Goal: Task Accomplishment & Management: Manage account settings

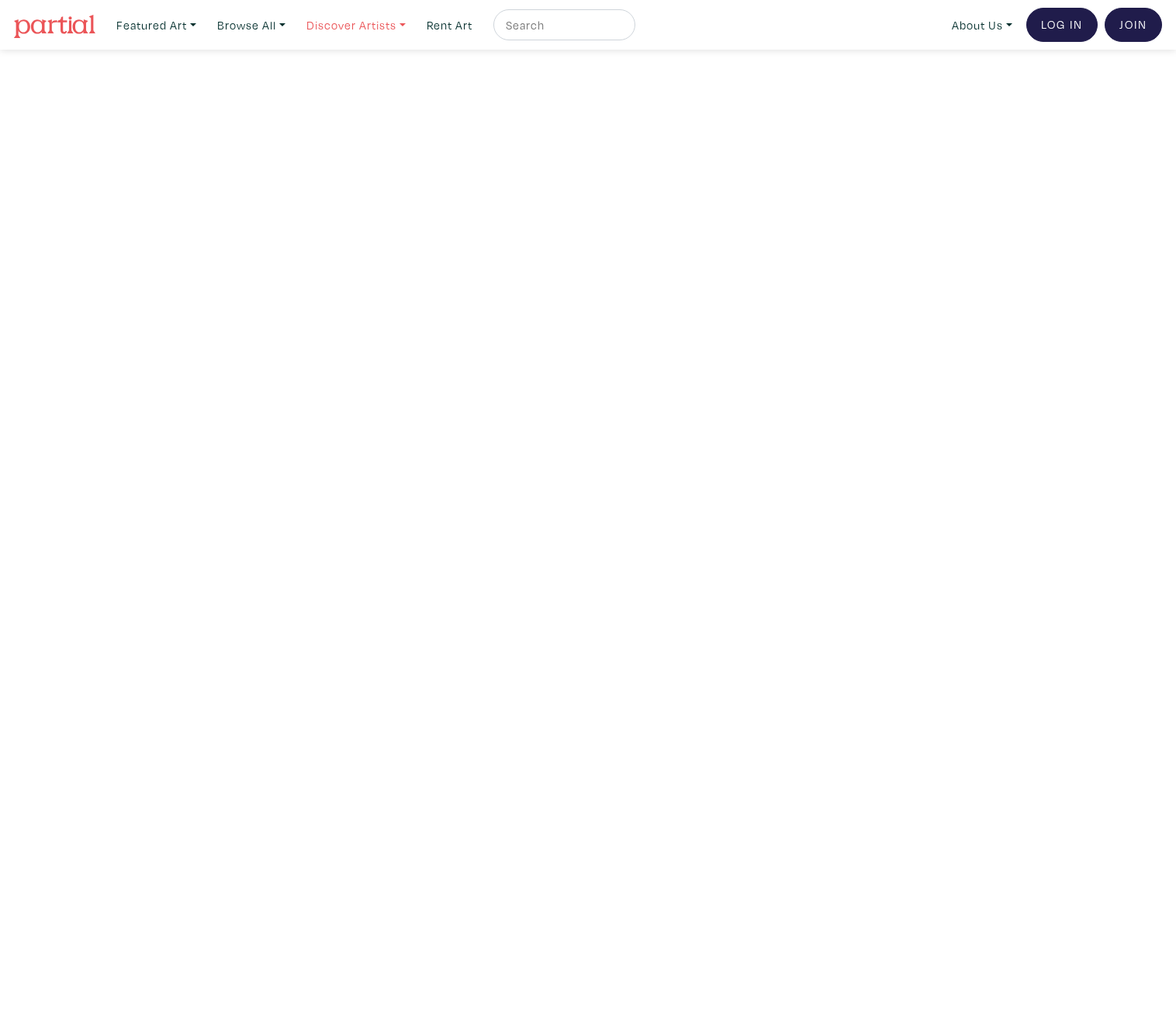
click at [335, 31] on link "Discover Artists" at bounding box center [356, 25] width 113 height 31
click at [381, 132] on link "OCAD U Showcase" at bounding box center [378, 139] width 127 height 14
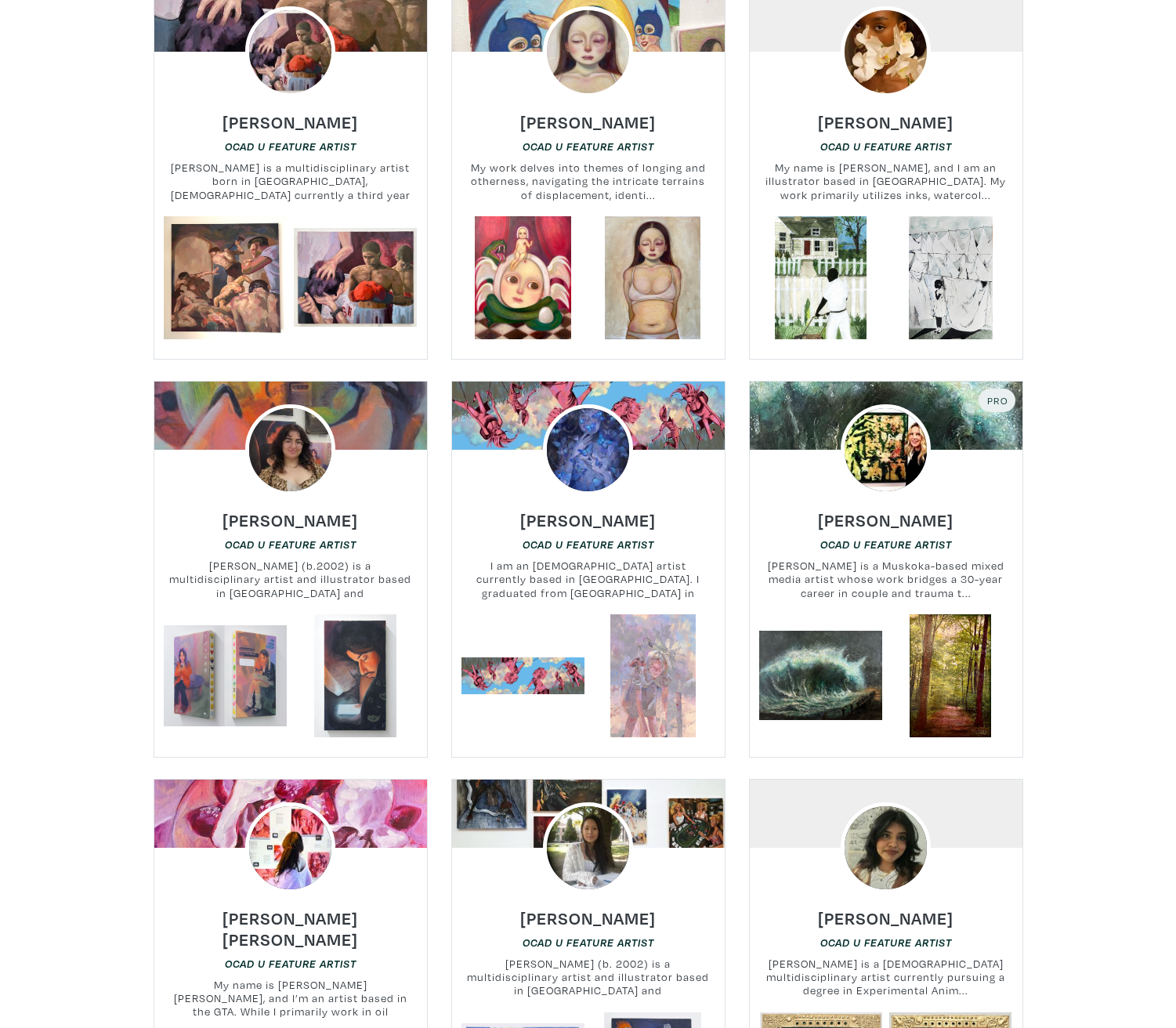
scroll to position [1880, 0]
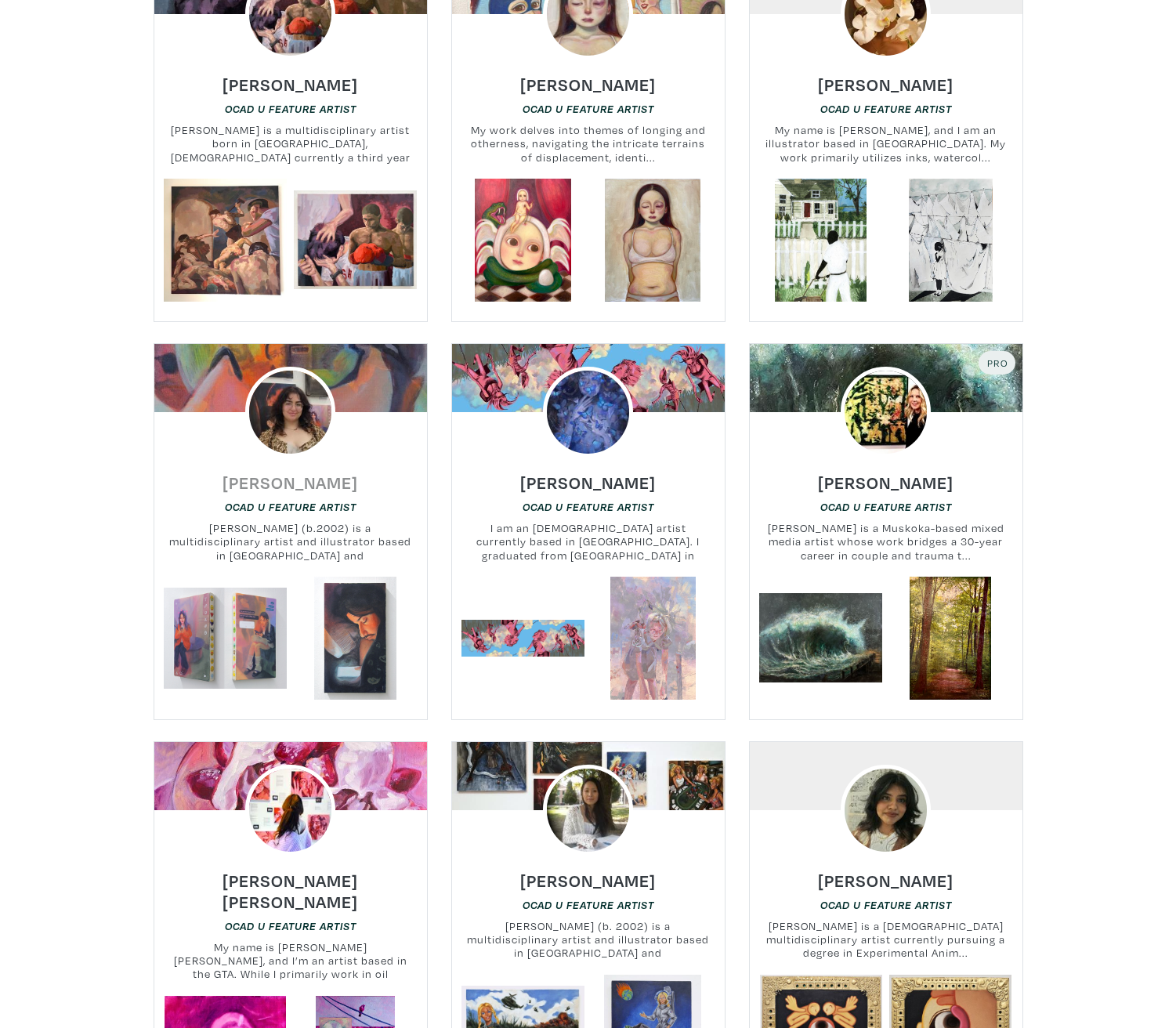
click at [299, 472] on h6 "[PERSON_NAME]" at bounding box center [290, 482] width 136 height 21
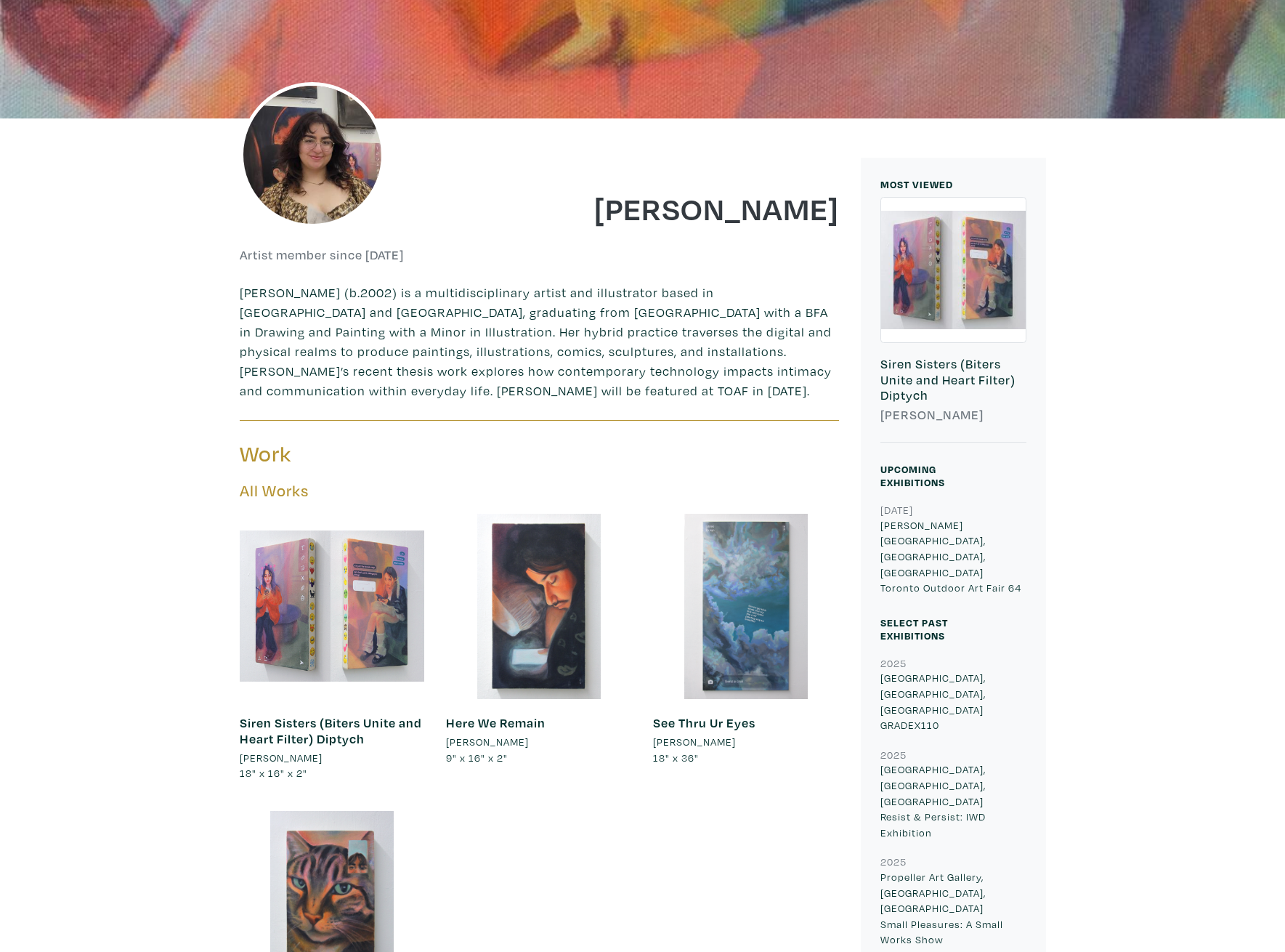
scroll to position [218, 0]
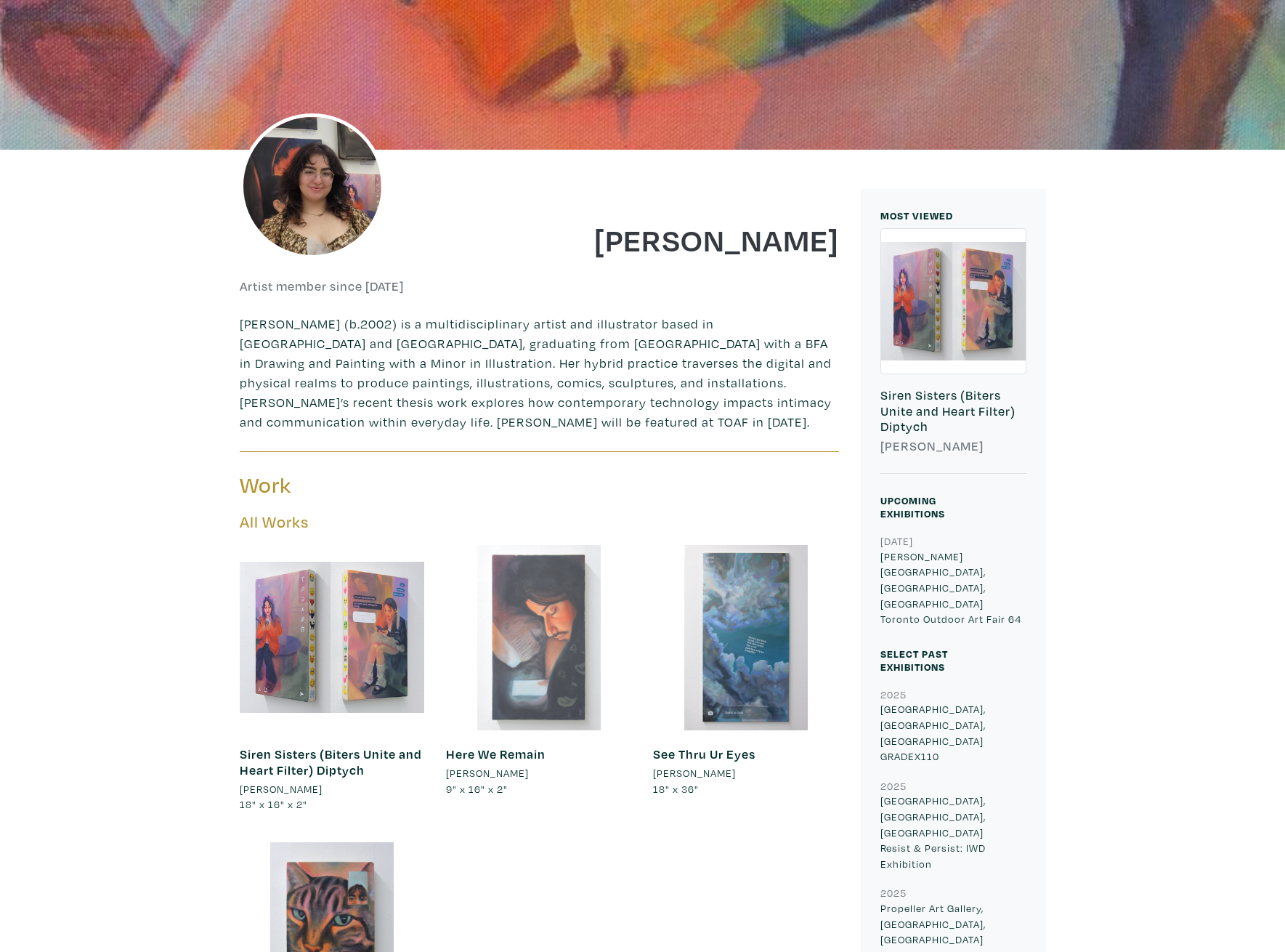
click at [587, 646] on div at bounding box center [538, 637] width 185 height 185
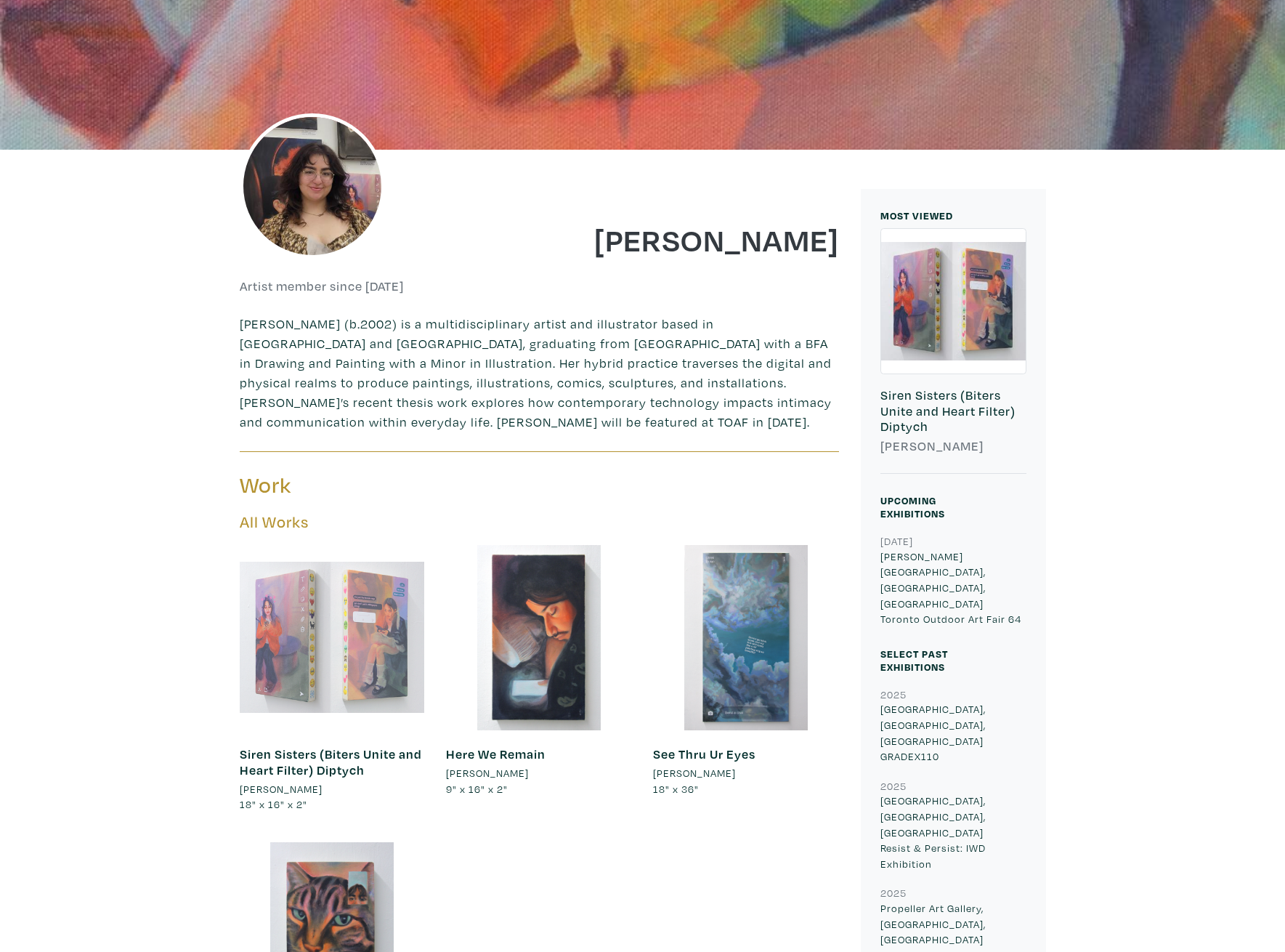
click at [376, 639] on div at bounding box center [332, 637] width 185 height 185
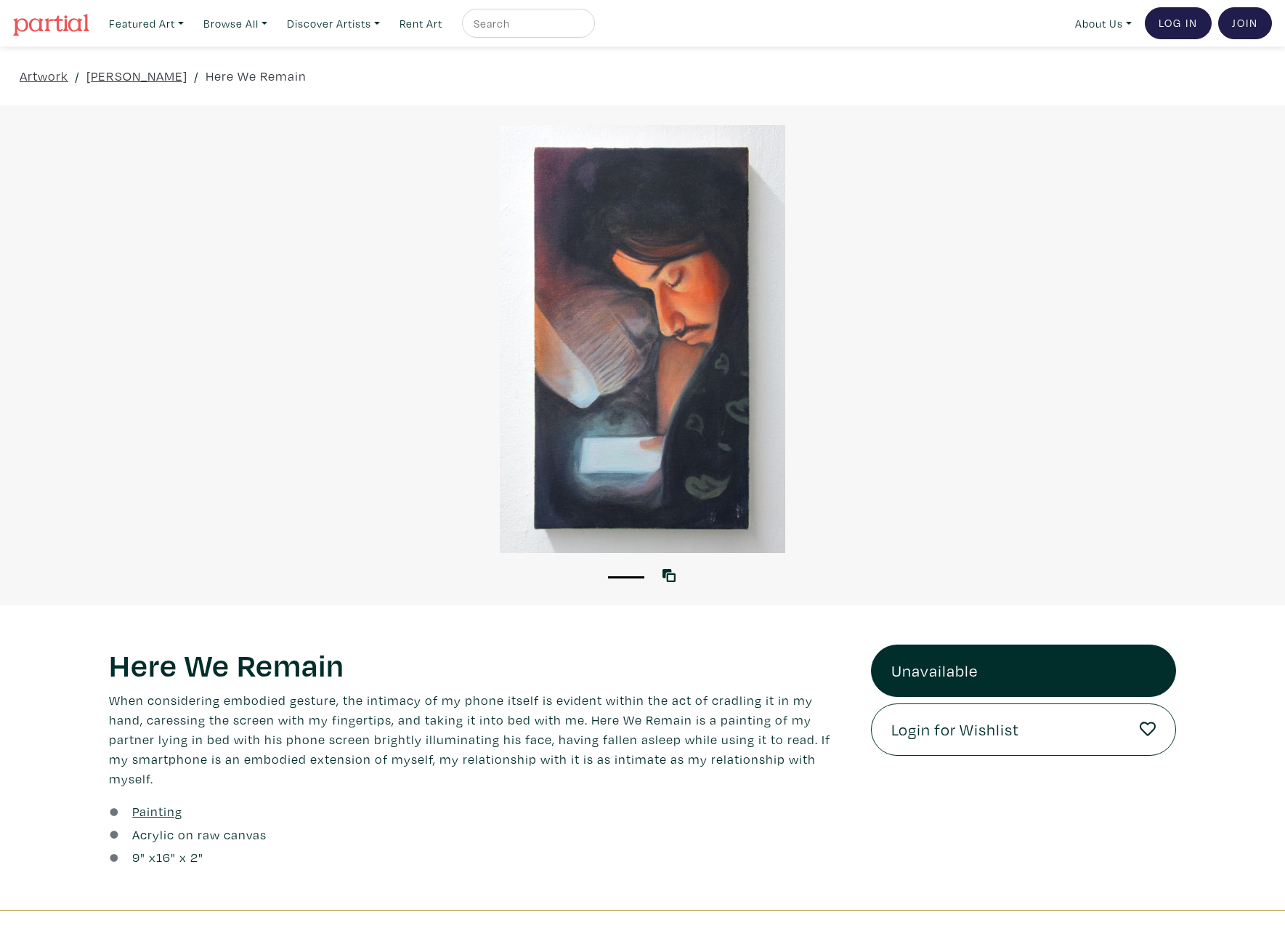
click at [673, 467] on div at bounding box center [642, 339] width 1285 height 428
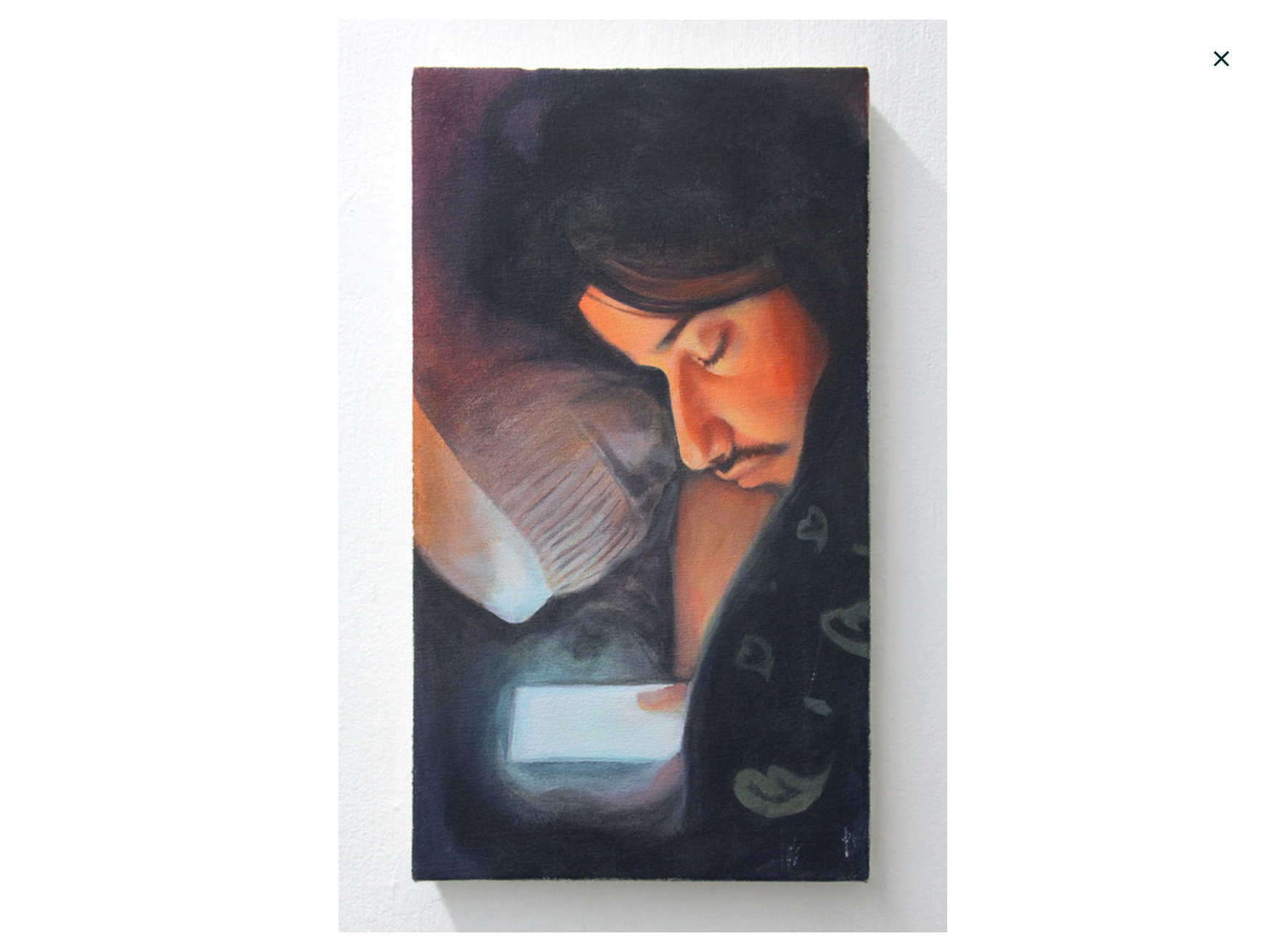
click at [953, 342] on div at bounding box center [642, 476] width 1285 height 912
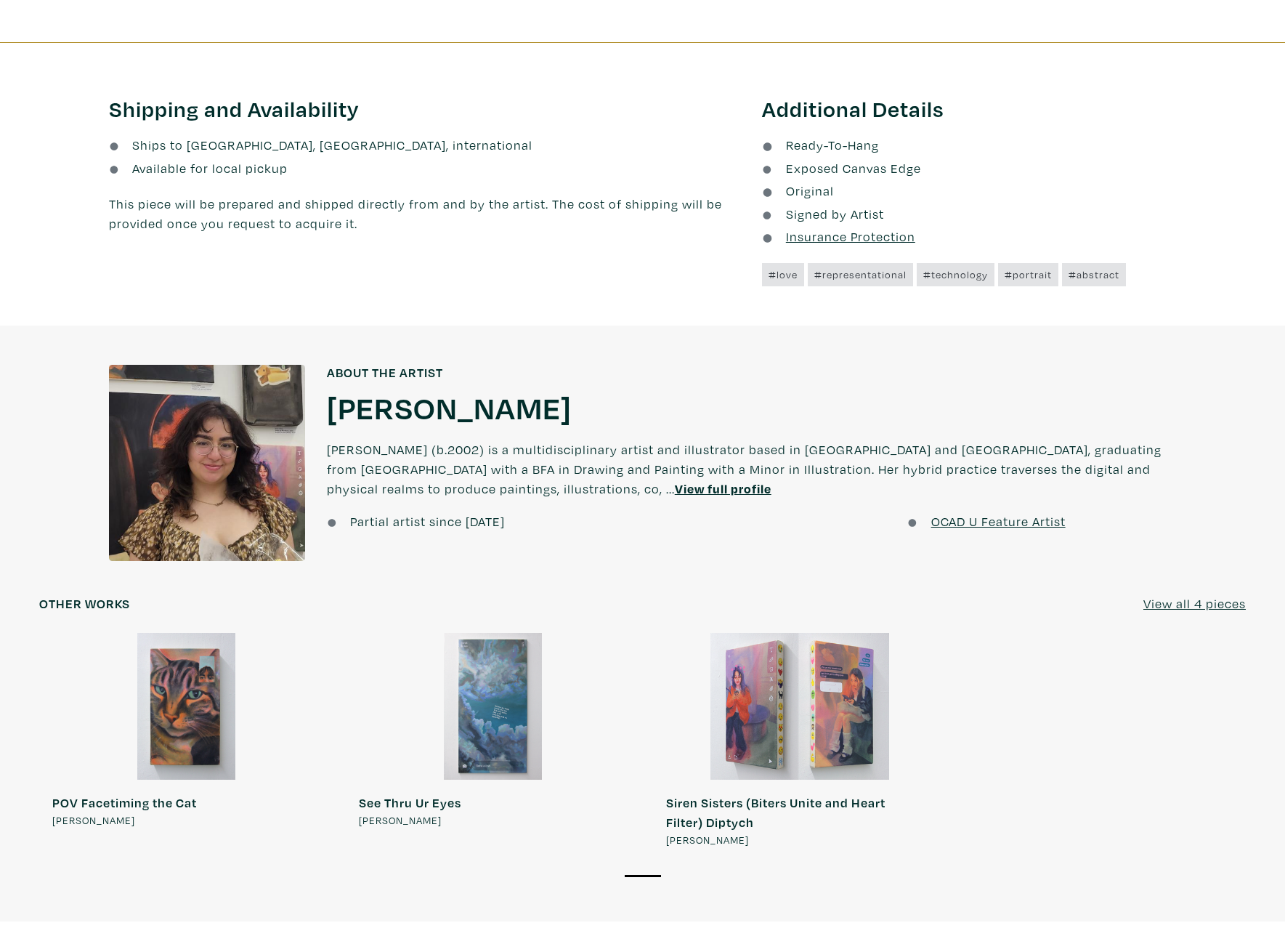
scroll to position [872, 0]
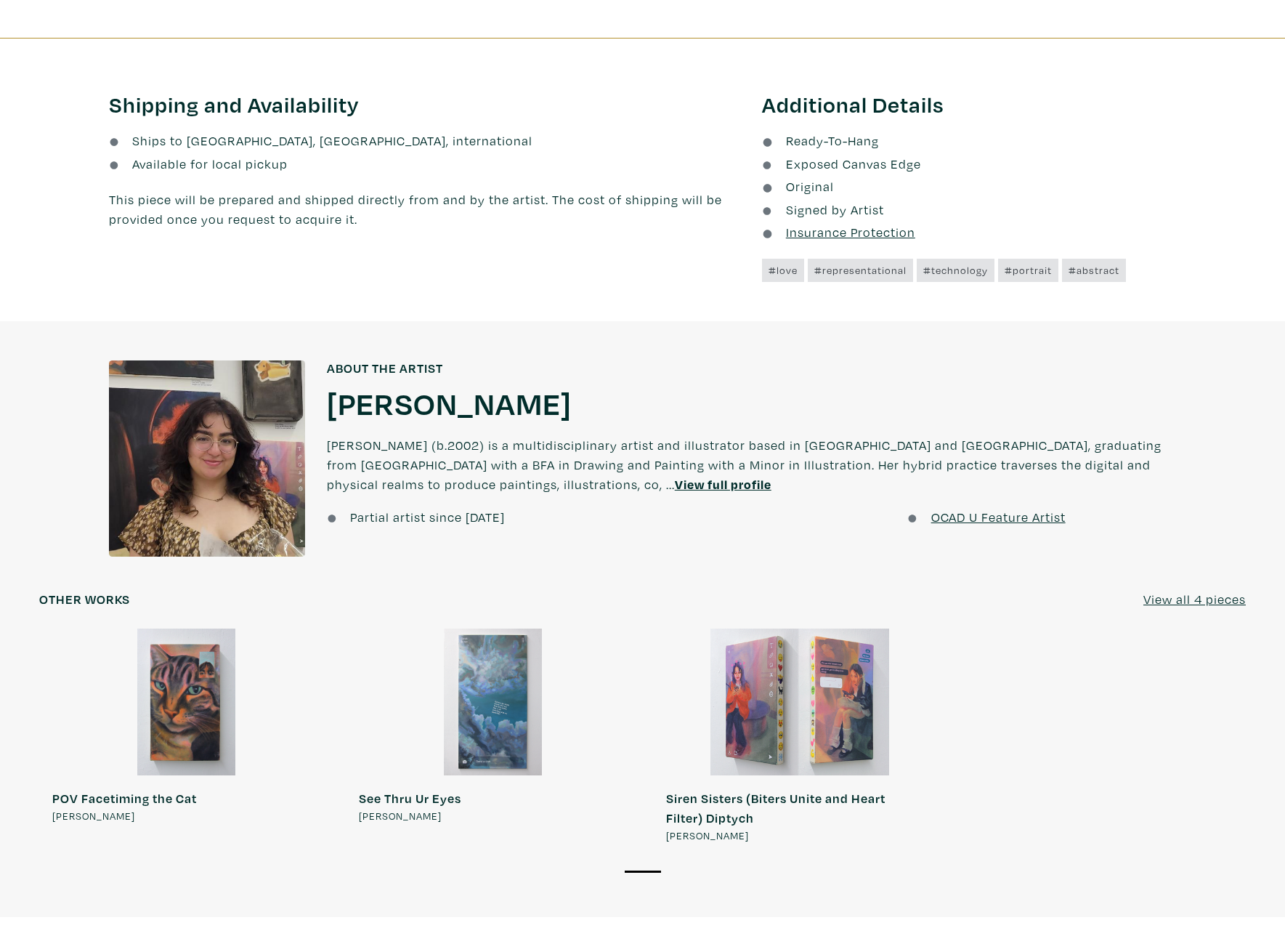
click at [371, 392] on h1 "[PERSON_NAME]" at bounding box center [449, 402] width 245 height 39
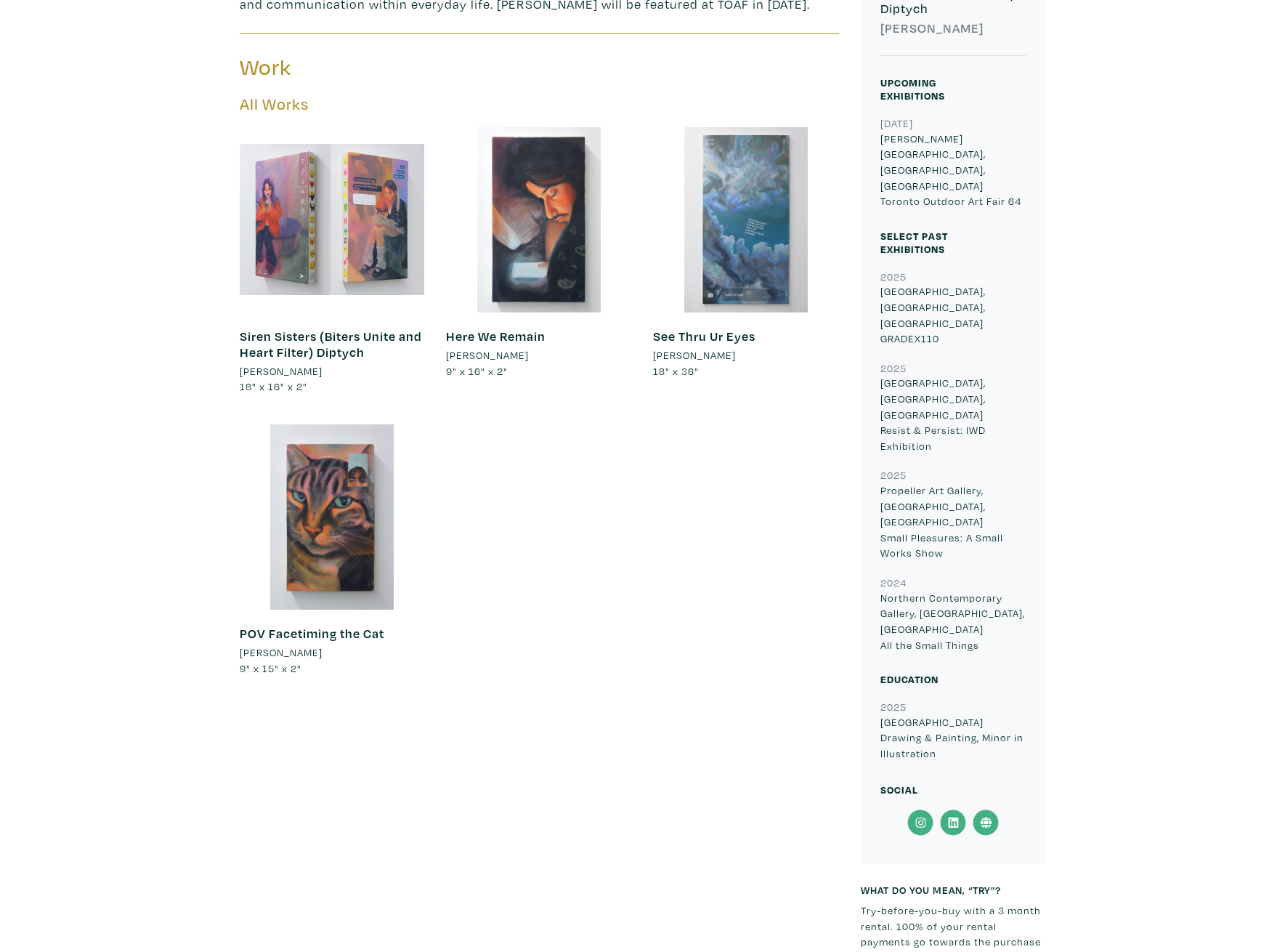
scroll to position [799, 0]
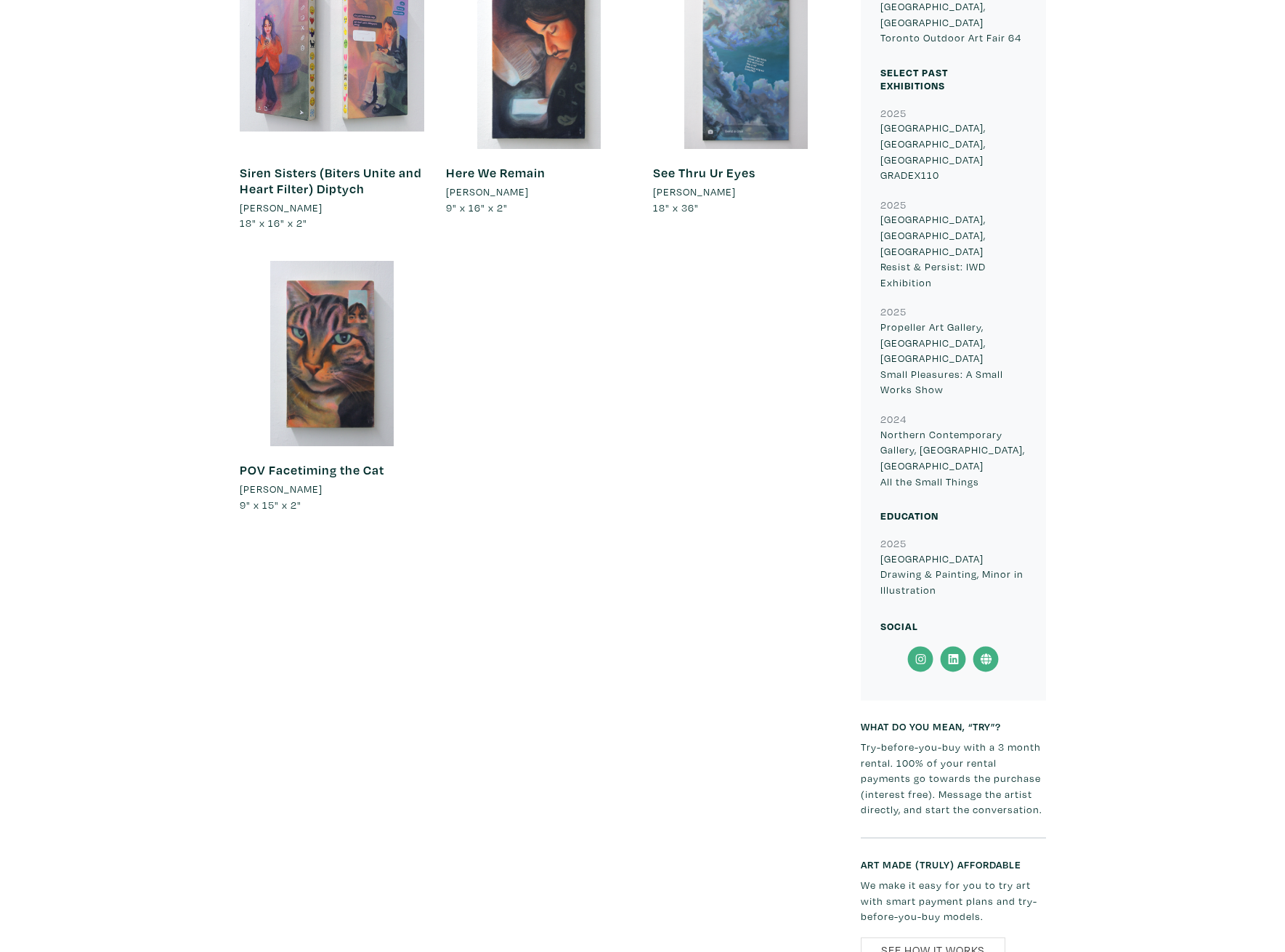
click at [983, 654] on icon at bounding box center [985, 659] width 11 height 11
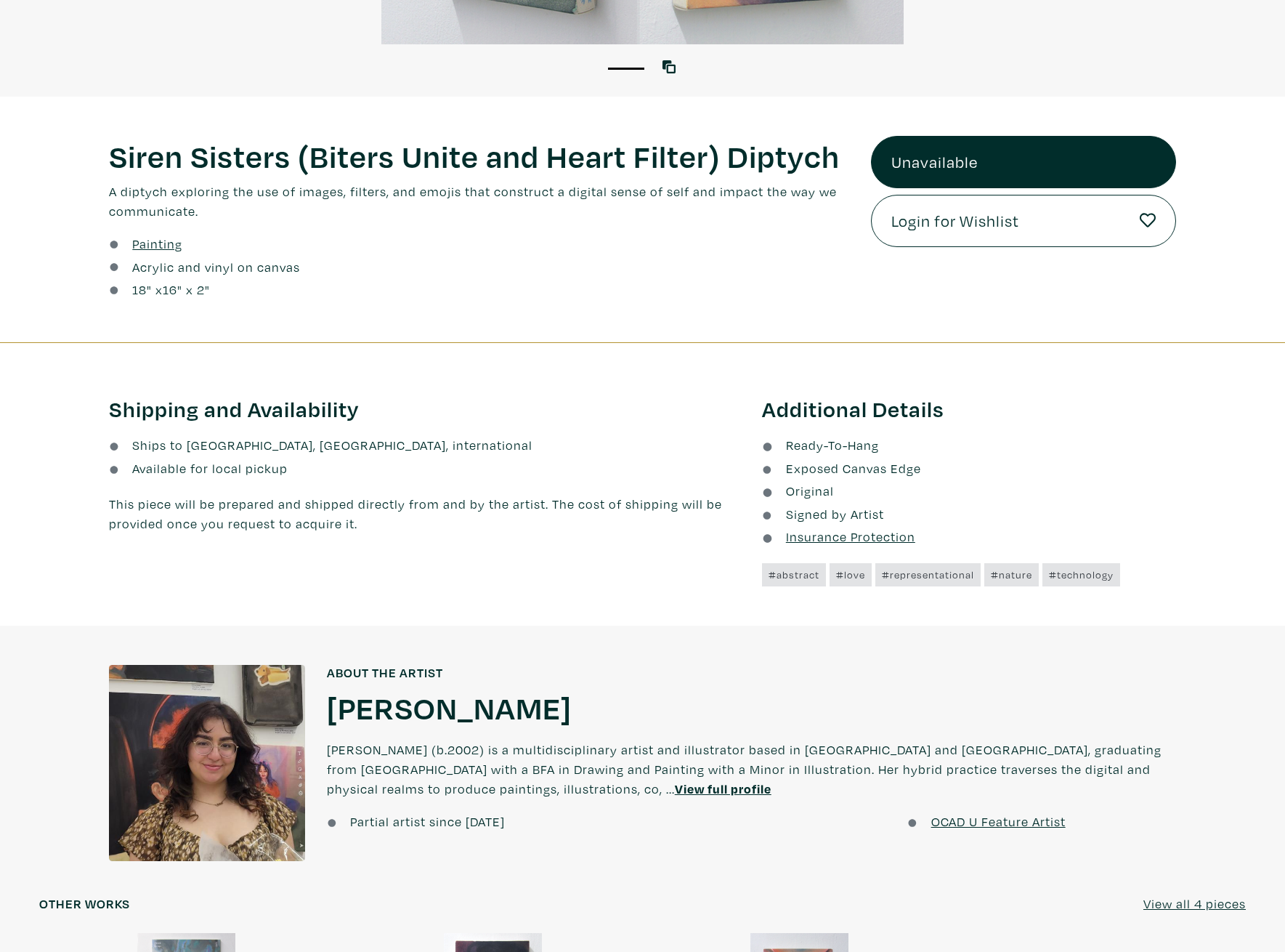
click at [340, 694] on h1 "[PERSON_NAME]" at bounding box center [449, 707] width 245 height 39
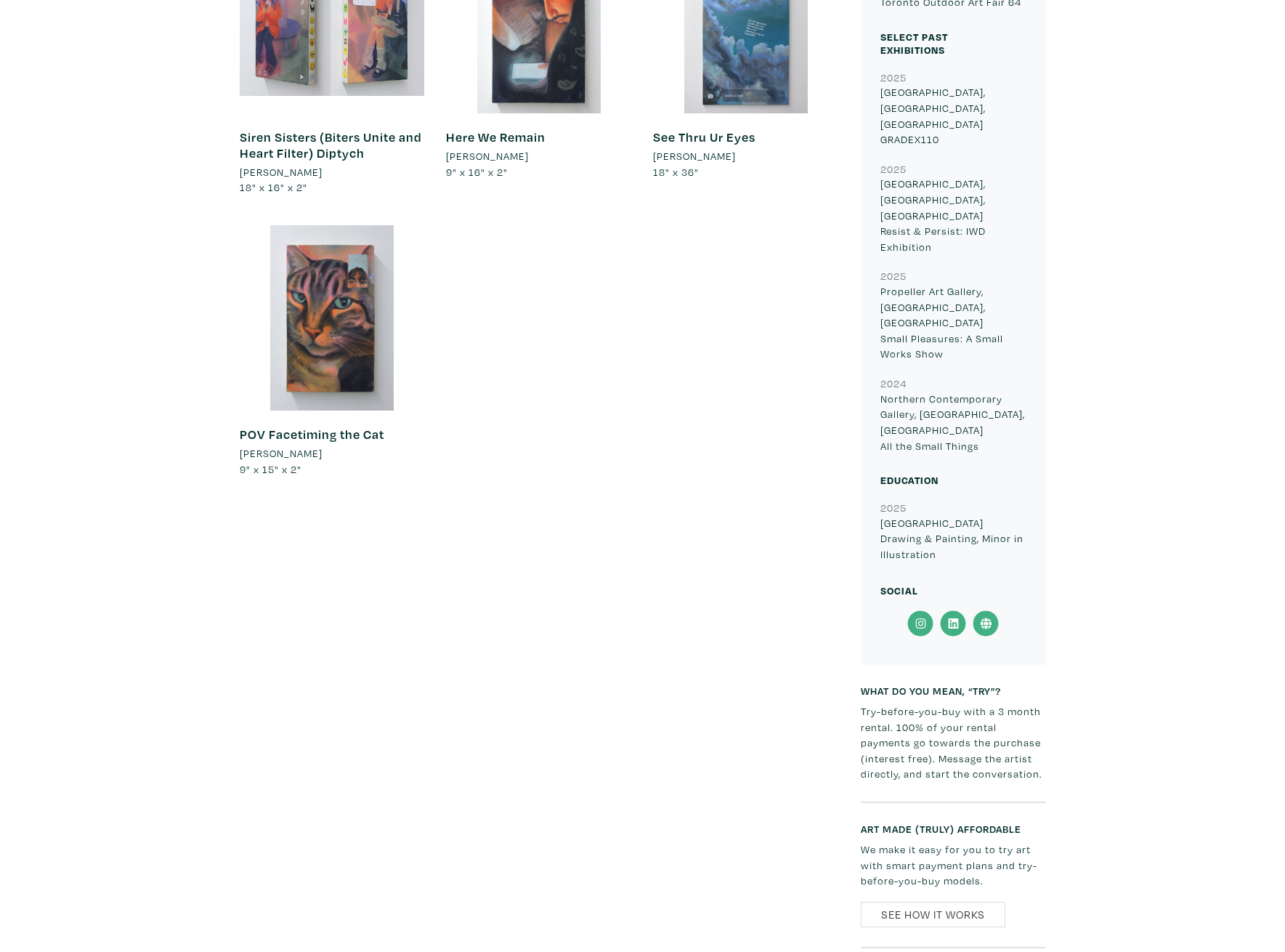
scroll to position [872, 0]
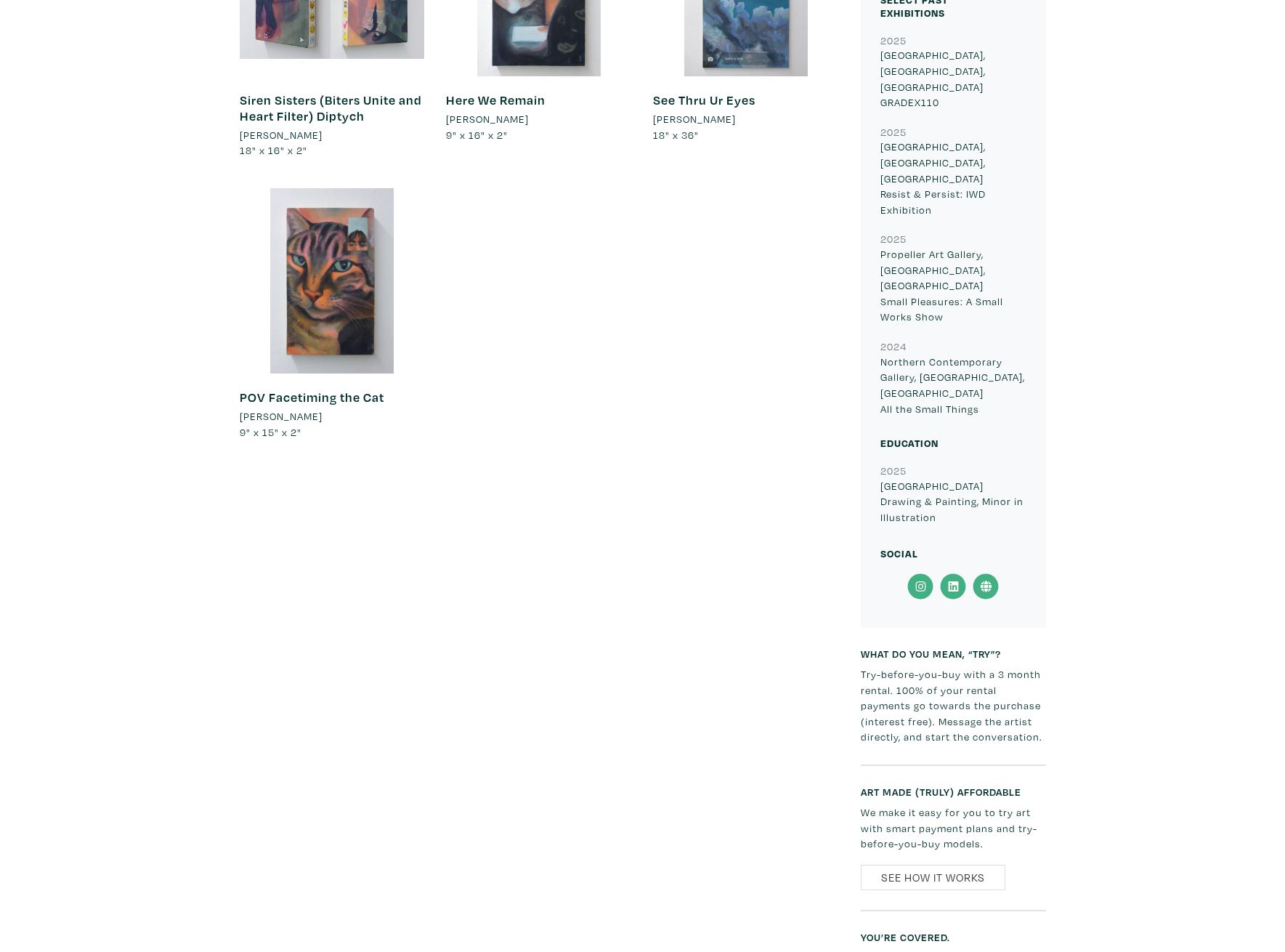
click at [991, 573] on icon at bounding box center [986, 586] width 32 height 26
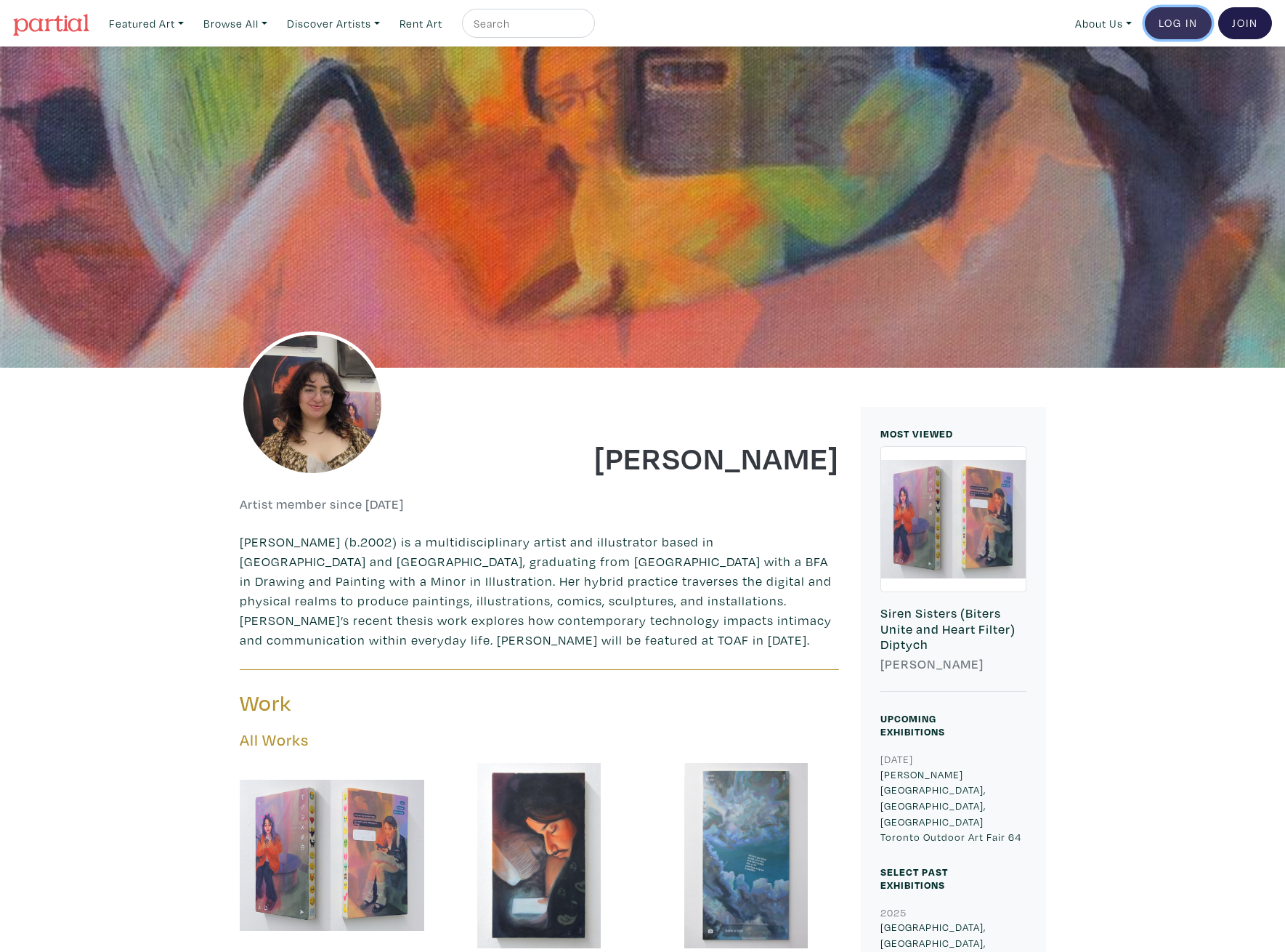
click at [1181, 25] on link "Log In" at bounding box center [1178, 23] width 67 height 32
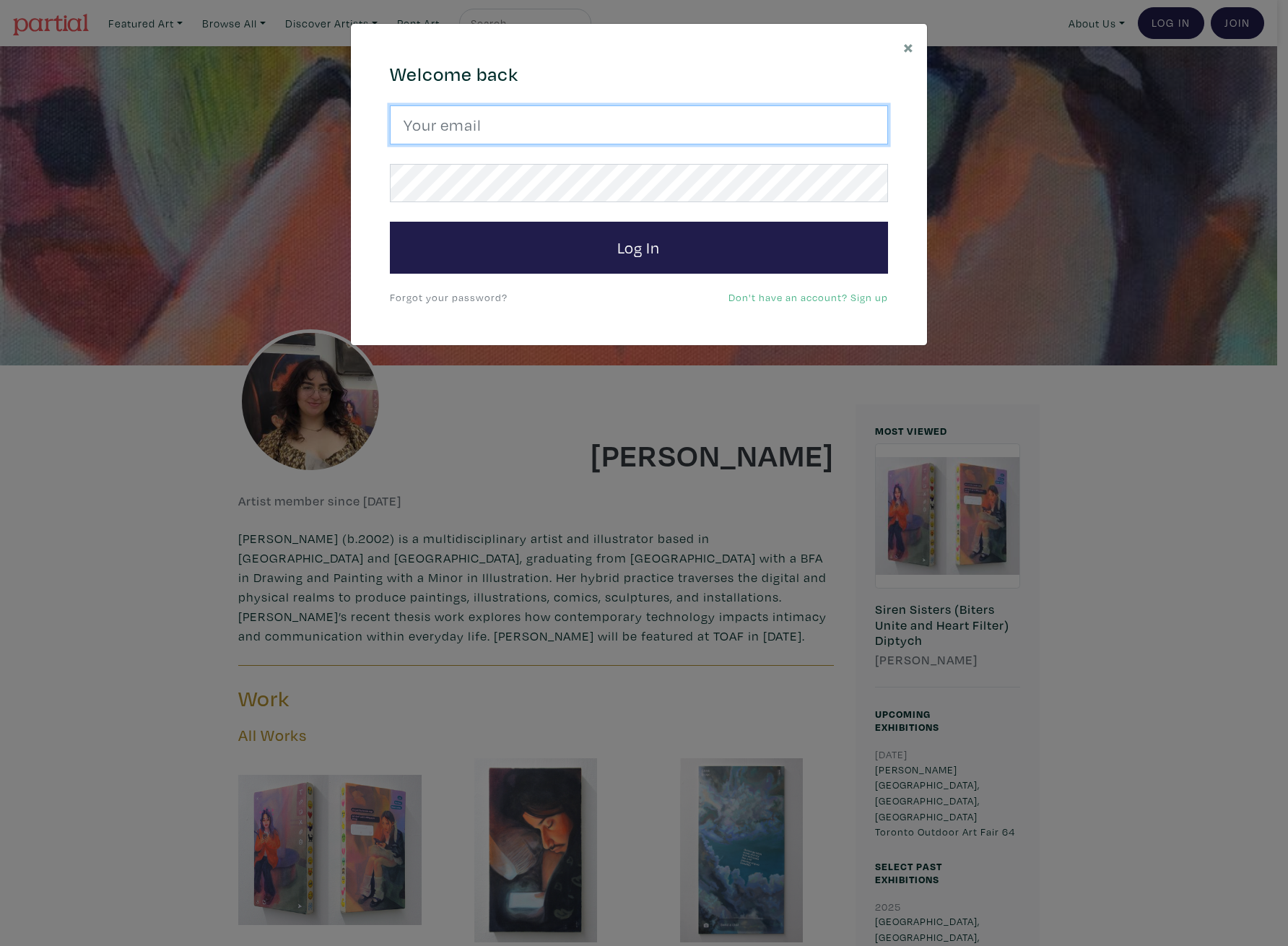
click at [715, 137] on input "email" at bounding box center [639, 124] width 498 height 39
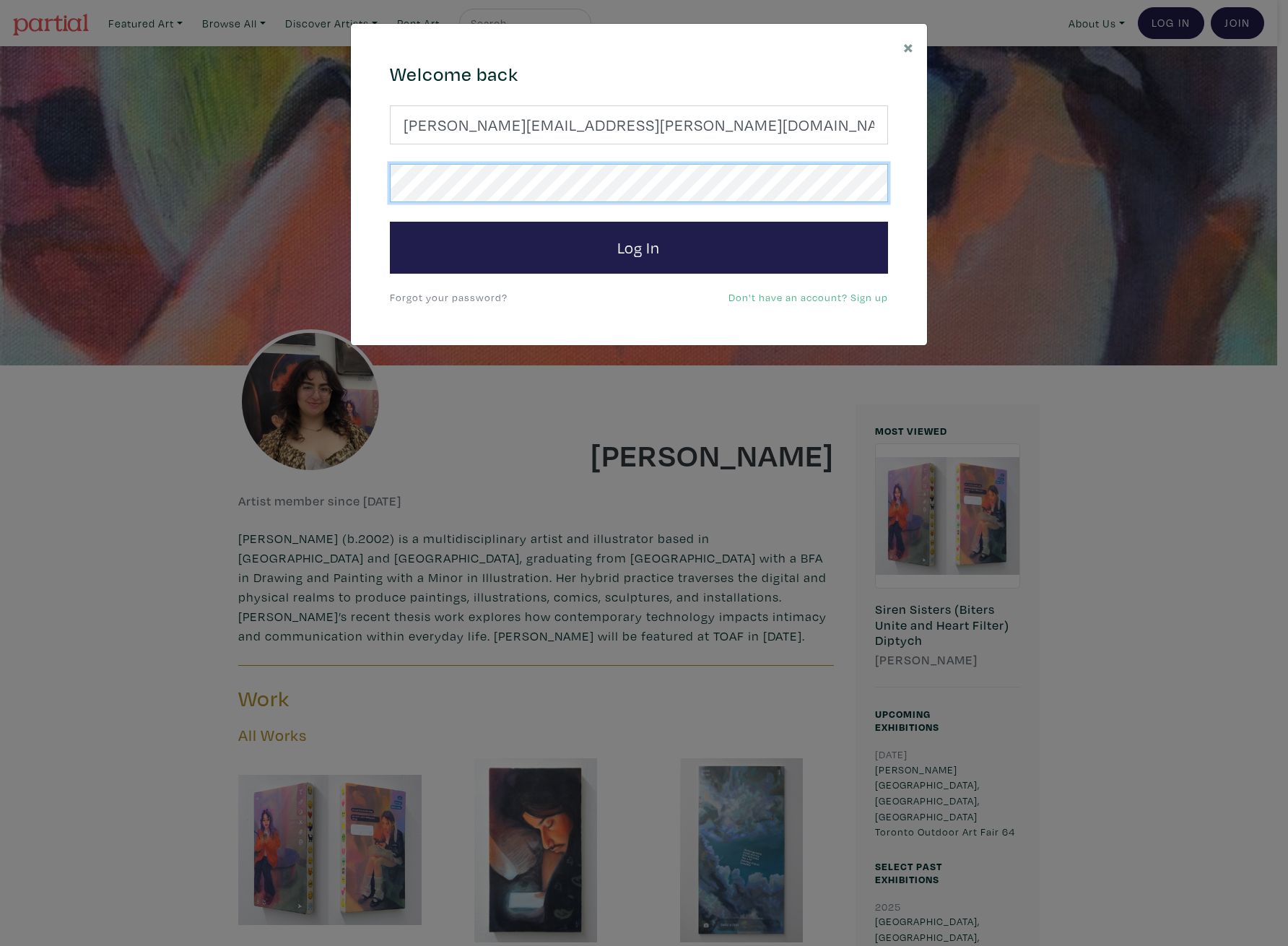
click at [390, 222] on button "Log In" at bounding box center [639, 247] width 498 height 52
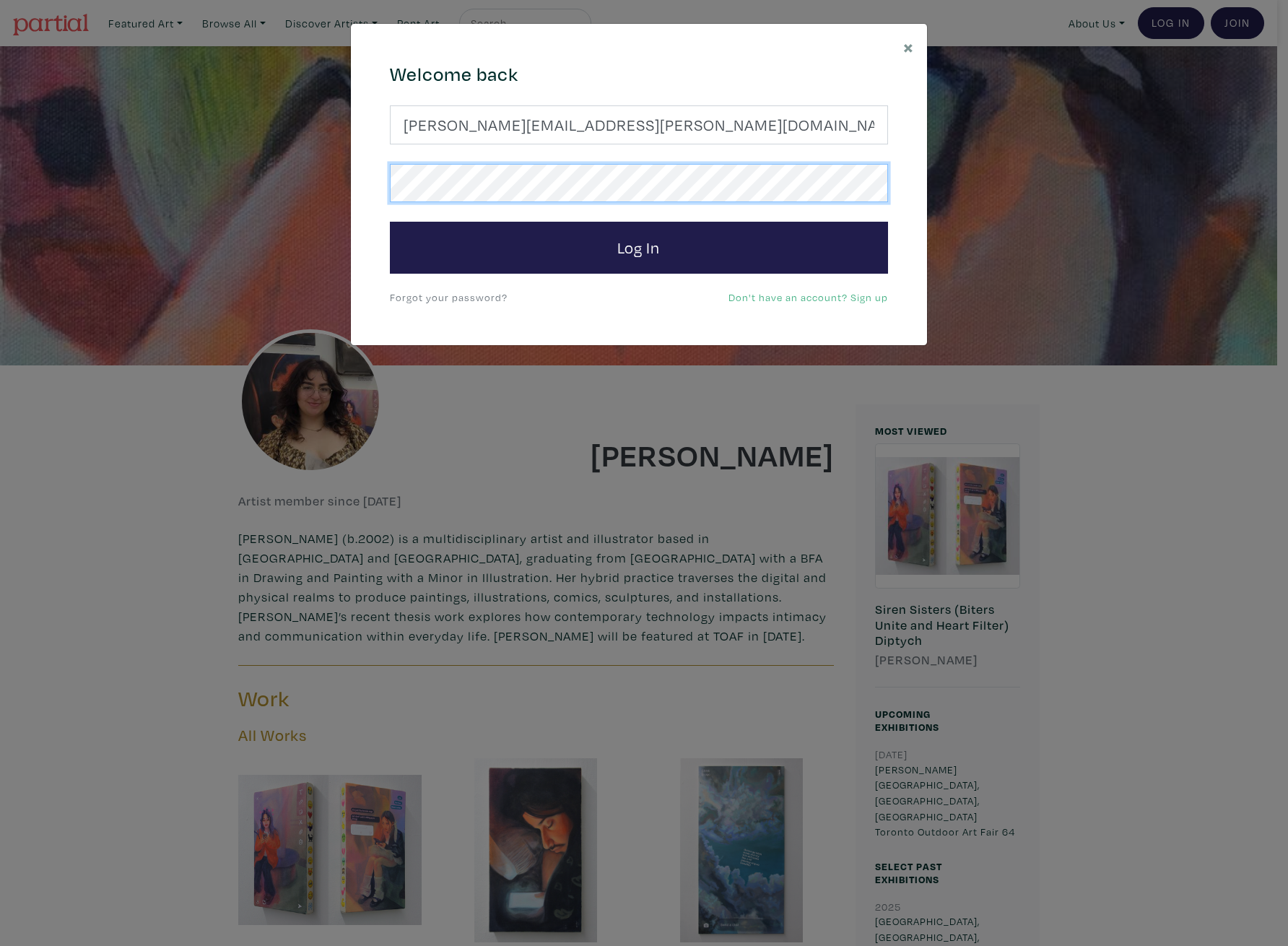
click at [390, 222] on button "Log In" at bounding box center [639, 247] width 498 height 52
click at [672, 77] on h4 "Welcome back" at bounding box center [639, 75] width 498 height 23
click at [641, 92] on div "Welcome back erica.gibbs@ocadu.ca Log In Forgot your password? Don't have an ac…" at bounding box center [639, 185] width 520 height 244
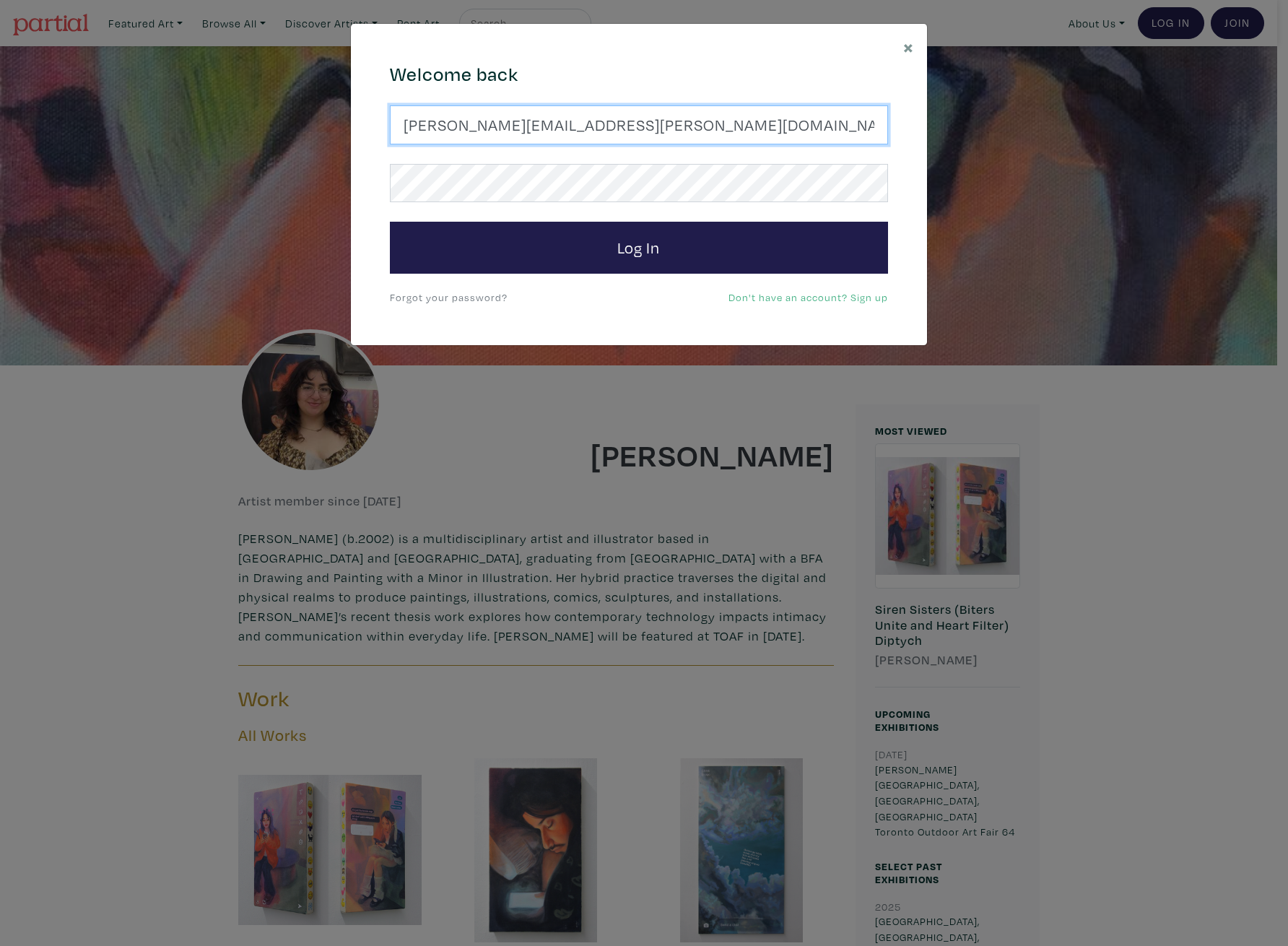
click at [626, 135] on input "erica.gibbs@ocadu.ca" at bounding box center [639, 124] width 498 height 39
type input "ericagibbs02@gmail.com"
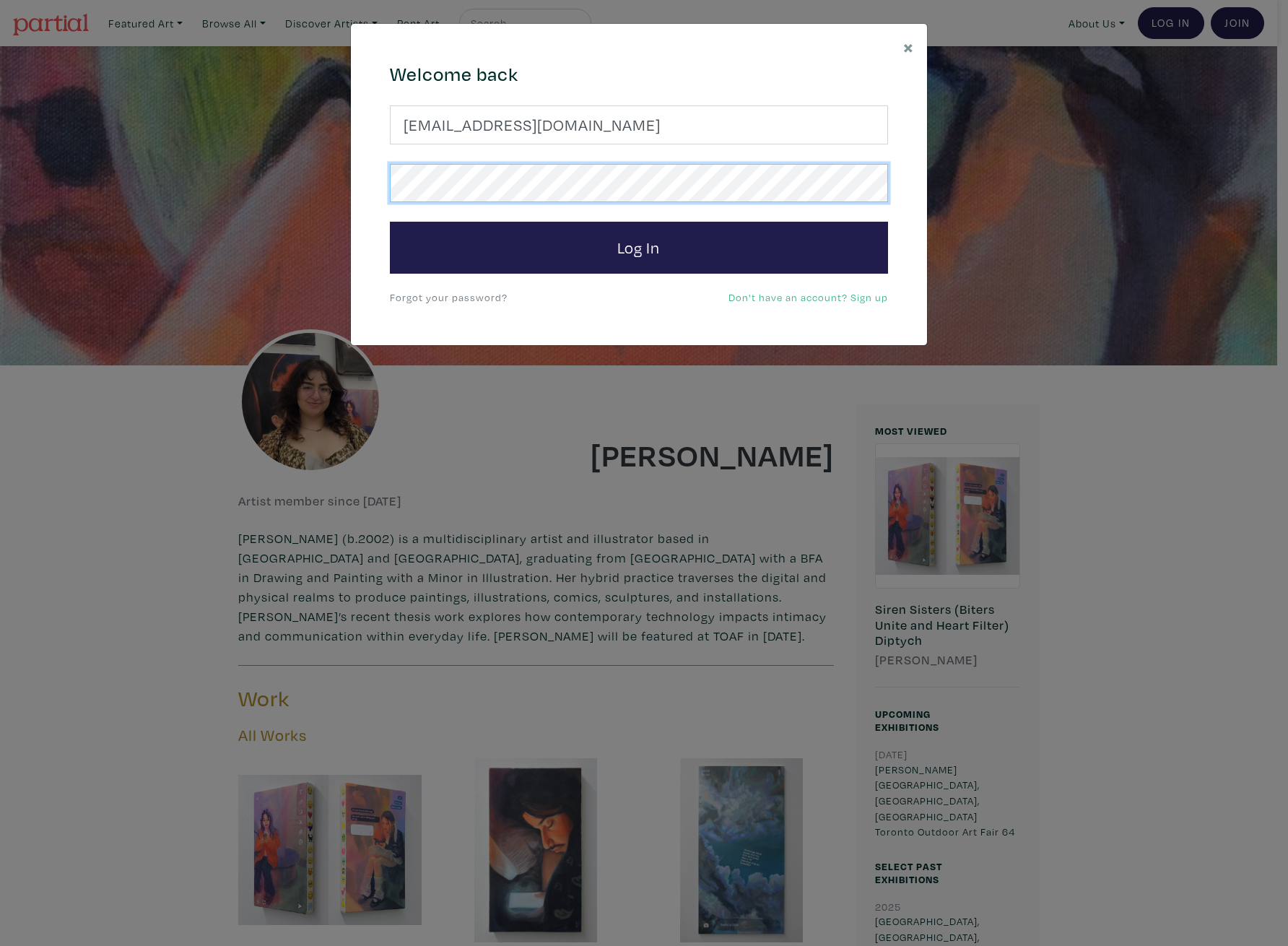
click at [390, 222] on button "Log In" at bounding box center [639, 247] width 498 height 52
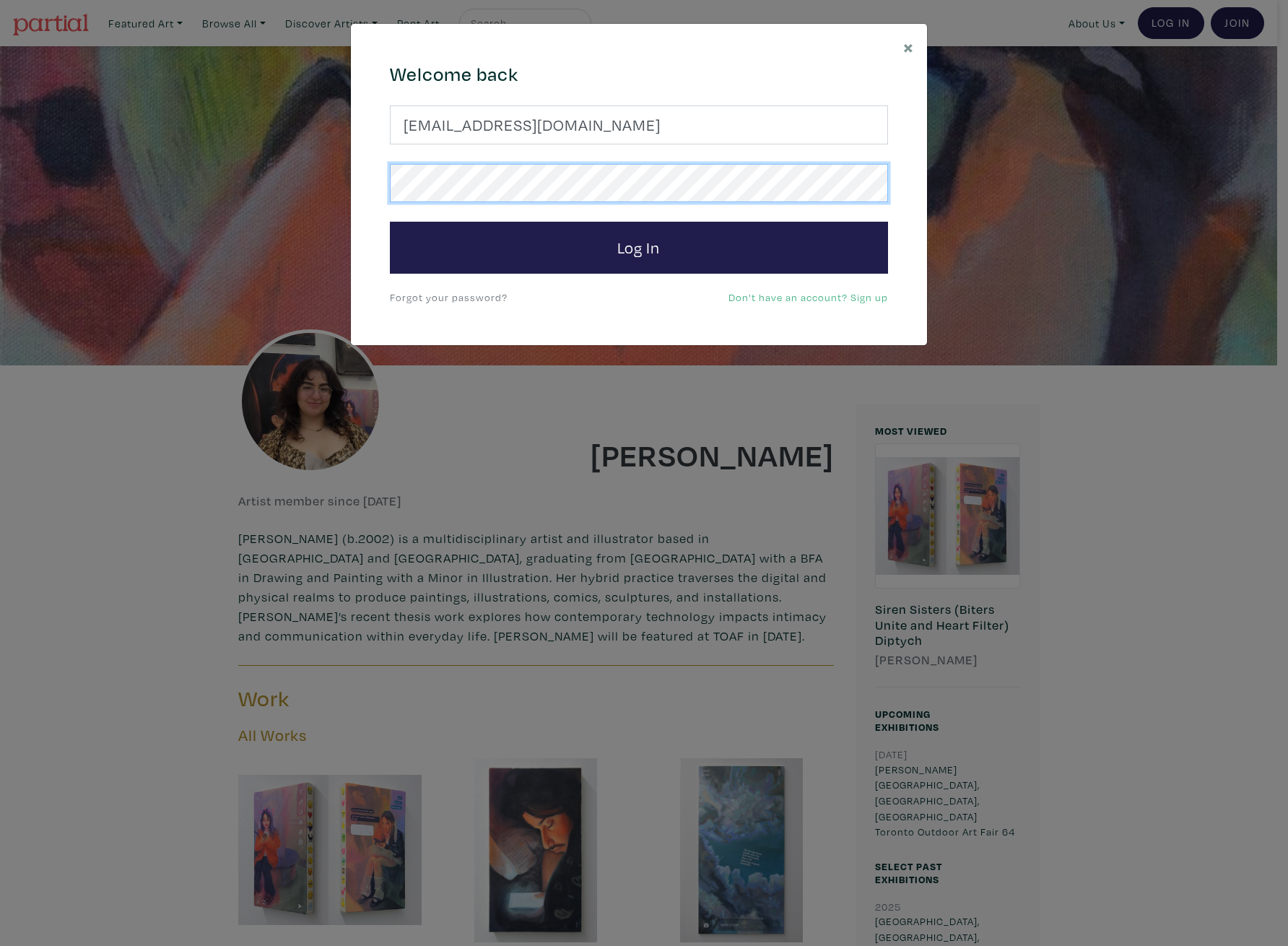
click at [390, 222] on button "Log In" at bounding box center [639, 247] width 498 height 52
click at [431, 300] on link "Forgot your password?" at bounding box center [448, 297] width 118 height 14
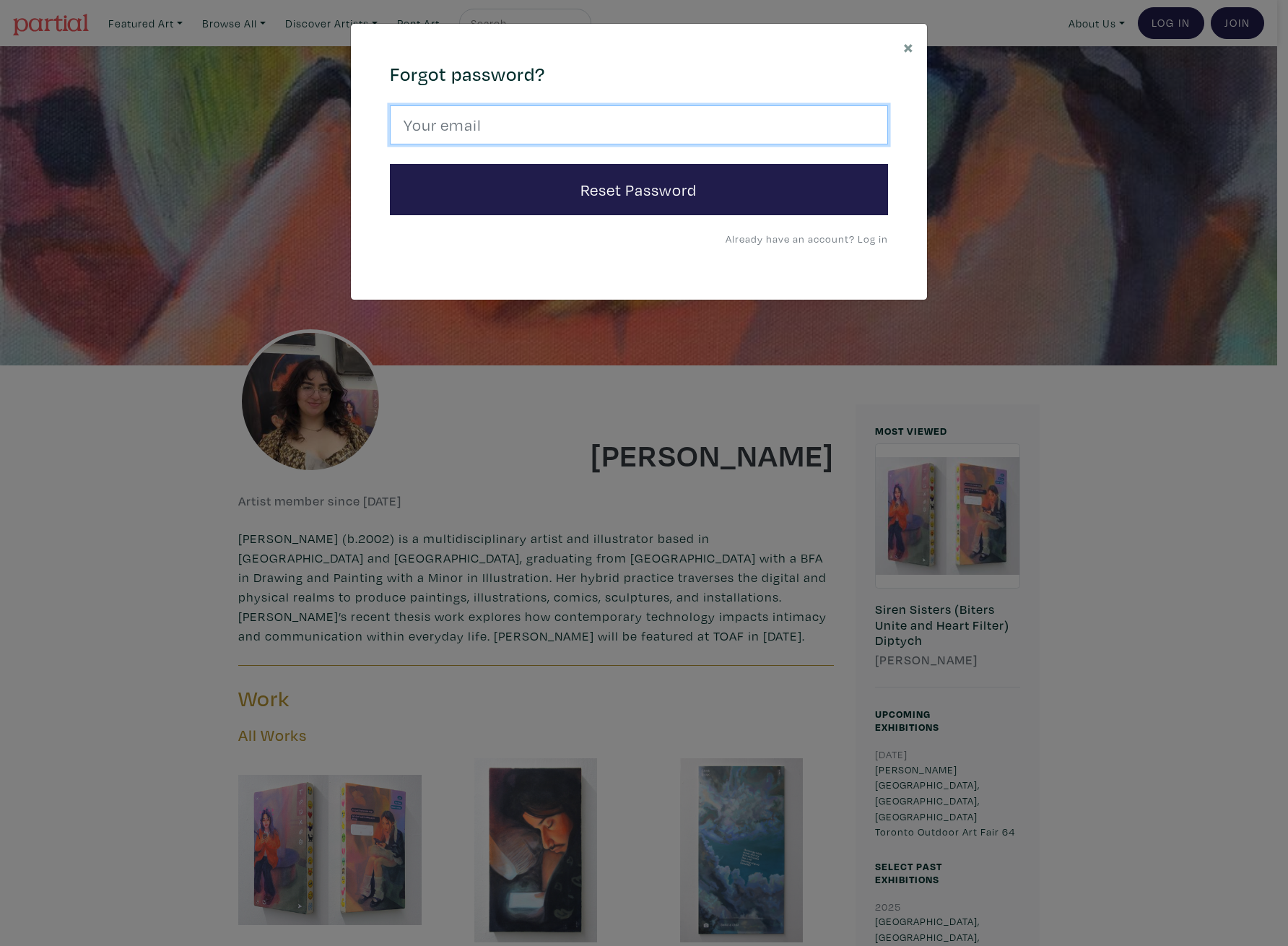
click at [605, 138] on input "email" at bounding box center [639, 124] width 498 height 39
type input "ericagibbs02@gmail.com"
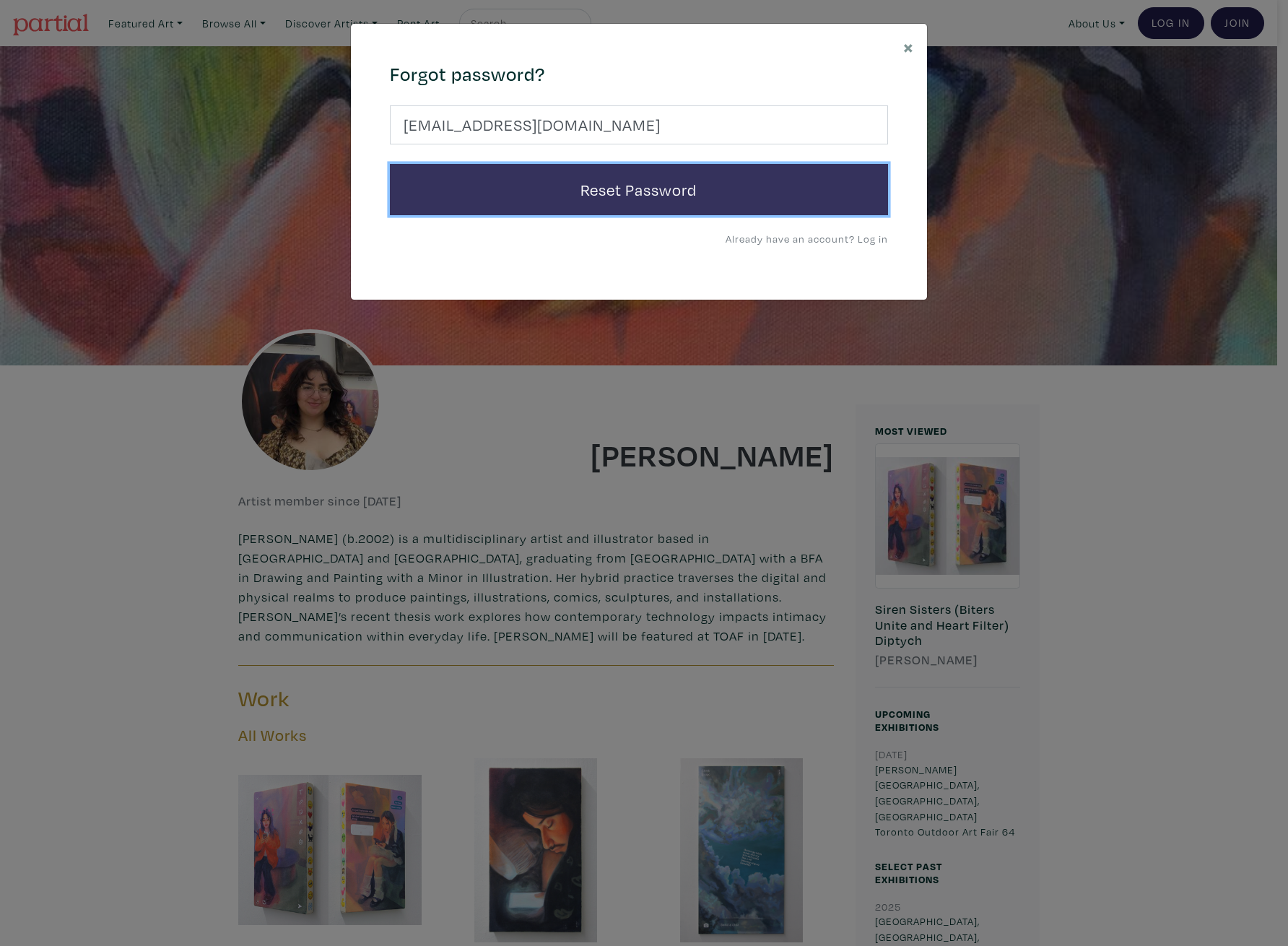
click at [552, 198] on button "Reset Password" at bounding box center [639, 190] width 498 height 52
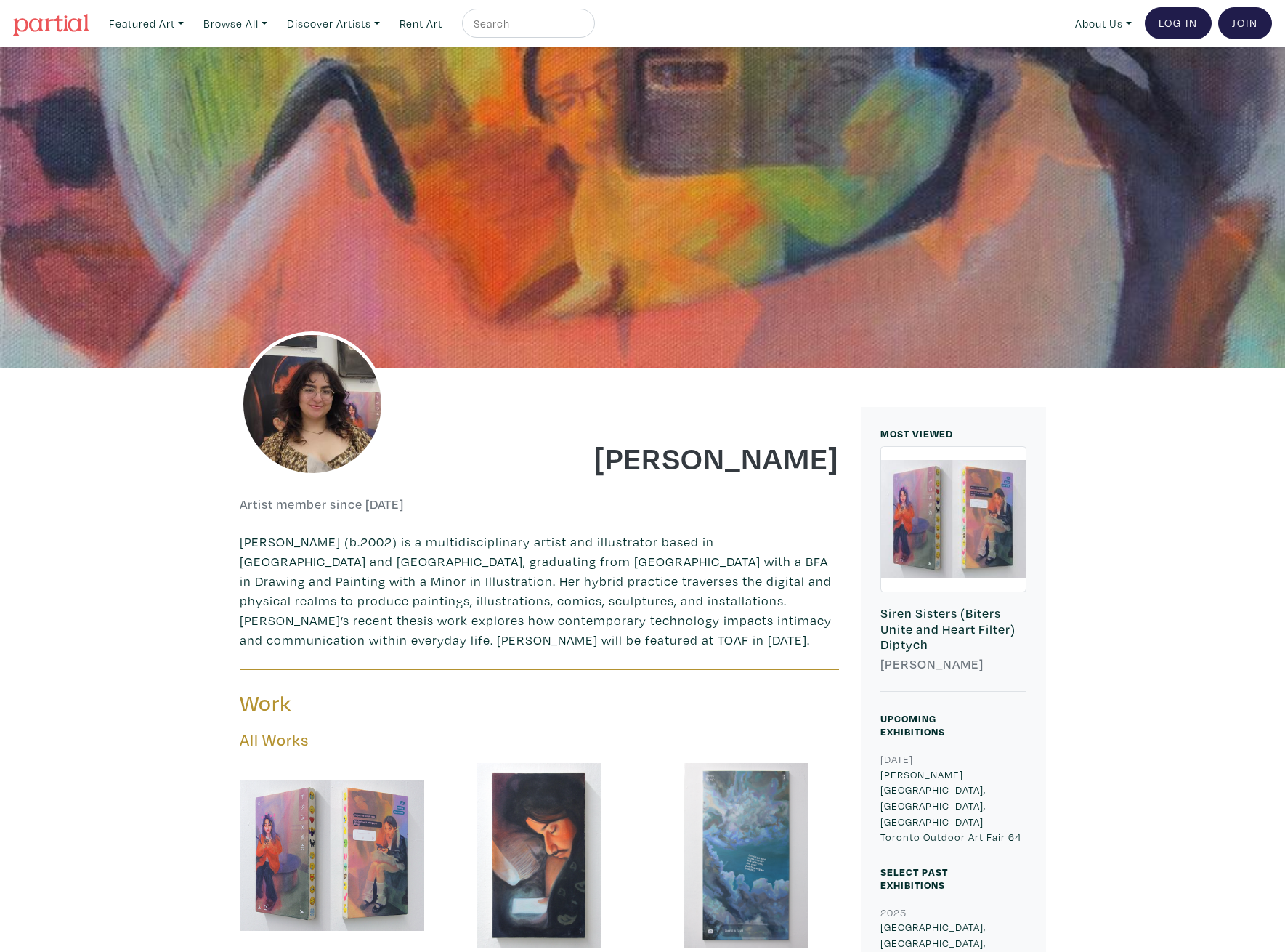
click at [698, 504] on div at bounding box center [695, 504] width 311 height 16
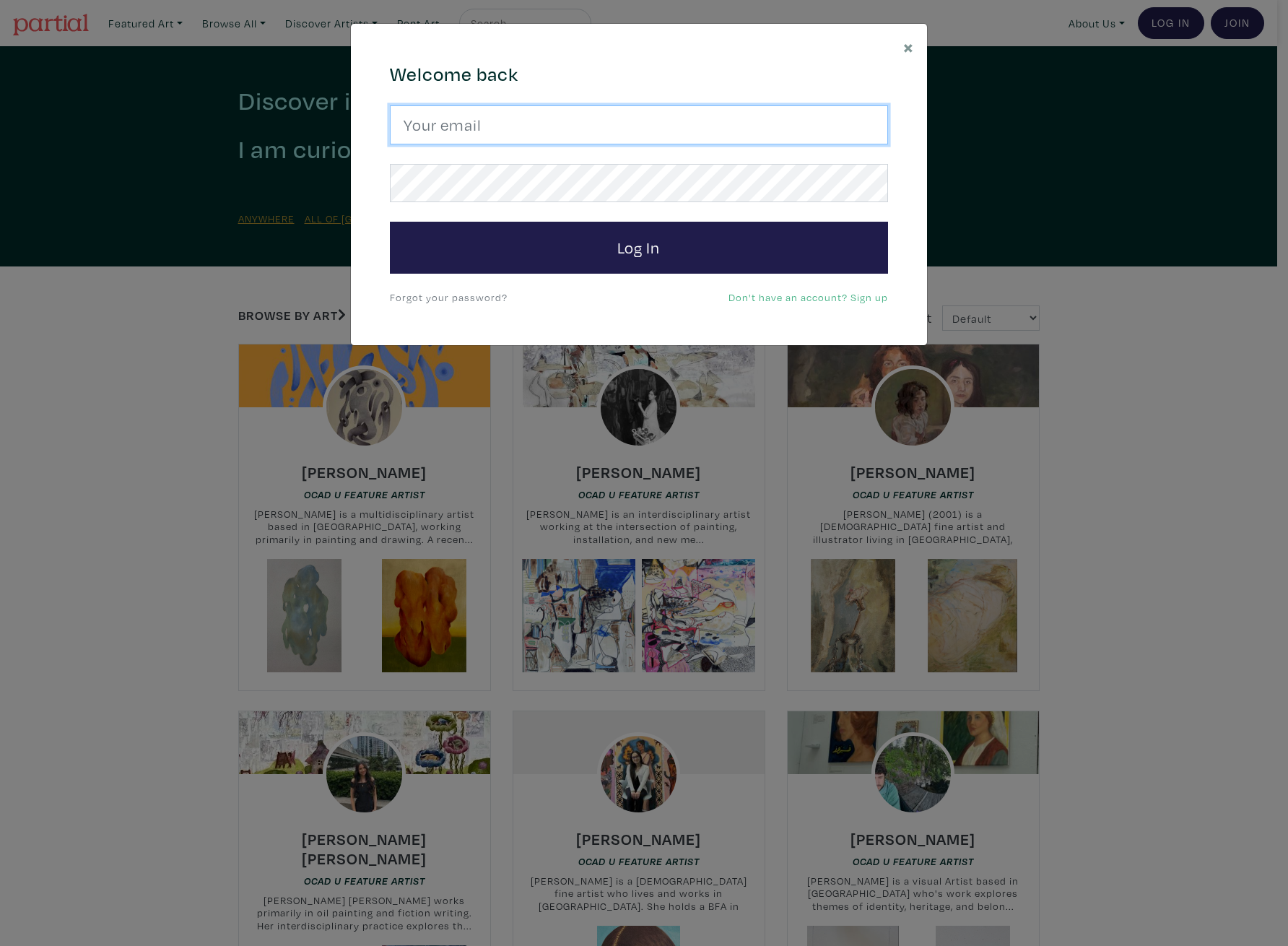
click at [487, 125] on input "email" at bounding box center [639, 124] width 498 height 39
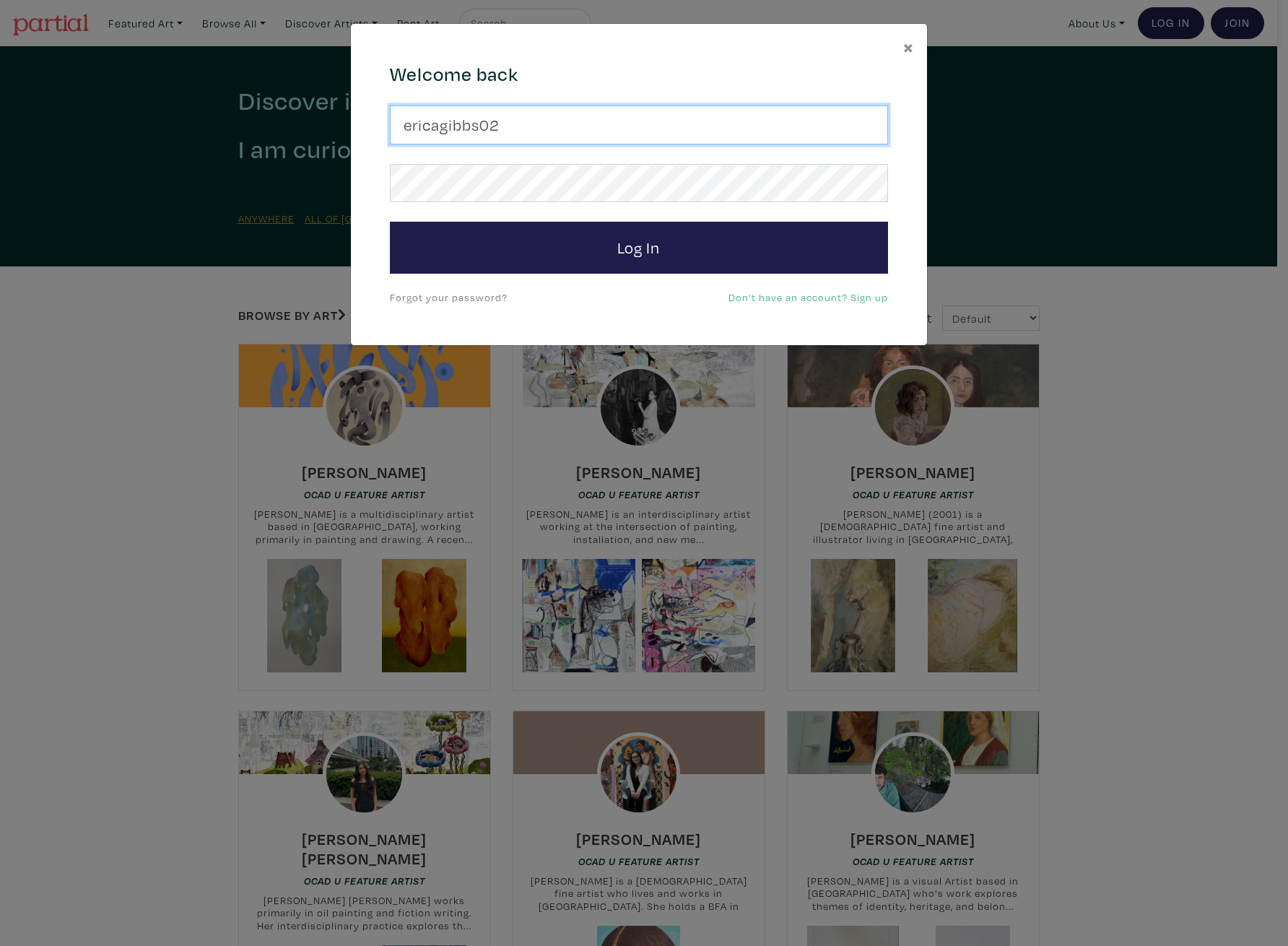
type input "[EMAIL_ADDRESS][DOMAIN_NAME]"
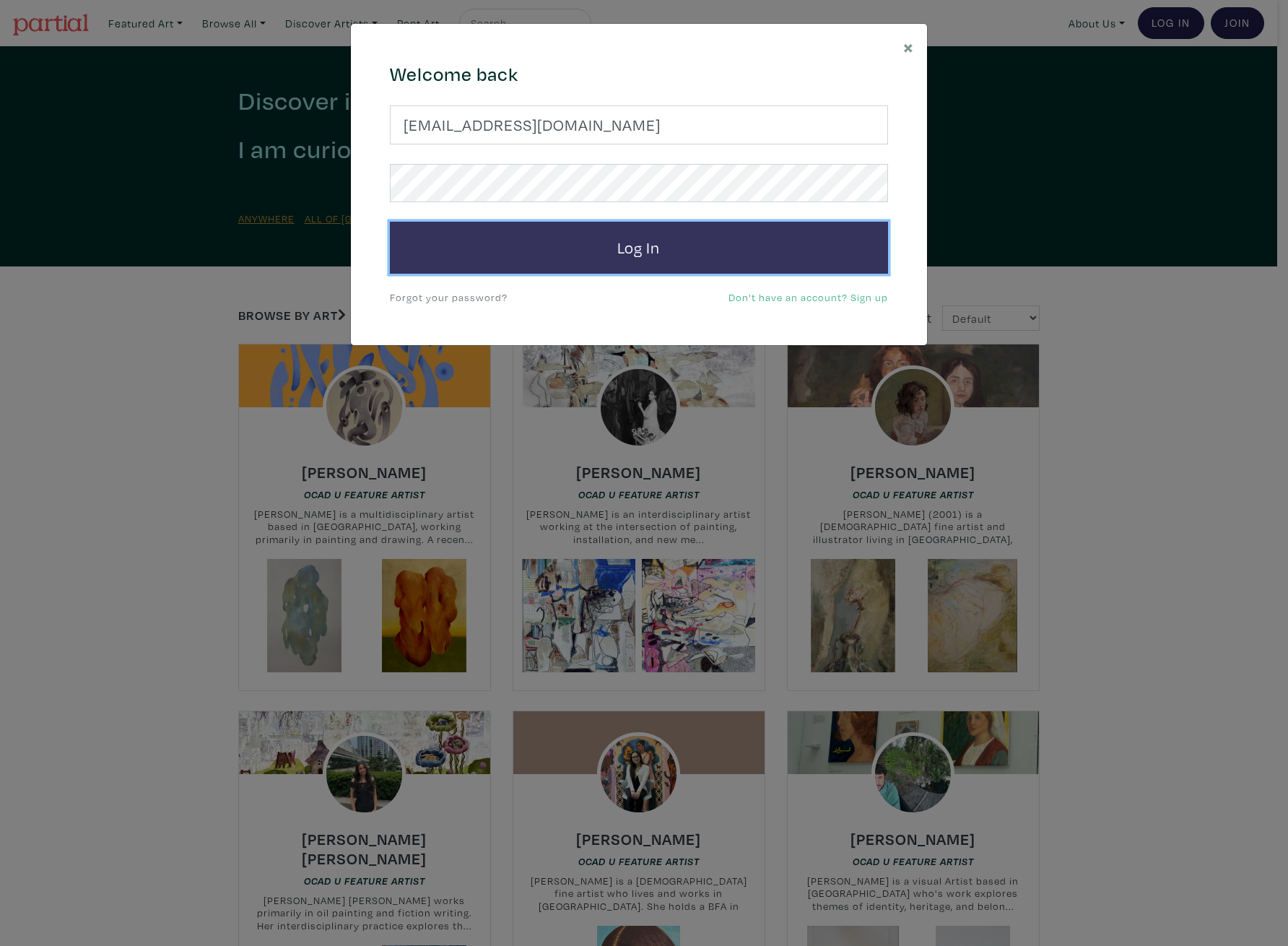
click at [521, 226] on button "Log In" at bounding box center [639, 247] width 498 height 52
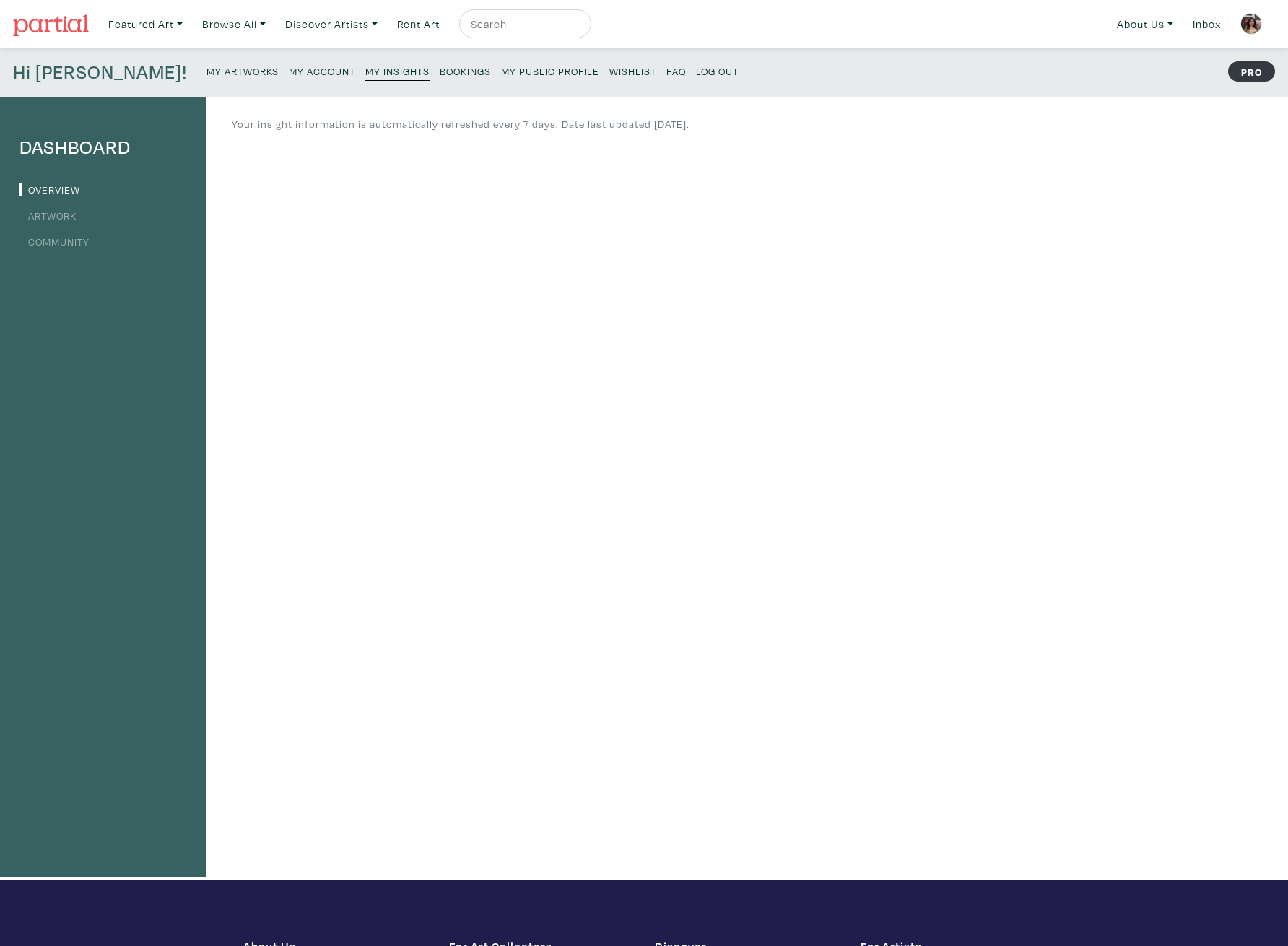
click at [1251, 27] on img at bounding box center [1251, 24] width 22 height 22
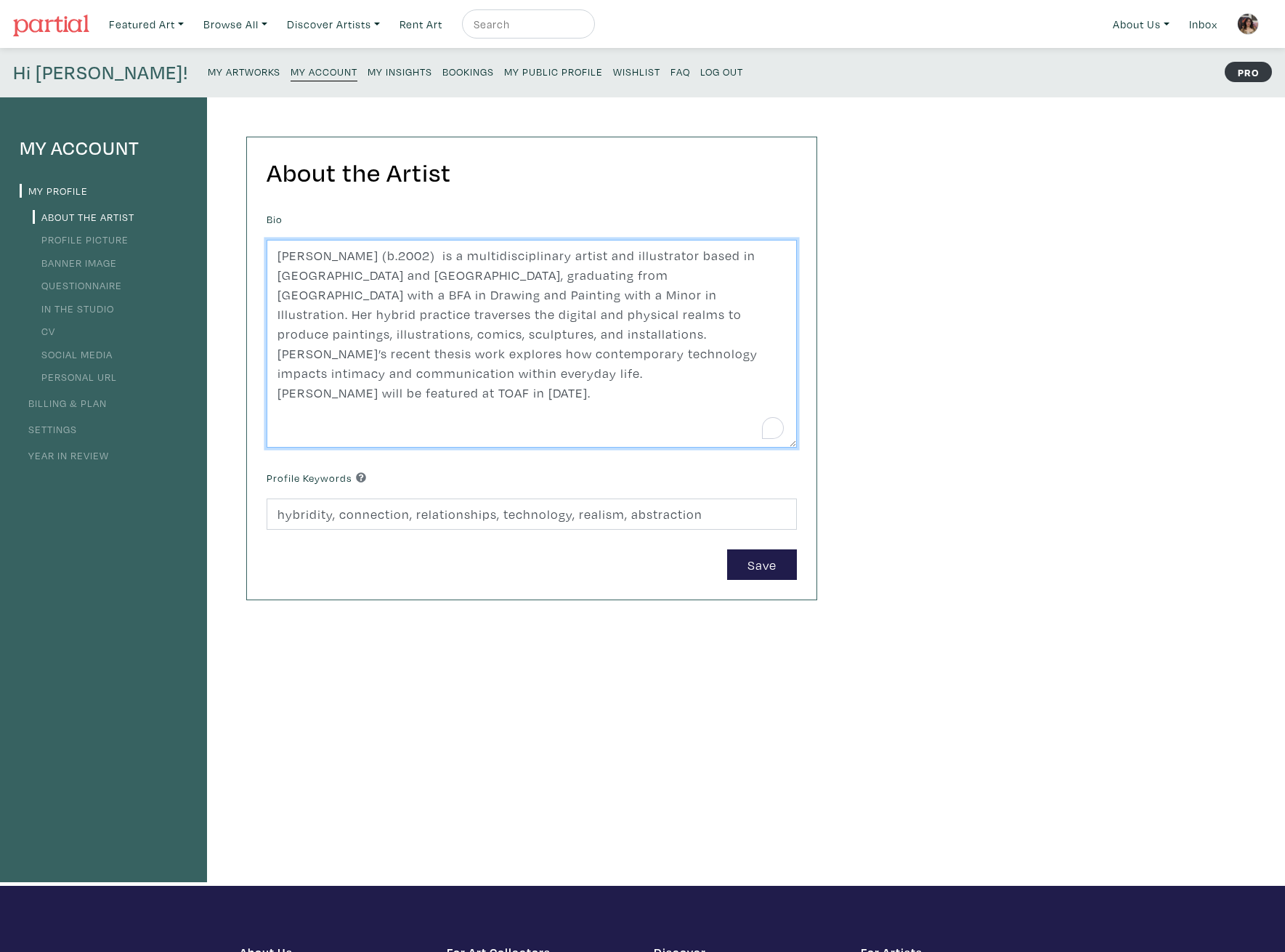
drag, startPoint x: 303, startPoint y: 371, endPoint x: 282, endPoint y: 372, distance: 21.0
click at [282, 372] on textarea "Erica Gibbs (b.2002) is a multidisciplinary artist and illustrator based in Tor…" at bounding box center [532, 343] width 531 height 208
click at [337, 377] on textarea "Erica Gibbs (b.2002) is a multidisciplinary artist and illustrator based in Tor…" at bounding box center [532, 343] width 531 height 208
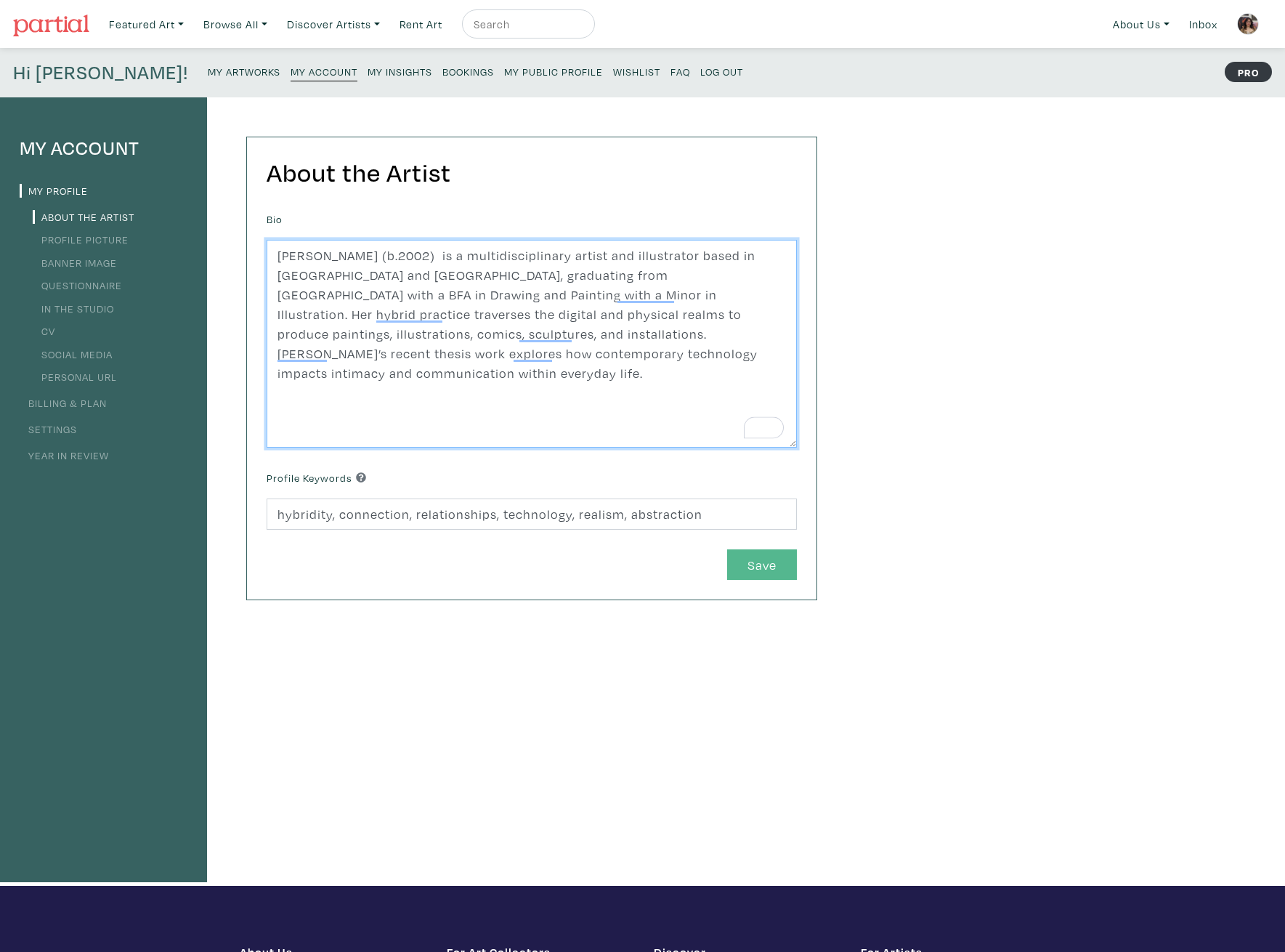
type textarea "[PERSON_NAME] (b.2002) is a multidisciplinary artist and illustrator based in […"
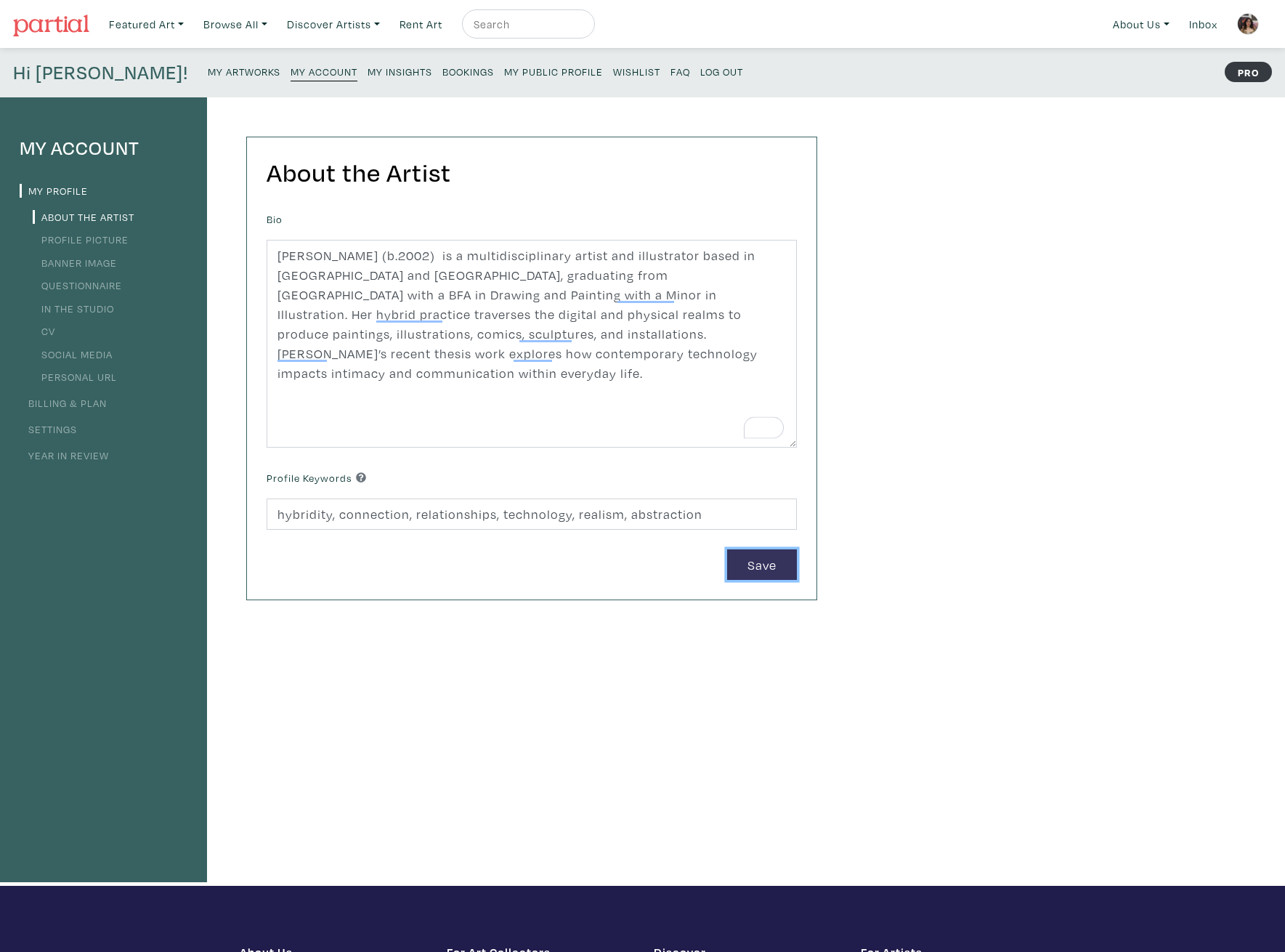
click at [744, 575] on button "Save" at bounding box center [762, 564] width 70 height 31
click at [48, 326] on link "CV" at bounding box center [43, 331] width 23 height 14
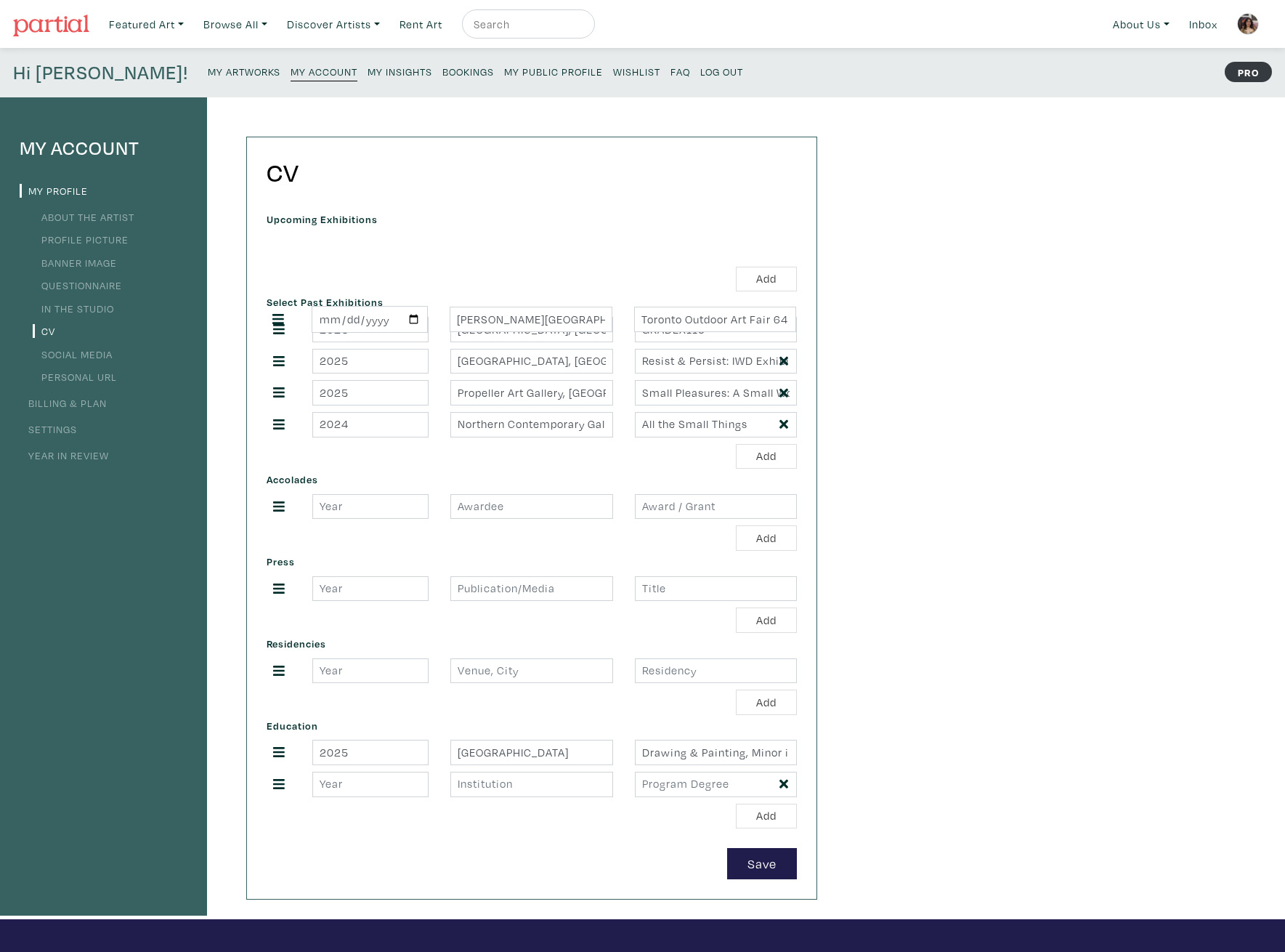
drag, startPoint x: 282, startPoint y: 242, endPoint x: 281, endPoint y: 315, distance: 73.0
drag, startPoint x: 279, startPoint y: 248, endPoint x: 288, endPoint y: 441, distance: 193.2
click at [766, 462] on button "Add" at bounding box center [766, 456] width 61 height 26
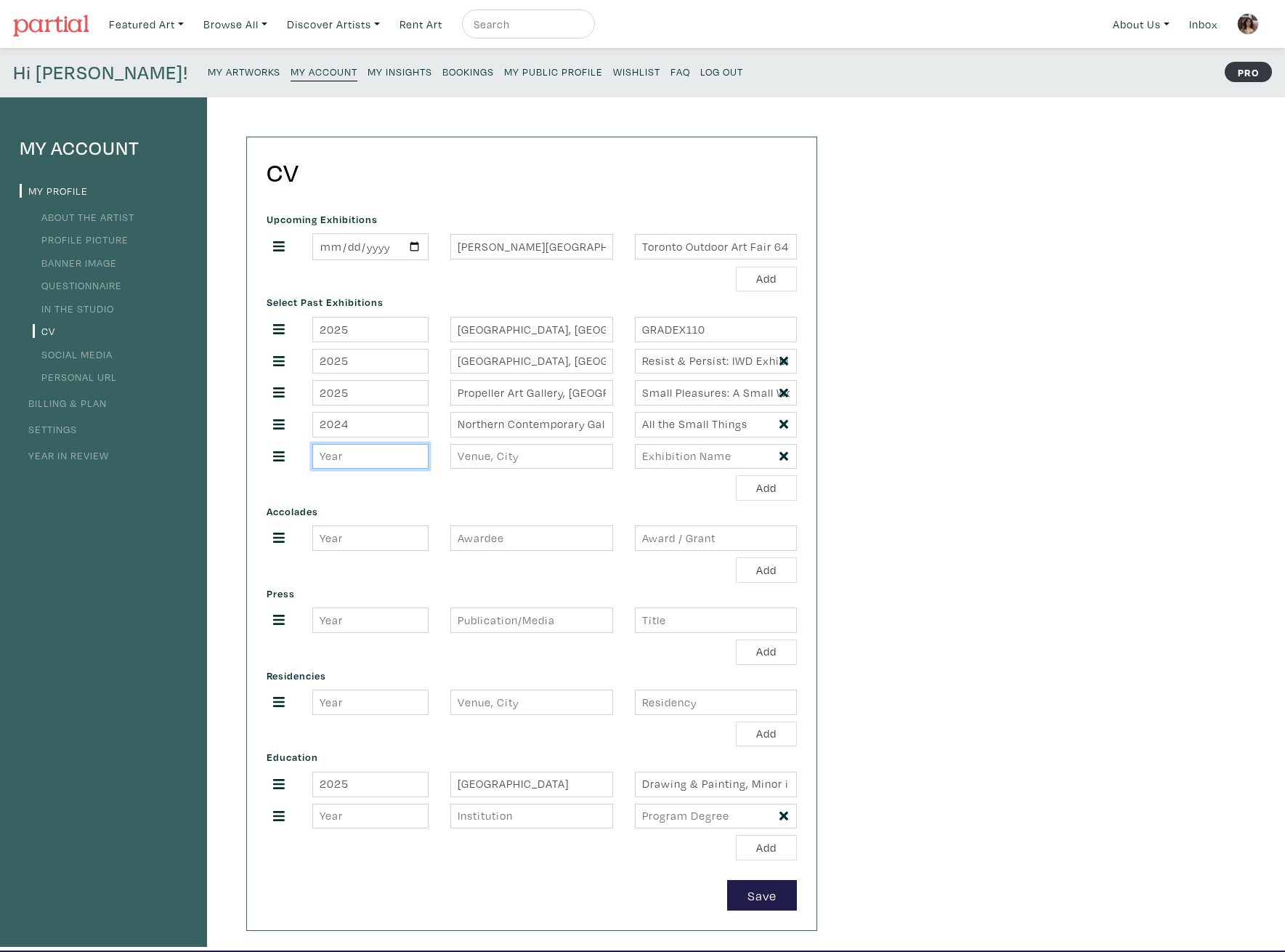
click at [370, 457] on input "number" at bounding box center [371, 456] width 116 height 26
type input "2025"
click at [525, 246] on input "Nathan Phillips Square, Toronto, ON" at bounding box center [531, 246] width 162 height 26
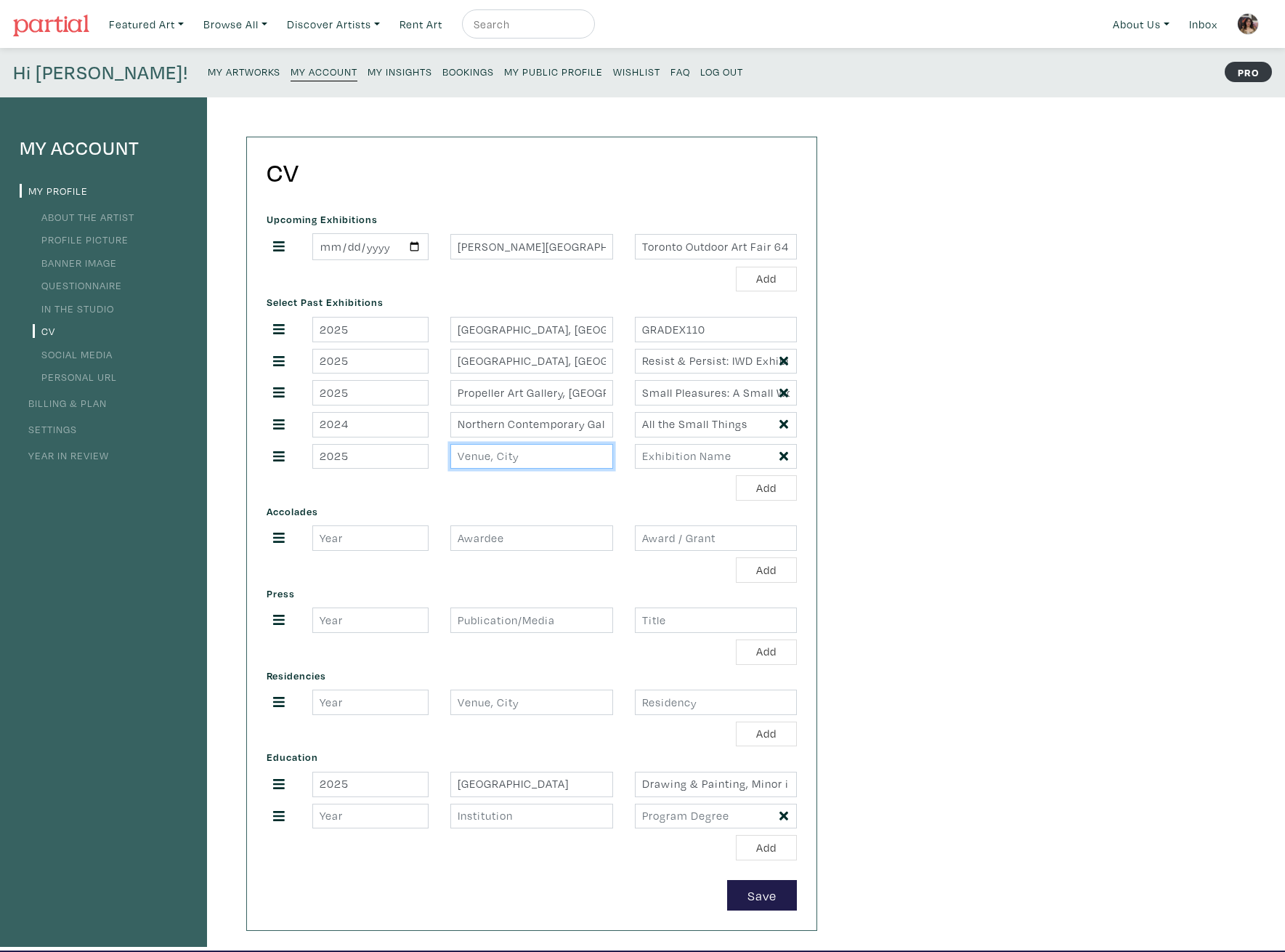
click at [499, 462] on input "text" at bounding box center [531, 456] width 162 height 26
paste input "Nathan Phillips Square, Toronto, ON"
type input "[PERSON_NAME][GEOGRAPHIC_DATA], [GEOGRAPHIC_DATA], [GEOGRAPHIC_DATA]"
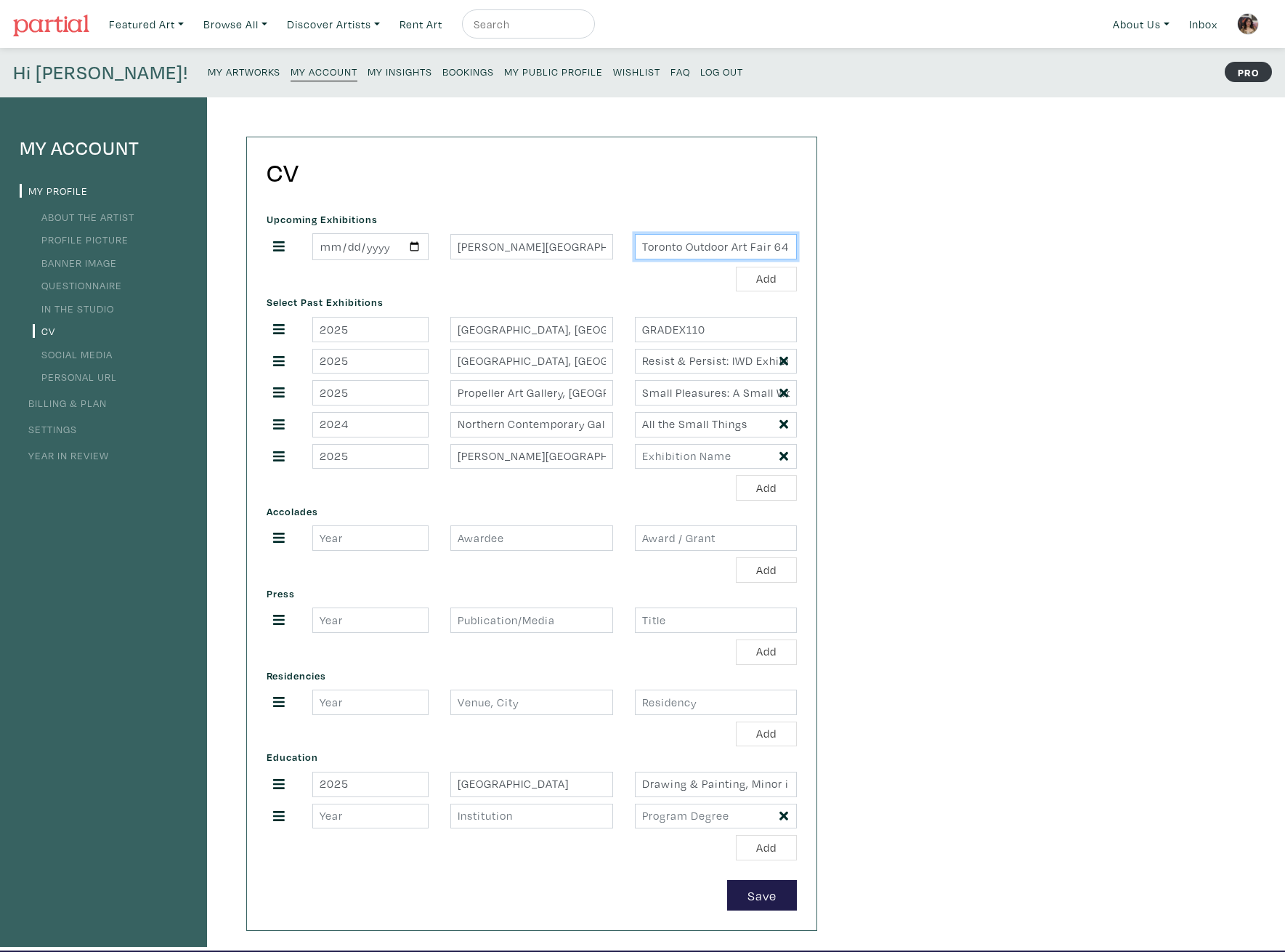
click at [671, 239] on input "Toronto Outdoor Art Fair 64" at bounding box center [716, 246] width 162 height 26
click at [690, 547] on input "text" at bounding box center [716, 538] width 162 height 26
click at [688, 452] on input "text" at bounding box center [716, 456] width 162 height 26
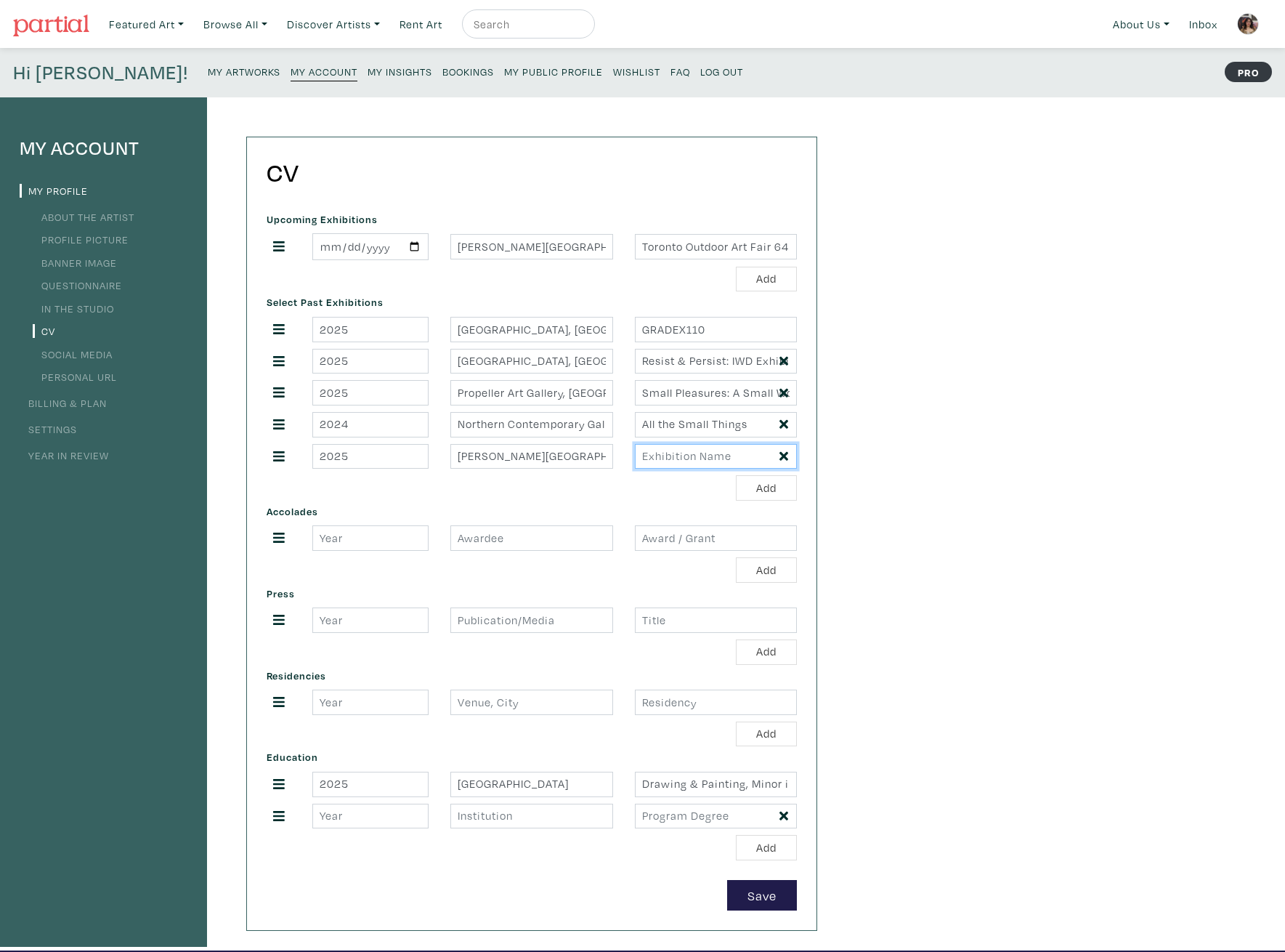
paste input "Toronto Outdoor Art Fair 64"
type input "Toronto Outdoor Art Fair 64"
click at [761, 484] on button "Add" at bounding box center [766, 488] width 61 height 26
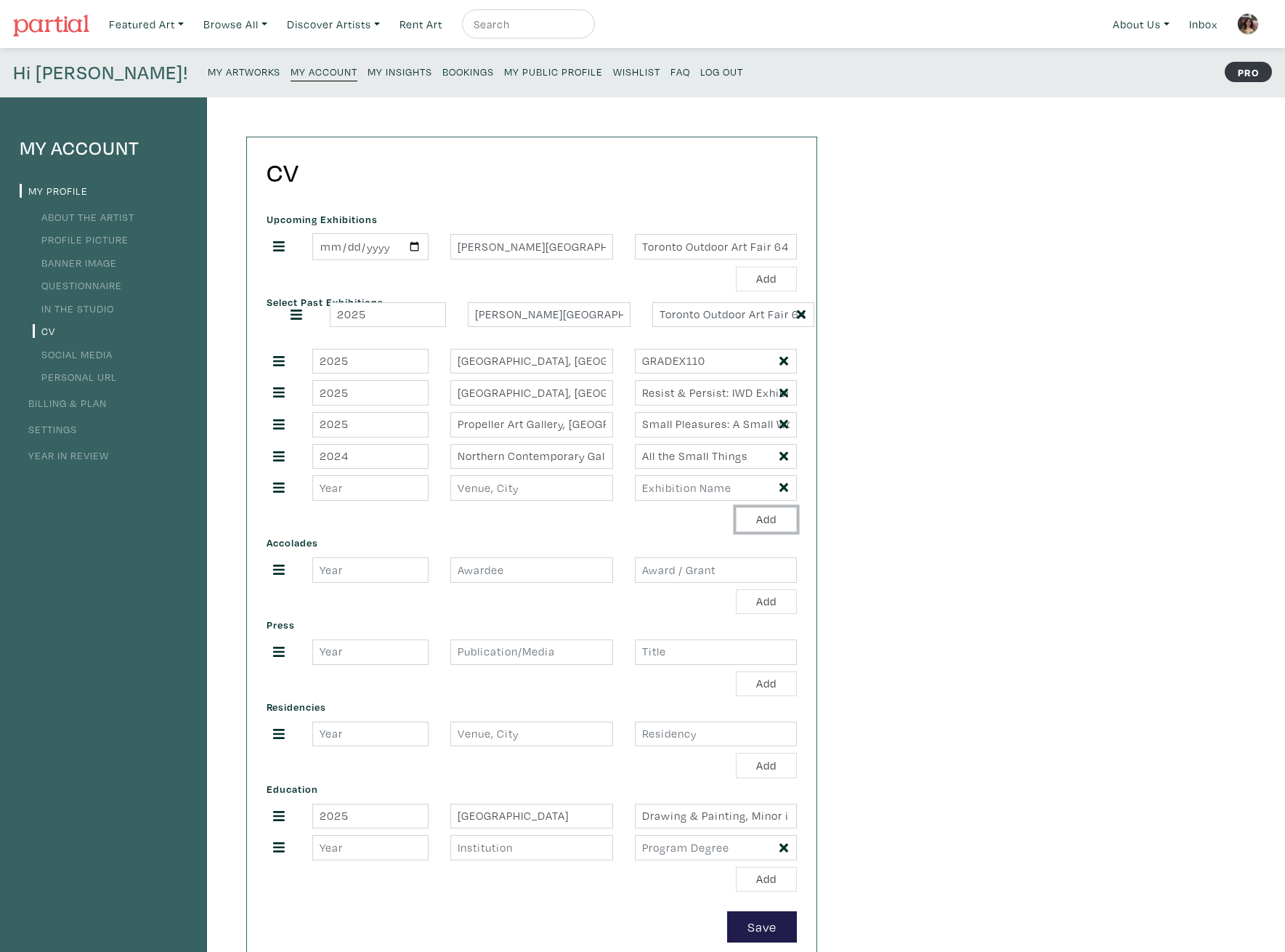
drag, startPoint x: 281, startPoint y: 455, endPoint x: 295, endPoint y: 318, distance: 137.7
click at [331, 491] on input "number" at bounding box center [371, 488] width 116 height 26
type input "2025"
click at [463, 489] on input "text" at bounding box center [531, 488] width 162 height 26
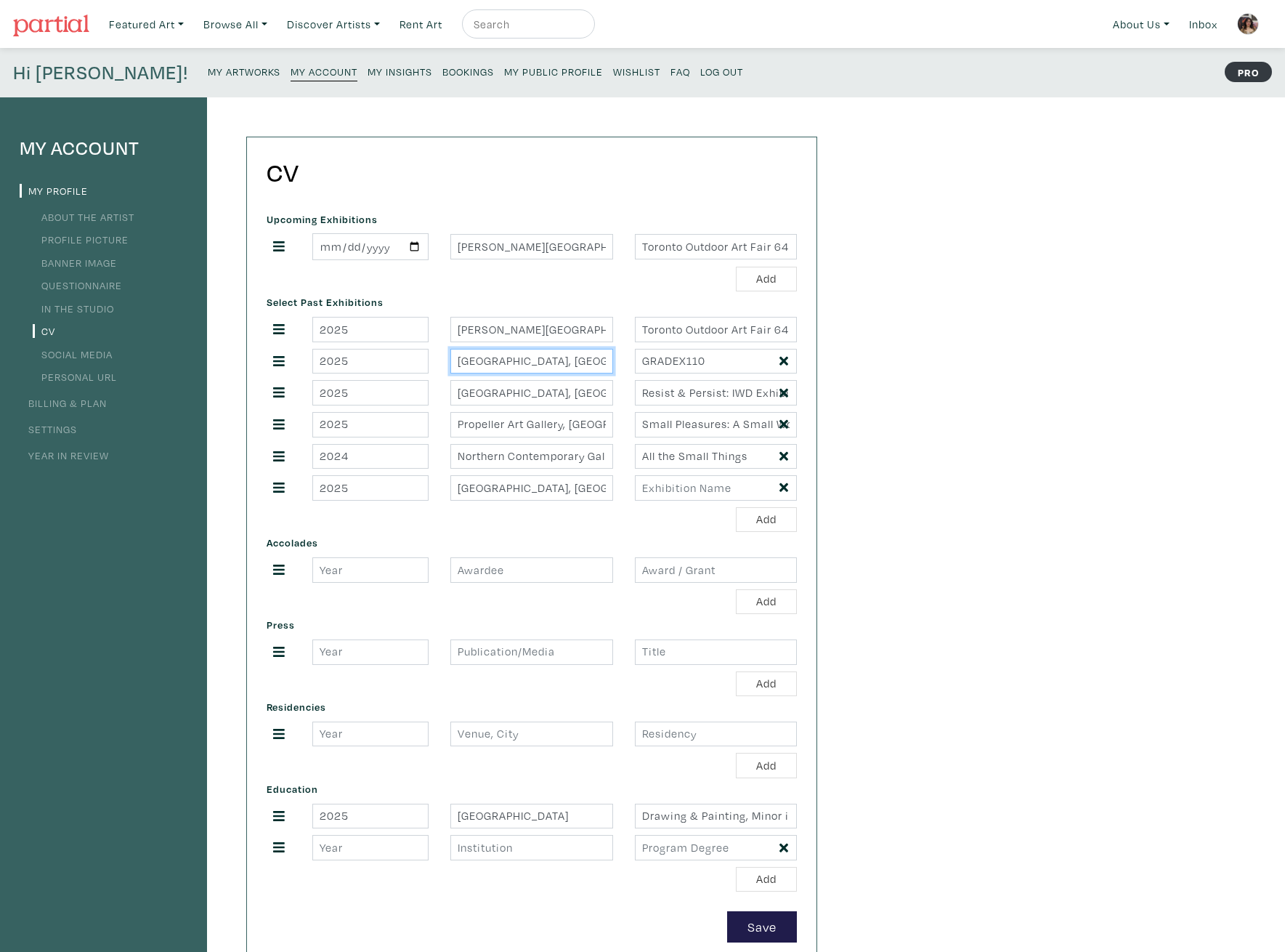
scroll to position [0, 10]
drag, startPoint x: 542, startPoint y: 365, endPoint x: 717, endPoint y: 363, distance: 175.0
click at [717, 363] on div "2025 OCAD University, Toronto, ON GRADEX110" at bounding box center [531, 361] width 552 height 26
drag, startPoint x: 599, startPoint y: 333, endPoint x: 731, endPoint y: 334, distance: 132.0
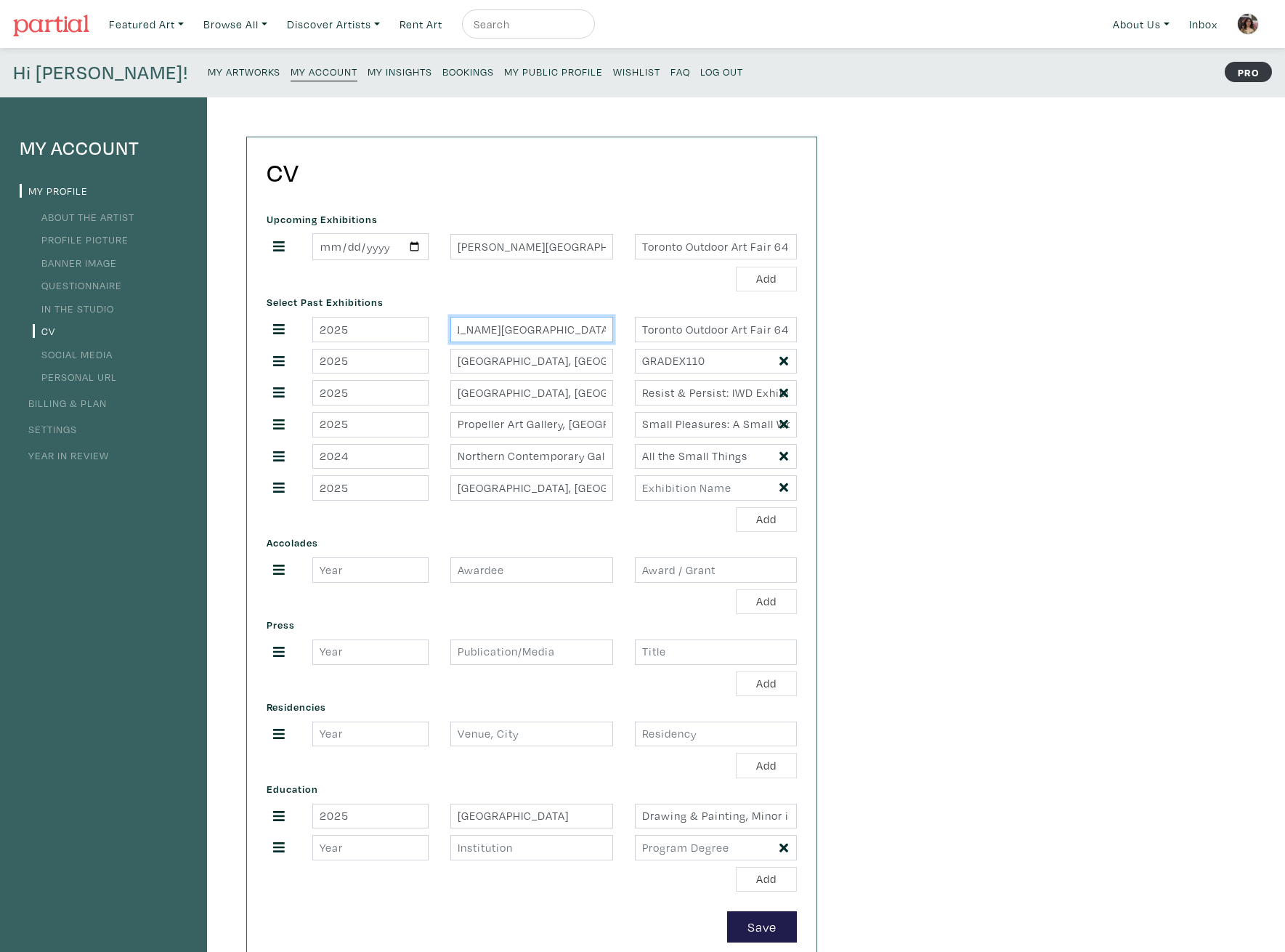
click at [731, 334] on div "2025 Nathan Phillips Square, Toronto, ON Toronto Outdoor Art Fair 64" at bounding box center [531, 329] width 552 height 26
click at [609, 488] on input "Xpace Cultural Center, Toronto" at bounding box center [531, 488] width 162 height 26
drag, startPoint x: 584, startPoint y: 493, endPoint x: 684, endPoint y: 493, distance: 100.0
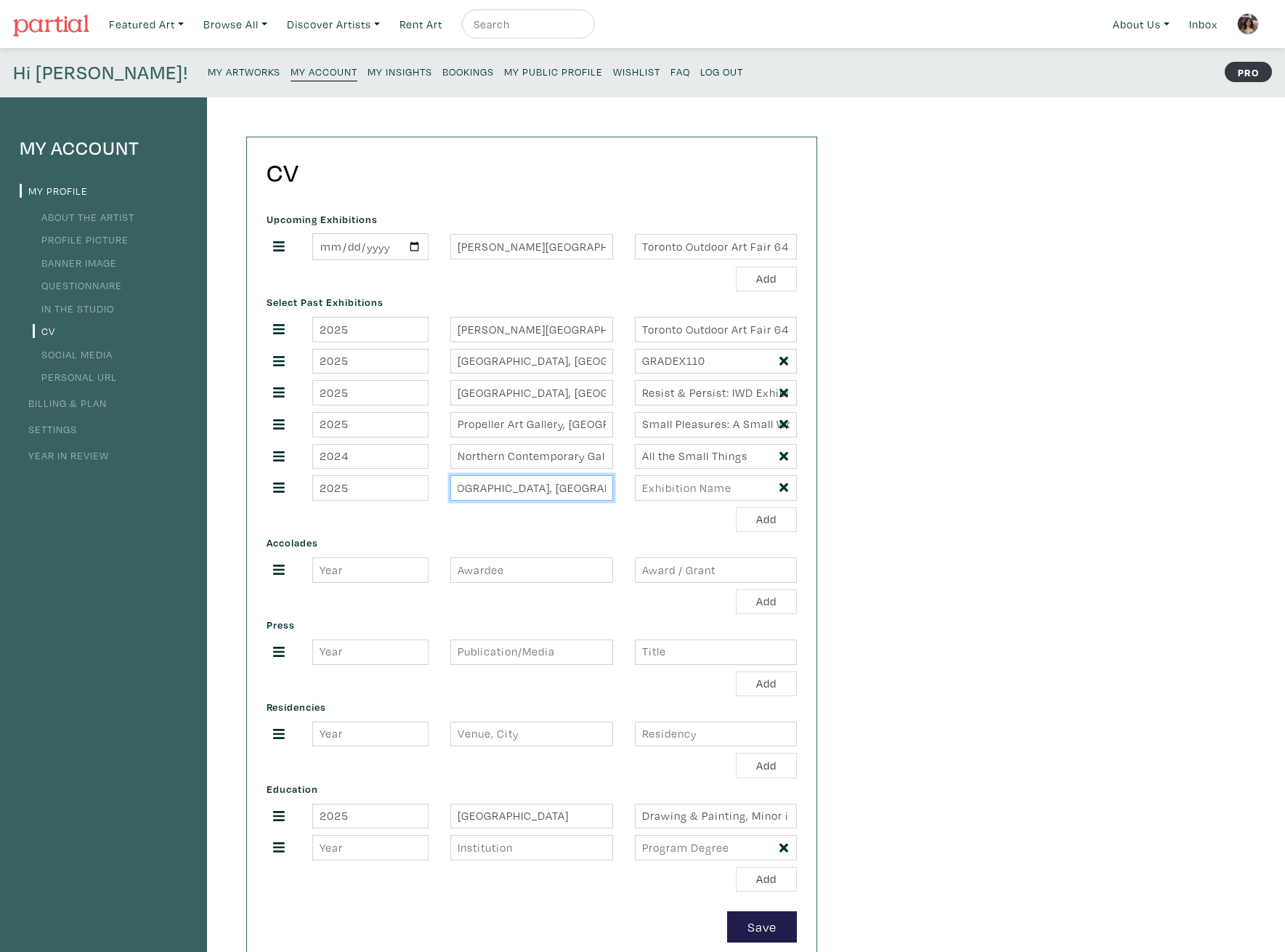
click at [684, 493] on div "2025 Xpace Cultural Center, Toronto" at bounding box center [531, 488] width 552 height 26
click at [605, 490] on input "Xpace Cultural Center, Toronto" at bounding box center [531, 488] width 162 height 26
click at [605, 489] on input "Xpace Cultural Center, Toronto" at bounding box center [531, 488] width 162 height 26
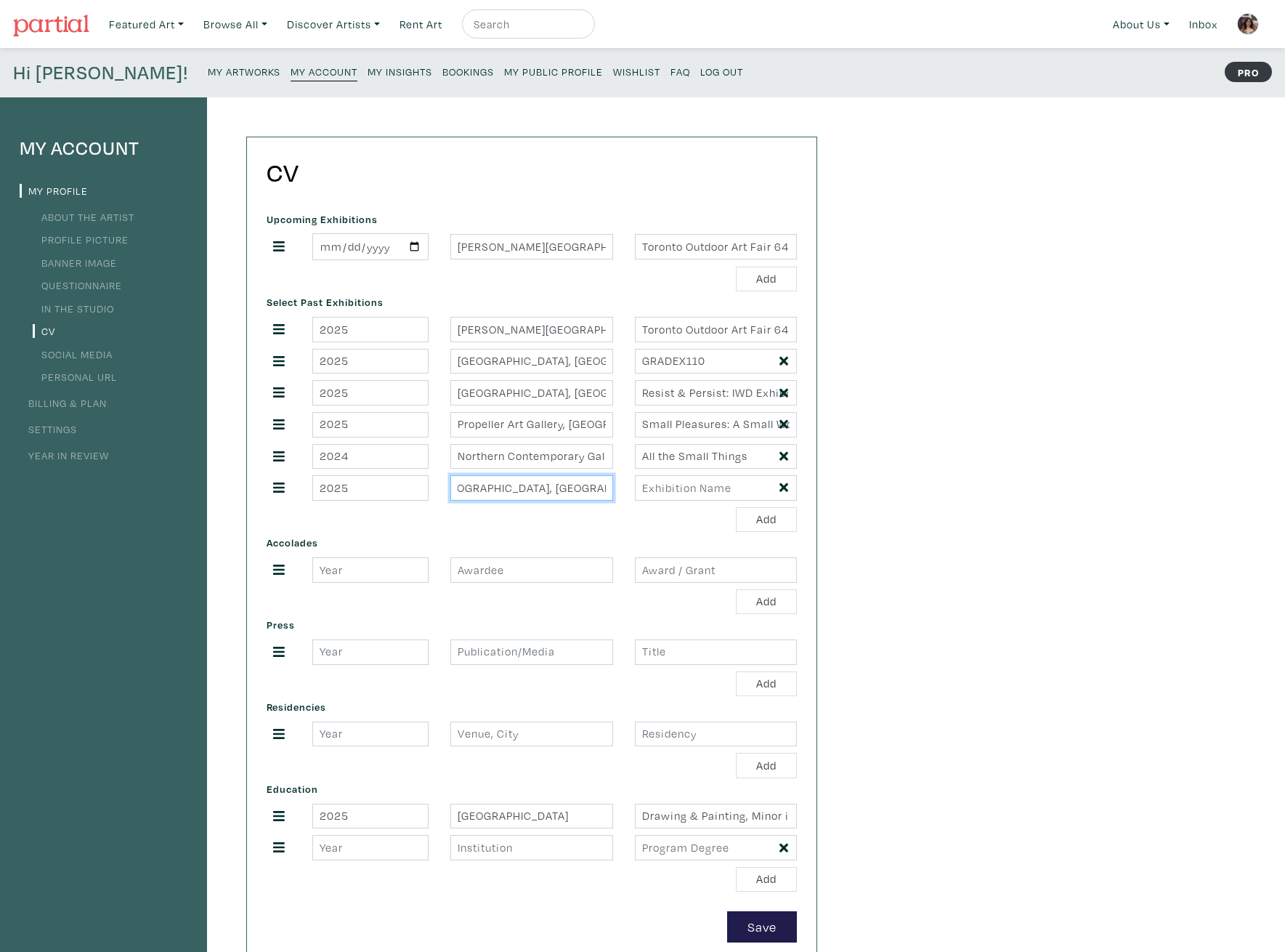
click at [607, 486] on input "Xpace Cultural Center, Toronto" at bounding box center [531, 488] width 162 height 26
type input "Xpace Cultural Center, Toronto, ON"
click at [681, 488] on input "text" at bounding box center [716, 488] width 162 height 26
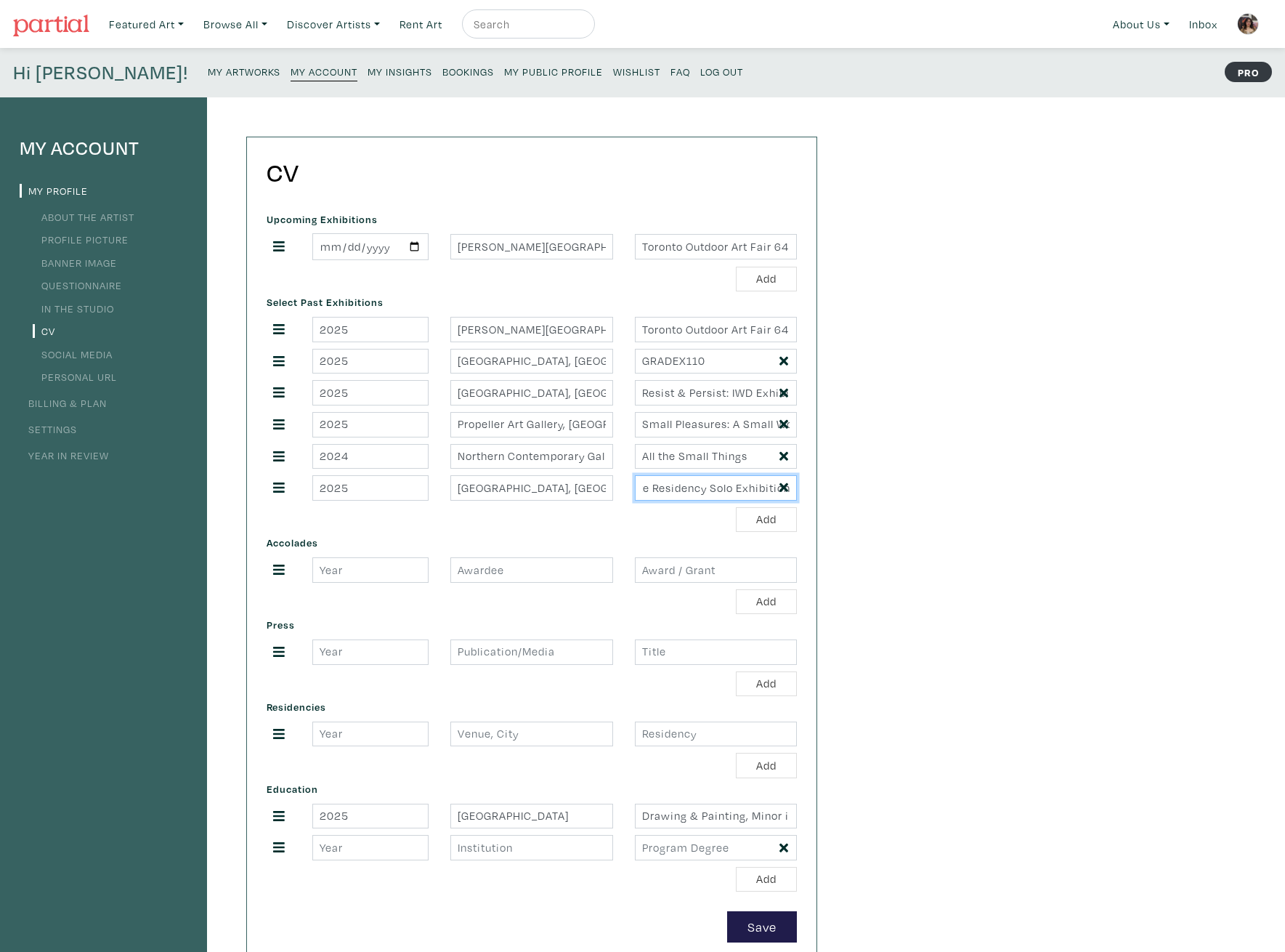
scroll to position [0, 272]
type input "If My Eyes Could Screenshot: 2025 OCAD Graduate Residency Solo Exhibition"
click at [619, 542] on div "Accolades Add" at bounding box center [531, 573] width 552 height 82
drag, startPoint x: 301, startPoint y: 245, endPoint x: 377, endPoint y: 245, distance: 76.0
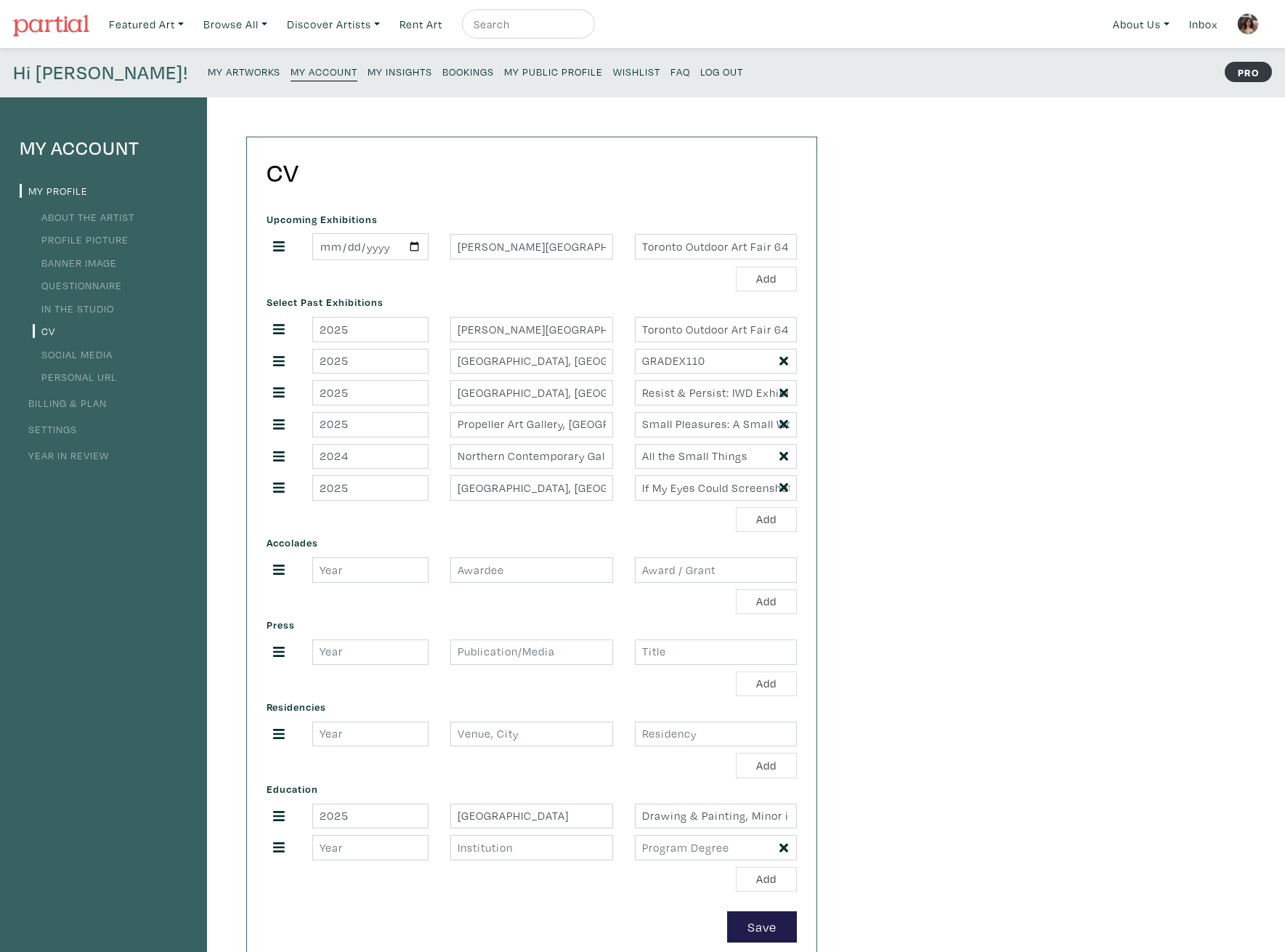
click at [302, 245] on div "2025-07-11" at bounding box center [370, 246] width 138 height 27
click at [383, 245] on input "2025-07-11" at bounding box center [371, 246] width 116 height 27
click at [416, 245] on input "2025-07-11" at bounding box center [371, 246] width 116 height 27
click at [656, 245] on input "Toronto Outdoor Art Fair 64" at bounding box center [716, 246] width 162 height 26
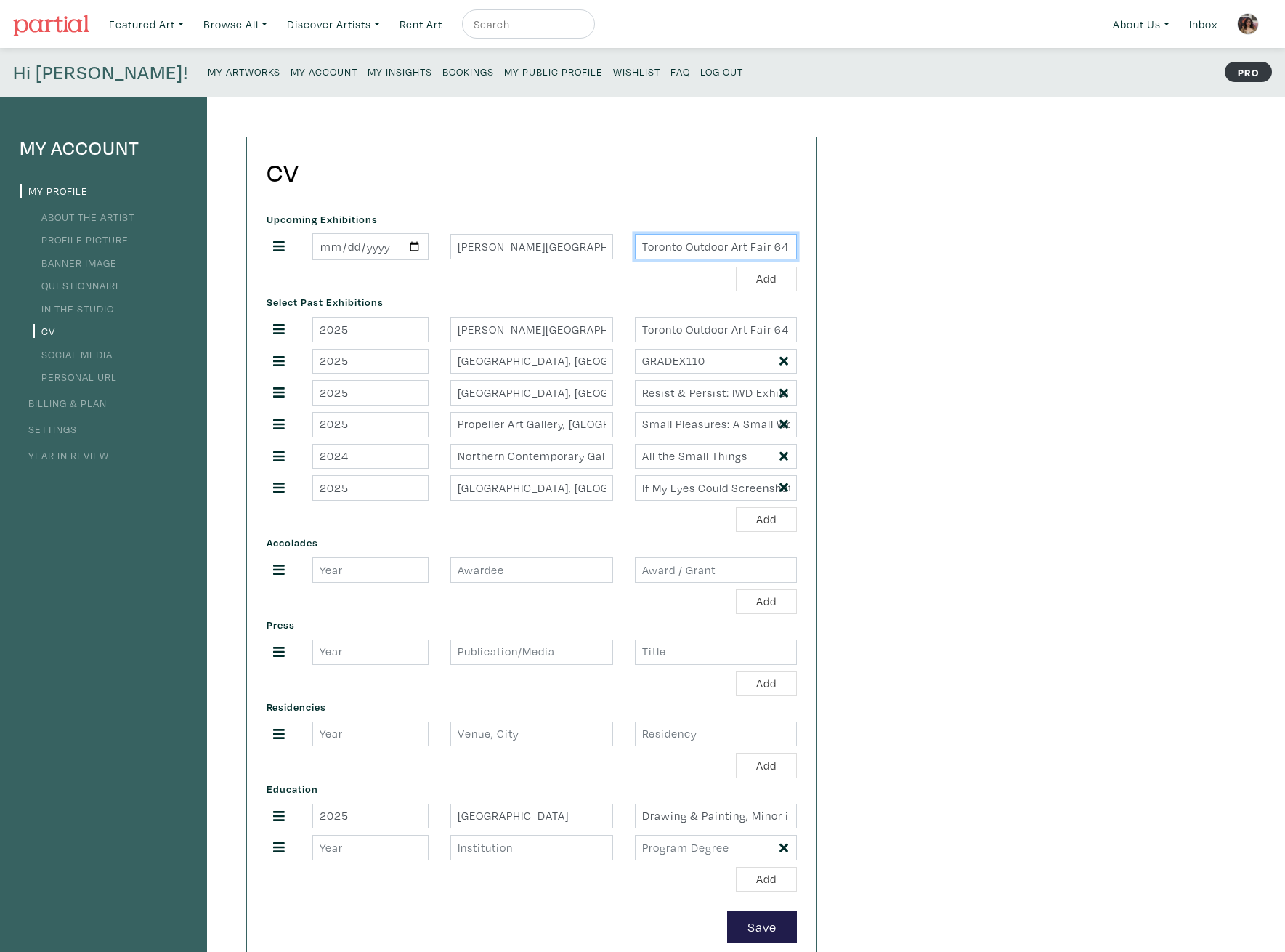
click at [656, 245] on input "Toronto Outdoor Art Fair 64" at bounding box center [716, 246] width 162 height 26
click at [524, 241] on input "Nathan Phillips Square, Toronto, ON" at bounding box center [531, 246] width 162 height 26
click at [394, 251] on input "2025-07-11" at bounding box center [371, 246] width 116 height 27
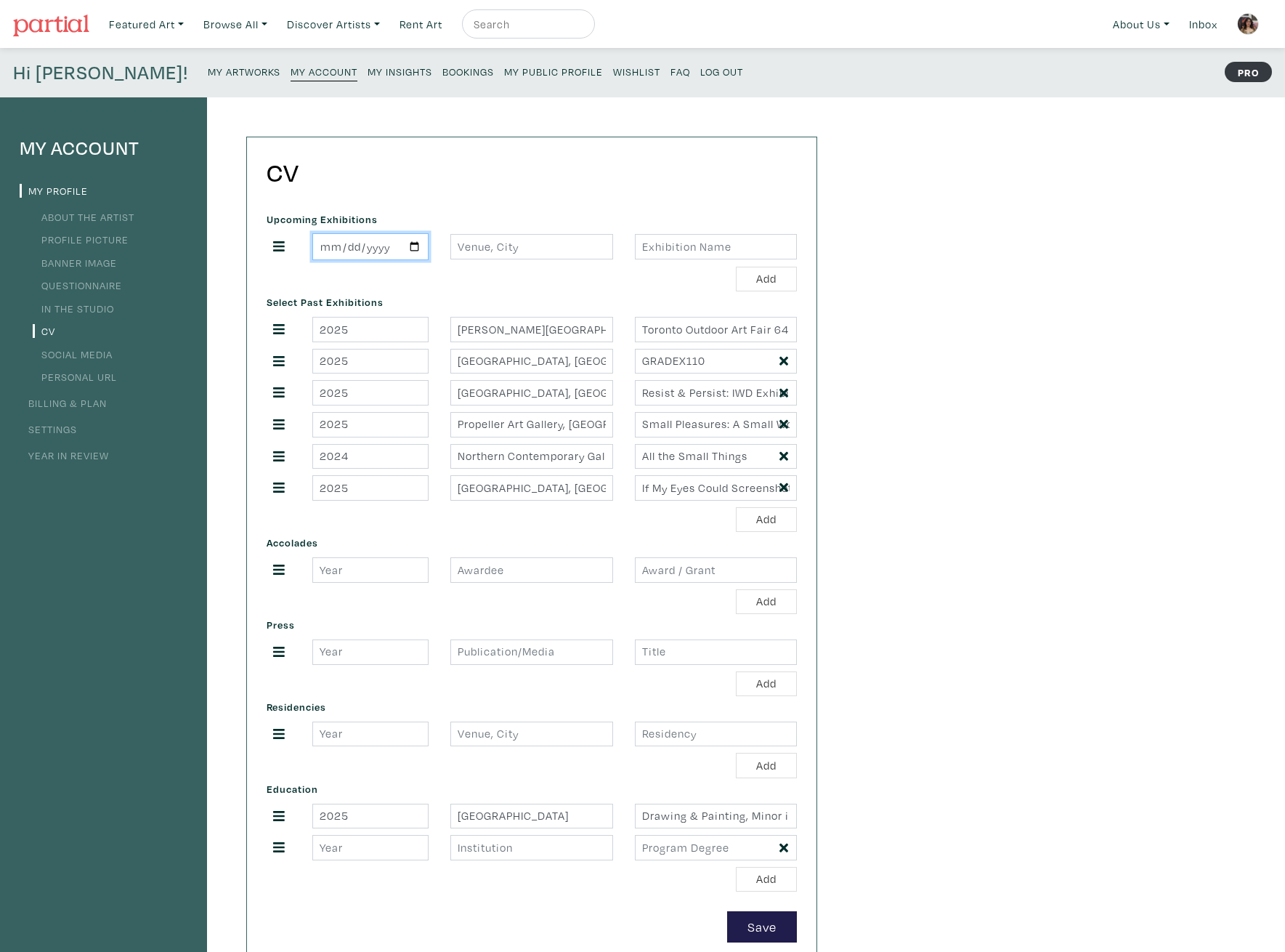
click at [405, 246] on input "2025-07-11" at bounding box center [371, 246] width 116 height 27
click at [412, 246] on input "2025-07-11" at bounding box center [371, 246] width 116 height 27
click at [510, 191] on div "CV Upcoming Exhibitions Add Select Past Exhibitions 2025 Nathan Phillips Square…" at bounding box center [531, 549] width 570 height 825
click at [761, 933] on button "Save" at bounding box center [762, 926] width 70 height 31
drag, startPoint x: 277, startPoint y: 486, endPoint x: 281, endPoint y: 323, distance: 163.0
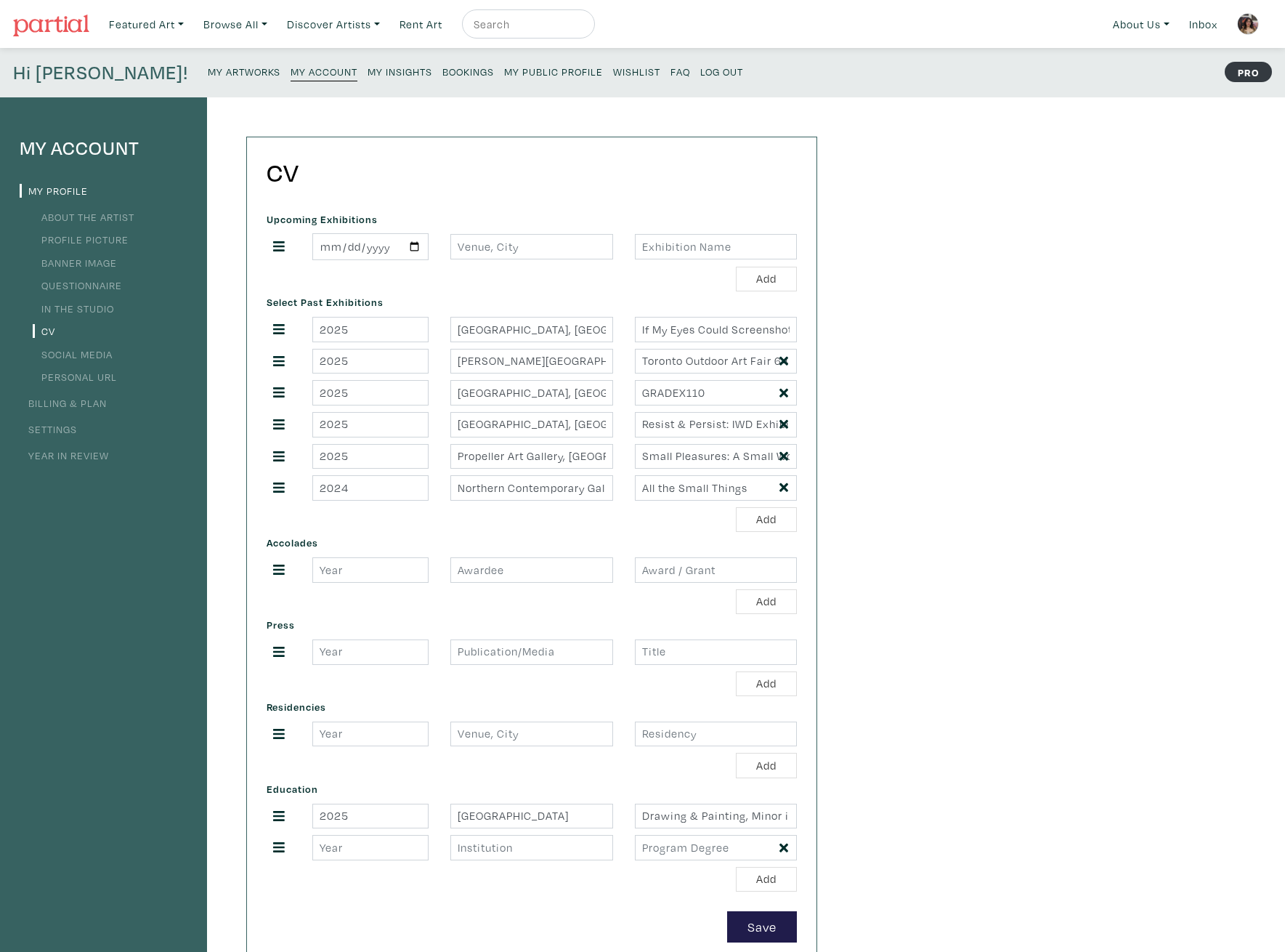
click at [965, 516] on div "My Account My Profile About the Artist Profile Picture Banner Image Questionnai…" at bounding box center [642, 539] width 1285 height 885
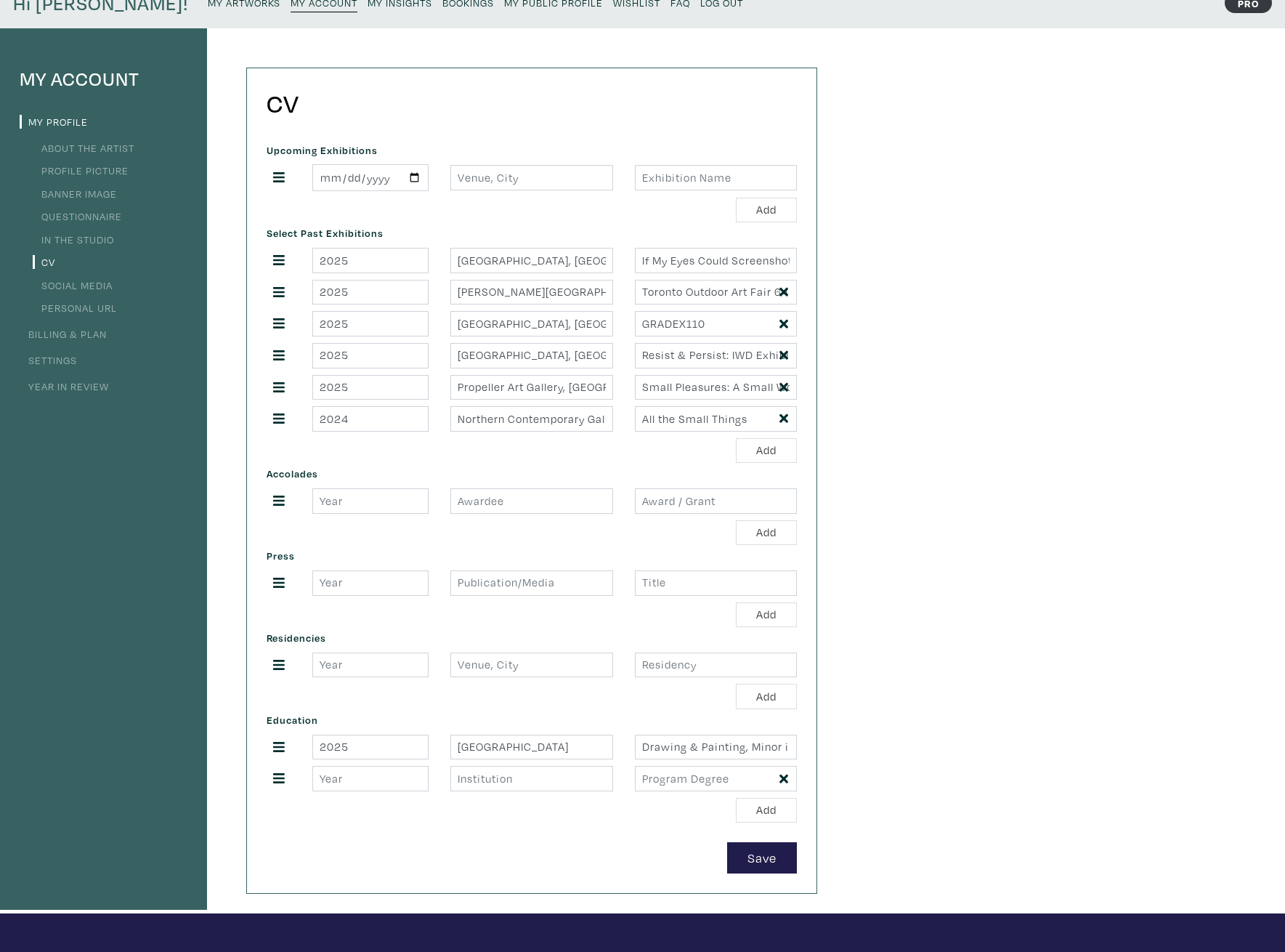
scroll to position [73, 0]
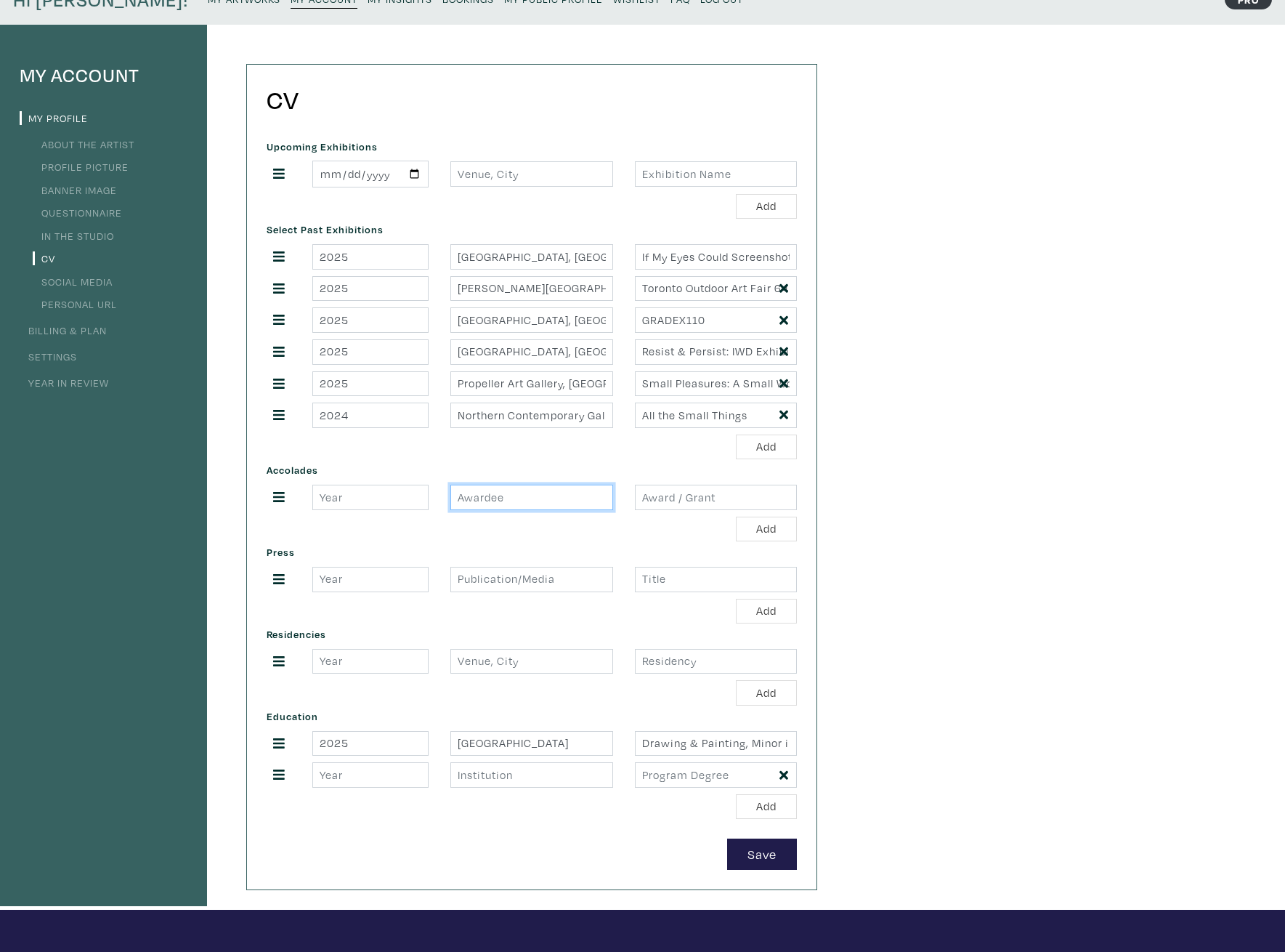
click at [526, 502] on input "text" at bounding box center [531, 497] width 162 height 26
click at [361, 495] on input "number" at bounding box center [371, 497] width 116 height 26
type input "2025"
click at [527, 500] on input "text" at bounding box center [531, 497] width 162 height 26
click at [660, 493] on input "text" at bounding box center [716, 497] width 162 height 26
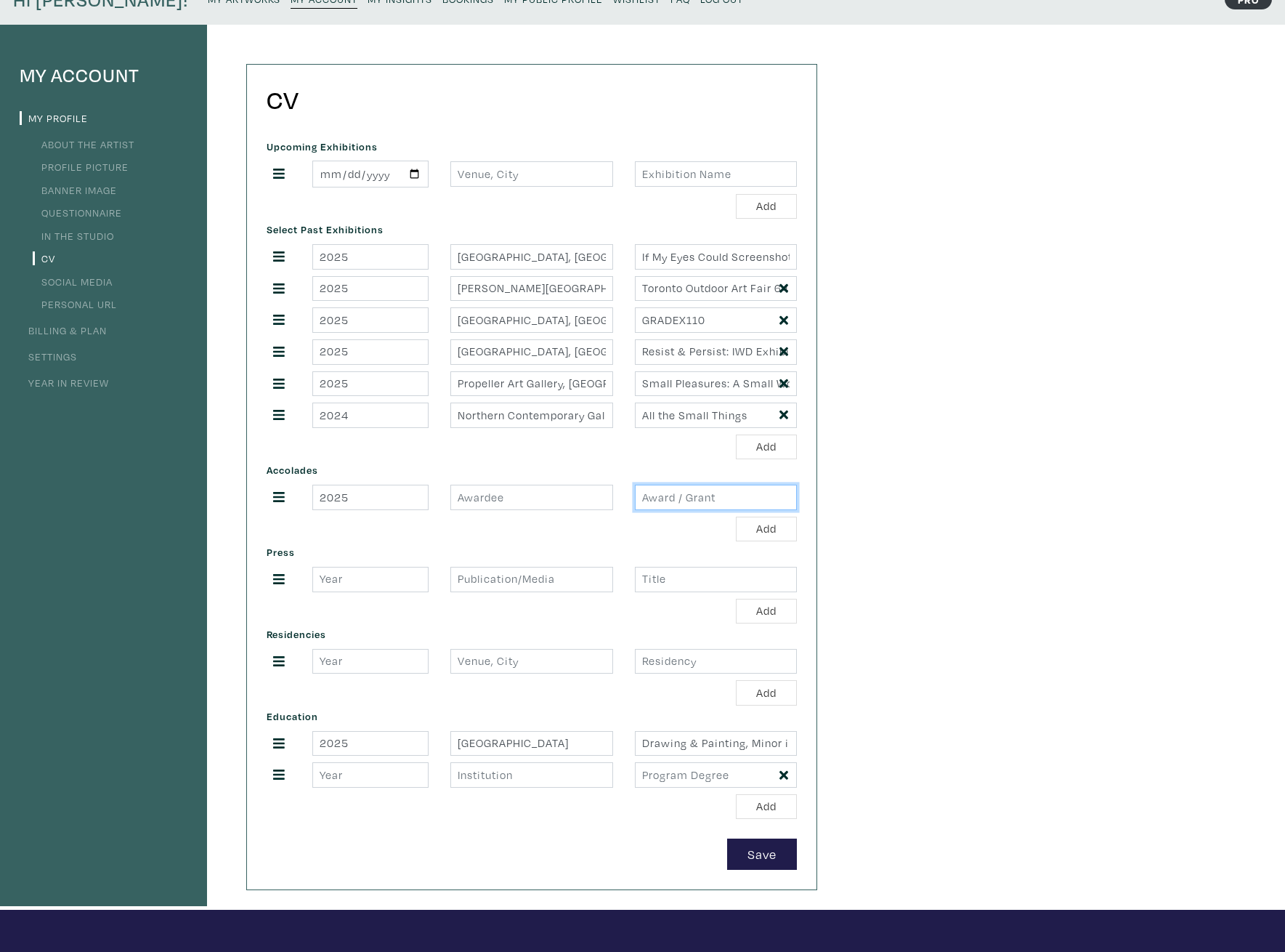
paste input "Partial x OCAD University Artist Showcase, RBC Centre for Emerging Artists and …"
type input "Partial x OCAD University Artist Showcase, RBC Centre for Emerging Artists and …"
click at [684, 524] on div "Add" at bounding box center [532, 529] width 531 height 26
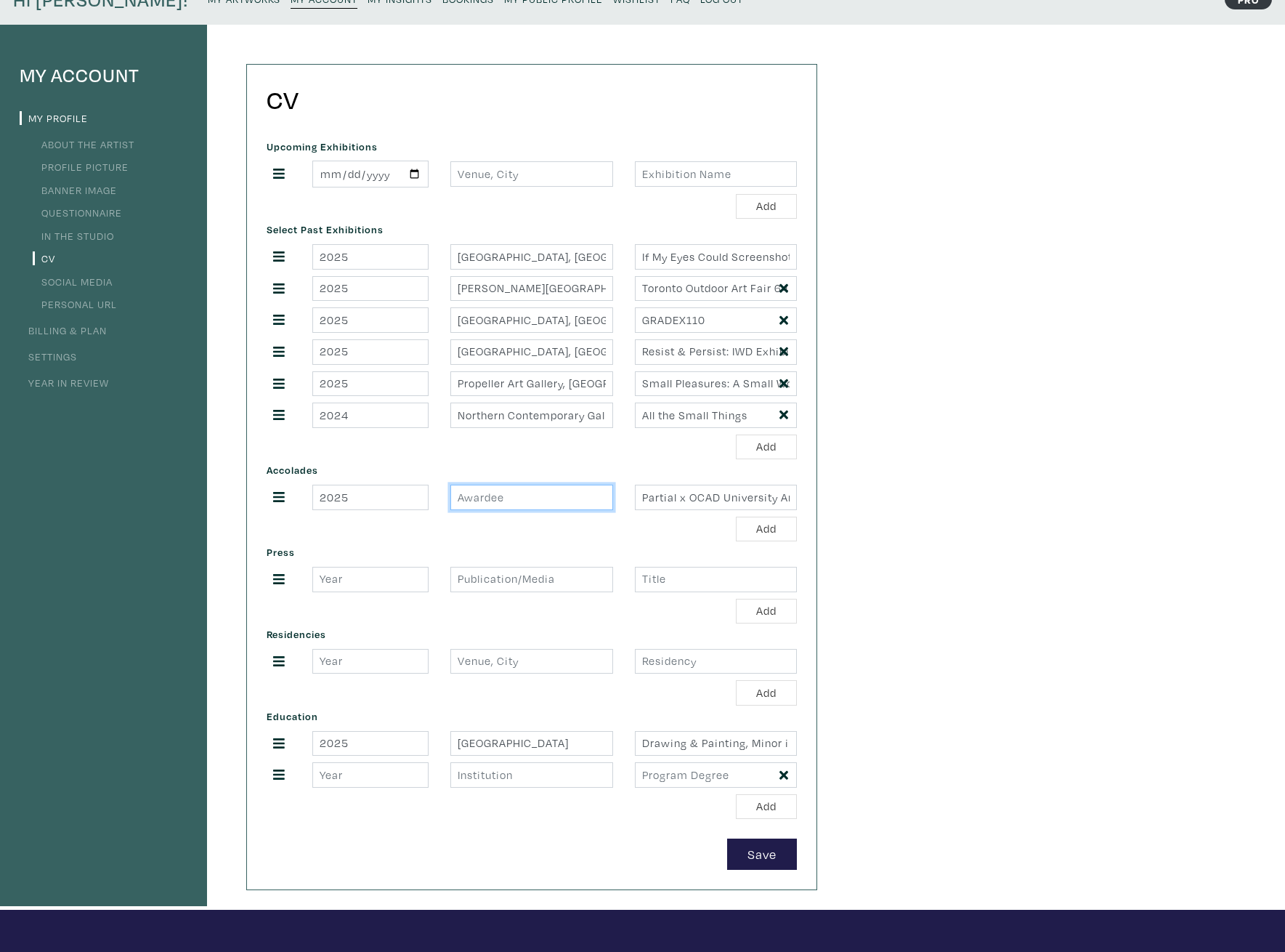
click at [536, 500] on input "text" at bounding box center [531, 497] width 162 height 26
click at [532, 530] on div "Add" at bounding box center [532, 529] width 531 height 26
click at [772, 527] on button "Add" at bounding box center [766, 529] width 61 height 26
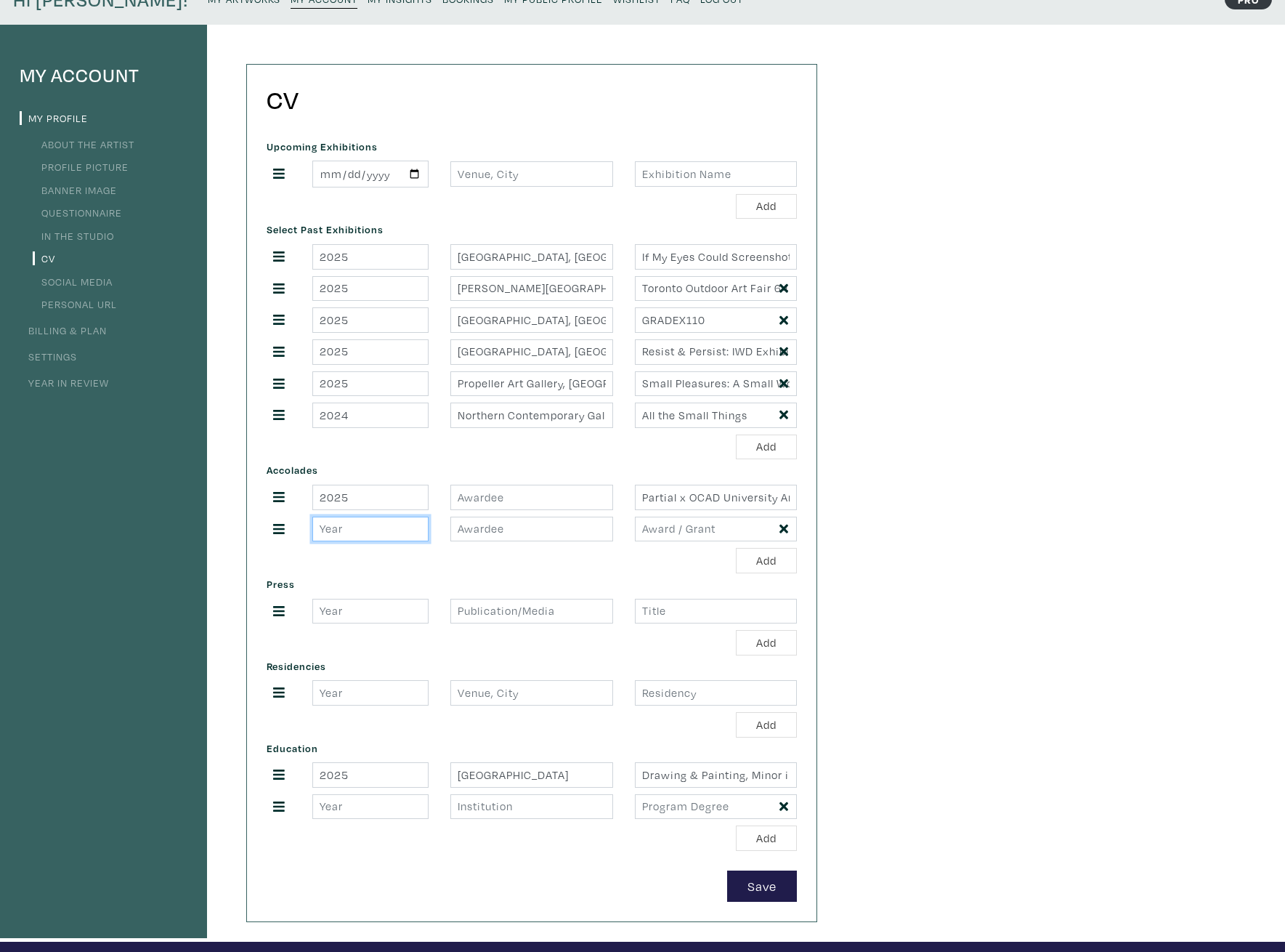
click at [376, 535] on input "number" at bounding box center [371, 529] width 116 height 26
paste input "2025"
type input "2025"
click at [516, 525] on input "text" at bounding box center [531, 529] width 162 height 26
click at [668, 530] on input "text" at bounding box center [716, 529] width 162 height 26
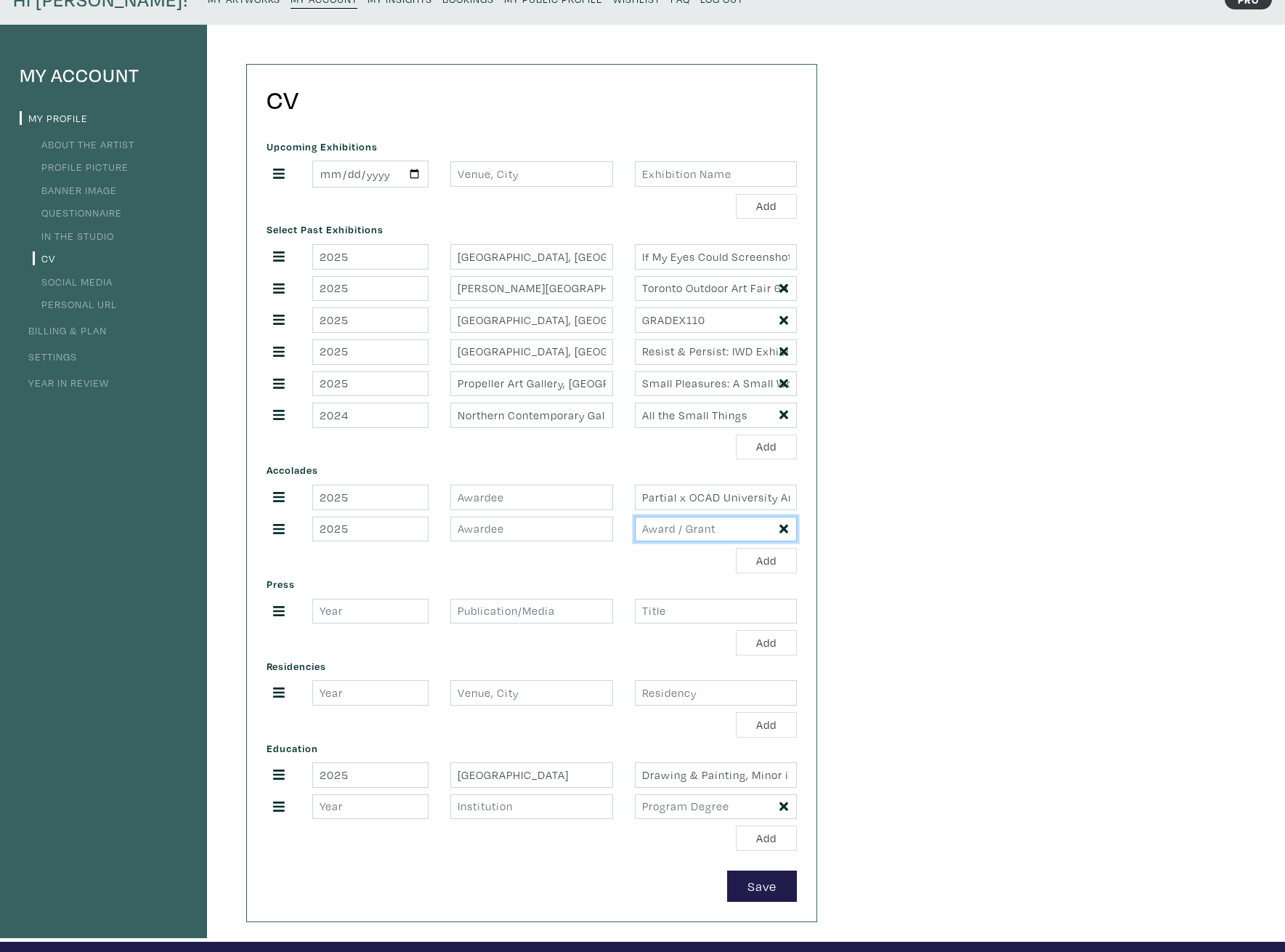
paste input "Toronto Outdoor Art Fair Career Launcher, RBC Centre for Emerging Artists and D…"
type input "Toronto Outdoor Art Fair Career Launcher, RBC Centre for Emerging Artists and D…"
click at [337, 697] on input "number" at bounding box center [371, 693] width 116 height 26
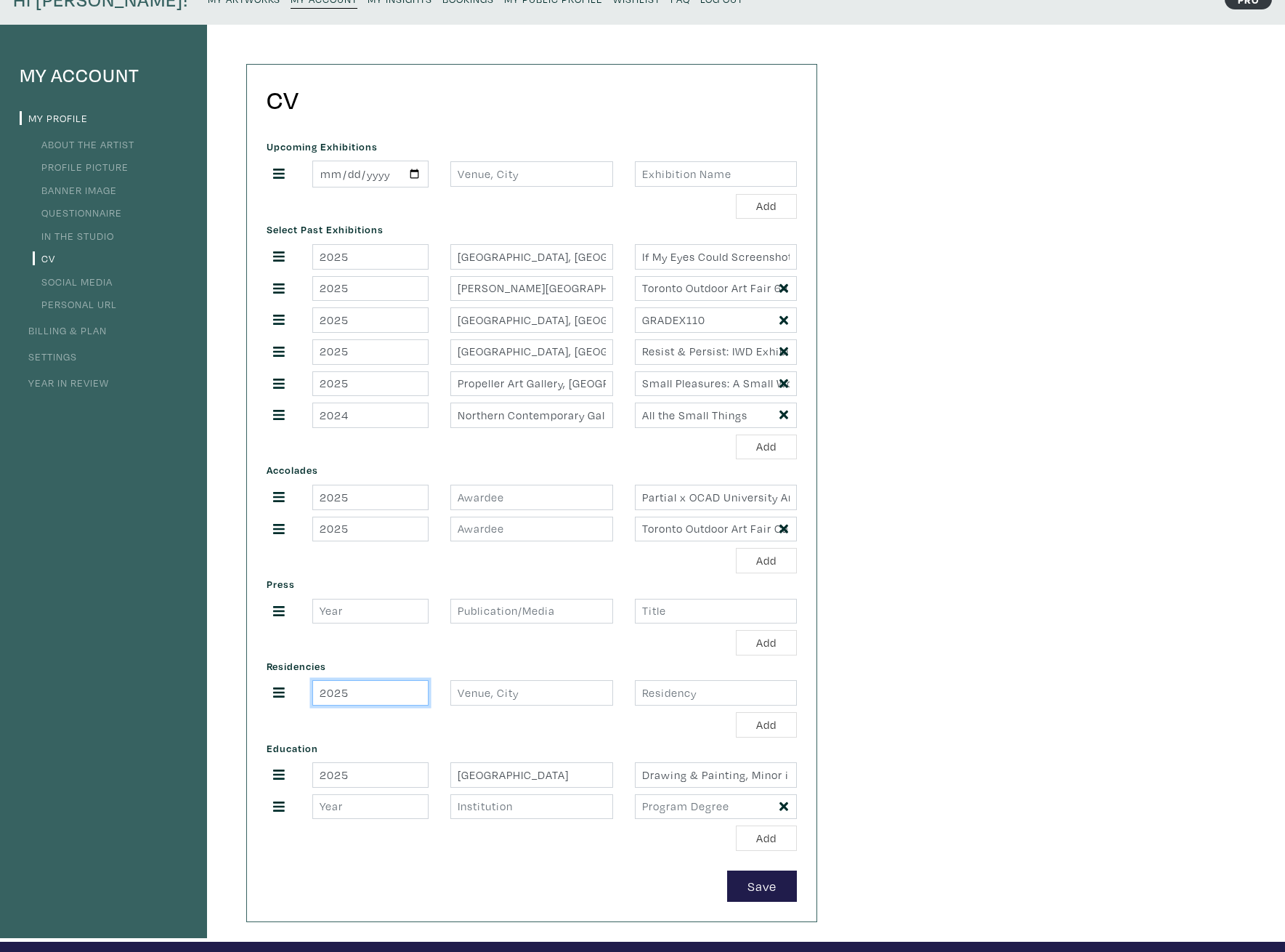
type input "2025"
click at [487, 261] on input "Xpace Cultural Center, Toronto, ON" at bounding box center [531, 256] width 162 height 26
click at [508, 693] on input "text" at bounding box center [531, 693] width 162 height 26
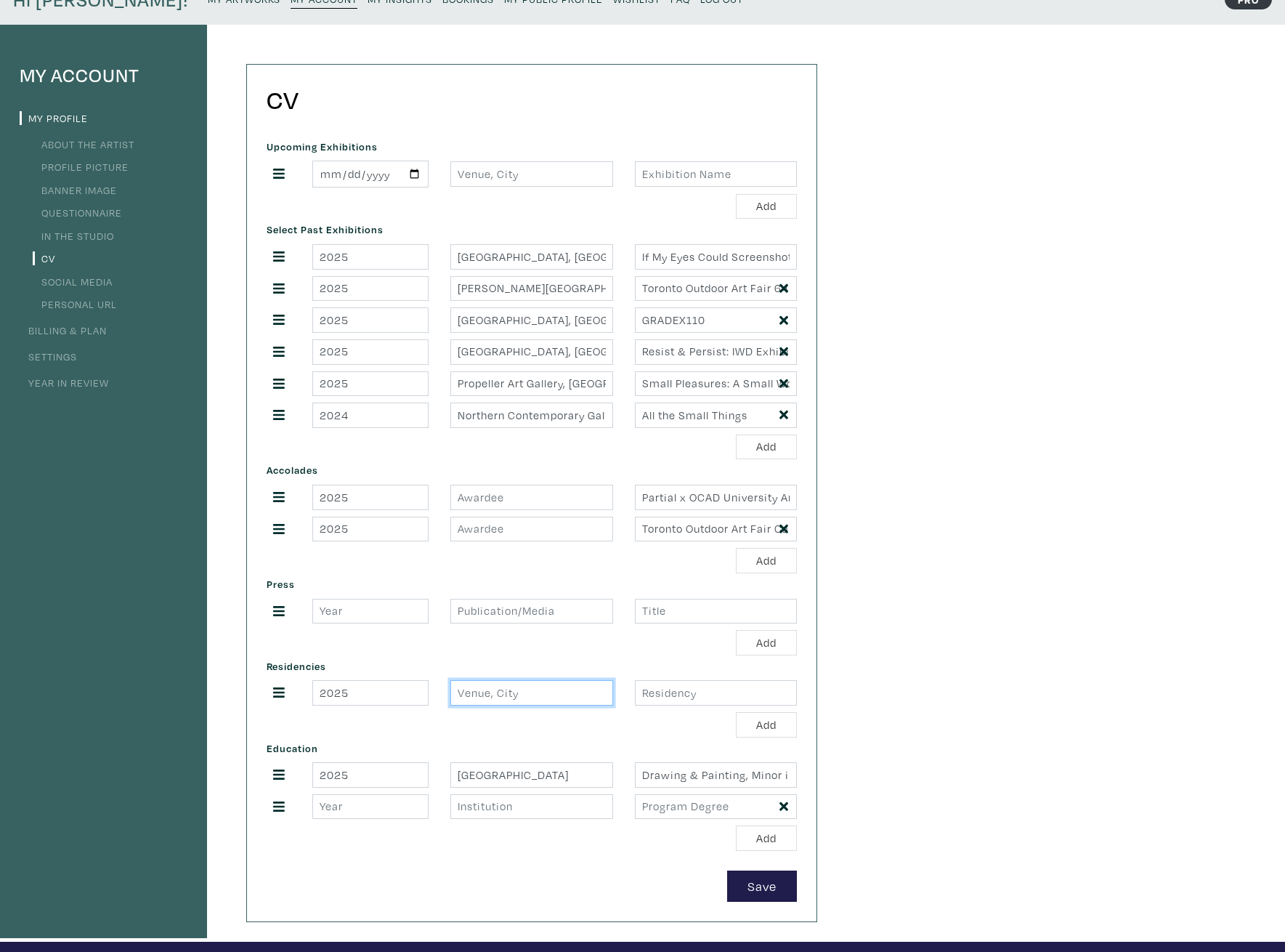
paste input "Xpace Cultural Center, Toronto, ON"
type input "Xpace Cultural Center, Toronto, ON"
click at [694, 706] on div "Residencies 2025 Xpace Cultural Center, Toronto, ON Add" at bounding box center [531, 696] width 552 height 82
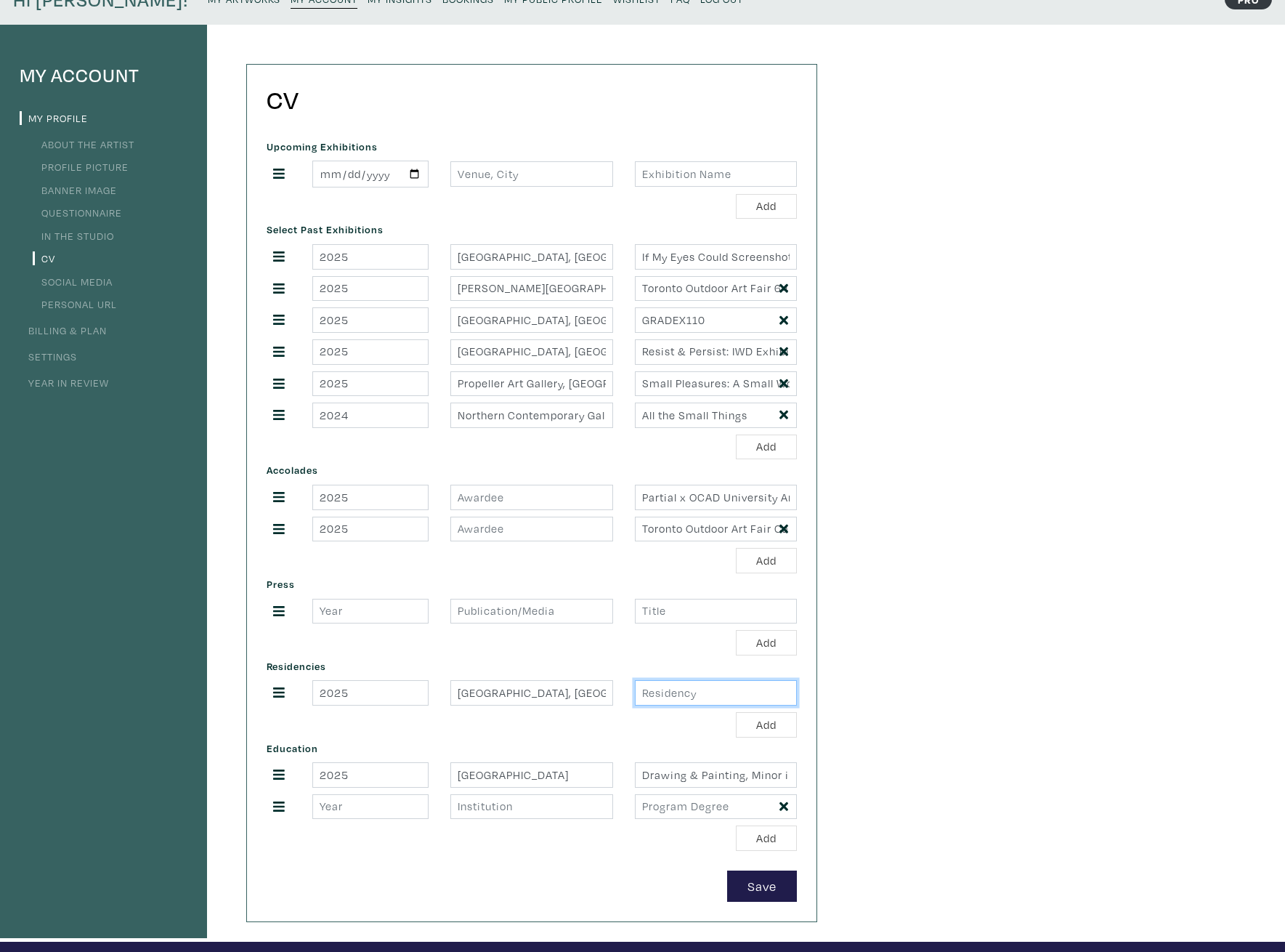
click at [696, 685] on input "text" at bounding box center [716, 693] width 162 height 26
drag, startPoint x: 674, startPoint y: 257, endPoint x: 846, endPoint y: 269, distance: 172.4
click at [846, 269] on div "My Account My Profile About the Artist Profile Picture Banner Image Questionnai…" at bounding box center [642, 483] width 1285 height 916
click at [732, 262] on input "If My Eyes Could Screenshot: 2025 OCAD Graduate Residency Solo Exhibition" at bounding box center [716, 256] width 162 height 26
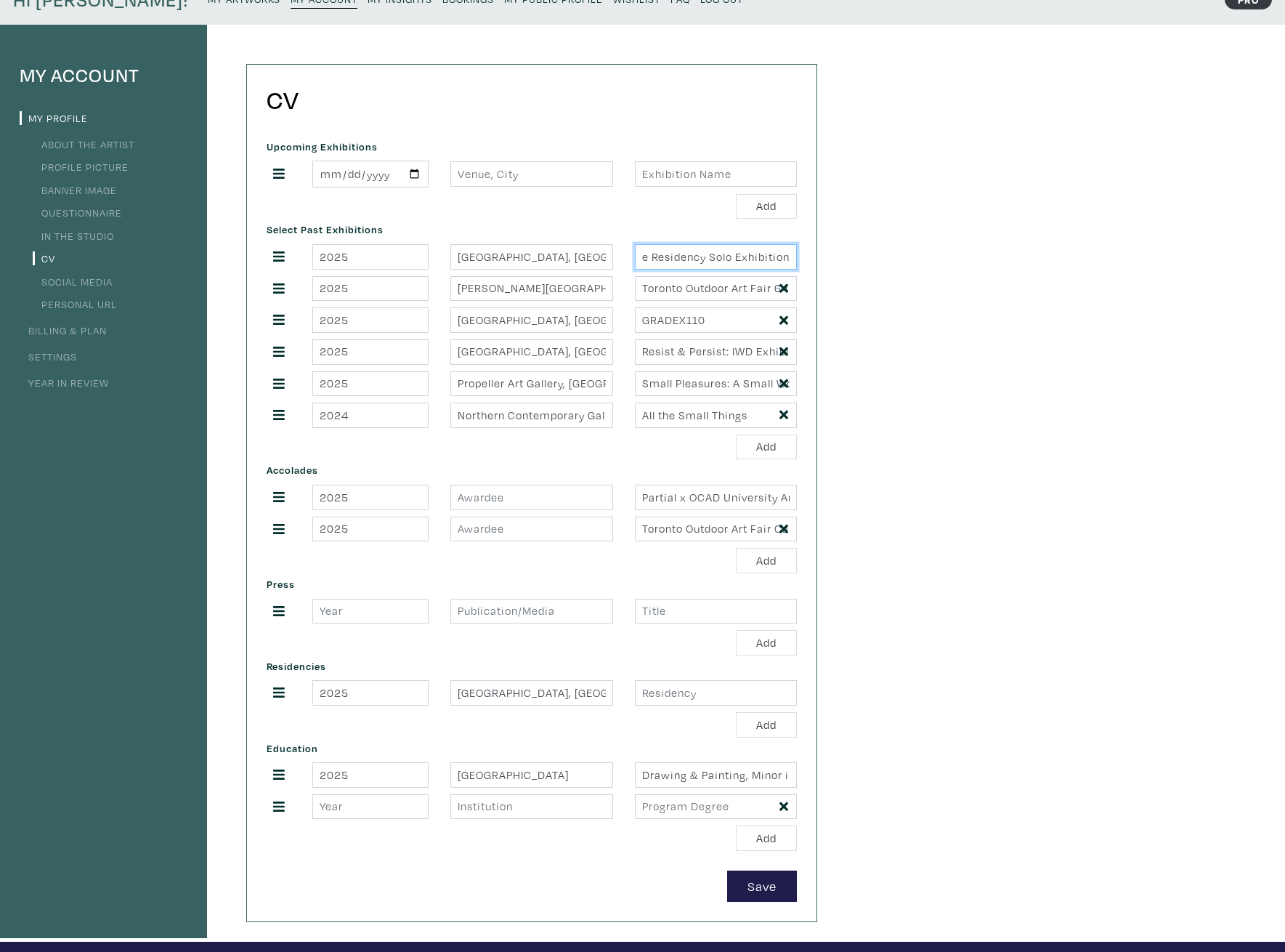
drag, startPoint x: 790, startPoint y: 256, endPoint x: 706, endPoint y: 261, distance: 84.1
click at [706, 261] on input "If My Eyes Could Screenshot: 2025 OCAD Graduate Residency Solo Exhibition" at bounding box center [716, 256] width 162 height 26
click at [707, 259] on input "If My Eyes Could Screenshot: 2025 OCAD Graduate Residency Solo Exhibition" at bounding box center [716, 256] width 162 height 26
click at [706, 257] on input "If My Eyes Could Screenshot: 2025 OCAD Graduate Residency Solo Exhibition" at bounding box center [716, 256] width 162 height 26
click at [681, 264] on input "If My Eyes Could Screenshot: 2025 OCAD Graduate Residency Solo Exhibition" at bounding box center [716, 256] width 162 height 26
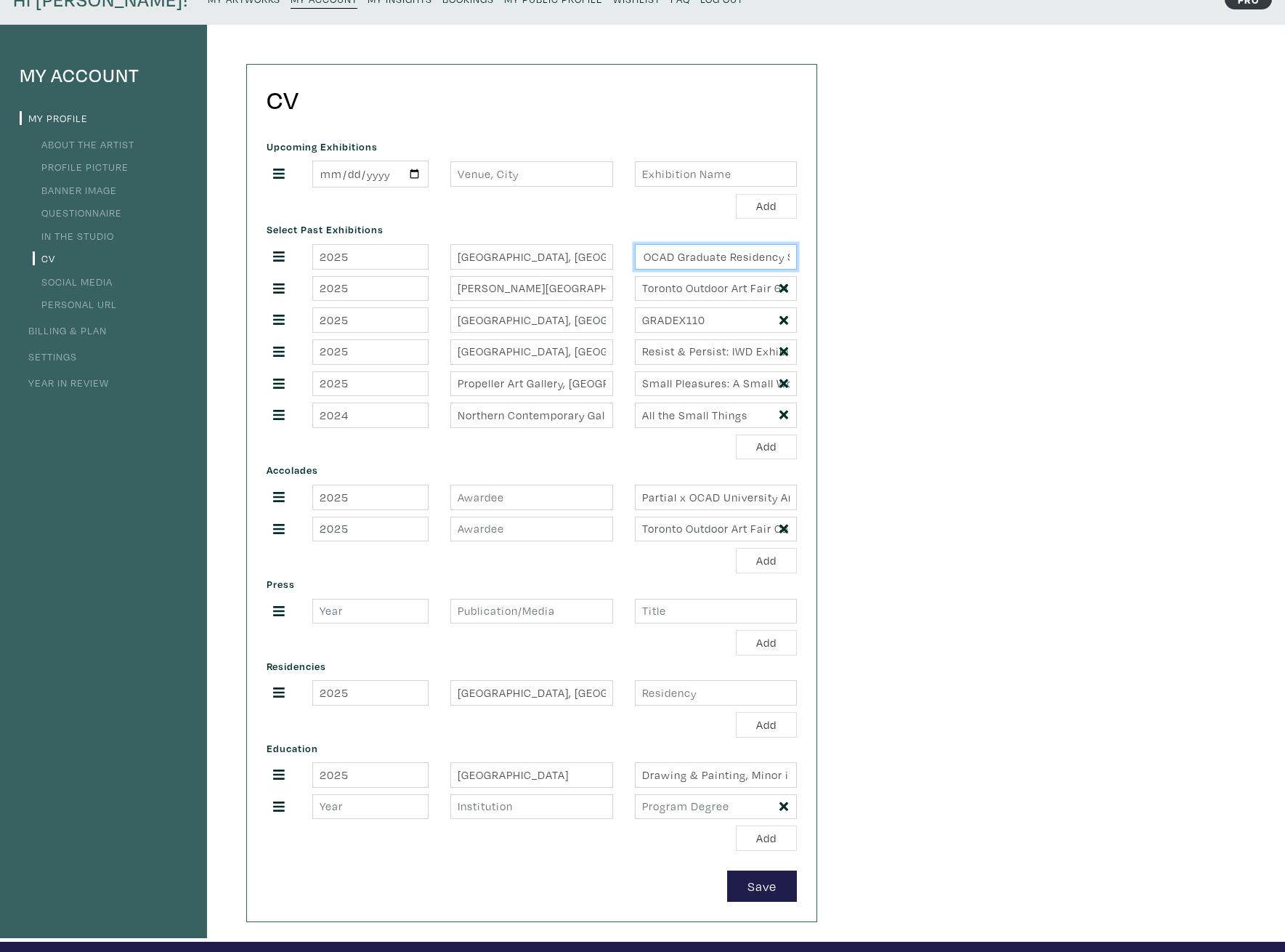
scroll to position [0, 63]
drag, startPoint x: 703, startPoint y: 261, endPoint x: 740, endPoint y: 268, distance: 37.7
click at [740, 268] on input "If My Eyes Could Screenshot: 2025 OCAD Graduate Residency Solo Exhibition" at bounding box center [716, 256] width 162 height 26
click at [686, 699] on input "text" at bounding box center [716, 693] width 162 height 26
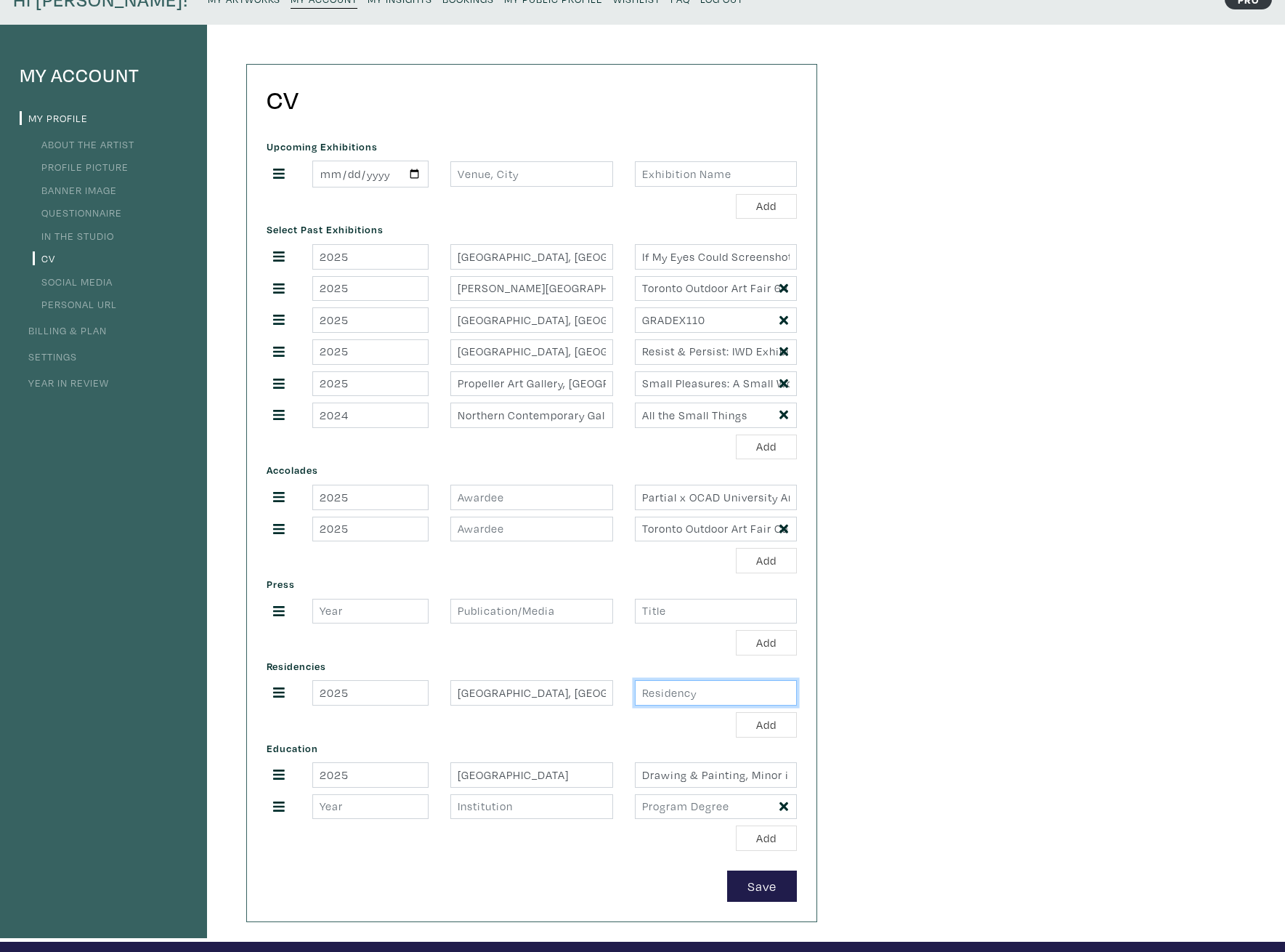
paste input "2025 OCAD Graduate Residency"
click at [726, 696] on input "2025 OCAD Graduate Residency" at bounding box center [716, 693] width 162 height 26
click at [726, 696] on input "2025 OCAD Graduate Residency" at bounding box center [716, 693] width 162 height 26
click at [741, 693] on input "2025 OCAD Graduate Residency" at bounding box center [716, 693] width 162 height 26
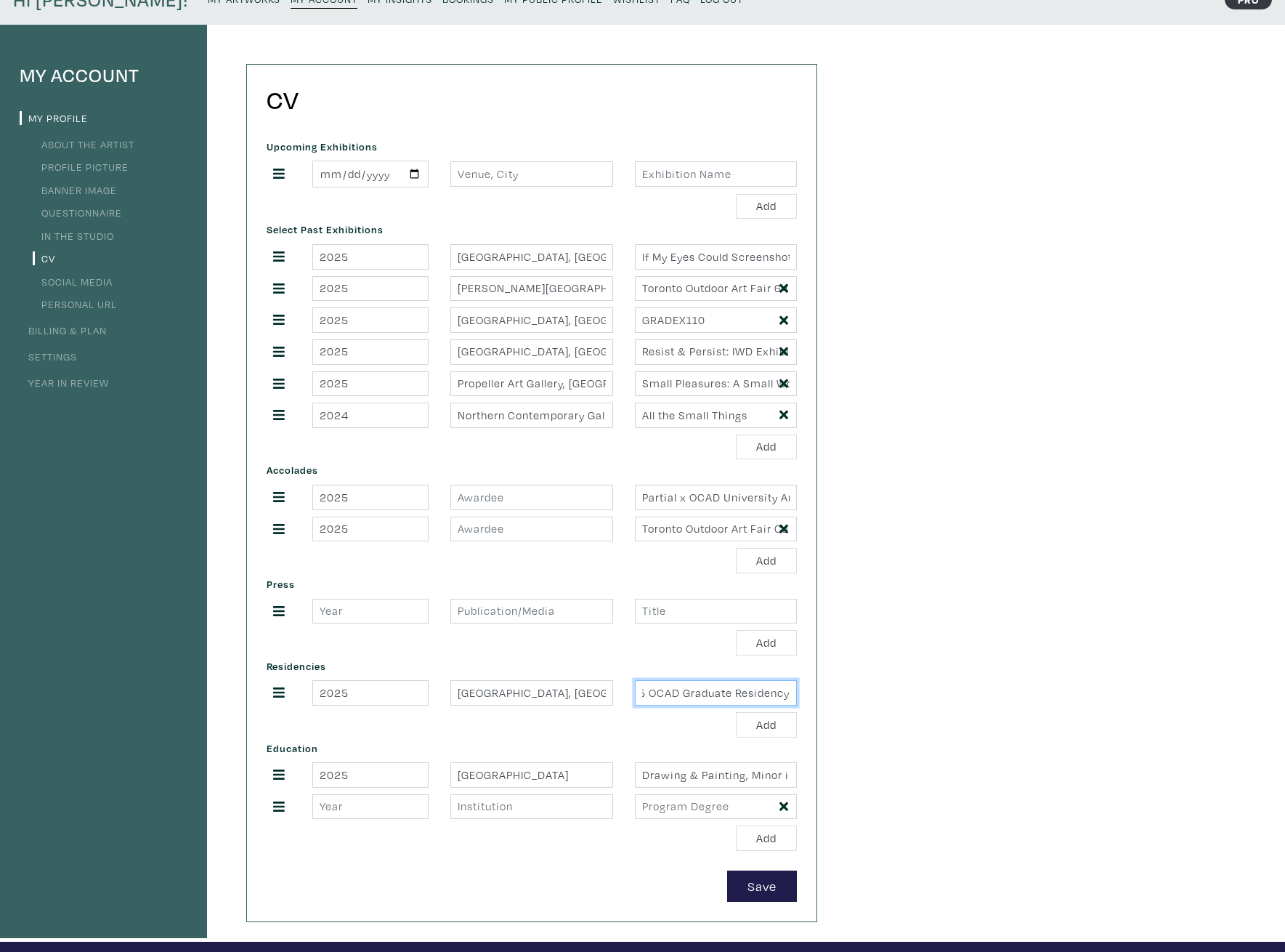
click at [737, 695] on input "2025 OCAD Graduate Residency" at bounding box center [716, 693] width 162 height 26
type input "2025 OCAD Graduate Window Space Residency"
click at [458, 259] on input "Xpace Cultural Center, Toronto, ON" at bounding box center [531, 256] width 162 height 26
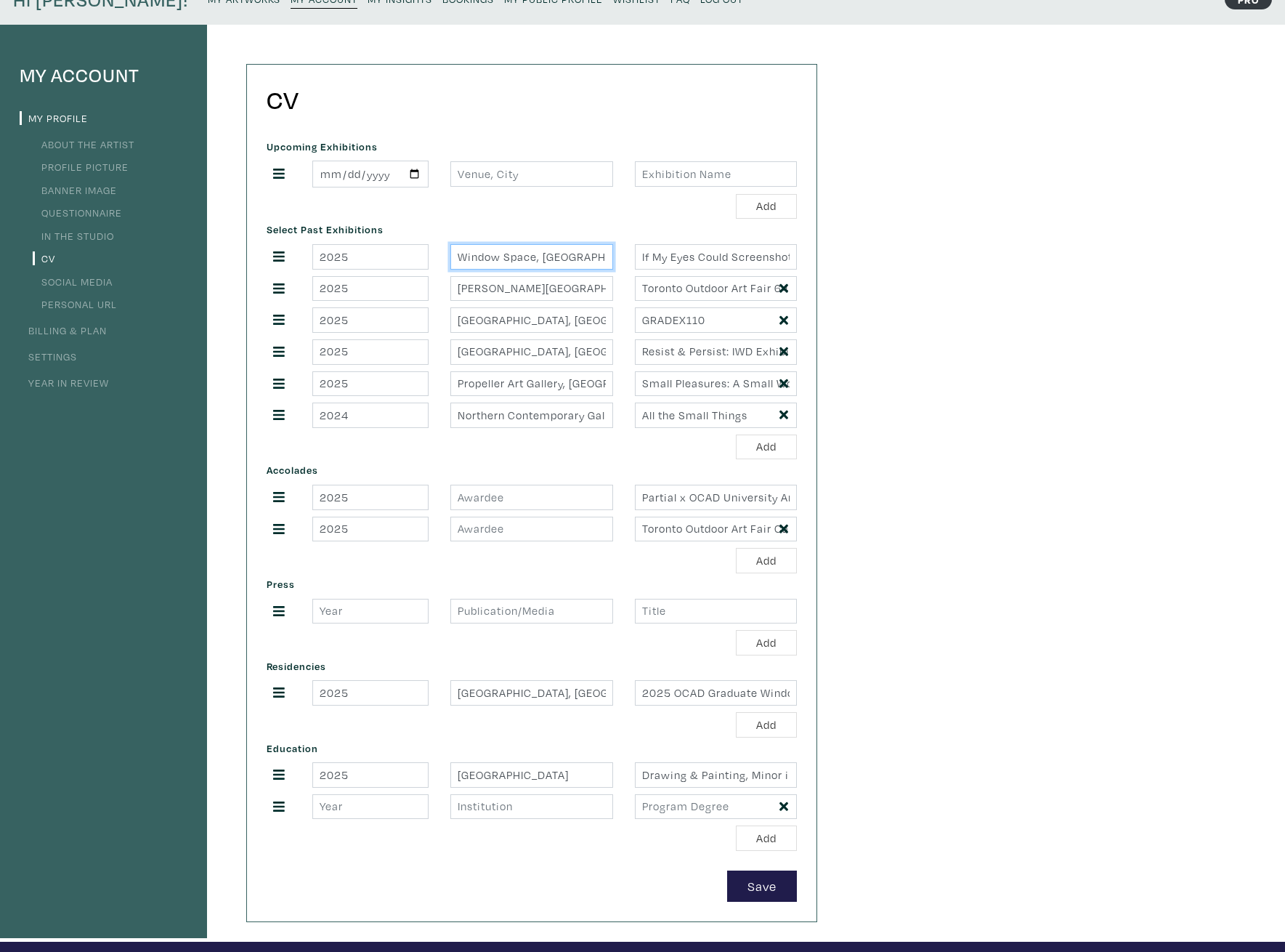
type input "Window Space, Xpace Cultural Center, Toronto, ON"
click at [971, 413] on div "My Account My Profile About the Artist Profile Picture Banner Image Questionnai…" at bounding box center [642, 483] width 1285 height 916
drag, startPoint x: 679, startPoint y: 262, endPoint x: 964, endPoint y: 262, distance: 285.0
click at [964, 262] on div "My Account My Profile About the Artist Profile Picture Banner Image Questionnai…" at bounding box center [642, 483] width 1285 height 916
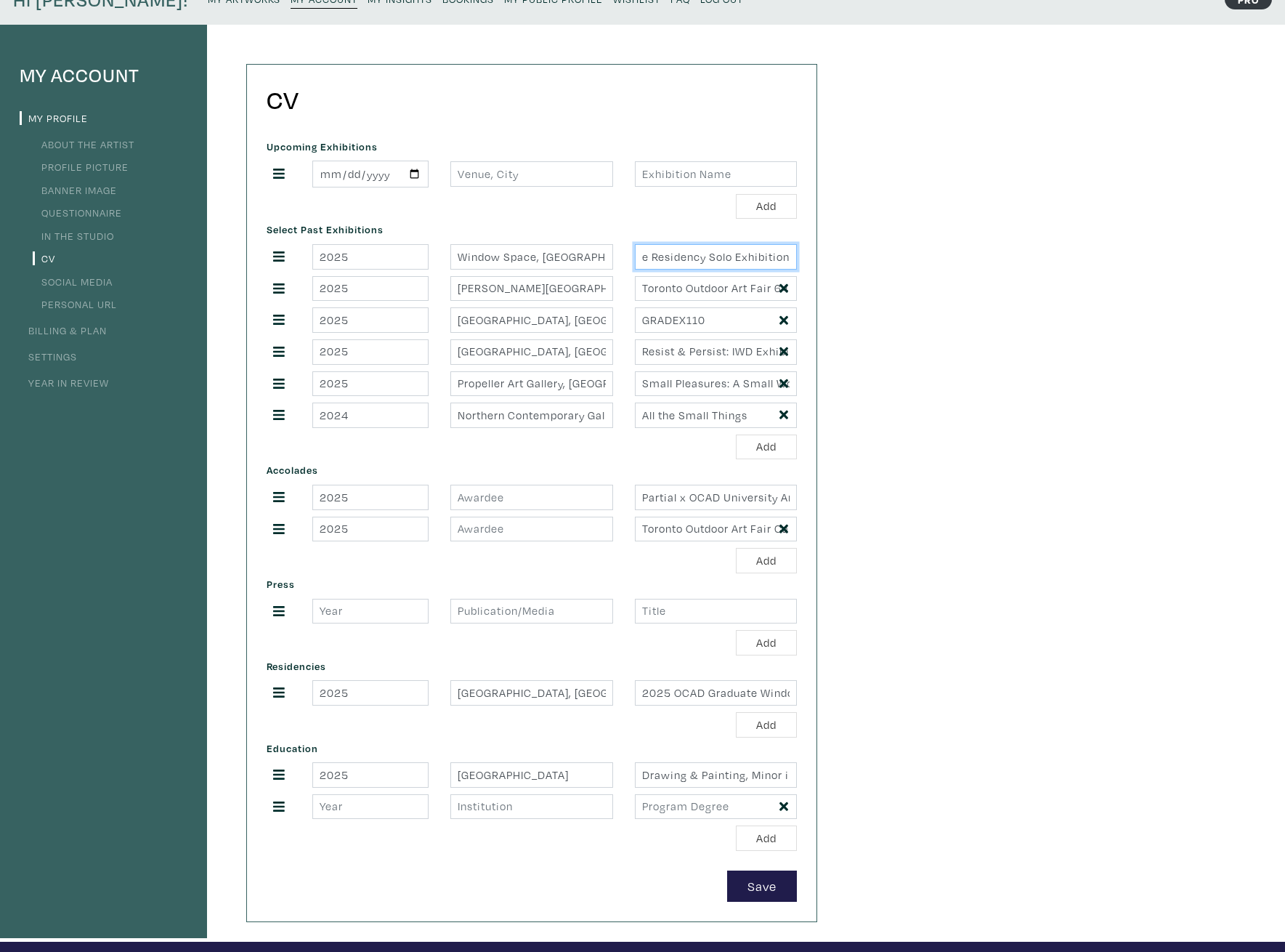
click at [723, 255] on input "If My Eyes Could Screenshot: 2025 OCAD Graduate Residency Solo Exhibition" at bounding box center [716, 256] width 162 height 26
drag, startPoint x: 708, startPoint y: 260, endPoint x: 662, endPoint y: 265, distance: 46.3
click at [662, 265] on input "If My Eyes Could Screenshot: 2025 OCAD Graduate Residency Solo Exhibition" at bounding box center [716, 256] width 162 height 26
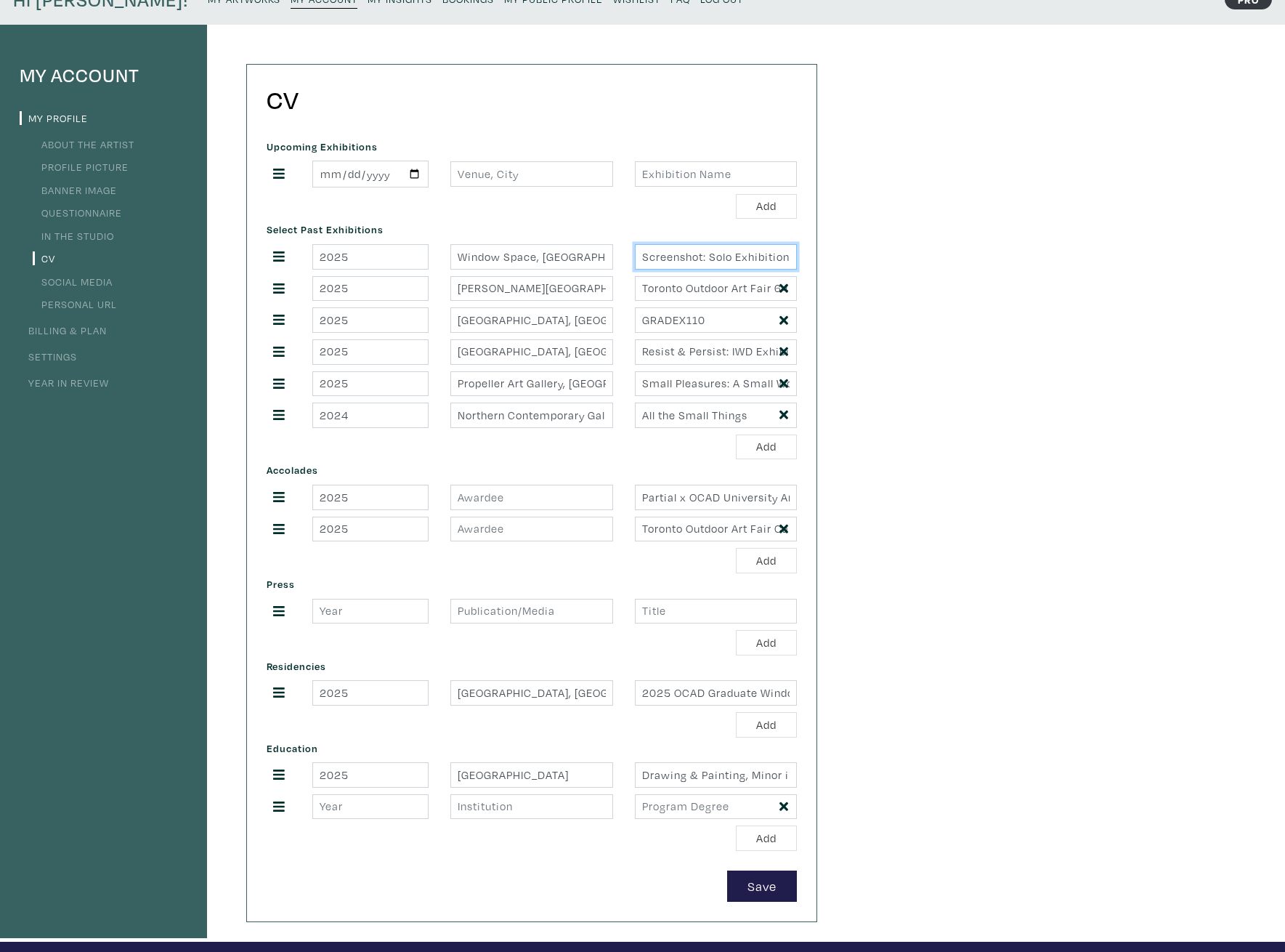
type input "If My Eyes Could Screenshot: Solo Exhibition"
click at [973, 295] on div "My Account My Profile About the Artist Profile Picture Banner Image Questionnai…" at bounding box center [642, 483] width 1285 height 916
click at [381, 612] on input "number" at bounding box center [371, 611] width 116 height 26
type input "2025"
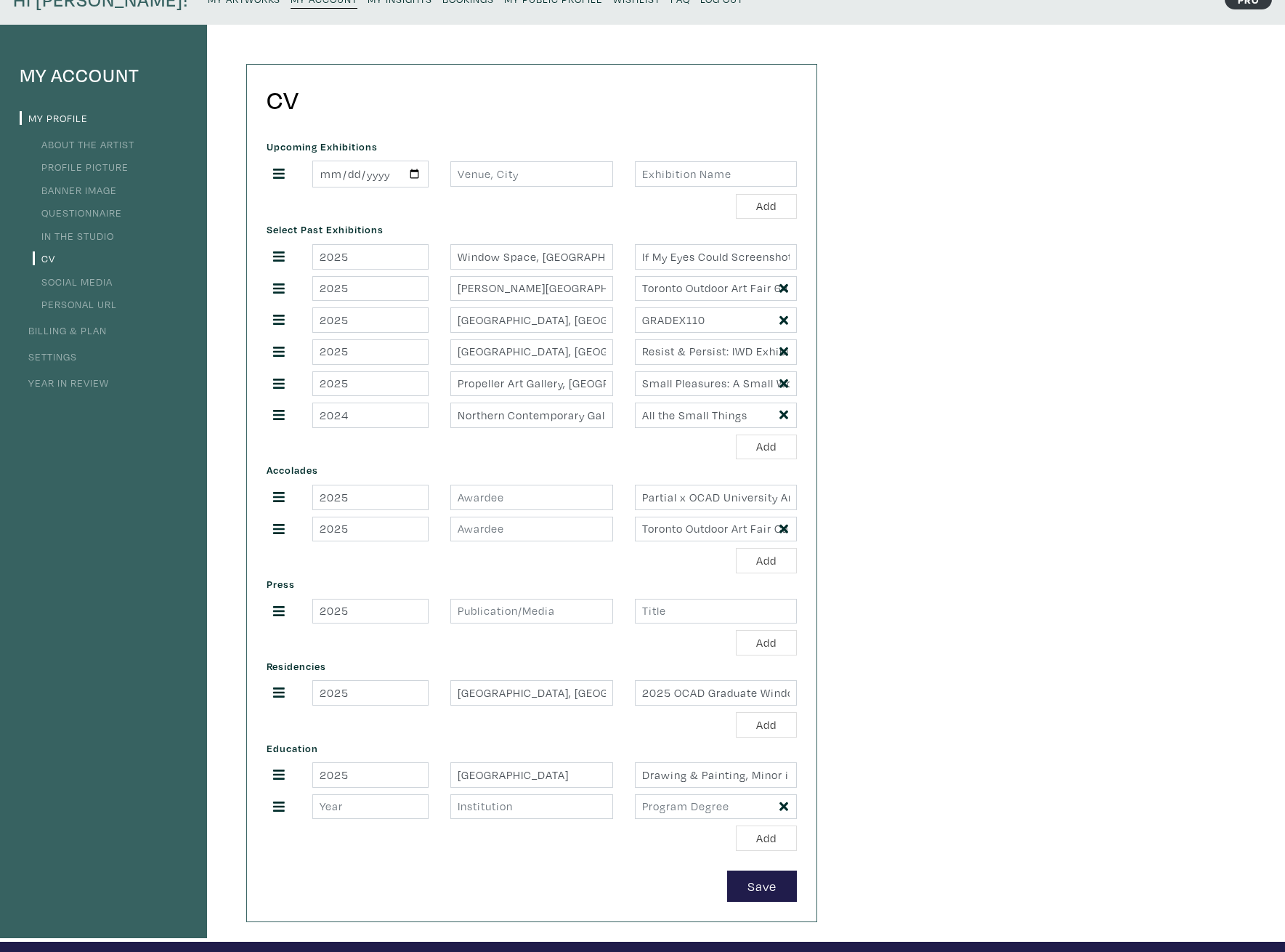
click at [482, 568] on div "Add" at bounding box center [532, 560] width 531 height 26
click at [369, 587] on div "Press 2025 Add" at bounding box center [531, 614] width 552 height 82
click at [348, 623] on input "2025" at bounding box center [371, 611] width 116 height 26
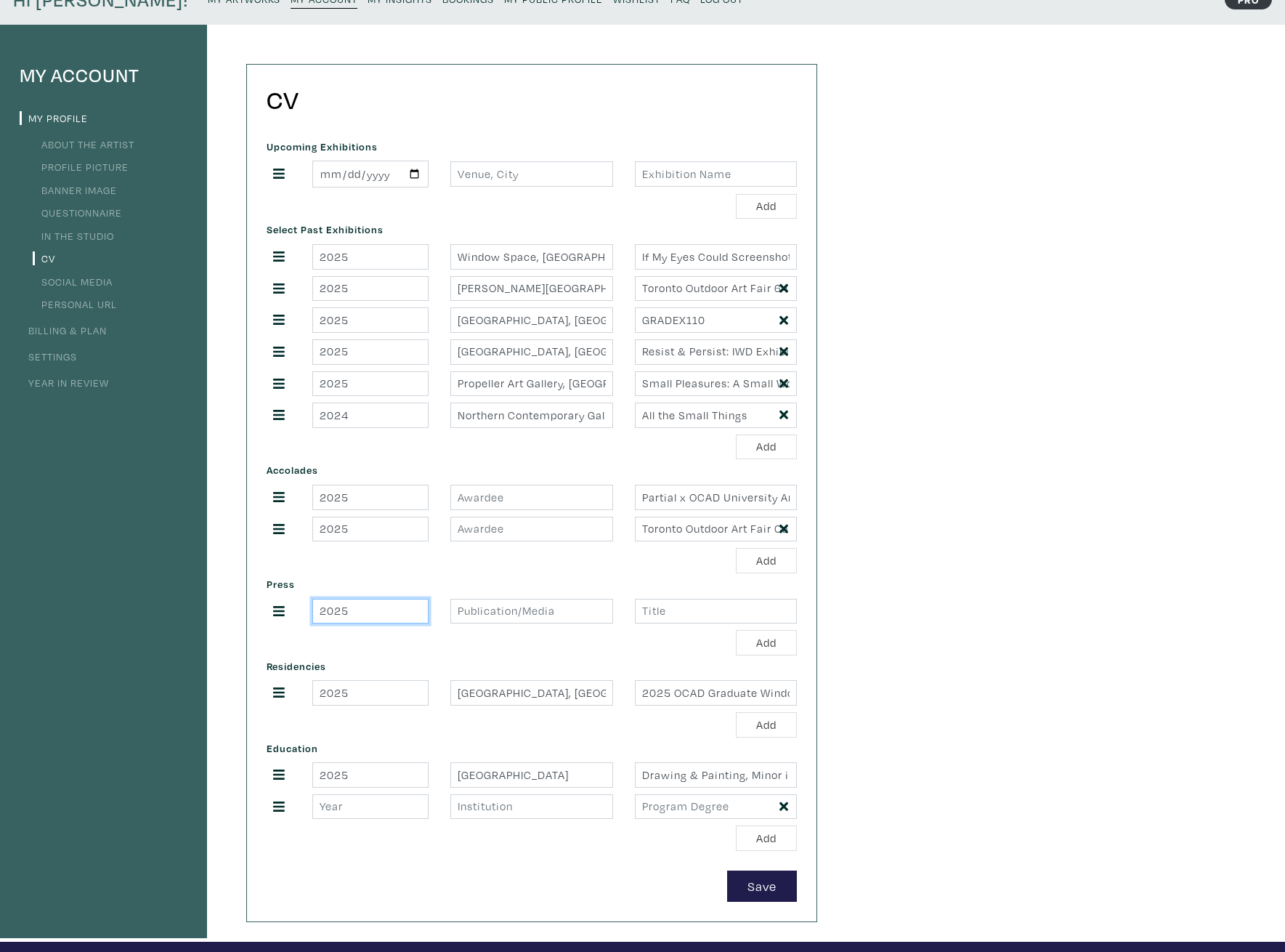
click at [348, 623] on input "2025" at bounding box center [371, 611] width 116 height 26
click at [405, 567] on div "Add" at bounding box center [532, 560] width 531 height 26
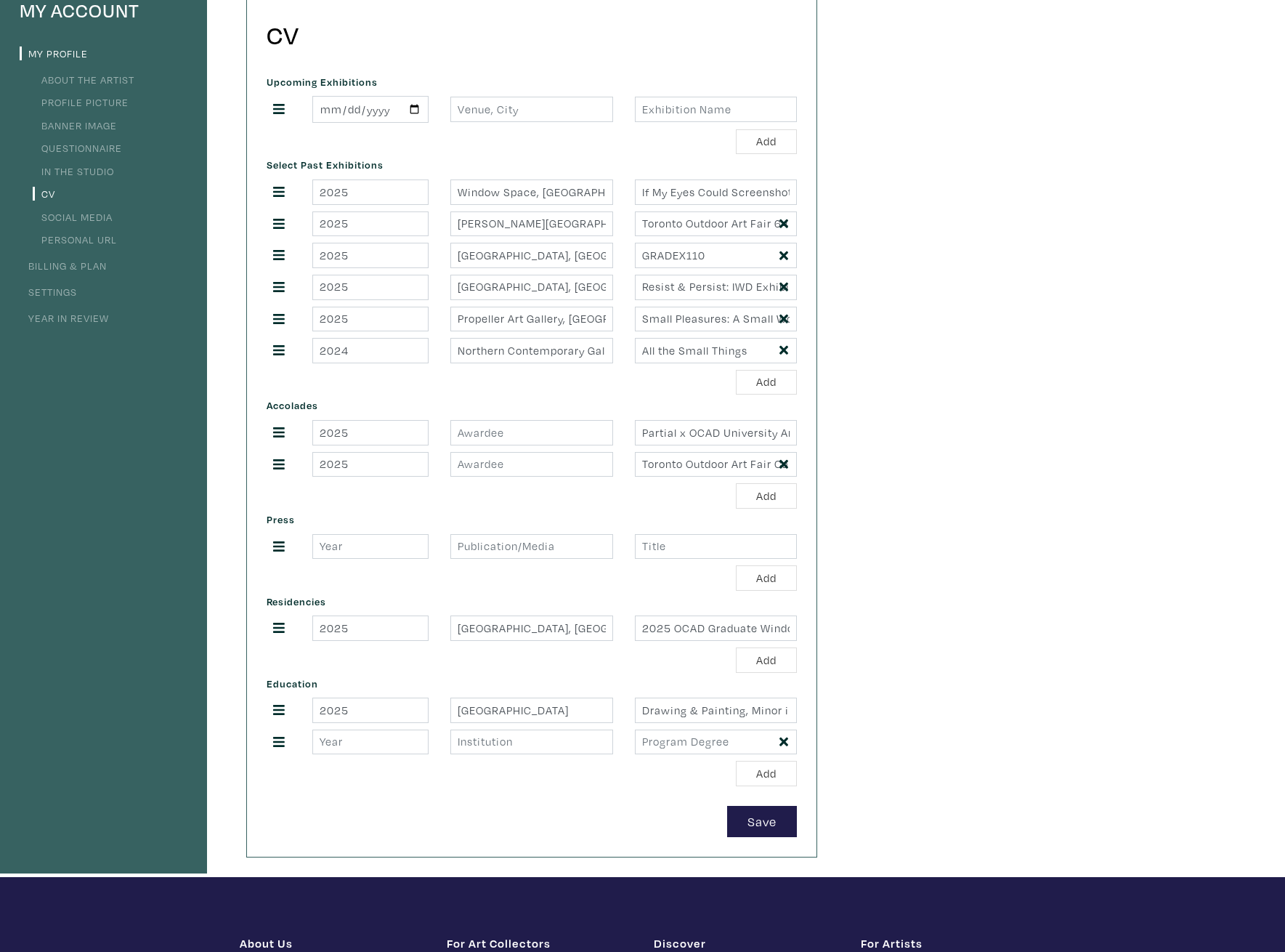
scroll to position [145, 0]
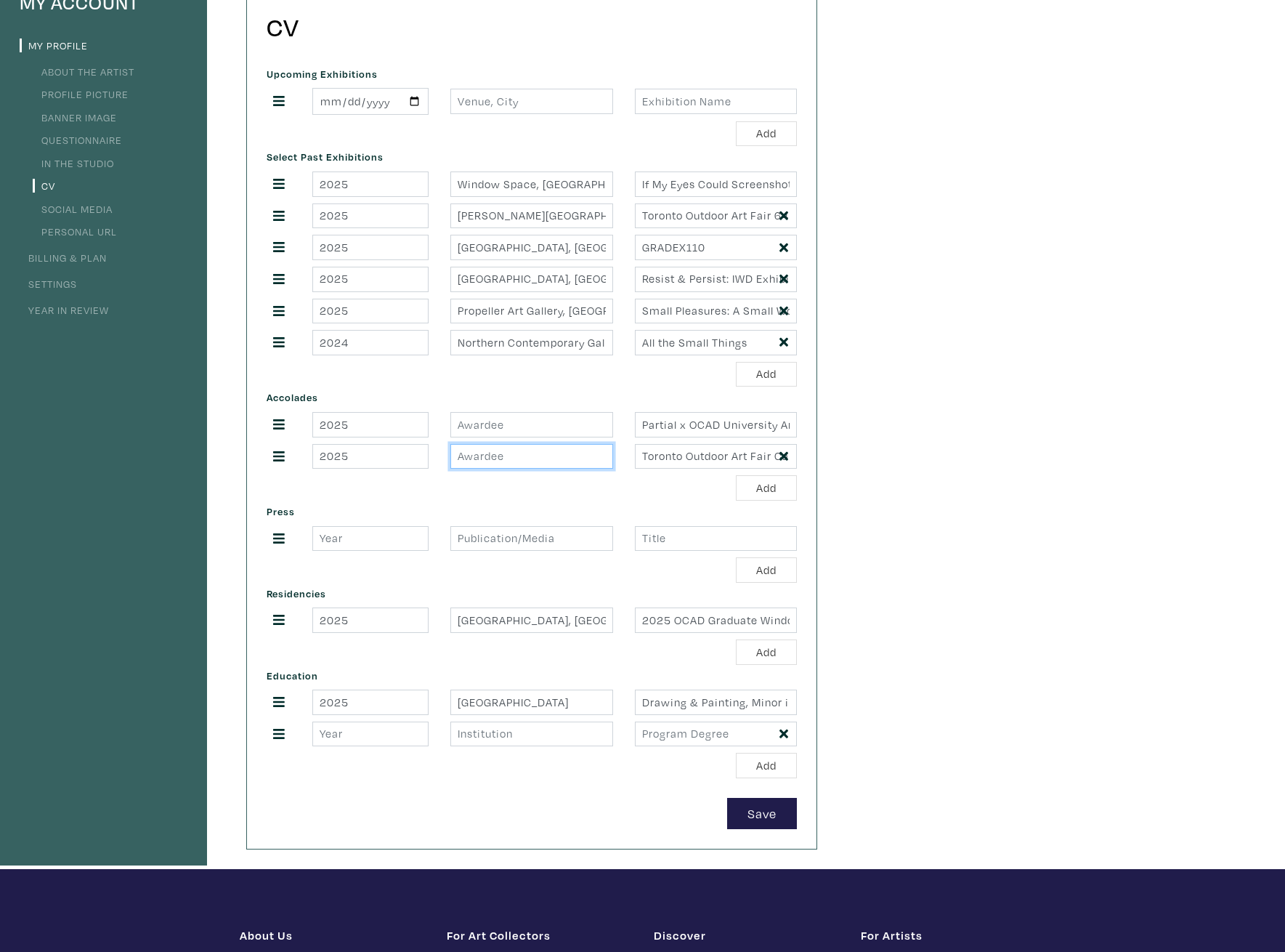
click at [521, 463] on input "text" at bounding box center [531, 456] width 162 height 26
click at [515, 498] on div "Add" at bounding box center [532, 488] width 531 height 26
click at [752, 809] on button "Save" at bounding box center [762, 813] width 70 height 31
click at [362, 106] on input "date" at bounding box center [371, 101] width 116 height 27
click at [431, 105] on div at bounding box center [370, 101] width 138 height 27
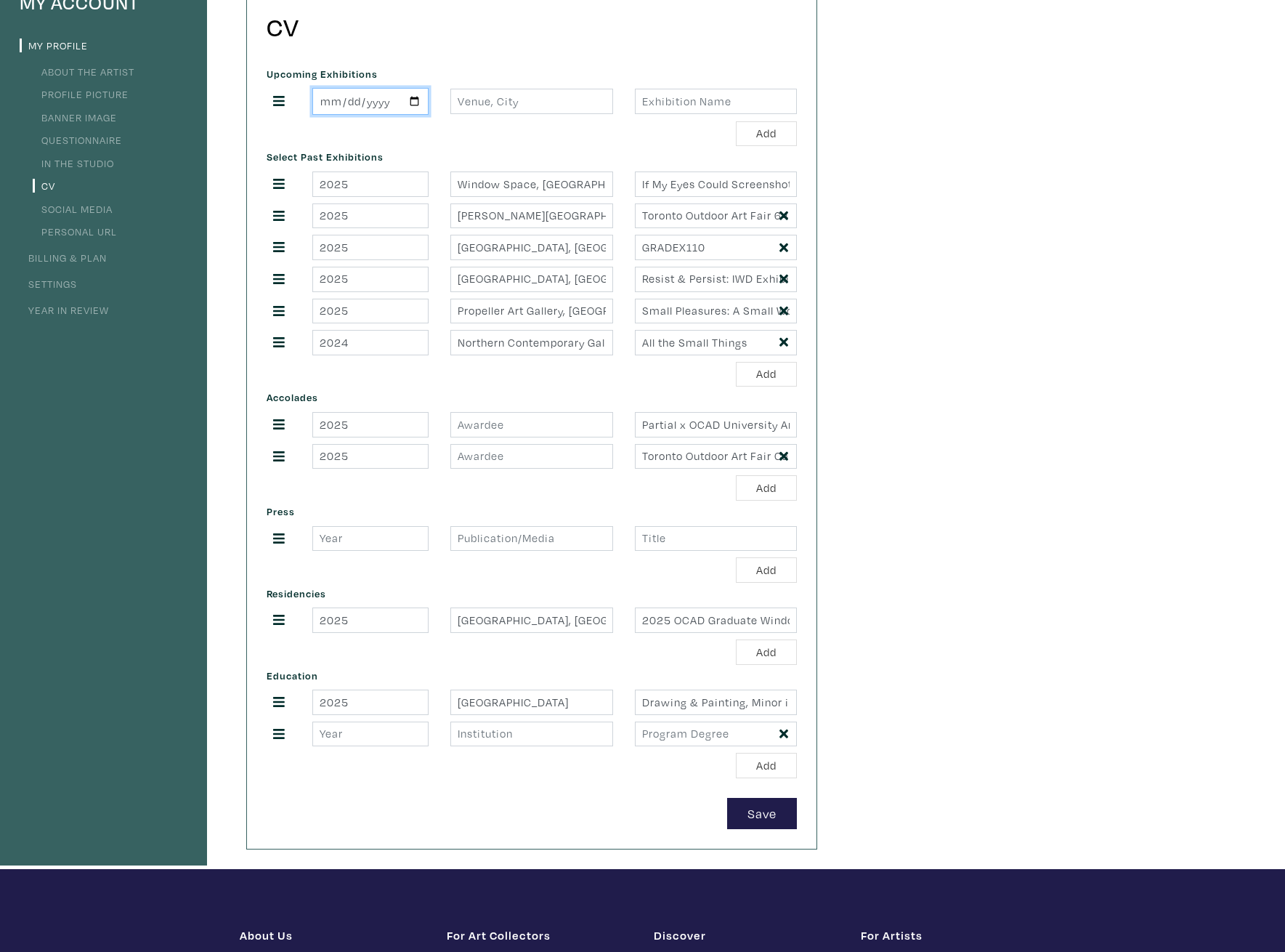
click at [413, 103] on input "date" at bounding box center [371, 101] width 116 height 27
type input "2025-09-20"
click at [489, 104] on input "text" at bounding box center [531, 101] width 162 height 26
click at [415, 105] on input "2025-09-20" at bounding box center [371, 101] width 116 height 27
click at [545, 139] on div "Add" at bounding box center [532, 134] width 531 height 26
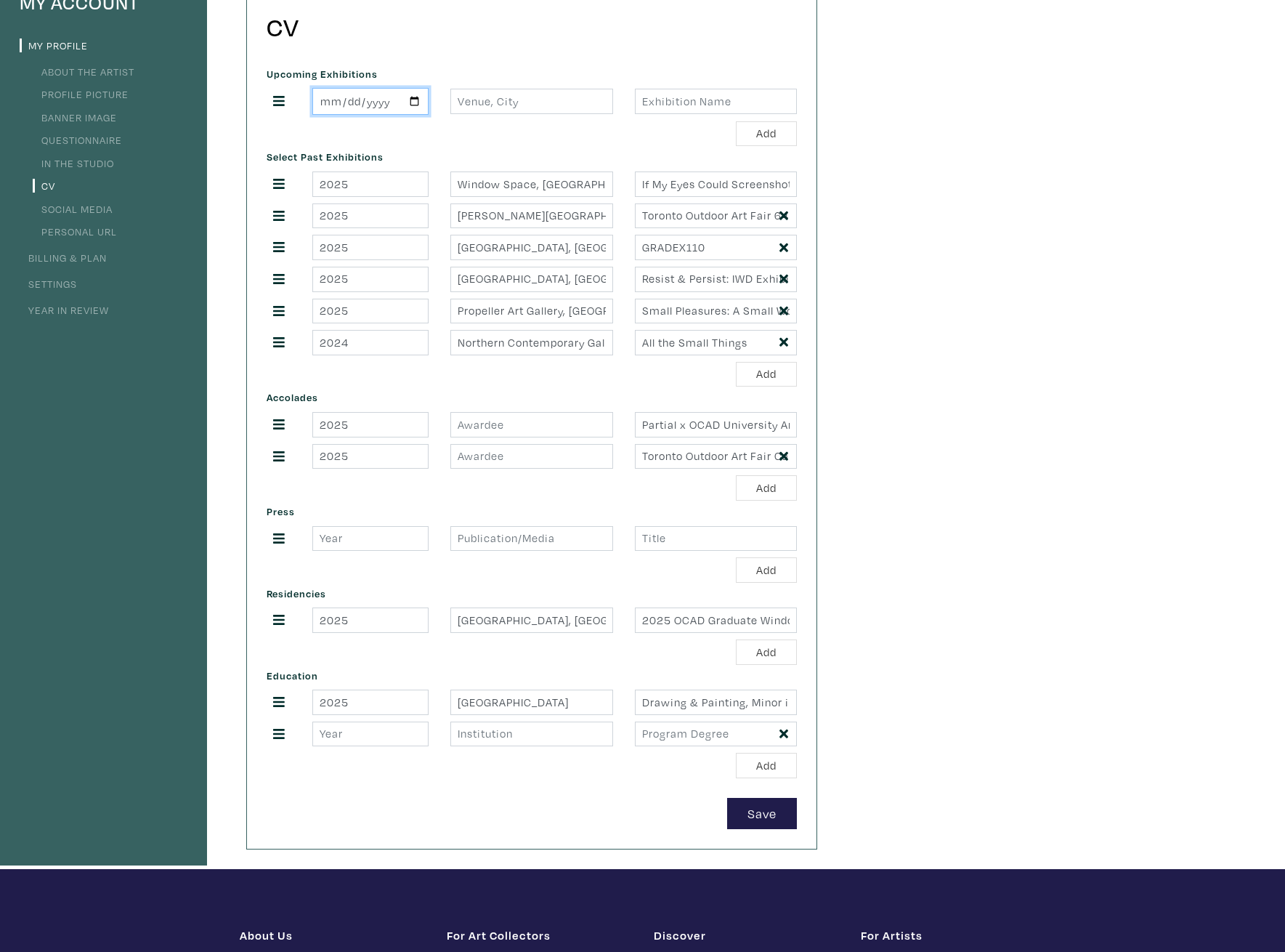
click at [385, 102] on input "2025-09-20" at bounding box center [371, 101] width 116 height 27
click at [421, 99] on input "2025-09-20" at bounding box center [371, 101] width 116 height 27
click at [531, 149] on div "Select Past Exhibitions 2025 Window Space, Xpace Cultural Center, Toronto, ON I…" at bounding box center [531, 266] width 552 height 240
click at [746, 379] on button "Add" at bounding box center [766, 374] width 61 height 26
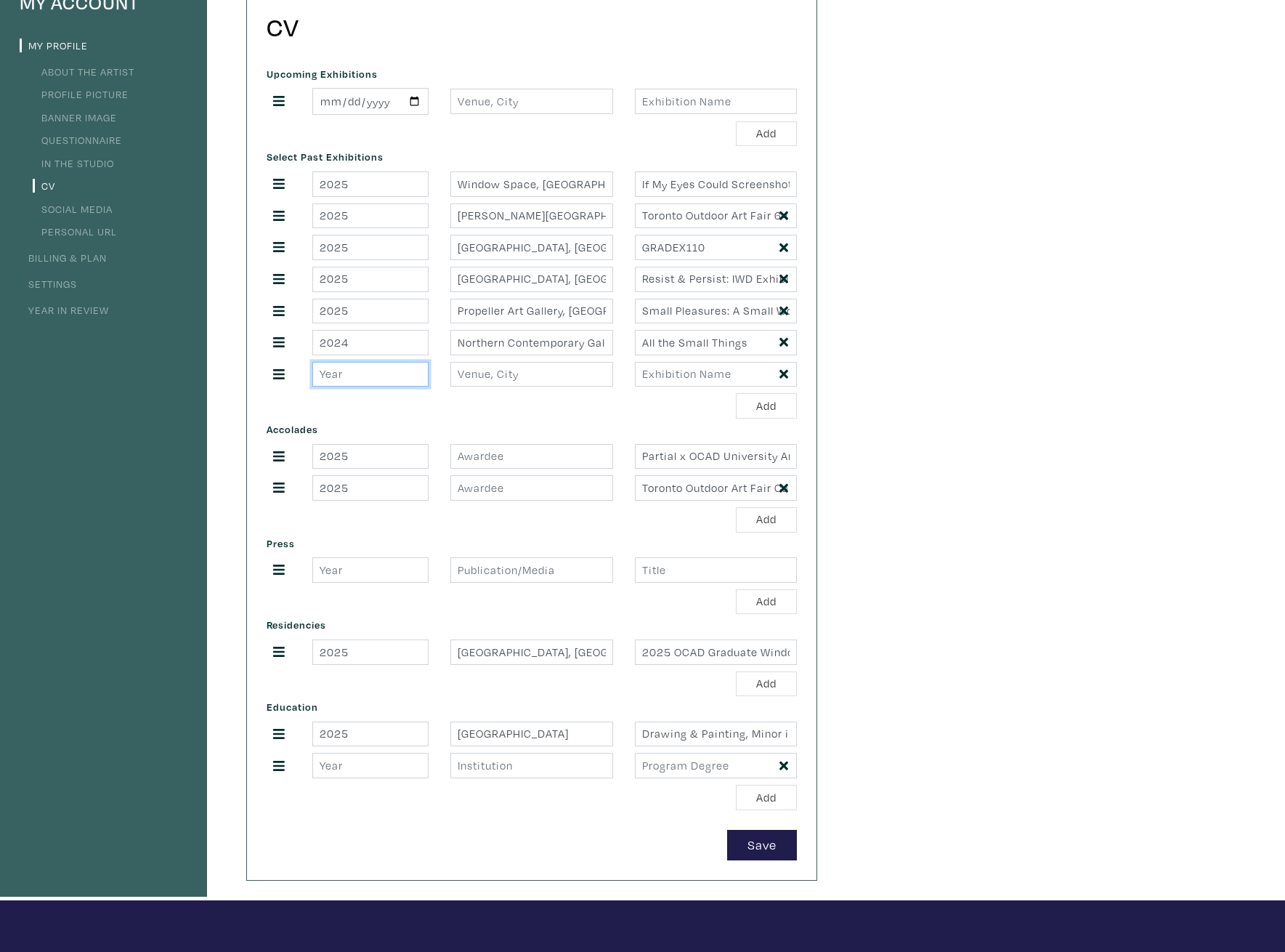
click at [360, 365] on input "number" at bounding box center [371, 374] width 116 height 26
type input "2025"
click at [466, 369] on input "text" at bounding box center [531, 374] width 162 height 26
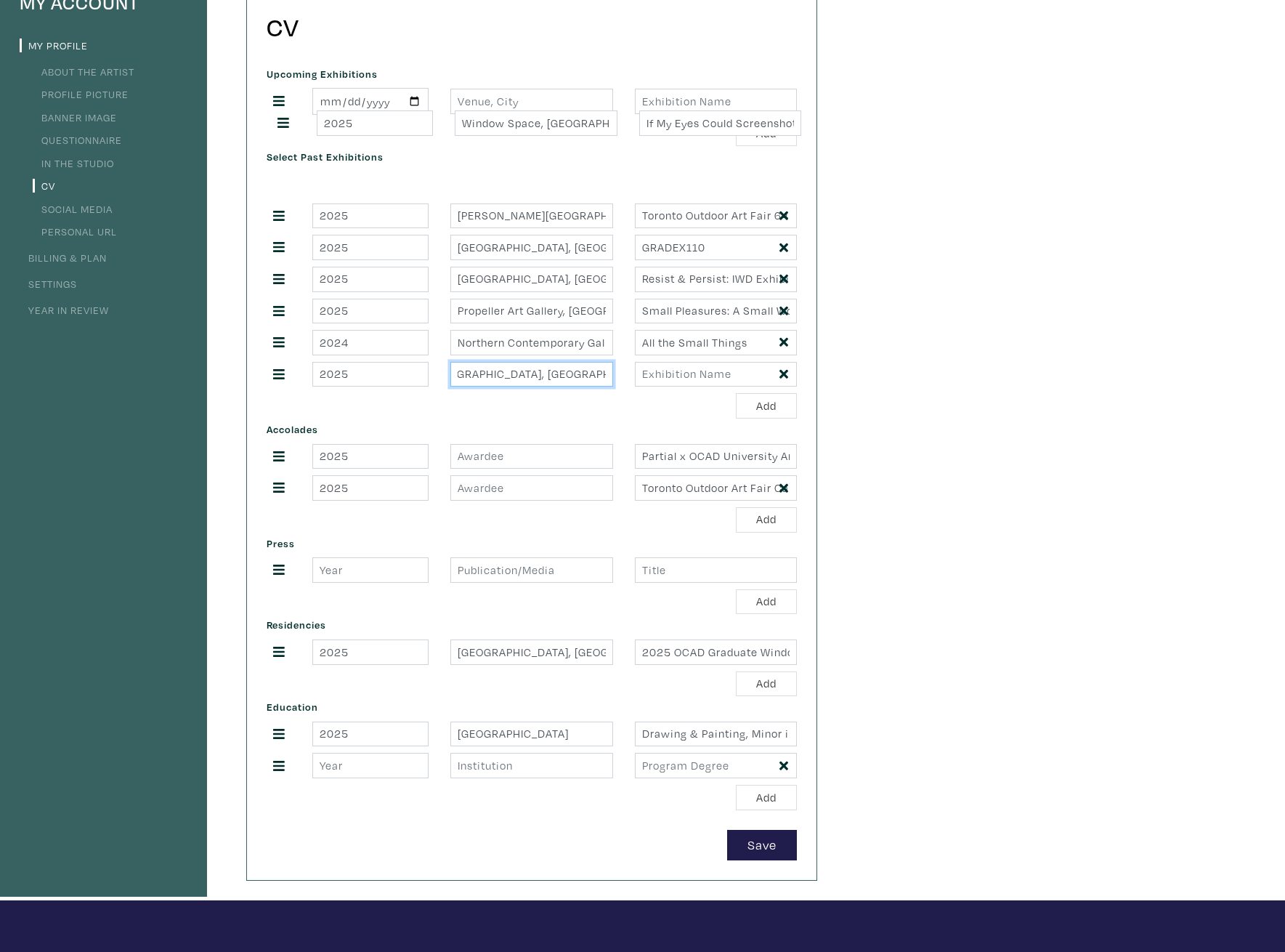
drag, startPoint x: 276, startPoint y: 181, endPoint x: 280, endPoint y: 120, distance: 61.1
type input "Queen Mother Cafe, Toronto, ON"
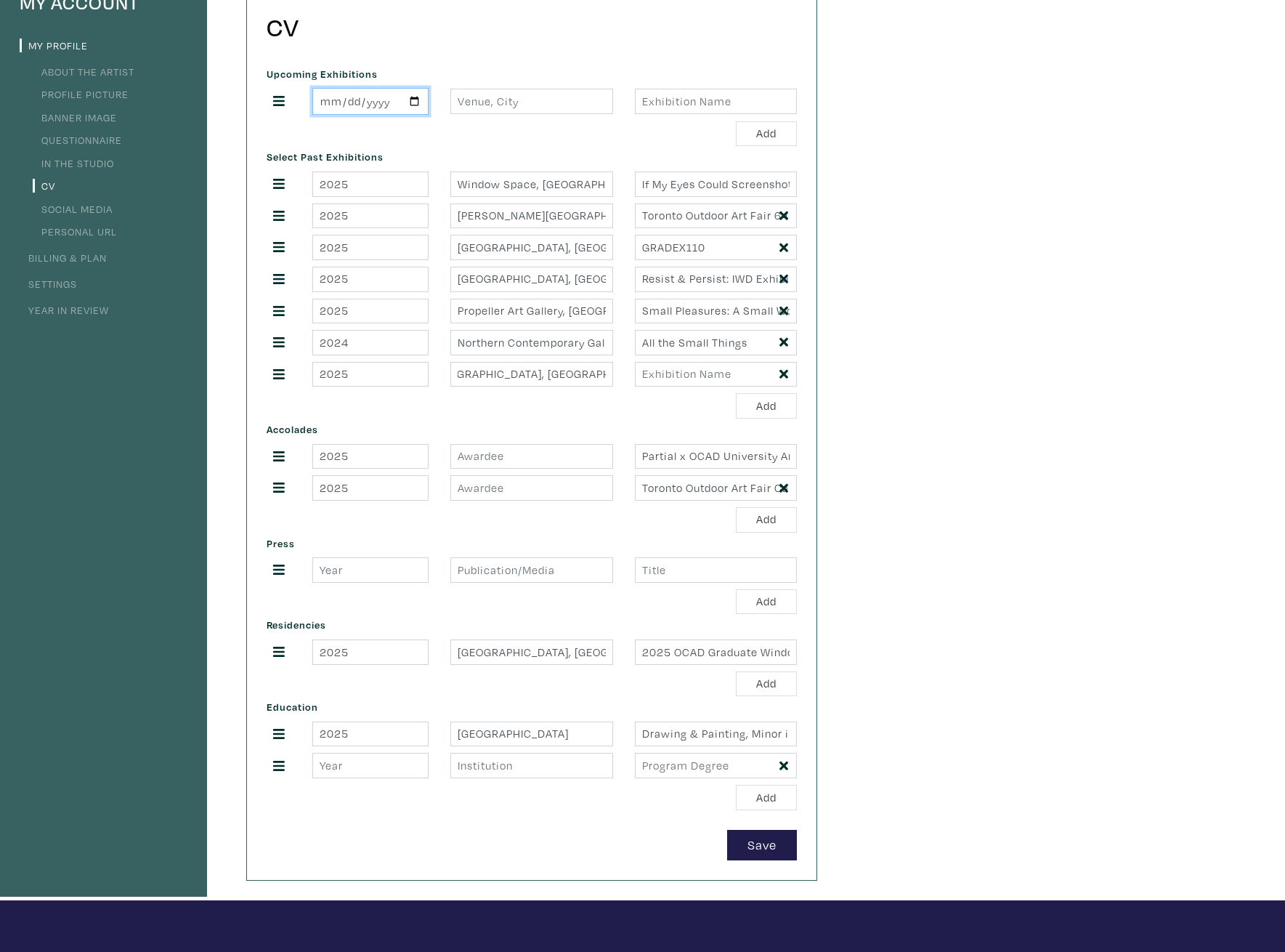
drag, startPoint x: 319, startPoint y: 88, endPoint x: 395, endPoint y: 106, distance: 78.1
click at [319, 88] on input "date" at bounding box center [371, 101] width 116 height 27
click at [421, 105] on input "date" at bounding box center [371, 101] width 116 height 27
type input "2025-09-12"
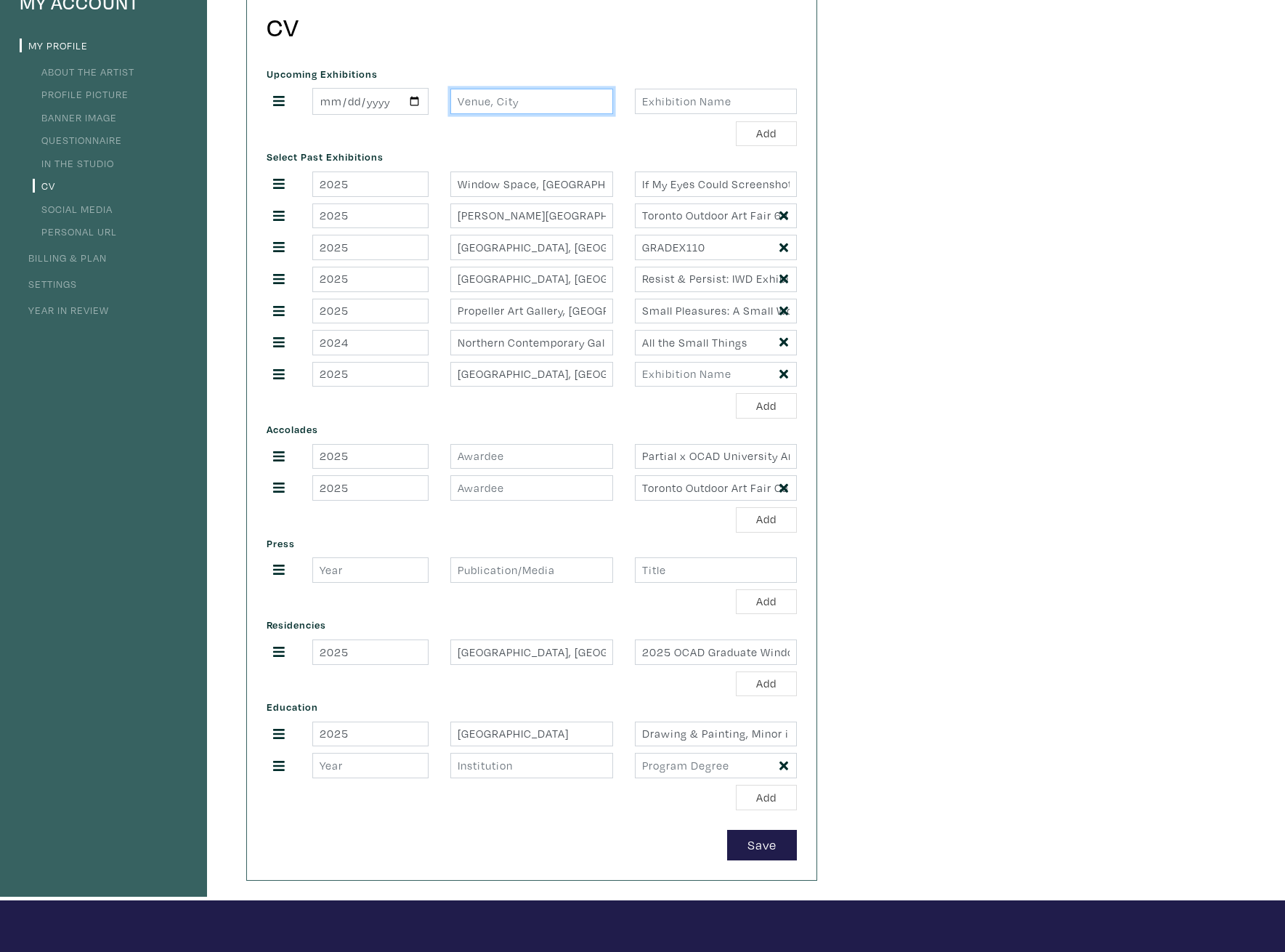
click at [480, 101] on input "text" at bounding box center [531, 101] width 162 height 26
click at [509, 189] on input "Window Space, Xpace Cultural Center, Toronto, ON" at bounding box center [531, 184] width 162 height 26
click at [499, 107] on input "text" at bounding box center [531, 101] width 162 height 26
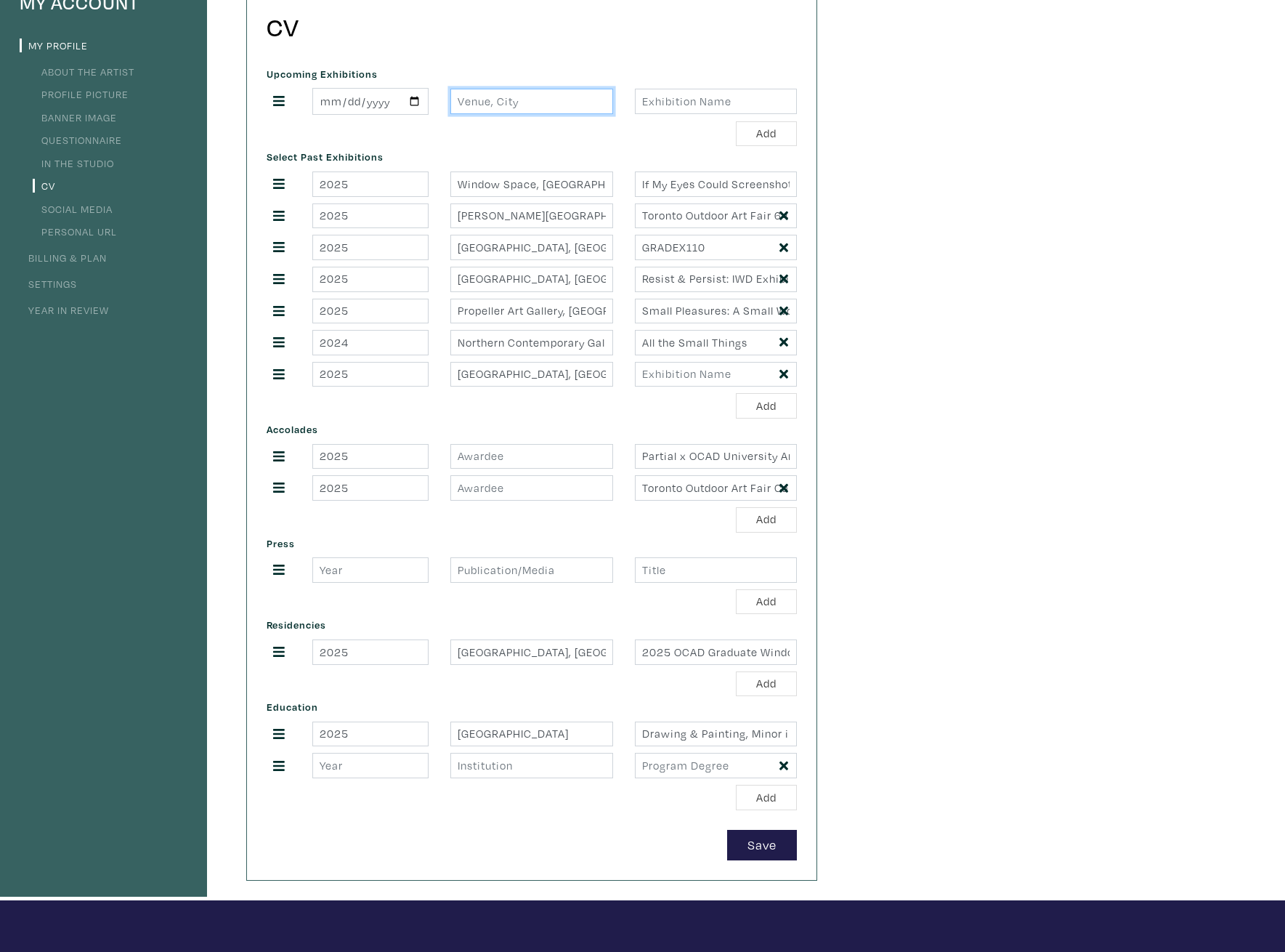
paste input "Window Space, Xpace Cultural Center, Toronto, ON"
type input "Window Space, Xpace Cultural Center, Toronto, ON"
click at [659, 172] on div "Select Past Exhibitions 2025 Window Space, Xpace Cultural Center, Toronto, ON I…" at bounding box center [531, 282] width 552 height 273
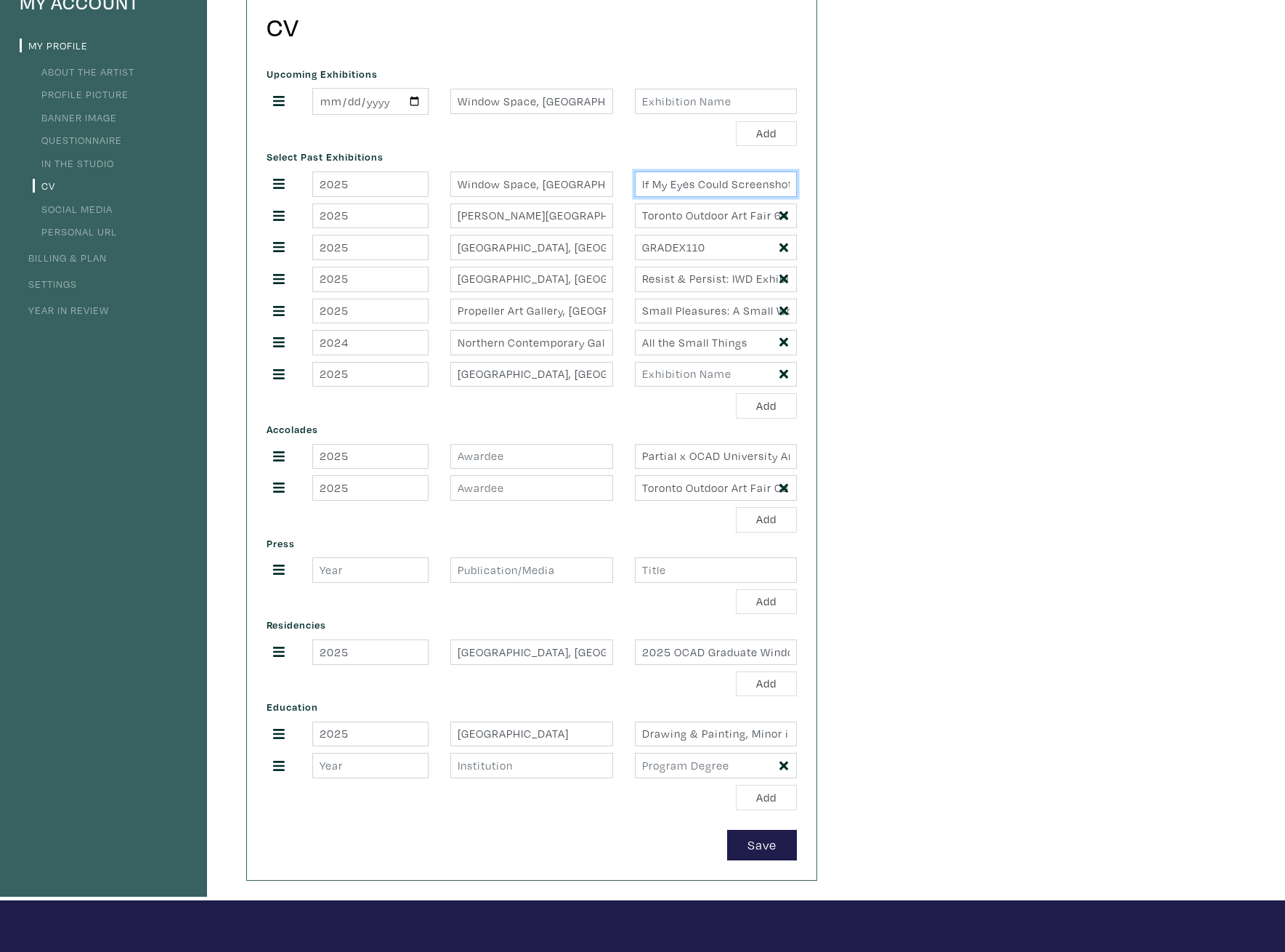
click at [659, 185] on input "If My Eyes Could Screenshot: Solo Exhibition" at bounding box center [716, 184] width 162 height 26
drag, startPoint x: 642, startPoint y: 87, endPoint x: 645, endPoint y: 97, distance: 10.4
click at [644, 91] on div "Upcoming Exhibitions 2025-09-12 Window Space, Xpace Cultural Center, Toronto, O…" at bounding box center [531, 105] width 552 height 83
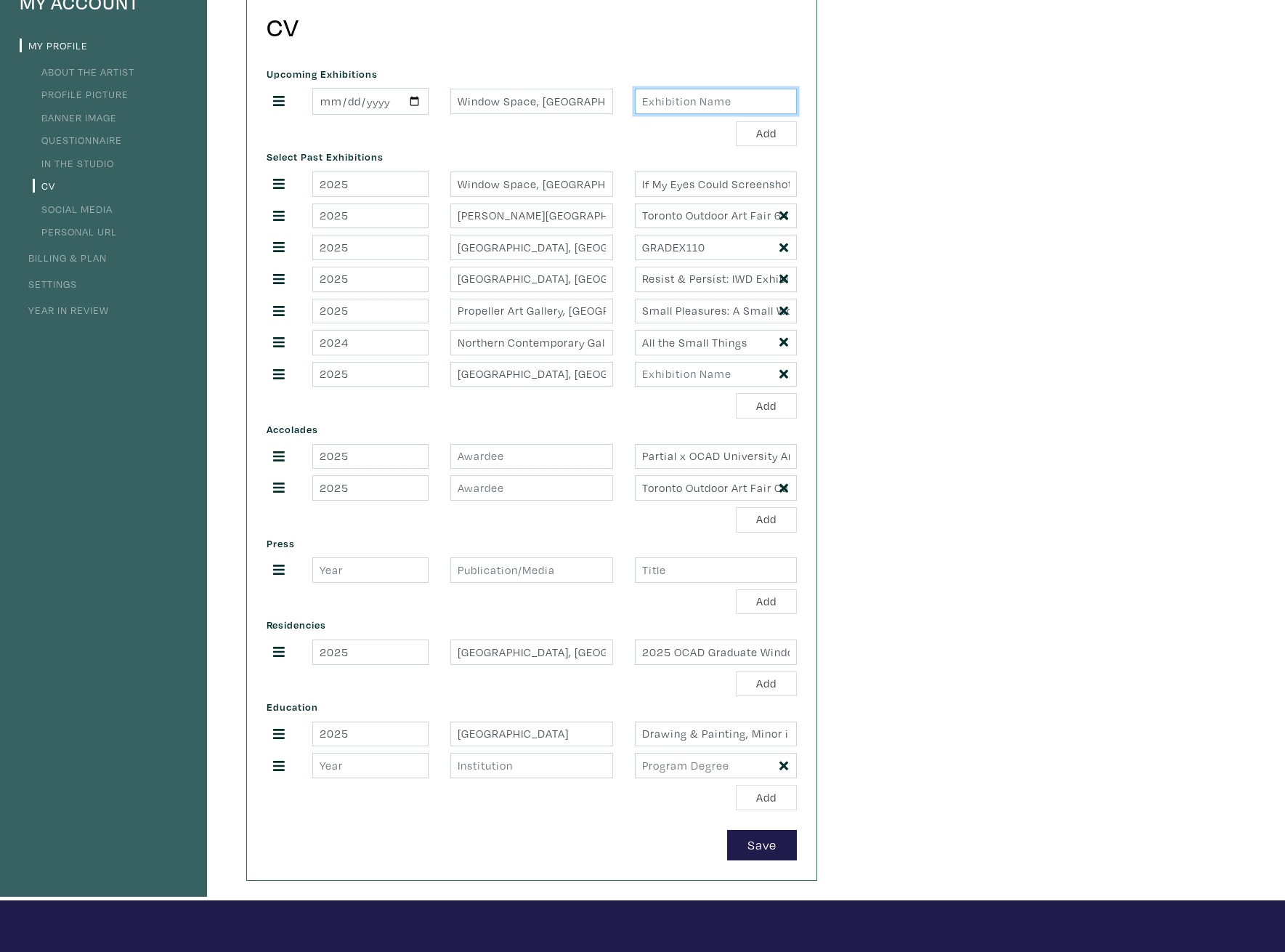
click at [659, 110] on input "text" at bounding box center [716, 101] width 162 height 26
paste input "If My Eyes Could Screenshot: Solo Exhibition"
type input "If My Eyes Could Screenshot: Solo Exhibition"
click at [633, 143] on div "Add" at bounding box center [532, 134] width 531 height 26
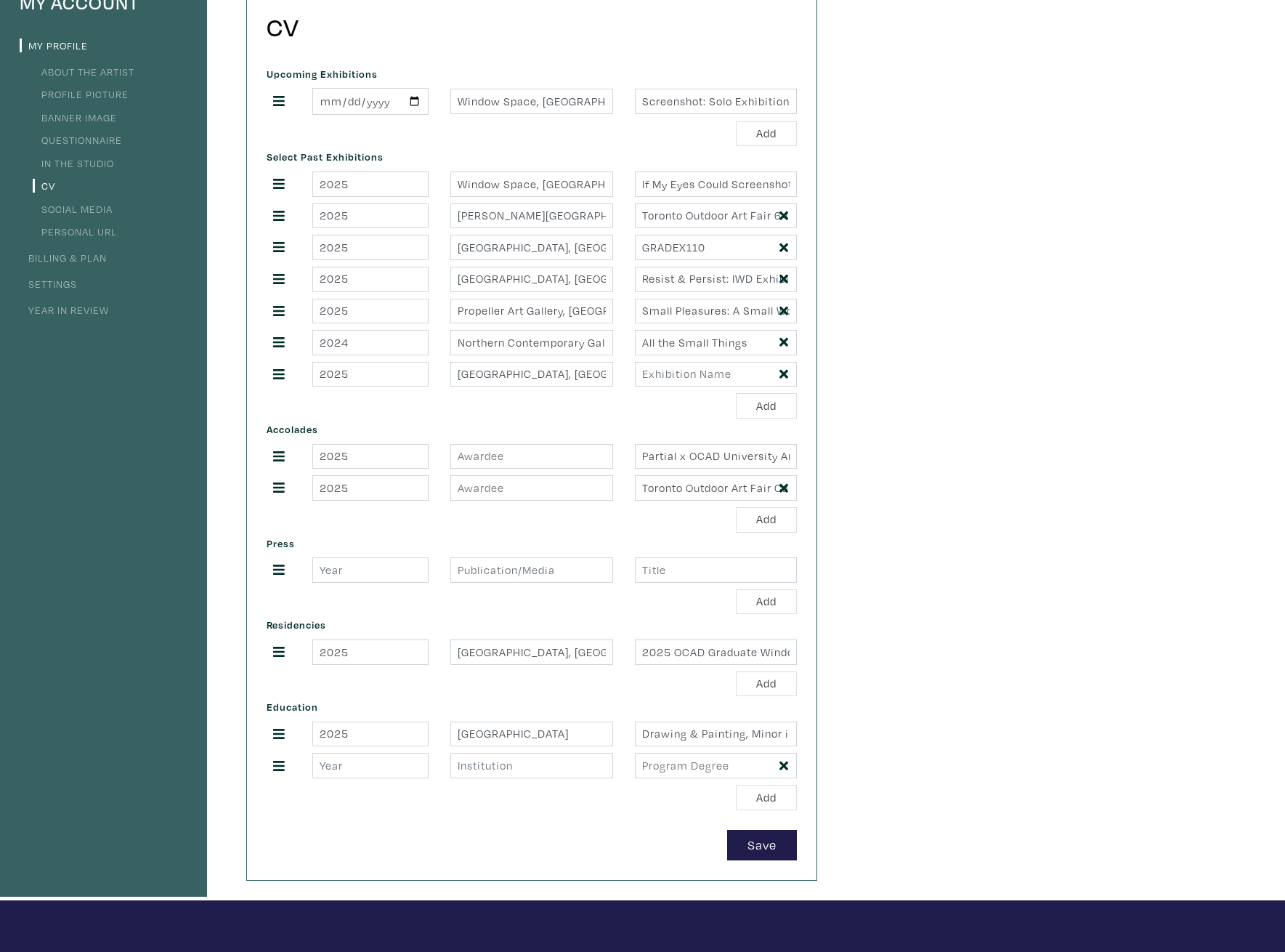
scroll to position [0, 0]
click at [774, 140] on button "Add" at bounding box center [766, 134] width 61 height 26
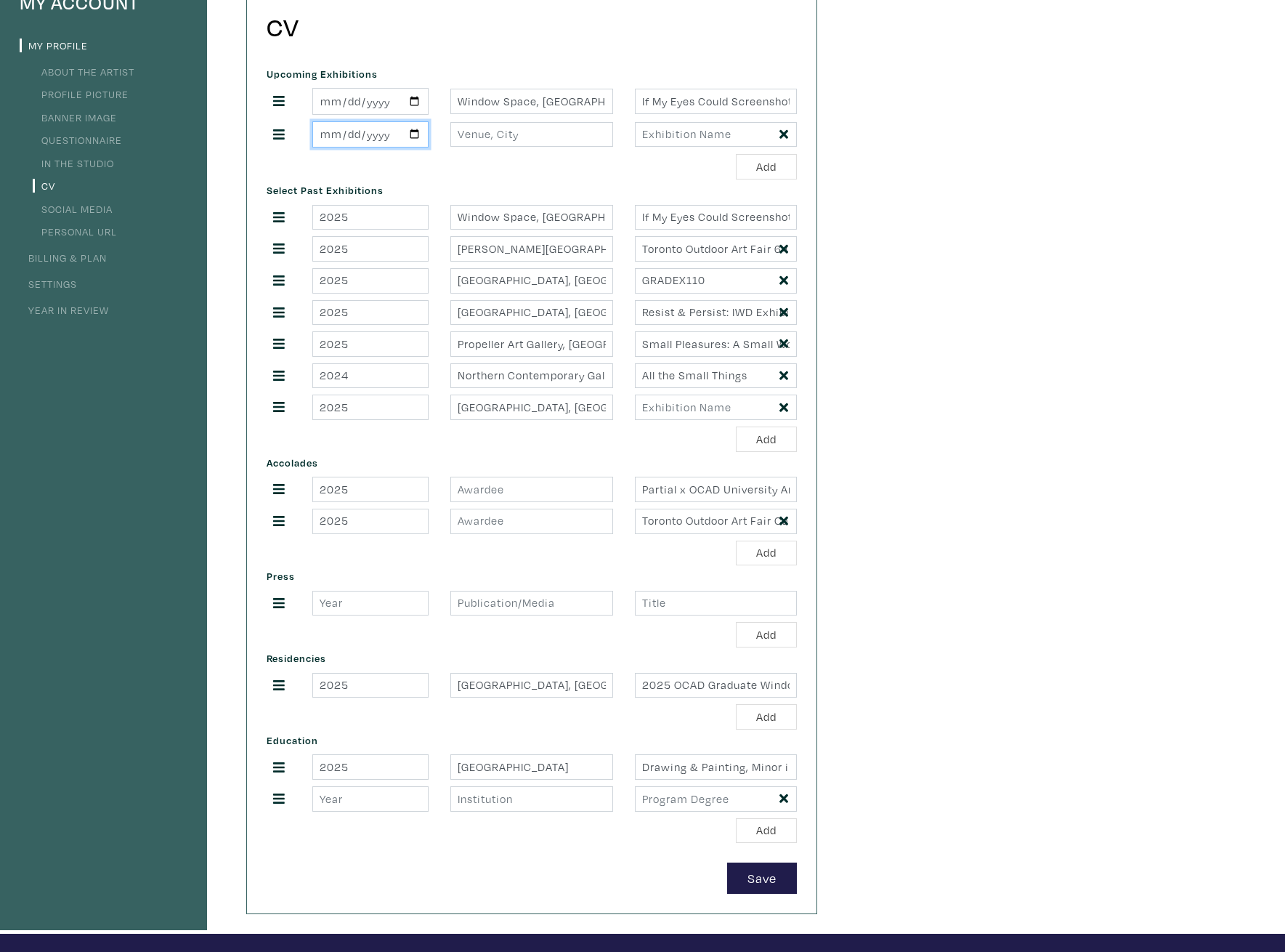
click at [413, 128] on input "date" at bounding box center [371, 135] width 116 height 27
type input "2025-09-20"
click at [534, 407] on input "Queen Mother Cafe, Toronto, ON" at bounding box center [531, 407] width 162 height 26
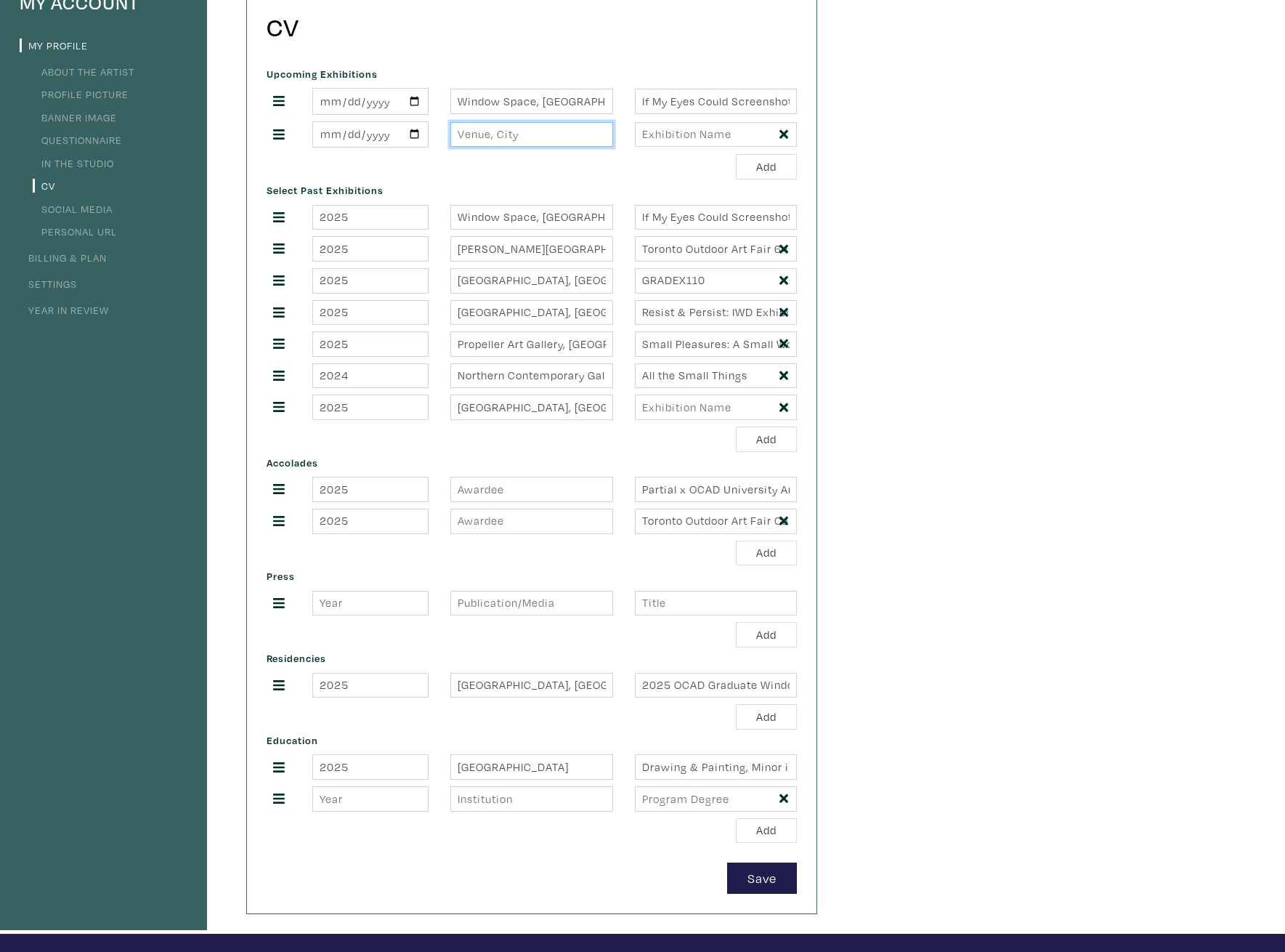
click at [519, 142] on input "text" at bounding box center [531, 135] width 162 height 26
paste input "Queen Mother Cafe, Toronto, ON"
type input "Queen Mother Cafe, Toronto, ON"
click at [671, 153] on div "Upcoming Exhibitions 2025-09-12 Window Space, Xpace Cultural Center, Toronto, O…" at bounding box center [531, 122] width 552 height 116
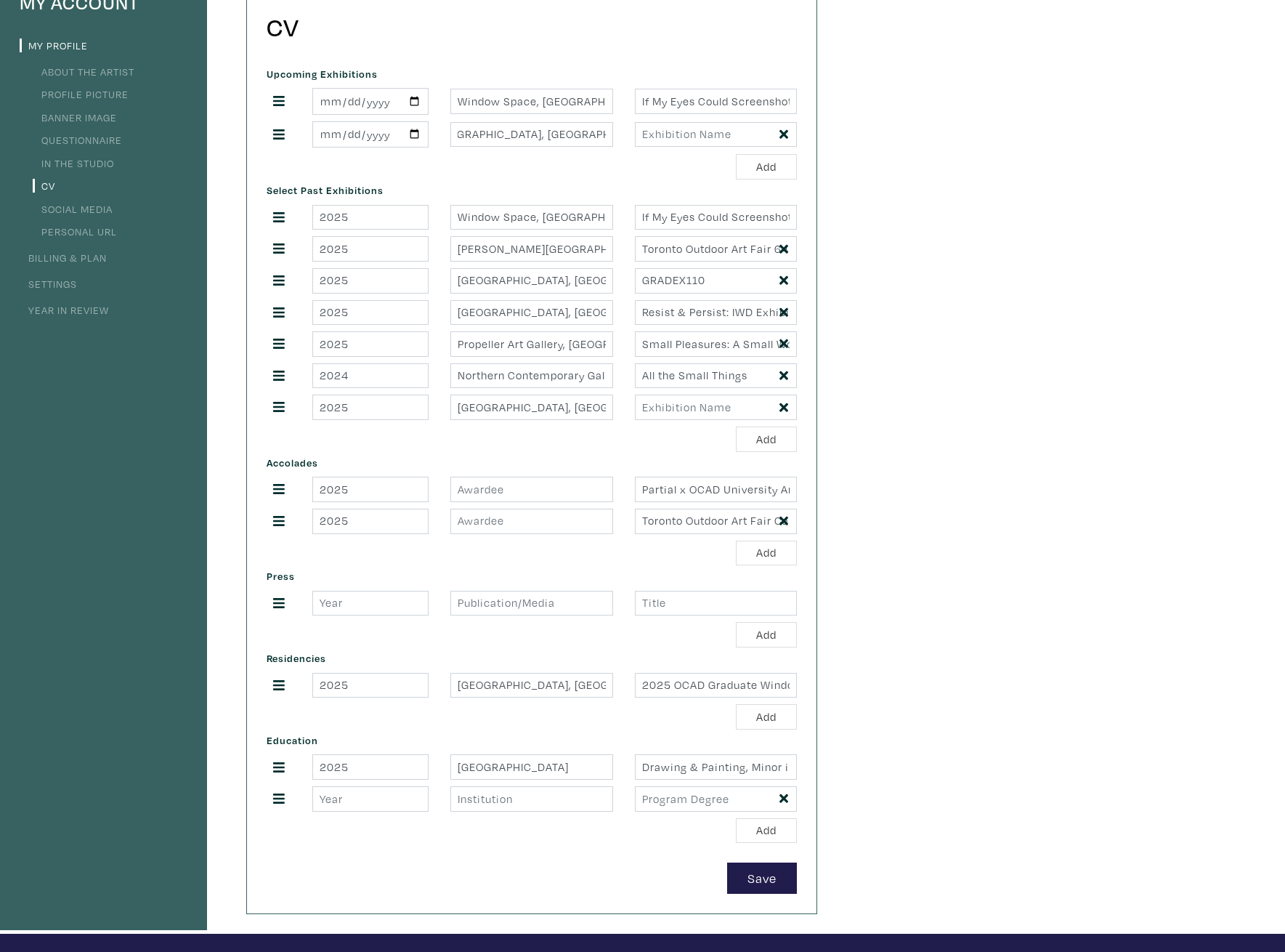
scroll to position [0, 0]
click at [768, 869] on button "Save" at bounding box center [762, 878] width 70 height 31
click at [785, 399] on input "text" at bounding box center [716, 407] width 162 height 26
click at [788, 407] on icon at bounding box center [784, 407] width 9 height 13
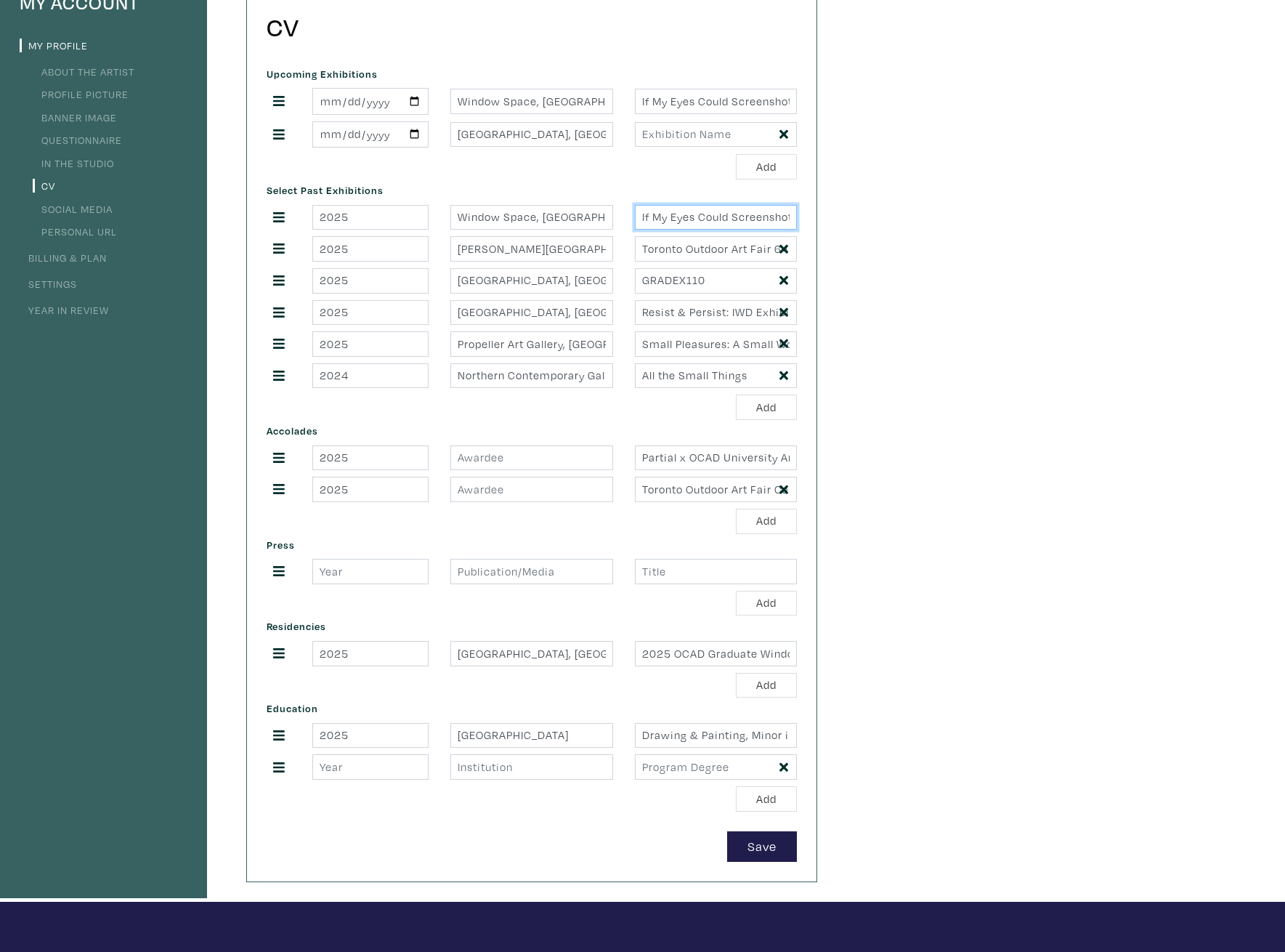
click at [697, 220] on input "If My Eyes Could Screenshot: Solo Exhibition" at bounding box center [716, 217] width 162 height 26
click at [533, 200] on div "Select Past Exhibitions 2025 Window Space, Xpace Cultural Center, Toronto, ON I…" at bounding box center [531, 300] width 552 height 240
click at [463, 183] on div "Select Past Exhibitions 2025 Window Space, Xpace Cultural Center, Toronto, ON I…" at bounding box center [531, 300] width 552 height 240
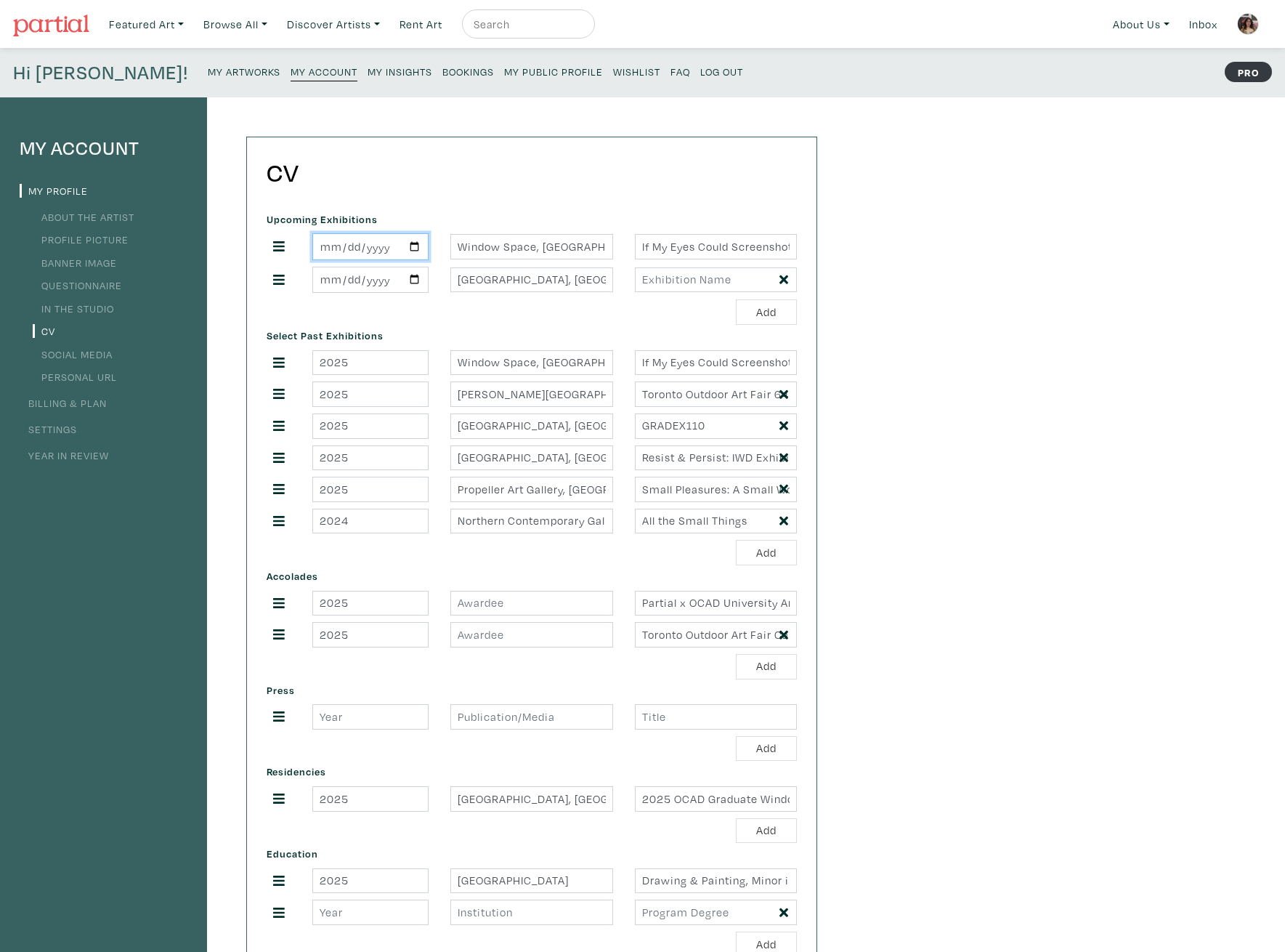
click at [412, 251] on input "2025-09-12" at bounding box center [371, 246] width 116 height 27
type input "2025-09-12"
click at [476, 203] on div "CV Upcoming Exhibitions 2025-09-12 Window Space, Xpace Cultural Center, Toronto…" at bounding box center [531, 581] width 570 height 889
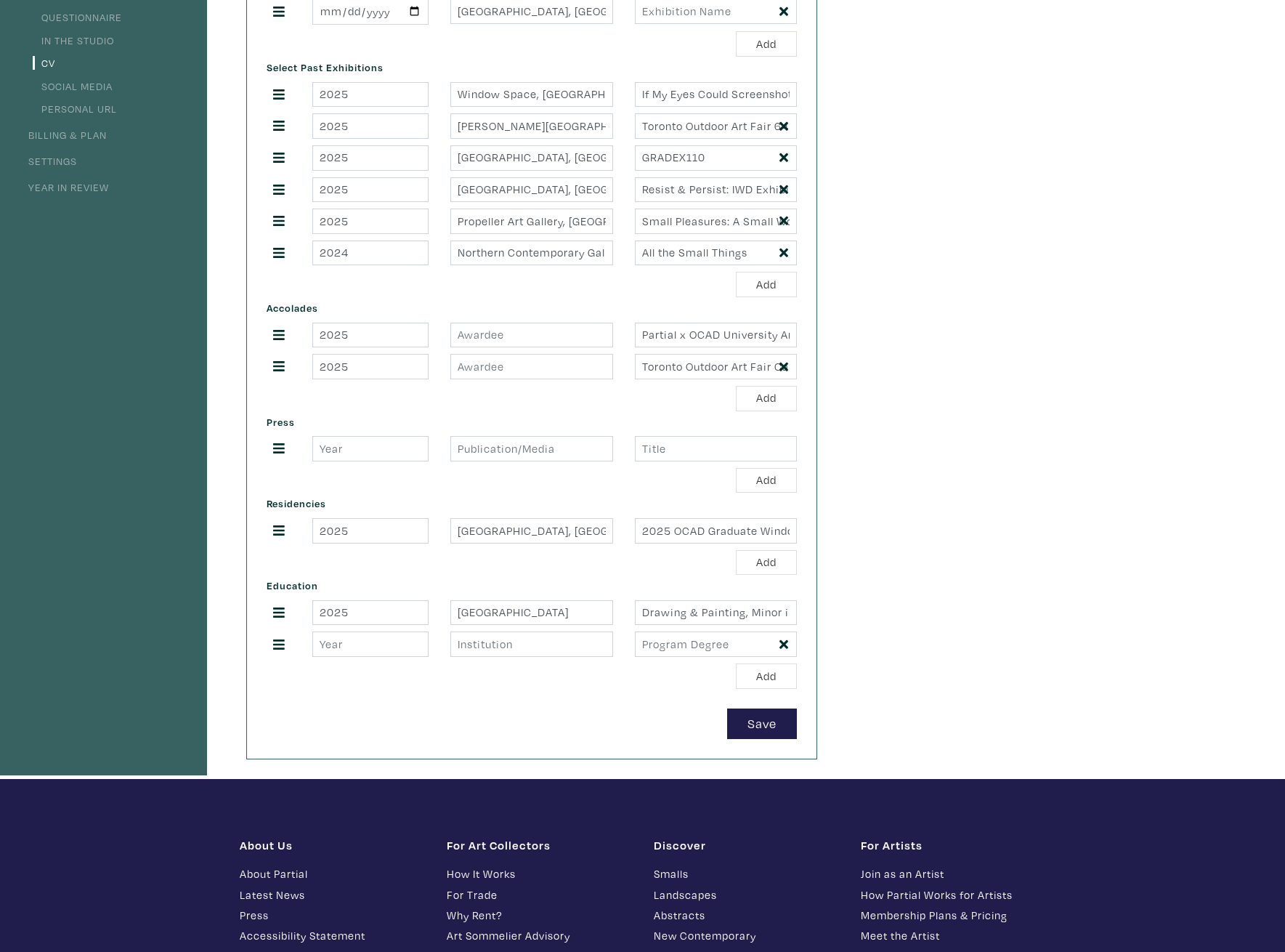
scroll to position [145, 0]
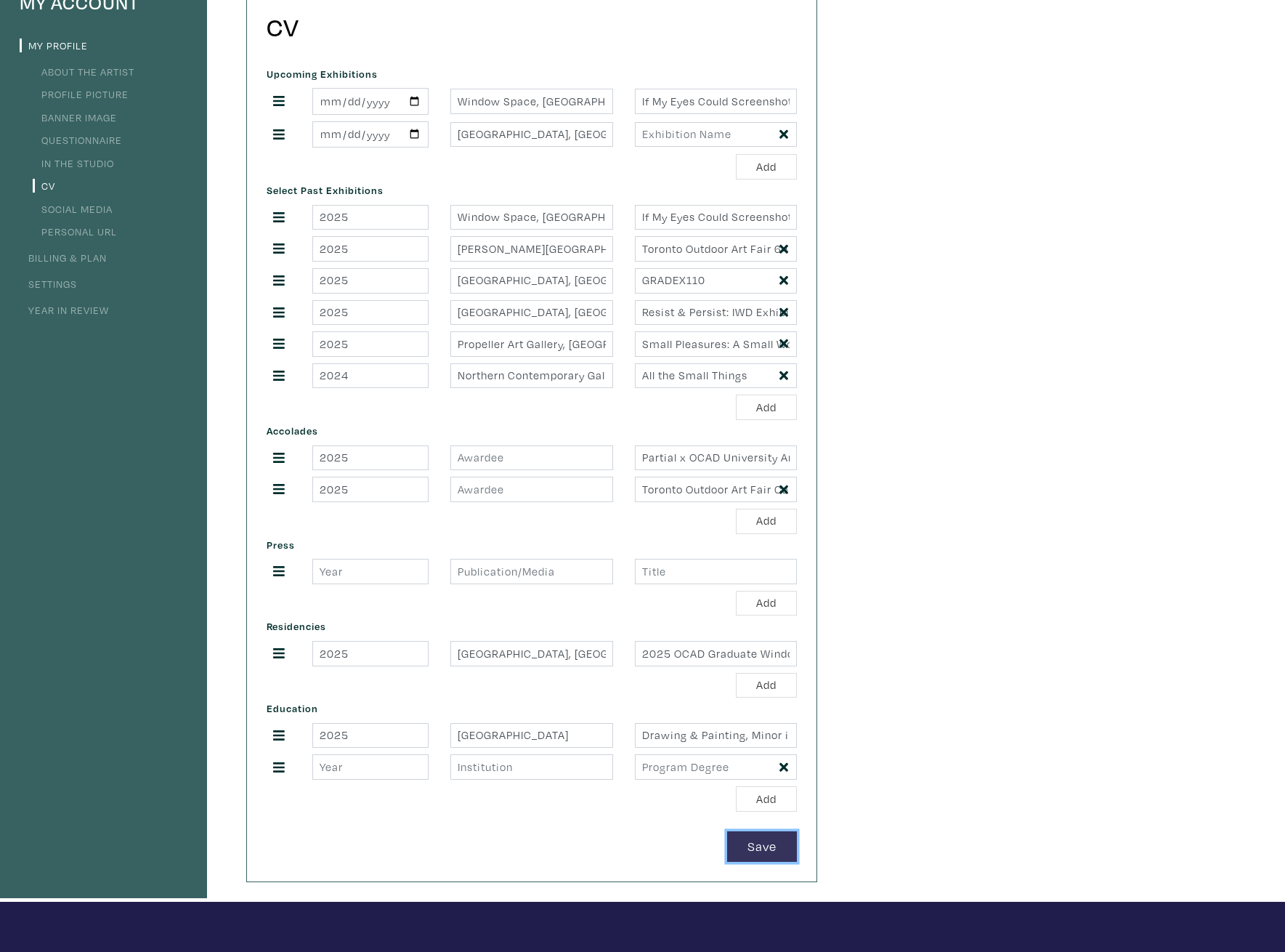
click at [771, 842] on button "Save" at bounding box center [762, 847] width 70 height 31
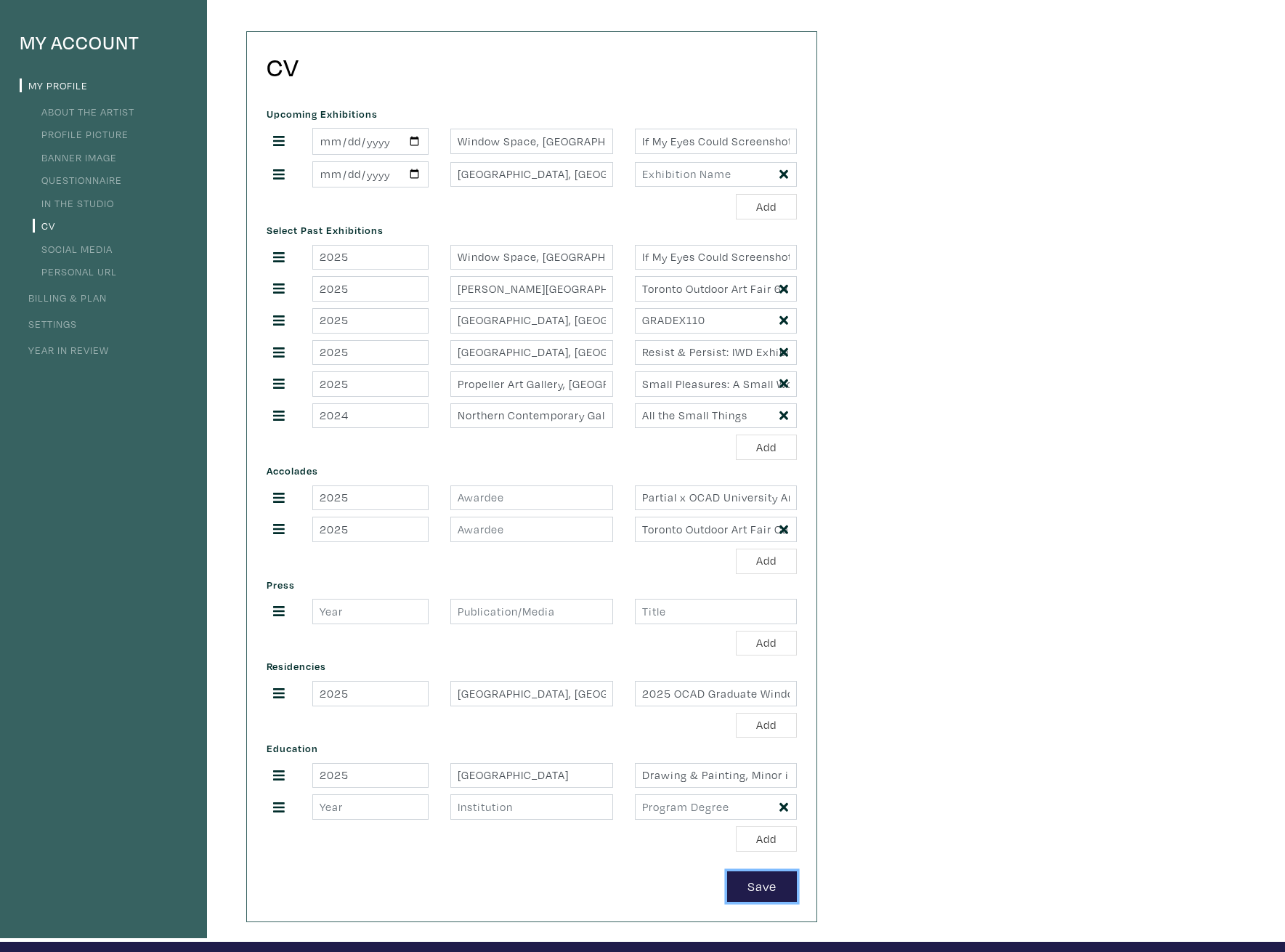
scroll to position [0, 0]
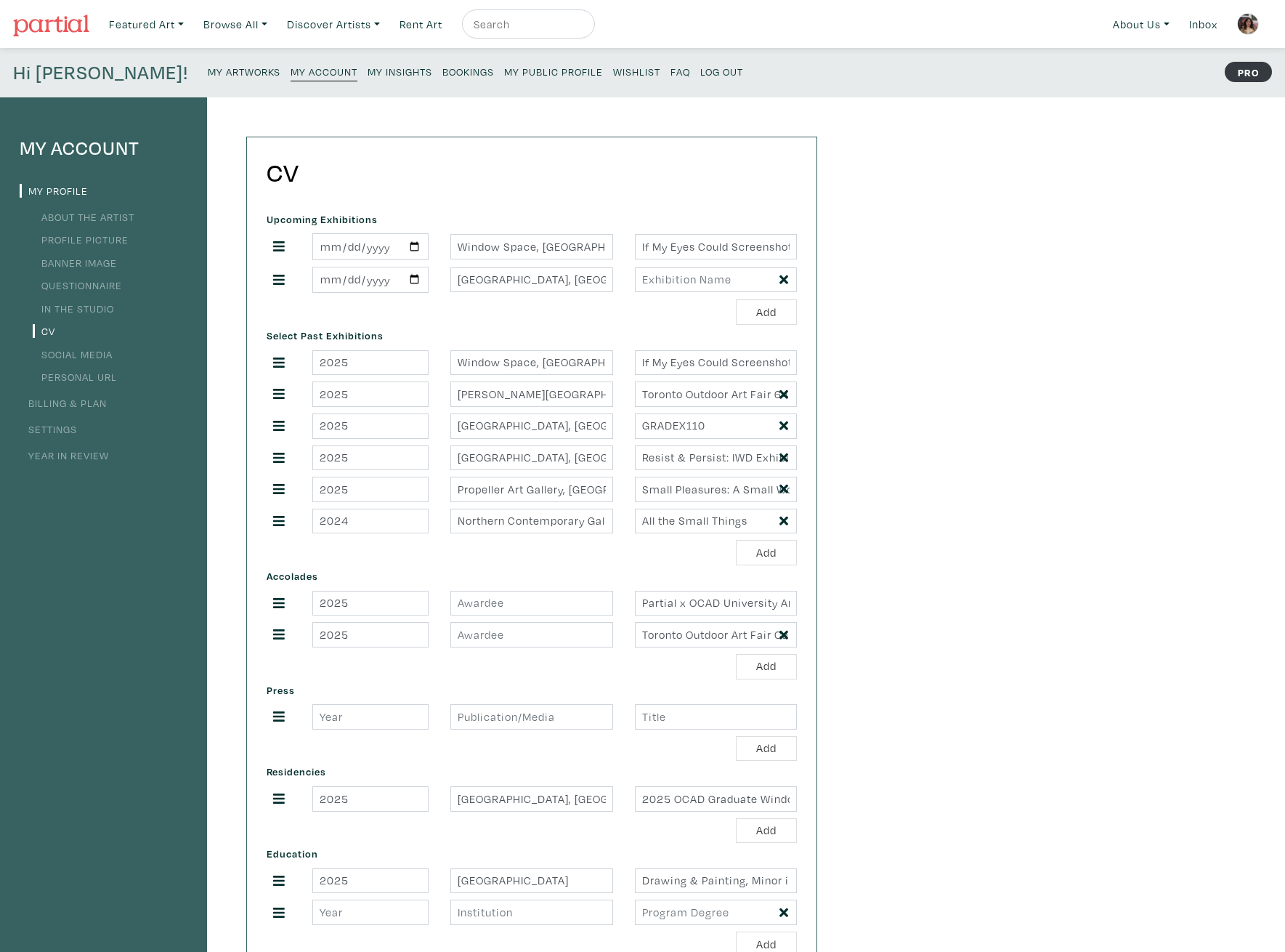
click at [102, 214] on link "About the Artist" at bounding box center [83, 217] width 102 height 14
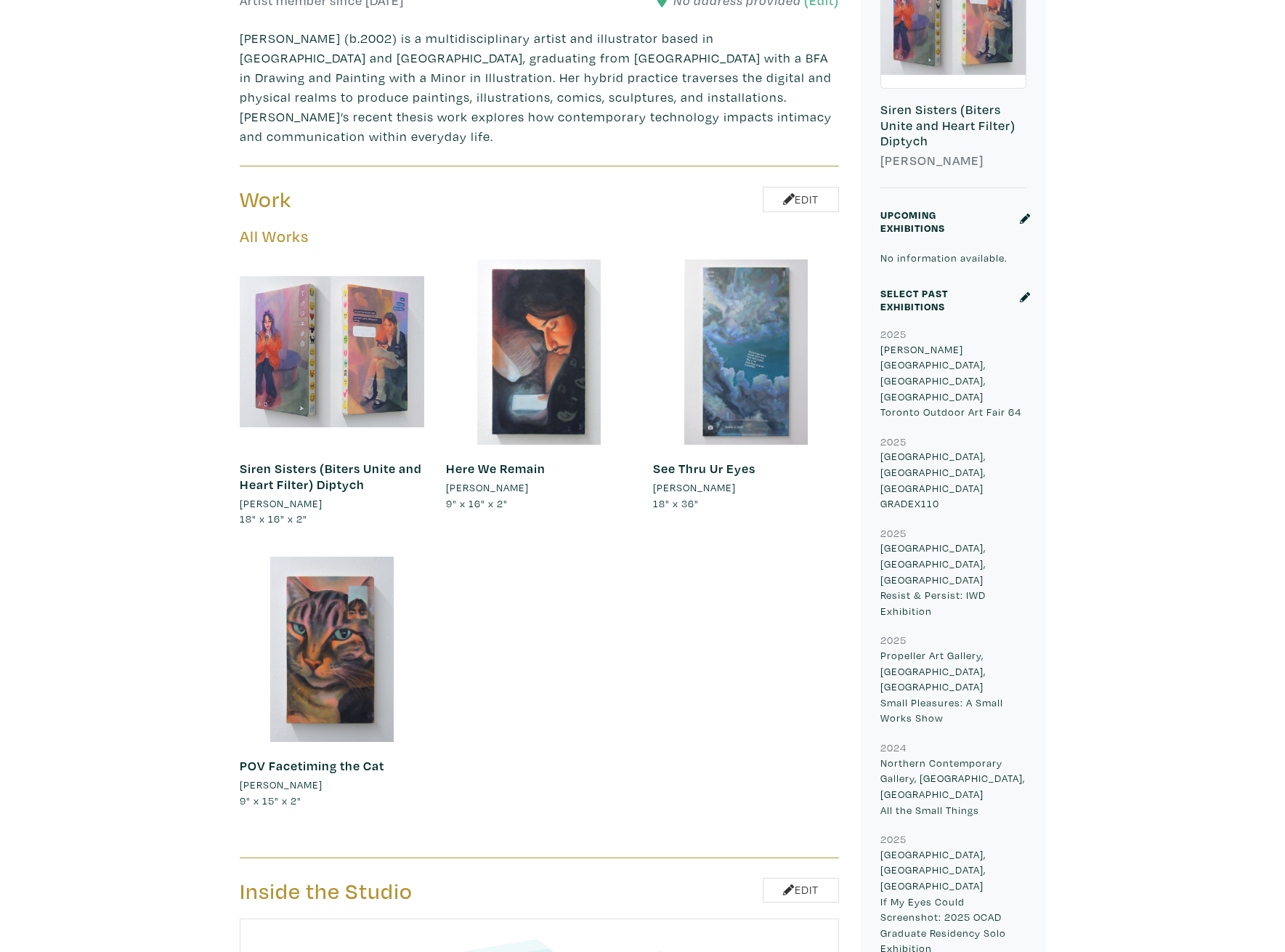
scroll to position [508, 0]
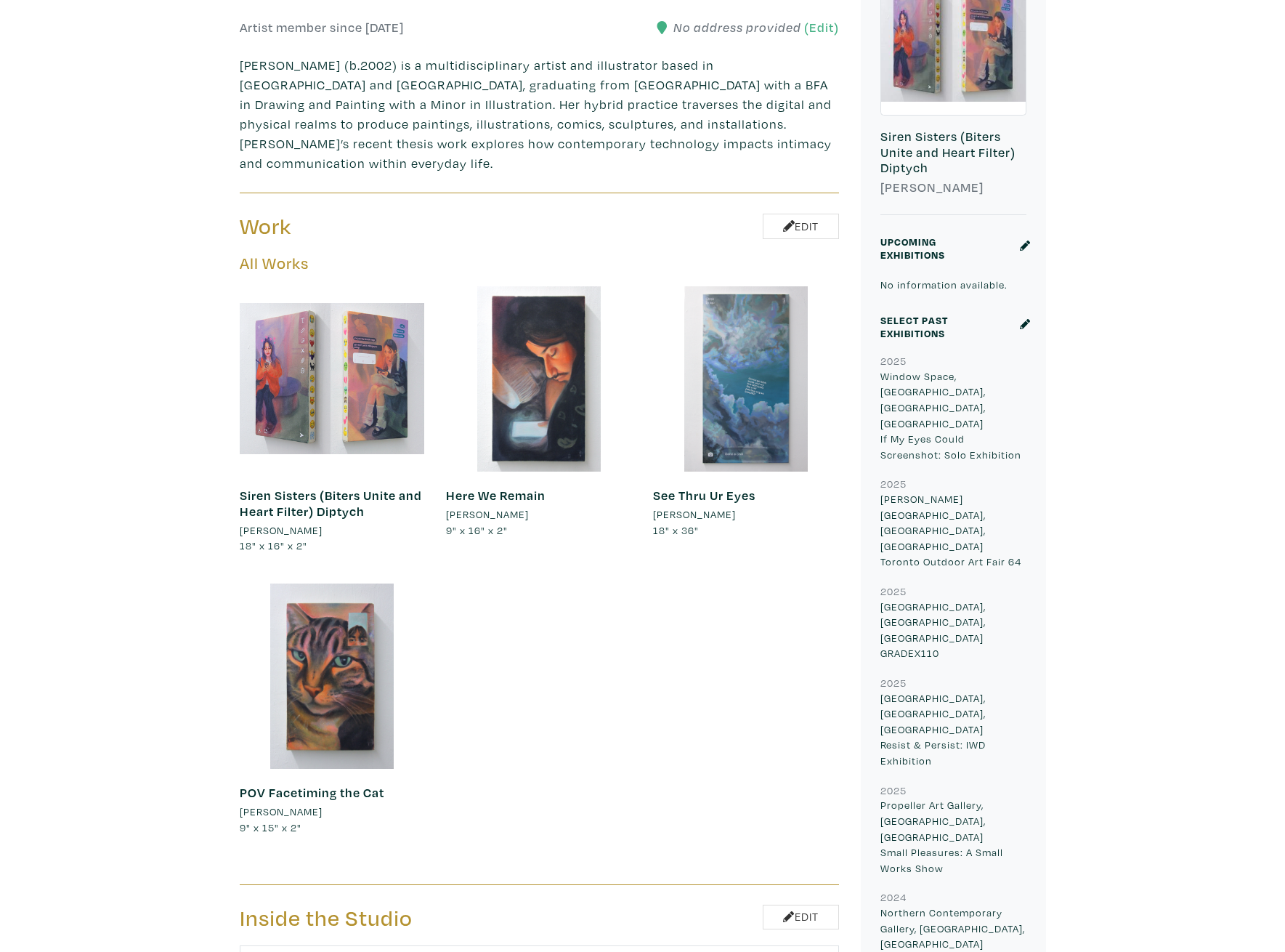
scroll to position [287, 0]
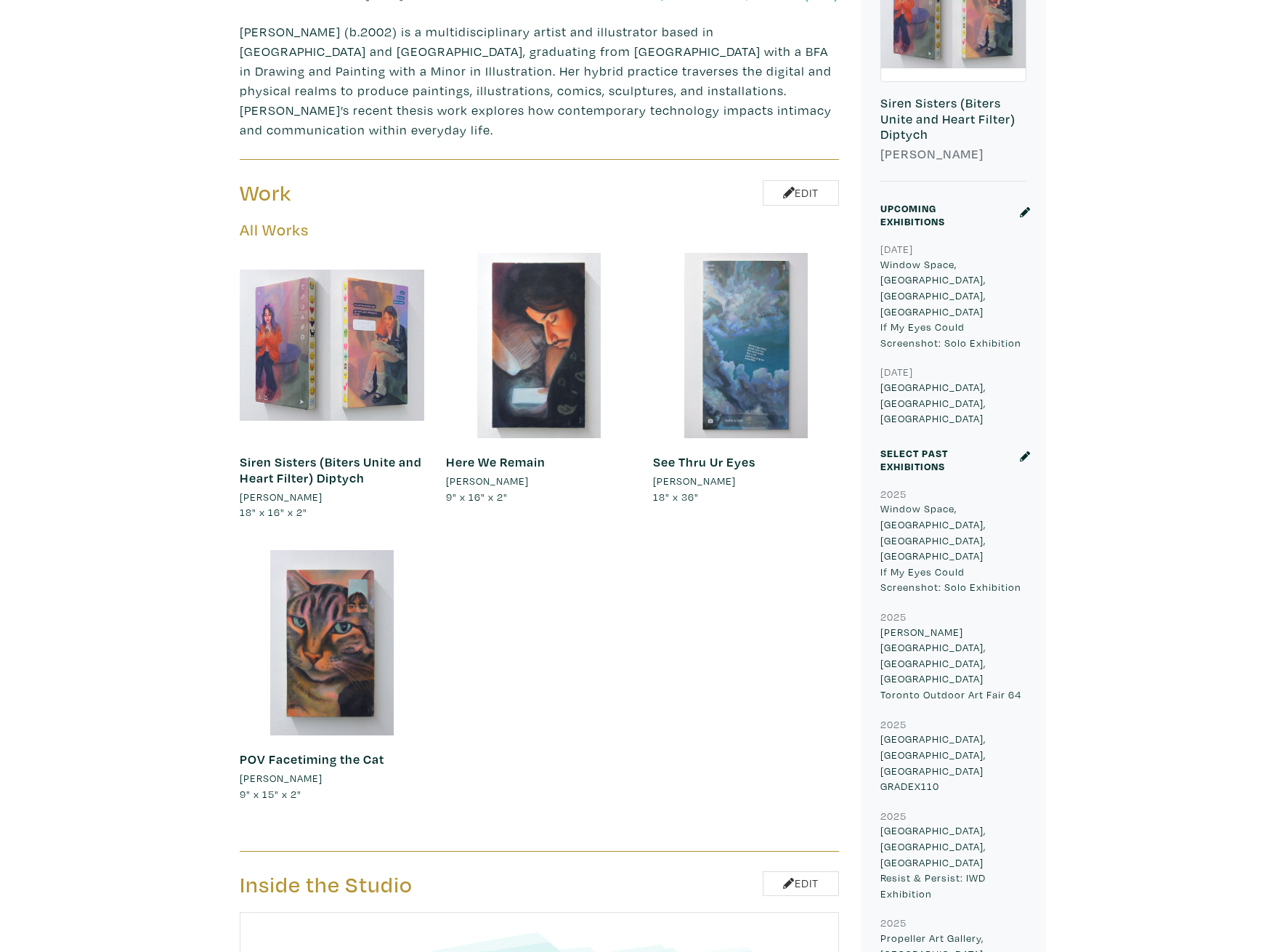
scroll to position [505, 0]
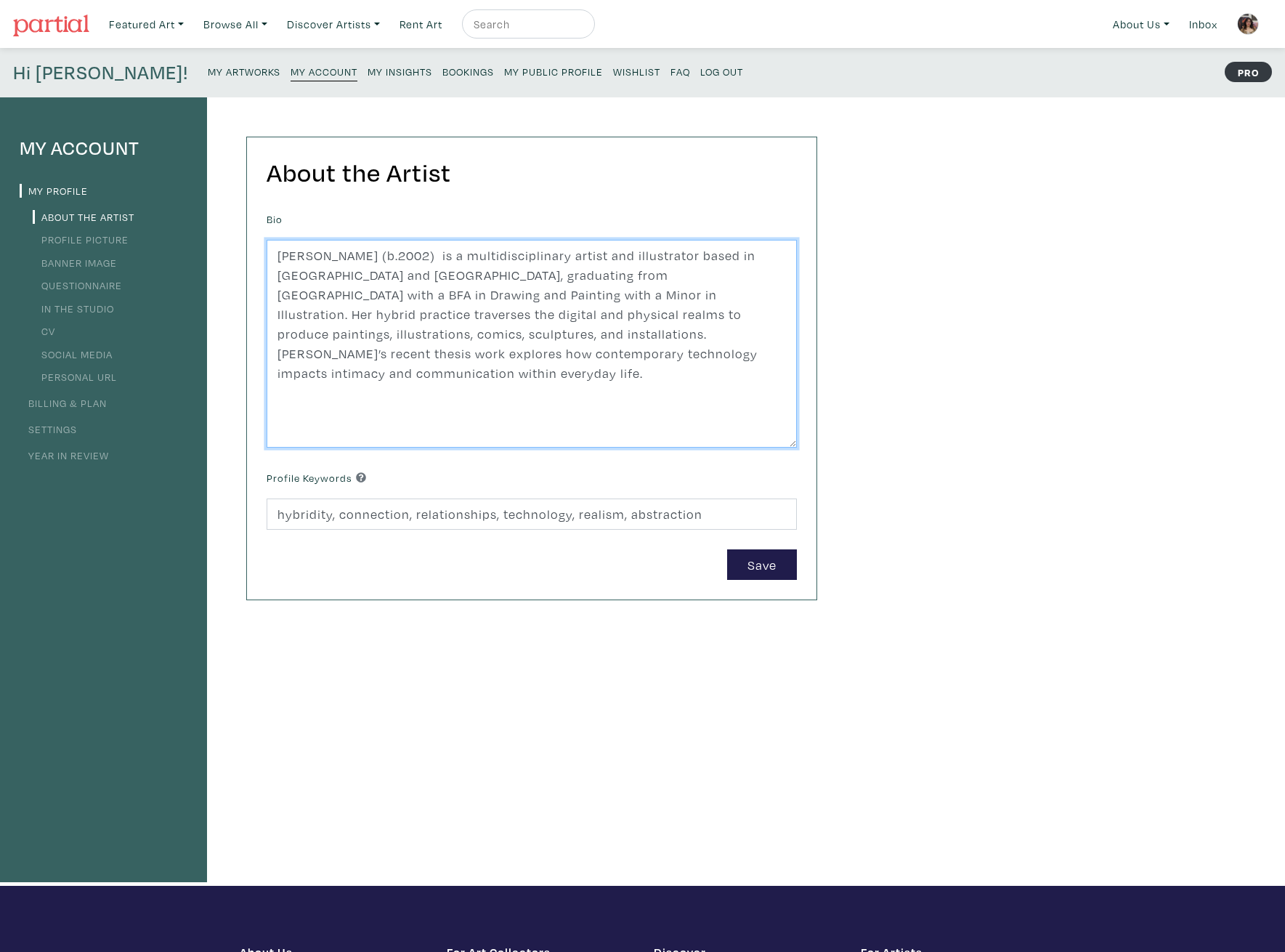
click at [416, 266] on textarea "Erica Gibbs (b.2002) is a multidisciplinary artist and illustrator based in Tor…" at bounding box center [532, 343] width 531 height 208
click at [461, 256] on textarea "Erica Gibbs (b.2002) is a multidisciplinary artist and illustrator based in Tor…" at bounding box center [532, 343] width 531 height 208
click at [406, 256] on textarea "Erica Gibbs (b.2002) is a multidisciplinary artist and illustrator based in Tor…" at bounding box center [532, 343] width 531 height 208
click at [652, 265] on textarea "Erica Gibbs (b.2002) is a multidisciplinary artist and illustrator based in Tor…" at bounding box center [532, 343] width 531 height 208
click at [401, 278] on textarea "Erica Gibbs (b.2002) is a multidisciplinary artist and illustrator based in Tor…" at bounding box center [532, 343] width 531 height 208
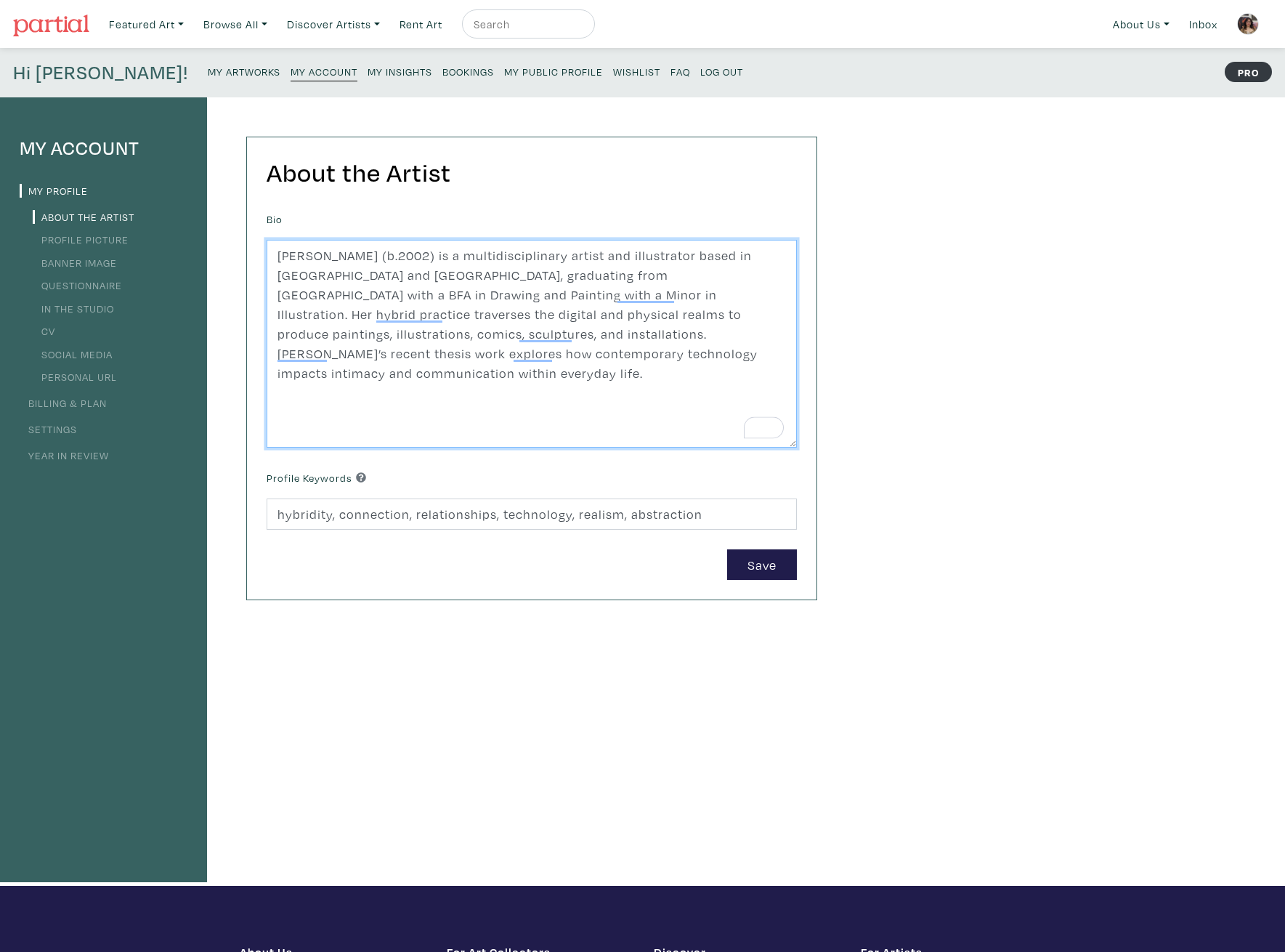
click at [389, 275] on textarea "Erica Gibbs (b.2002) is a multidisciplinary artist and illustrator based in Tor…" at bounding box center [532, 343] width 531 height 208
click at [435, 279] on textarea "Erica Gibbs (b.2002) is a multidisciplinary artist and illustrator based in Tor…" at bounding box center [532, 343] width 531 height 208
click at [384, 274] on textarea "Erica Gibbs (b.2002) is a multidisciplinary artist and illustrator based in Tor…" at bounding box center [532, 343] width 531 height 208
click at [701, 274] on textarea "Erica Gibbs (b.2002) is a multidisciplinary artist and illustrator based in Tor…" at bounding box center [532, 343] width 531 height 208
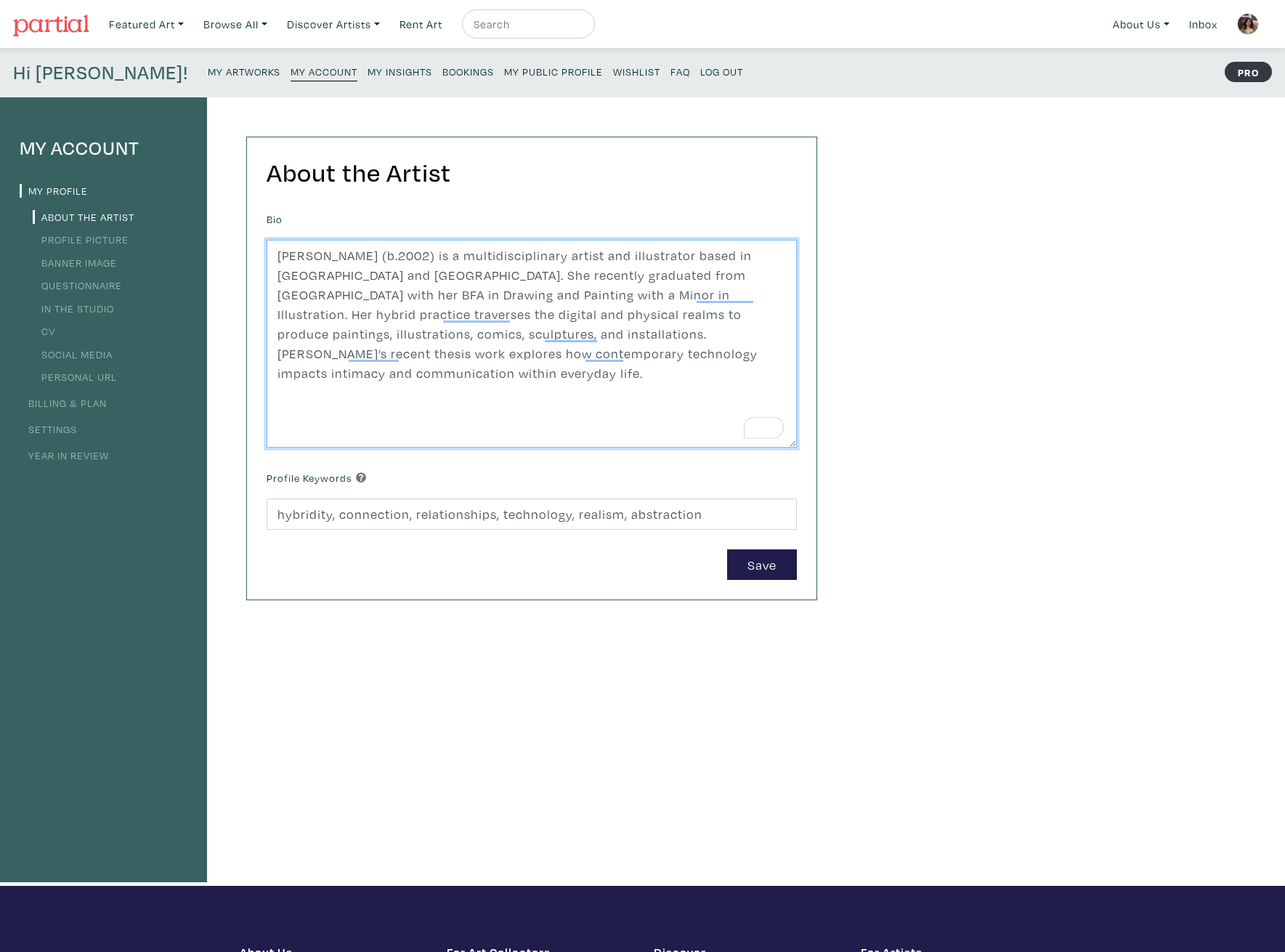
type textarea "Erica Gibbs (b.2002) is a multidisciplinary artist and illustrator based in Tor…"
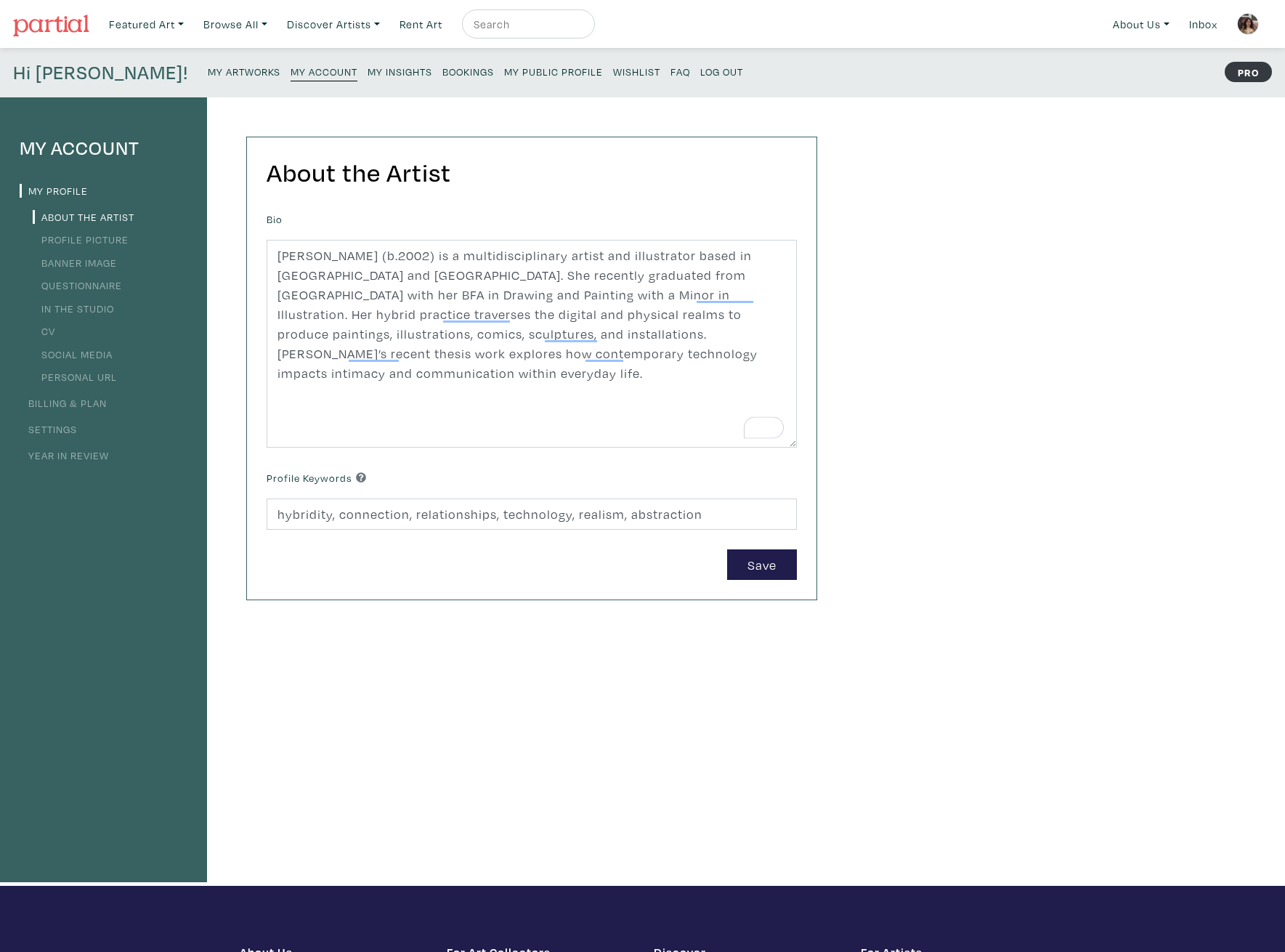
click at [871, 383] on div "My Account My Profile About the Artist Profile Picture Banner Image Questionnai…" at bounding box center [642, 491] width 1285 height 788
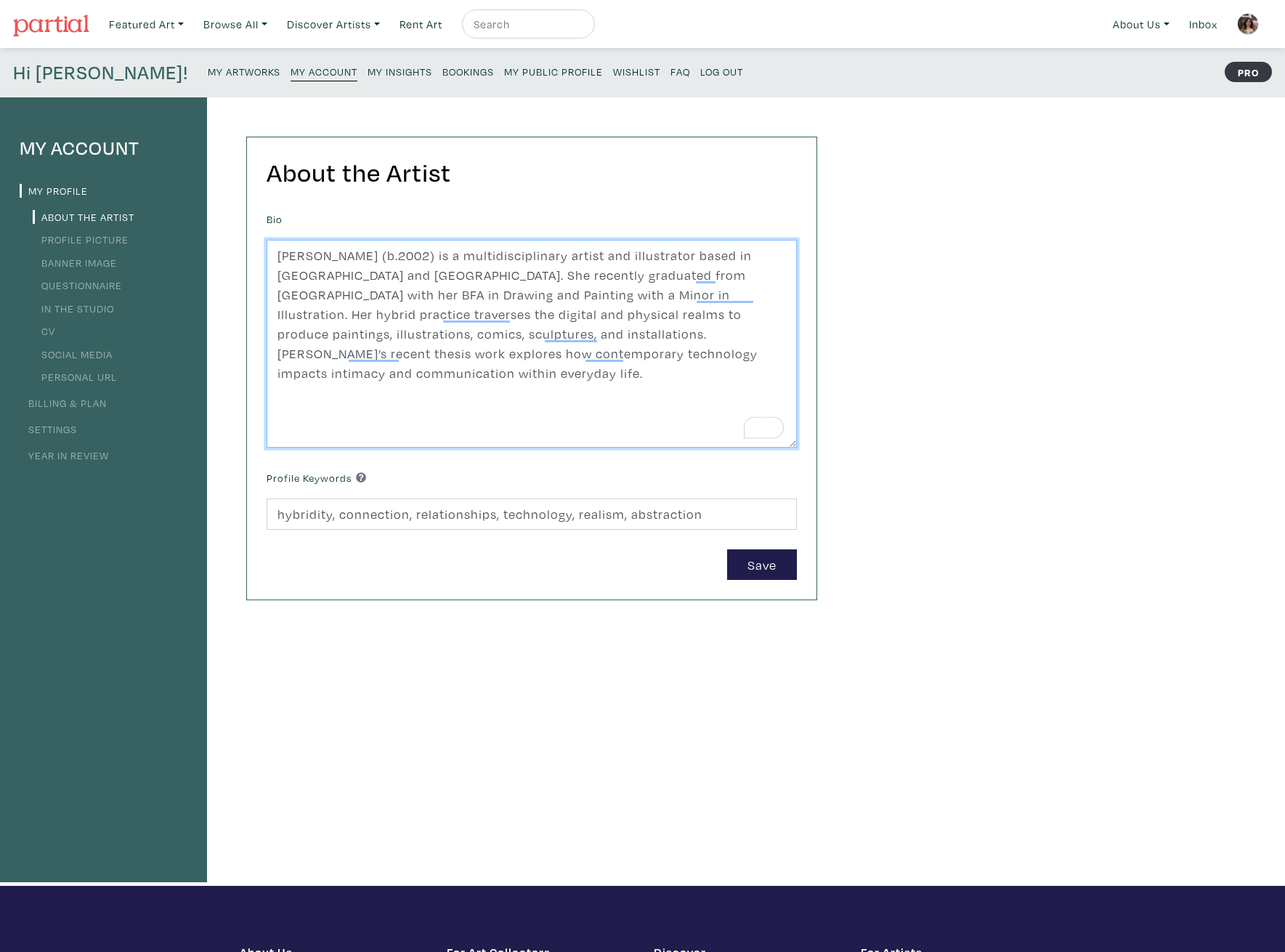
click at [623, 390] on textarea "Erica Gibbs (b.2002) is a multidisciplinary artist and illustrator based in Tor…" at bounding box center [532, 343] width 531 height 208
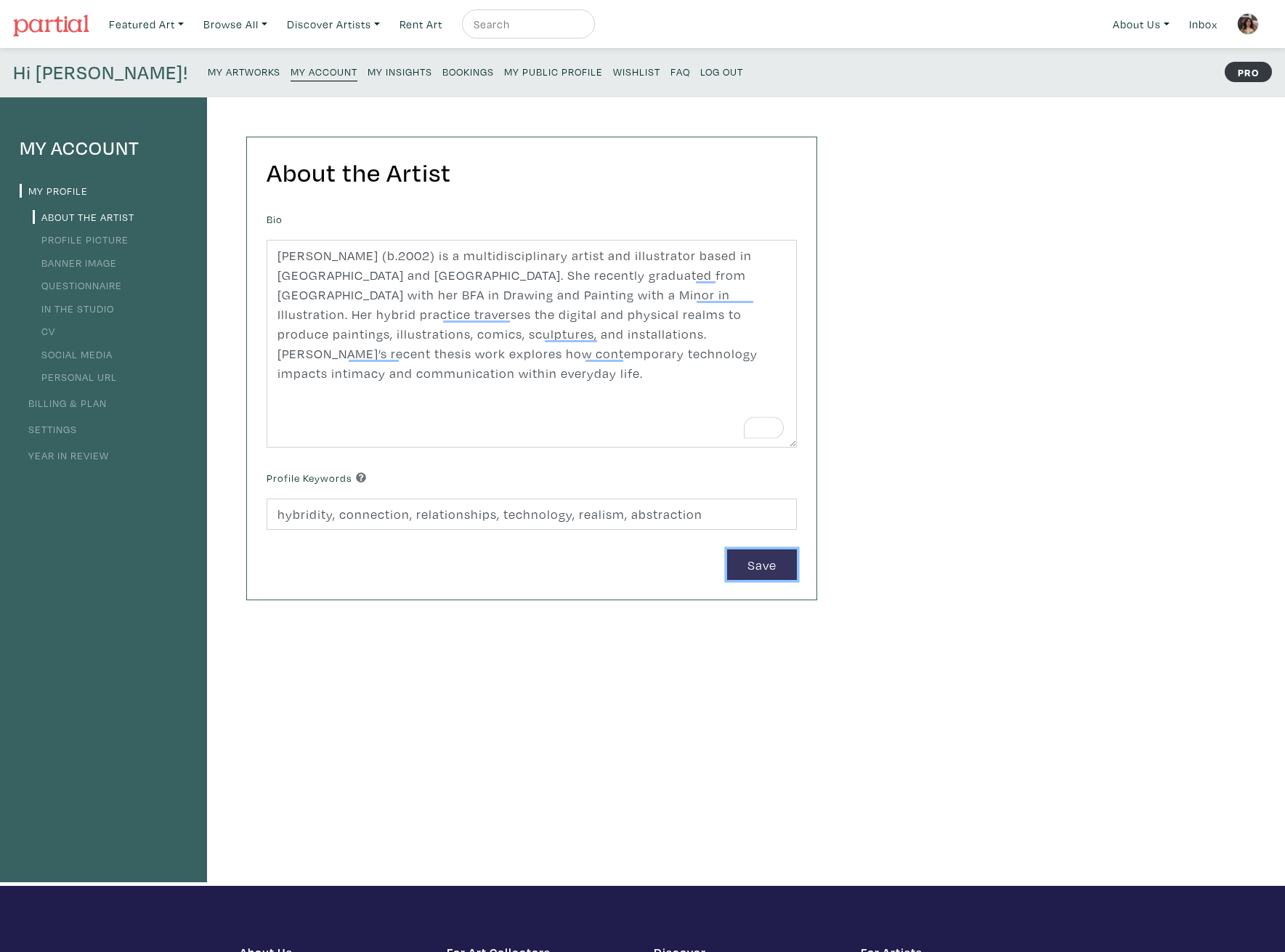
click at [769, 571] on button "Save" at bounding box center [762, 564] width 70 height 31
click at [63, 242] on link "Profile Picture" at bounding box center [80, 239] width 96 height 14
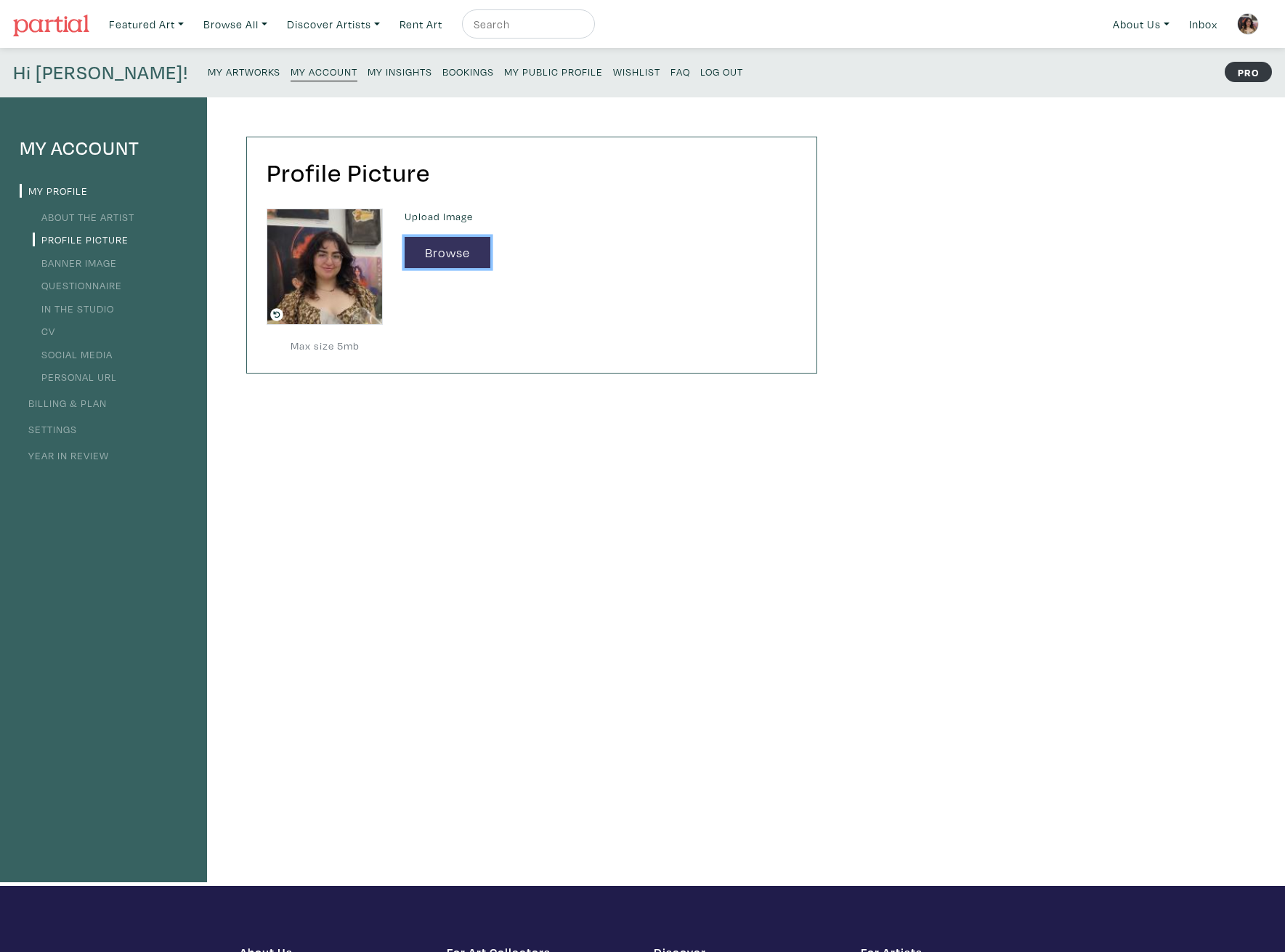
click at [460, 253] on button "Browse" at bounding box center [447, 252] width 85 height 31
click at [455, 242] on button "Browse" at bounding box center [447, 252] width 85 height 31
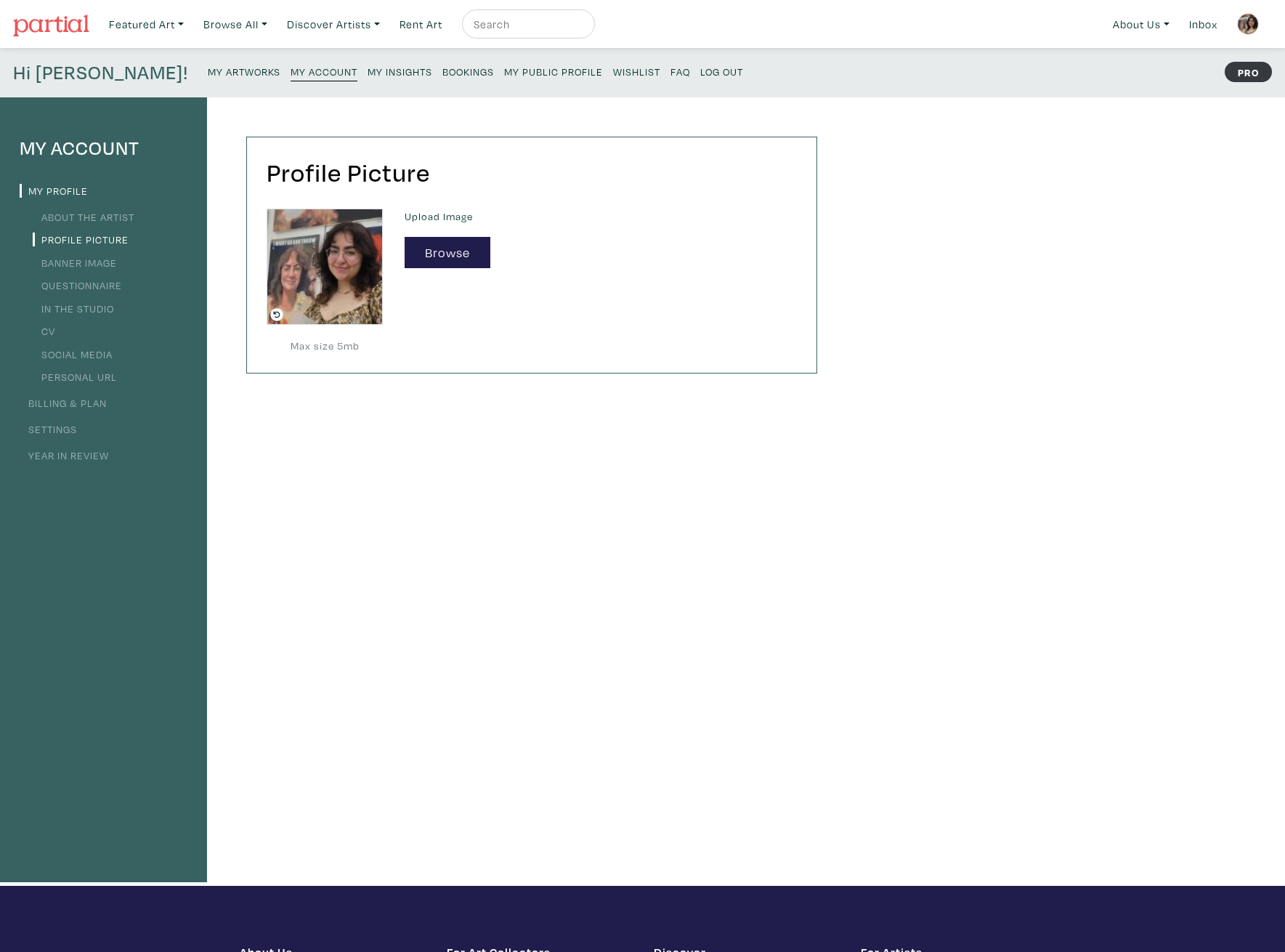
click at [559, 466] on div "Profile Picture Max size 5mb Upload Image Browse" at bounding box center [517, 491] width 621 height 788
click at [59, 261] on link "Banner Image" at bounding box center [74, 262] width 84 height 14
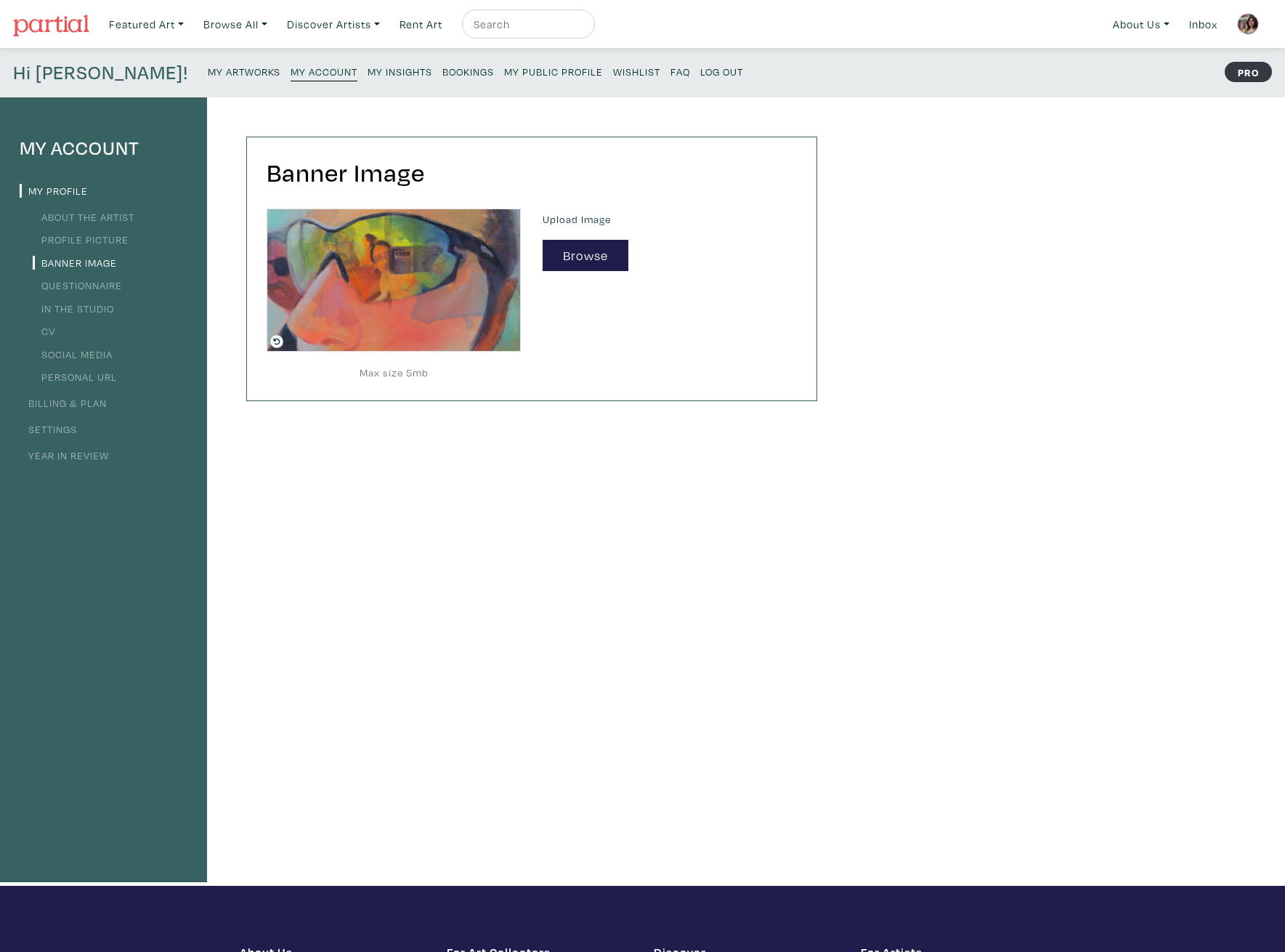
click at [57, 287] on link "Questionnaire" at bounding box center [77, 285] width 89 height 14
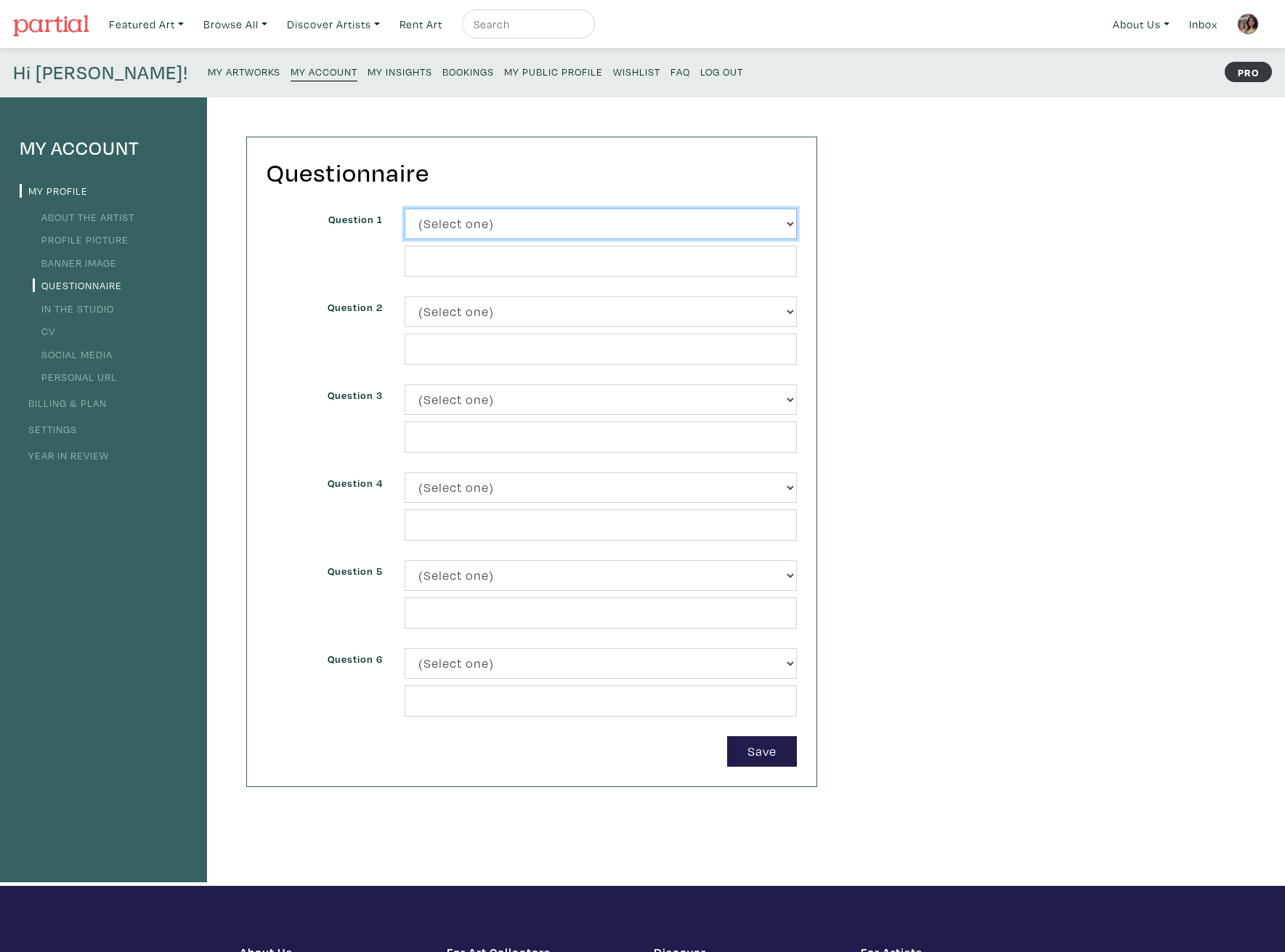
click at [539, 223] on select "(Select one) About Me Best season of the year in [GEOGRAPHIC_DATA] Describe you…" at bounding box center [601, 224] width 392 height 31
click at [99, 317] on li "In the Studio" at bounding box center [104, 307] width 168 height 20
click at [97, 307] on link "In the Studio" at bounding box center [73, 308] width 81 height 14
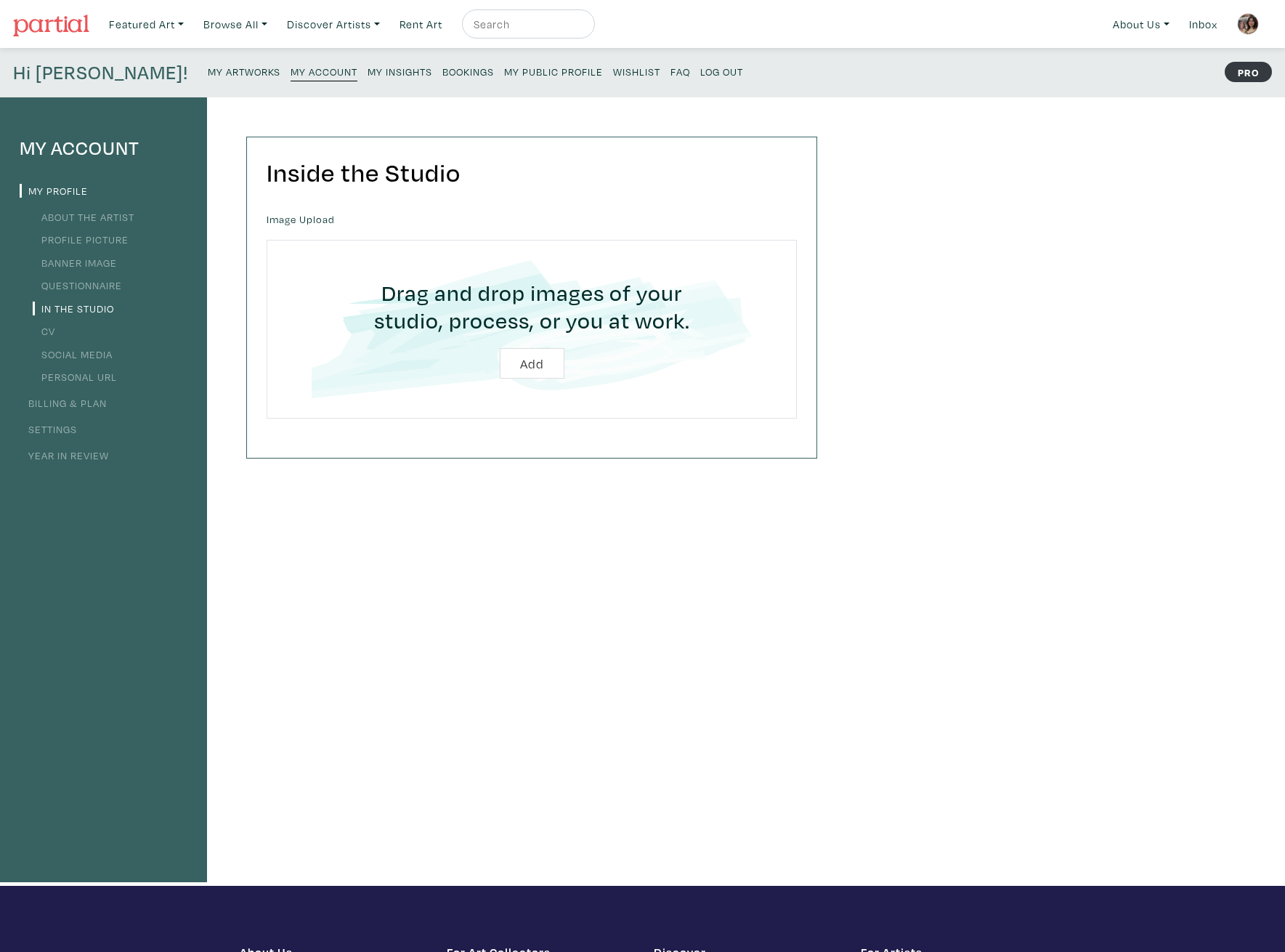
click at [516, 363] on input "file" at bounding box center [531, 329] width 490 height 138
type input "C:\fakepath\20250505_223953.jpg"
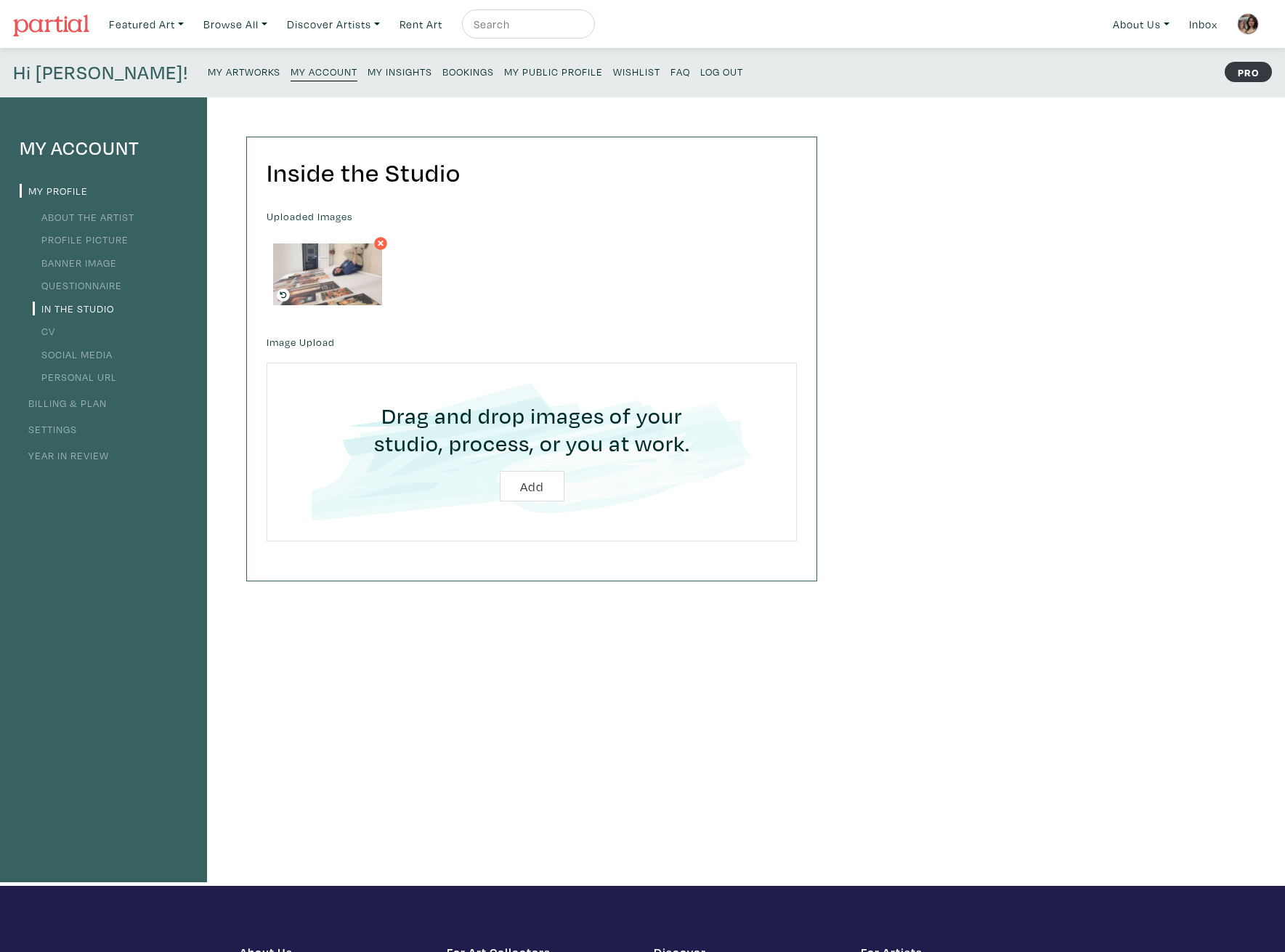
click at [305, 280] on img at bounding box center [328, 273] width 109 height 61
click at [280, 296] on icon at bounding box center [284, 295] width 13 height 13
click at [284, 293] on icon at bounding box center [284, 295] width 13 height 13
click at [284, 294] on icon at bounding box center [284, 295] width 13 height 13
click at [542, 490] on input "file" at bounding box center [531, 452] width 490 height 138
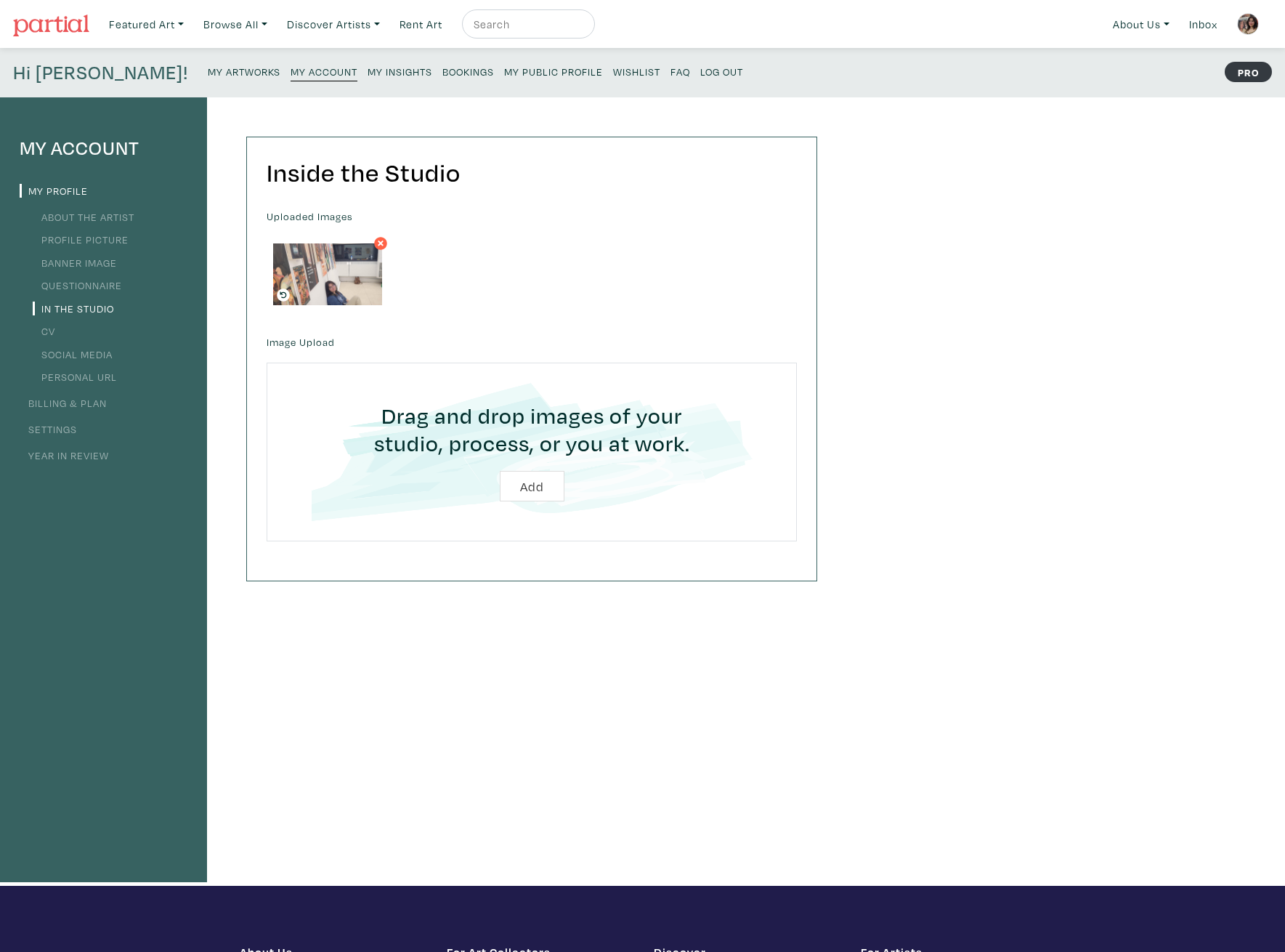
type input "C:\fakepath\20250522_165414.jpg"
click at [522, 486] on input "file" at bounding box center [531, 452] width 490 height 138
type input "C:\fakepath\20250114_154810.jpg"
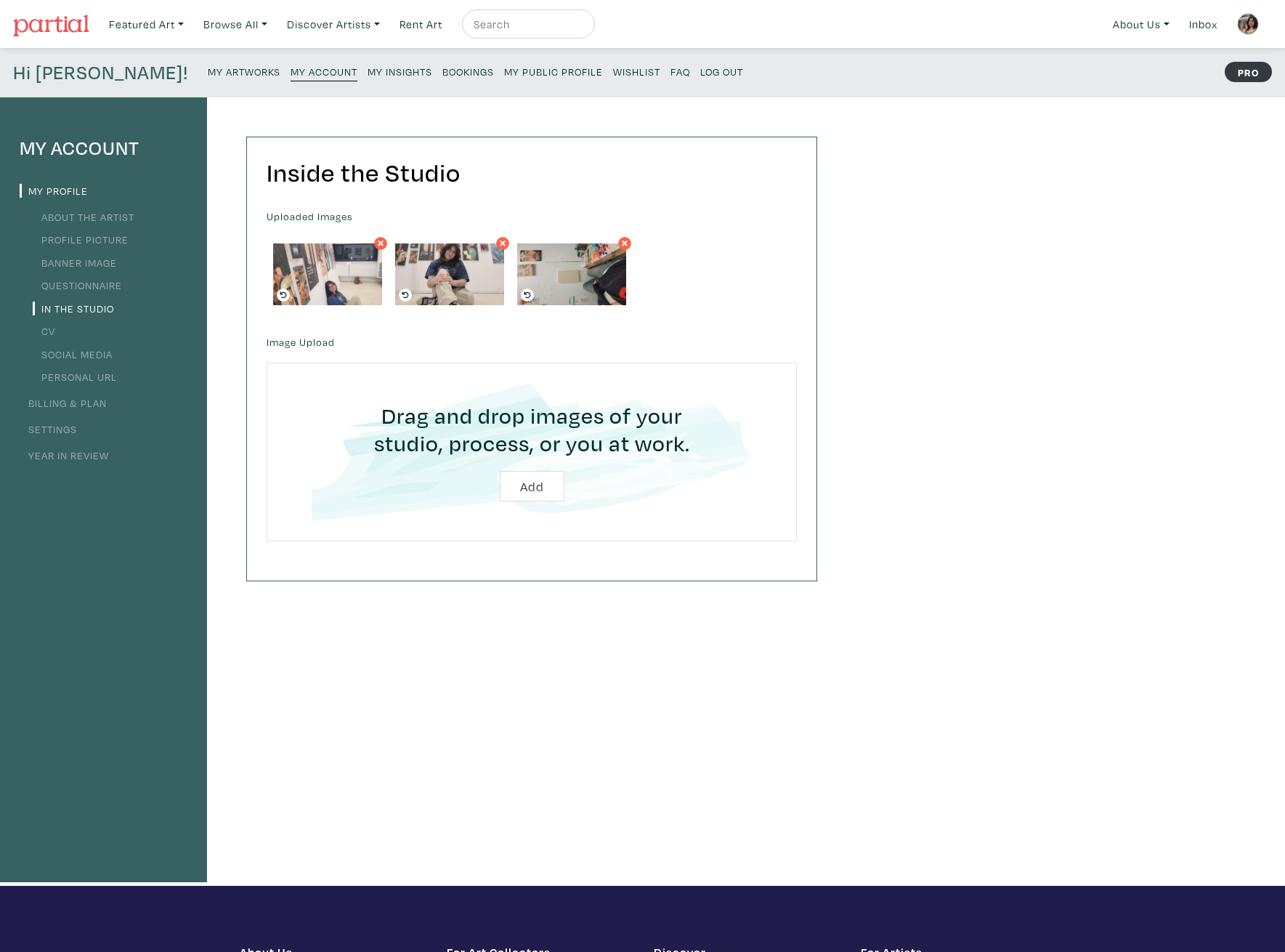
click at [525, 294] on icon at bounding box center [528, 294] width 7 height 7
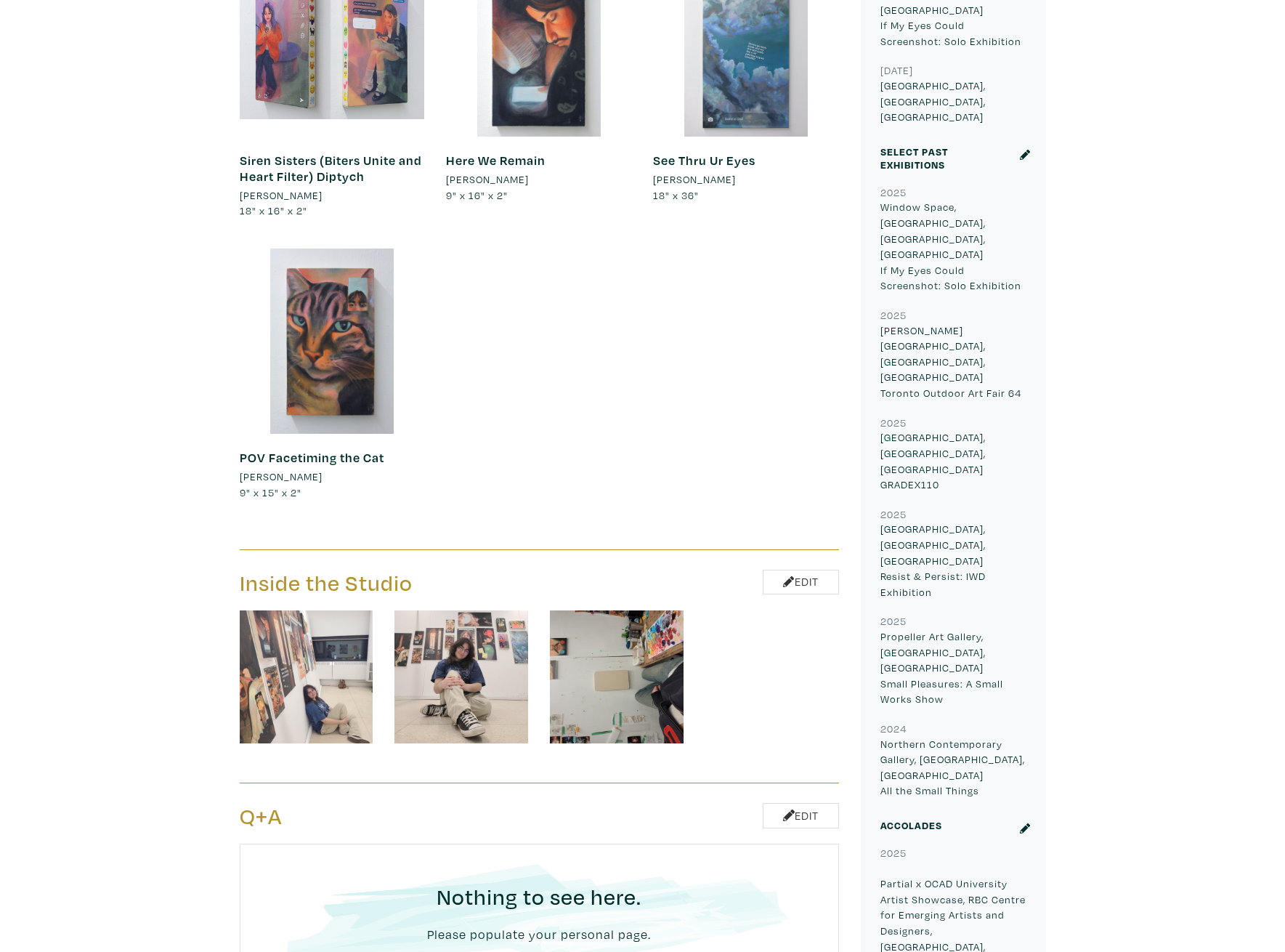
scroll to position [872, 0]
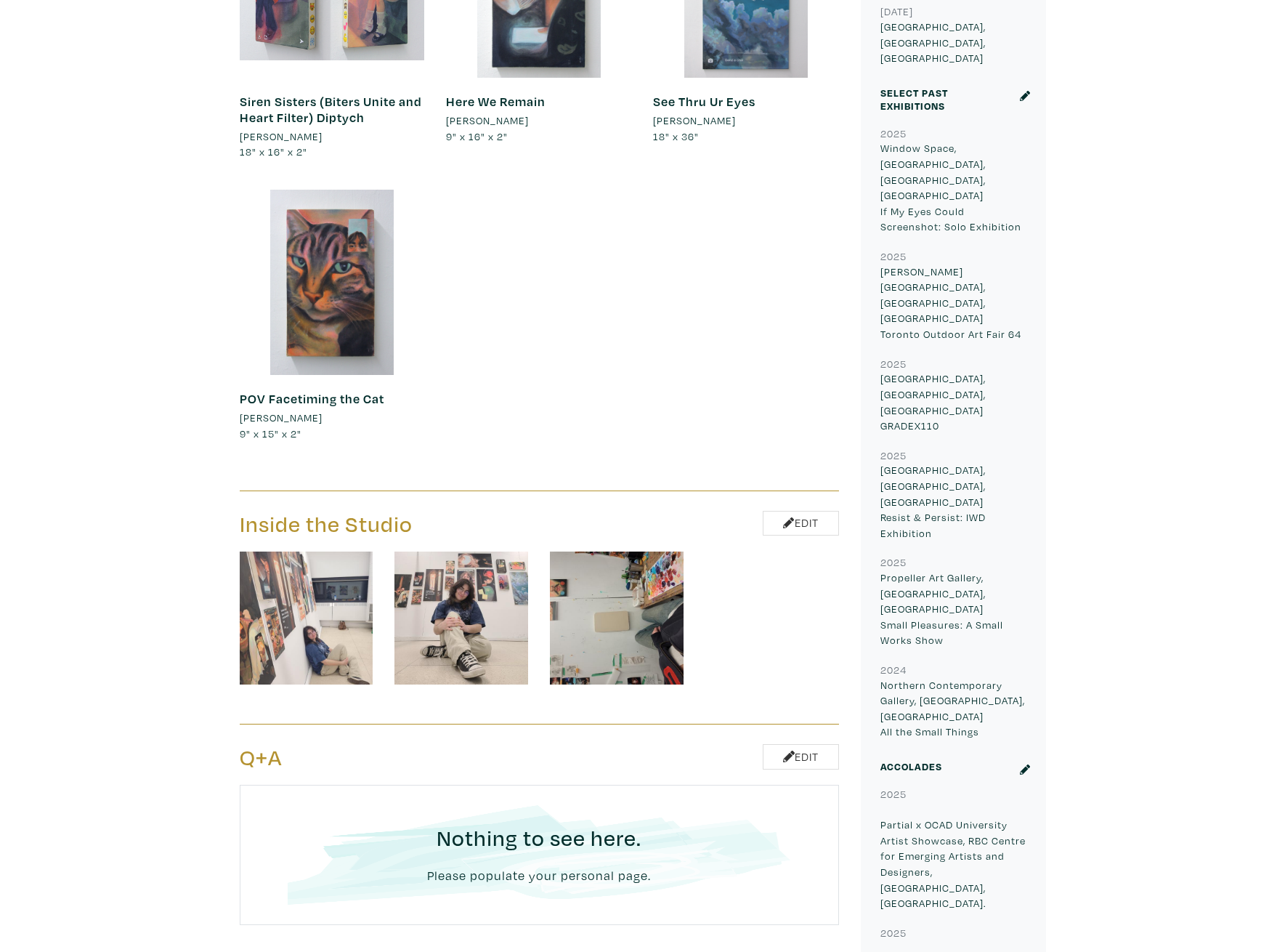
click at [272, 570] on img at bounding box center [306, 617] width 133 height 133
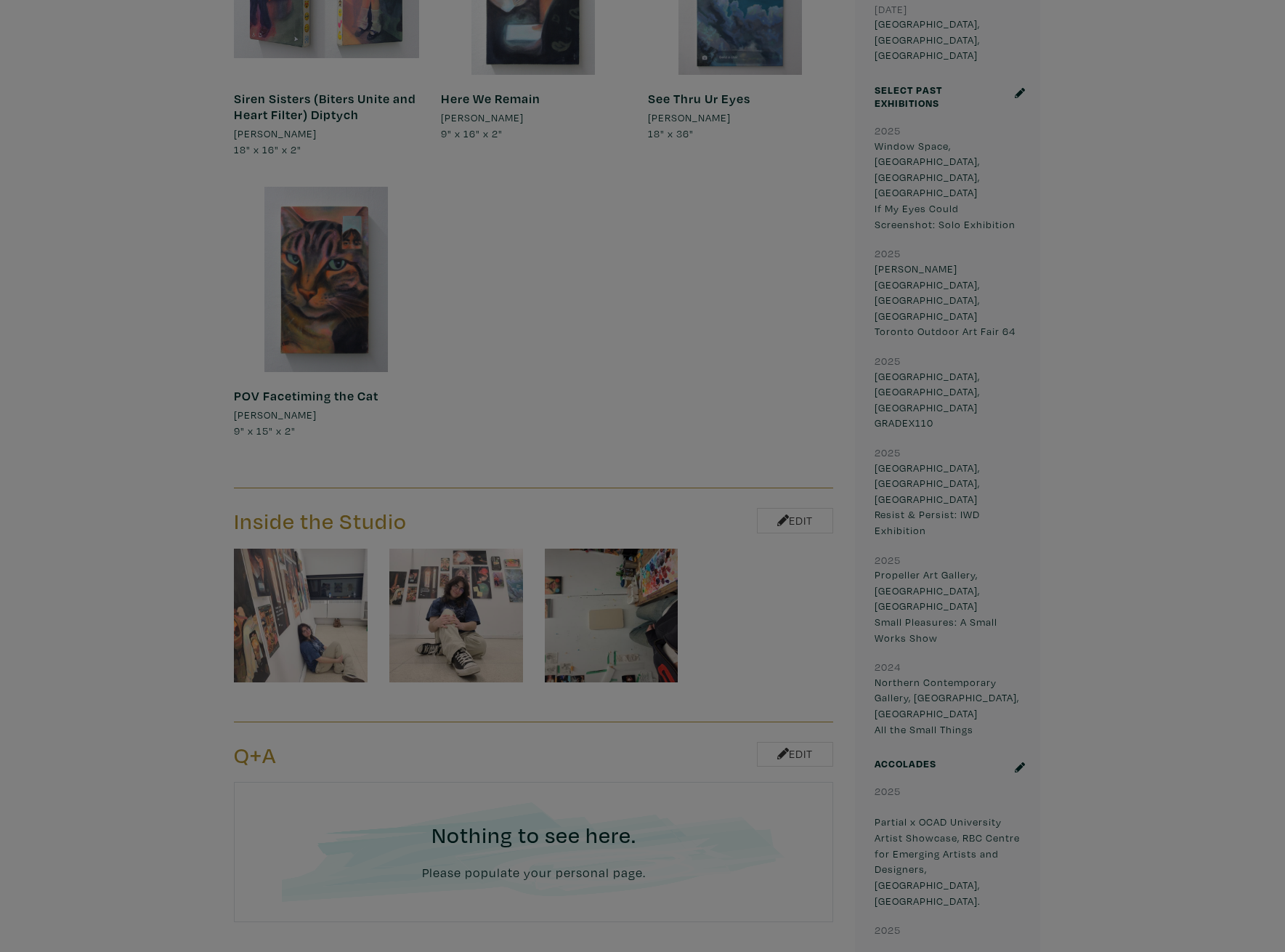
scroll to position [875, 0]
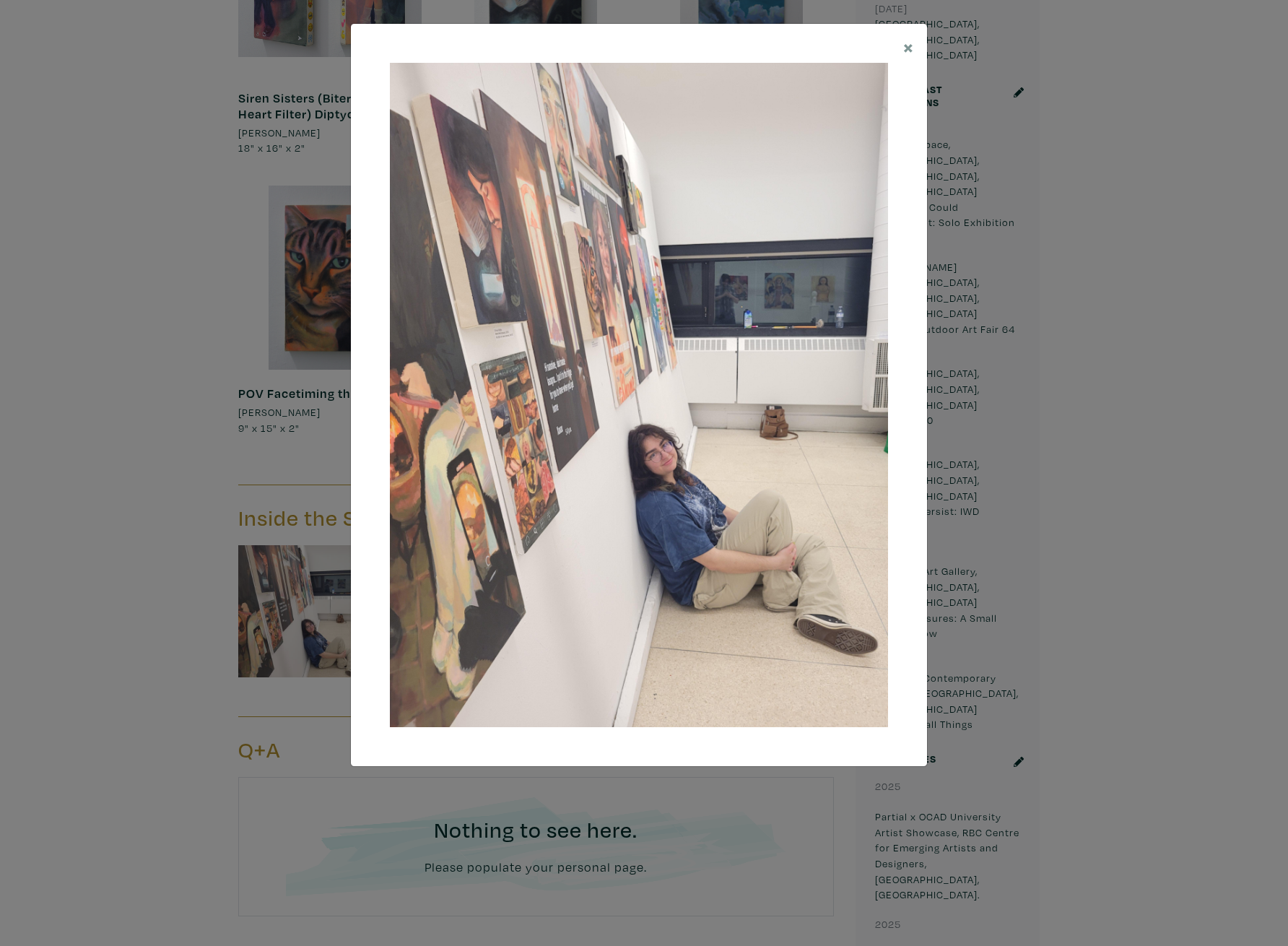
click at [861, 406] on img at bounding box center [639, 395] width 498 height 664
click at [1078, 381] on div "× Save changes Close" at bounding box center [644, 473] width 1288 height 946
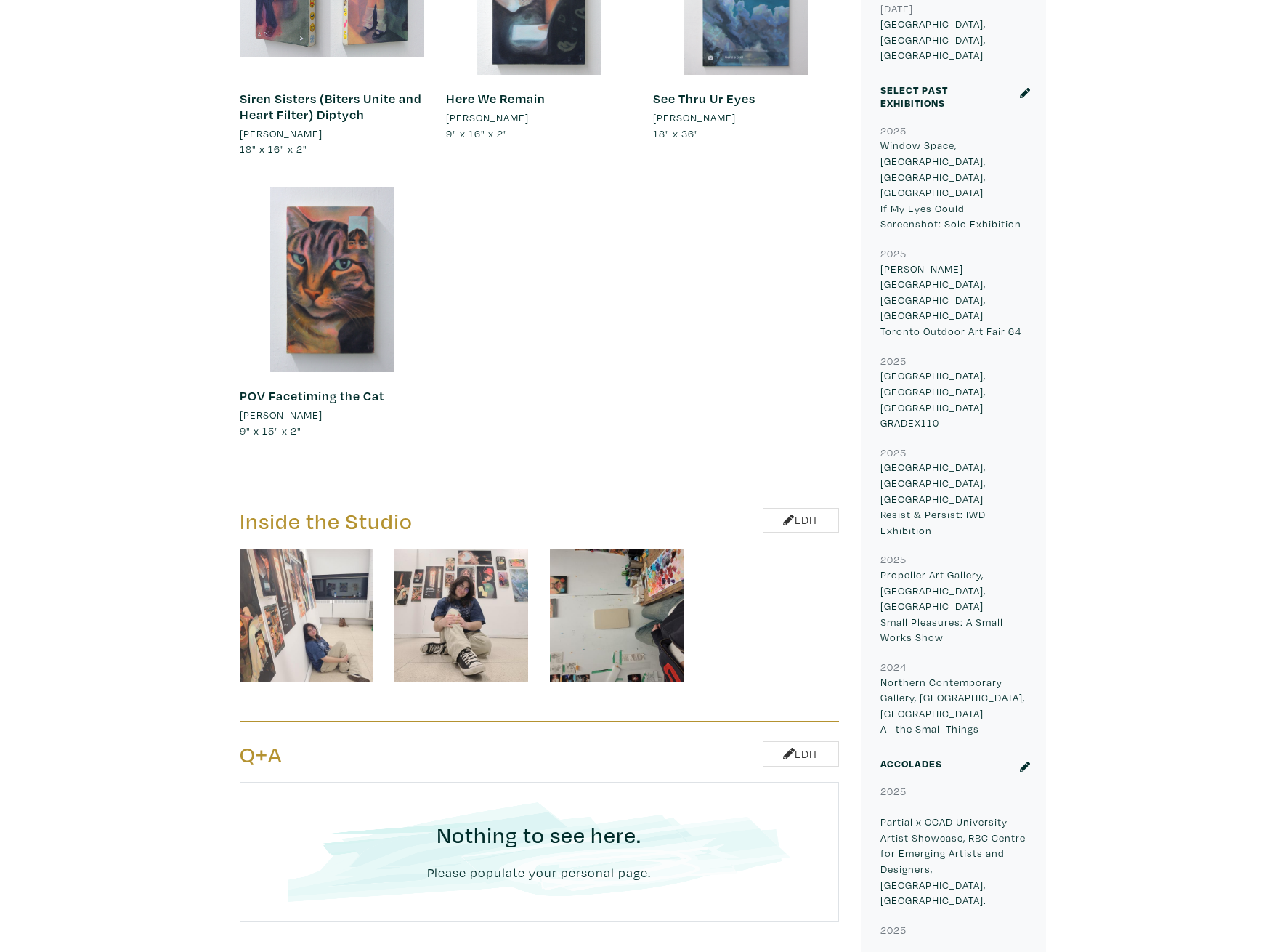
click at [470, 556] on img at bounding box center [461, 615] width 133 height 133
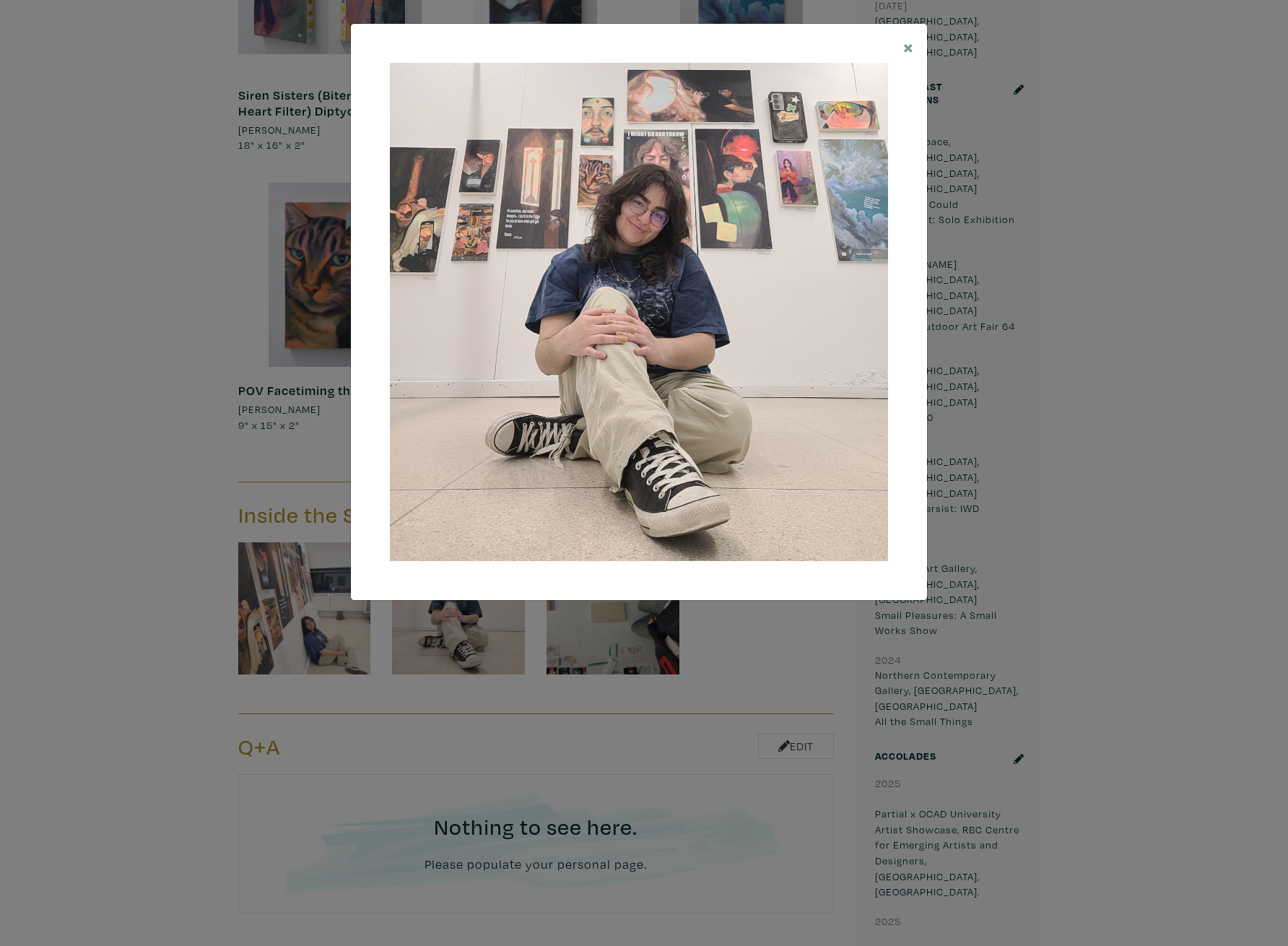
click at [1054, 574] on div "× Save changes Close" at bounding box center [644, 473] width 1288 height 946
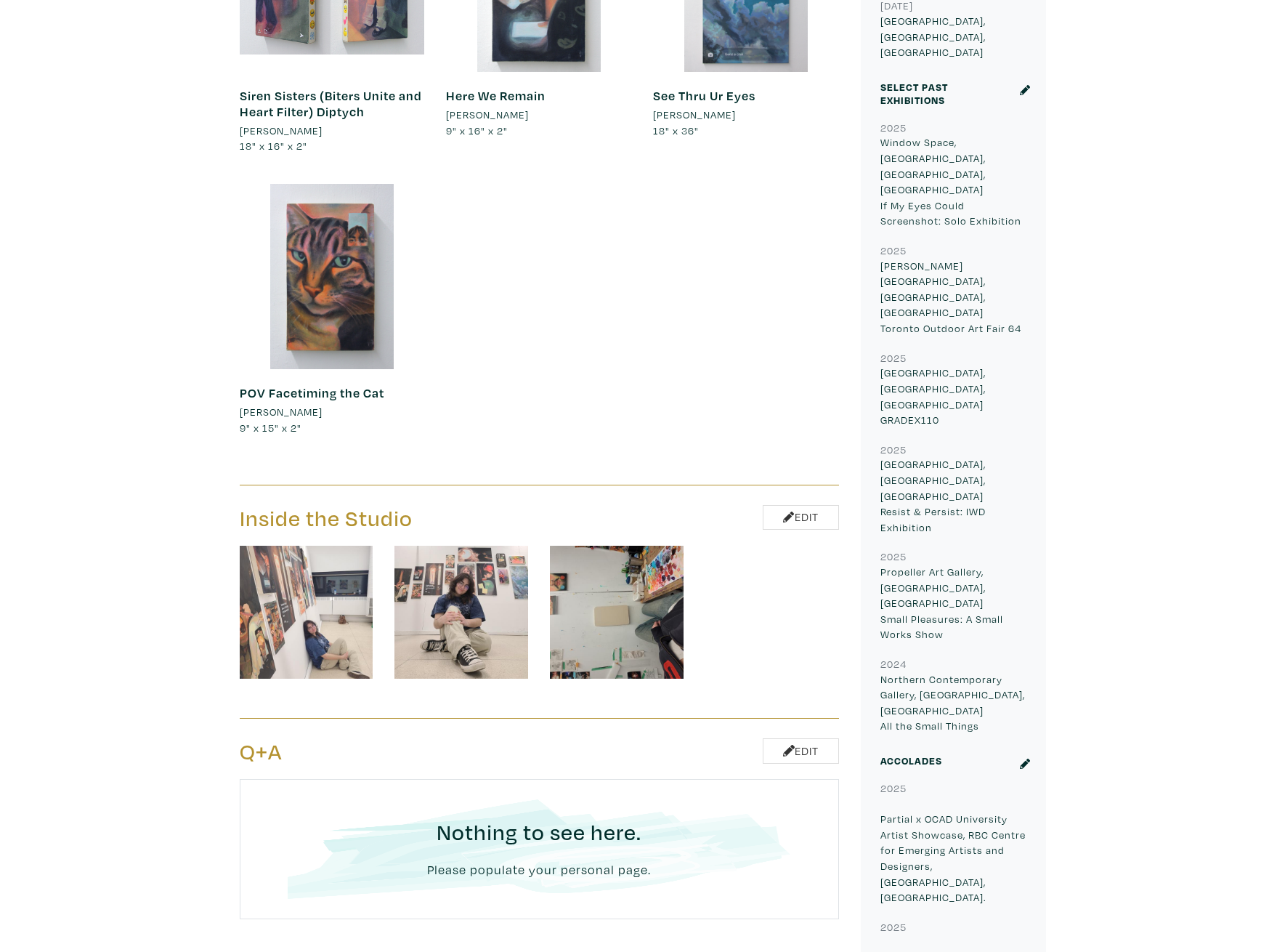
click at [588, 585] on img at bounding box center [616, 612] width 133 height 133
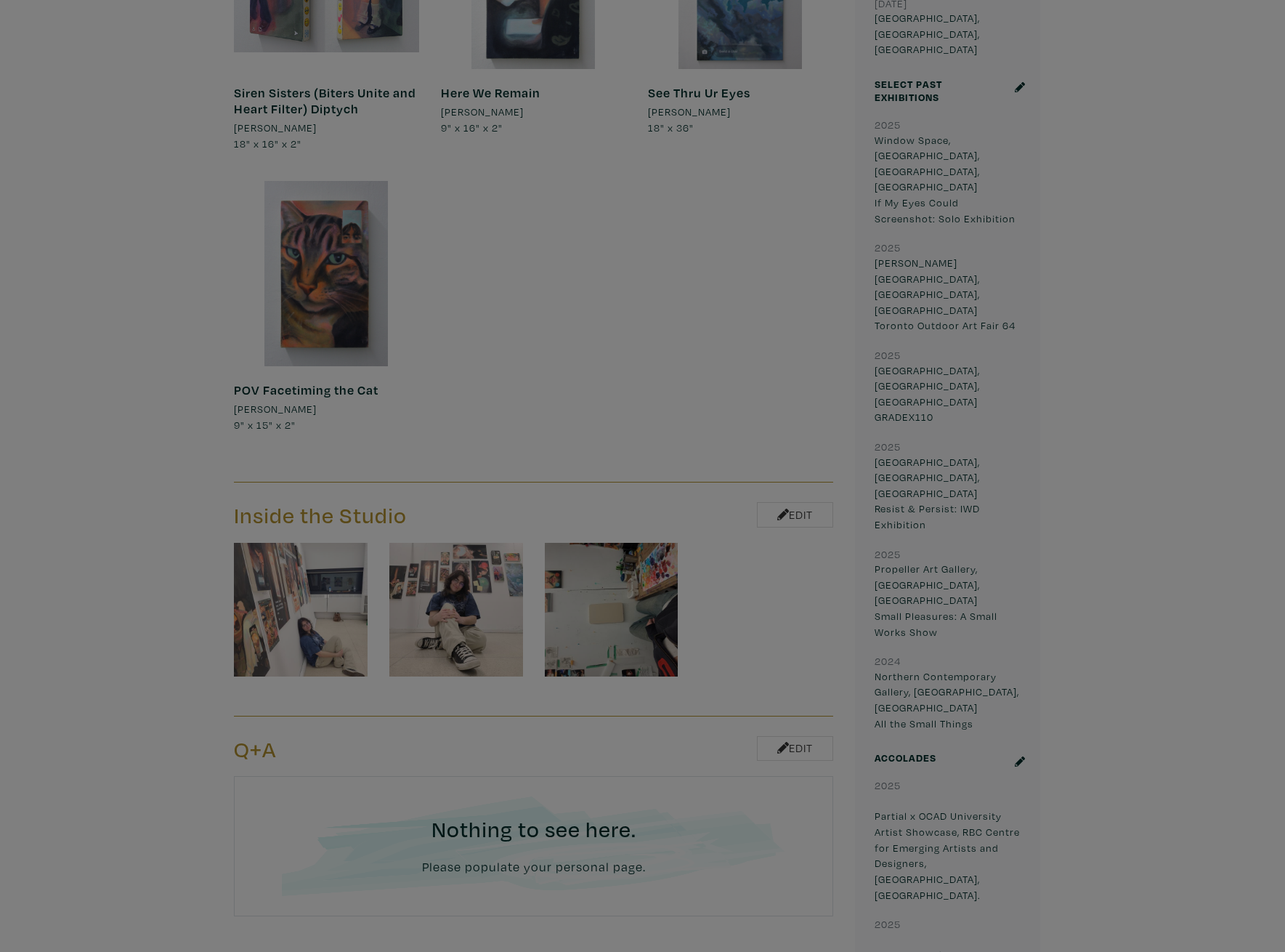
scroll to position [881, 0]
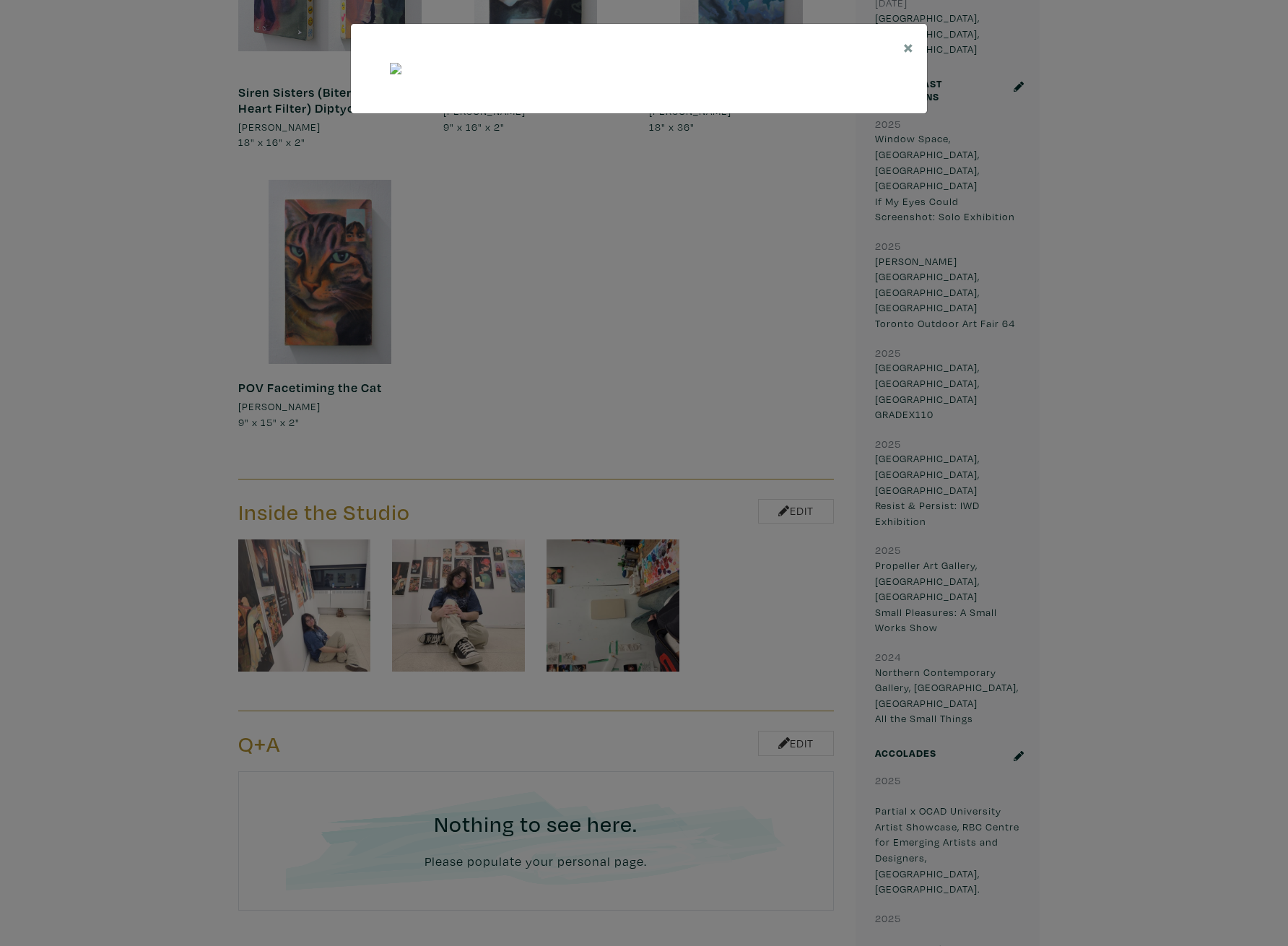
click at [1276, 604] on div "× Save changes Close" at bounding box center [644, 473] width 1288 height 946
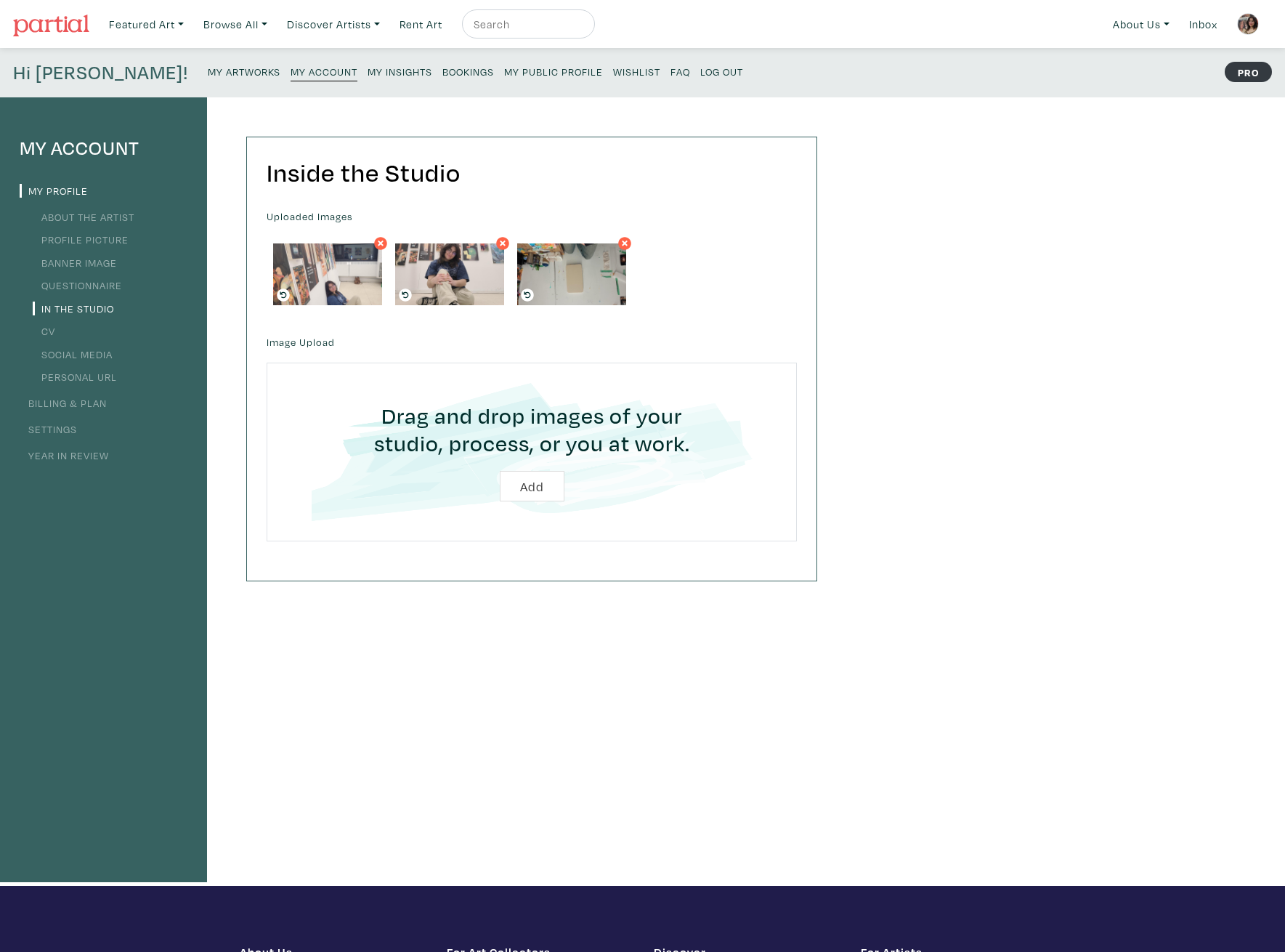
click at [526, 294] on icon at bounding box center [528, 294] width 7 height 7
click at [526, 293] on icon at bounding box center [528, 294] width 7 height 7
click at [1023, 410] on div "My Account My Profile About the Artist Profile Picture Banner Image Questionnai…" at bounding box center [642, 491] width 1285 height 788
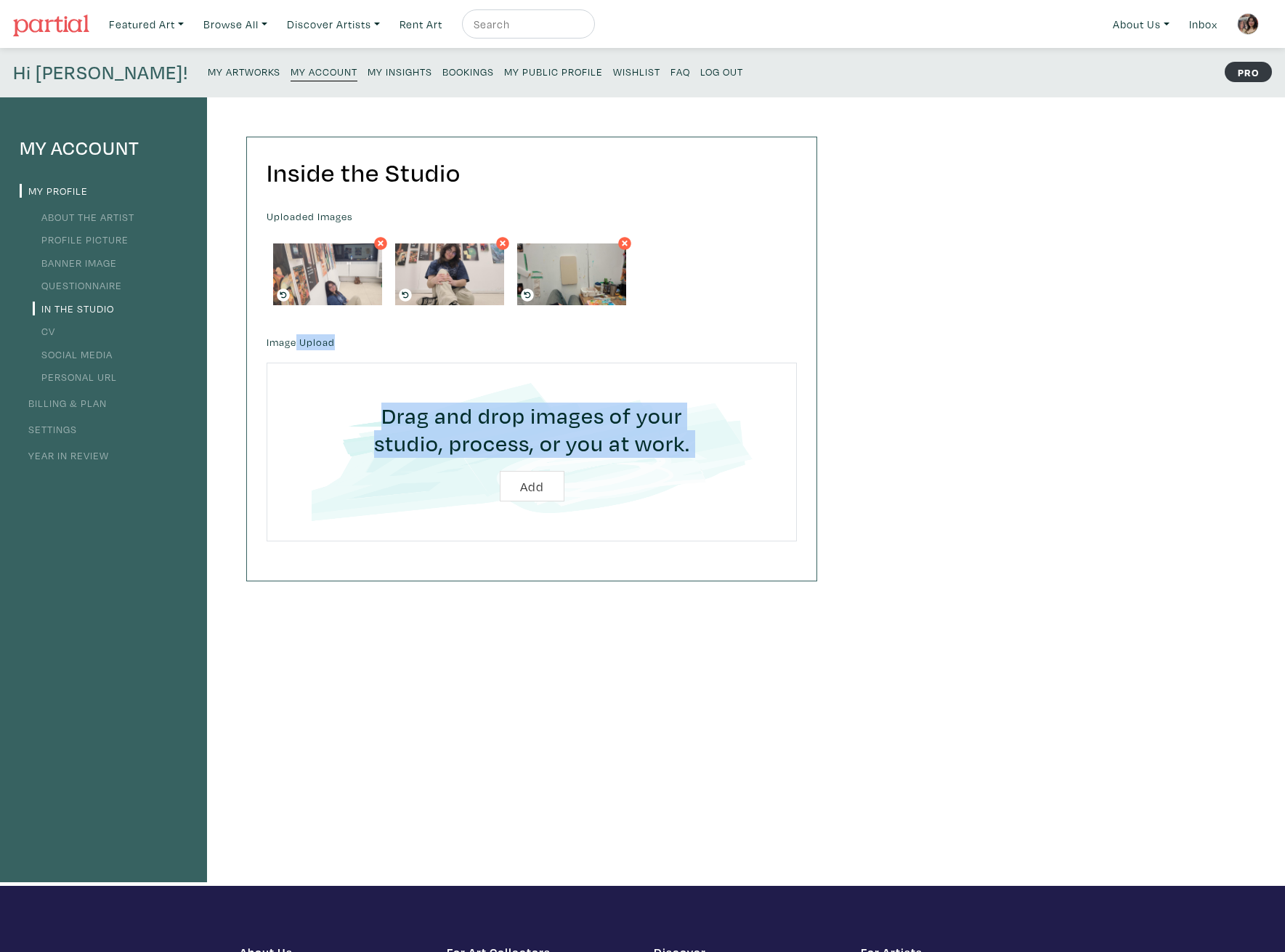
drag, startPoint x: 296, startPoint y: 341, endPoint x: 674, endPoint y: 421, distance: 386.4
click at [668, 418] on div "Image Upload Drag and drop images of your studio, process, or you at work. Add" at bounding box center [531, 437] width 552 height 211
click at [557, 491] on input "file" at bounding box center [531, 452] width 490 height 138
type input "C:\fakepath\Screenshot 2025-09-18 231722.jpg"
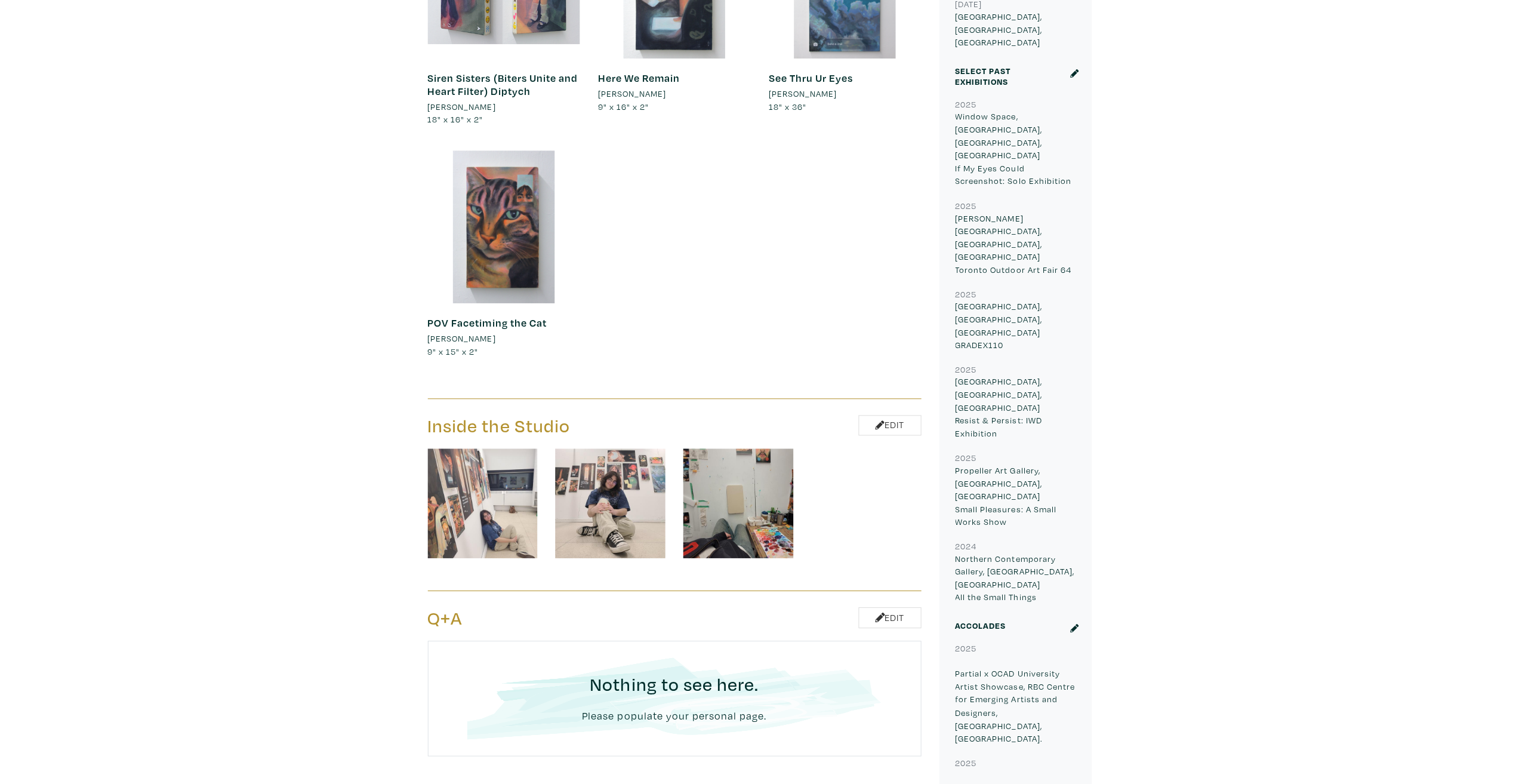
scroll to position [837, 0]
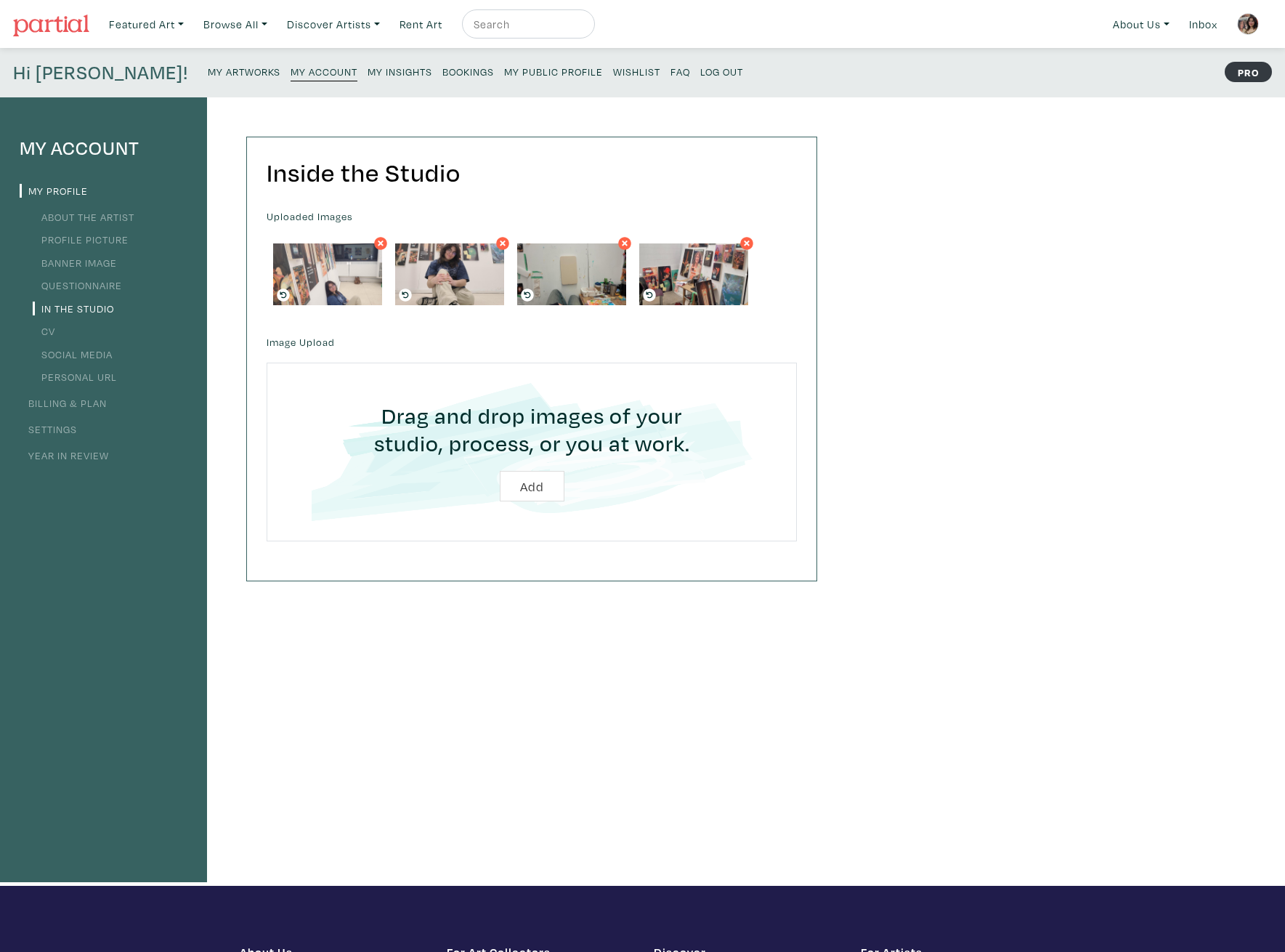
click at [542, 488] on input "file" at bounding box center [531, 452] width 490 height 138
type input "C:\fakepath\Screenshot 2025-09-18 231746.jpg"
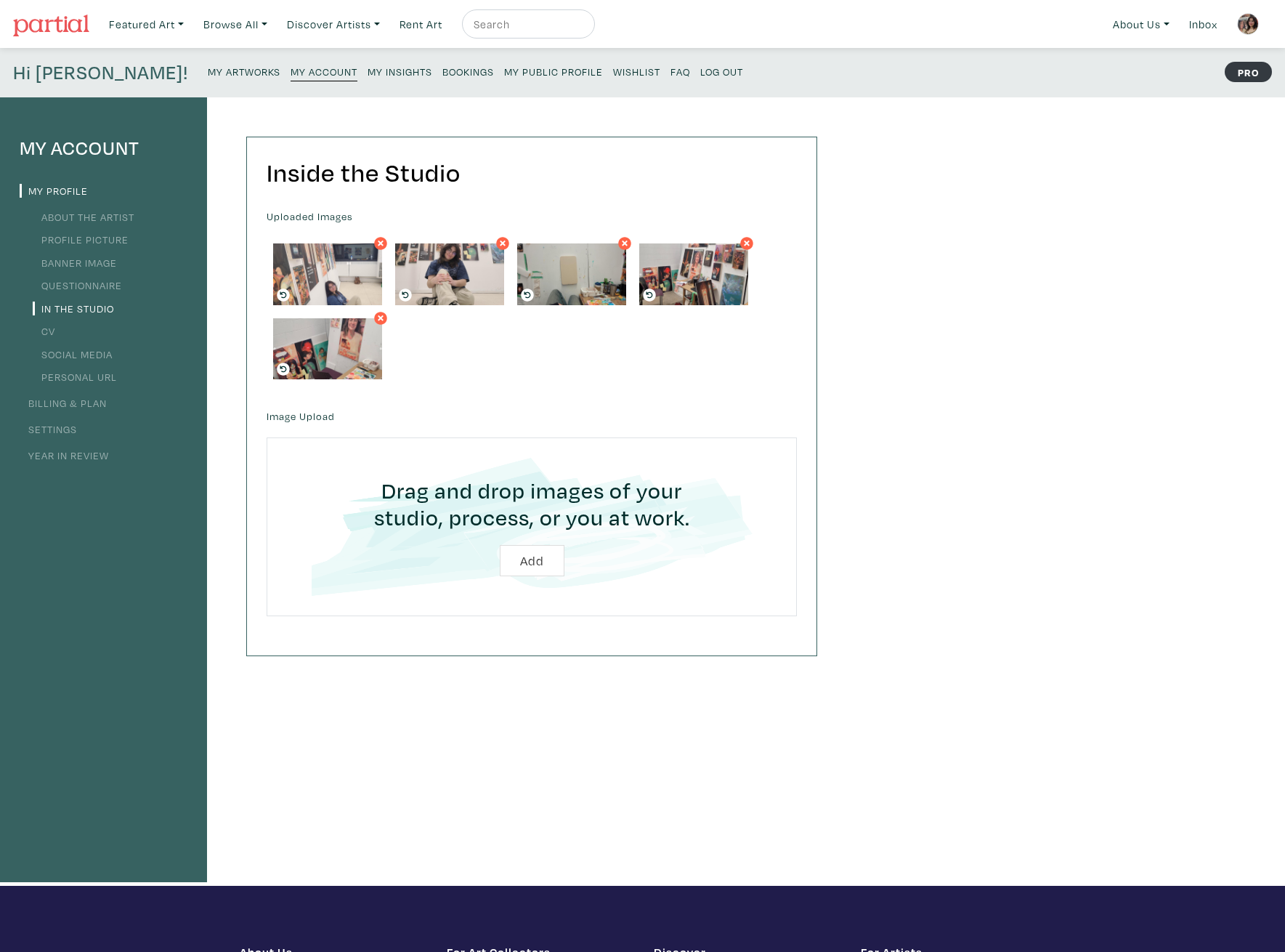
click at [894, 496] on div "My Account My Profile About the Artist Profile Picture Banner Image Questionnai…" at bounding box center [642, 491] width 1285 height 788
click at [600, 439] on div "Drag and drop images of your studio, process, or you at work. Add" at bounding box center [532, 527] width 531 height 179
click at [47, 330] on link "CV" at bounding box center [43, 331] width 23 height 14
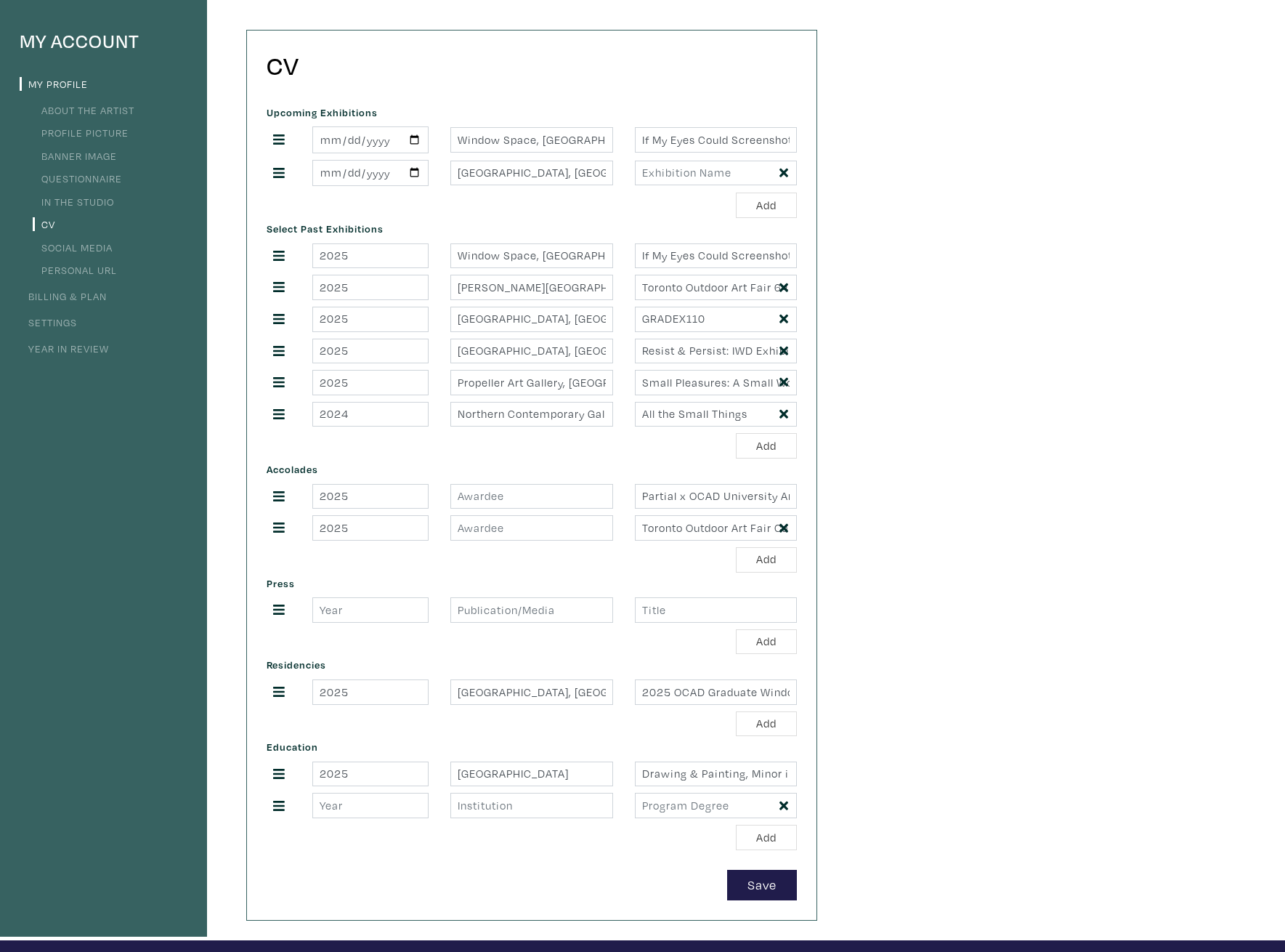
scroll to position [145, 0]
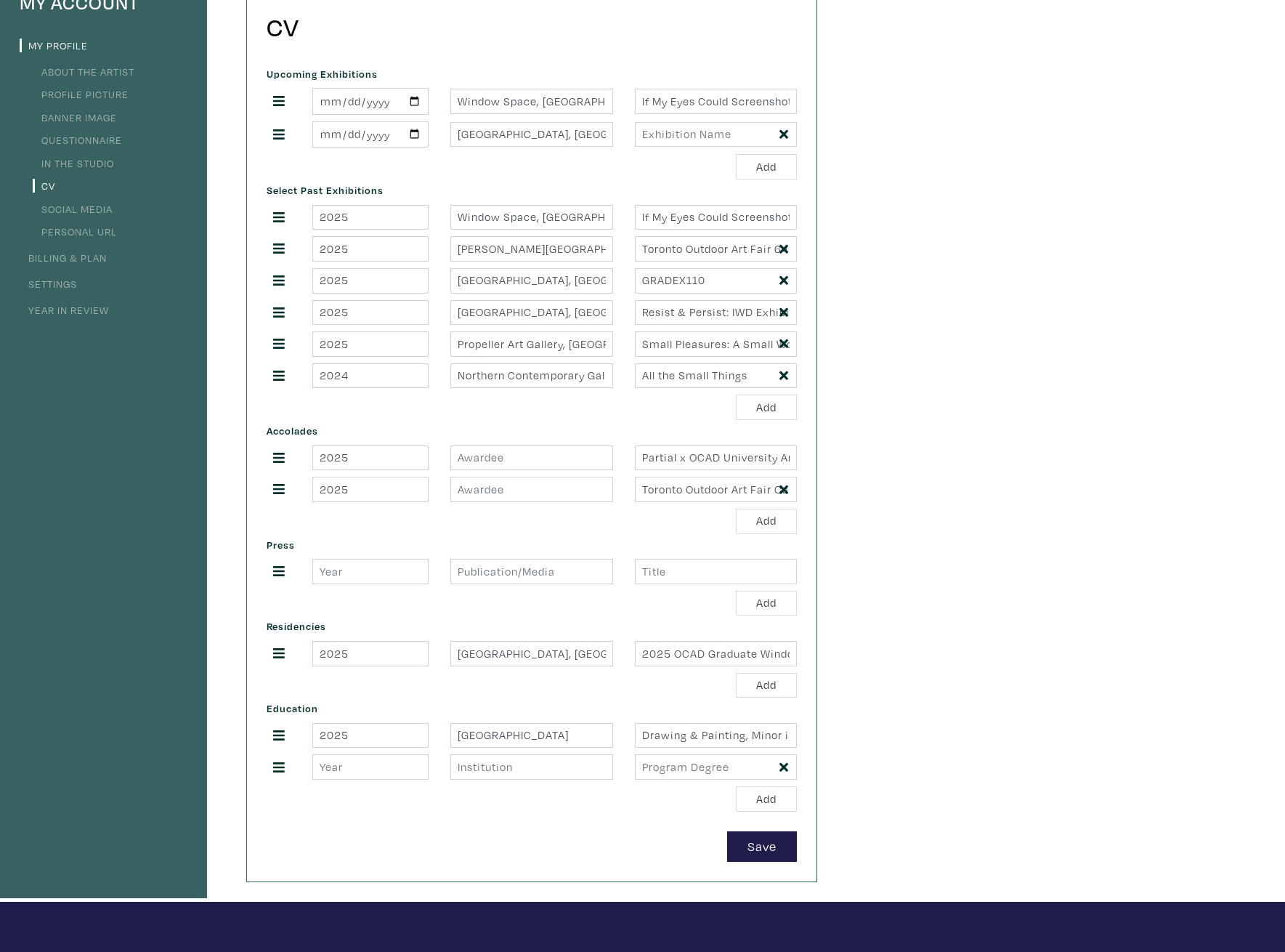
click at [98, 213] on link "Social Media" at bounding box center [72, 209] width 80 height 14
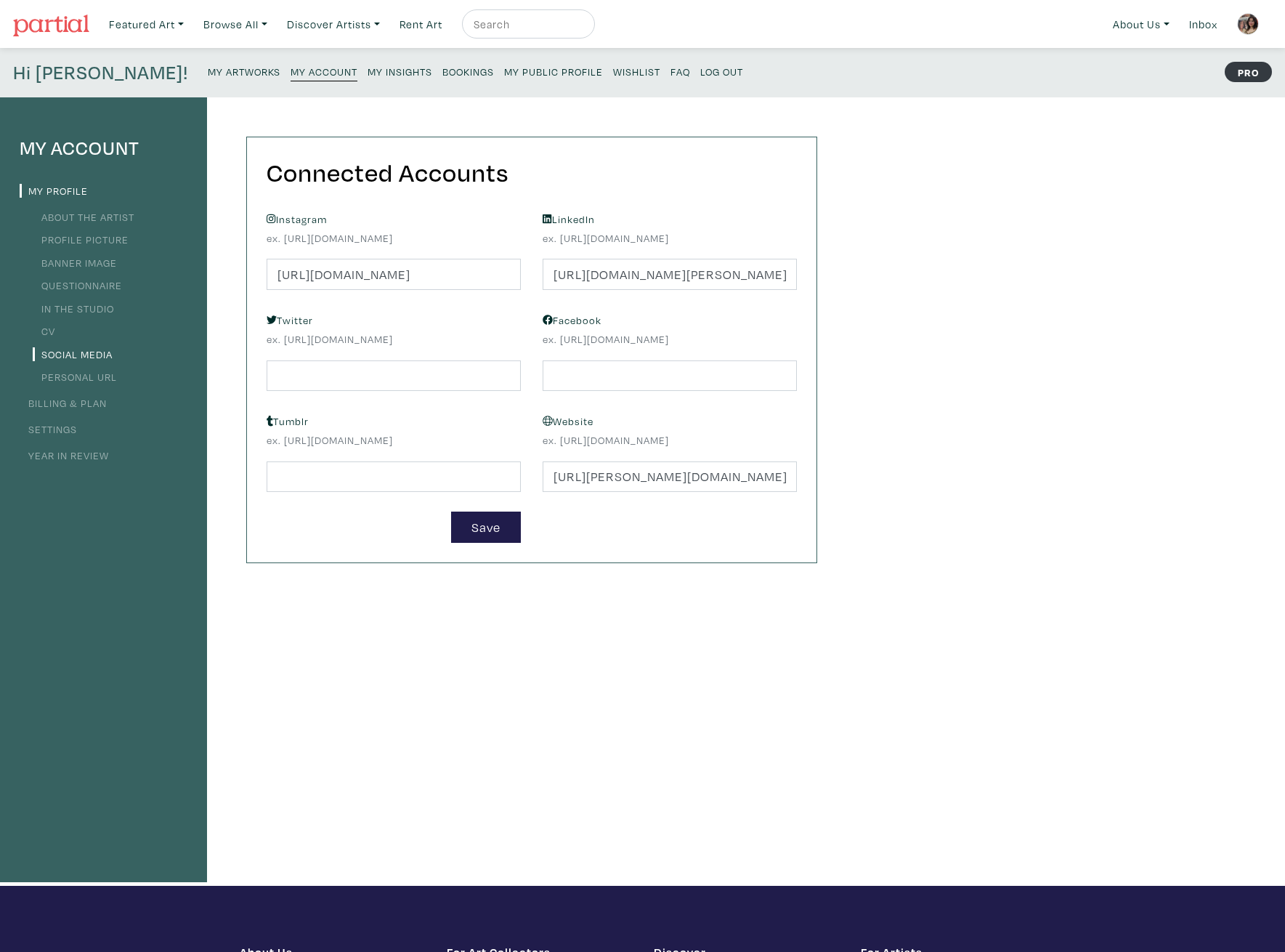
click at [68, 379] on link "Personal URL" at bounding box center [74, 377] width 84 height 14
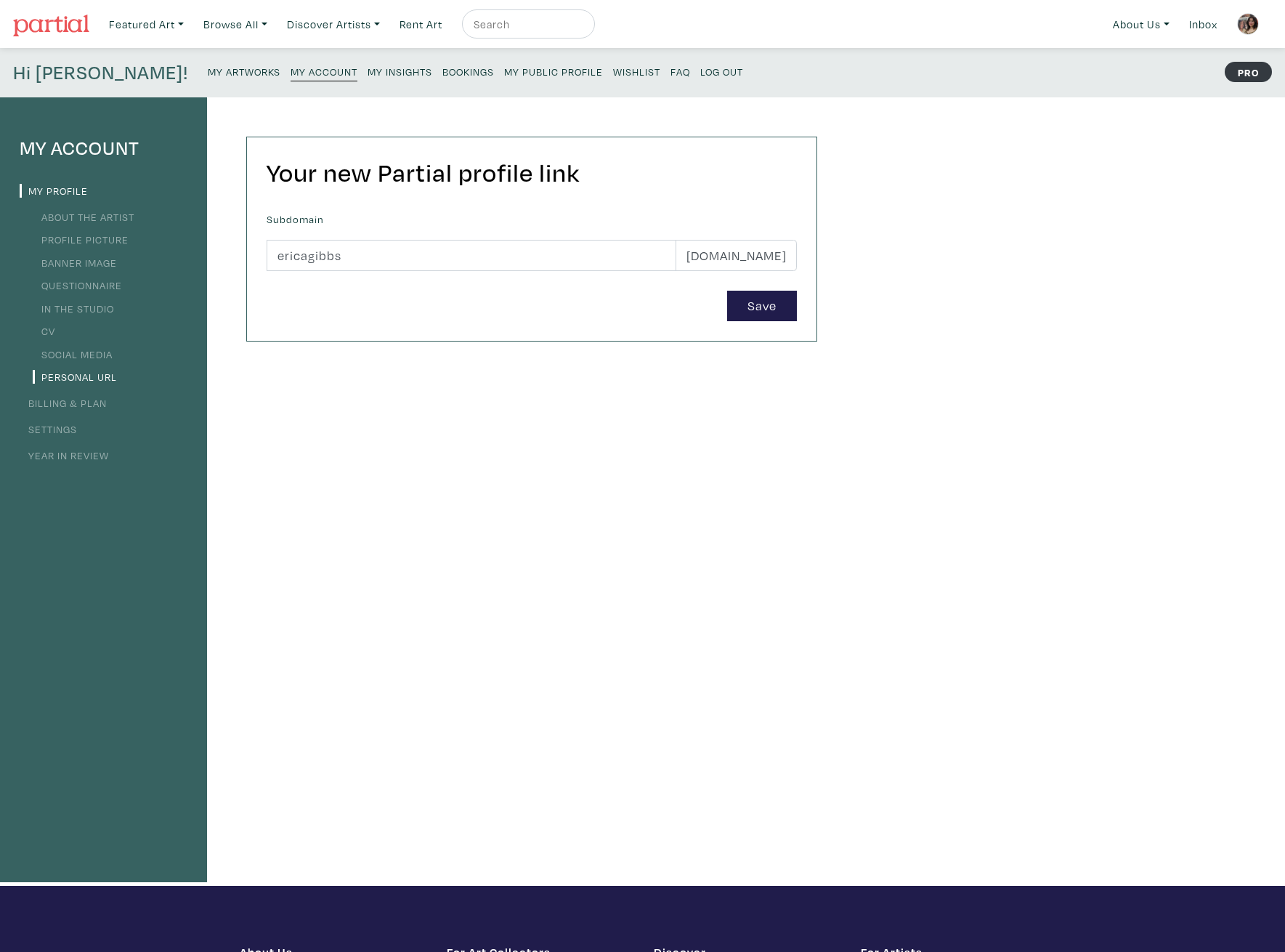
click at [81, 399] on link "Billing & Plan" at bounding box center [63, 402] width 87 height 14
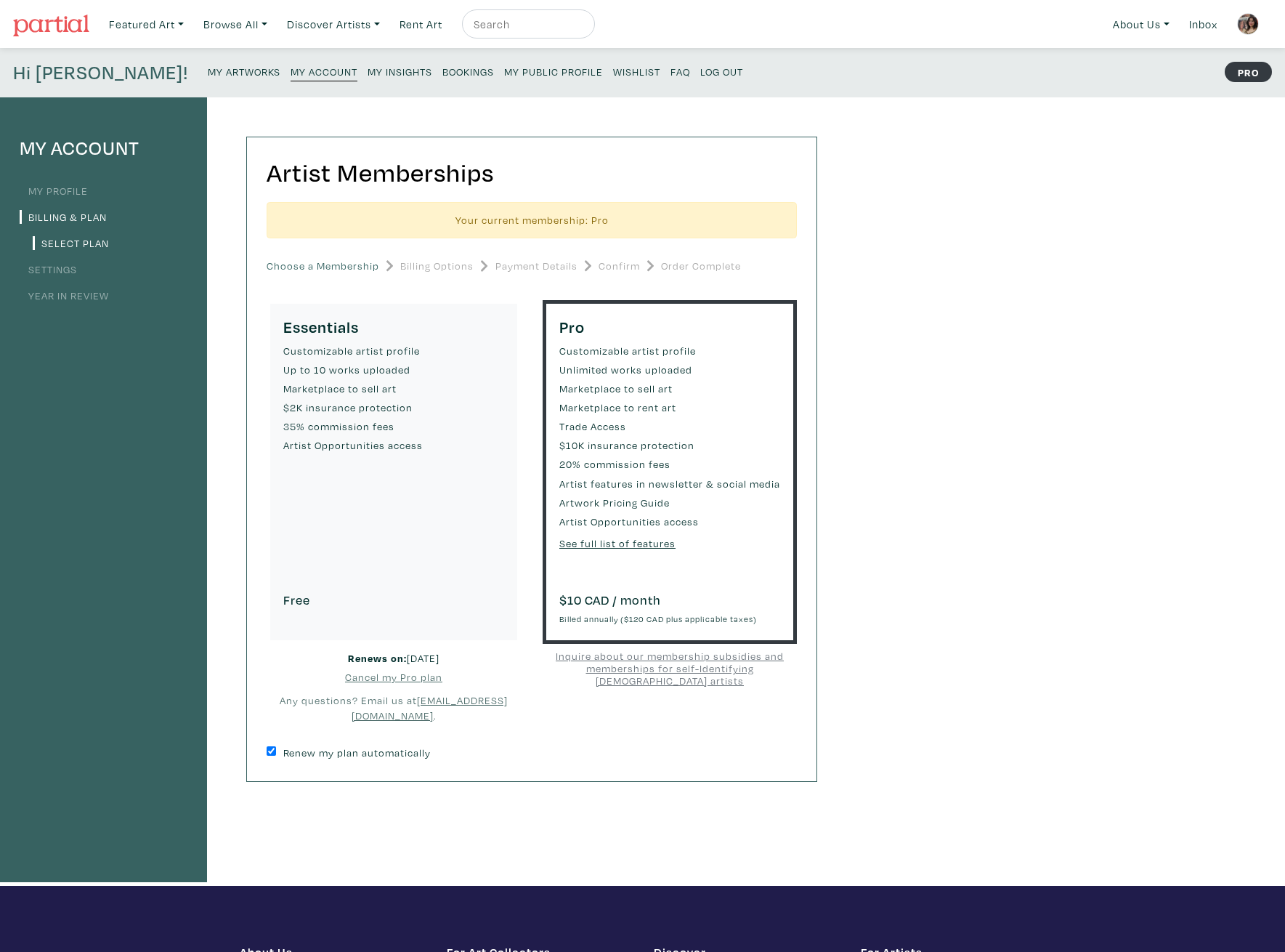
click at [208, 73] on small "My Artworks" at bounding box center [244, 71] width 73 height 14
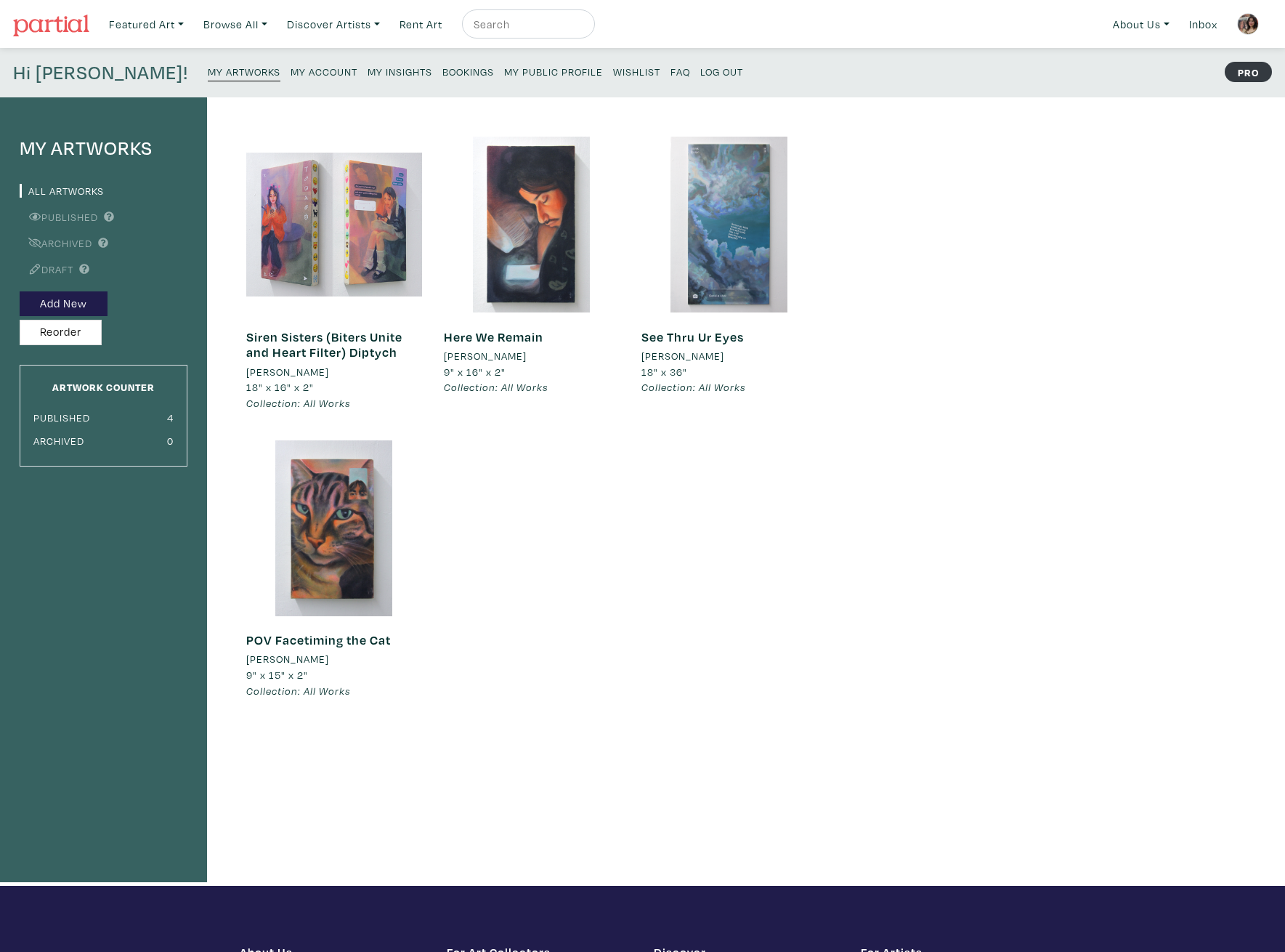
click at [558, 638] on div "Siren Sisters (Biters Unite and Heart Filter) Diptych Erica Gibbs 18" x 16" x 2…" at bounding box center [531, 432] width 593 height 591
click at [335, 574] on div at bounding box center [334, 528] width 176 height 176
click at [503, 319] on div "Here We Remain Erica Gibbs 9" x 16" x 2" Collection: All Works #representationa…" at bounding box center [531, 362] width 176 height 99
click at [497, 206] on div at bounding box center [531, 224] width 176 height 176
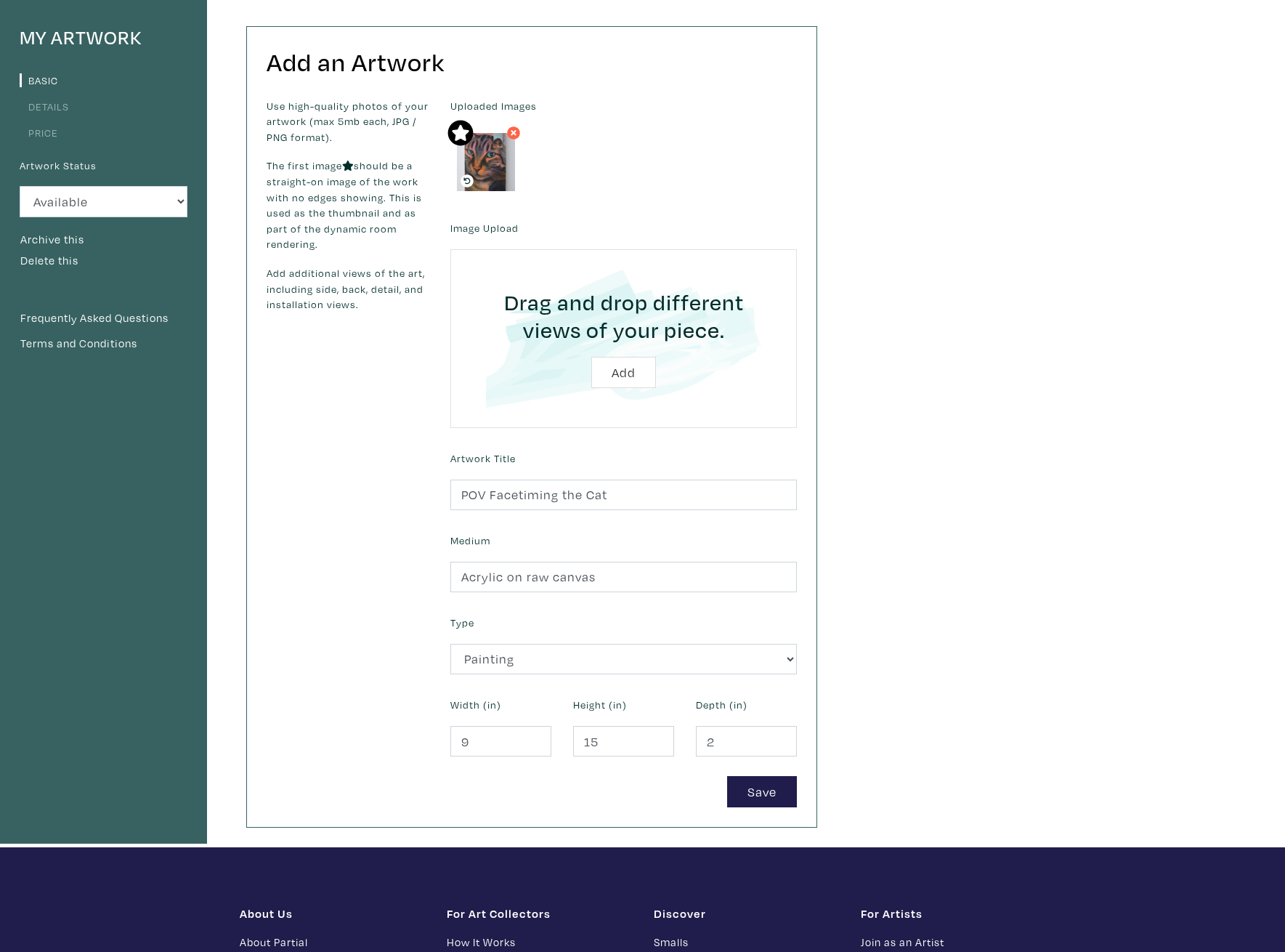
scroll to position [145, 0]
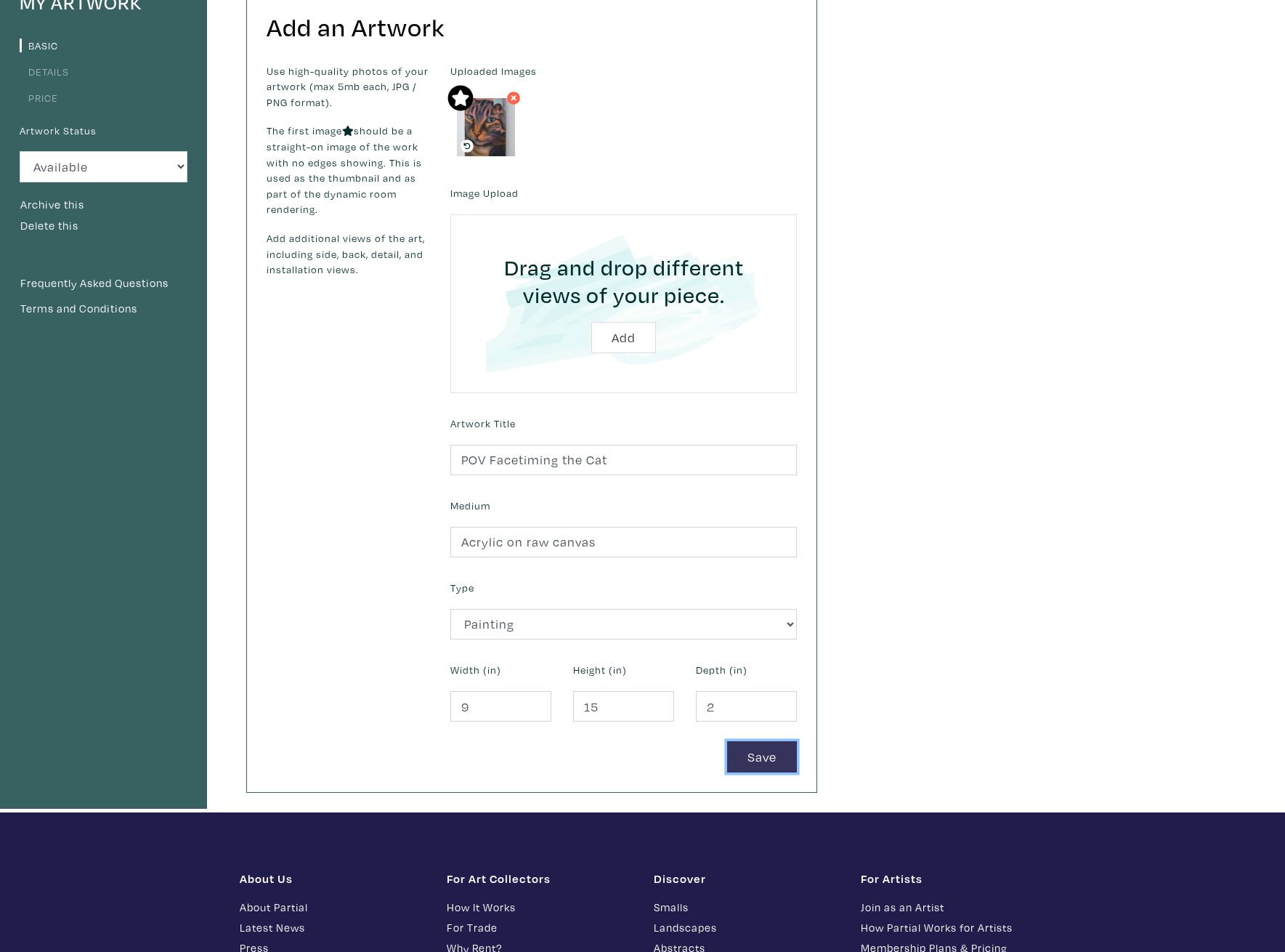
click at [752, 756] on button "Save" at bounding box center [762, 757] width 70 height 31
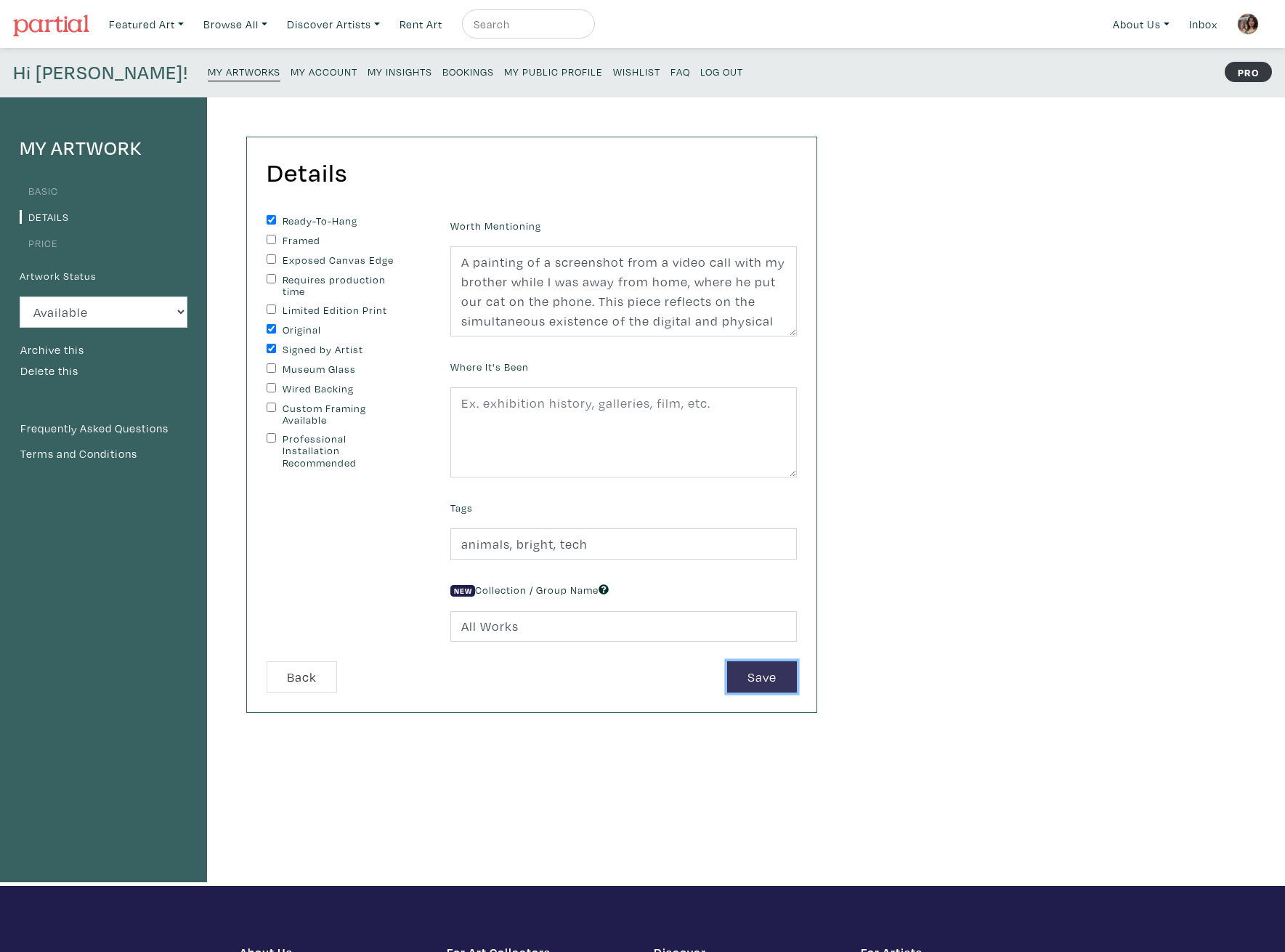
click at [771, 673] on button "Save" at bounding box center [762, 676] width 70 height 31
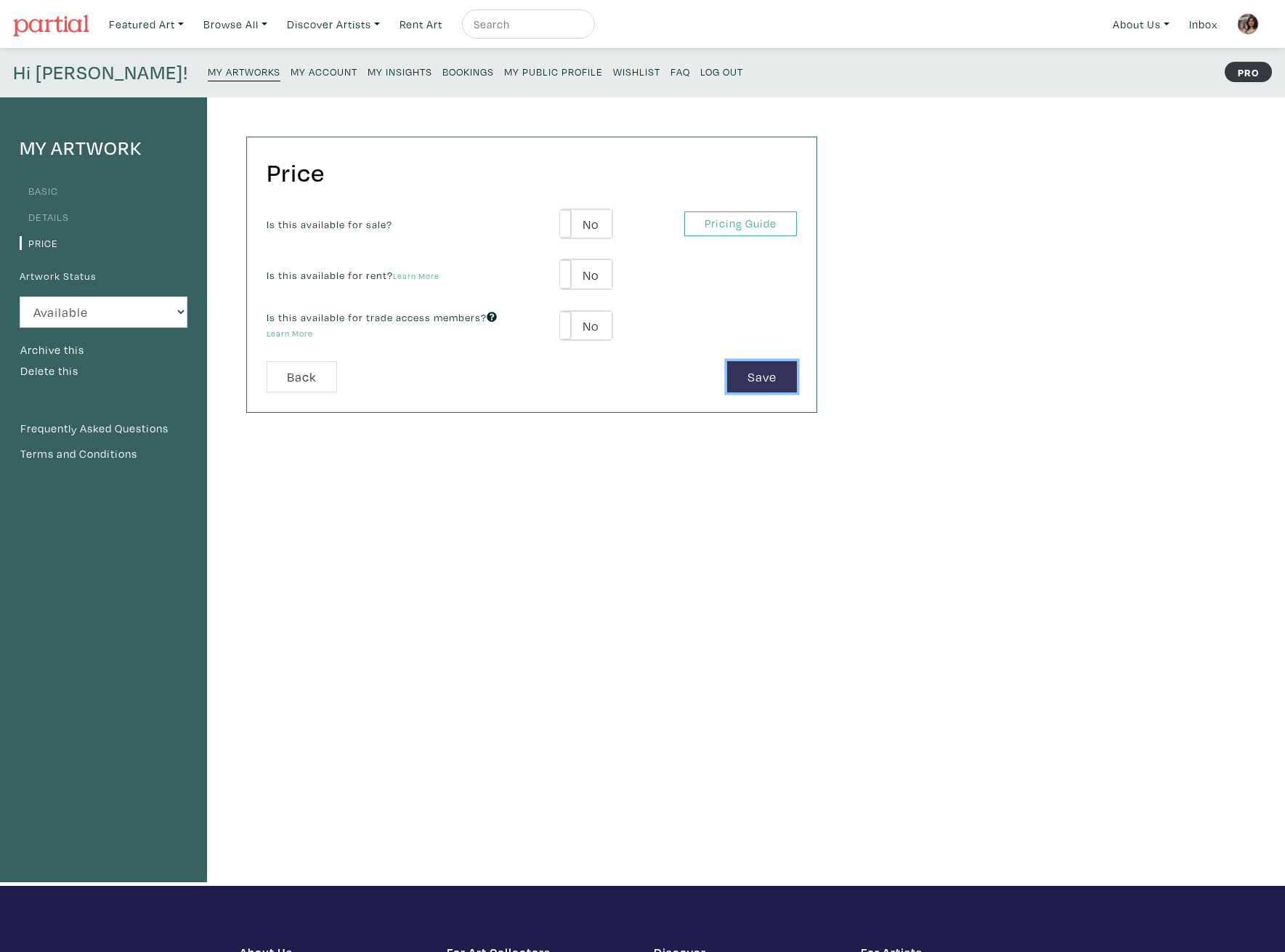
click at [767, 370] on button "Save" at bounding box center [762, 377] width 70 height 31
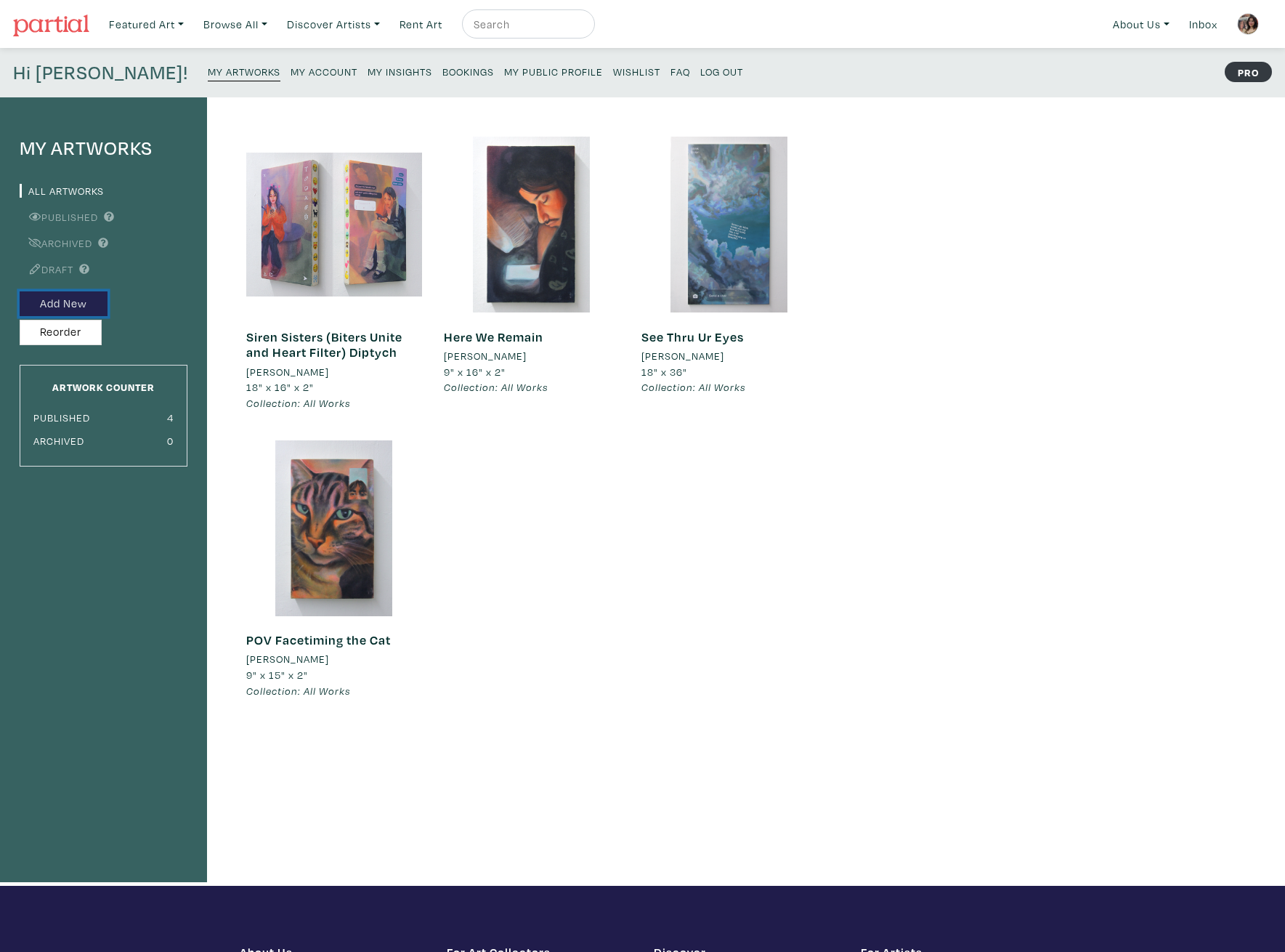
click at [83, 302] on button "Add New" at bounding box center [63, 304] width 88 height 26
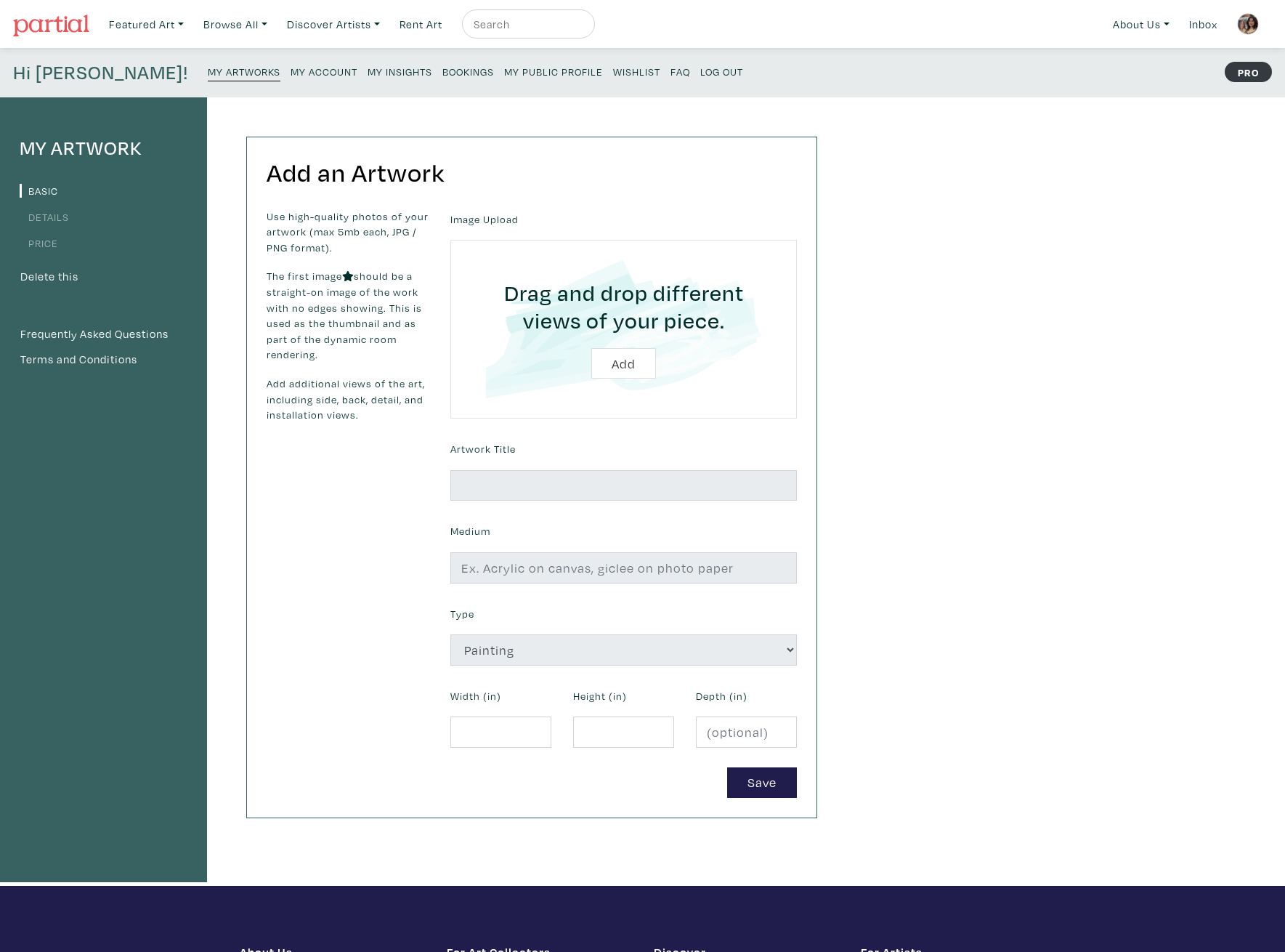
click at [628, 357] on input "file" at bounding box center [623, 329] width 306 height 138
click at [633, 364] on input "file" at bounding box center [623, 329] width 306 height 138
type input "C:\fakepath\th-self-with-old -close.png"
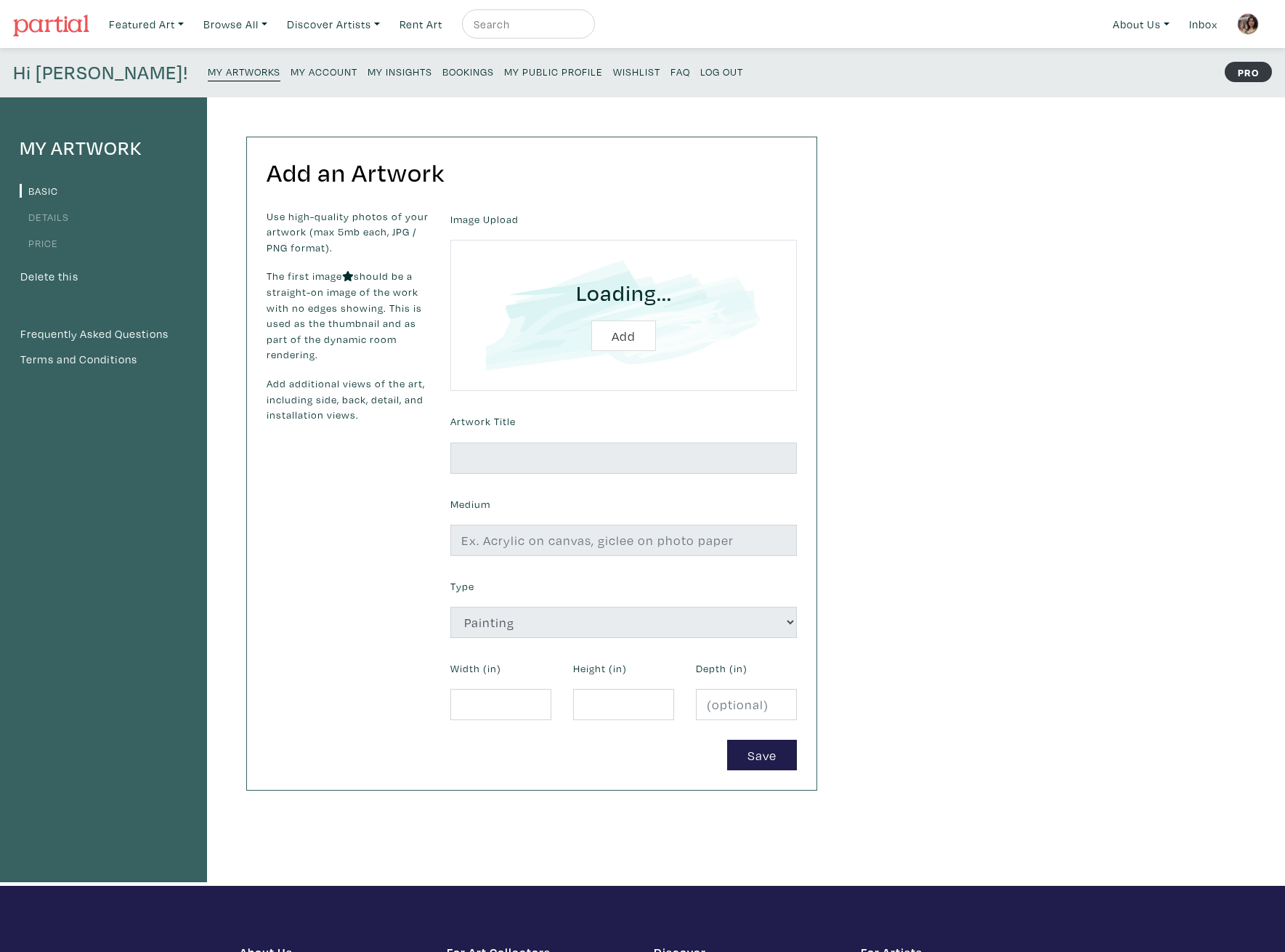
click at [533, 433] on div "Artwork Title" at bounding box center [623, 441] width 368 height 63
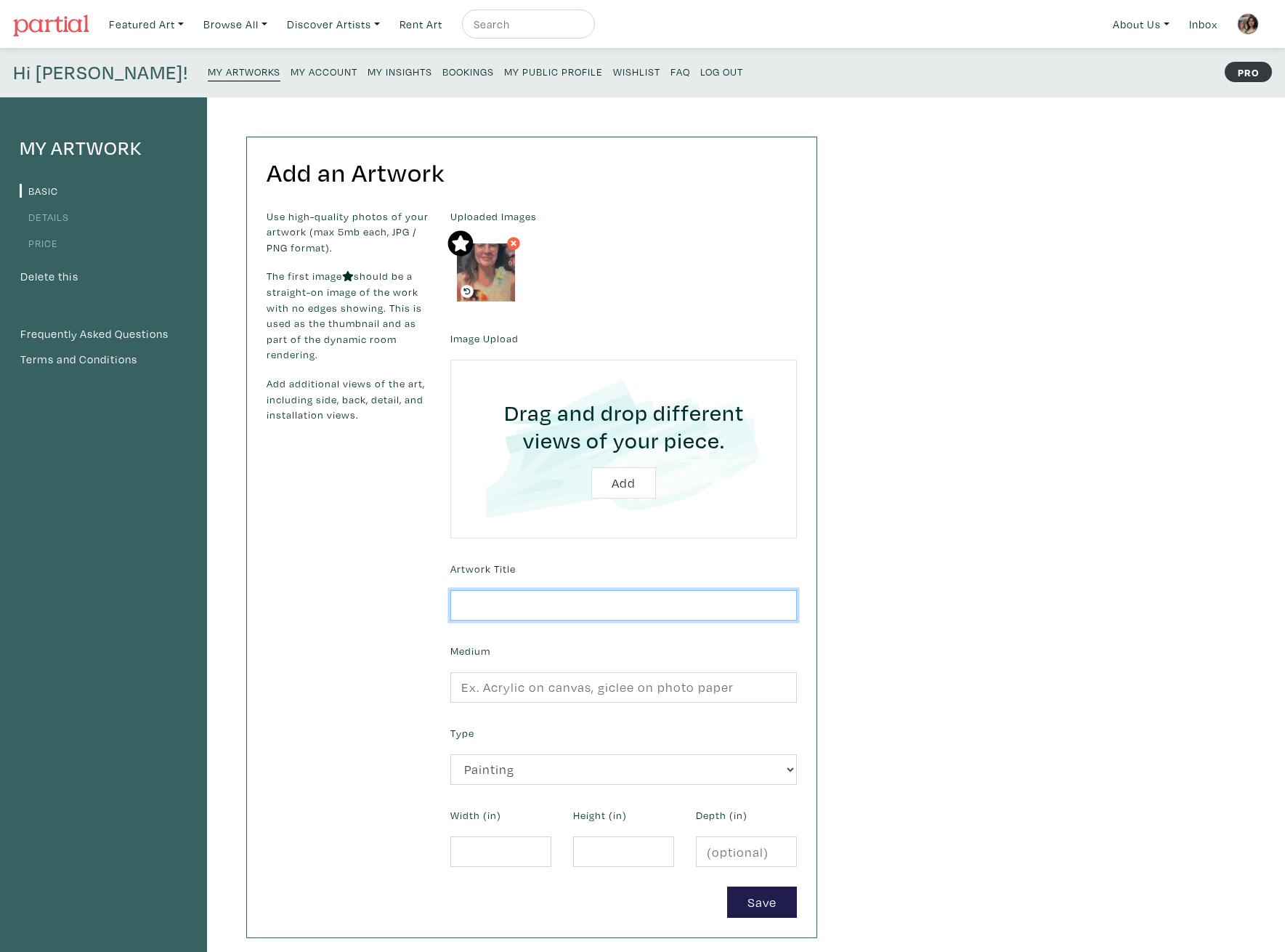
click at [550, 603] on input "text" at bounding box center [623, 606] width 346 height 31
type input "s"
type input "Self Portrait With Old Filter"
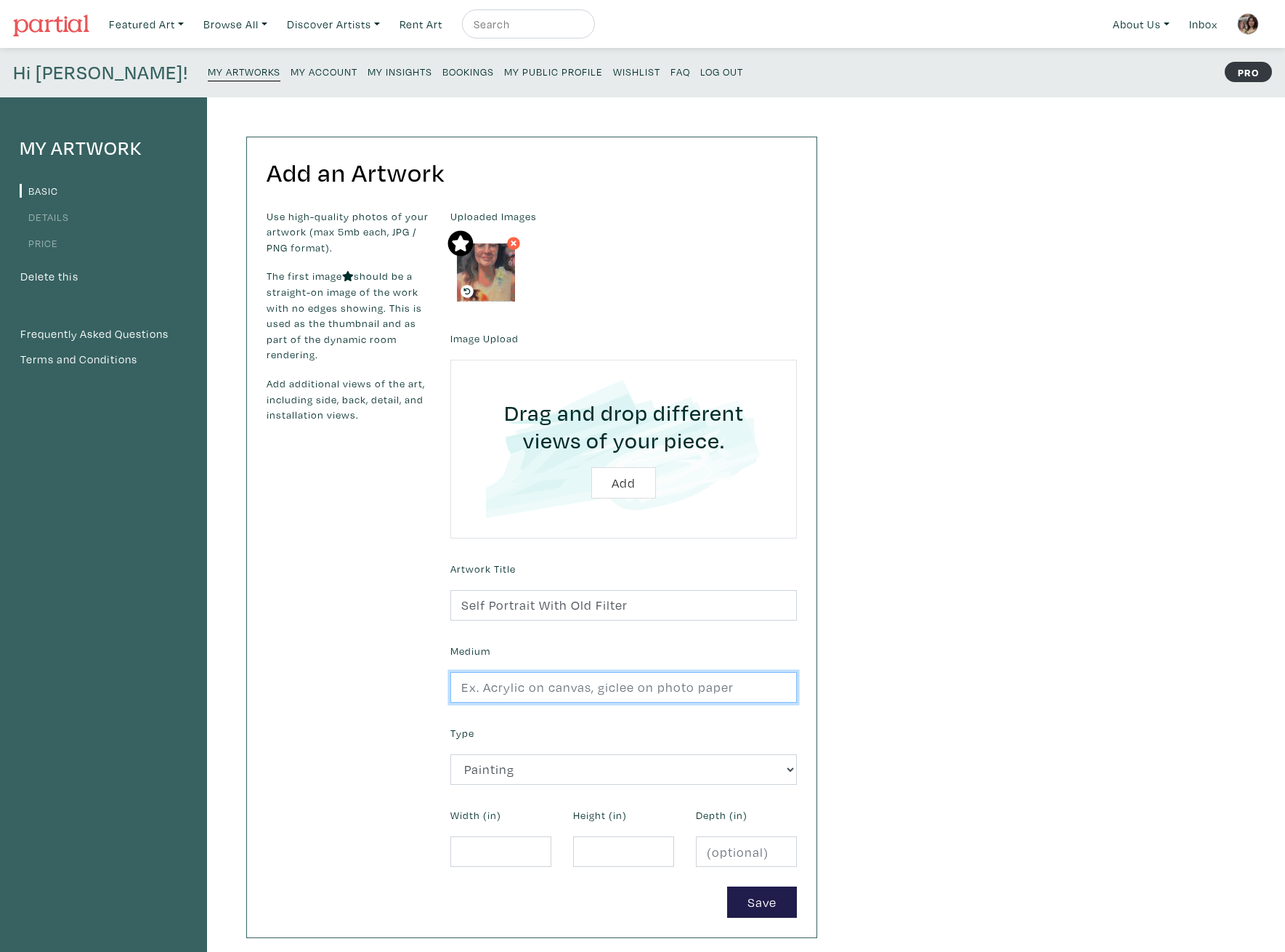
click at [559, 692] on input "text" at bounding box center [623, 687] width 346 height 31
type input "Acrylic and vinyl on canvas"
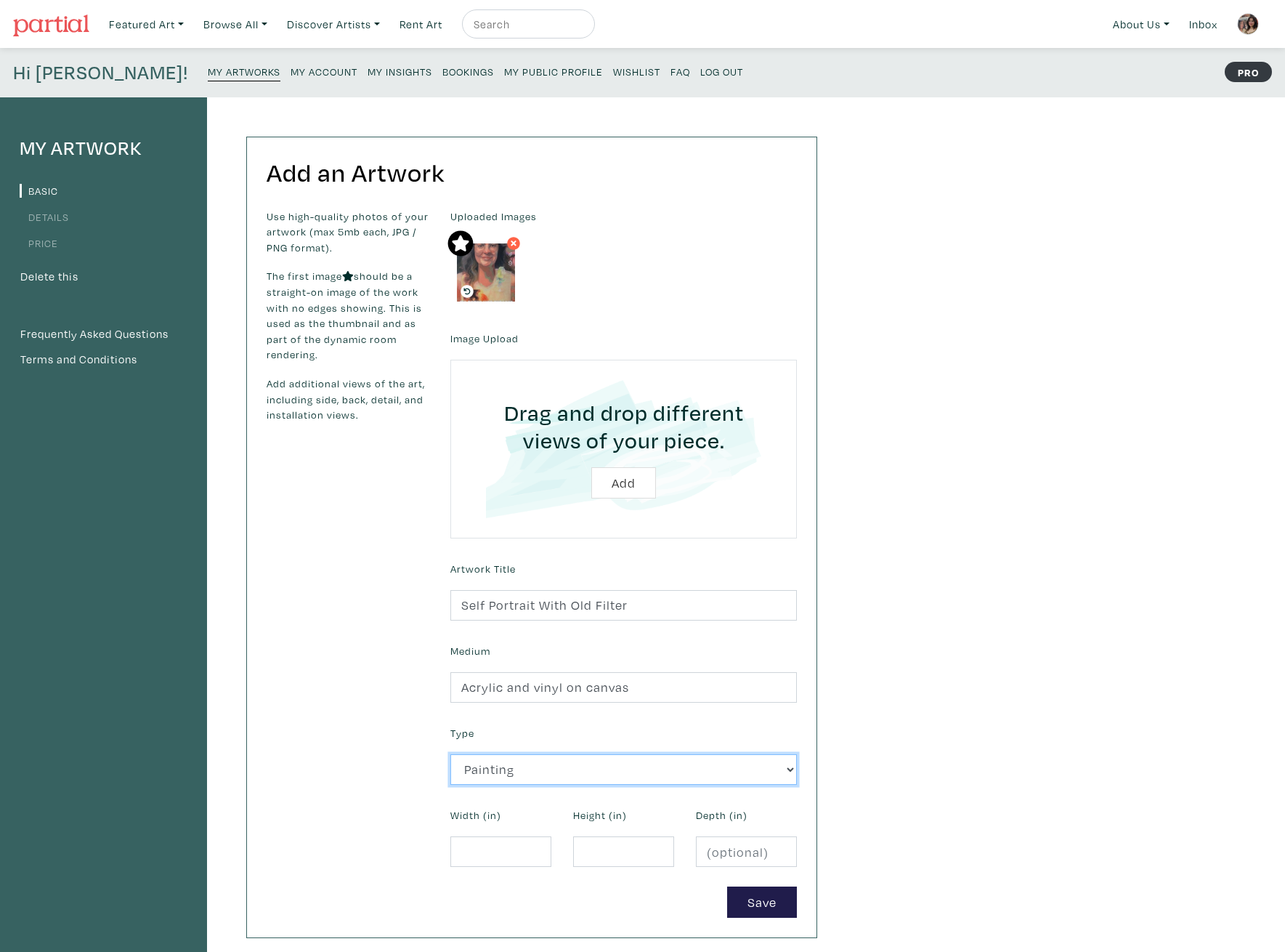
click at [590, 777] on select "2D Works Drawing / Print Painting Photography Sculpture Textile and Fibre Arts" at bounding box center [623, 769] width 346 height 31
click at [450, 754] on select "2D Works Drawing / Print Painting Photography Sculpture Textile and Fibre Arts" at bounding box center [623, 769] width 346 height 31
click at [495, 852] on input "number" at bounding box center [500, 852] width 101 height 31
type input "18"
click at [648, 856] on input "number" at bounding box center [623, 852] width 101 height 31
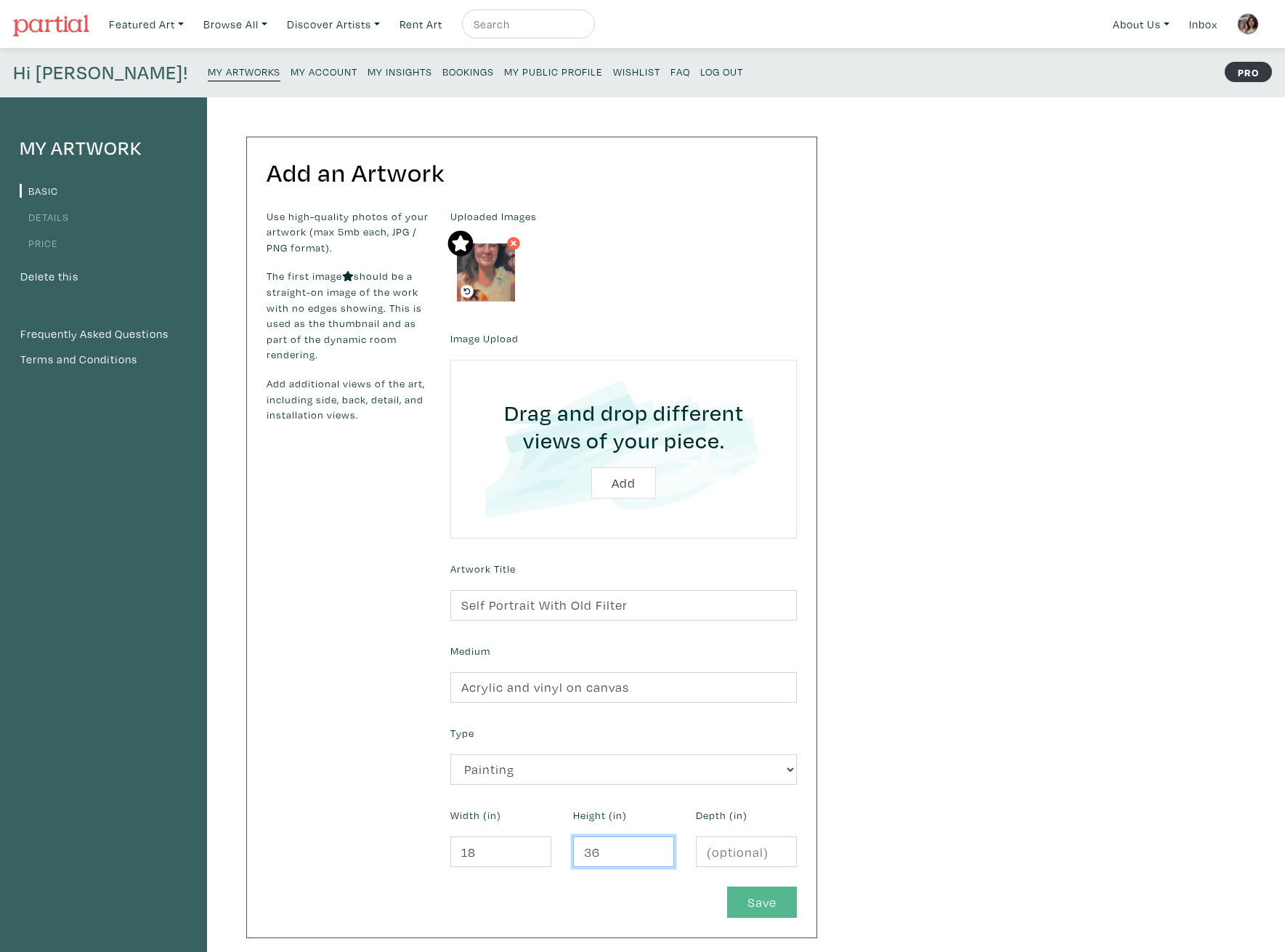
type input "36"
click at [770, 908] on button "Save" at bounding box center [762, 902] width 70 height 31
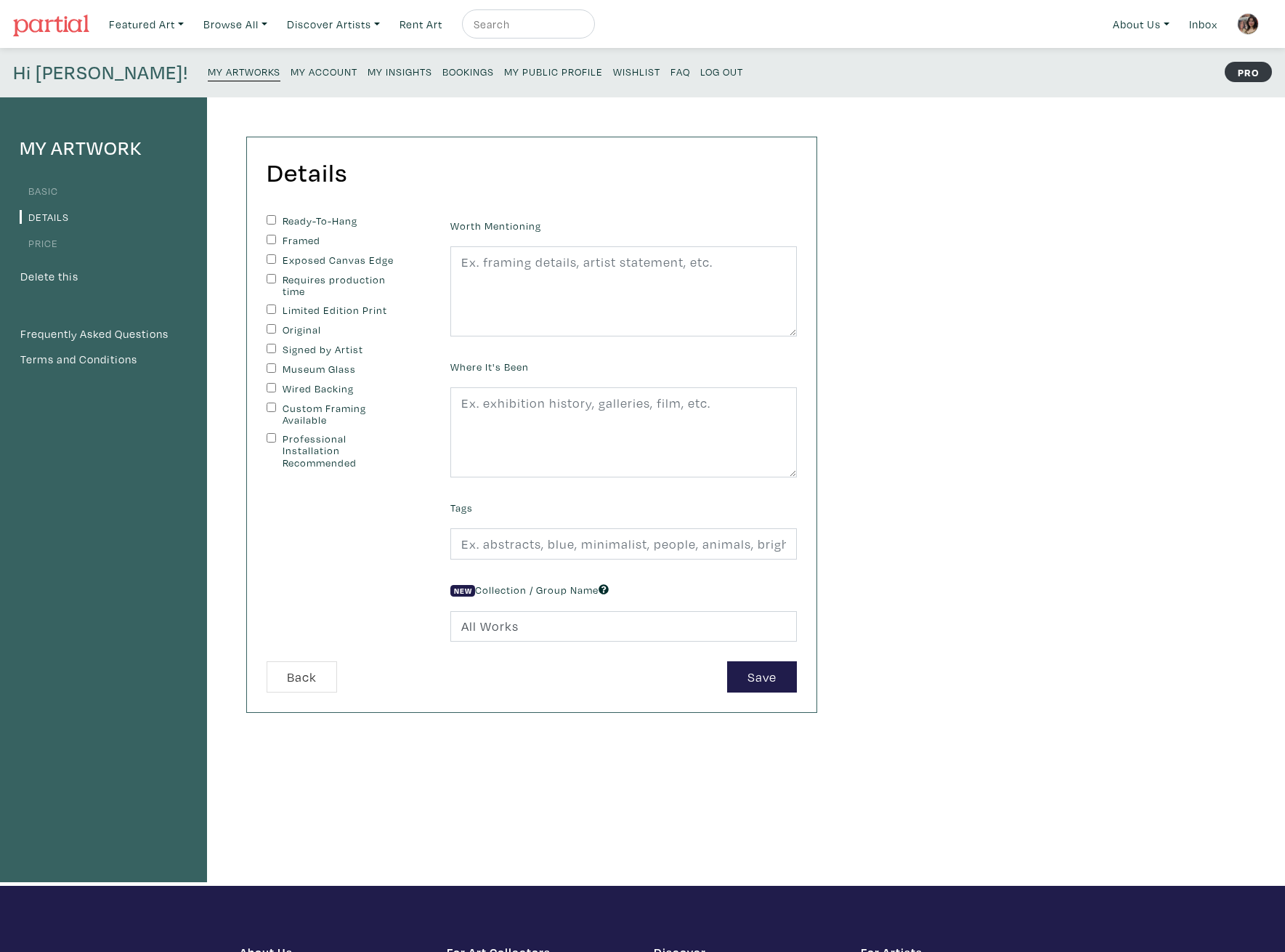
click at [276, 217] on div "Ready-To-Hang" at bounding box center [348, 222] width 162 height 13
click at [272, 219] on input "Ready-To-Hang" at bounding box center [271, 220] width 10 height 10
checkbox input "true"
click at [267, 260] on input "Exposed Canvas Edge" at bounding box center [271, 259] width 10 height 10
checkbox input "true"
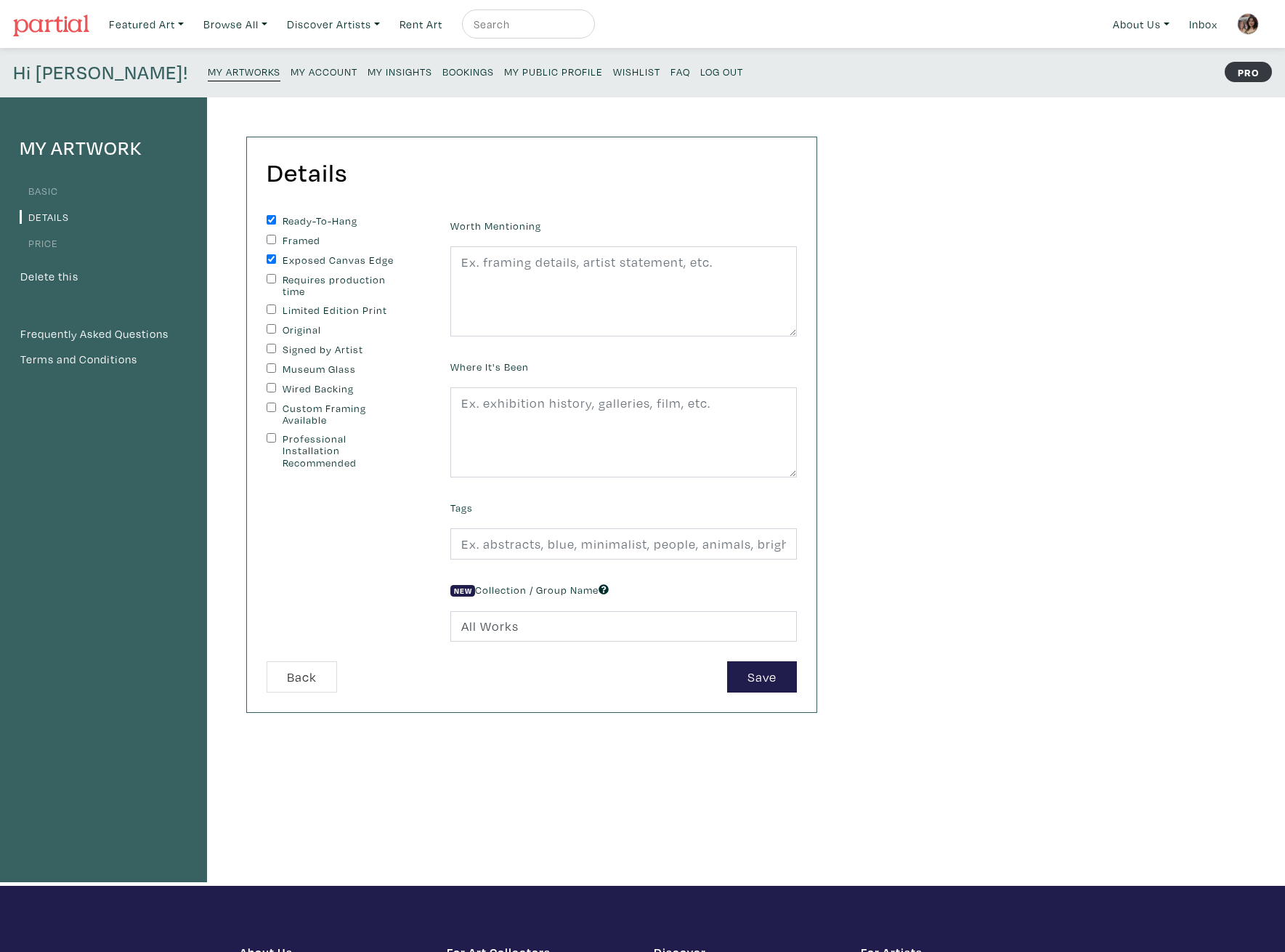
click at [268, 330] on input "Original" at bounding box center [271, 329] width 10 height 10
checkbox input "true"
click at [273, 346] on input "Signed by Artist" at bounding box center [271, 348] width 10 height 10
checkbox input "true"
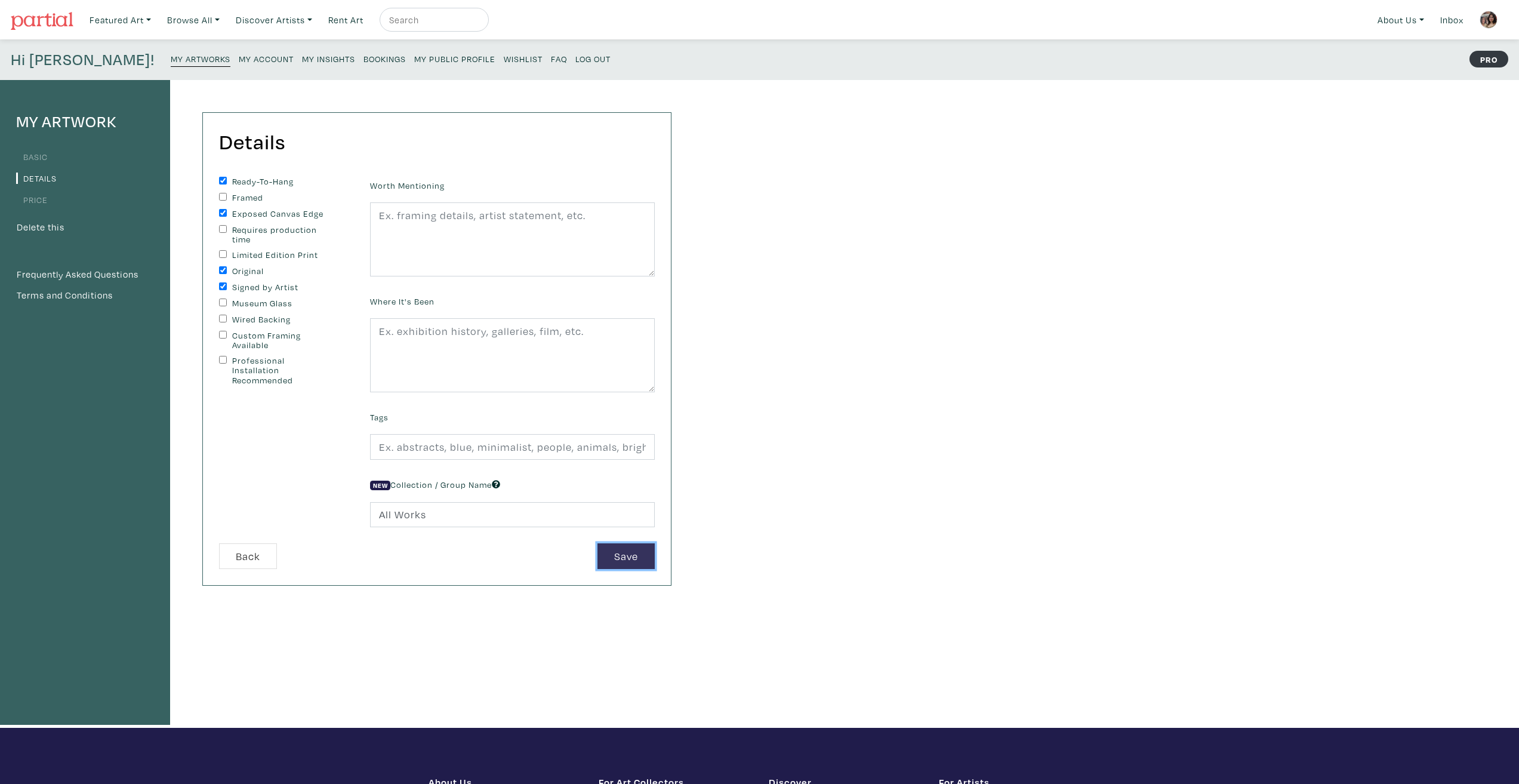
click at [627, 555] on button "Save" at bounding box center [626, 556] width 58 height 25
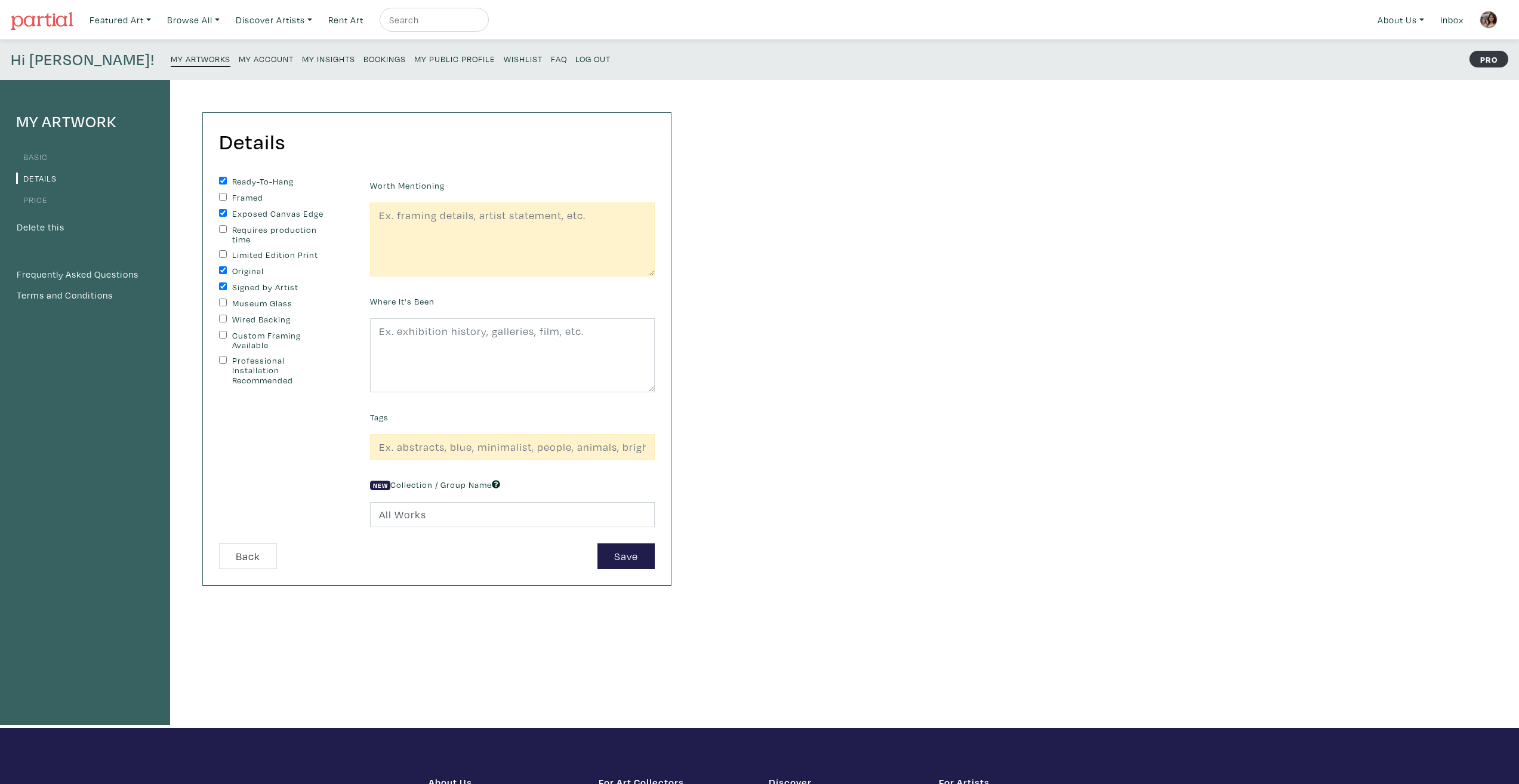
click at [511, 432] on div "Tags" at bounding box center [512, 433] width 303 height 51
click at [511, 442] on input "text" at bounding box center [512, 447] width 285 height 25
type input "abstract, representational, hybridity, portrait, nature, technology, love"
click at [512, 648] on div "Details You can change this at anytime. Ready-To-Hang Framed Exposed Canvas Edg…" at bounding box center [425, 404] width 510 height 648
click at [616, 443] on input "abstract, representational, hybridity, portrait, nature, technology, love" at bounding box center [512, 447] width 285 height 25
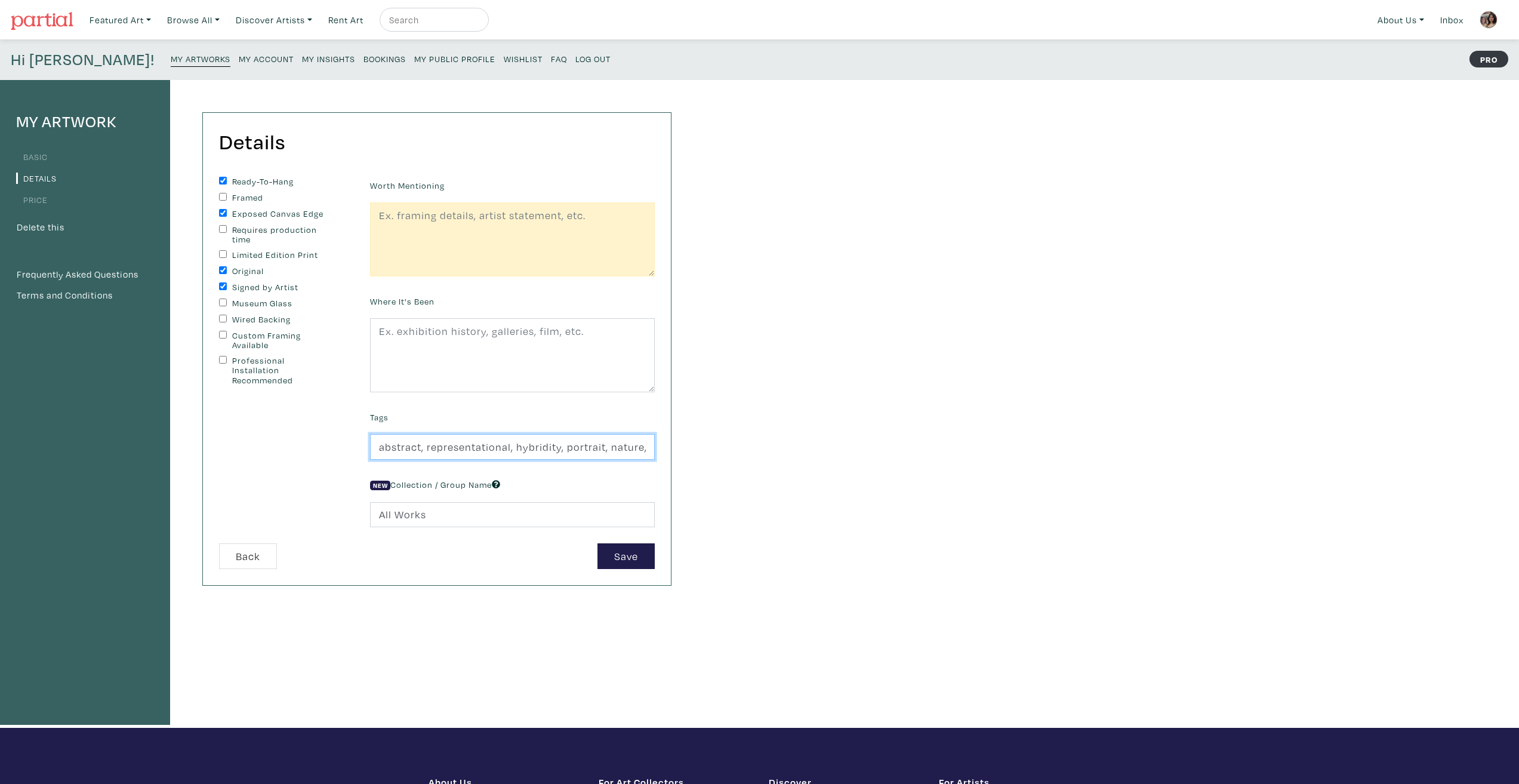
scroll to position [0, 80]
drag, startPoint x: 626, startPoint y: 445, endPoint x: 717, endPoint y: 446, distance: 91.0
click at [717, 446] on div "My Artwork Basic Details Price Delete this Frequently Asked Questions Terms and…" at bounding box center [759, 404] width 1519 height 648
click at [590, 450] on input "abstract, representational, hybridity, portrait, nature, technology, love" at bounding box center [512, 447] width 285 height 25
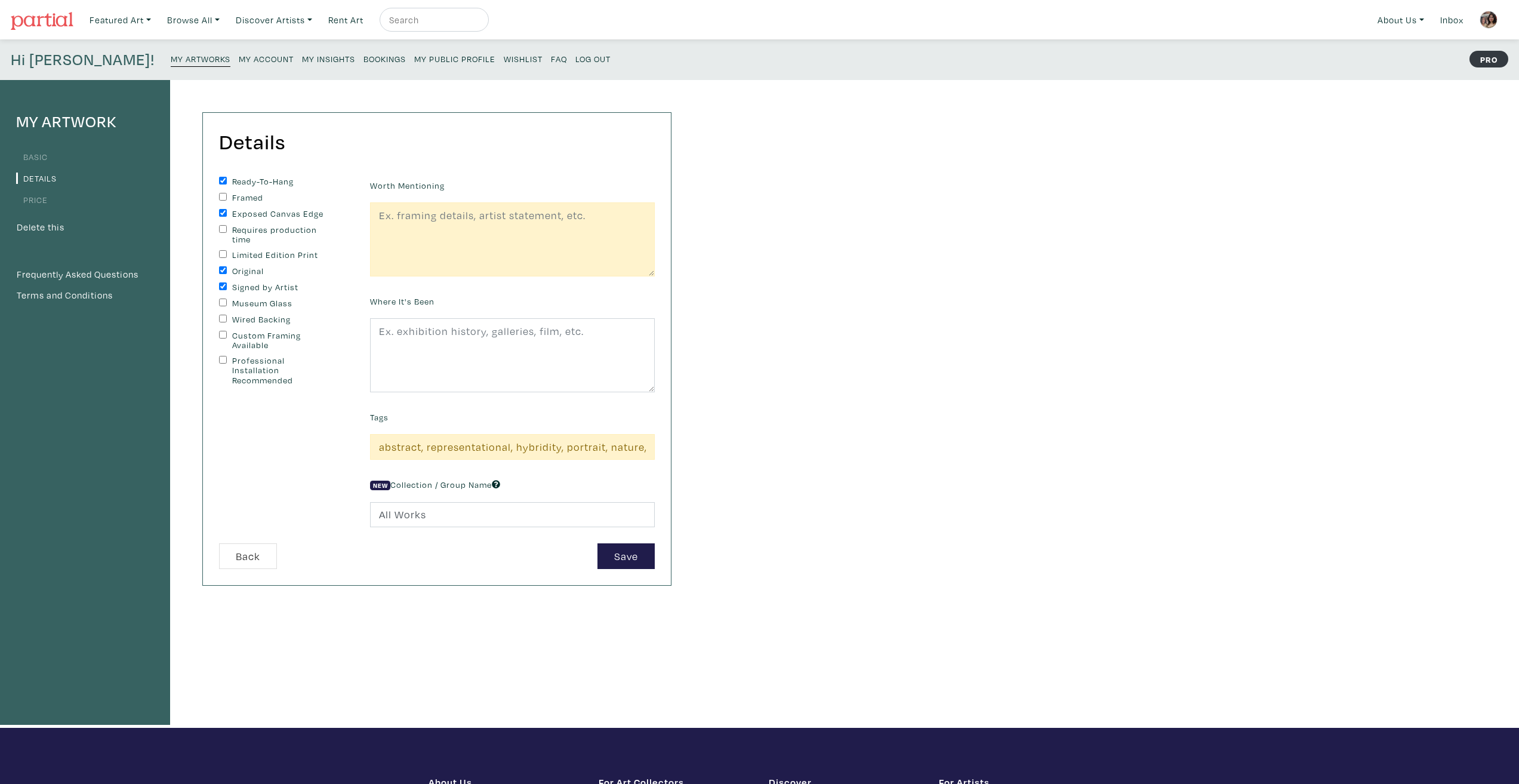
click at [716, 532] on div "My Artwork Basic Details Price Delete this Frequently Asked Questions Terms and…" at bounding box center [759, 404] width 1519 height 648
click at [645, 548] on button "Save" at bounding box center [626, 556] width 58 height 25
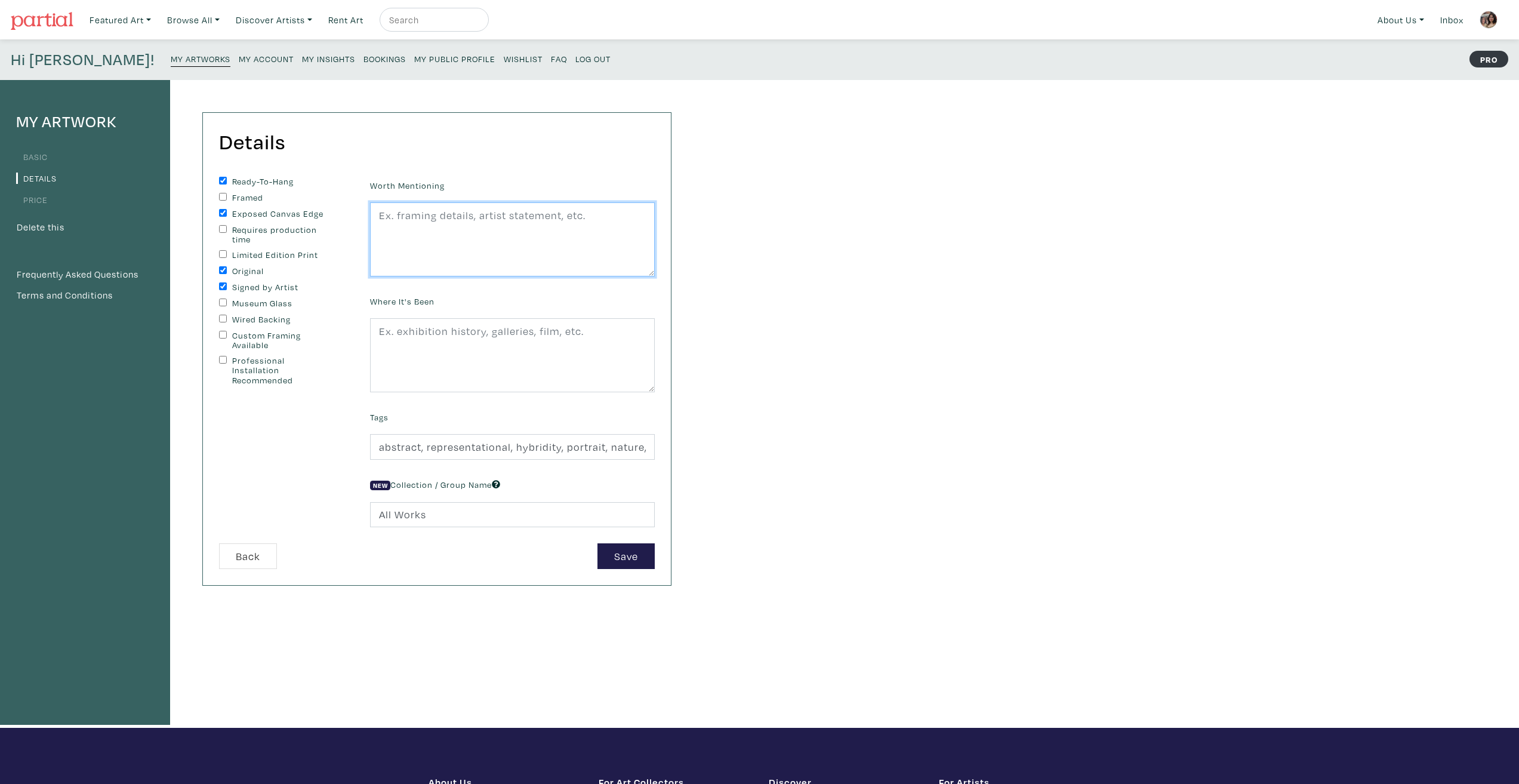
click at [502, 251] on textarea at bounding box center [512, 239] width 285 height 74
paste textarea "This piece expresses my frustrations with the loss of autonomy and privacy I ex…"
type textarea "This piece expresses my frustrations with the loss of autonomy and privacy I ex…"
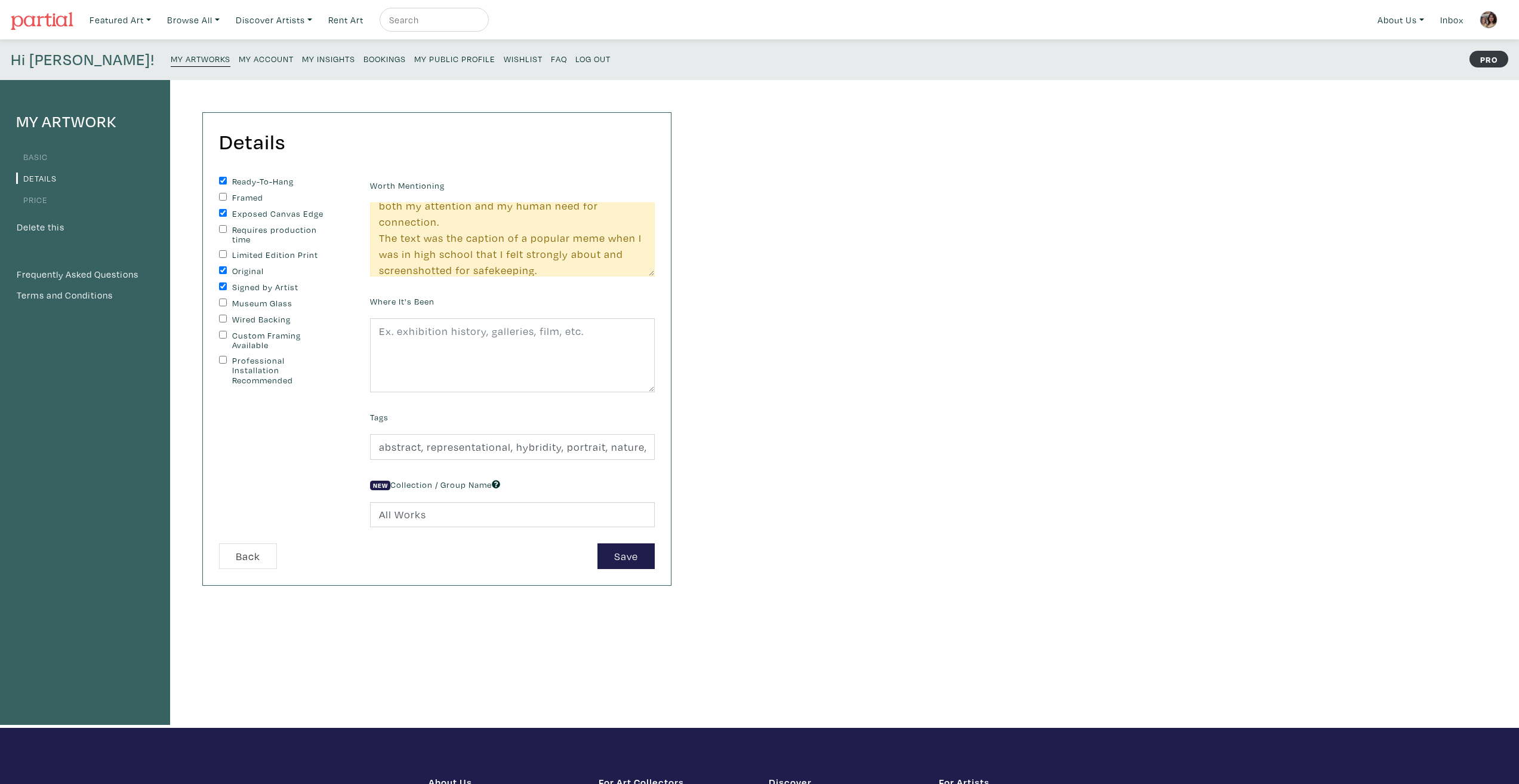
click at [931, 377] on div "My Artwork Basic Details Price Delete this Frequently Asked Questions Terms and…" at bounding box center [759, 404] width 1519 height 648
click at [621, 567] on button "Save" at bounding box center [626, 556] width 58 height 25
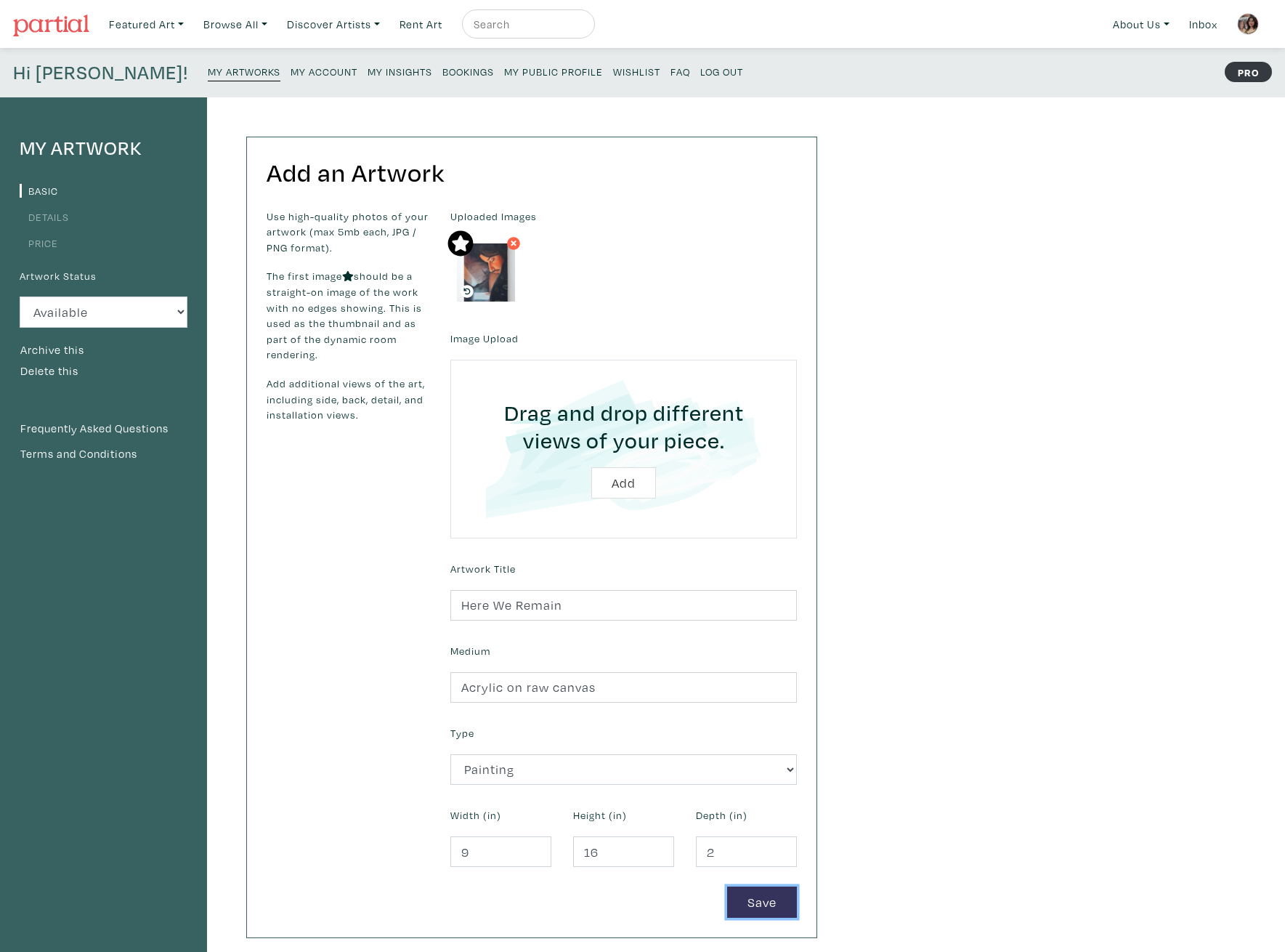
click at [755, 906] on button "Save" at bounding box center [762, 902] width 70 height 31
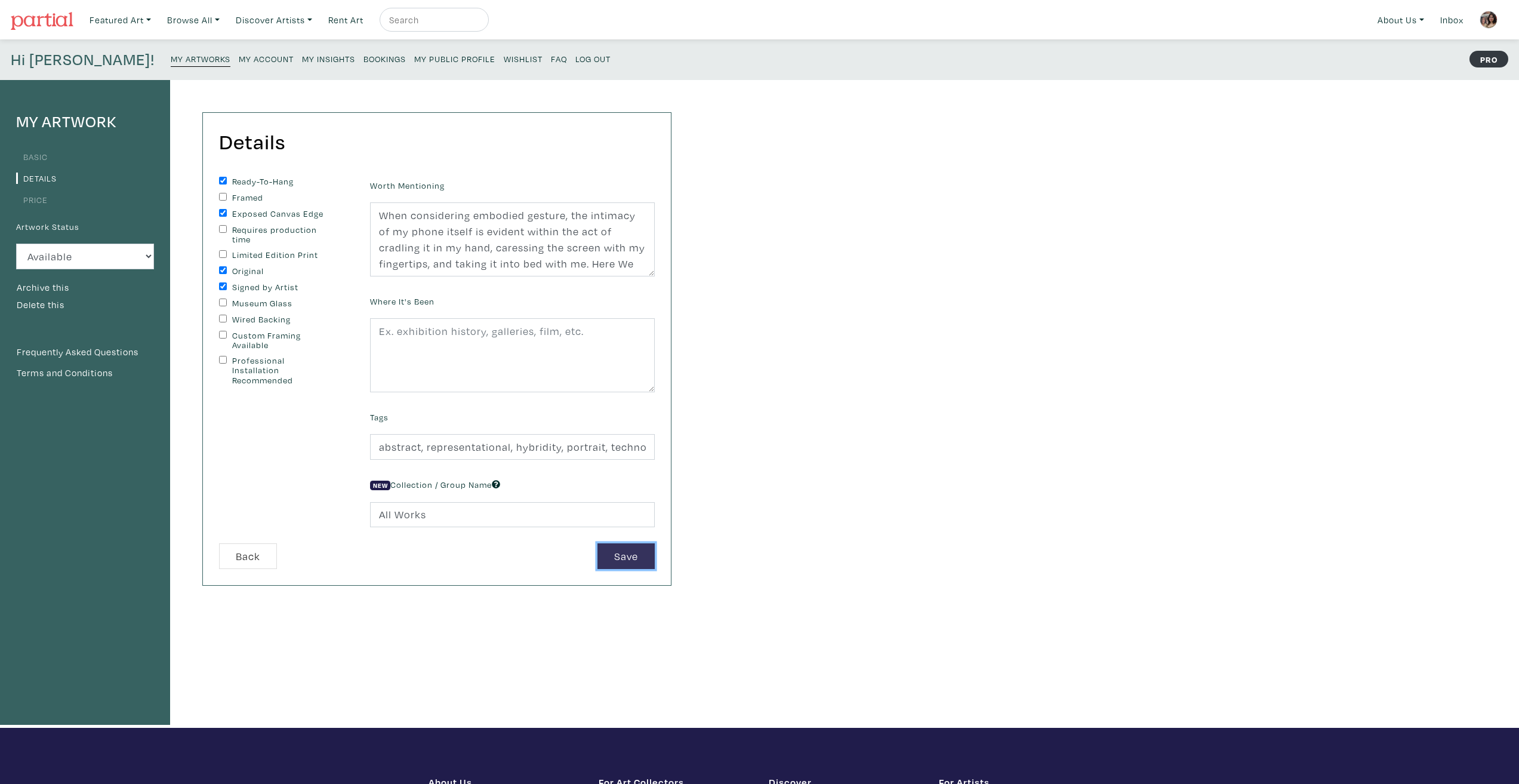
click at [623, 564] on button "Save" at bounding box center [626, 556] width 58 height 25
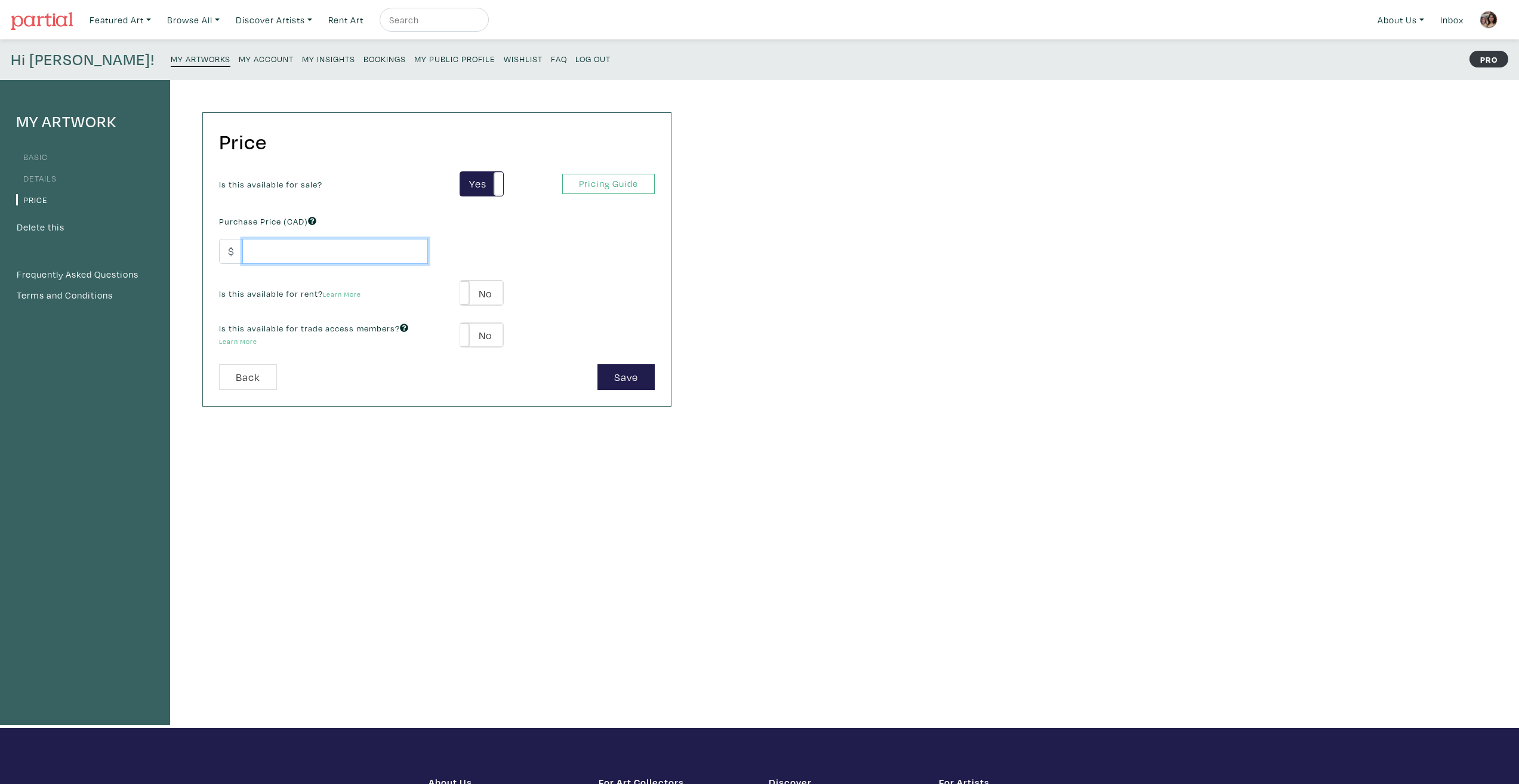
click at [257, 239] on input "number" at bounding box center [335, 251] width 186 height 25
click at [289, 248] on input "number" at bounding box center [335, 251] width 186 height 25
type input "800"
click at [538, 249] on div "Is this available for sale? Yes No Yes No Pricing Guide PRO Purchase Price (CAD…" at bounding box center [437, 268] width 453 height 193
click at [613, 381] on button "Save" at bounding box center [626, 377] width 58 height 25
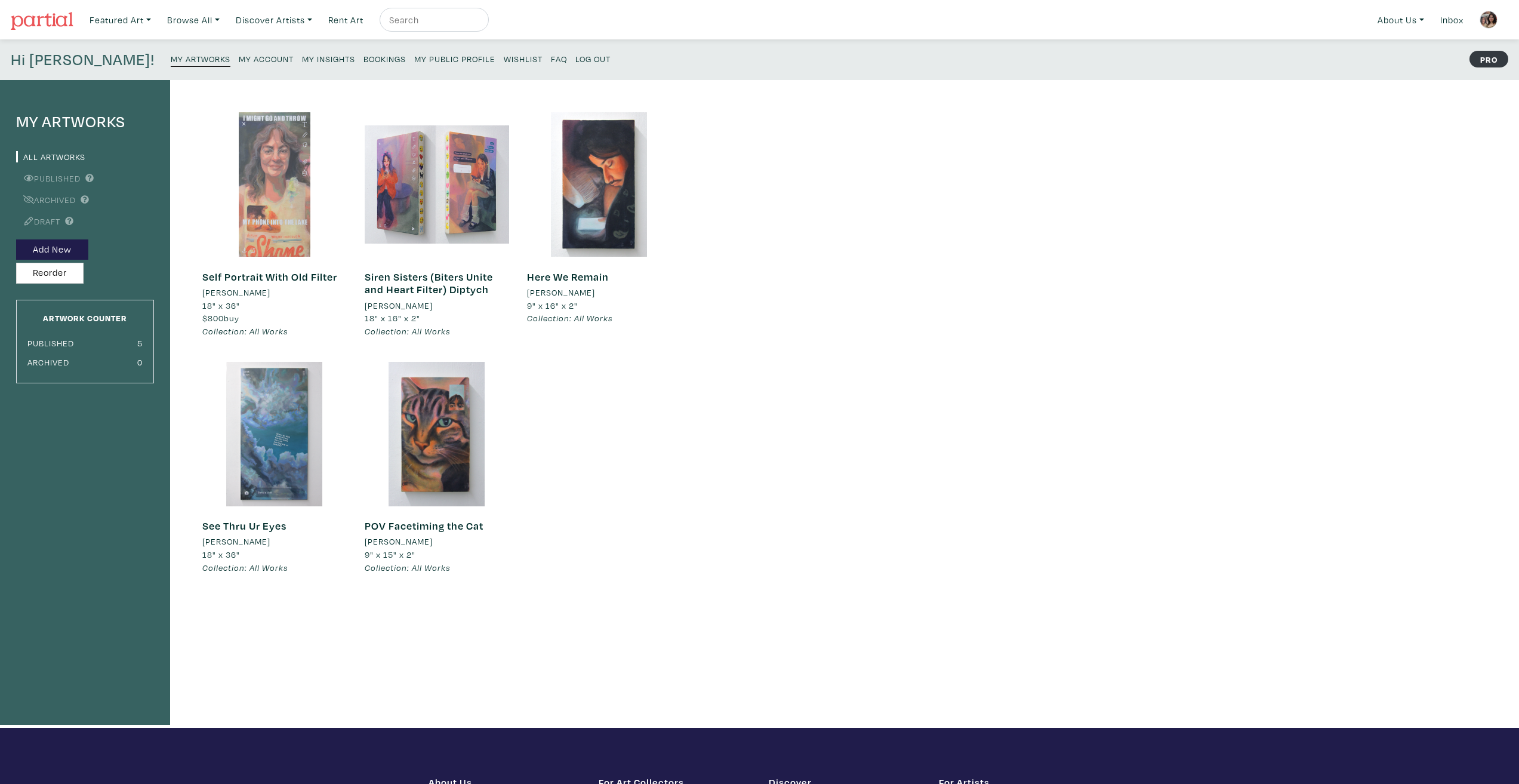
click at [301, 163] on div at bounding box center [274, 184] width 145 height 145
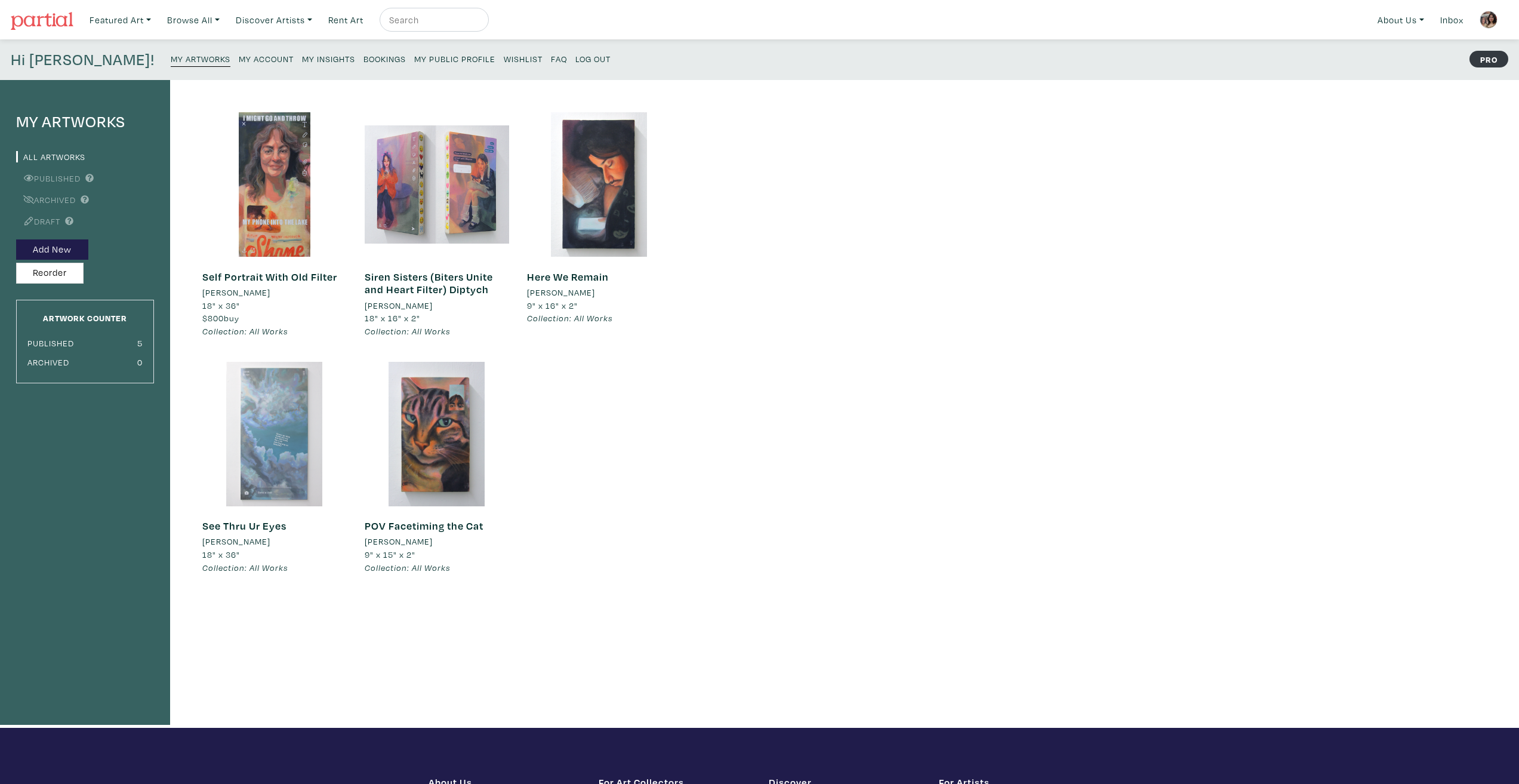
click at [214, 452] on div at bounding box center [274, 433] width 145 height 145
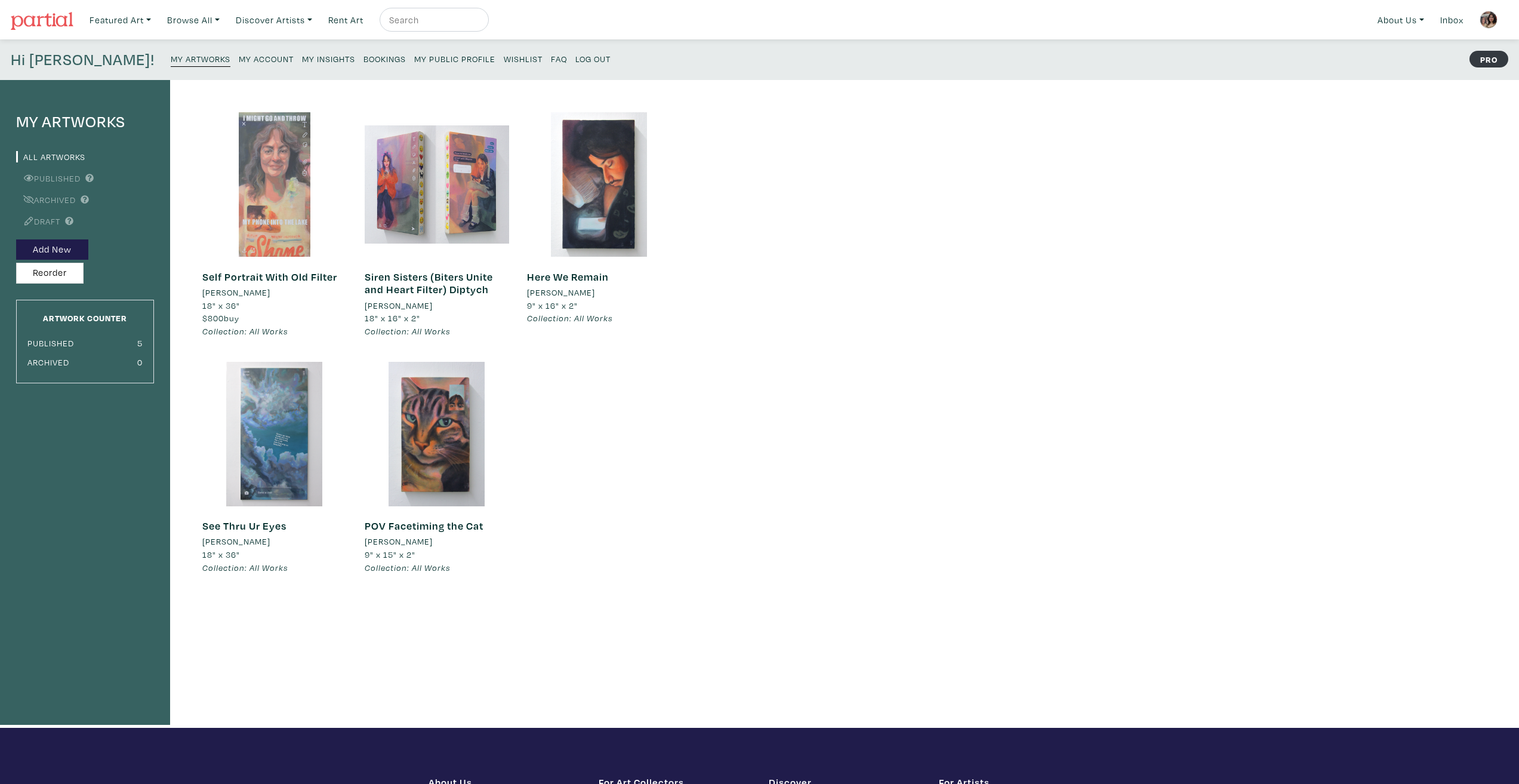
click at [242, 203] on div at bounding box center [274, 184] width 145 height 145
click at [64, 251] on button "Add New" at bounding box center [52, 249] width 72 height 21
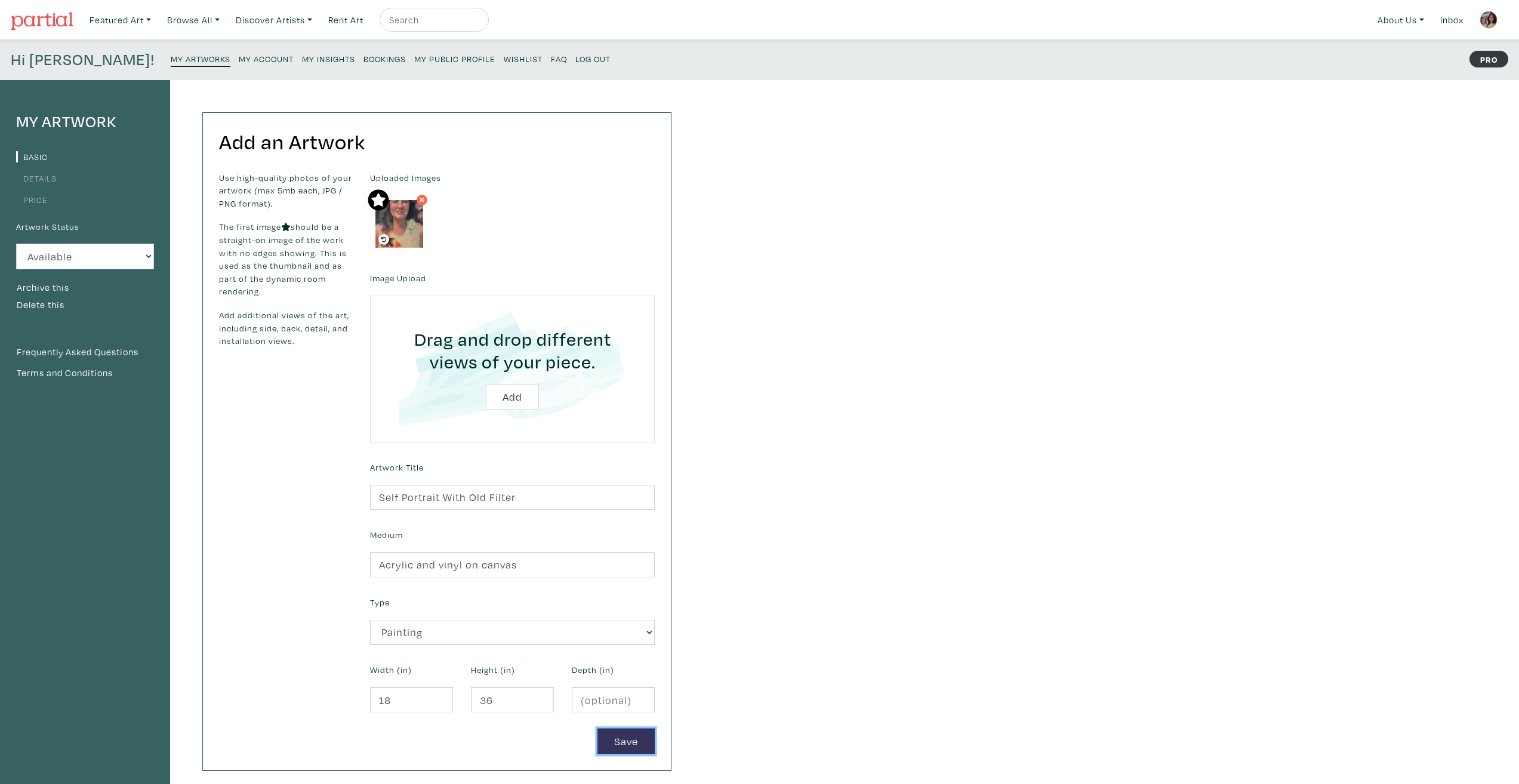
click at [635, 749] on button "Save" at bounding box center [626, 741] width 58 height 25
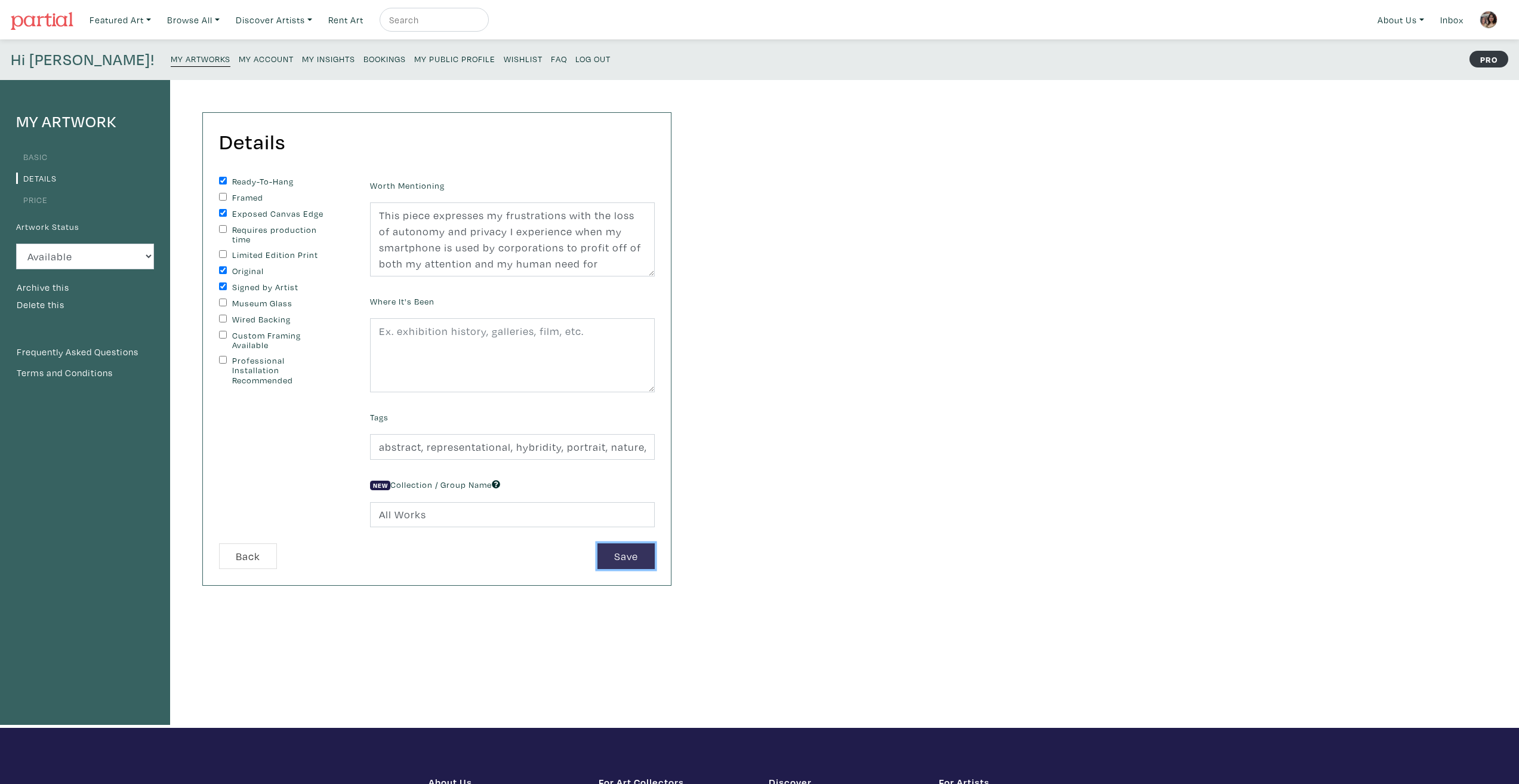
click at [628, 562] on button "Save" at bounding box center [626, 556] width 58 height 25
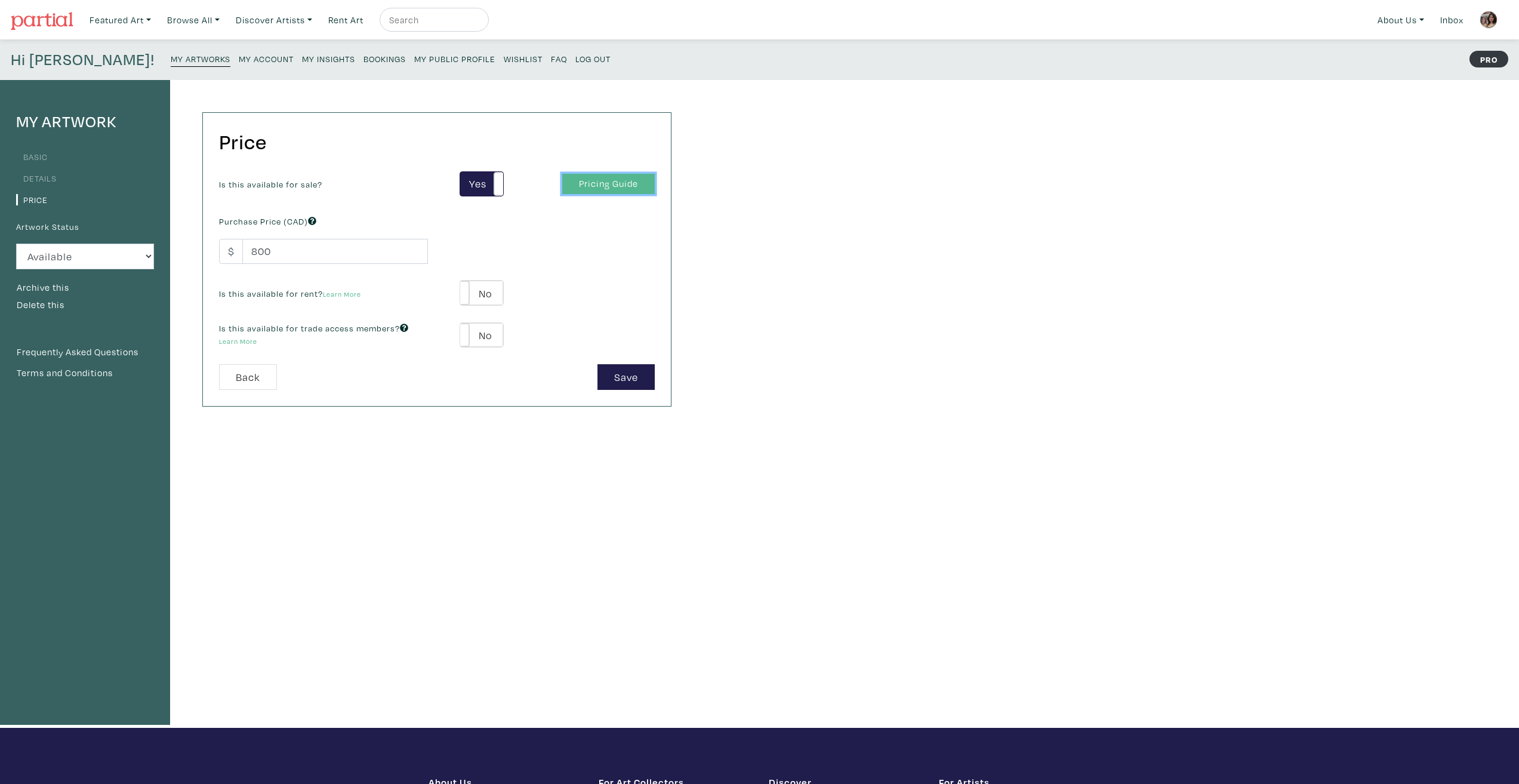
click at [591, 183] on link "Pricing Guide" at bounding box center [608, 184] width 93 height 21
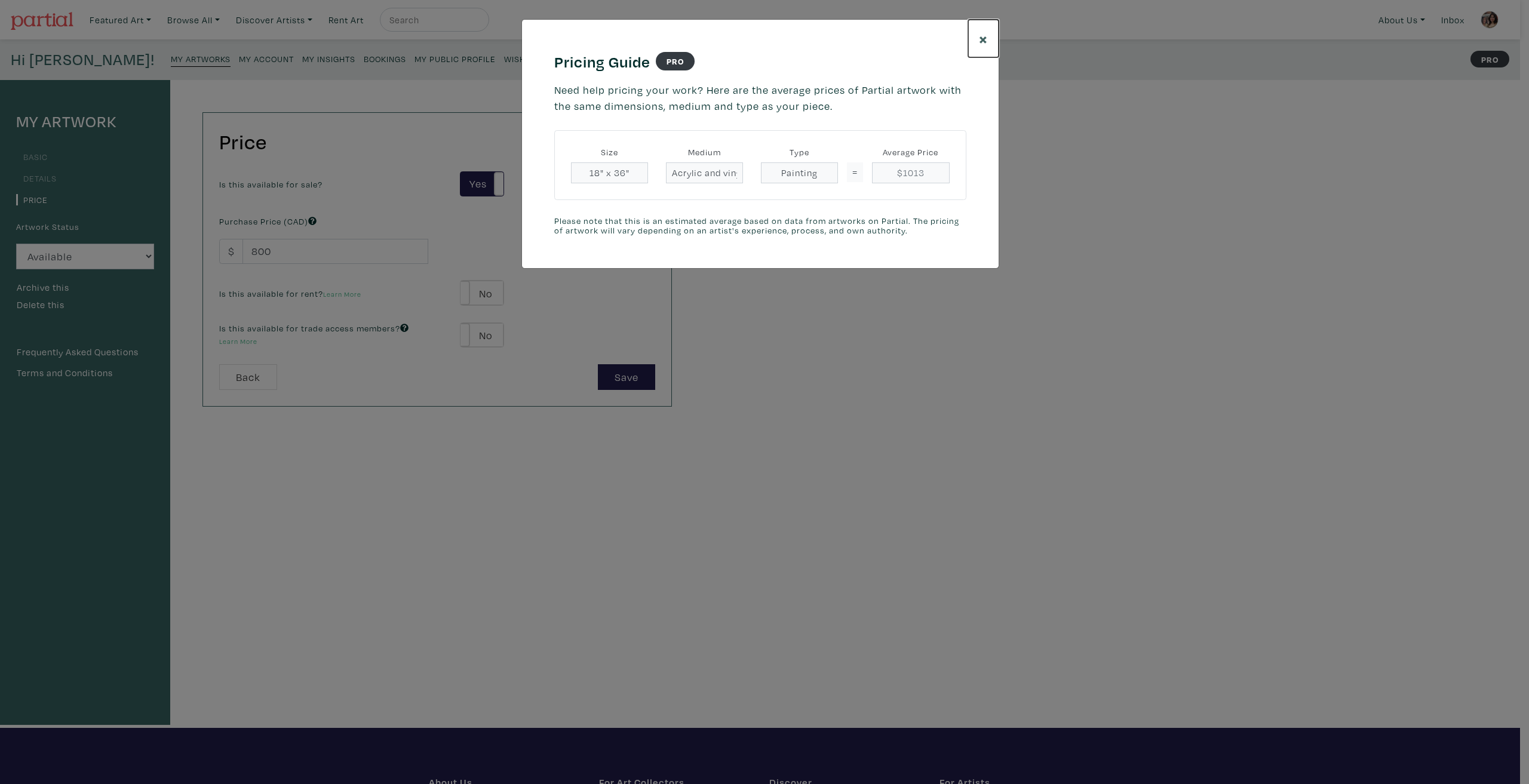
click at [978, 45] on button "×" at bounding box center [983, 39] width 30 height 38
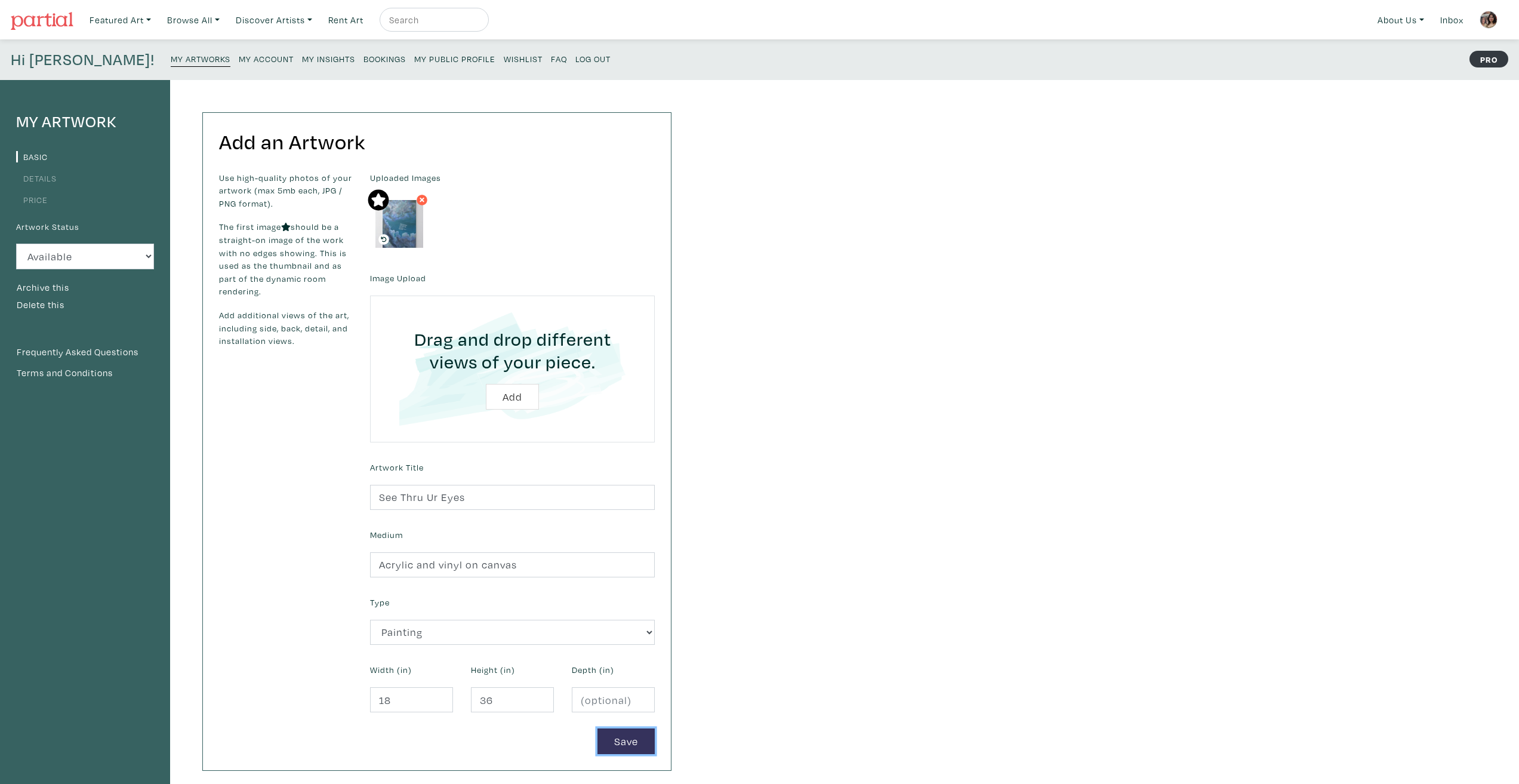
click at [628, 748] on button "Save" at bounding box center [626, 741] width 58 height 25
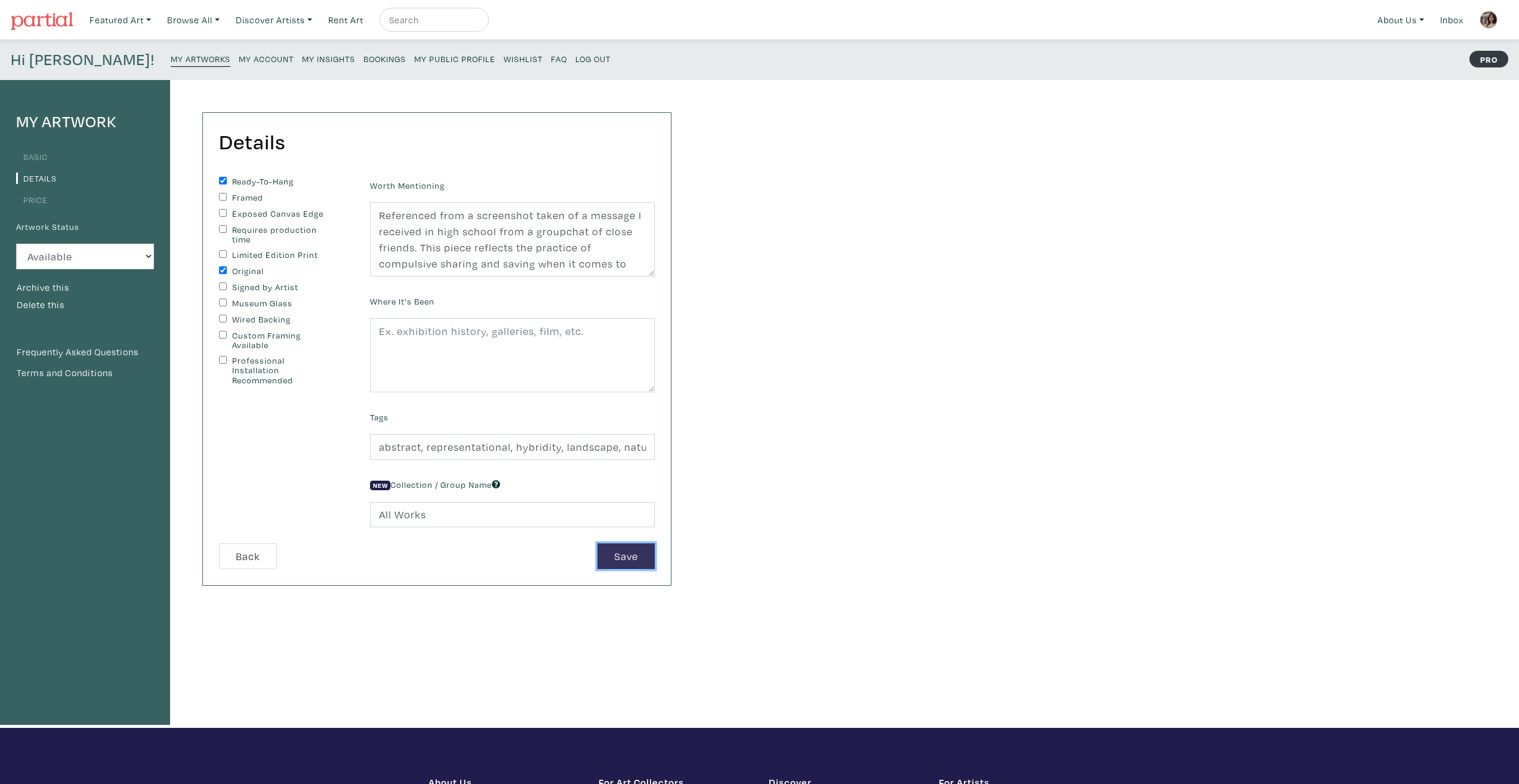
click at [631, 553] on button "Save" at bounding box center [626, 556] width 58 height 25
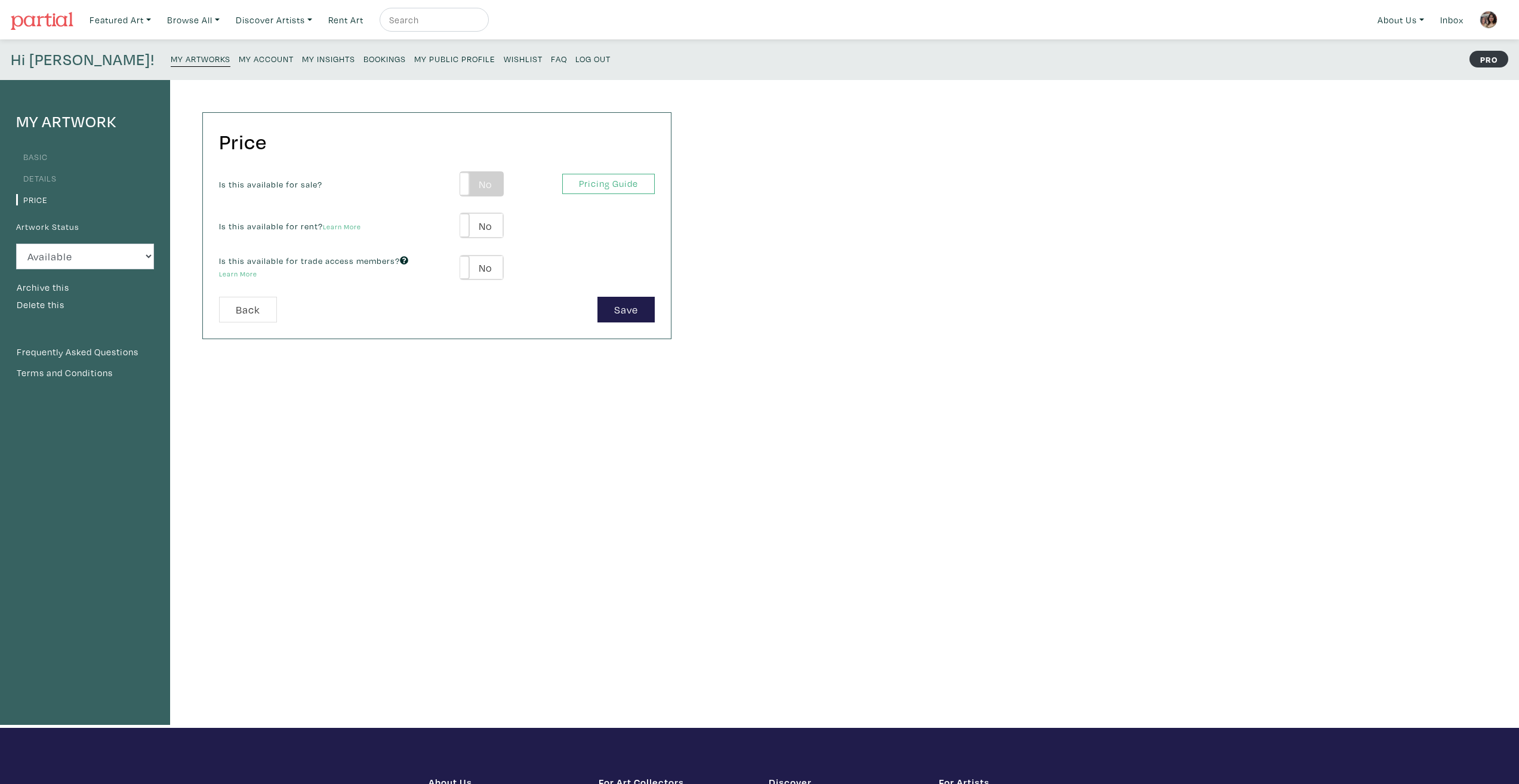
click at [481, 184] on label "No" at bounding box center [481, 184] width 42 height 24
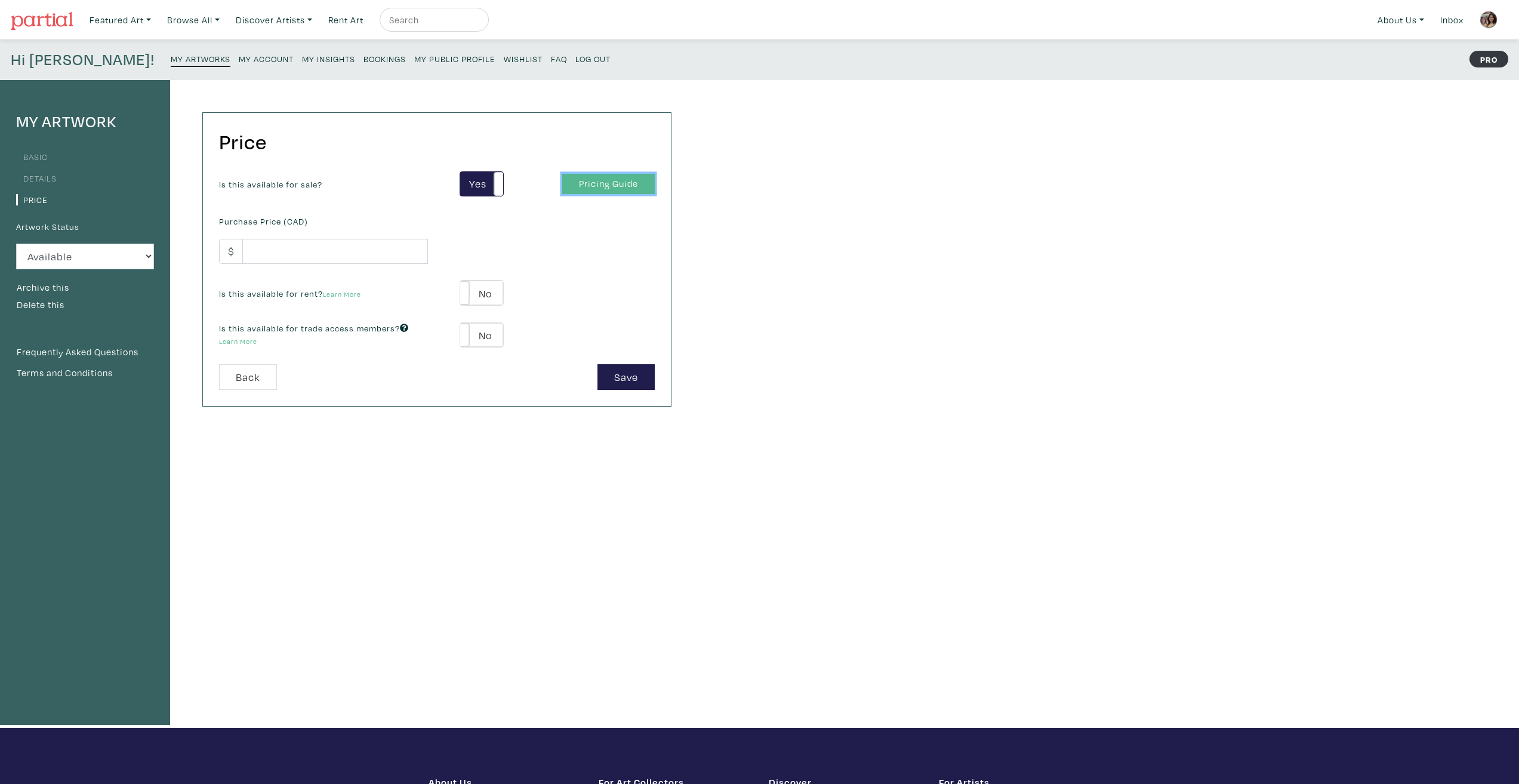
click at [575, 188] on link "Pricing Guide" at bounding box center [608, 184] width 93 height 21
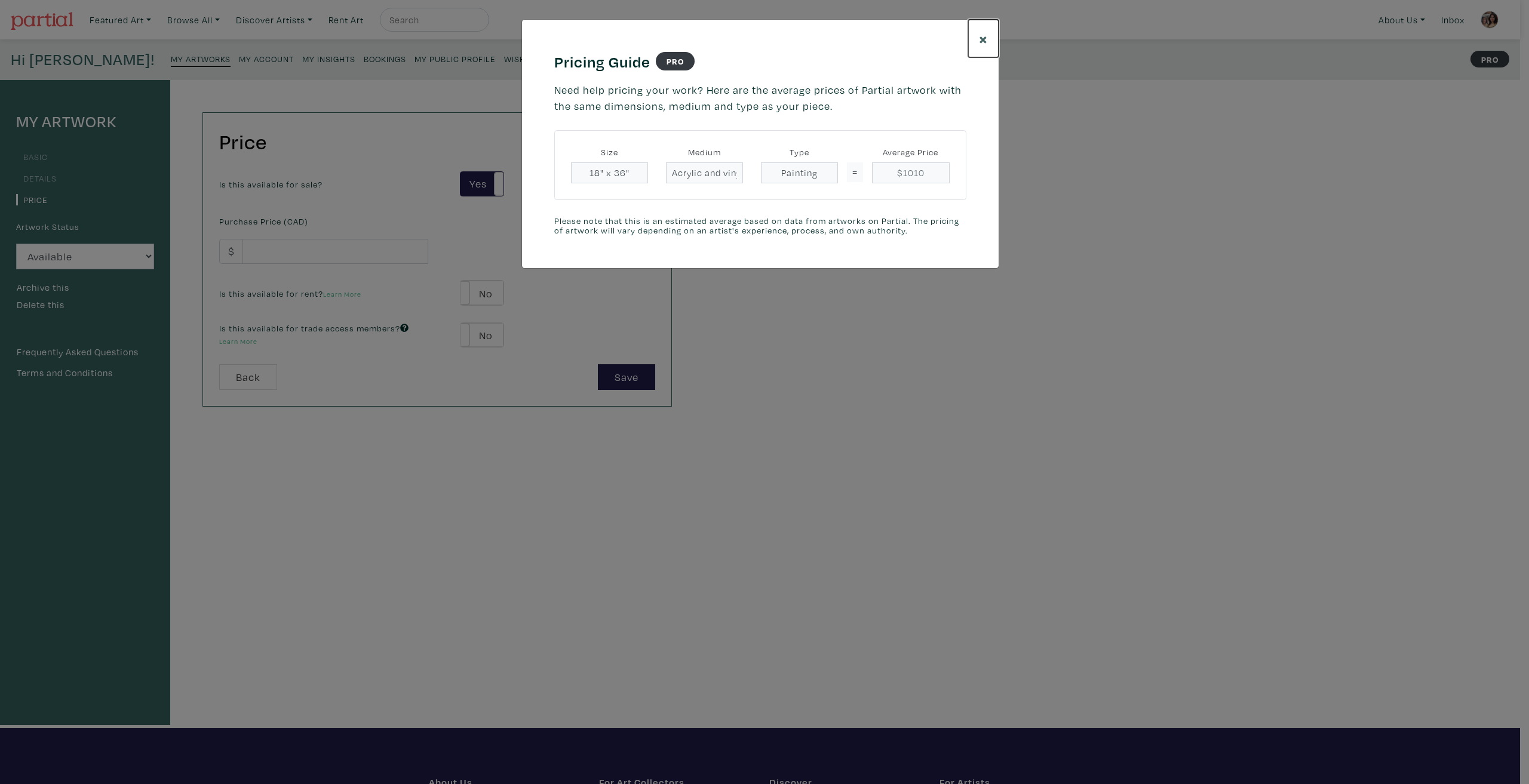
click at [976, 43] on button "×" at bounding box center [983, 39] width 30 height 38
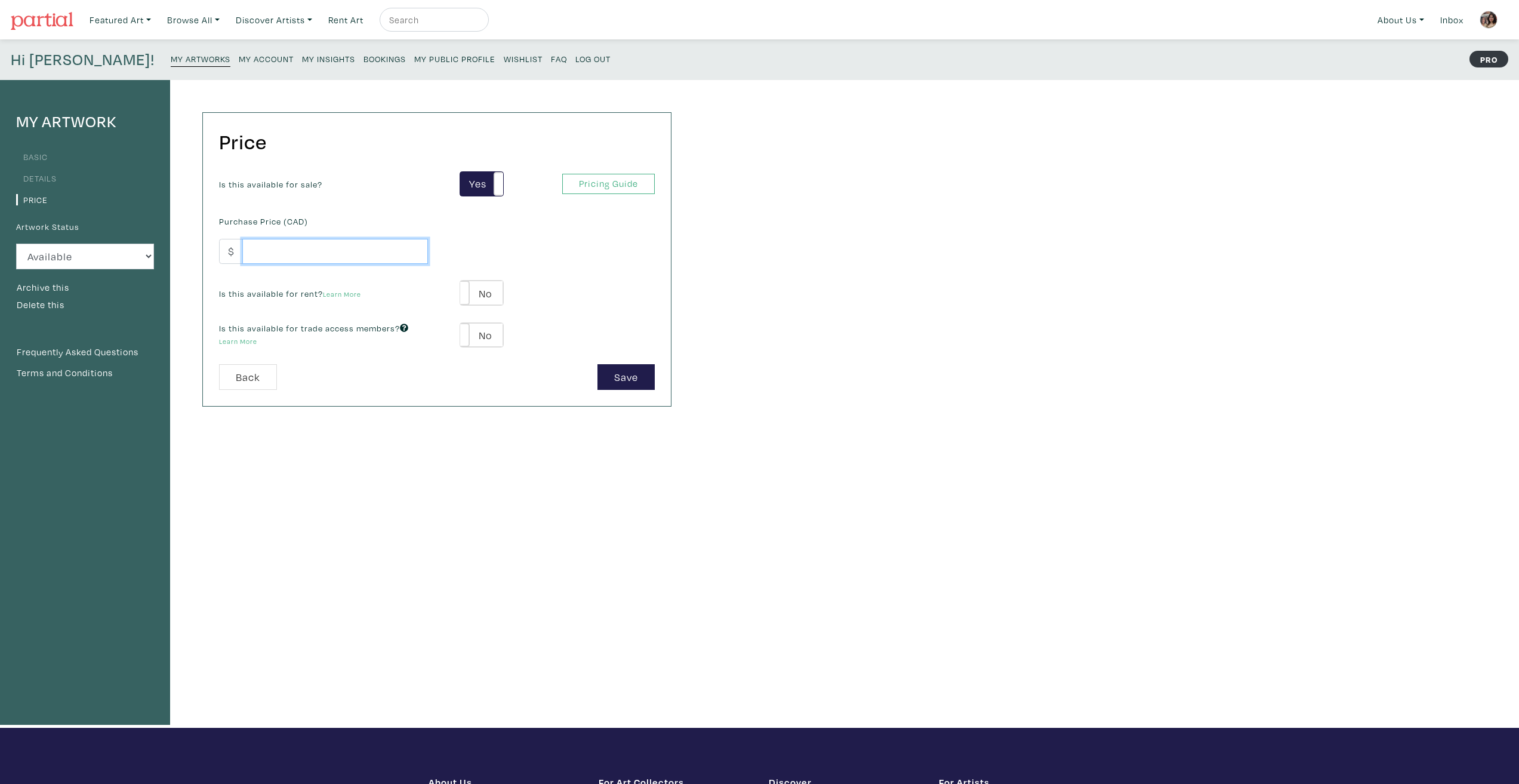
click at [309, 259] on input "number" at bounding box center [335, 251] width 186 height 25
type input "900"
click at [621, 377] on button "Save" at bounding box center [626, 377] width 58 height 25
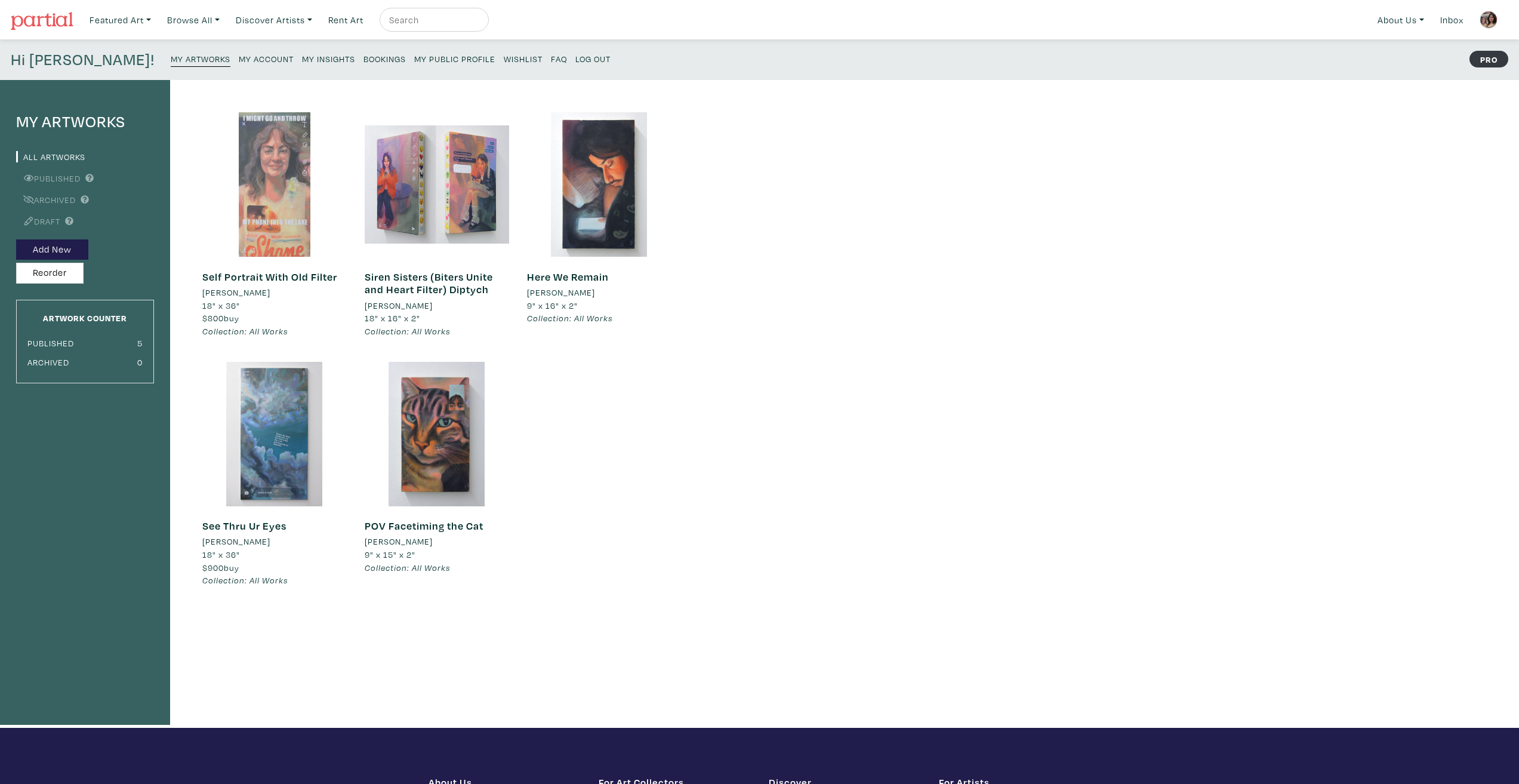
click at [285, 219] on div at bounding box center [274, 184] width 145 height 145
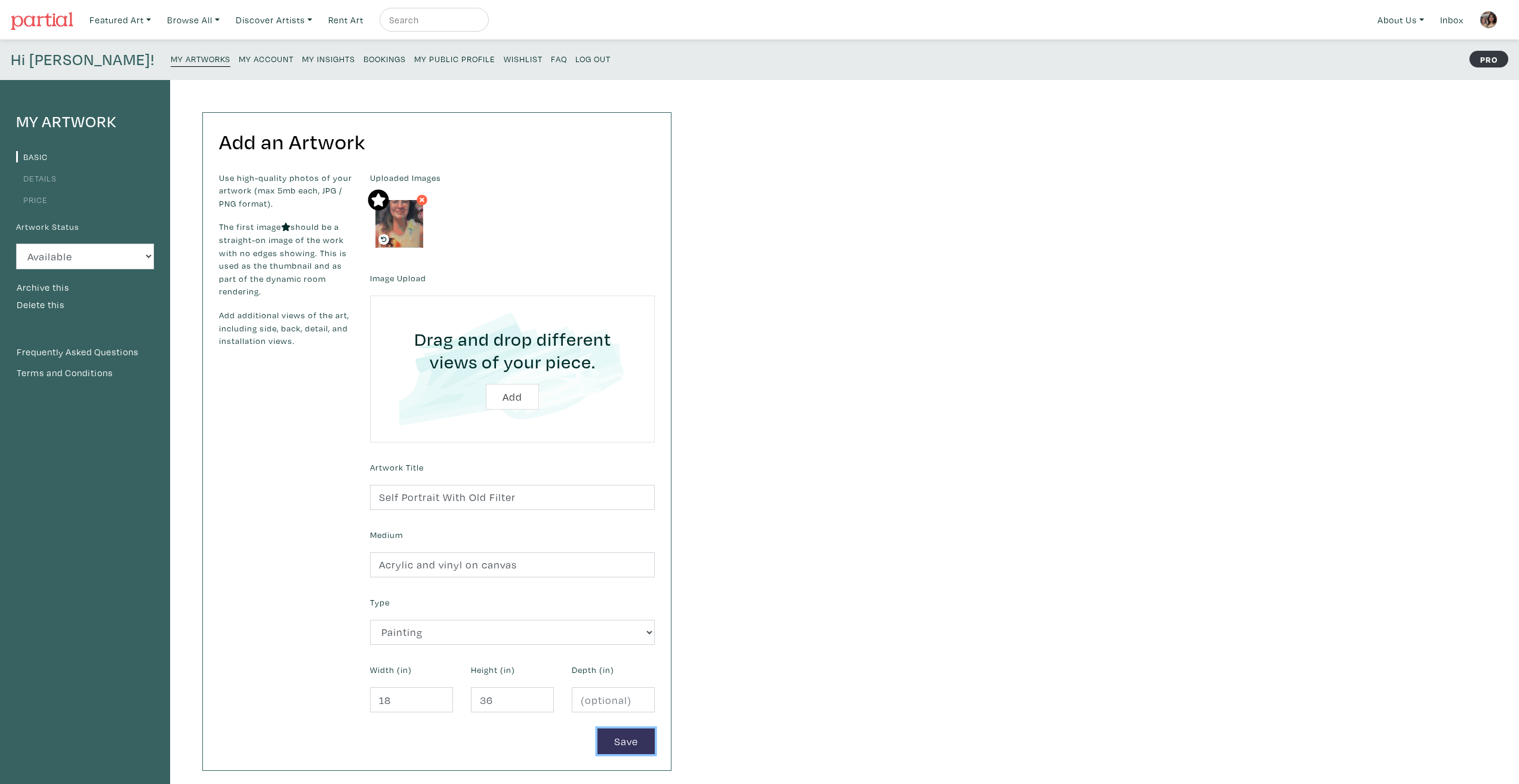
click at [621, 739] on button "Save" at bounding box center [626, 741] width 58 height 25
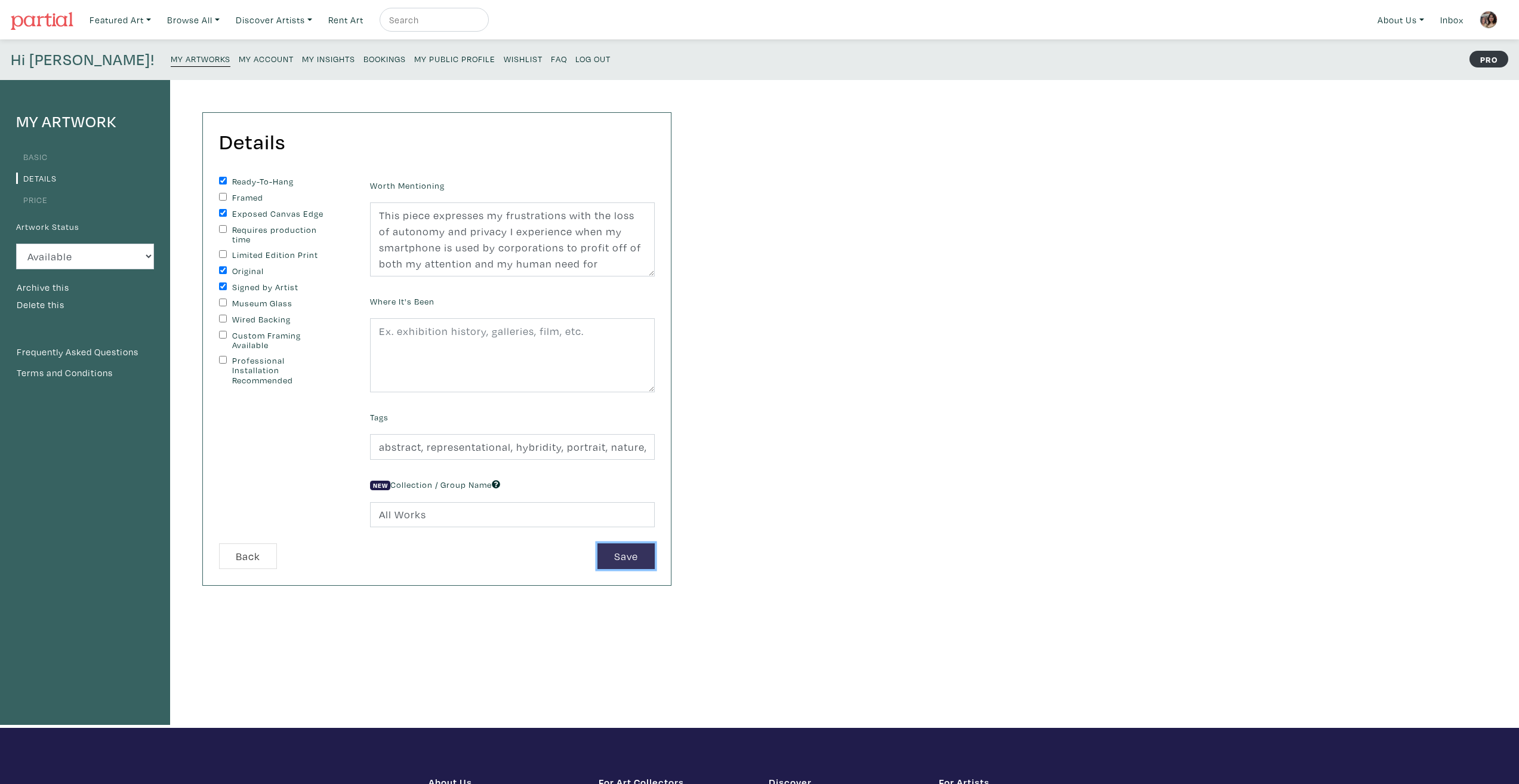
click at [630, 563] on button "Save" at bounding box center [626, 556] width 58 height 25
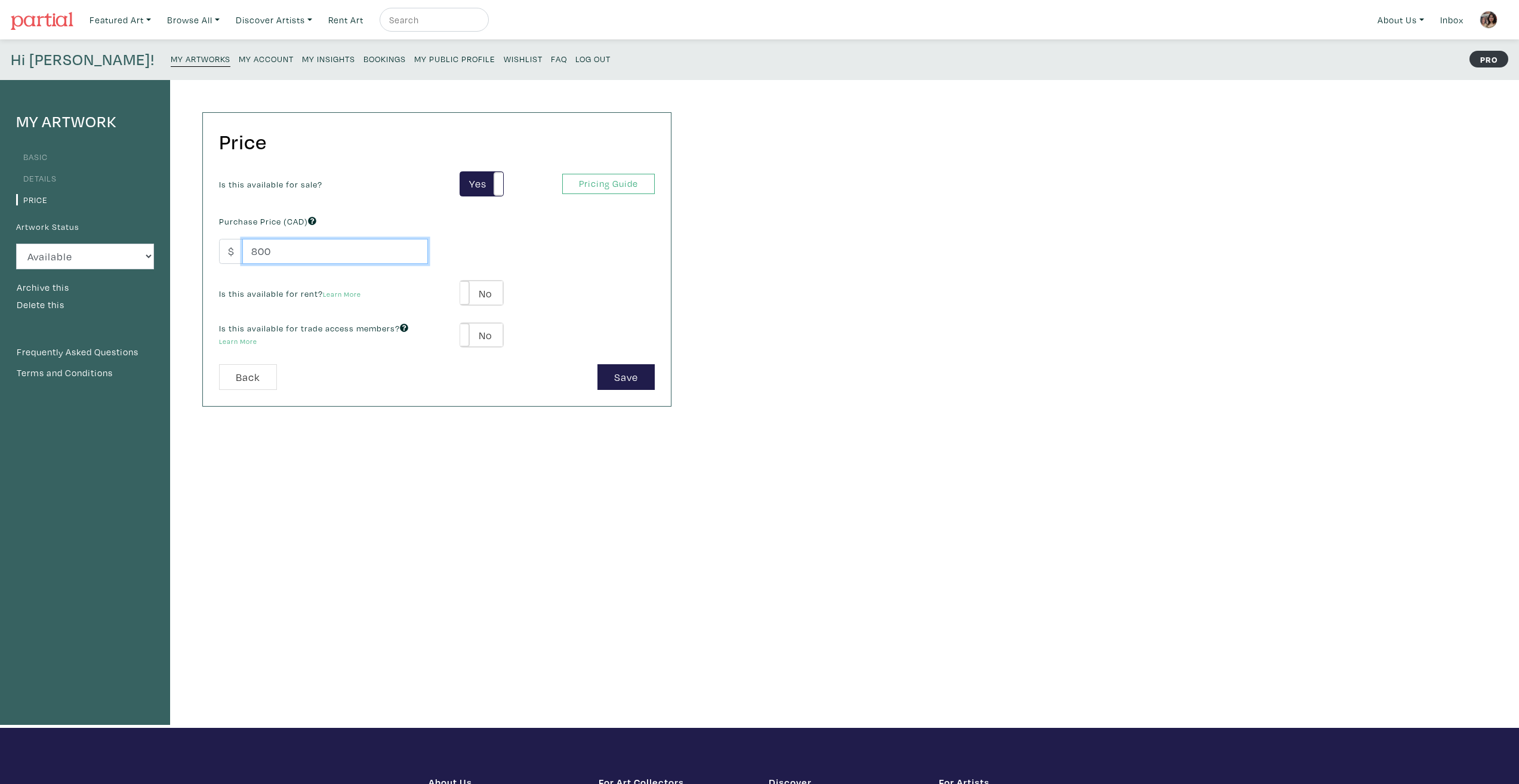
click at [334, 251] on input "800" at bounding box center [335, 251] width 186 height 25
drag, startPoint x: 309, startPoint y: 254, endPoint x: 217, endPoint y: 254, distance: 92.0
click at [218, 255] on div "Purchase Price (CAD) $ 800" at bounding box center [323, 238] width 227 height 51
type input "900"
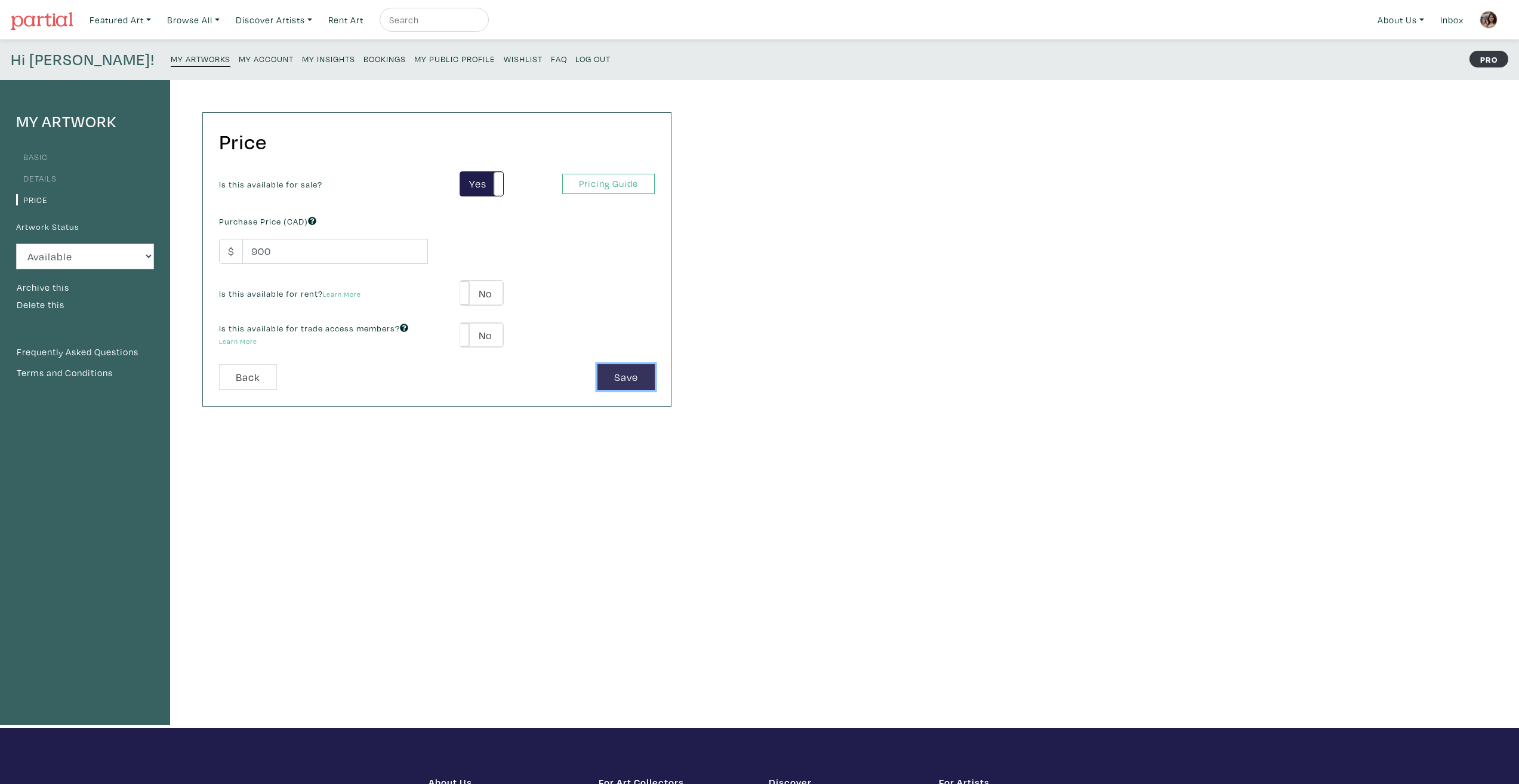
click at [639, 387] on button "Save" at bounding box center [626, 377] width 58 height 25
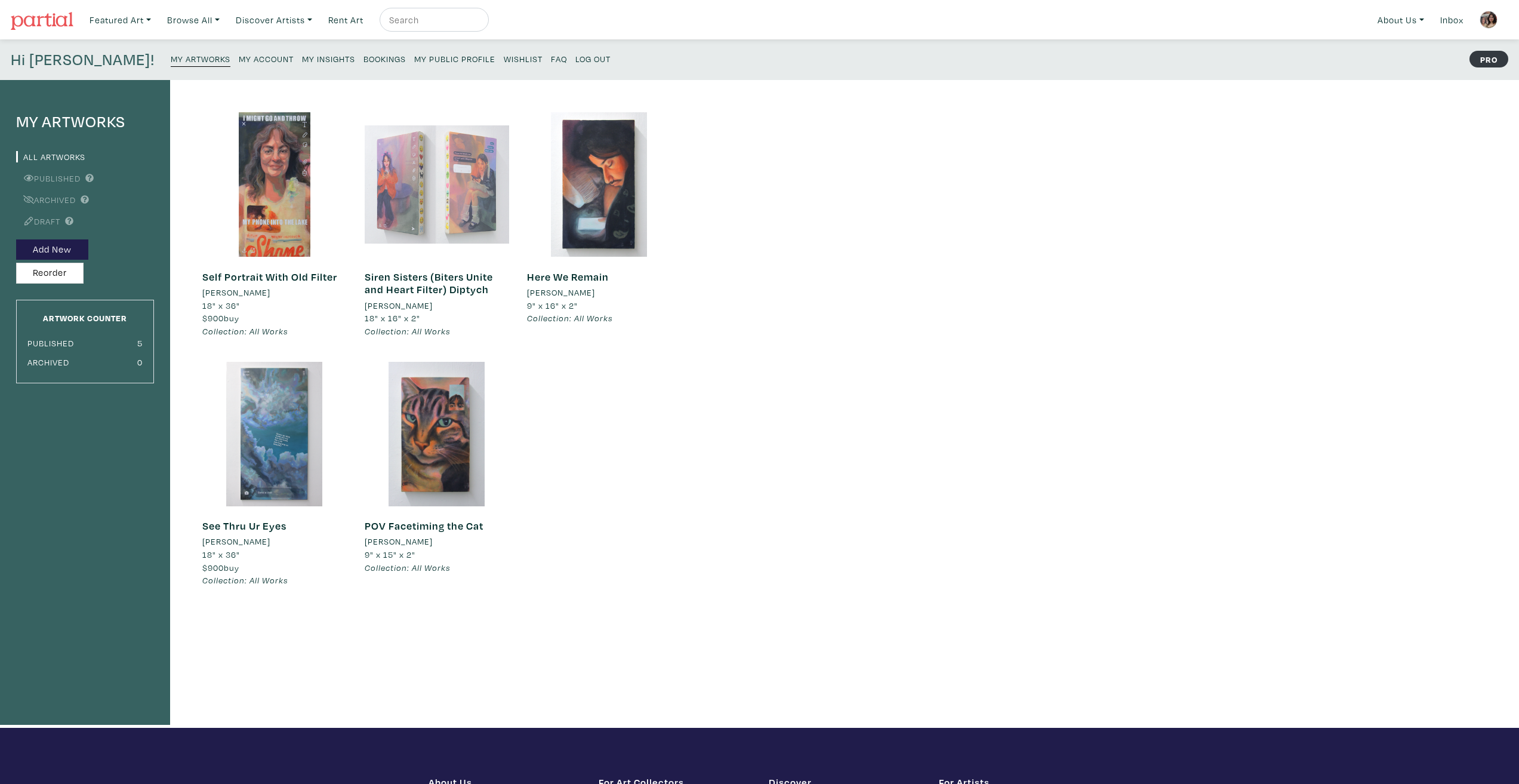
click at [463, 199] on div at bounding box center [437, 184] width 145 height 145
click at [45, 249] on button "Add New" at bounding box center [52, 249] width 72 height 21
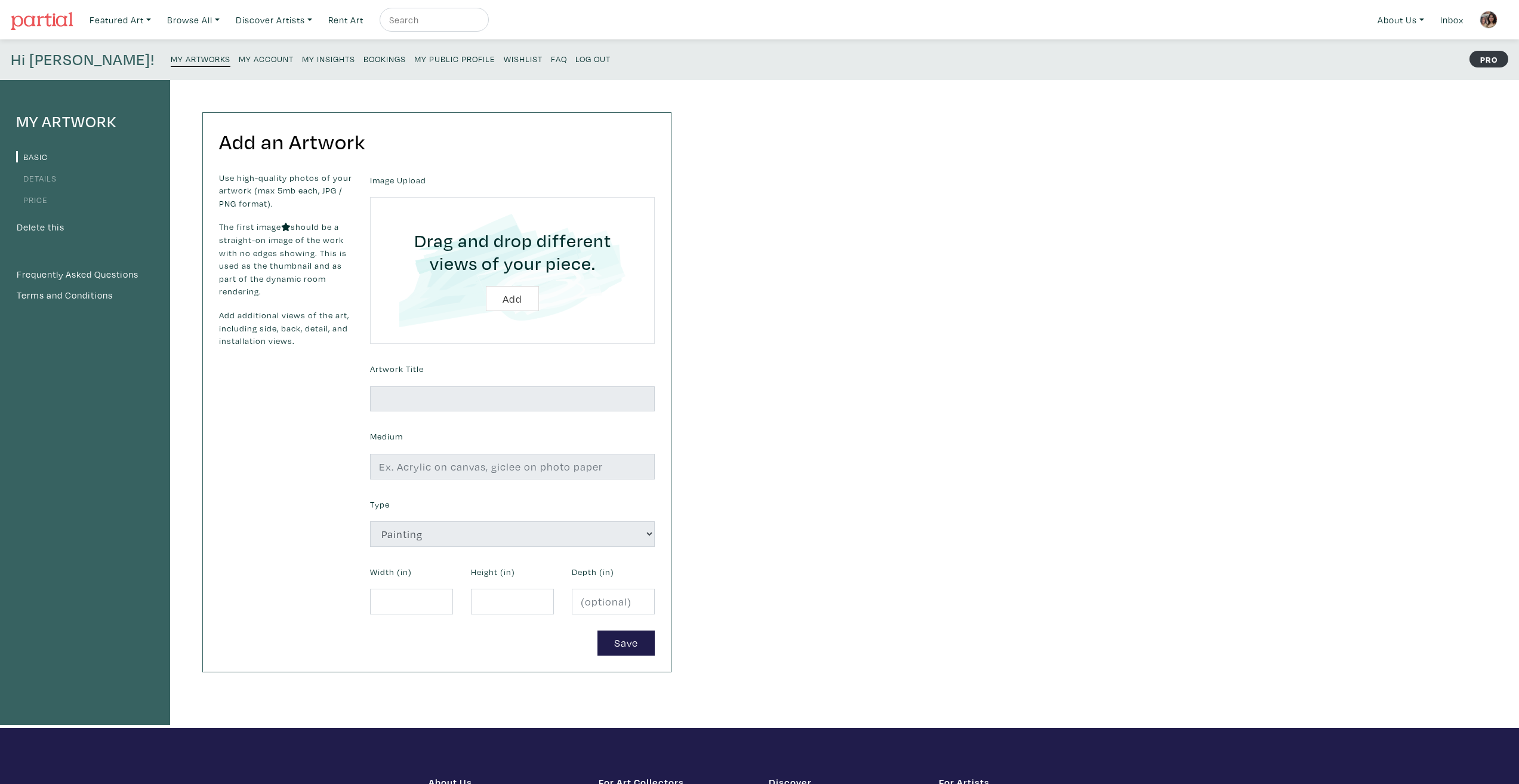
click at [519, 294] on input "file" at bounding box center [512, 270] width 251 height 113
type input "C:\fakepath\th-ricky-is-sux.png"
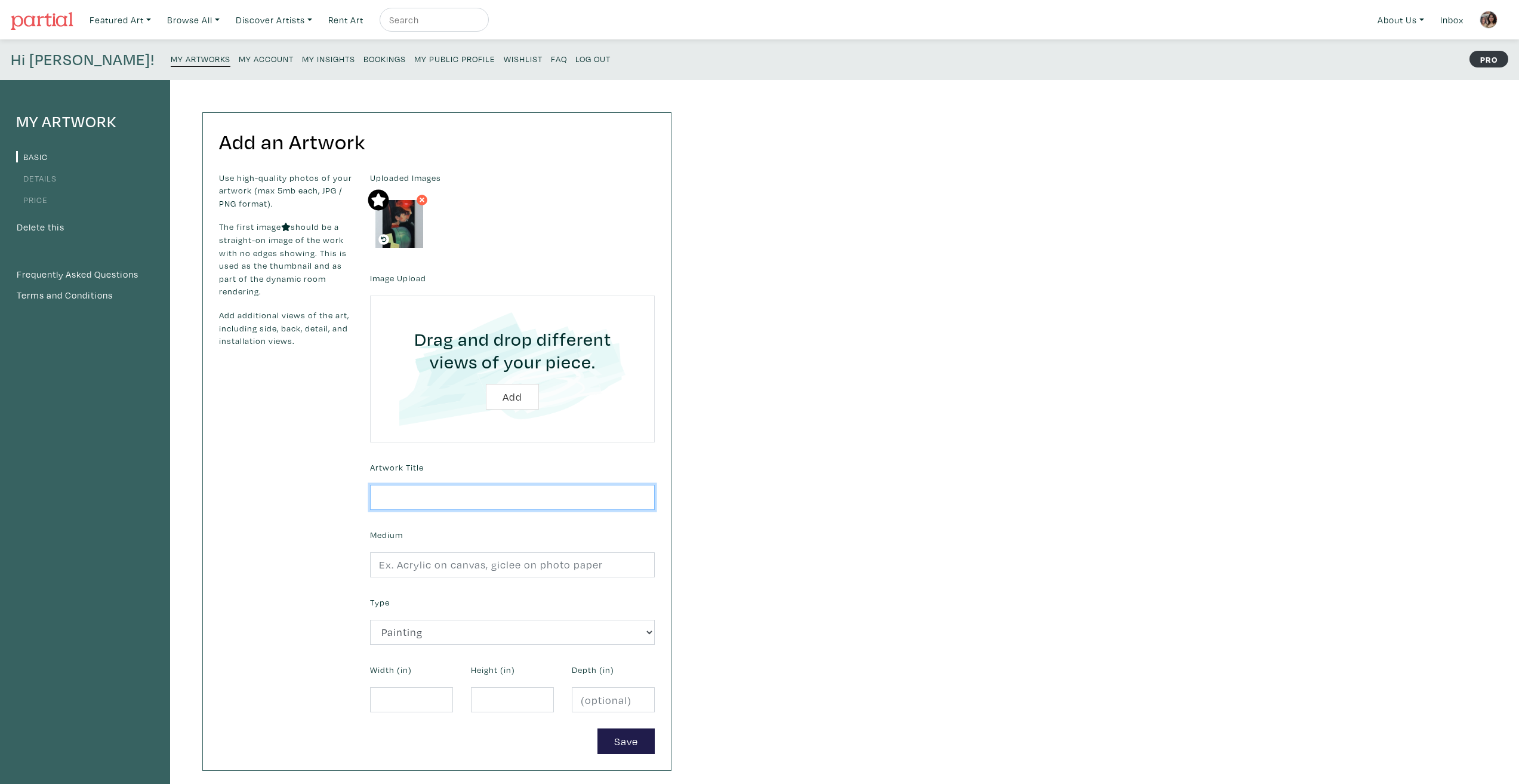
click at [475, 501] on input "text" at bounding box center [512, 498] width 285 height 25
type input "[PERSON_NAME] is Sux"
drag, startPoint x: 538, startPoint y: 555, endPoint x: 538, endPoint y: 563, distance: 8.0
click at [538, 563] on input "text" at bounding box center [512, 565] width 285 height 25
click at [443, 567] on input "Acrylic on raw canvas" at bounding box center [512, 565] width 285 height 25
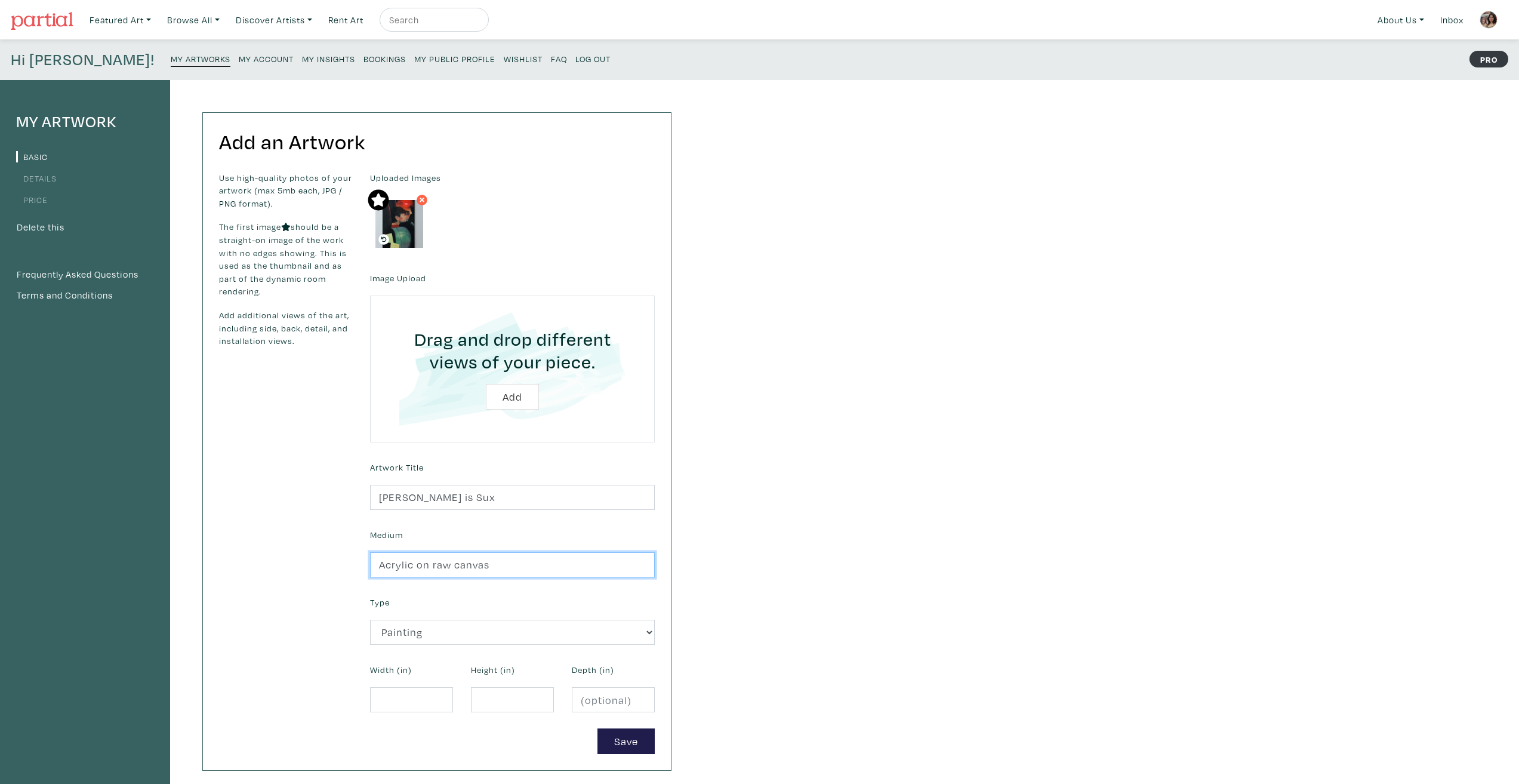
click at [443, 567] on input "Acrylic on raw canvas" at bounding box center [512, 565] width 285 height 25
type input "Acrylic on canvas"
click at [851, 607] on div "My Artwork Basic Details Price Delete this Frequently Asked Questions Terms and…" at bounding box center [759, 433] width 1519 height 706
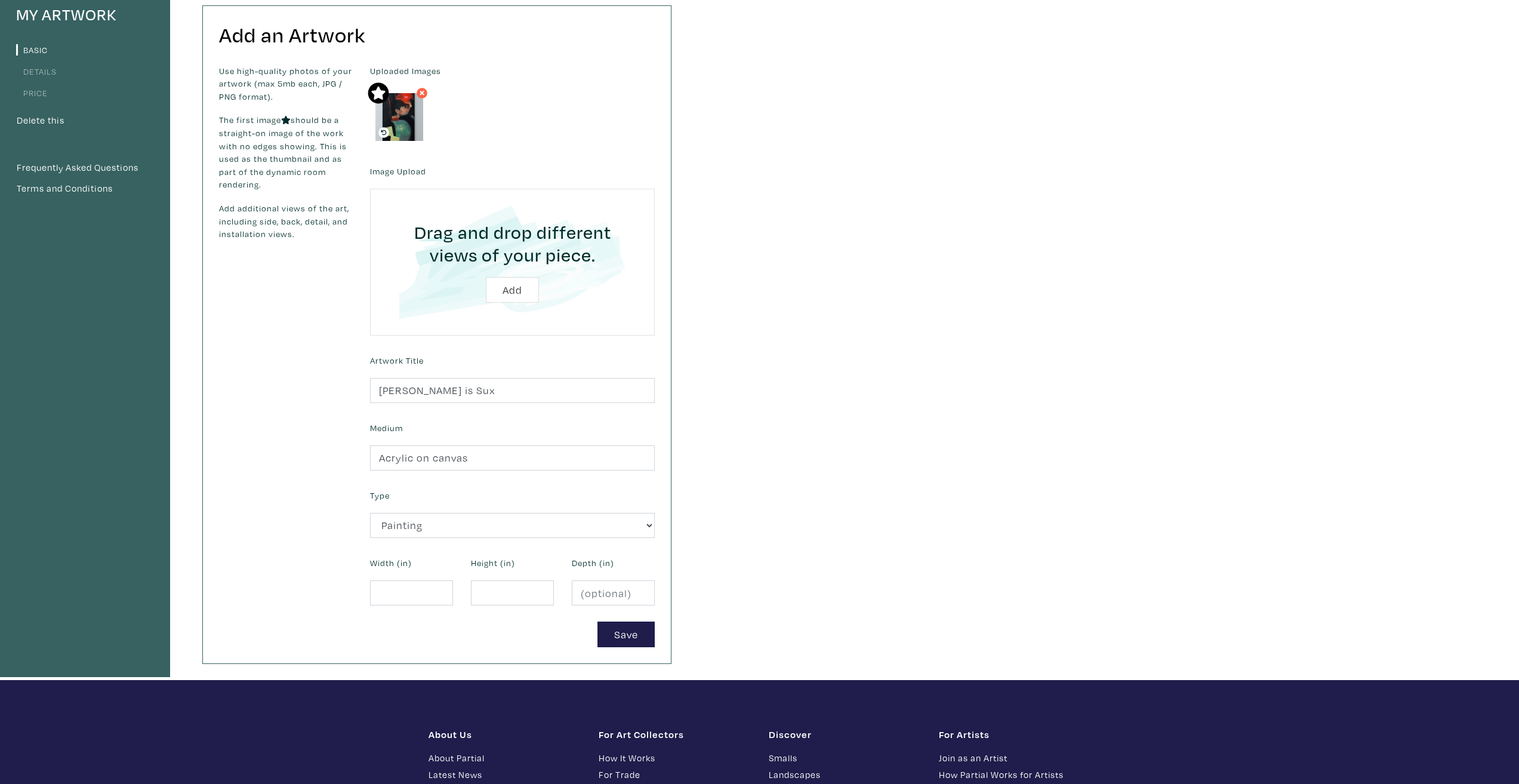
scroll to position [179, 0]
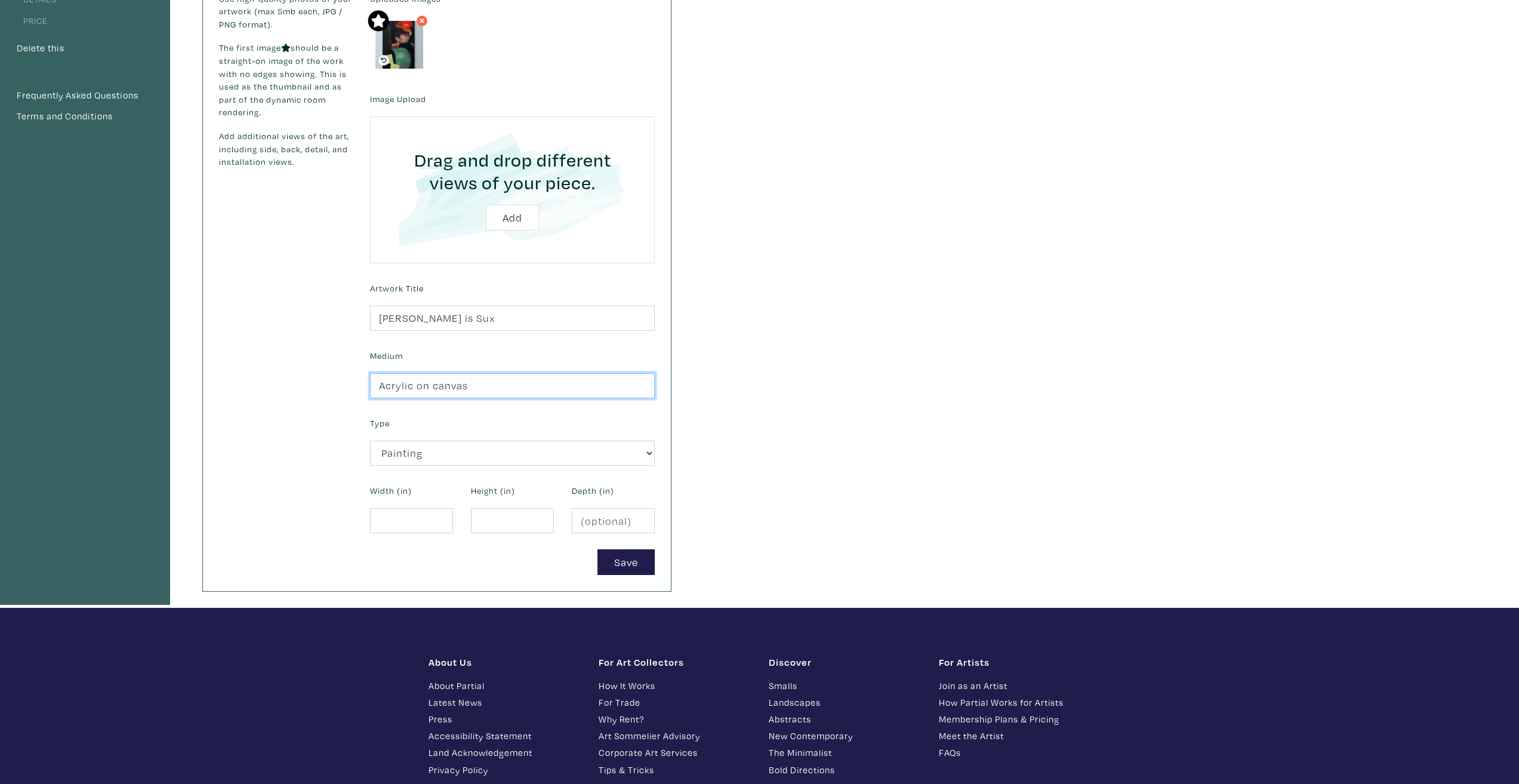
click at [461, 379] on input "Acrylic on canvas" at bounding box center [512, 386] width 285 height 25
click at [432, 495] on div "Width (in)" at bounding box center [411, 507] width 101 height 51
click at [432, 509] on input "number" at bounding box center [411, 521] width 83 height 25
type input "18"
click at [536, 525] on input "-0.1" at bounding box center [512, 521] width 83 height 25
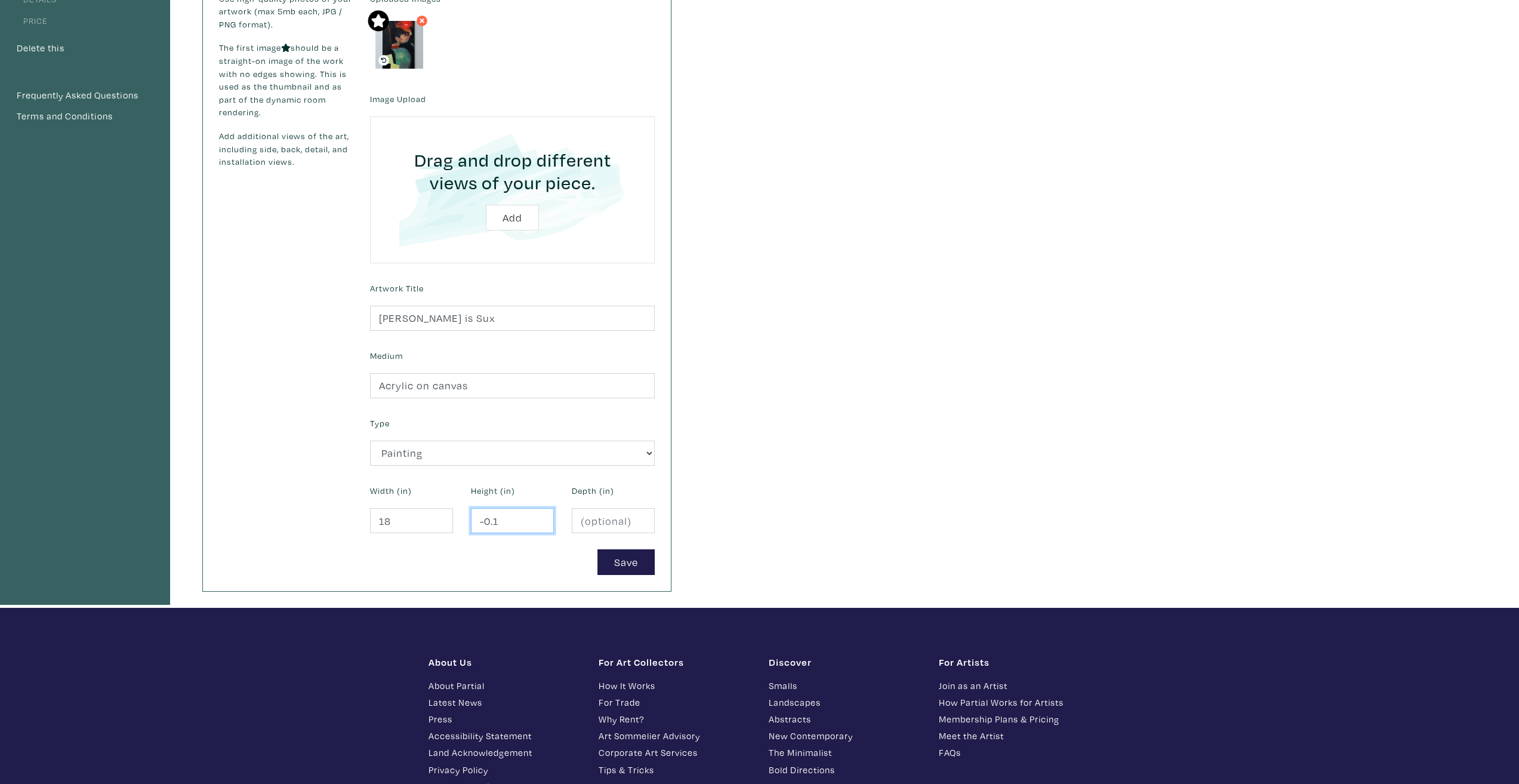
drag, startPoint x: 488, startPoint y: 526, endPoint x: 433, endPoint y: 525, distance: 55.0
click at [430, 526] on form "Uploaded Images Image Upload Drag and drop different views of your piece. Add A…" at bounding box center [512, 283] width 303 height 582
type input "36"
click at [832, 476] on div "My Artwork Basic Details Price Delete this Frequently Asked Questions Terms and…" at bounding box center [759, 254] width 1519 height 706
click at [639, 563] on button "Save" at bounding box center [626, 562] width 58 height 25
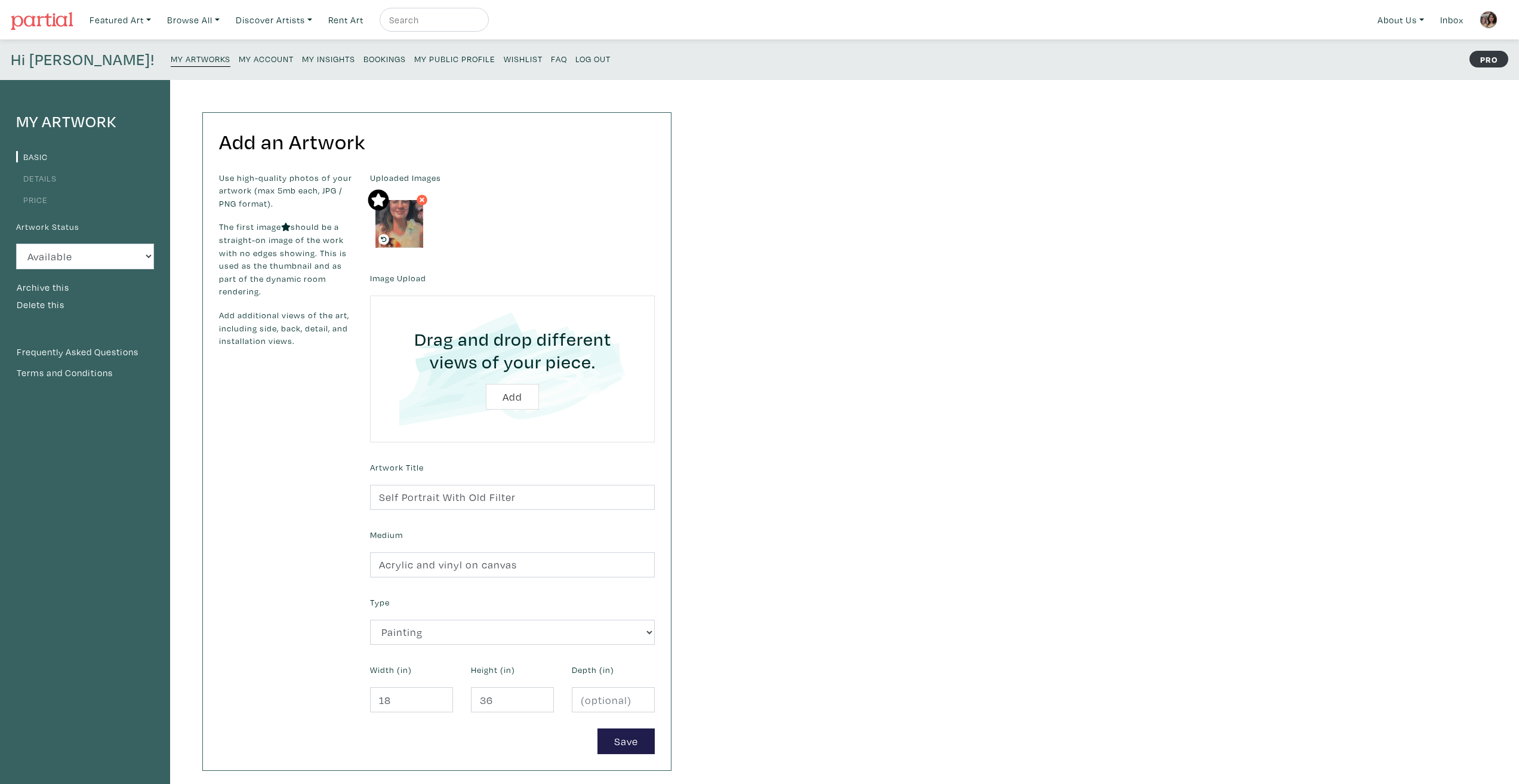
click at [421, 199] on icon at bounding box center [422, 200] width 5 height 5
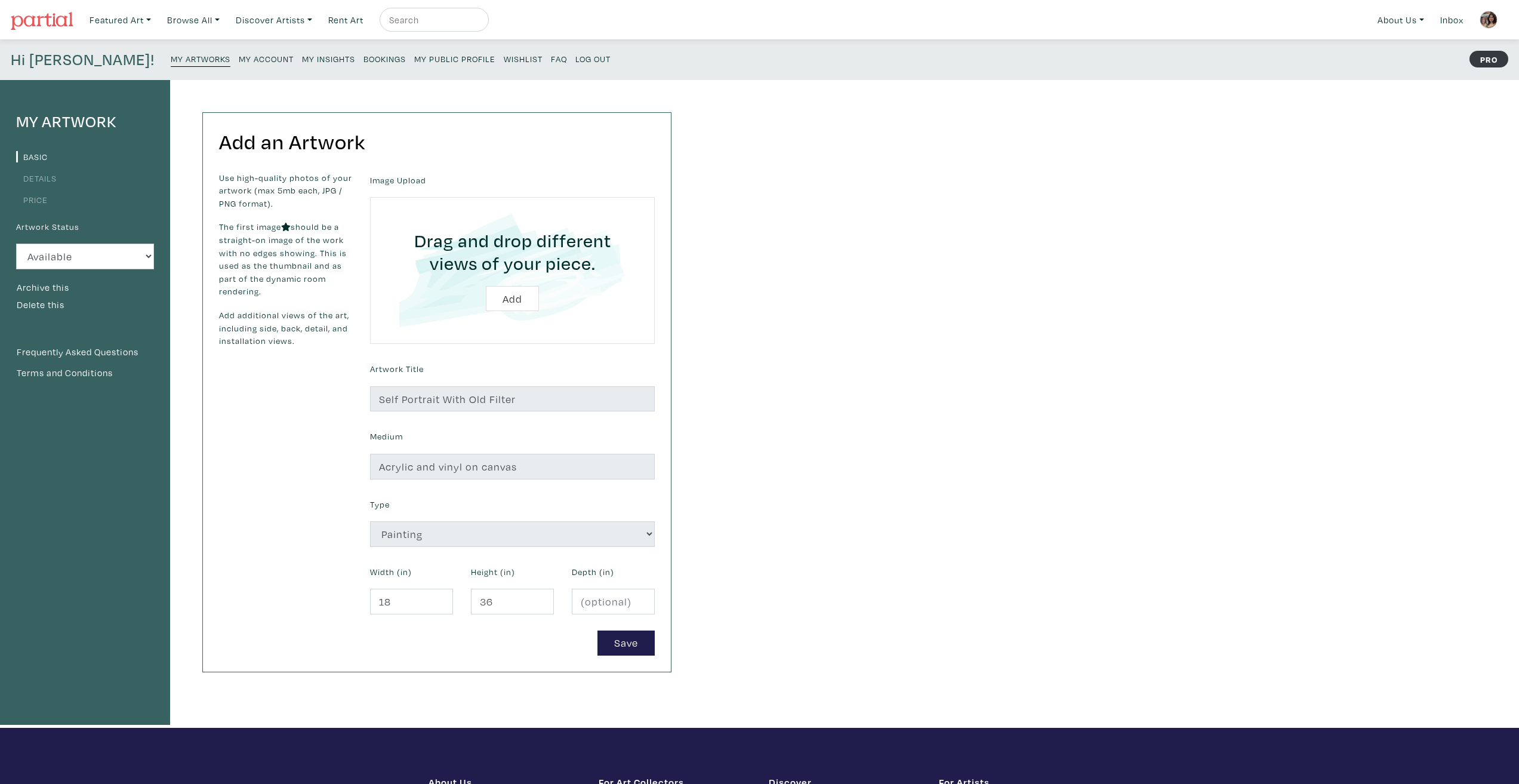
click at [501, 300] on input "file" at bounding box center [512, 270] width 251 height 113
type input "C:\fakepath\th-self with old copy.png"
click at [505, 302] on input "file" at bounding box center [512, 270] width 251 height 113
type input "C:\fakepath\th-self-with-old.png"
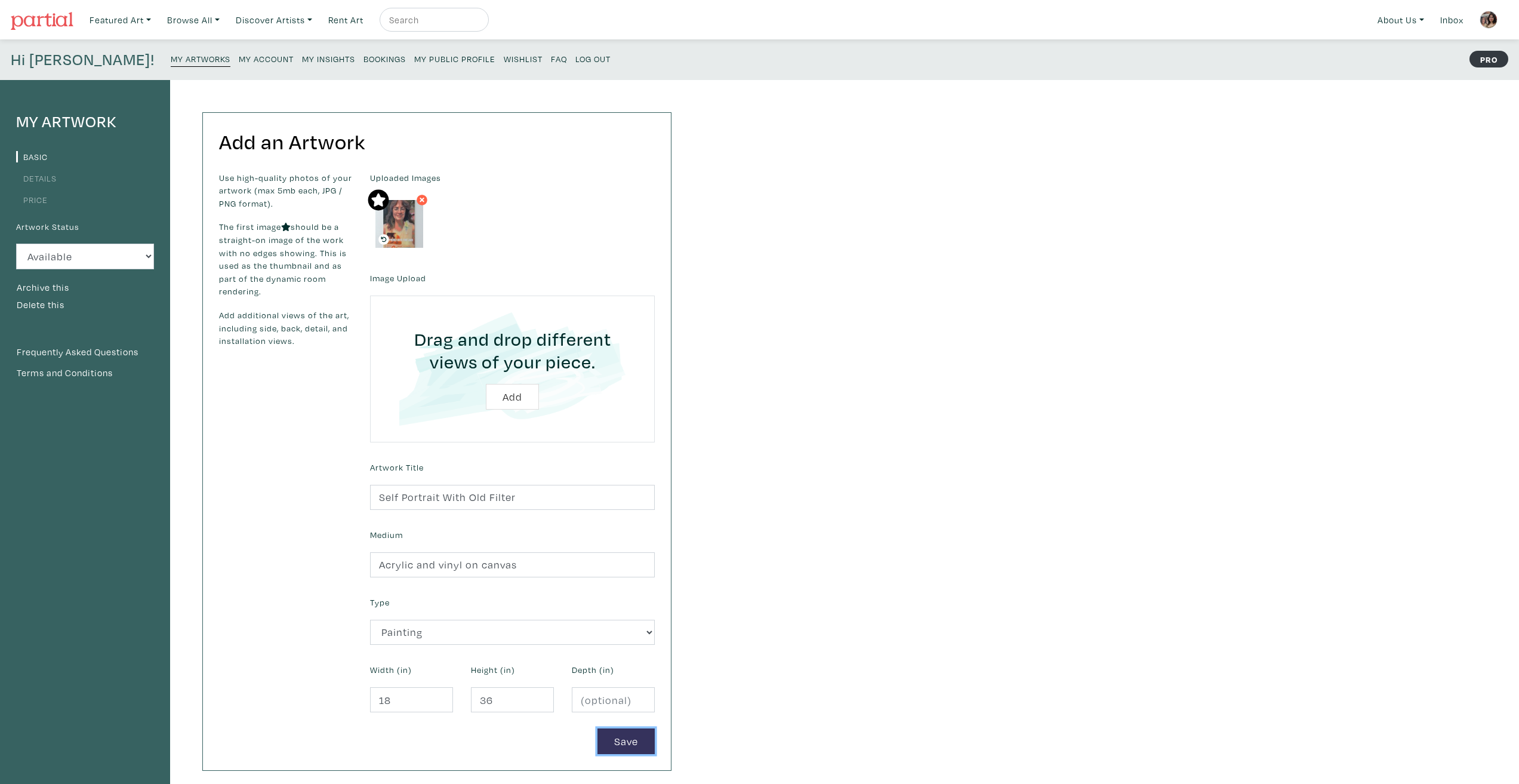
click at [636, 735] on button "Save" at bounding box center [626, 741] width 58 height 25
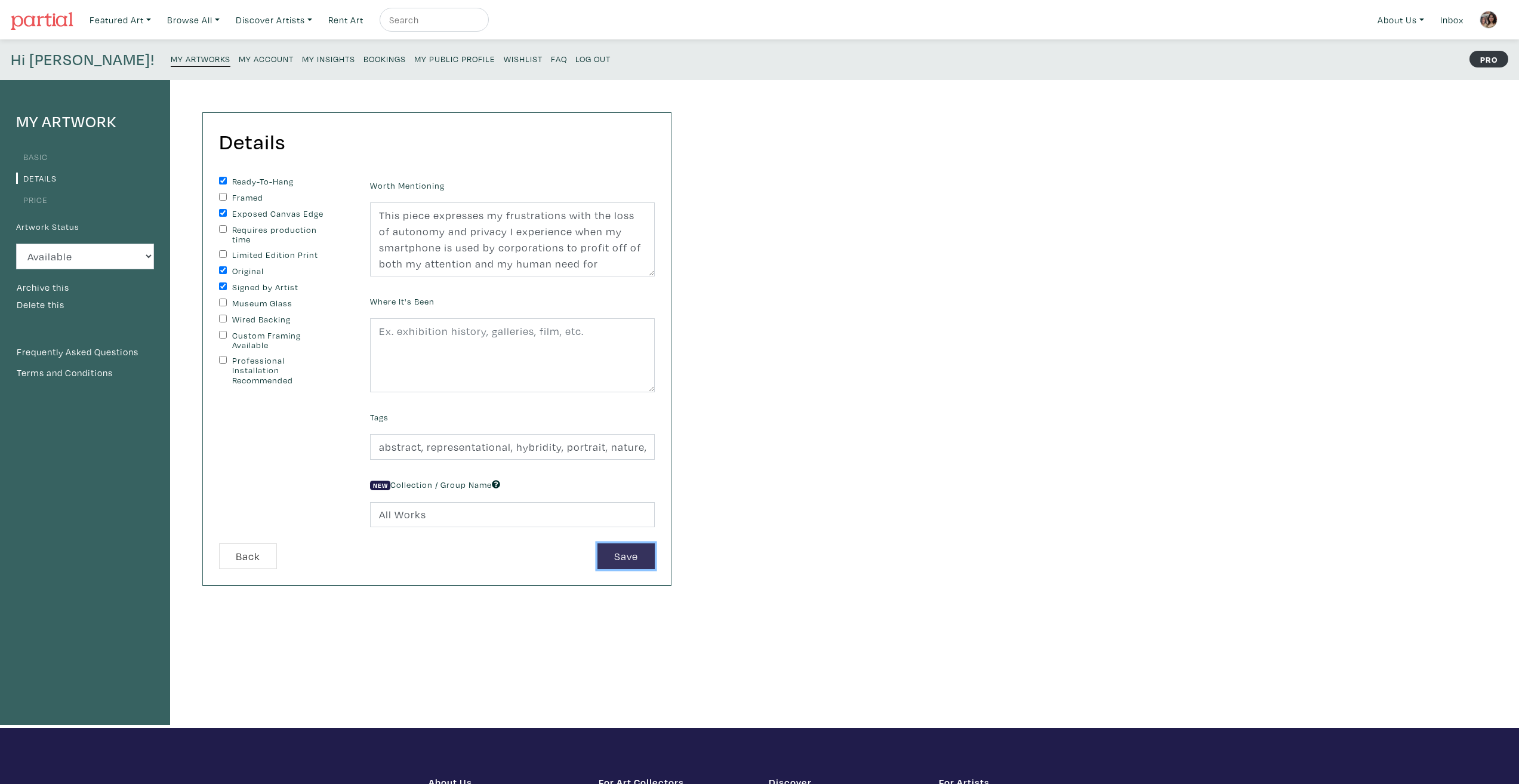
click at [632, 543] on button "Save" at bounding box center [626, 556] width 58 height 25
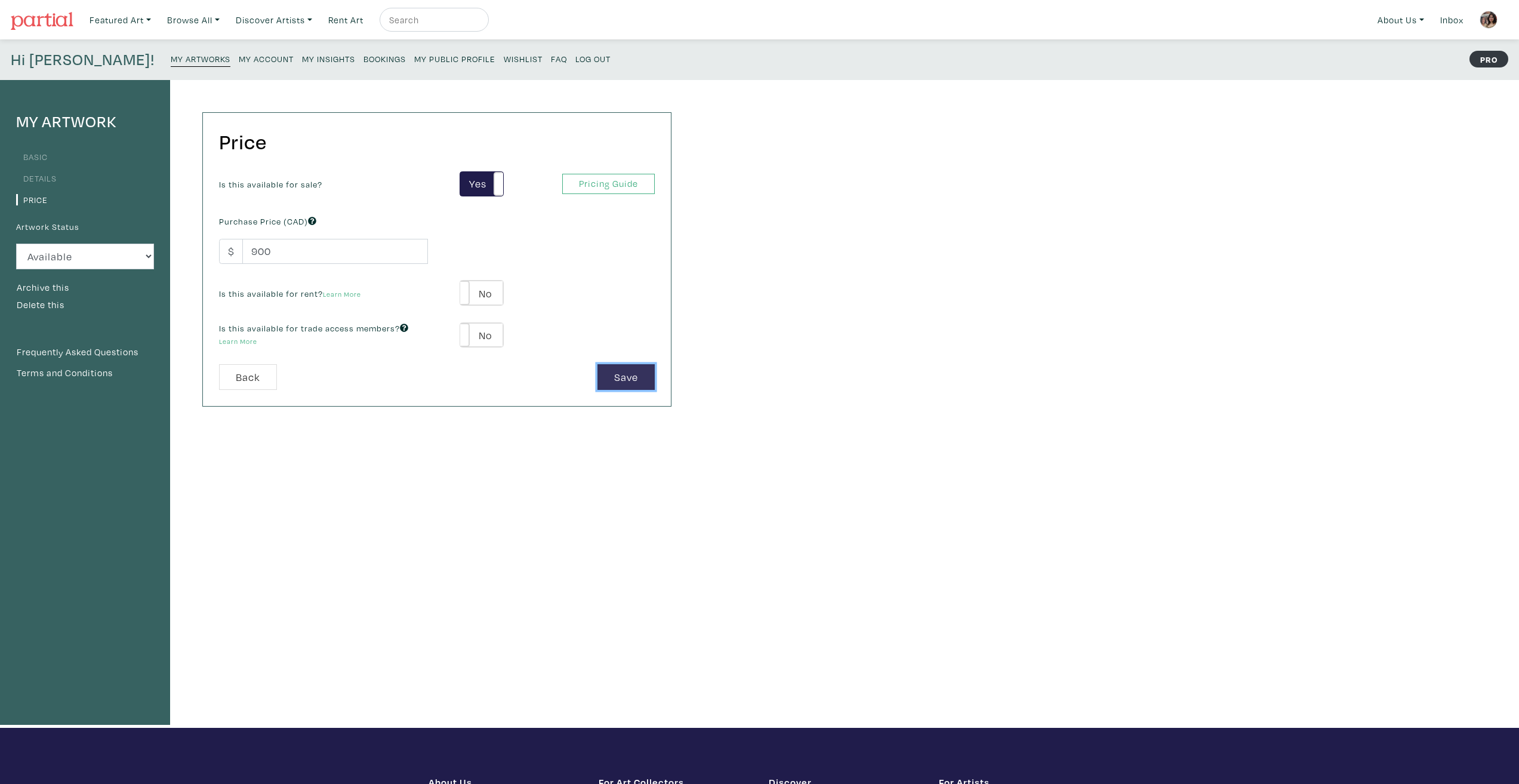
click at [627, 376] on button "Save" at bounding box center [626, 377] width 58 height 25
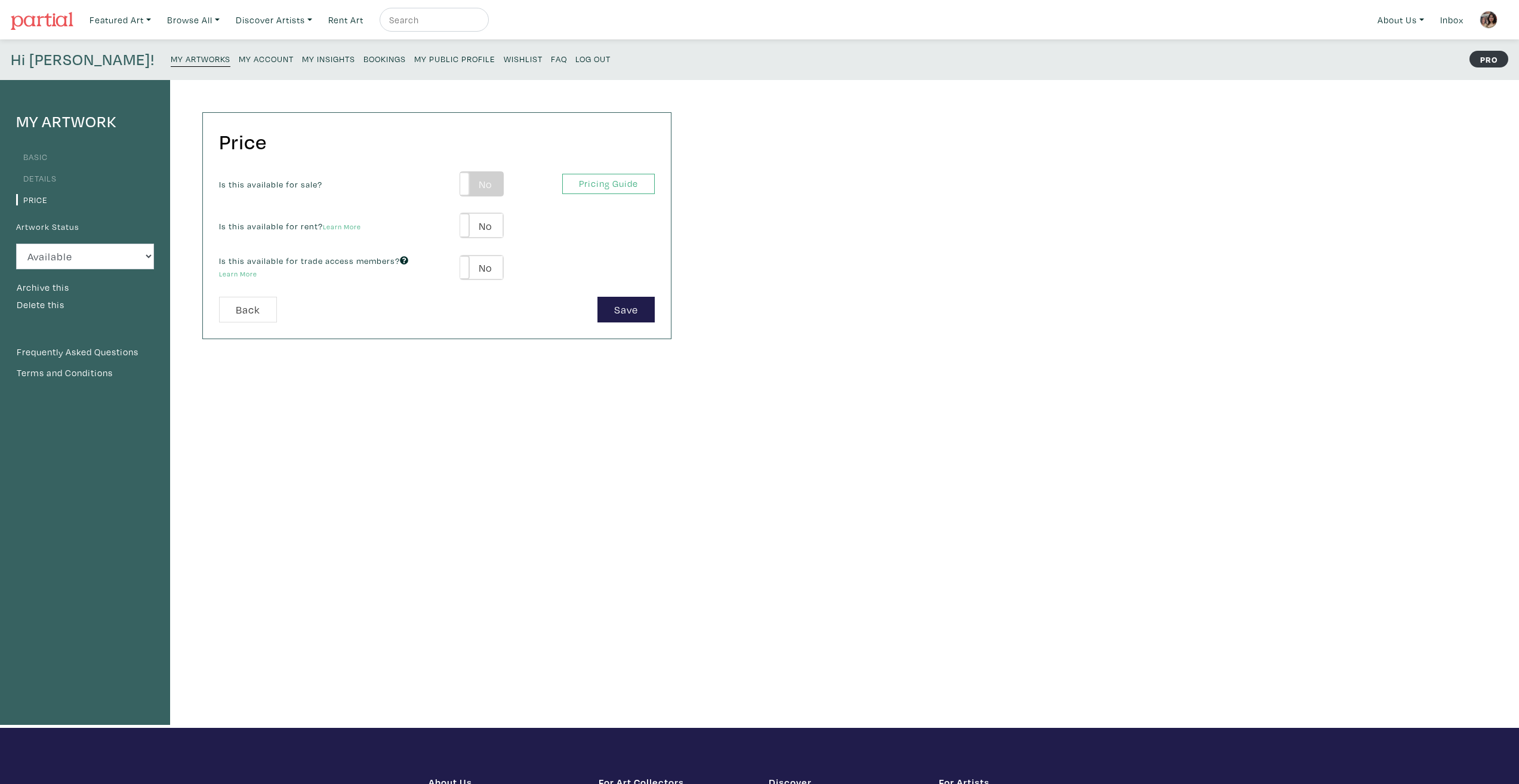
click at [488, 175] on label "No" at bounding box center [481, 184] width 42 height 24
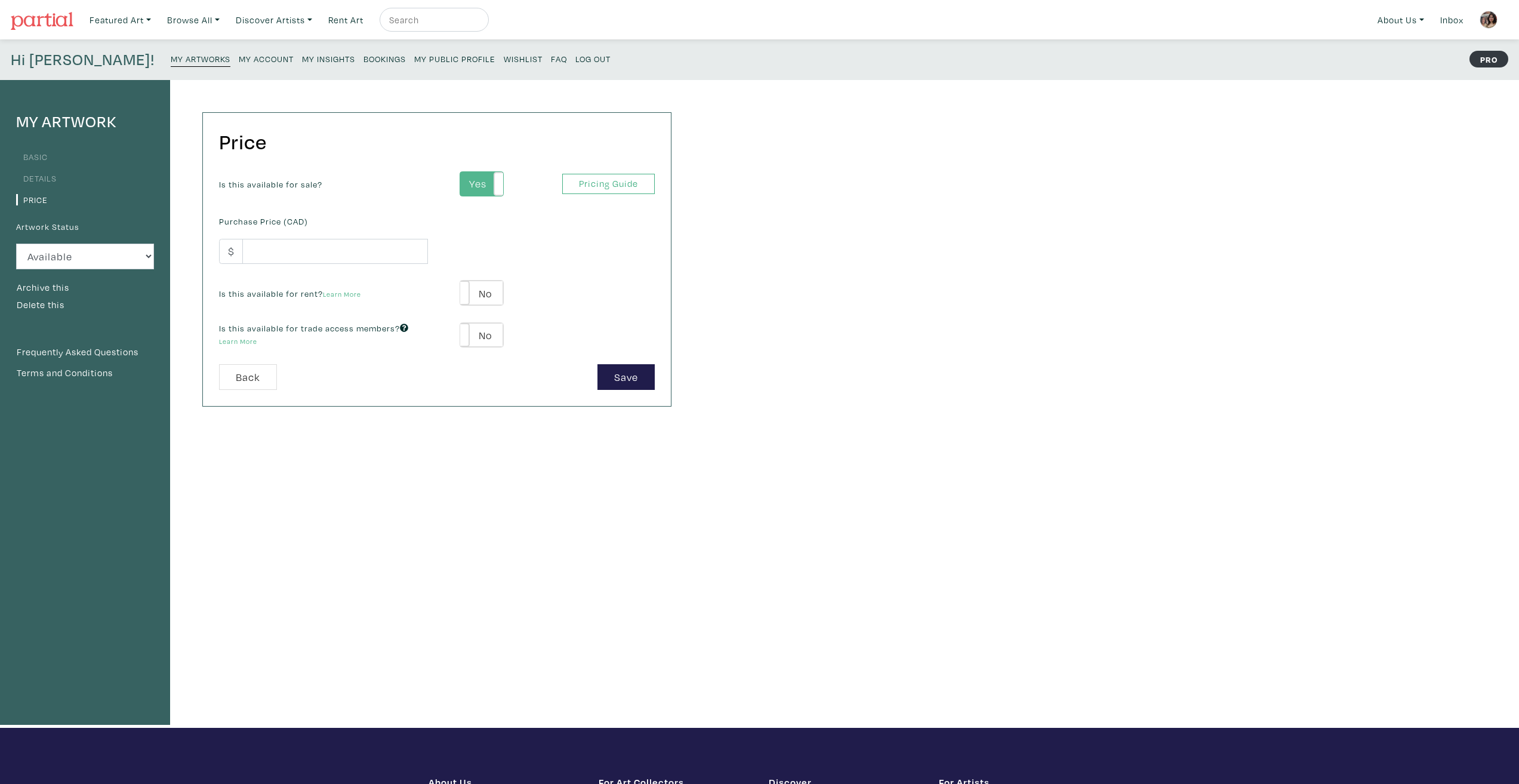
click at [487, 188] on label "Yes" at bounding box center [481, 184] width 42 height 24
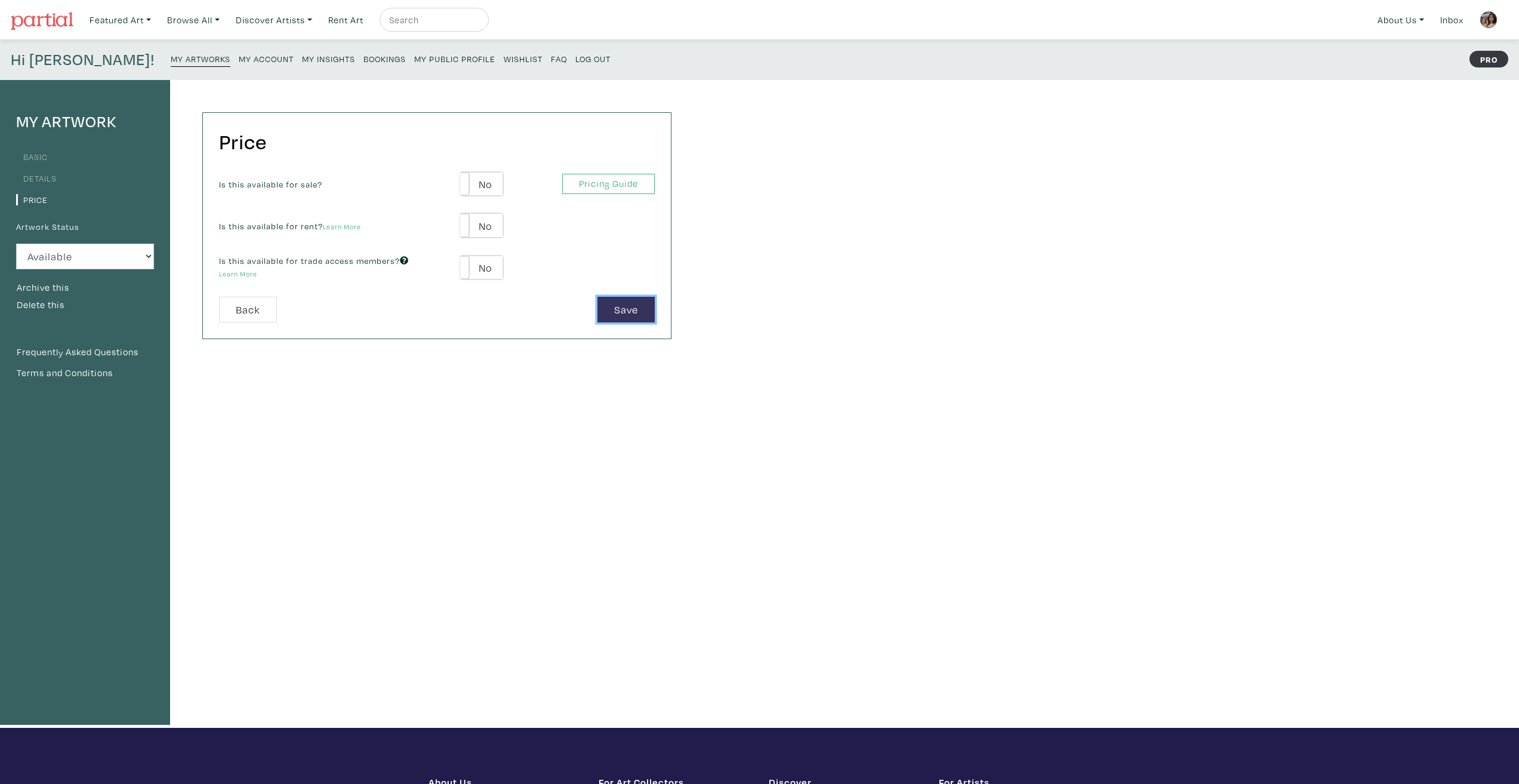
click at [617, 316] on button "Save" at bounding box center [626, 309] width 58 height 25
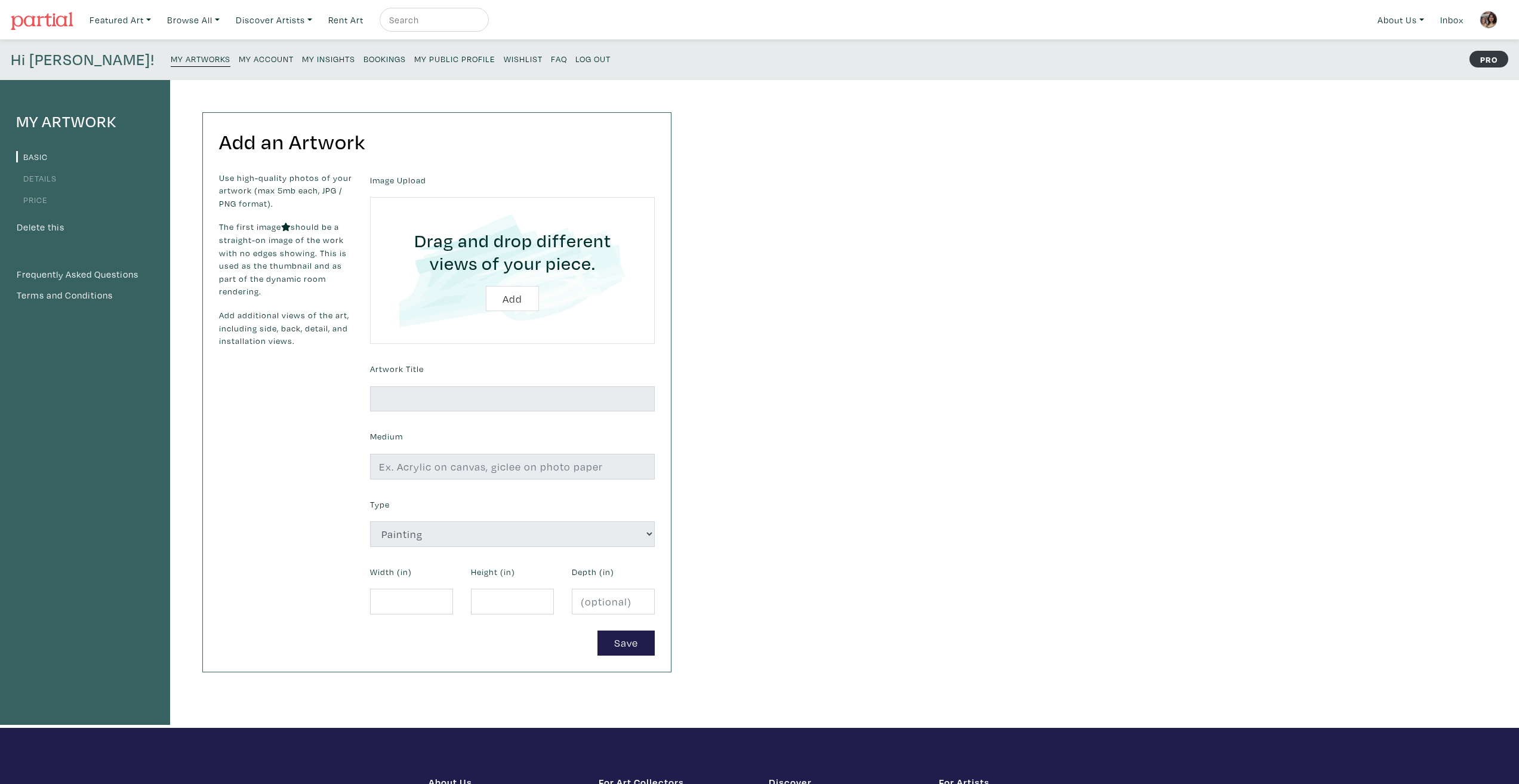
click at [516, 300] on input "file" at bounding box center [512, 270] width 251 height 113
type input "C:\fakepath\th-ricky-is-sux.png"
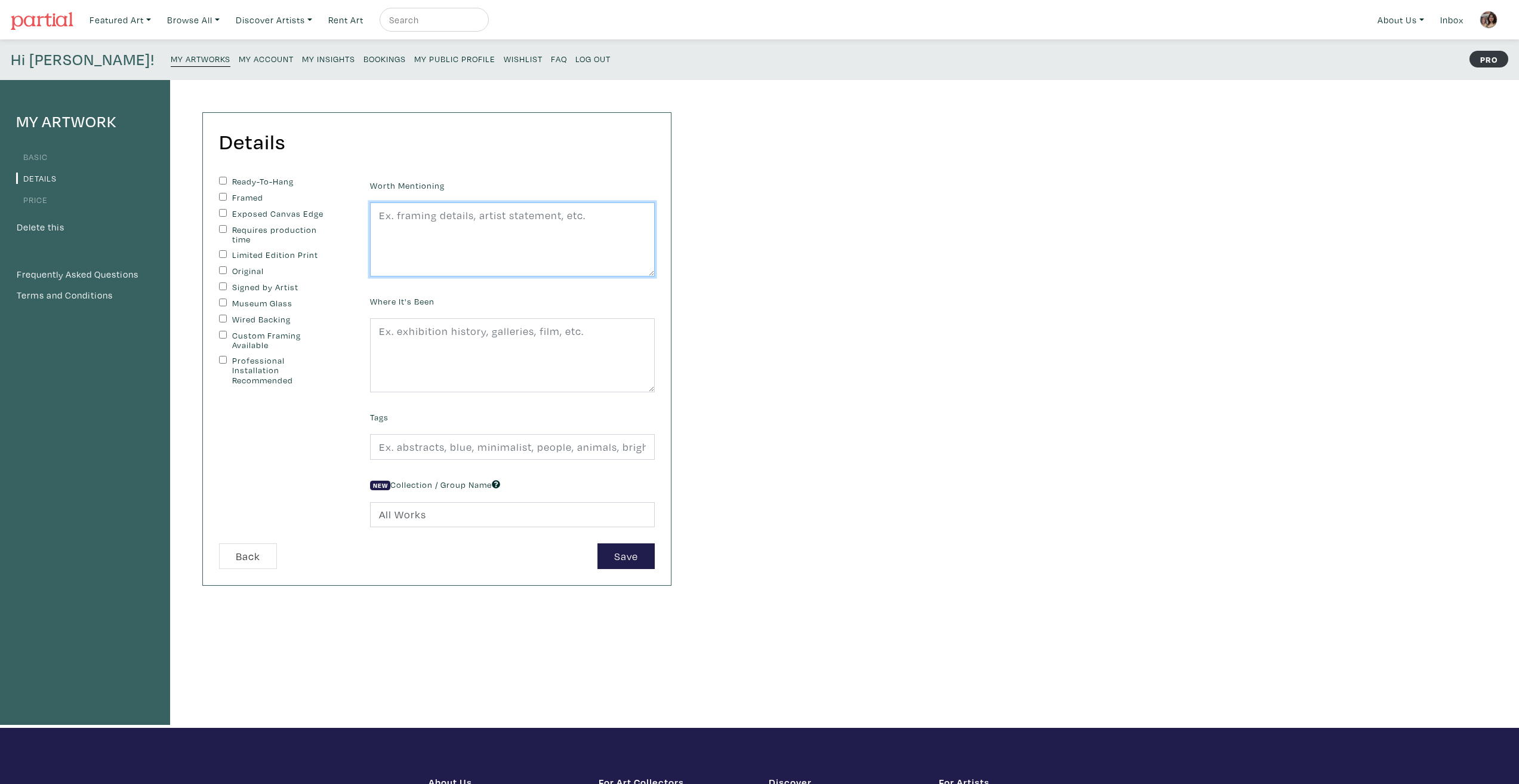
click at [463, 239] on textarea at bounding box center [512, 239] width 285 height 74
paste textarea "Ricky is Sux is a painting of a pixelated image of my brother riding in the pas…"
type textarea "Ricky is Sux is a painting of a pixelated image of my brother riding in the pas…"
click at [791, 383] on div "My Artwork Basic Details Price Delete this Frequently Asked Questions Terms and…" at bounding box center [759, 404] width 1519 height 648
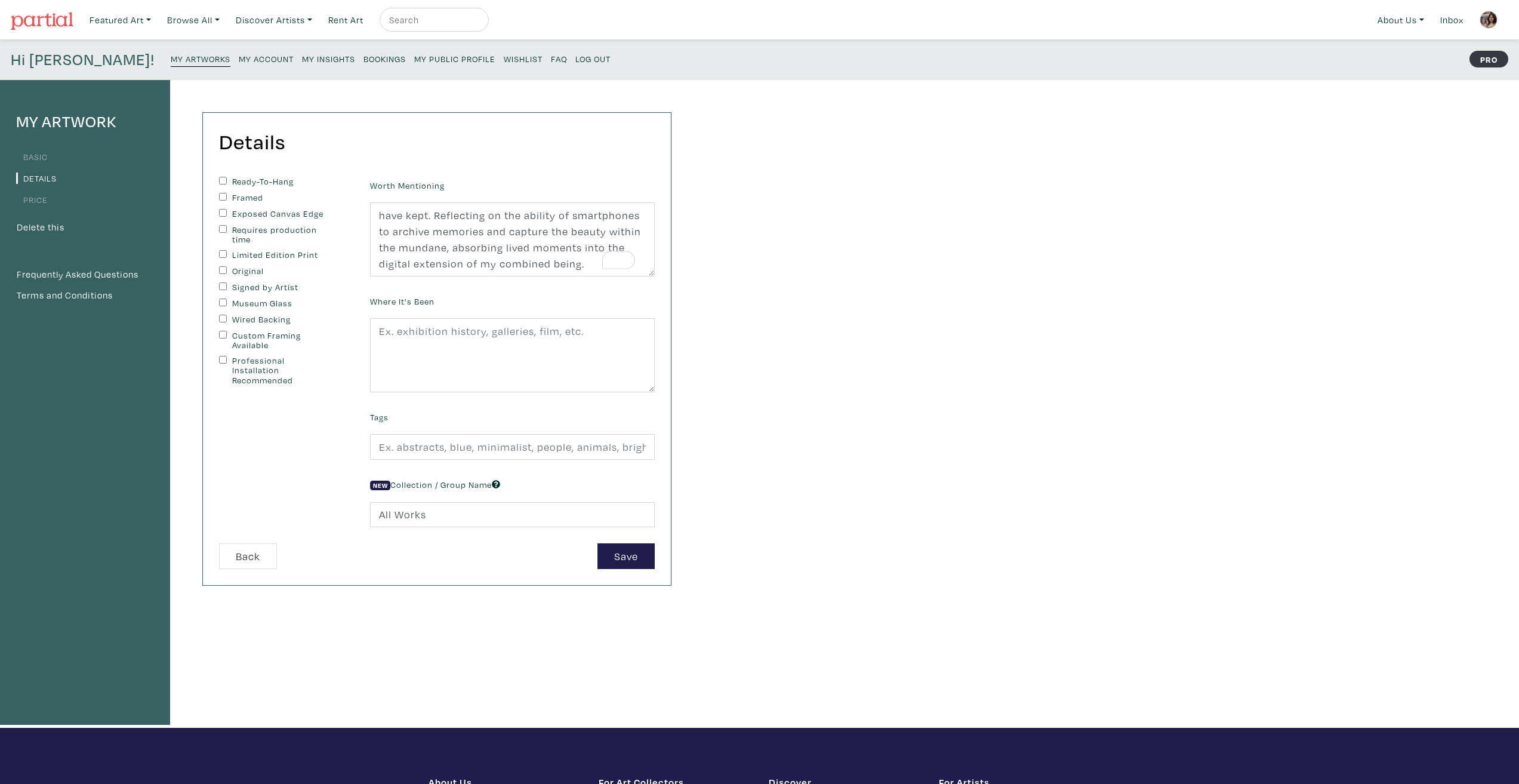
click at [460, 424] on div "Tags" at bounding box center [512, 433] width 303 height 51
click at [463, 447] on input "text" at bounding box center [512, 447] width 285 height 25
type input "abstract, representational, hybridity, portrait, nature, technology, love"
click at [805, 570] on div "My Artwork Basic Details Price Delete this Frequently Asked Questions Terms and…" at bounding box center [759, 404] width 1519 height 648
click at [604, 538] on div "Worth Mentioning Ricky is Sux is a painting of a pixelated image of my brother …" at bounding box center [512, 360] width 303 height 366
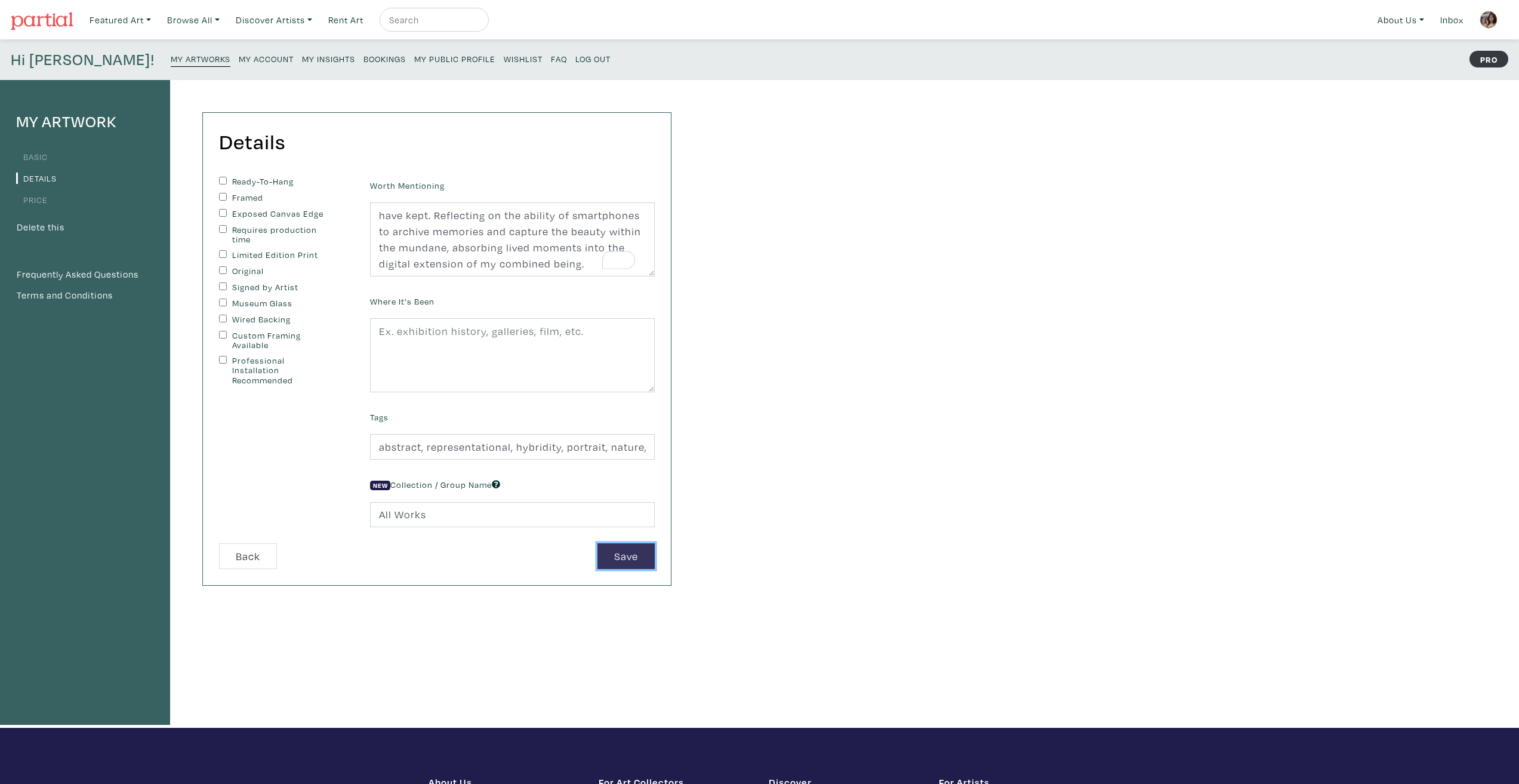
click at [617, 555] on button "Save" at bounding box center [626, 556] width 58 height 25
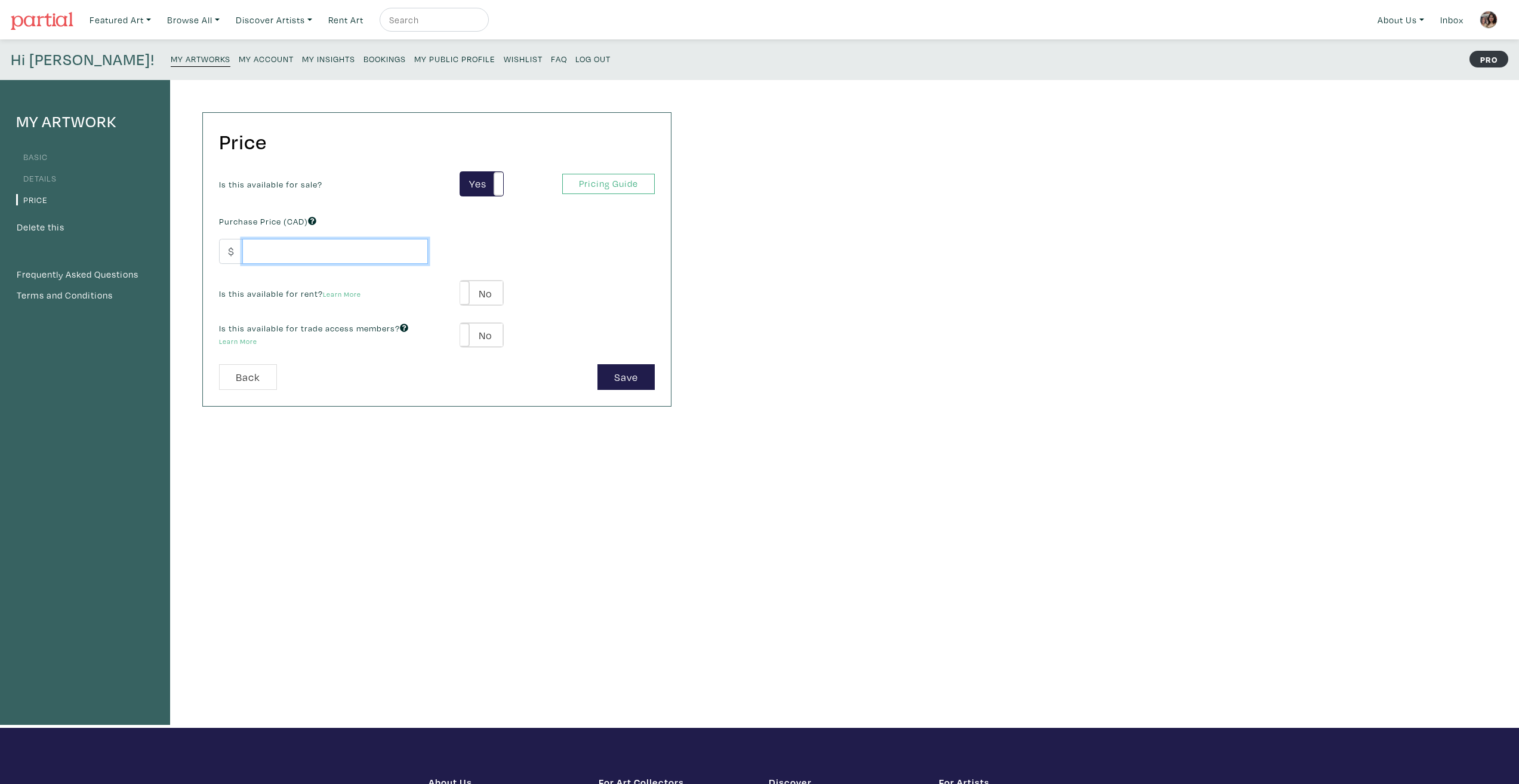
click at [366, 249] on input "number" at bounding box center [335, 251] width 186 height 25
type input "9"
type input "800"
click at [358, 197] on div "Is this available for sale? Yes No Yes No Pricing Guide PRO Purchase Price (CAD…" at bounding box center [437, 268] width 453 height 193
click at [619, 365] on button "Save" at bounding box center [626, 377] width 58 height 25
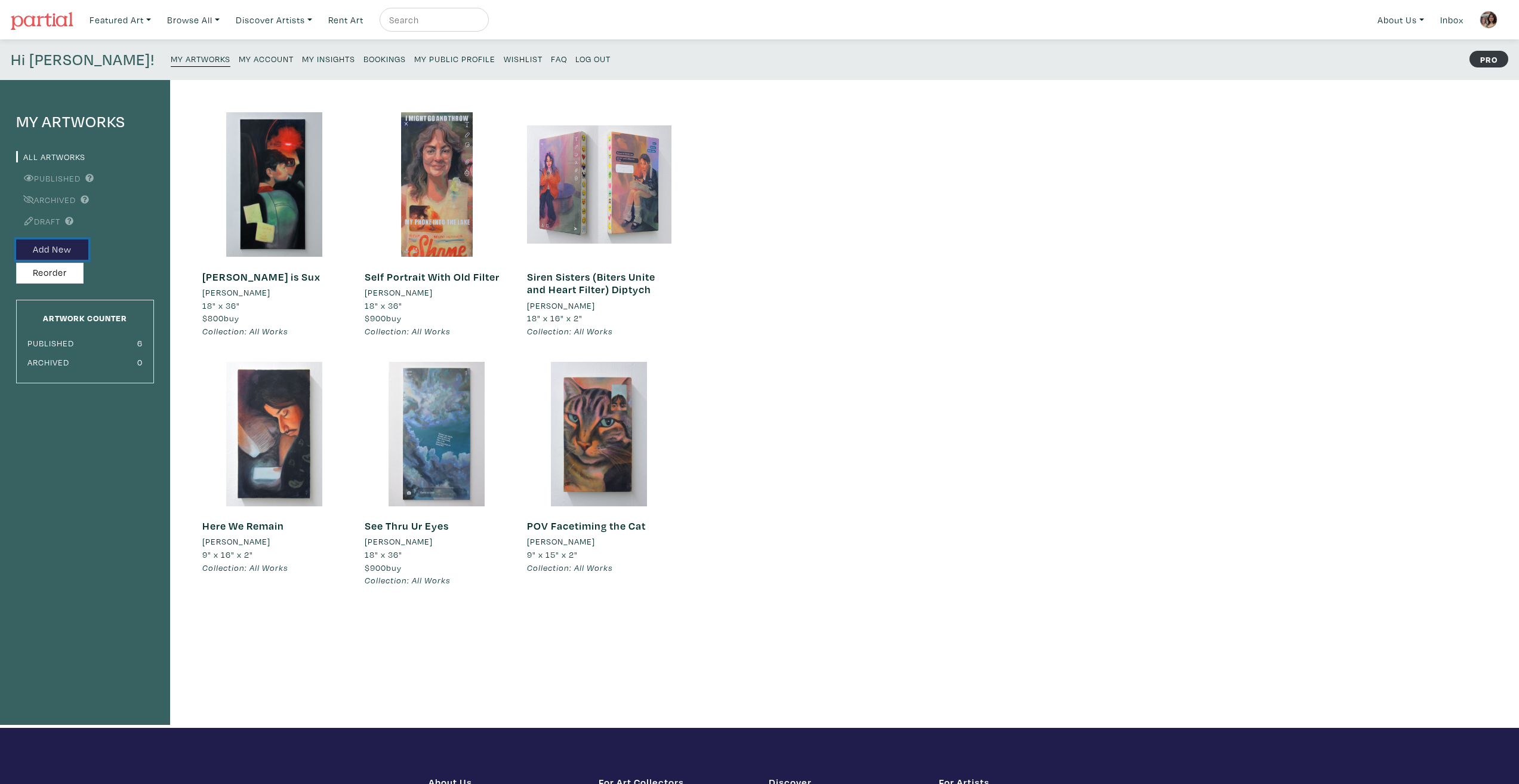
click at [49, 239] on button "Add New" at bounding box center [52, 249] width 72 height 21
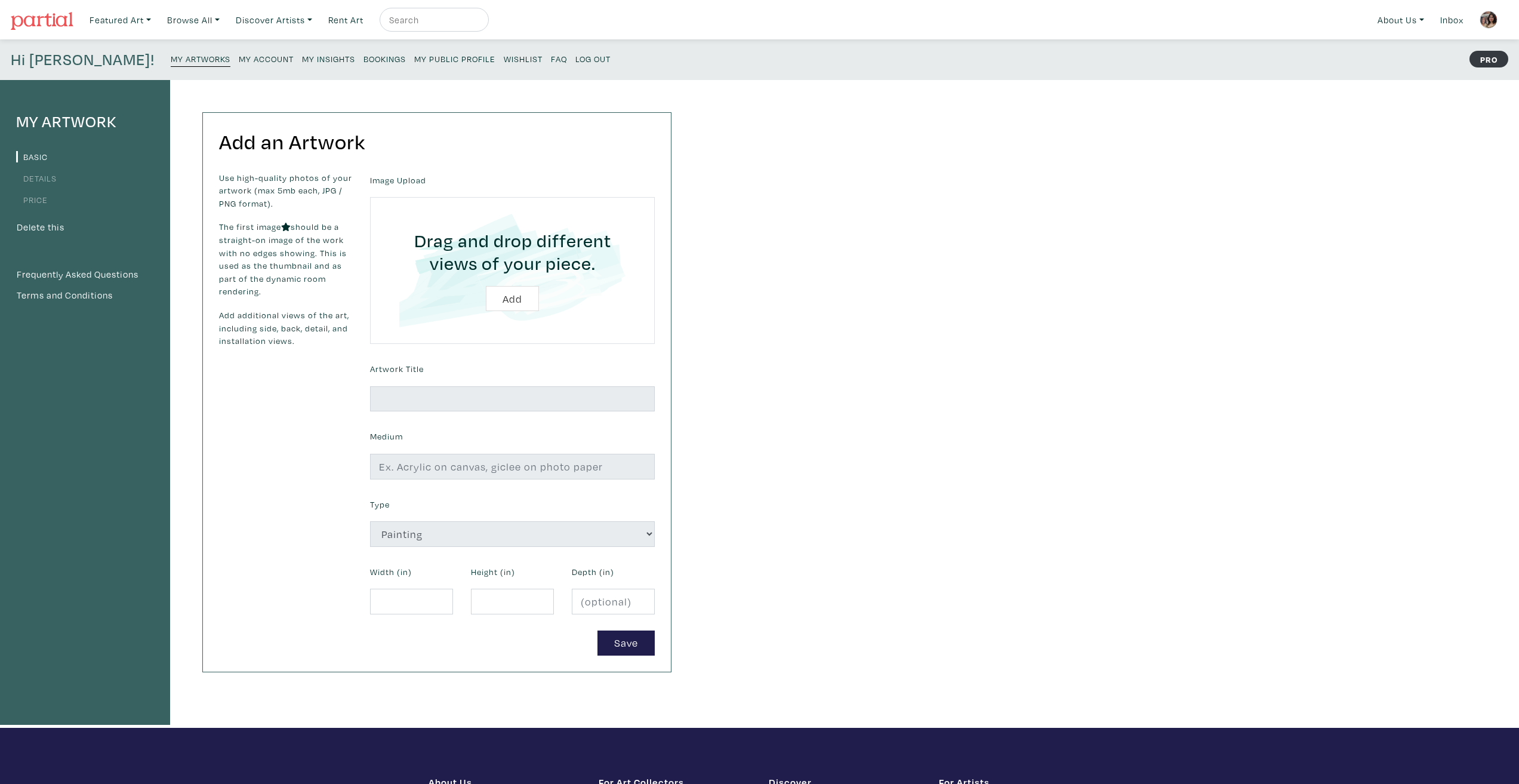
click at [522, 300] on input "file" at bounding box center [512, 270] width 251 height 113
type input "C:\fakepath\th-phone-sm.png"
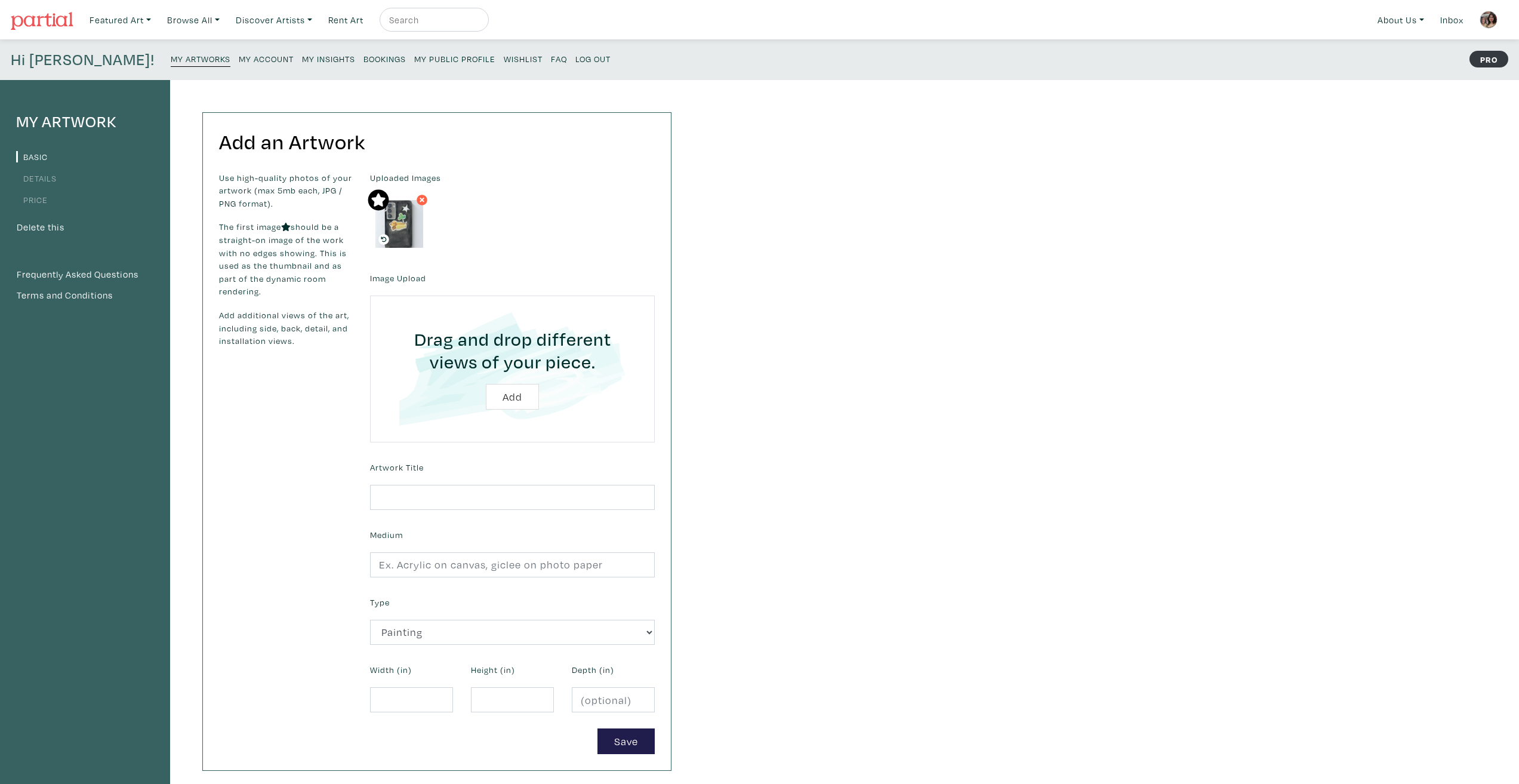
click at [513, 395] on input "file" at bounding box center [512, 369] width 251 height 113
type input "C:\fakepath\th-phone-l-sm.png"
click at [502, 486] on input "text" at bounding box center [512, 498] width 285 height 25
type input "D"
click at [480, 199] on icon at bounding box center [481, 200] width 5 height 5
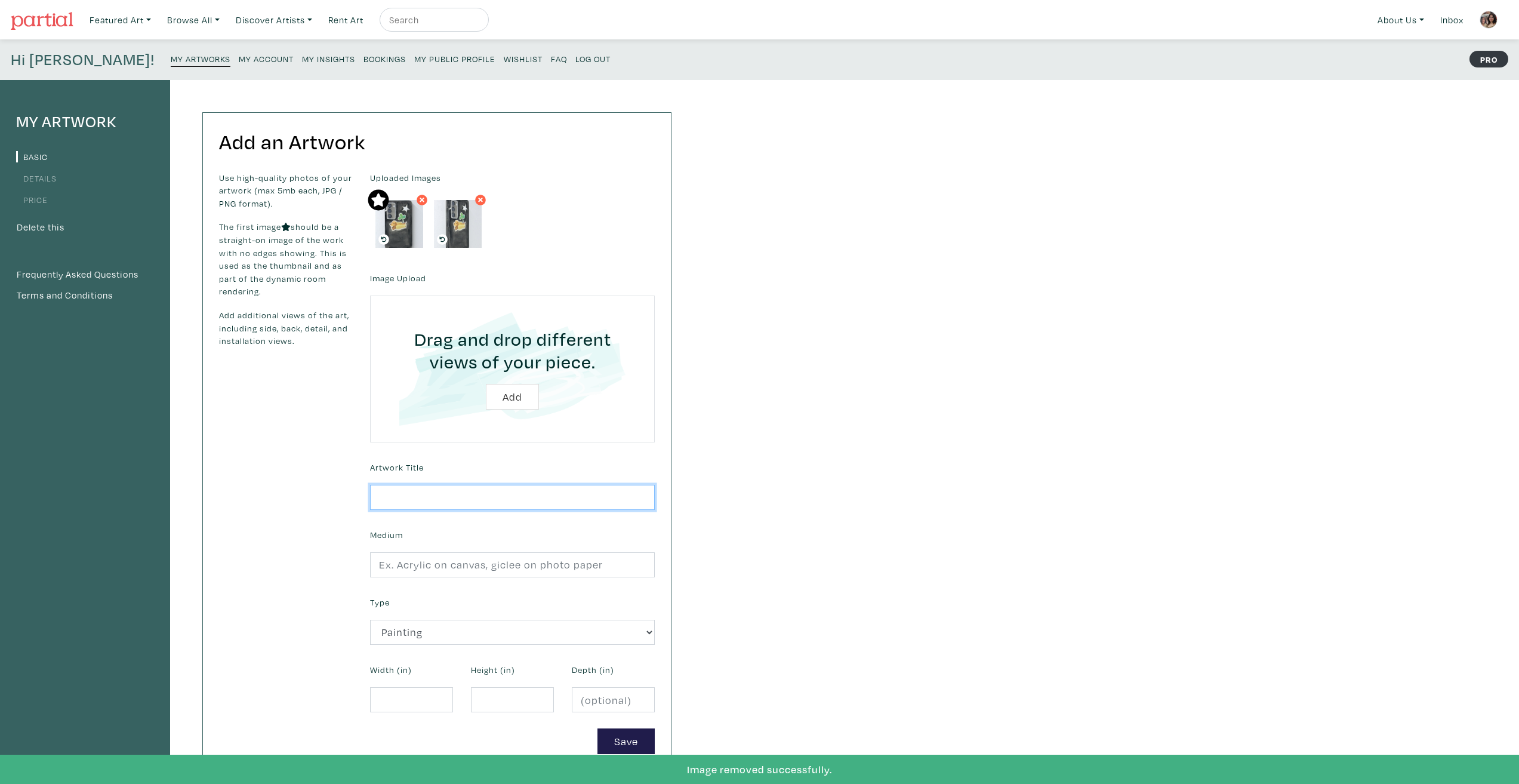
click at [478, 202] on icon at bounding box center [481, 200] width 7 height 11
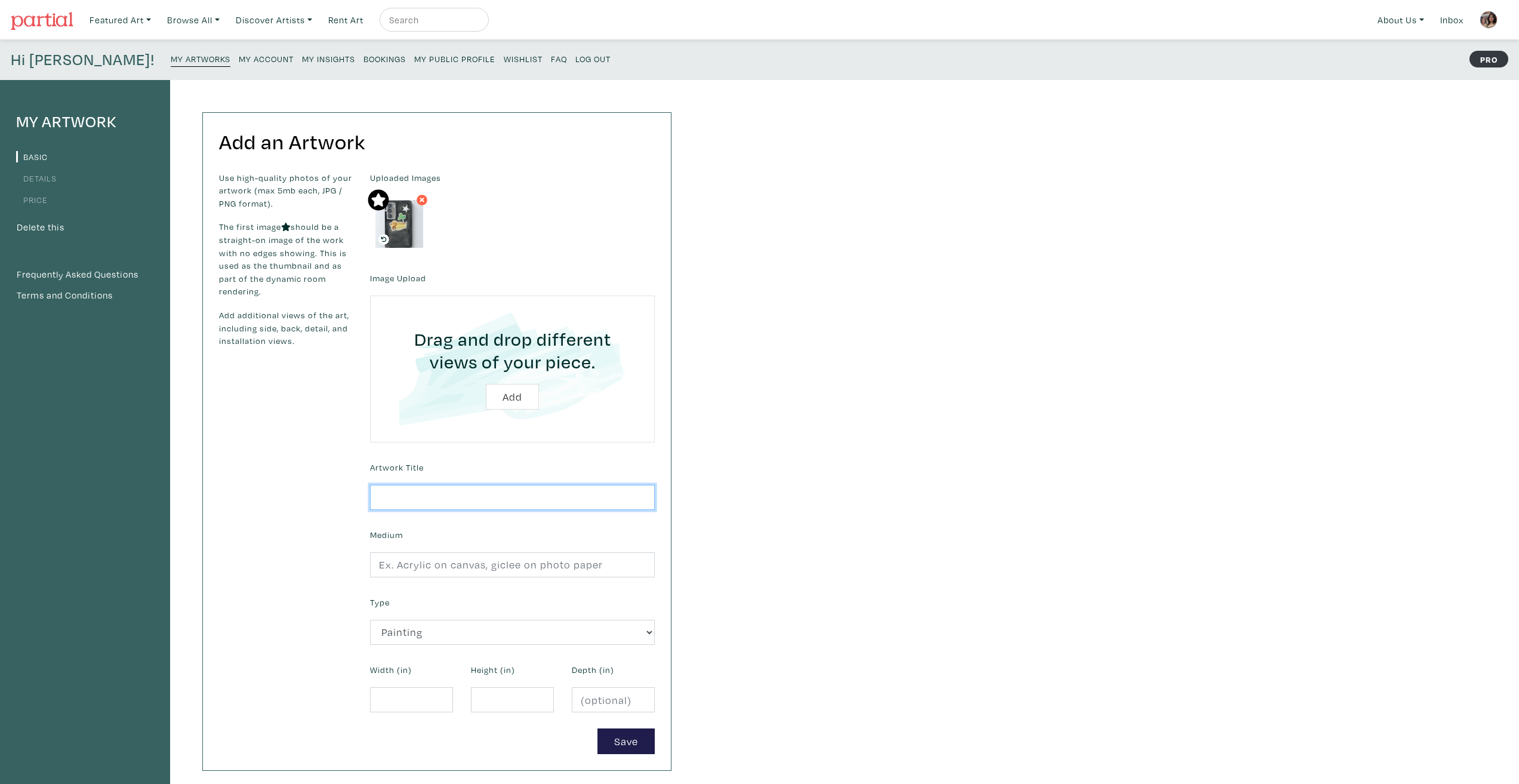
click at [424, 199] on icon at bounding box center [422, 200] width 5 height 5
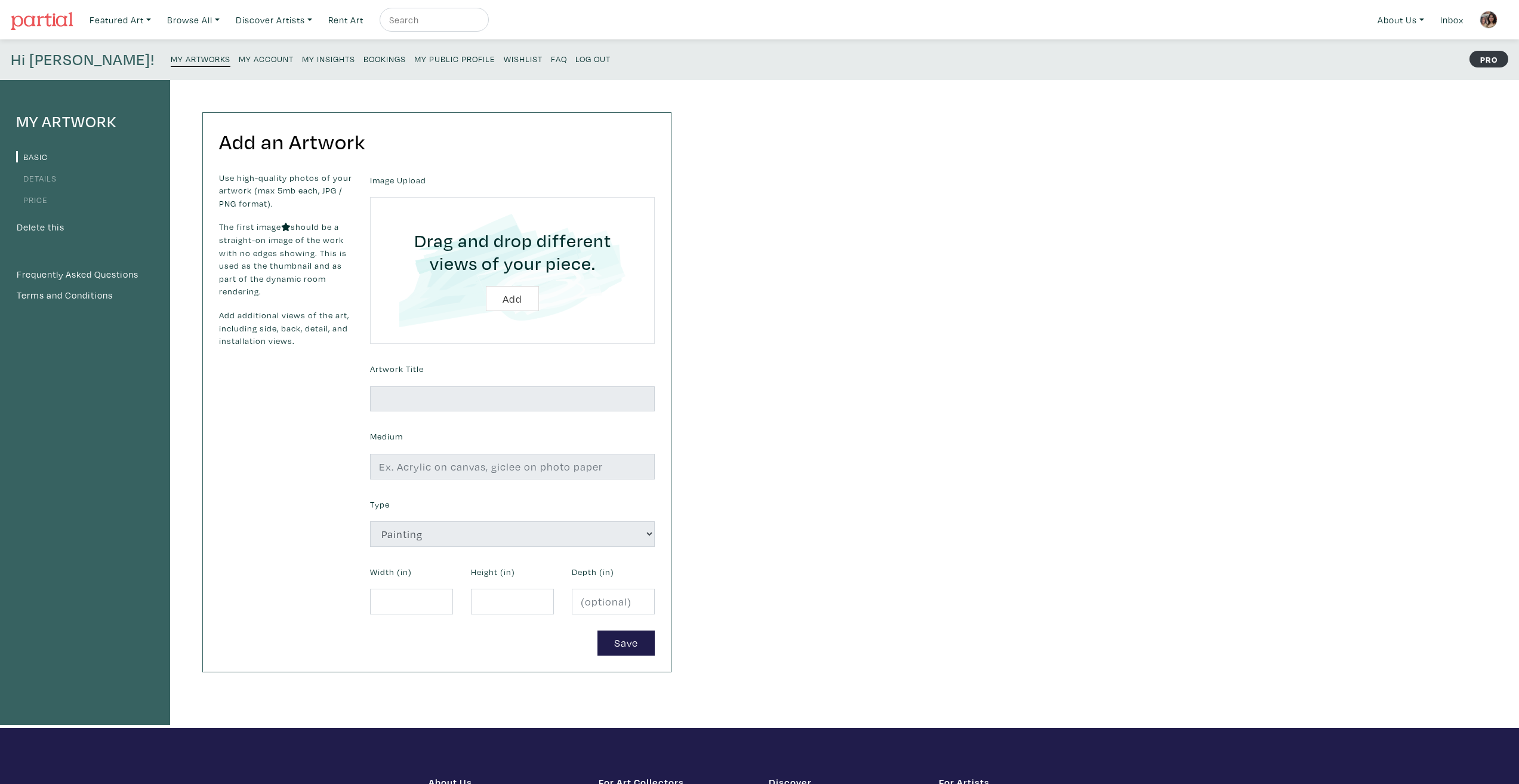
click at [970, 445] on div "My Artwork Basic Details Price Delete this Frequently Asked Questions Terms and…" at bounding box center [759, 404] width 1519 height 648
click at [490, 292] on input "file" at bounding box center [512, 270] width 251 height 113
type input "C:\fakepath\th-meat-sm.png"
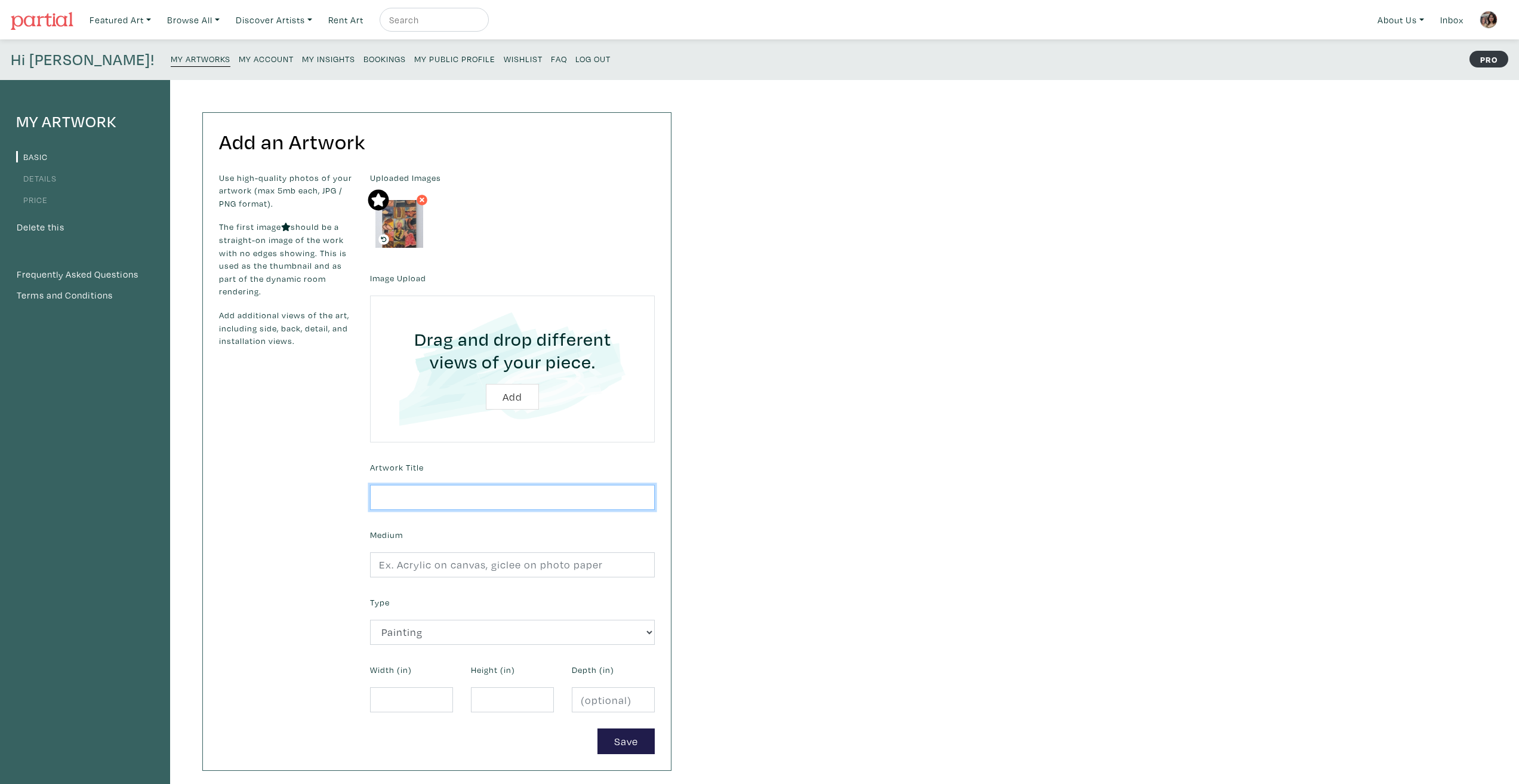
click at [401, 496] on input "text" at bounding box center [512, 498] width 285 height 25
type input "The Robot Brings You Meat"
click at [423, 570] on input "text" at bounding box center [512, 565] width 285 height 25
type input "Acrylic on canvas"
click at [442, 639] on select "2D Works Drawing / Print Painting Photography Sculpture Textile and Fibre Arts" at bounding box center [512, 632] width 285 height 25
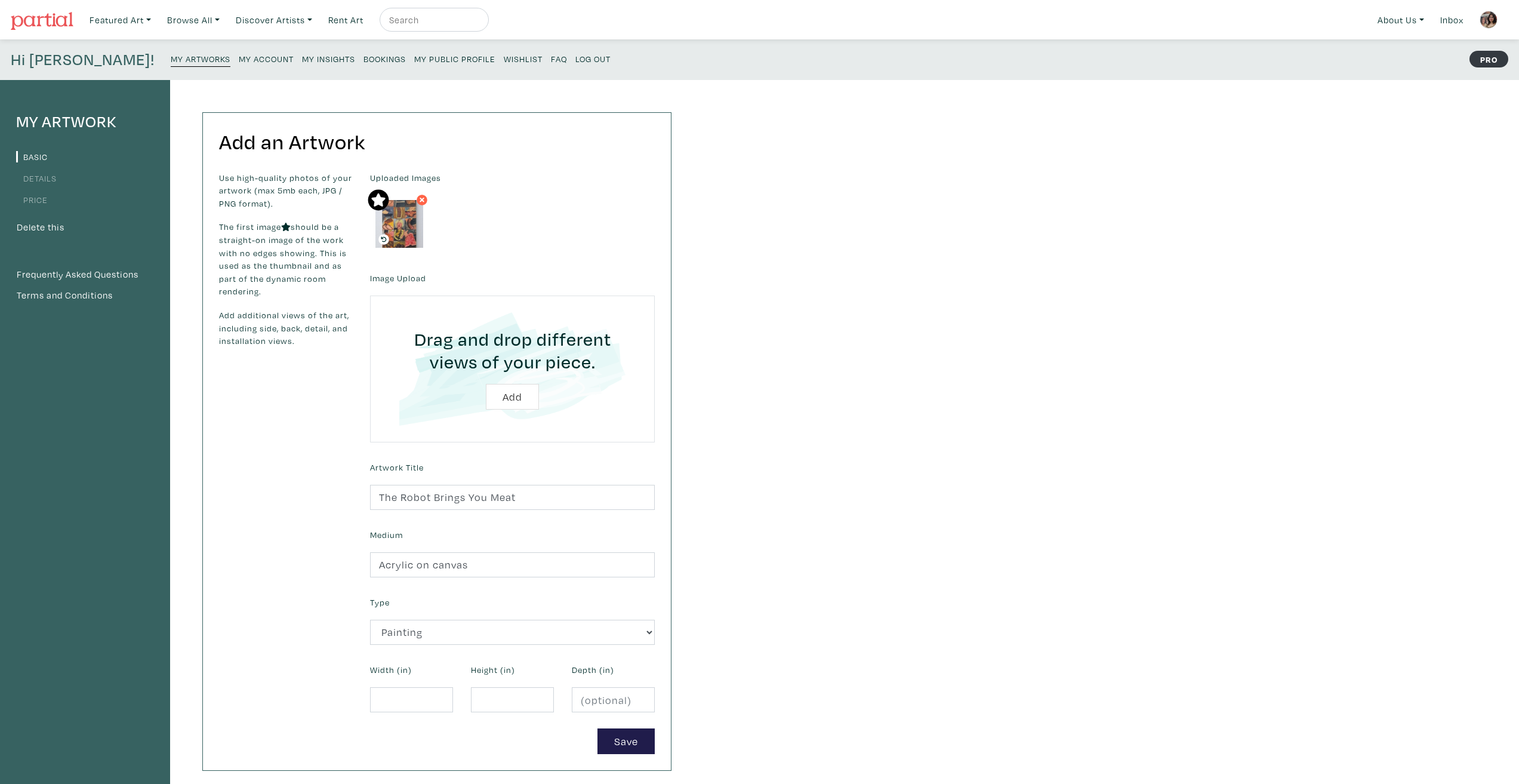
click at [321, 622] on div "Use high-quality photos of your artwork (max 5mb each, JPG / PNG format). The f…" at bounding box center [285, 463] width 151 height 582
click at [407, 700] on input "number" at bounding box center [411, 700] width 83 height 25
type input "9"
click at [489, 696] on input "number" at bounding box center [512, 700] width 83 height 25
type input "16"
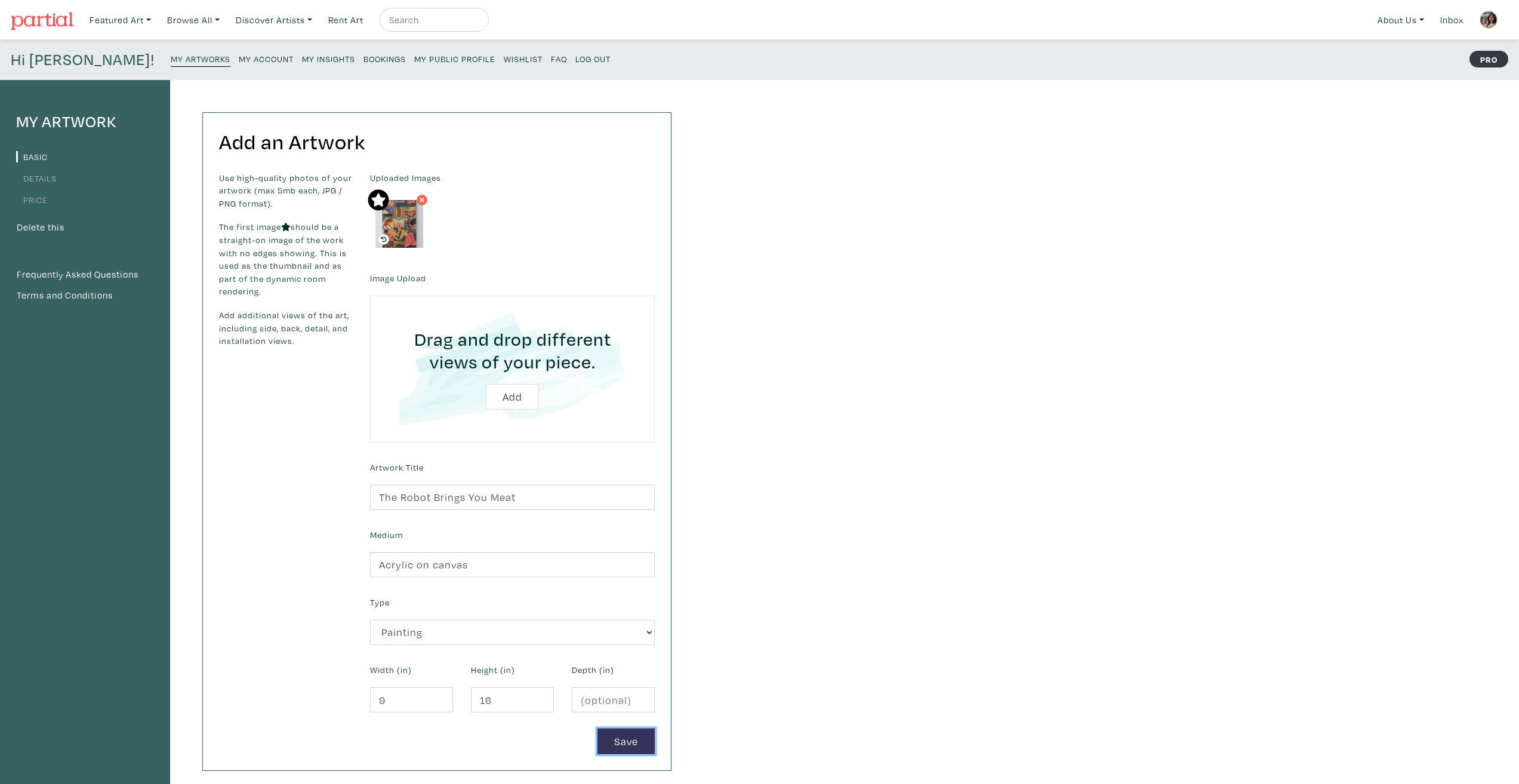
click at [611, 743] on button "Save" at bounding box center [626, 741] width 58 height 25
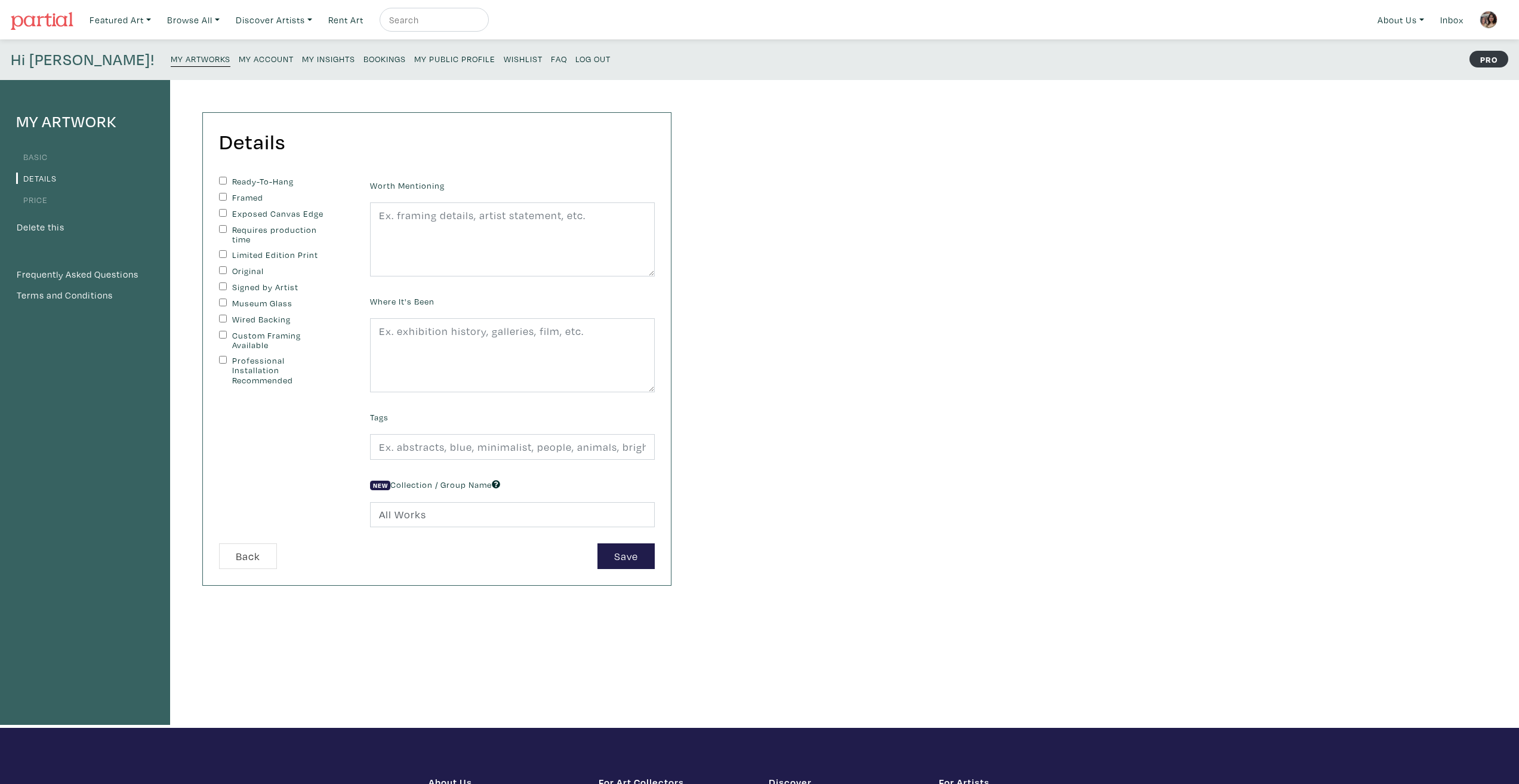
click at [1121, 509] on div "My Artwork Basic Details Price Delete this Frequently Asked Questions Terms and…" at bounding box center [759, 404] width 1519 height 648
click at [418, 256] on textarea at bounding box center [512, 239] width 285 height 74
paste textarea "A critical look at social media algorithms and the bizarre reality created by m…"
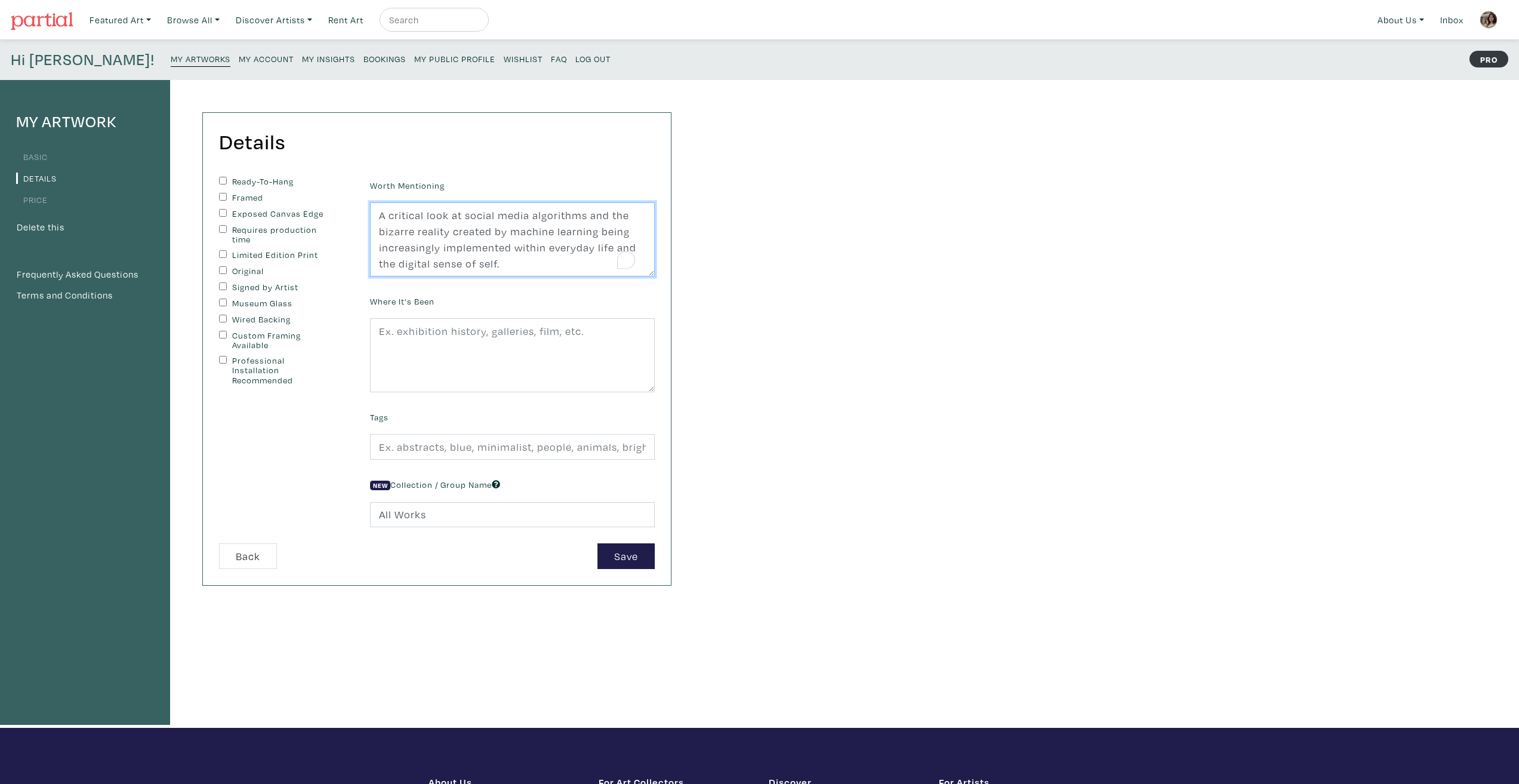
scroll to position [10, 0]
type textarea "A critical look at social media algorithms and the bizarre reality created by m…"
click at [793, 355] on div "My Artwork Basic Details Price Delete this Frequently Asked Questions Terms and…" at bounding box center [759, 404] width 1519 height 648
click at [236, 177] on label "Ready-To-Hang" at bounding box center [282, 182] width 100 height 10
click at [227, 177] on input "Ready-To-Hang" at bounding box center [223, 180] width 8 height 8
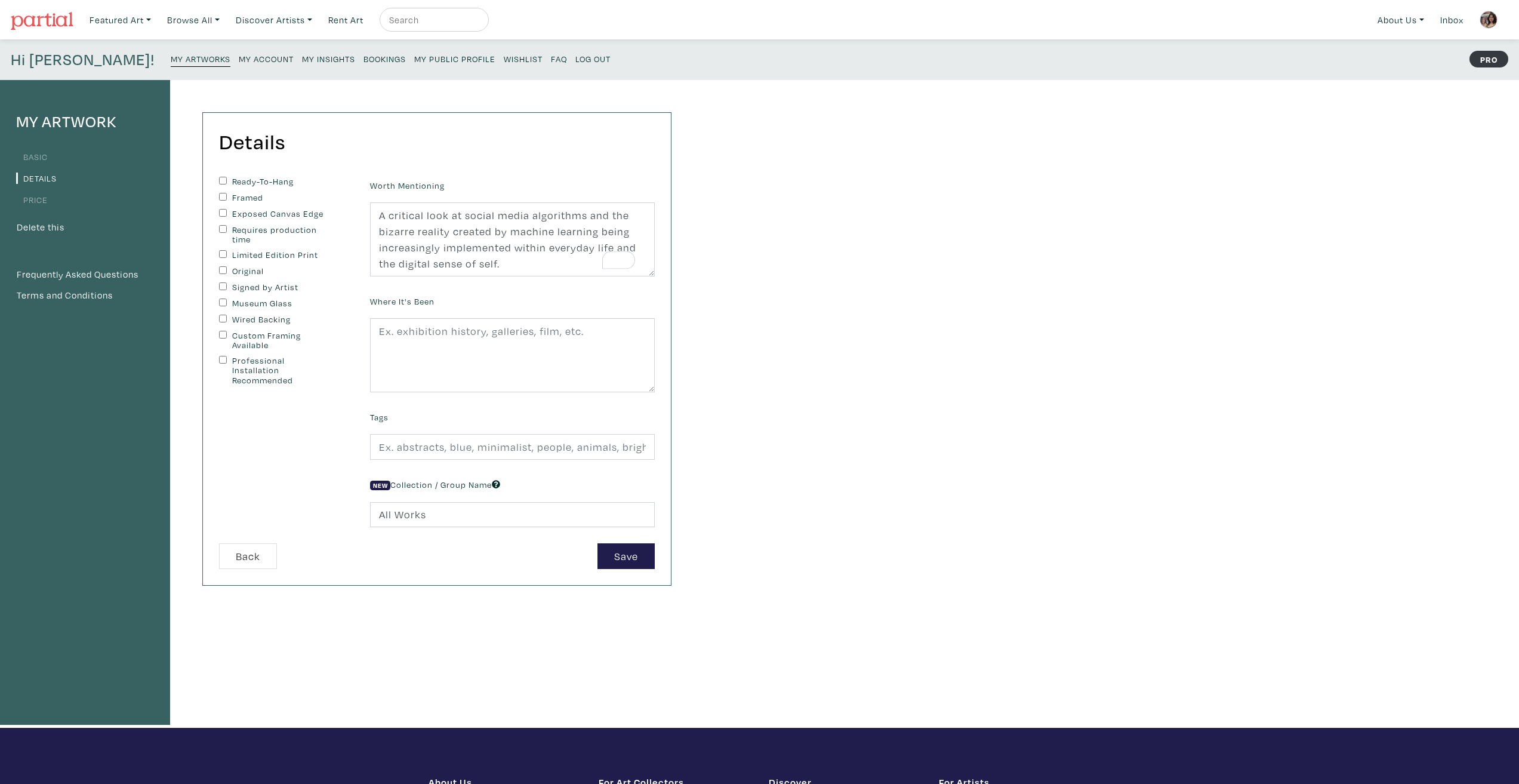
checkbox input "true"
click at [232, 185] on div "Ready-To-Hang" at bounding box center [286, 182] width 133 height 11
click at [230, 211] on div "Exposed Canvas Edge" at bounding box center [286, 214] width 133 height 11
click at [225, 211] on input "Exposed Canvas Edge" at bounding box center [223, 212] width 8 height 8
checkbox input "true"
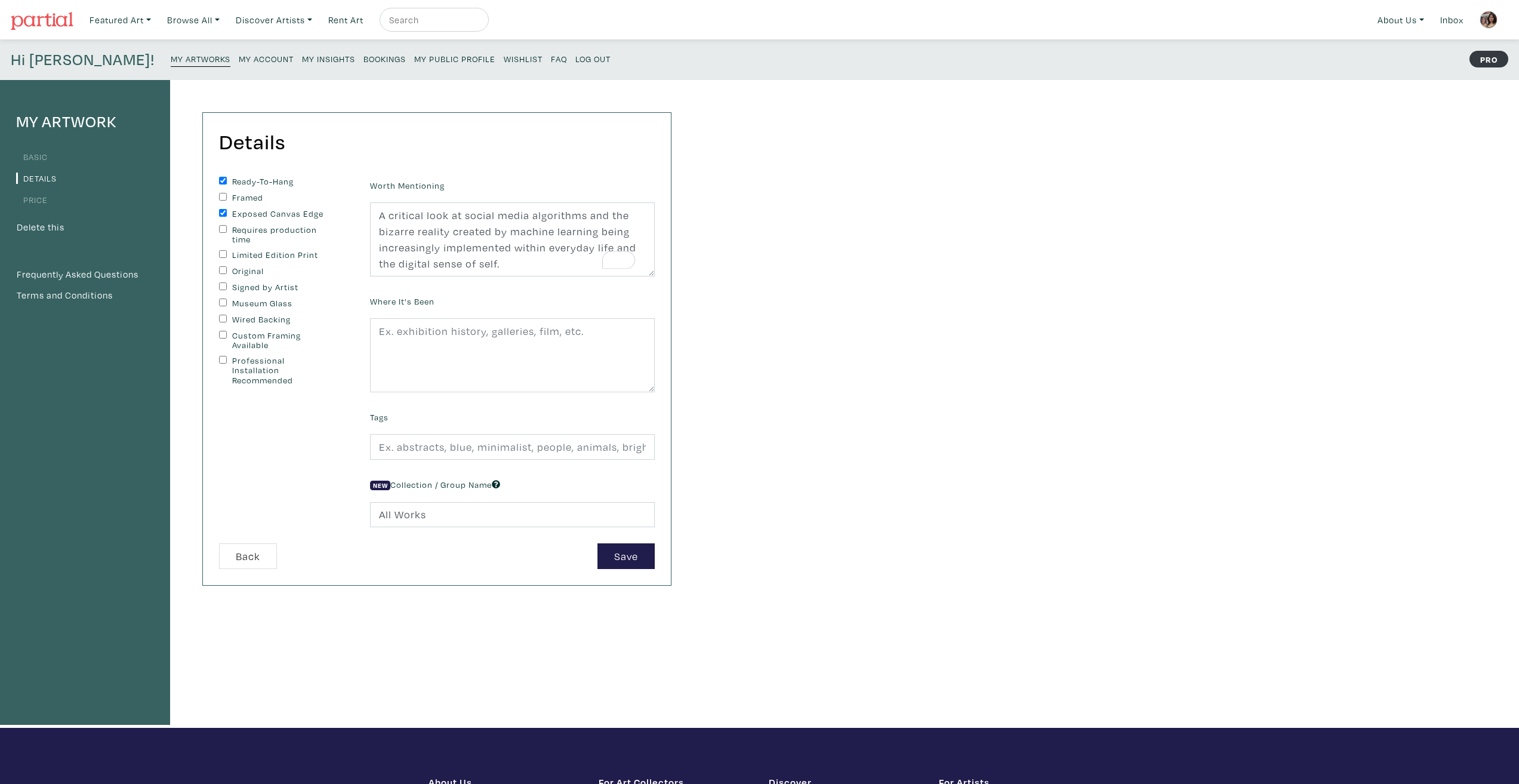
click at [225, 273] on input "Original" at bounding box center [223, 270] width 8 height 8
checkbox input "true"
click at [220, 288] on input "Signed by Artist" at bounding box center [223, 286] width 8 height 8
checkbox input "true"
click at [495, 458] on input "text" at bounding box center [512, 447] width 285 height 25
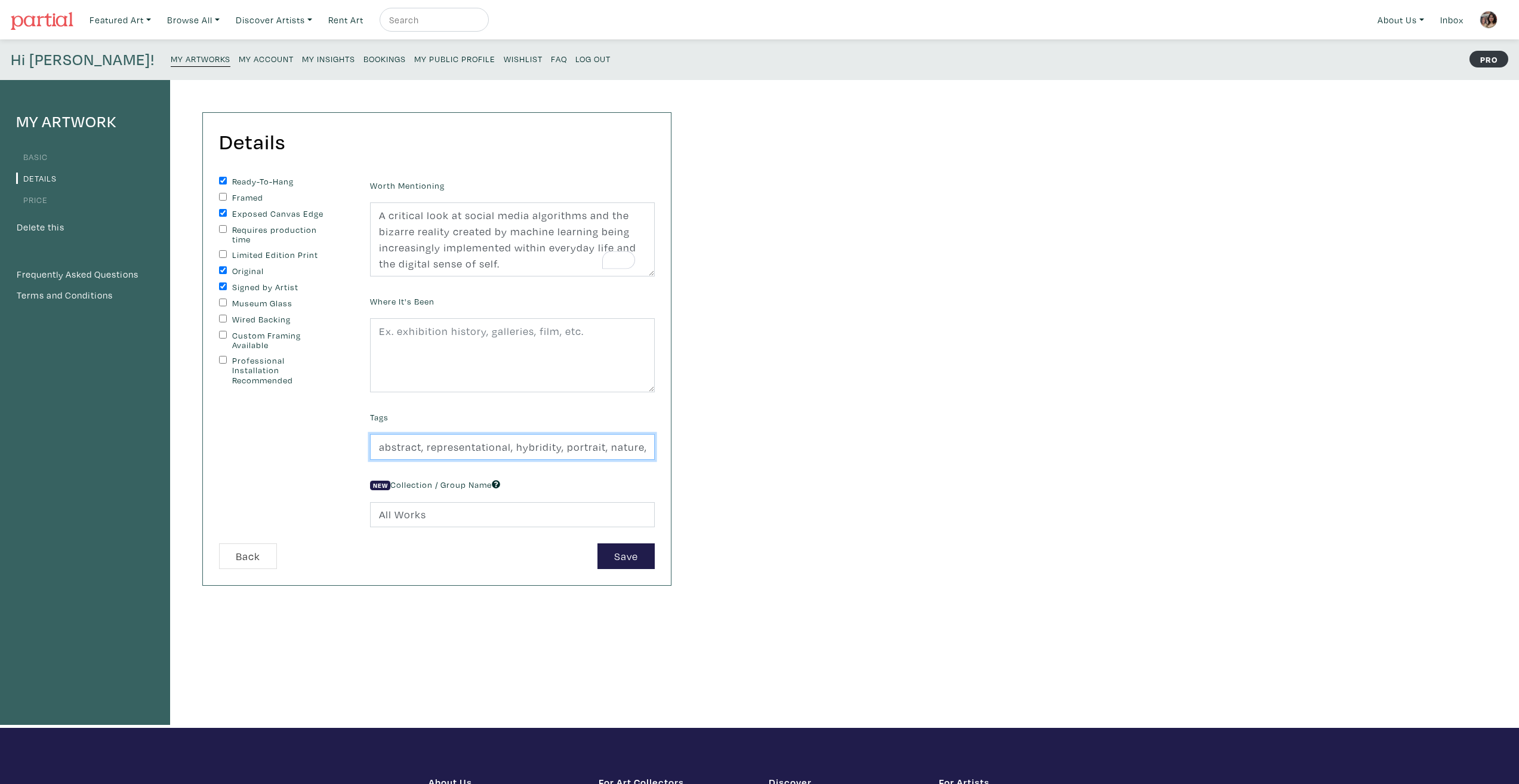
click at [564, 447] on input "abstract, representational, hybridity, portrait, nature, technology, love" at bounding box center [512, 447] width 285 height 25
click at [587, 448] on input "abstract, representational, hybridity, , nature, technology, love" at bounding box center [512, 447] width 285 height 25
click at [641, 449] on input "abstract, representational, hybridity, technology, love" at bounding box center [512, 447] width 285 height 25
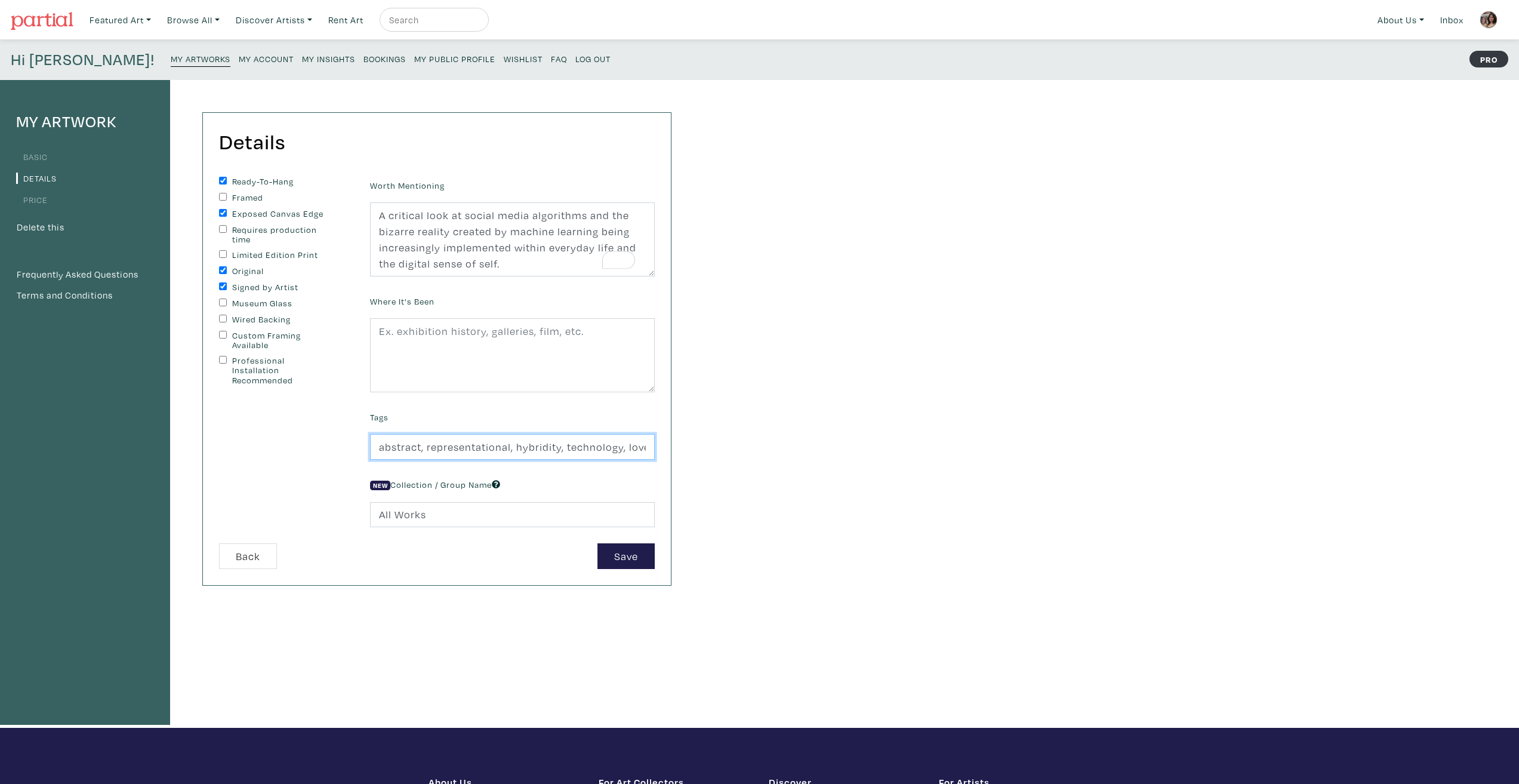
click at [641, 449] on input "abstract, representational, hybridity, technology, love" at bounding box center [512, 447] width 285 height 25
type input "abstract, representational, hybridity, technology, identity"
click at [756, 472] on div "My Artwork Basic Details Price Delete this Frequently Asked Questions Terms and…" at bounding box center [759, 404] width 1519 height 648
drag, startPoint x: 542, startPoint y: 444, endPoint x: 788, endPoint y: 446, distance: 246.0
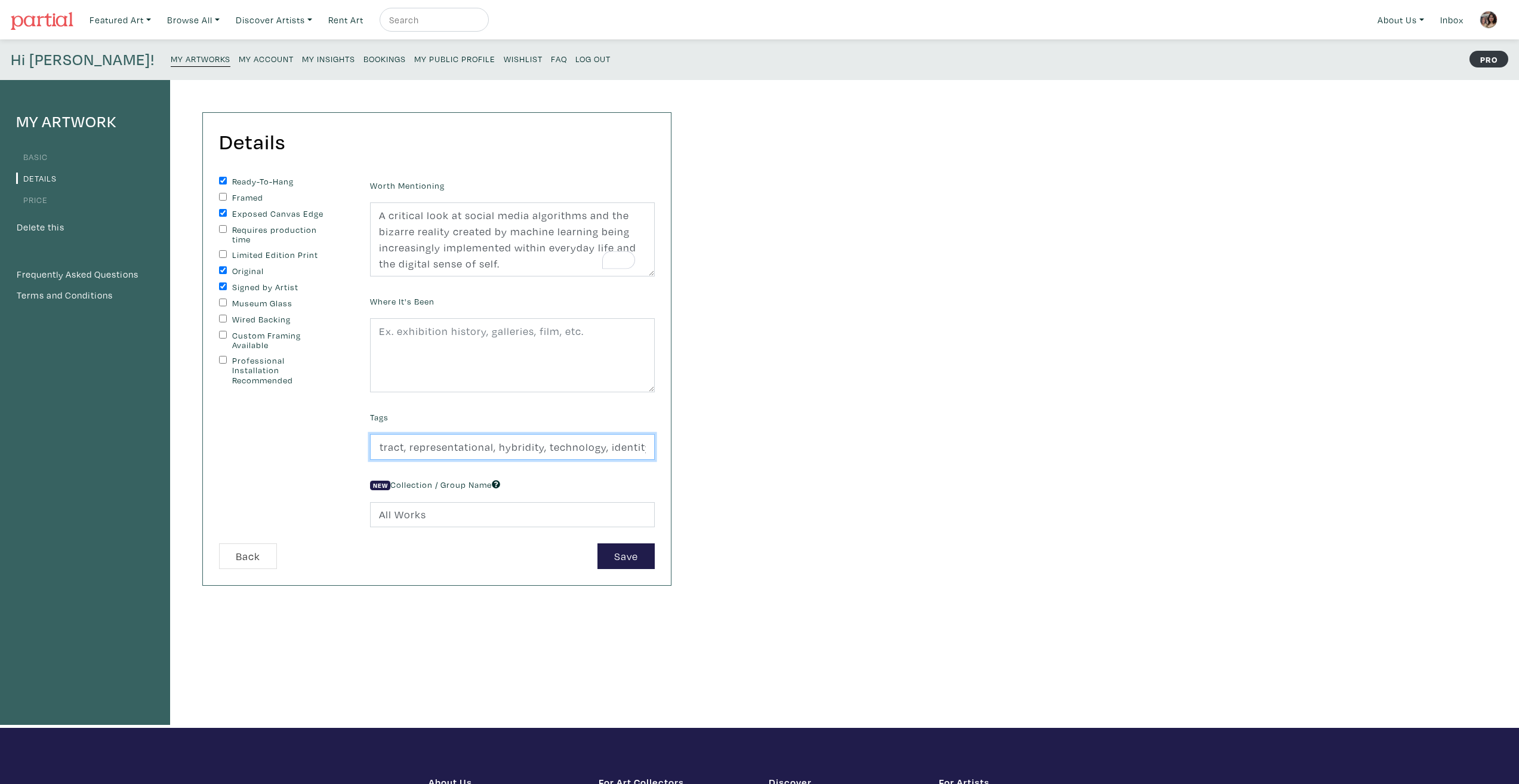
click at [787, 446] on div "My Artwork Basic Details Price Delete this Frequently Asked Questions Terms and…" at bounding box center [759, 404] width 1519 height 648
click at [787, 449] on div "My Artwork Basic Details Price Delete this Frequently Asked Questions Terms and…" at bounding box center [759, 404] width 1519 height 648
drag, startPoint x: 642, startPoint y: 452, endPoint x: 695, endPoint y: 458, distance: 53.3
click at [695, 458] on div "My Artwork Basic Details Price Delete this Frequently Asked Questions Terms and…" at bounding box center [759, 404] width 1519 height 648
click at [636, 447] on input "abstract, representational, hybridity, technology, identity" at bounding box center [512, 447] width 285 height 25
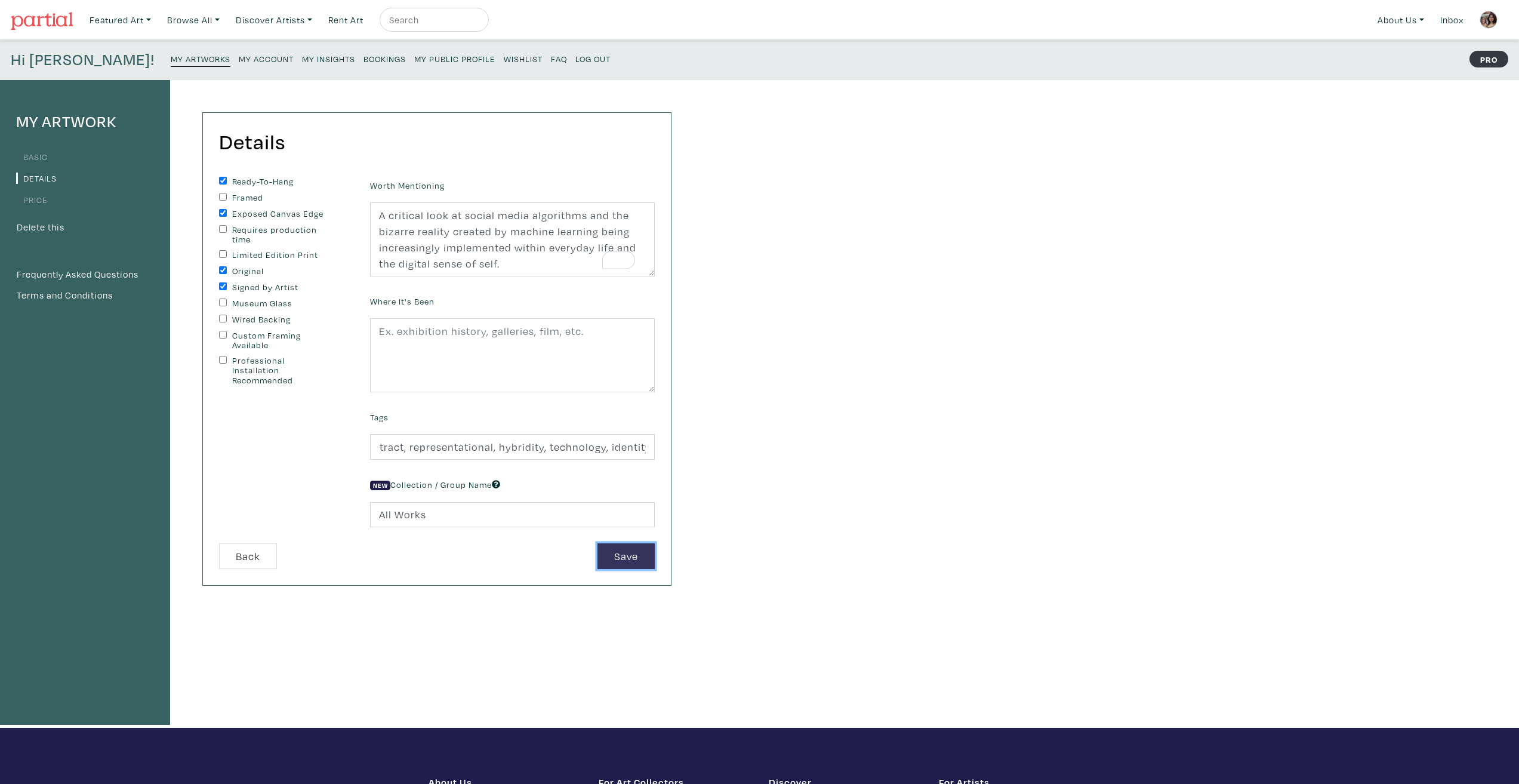
click at [631, 556] on button "Save" at bounding box center [626, 556] width 58 height 25
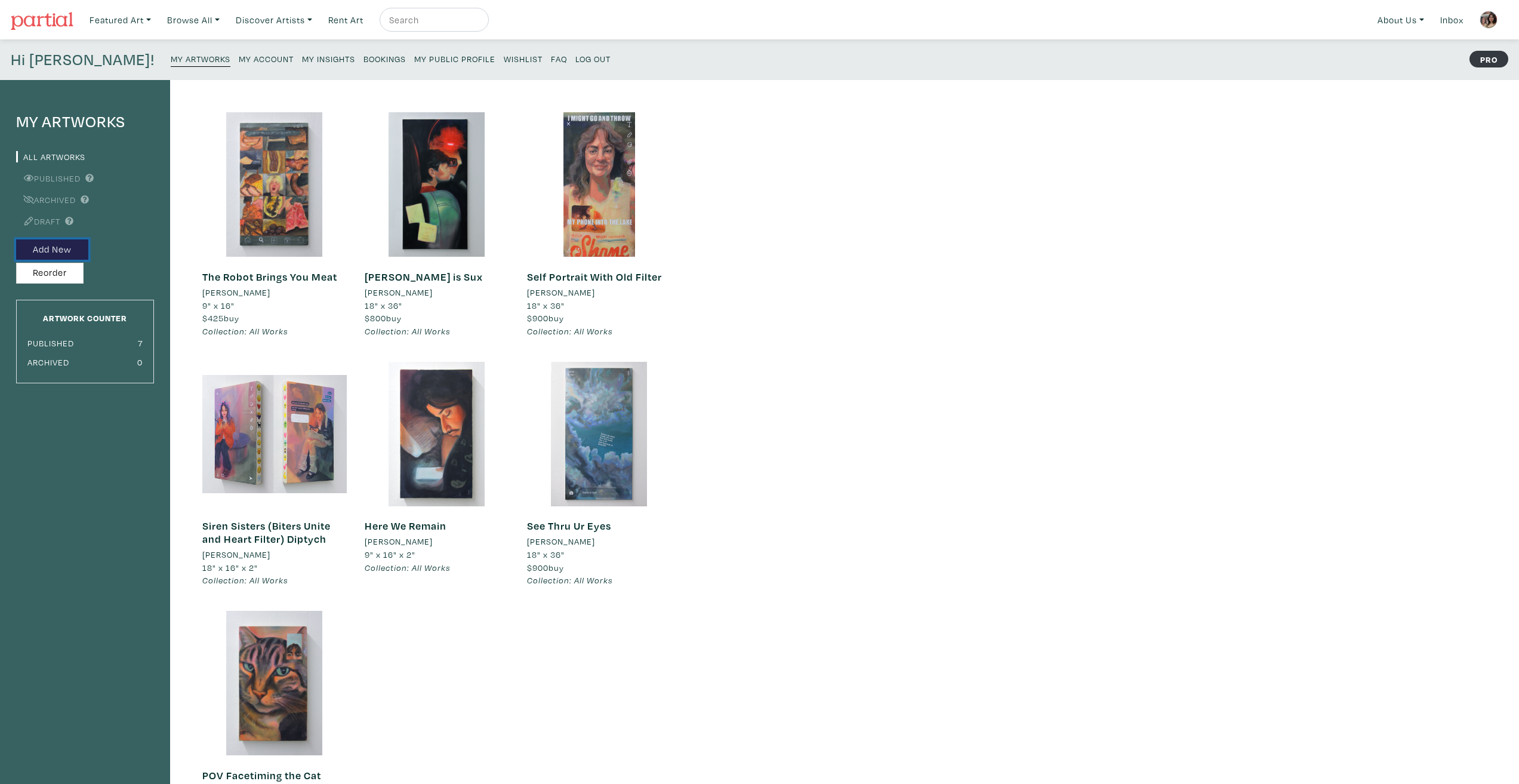
click at [69, 247] on button "Add New" at bounding box center [52, 249] width 72 height 21
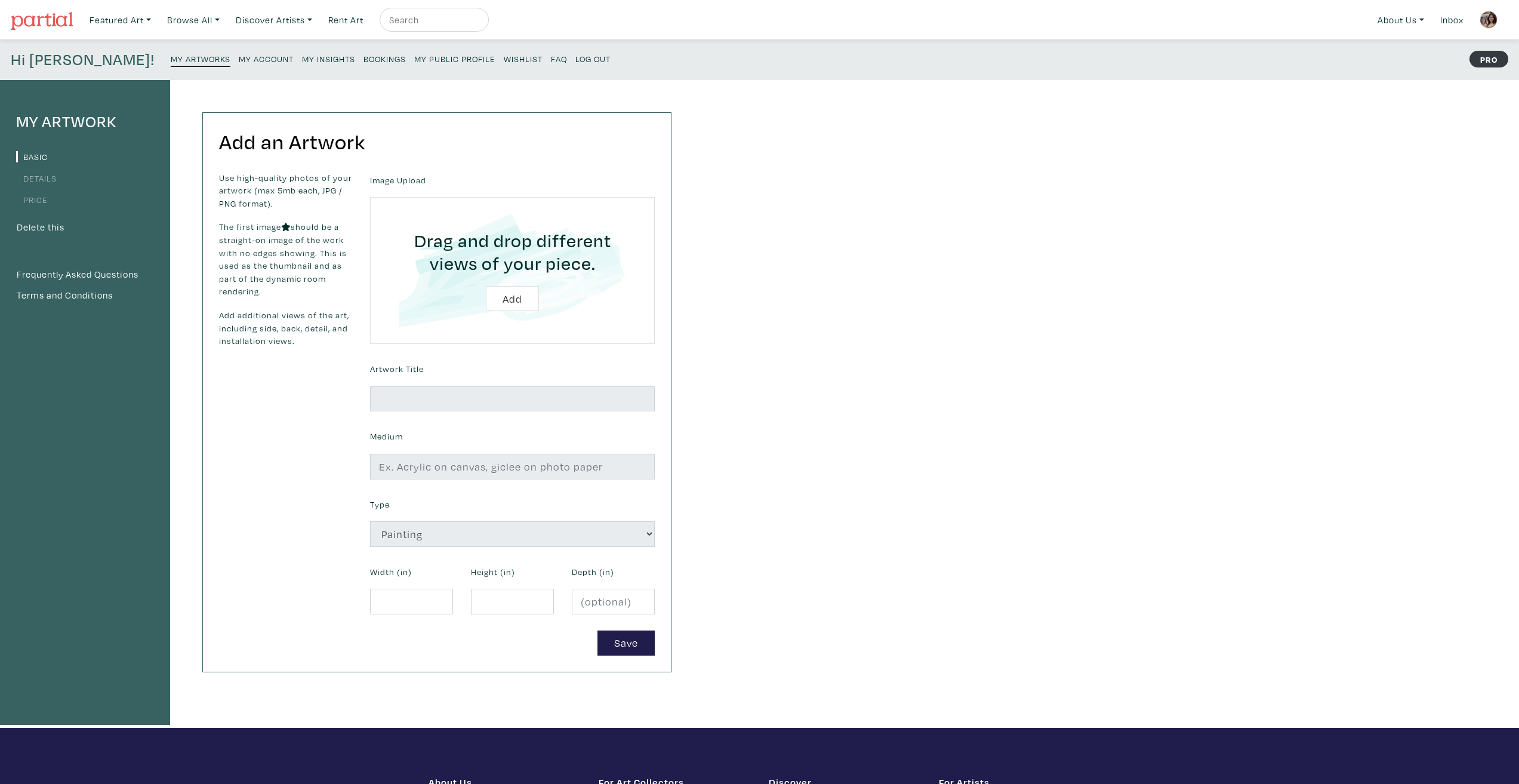
click at [499, 304] on input "file" at bounding box center [512, 270] width 251 height 113
click at [518, 300] on input "file" at bounding box center [512, 270] width 251 height 113
type input "C:\fakepath\th-gregglasses-small.png"
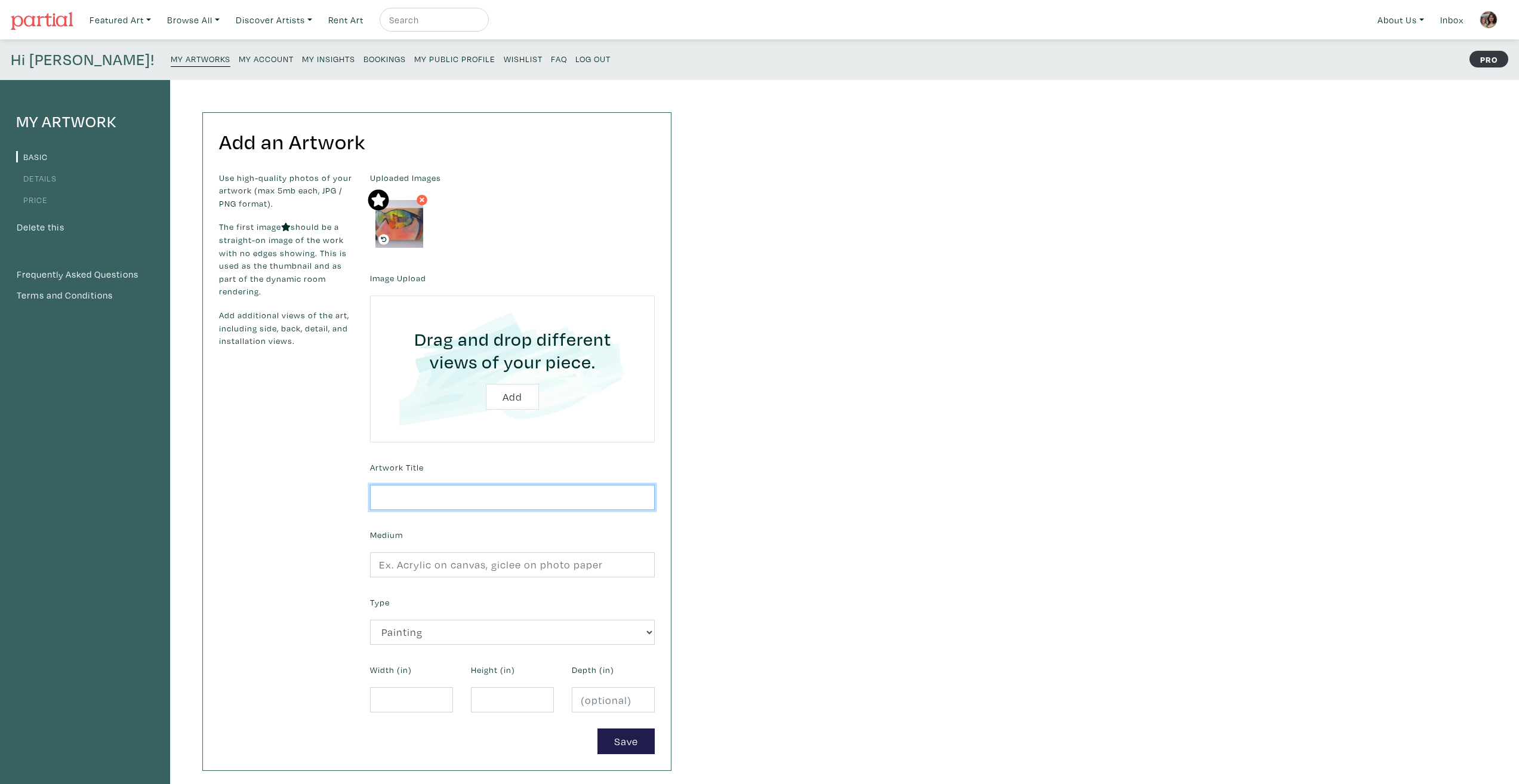
click at [443, 495] on input "text" at bounding box center [512, 498] width 285 height 25
type input "See Thru Ur Eyes II"
click at [476, 592] on form "Uploaded Images Image Upload Drag and drop different views of your piece. Add A…" at bounding box center [512, 463] width 303 height 582
click at [476, 571] on input "text" at bounding box center [512, 565] width 285 height 25
type input "Acrylic on raw canvas"
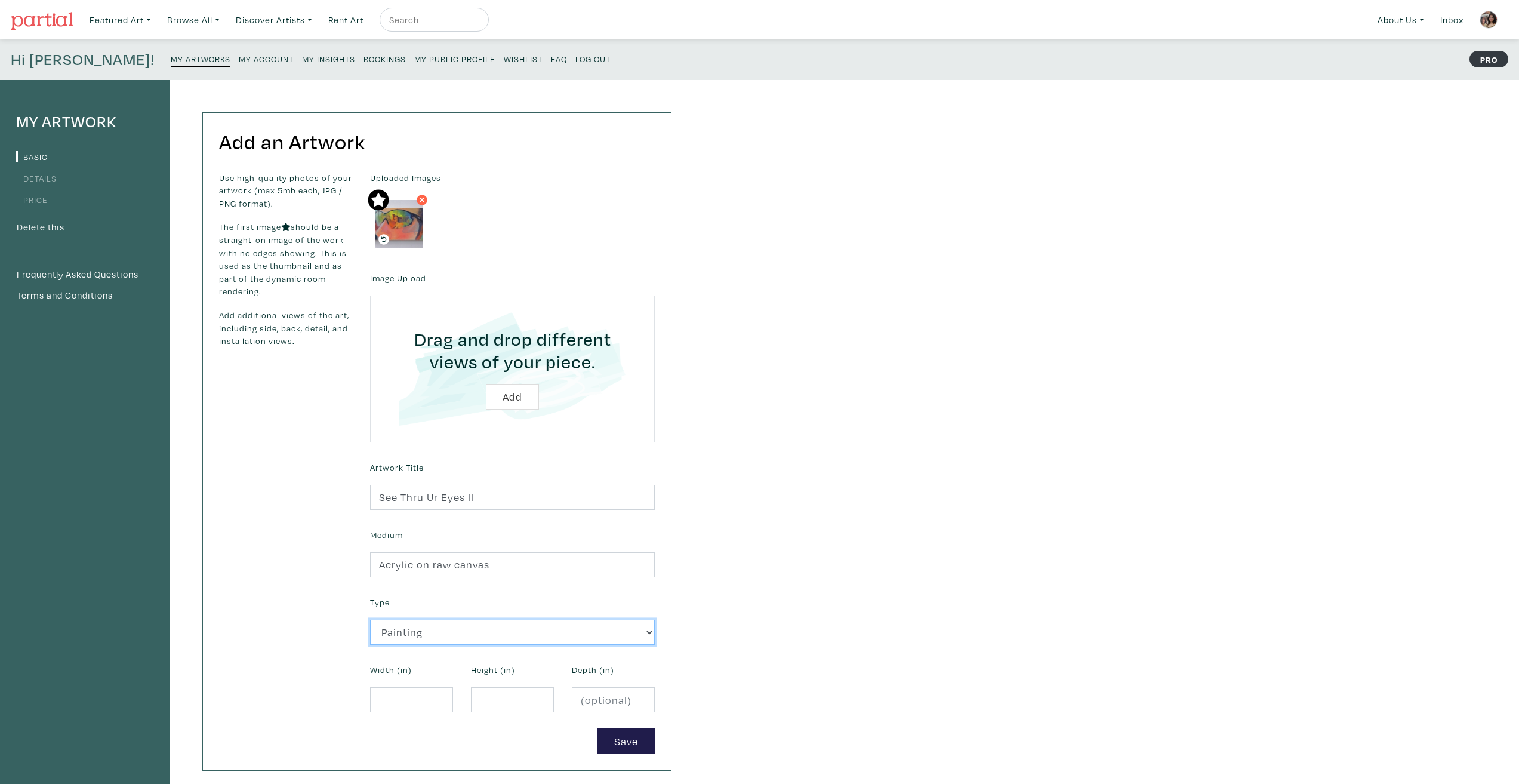
click at [463, 631] on select "2D Works Drawing / Print Painting Photography Sculpture Textile and Fibre Arts" at bounding box center [512, 632] width 285 height 25
click at [325, 650] on div "Use high-quality photos of your artwork (max 5mb each, JPG / PNG format). The f…" at bounding box center [285, 463] width 151 height 582
click at [400, 700] on input "number" at bounding box center [411, 700] width 83 height 25
type input "16"
click at [519, 687] on input "number" at bounding box center [512, 700] width 83 height 25
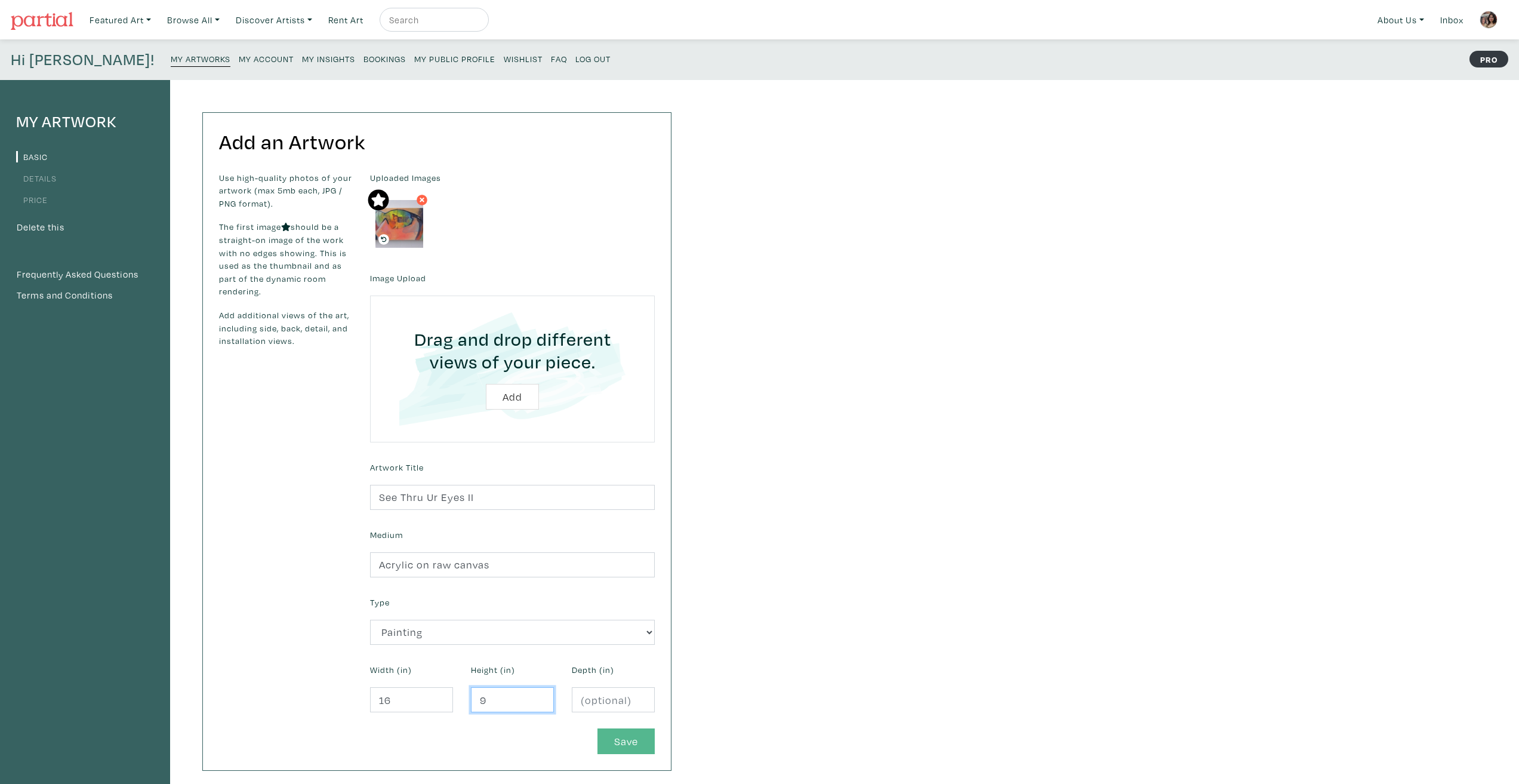
type input "9"
click at [613, 731] on button "Save" at bounding box center [626, 741] width 58 height 25
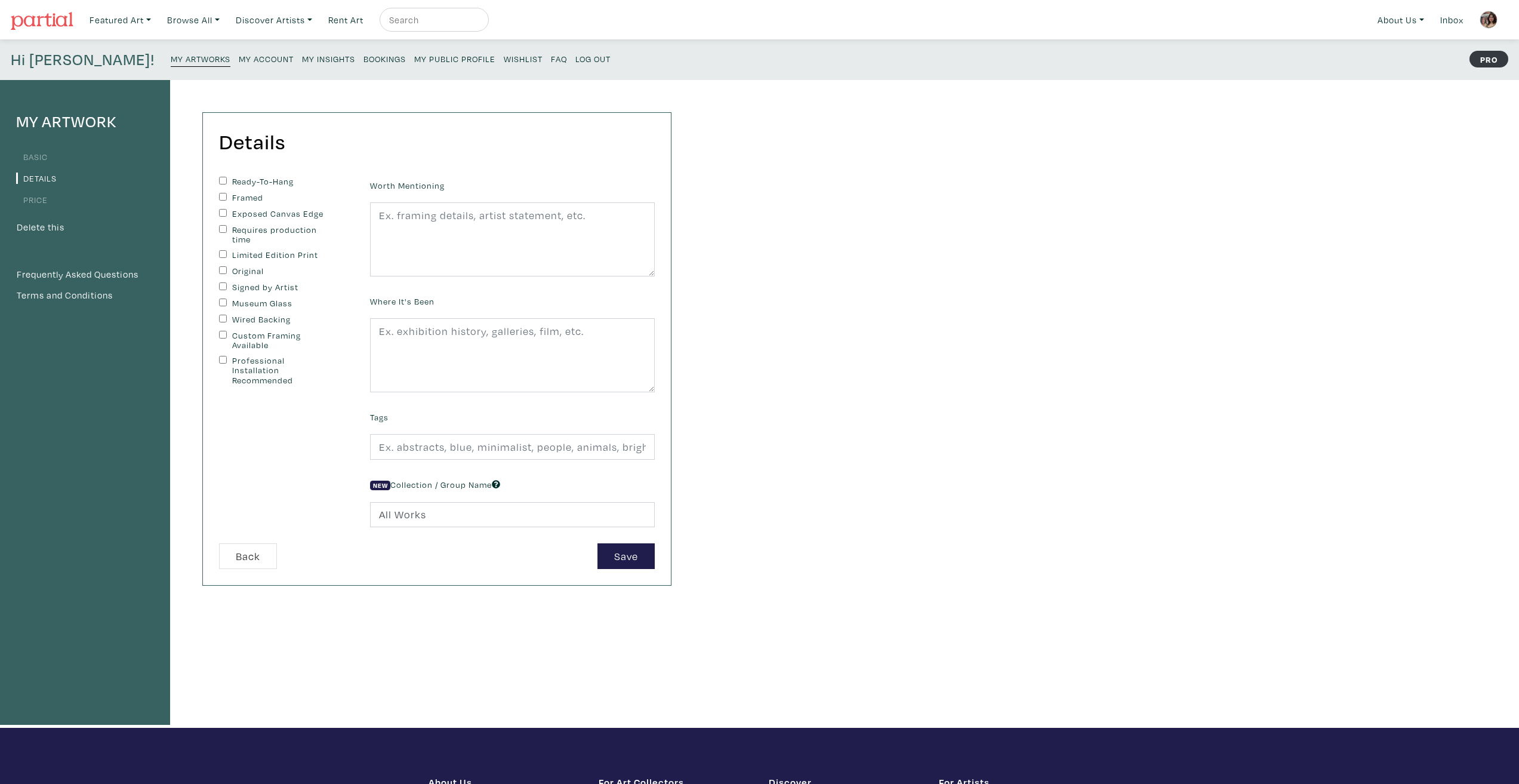
click at [905, 568] on div "My Artwork Basic Details Price Delete this Frequently Asked Questions Terms and…" at bounding box center [759, 404] width 1519 height 648
click at [479, 259] on textarea at bounding box center [512, 239] width 285 height 74
paste textarea "A painting of a selfie of my reflection in my brother's sunglasses. The act of …"
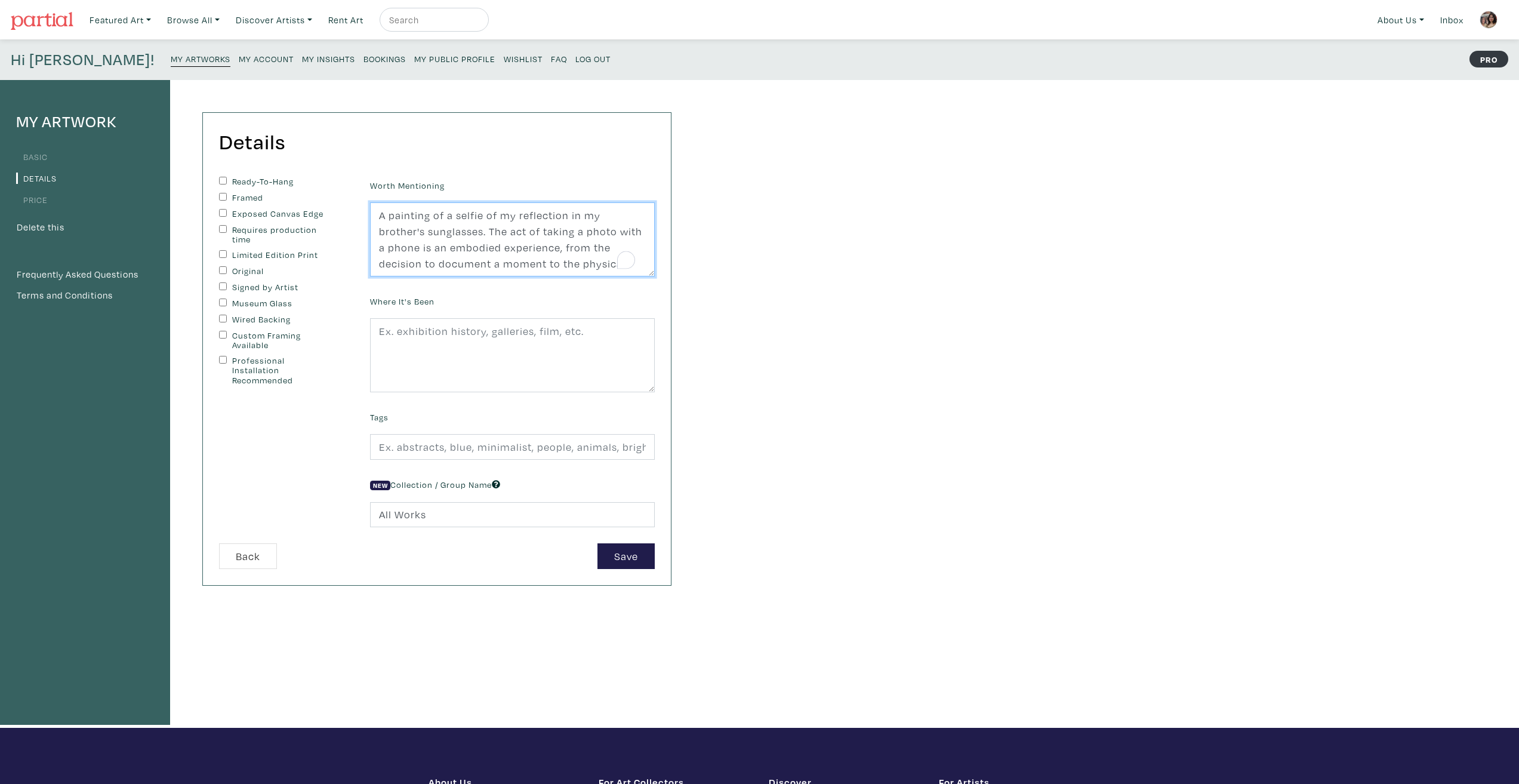
scroll to position [154, 0]
type textarea "A painting of a selfie of my reflection in my brother's sunglasses. The act of …"
click at [223, 177] on input "Ready-To-Hang" at bounding box center [223, 180] width 8 height 8
checkbox input "true"
click at [224, 212] on input "Exposed Canvas Edge" at bounding box center [223, 212] width 8 height 8
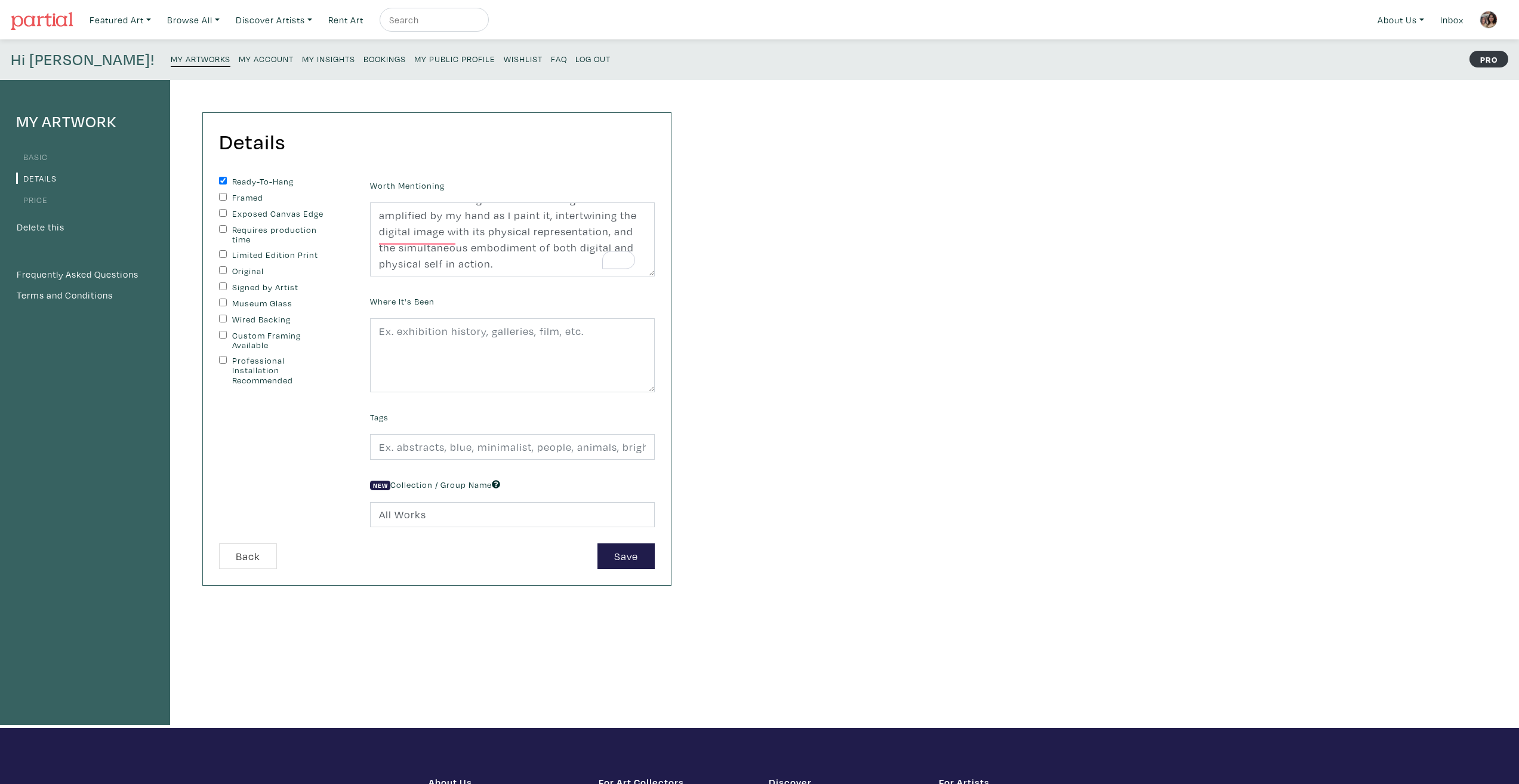
checkbox input "true"
click at [223, 270] on input "Original" at bounding box center [223, 270] width 8 height 8
checkbox input "true"
drag, startPoint x: 222, startPoint y: 285, endPoint x: 225, endPoint y: 293, distance: 8.5
click at [222, 286] on input "Signed by Artist" at bounding box center [223, 286] width 8 height 8
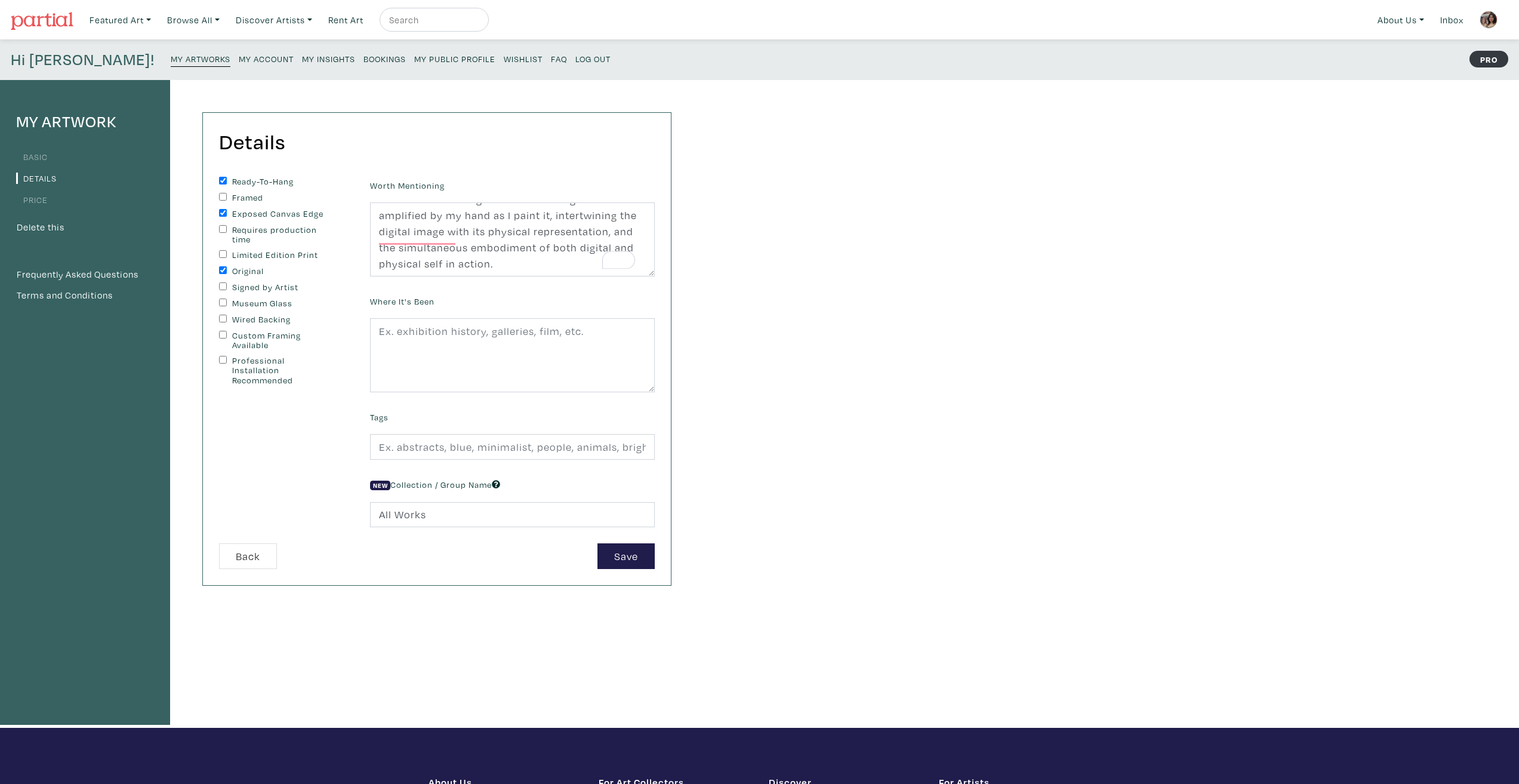
checkbox input "true"
click at [624, 559] on button "Save" at bounding box center [626, 556] width 58 height 25
click at [464, 436] on input "text" at bounding box center [512, 447] width 285 height 25
type input "abstract, representational, hybridity, portrait, nature, technology, love"
click at [619, 547] on button "Save" at bounding box center [626, 556] width 58 height 25
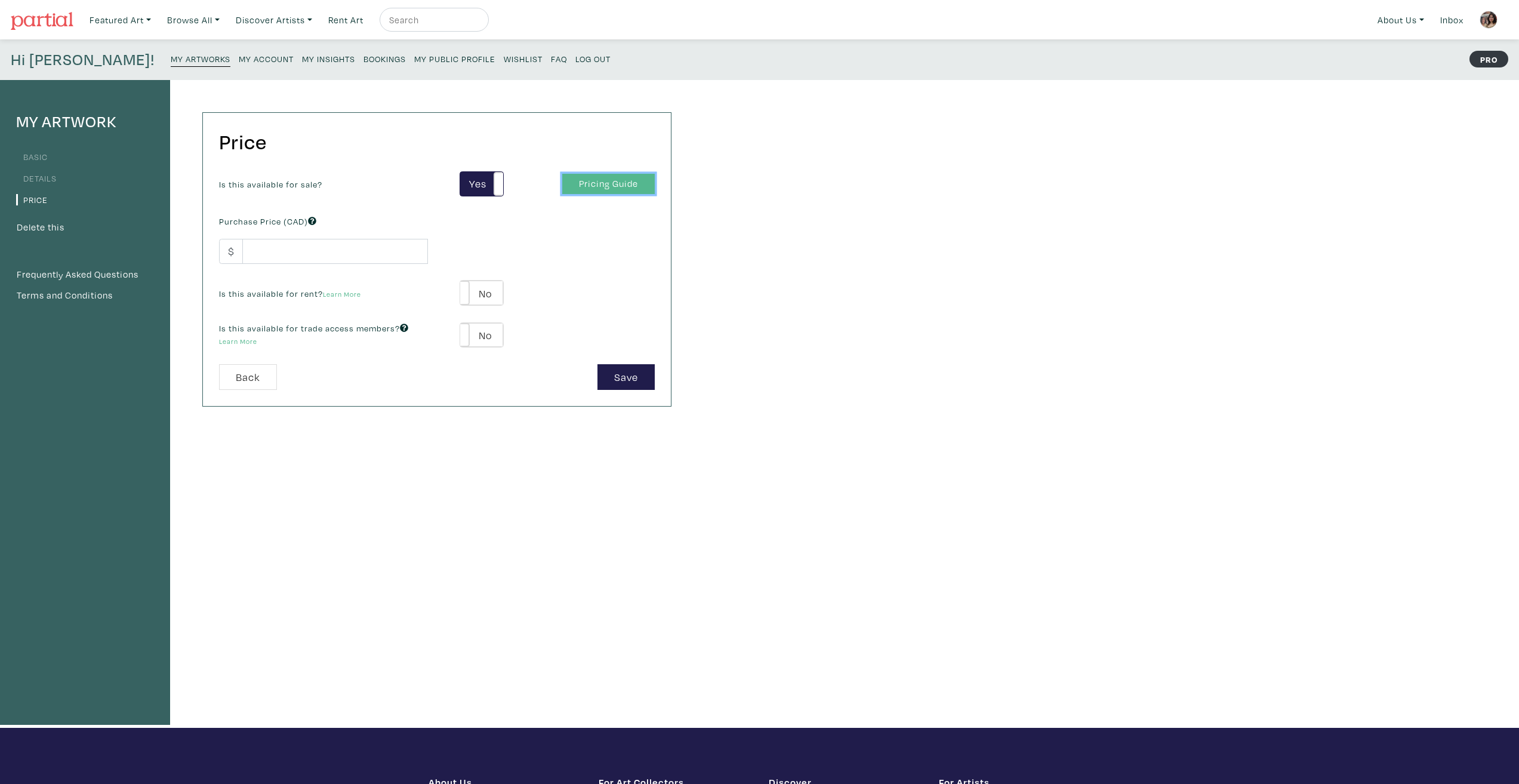
click at [602, 184] on link "Pricing Guide" at bounding box center [608, 184] width 93 height 21
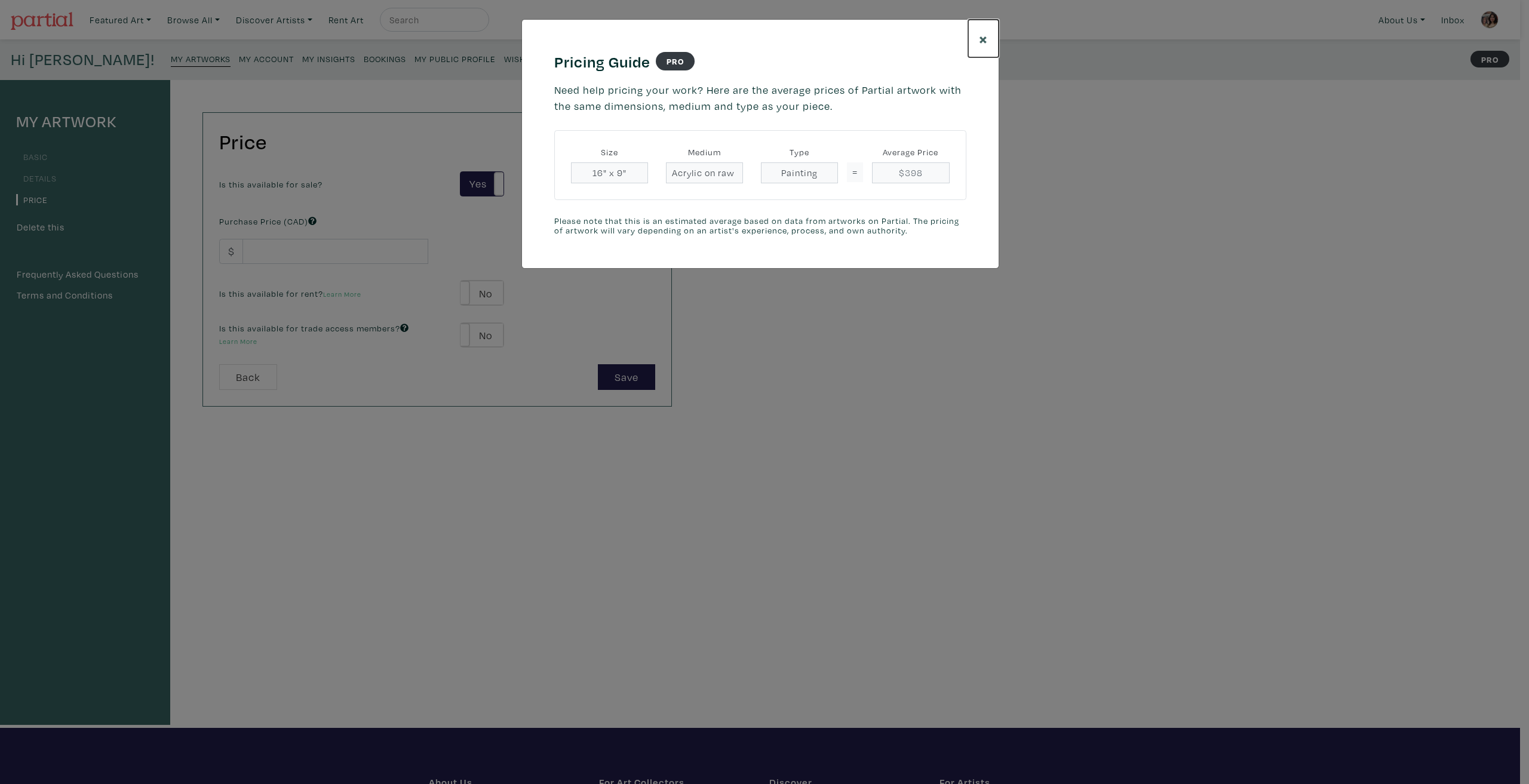
click at [986, 45] on span "×" at bounding box center [983, 38] width 9 height 21
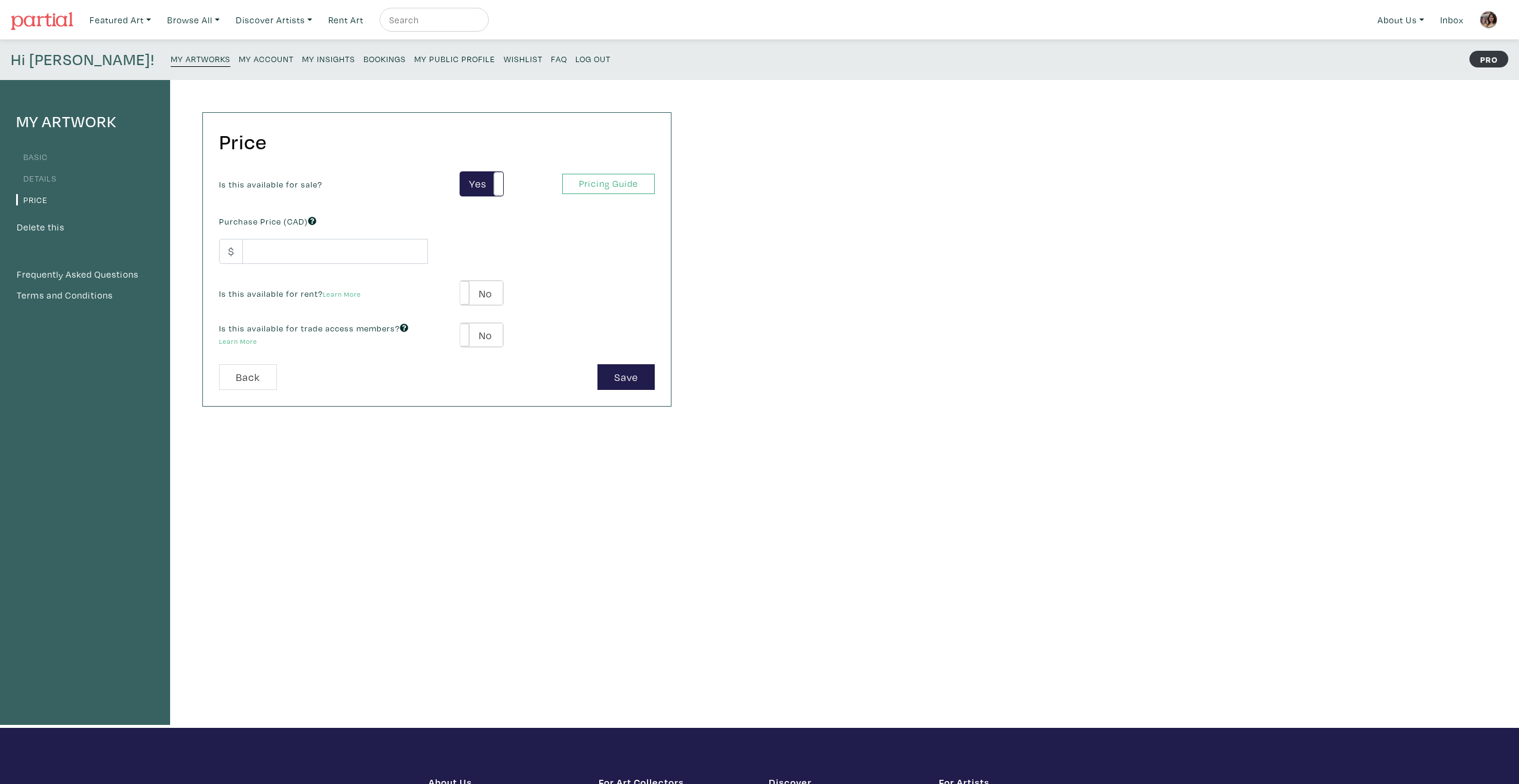
click at [381, 274] on div "Is this available for sale? Yes No Yes No Pricing Guide PRO Purchase Price (CAD…" at bounding box center [437, 268] width 453 height 193
click at [367, 256] on input "number" at bounding box center [335, 251] width 186 height 25
click at [487, 220] on div "Is this available for sale? Yes No Yes No Pricing Guide PRO Purchase Price (CAD…" at bounding box center [437, 268] width 453 height 193
click at [326, 256] on input "500" at bounding box center [335, 251] width 186 height 25
click at [325, 256] on input "500" at bounding box center [335, 251] width 186 height 25
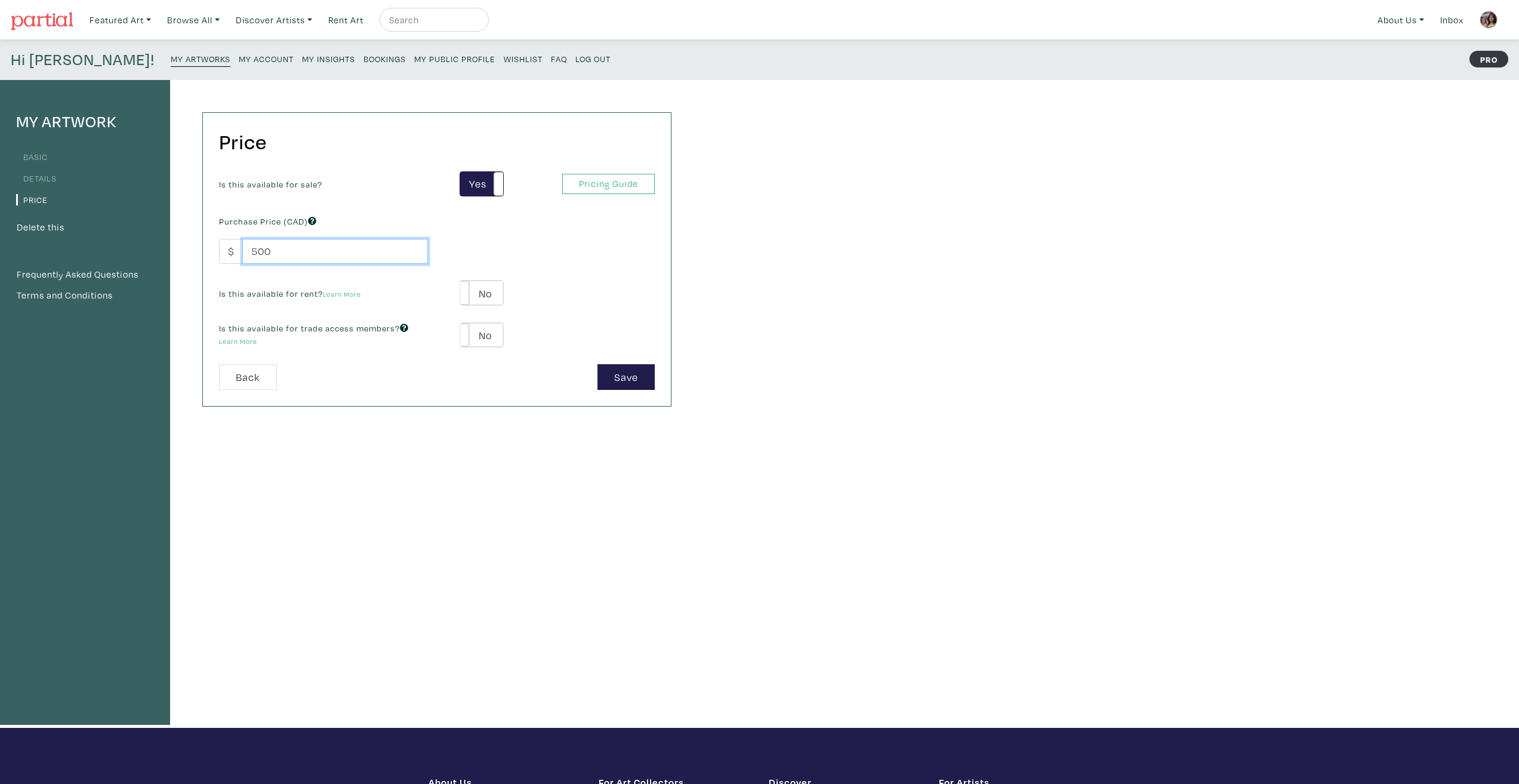
click at [325, 256] on input "500" at bounding box center [335, 251] width 186 height 25
click at [519, 249] on div "Is this available for sale? Yes No Yes No Pricing Guide PRO Purchase Price (CAD…" at bounding box center [437, 268] width 453 height 193
click at [341, 247] on input "425" at bounding box center [335, 251] width 186 height 25
click at [337, 247] on input "425" at bounding box center [335, 251] width 186 height 25
drag, startPoint x: 337, startPoint y: 248, endPoint x: 215, endPoint y: 234, distance: 122.8
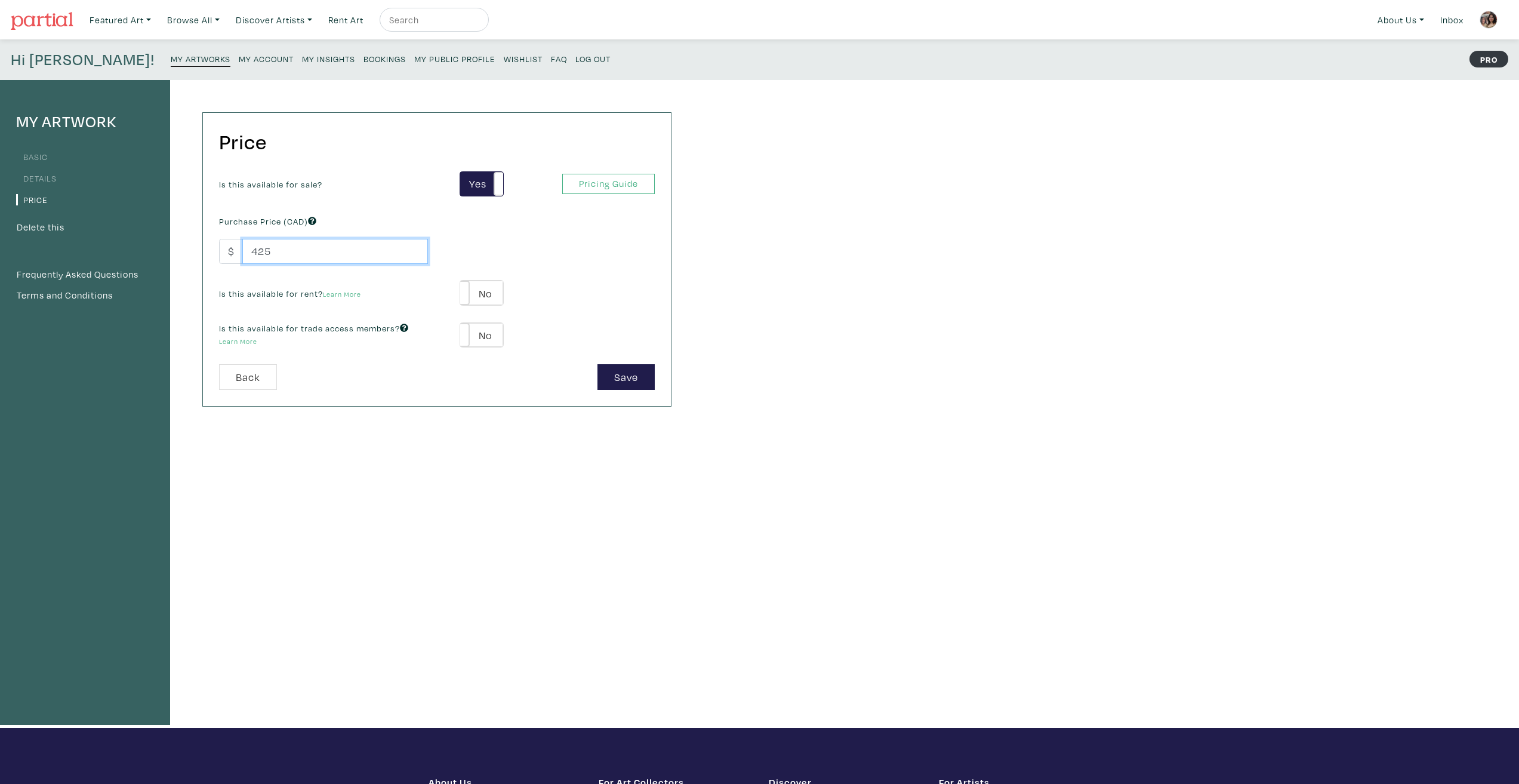
click at [215, 234] on div "Purchase Price (CAD) $ 425" at bounding box center [323, 238] width 227 height 51
type input "450"
click at [581, 541] on div "Price Is this available for sale? Yes No Yes No Pricing Guide PRO Purchase Pric…" at bounding box center [425, 404] width 510 height 648
click at [630, 380] on button "Save" at bounding box center [626, 377] width 58 height 25
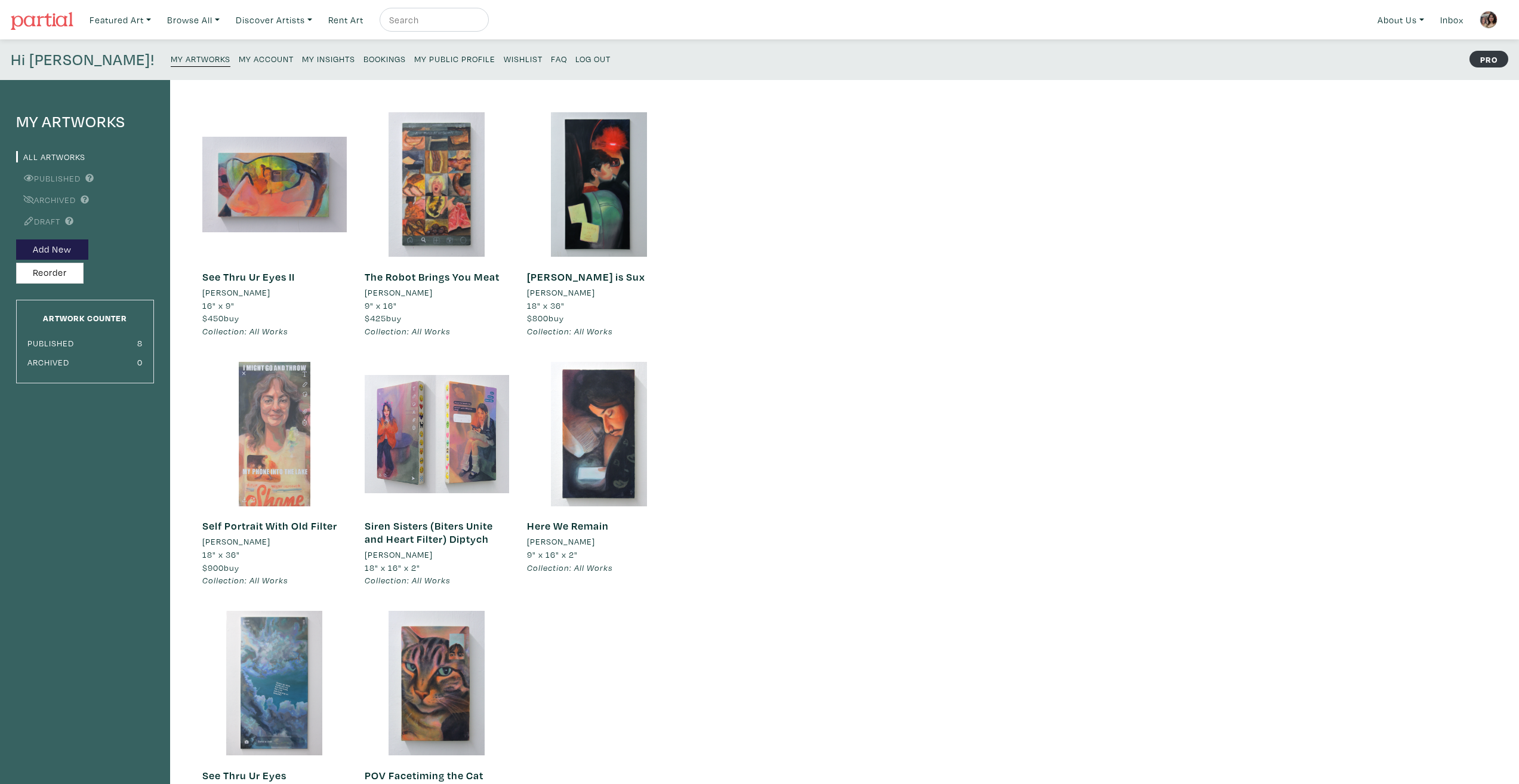
click at [225, 470] on div at bounding box center [274, 433] width 145 height 145
click at [77, 255] on button "Add New" at bounding box center [52, 249] width 72 height 21
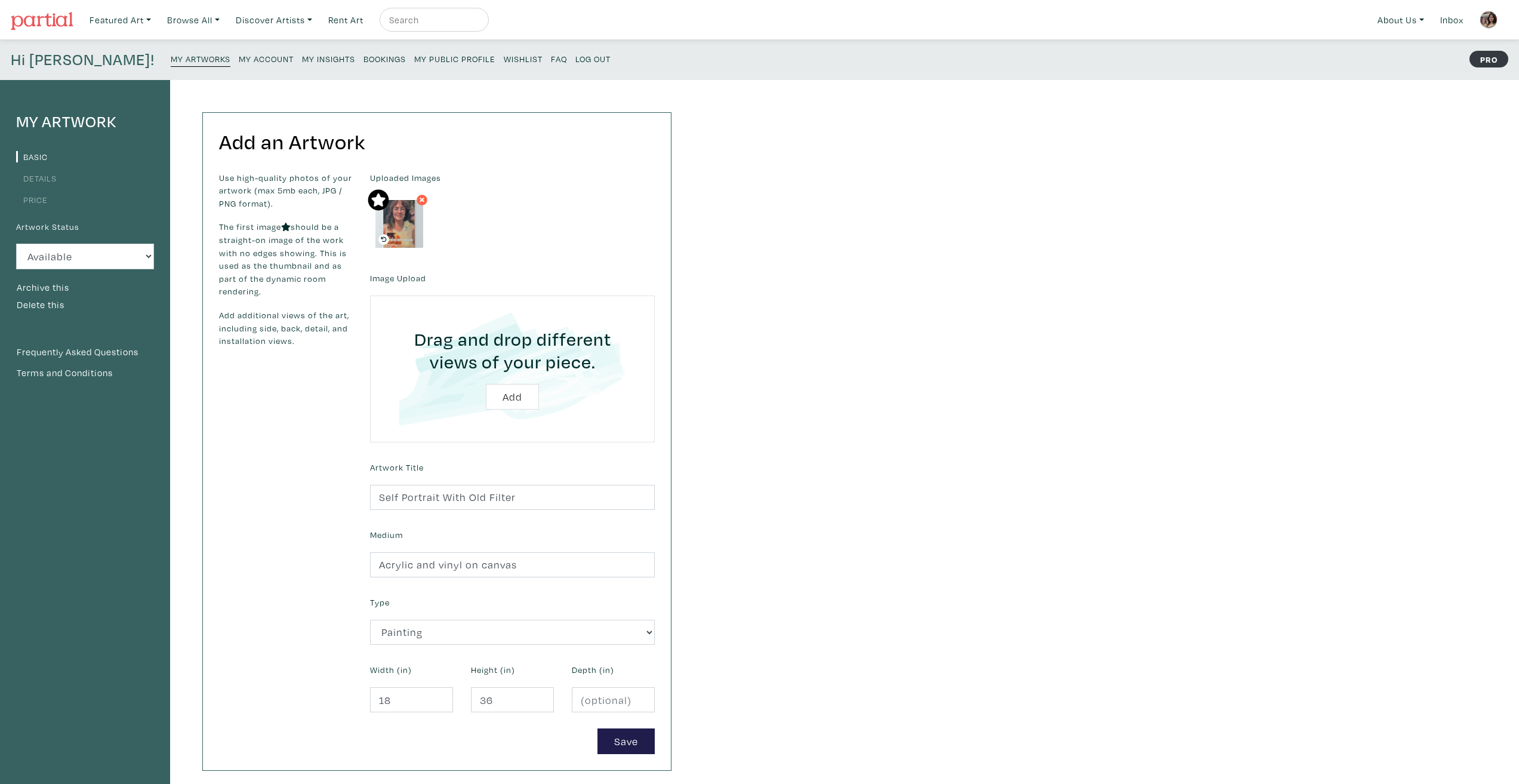
click at [406, 232] on img at bounding box center [399, 223] width 48 height 48
click at [912, 433] on div "My Artwork Basic Details Price Artwork Status Available Sold Rented Unavailable…" at bounding box center [759, 433] width 1519 height 706
click at [628, 731] on button "Save" at bounding box center [626, 741] width 58 height 25
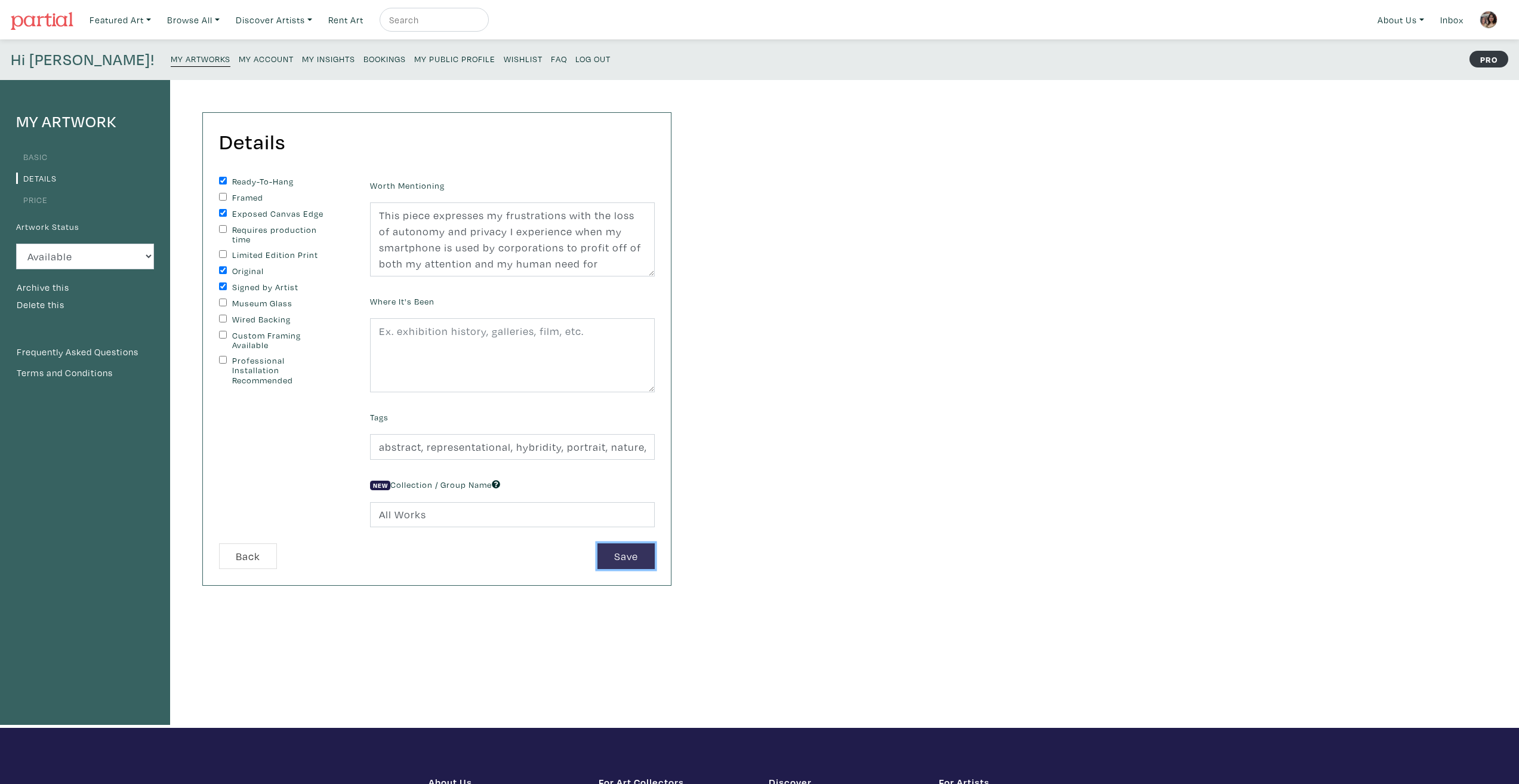
click at [631, 559] on button "Save" at bounding box center [626, 556] width 58 height 25
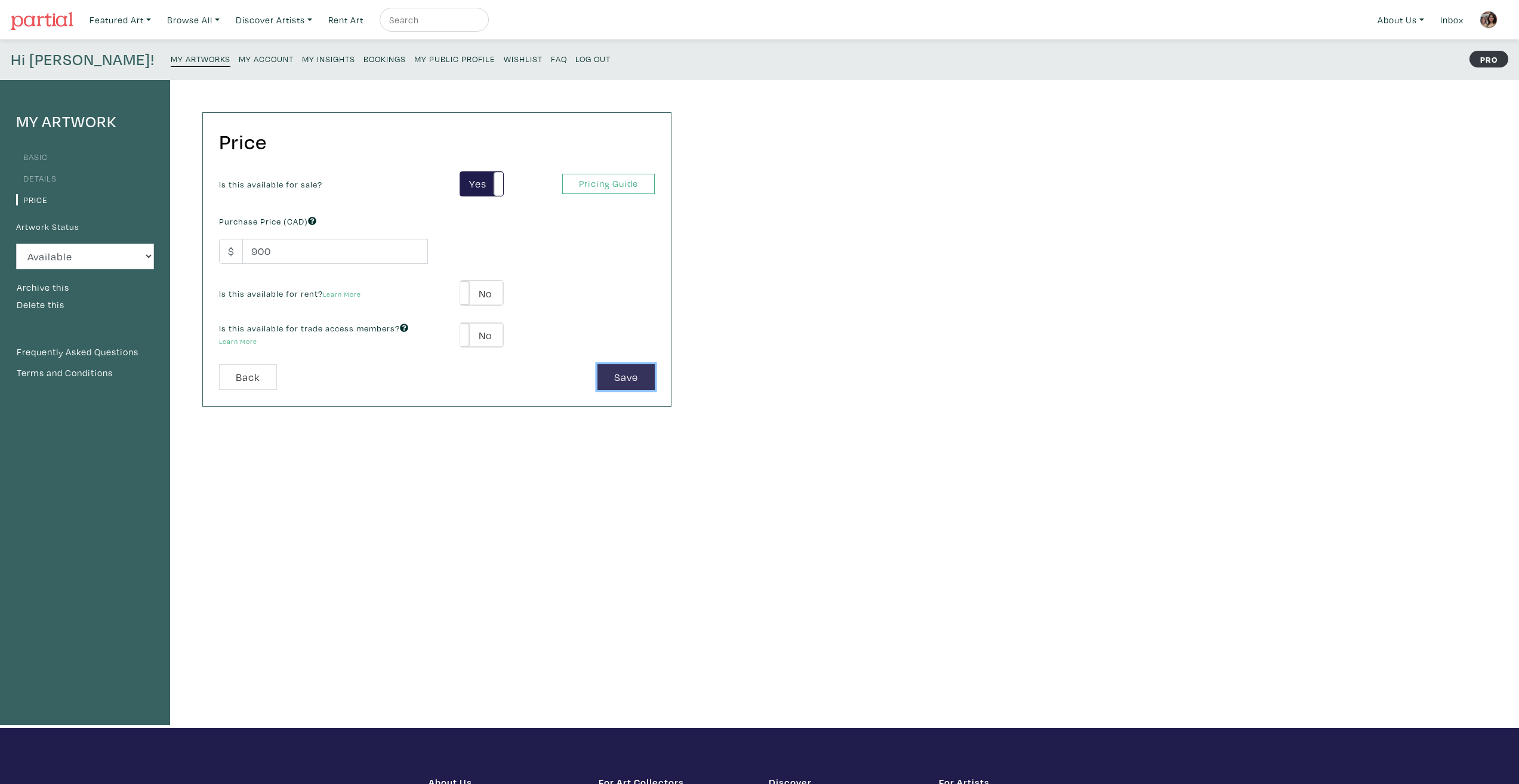
click at [620, 378] on button "Save" at bounding box center [626, 377] width 58 height 25
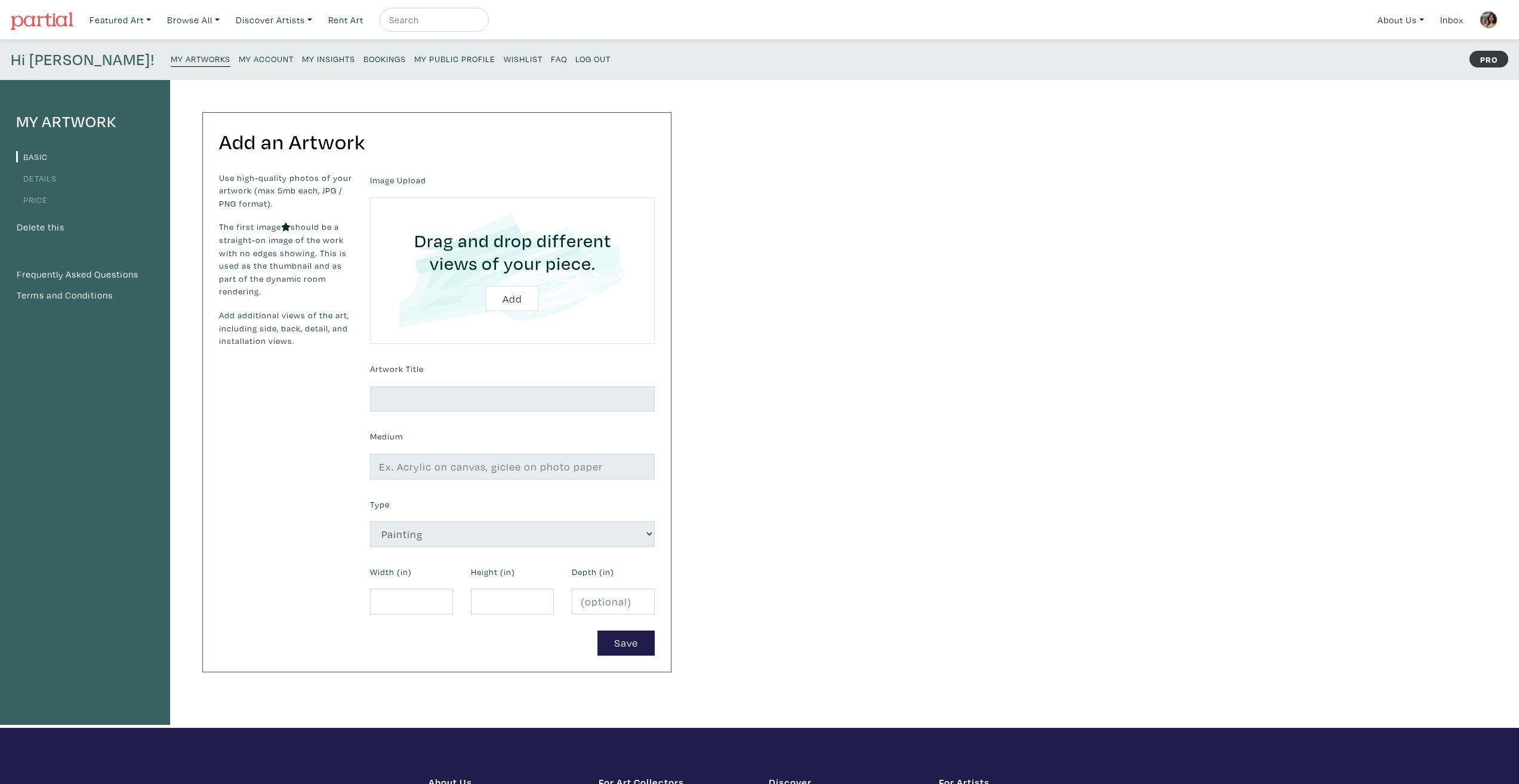
click at [506, 304] on input "file" at bounding box center [512, 270] width 251 height 113
type input "C:\fakepath\th-gregtime-sm.png"
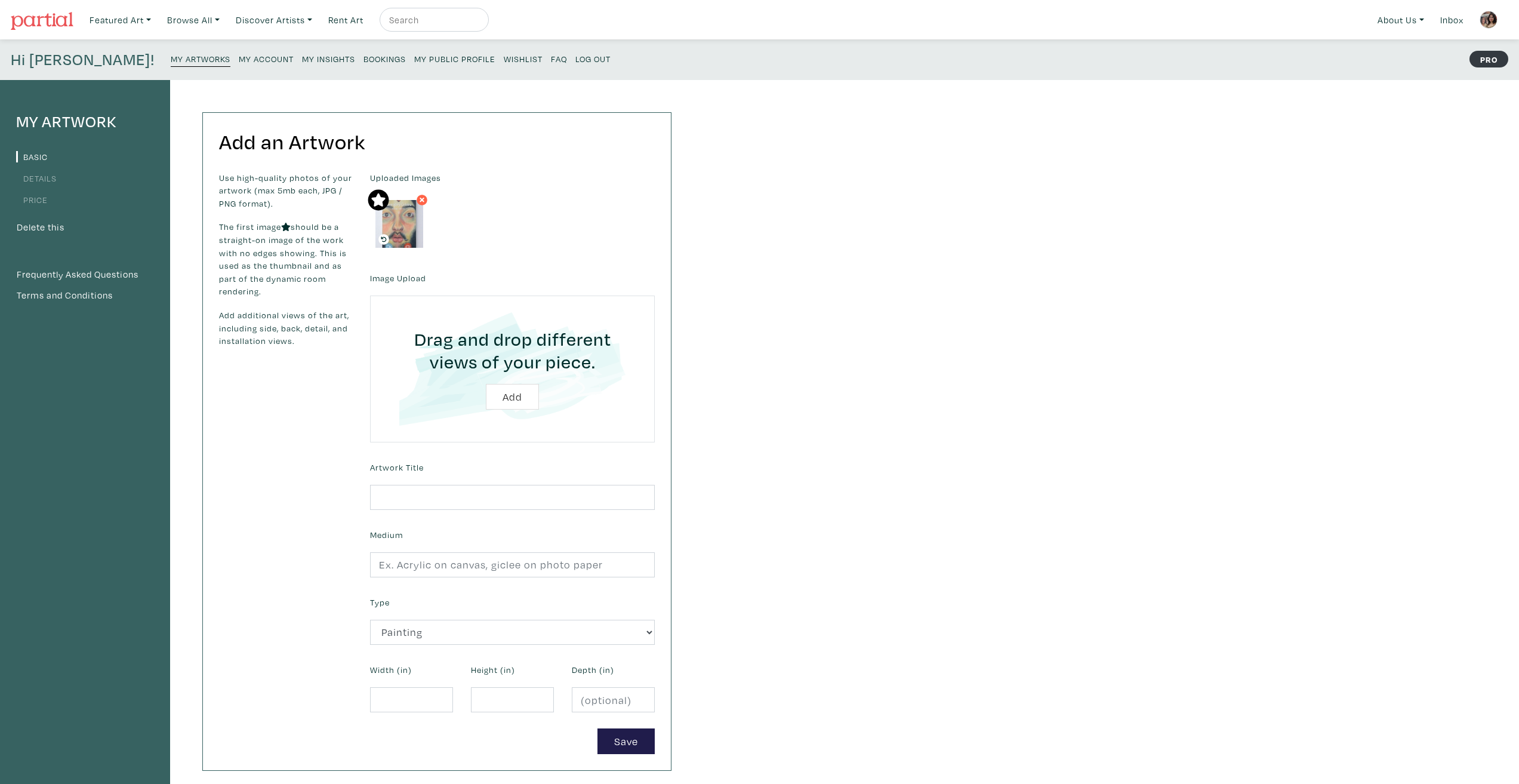
click at [825, 632] on div "My Artwork Basic Details Price Delete this Frequently Asked Questions Terms and…" at bounding box center [759, 433] width 1519 height 706
click at [461, 504] on input "text" at bounding box center [512, 498] width 285 height 25
type input "Brother Calling"
click at [835, 279] on div "My Artwork Basic Details Price Delete this Frequently Asked Questions Terms and…" at bounding box center [759, 433] width 1519 height 706
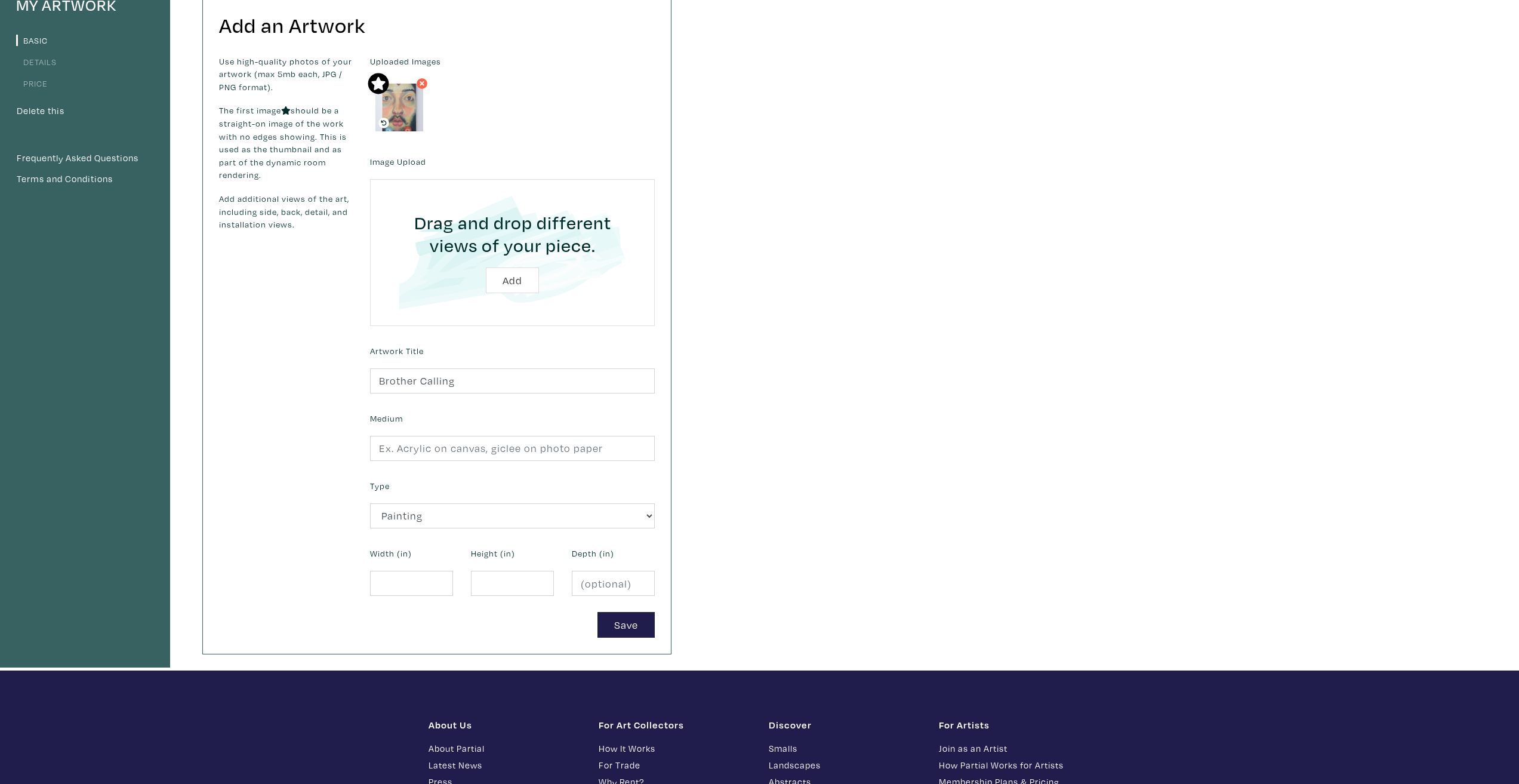
scroll to position [119, 0]
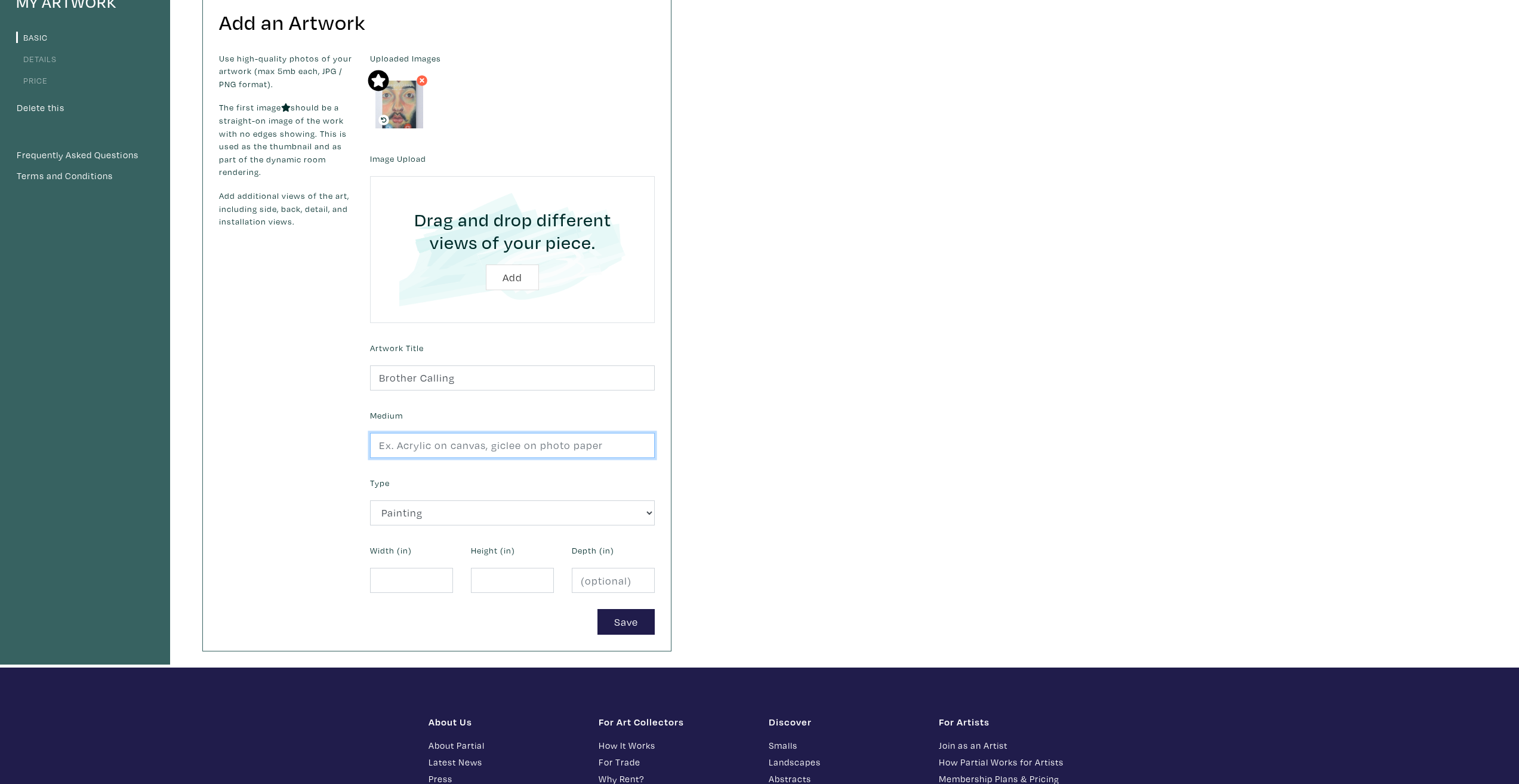
click at [471, 456] on input "text" at bounding box center [512, 446] width 285 height 25
type input "Acrylic on canvas"
click at [431, 574] on input "number" at bounding box center [411, 581] width 83 height 25
type input "9"
click at [508, 583] on input "number" at bounding box center [512, 581] width 83 height 25
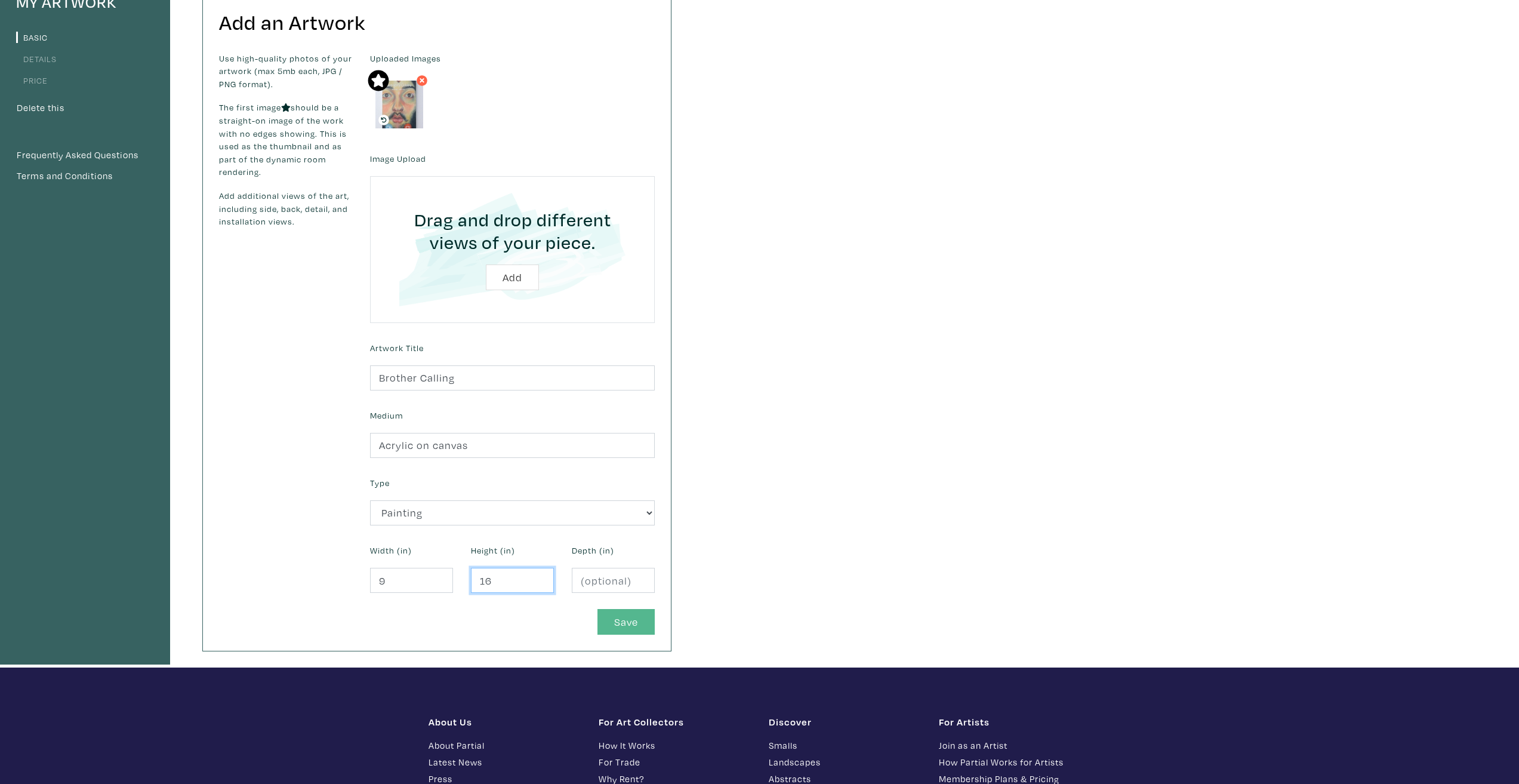
type input "16"
click at [624, 624] on button "Save" at bounding box center [626, 622] width 58 height 25
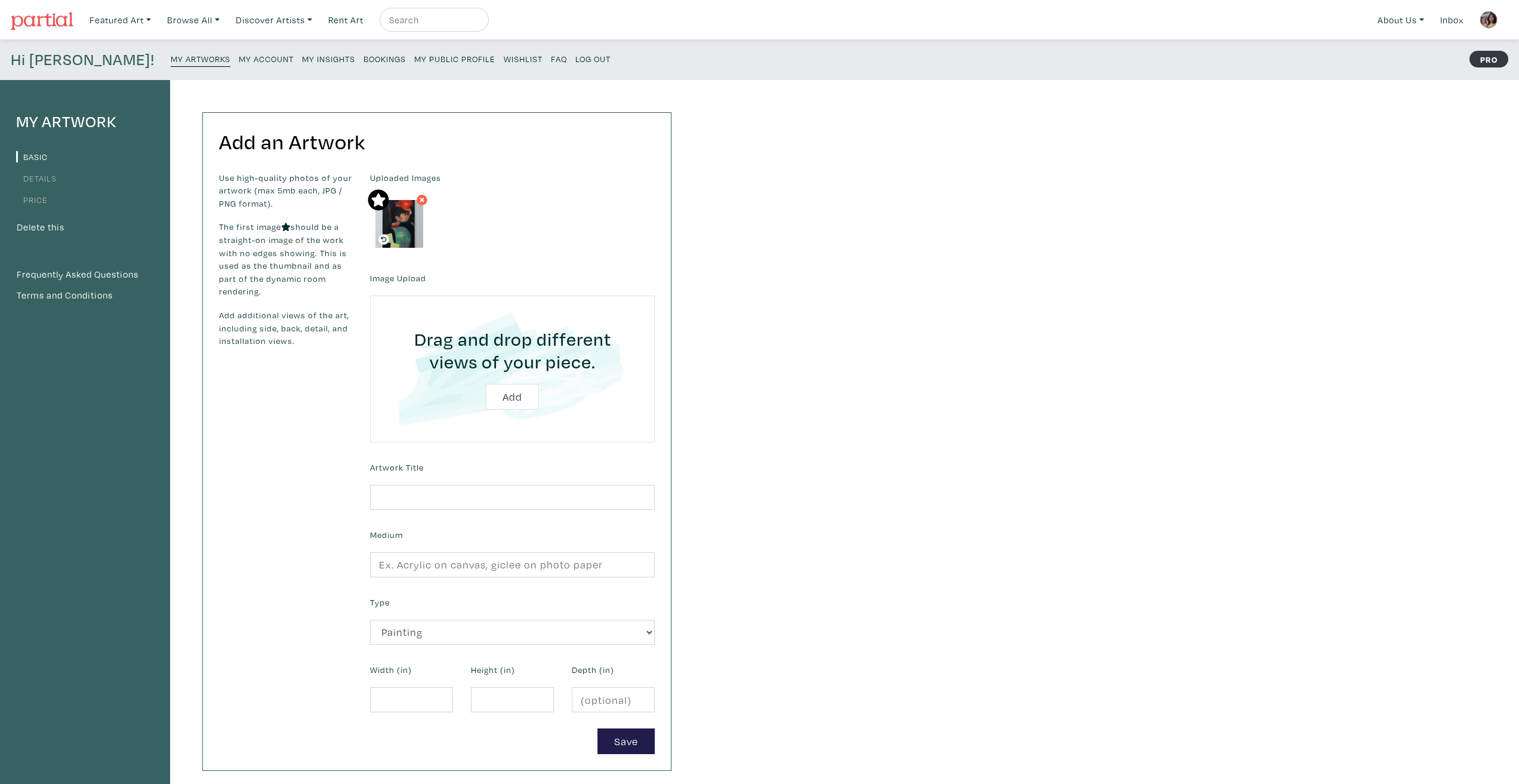
click at [37, 51] on h4 "Hi [PERSON_NAME]!" at bounding box center [83, 60] width 144 height 19
drag, startPoint x: 40, startPoint y: 64, endPoint x: 93, endPoint y: 58, distance: 53.3
click at [40, 64] on h4 "Hi [PERSON_NAME]!" at bounding box center [83, 60] width 144 height 19
click at [171, 54] on small "My Artworks" at bounding box center [200, 59] width 60 height 12
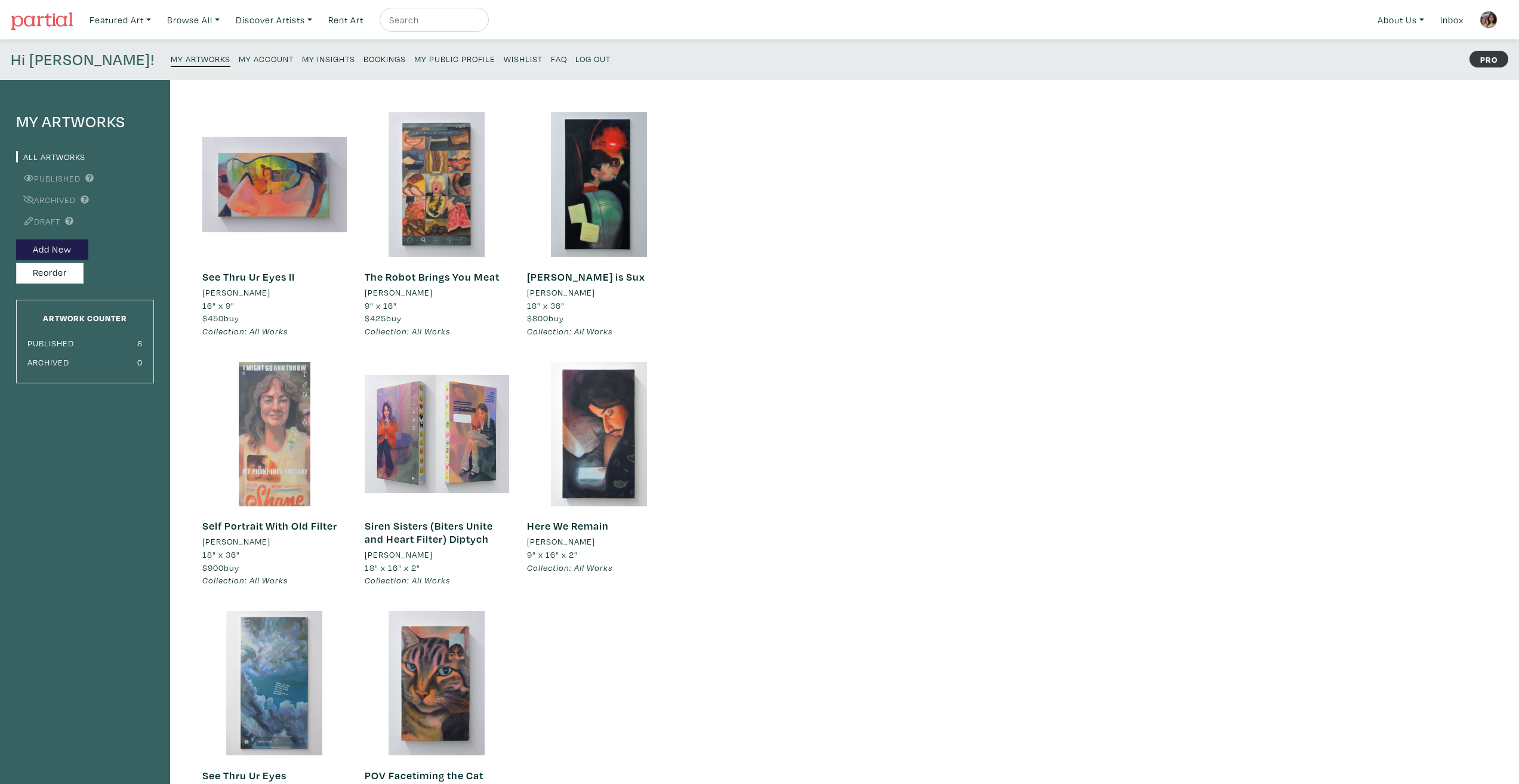
click at [263, 454] on div at bounding box center [274, 433] width 145 height 145
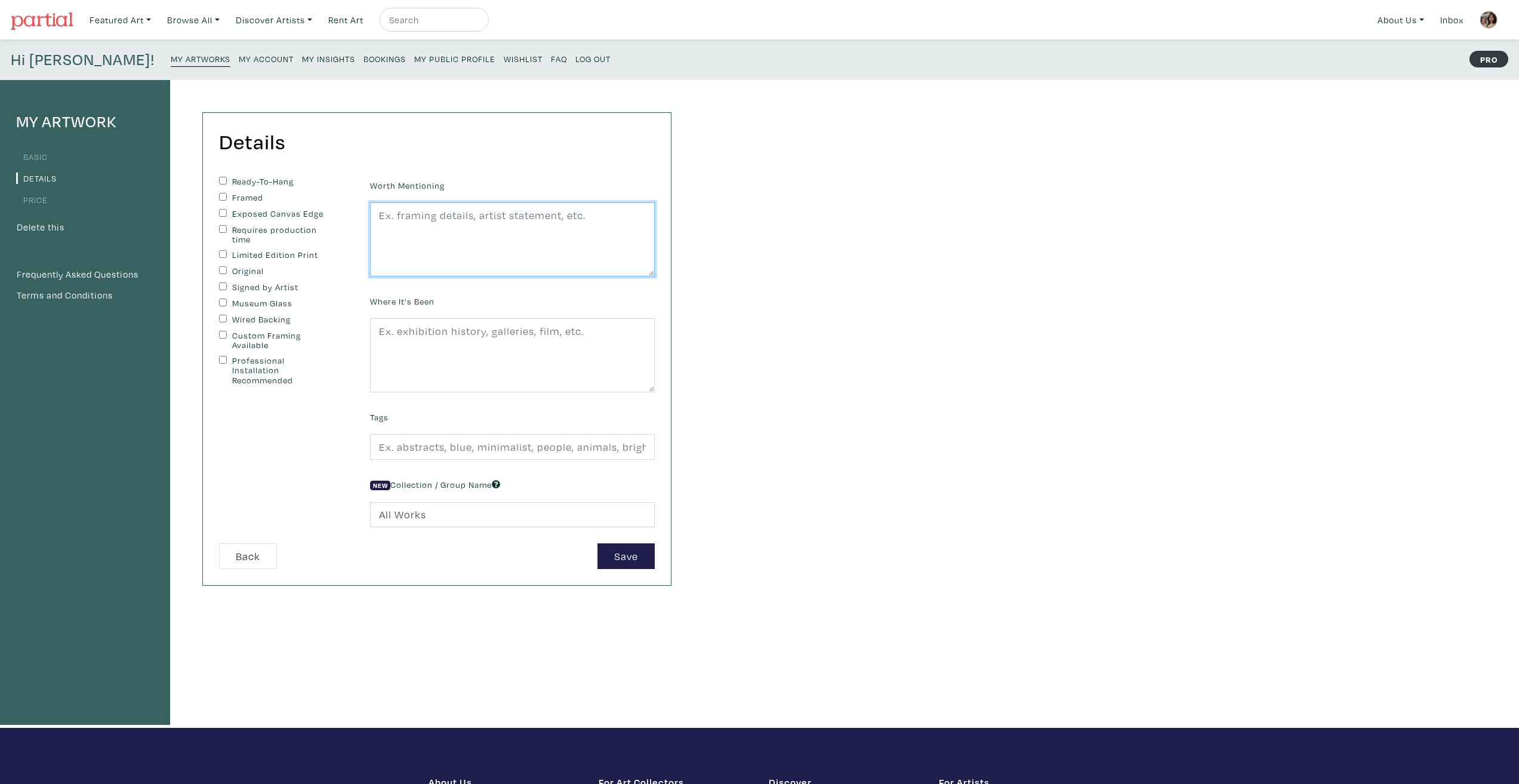
click at [486, 240] on textarea at bounding box center [512, 239] width 285 height 74
paste textarea "A painting of a screenshot of an incoming video call from my brother. It repres…"
click at [514, 238] on textarea "A painting of a screenshot of an incoming video call from my brother. It repres…" at bounding box center [512, 239] width 285 height 74
click at [545, 228] on textarea "A painting of a screenshot of an incoming video call from my brother. It repres…" at bounding box center [512, 239] width 285 height 74
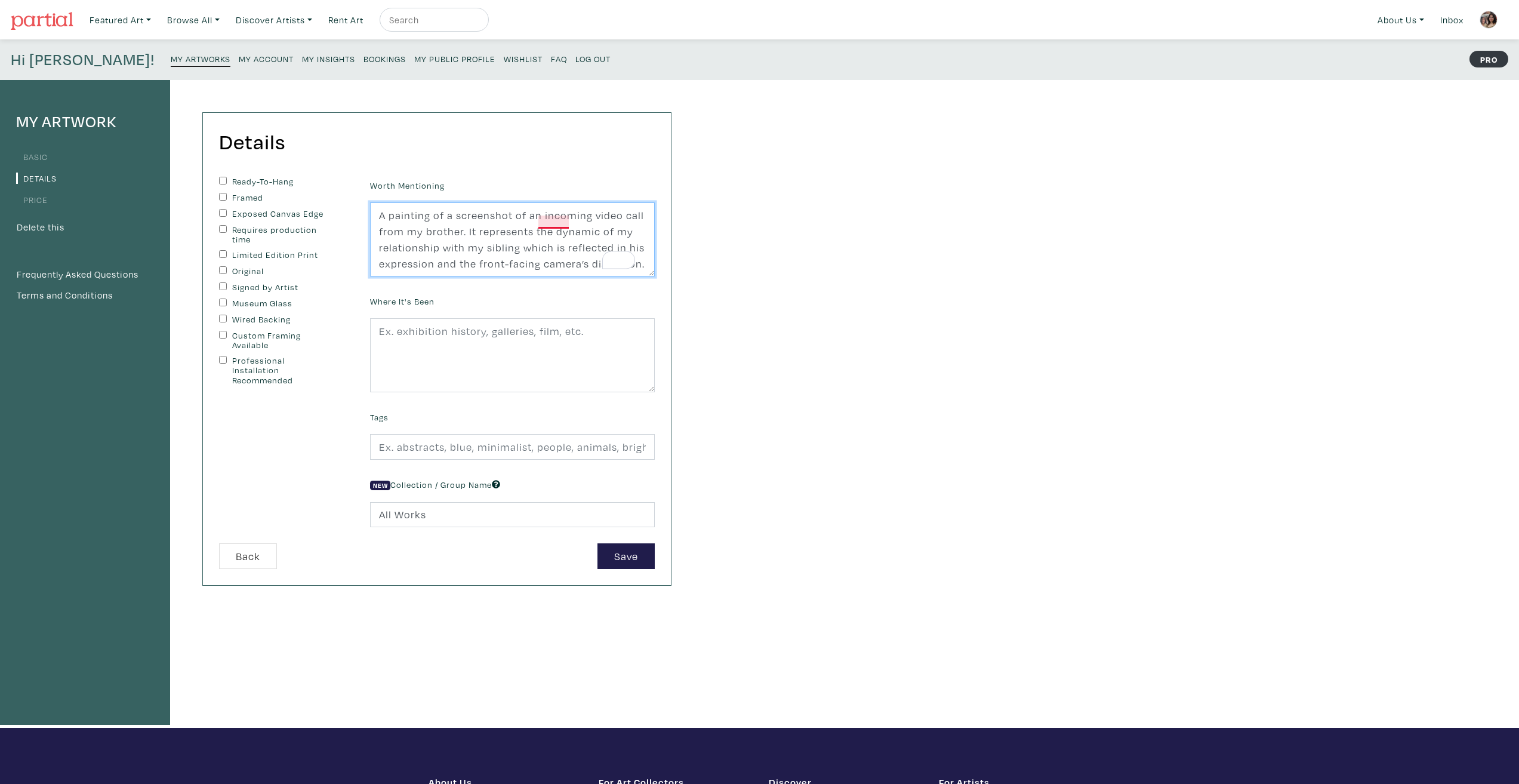
click at [538, 222] on textarea "A painting of a screenshot of an incoming video call from my brother. It repres…" at bounding box center [512, 239] width 285 height 74
drag, startPoint x: 375, startPoint y: 249, endPoint x: 475, endPoint y: 251, distance: 100.0
click at [475, 251] on textarea "A painting of a screenshot of an incoming video call from my brother. It repres…" at bounding box center [512, 239] width 285 height 74
click at [501, 250] on textarea "A painting of a screenshot of an incoming video call from my brother. It repres…" at bounding box center [512, 239] width 285 height 74
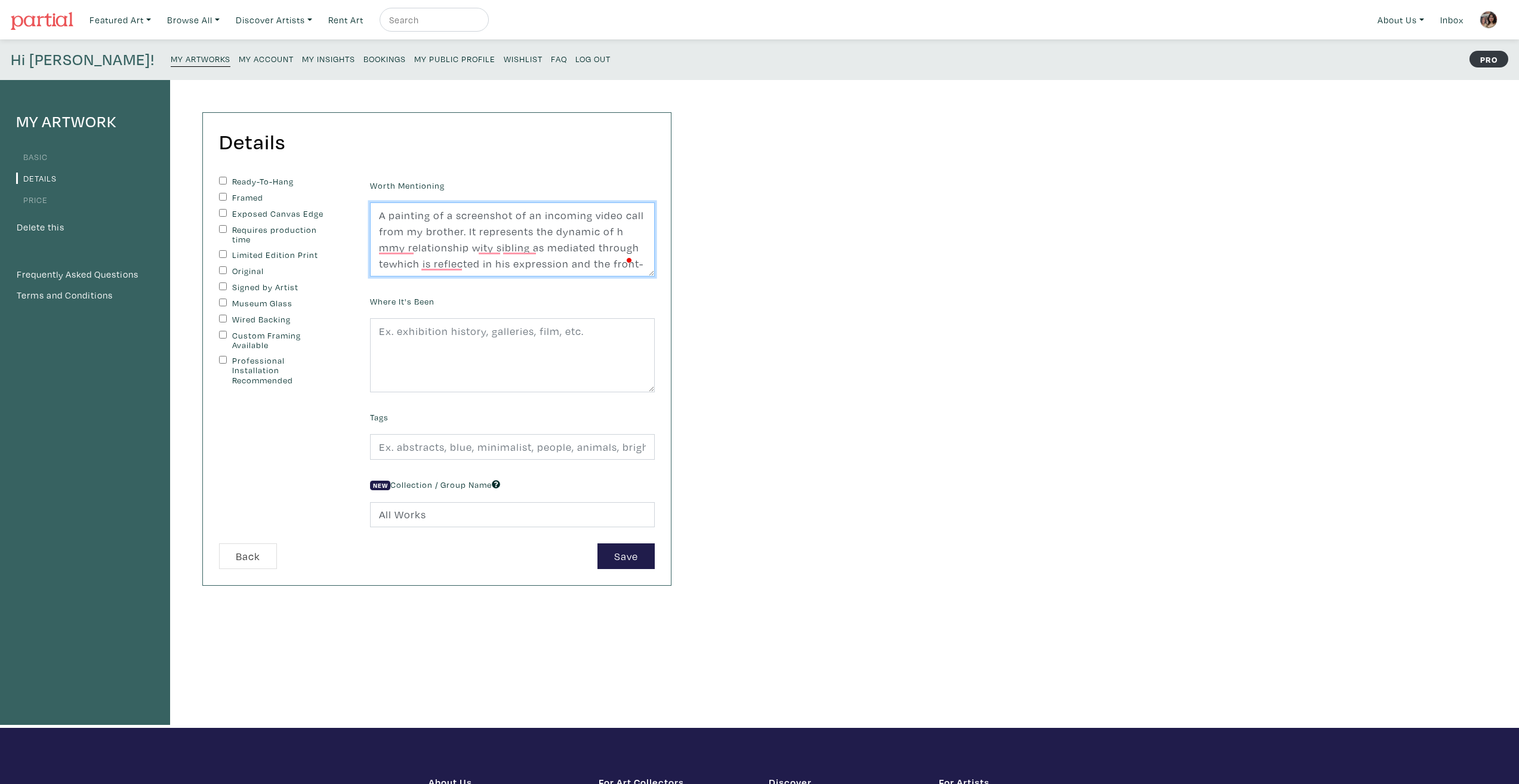
click at [502, 250] on textarea "A painting of a screenshot of an incoming video call from my brother. It repres…" at bounding box center [512, 239] width 285 height 74
click at [541, 250] on textarea "A painting of a screenshot of an incoming video call from my brother. It repres…" at bounding box center [512, 239] width 285 height 74
drag, startPoint x: 537, startPoint y: 250, endPoint x: 382, endPoint y: 250, distance: 155.0
click at [382, 250] on textarea "A painting of a screenshot of an incoming video call from my brother. It repres…" at bounding box center [512, 239] width 285 height 74
click at [432, 265] on textarea "A painting of a screenshot of an incoming video call from my brother. It repres…" at bounding box center [512, 239] width 285 height 74
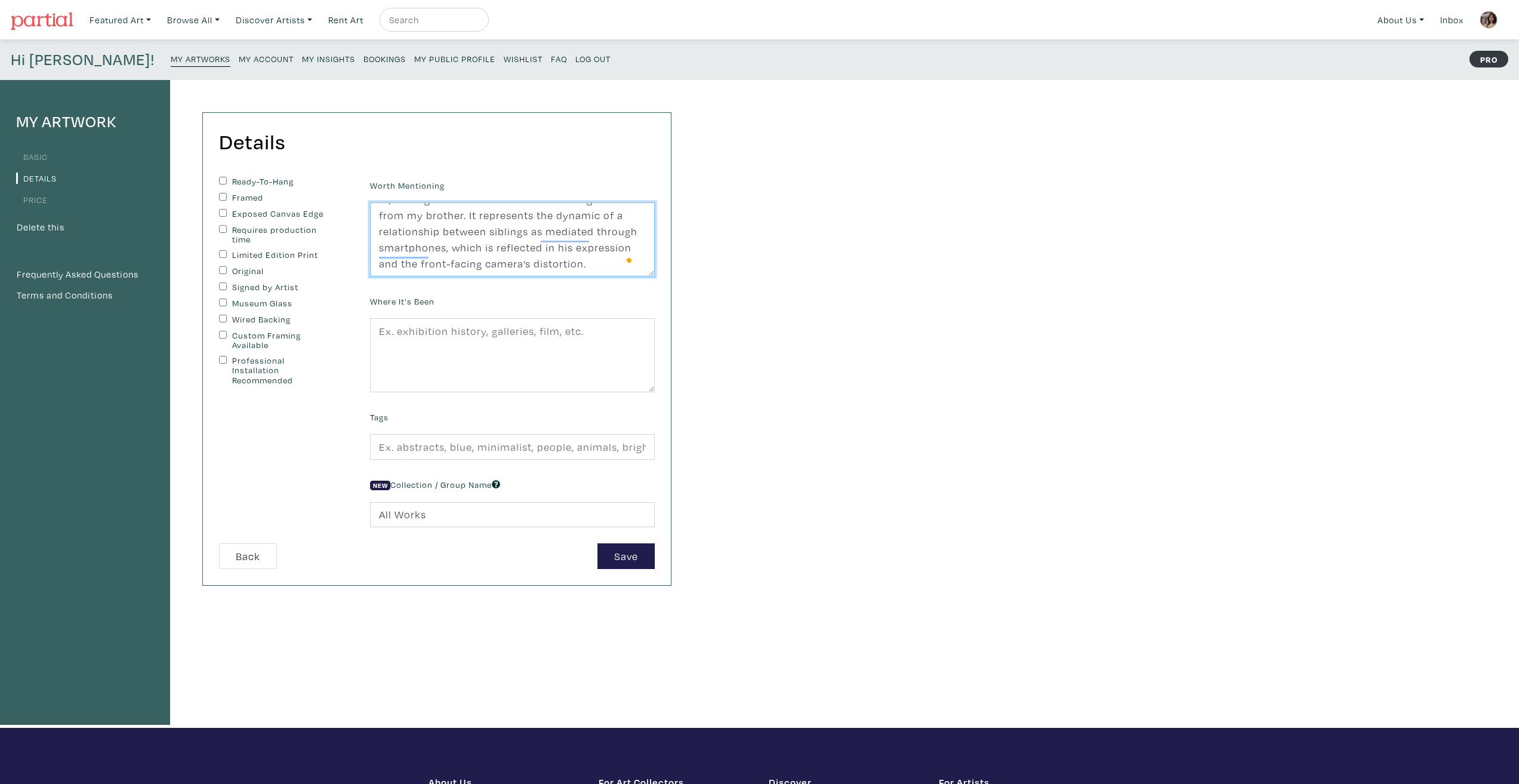
scroll to position [48, 0]
click at [522, 276] on div "Worth Mentioning A painting of a screenshot of an incoming video call from my b…" at bounding box center [512, 360] width 303 height 366
click at [532, 237] on textarea "A painting of a screenshot of an incoming video call from my brother. It repres…" at bounding box center [512, 239] width 285 height 74
click at [536, 294] on div "Where It's Been" at bounding box center [512, 342] width 303 height 100
drag, startPoint x: 471, startPoint y: 247, endPoint x: 458, endPoint y: 231, distance: 20.6
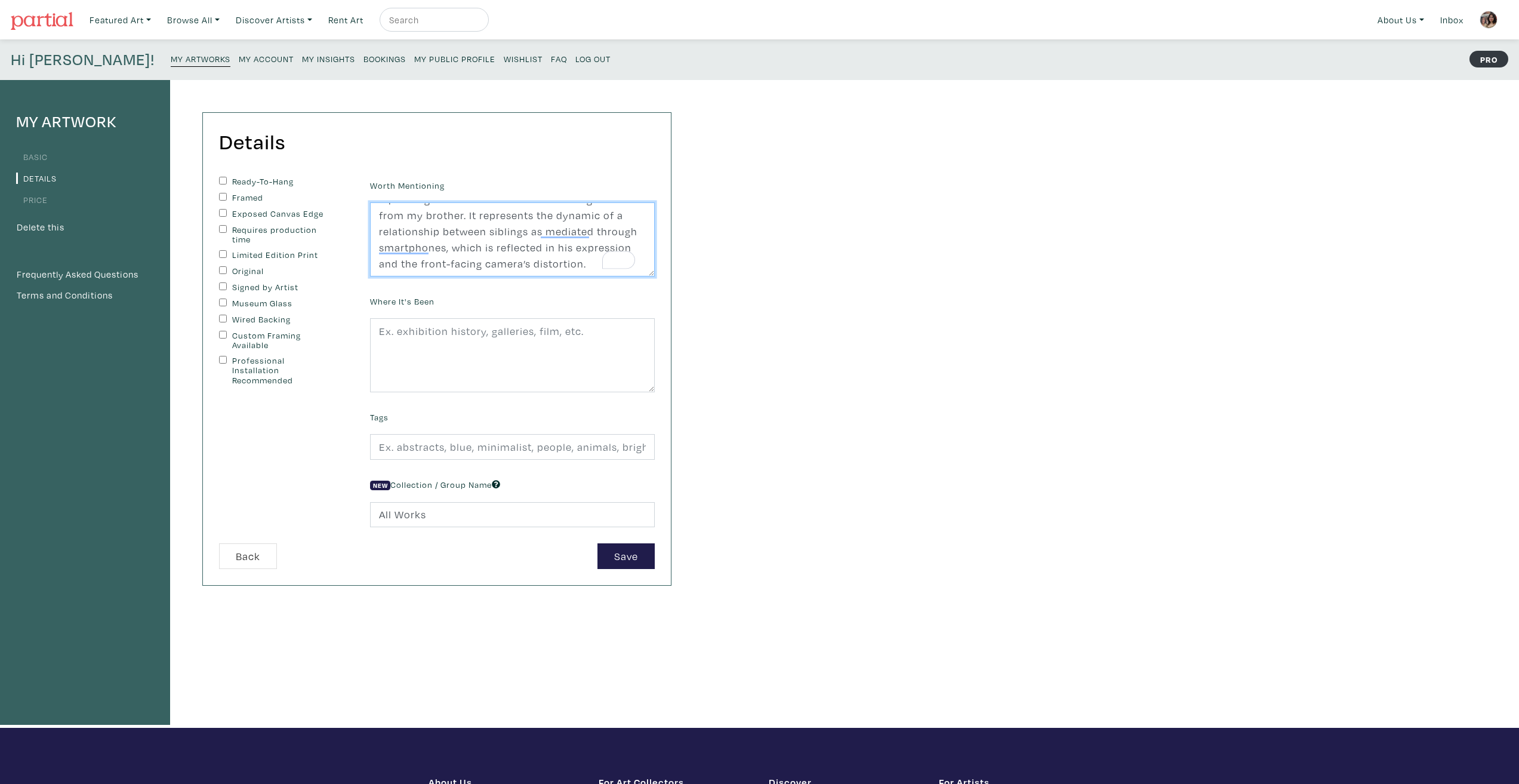
click at [458, 231] on textarea "A painting of a screenshot of an incoming video call from my brother. It repres…" at bounding box center [512, 239] width 285 height 74
type textarea "A painting of a screenshot of an incoming video call from my brother. It repres…"
click at [735, 373] on div "My Artwork Basic Details Price Delete this Frequently Asked Questions Terms and…" at bounding box center [759, 404] width 1519 height 648
click at [459, 451] on input "text" at bounding box center [512, 447] width 285 height 25
click at [410, 441] on input "abstract, representational, hybridity, portrait, nature, technology, love" at bounding box center [512, 447] width 285 height 25
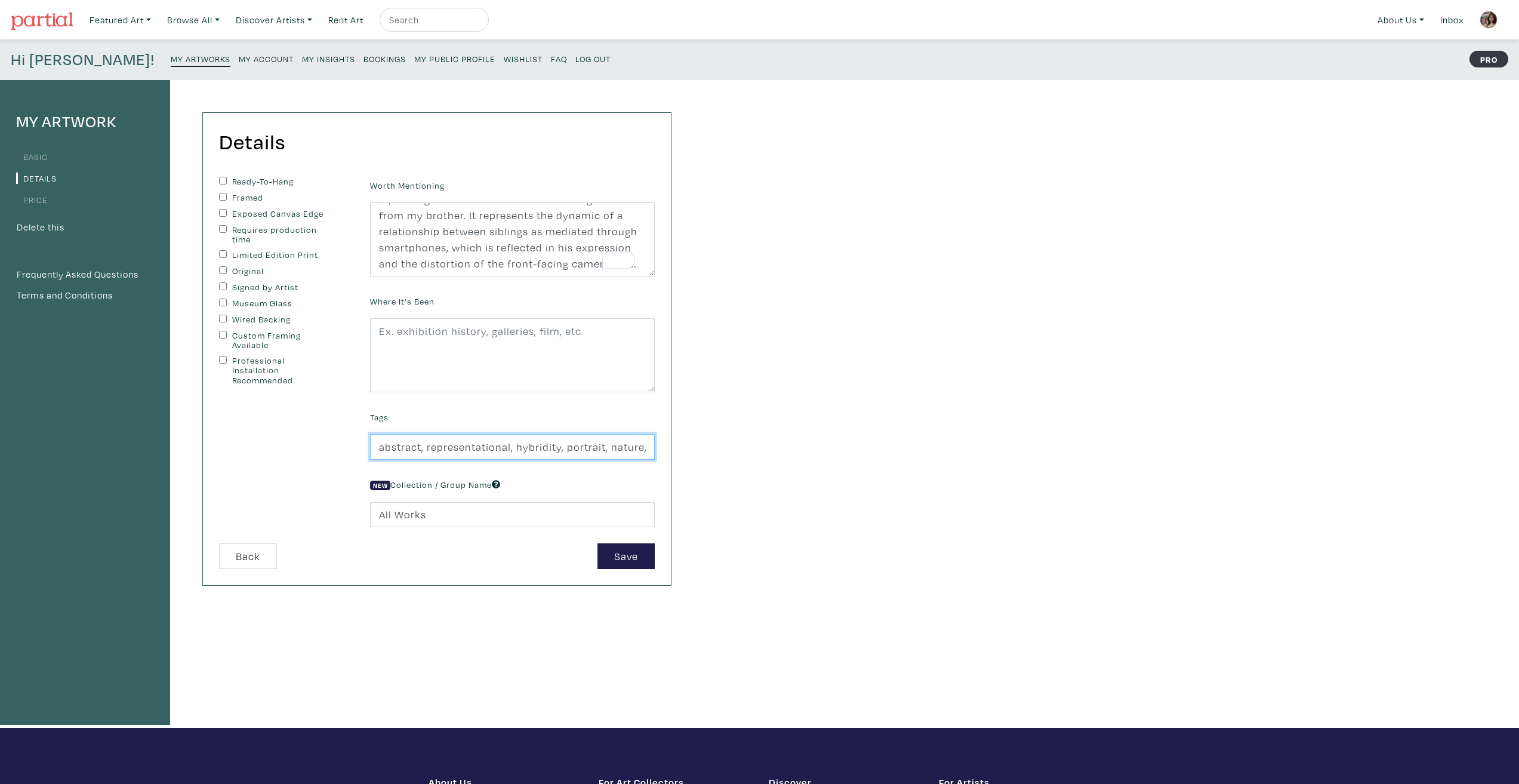
click at [410, 441] on input "abstract, representational, hybridity, portrait, nature, technology, love" at bounding box center [512, 447] width 285 height 25
drag, startPoint x: 384, startPoint y: 448, endPoint x: 347, endPoint y: 450, distance: 37.1
click at [347, 450] on form "Ready-To-Hang Framed Exposed Canvas Edge Requires production time Limited Editi…" at bounding box center [437, 373] width 453 height 392
type input "representational, hybridity, portrait, nature, technology, love"
click at [851, 501] on div "My Artwork Basic Details Price Delete this Frequently Asked Questions Terms and…" at bounding box center [759, 404] width 1519 height 648
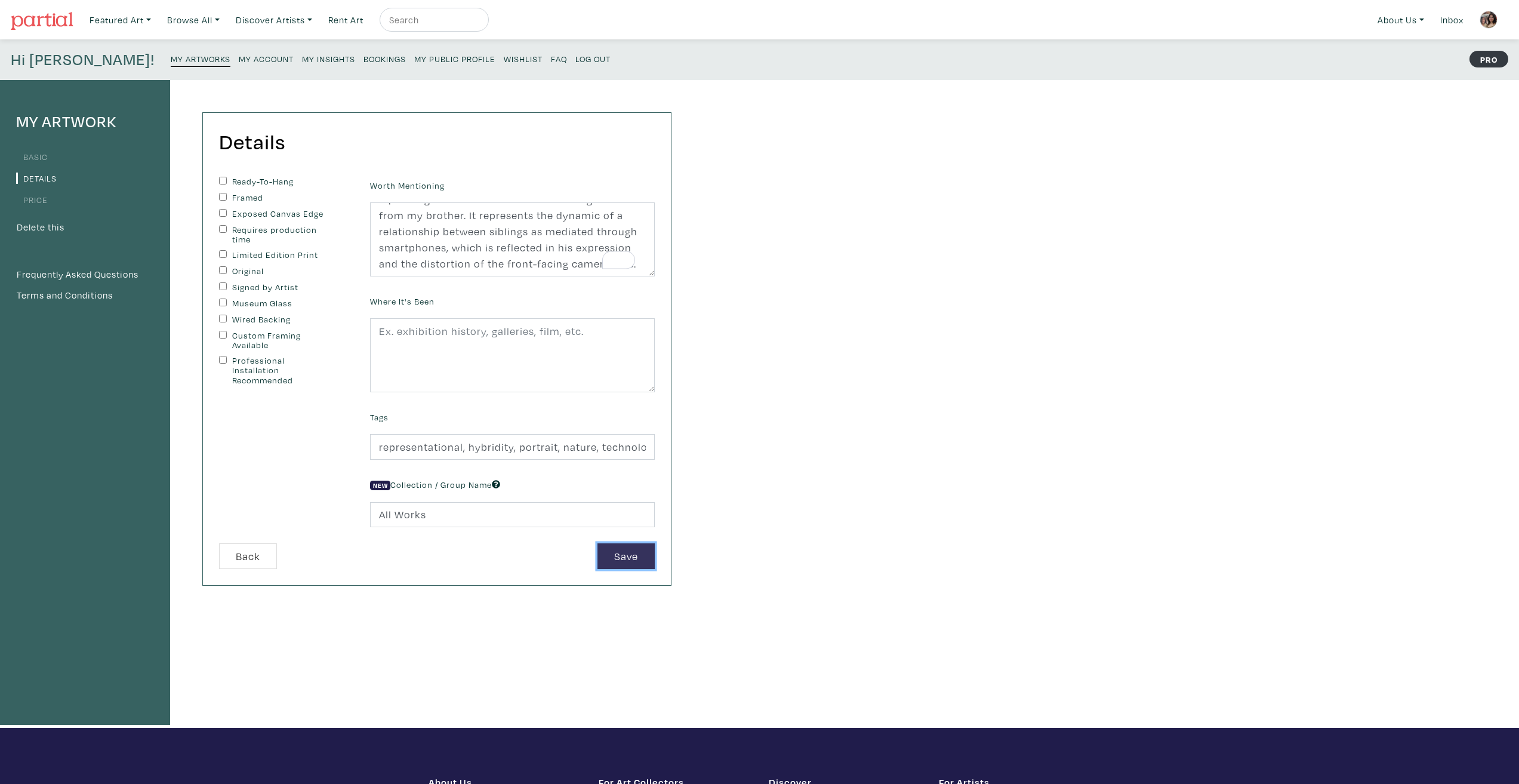
click at [635, 561] on button "Save" at bounding box center [626, 556] width 58 height 25
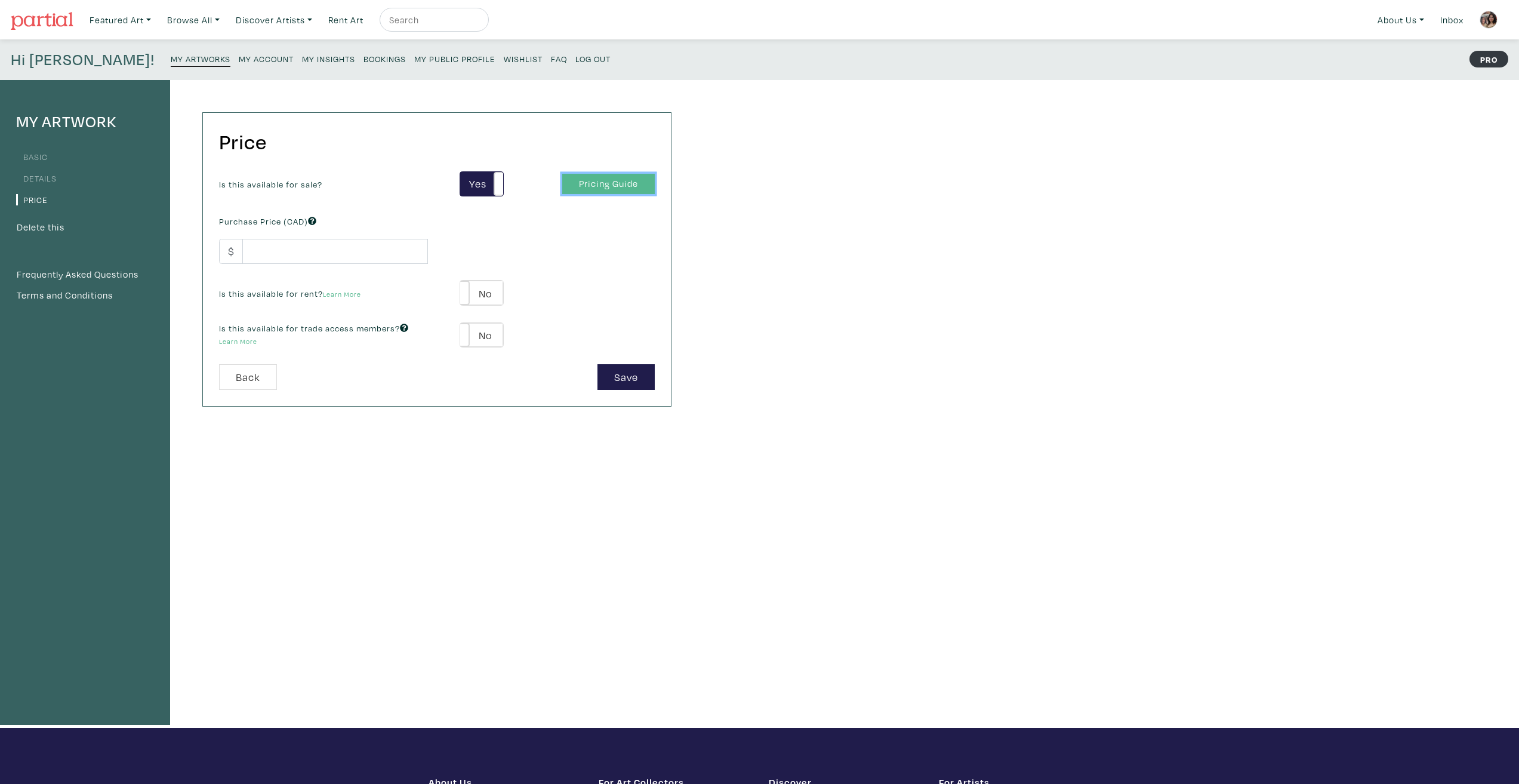
click at [605, 181] on link "Pricing Guide" at bounding box center [608, 184] width 93 height 21
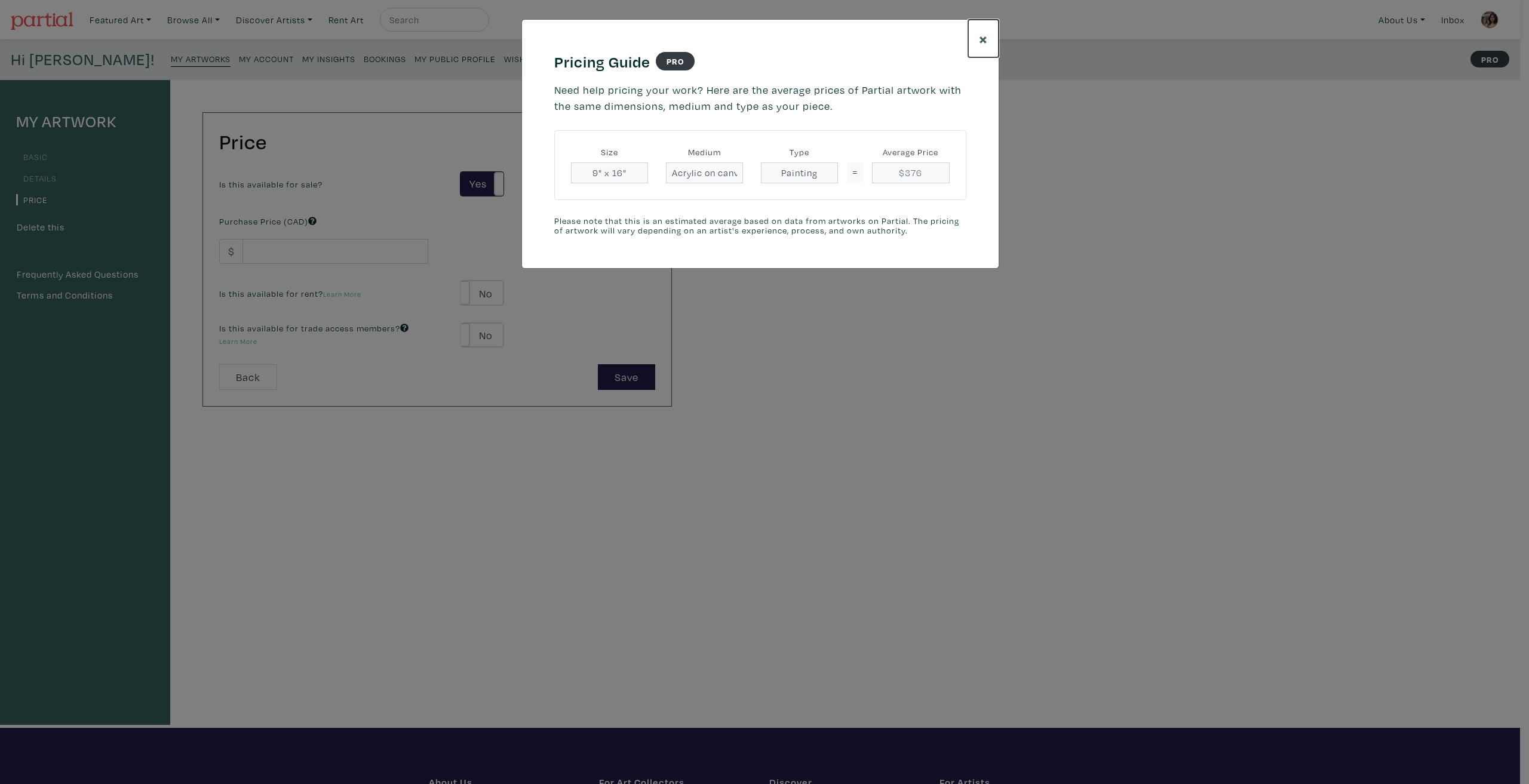
click at [980, 45] on span "×" at bounding box center [983, 38] width 9 height 21
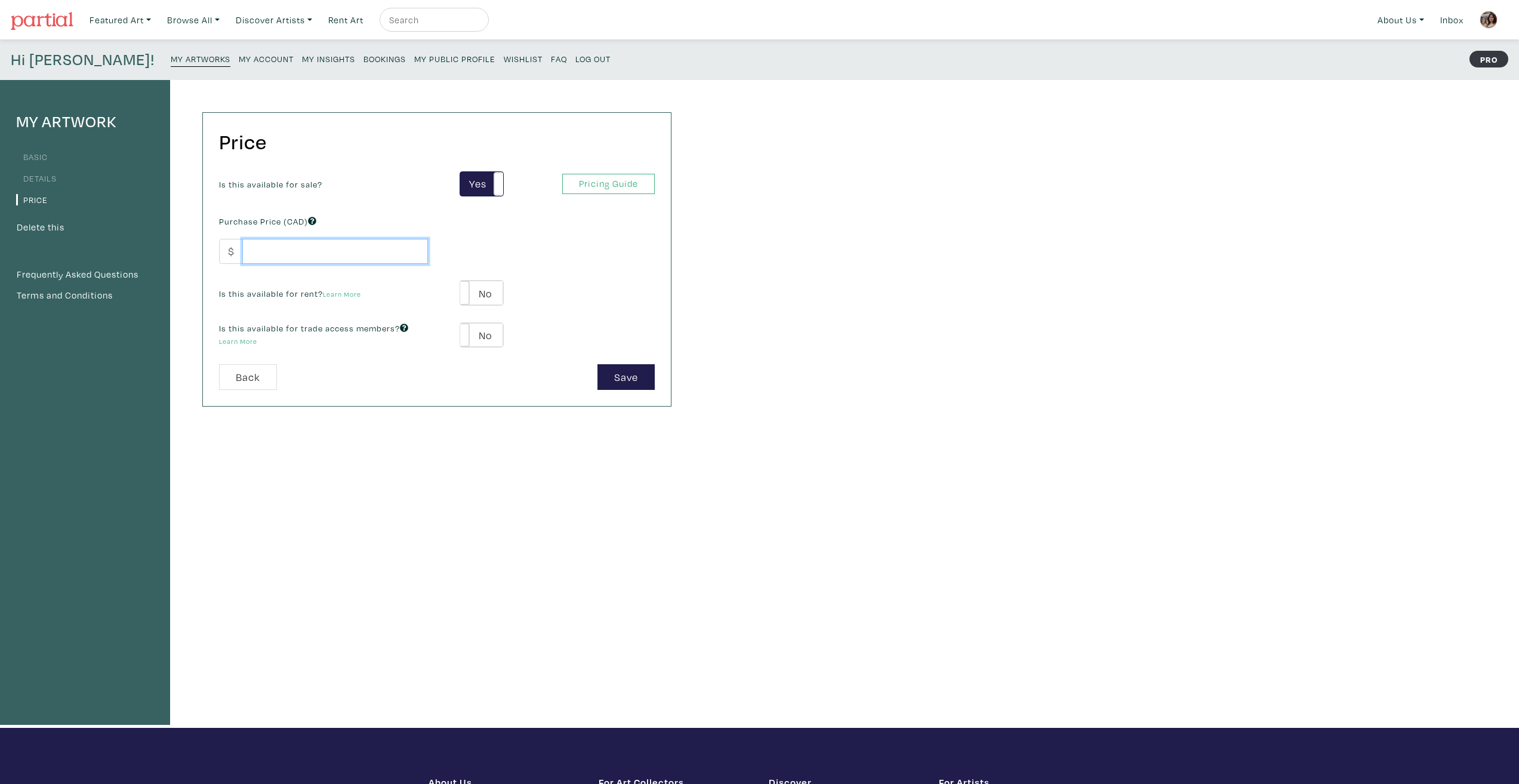
click at [274, 259] on input "number" at bounding box center [335, 251] width 186 height 25
type input "3"
type input "376"
click at [505, 448] on div "Price Is this available for sale? Yes No Yes No Pricing Guide PRO Purchase Pric…" at bounding box center [425, 404] width 510 height 648
click at [639, 386] on button "Save" at bounding box center [626, 377] width 58 height 25
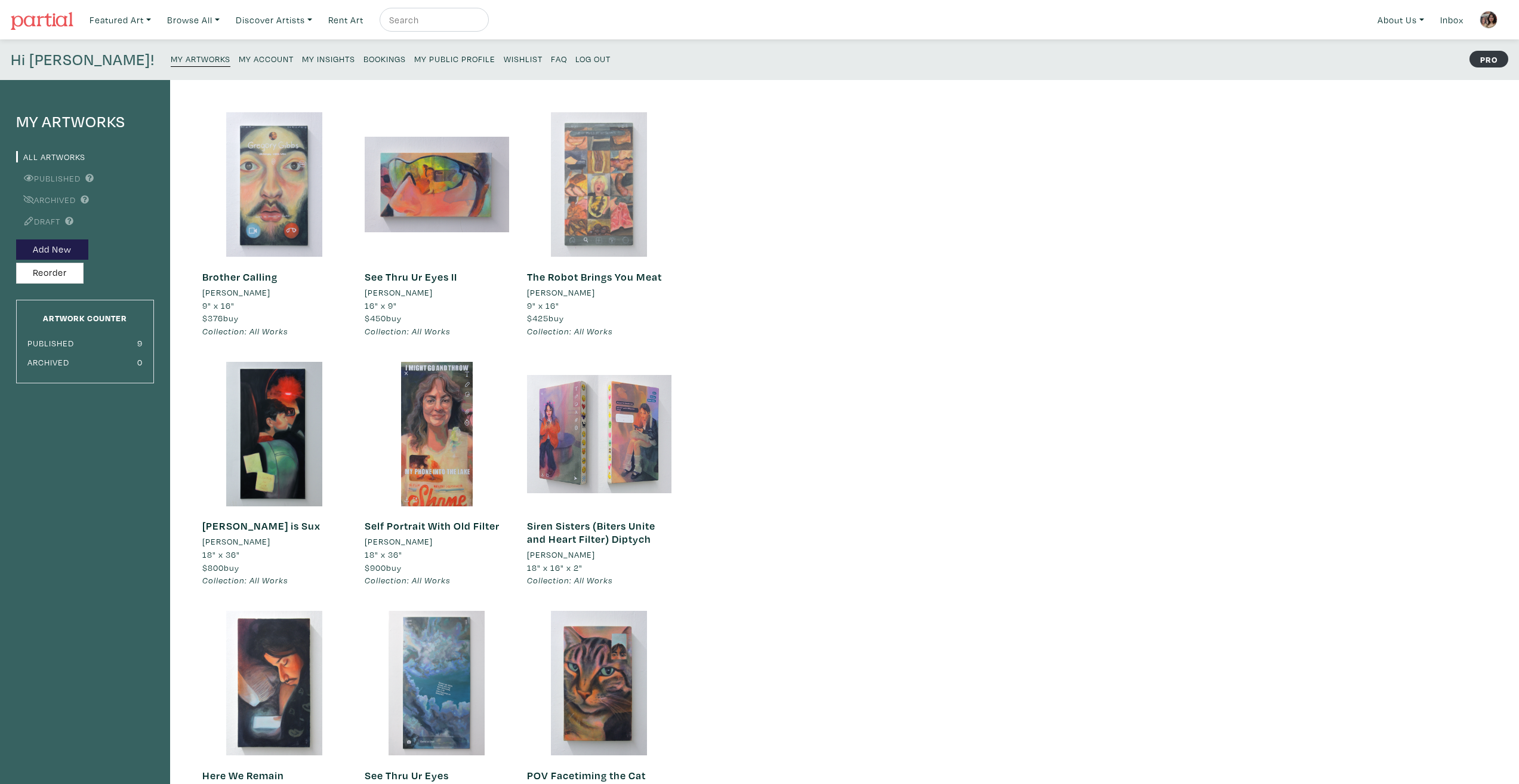
click at [566, 226] on div at bounding box center [599, 184] width 145 height 145
click at [40, 242] on button "Add New" at bounding box center [52, 249] width 72 height 21
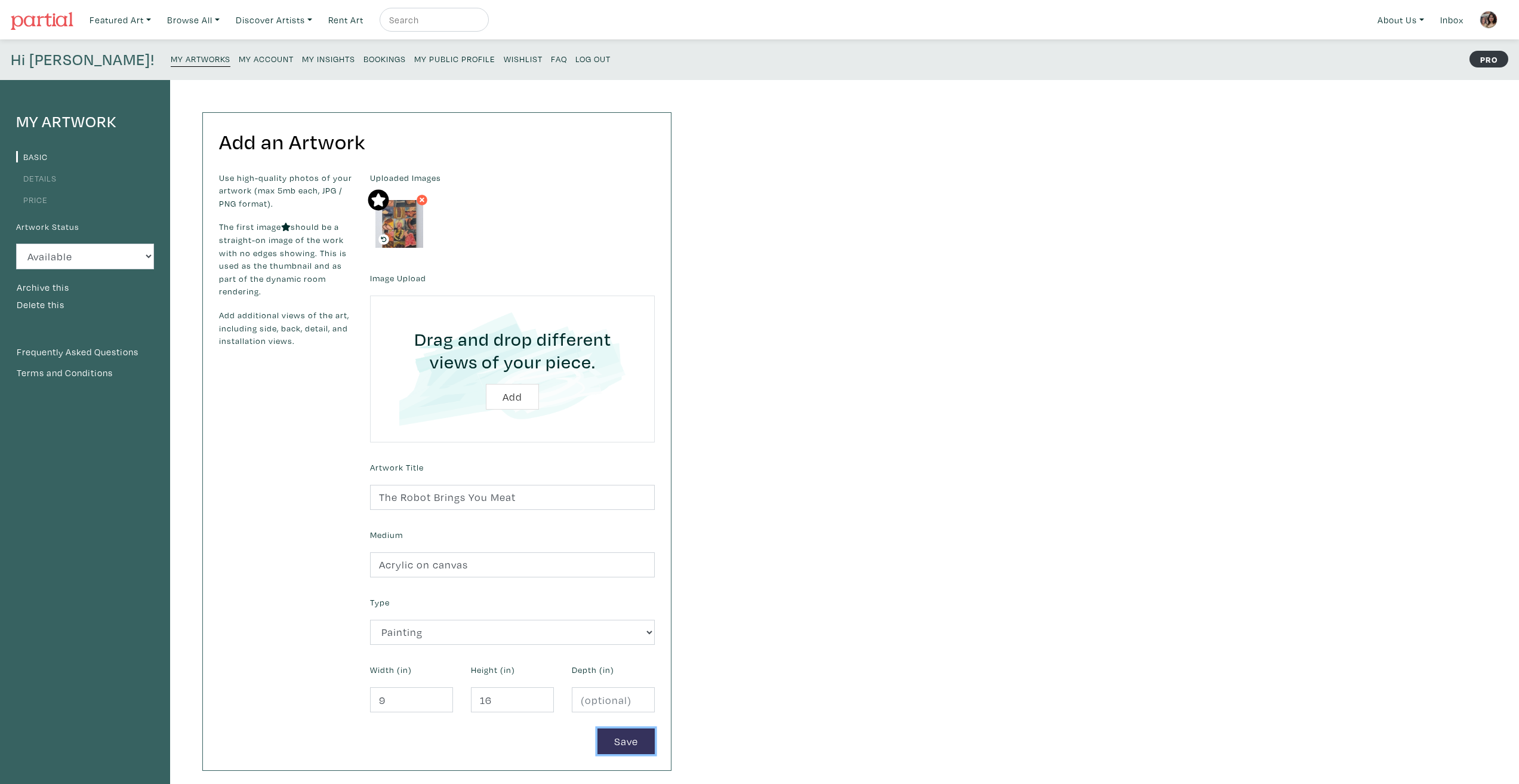
click at [638, 751] on button "Save" at bounding box center [626, 741] width 58 height 25
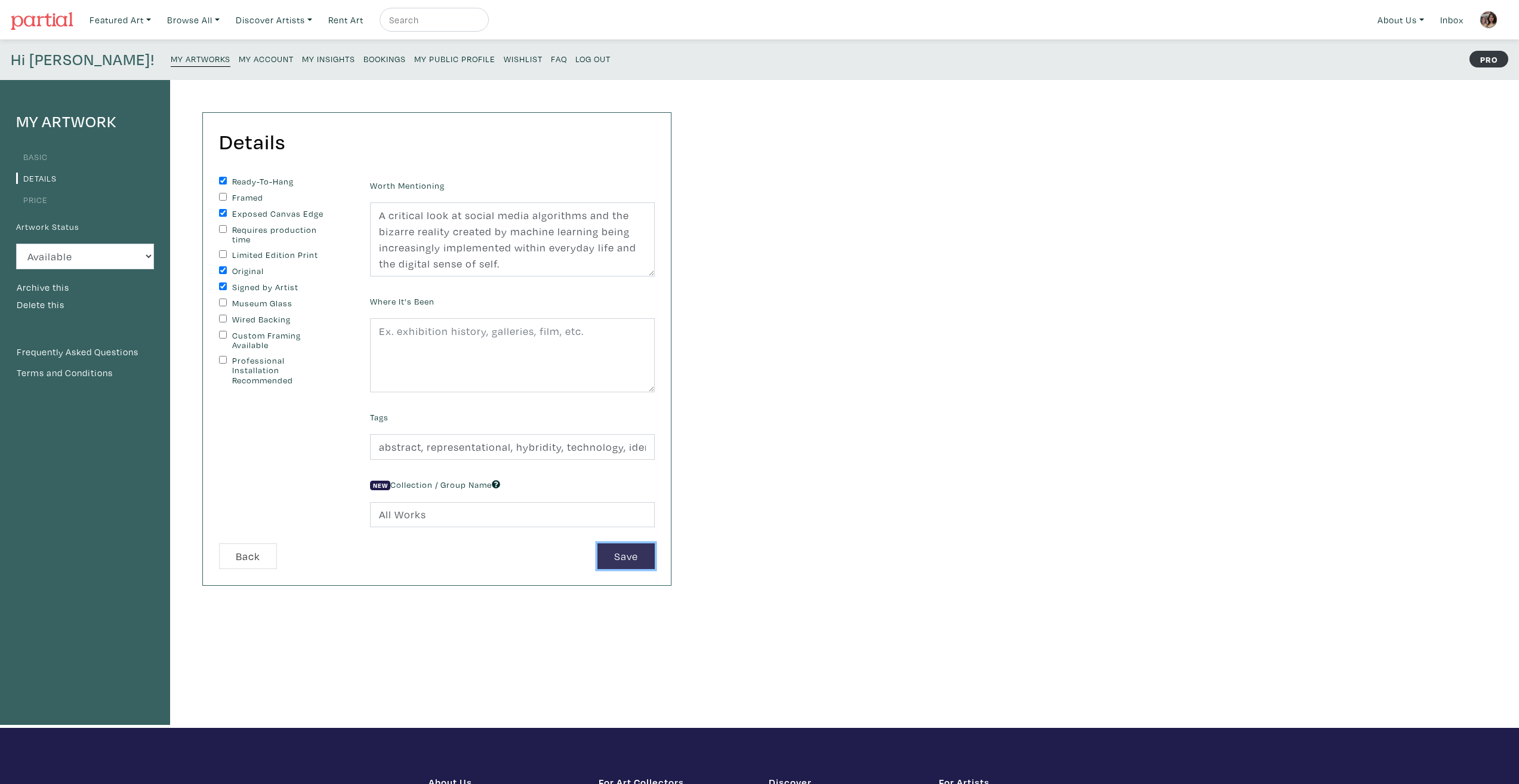
click at [626, 553] on button "Save" at bounding box center [626, 556] width 58 height 25
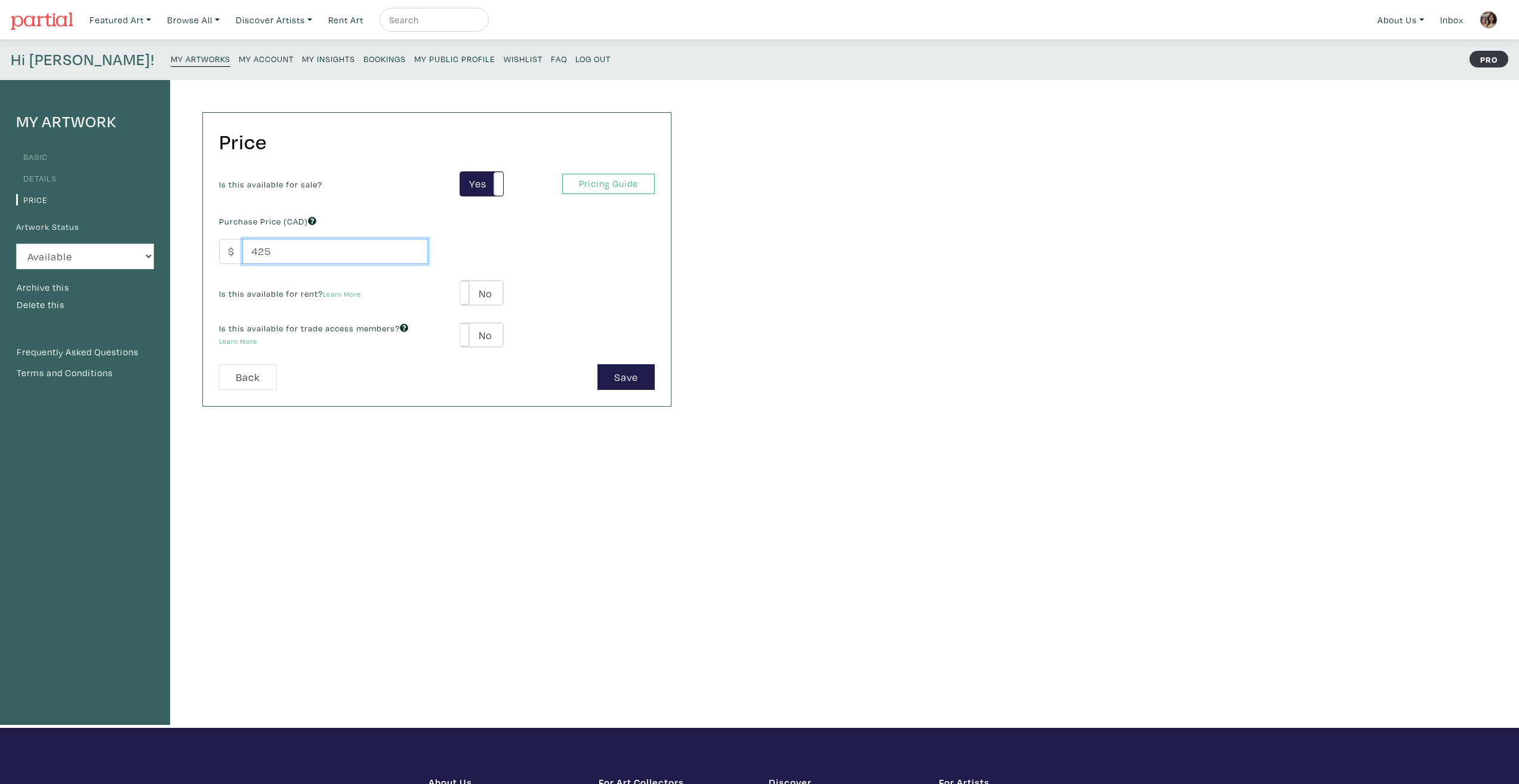
drag, startPoint x: 288, startPoint y: 252, endPoint x: 211, endPoint y: 252, distance: 77.0
click at [212, 252] on div "Purchase Price (CAD) $ 425" at bounding box center [323, 238] width 227 height 51
type input "376"
click at [536, 380] on div "Save" at bounding box center [550, 377] width 227 height 25
click at [634, 374] on button "Save" at bounding box center [626, 377] width 58 height 25
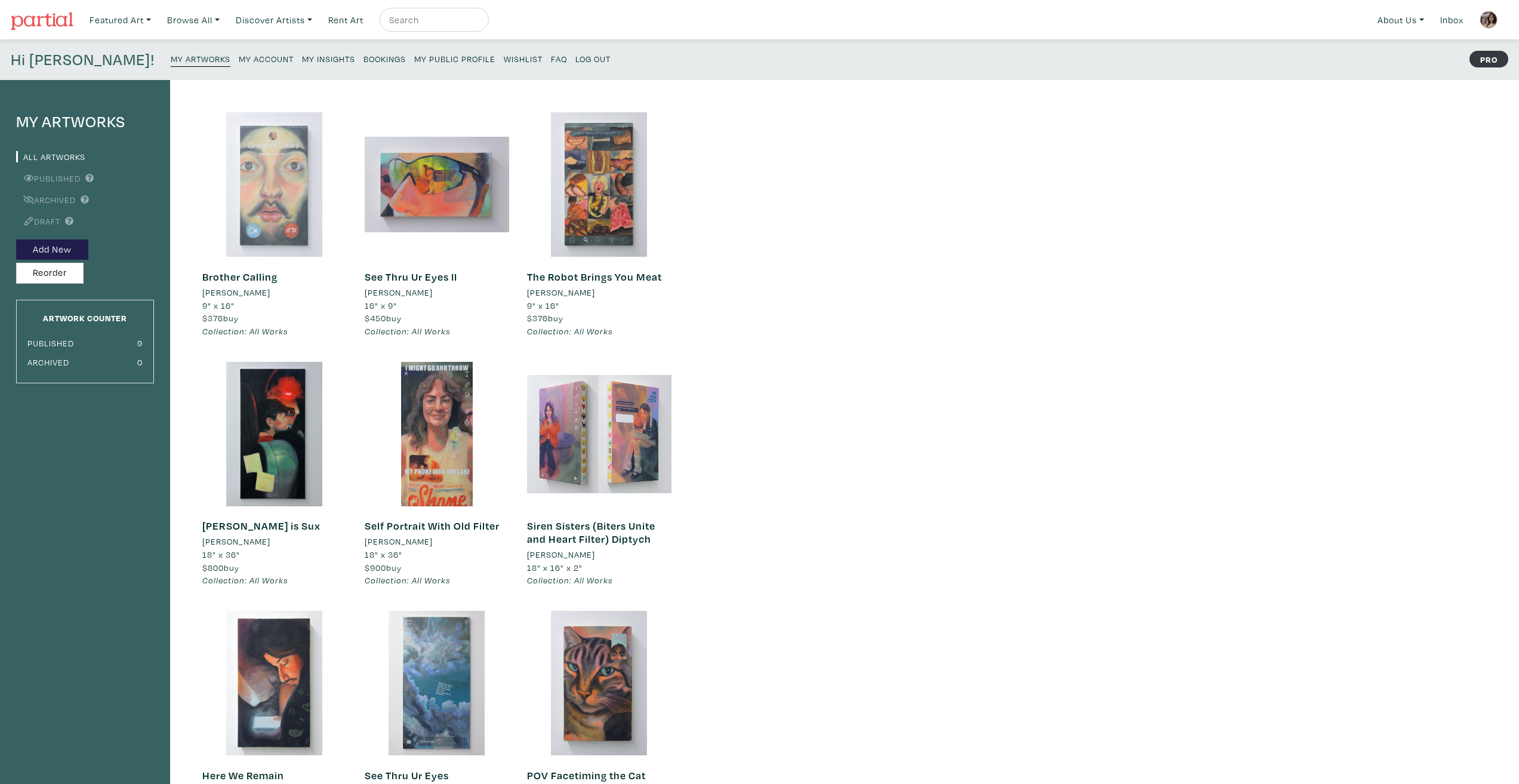
click at [283, 177] on div at bounding box center [274, 184] width 145 height 145
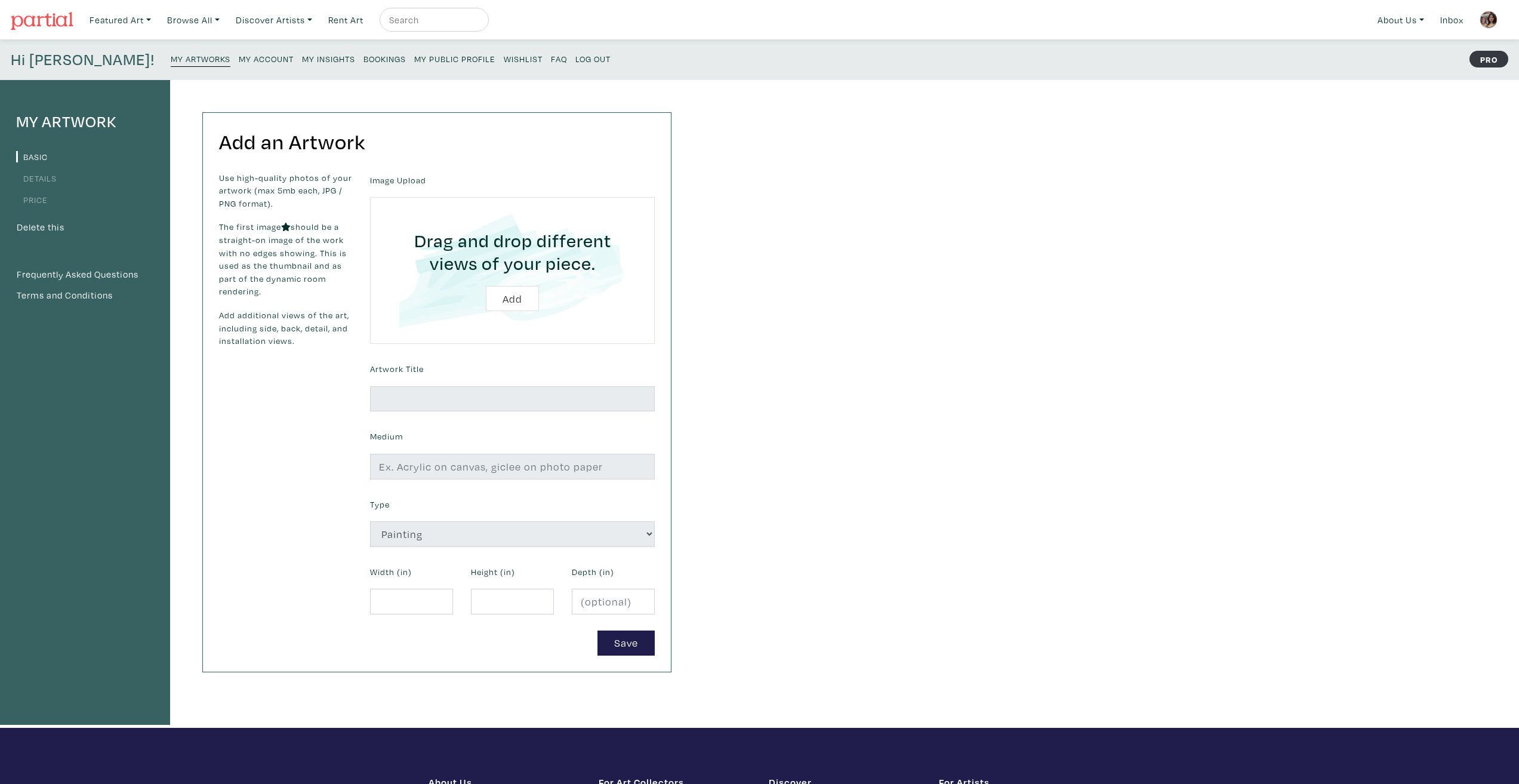
click at [506, 308] on input "file" at bounding box center [512, 270] width 251 height 113
type input "C:\fakepath\th-girldinner-sm.png"
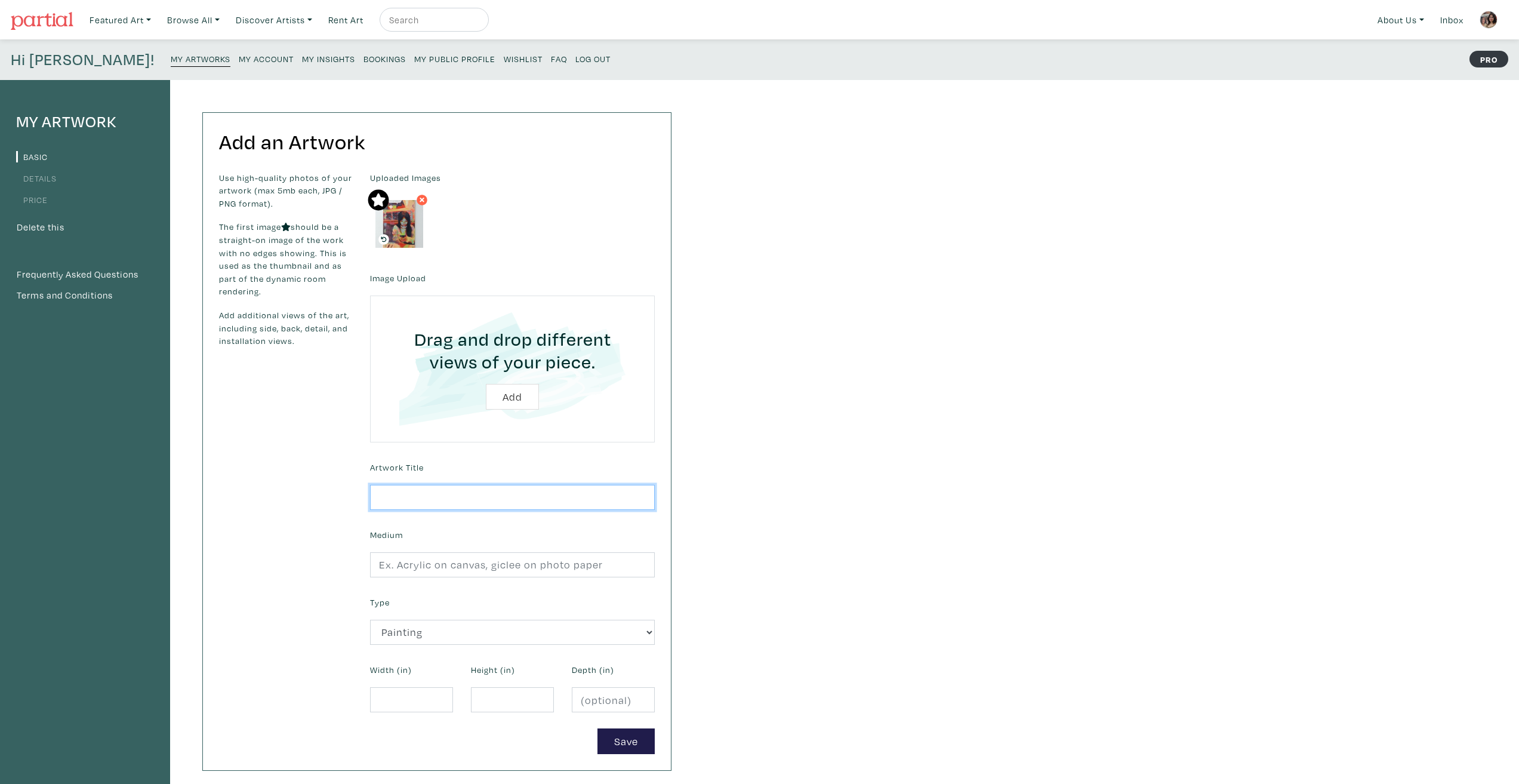
click at [483, 499] on input "text" at bounding box center [512, 498] width 285 height 25
type input "Girl Dinner"
click at [471, 556] on input "text" at bounding box center [512, 565] width 285 height 25
click at [438, 563] on input "Acrylic and vinyl on canvas" at bounding box center [512, 565] width 285 height 25
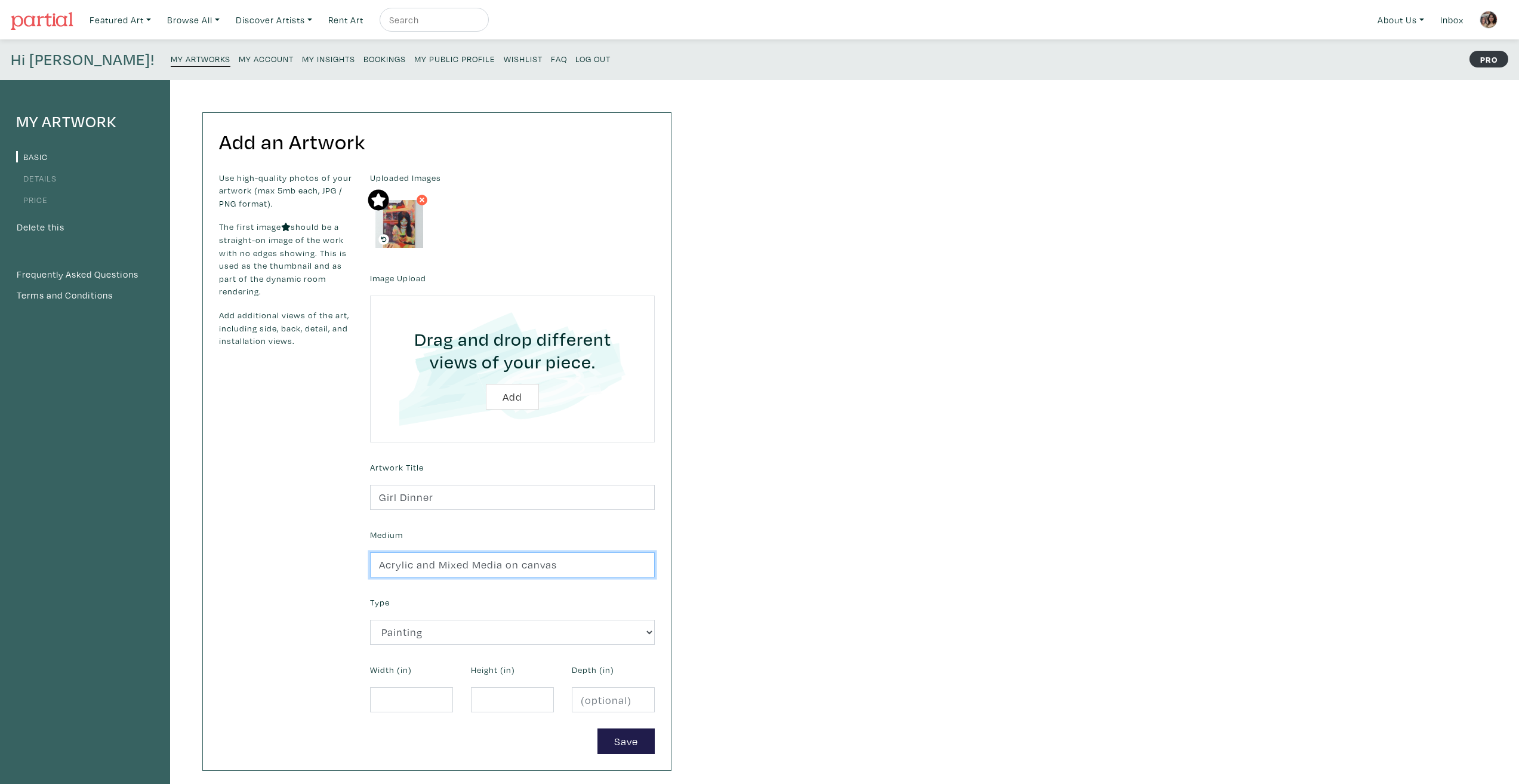
type input "Acrylic and Mixed Media on canvas"
click at [337, 630] on div "Use high-quality photos of your artwork (max 5mb each, JPG / PNG format). The f…" at bounding box center [285, 463] width 151 height 582
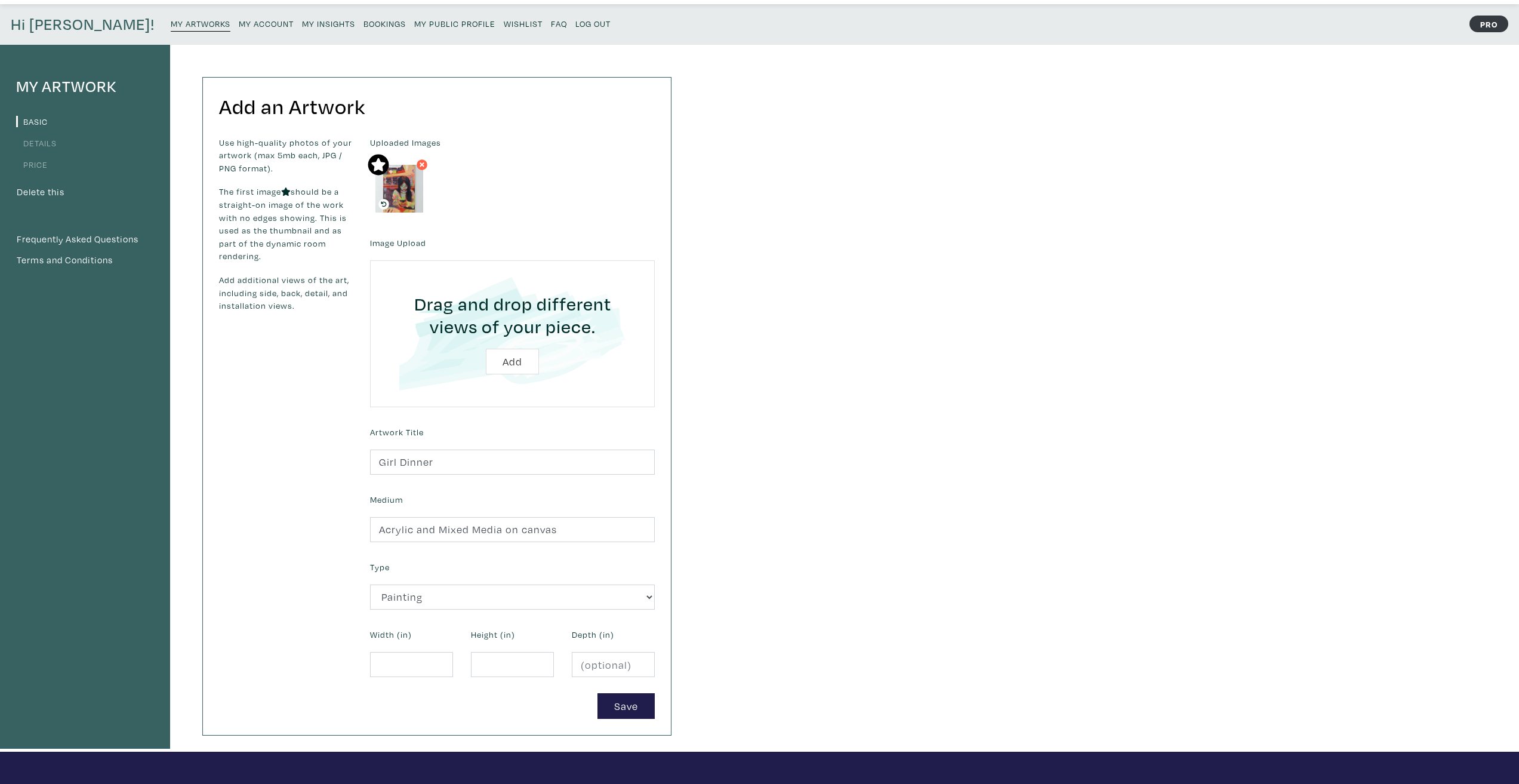
scroll to position [239, 0]
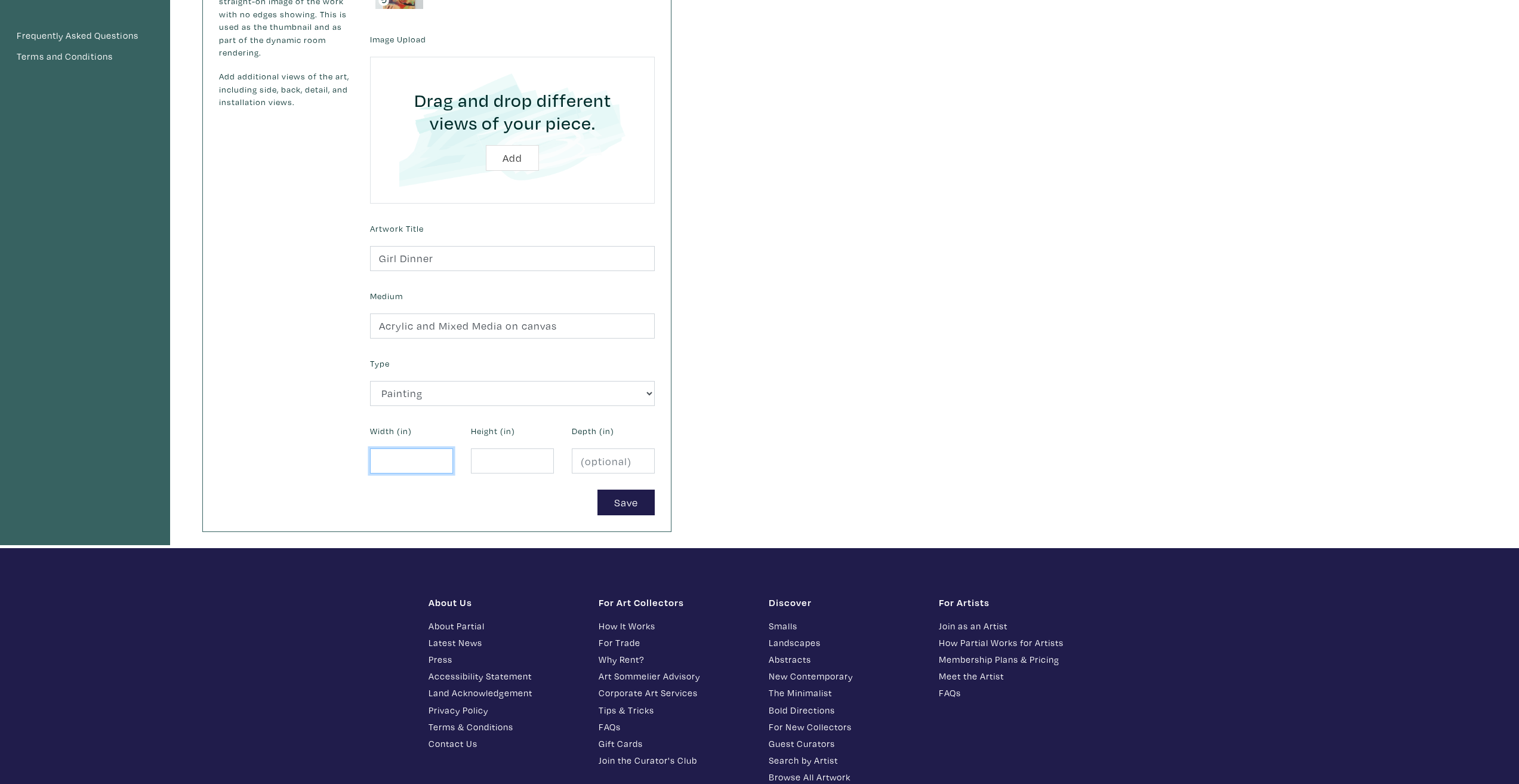
click at [414, 464] on input "number" at bounding box center [411, 461] width 83 height 25
type input "18"
click at [511, 461] on input "number" at bounding box center [512, 461] width 83 height 25
type input "36"
click at [626, 504] on button "Save" at bounding box center [626, 502] width 58 height 25
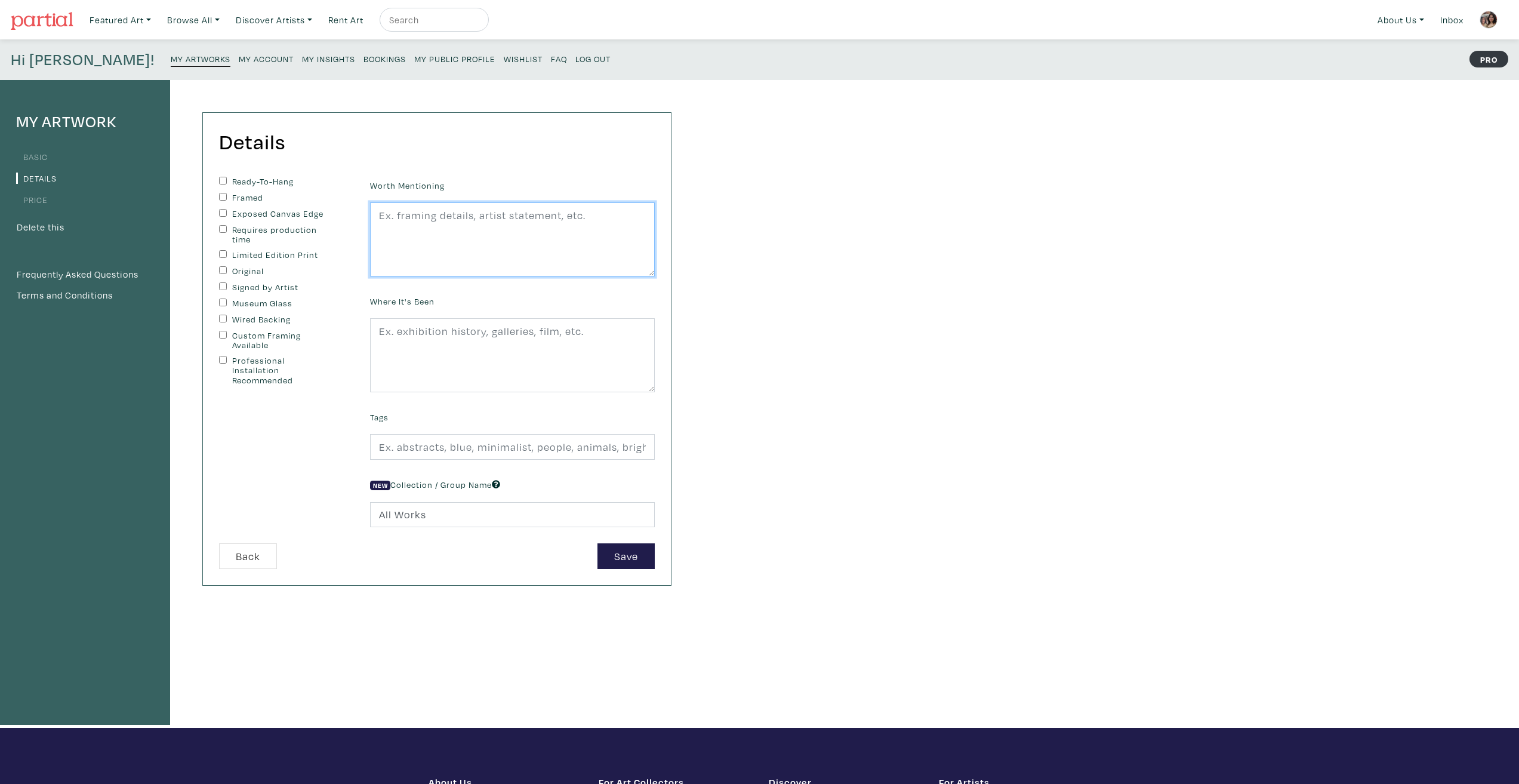
click at [439, 271] on textarea at bounding box center [512, 239] width 285 height 74
paste textarea "A painting of a candid photo I took of my friend on her phone when we were at a…"
type textarea "A painting of a candid photo I took of my friend on her phone when we were at a…"
click at [243, 178] on label "Ready-To-Hang" at bounding box center [282, 182] width 100 height 10
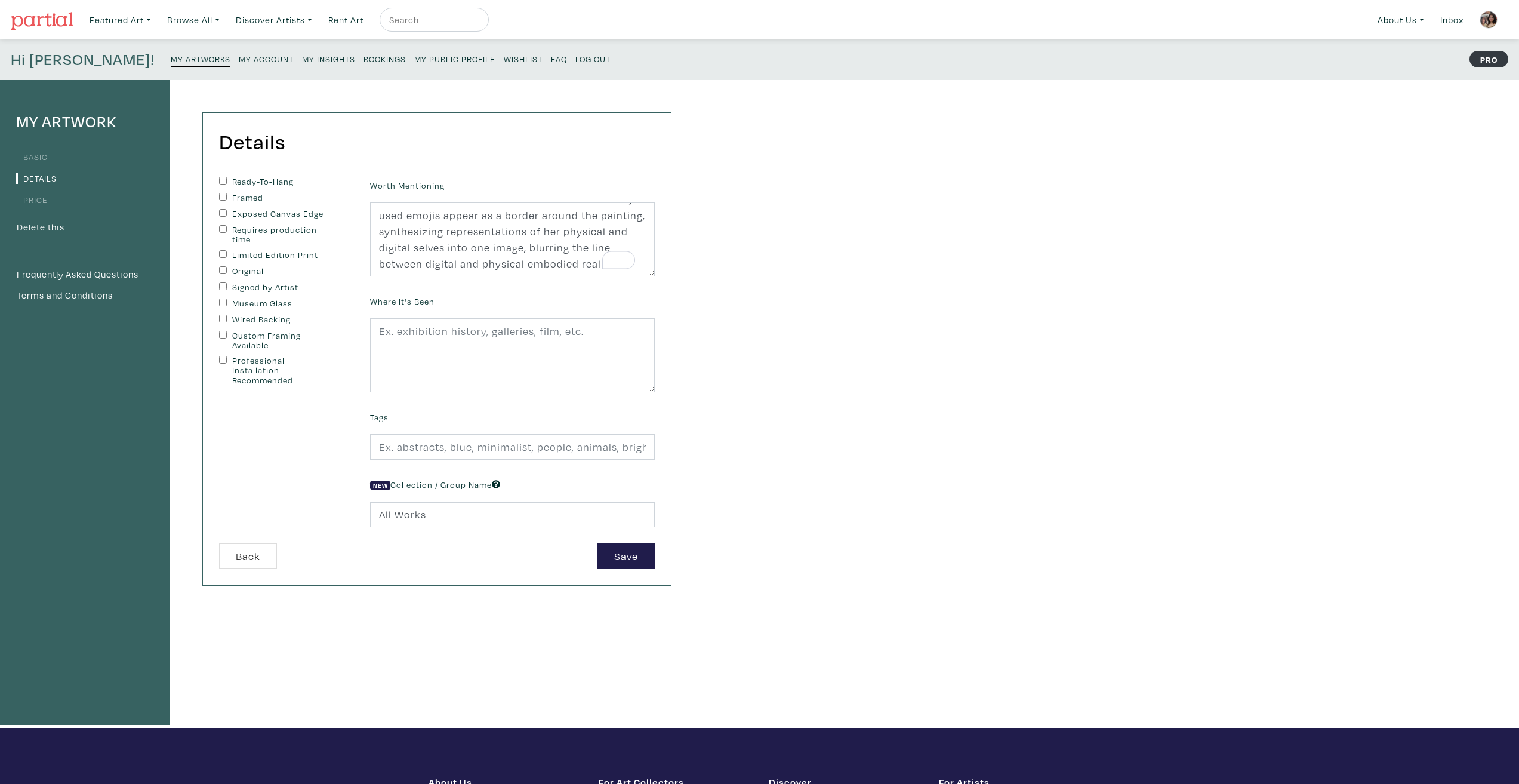
click at [227, 178] on input "Ready-To-Hang" at bounding box center [223, 180] width 8 height 8
checkbox input "true"
click at [222, 198] on input "Framed" at bounding box center [223, 196] width 8 height 8
click at [222, 200] on input "Framed" at bounding box center [223, 196] width 8 height 8
checkbox input "false"
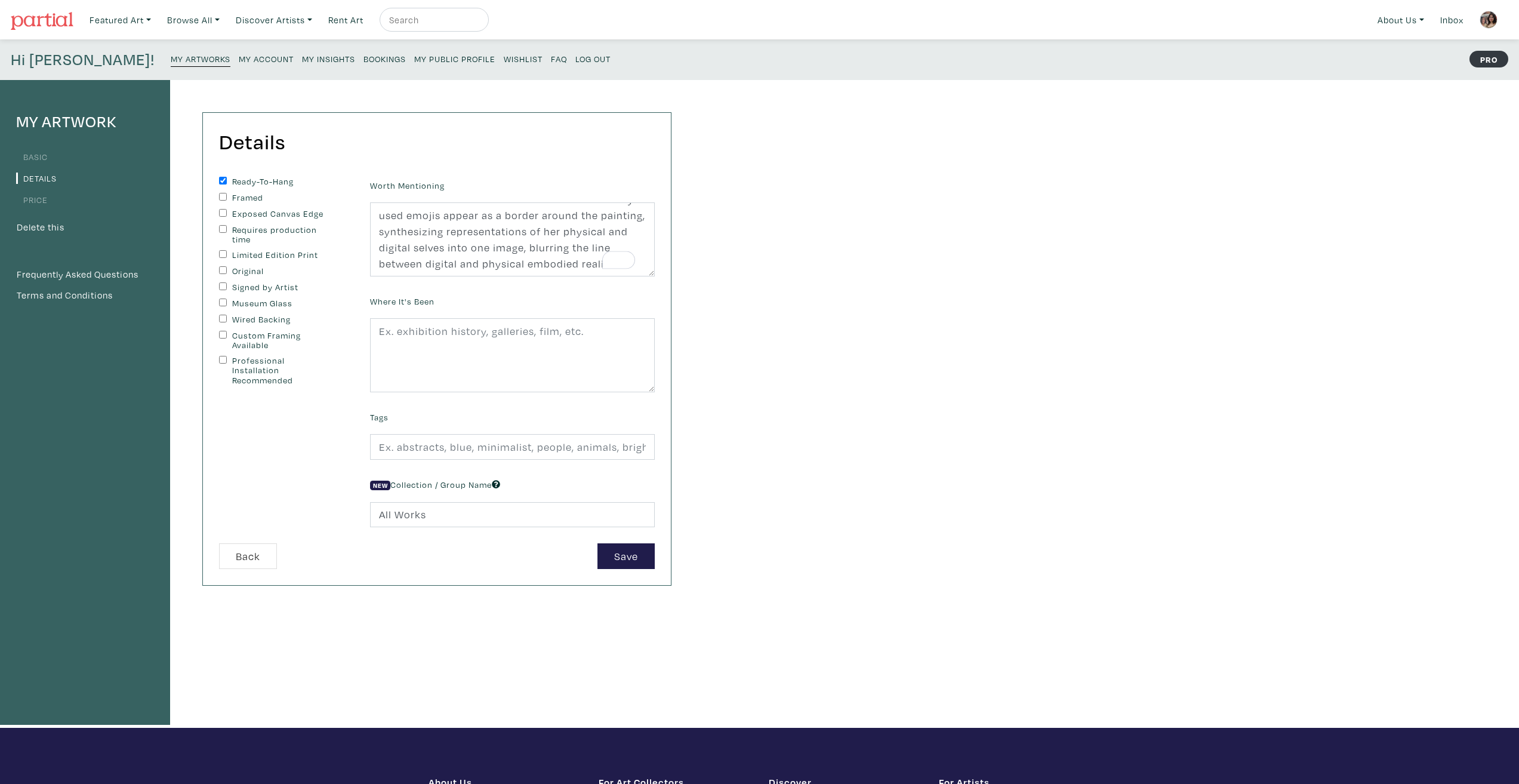
click at [223, 211] on input "Exposed Canvas Edge" at bounding box center [223, 212] width 8 height 8
checkbox input "true"
click at [223, 265] on div "Ready-To-Hang Framed Exposed Canvas Edge Requires production time Limited Editi…" at bounding box center [286, 281] width 133 height 209
click at [220, 269] on input "Original" at bounding box center [223, 270] width 8 height 8
checkbox input "true"
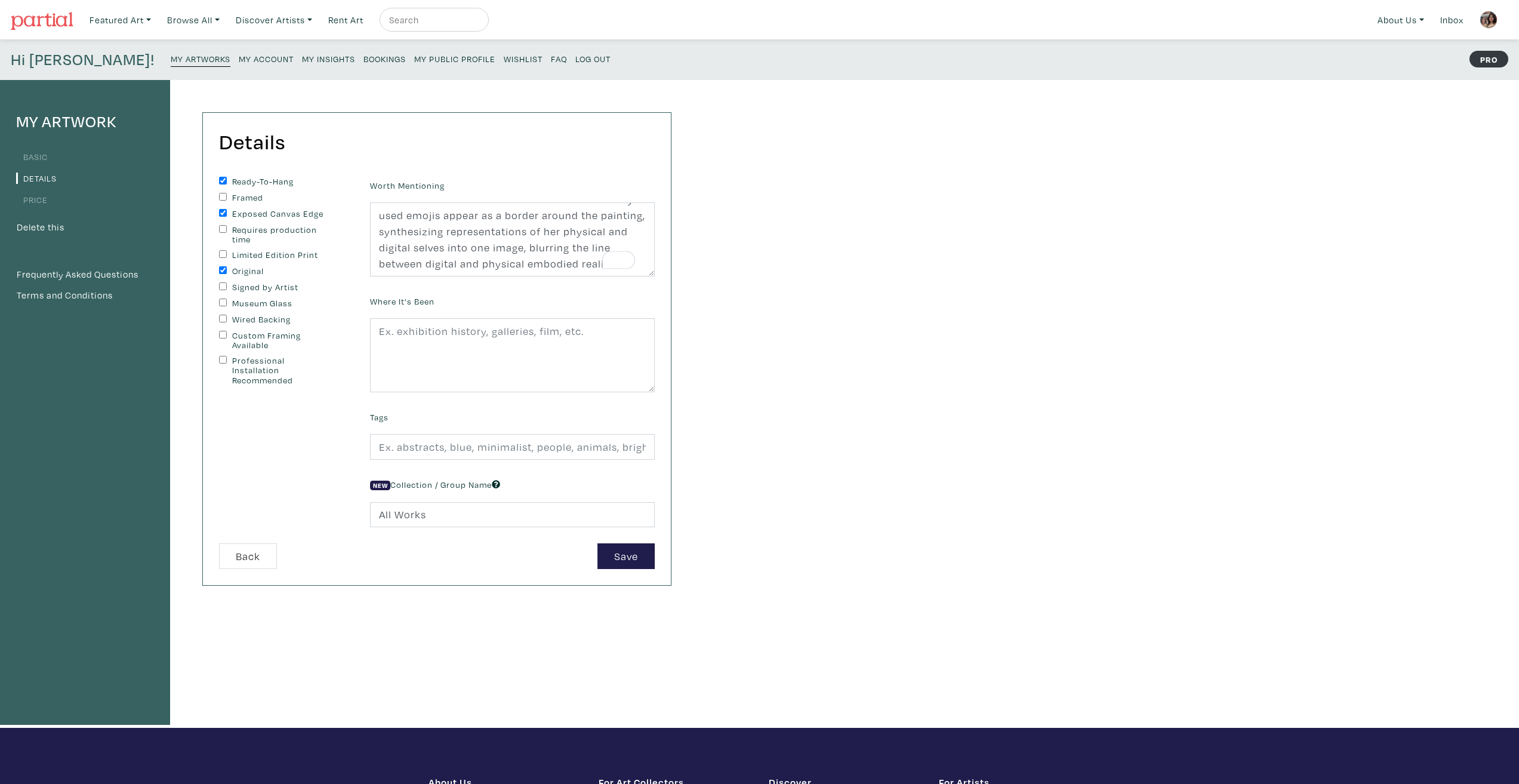
click at [220, 286] on input "Signed by Artist" at bounding box center [223, 286] width 8 height 8
checkbox input "true"
click at [498, 441] on input "text" at bounding box center [512, 447] width 285 height 25
type input "abstract, representational, hybridity, portrait, technology, love"
click at [521, 641] on div "Details You can change this at anytime. Ready-To-Hang Framed Exposed Canvas Edg…" at bounding box center [425, 404] width 510 height 648
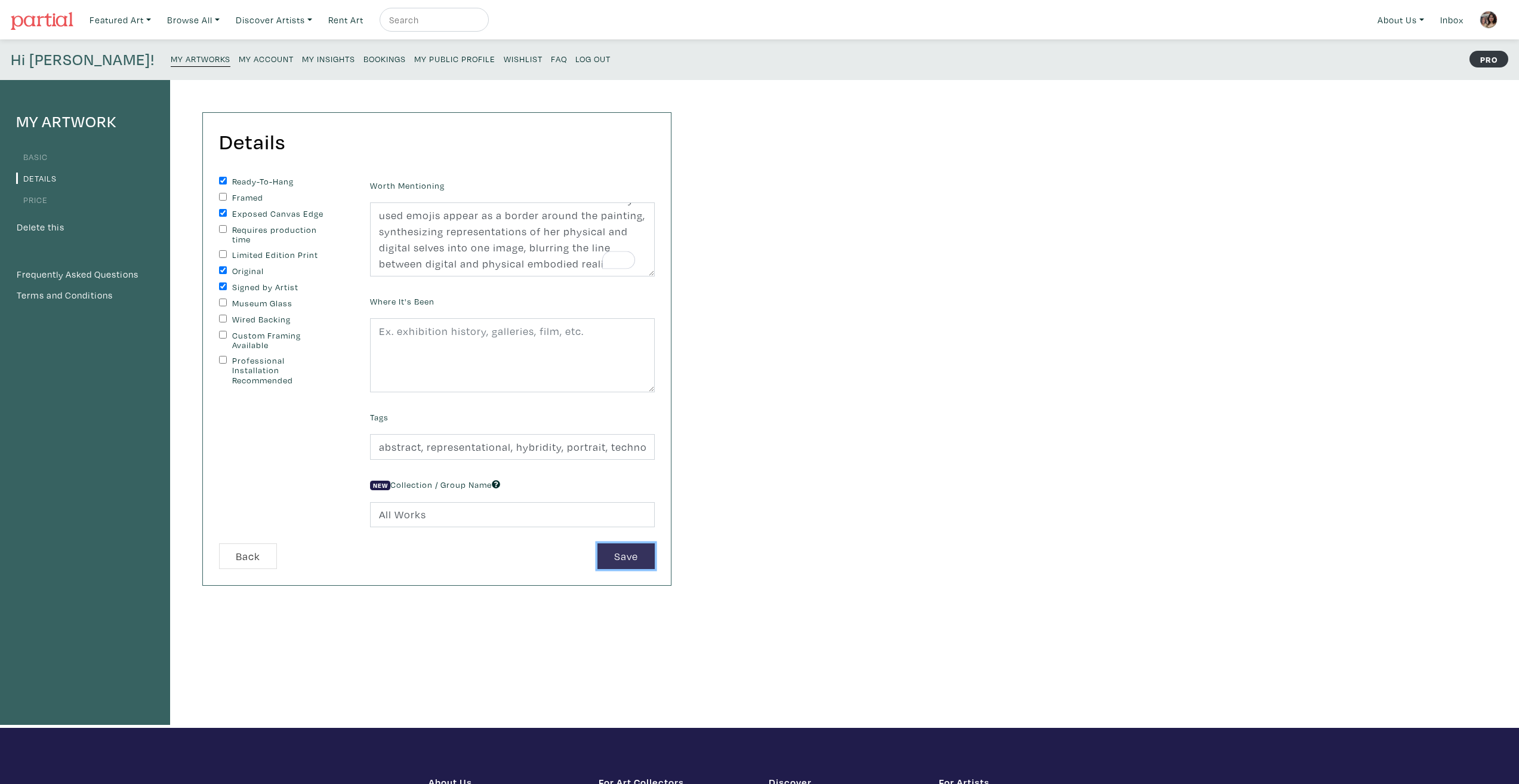
click at [625, 556] on button "Save" at bounding box center [626, 556] width 58 height 25
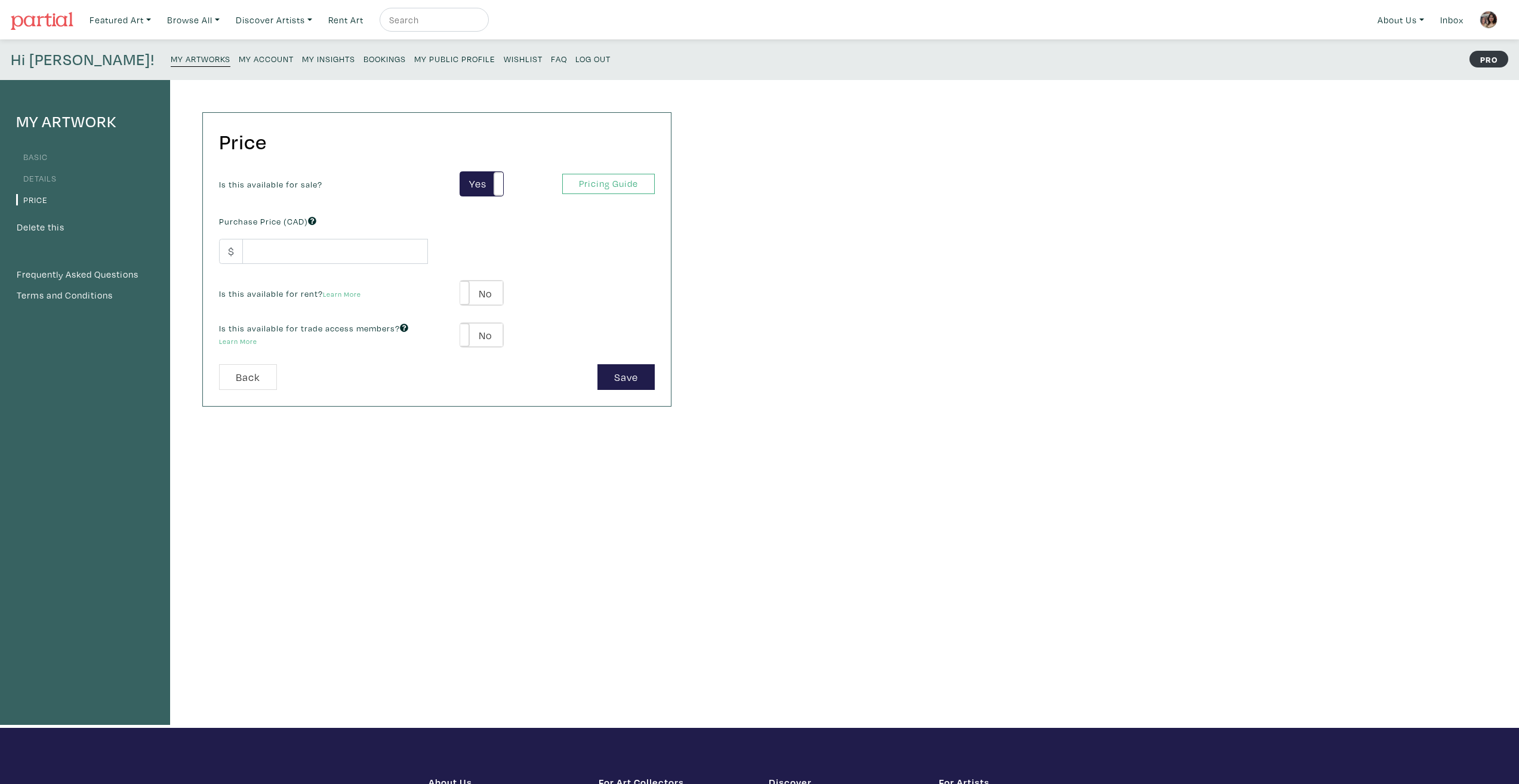
click at [619, 173] on div "Is this available for sale? Yes No Yes No Pricing Guide PRO" at bounding box center [437, 184] width 453 height 25
click at [619, 179] on link "Pricing Guide" at bounding box center [608, 184] width 93 height 21
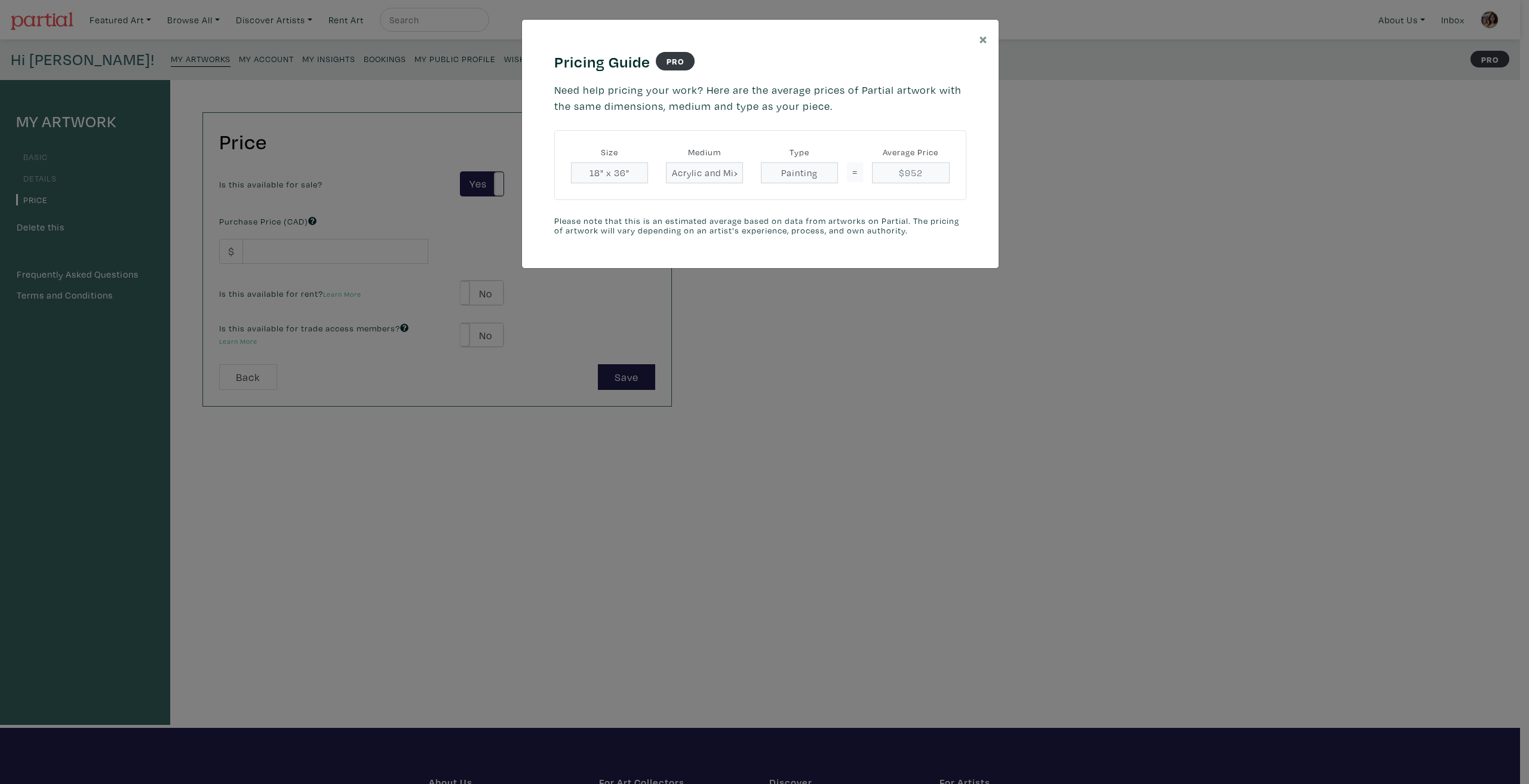
click at [1028, 310] on div "× Pricing Guide PRO Need help pricing your work? Here are the average prices of…" at bounding box center [764, 392] width 1529 height 784
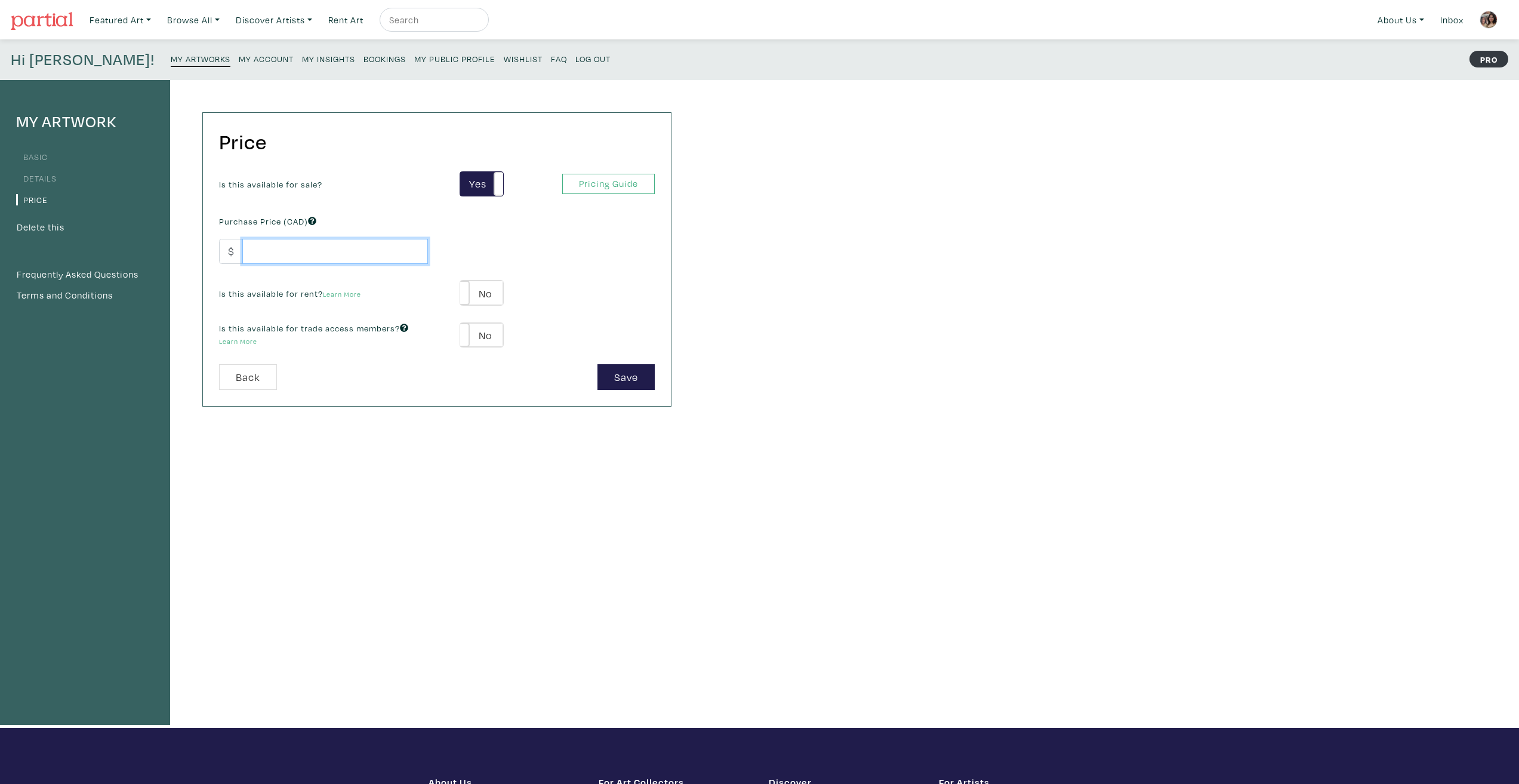
click at [358, 257] on input "number" at bounding box center [335, 251] width 186 height 25
type input "900"
drag, startPoint x: 781, startPoint y: 367, endPoint x: 627, endPoint y: 375, distance: 154.2
click at [778, 366] on div "My Artwork Basic Details Price Delete this Frequently Asked Questions Terms and…" at bounding box center [759, 404] width 1519 height 648
click at [622, 381] on button "Save" at bounding box center [626, 377] width 58 height 25
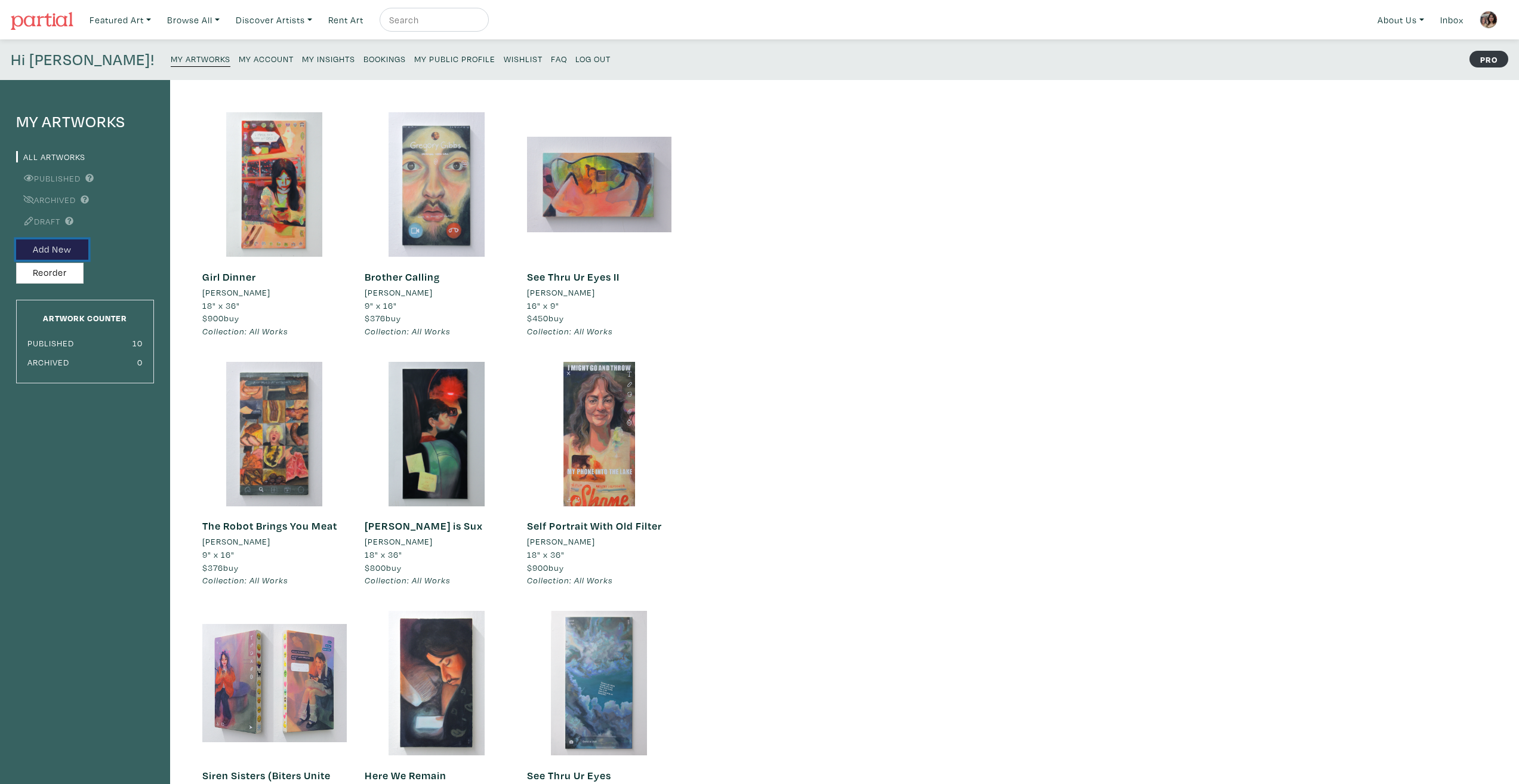
click at [64, 250] on button "Add New" at bounding box center [52, 249] width 72 height 21
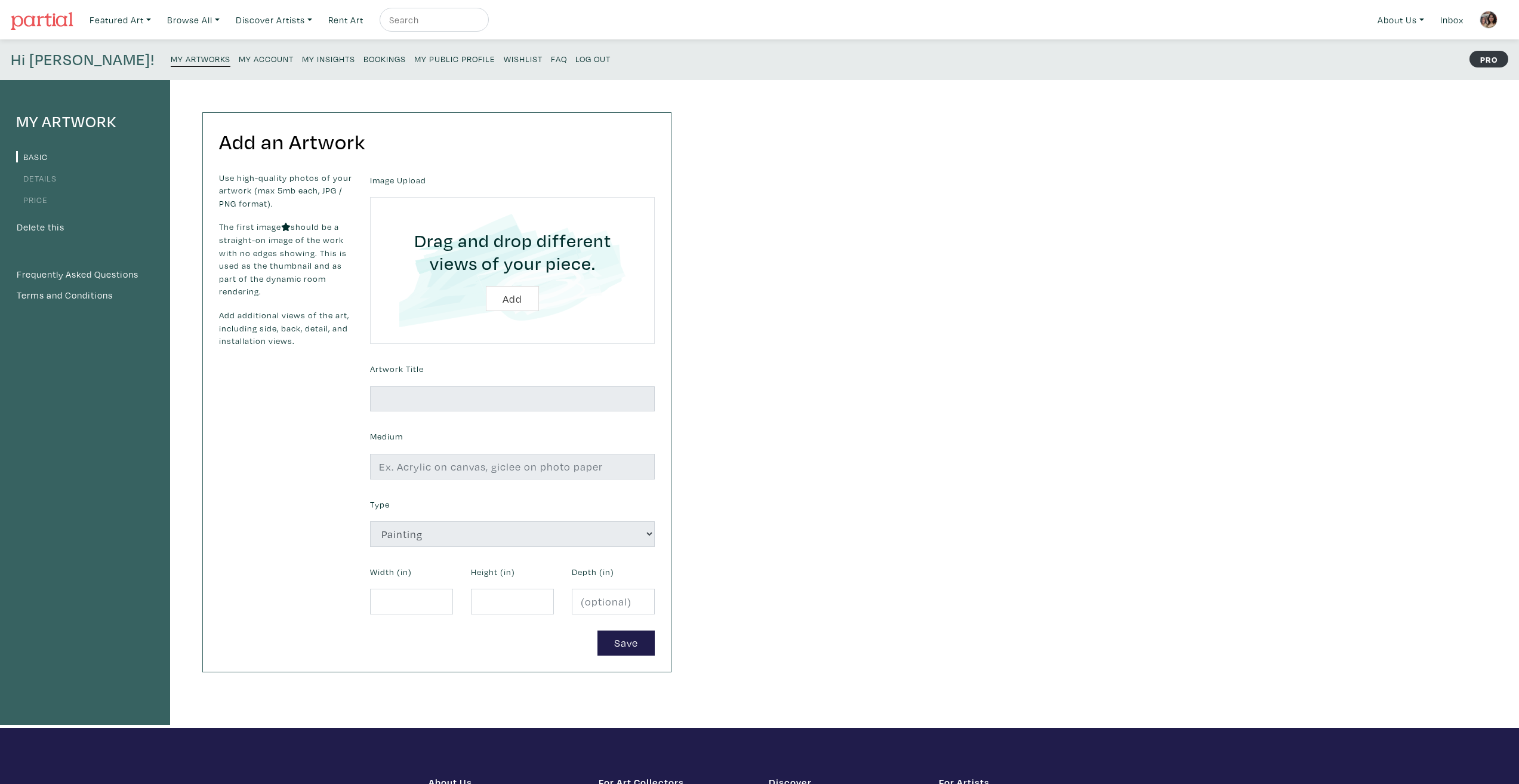
click at [524, 293] on input "file" at bounding box center [512, 270] width 251 height 113
type input "C:\fakepath\th-frontdoor-sm.png"
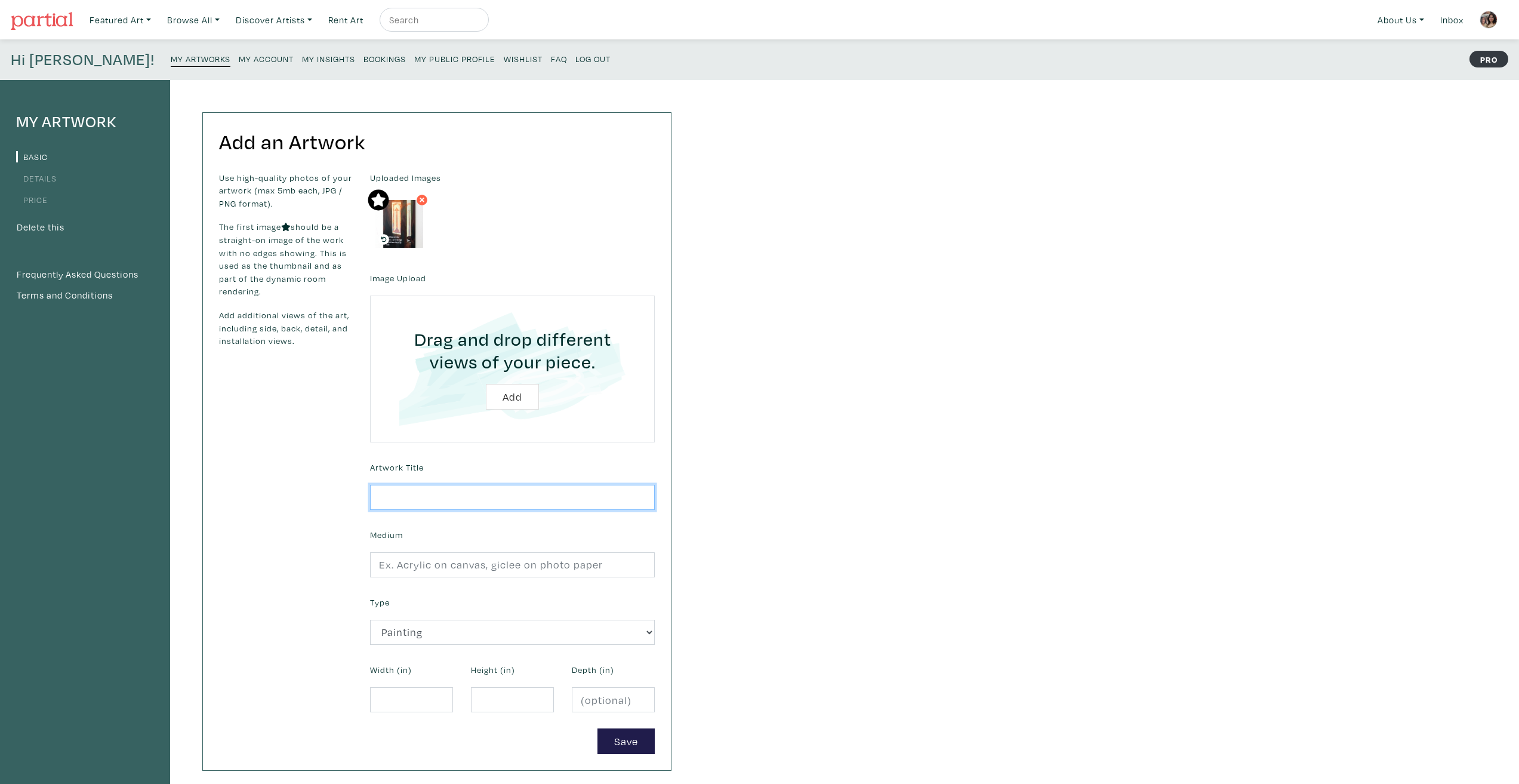
click at [496, 493] on input "text" at bounding box center [512, 498] width 285 height 25
type input "When You Get Home"
click at [476, 557] on input "text" at bounding box center [512, 565] width 285 height 25
type input "Acrylic on canvas"
click at [403, 686] on div "Width (in)" at bounding box center [411, 686] width 101 height 51
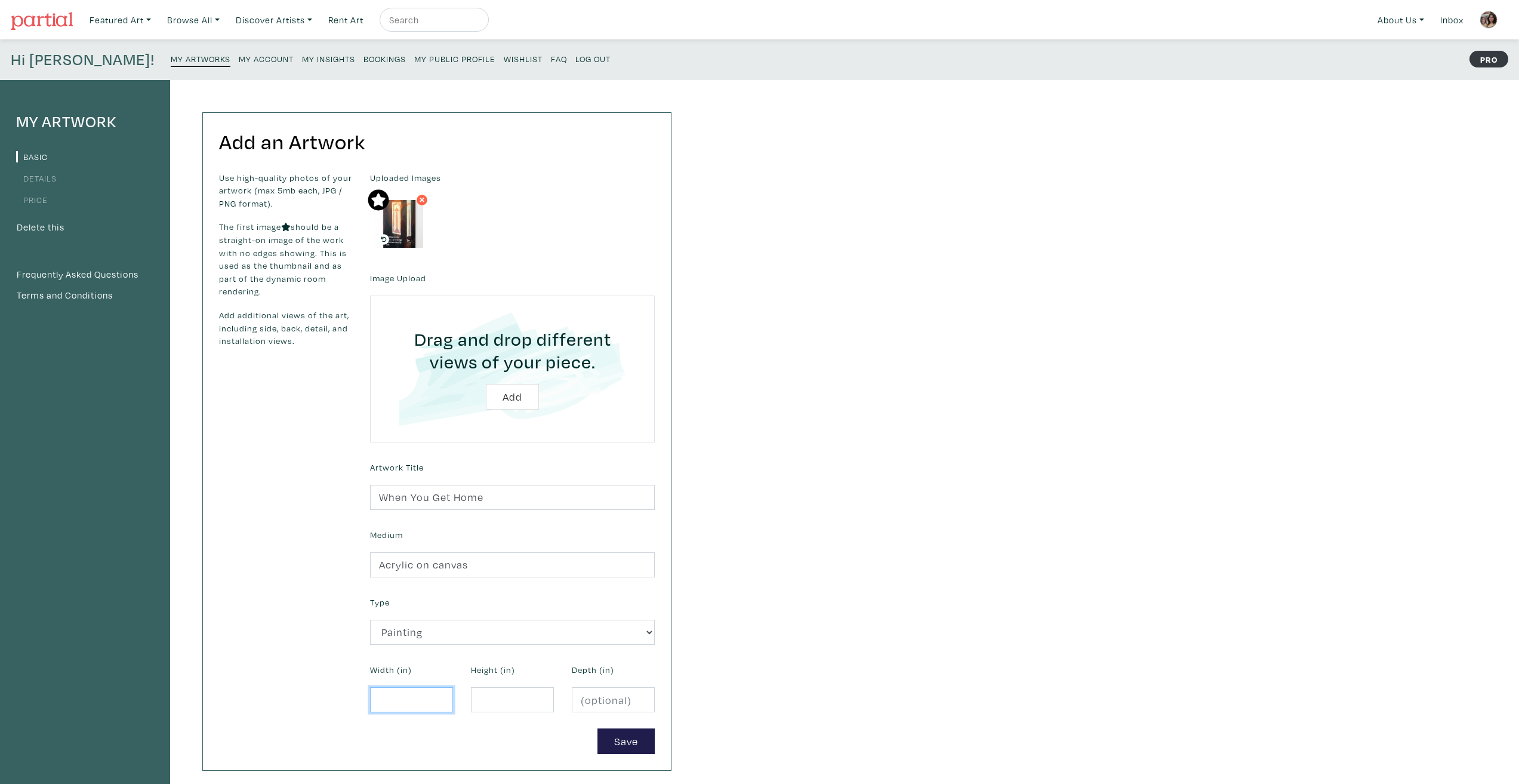
click at [403, 691] on input "number" at bounding box center [411, 700] width 83 height 25
type input "18"
click at [525, 705] on input "number" at bounding box center [512, 700] width 83 height 25
type input "36"
click at [703, 695] on div "My Artwork Basic Details Price Delete this Frequently Asked Questions Terms and…" at bounding box center [759, 433] width 1519 height 706
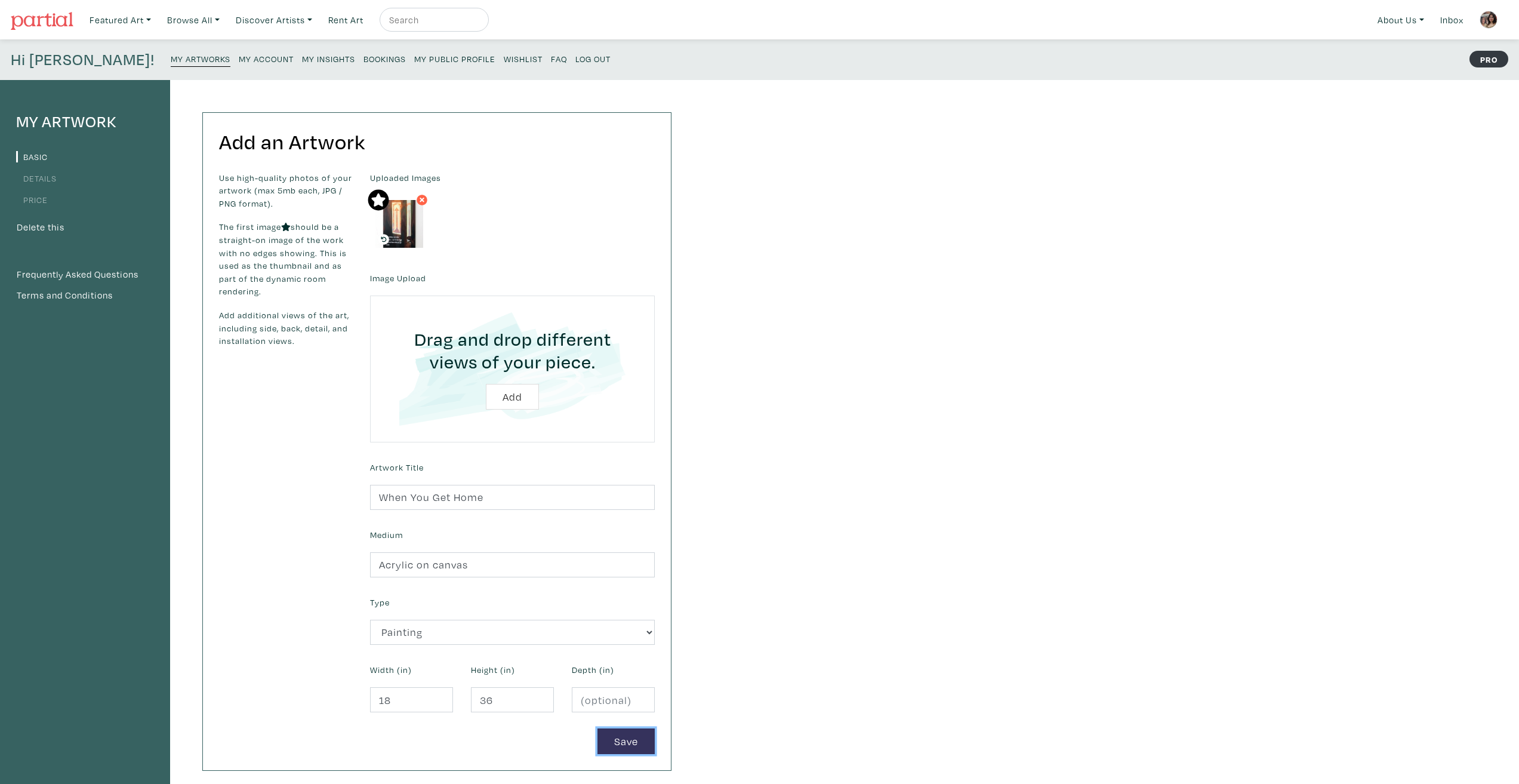
click at [615, 743] on button "Save" at bounding box center [626, 741] width 58 height 25
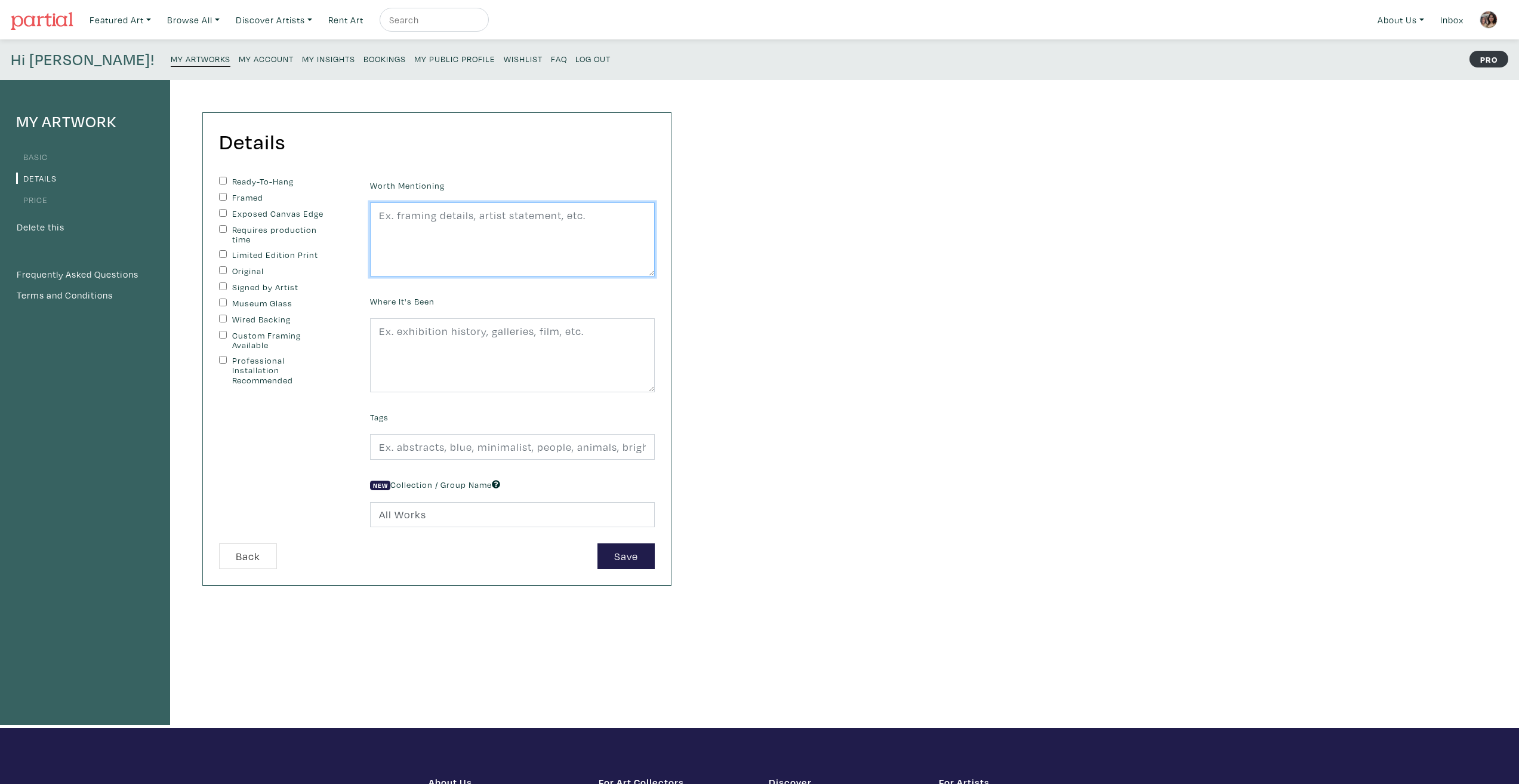
click at [464, 248] on textarea at bounding box center [512, 239] width 285 height 74
paste textarea "By hand painting the pixelation and artifacts present within the archived digit…"
type textarea "By hand painting the pixelation and artifacts present within the archived digit…"
click at [247, 179] on label "Ready-To-Hang" at bounding box center [282, 182] width 100 height 10
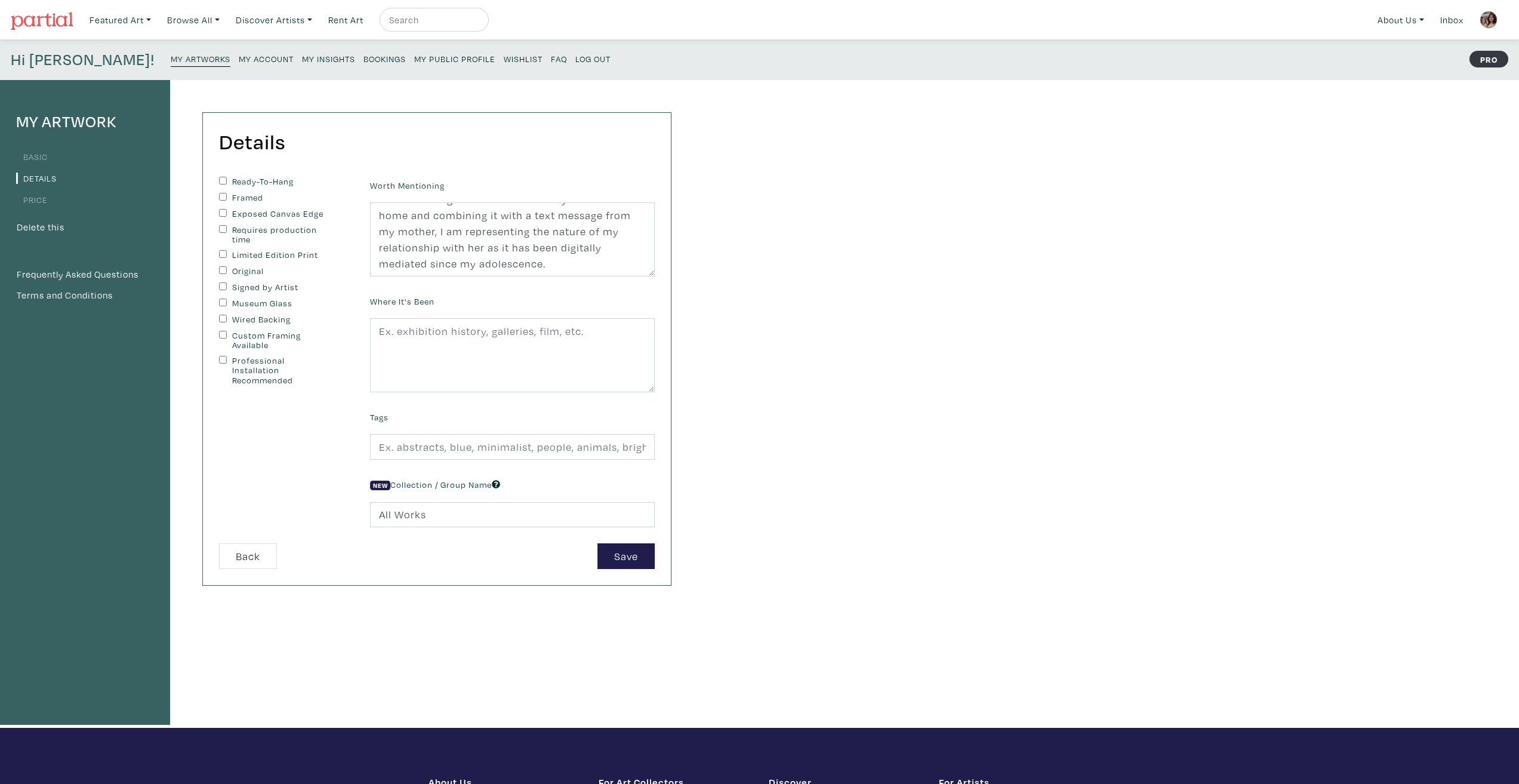
click at [227, 179] on input "Ready-To-Hang" at bounding box center [223, 180] width 8 height 8
checkbox input "true"
click at [230, 217] on div "Exposed Canvas Edge" at bounding box center [286, 214] width 133 height 11
click at [217, 206] on div "Ready-To-Hang Framed Exposed Canvas Edge Requires production time Limited Editi…" at bounding box center [285, 360] width 151 height 366
click at [221, 212] on input "Exposed Canvas Edge" at bounding box center [223, 212] width 8 height 8
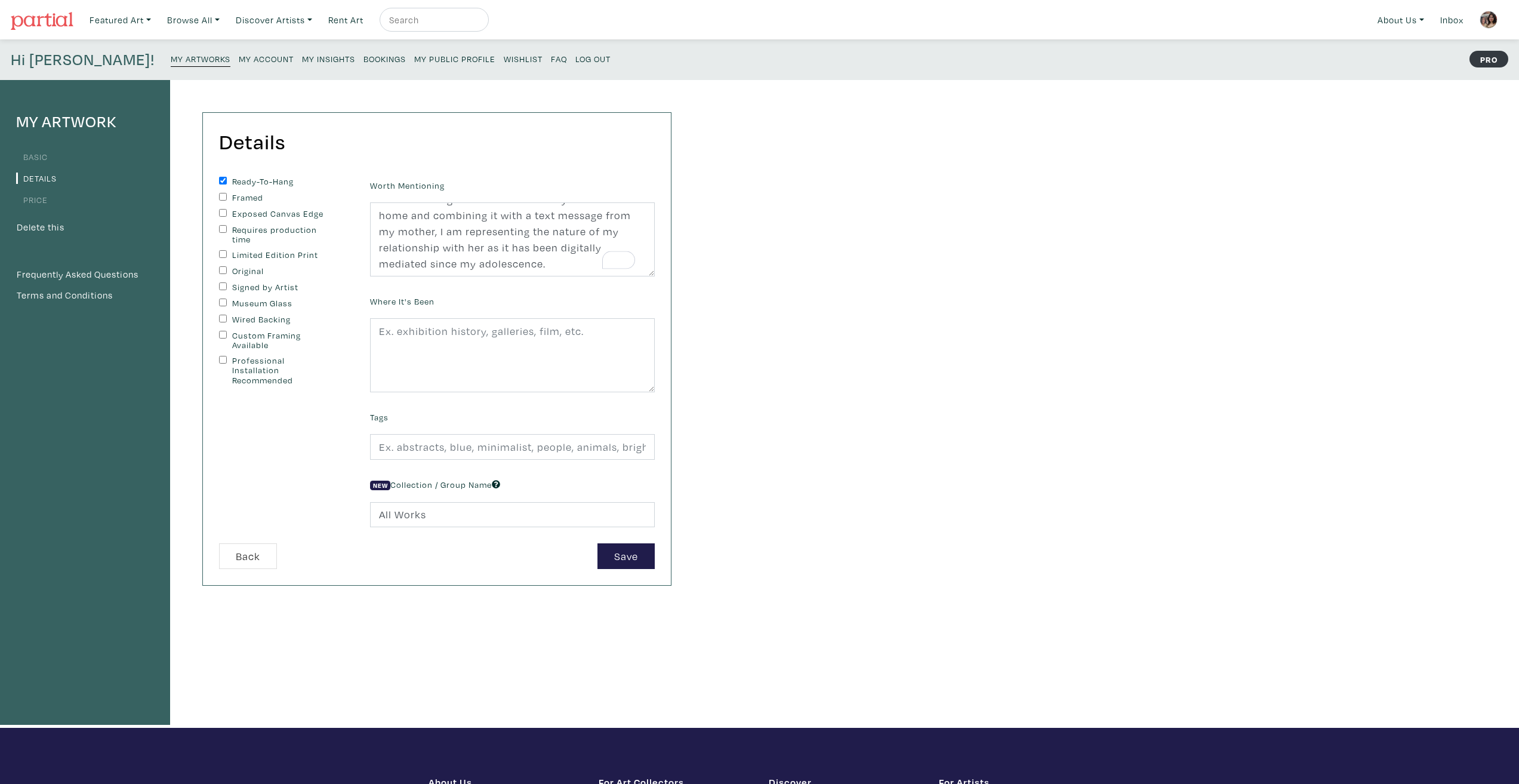
checkbox input "true"
click at [222, 269] on input "Original" at bounding box center [223, 270] width 8 height 8
checkbox input "true"
click at [222, 286] on input "Signed by Artist" at bounding box center [223, 286] width 8 height 8
checkbox input "true"
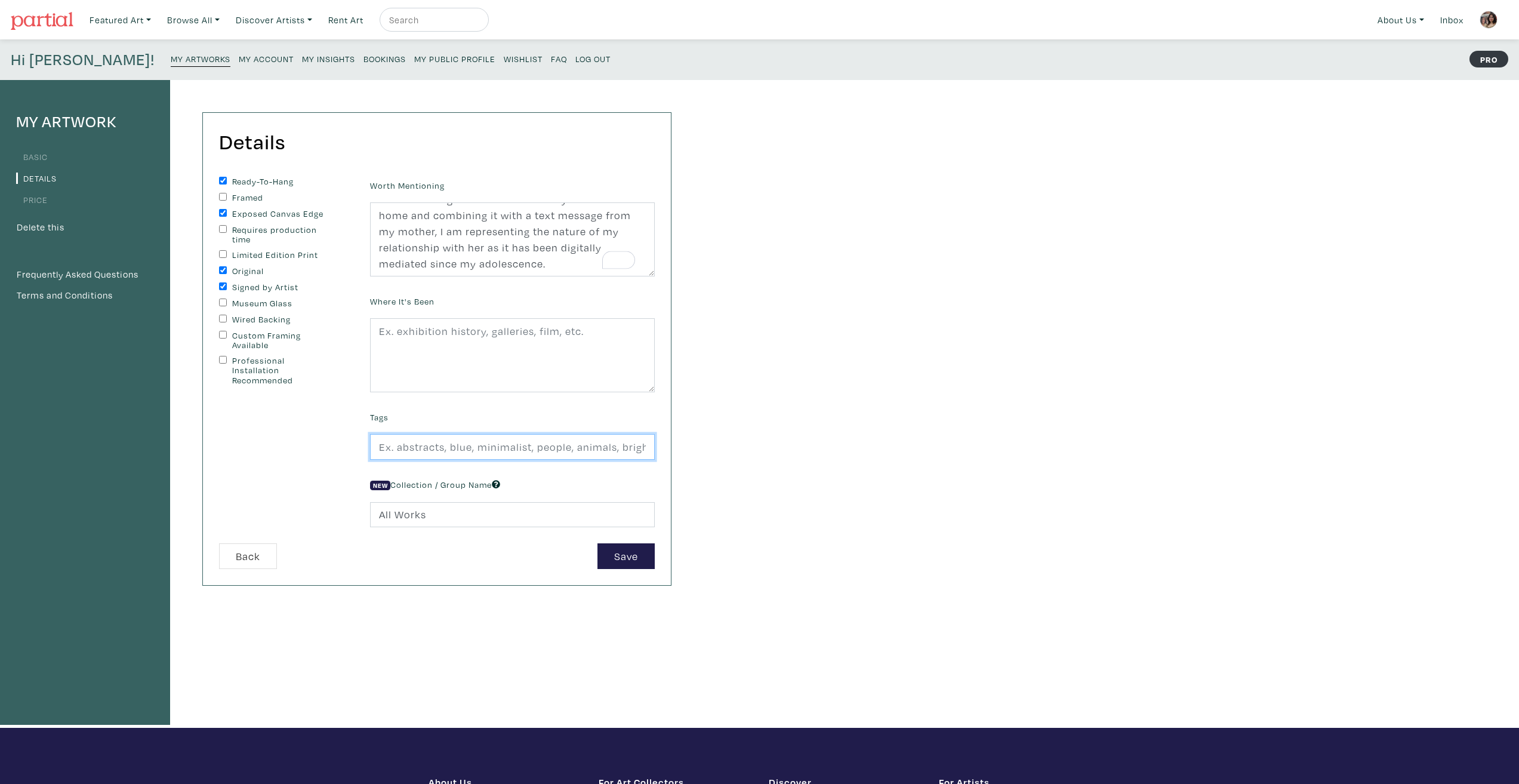
click at [514, 446] on input "text" at bounding box center [512, 447] width 285 height 25
type input "abstract, representational, hybridity, technology, identity"
click at [621, 653] on div "Details You can change this at anytime. Ready-To-Hang Framed Exposed Canvas Edg…" at bounding box center [425, 404] width 510 height 648
click at [633, 556] on button "Save" at bounding box center [626, 556] width 58 height 25
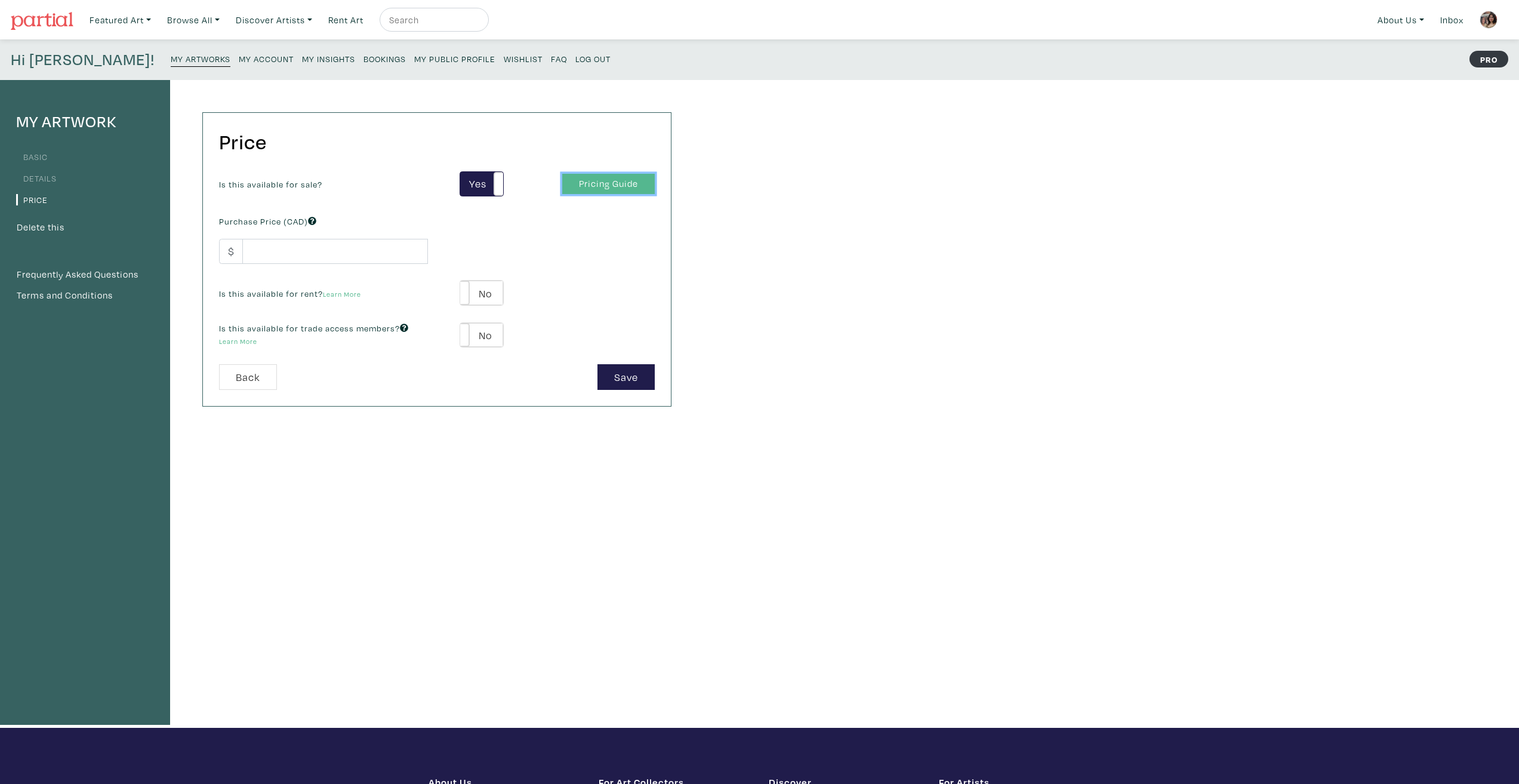
click at [585, 174] on link "Pricing Guide" at bounding box center [608, 184] width 93 height 21
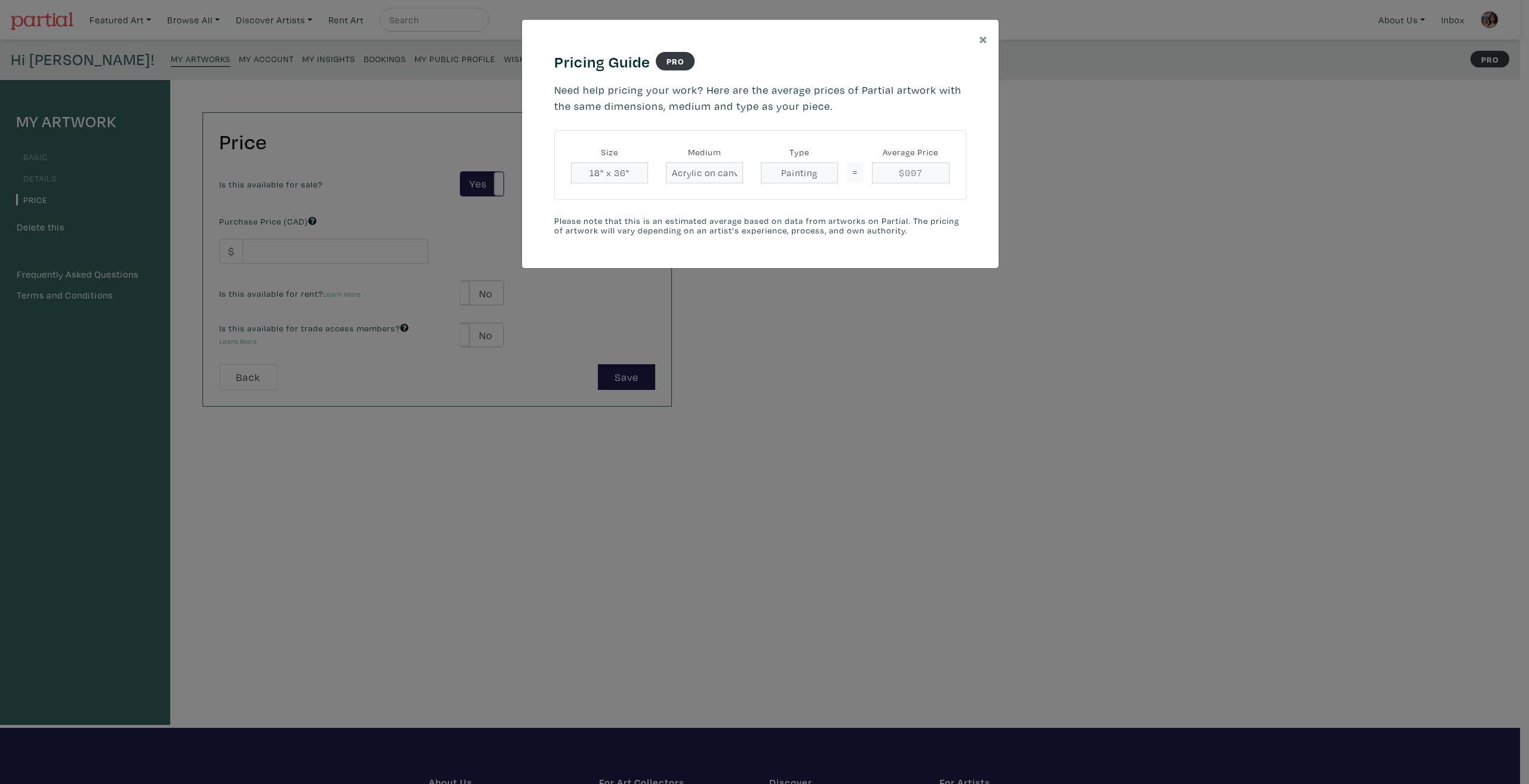
click at [794, 516] on div "× Pricing Guide PRO Need help pricing your work? Here are the average prices of…" at bounding box center [764, 392] width 1529 height 784
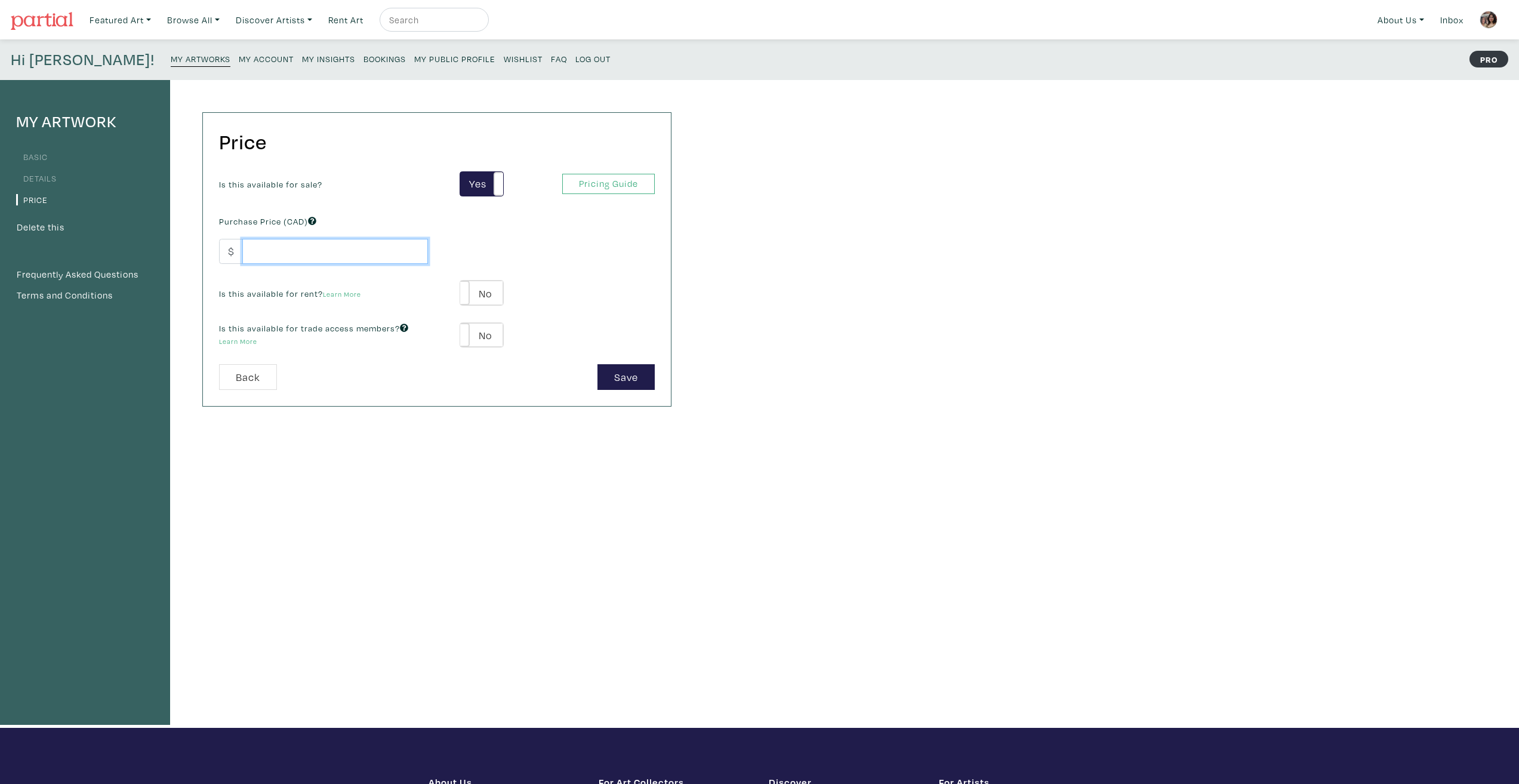
click at [343, 251] on input "number" at bounding box center [335, 251] width 186 height 25
drag, startPoint x: 267, startPoint y: 257, endPoint x: 257, endPoint y: 258, distance: 10.0
click at [257, 258] on input "950" at bounding box center [335, 251] width 186 height 25
type input "960"
click at [587, 576] on div "Price Is this available for sale? Yes No Yes No Pricing Guide PRO Purchase Pric…" at bounding box center [425, 404] width 510 height 648
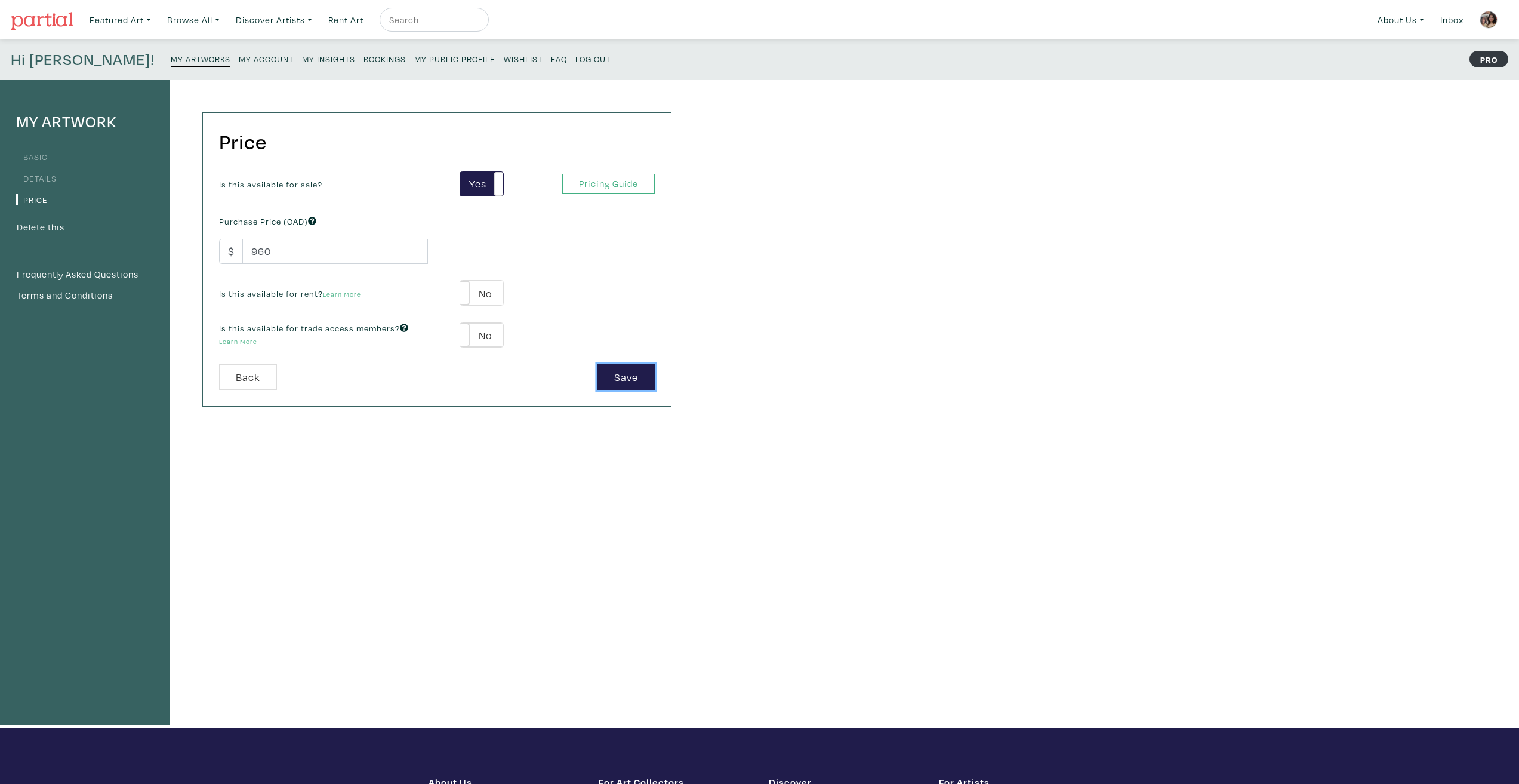
drag, startPoint x: 627, startPoint y: 373, endPoint x: 667, endPoint y: 397, distance: 46.6
click at [627, 371] on button "Save" at bounding box center [626, 377] width 58 height 25
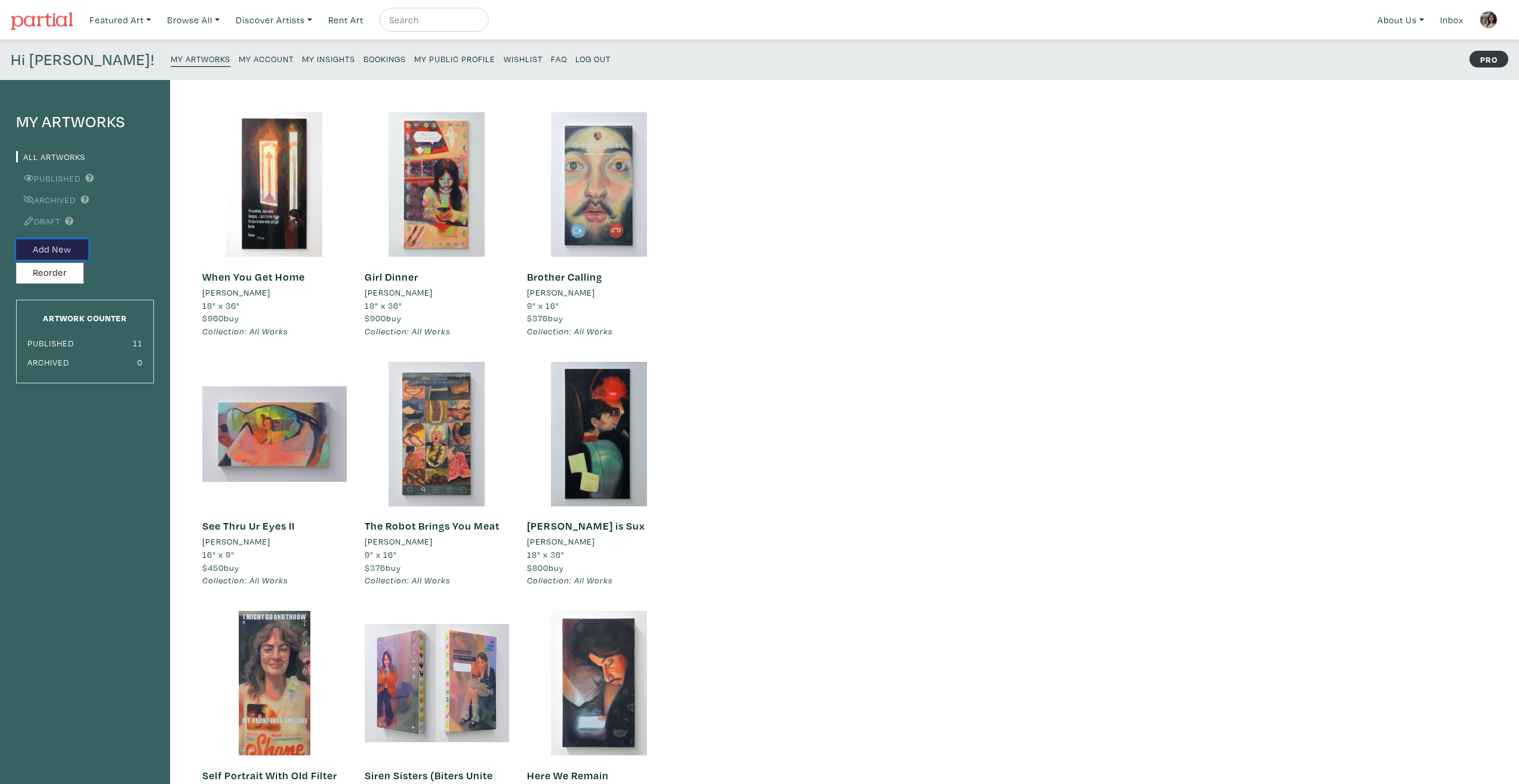
click at [53, 252] on button "Add New" at bounding box center [52, 249] width 72 height 21
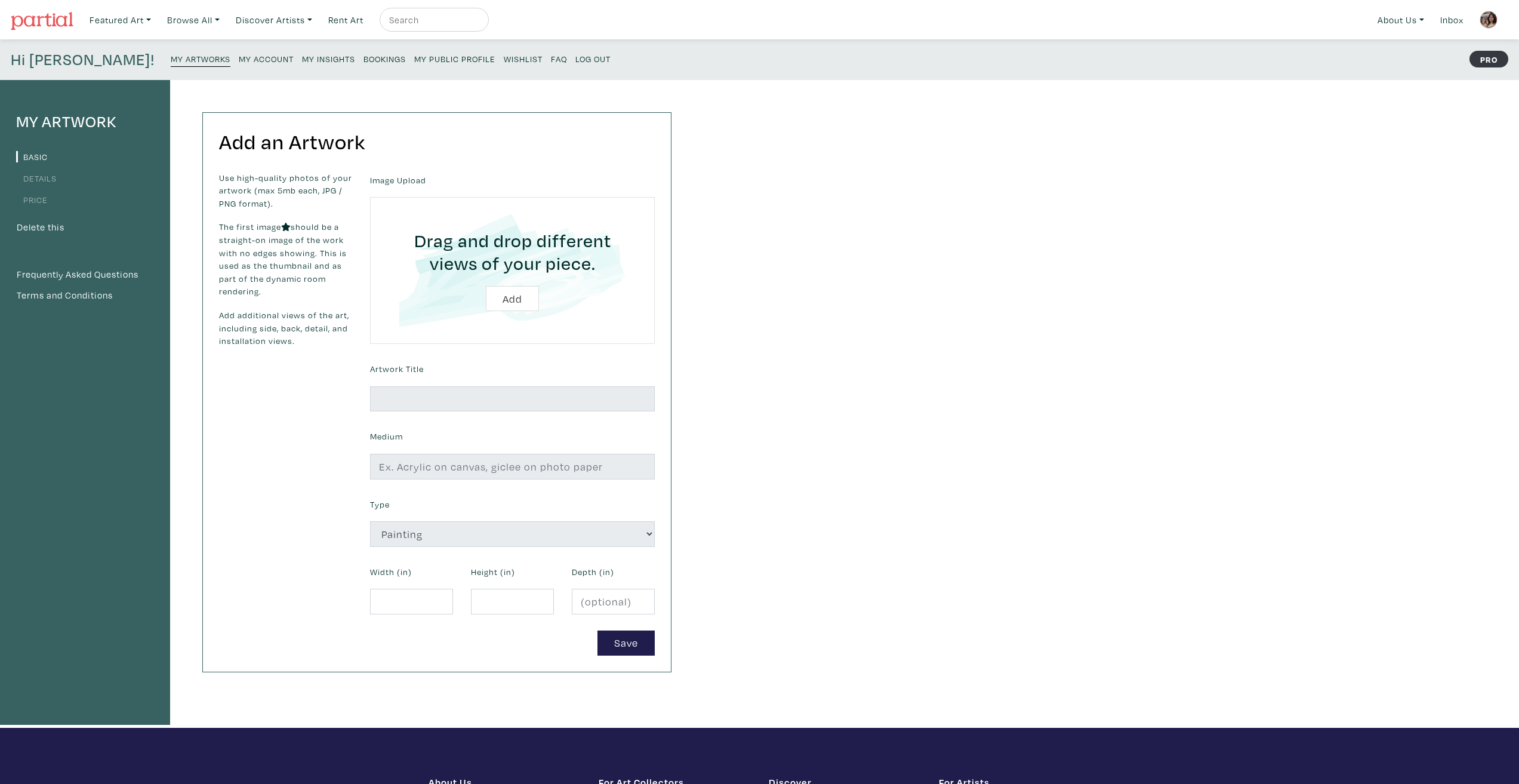
click at [519, 291] on input "file" at bounding box center [512, 270] width 251 height 113
type input "C:\fakepath\th-fire-view-ii.png"
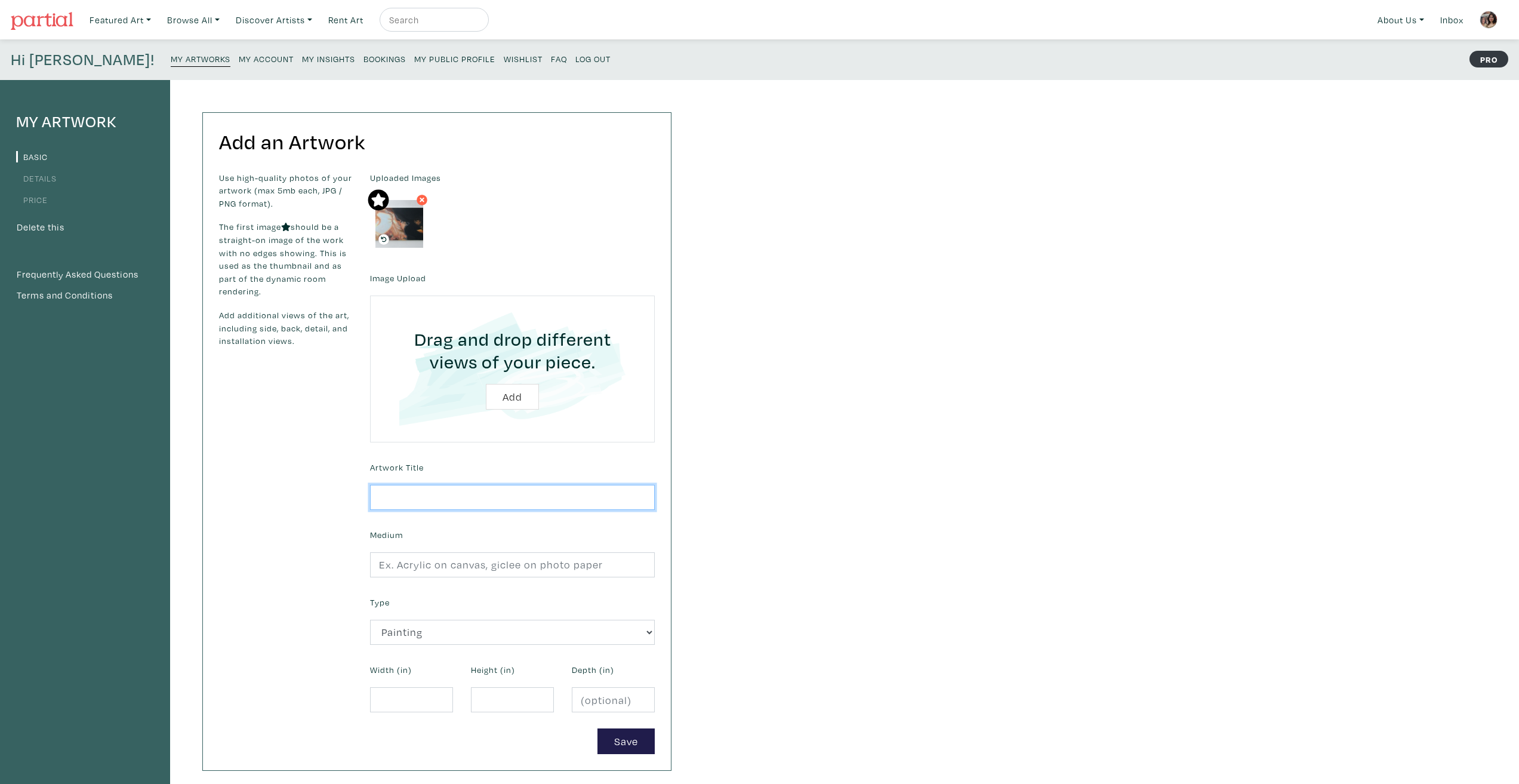
click at [407, 492] on input "text" at bounding box center [512, 498] width 285 height 25
type input "Fire View II"
click at [466, 576] on input "text" at bounding box center [512, 565] width 285 height 25
type input "Acrylic on canvas"
click at [404, 691] on input "number" at bounding box center [411, 700] width 83 height 25
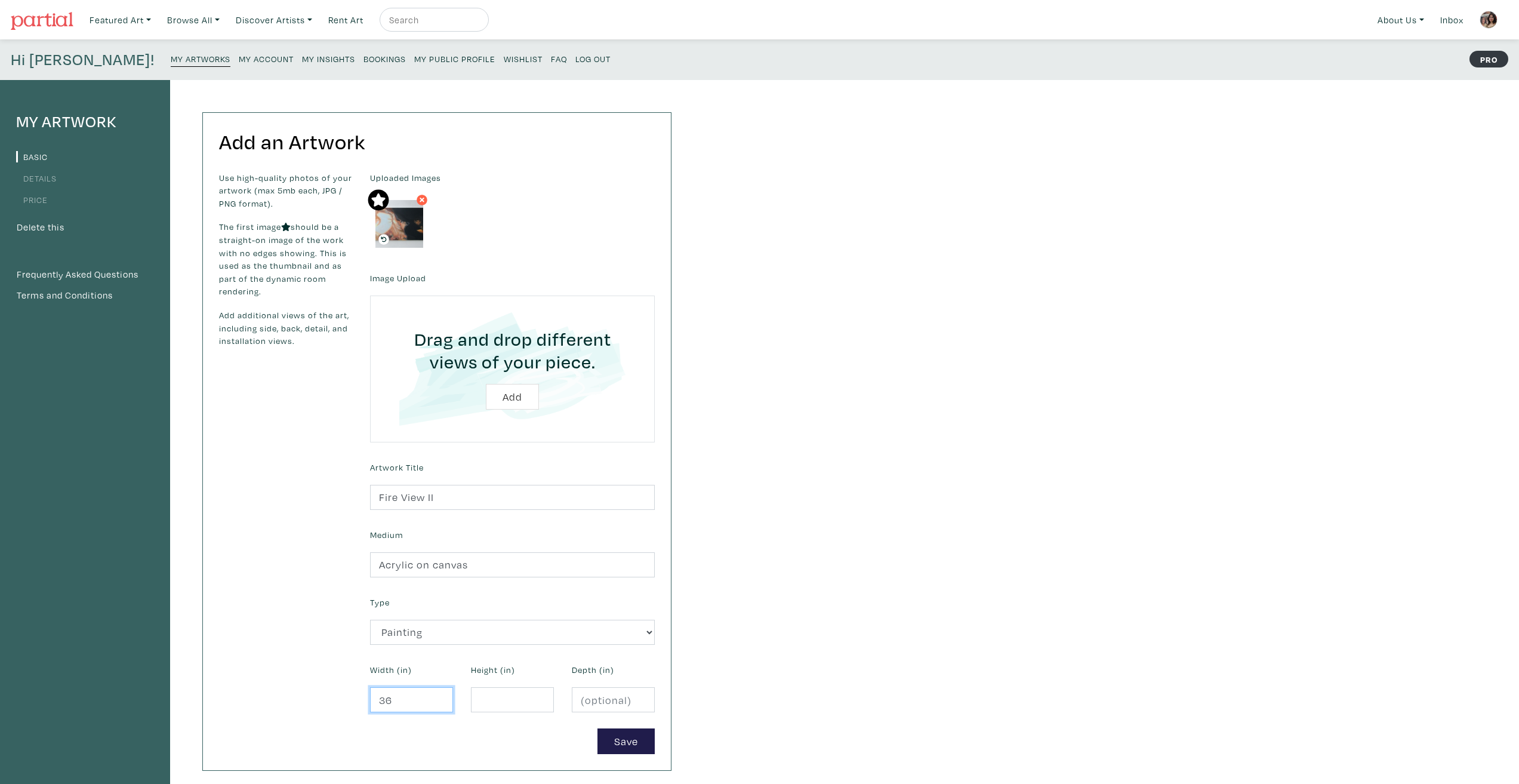
type input "36"
click at [512, 702] on input "number" at bounding box center [512, 700] width 83 height 25
type input "18"
click at [614, 740] on button "Save" at bounding box center [626, 741] width 58 height 25
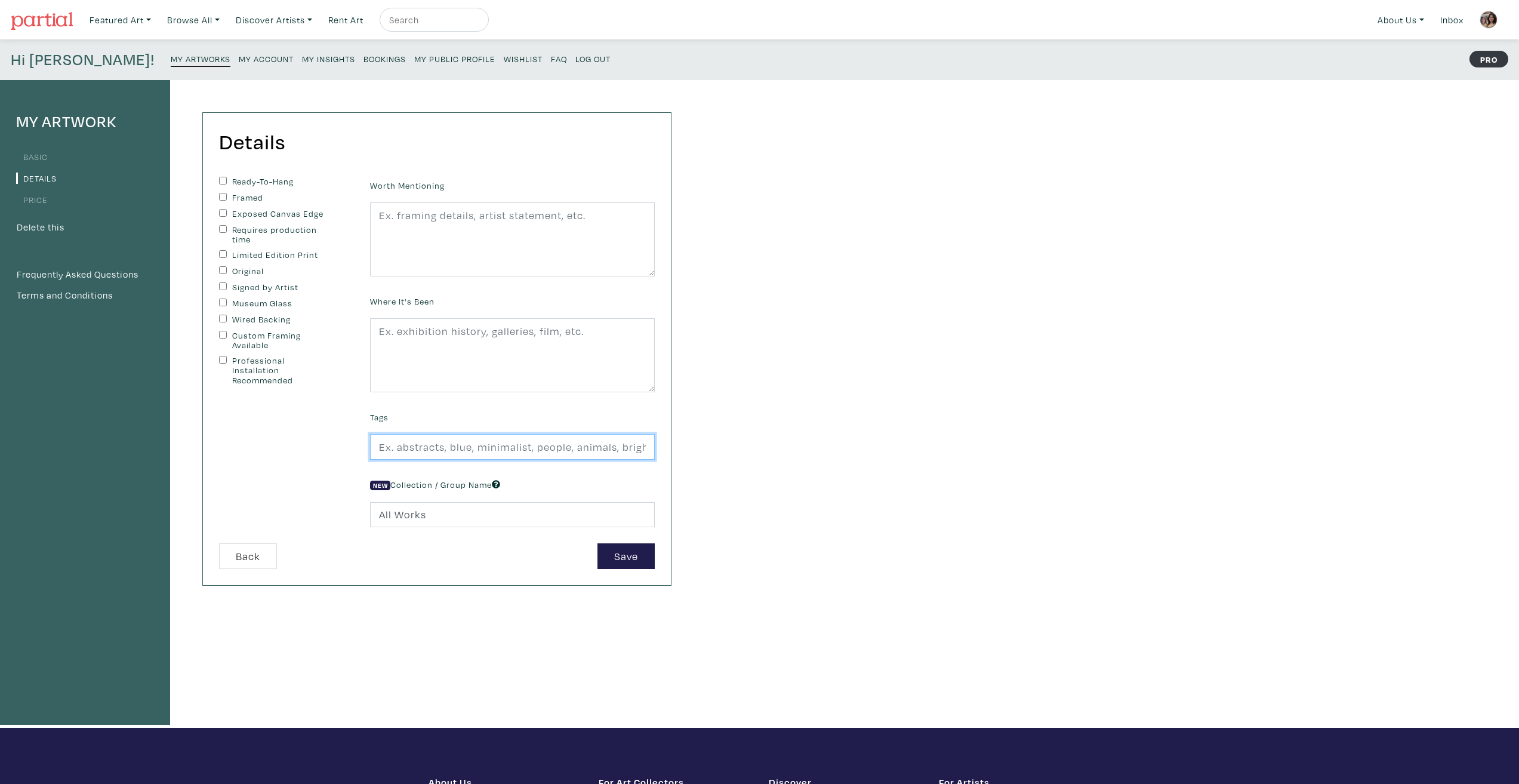
click at [435, 450] on input "text" at bounding box center [512, 447] width 285 height 25
type input "abstract, representational, hybridity, portrait, nature, technology, love"
click at [860, 512] on div "My Artwork Basic Details Price Delete this Frequently Asked Questions Terms and…" at bounding box center [759, 404] width 1519 height 648
click at [245, 182] on label "Ready-To-Hang" at bounding box center [282, 182] width 100 height 10
click at [227, 182] on input "Ready-To-Hang" at bounding box center [223, 180] width 8 height 8
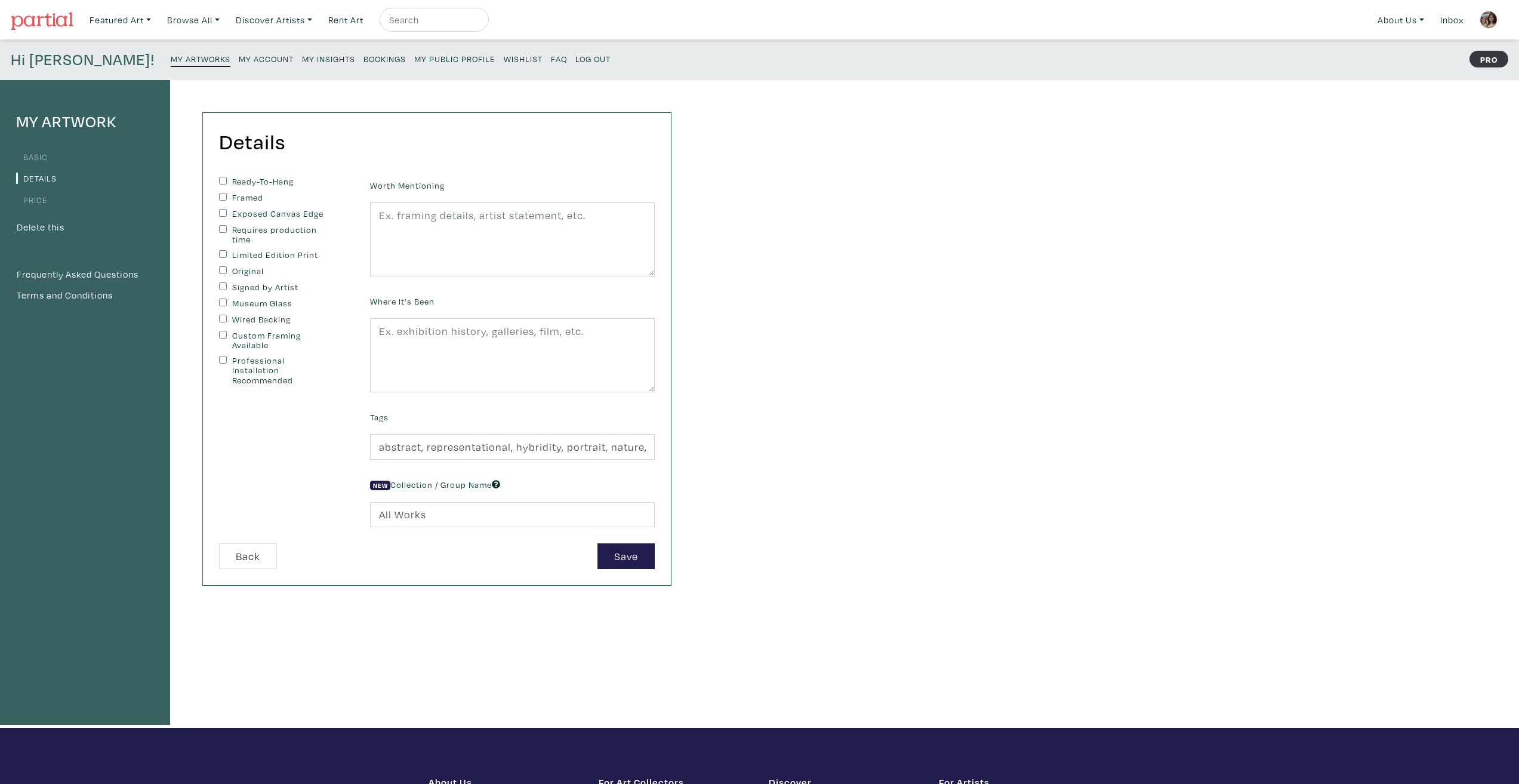
checkbox input "true"
click at [249, 212] on label "Exposed Canvas Edge" at bounding box center [282, 214] width 100 height 10
click at [227, 212] on input "Exposed Canvas Edge" at bounding box center [223, 212] width 8 height 8
checkbox input "true"
drag, startPoint x: 250, startPoint y: 271, endPoint x: 251, endPoint y: 289, distance: 18.0
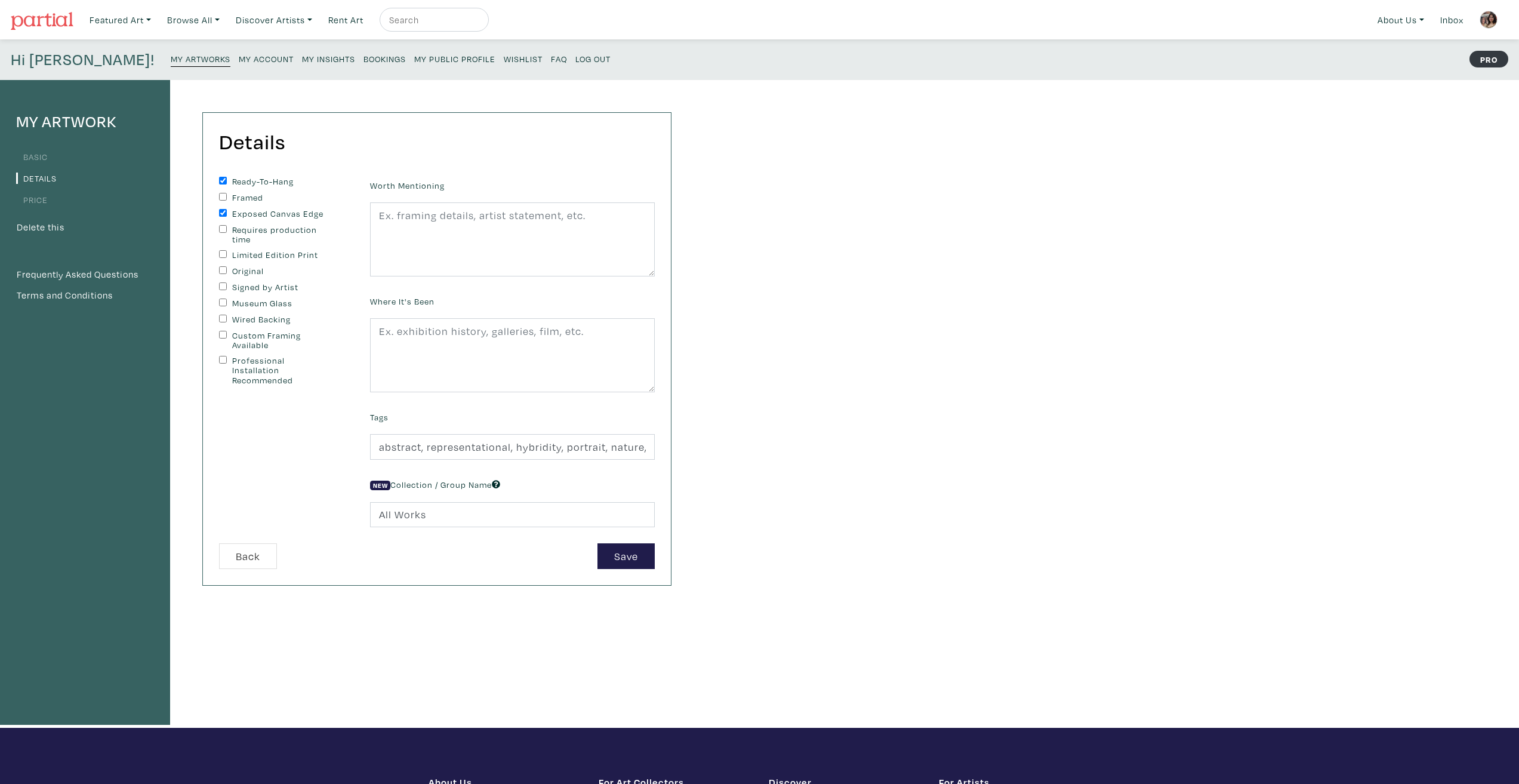
click at [250, 271] on label "Original" at bounding box center [282, 271] width 100 height 10
click at [227, 271] on input "Original" at bounding box center [223, 270] width 8 height 8
checkbox input "true"
click at [251, 291] on label "Signed by Artist" at bounding box center [282, 287] width 100 height 10
click at [227, 290] on input "Signed by Artist" at bounding box center [223, 286] width 8 height 8
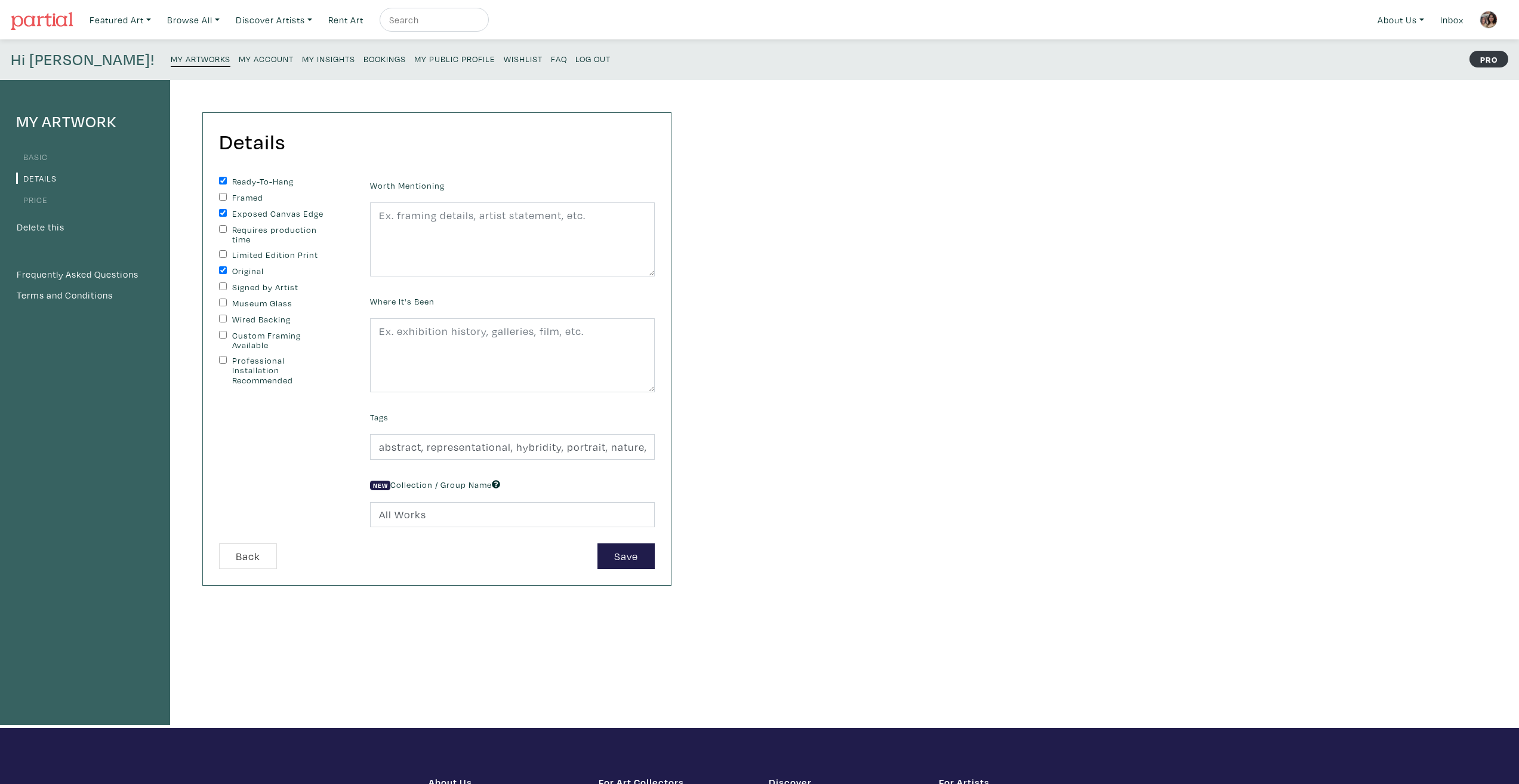
checkbox input "true"
click at [452, 254] on textarea at bounding box center [512, 239] width 285 height 74
paste textarea "Fire View II showcases the other side of the contemporary reality of having gro…"
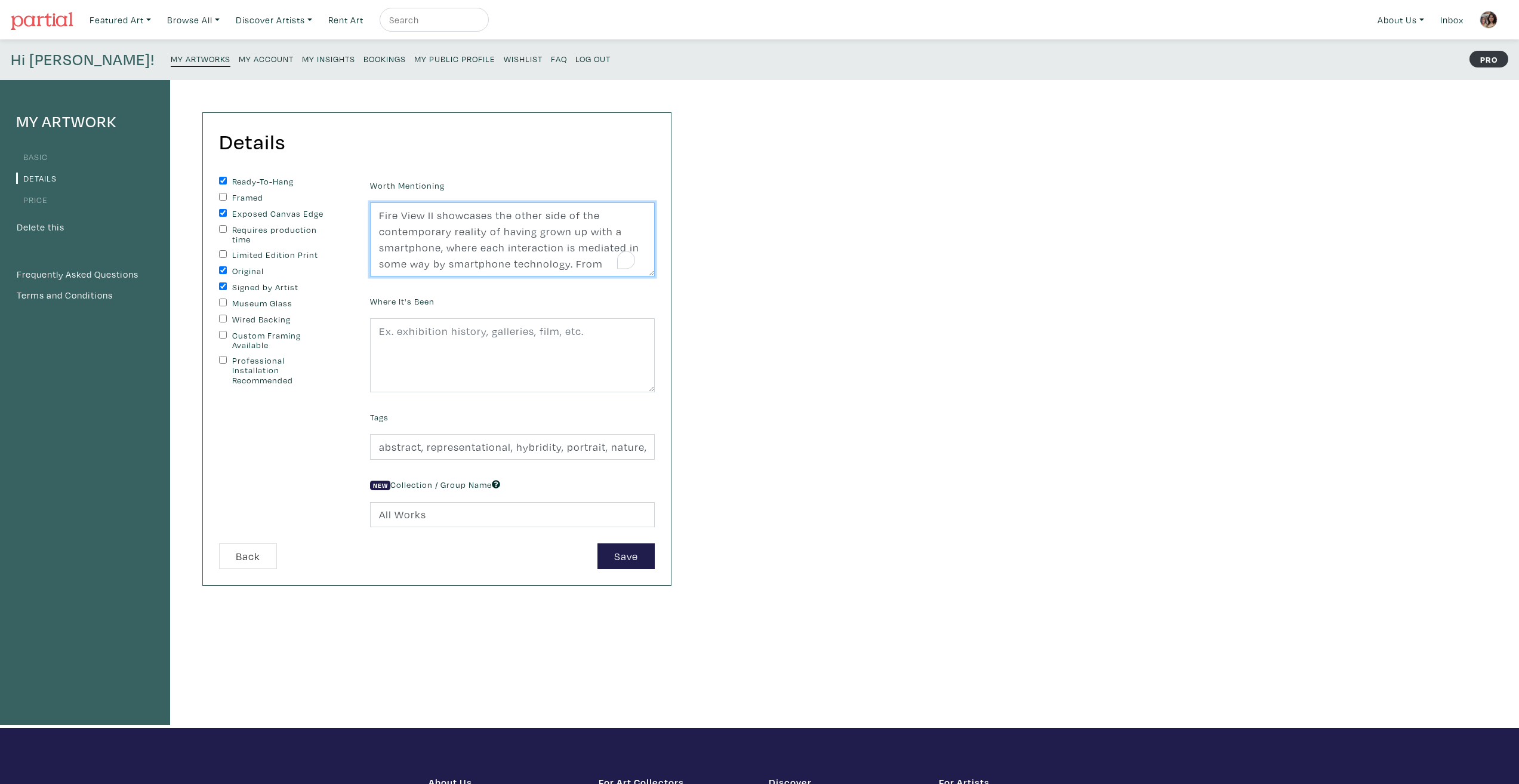
scroll to position [90, 0]
type textarea "Fire View II showcases the other side of the contemporary reality of having gro…"
click at [765, 438] on div "My Artwork Basic Details Price Delete this Frequently Asked Questions Terms and…" at bounding box center [759, 404] width 1519 height 648
drag, startPoint x: 631, startPoint y: 541, endPoint x: 631, endPoint y: 553, distance: 12.0
click at [631, 542] on div "Worth Mentioning Fire View II showcases the other side of the contemporary real…" at bounding box center [512, 360] width 303 height 366
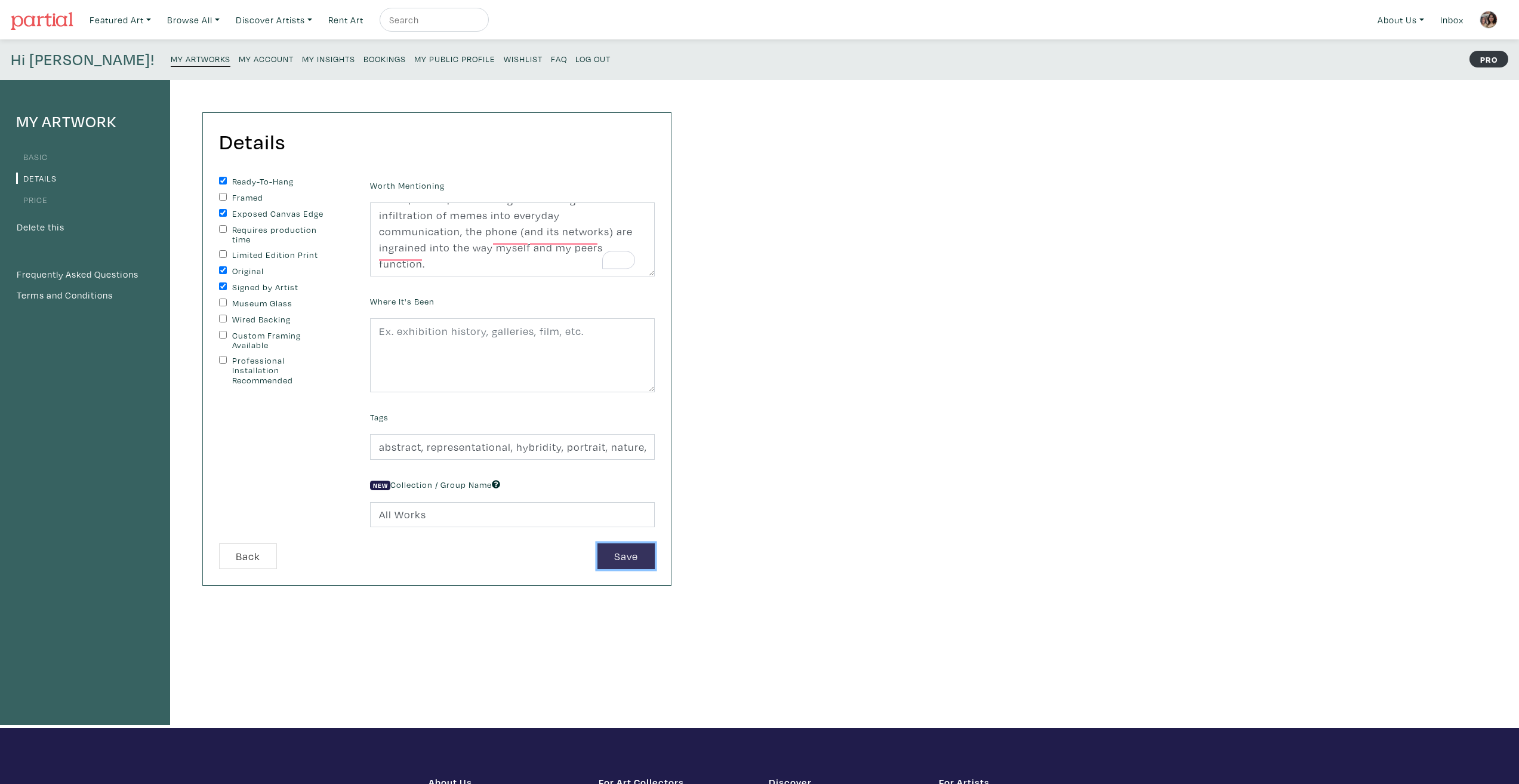
click at [630, 558] on button "Save" at bounding box center [626, 556] width 58 height 25
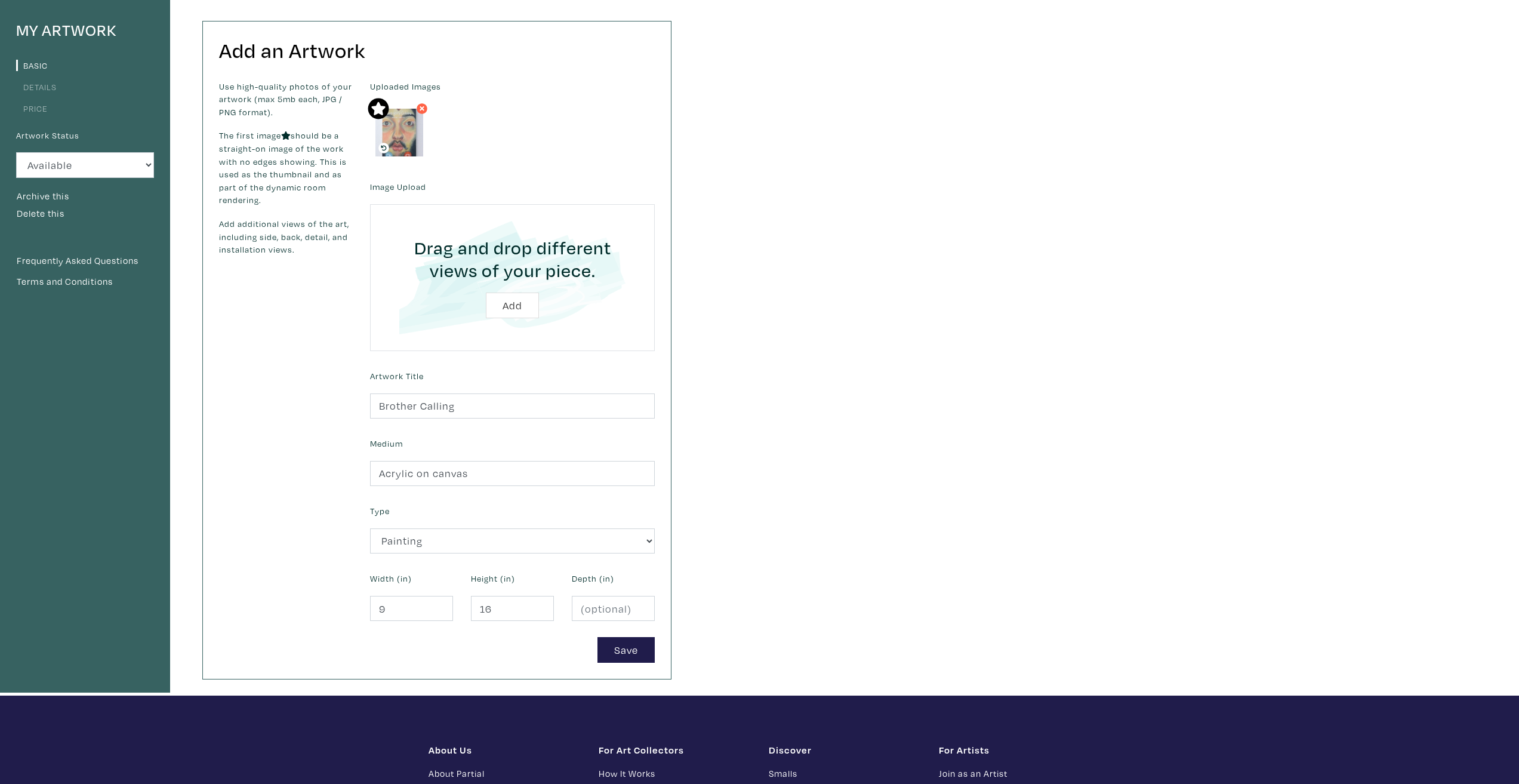
scroll to position [119, 0]
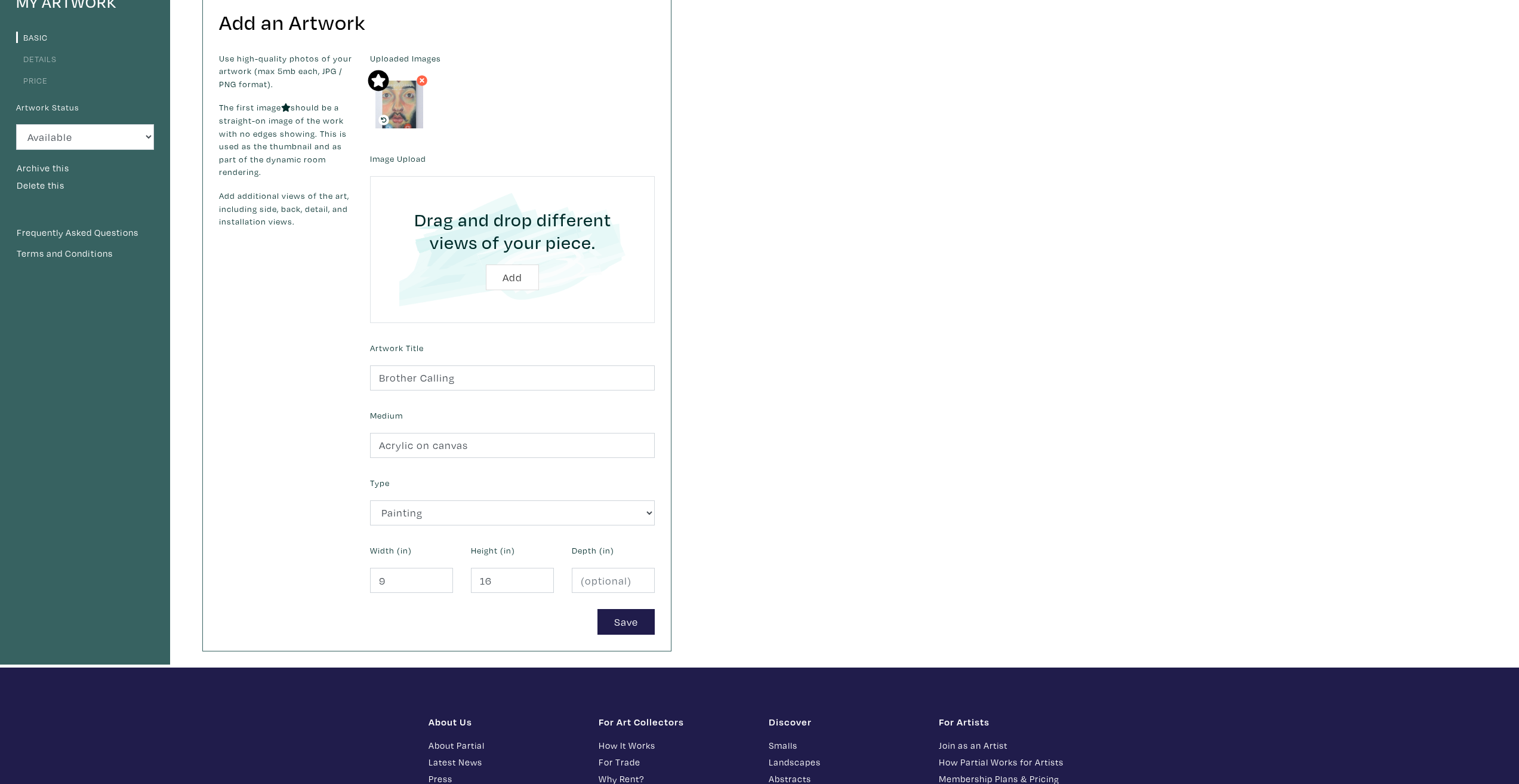
click at [615, 640] on div "Add an Artwork Use high-quality photos of your artwork (max 5mb each, JPG / PNG…" at bounding box center [437, 321] width 468 height 657
click at [615, 631] on button "Save" at bounding box center [626, 622] width 58 height 25
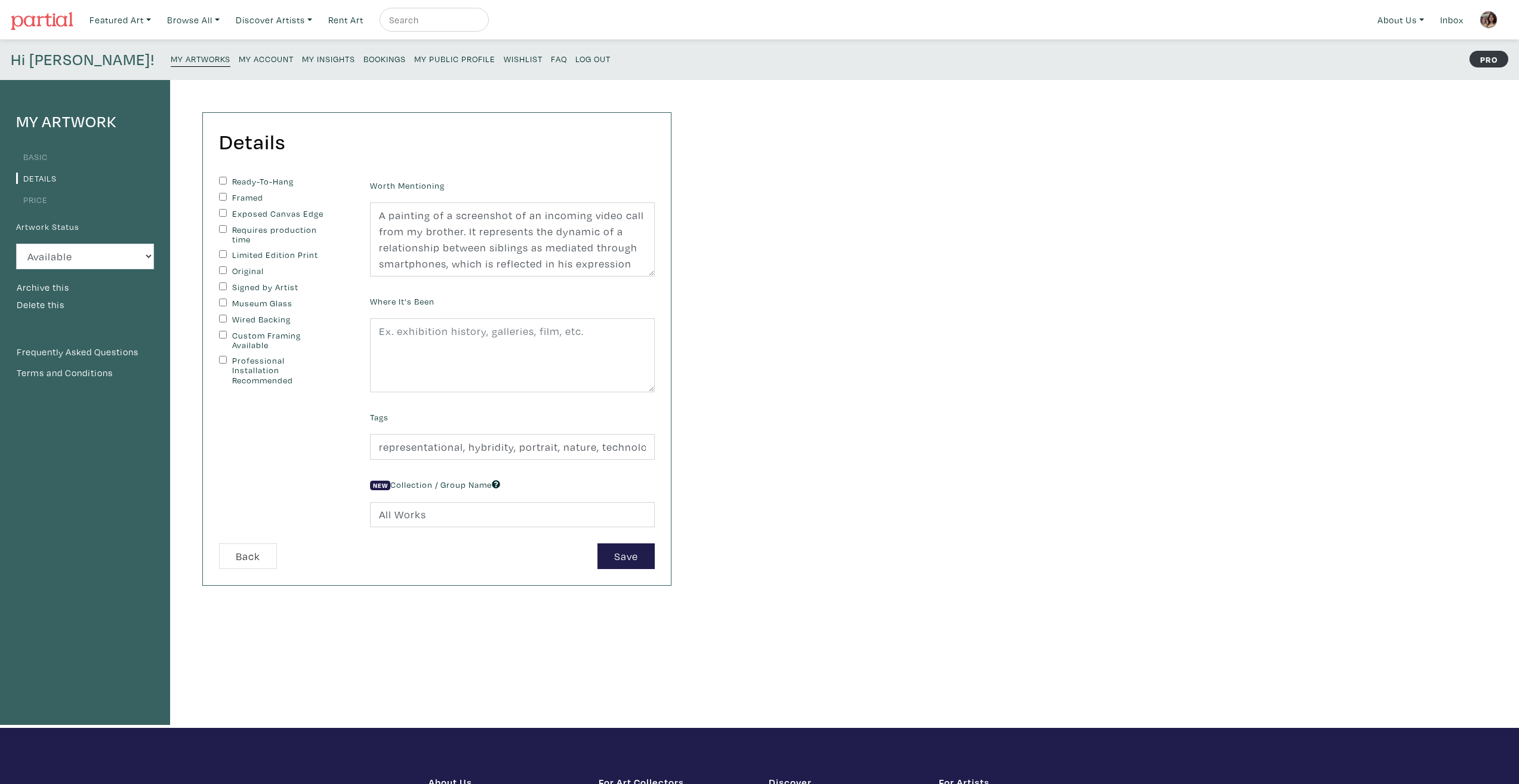
click at [251, 183] on label "Ready-To-Hang" at bounding box center [282, 182] width 100 height 10
click at [227, 183] on input "Ready-To-Hang" at bounding box center [223, 180] width 8 height 8
checkbox input "true"
click at [232, 215] on label "Exposed Canvas Edge" at bounding box center [282, 214] width 100 height 10
click at [227, 215] on input "Exposed Canvas Edge" at bounding box center [223, 212] width 8 height 8
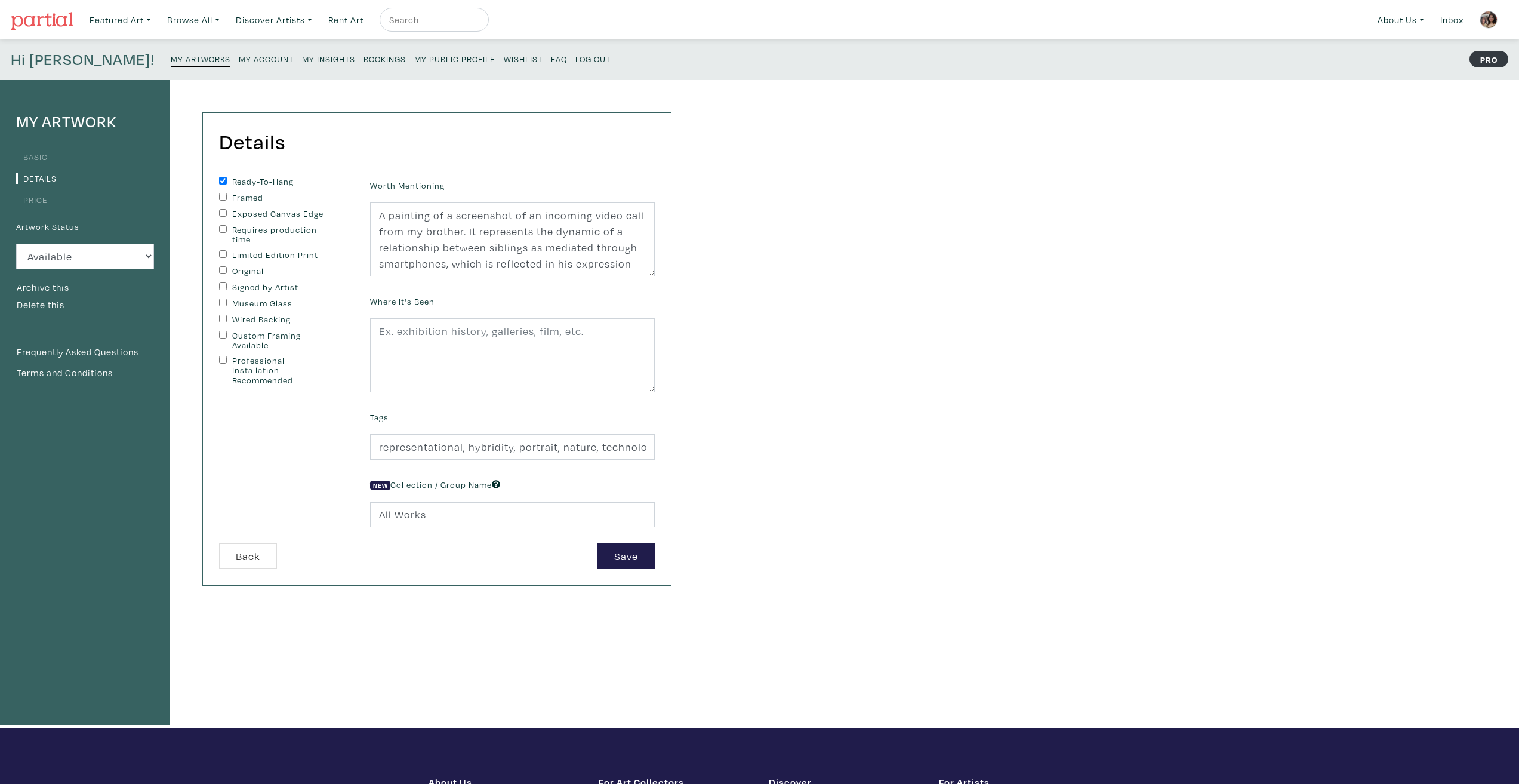
checkbox input "true"
click at [237, 272] on label "Original" at bounding box center [282, 271] width 100 height 10
click at [227, 272] on input "Original" at bounding box center [223, 270] width 8 height 8
checkbox input "true"
click at [236, 289] on label "Signed by Artist" at bounding box center [282, 287] width 100 height 10
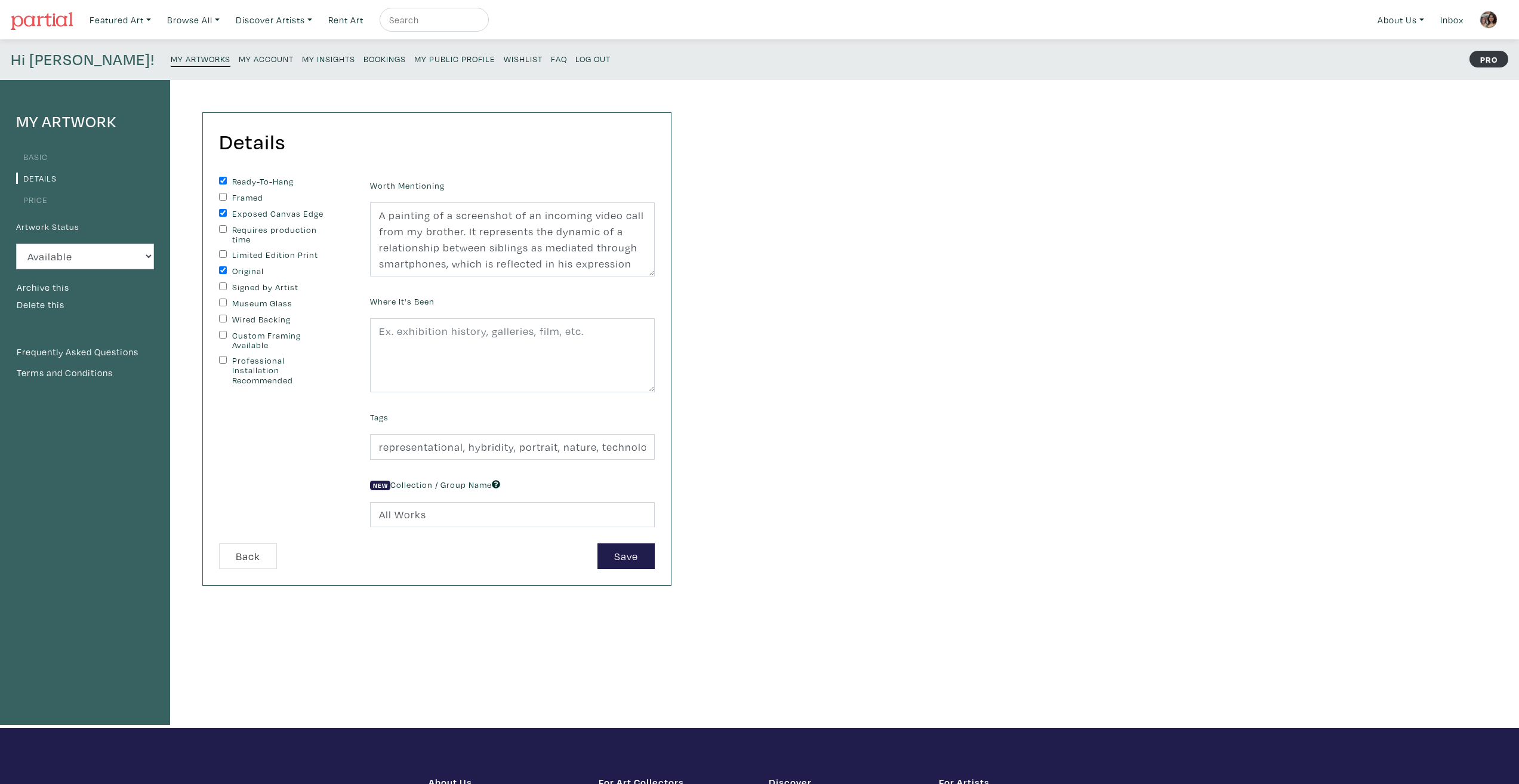
click at [227, 289] on input "Signed by Artist" at bounding box center [223, 286] width 8 height 8
checkbox input "true"
click at [638, 567] on button "Save" at bounding box center [626, 556] width 58 height 25
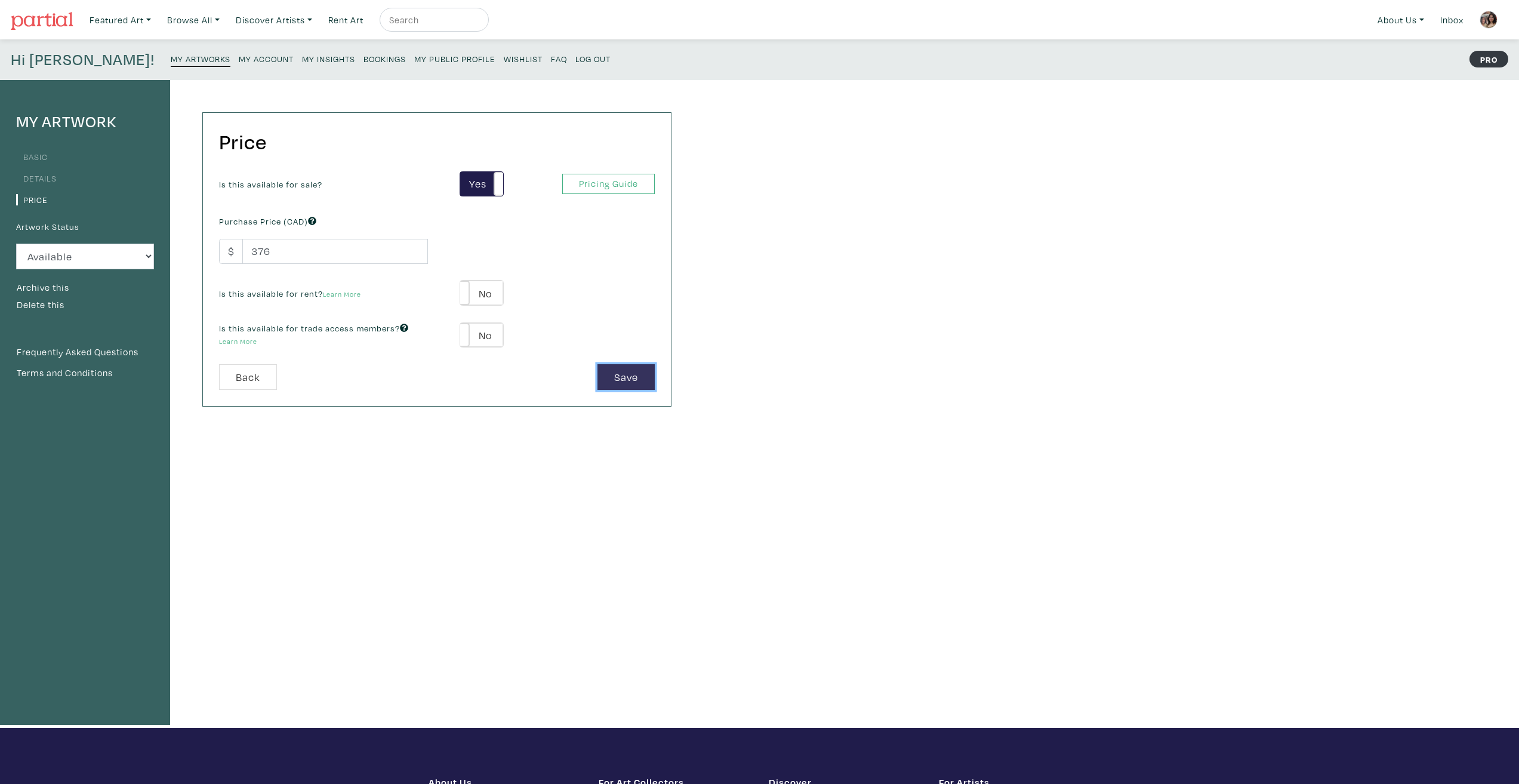
click at [605, 369] on button "Save" at bounding box center [626, 377] width 58 height 25
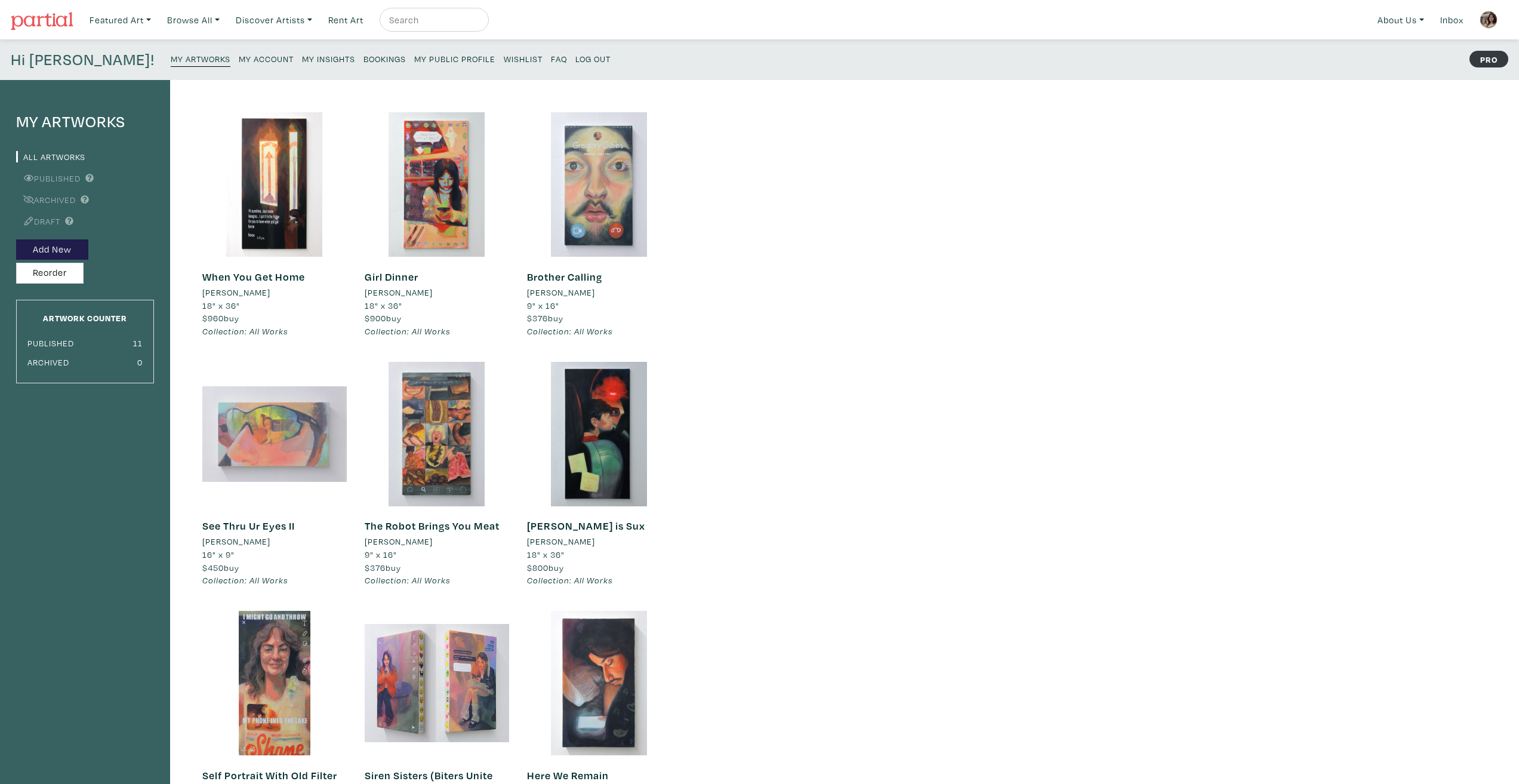
click at [312, 413] on div at bounding box center [274, 433] width 145 height 145
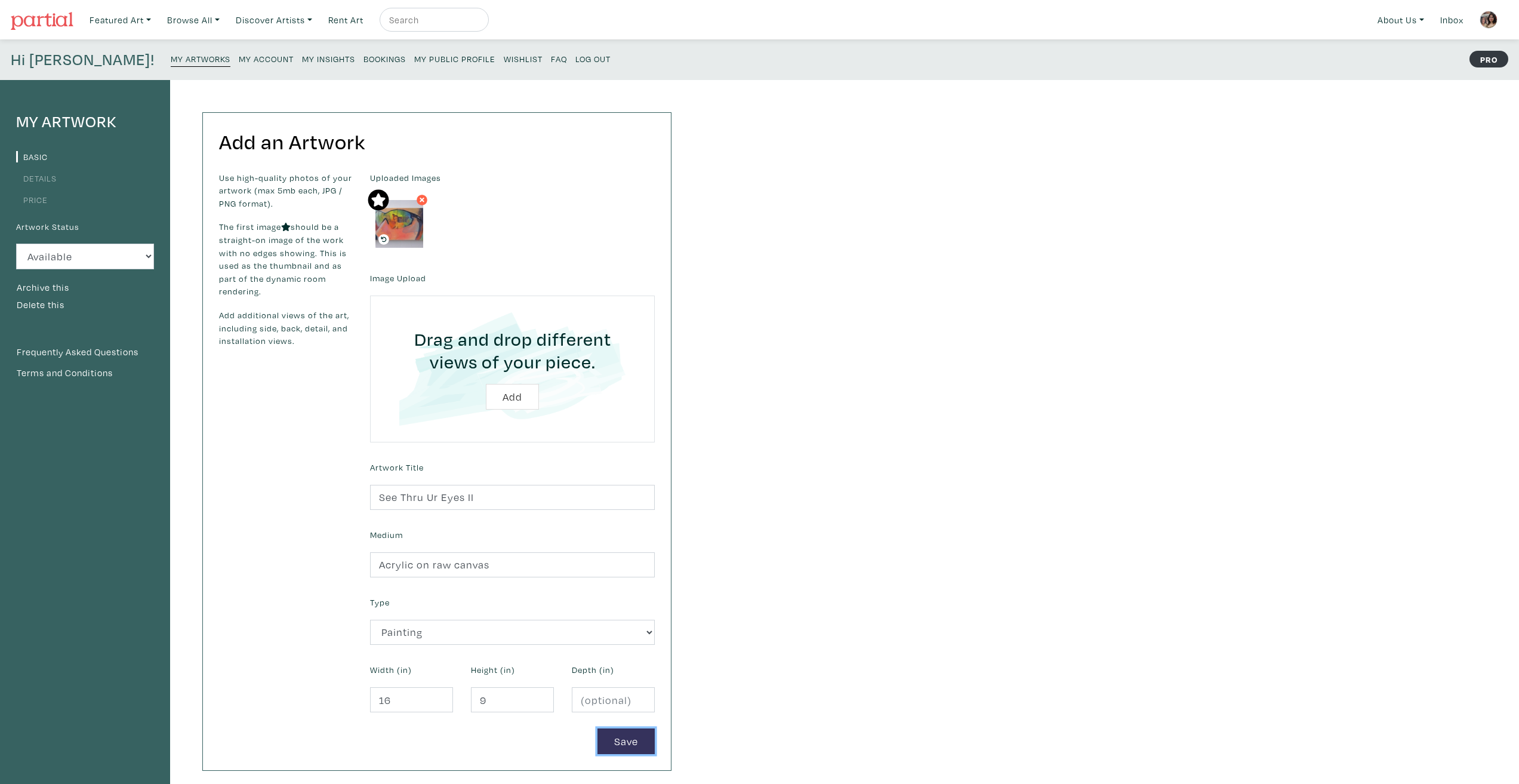
click at [625, 740] on button "Save" at bounding box center [626, 741] width 58 height 25
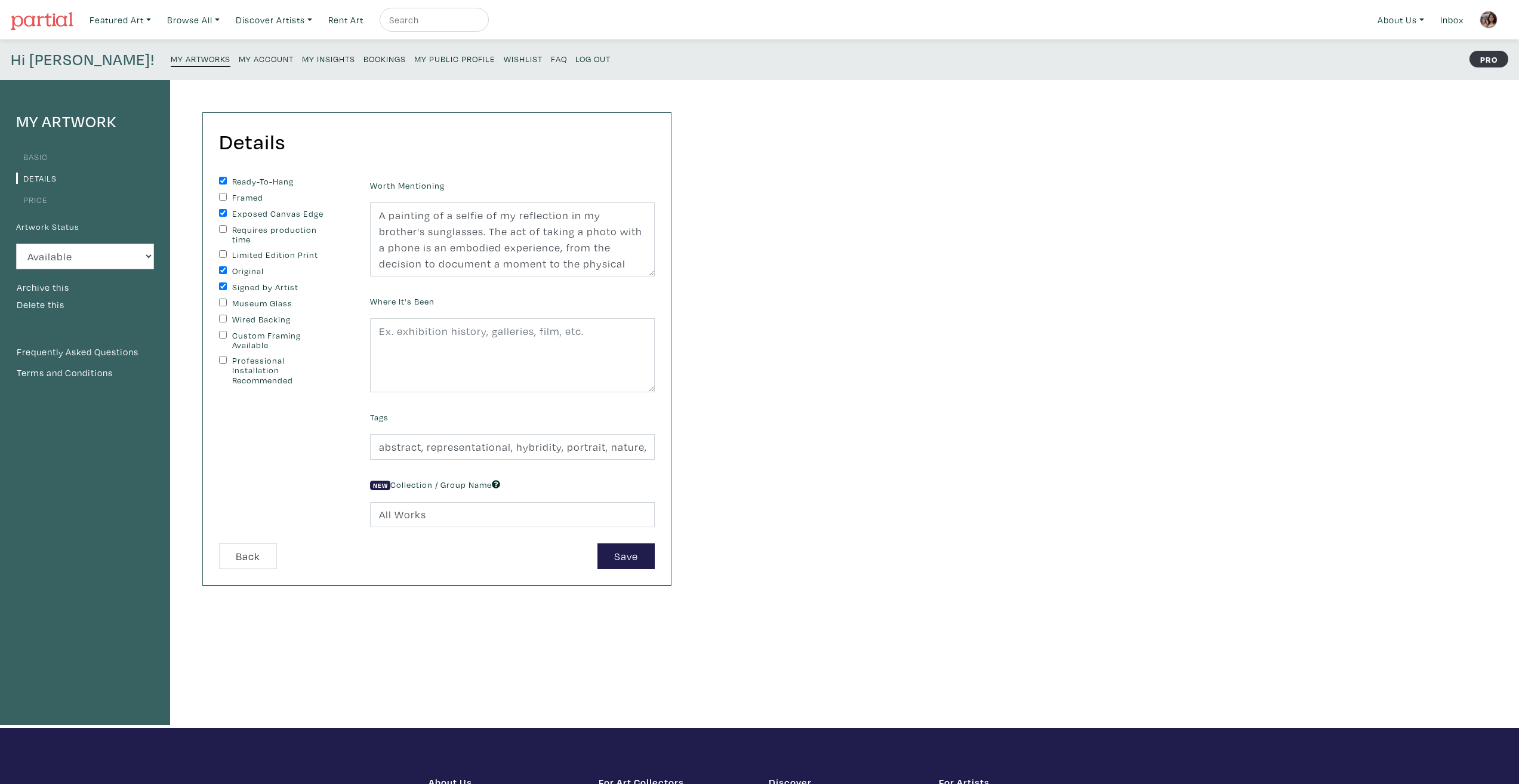
click at [171, 54] on small "My Artworks" at bounding box center [200, 59] width 60 height 12
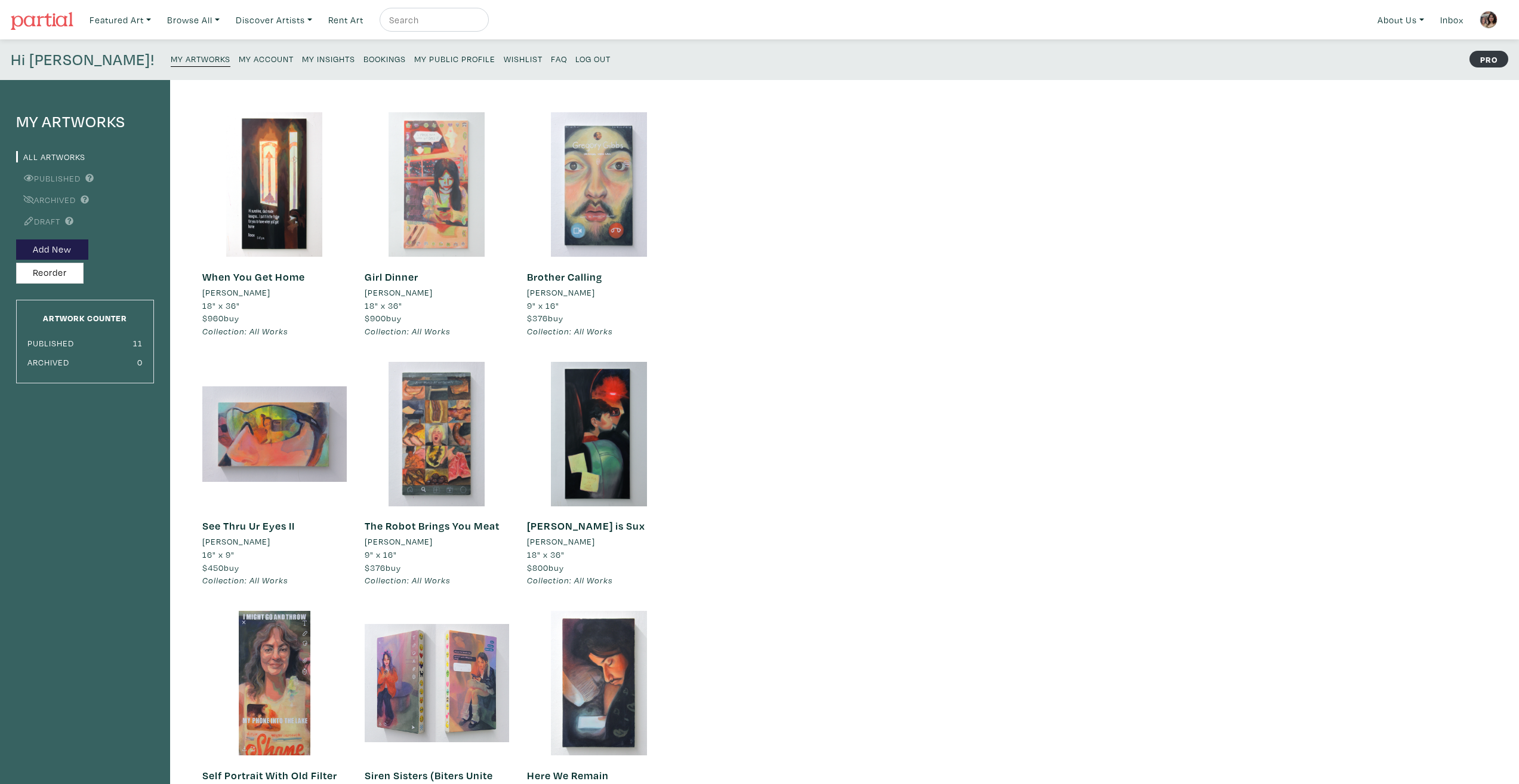
click at [450, 218] on div at bounding box center [437, 184] width 145 height 145
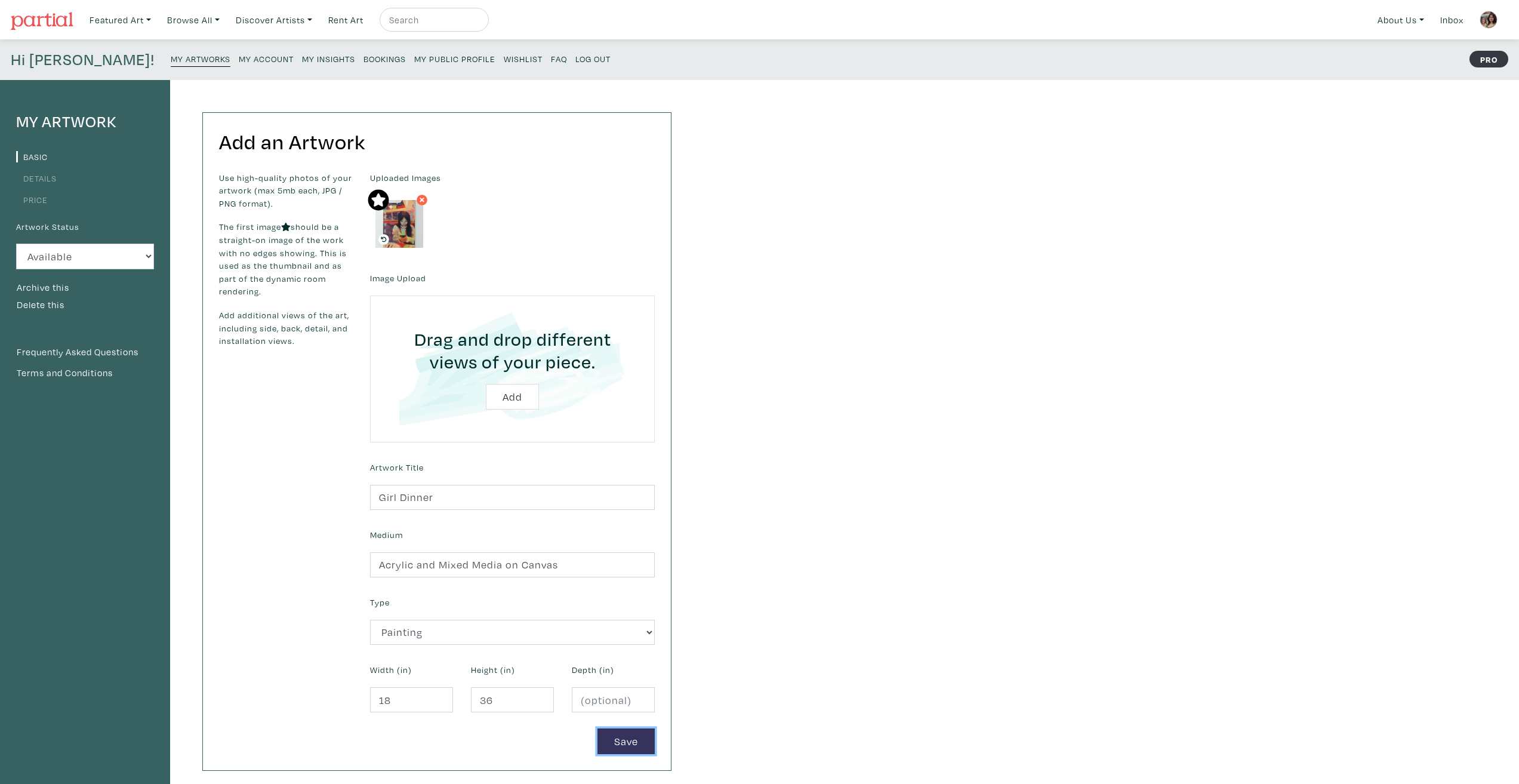
click at [610, 742] on button "Save" at bounding box center [626, 741] width 58 height 25
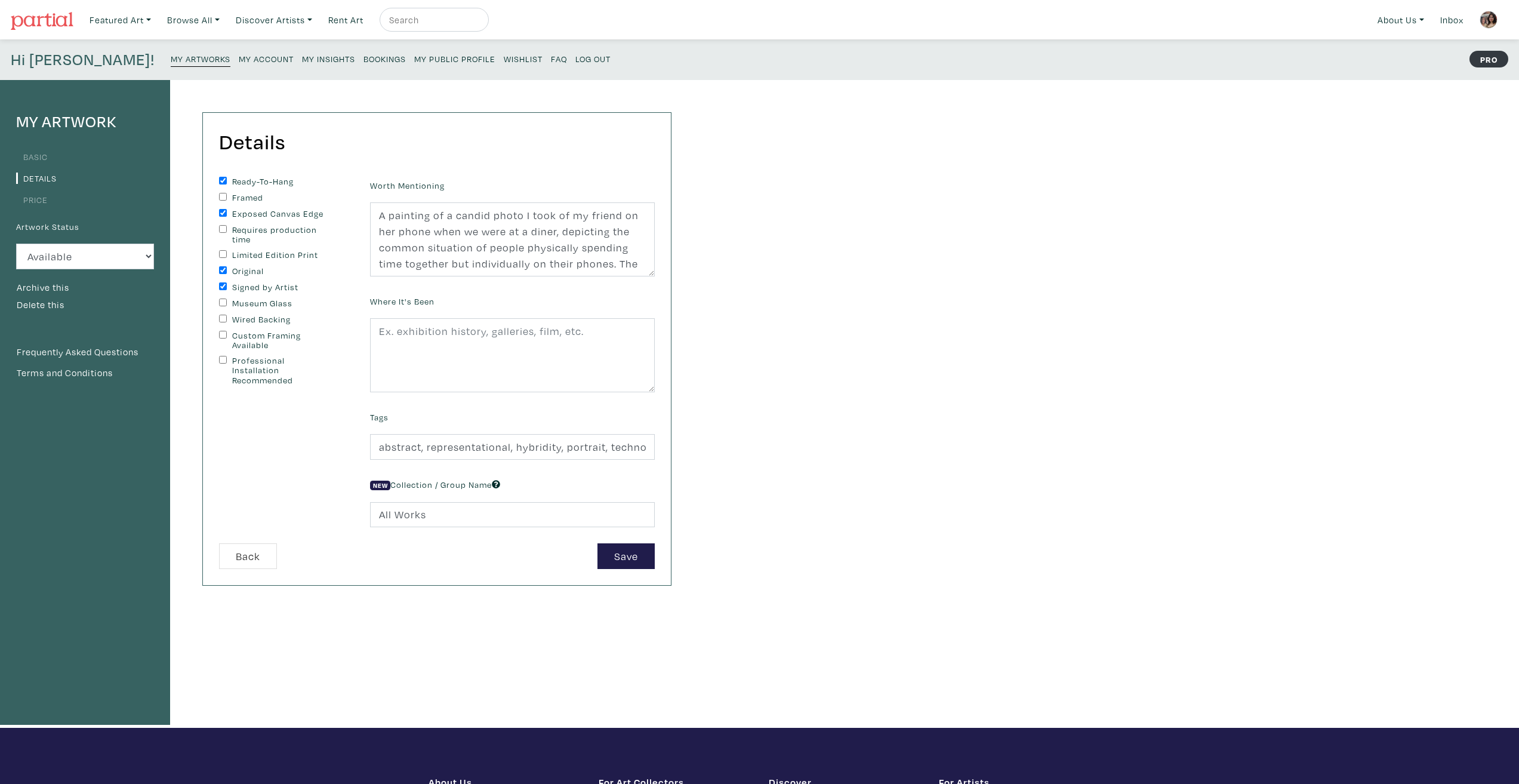
click at [171, 58] on small "My Artworks" at bounding box center [200, 59] width 60 height 12
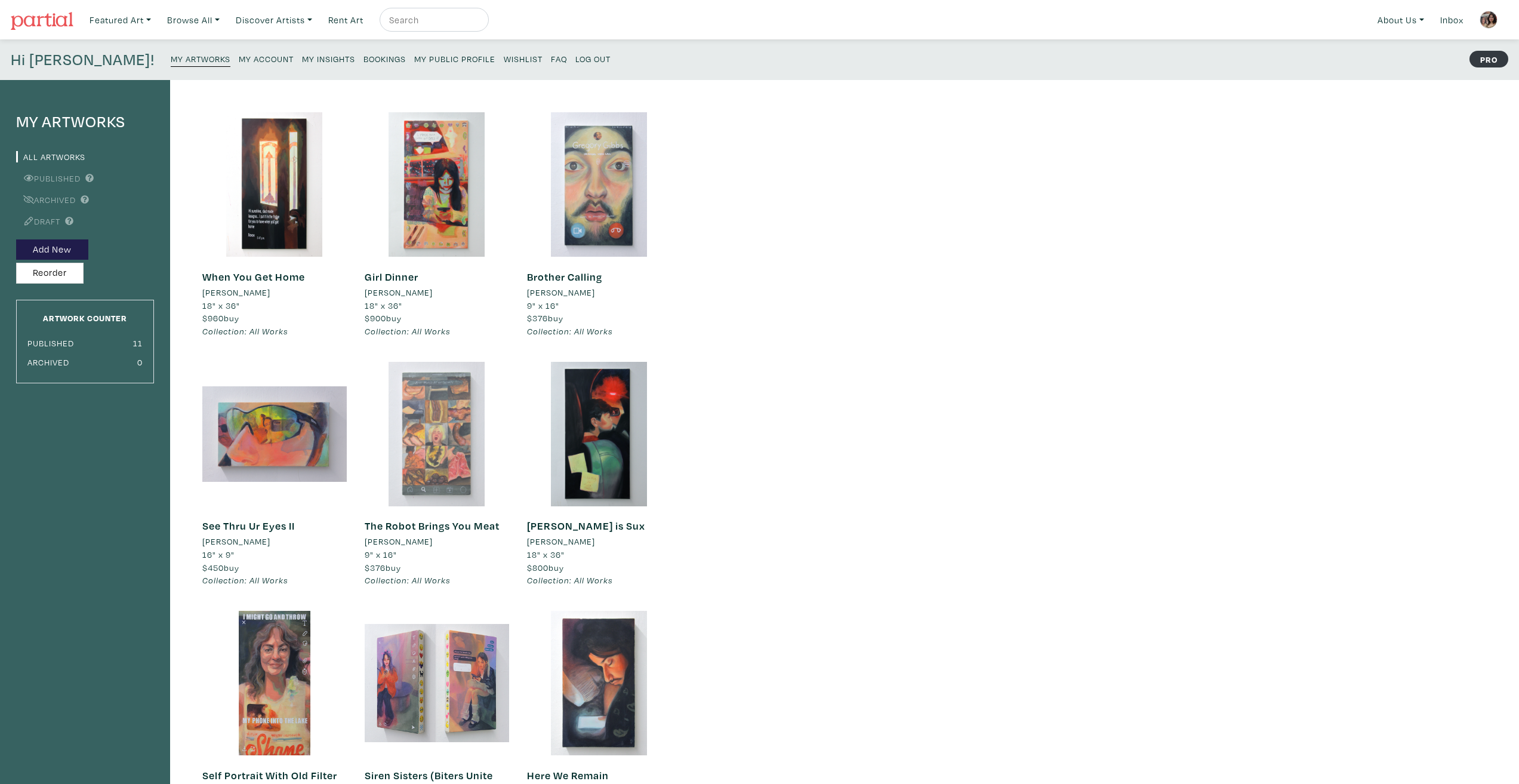
click at [444, 426] on div at bounding box center [437, 433] width 145 height 145
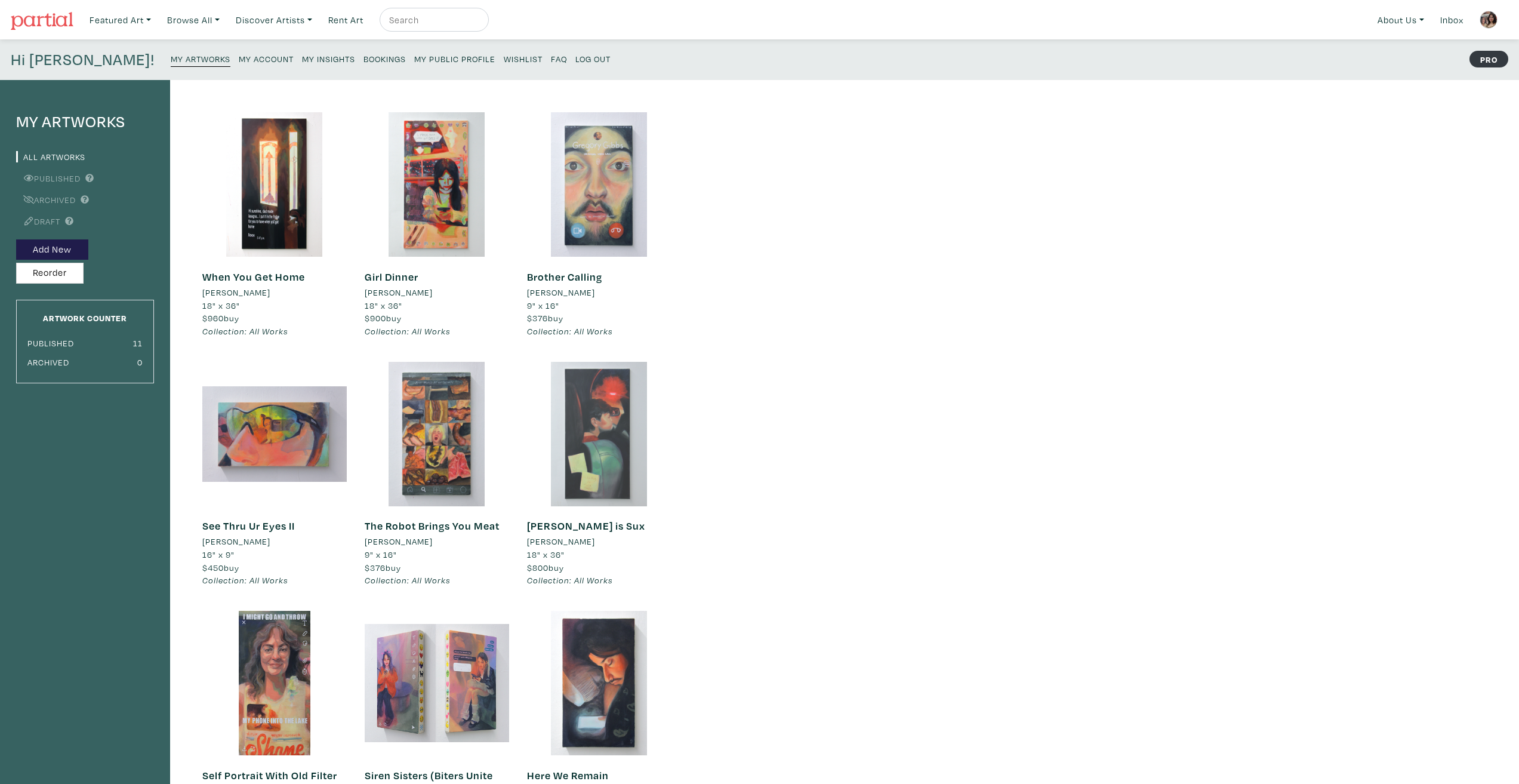
click at [604, 483] on div at bounding box center [599, 433] width 145 height 145
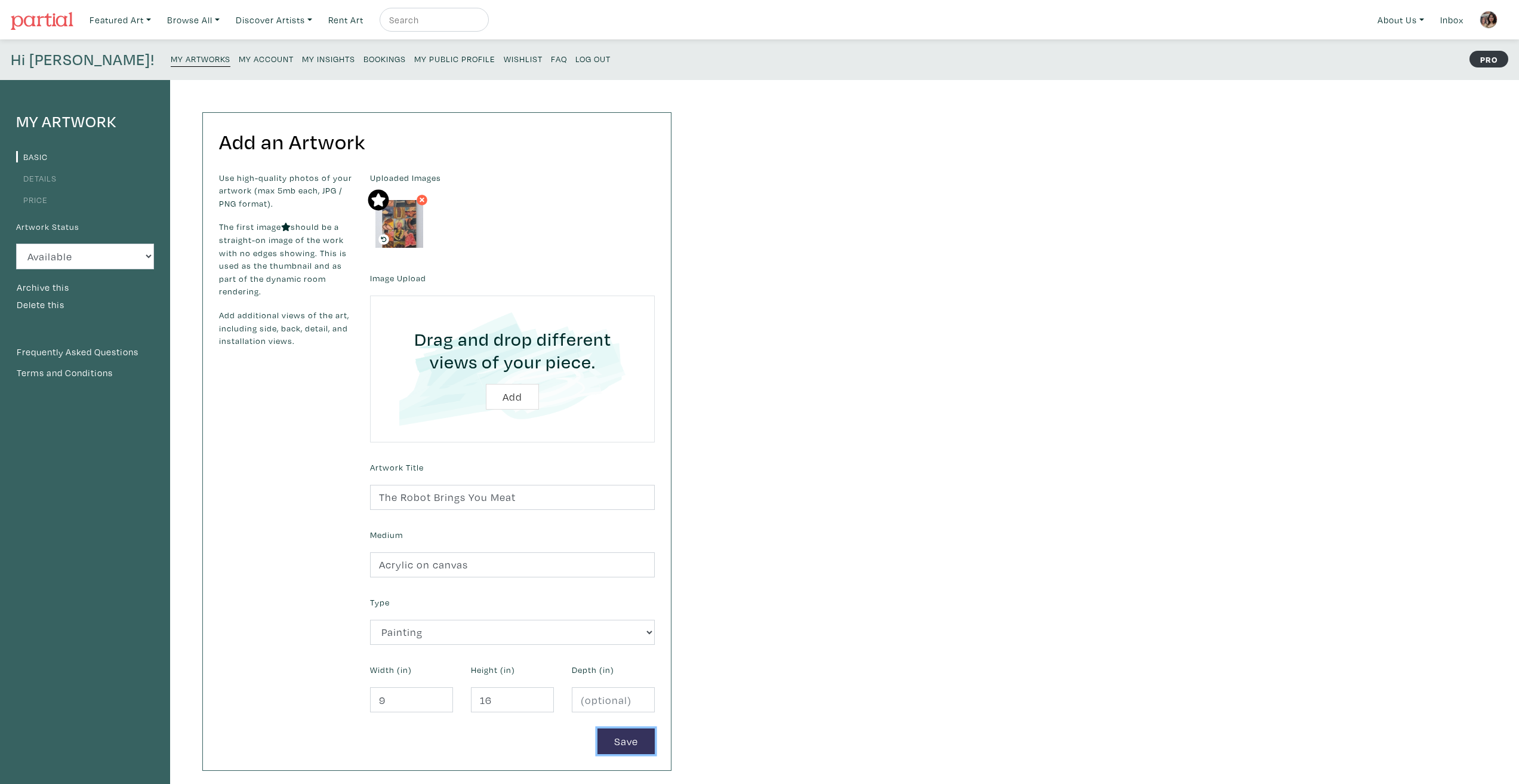
click at [617, 746] on button "Save" at bounding box center [626, 741] width 58 height 25
click at [628, 746] on button "Save" at bounding box center [626, 741] width 58 height 25
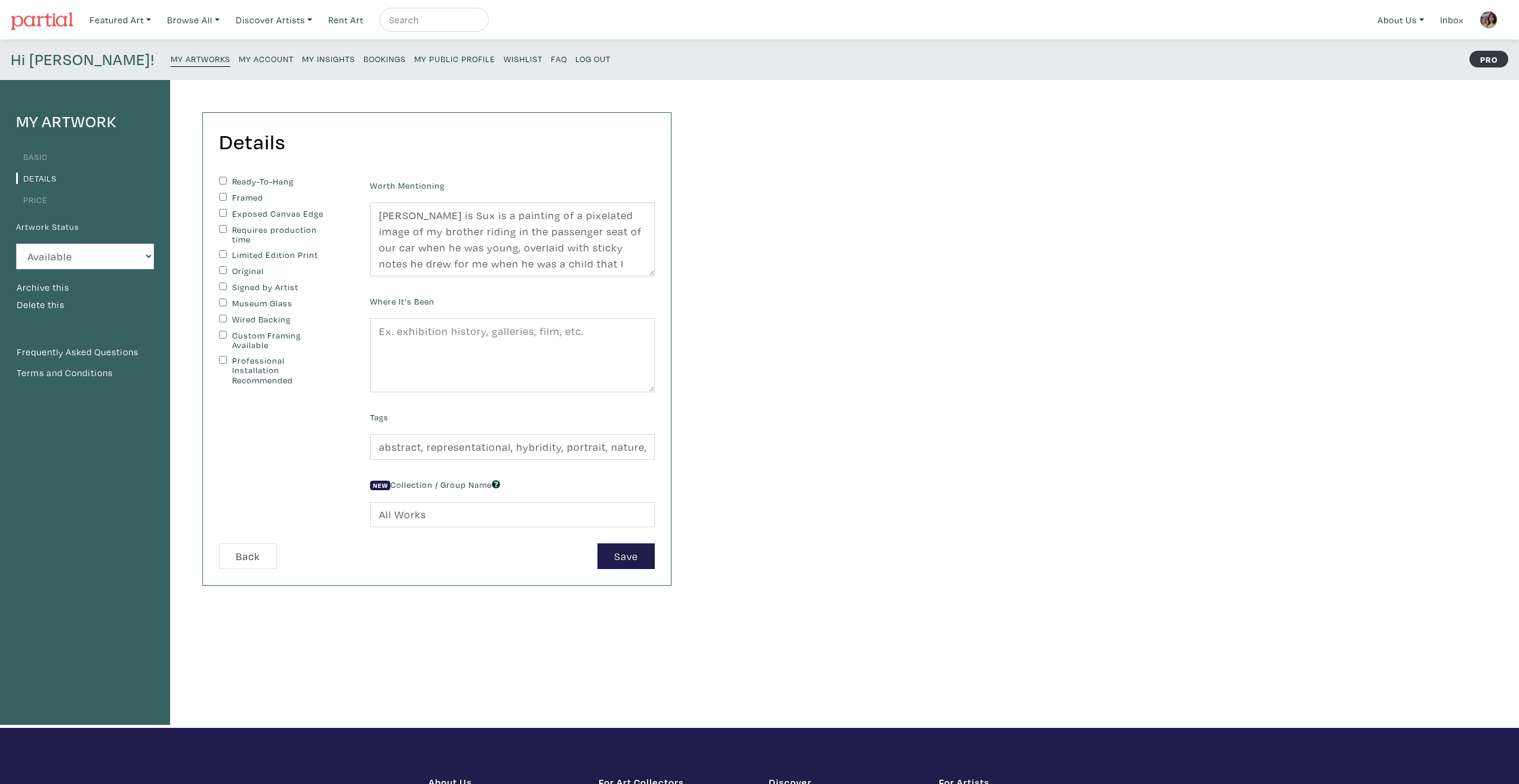
click at [228, 185] on div "Ready-To-Hang" at bounding box center [286, 182] width 133 height 11
click at [231, 178] on div "Ready-To-Hang" at bounding box center [286, 182] width 133 height 11
click at [223, 211] on input "Exposed Canvas Edge" at bounding box center [223, 212] width 8 height 8
checkbox input "true"
click at [222, 179] on input "Ready-To-Hang" at bounding box center [223, 180] width 8 height 8
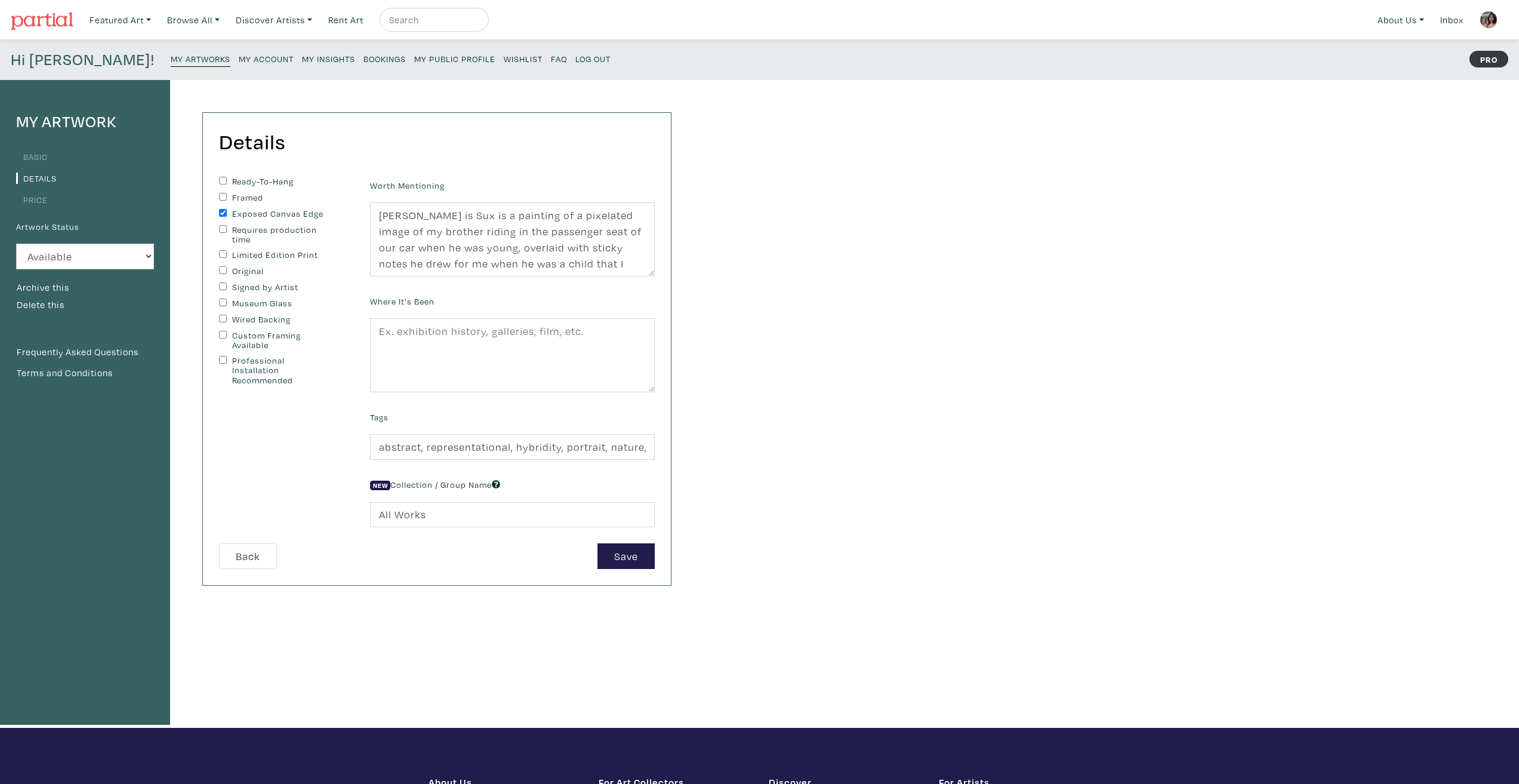
checkbox input "true"
click at [225, 272] on input "Original" at bounding box center [223, 270] width 8 height 8
checkbox input "true"
click at [224, 286] on input "Signed by Artist" at bounding box center [223, 286] width 8 height 8
checkbox input "true"
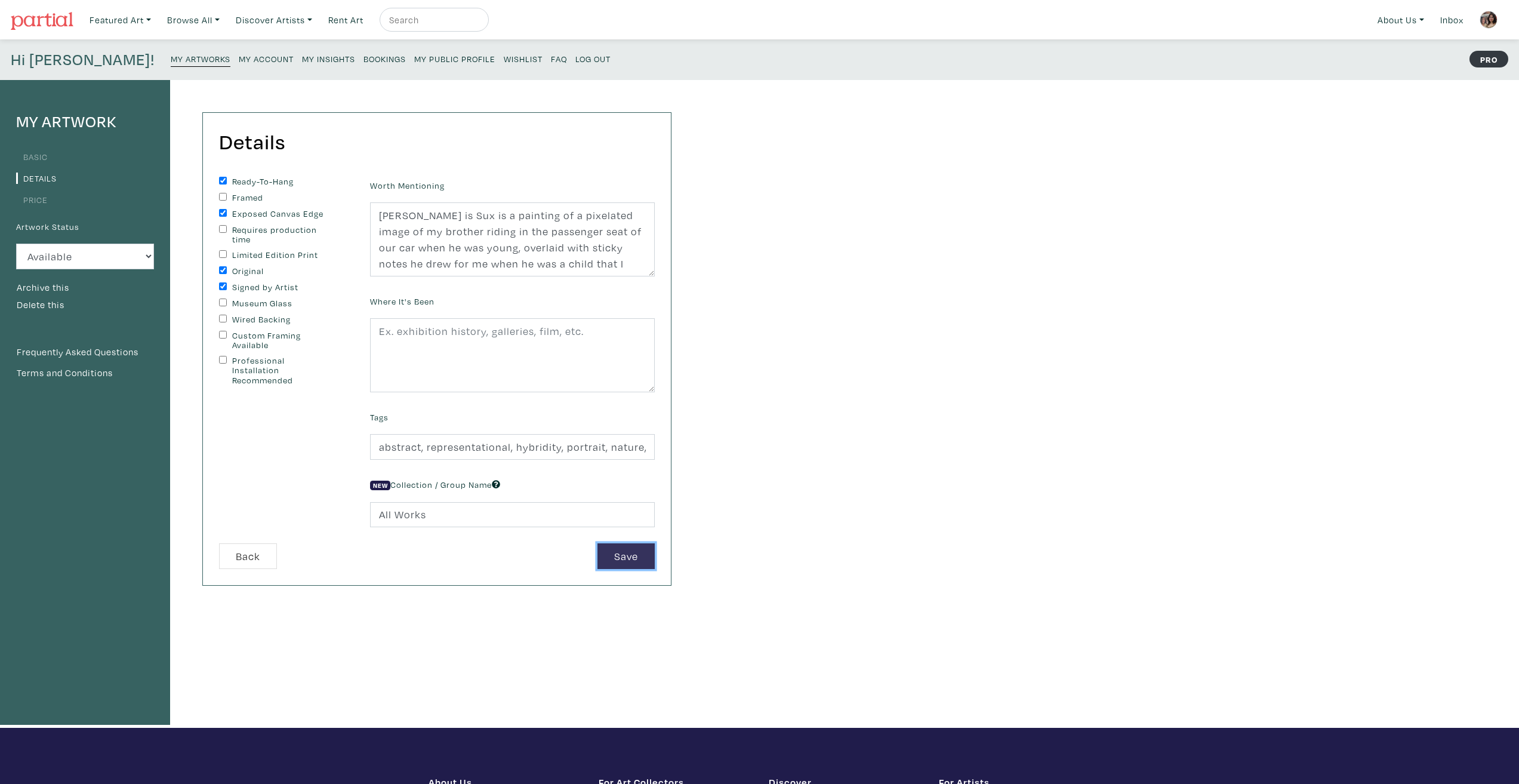
click at [642, 562] on button "Save" at bounding box center [626, 556] width 58 height 25
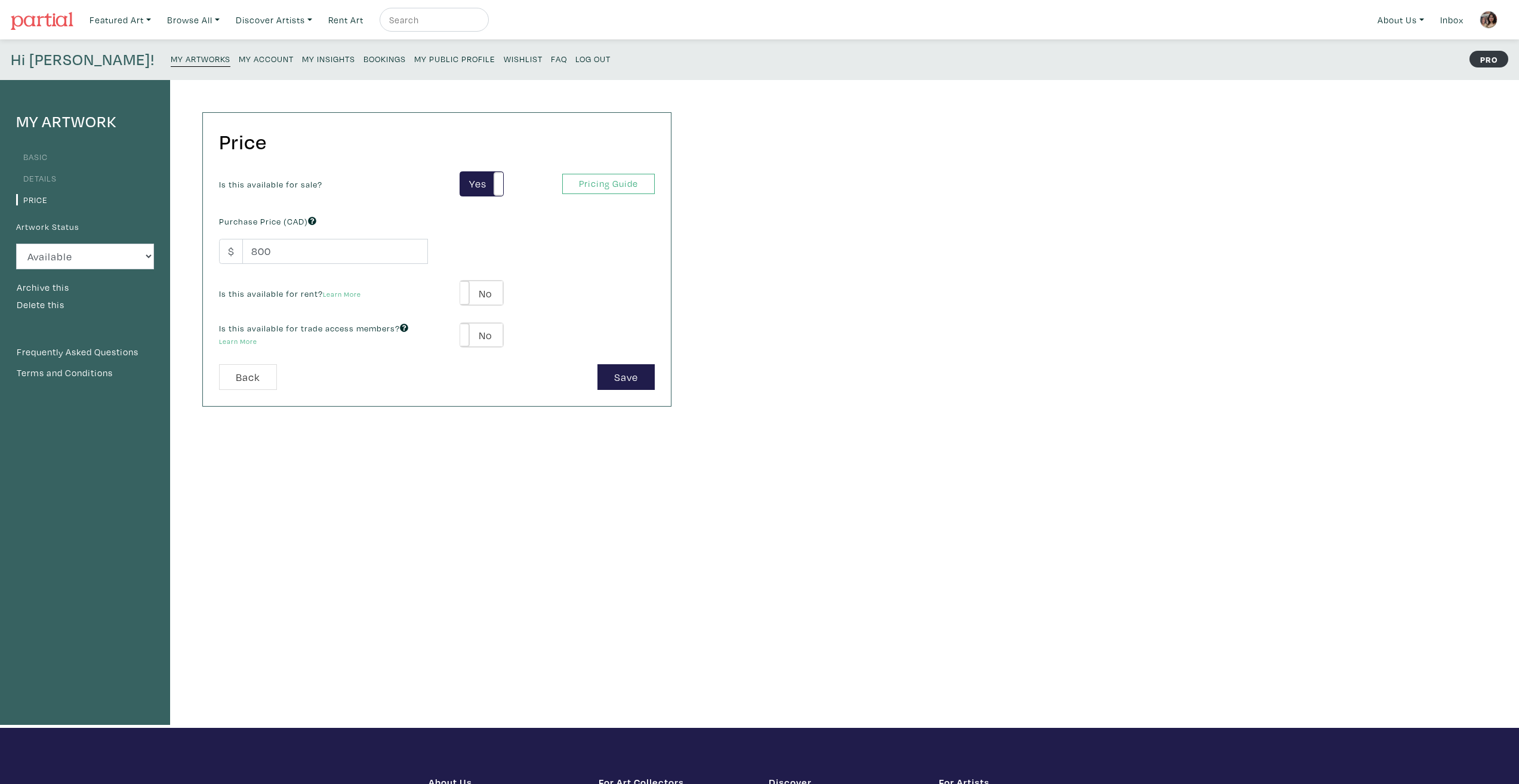
click at [171, 56] on small "My Artworks" at bounding box center [200, 59] width 60 height 12
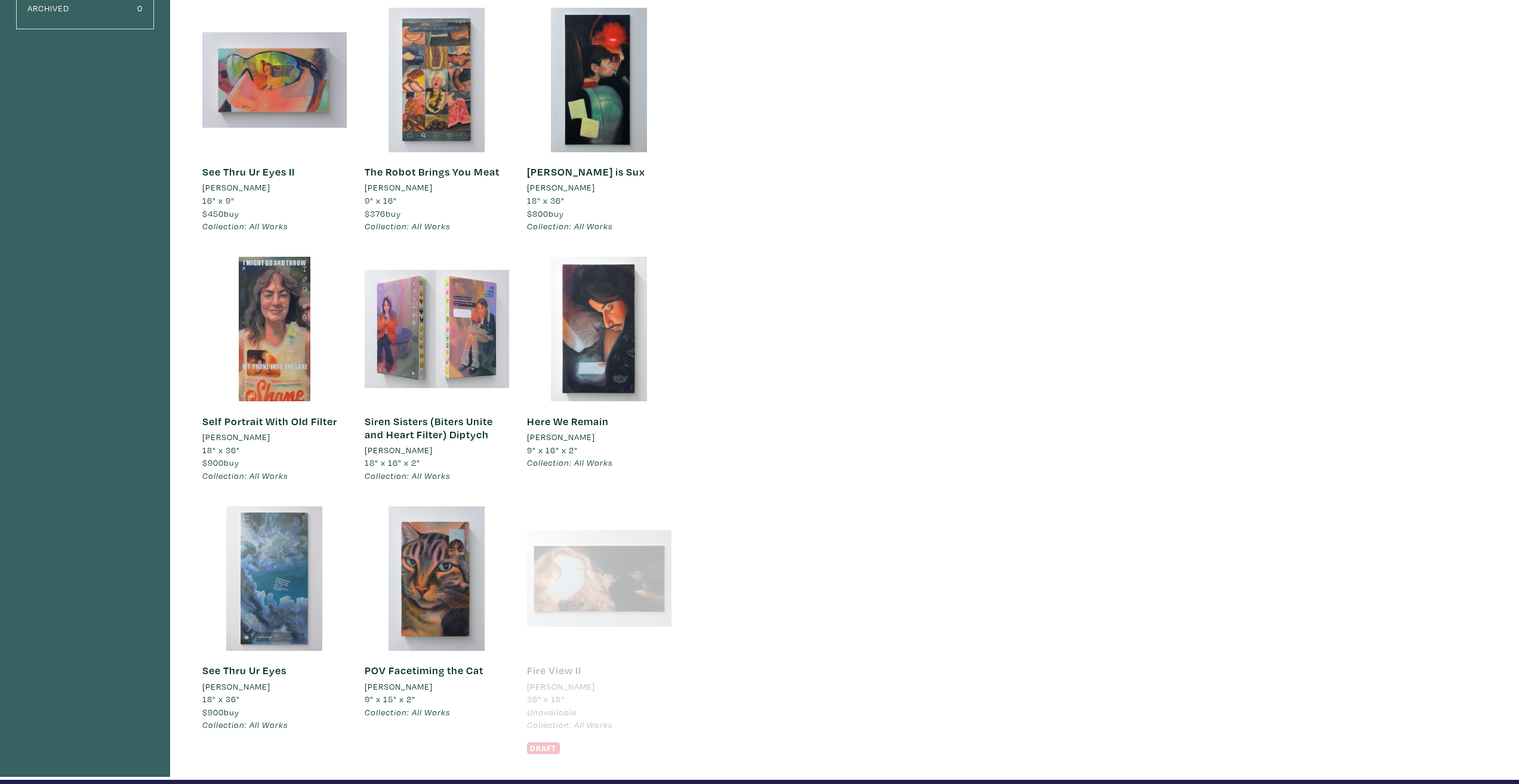
scroll to position [358, 0]
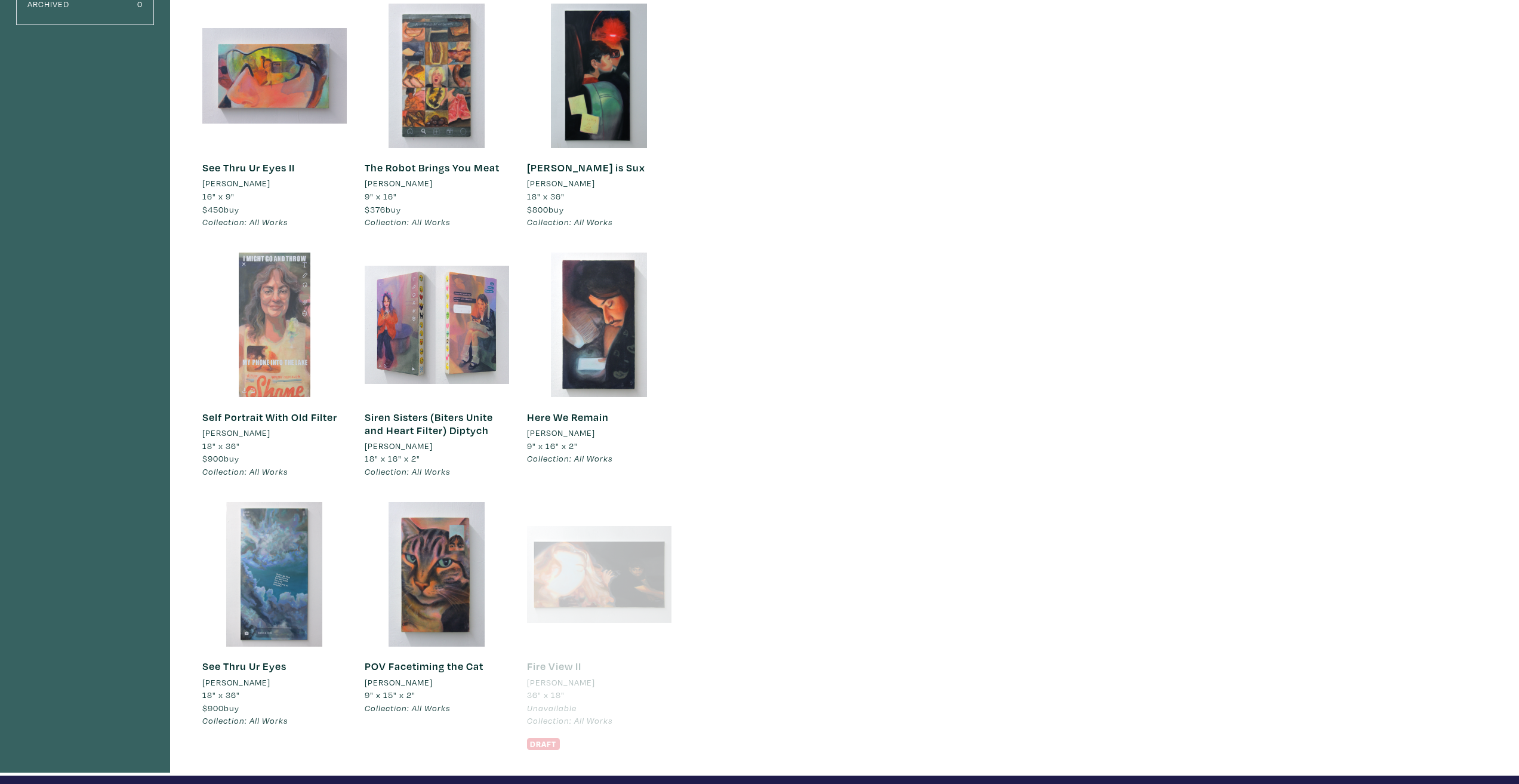
click at [243, 358] on div at bounding box center [274, 324] width 145 height 145
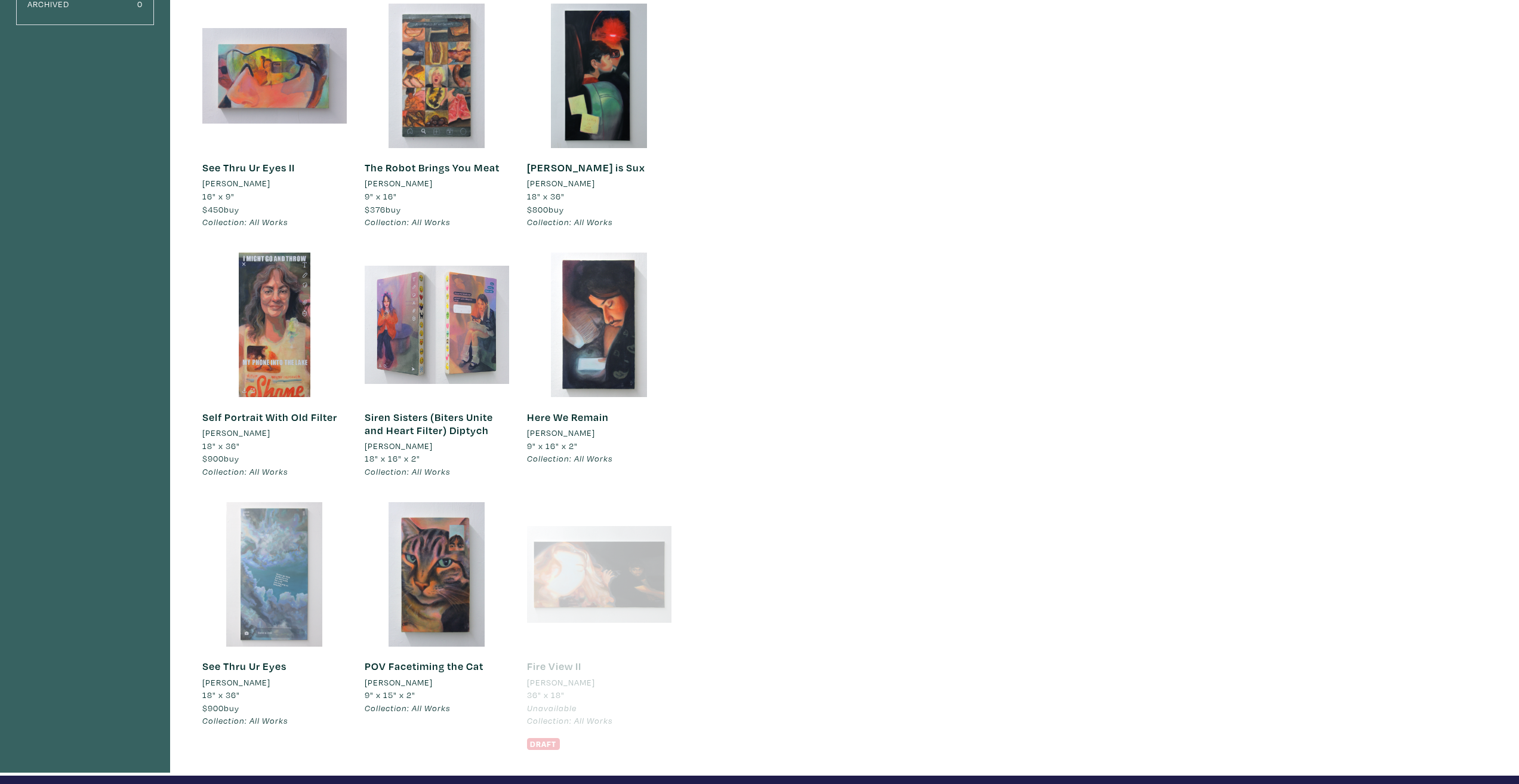
click at [255, 607] on div at bounding box center [274, 574] width 145 height 145
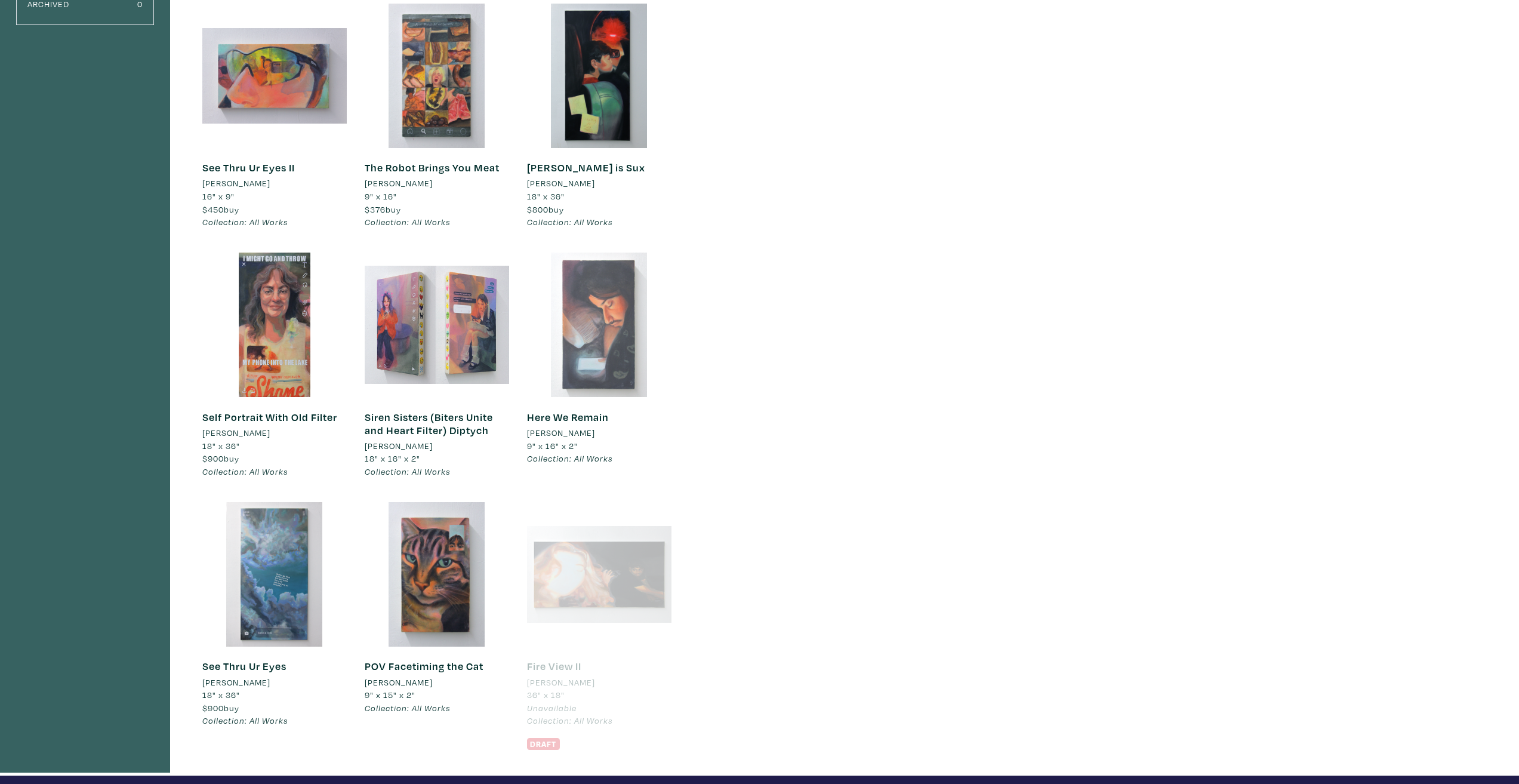
click at [586, 344] on div at bounding box center [599, 324] width 145 height 145
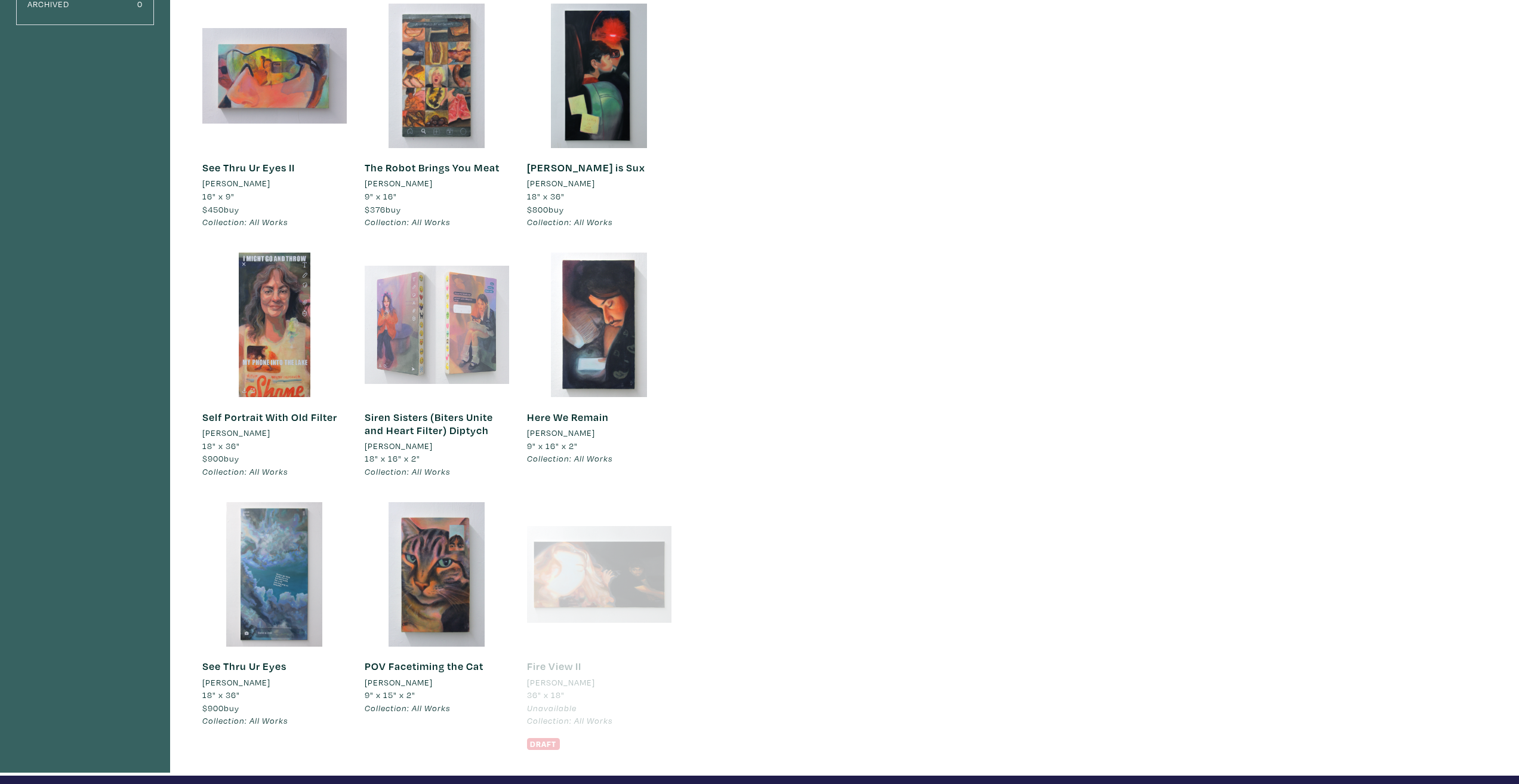
click at [452, 377] on div at bounding box center [437, 324] width 145 height 145
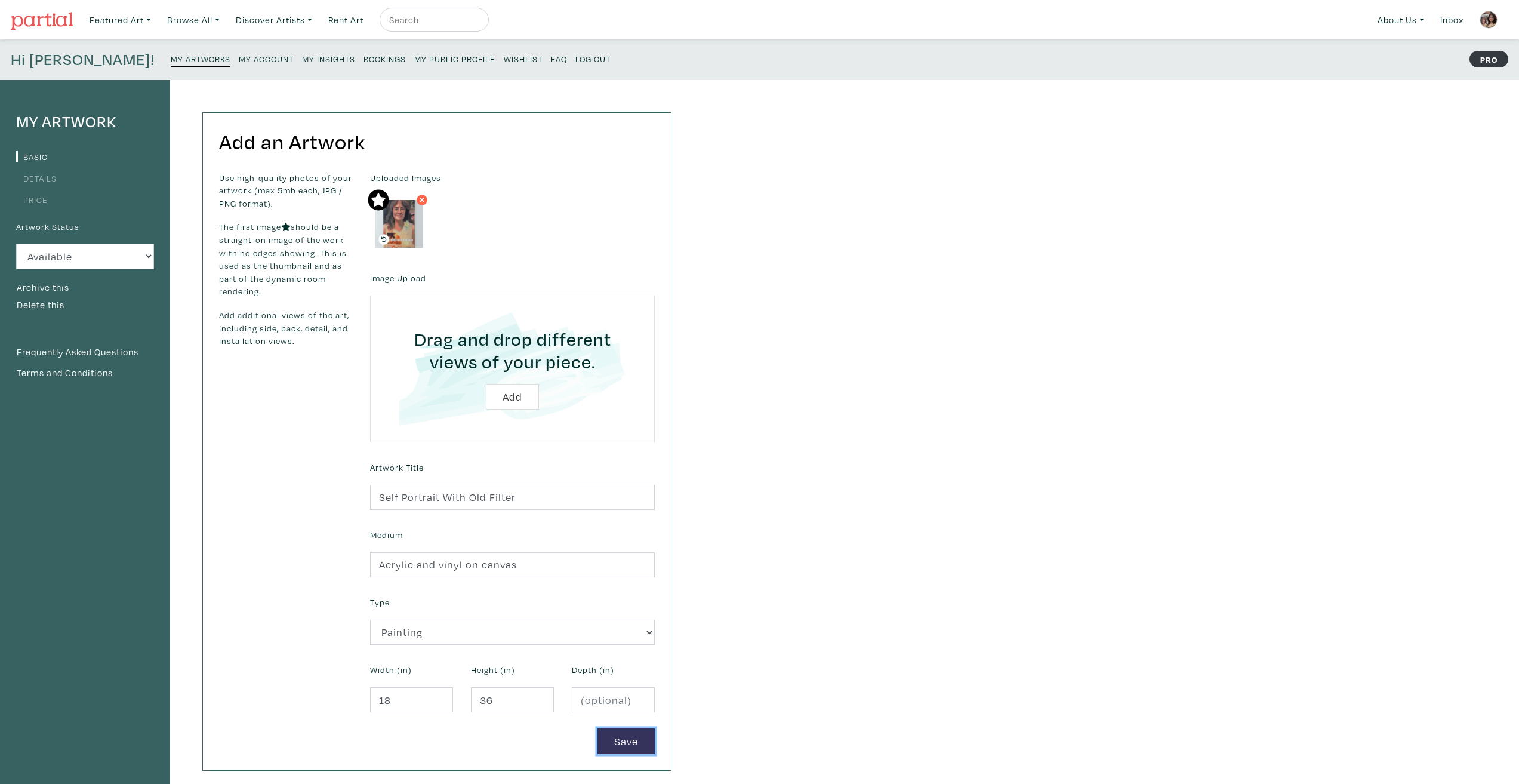
click at [640, 737] on button "Save" at bounding box center [626, 741] width 58 height 25
click at [640, 746] on button "Save" at bounding box center [626, 741] width 58 height 25
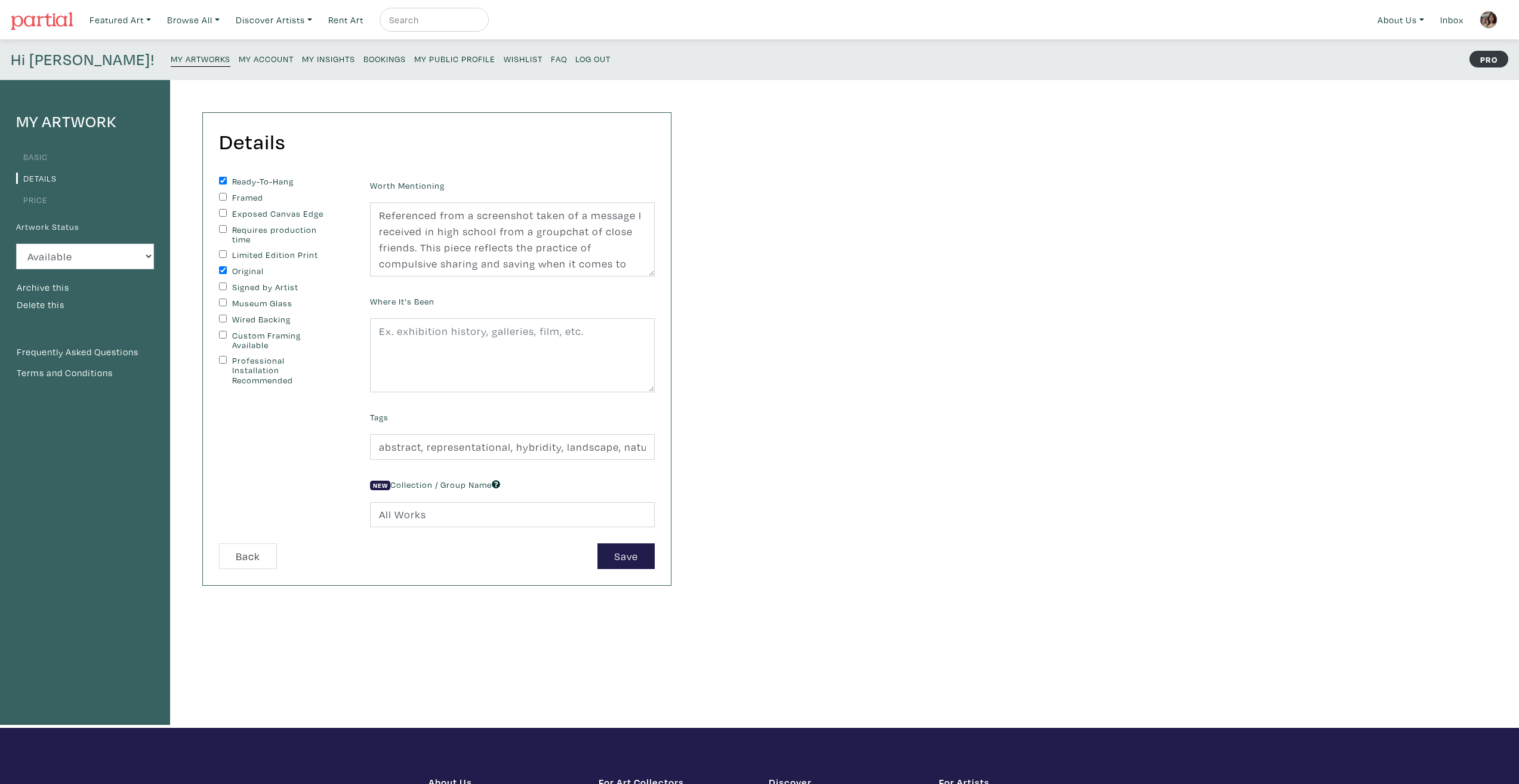
click at [252, 289] on label "Signed by Artist" at bounding box center [282, 287] width 100 height 10
click at [227, 289] on input "Signed by Artist" at bounding box center [223, 286] width 8 height 8
checkbox input "true"
click at [222, 211] on input "Exposed Canvas Edge" at bounding box center [223, 212] width 8 height 8
checkbox input "true"
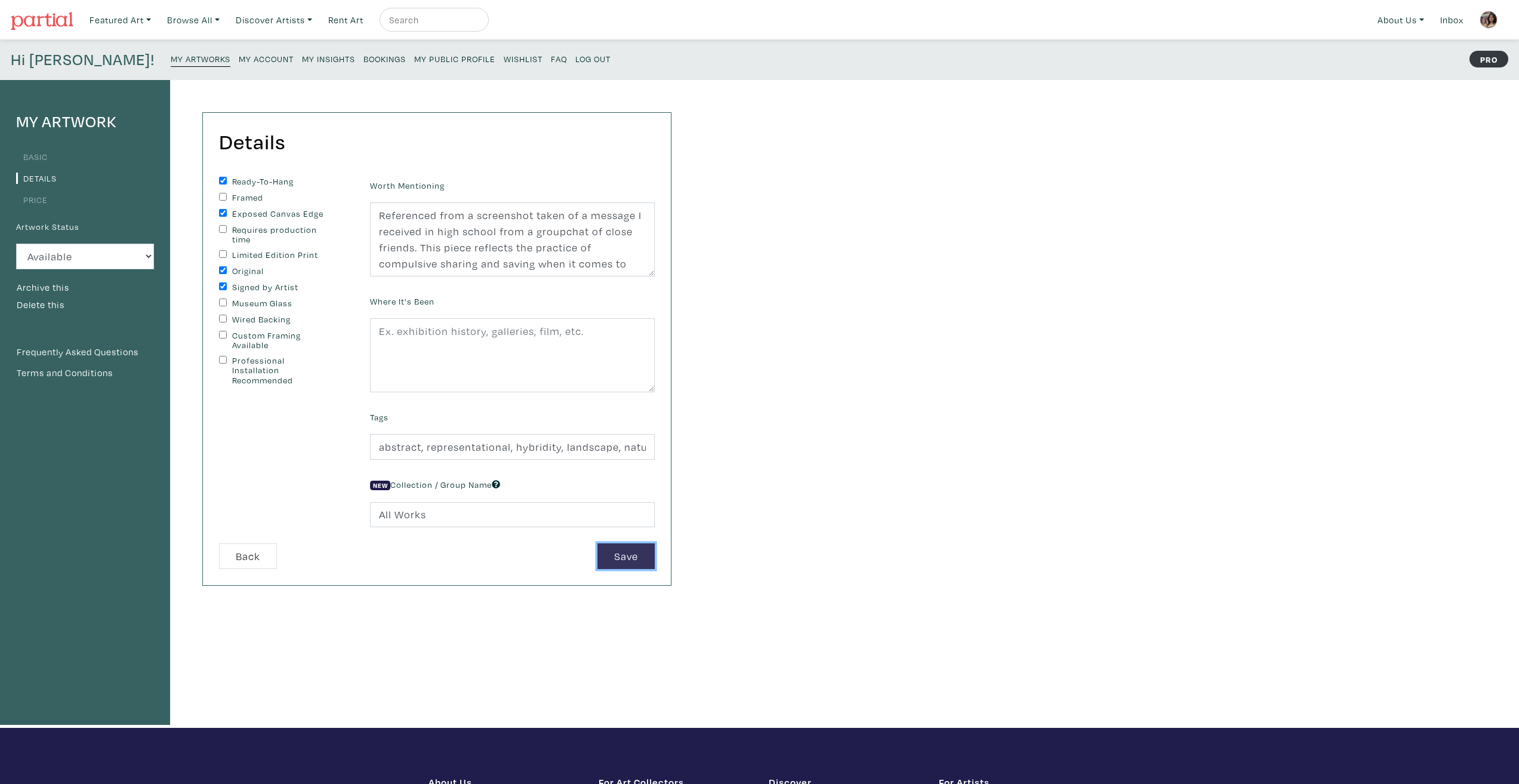
click at [641, 549] on button "Save" at bounding box center [626, 556] width 58 height 25
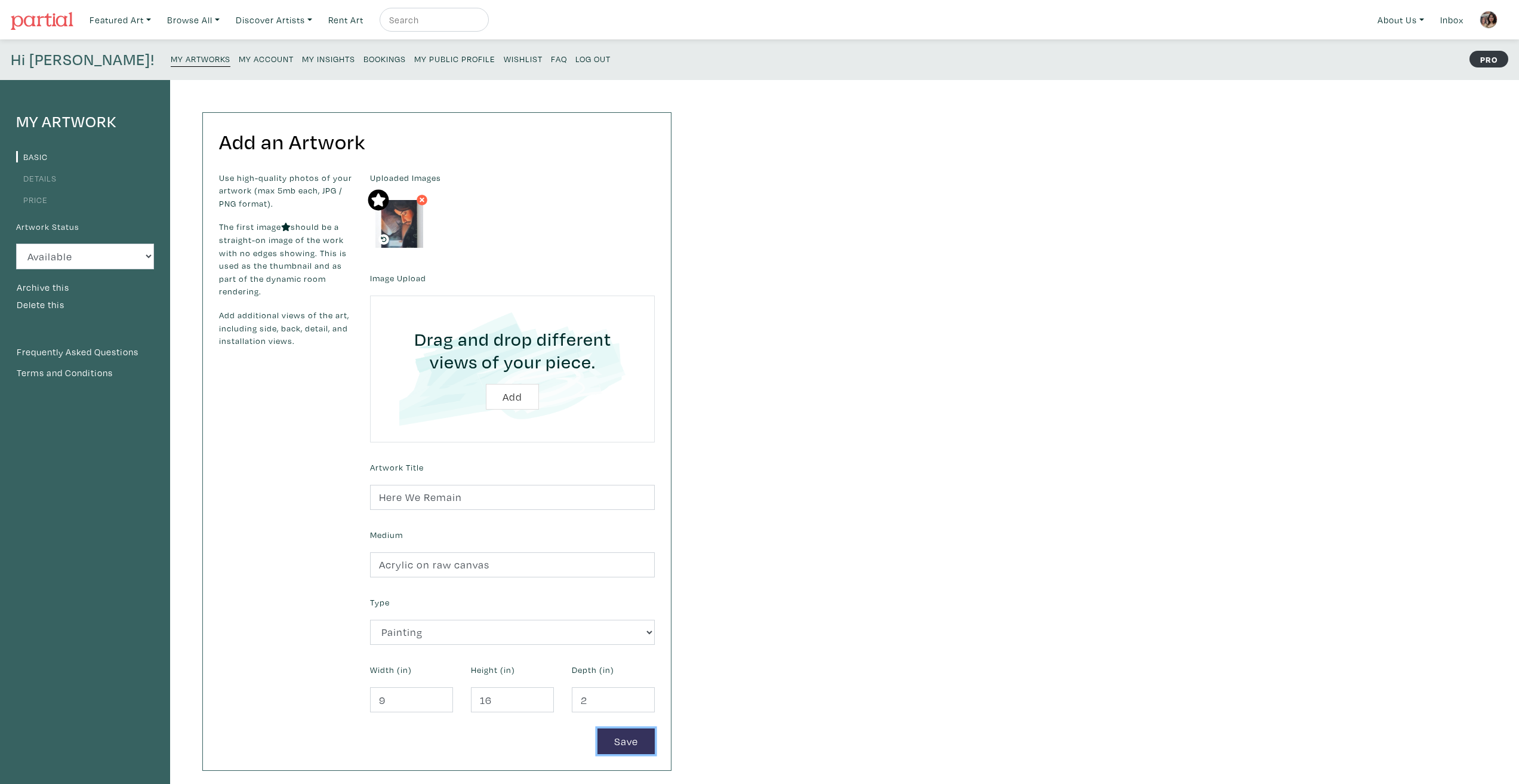
click at [624, 743] on button "Save" at bounding box center [626, 741] width 58 height 25
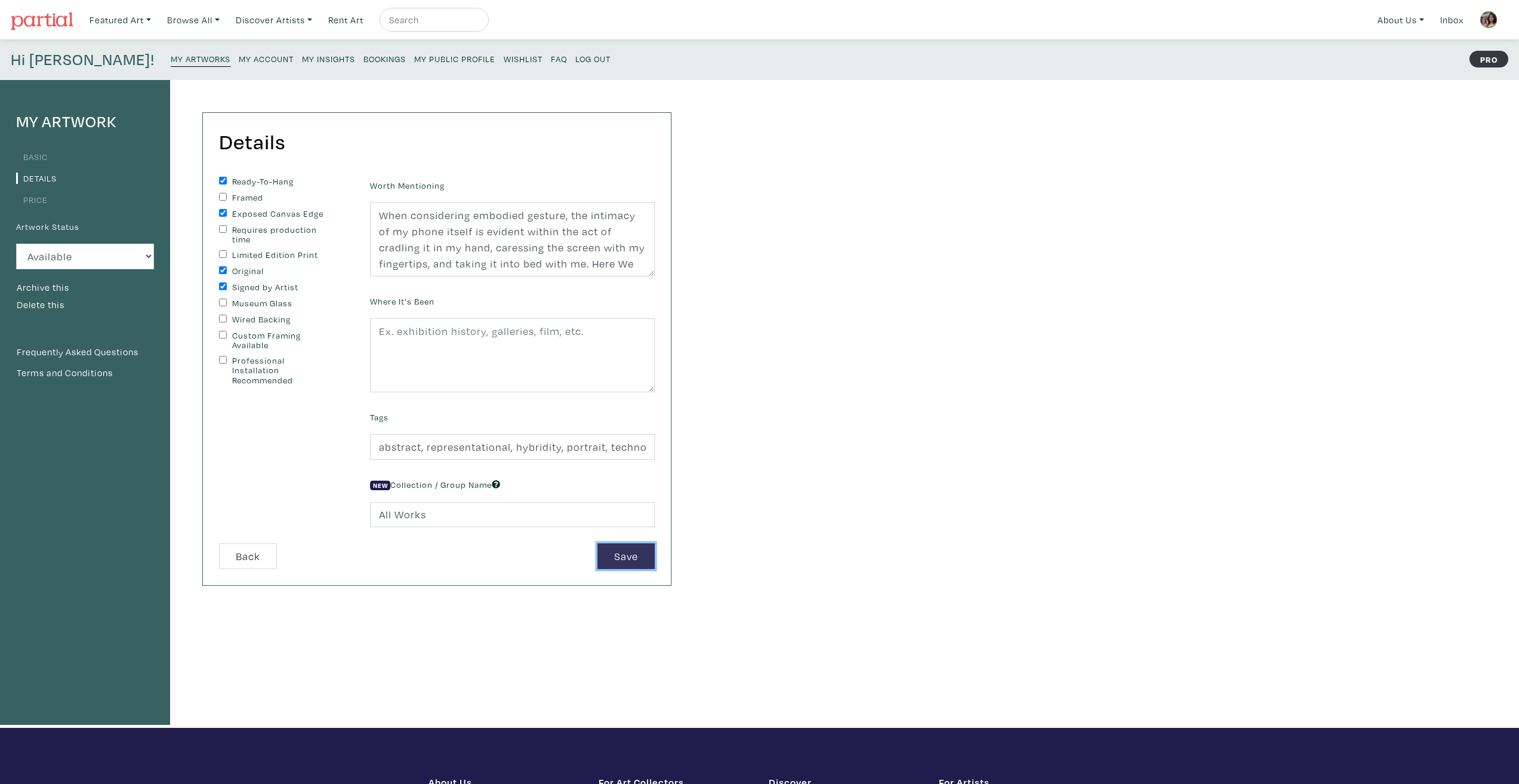
click at [613, 555] on button "Save" at bounding box center [626, 556] width 58 height 25
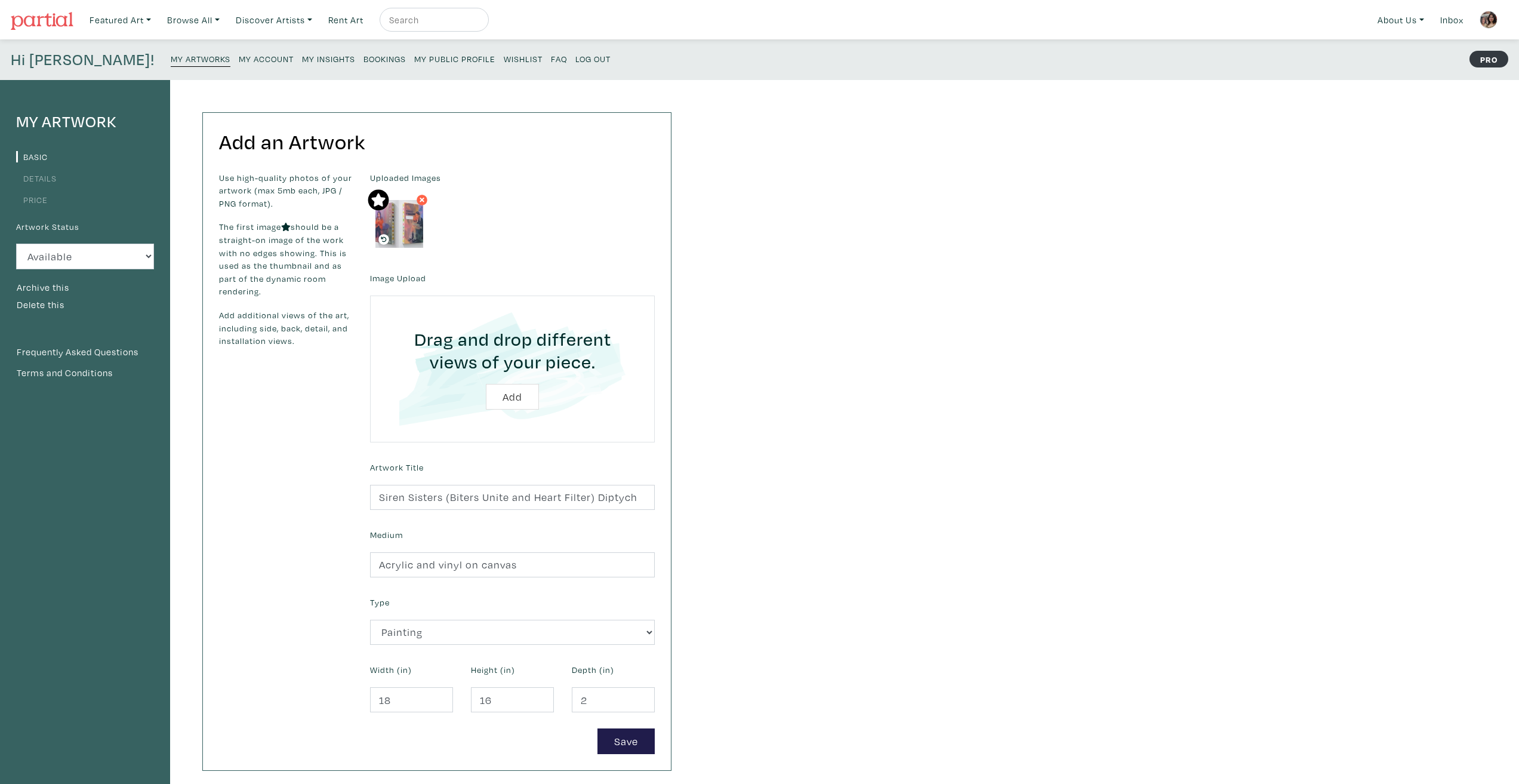
click at [992, 481] on div "My Artwork Basic Details Price Artwork Status Available Sold Rented Unavailable…" at bounding box center [759, 433] width 1519 height 706
click at [636, 740] on button "Save" at bounding box center [626, 741] width 58 height 25
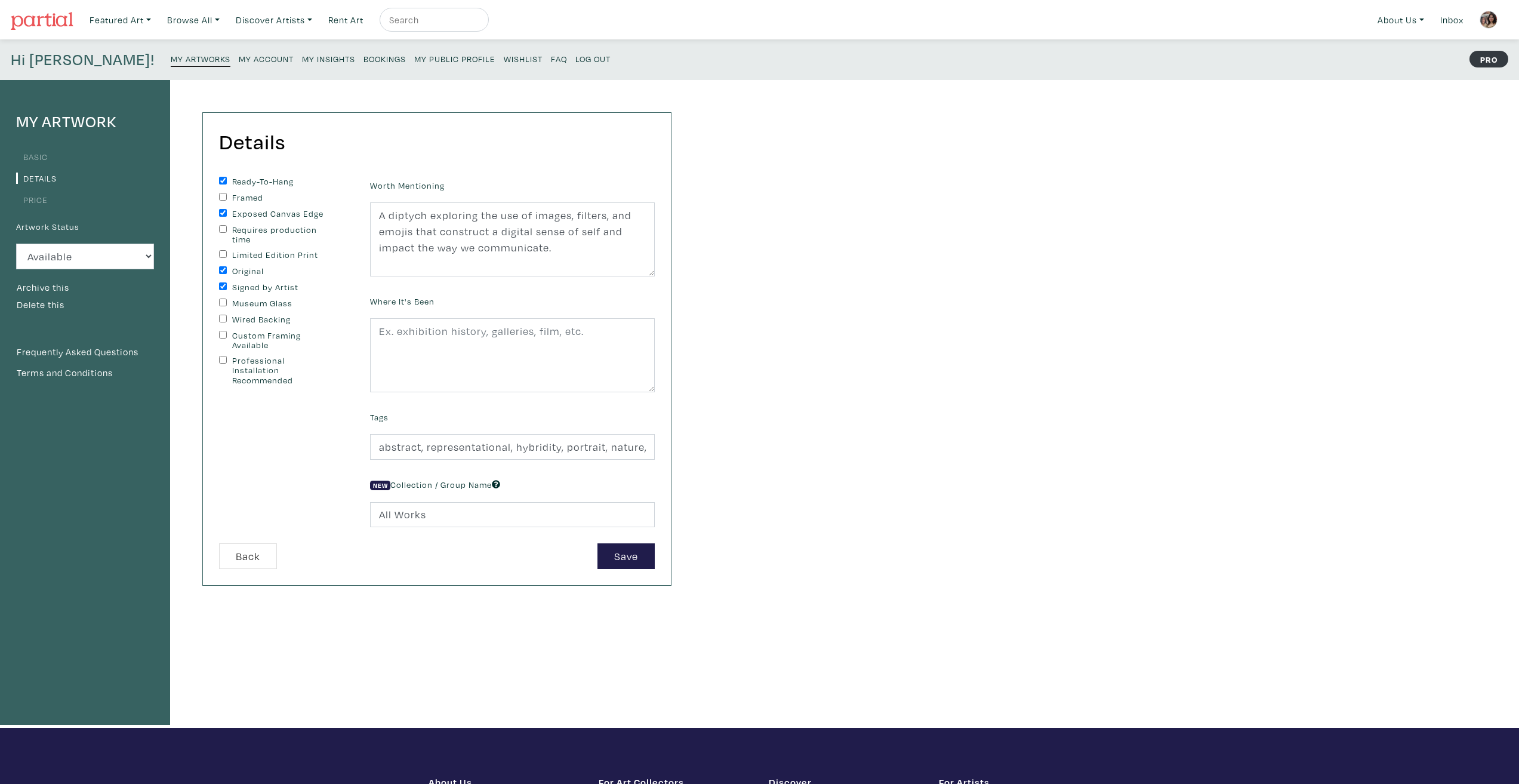
click at [1024, 552] on div "My Artwork Basic Details Price Artwork Status Available Sold Rented Unavailable…" at bounding box center [759, 404] width 1519 height 648
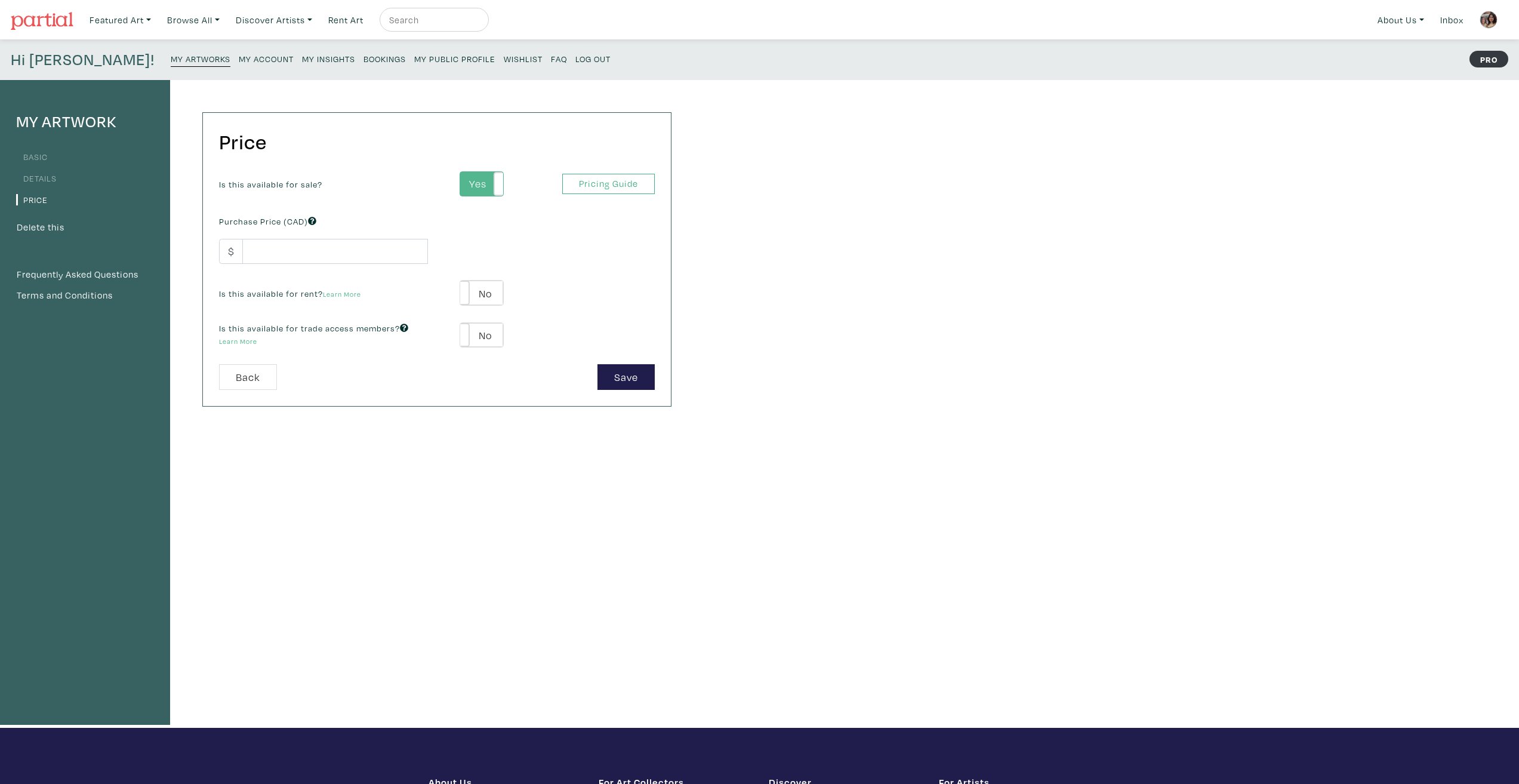
click at [492, 174] on label "Yes" at bounding box center [481, 184] width 42 height 24
type input "-1"
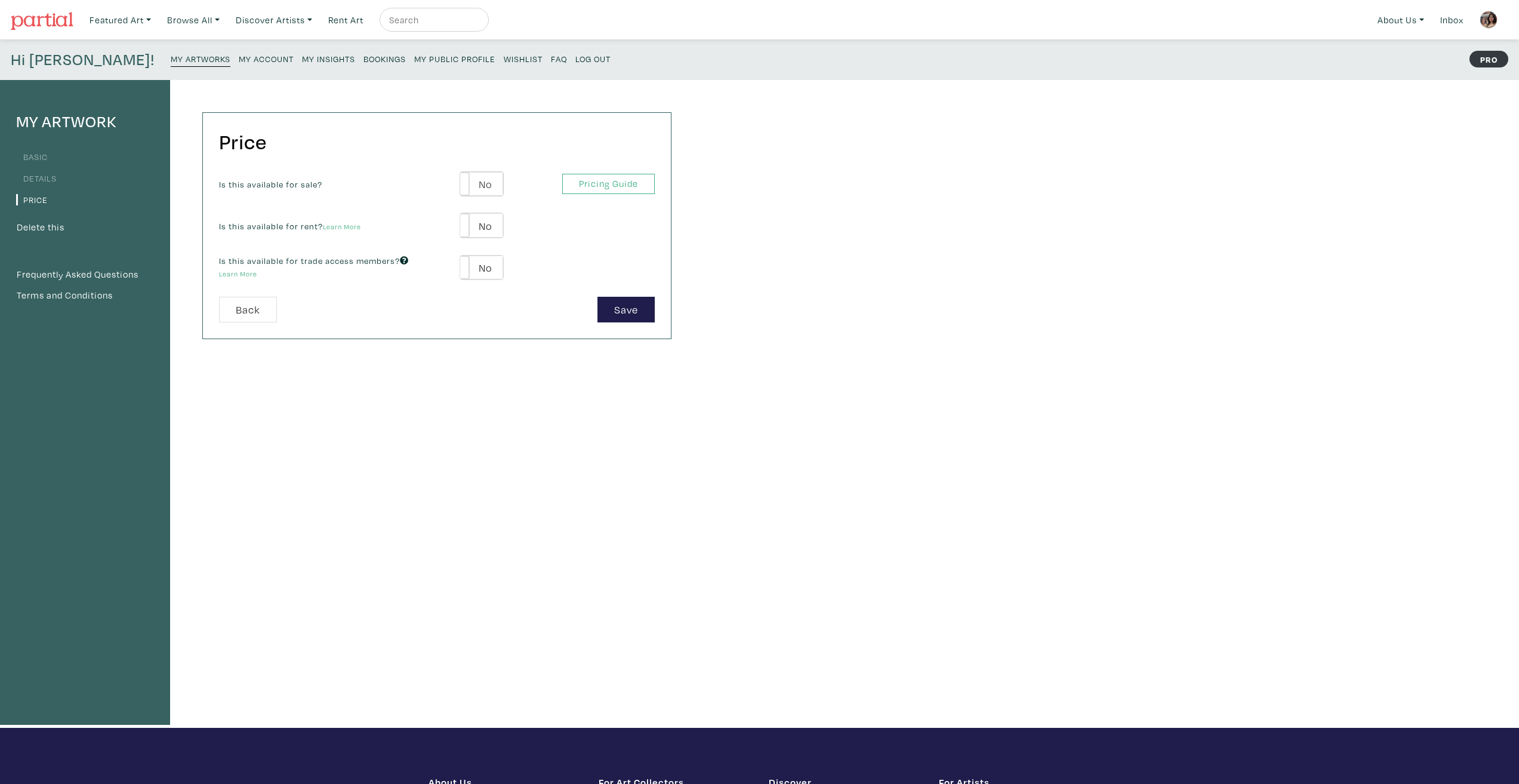
click at [492, 174] on label "No" at bounding box center [481, 184] width 42 height 24
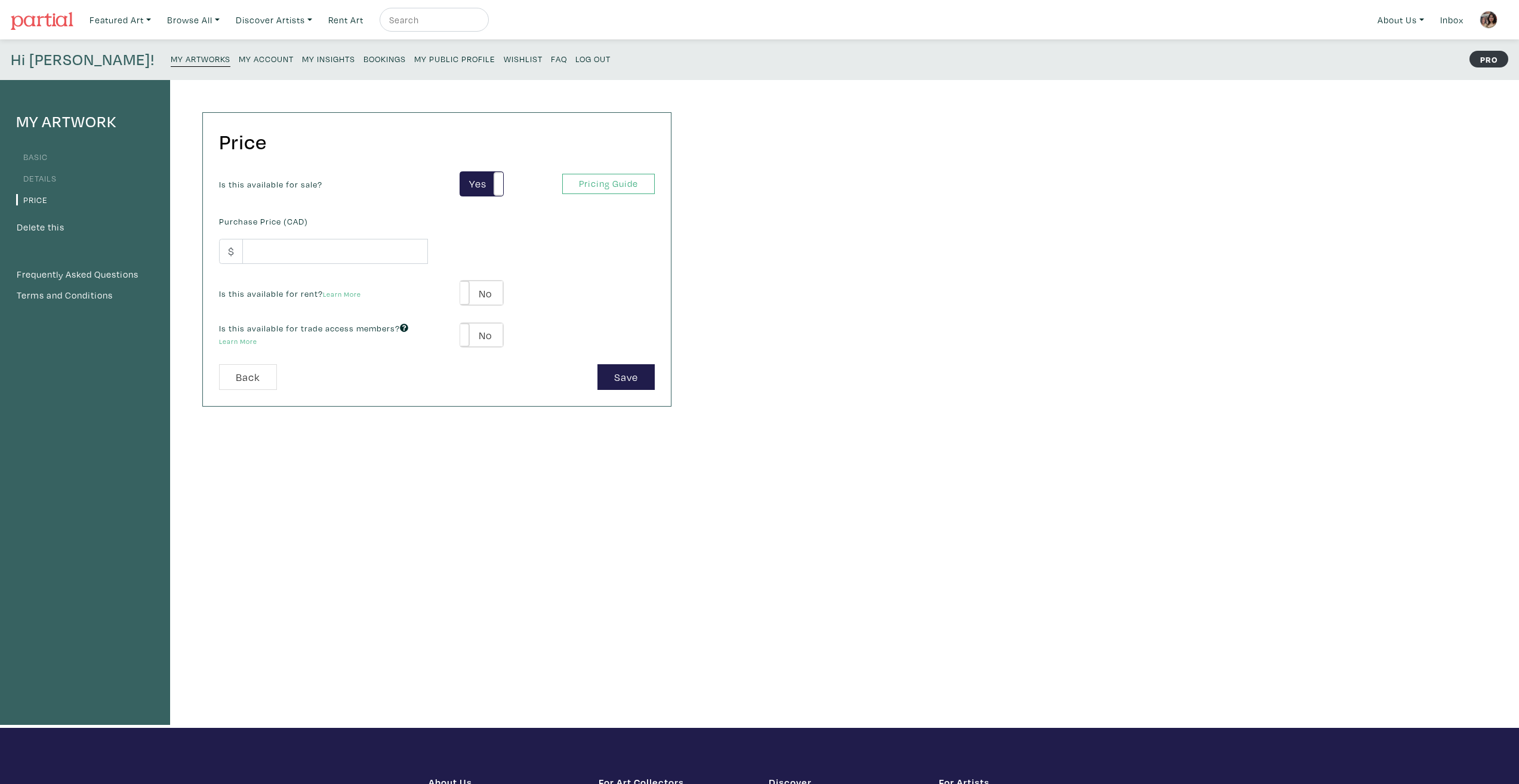
click at [321, 269] on div "Is this available for sale? Yes No Yes No Pricing Guide PRO Purchase Price (CAD…" at bounding box center [437, 268] width 453 height 193
click at [317, 263] on input "number" at bounding box center [335, 251] width 186 height 25
type input "900"
click at [505, 480] on div "Price Is this available for sale? Yes No Yes No Pricing Guide PRO Purchase Pric…" at bounding box center [425, 404] width 510 height 648
click at [593, 385] on div "Save" at bounding box center [550, 377] width 227 height 25
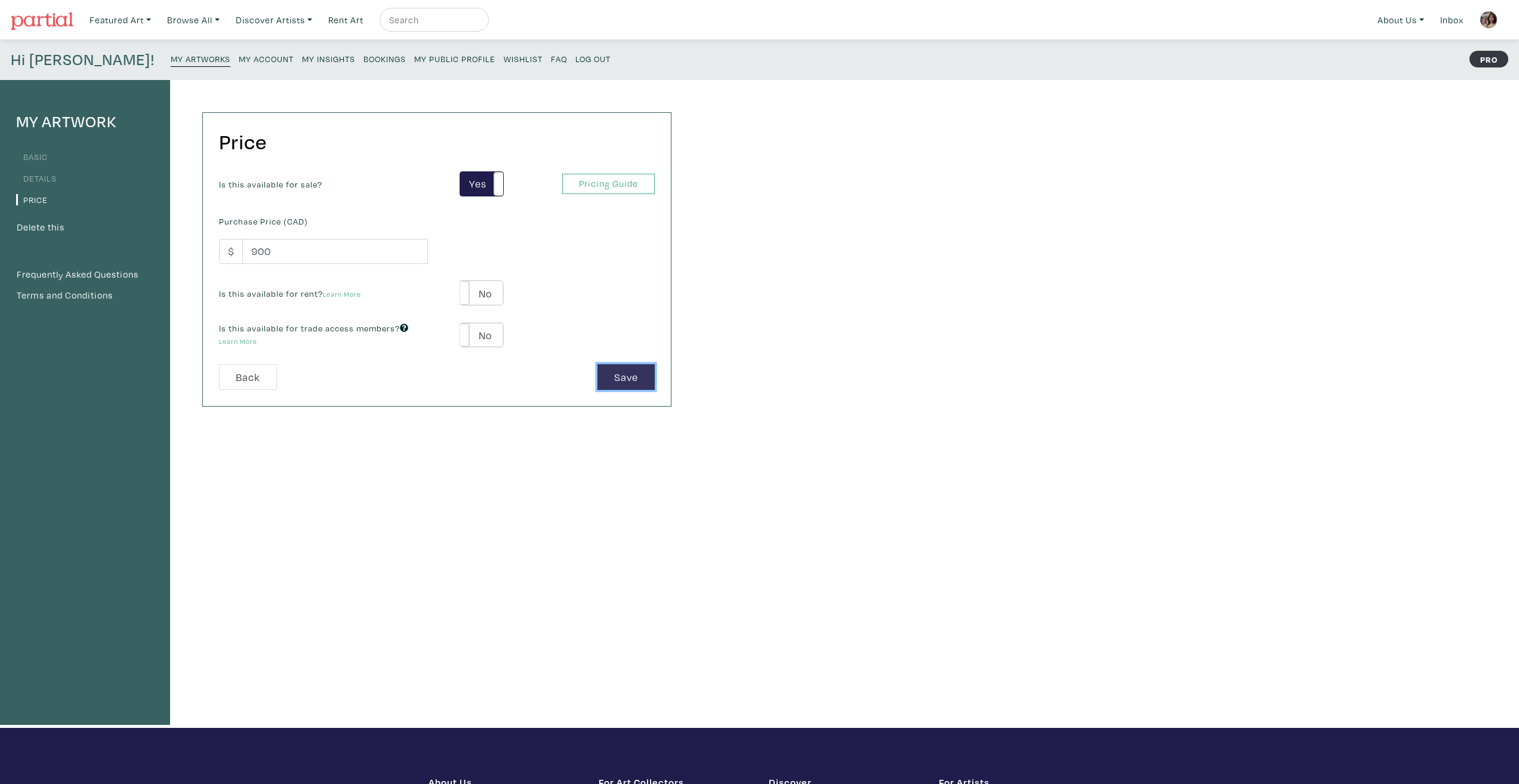
click at [626, 382] on button "Save" at bounding box center [626, 377] width 58 height 25
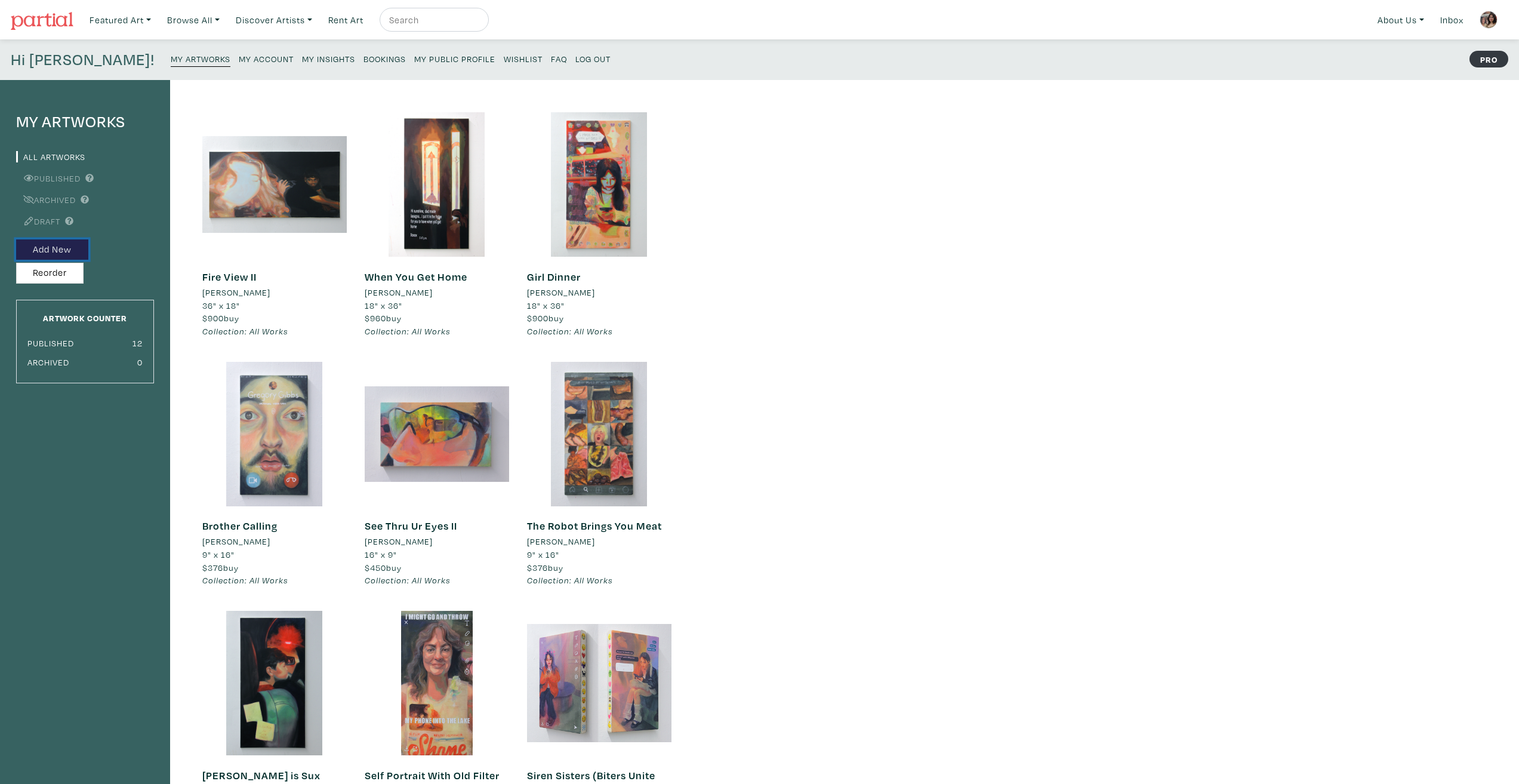
click at [26, 252] on button "Add New" at bounding box center [52, 249] width 72 height 21
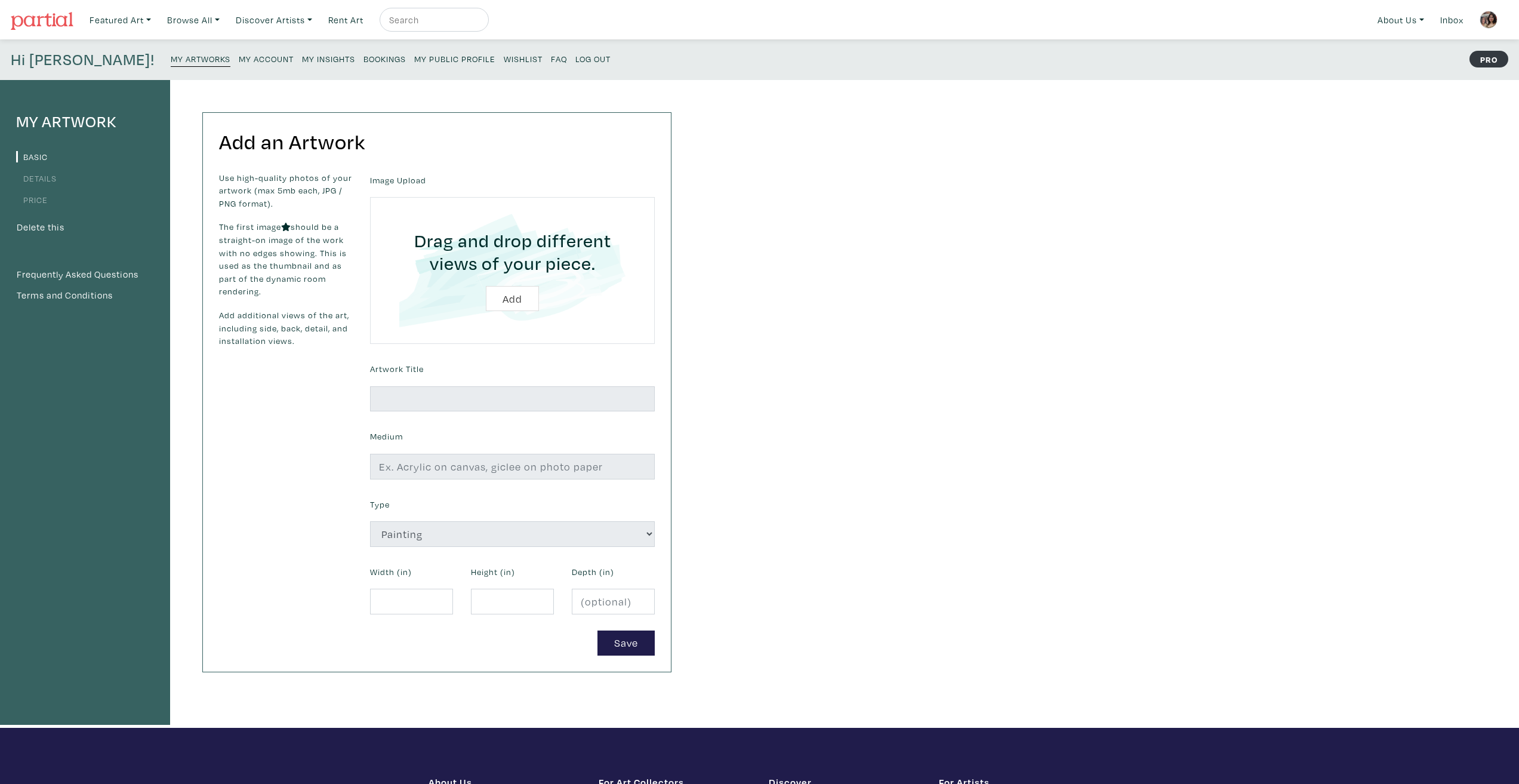
click at [860, 503] on div "My Artwork Basic Details Price Delete this Frequently Asked Questions Terms and…" at bounding box center [759, 404] width 1519 height 648
click at [521, 297] on input "file" at bounding box center [512, 270] width 251 height 113
type input "C:\fakepath\th-fire-view-i.png"
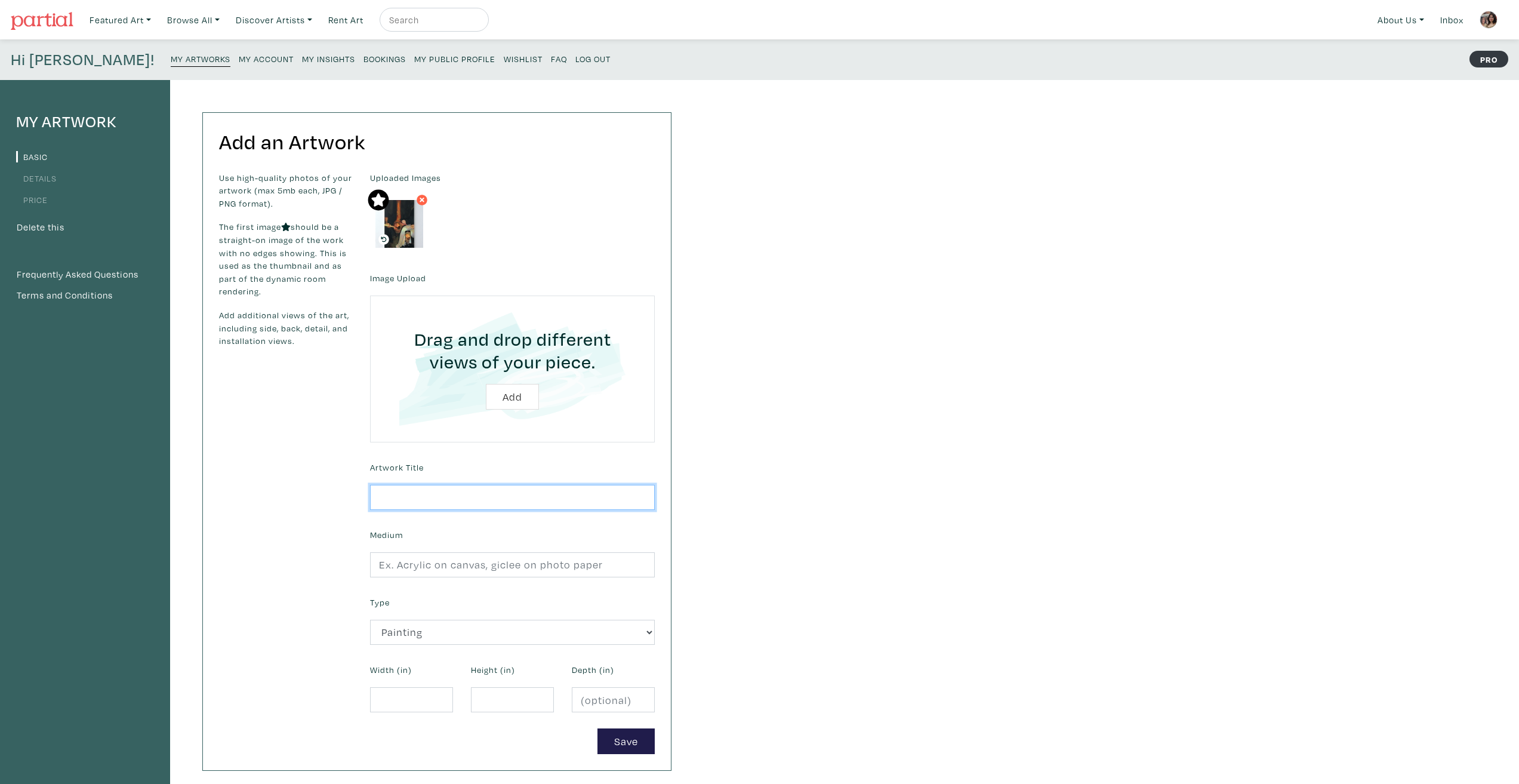
click at [480, 505] on input "text" at bounding box center [512, 498] width 285 height 25
paste input "Fire View I showcases the contemporary reality of growing up using a smartphone…"
type input "Fire View I showcases the contemporary reality of growing up using a smartphone…"
click at [532, 498] on input "Fire View I showcases the contemporary reality of growing up using a smartphone…" at bounding box center [512, 498] width 285 height 25
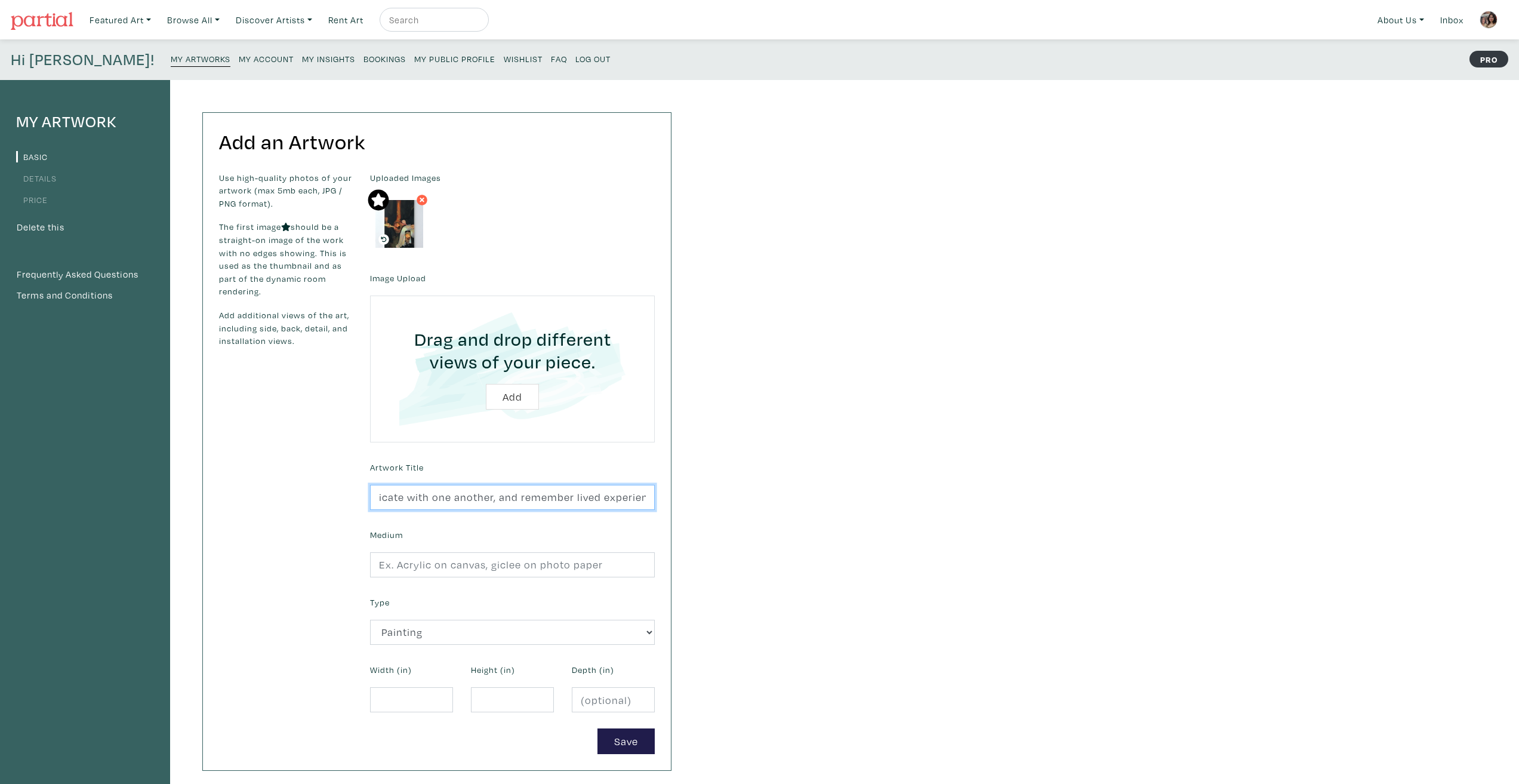
click at [532, 498] on input "Fire View I showcases the contemporary reality of growing up using a smartphone…" at bounding box center [512, 498] width 285 height 25
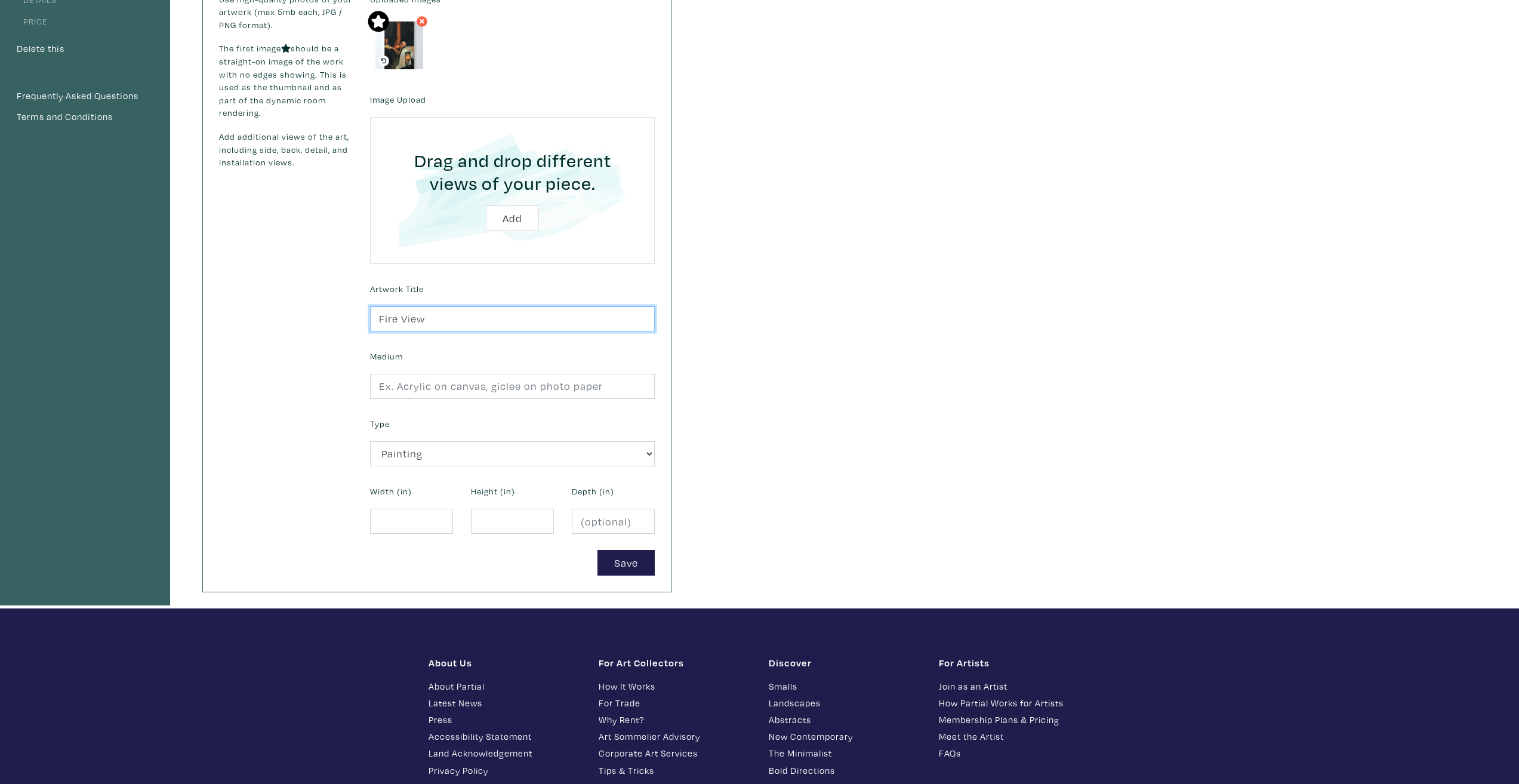
scroll to position [179, 0]
type input "Fire View"
click at [492, 373] on input "text" at bounding box center [512, 386] width 285 height 25
type input "Acrylic on canvas"
click at [435, 508] on input "number" at bounding box center [411, 521] width 83 height 25
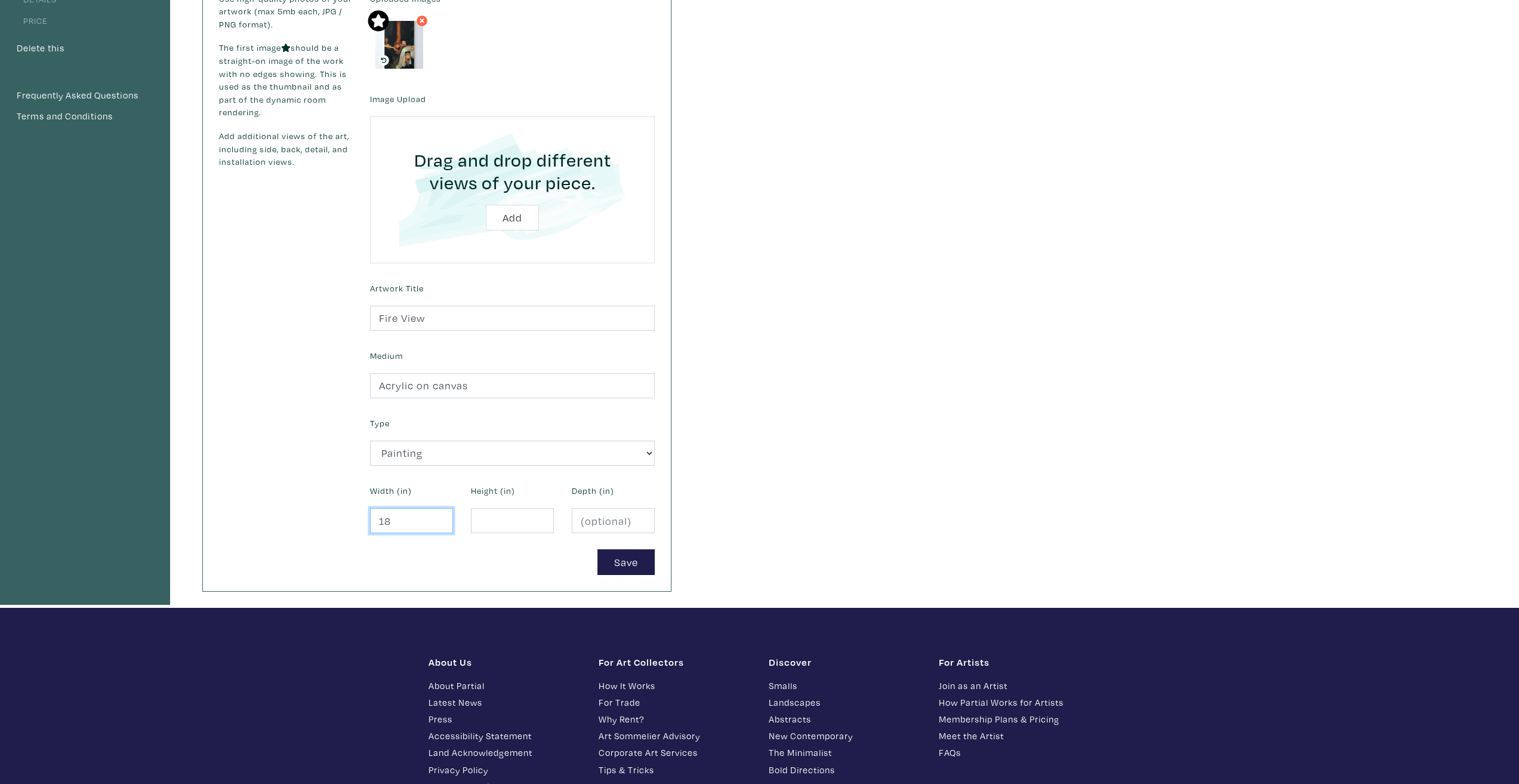
type input "18"
click at [494, 524] on input "number" at bounding box center [512, 521] width 83 height 25
type input "36"
click at [613, 559] on button "Save" at bounding box center [626, 562] width 58 height 25
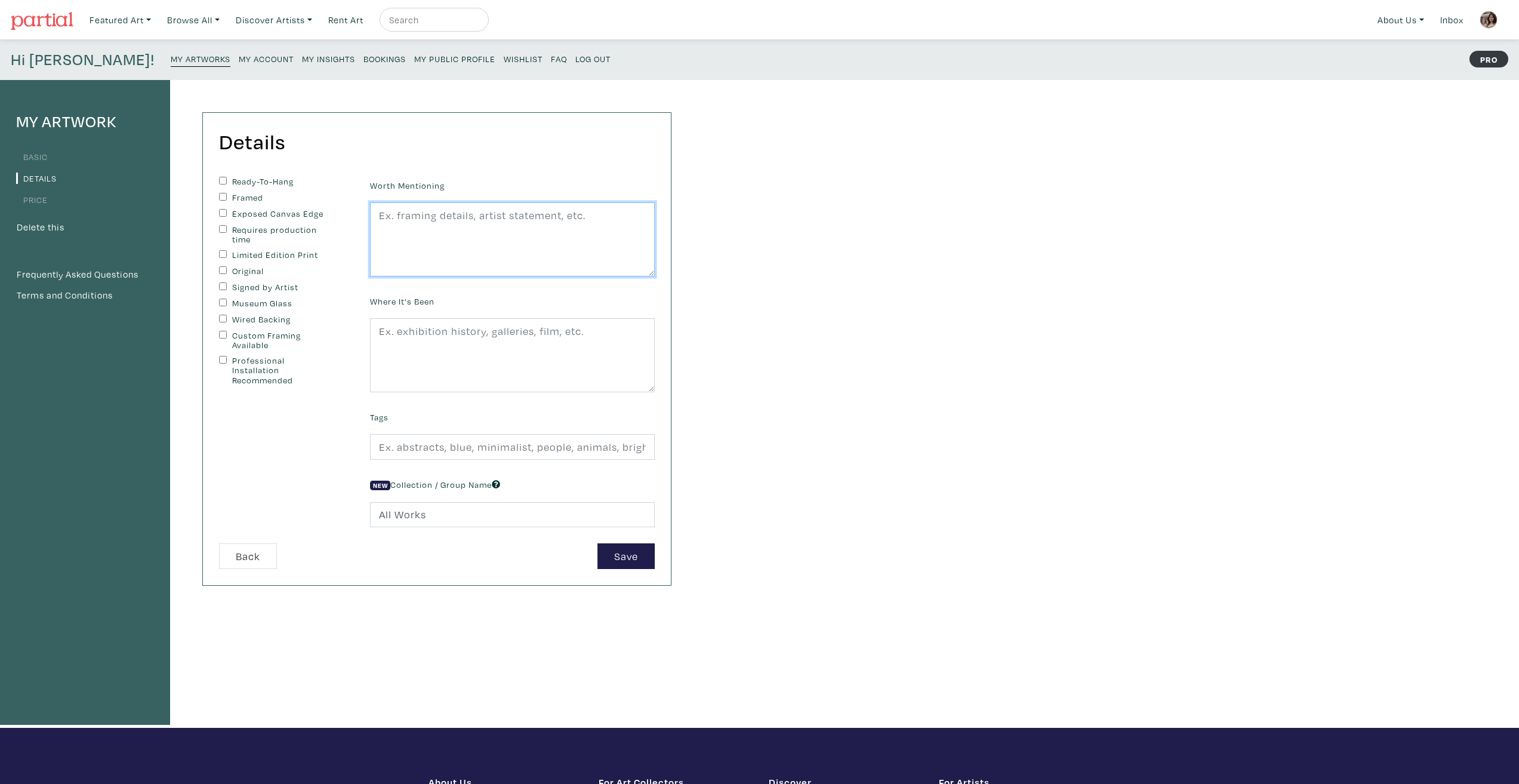
click at [449, 256] on textarea at bounding box center [512, 239] width 285 height 74
paste textarea "Fire View I showcases the contemporary reality of growing up using a smartphone…"
type textarea "Fire View I showcases the contemporary reality of growing up using a smartphone…"
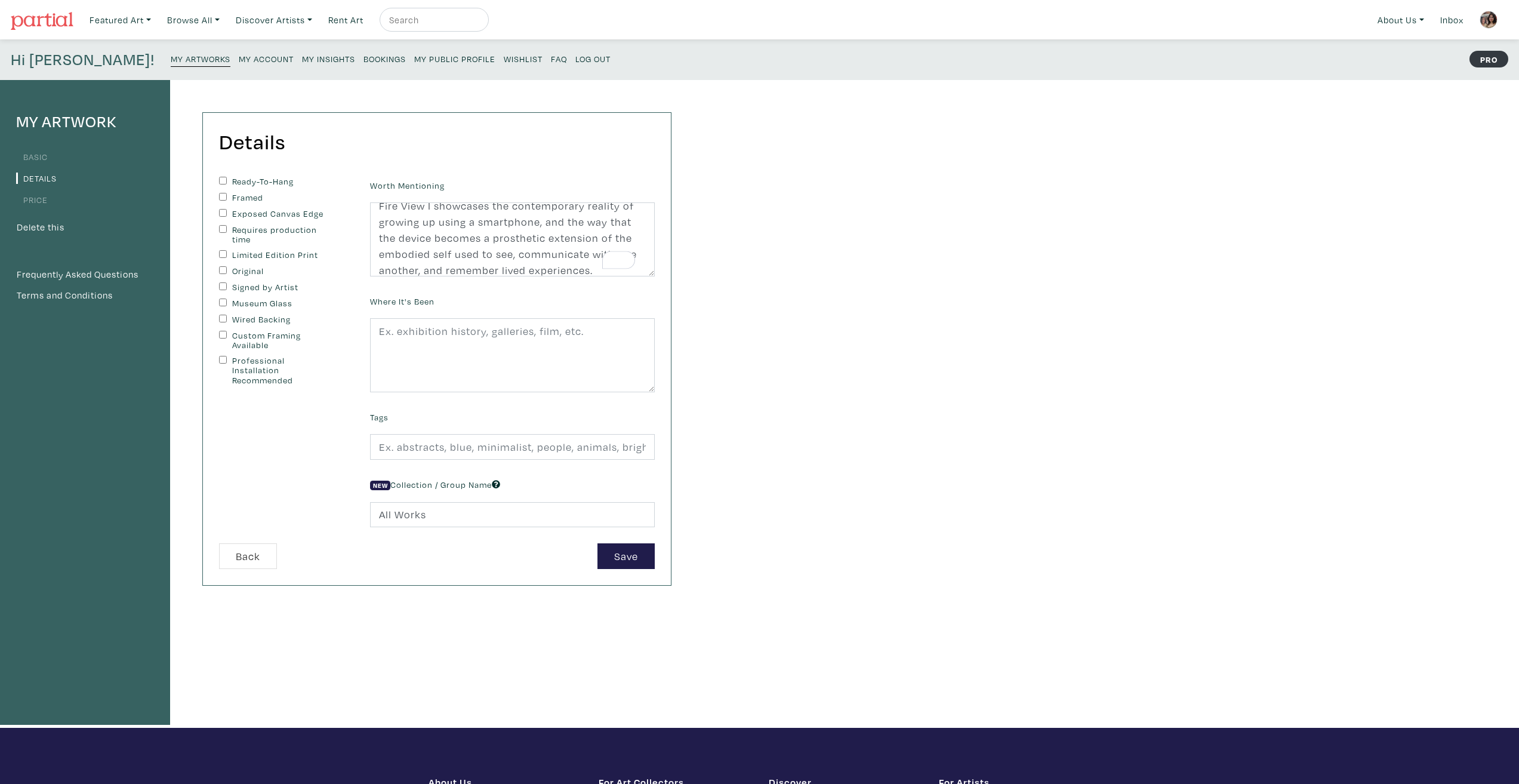
click at [220, 183] on input "Ready-To-Hang" at bounding box center [223, 180] width 8 height 8
checkbox input "true"
click at [220, 198] on input "Framed" at bounding box center [223, 196] width 8 height 8
checkbox input "false"
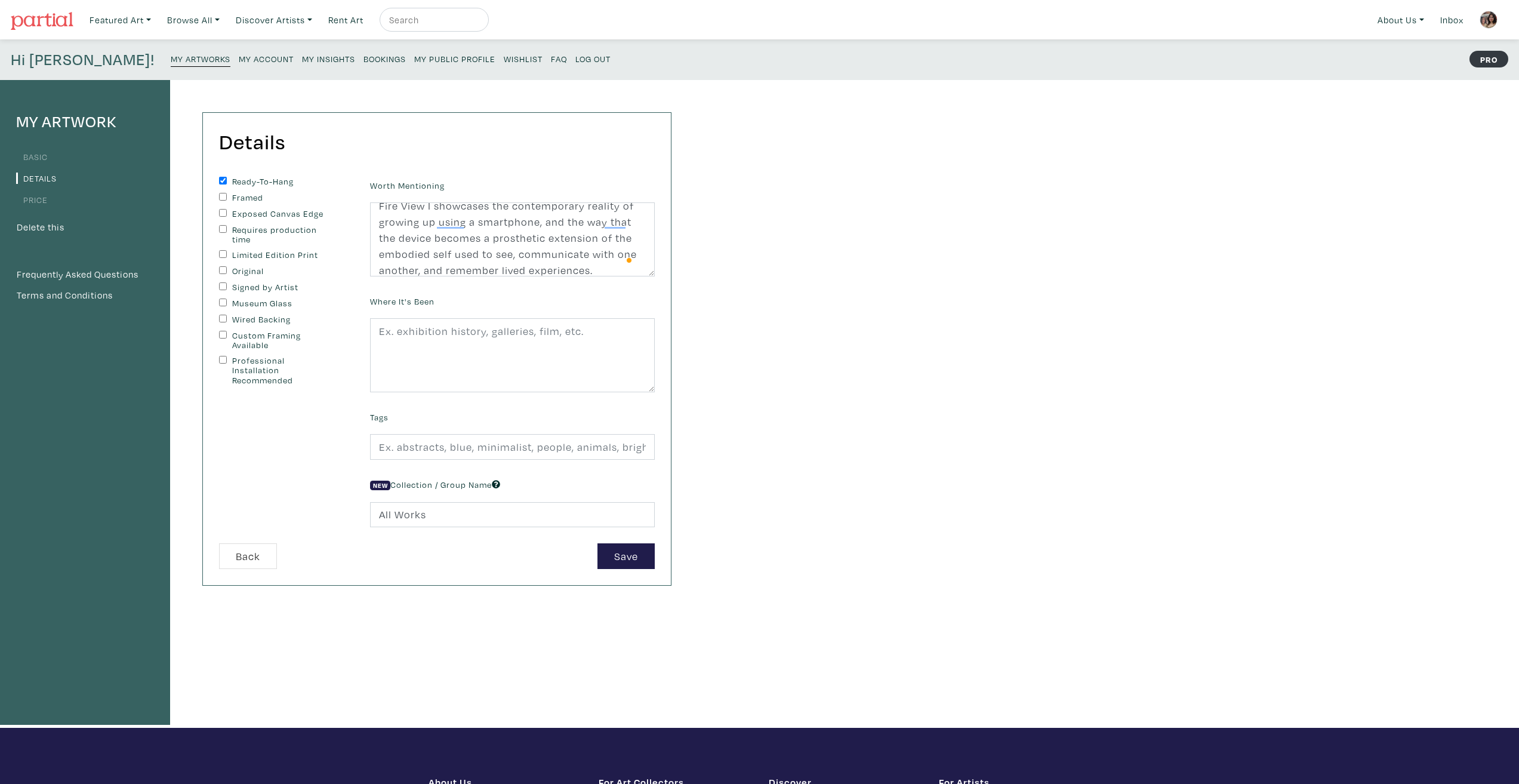
click at [222, 214] on input "Exposed Canvas Edge" at bounding box center [223, 212] width 8 height 8
checkbox input "true"
click at [218, 271] on div "Ready-To-Hang Framed Exposed Canvas Edge Requires production time Limited Editi…" at bounding box center [285, 360] width 151 height 366
click at [219, 268] on input "Original" at bounding box center [223, 270] width 8 height 8
checkbox input "true"
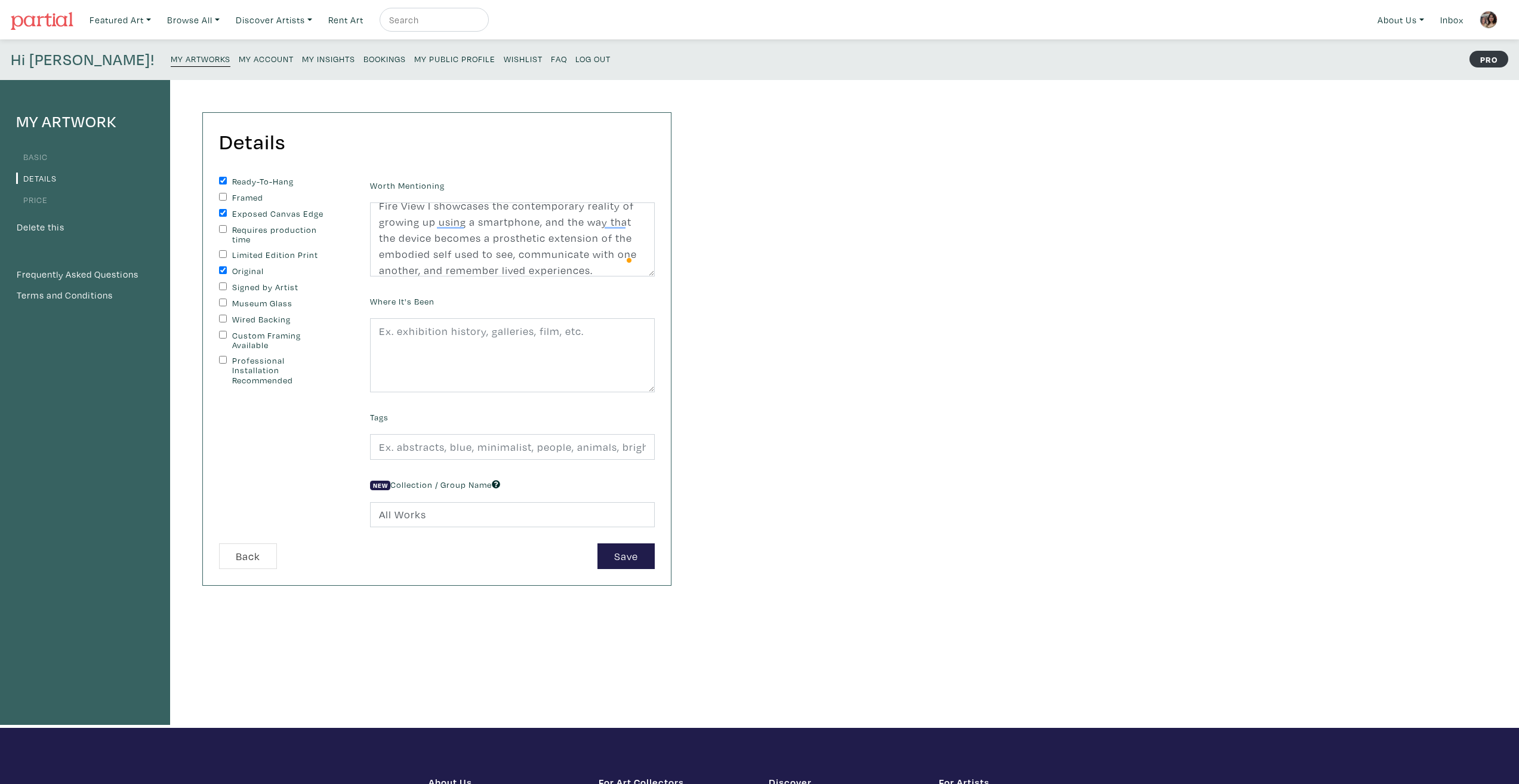
click at [222, 292] on div "Signed by Artist" at bounding box center [286, 288] width 133 height 11
click at [220, 286] on input "Signed by Artist" at bounding box center [223, 286] width 8 height 8
checkbox input "true"
click at [321, 510] on div "Ready-To-Hang Framed Exposed Canvas Edge Requires production time Limited Editi…" at bounding box center [285, 360] width 151 height 366
click at [463, 445] on input "text" at bounding box center [512, 447] width 285 height 25
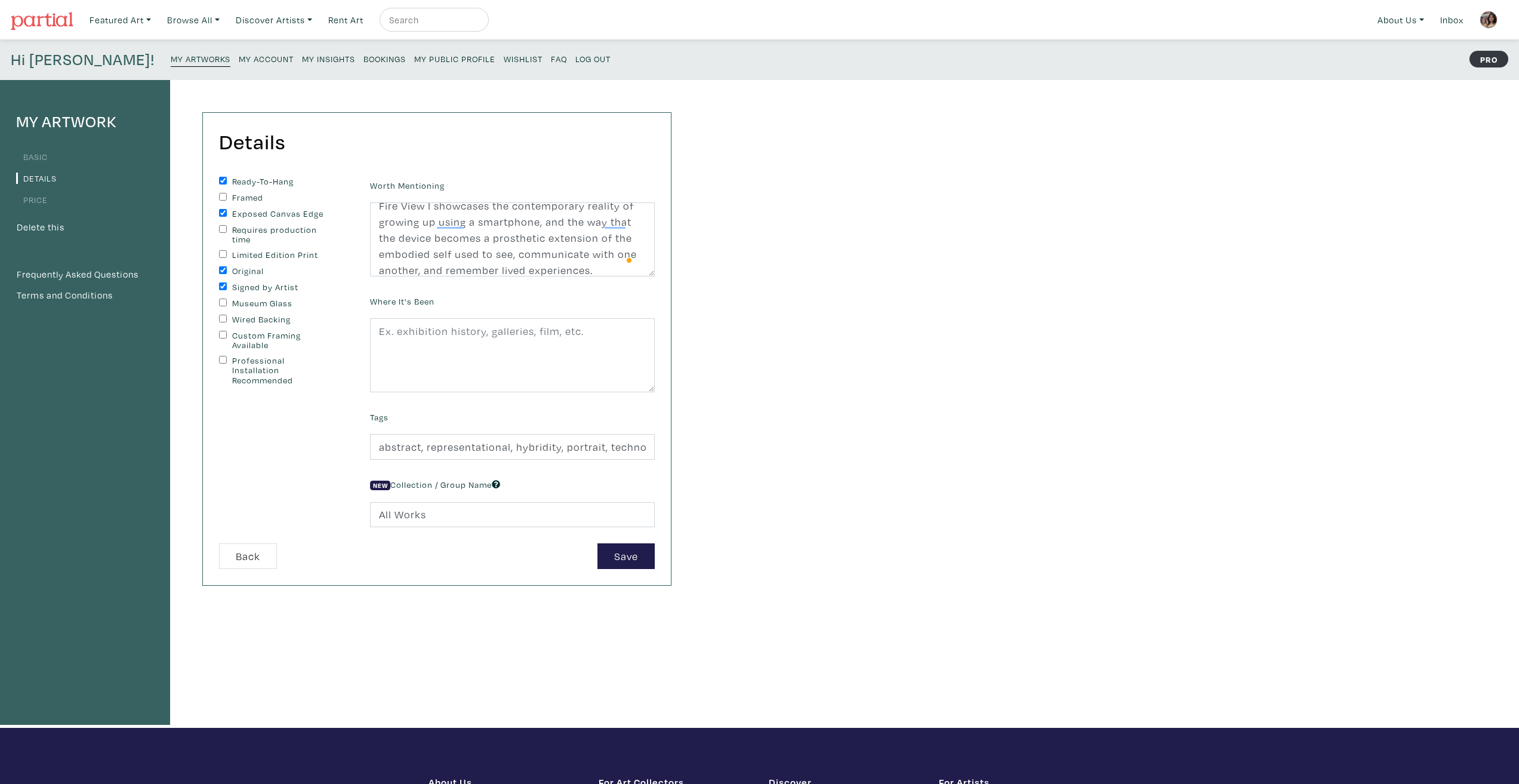
click at [611, 611] on div "Details You can change this at anytime. Ready-To-Hang Framed Exposed Canvas Edg…" at bounding box center [425, 404] width 510 height 648
click at [581, 449] on input "abstract, representational, hybridity, portrait, technology, love" at bounding box center [512, 447] width 285 height 25
click at [624, 450] on input "abstract, representational, hybridity, technology, love" at bounding box center [512, 447] width 285 height 25
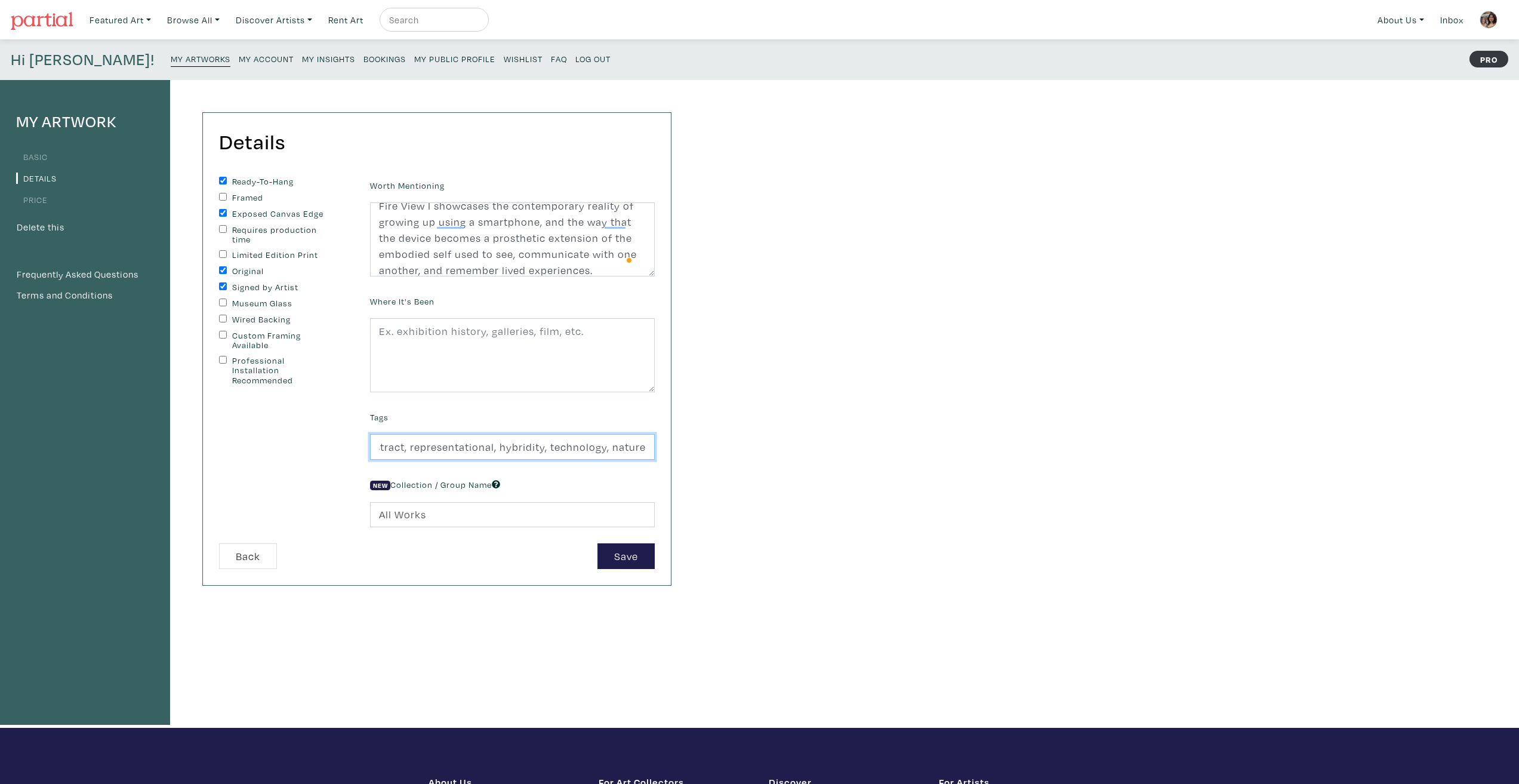
type input "abstract, representational, hybridity, technology, nature, love"
click at [751, 445] on div "My Artwork Basic Details Price Delete this Frequently Asked Questions Terms and…" at bounding box center [759, 404] width 1519 height 648
click at [636, 549] on button "Save" at bounding box center [626, 556] width 58 height 25
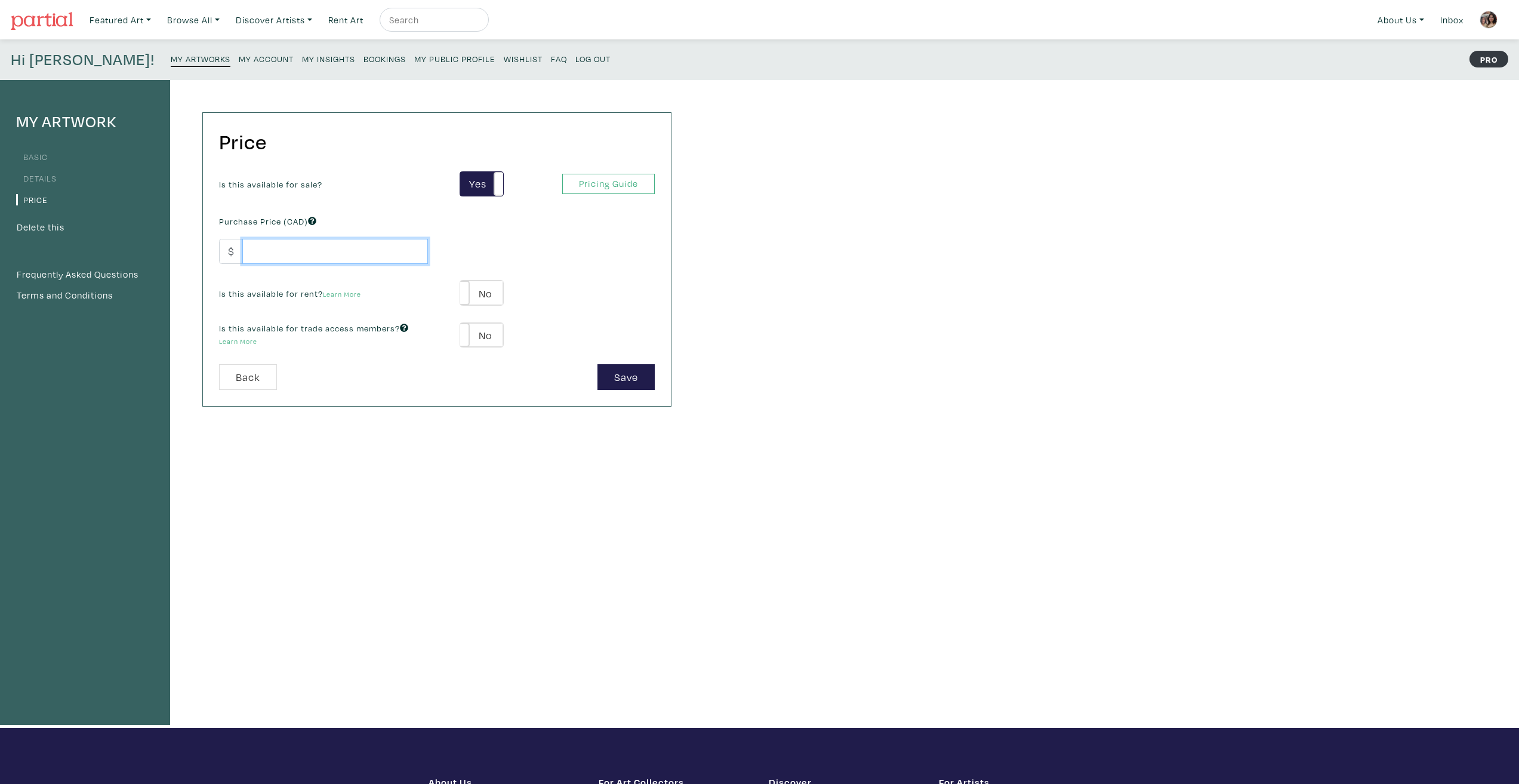
click at [369, 257] on input "number" at bounding box center [335, 251] width 186 height 25
type input "960"
click at [594, 188] on link "Pricing Guide" at bounding box center [608, 184] width 93 height 21
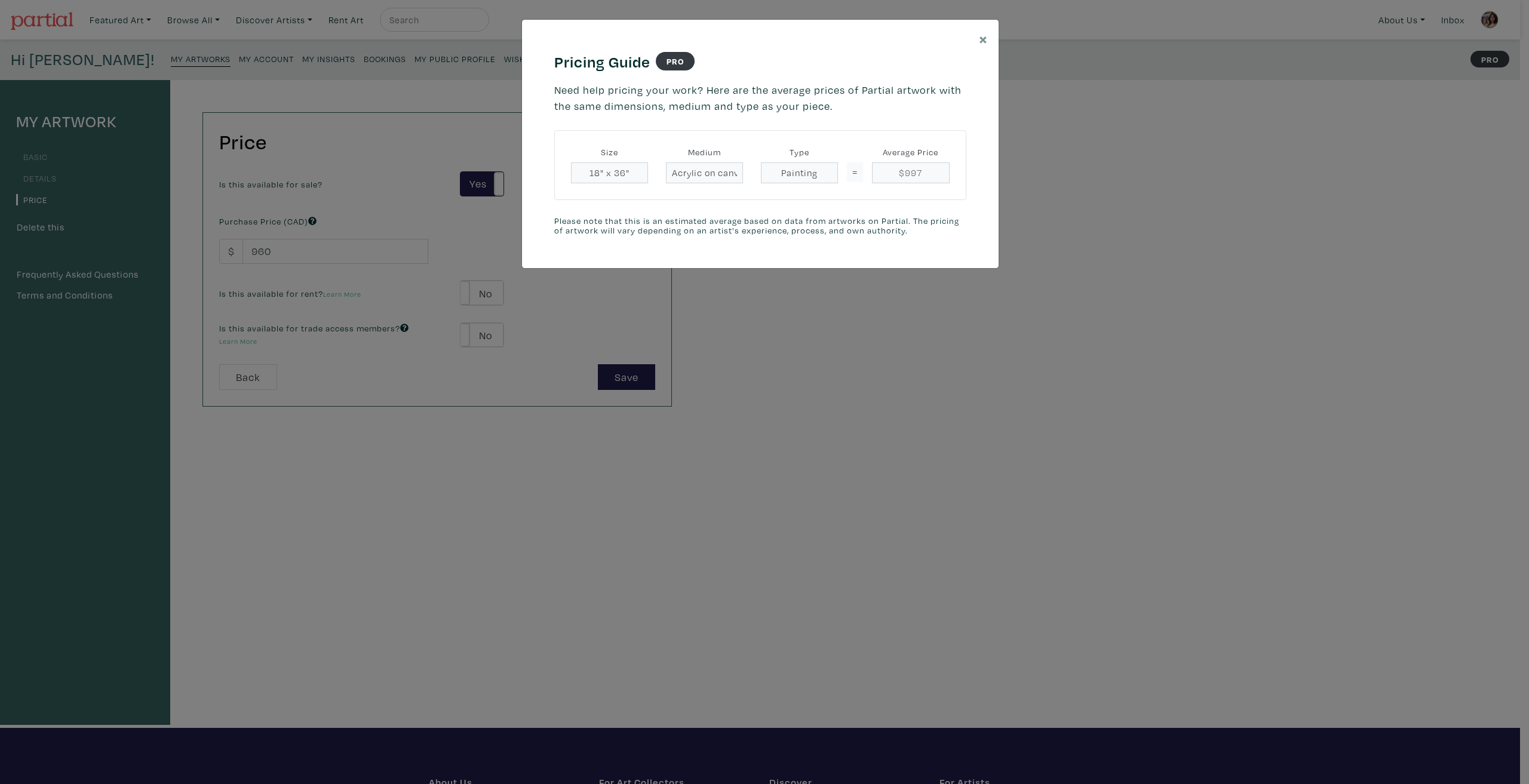
click at [784, 465] on div "× Pricing Guide PRO Need help pricing your work? Here are the average prices of…" at bounding box center [764, 392] width 1529 height 784
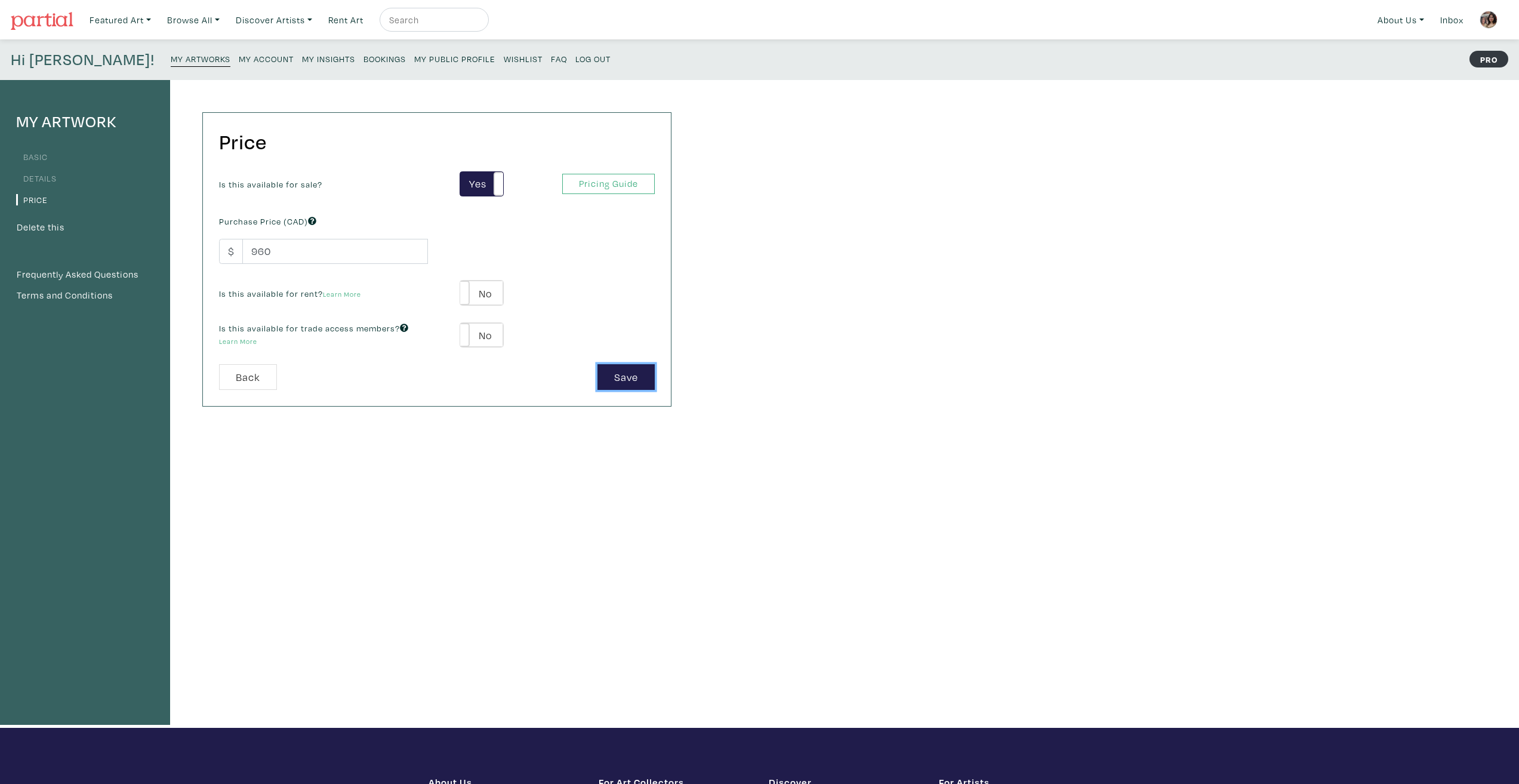
click at [613, 375] on button "Save" at bounding box center [626, 377] width 58 height 25
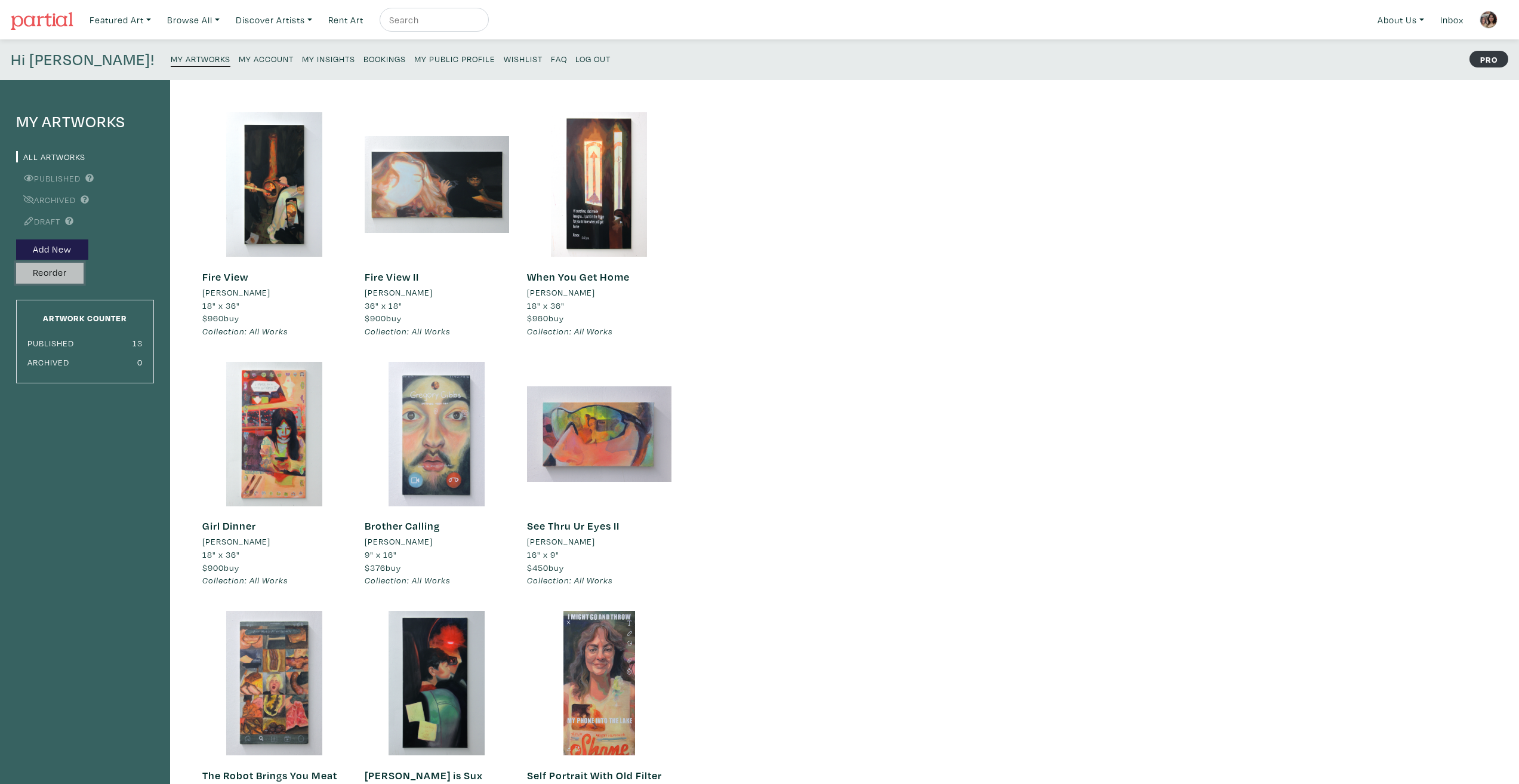
click at [41, 279] on button "Reorder" at bounding box center [50, 273] width 67 height 21
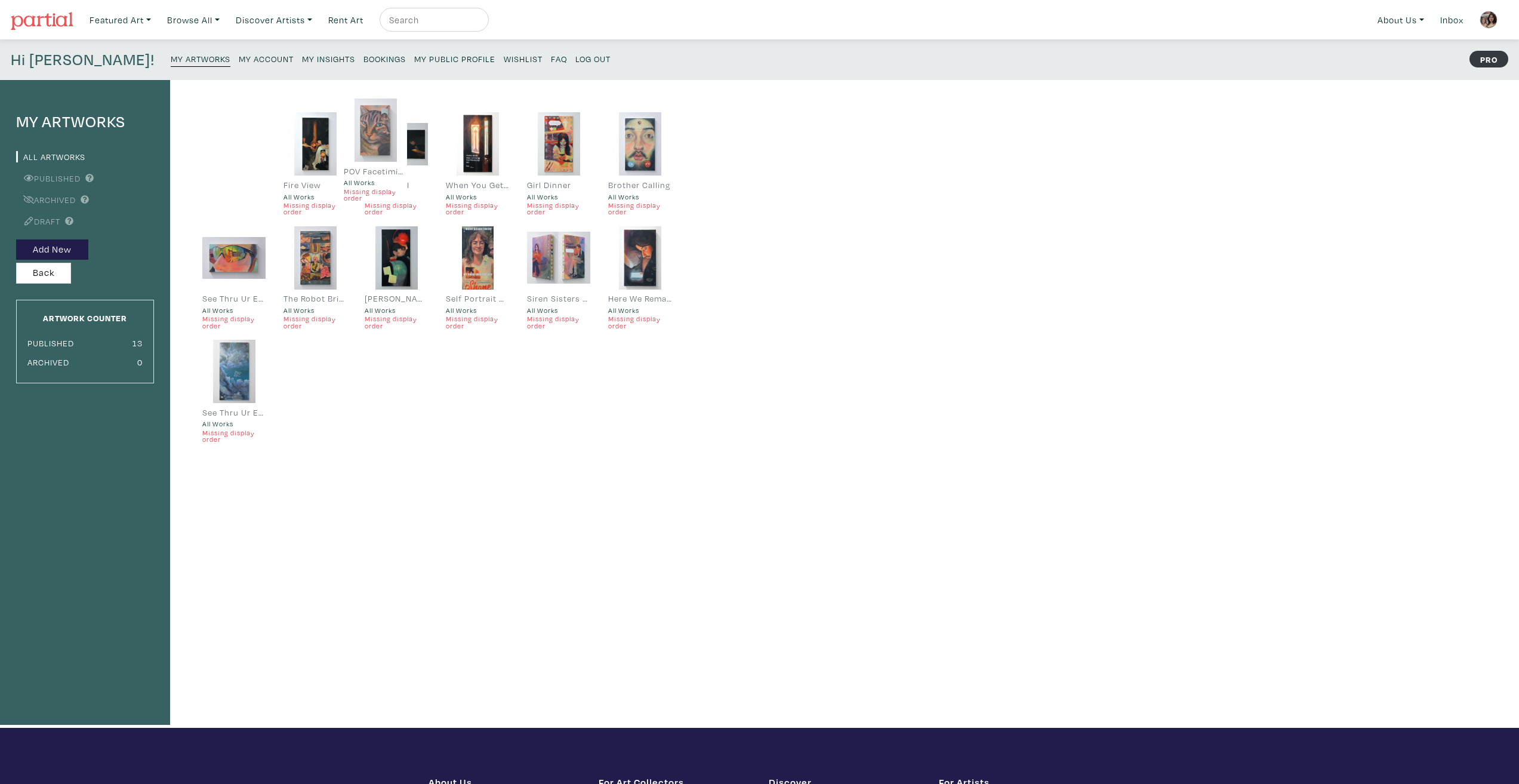
drag, startPoint x: 231, startPoint y: 392, endPoint x: 366, endPoint y: 151, distance: 276.2
drag, startPoint x: 310, startPoint y: 157, endPoint x: 194, endPoint y: 126, distance: 120.1
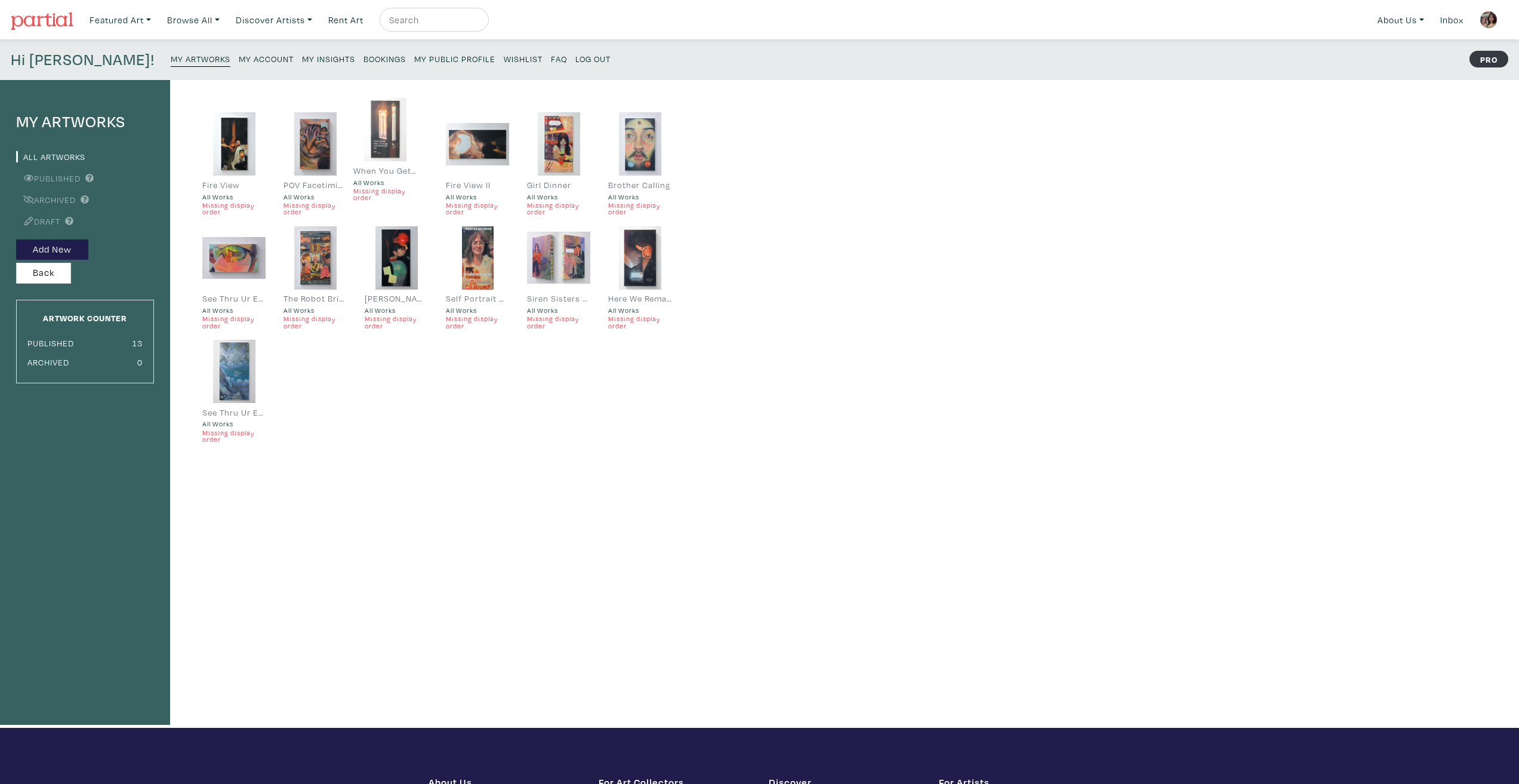
drag, startPoint x: 475, startPoint y: 163, endPoint x: 377, endPoint y: 148, distance: 99.1
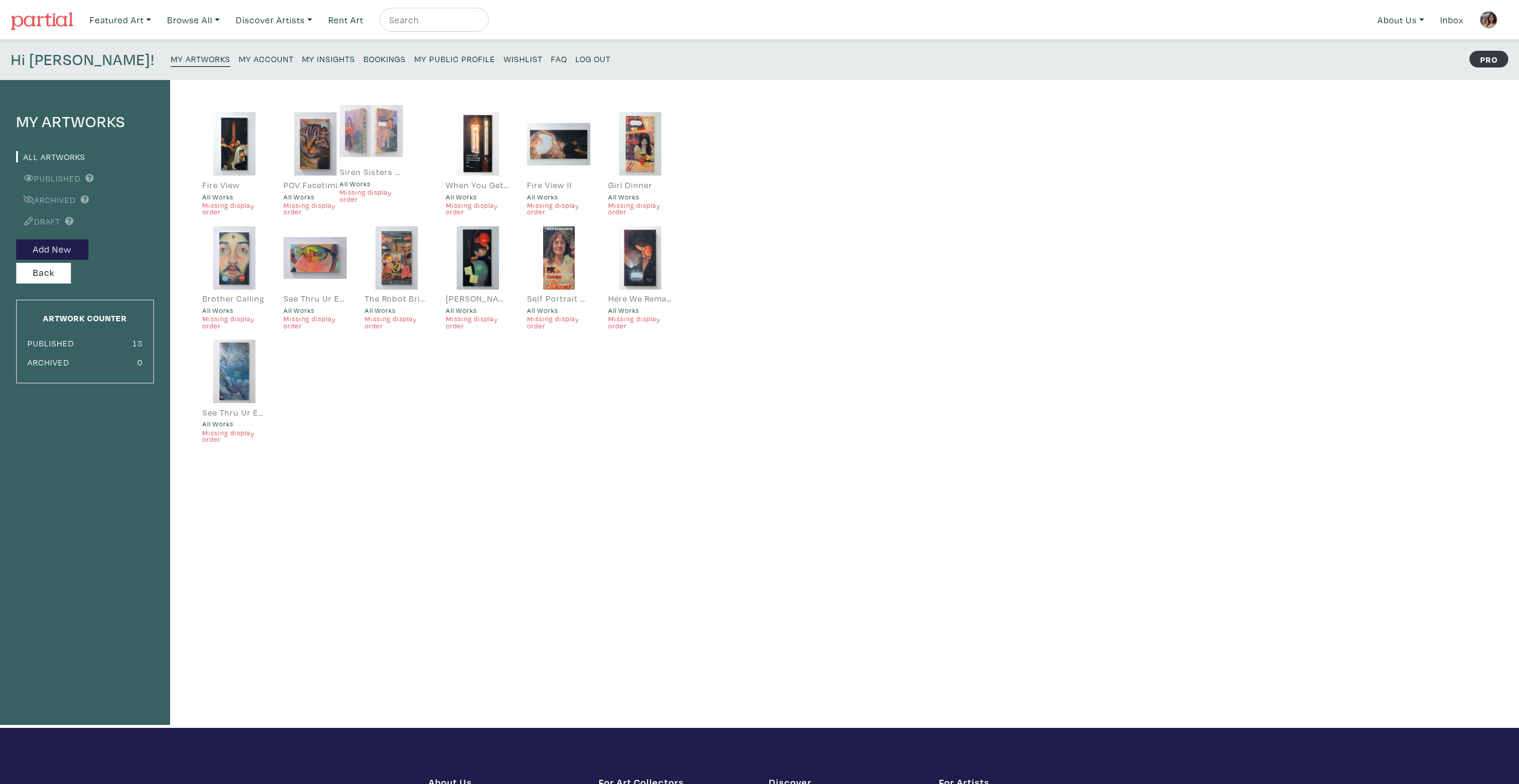
drag, startPoint x: 568, startPoint y: 267, endPoint x: 378, endPoint y: 137, distance: 230.2
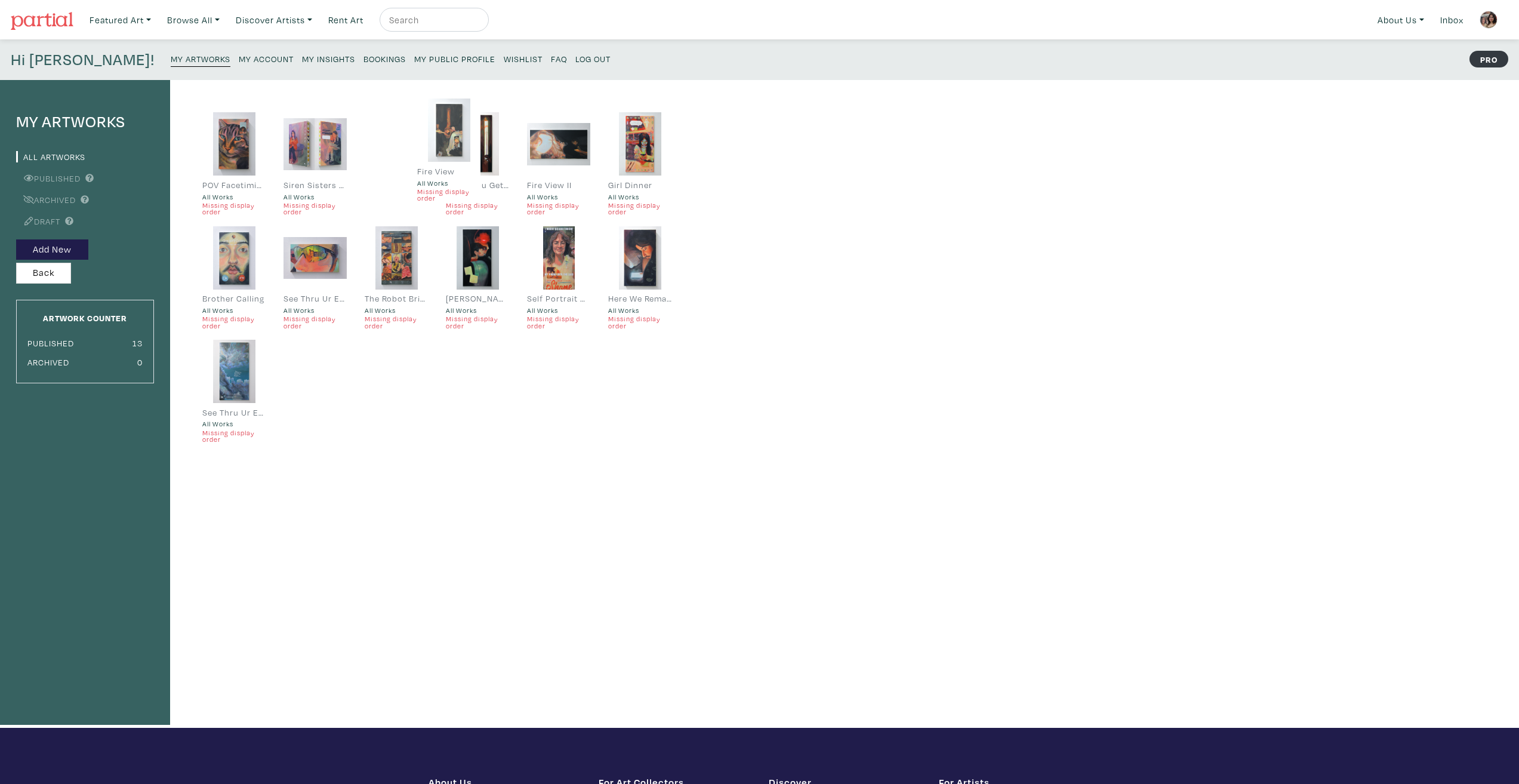
drag, startPoint x: 308, startPoint y: 139, endPoint x: 406, endPoint y: 118, distance: 100.2
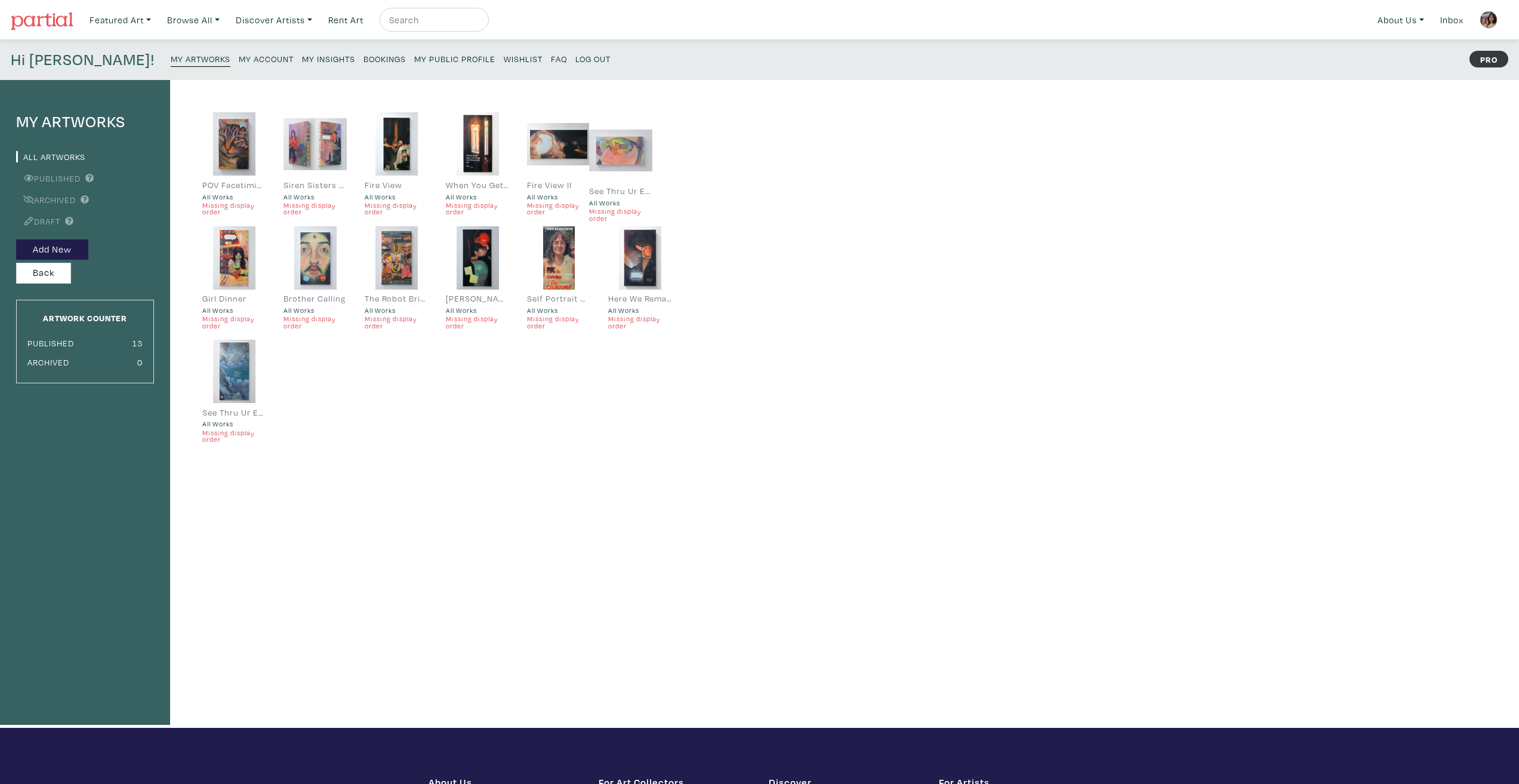
drag, startPoint x: 298, startPoint y: 260, endPoint x: 604, endPoint y: 152, distance: 324.5
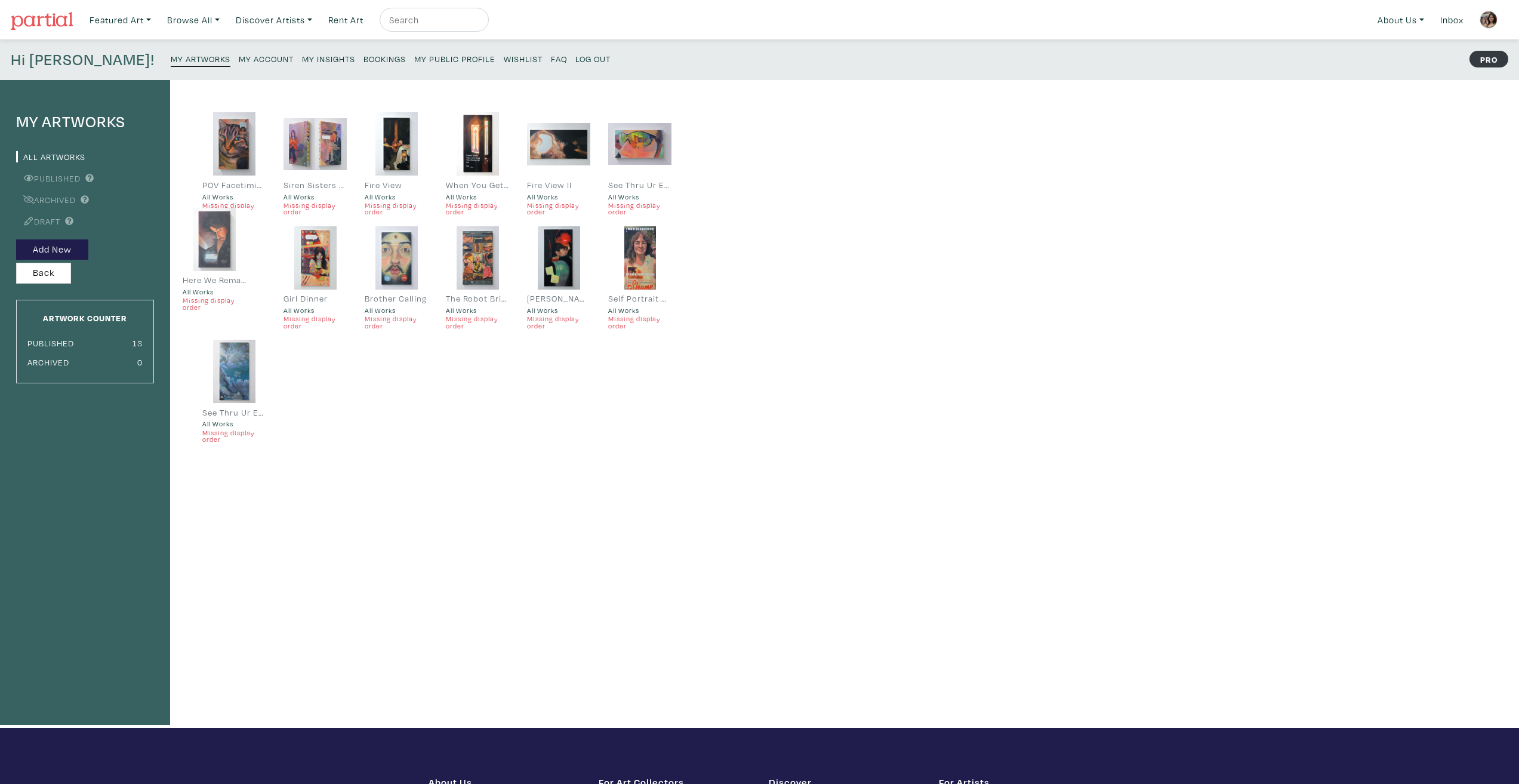
drag, startPoint x: 641, startPoint y: 259, endPoint x: 216, endPoint y: 240, distance: 425.4
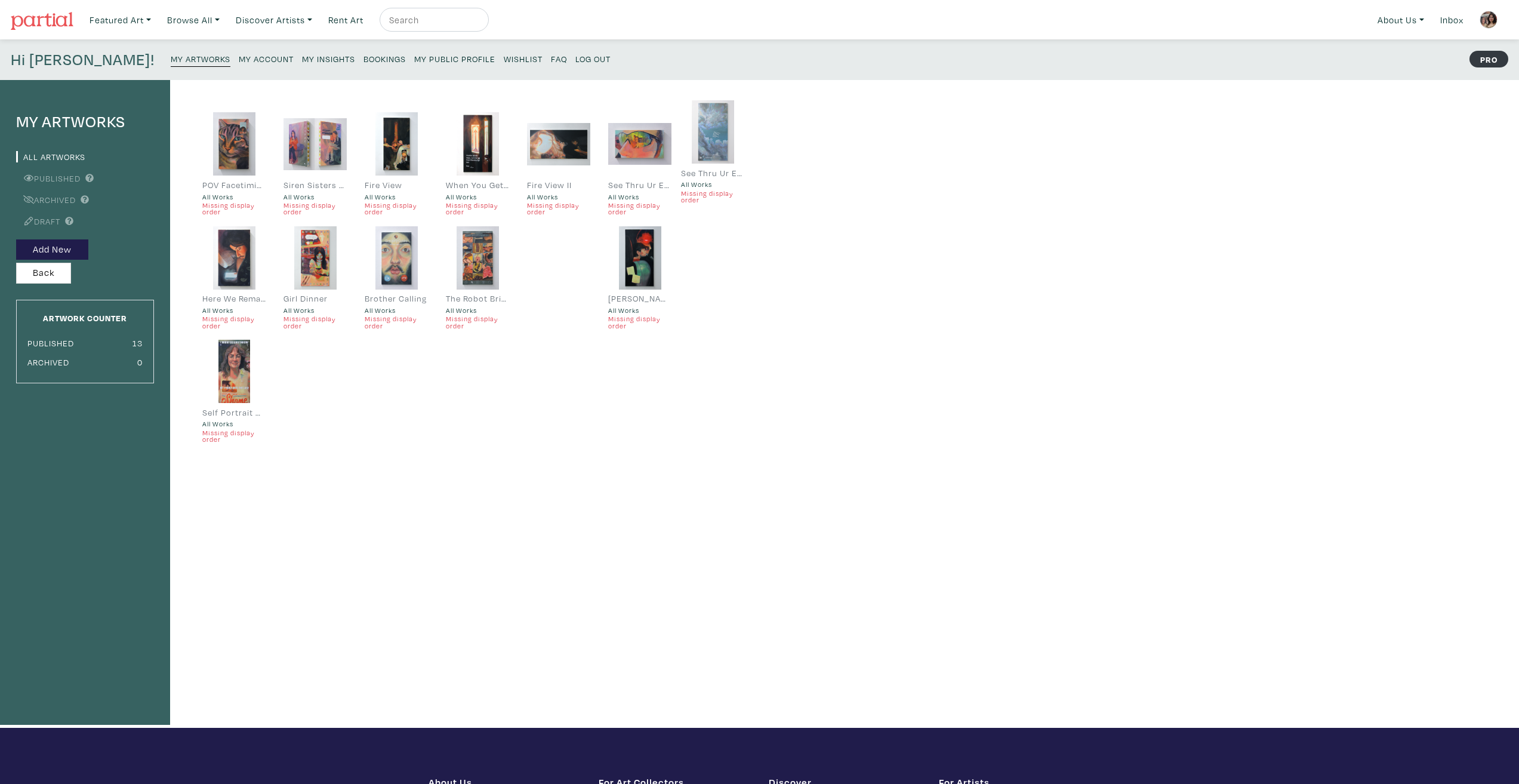
drag, startPoint x: 240, startPoint y: 376, endPoint x: 719, endPoint y: 137, distance: 535.3
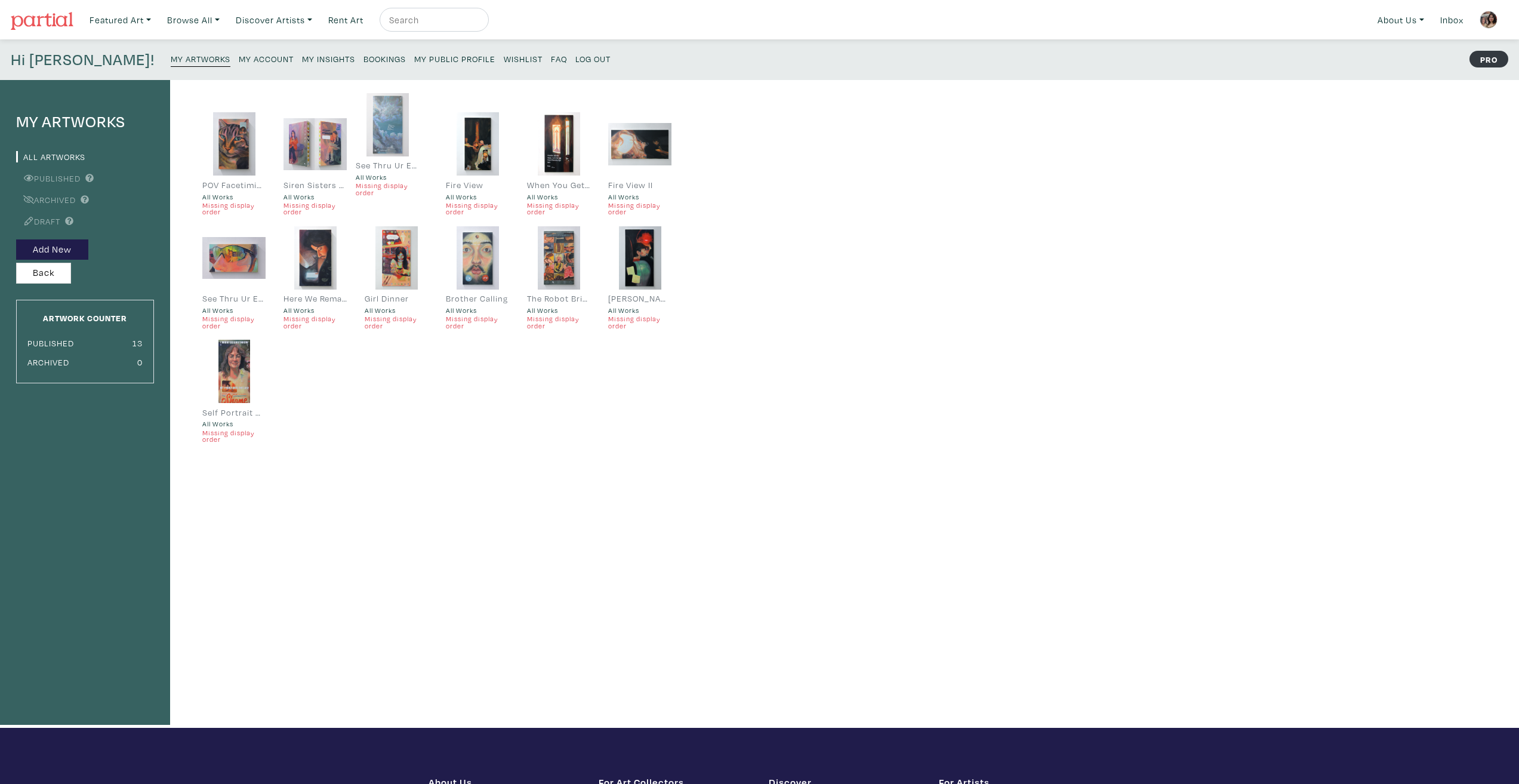
drag, startPoint x: 560, startPoint y: 277, endPoint x: 394, endPoint y: 144, distance: 212.7
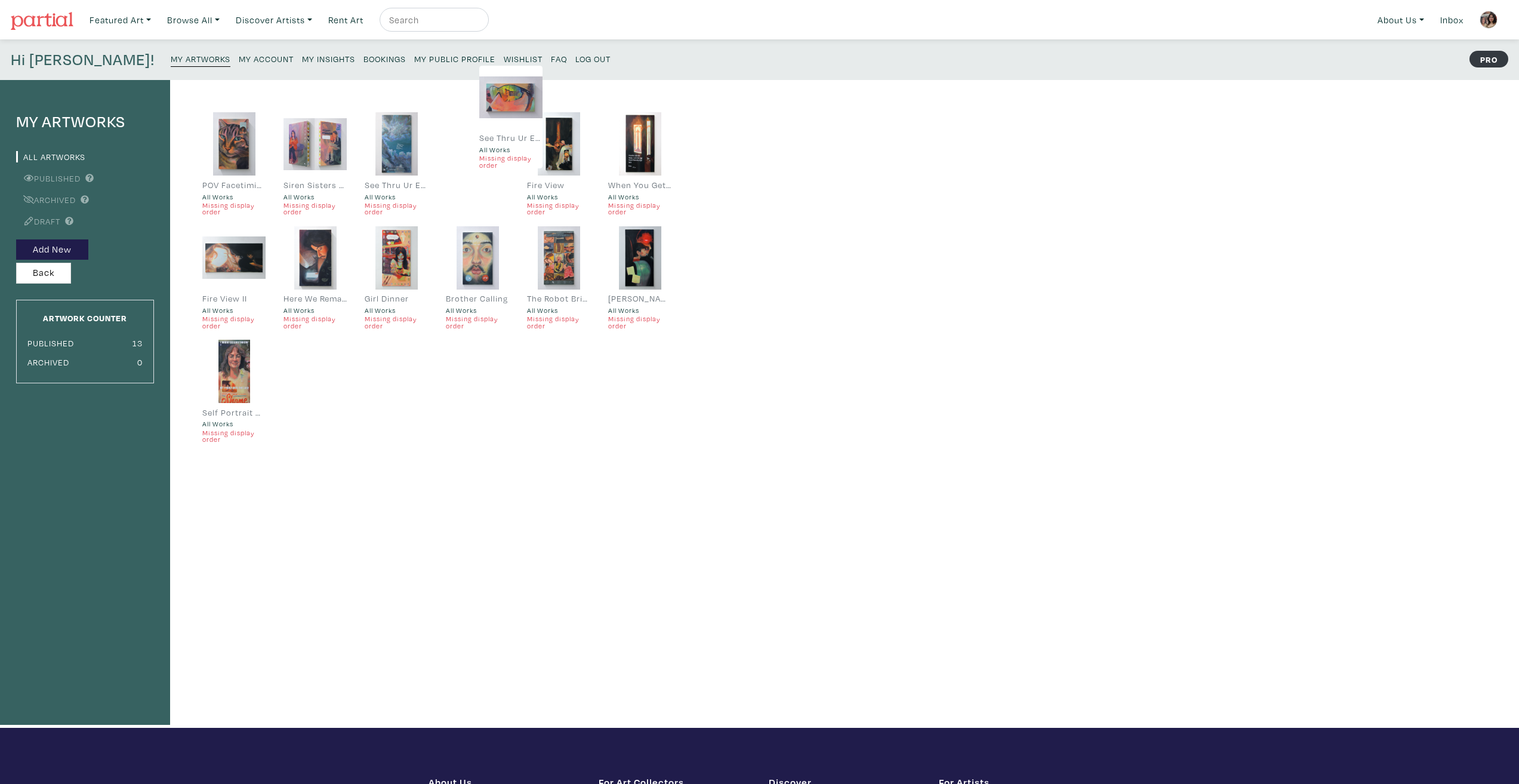
drag, startPoint x: 241, startPoint y: 266, endPoint x: 512, endPoint y: 106, distance: 314.7
click at [302, 56] on small "My Insights" at bounding box center [329, 59] width 53 height 12
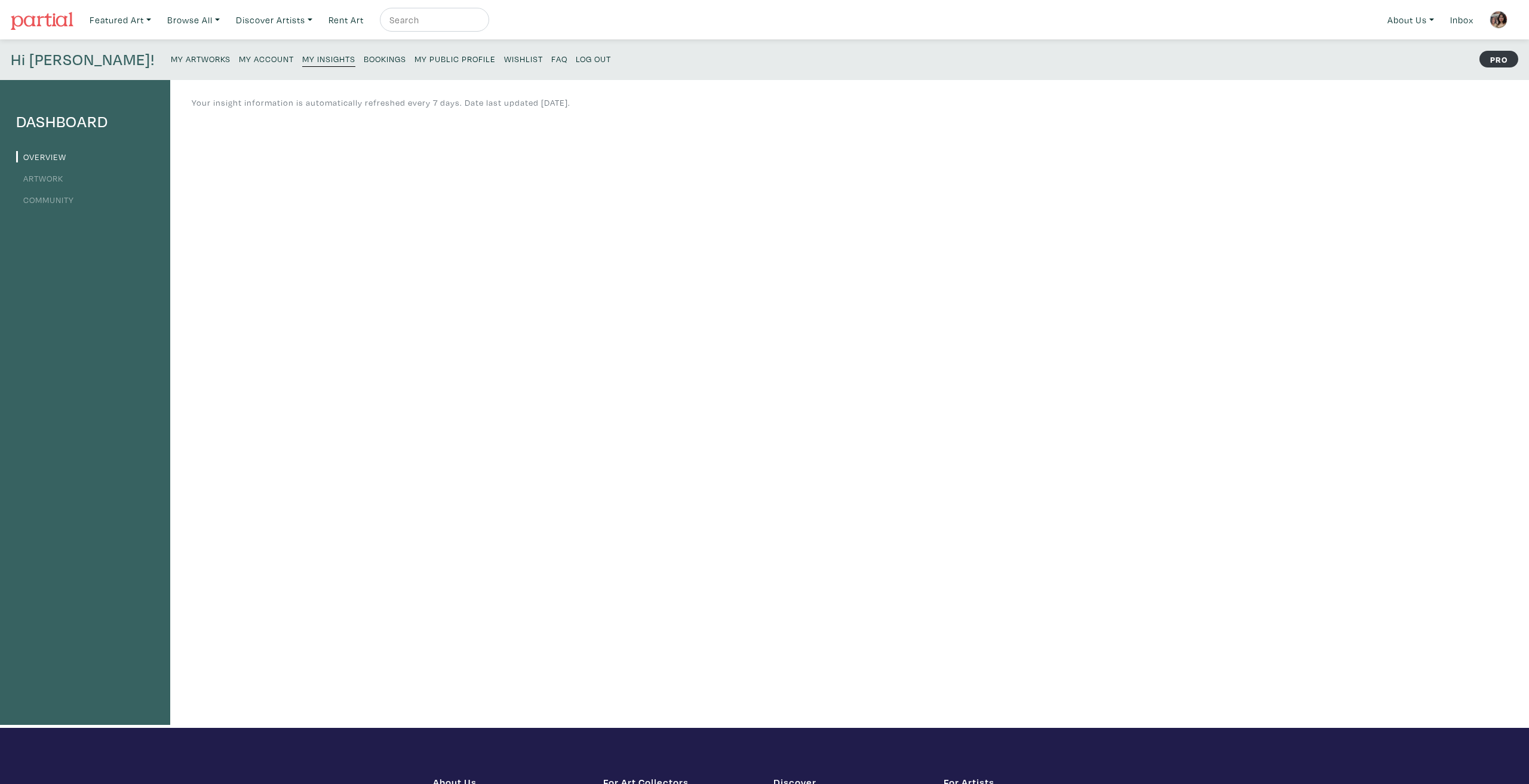
click at [363, 54] on small "Bookings" at bounding box center [385, 59] width 42 height 12
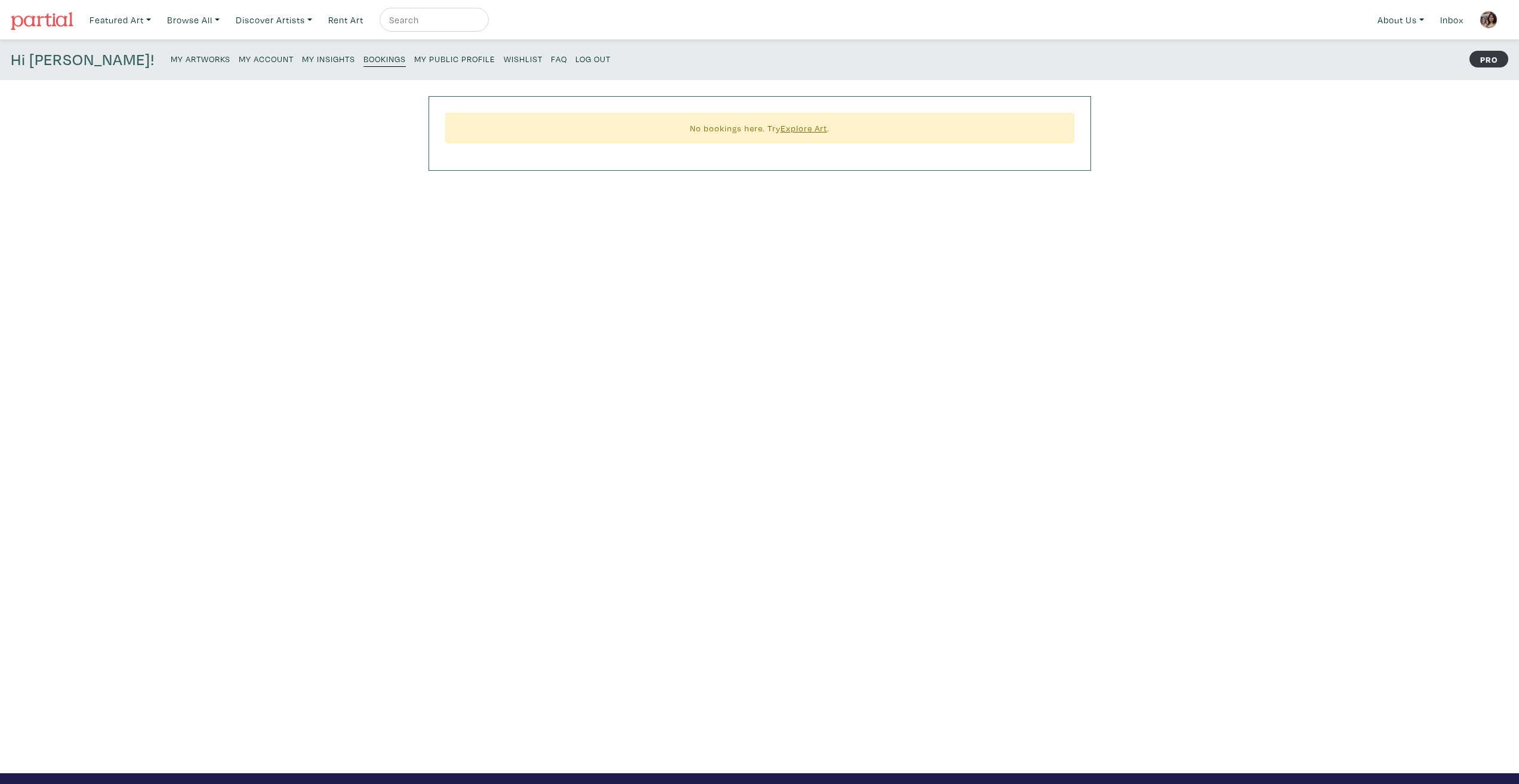
click at [302, 59] on small "My Insights" at bounding box center [329, 59] width 53 height 12
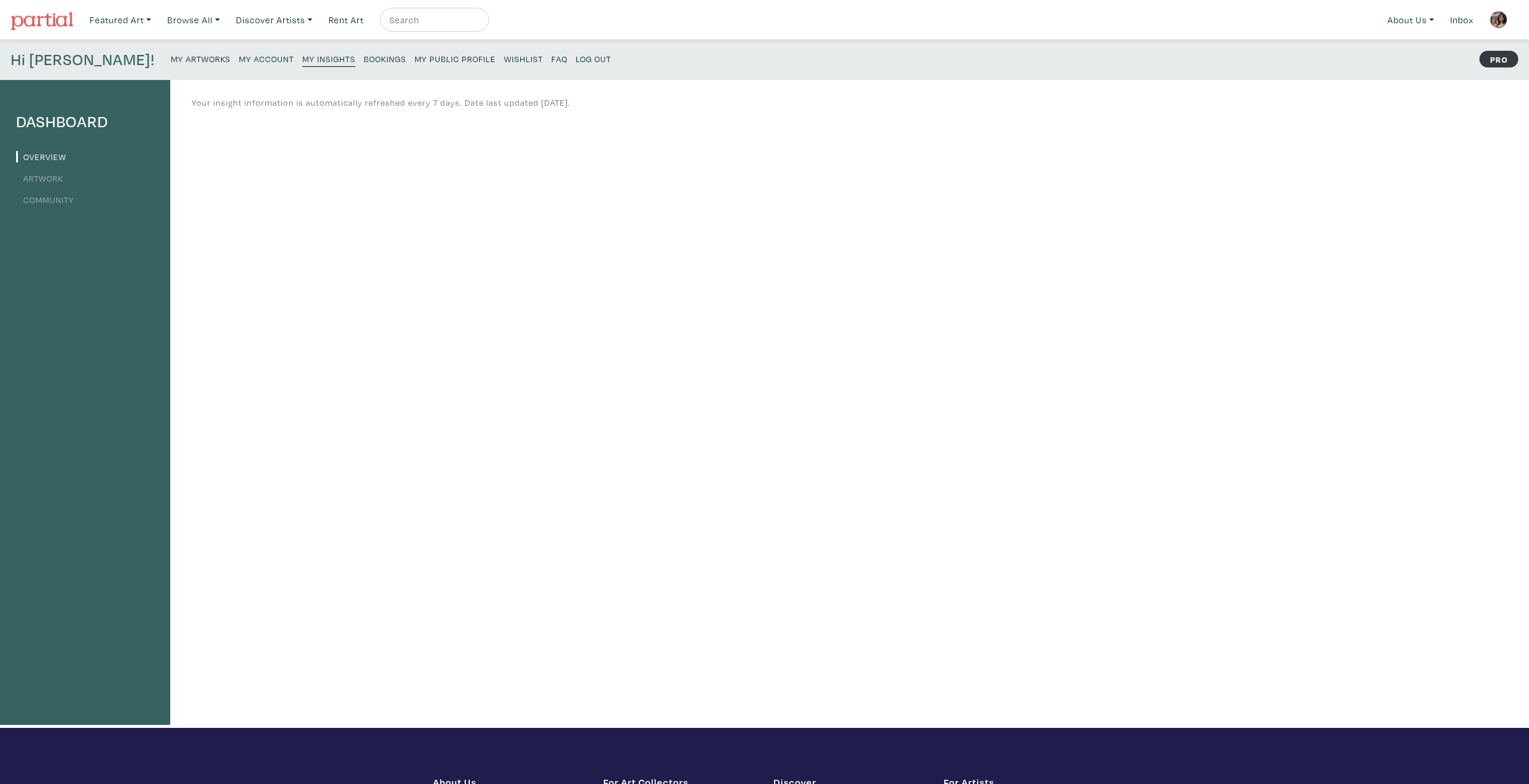
click at [50, 171] on li "Artwork" at bounding box center [85, 177] width 138 height 16
click at [50, 180] on link "Artwork" at bounding box center [40, 178] width 47 height 12
click at [414, 59] on small "My Public Profile" at bounding box center [455, 59] width 81 height 12
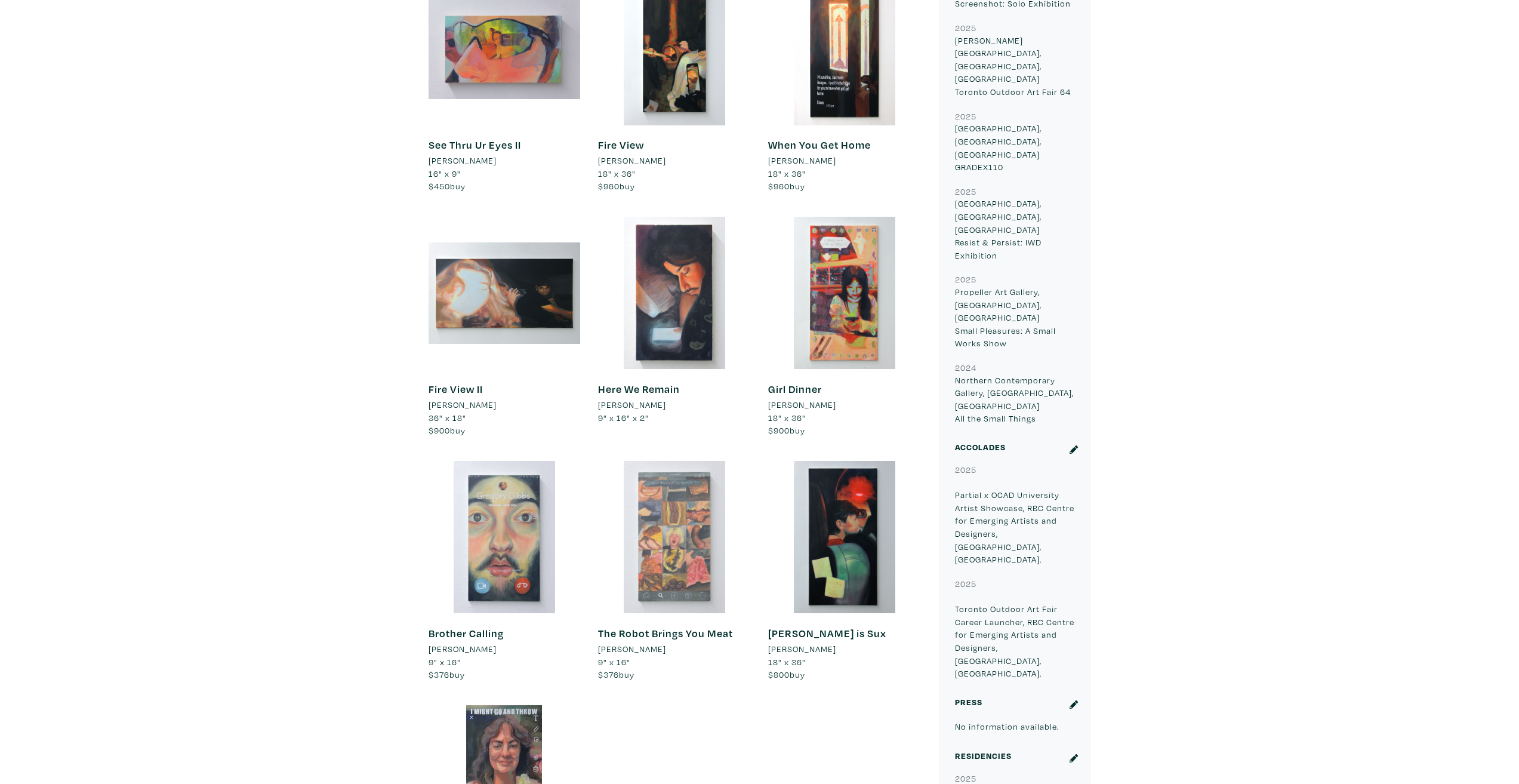
scroll to position [1373, 0]
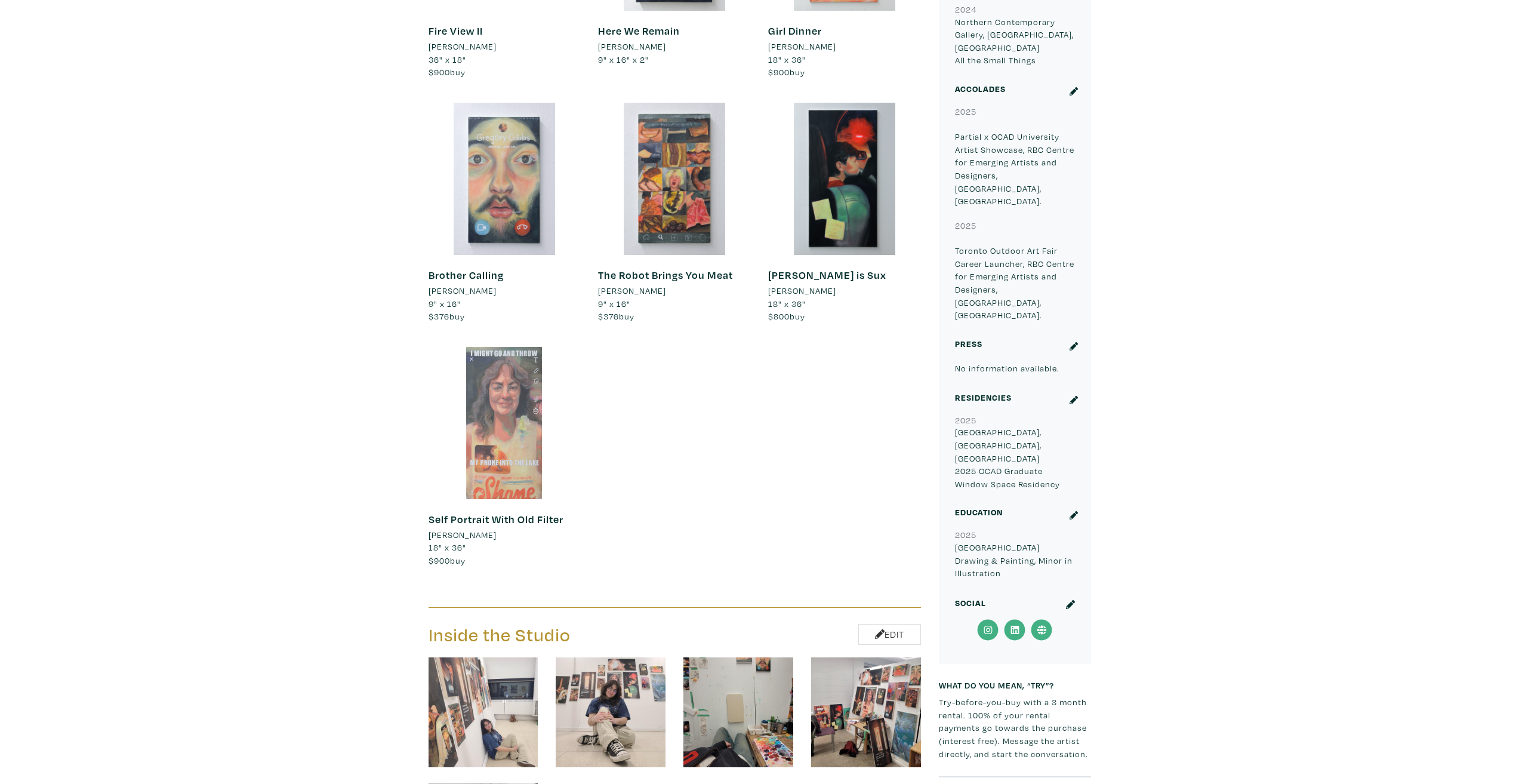
click at [491, 473] on div at bounding box center [504, 423] width 152 height 152
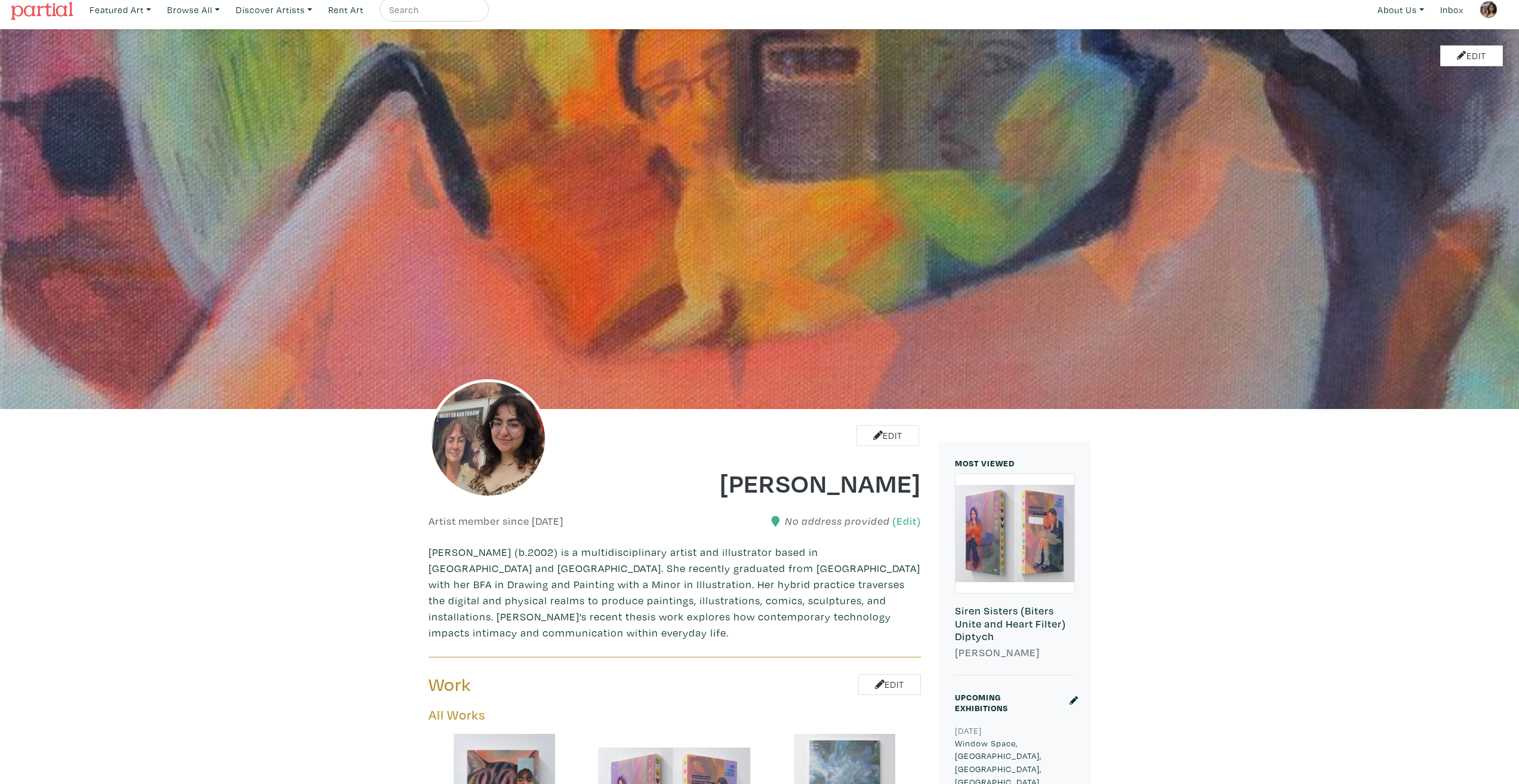
scroll to position [0, 0]
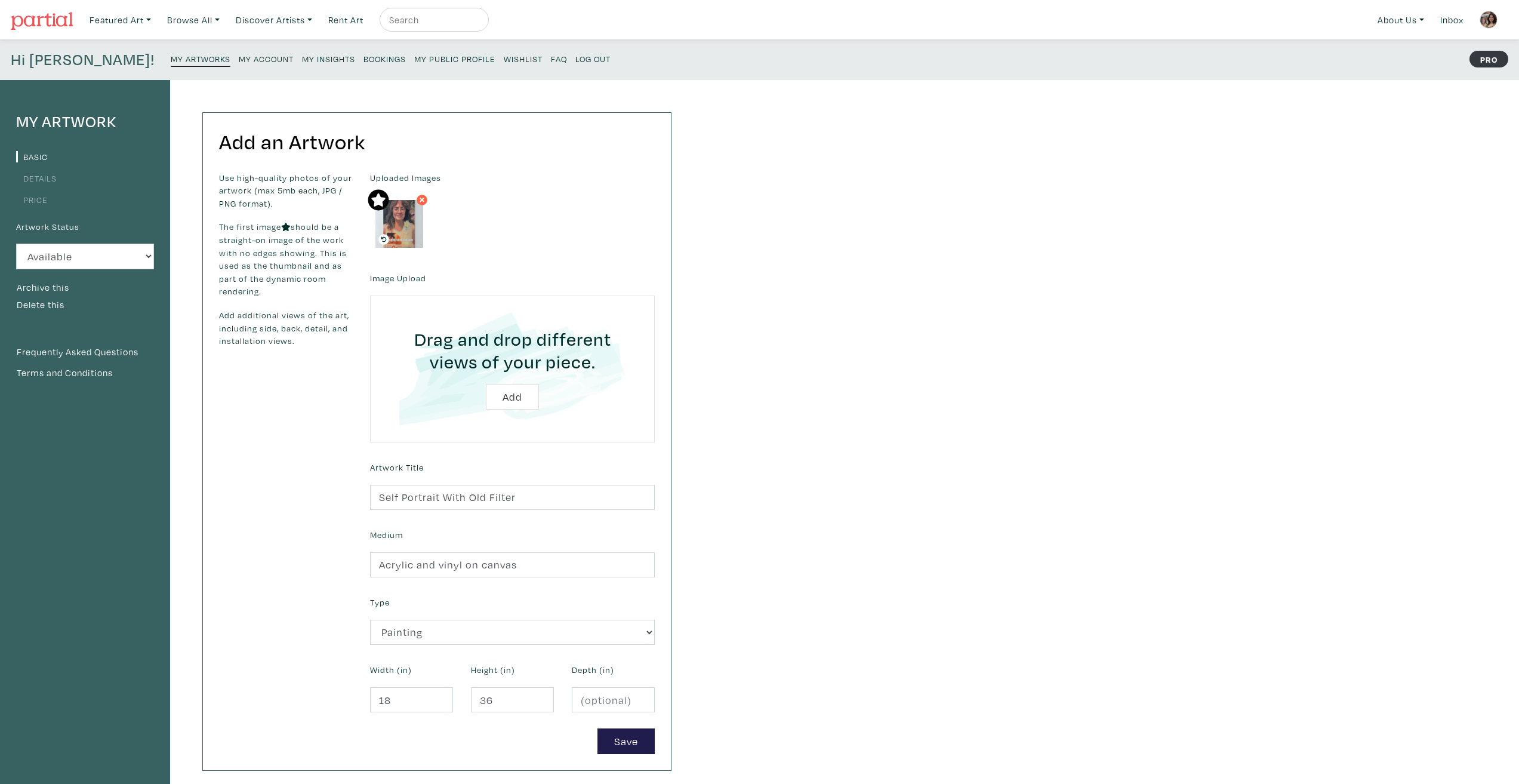
click at [421, 200] on icon at bounding box center [422, 200] width 5 height 5
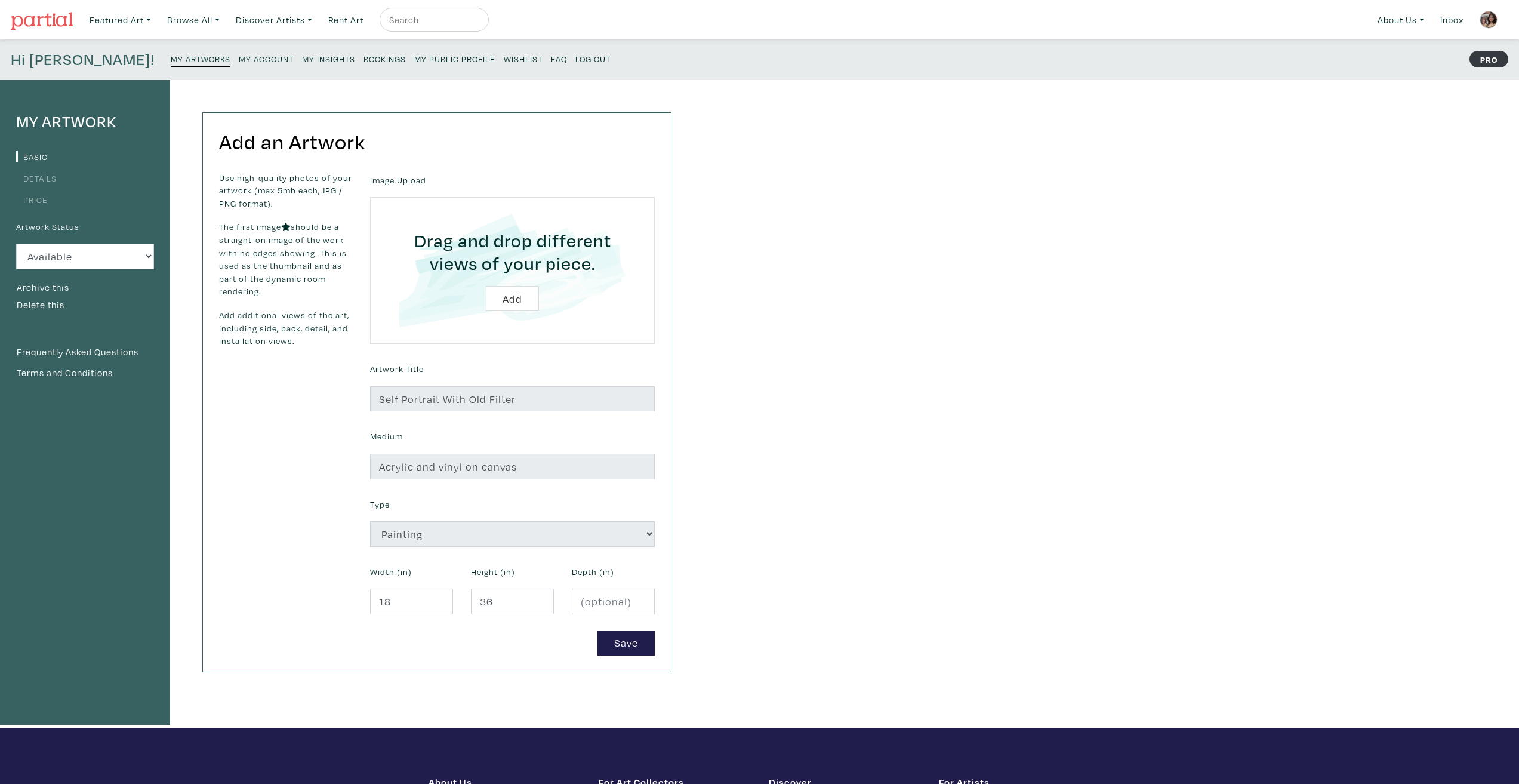
click at [507, 293] on input "file" at bounding box center [512, 270] width 251 height 113
type input "C:\fakepath\th-self-with-old.png"
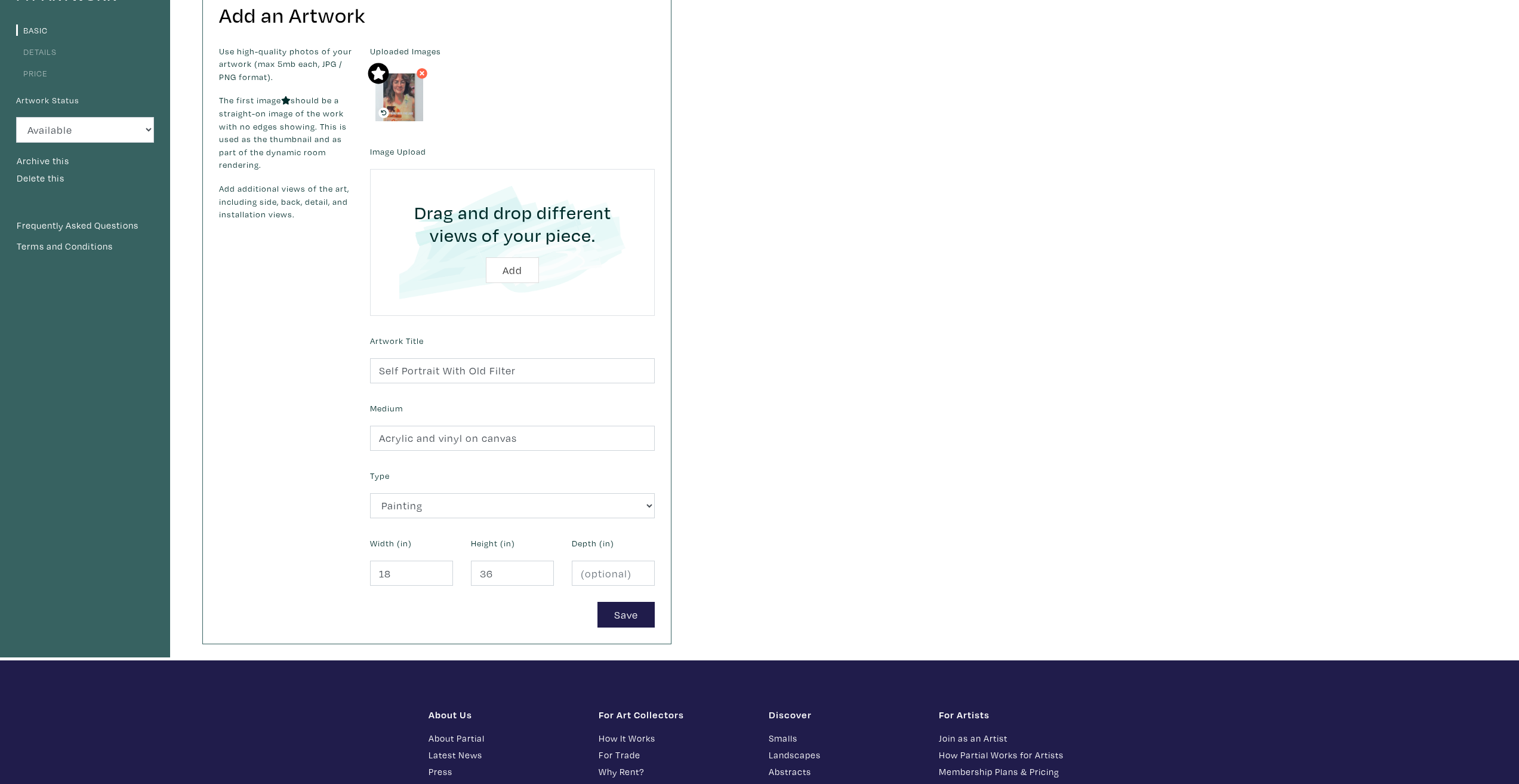
scroll to position [179, 0]
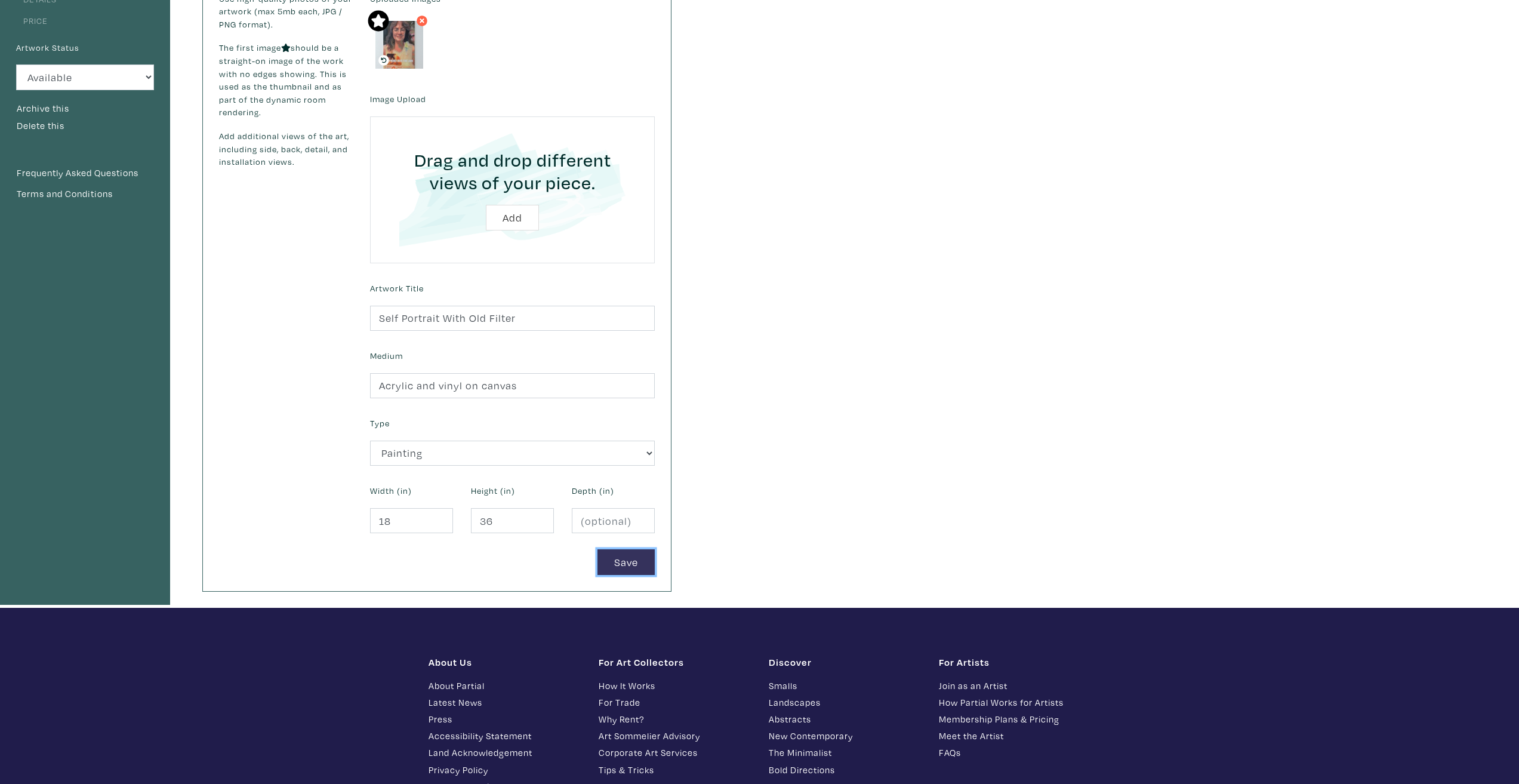
click at [636, 559] on button "Save" at bounding box center [626, 562] width 58 height 25
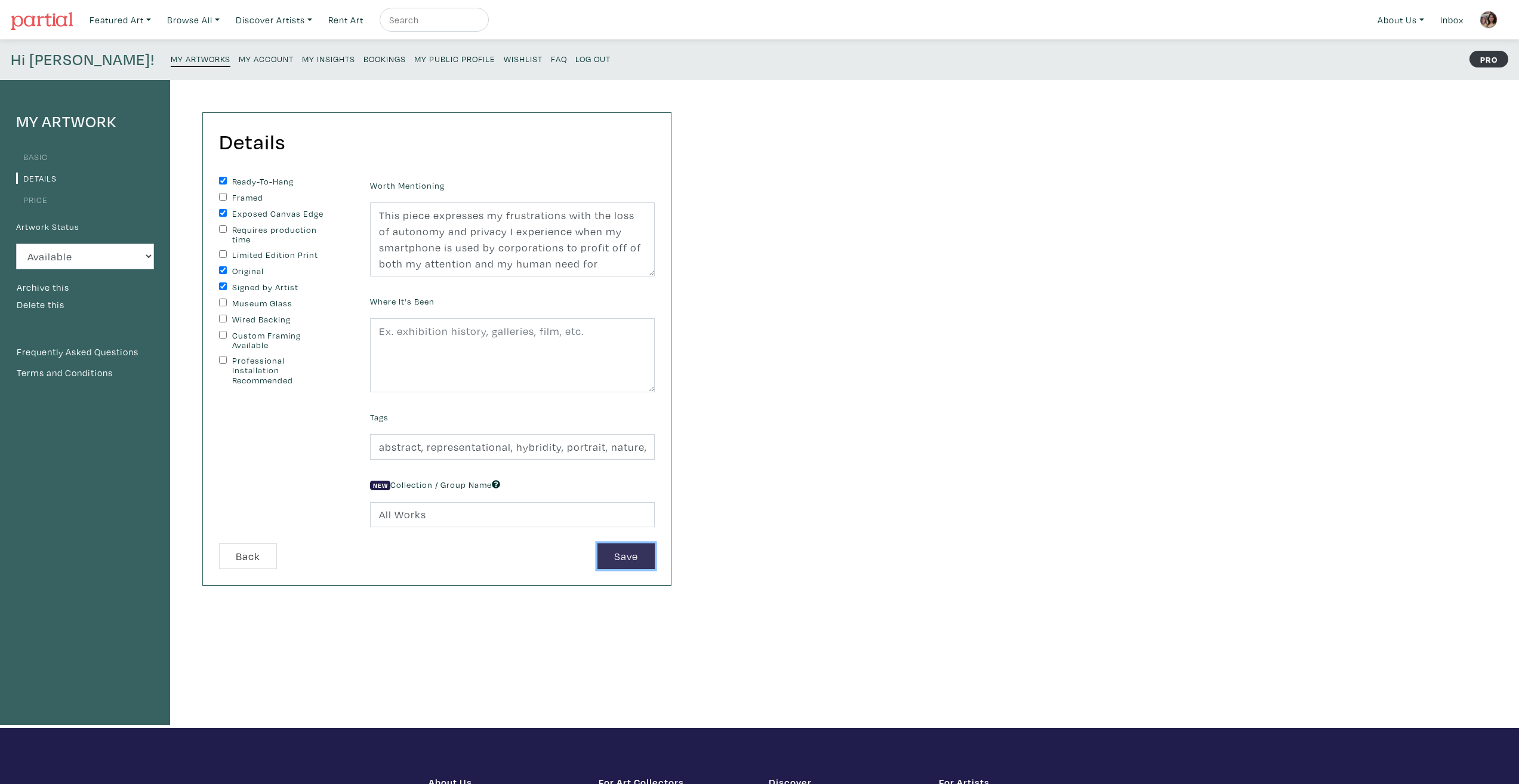
click at [635, 559] on button "Save" at bounding box center [626, 556] width 58 height 25
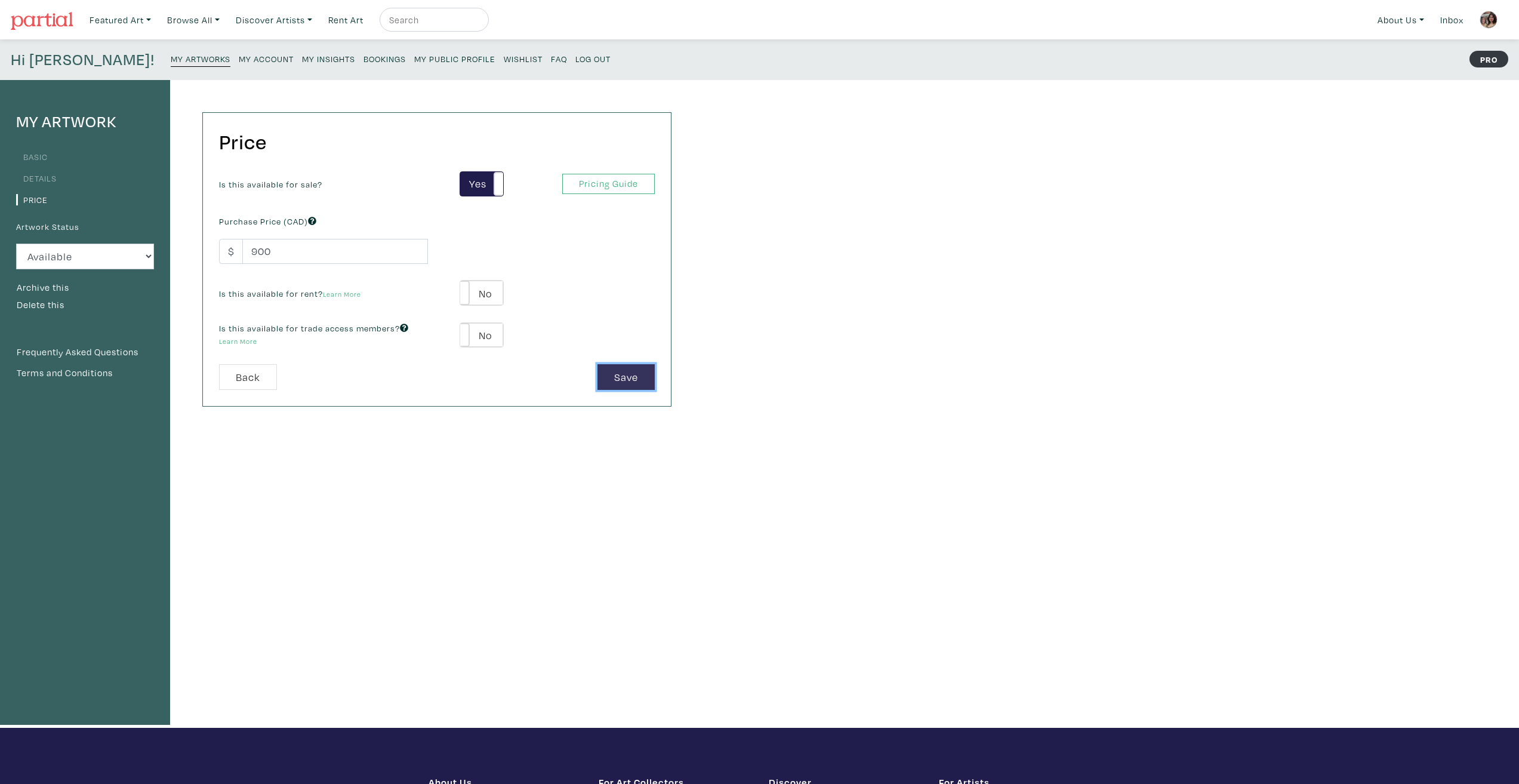
click at [642, 381] on button "Save" at bounding box center [626, 377] width 58 height 25
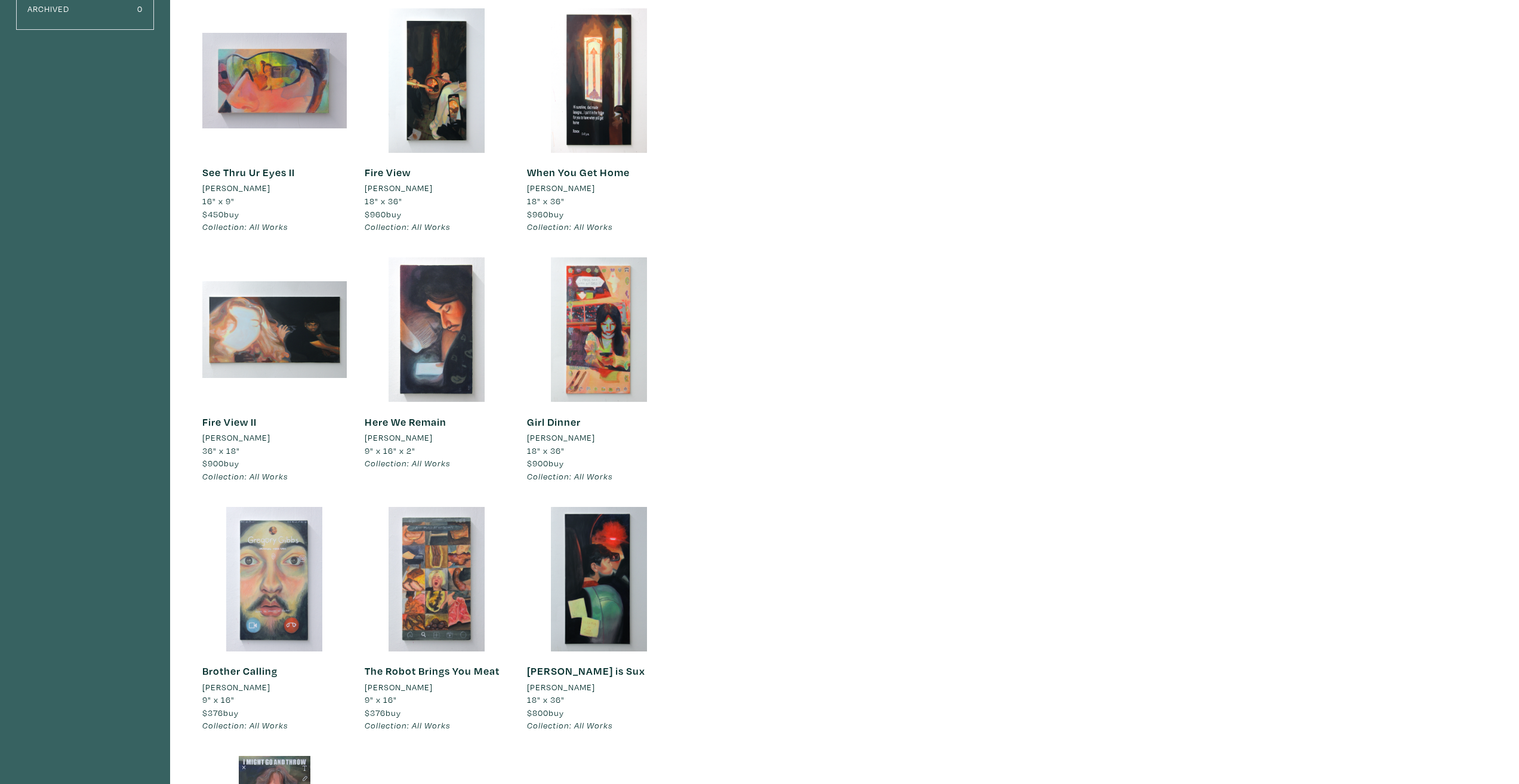
scroll to position [298, 0]
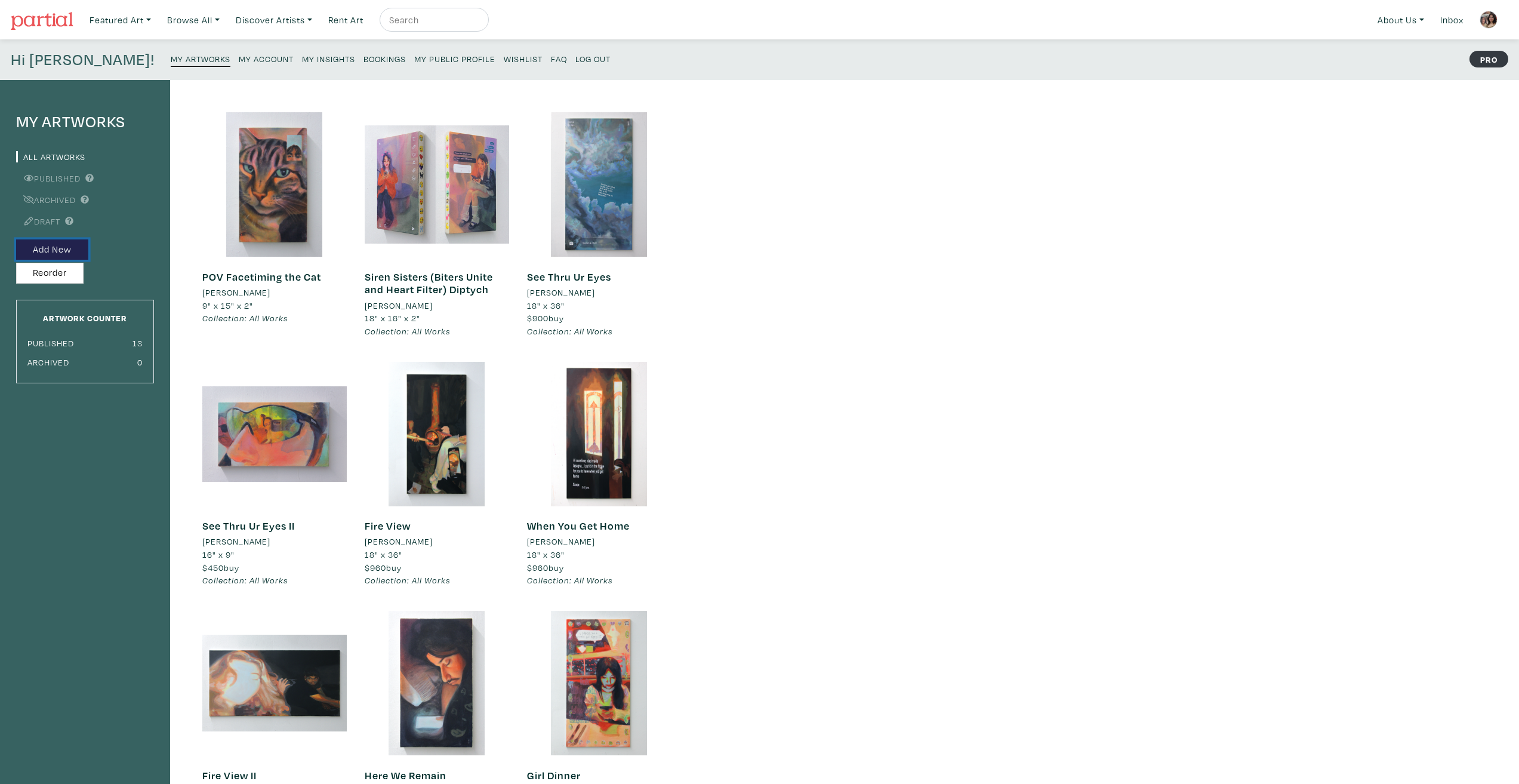
click at [60, 248] on button "Add New" at bounding box center [52, 249] width 72 height 21
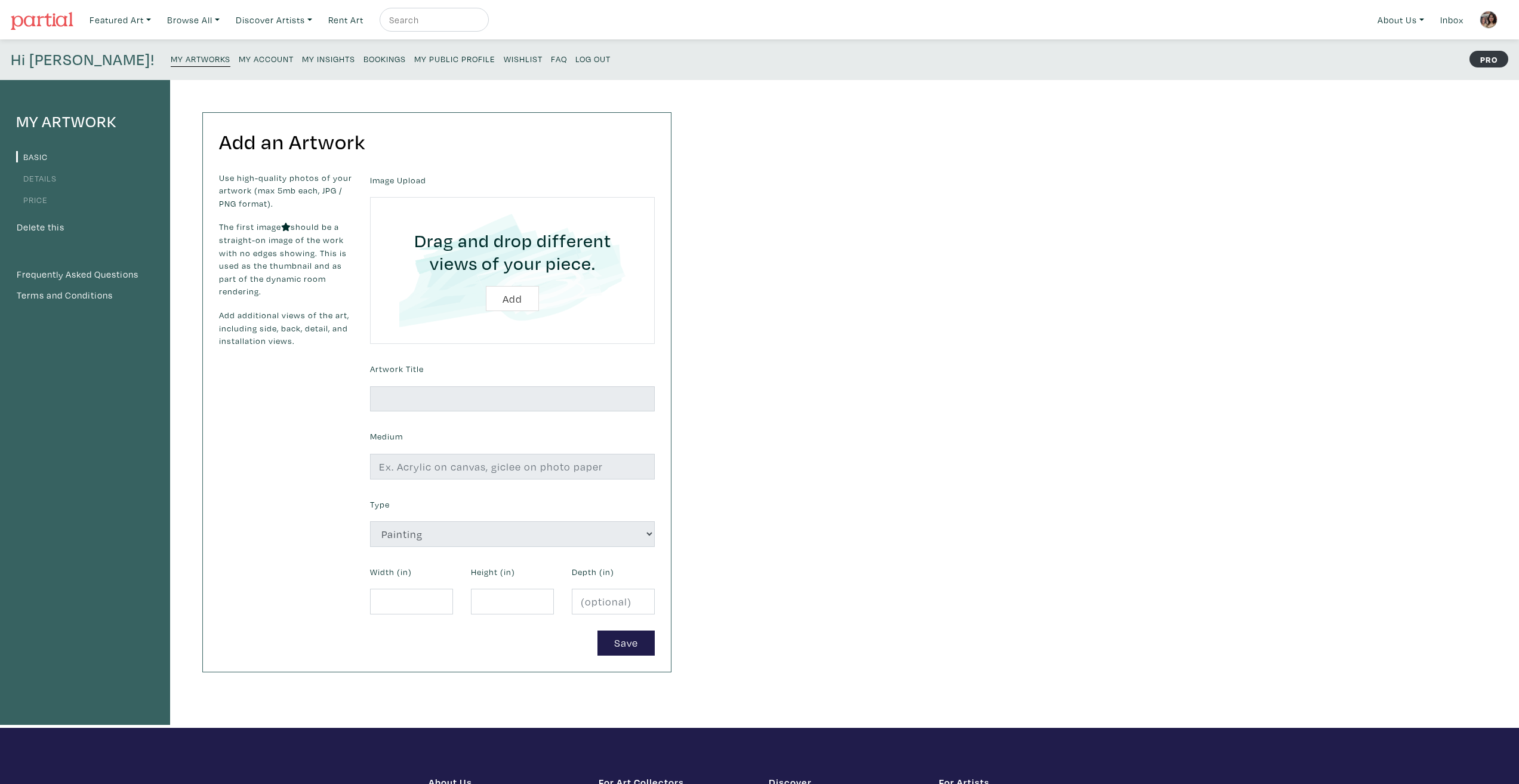
click at [516, 301] on input "file" at bounding box center [512, 270] width 251 height 113
type input "C:\fakepath\20250110_185304 1.jpg"
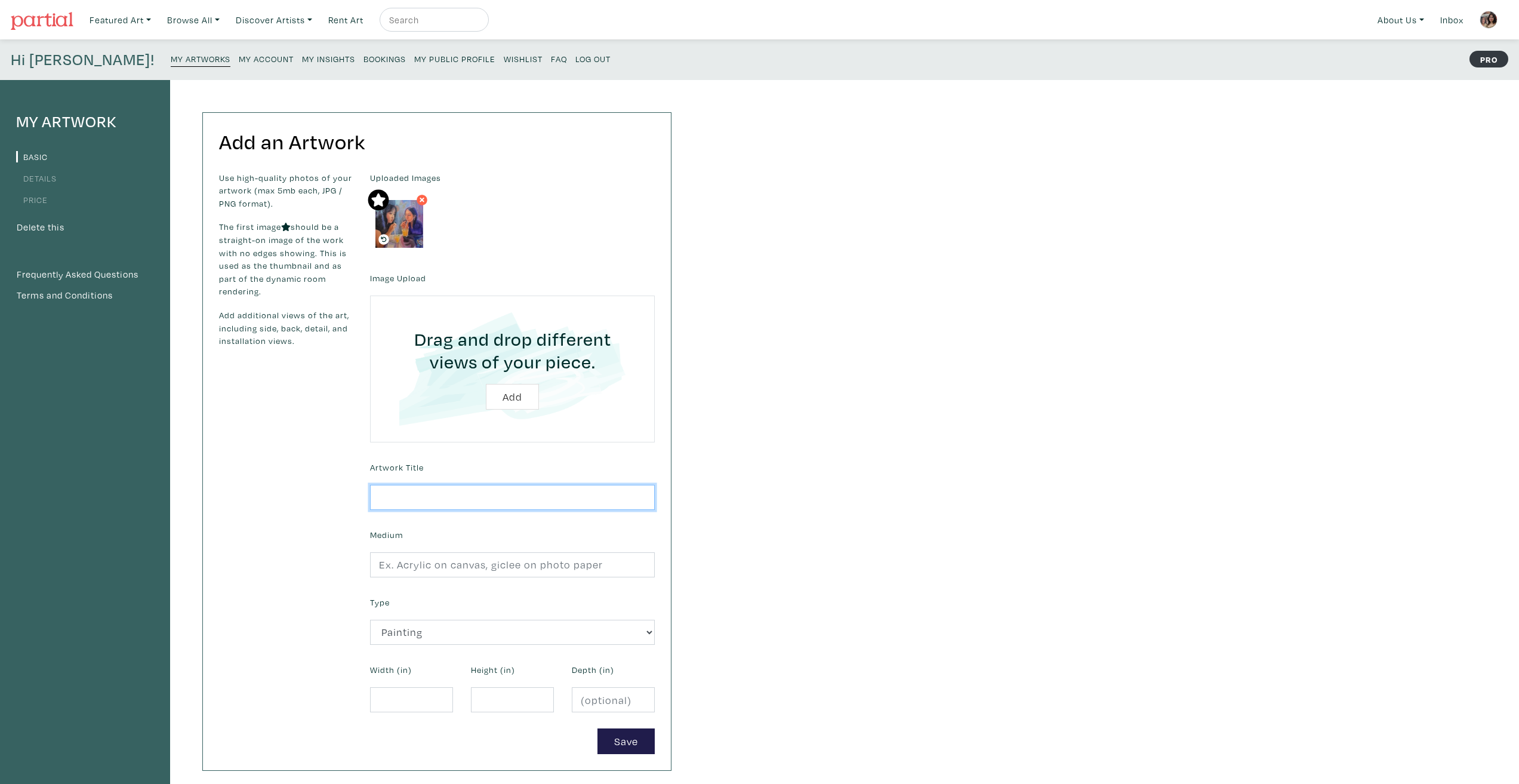
click at [446, 501] on input "text" at bounding box center [512, 498] width 285 height 25
type input "Sneaky"
click at [444, 578] on form "Uploaded Images Image Upload Drag and drop different views of your piece. Add A…" at bounding box center [512, 463] width 303 height 582
click at [444, 562] on input "text" at bounding box center [512, 565] width 285 height 25
click at [442, 564] on input "Acrylic on raw canvas" at bounding box center [512, 565] width 285 height 25
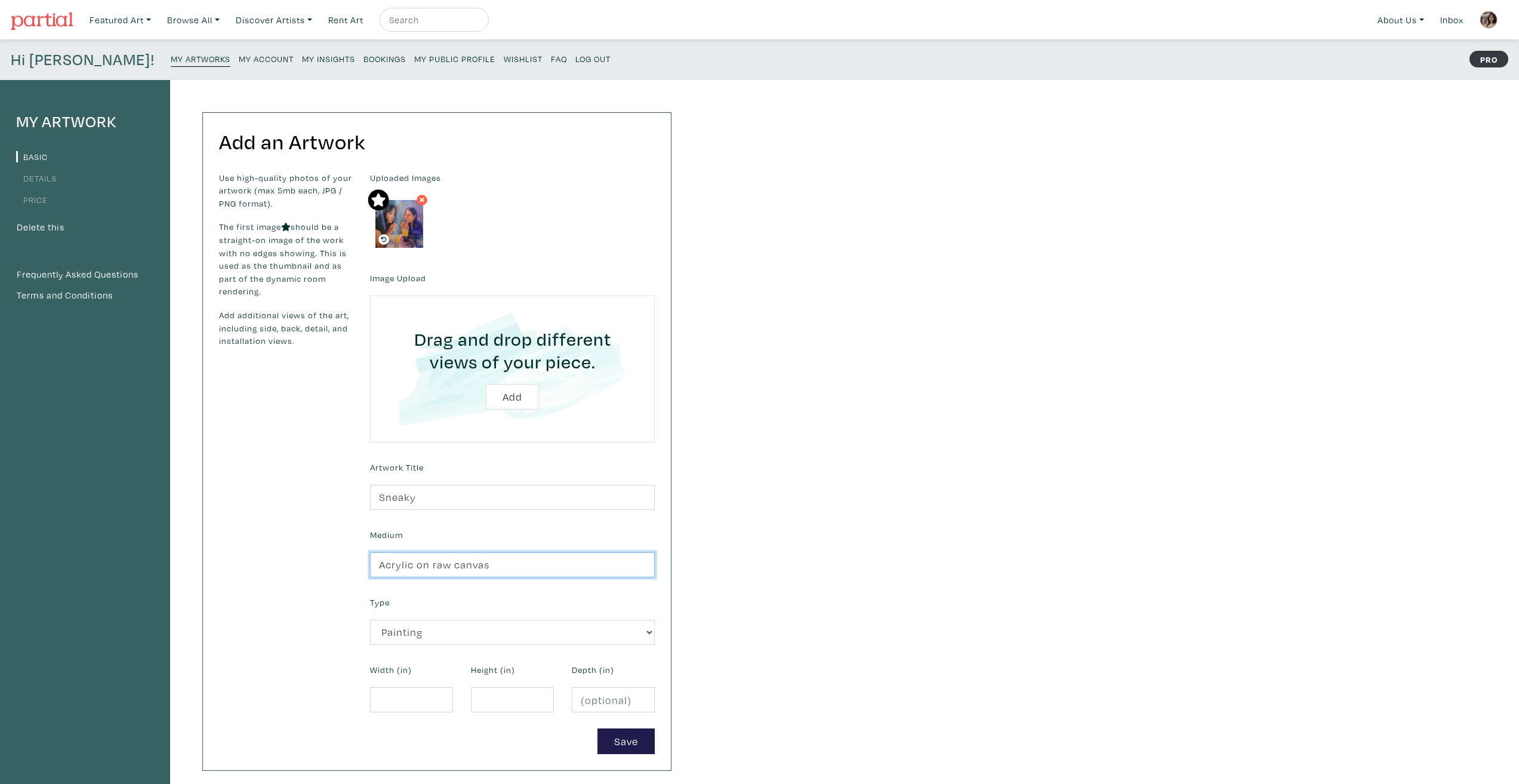
click at [442, 564] on input "Acrylic on raw canvas" at bounding box center [512, 565] width 285 height 25
drag, startPoint x: 496, startPoint y: 564, endPoint x: 433, endPoint y: 570, distance: 63.3
click at [433, 570] on input "Acrylic on raw canvas" at bounding box center [512, 565] width 285 height 25
type input "Acrylic on birch panel"
click at [390, 698] on input "number" at bounding box center [411, 700] width 83 height 25
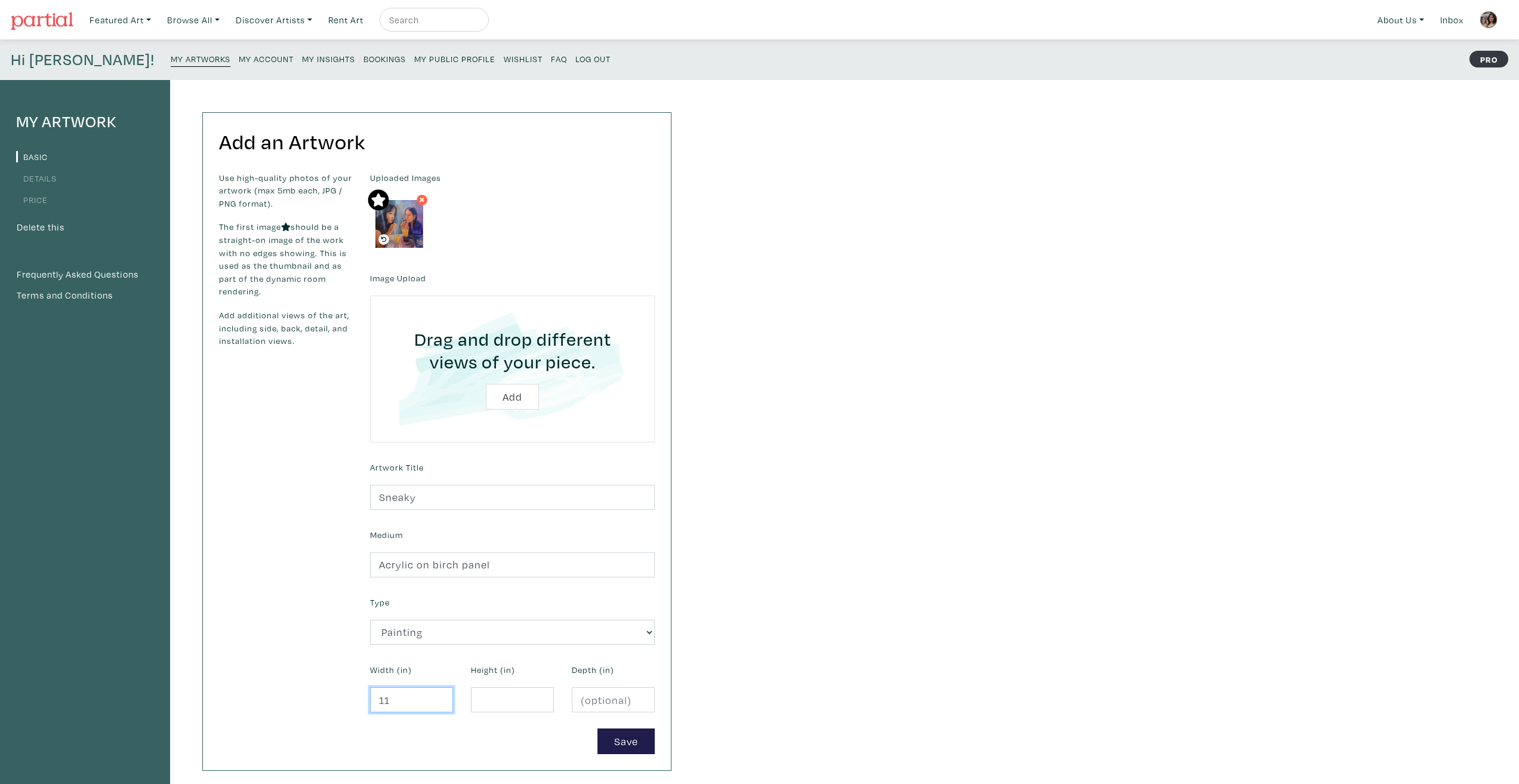
type input "11"
click at [525, 694] on input "number" at bounding box center [512, 700] width 83 height 25
type input "17"
click at [619, 738] on button "Save" at bounding box center [626, 741] width 58 height 25
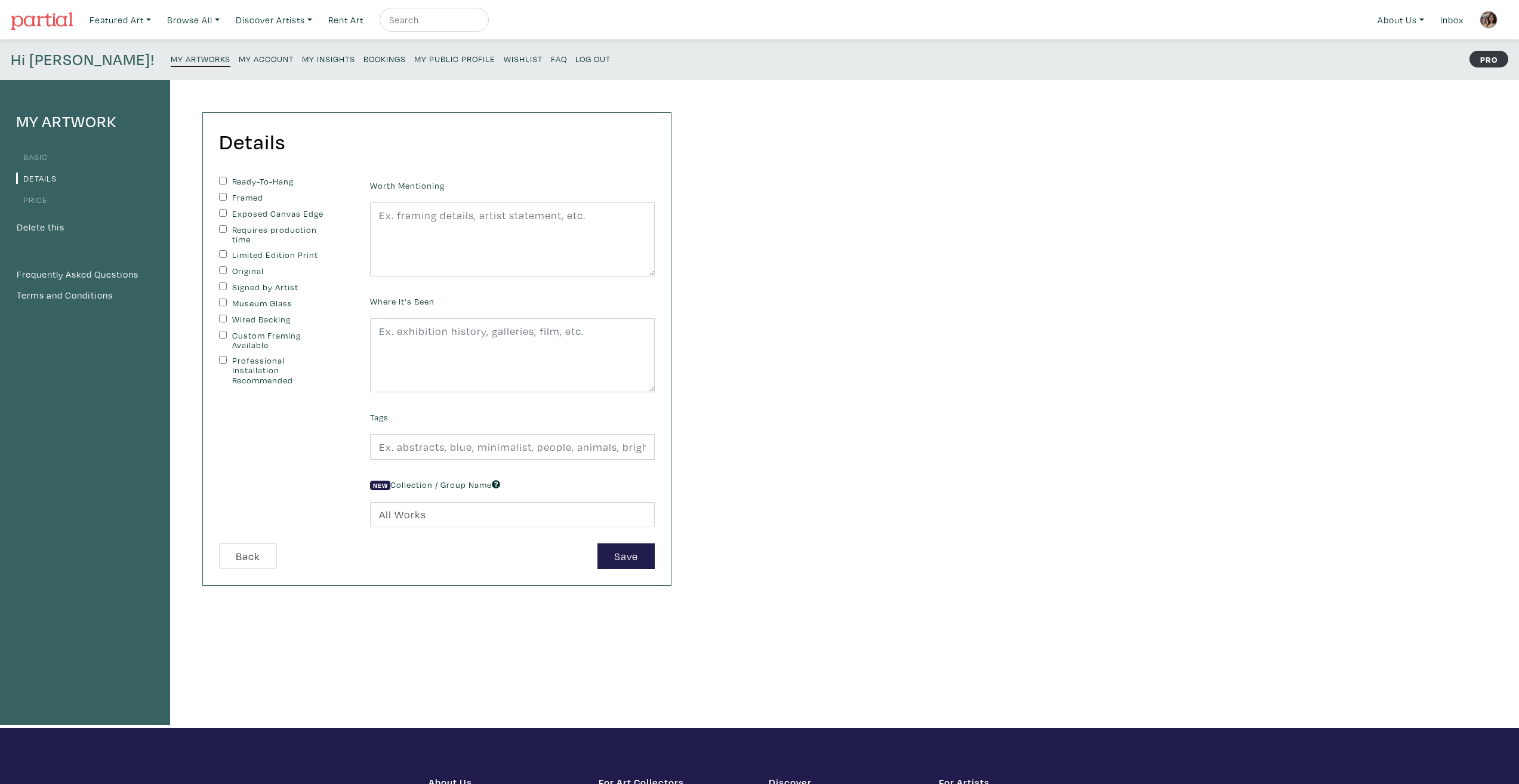
click at [228, 178] on div "Ready-To-Hang" at bounding box center [286, 182] width 133 height 11
click at [222, 184] on input "Ready-To-Hang" at bounding box center [223, 180] width 8 height 8
checkbox input "true"
click at [225, 213] on input "Exposed Canvas Edge" at bounding box center [223, 212] width 8 height 8
checkbox input "true"
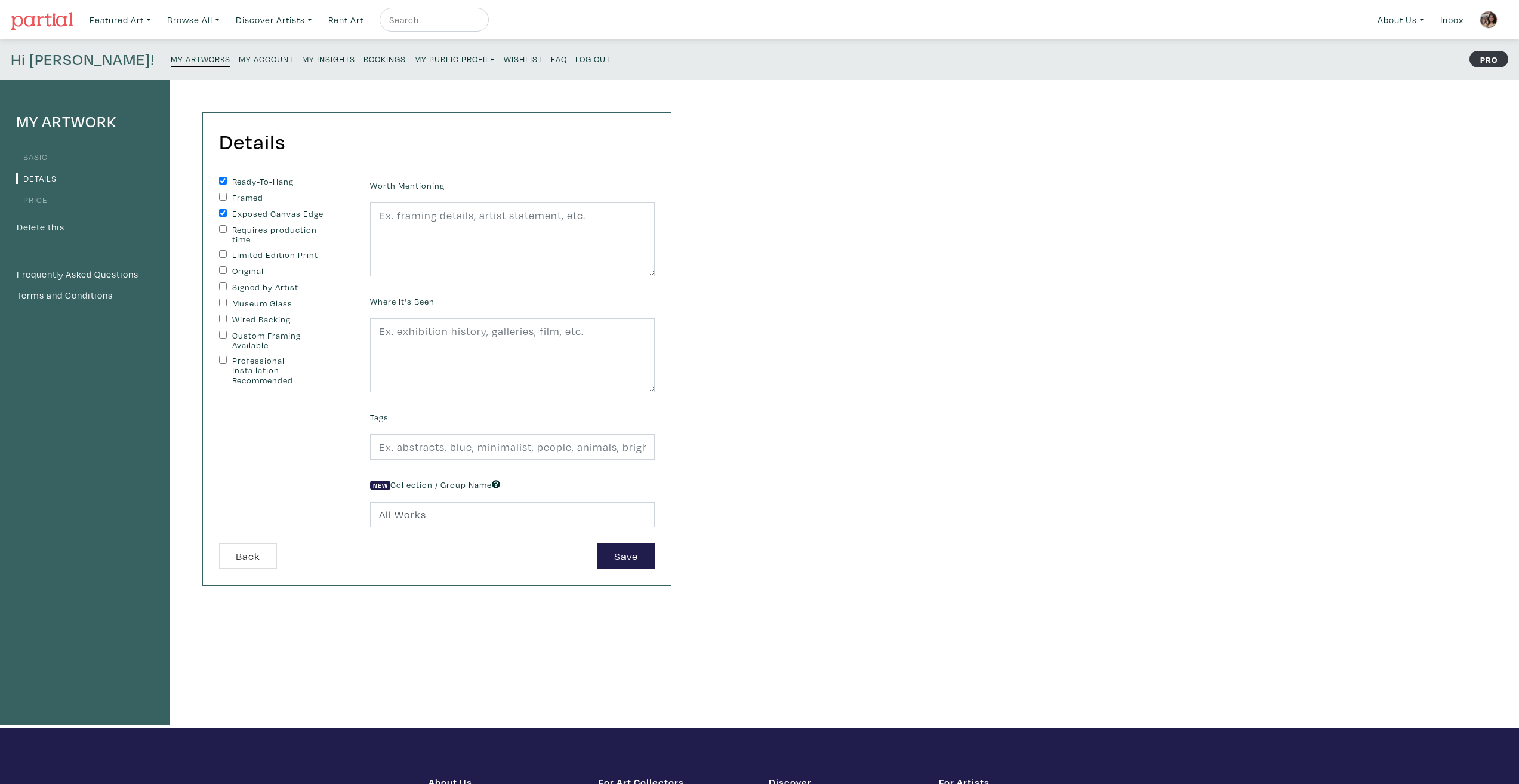
click at [220, 270] on input "Original" at bounding box center [223, 270] width 8 height 8
checkbox input "true"
click at [225, 288] on input "Signed by Artist" at bounding box center [223, 286] width 8 height 8
checkbox input "true"
click at [477, 455] on input "text" at bounding box center [512, 447] width 285 height 25
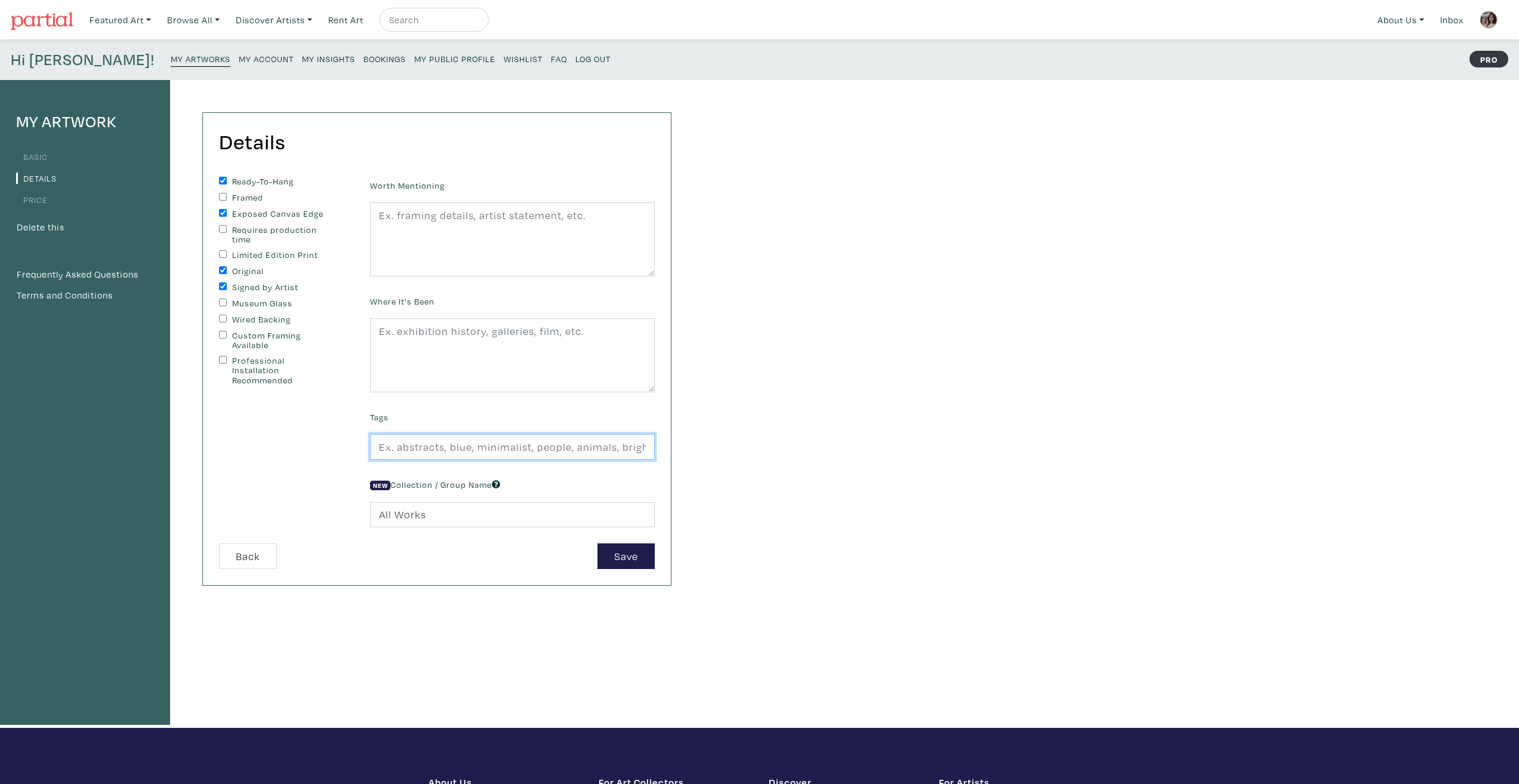
type input "abstract, representational, hybridity, portrait, technology, love"
click at [775, 480] on div "My Artwork Basic Details Price Delete this Frequently Asked Questions Terms and…" at bounding box center [759, 404] width 1519 height 648
click at [438, 239] on textarea at bounding box center [512, 239] width 285 height 74
click at [743, 336] on div "My Artwork Basic Details Price Delete this Frequently Asked Questions Terms and…" at bounding box center [759, 404] width 1519 height 648
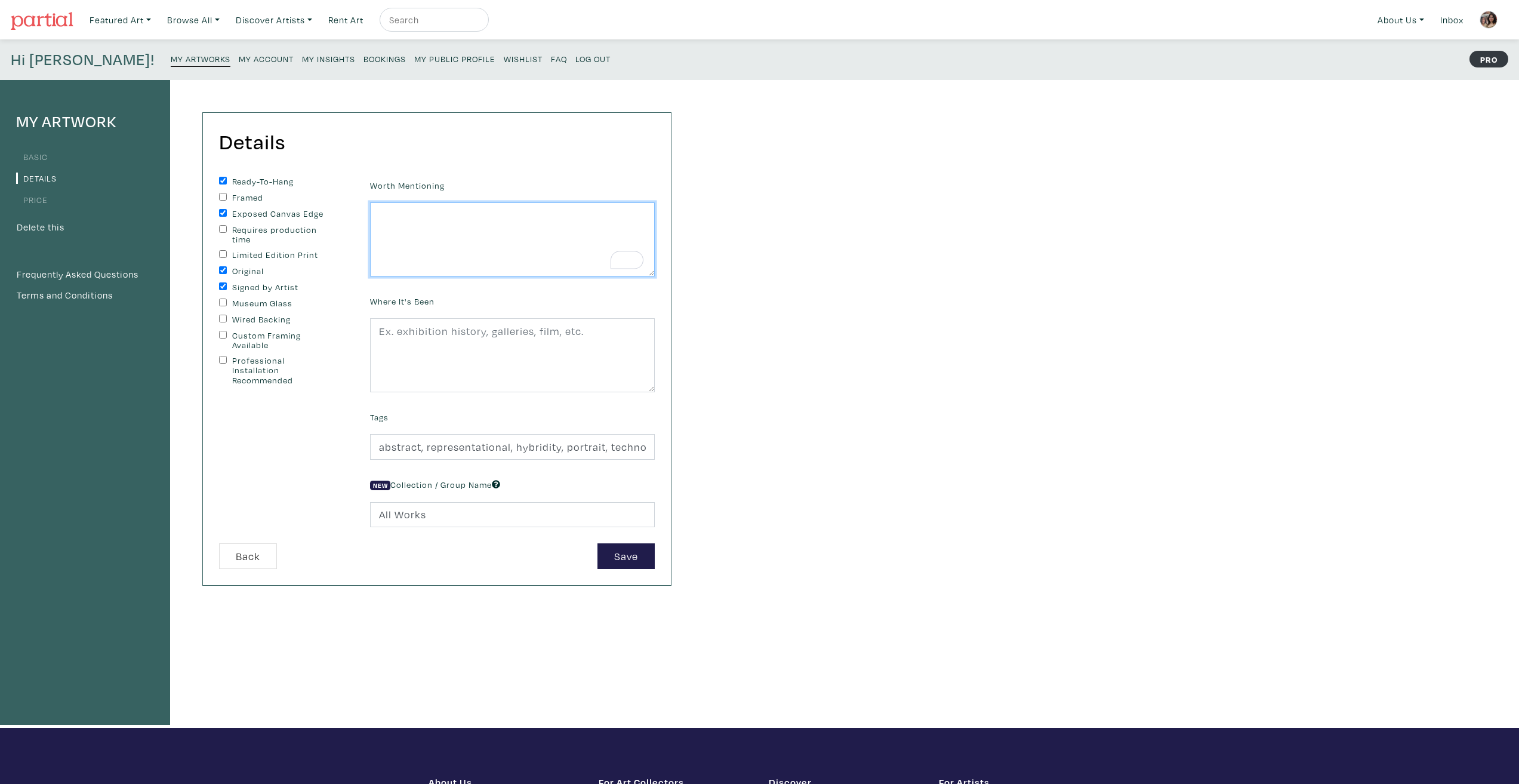
click at [436, 254] on textarea "To enrich screen reader interactions, please activate Accessibility in Grammarl…" at bounding box center [512, 239] width 285 height 74
click at [435, 251] on textarea "To enrich screen reader interactions, please activate Accessibility in Grammarl…" at bounding box center [512, 239] width 285 height 74
type textarea "Two women share drinks at a popular Toronto bar..."
click at [663, 242] on div "Worth Mentioning Two women share drinks at a popular Toronto bar..." at bounding box center [512, 226] width 303 height 100
click at [650, 558] on button "Save" at bounding box center [626, 556] width 58 height 25
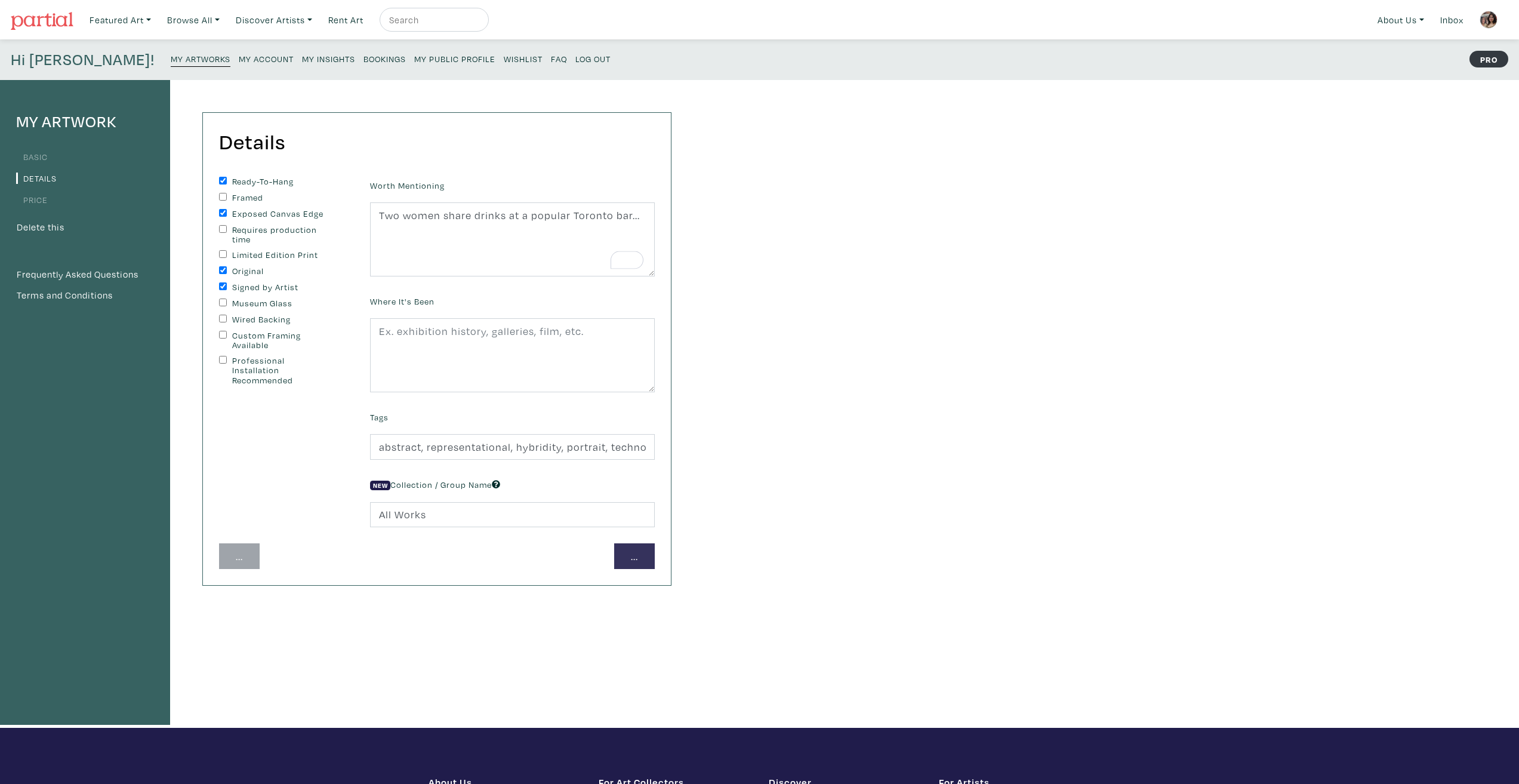
click at [650, 558] on button "..." at bounding box center [634, 556] width 41 height 25
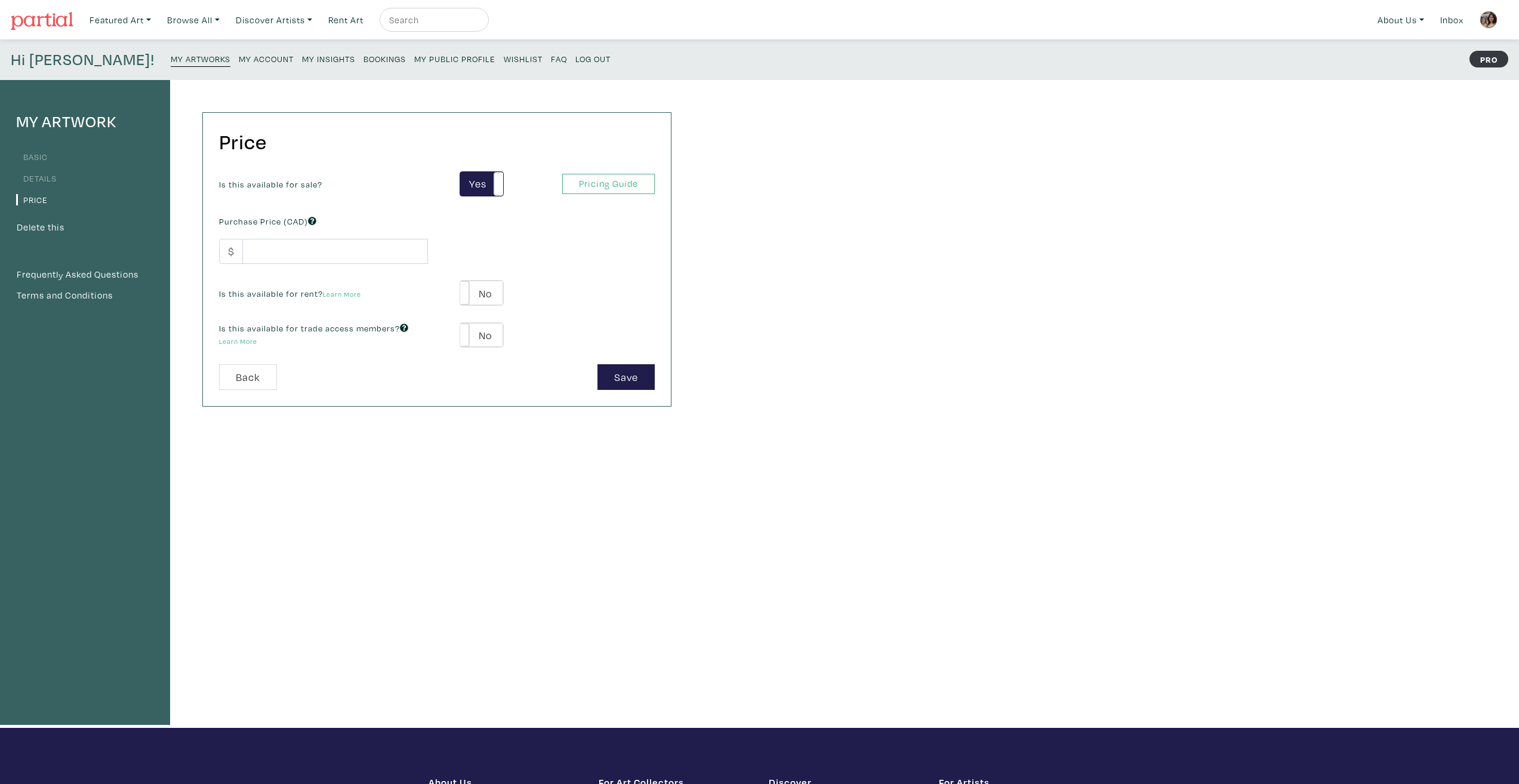
click at [597, 196] on div "Is this available for sale? Yes No Yes No Pricing Guide PRO" at bounding box center [437, 184] width 453 height 25
click at [604, 184] on link "Pricing Guide" at bounding box center [608, 184] width 93 height 21
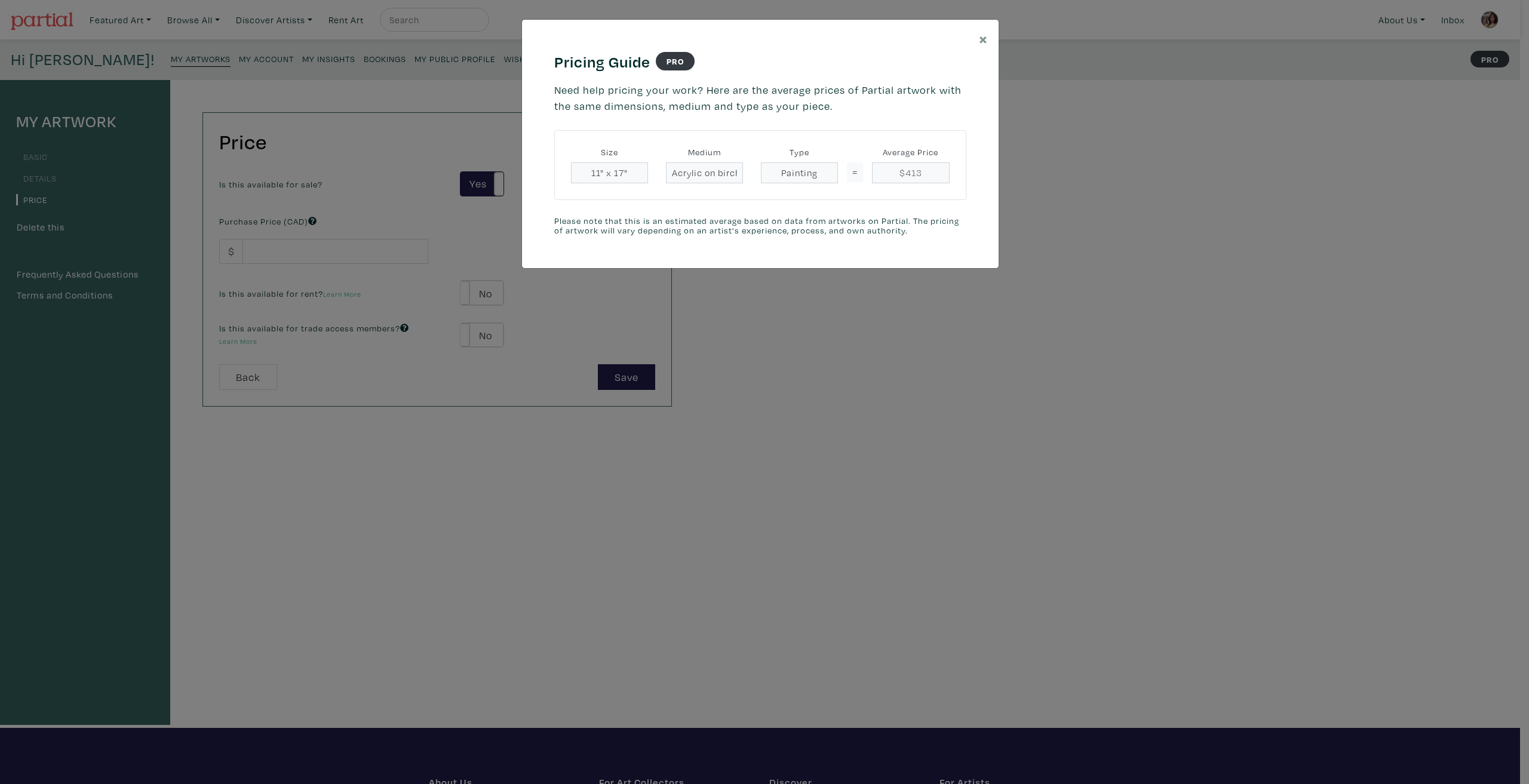
click at [949, 437] on div "× Pricing Guide PRO Need help pricing your work? Here are the average prices of…" at bounding box center [764, 392] width 1529 height 784
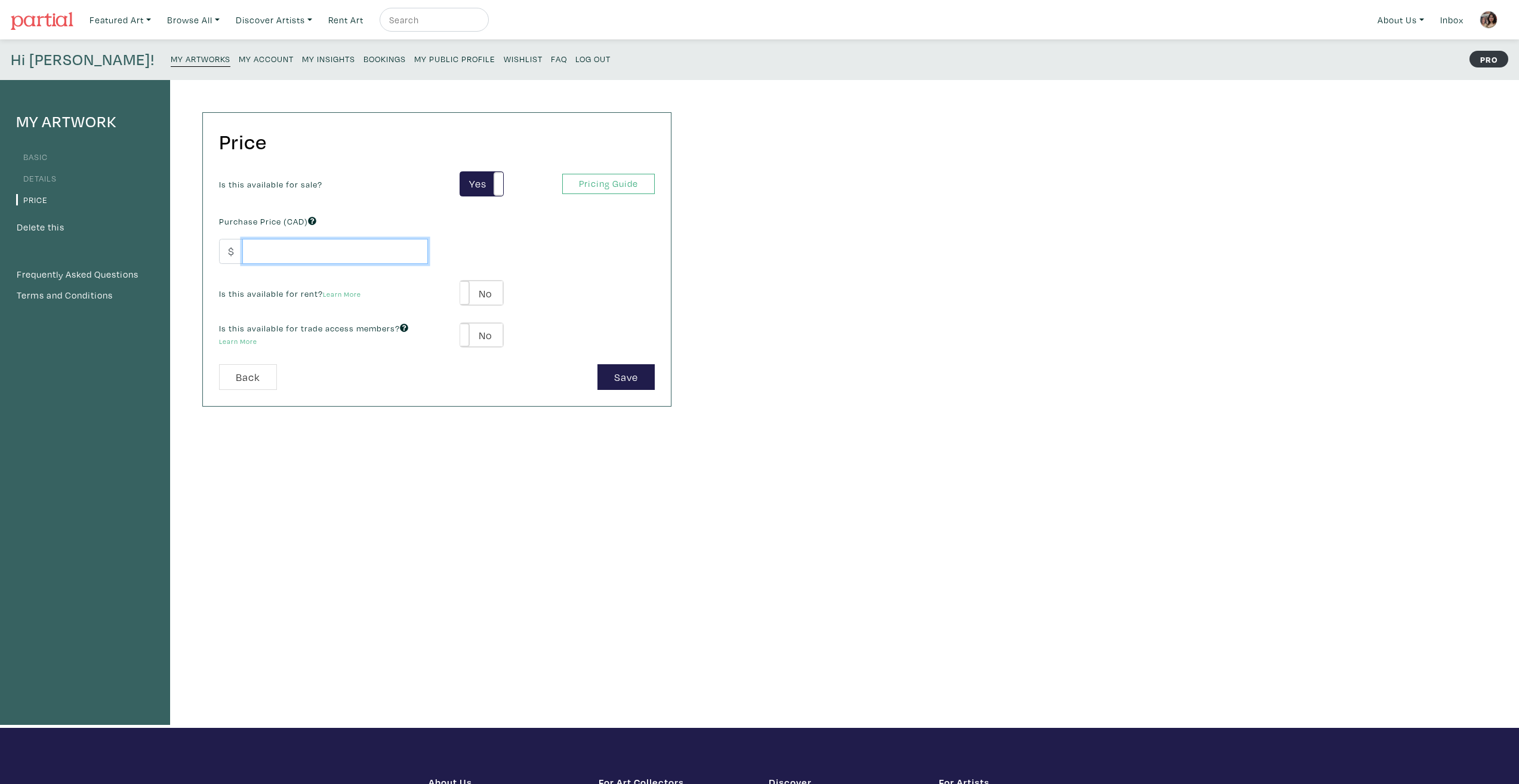
click at [368, 245] on input "number" at bounding box center [335, 251] width 186 height 25
type input "420"
click at [697, 298] on div "My Artwork Basic Details Price Delete this Frequently Asked Questions Terms and…" at bounding box center [759, 404] width 1519 height 648
click at [633, 384] on button "Save" at bounding box center [626, 377] width 58 height 25
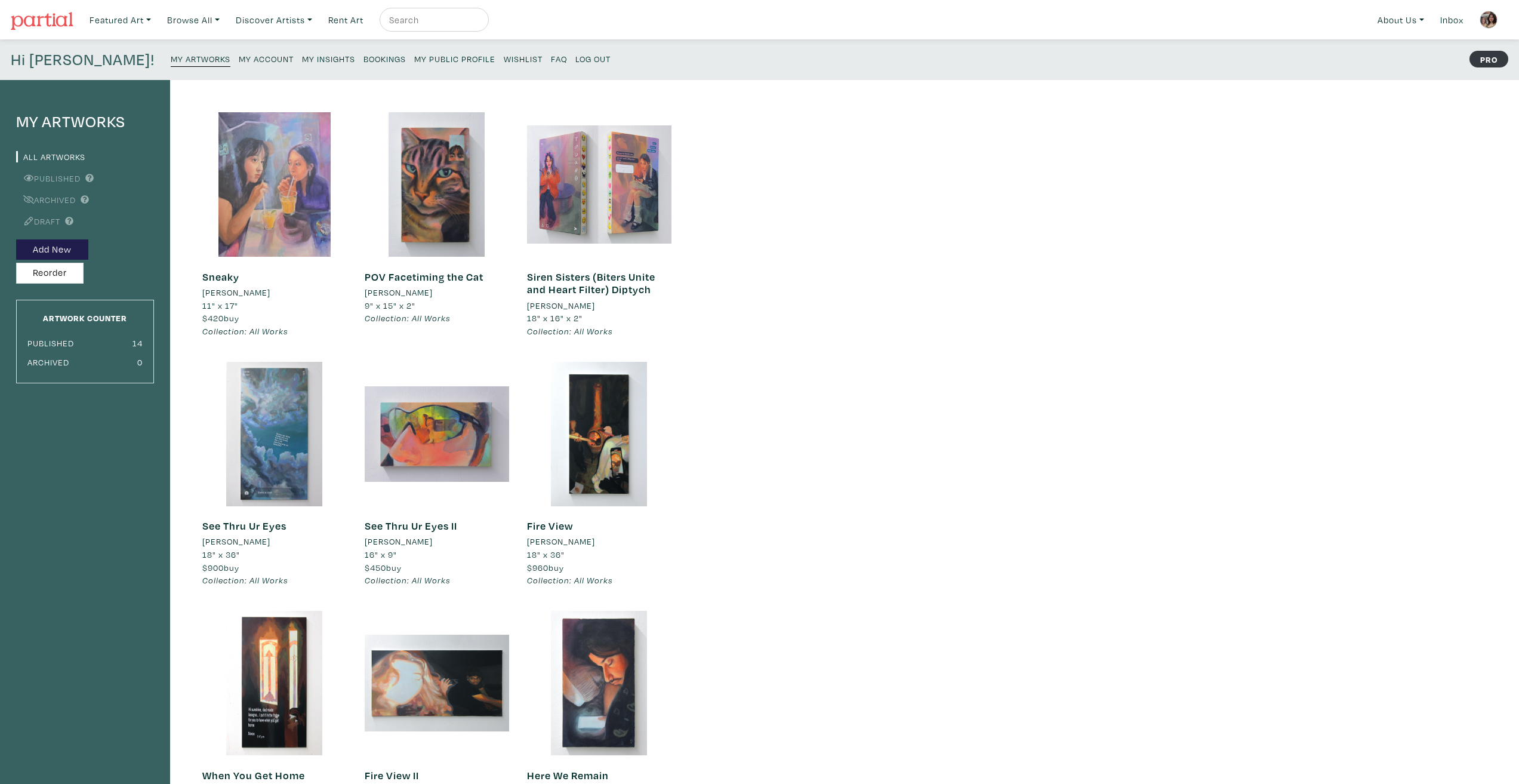
click at [297, 219] on div at bounding box center [274, 184] width 145 height 145
click at [245, 176] on div at bounding box center [274, 184] width 145 height 145
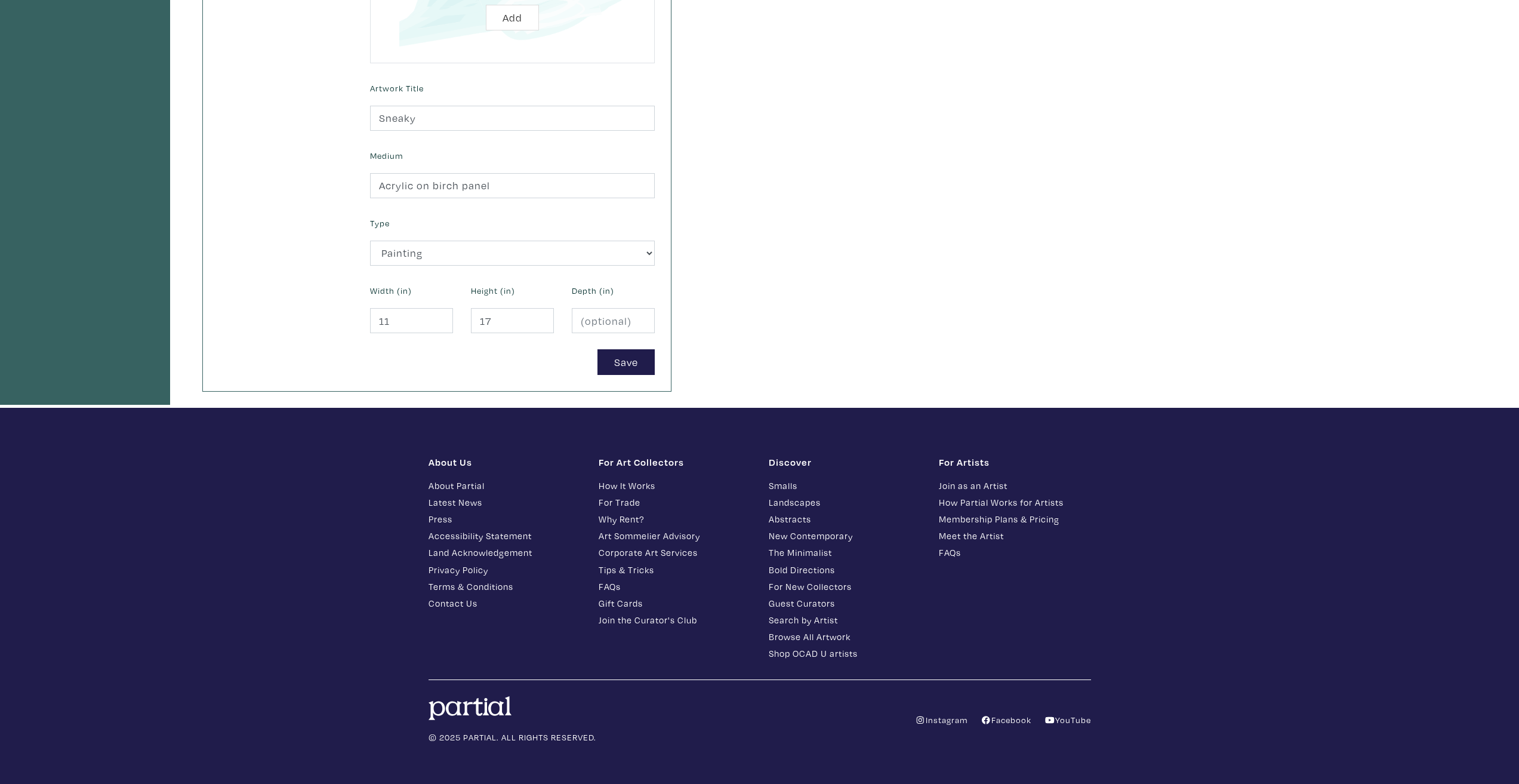
scroll to position [387, 0]
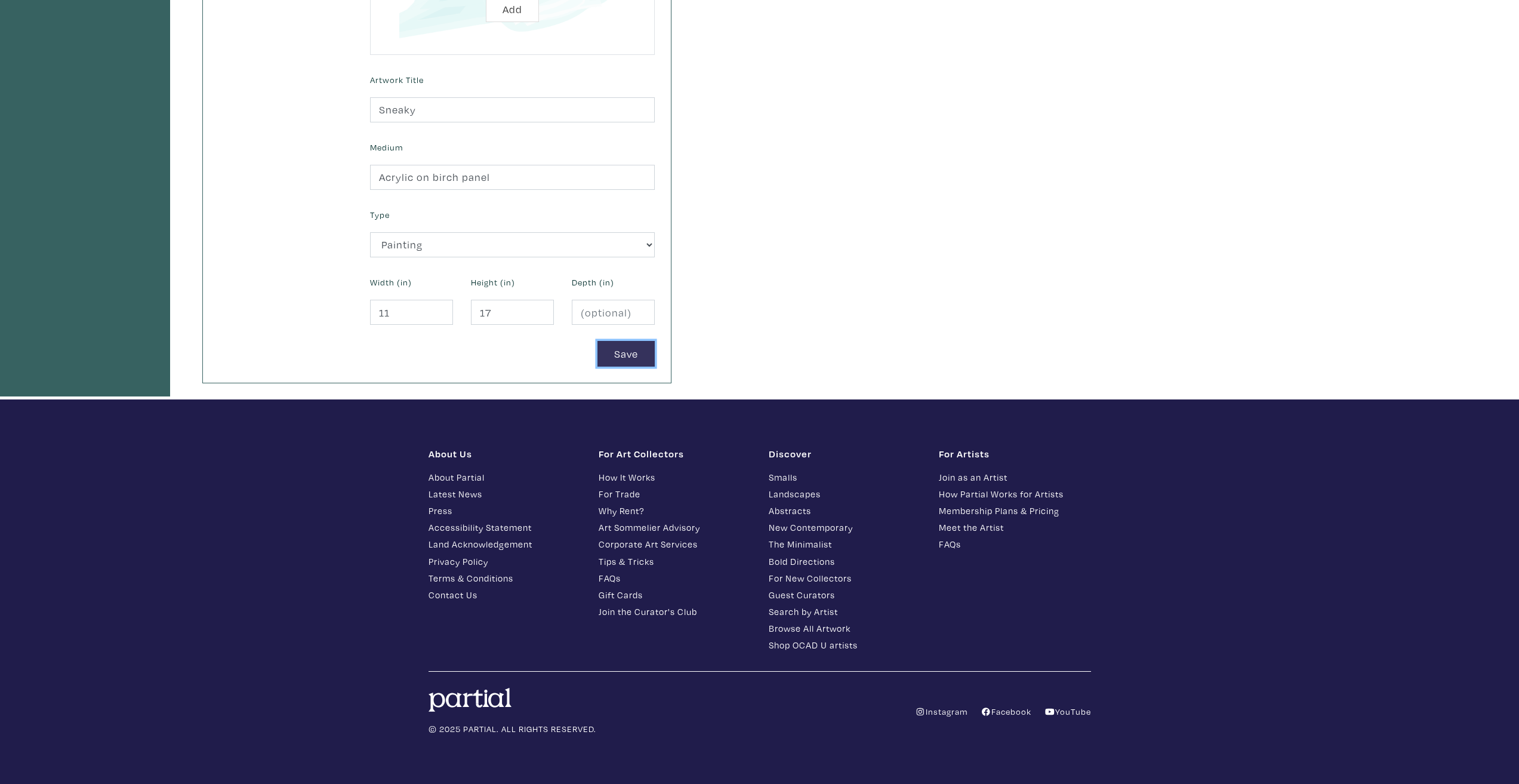
click at [615, 366] on button "Save" at bounding box center [626, 354] width 58 height 25
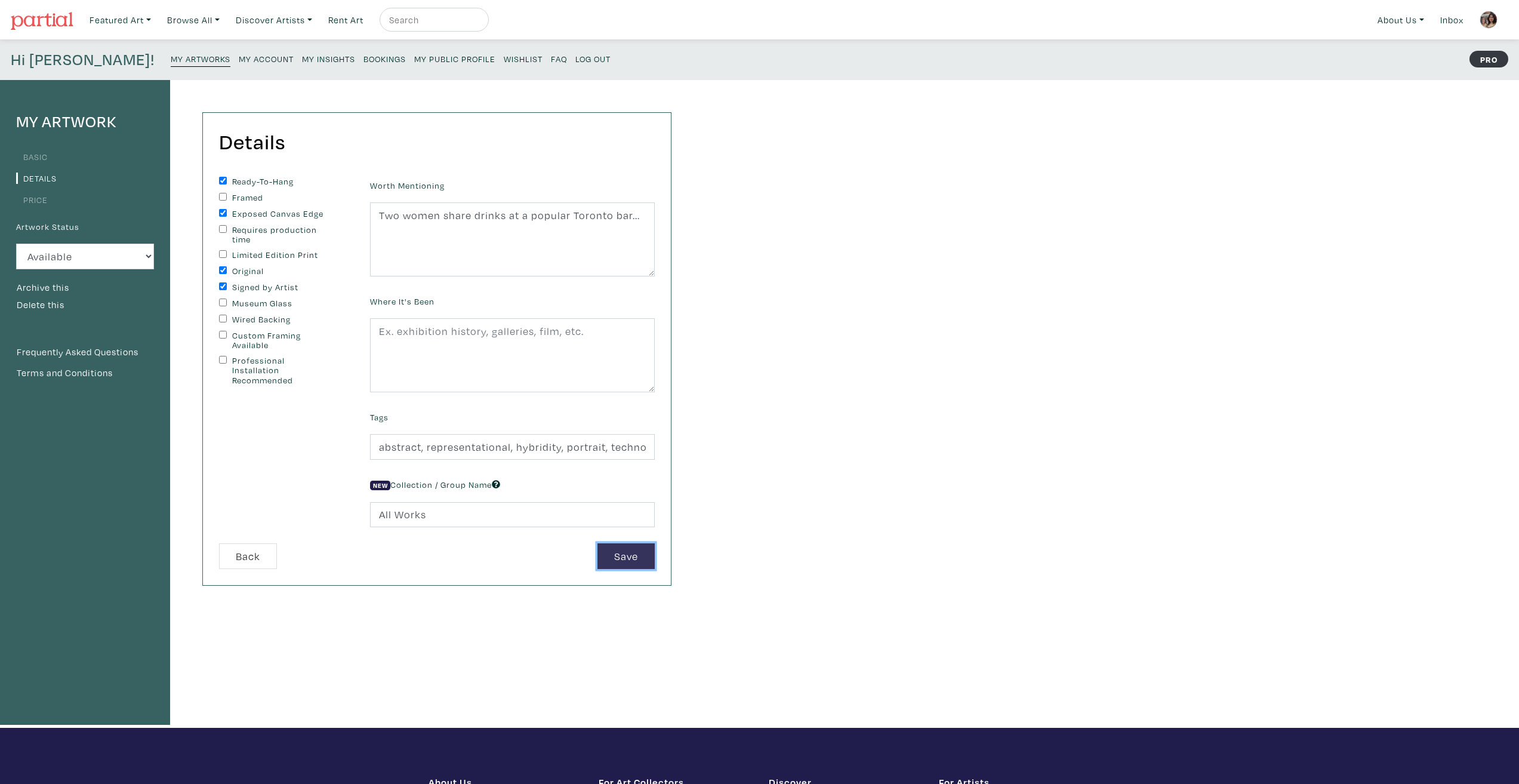
click at [619, 558] on button "Save" at bounding box center [626, 556] width 58 height 25
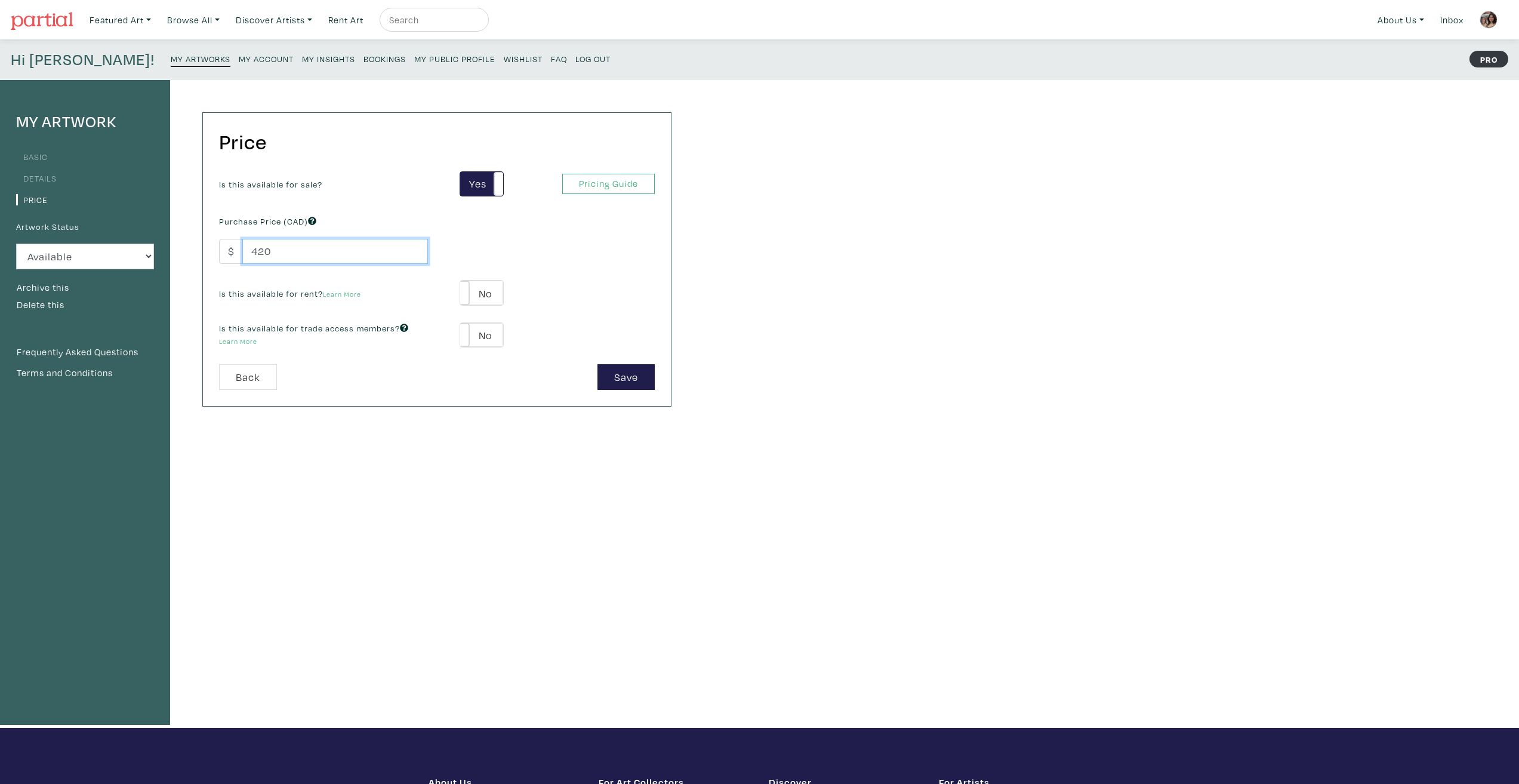
drag, startPoint x: 318, startPoint y: 260, endPoint x: 234, endPoint y: 260, distance: 84.0
click at [234, 260] on div "$ 420" at bounding box center [323, 251] width 209 height 25
type input "450"
click at [631, 383] on button "Save" at bounding box center [626, 377] width 58 height 25
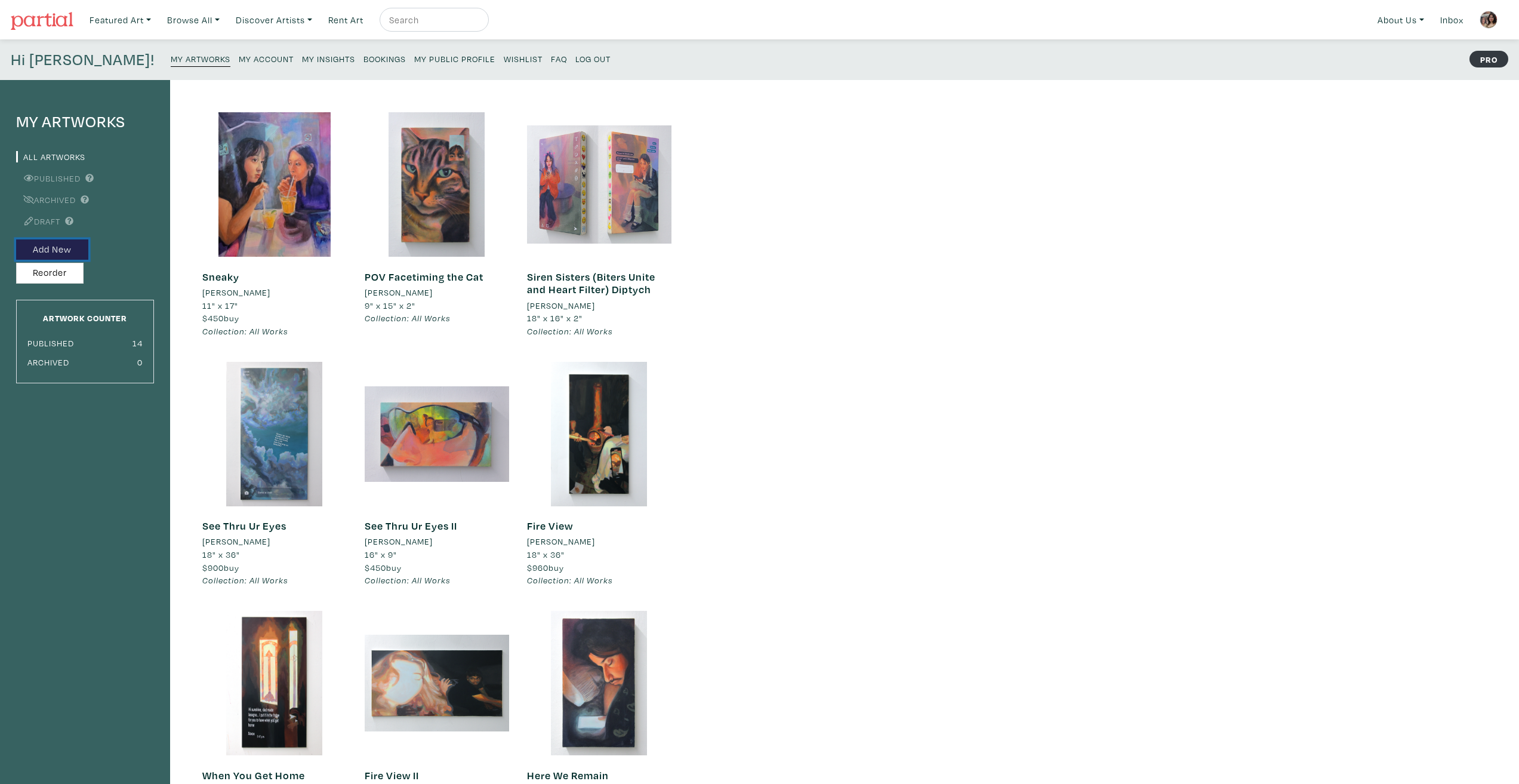
click at [31, 248] on button "Add New" at bounding box center [52, 249] width 72 height 21
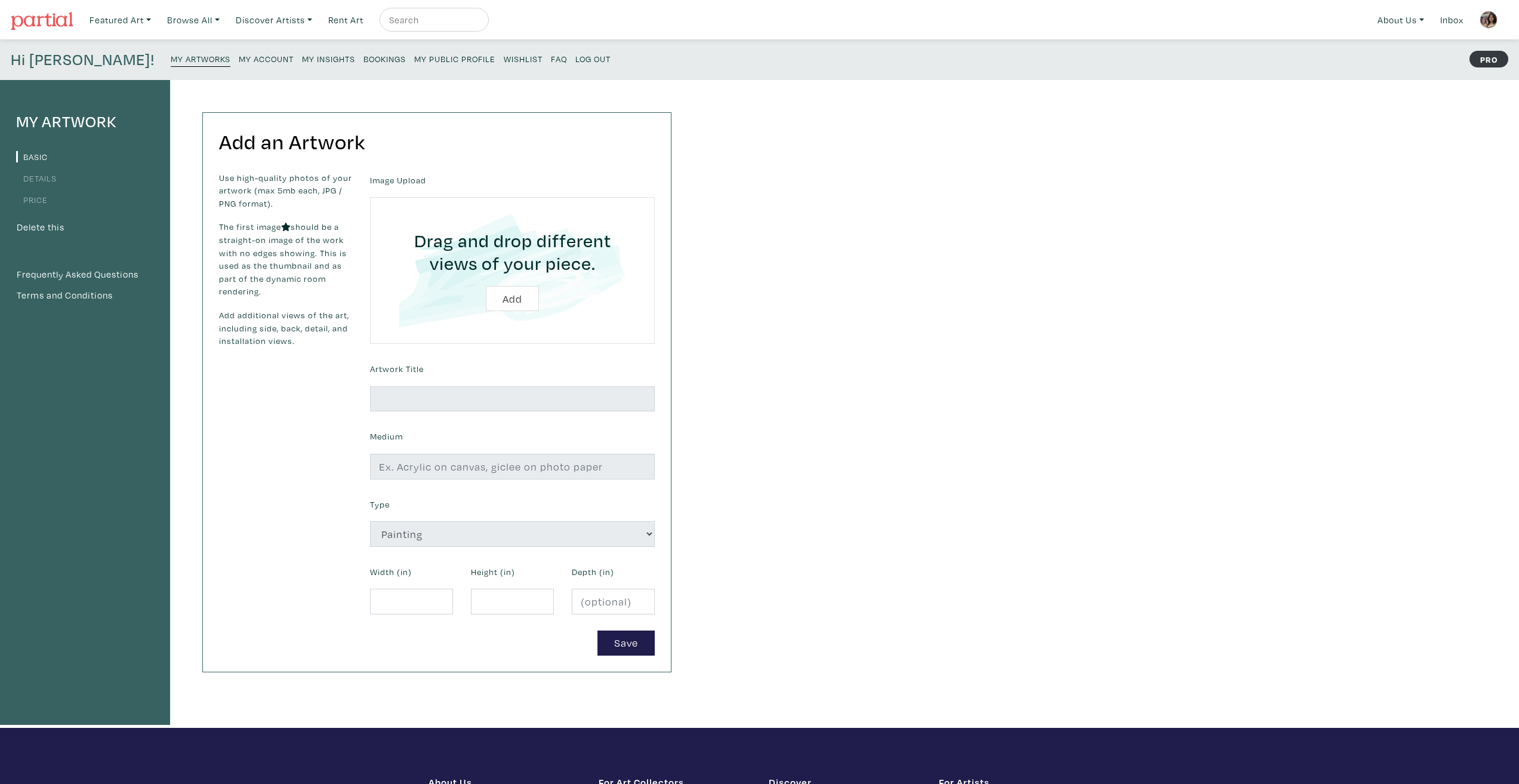
click at [510, 295] on input "file" at bounding box center [512, 270] width 251 height 113
type input "C:\fakepath\beach-walkers-copy.png"
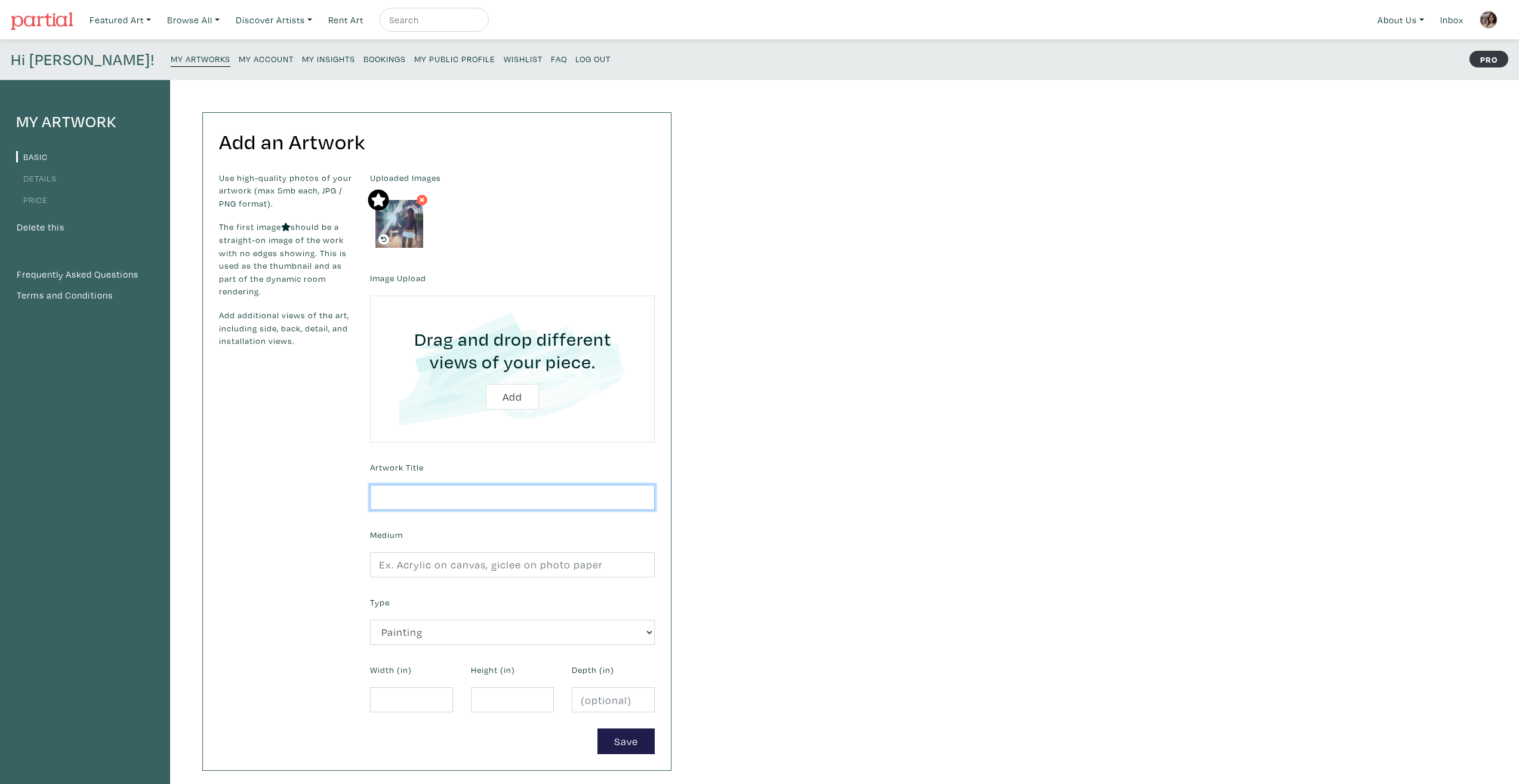
click at [406, 487] on input "text" at bounding box center [512, 498] width 285 height 25
type input "Beach Walkers"
click at [473, 551] on div "Medium" at bounding box center [512, 552] width 303 height 51
click at [486, 556] on input "text" at bounding box center [512, 565] width 285 height 25
type input "Acrylic on raw canvas"
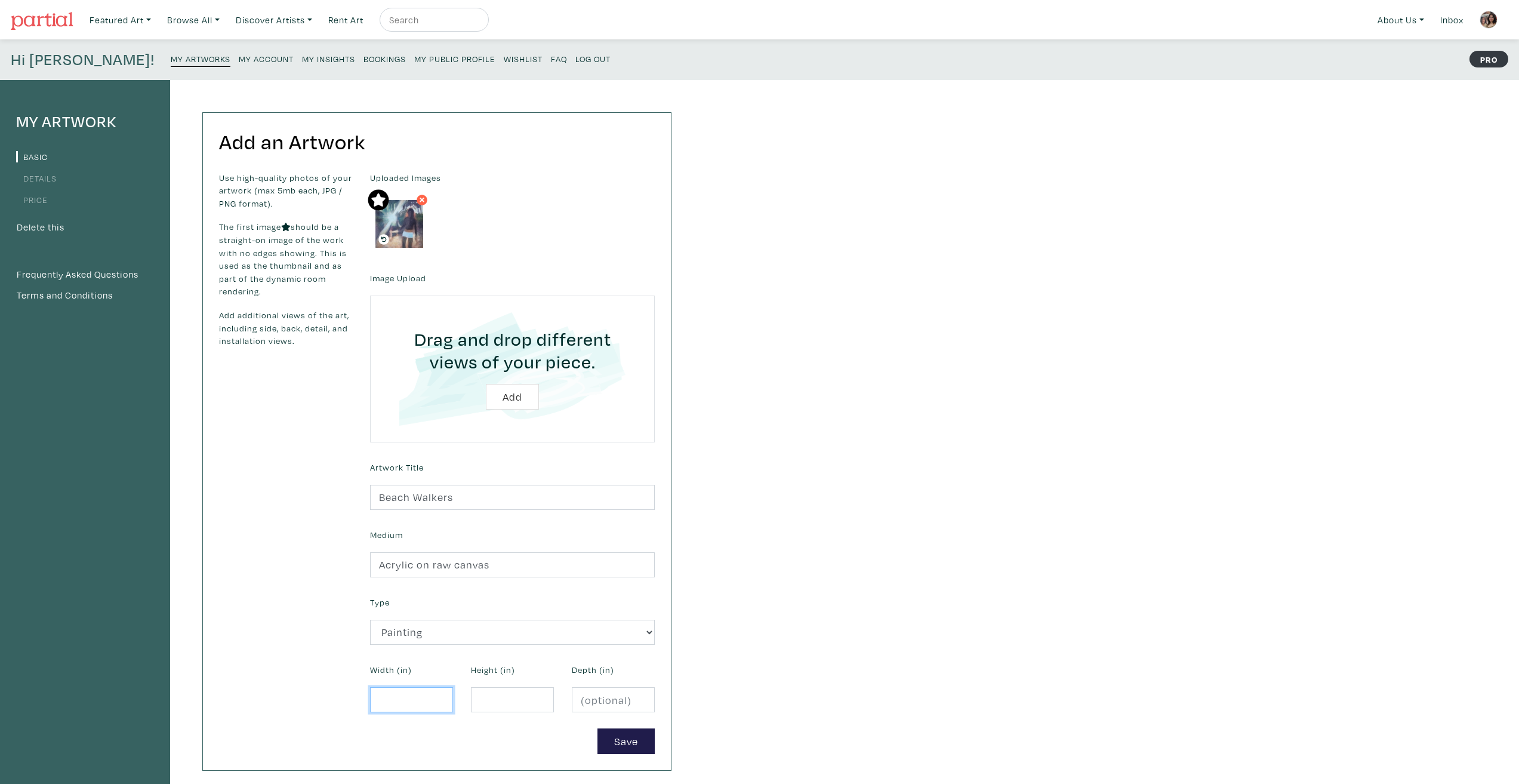
click at [420, 703] on input "number" at bounding box center [411, 700] width 83 height 25
type input "4.5"
click at [487, 700] on input "number" at bounding box center [512, 700] width 83 height 25
type input "8"
click at [622, 739] on button "Save" at bounding box center [626, 741] width 58 height 25
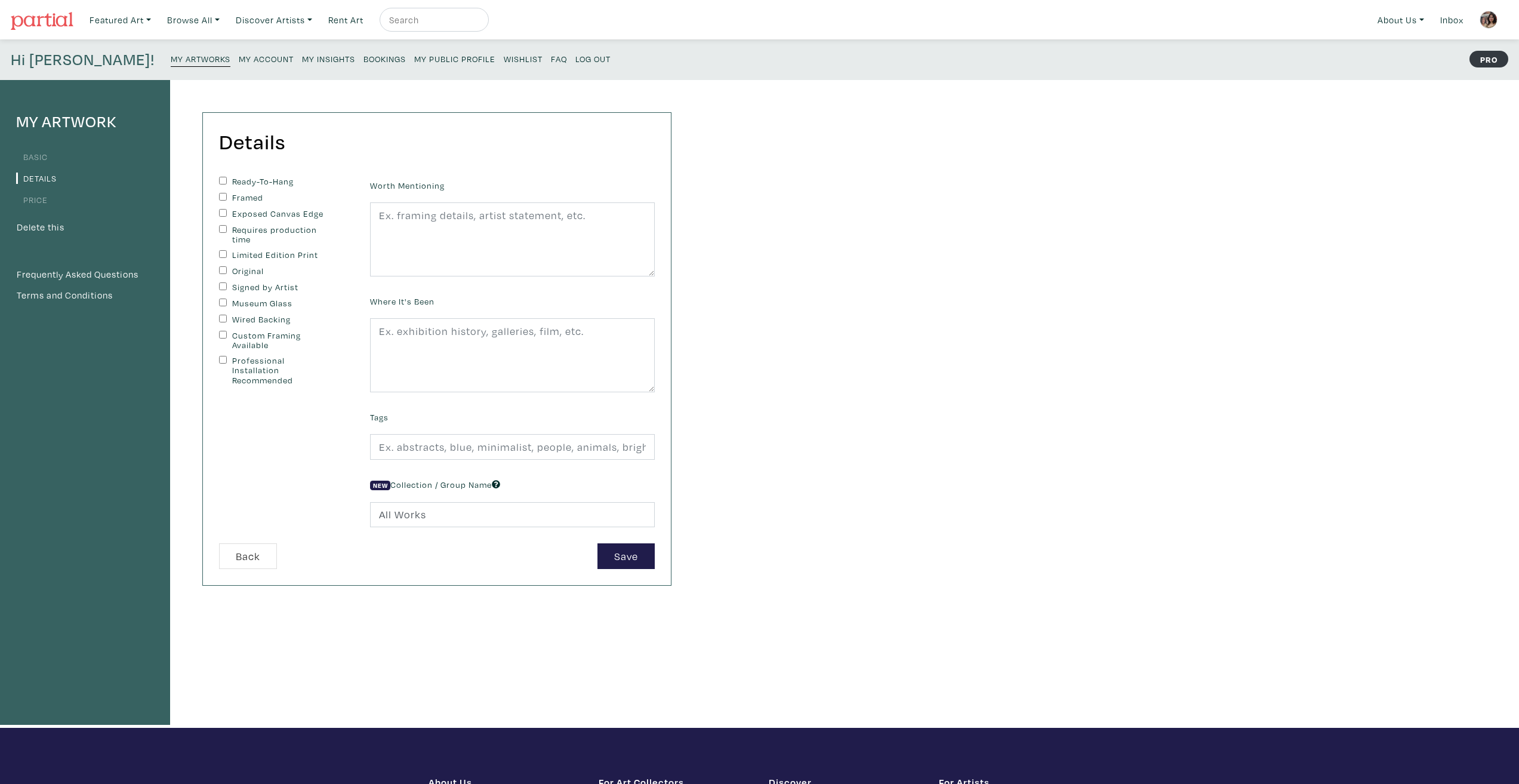
drag, startPoint x: 217, startPoint y: 179, endPoint x: 228, endPoint y: 192, distance: 17.0
click at [218, 180] on div "Ready-To-Hang Framed Exposed Canvas Edge Requires production time Limited Editi…" at bounding box center [285, 360] width 151 height 366
click at [227, 185] on div "Ready-To-Hang" at bounding box center [286, 182] width 133 height 11
click at [226, 185] on div "Ready-To-Hang" at bounding box center [286, 182] width 133 height 11
click at [225, 183] on input "Ready-To-Hang" at bounding box center [223, 180] width 8 height 8
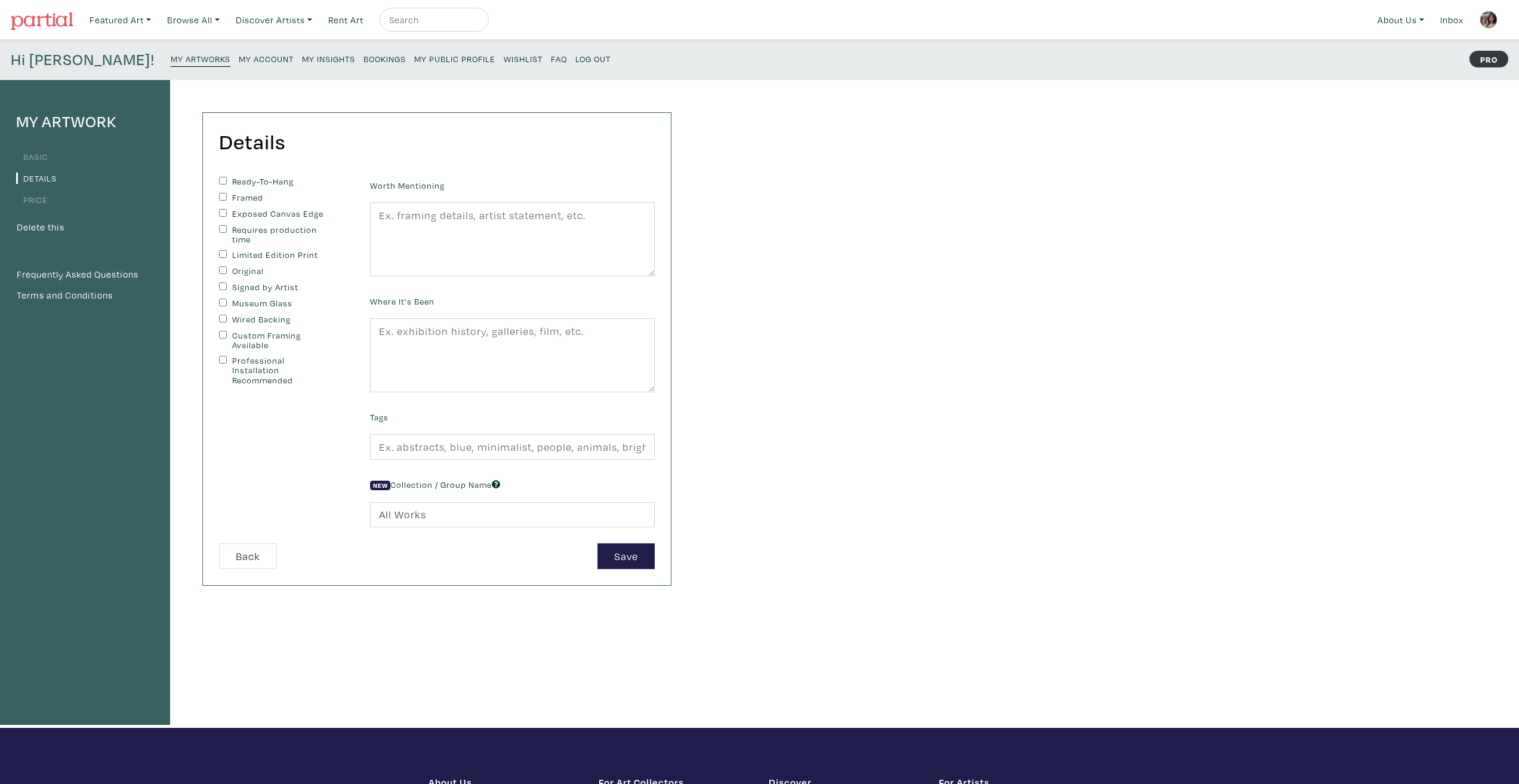
checkbox input "true"
click at [222, 211] on input "Exposed Canvas Edge" at bounding box center [223, 212] width 8 height 8
checkbox input "true"
click at [225, 270] on input "Original" at bounding box center [223, 270] width 8 height 8
checkbox input "true"
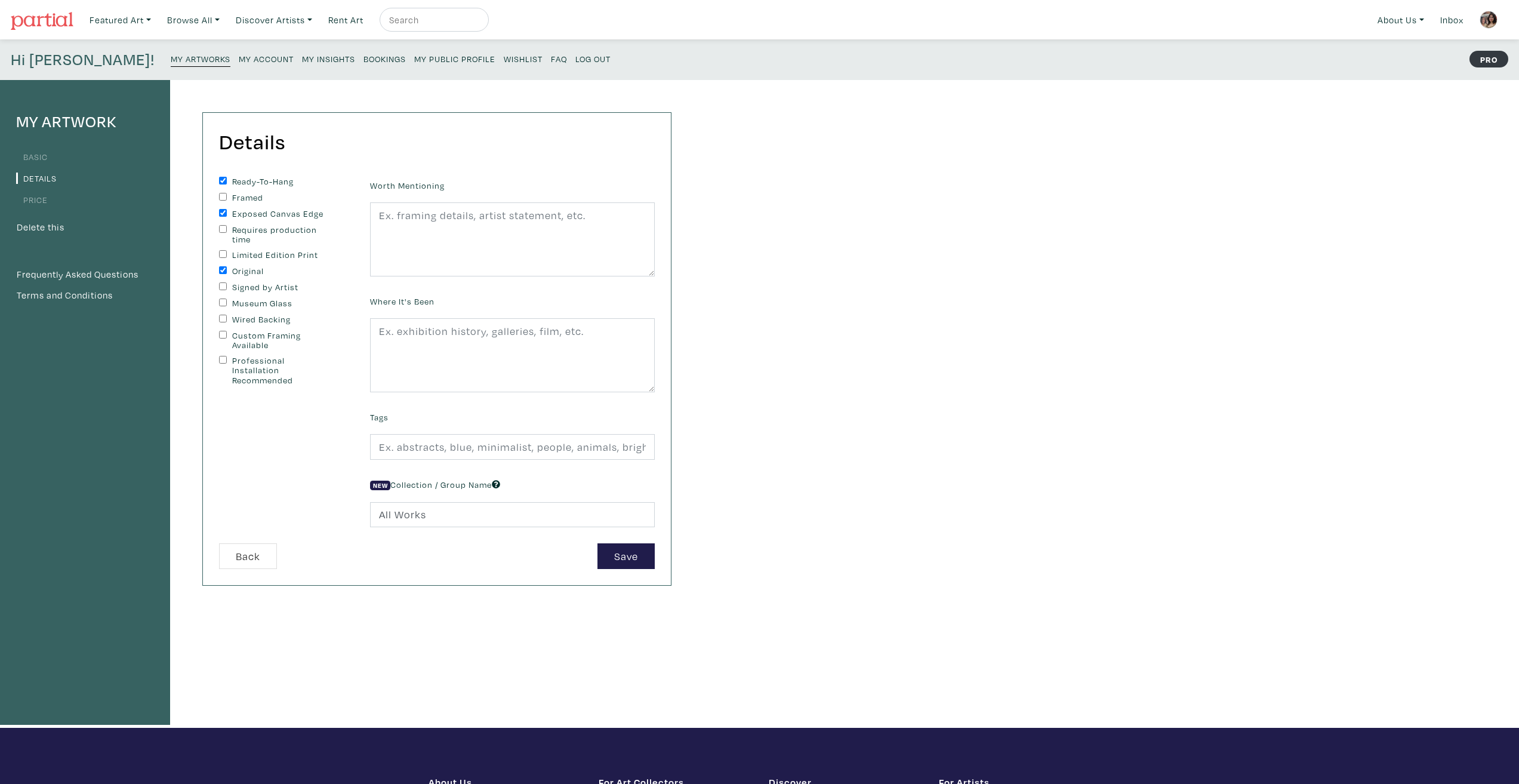
click at [225, 284] on input "Signed by Artist" at bounding box center [223, 286] width 8 height 8
checkbox input "true"
click at [880, 494] on div "My Artwork Basic Details Price Delete this Frequently Asked Questions Terms and…" at bounding box center [759, 404] width 1519 height 648
click at [532, 212] on textarea at bounding box center [512, 239] width 285 height 74
type textarea "Two"
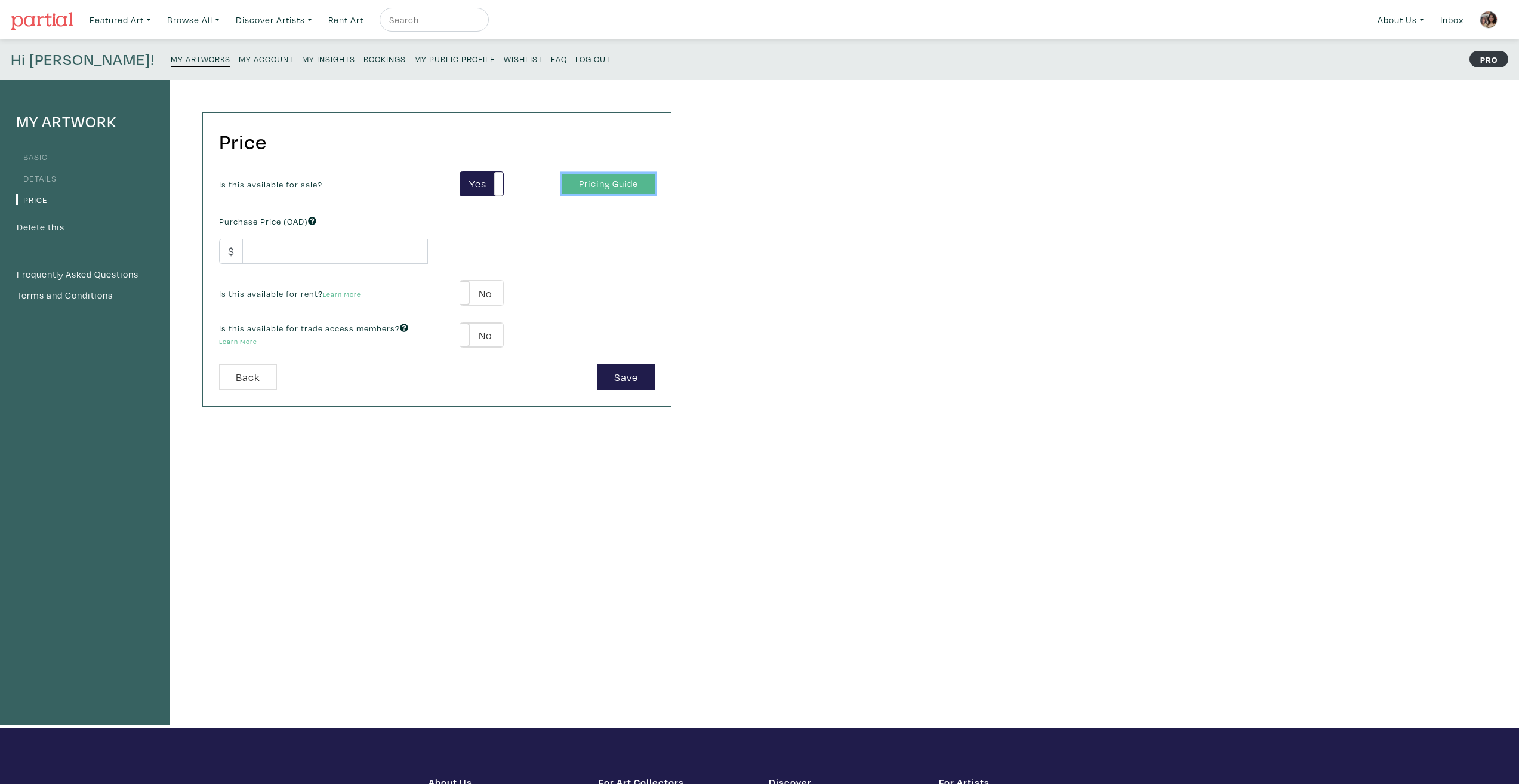
click at [605, 186] on link "Pricing Guide" at bounding box center [608, 184] width 93 height 21
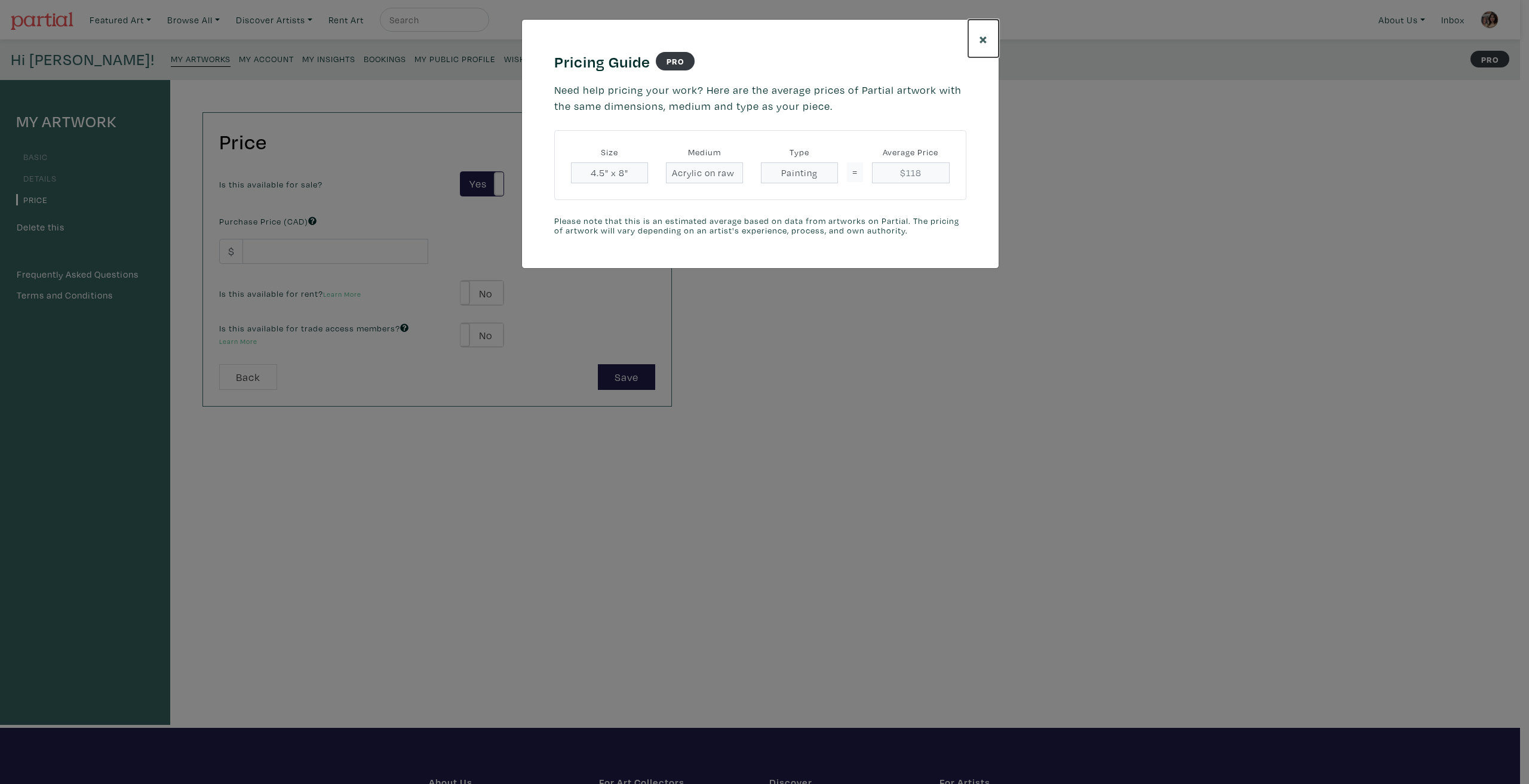
click at [980, 40] on span "×" at bounding box center [983, 38] width 9 height 21
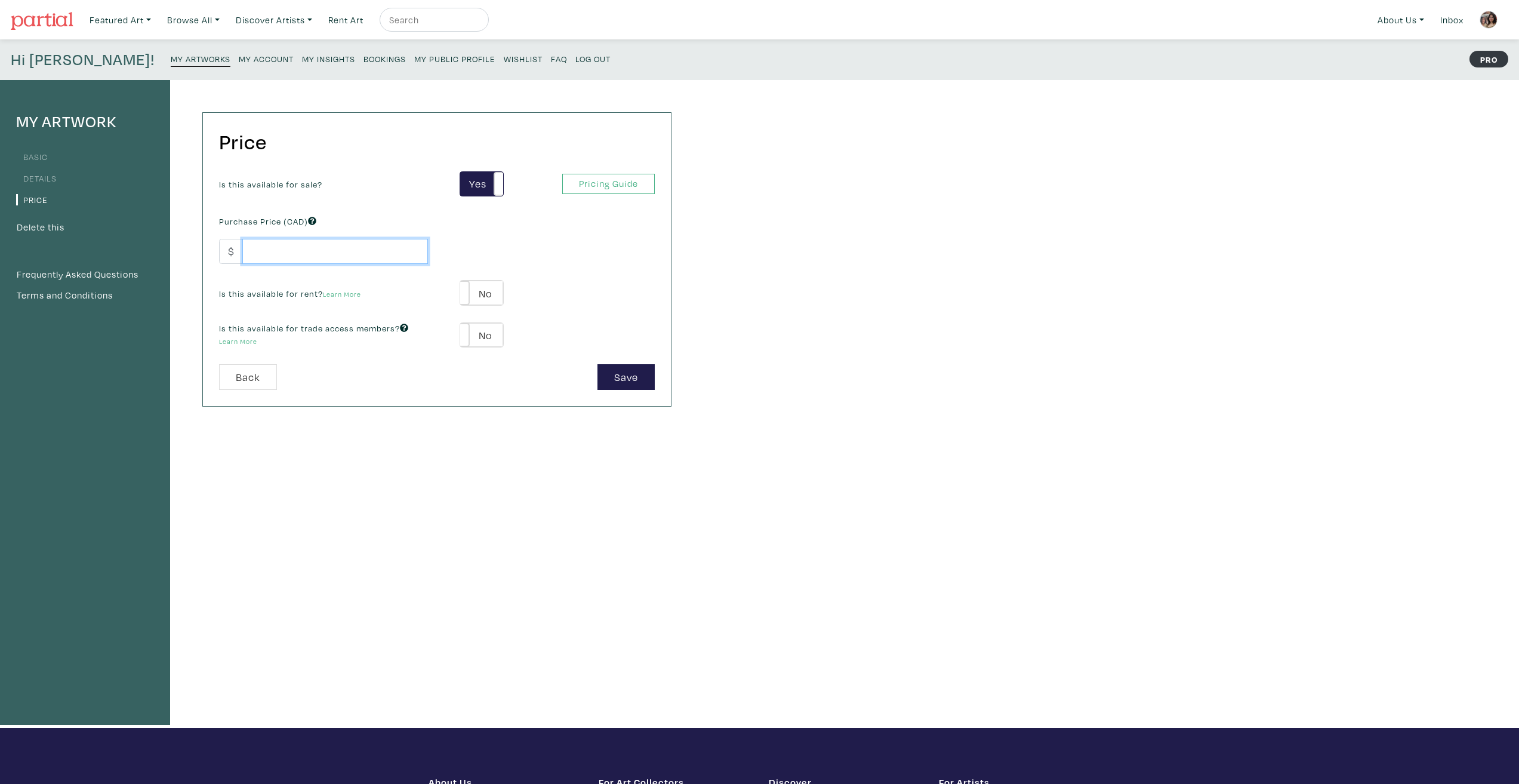
click at [311, 249] on input "number" at bounding box center [335, 251] width 186 height 25
type input "100"
click at [798, 316] on div "My Artwork Basic Details Price Delete this Frequently Asked Questions Terms and…" at bounding box center [759, 404] width 1519 height 648
click at [636, 387] on button "Save" at bounding box center [626, 377] width 58 height 25
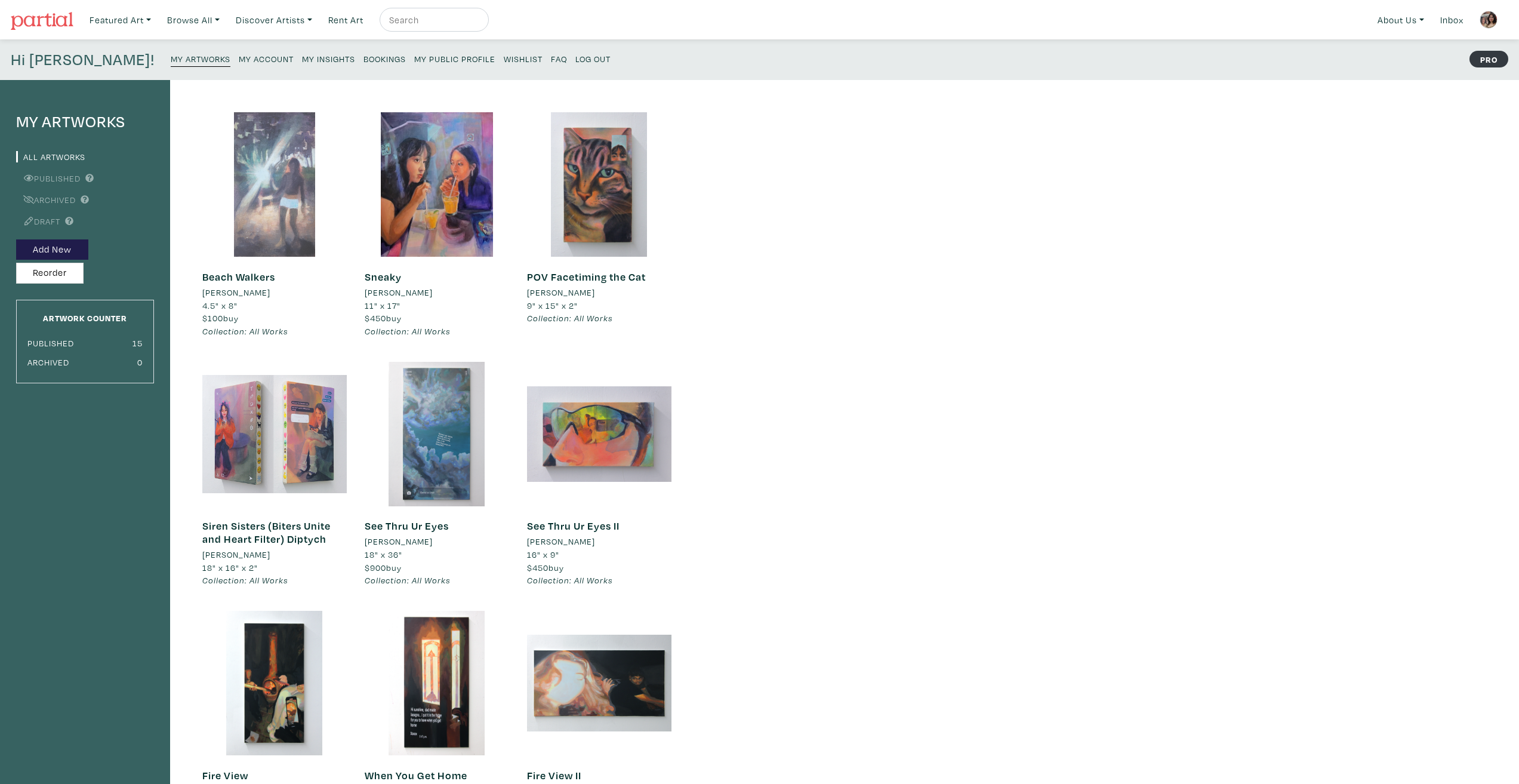
click at [251, 232] on div at bounding box center [274, 184] width 145 height 145
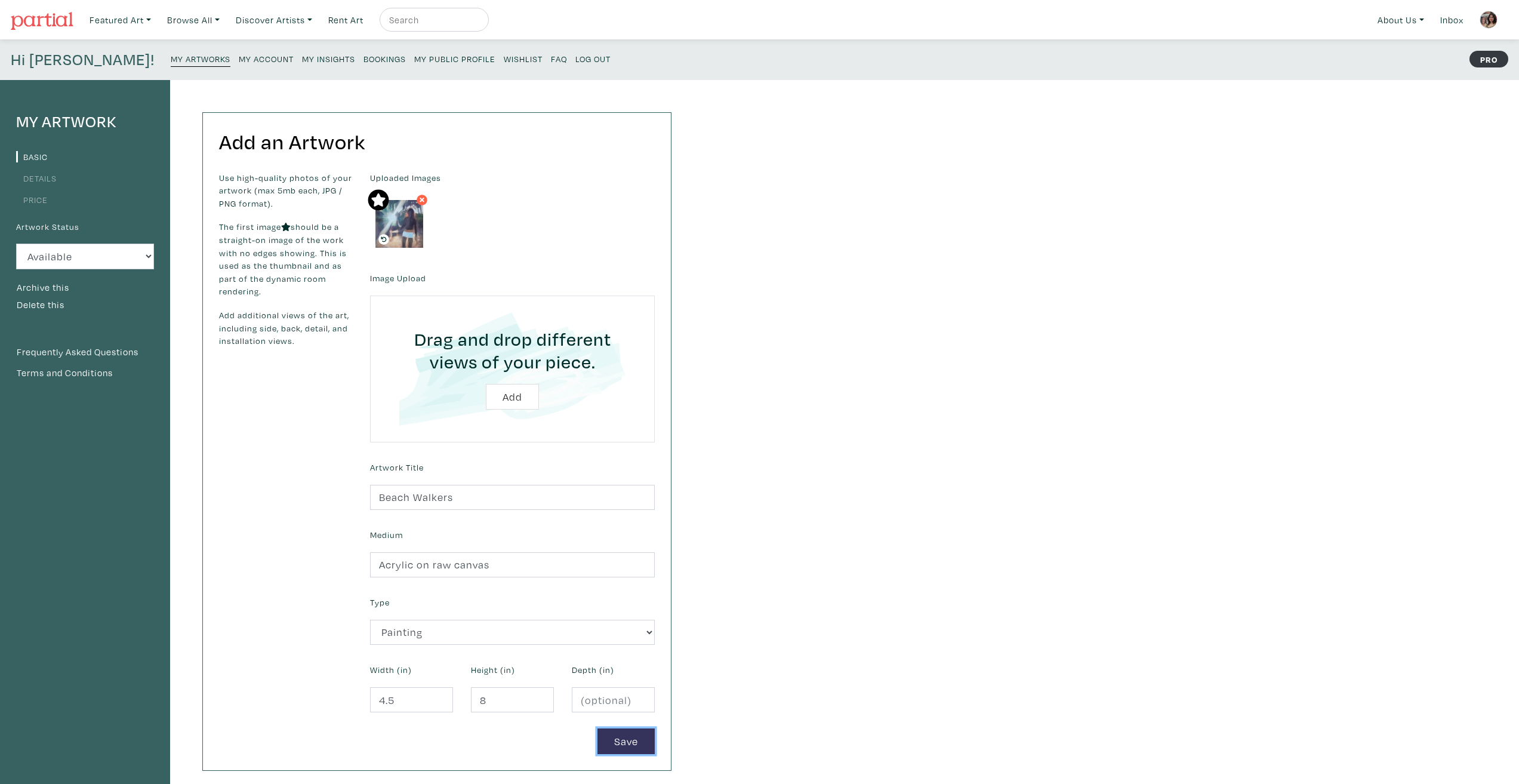
click at [618, 743] on button "Save" at bounding box center [626, 741] width 58 height 25
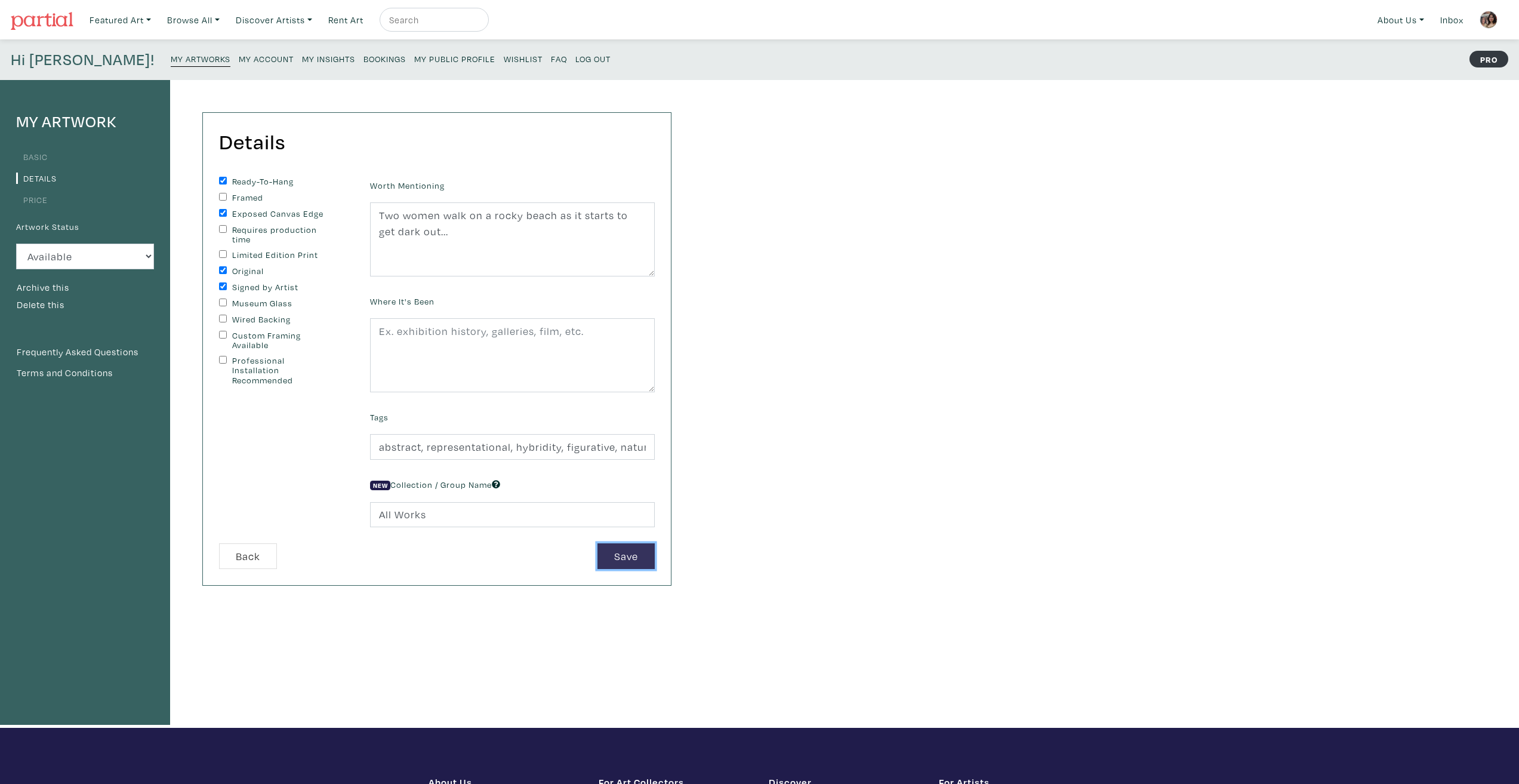
click at [622, 557] on button "Save" at bounding box center [626, 556] width 58 height 25
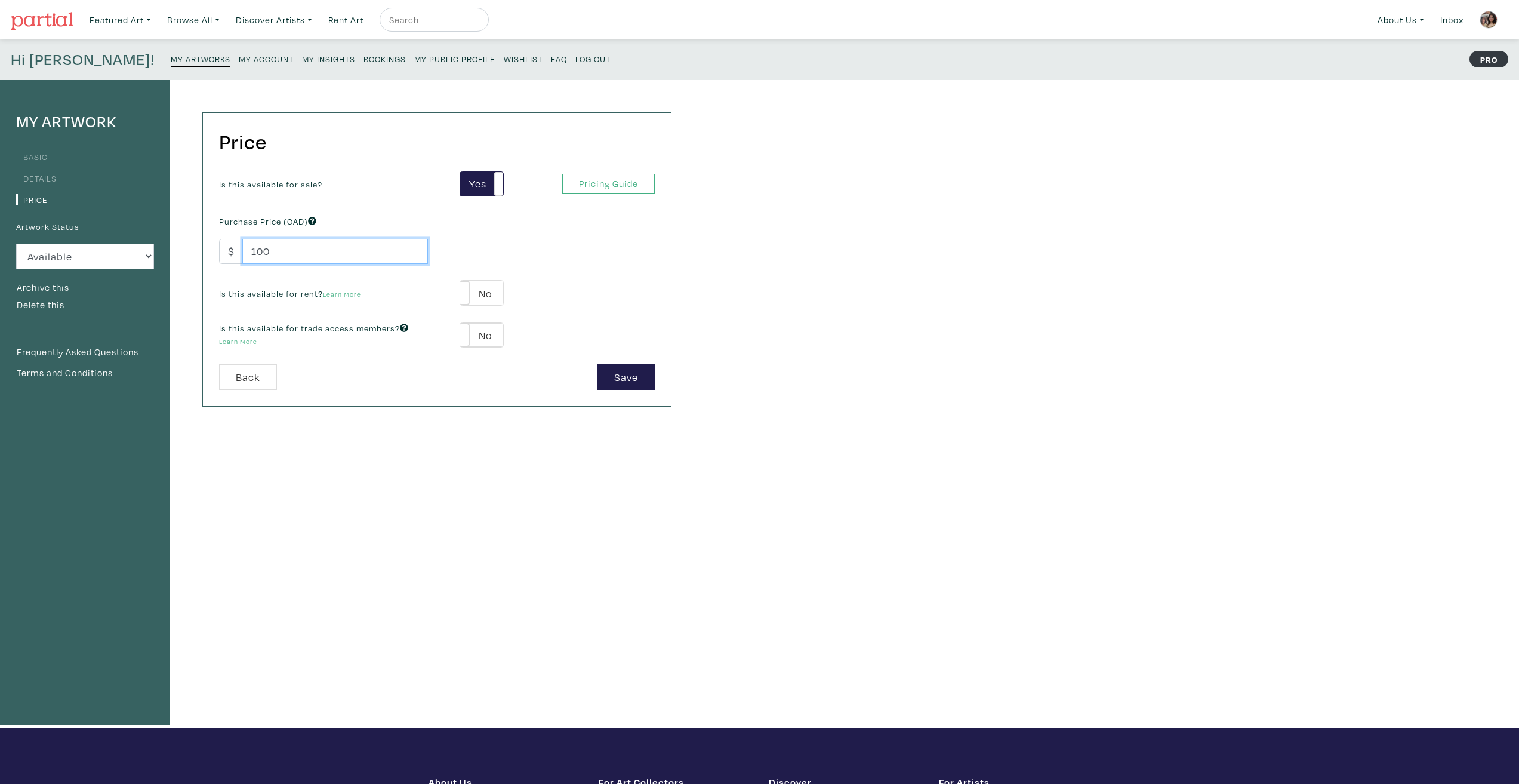
click at [361, 251] on input "100" at bounding box center [335, 251] width 186 height 25
drag, startPoint x: 352, startPoint y: 251, endPoint x: 175, endPoint y: 249, distance: 177.0
click at [175, 249] on div "Price Is this available for sale? Yes No Yes No Pricing Guide PRO Purchase Pric…" at bounding box center [425, 404] width 510 height 648
type input "95"
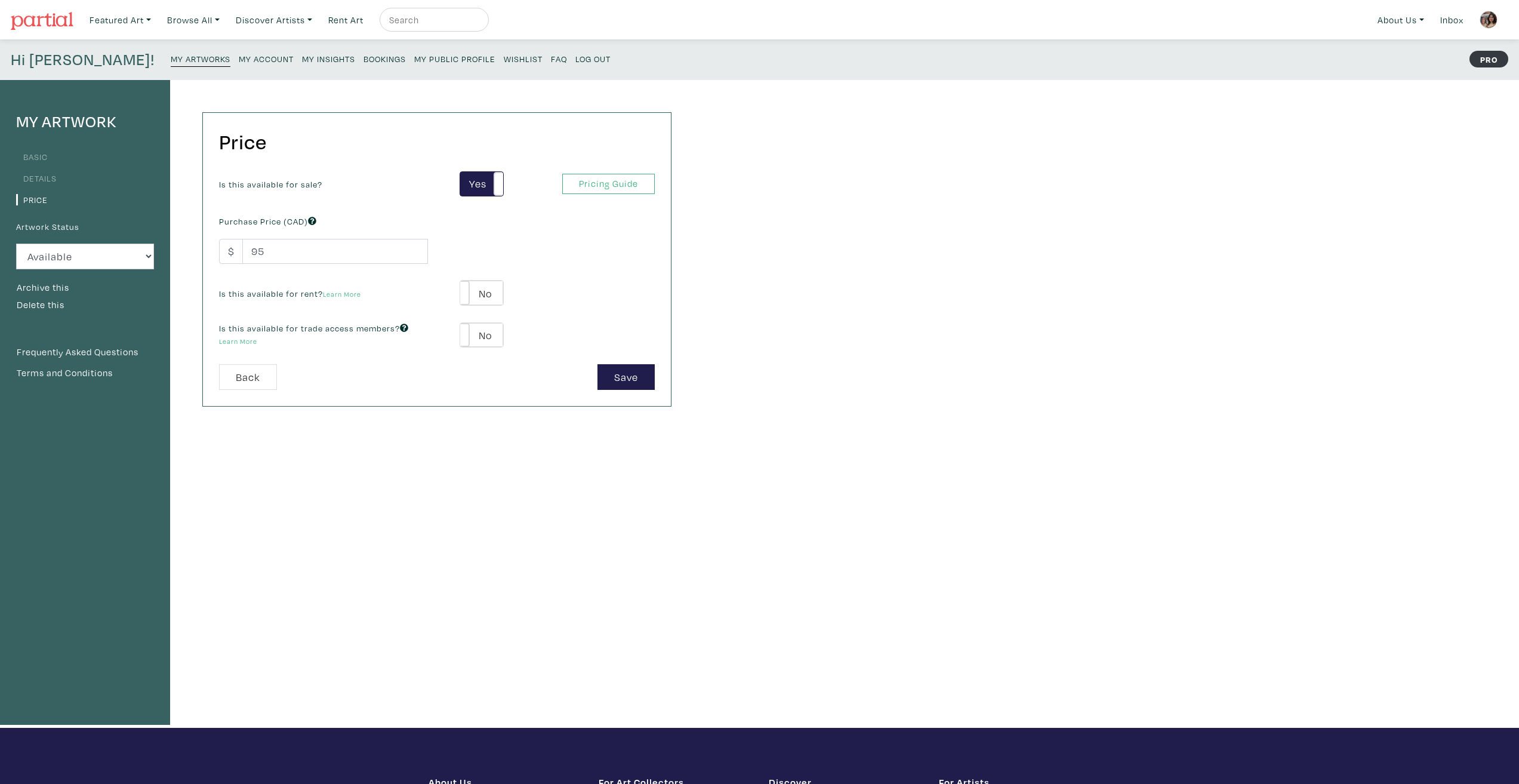
click at [690, 487] on div "My Artwork Basic Details Price Artwork Status Available Sold Rented Unavailable…" at bounding box center [759, 404] width 1519 height 648
click at [636, 398] on div "Price Is this available for sale? Yes No Yes No Pricing Guide PRO Purchase Pric…" at bounding box center [437, 259] width 468 height 292
click at [631, 374] on button "Save" at bounding box center [626, 377] width 58 height 25
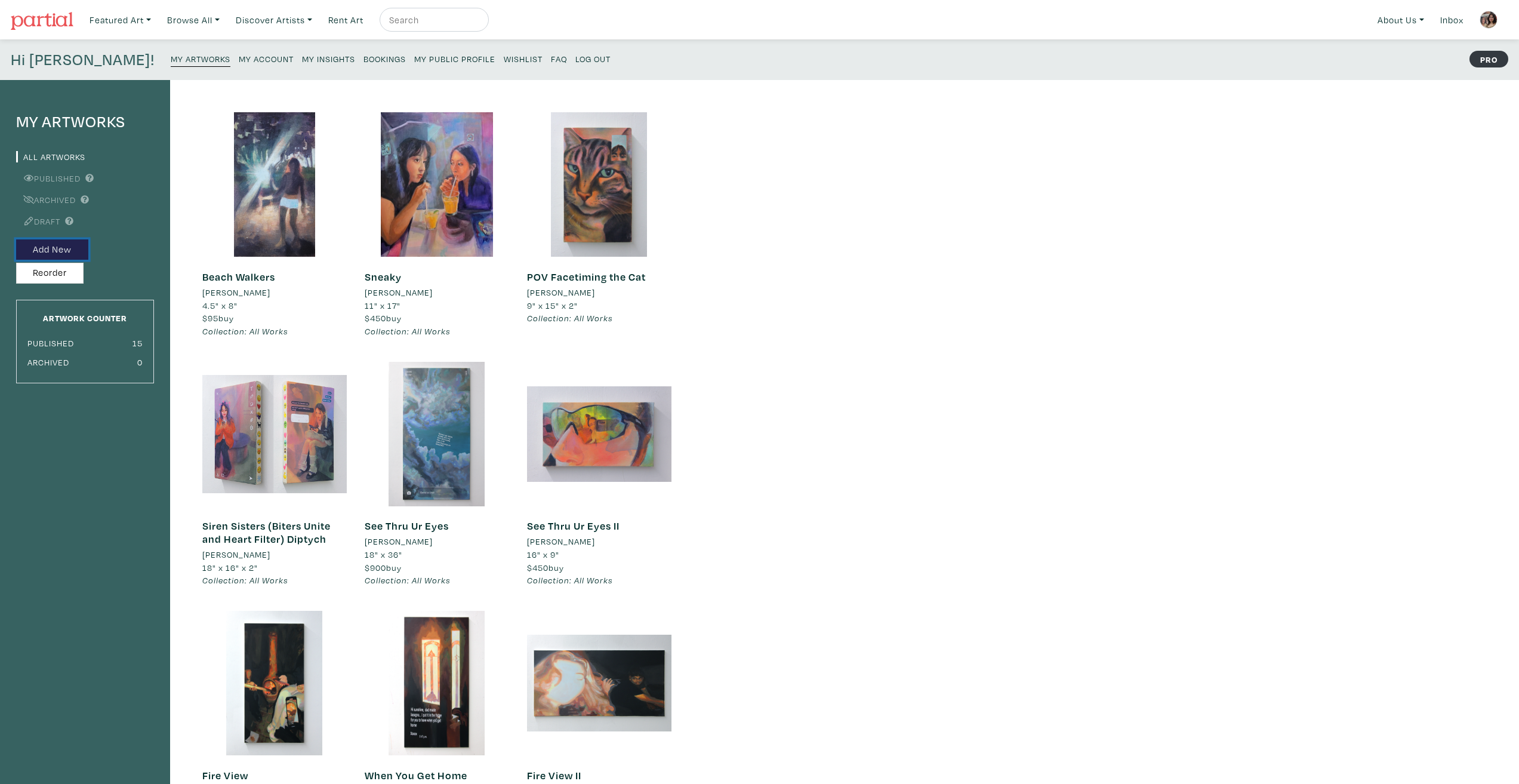
click at [48, 254] on button "Add New" at bounding box center [52, 249] width 72 height 21
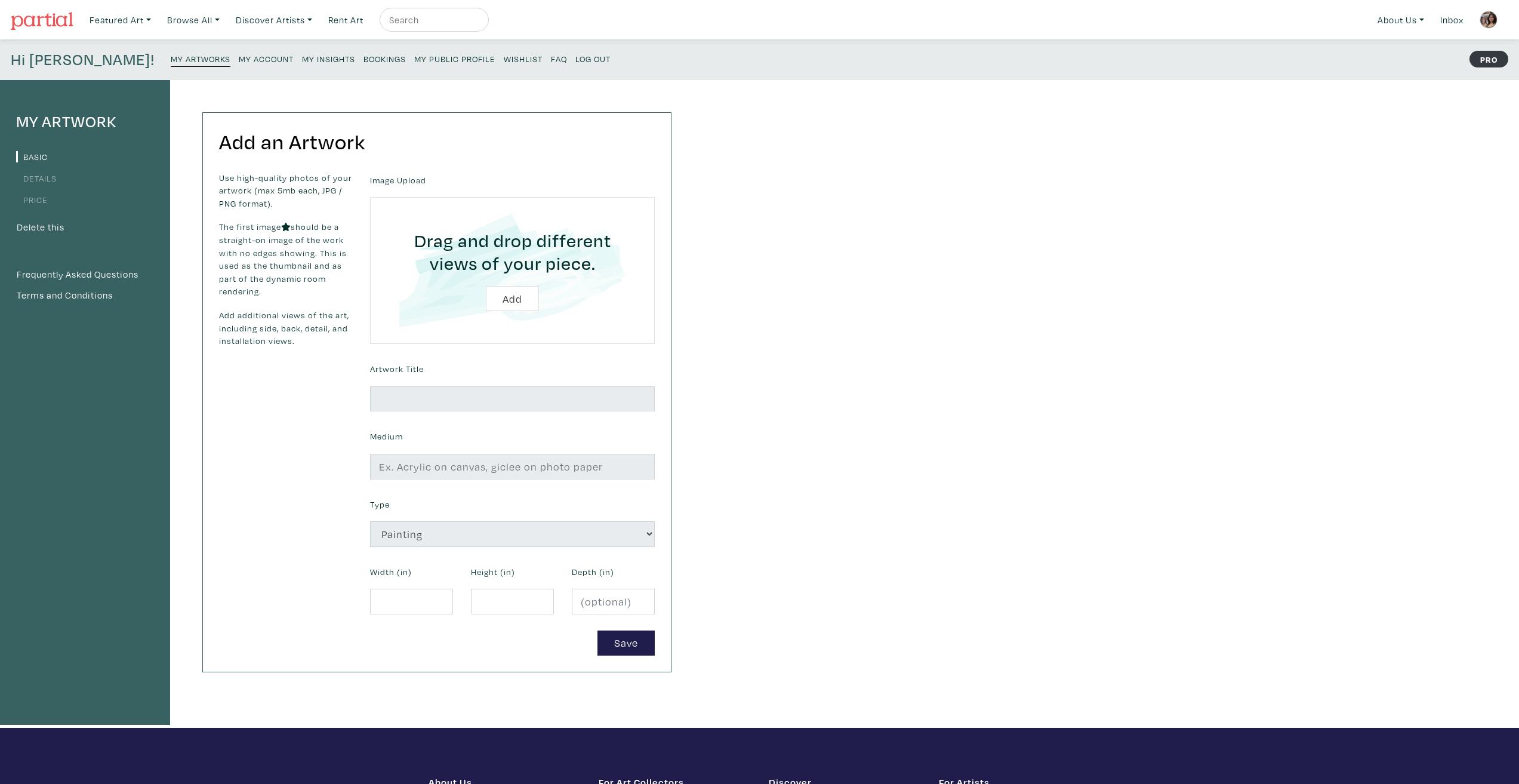
click at [513, 299] on input "file" at bounding box center [512, 270] width 251 height 113
type input "C:\fakepath\anticipation-(drive-thru)-copy.png"
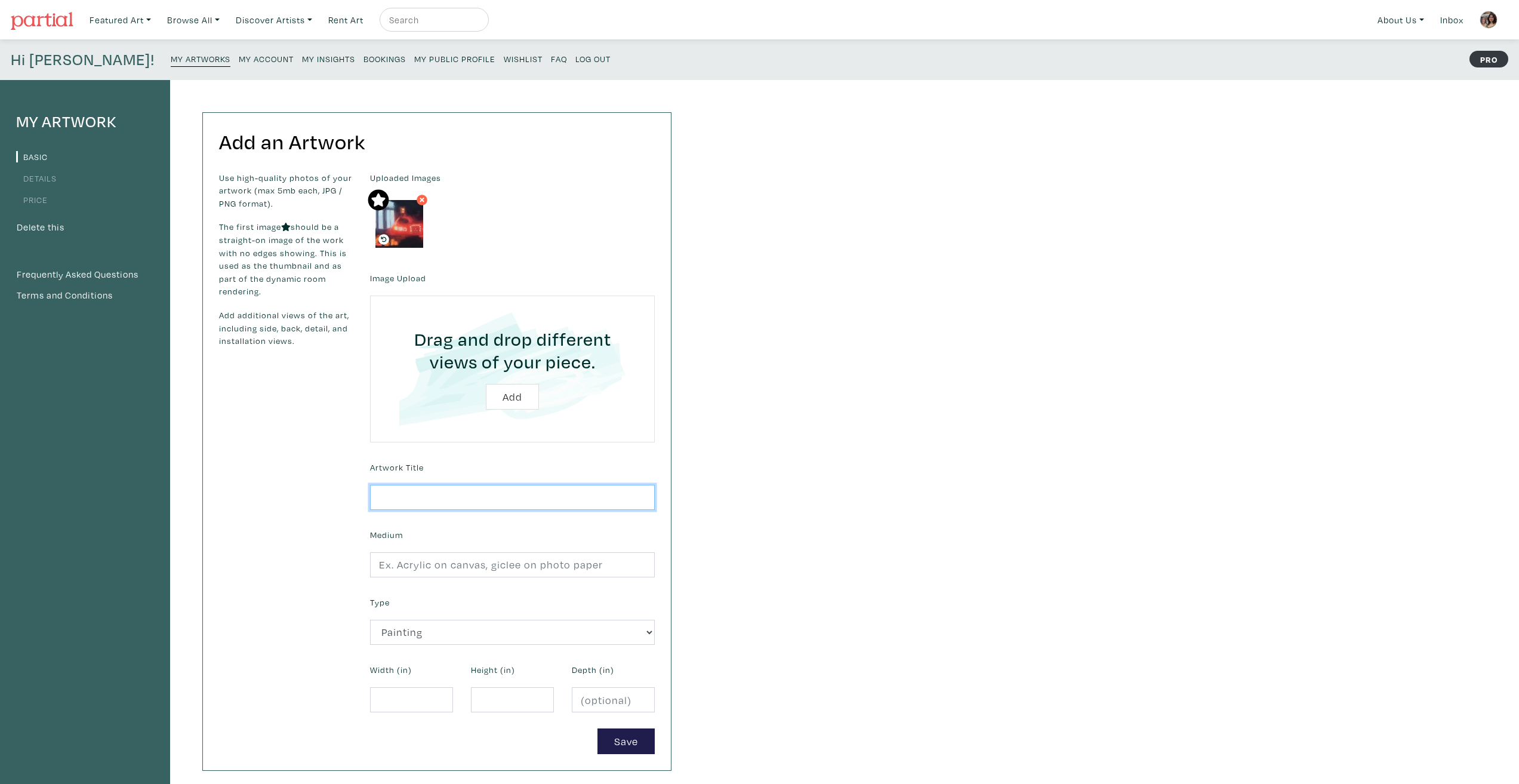
click at [419, 501] on input "text" at bounding box center [512, 498] width 285 height 25
type input "Anticipation (Drive Thru)"
click at [530, 591] on form "Uploaded Images Image Upload Drag and drop different views of your piece. Add A…" at bounding box center [512, 463] width 303 height 582
click at [530, 579] on form "Uploaded Images Image Upload Drag and drop different views of your piece. Add A…" at bounding box center [512, 463] width 303 height 582
click at [527, 573] on input "text" at bounding box center [512, 565] width 285 height 25
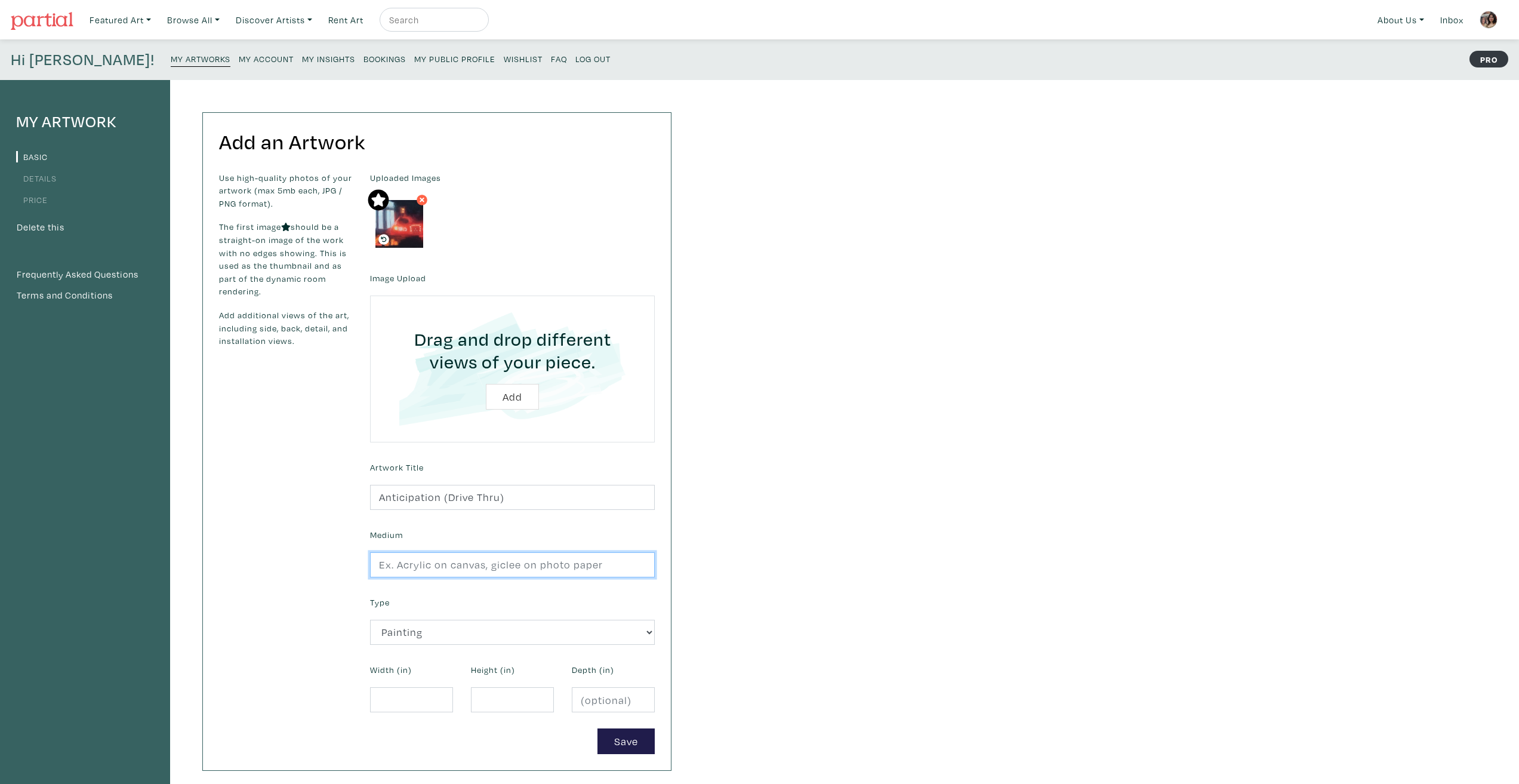
type input "Acrylic on raw canvas"
click at [423, 680] on div "Width (in)" at bounding box center [411, 686] width 101 height 51
click at [421, 690] on input "number" at bounding box center [411, 700] width 83 height 25
type input "8"
click at [474, 698] on input "number" at bounding box center [512, 700] width 83 height 25
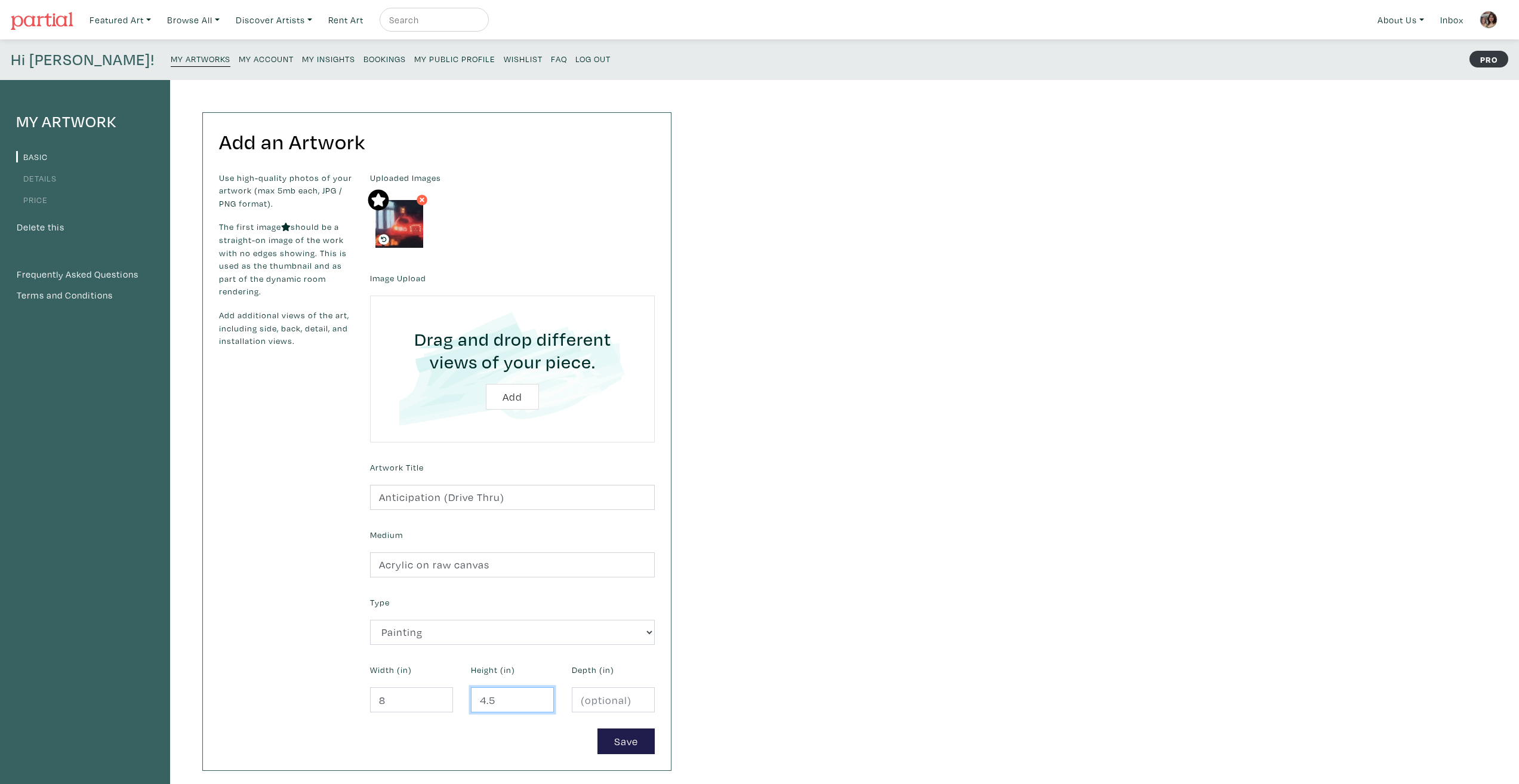
type input "4.5"
click at [611, 739] on button "Save" at bounding box center [626, 741] width 58 height 25
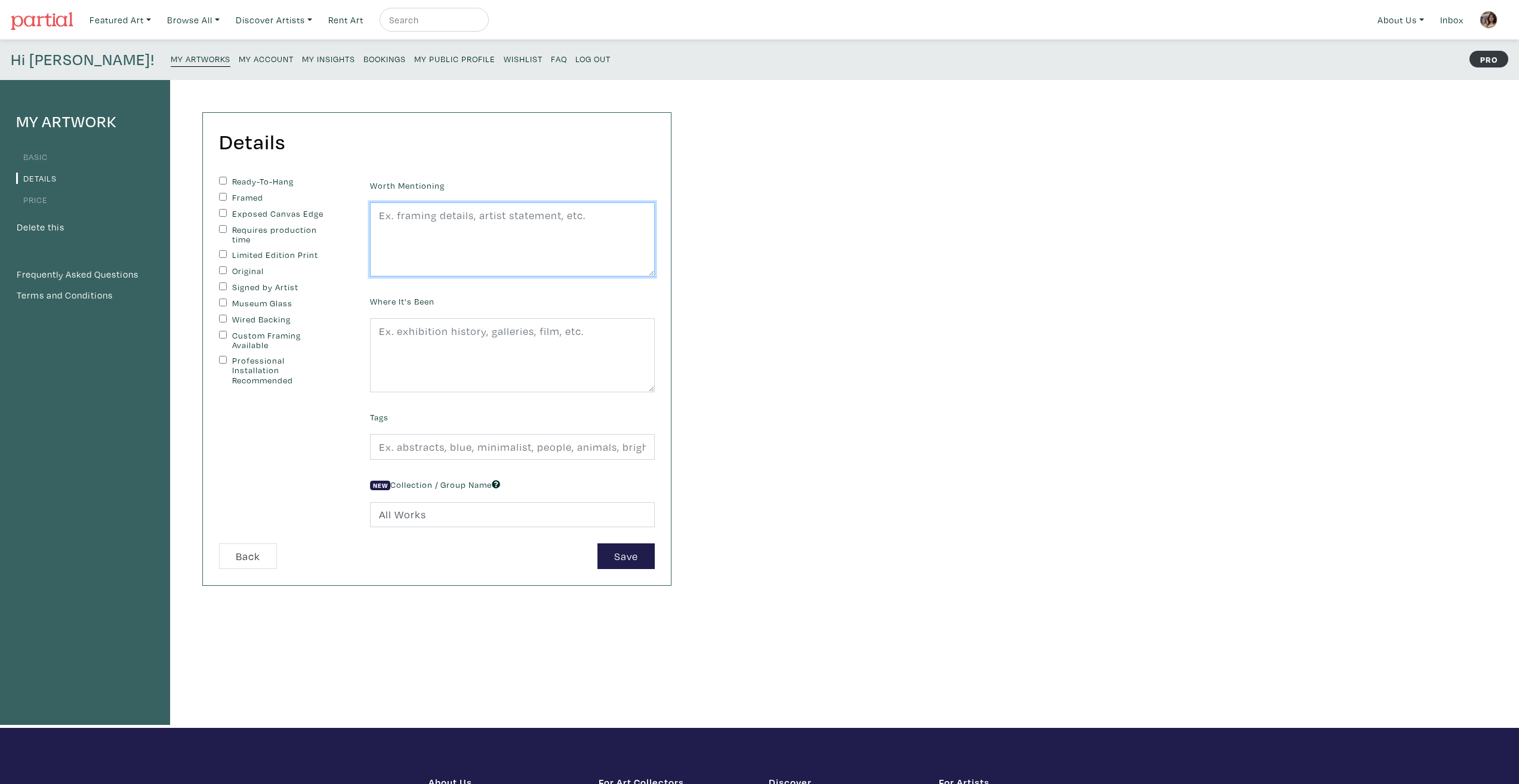
click at [406, 244] on textarea at bounding box center [512, 239] width 285 height 74
type textarea "Anticipation (Drive Thru)"
click at [771, 216] on div "My Artwork Basic Details Price Delete this Frequently Asked Questions Terms and…" at bounding box center [759, 404] width 1519 height 648
click at [214, 178] on div "Ready-To-Hang Framed Exposed Canvas Edge Requires production time Limited Editi…" at bounding box center [285, 360] width 151 height 366
click at [220, 180] on input "Ready-To-Hang" at bounding box center [223, 180] width 8 height 8
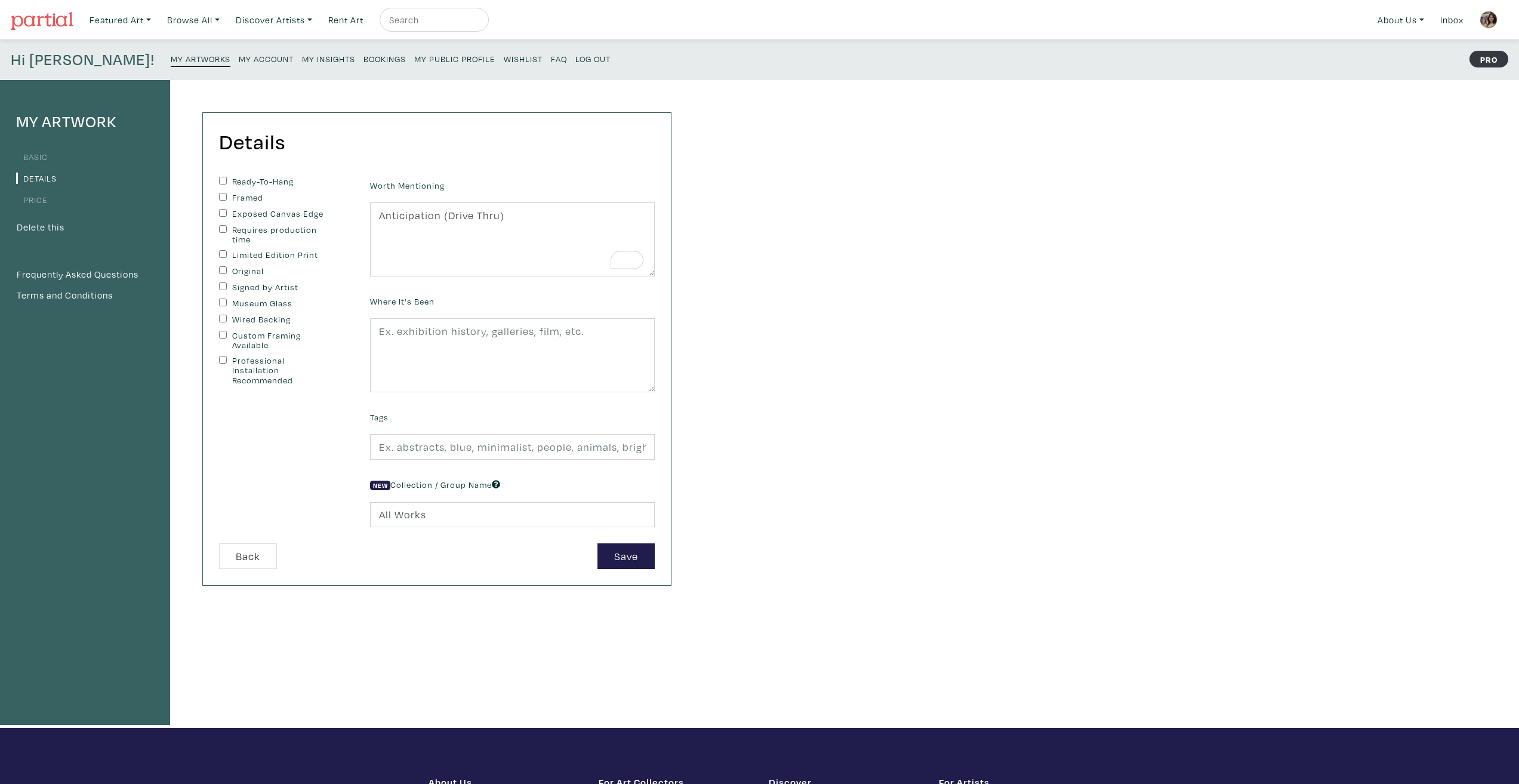
checkbox input "true"
drag, startPoint x: 222, startPoint y: 208, endPoint x: 223, endPoint y: 221, distance: 13.0
click at [222, 209] on div "Ready-To-Hang Framed Exposed Canvas Edge Requires production time Limited Editi…" at bounding box center [286, 281] width 133 height 209
click at [223, 216] on input "Exposed Canvas Edge" at bounding box center [223, 212] width 8 height 8
checkbox input "true"
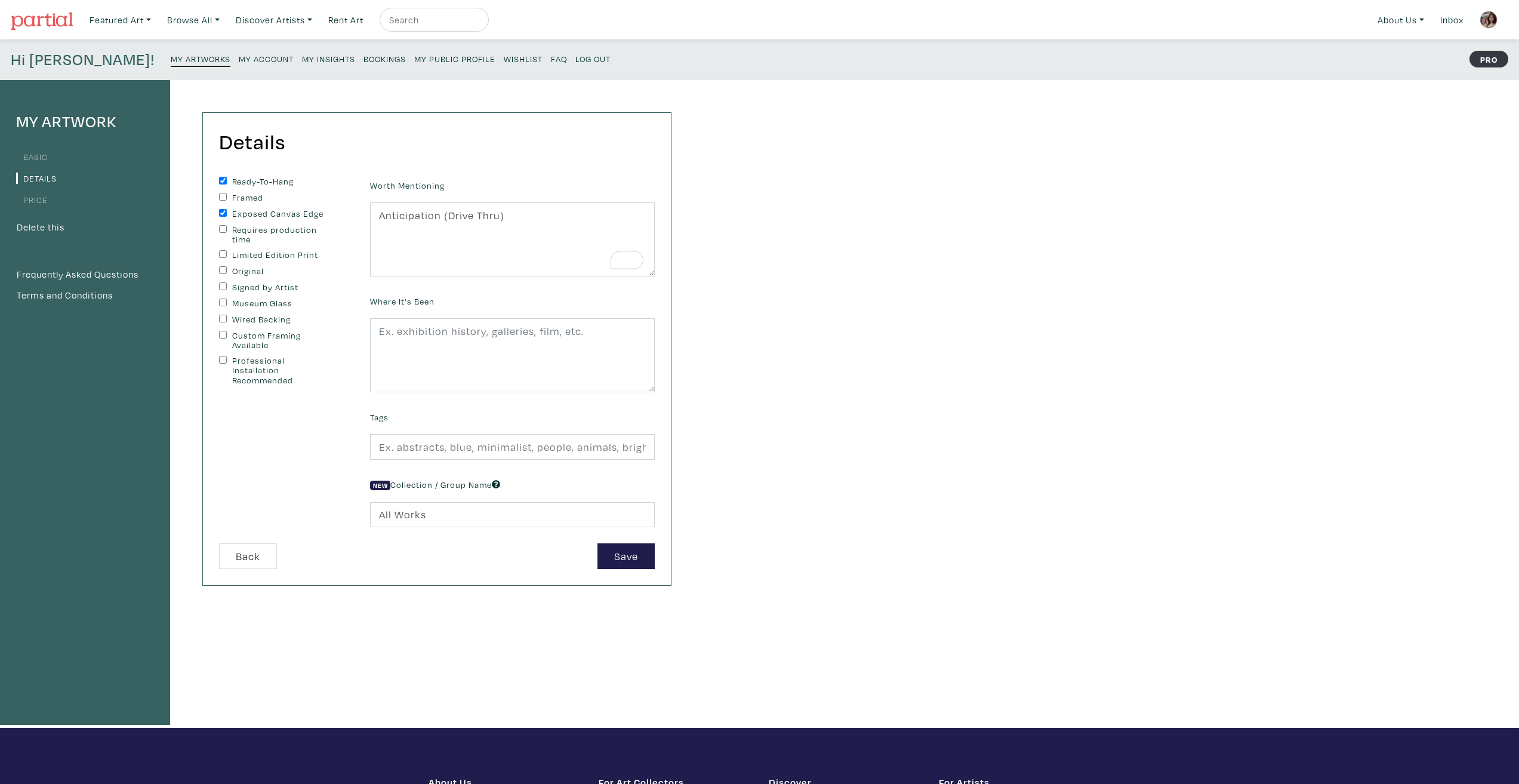
drag, startPoint x: 222, startPoint y: 271, endPoint x: 220, endPoint y: 279, distance: 8.2
click at [222, 271] on input "Original" at bounding box center [223, 270] width 8 height 8
checkbox input "true"
click at [222, 289] on input "Signed by Artist" at bounding box center [223, 286] width 8 height 8
checkbox input "true"
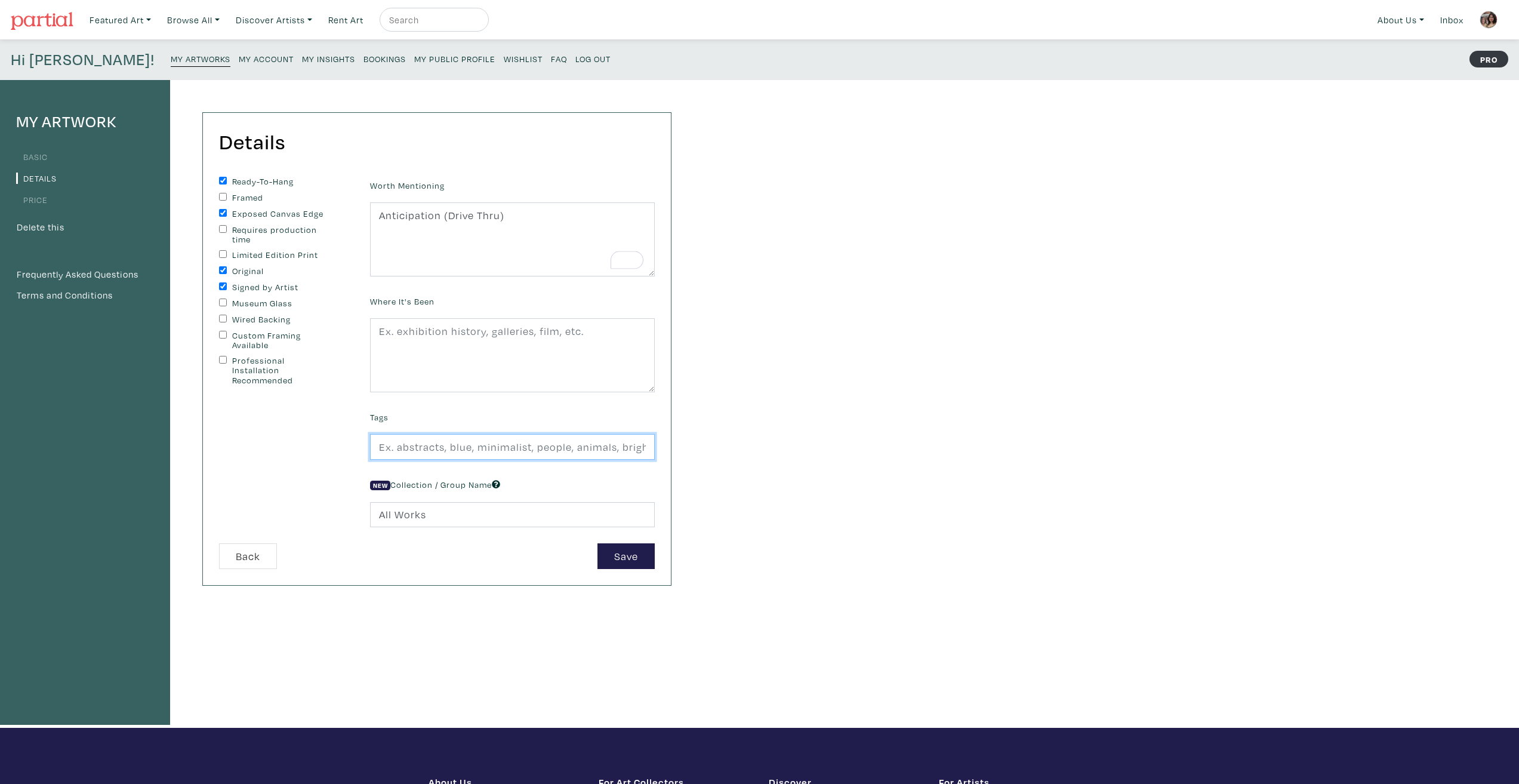
click at [445, 447] on input "text" at bounding box center [512, 447] width 285 height 25
click at [624, 445] on input "abstract, representational, hybridity, landscape, nature, technology, love" at bounding box center [512, 447] width 285 height 25
click at [625, 445] on input "abstract, representational, hybridity, landscape, nature, technology, love" at bounding box center [512, 447] width 285 height 25
type input "abstract, representational, hybridity, landscape, technology, love"
click at [740, 487] on div "My Artwork Basic Details Price Delete this Frequently Asked Questions Terms and…" at bounding box center [759, 404] width 1519 height 648
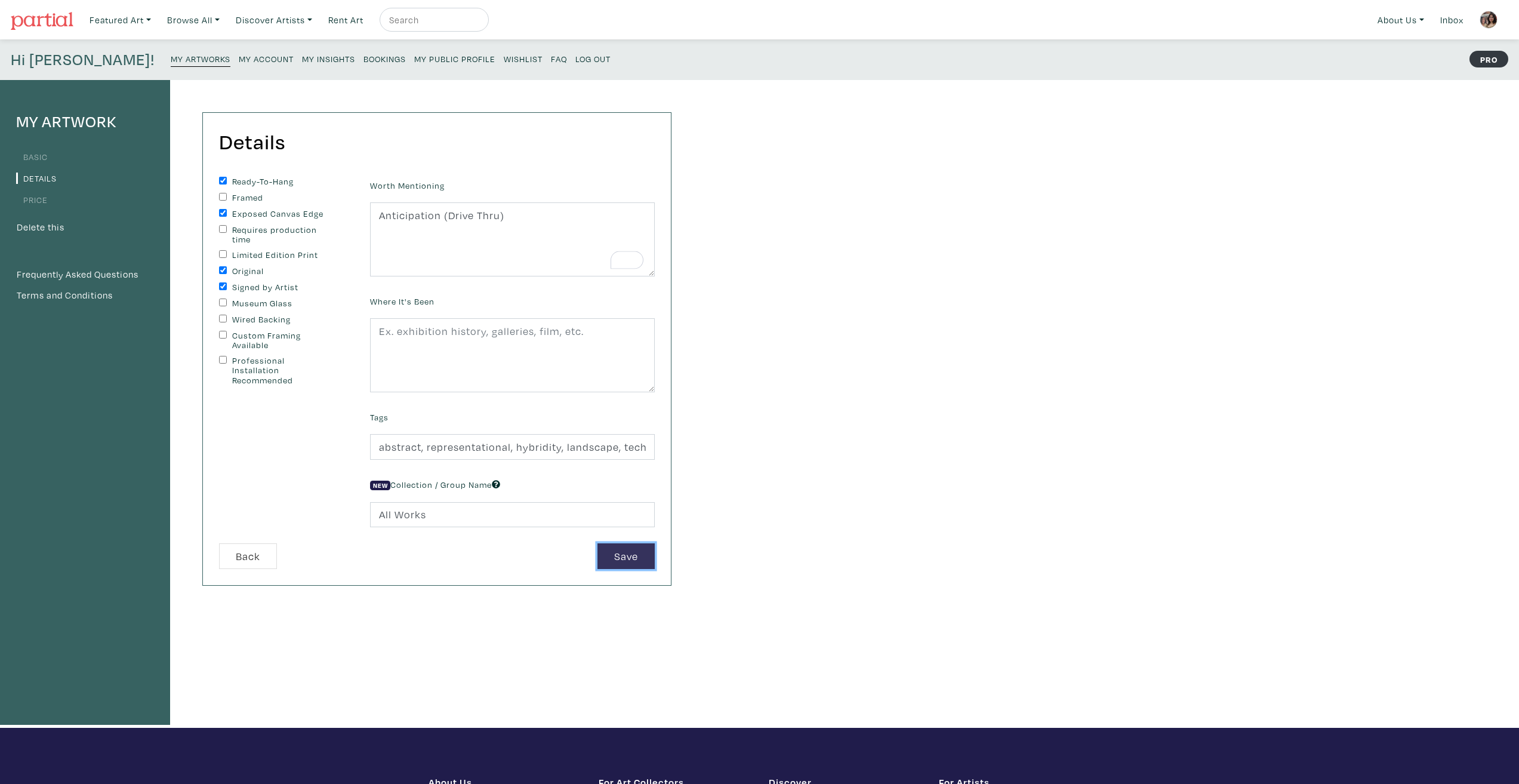
click at [631, 559] on button "Save" at bounding box center [626, 556] width 58 height 25
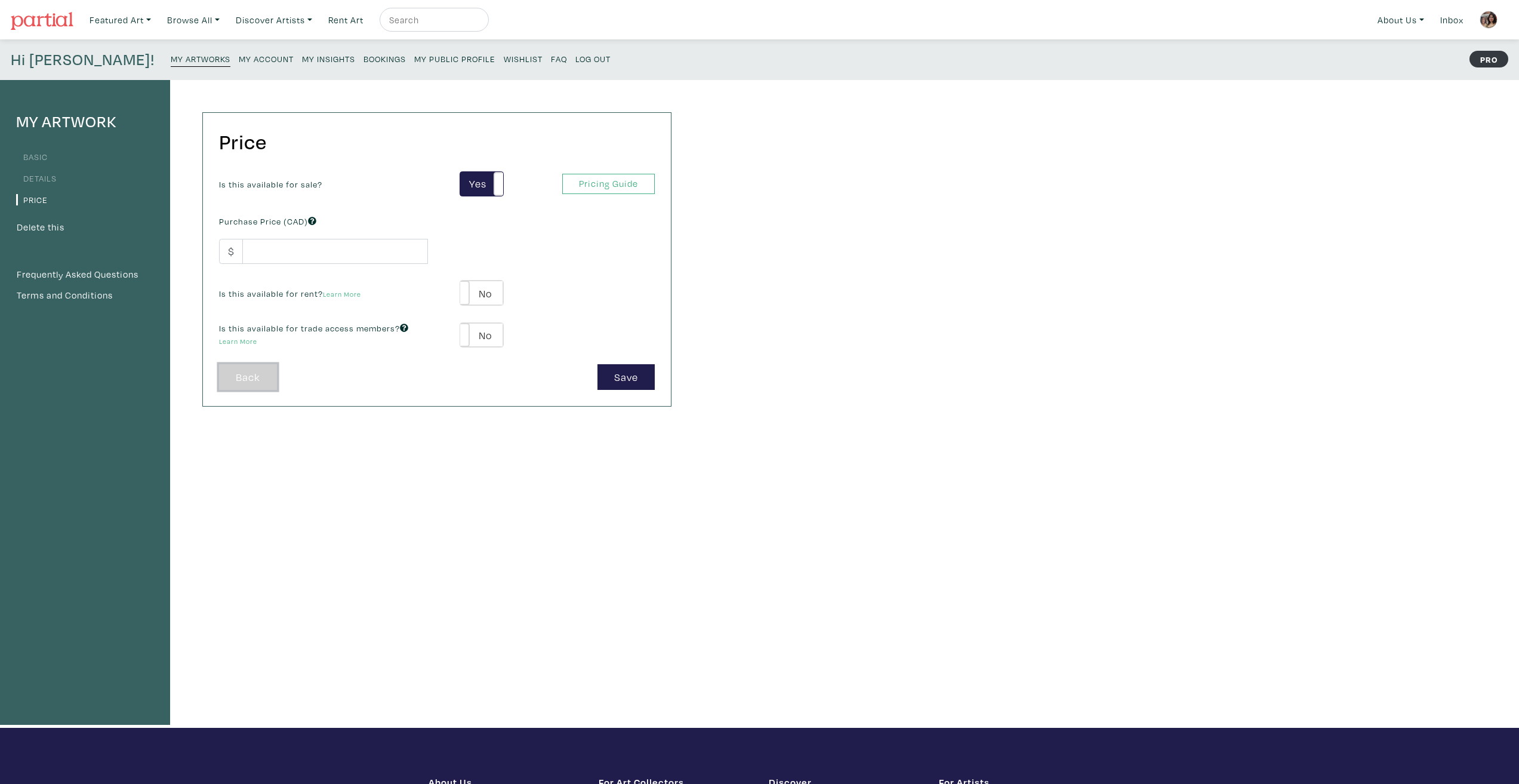
click at [253, 385] on link "Back" at bounding box center [248, 377] width 58 height 25
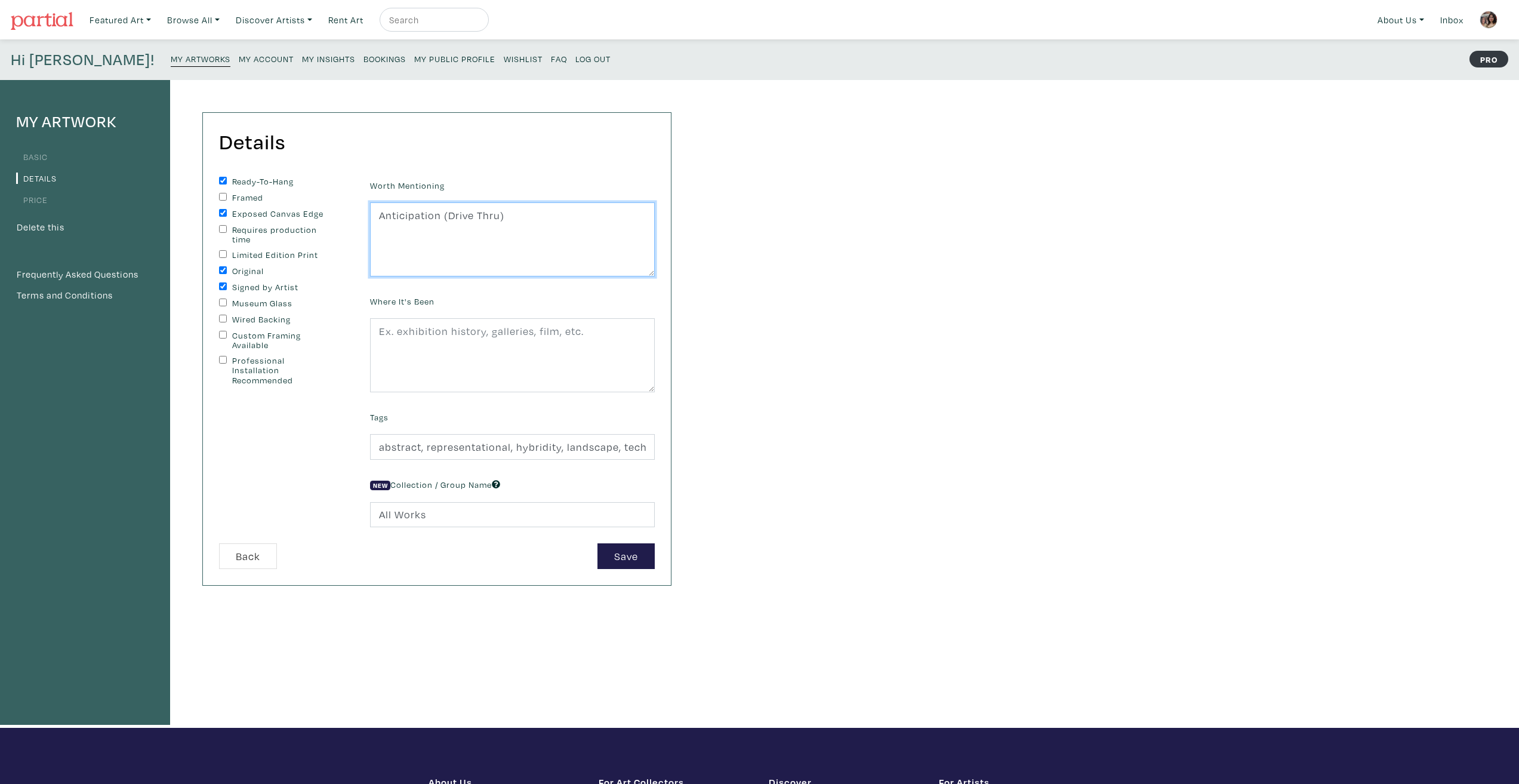
click at [483, 234] on textarea "Anticipation (Drive Thru)" at bounding box center [512, 239] width 285 height 74
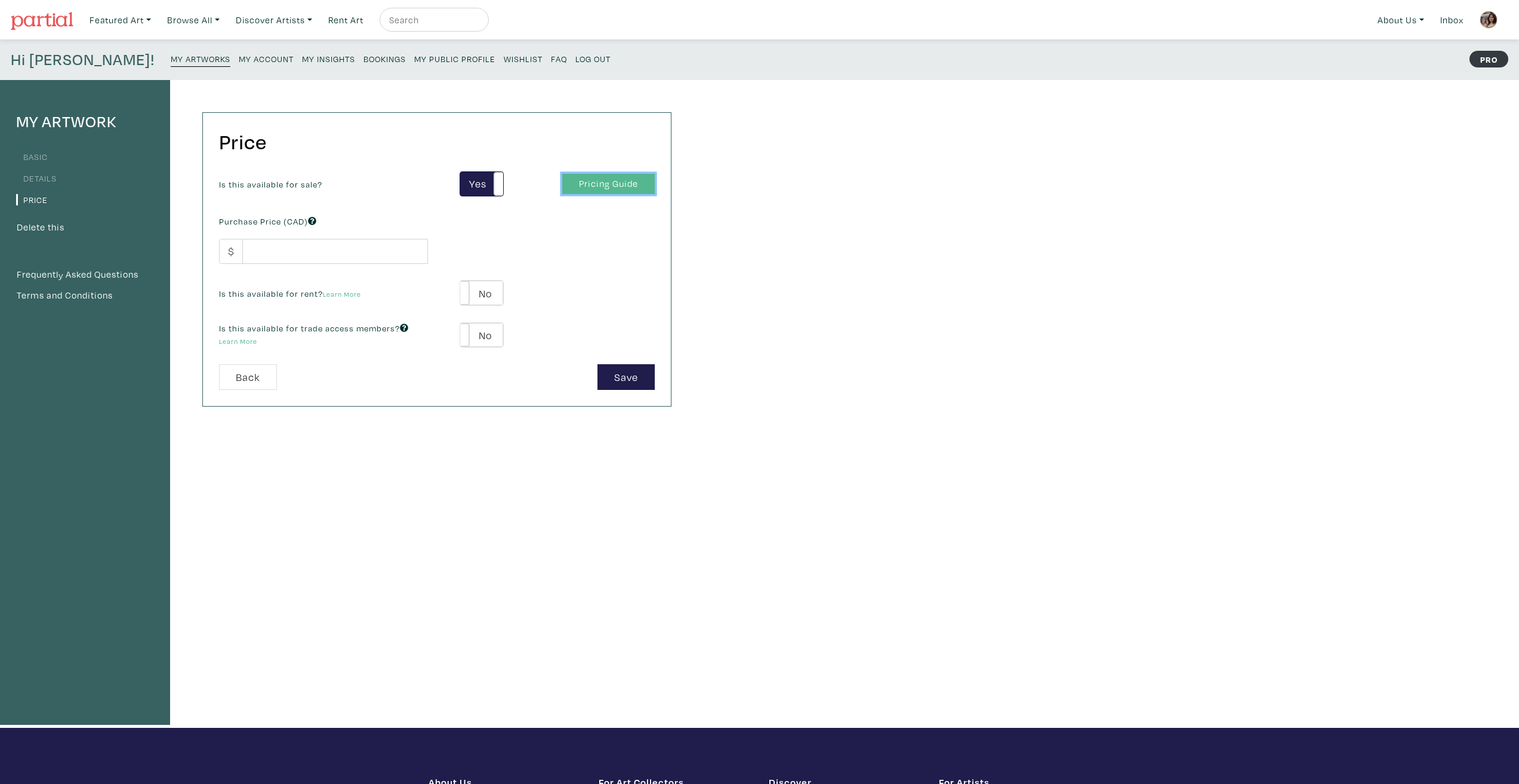
click at [587, 188] on link "Pricing Guide" at bounding box center [608, 184] width 93 height 21
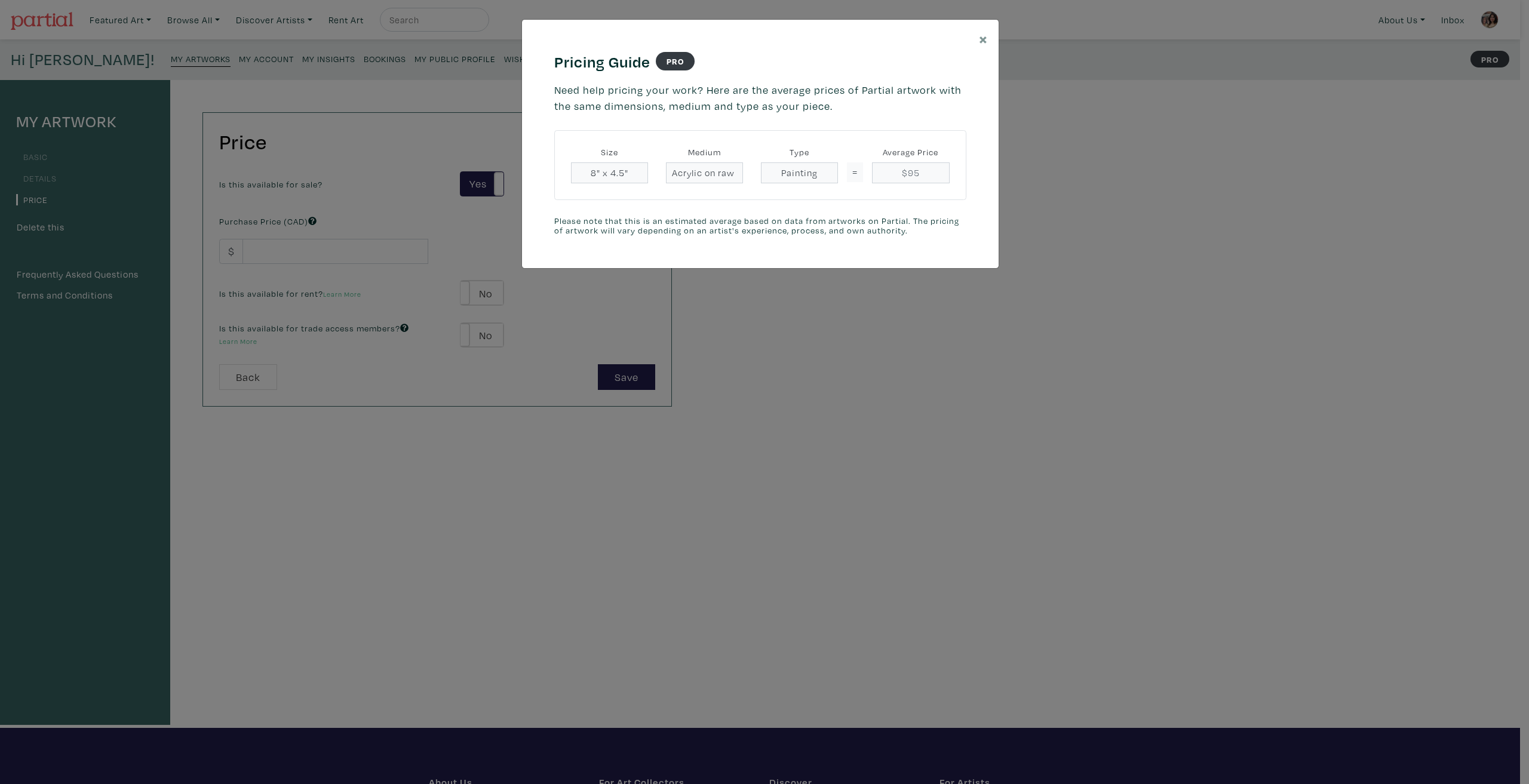
click at [967, 393] on div "× Pricing Guide PRO Need help pricing your work? Here are the average prices of…" at bounding box center [764, 392] width 1529 height 784
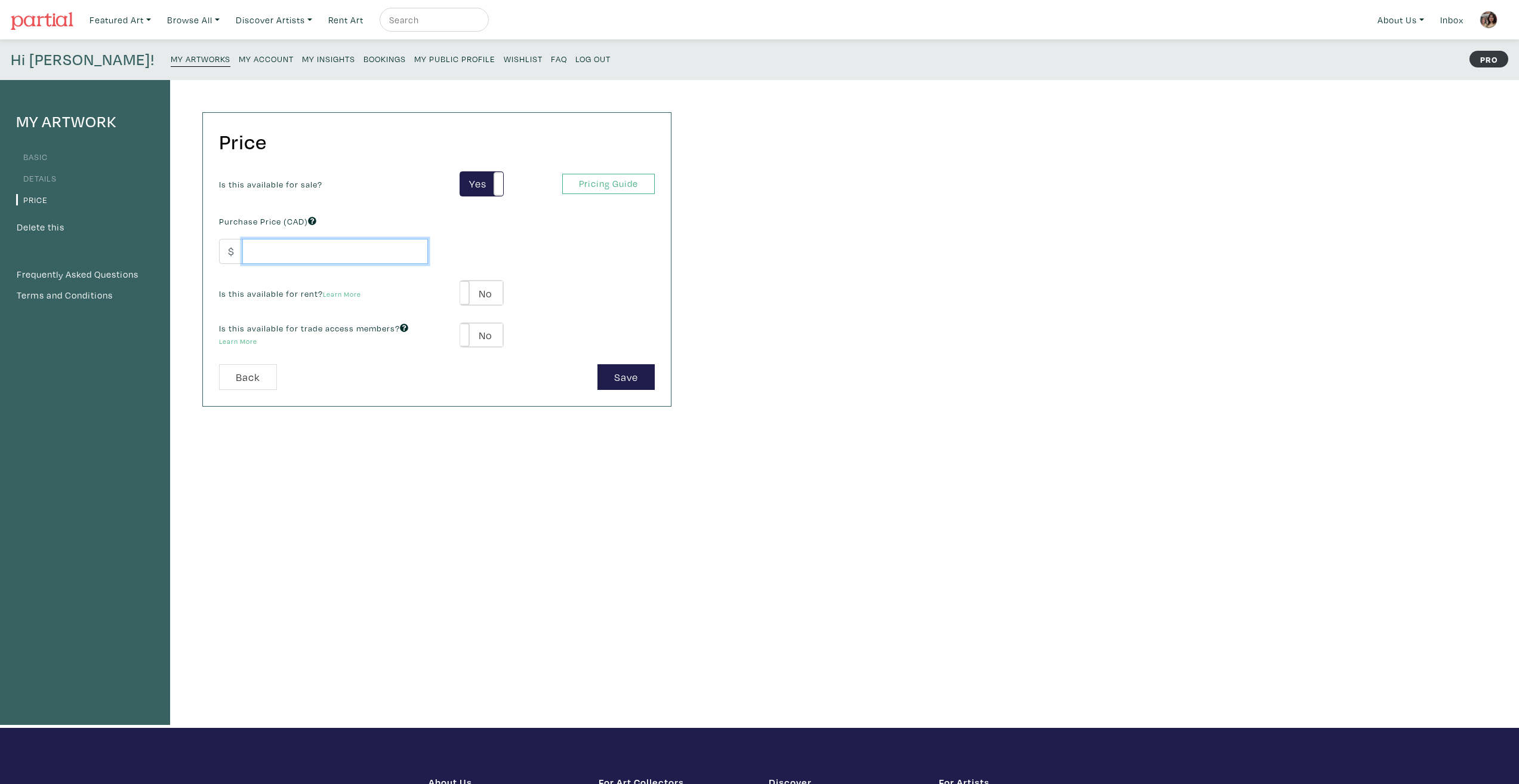
click at [380, 252] on input "number" at bounding box center [335, 251] width 186 height 25
type input "95"
click at [851, 428] on div "My Artwork Basic Details Price Delete this Frequently Asked Questions Terms and…" at bounding box center [759, 404] width 1519 height 648
click at [625, 372] on button "Save" at bounding box center [626, 377] width 58 height 25
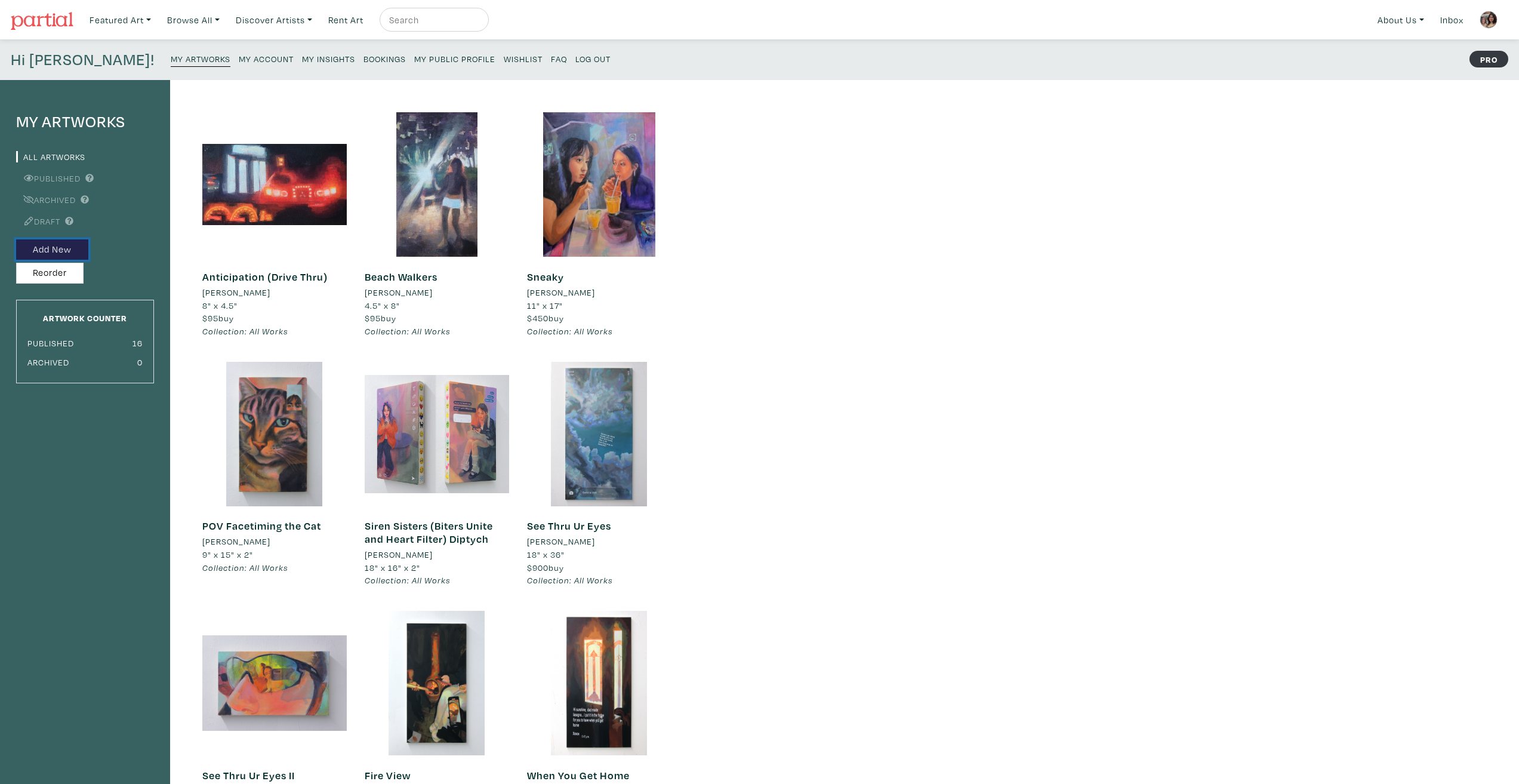
click at [45, 252] on button "Add New" at bounding box center [52, 249] width 72 height 21
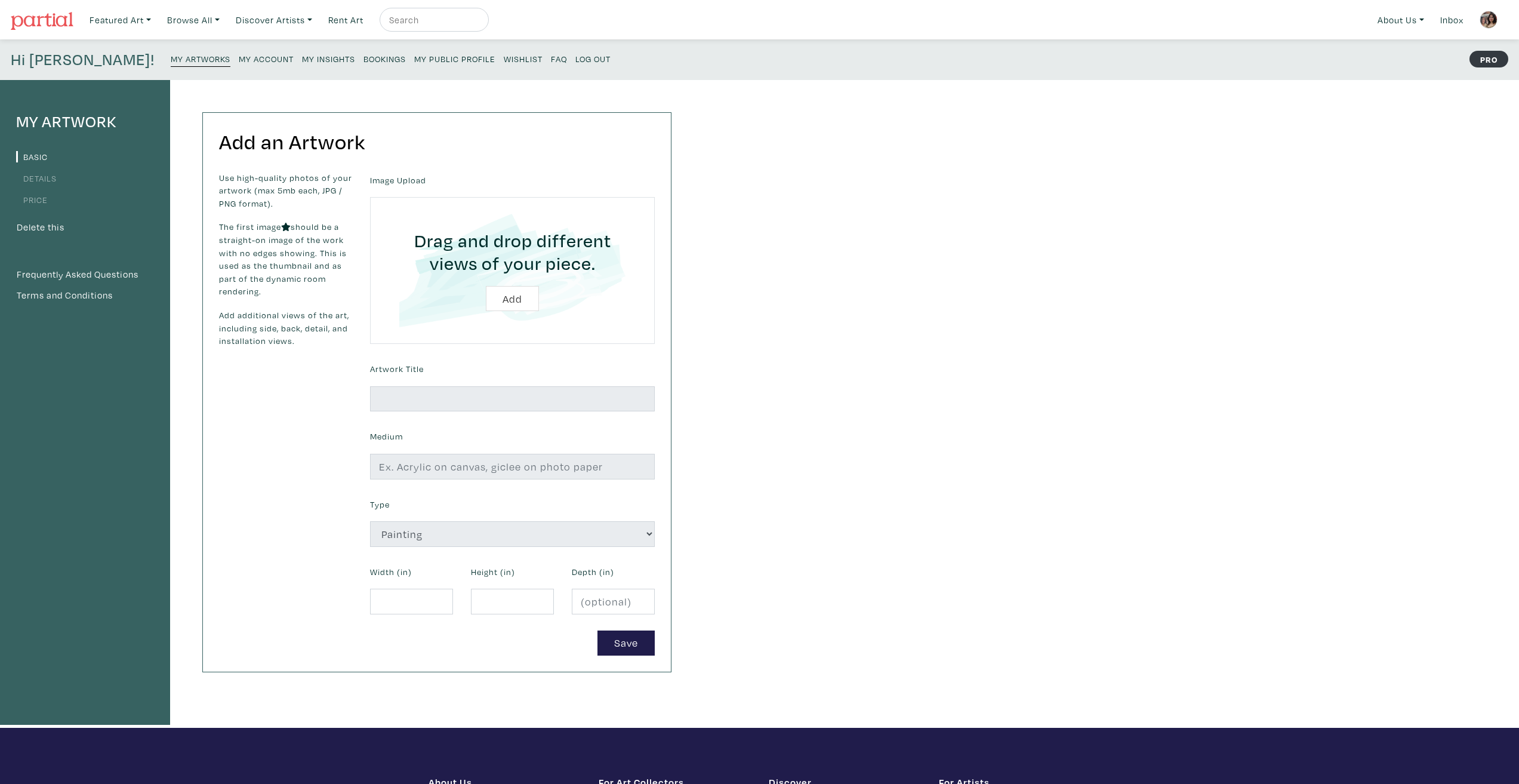
click at [496, 297] on input "file" at bounding box center [512, 270] width 251 height 113
type input "C:\fakepath\golden-hour-copy.png"
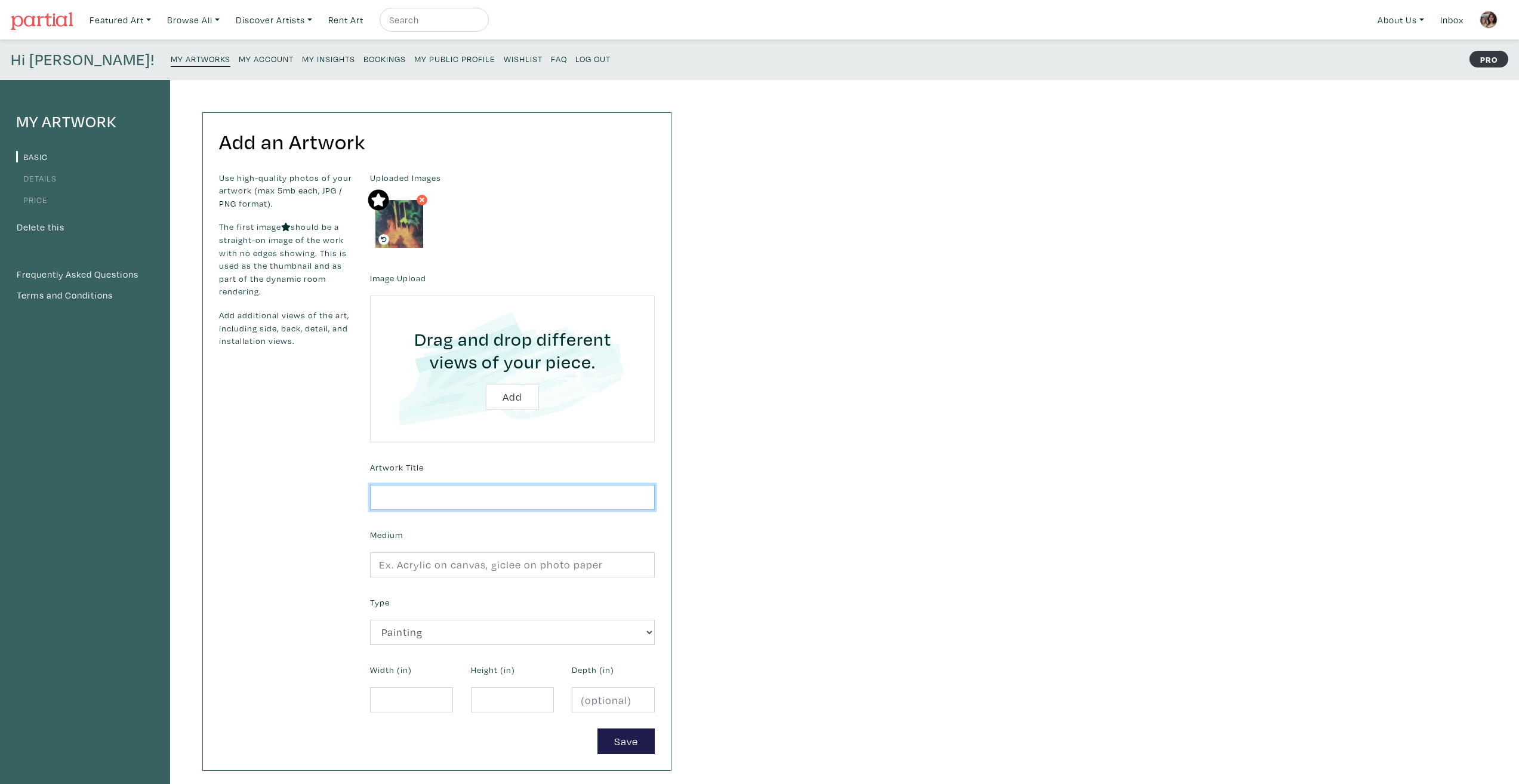
click at [418, 499] on input "text" at bounding box center [512, 498] width 285 height 25
type input "Golden Hour"
drag, startPoint x: 437, startPoint y: 546, endPoint x: 441, endPoint y: 558, distance: 12.6
click at [438, 552] on div "Medium" at bounding box center [512, 552] width 303 height 51
click at [441, 559] on input "text" at bounding box center [512, 565] width 285 height 25
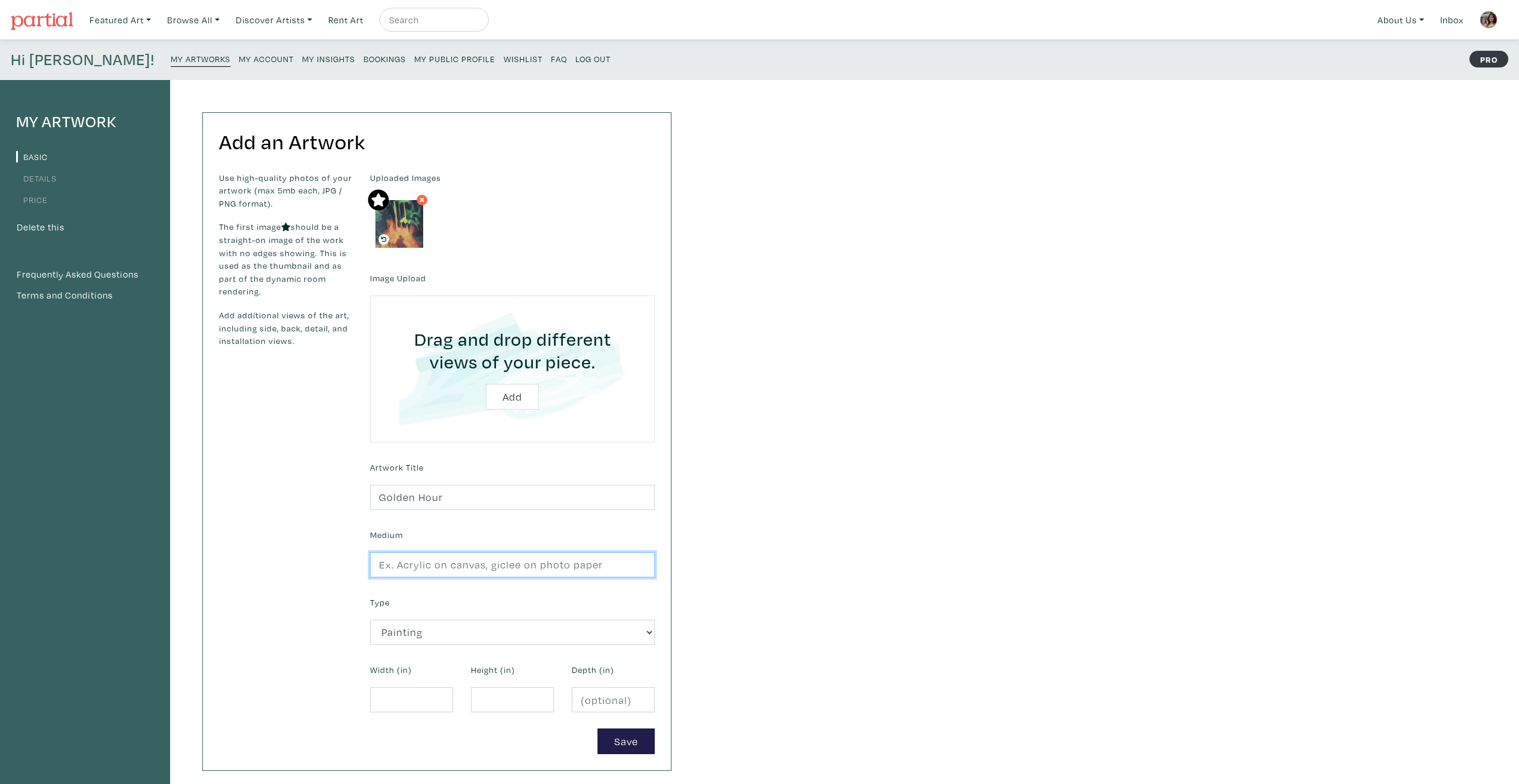
type input "Acrylic on raw canvas"
click at [434, 695] on input "number" at bounding box center [411, 700] width 83 height 25
type input "4.5"
click at [506, 704] on input "number" at bounding box center [512, 700] width 83 height 25
type input "8"
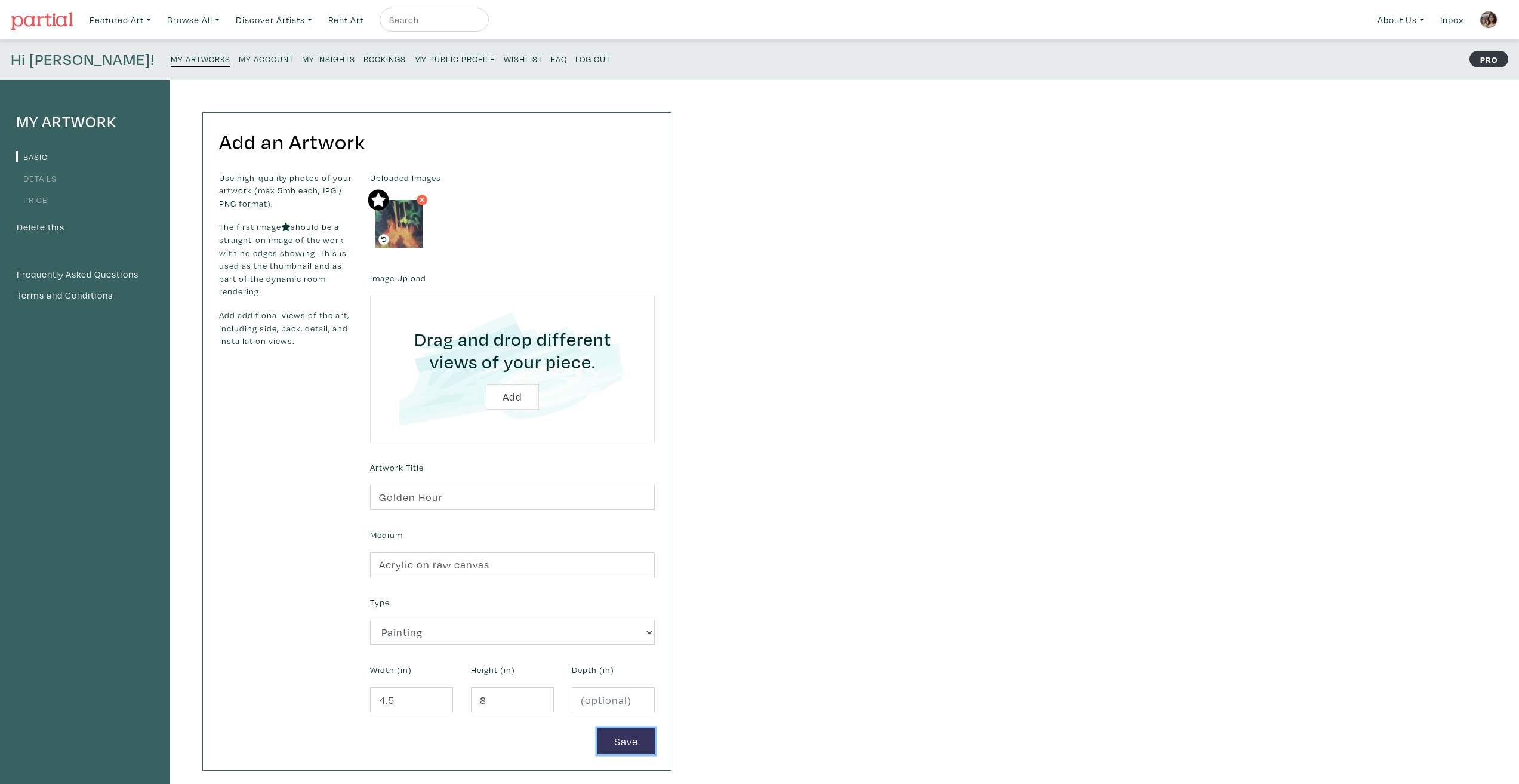
click at [631, 741] on button "Save" at bounding box center [626, 741] width 58 height 25
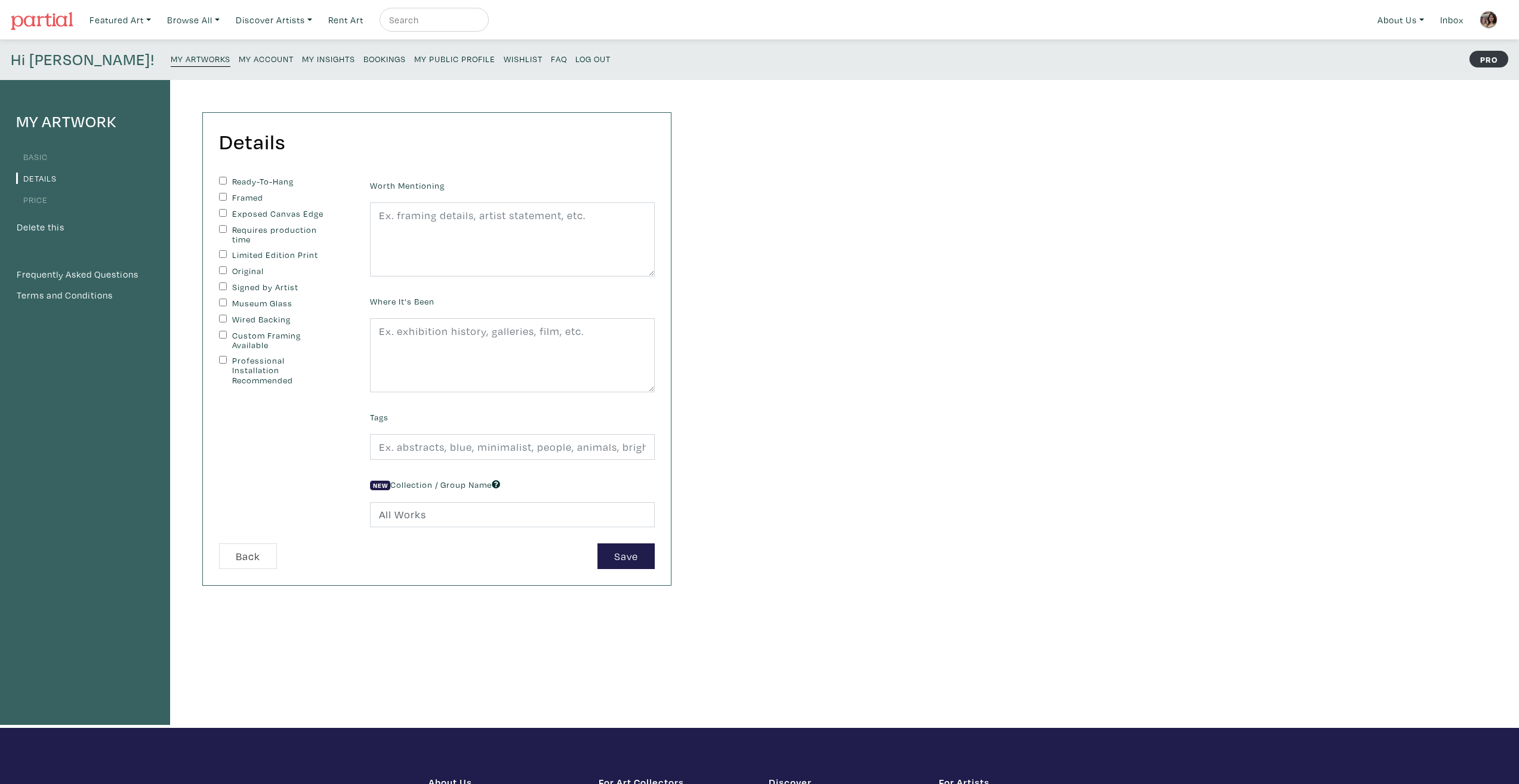
click at [234, 175] on div "Details You can change this at anytime. Ready-To-Hang Framed Exposed Canvas Edg…" at bounding box center [437, 348] width 468 height 472
click at [229, 185] on div "Ready-To-Hang" at bounding box center [286, 182] width 133 height 11
click at [227, 183] on div "Ready-To-Hang" at bounding box center [286, 182] width 133 height 11
click at [225, 180] on input "Ready-To-Hang" at bounding box center [223, 180] width 8 height 8
checkbox input "true"
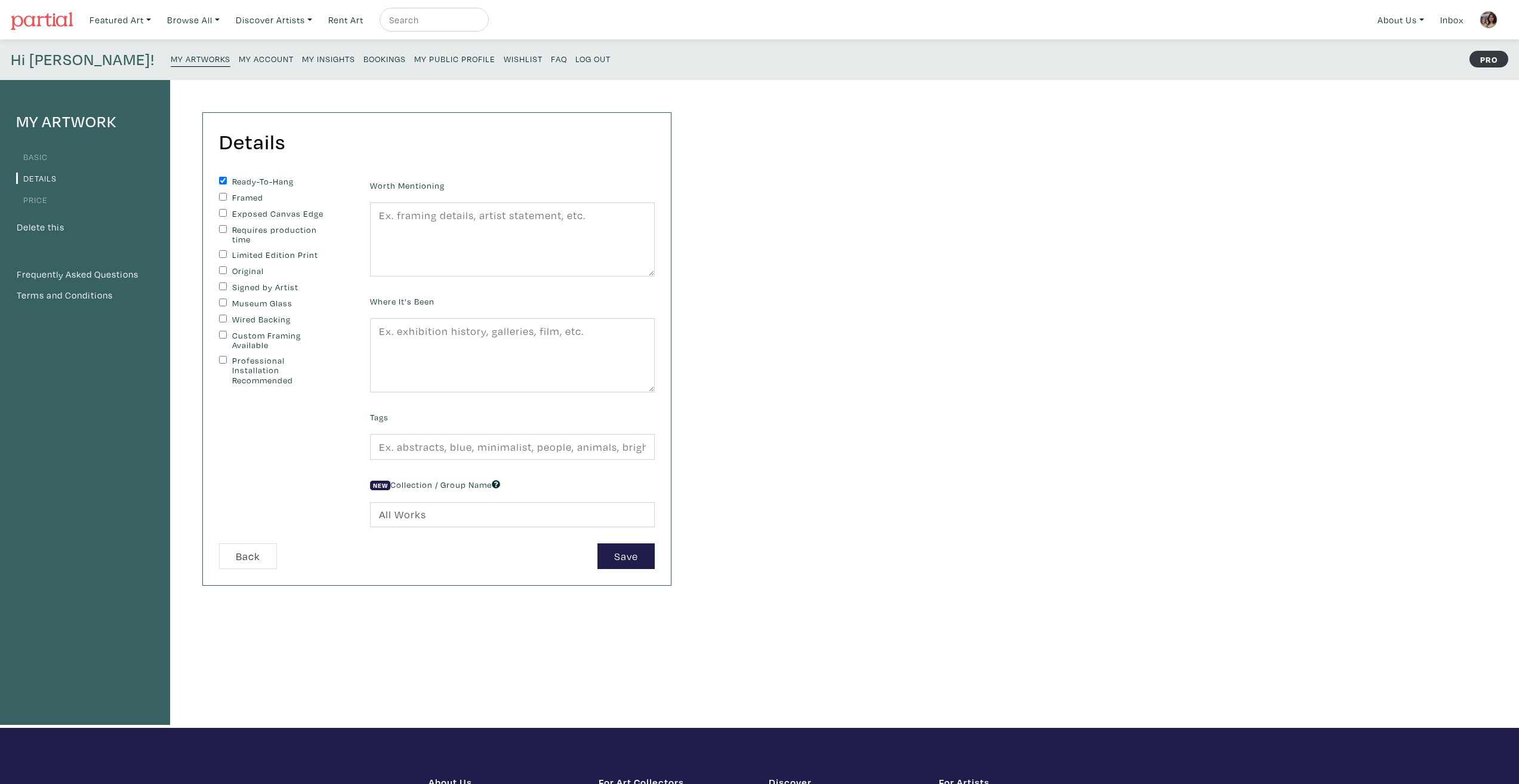
click at [225, 211] on input "Exposed Canvas Edge" at bounding box center [223, 212] width 8 height 8
checkbox input "true"
click at [225, 268] on input "Original" at bounding box center [223, 270] width 8 height 8
checkbox input "true"
click at [224, 286] on input "Signed by Artist" at bounding box center [223, 286] width 8 height 8
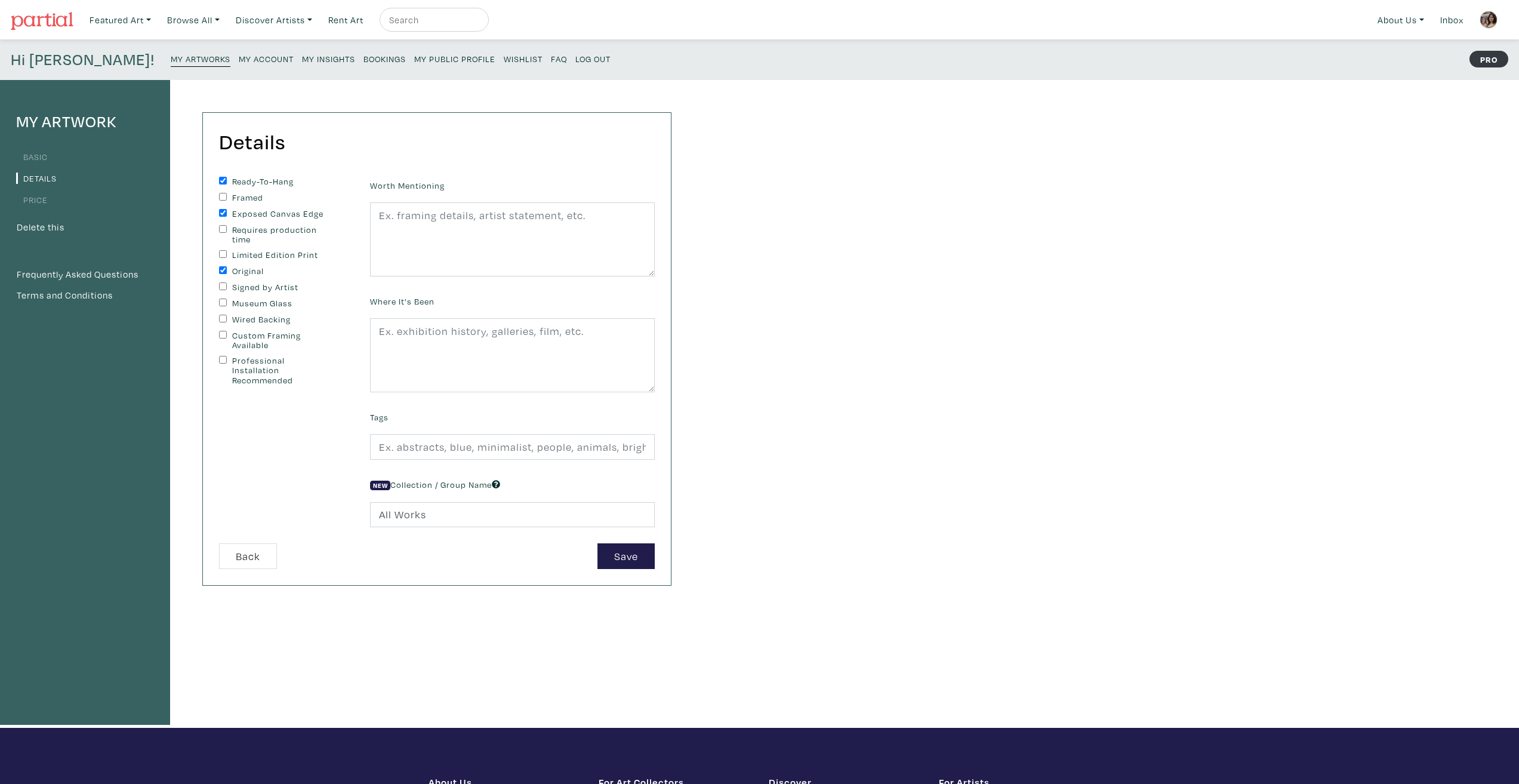
checkbox input "true"
click at [935, 489] on div "My Artwork Basic Details Price Delete this Frequently Asked Questions Terms and…" at bounding box center [759, 404] width 1519 height 648
click at [506, 308] on div "Where It's Been" at bounding box center [512, 342] width 303 height 100
click at [501, 258] on textarea at bounding box center [512, 239] width 285 height 74
type textarea "You find yourself walking in nature as the sun starts to set..."
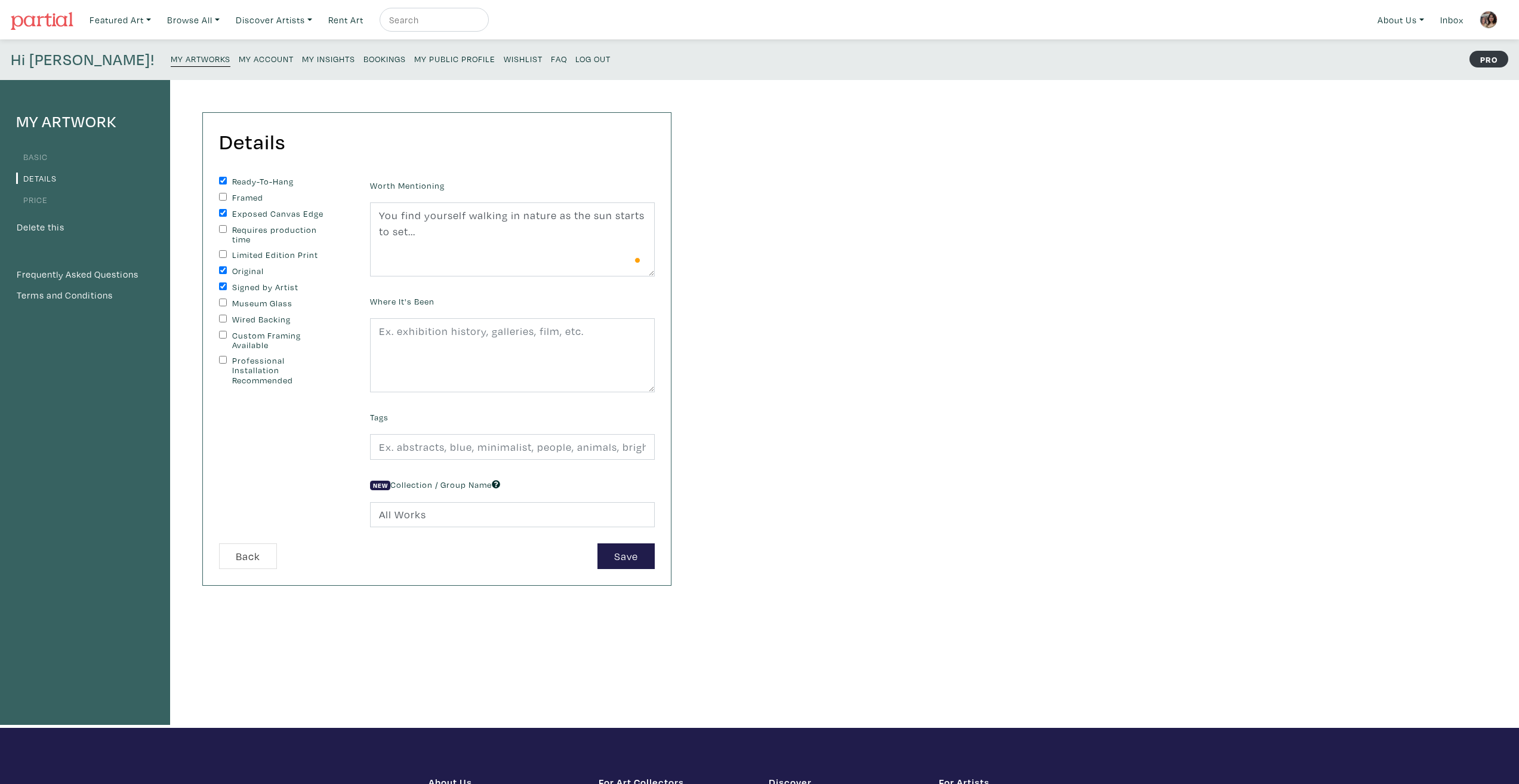
click at [742, 280] on div "My Artwork Basic Details Price Delete this Frequently Asked Questions Terms and…" at bounding box center [759, 404] width 1519 height 648
click at [443, 440] on input "text" at bounding box center [512, 447] width 285 height 25
type input "abstract, representational, hybridity, landscape, nature, technology, love"
click at [826, 562] on div "My Artwork Basic Details Price Delete this Frequently Asked Questions Terms and…" at bounding box center [759, 404] width 1519 height 648
click at [644, 557] on button "Save" at bounding box center [626, 556] width 58 height 25
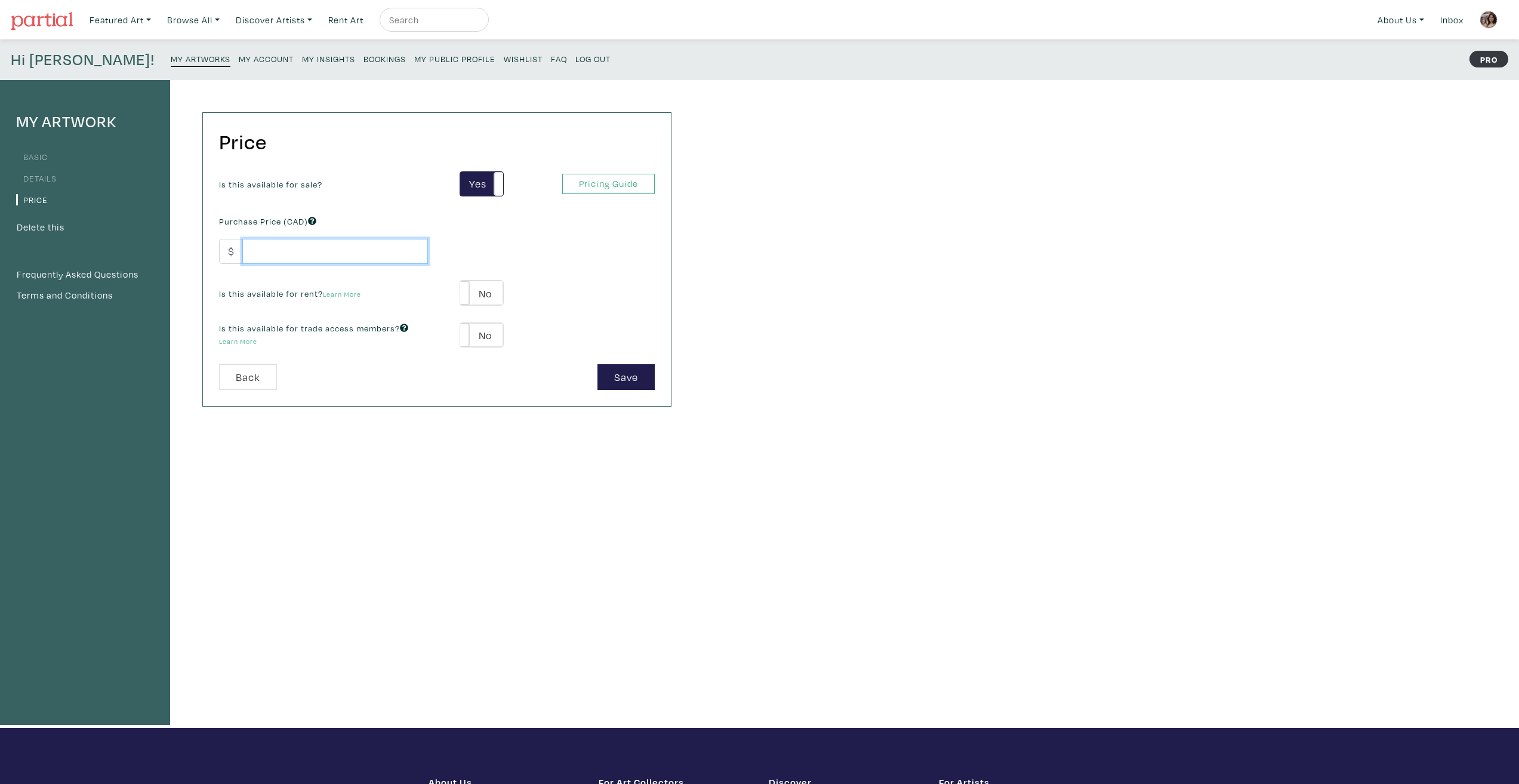
click at [346, 263] on input "number" at bounding box center [335, 251] width 186 height 25
type input "95"
click at [469, 488] on div "Price Is this available for sale? Yes No Yes No Pricing Guide PRO Purchase Pric…" at bounding box center [425, 404] width 510 height 648
click at [597, 374] on div "Save" at bounding box center [550, 377] width 227 height 25
click at [611, 375] on button "Save" at bounding box center [626, 377] width 58 height 25
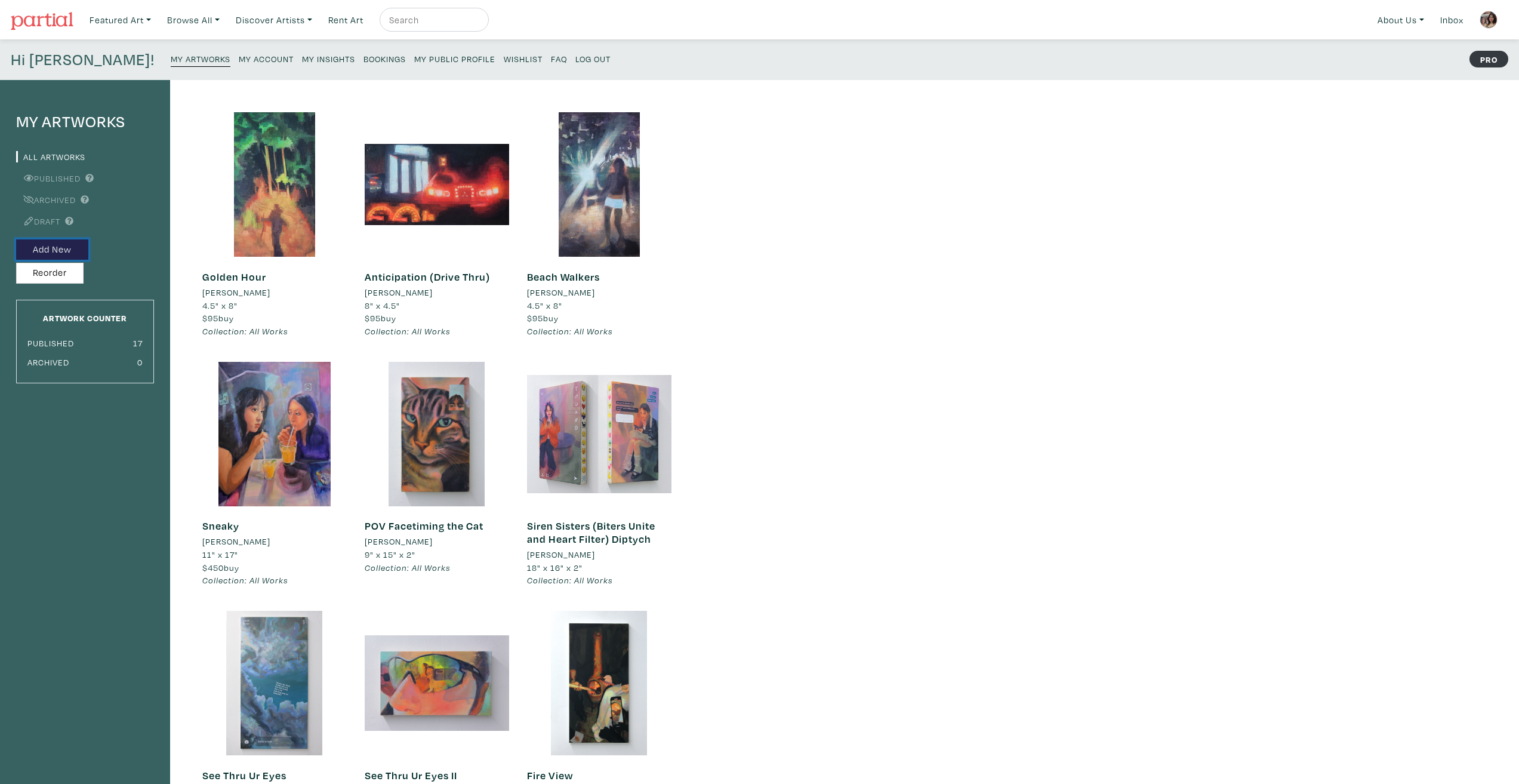
click at [69, 245] on button "Add New" at bounding box center [52, 249] width 72 height 21
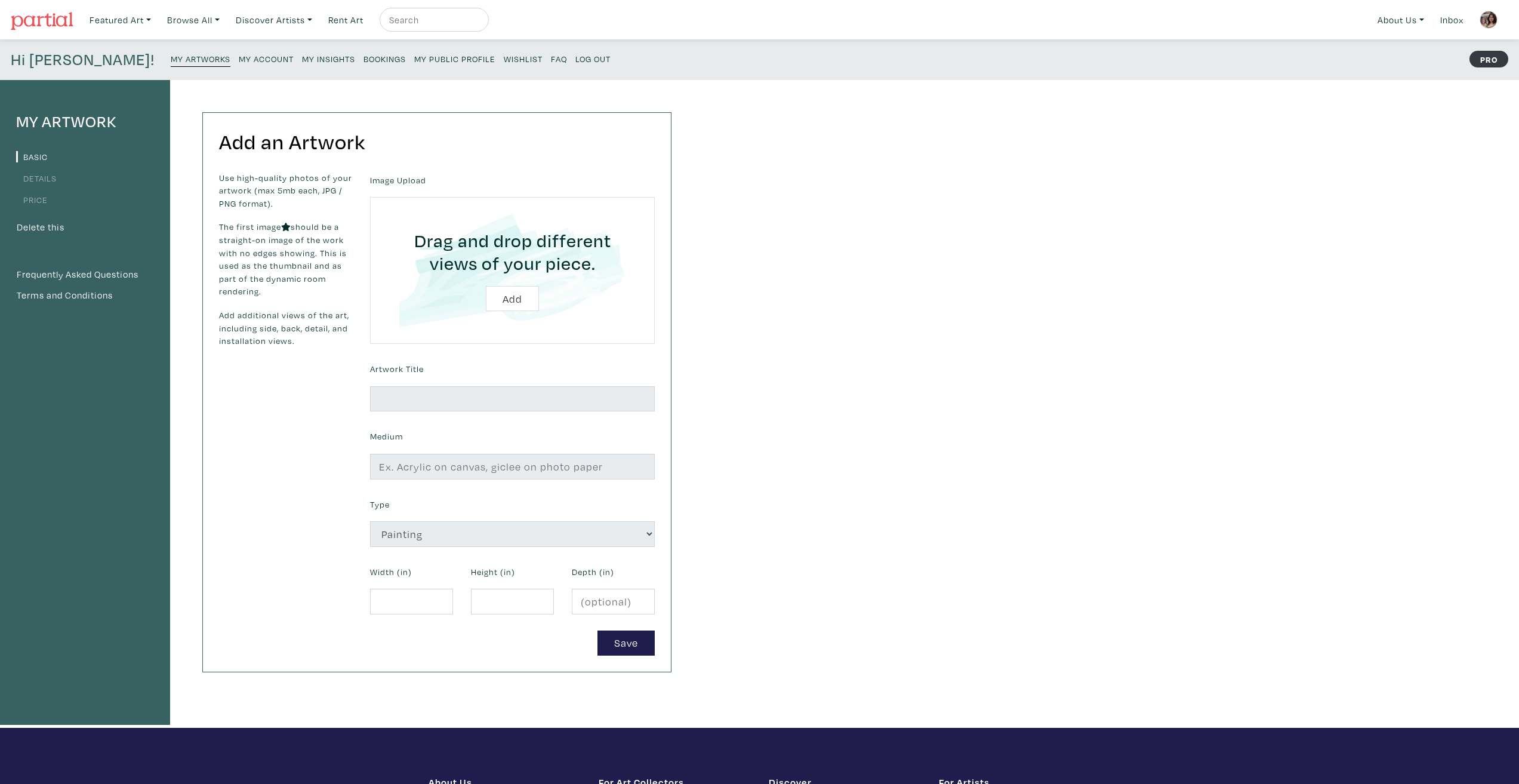
click at [524, 297] on input "file" at bounding box center [512, 270] width 251 height 113
type input "C:\fakepath\want-smore-copy.png"
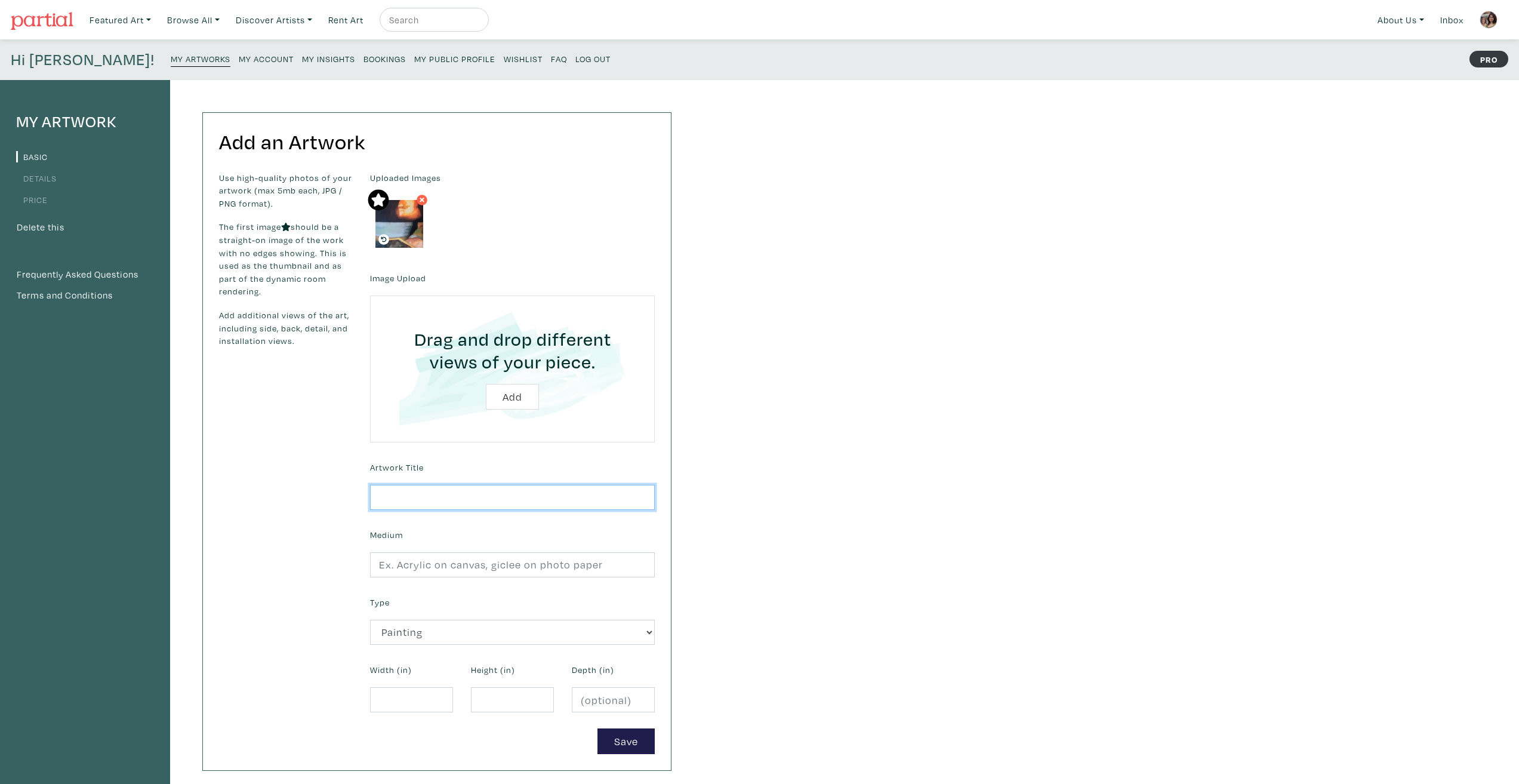
click at [450, 498] on input "text" at bounding box center [512, 498] width 285 height 25
type input "Want S'more?"
click at [496, 561] on input "text" at bounding box center [512, 565] width 285 height 25
type input "Acrylic on raw canvas"
click at [479, 638] on select "2D Works Drawing / Print Painting Photography Sculpture Textile and Fibre Arts" at bounding box center [512, 632] width 285 height 25
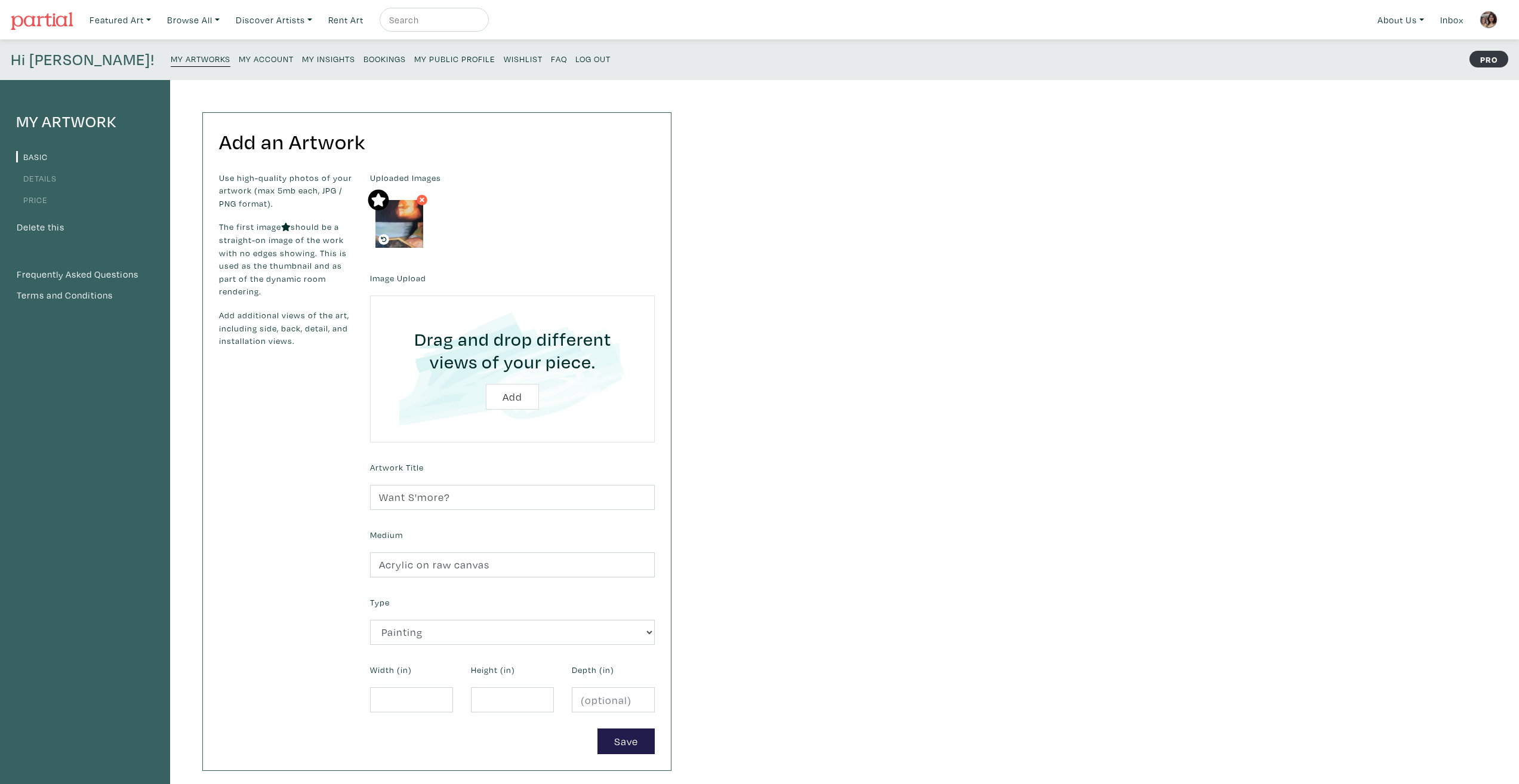
click at [314, 643] on div "Use high-quality photos of your artwork (max 5mb each, JPG / PNG format). The f…" at bounding box center [285, 463] width 151 height 582
click at [398, 707] on input "number" at bounding box center [411, 700] width 83 height 25
type input "6"
click at [501, 693] on input "number" at bounding box center [512, 700] width 83 height 25
type input "10.6"
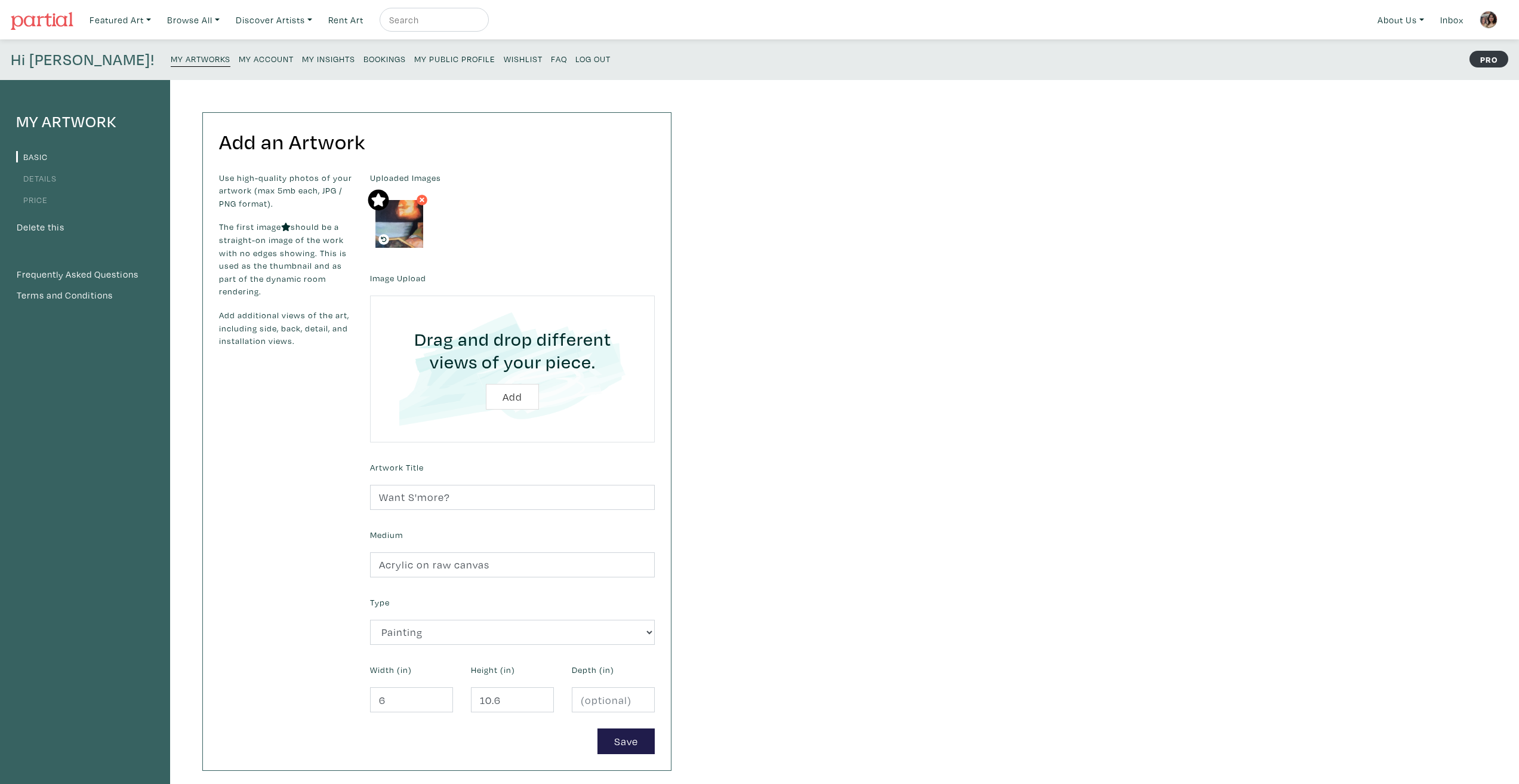
click at [787, 670] on div "My Artwork Basic Details Price Delete this Frequently Asked Questions Terms and…" at bounding box center [759, 433] width 1519 height 706
click at [631, 741] on button "Save" at bounding box center [626, 741] width 58 height 25
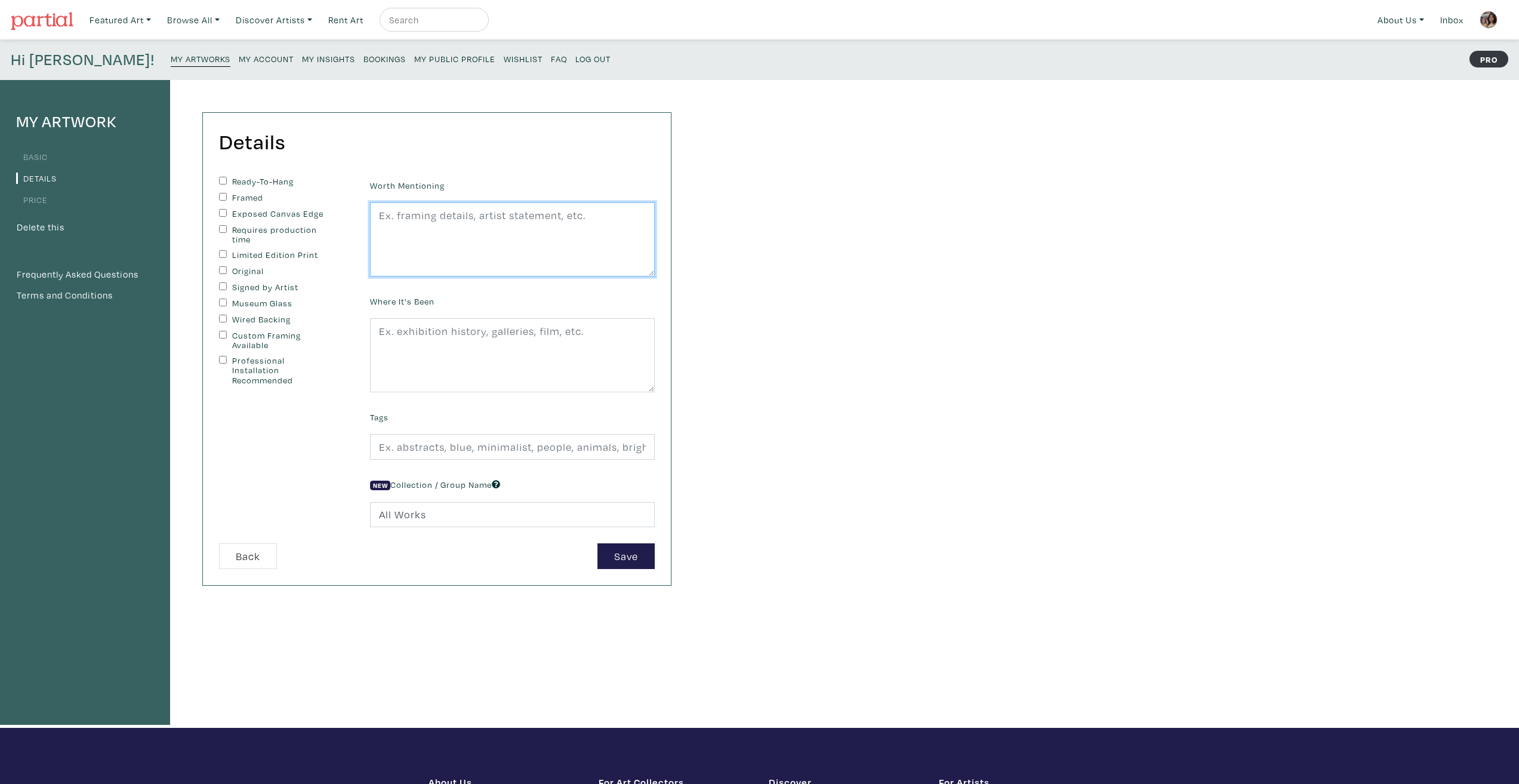
click at [449, 228] on textarea at bounding box center [512, 239] width 285 height 74
click at [229, 179] on div "Ready-To-Hang" at bounding box center [286, 182] width 133 height 11
click at [224, 184] on input "Ready-To-Hang" at bounding box center [223, 180] width 8 height 8
checkbox input "true"
click at [226, 217] on div "Exposed Canvas Edge" at bounding box center [286, 214] width 133 height 11
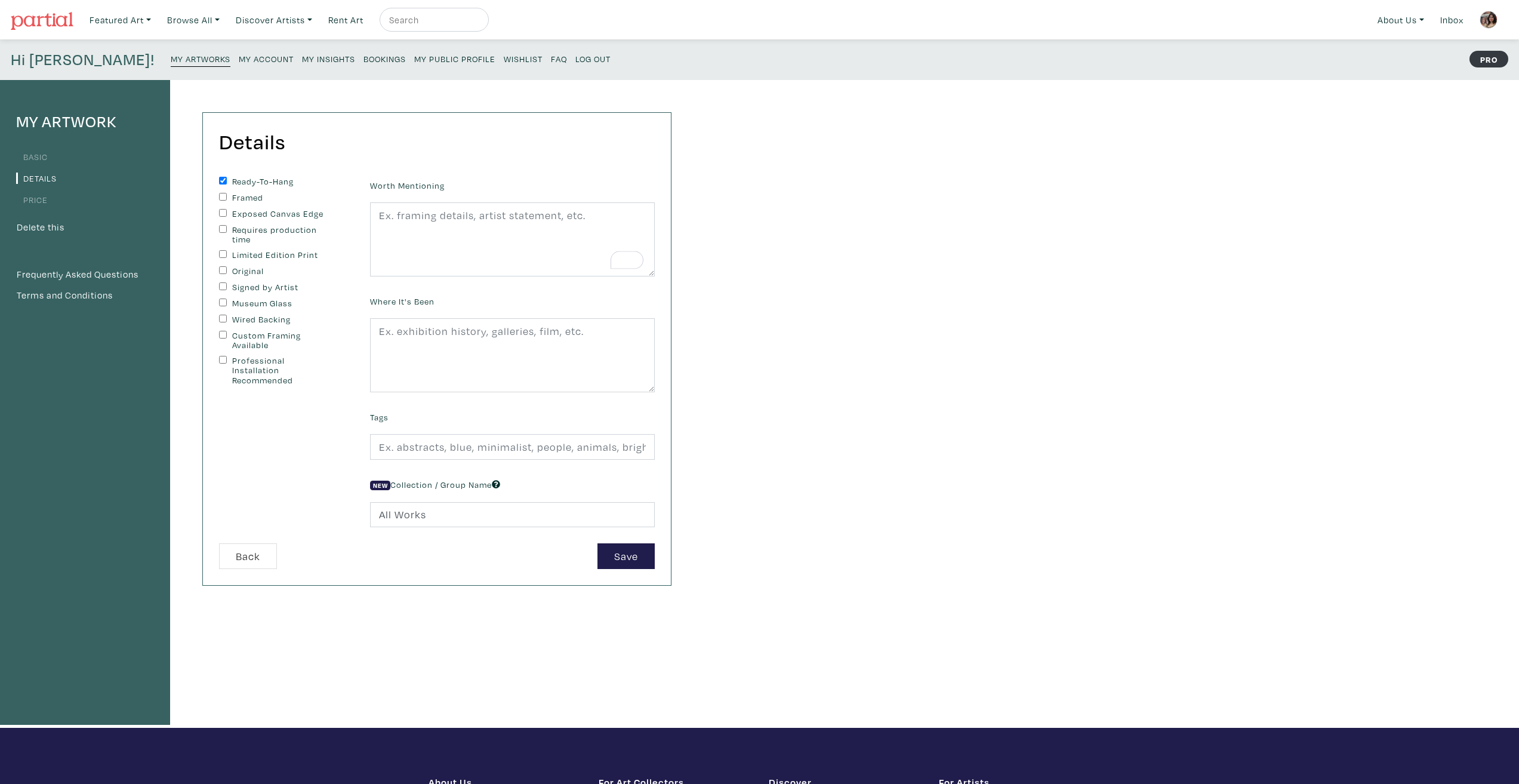
click at [220, 213] on input "Exposed Canvas Edge" at bounding box center [223, 212] width 8 height 8
checkbox input "true"
click at [225, 269] on input "Original" at bounding box center [223, 270] width 8 height 8
checkbox input "true"
click at [223, 288] on input "Signed by Artist" at bounding box center [223, 286] width 8 height 8
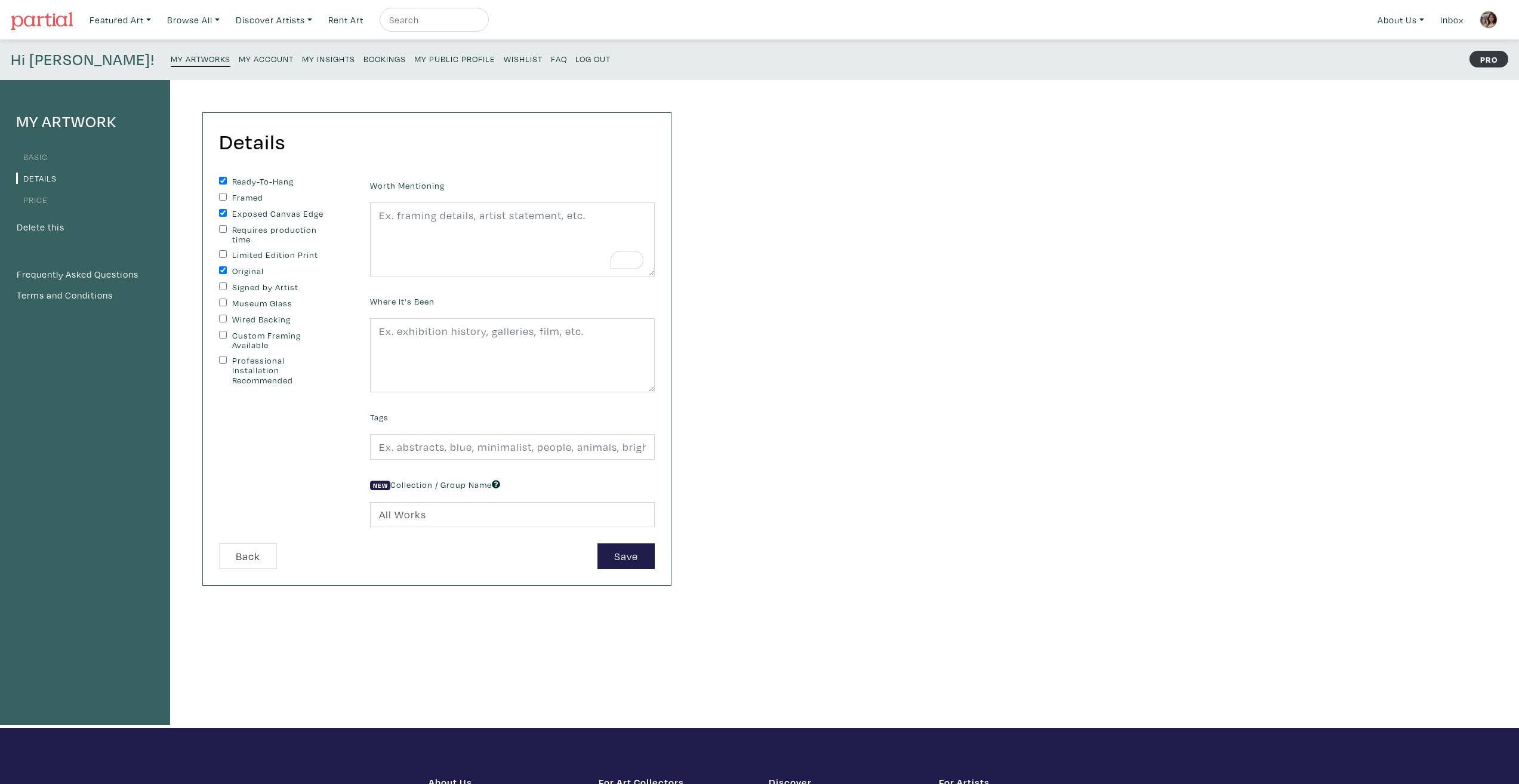
checkbox input "true"
click at [451, 248] on textarea "To enrich screen reader interactions, please activate Accessibility in Grammarl…" at bounding box center [512, 239] width 285 height 74
type textarea "Classic summer moment"
click at [759, 403] on div "My Artwork Basic Details Price Delete this Frequently Asked Questions Terms and…" at bounding box center [759, 404] width 1519 height 648
click at [452, 450] on input "text" at bounding box center [512, 447] width 285 height 25
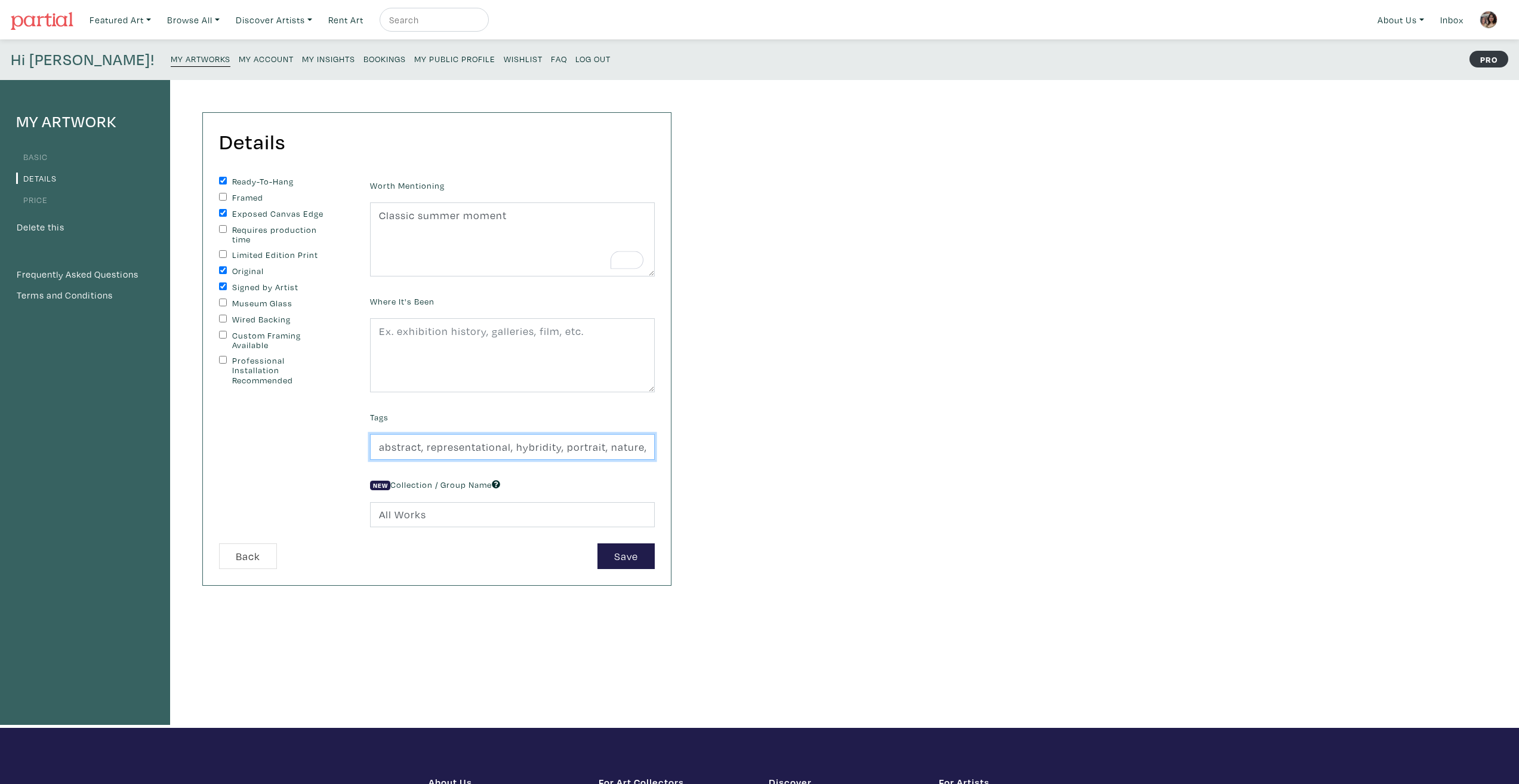
click at [579, 446] on input "abstract, representational, hybridity, portrait, nature, technology, love" at bounding box center [512, 447] width 285 height 25
click at [579, 446] on input "abstract, representational, hybridity, figurative, nature, technology, love" at bounding box center [512, 447] width 285 height 25
drag, startPoint x: 533, startPoint y: 445, endPoint x: 691, endPoint y: 447, distance: 158.0
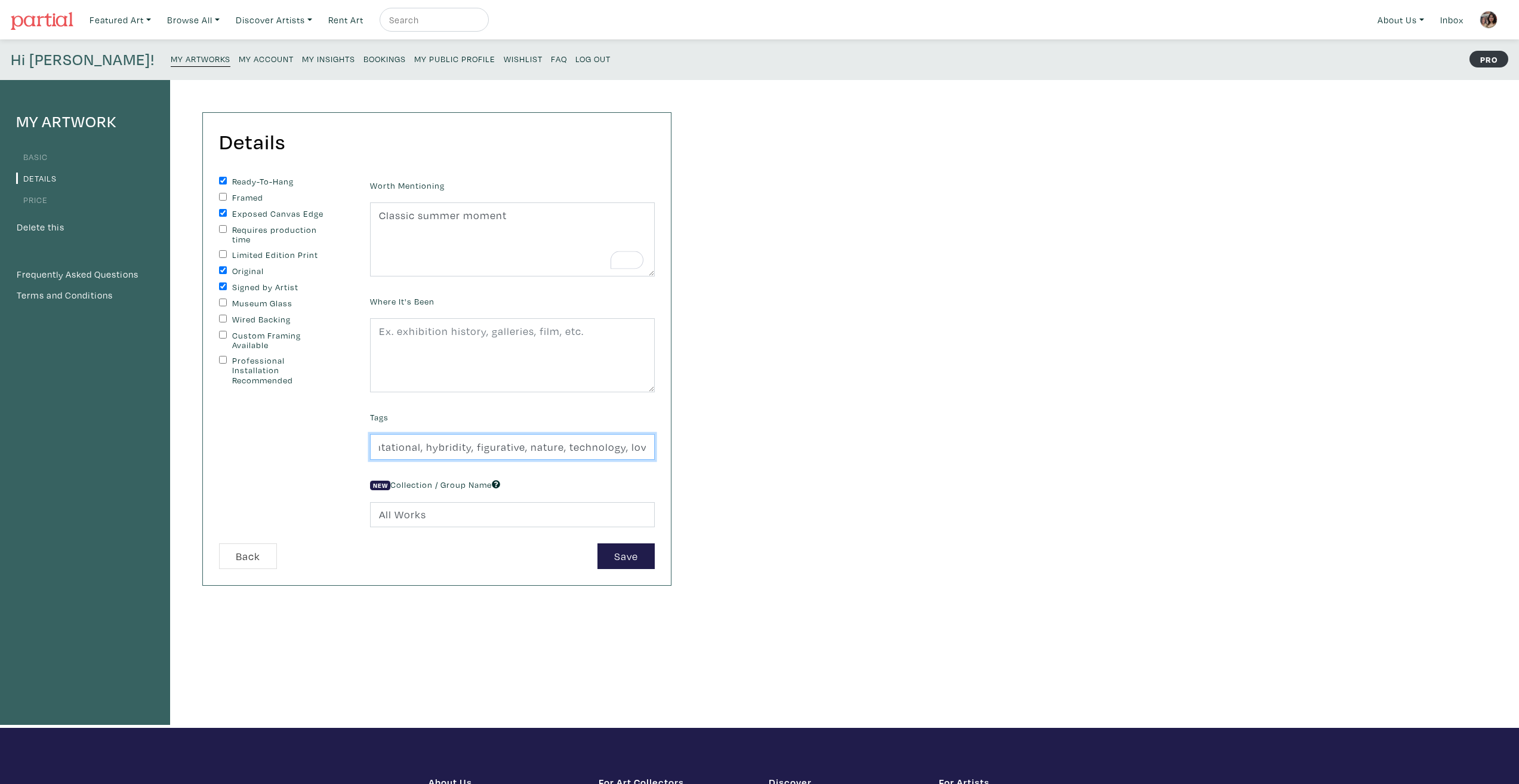
click at [691, 447] on div "My Artwork Basic Details Price Delete this Frequently Asked Questions Terms and…" at bounding box center [759, 404] width 1519 height 648
type input "abstract, representational, hybridity, figurative, nature, technology, love"
click at [690, 450] on div "My Artwork Basic Details Price Delete this Frequently Asked Questions Terms and…" at bounding box center [759, 404] width 1519 height 648
click at [634, 561] on button "Save" at bounding box center [626, 556] width 58 height 25
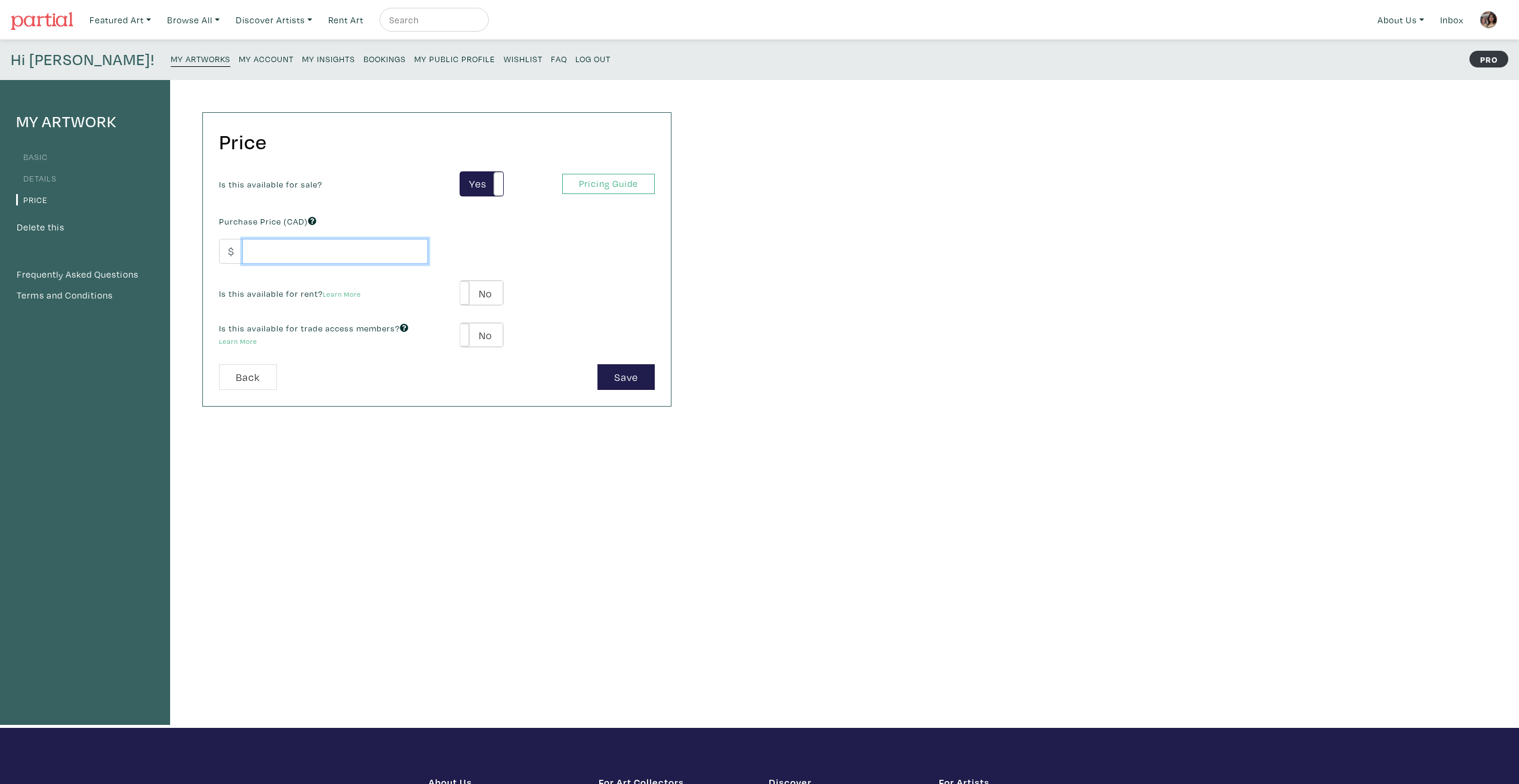
click at [295, 240] on input "number" at bounding box center [335, 251] width 186 height 25
click at [602, 182] on link "Pricing Guide" at bounding box center [608, 184] width 93 height 21
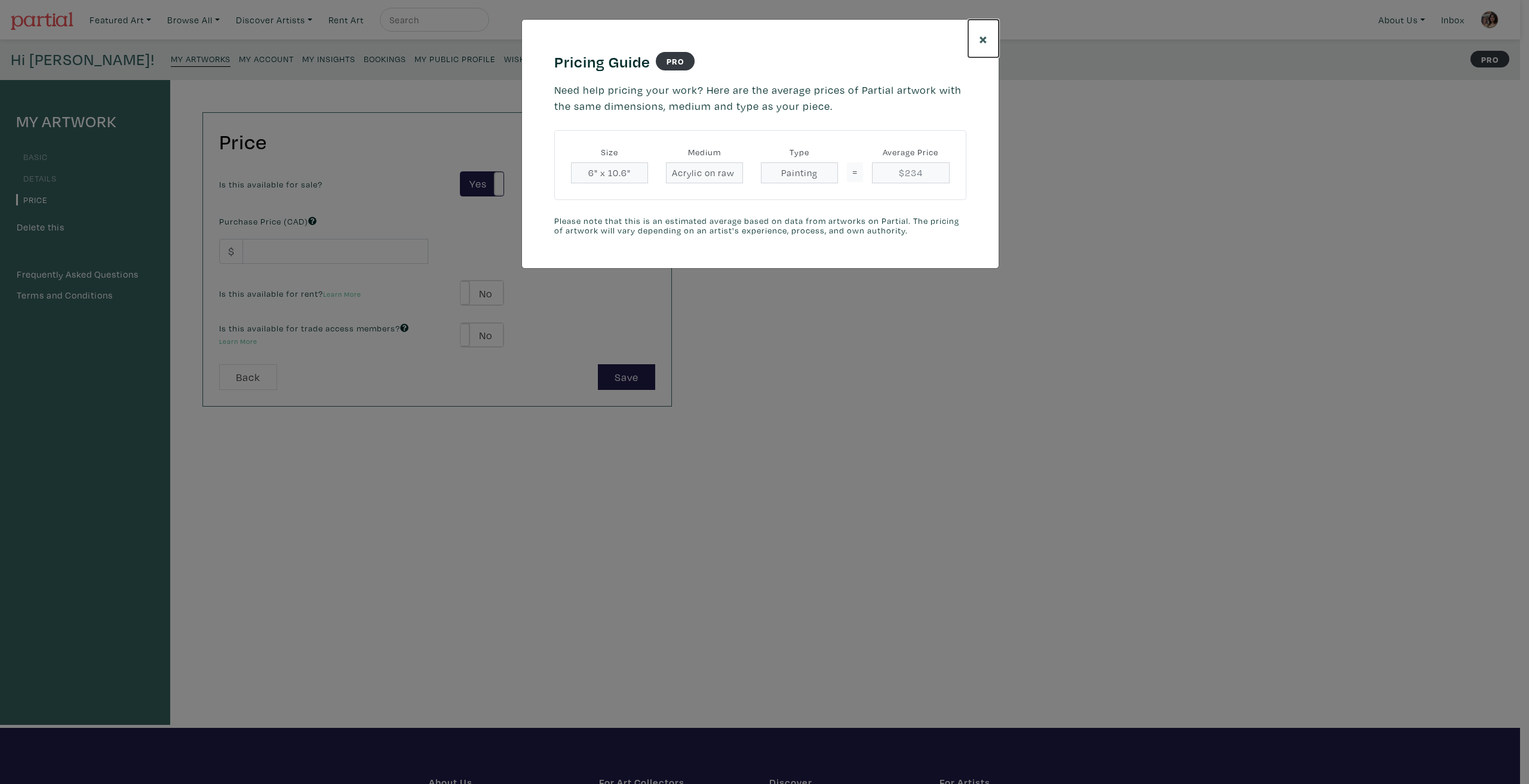
click at [980, 43] on span "×" at bounding box center [983, 38] width 9 height 21
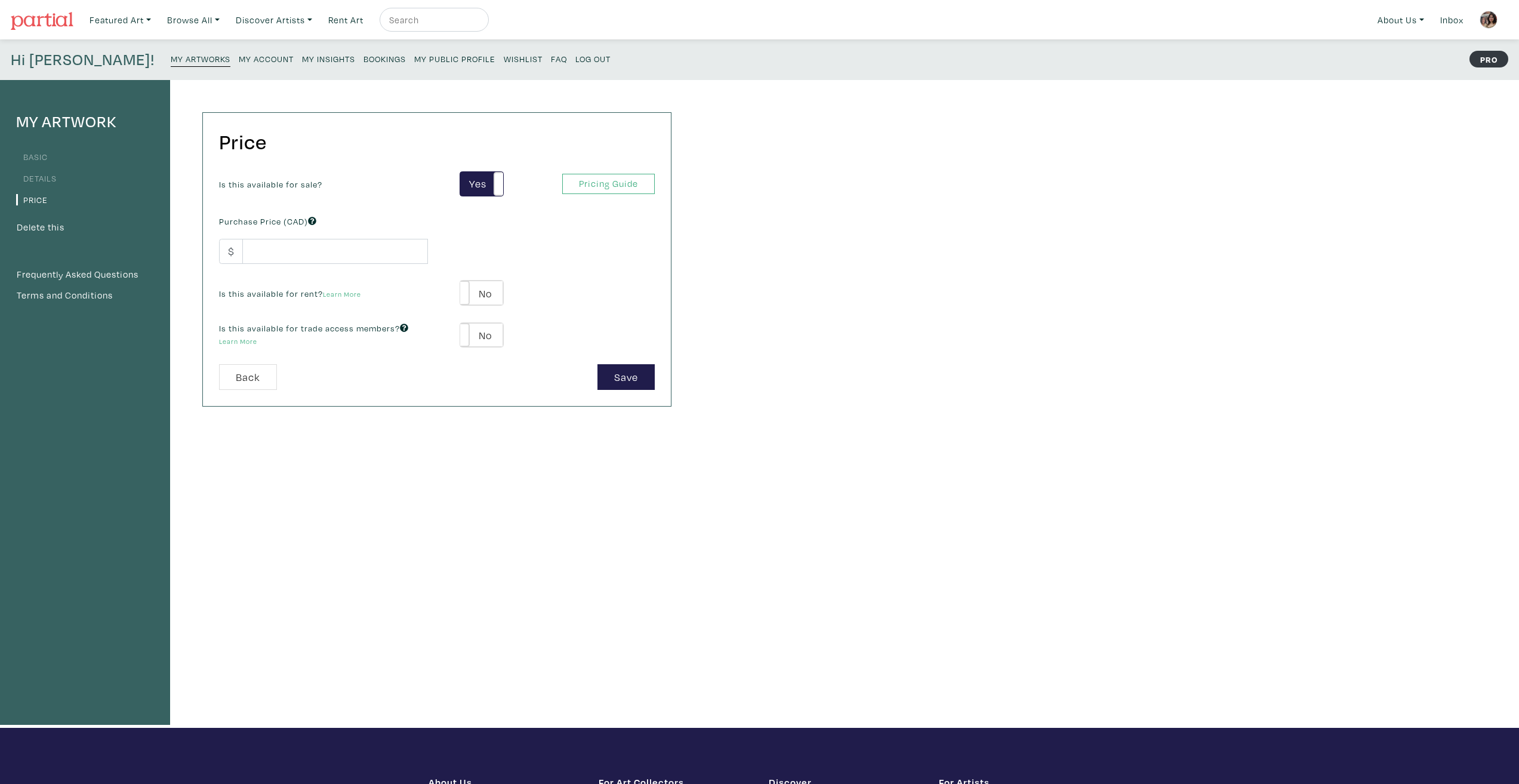
drag, startPoint x: 355, startPoint y: 272, endPoint x: 351, endPoint y: 262, distance: 10.8
click at [354, 272] on div "Is this available for sale? Yes No Yes No Pricing Guide PRO Purchase Price (CAD…" at bounding box center [437, 268] width 453 height 193
click at [351, 261] on input "number" at bounding box center [335, 251] width 186 height 25
type input "120"
click at [671, 263] on div "Price Is this available for sale? Yes No Yes No Pricing Guide PRO Purchase Pric…" at bounding box center [437, 259] width 469 height 294
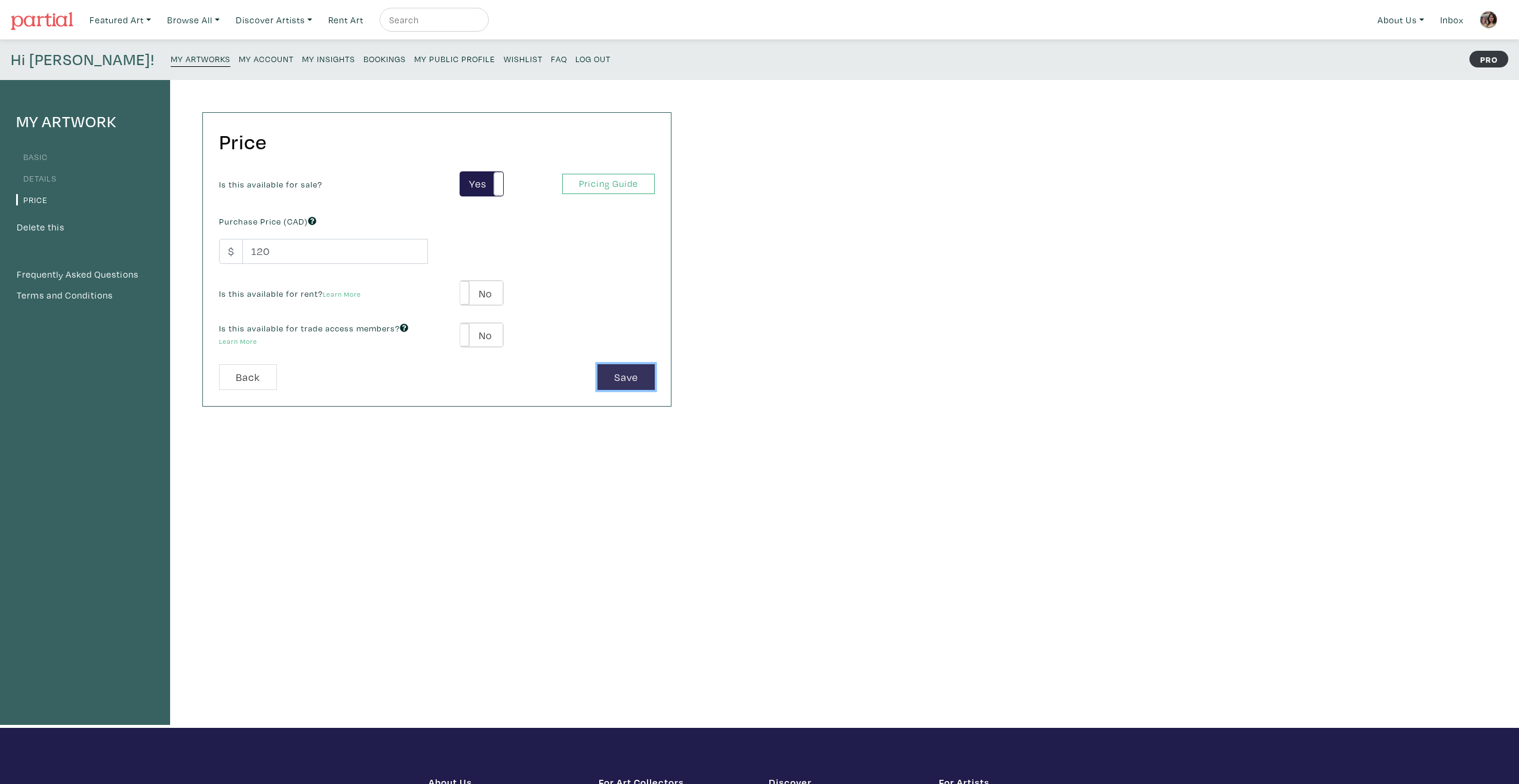
click at [625, 376] on button "Save" at bounding box center [626, 377] width 58 height 25
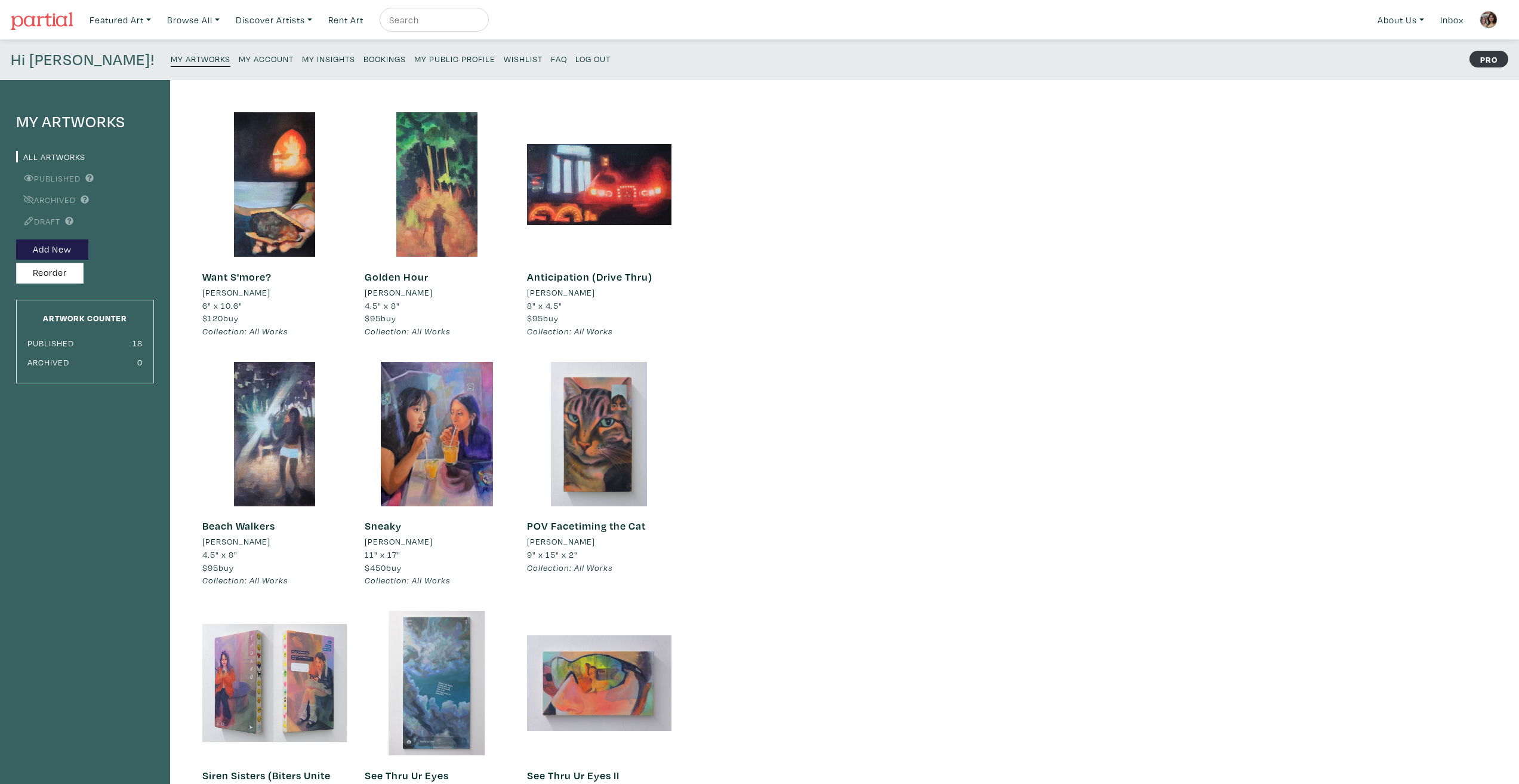
click at [29, 274] on button "Reorder" at bounding box center [50, 273] width 67 height 21
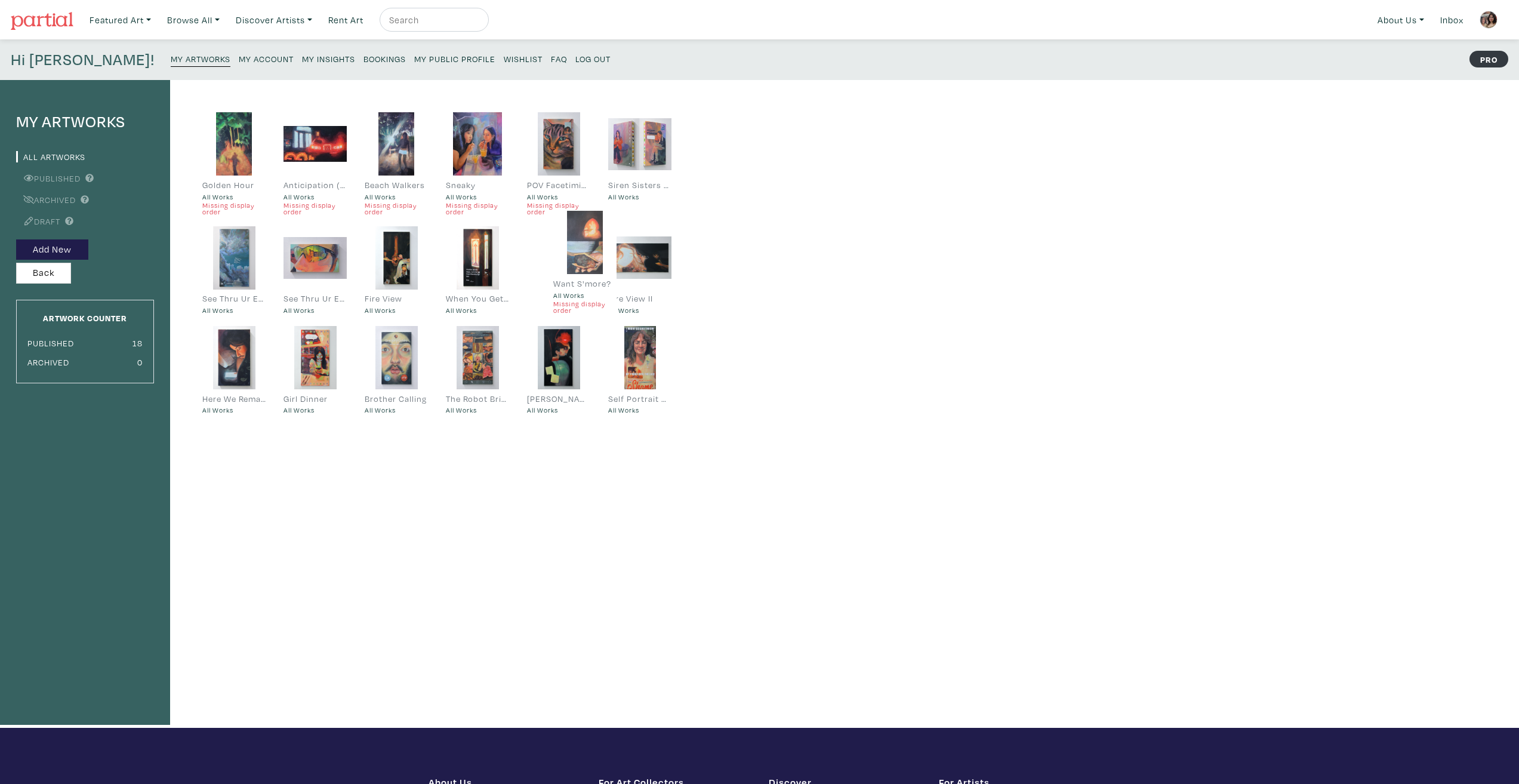
drag, startPoint x: 235, startPoint y: 152, endPoint x: 586, endPoint y: 251, distance: 364.7
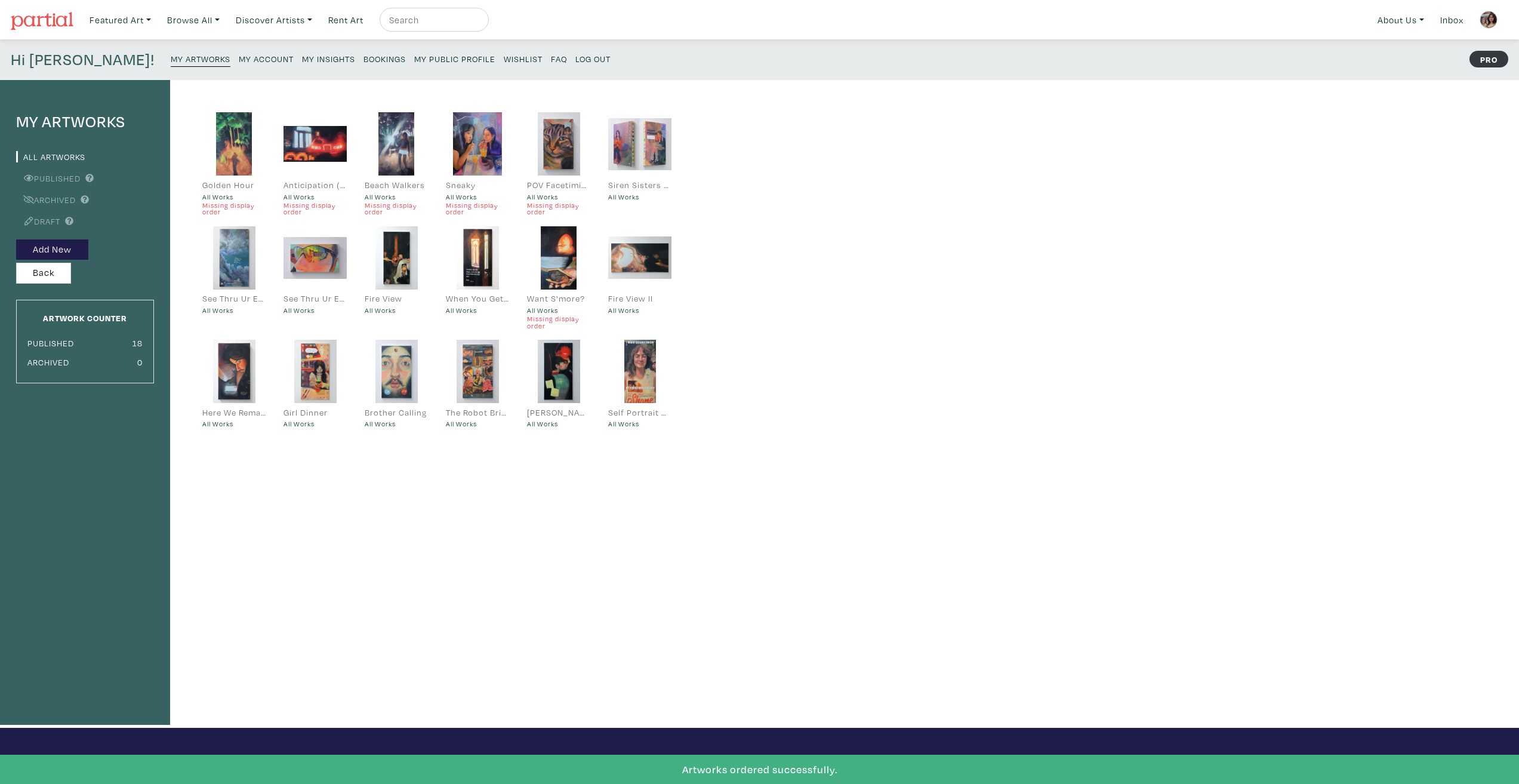
click at [819, 323] on div "My Artworks All Artworks Published Archived Draft Add New Back Artwork Counter …" at bounding box center [759, 404] width 1519 height 648
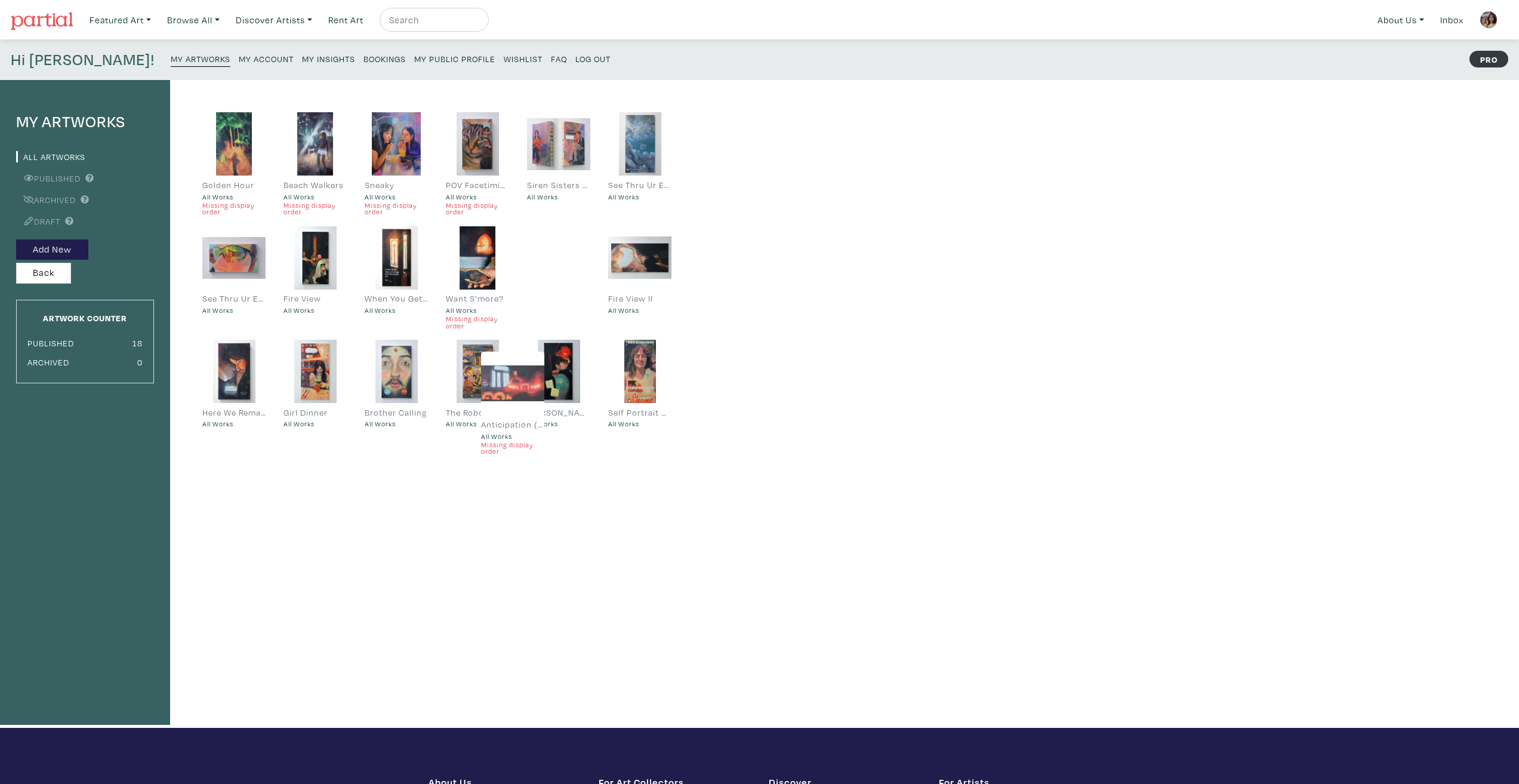
drag, startPoint x: 318, startPoint y: 133, endPoint x: 516, endPoint y: 372, distance: 310.4
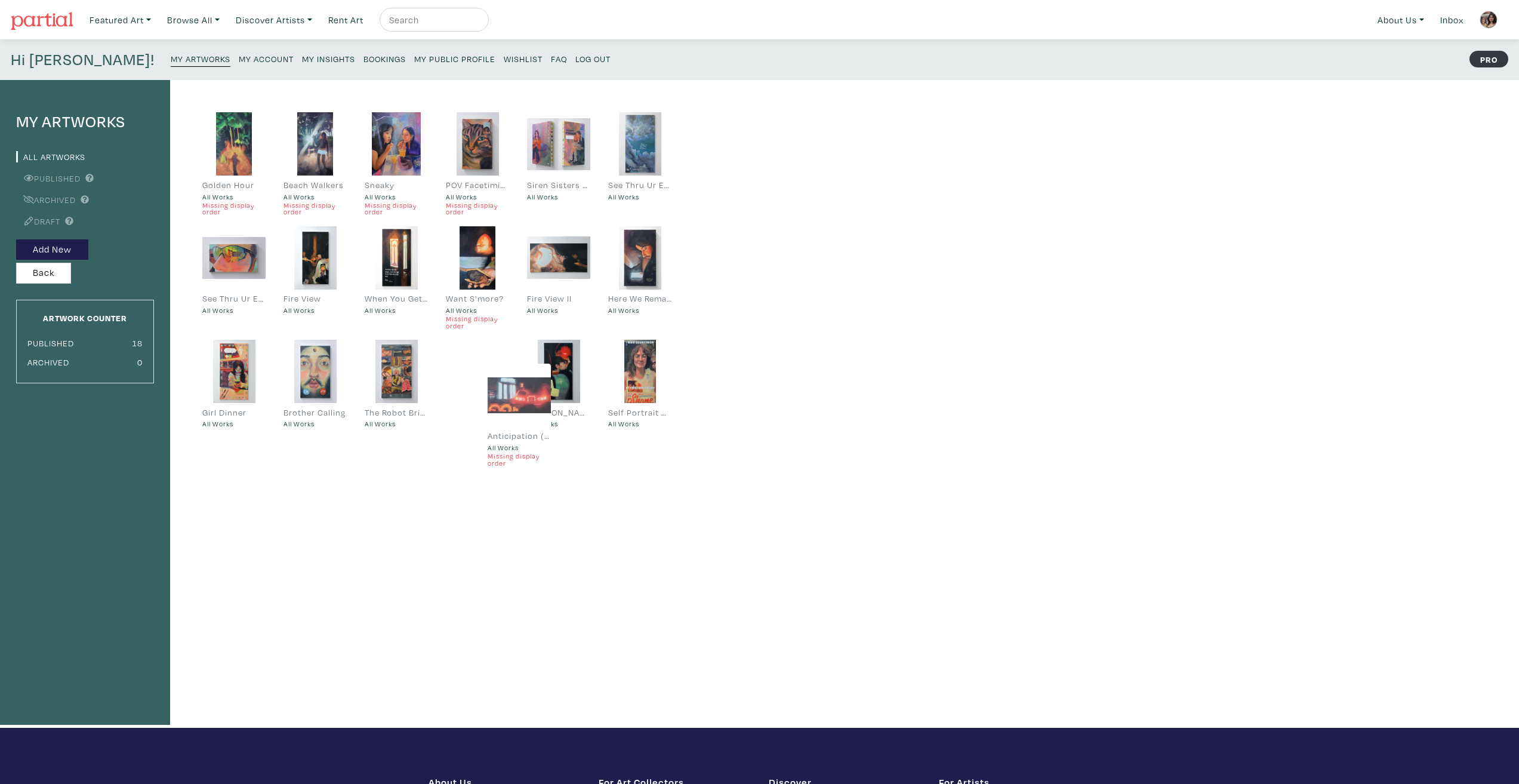
drag, startPoint x: 536, startPoint y: 288, endPoint x: 519, endPoint y: 389, distance: 102.4
click at [555, 498] on div "Golden Hour All Works Missing display order Beach Walkers All Works Missing dis…" at bounding box center [425, 404] width 510 height 648
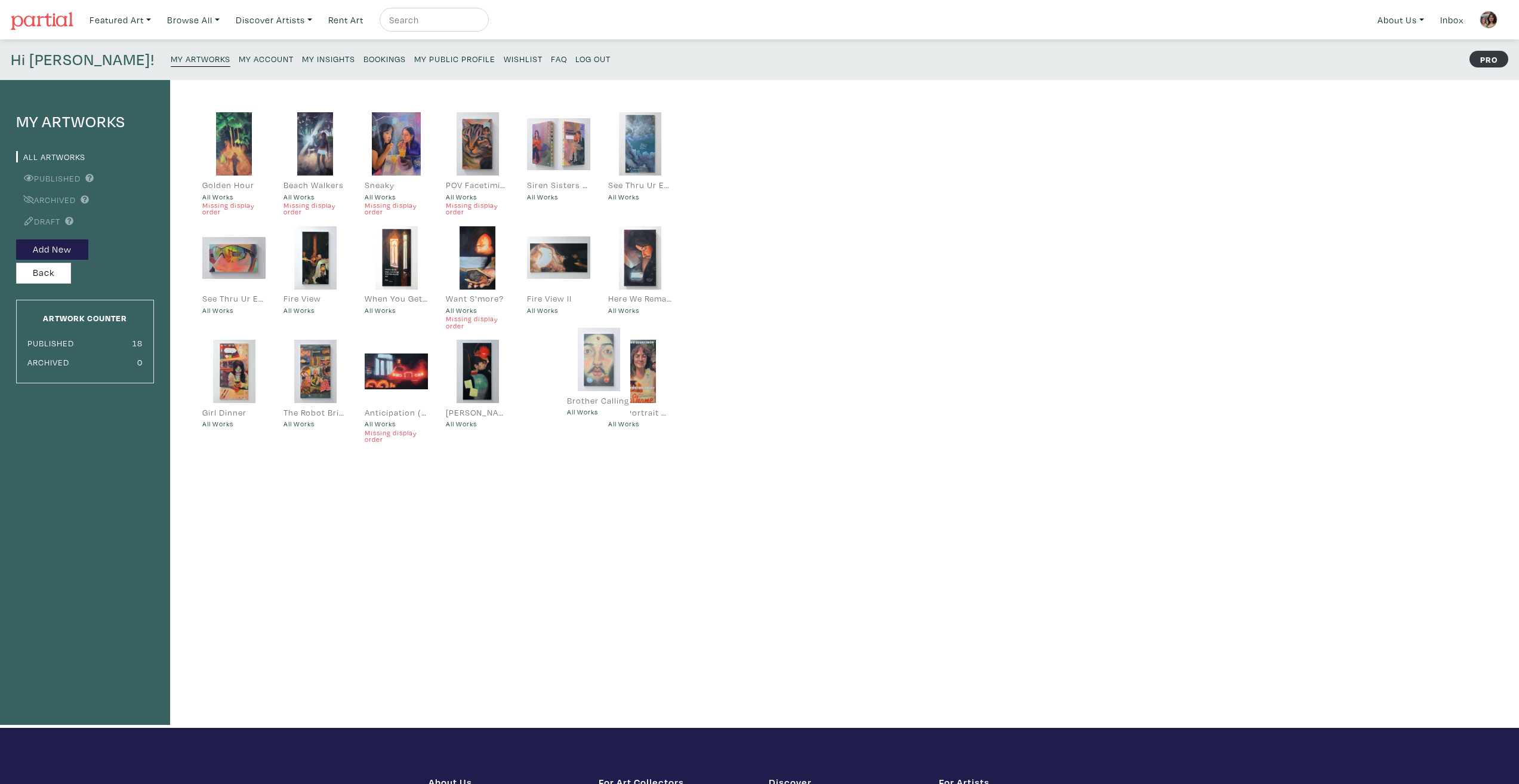
drag, startPoint x: 322, startPoint y: 380, endPoint x: 606, endPoint y: 368, distance: 284.3
drag, startPoint x: 632, startPoint y: 389, endPoint x: 565, endPoint y: 378, distance: 67.9
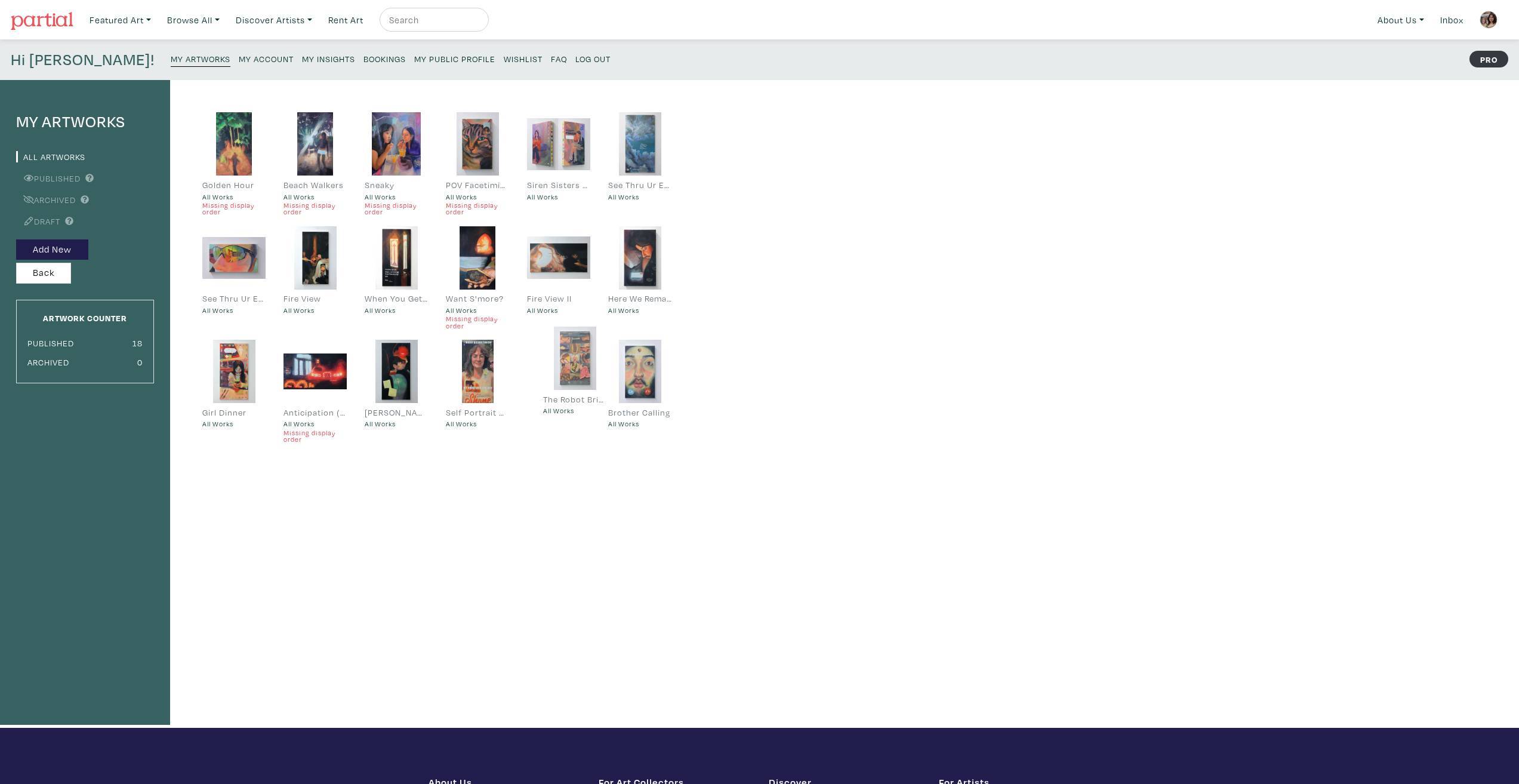
drag, startPoint x: 308, startPoint y: 383, endPoint x: 567, endPoint y: 370, distance: 259.3
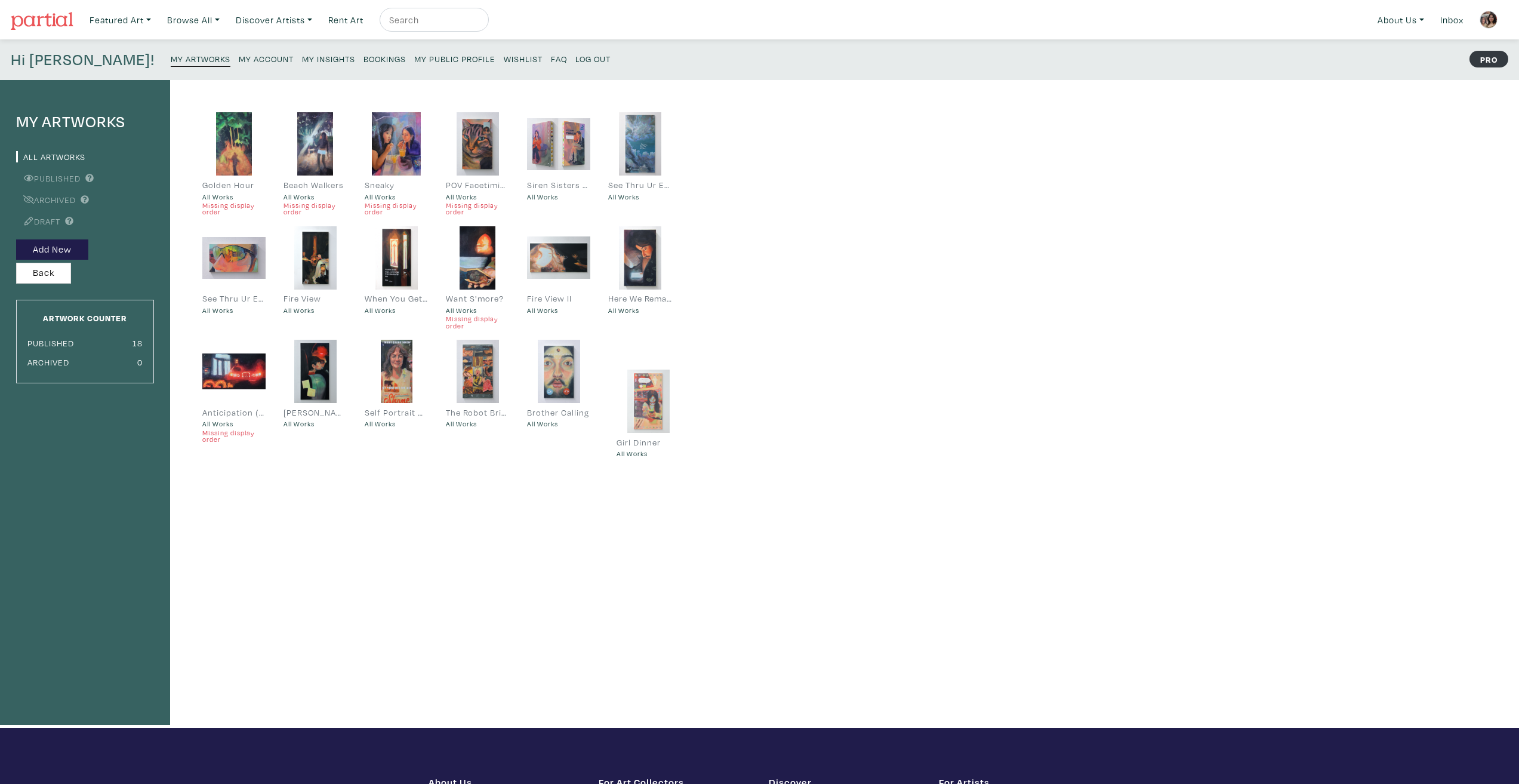
drag, startPoint x: 232, startPoint y: 372, endPoint x: 636, endPoint y: 369, distance: 404.0
click at [657, 513] on div "Golden Hour All Works Missing display order Beach Walkers All Works Missing dis…" at bounding box center [425, 404] width 510 height 648
click at [714, 556] on div "My Artworks All Artworks Published Archived Draft Add New Back Artwork Counter …" at bounding box center [759, 404] width 1519 height 648
click at [414, 53] on link "My Public Profile" at bounding box center [455, 58] width 81 height 16
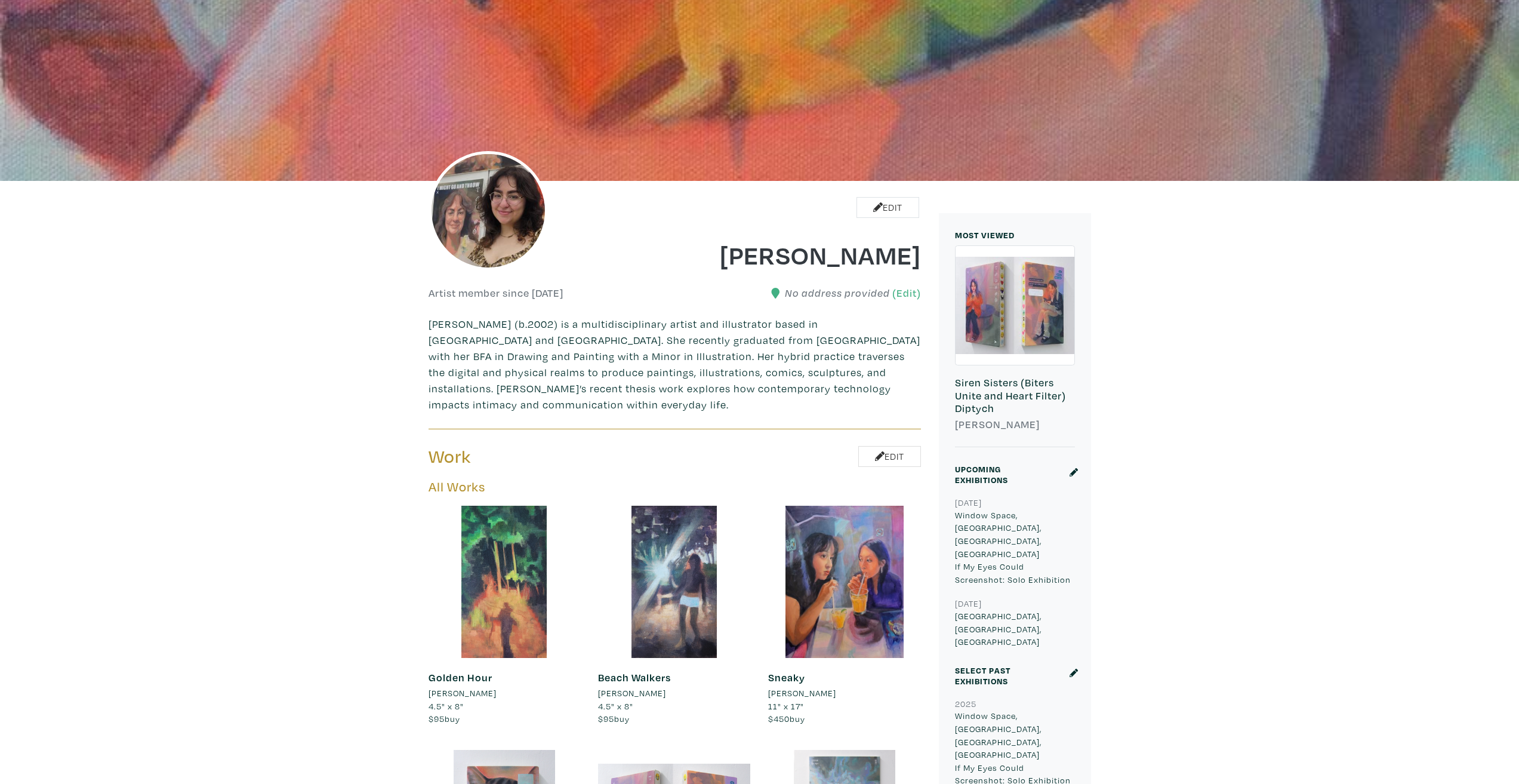
scroll to position [298, 0]
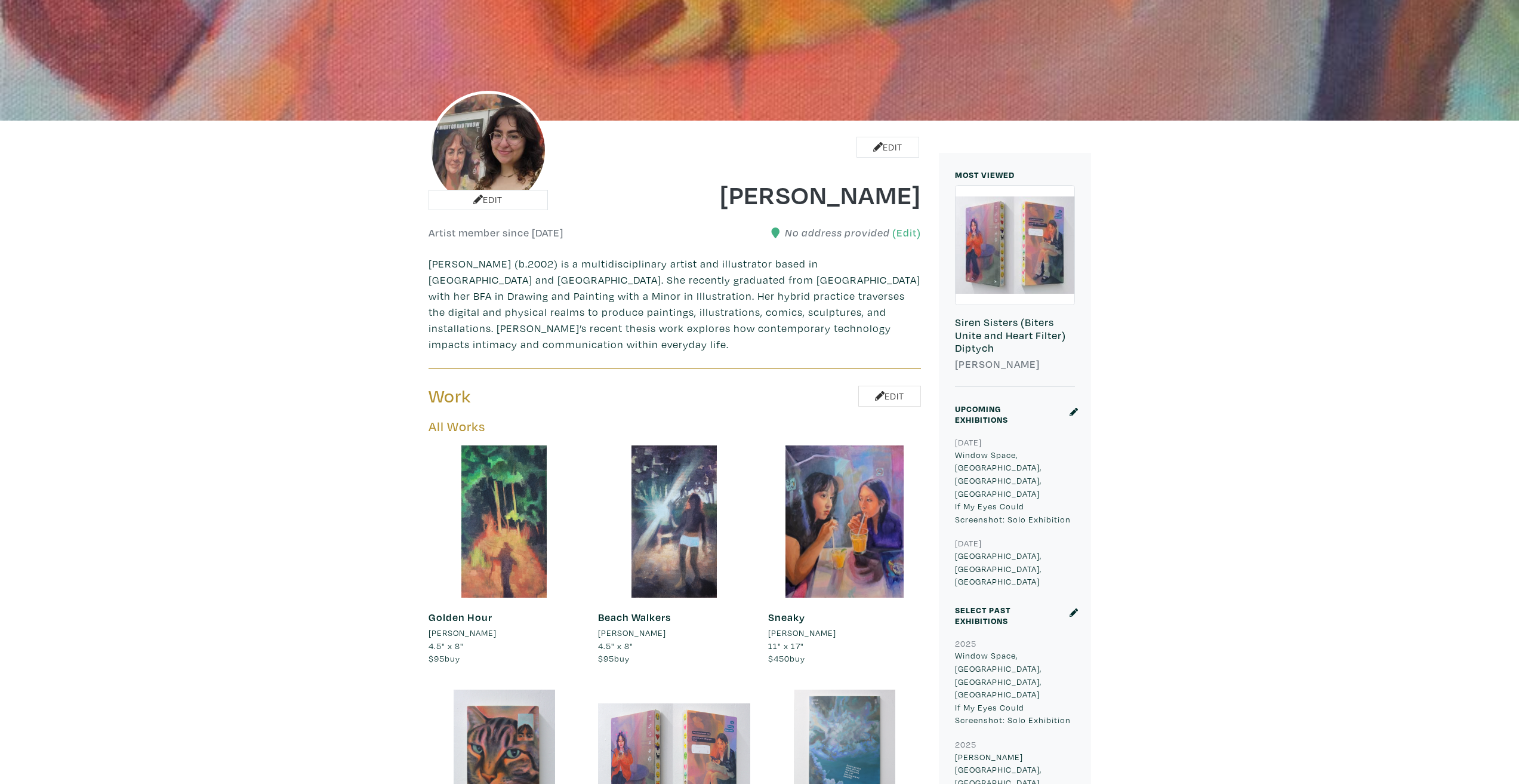
click at [490, 134] on img at bounding box center [488, 150] width 119 height 119
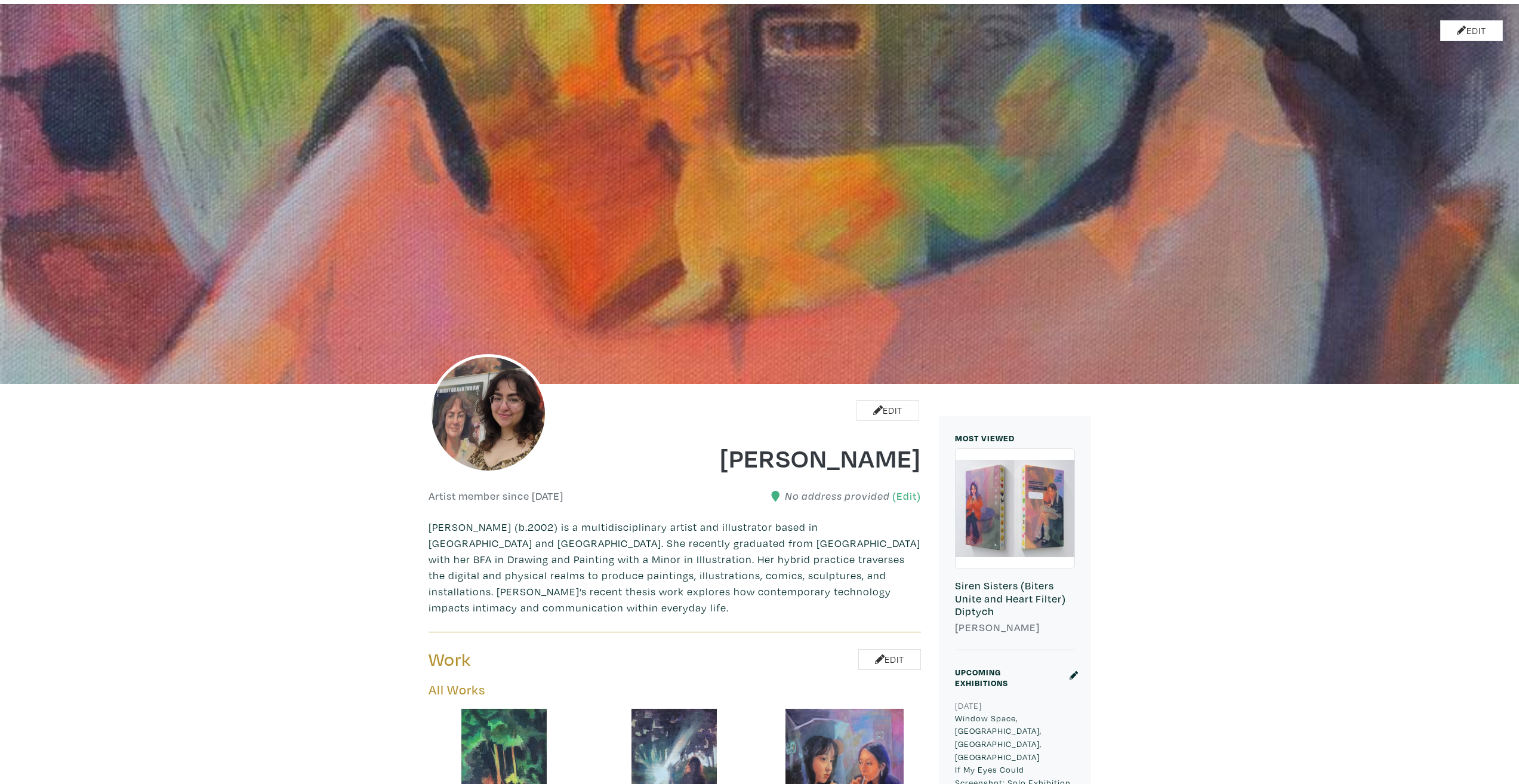
scroll to position [0, 0]
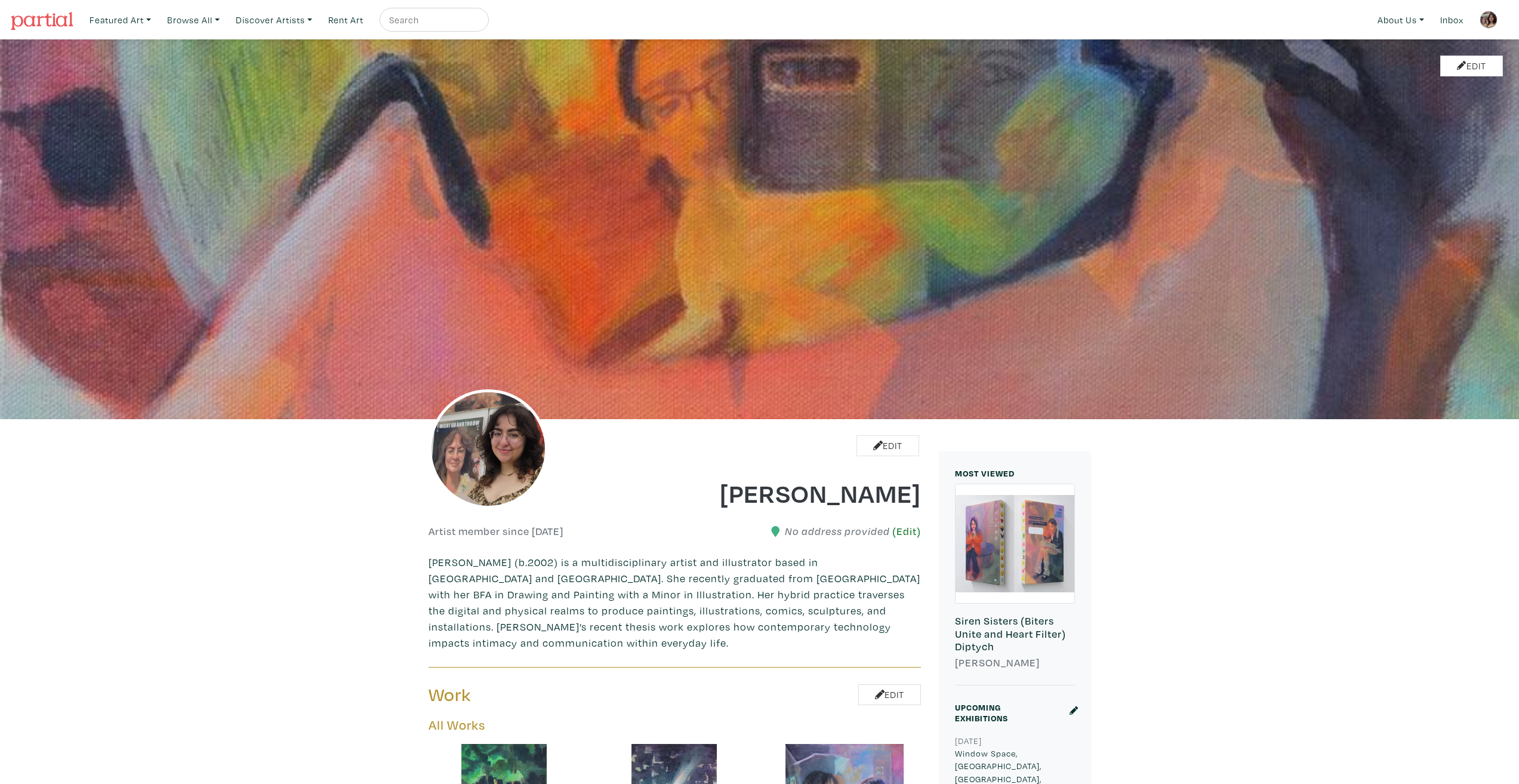
click at [908, 527] on link "(Edit)" at bounding box center [906, 531] width 28 height 13
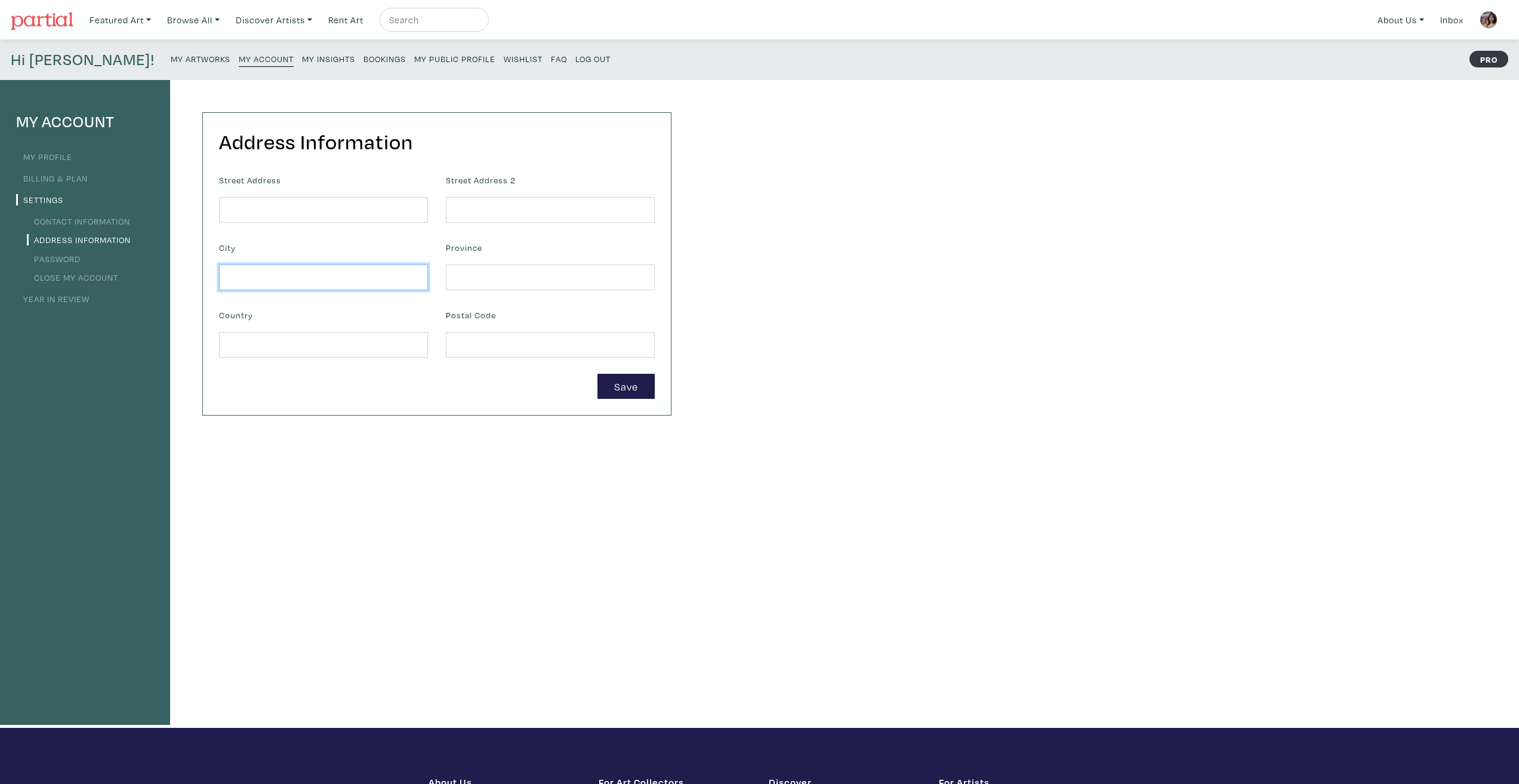
click at [296, 276] on input "text" at bounding box center [323, 277] width 209 height 25
click at [309, 272] on input "text" at bounding box center [323, 277] width 209 height 25
type input "Toronto"
click at [476, 268] on input "text" at bounding box center [550, 277] width 209 height 25
type input "Ontario"
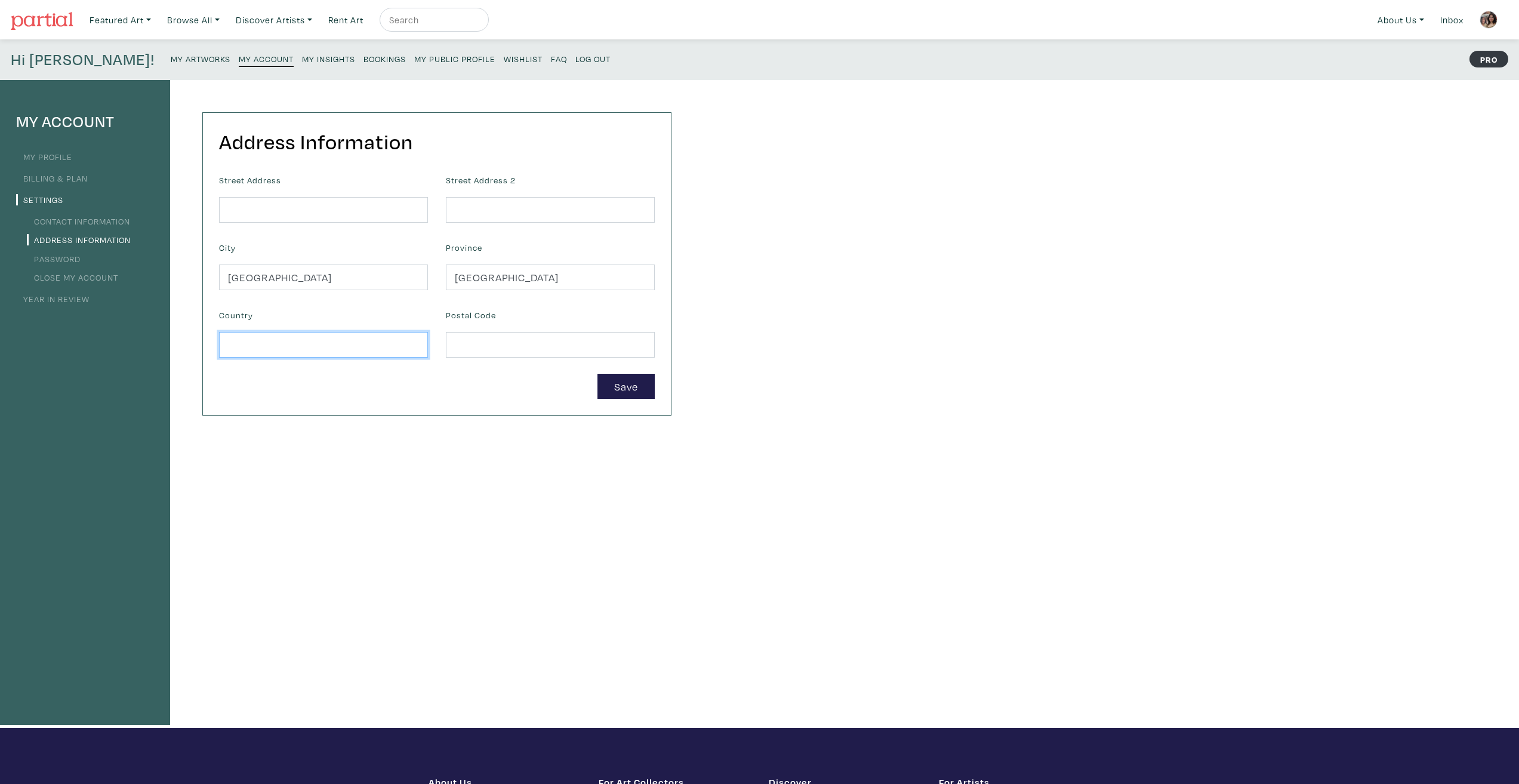
click at [363, 344] on input "text" at bounding box center [323, 344] width 209 height 25
type input "Canada"
click at [414, 384] on div "Save" at bounding box center [437, 386] width 453 height 25
click at [636, 383] on button "Save" at bounding box center [626, 386] width 58 height 25
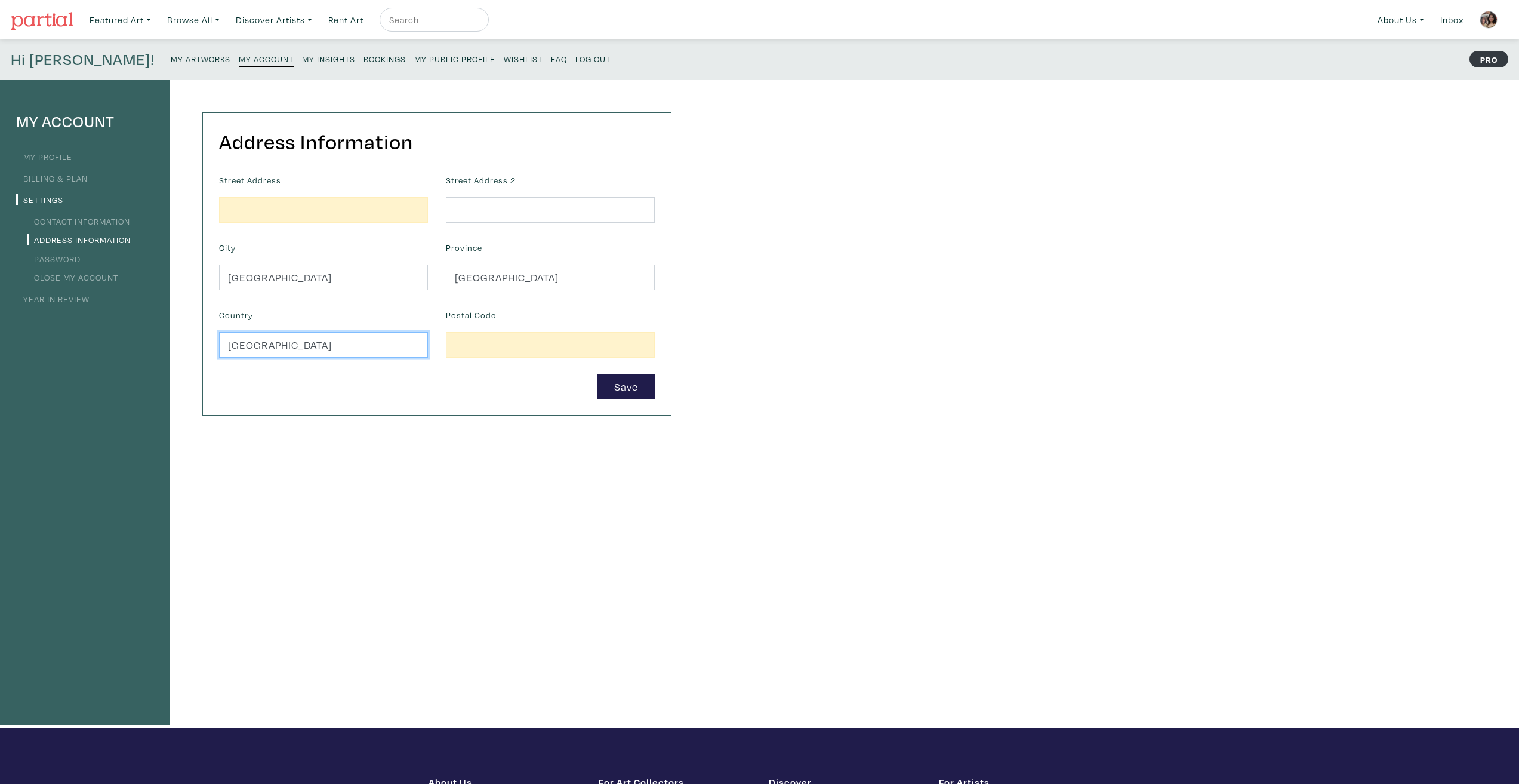
click at [295, 334] on input "Canada" at bounding box center [323, 344] width 209 height 25
click at [446, 286] on input "Ontario" at bounding box center [550, 277] width 209 height 25
click at [342, 295] on form "Street Address Street Address 2 City Toronto Province Country Postal Code Save" at bounding box center [437, 285] width 453 height 228
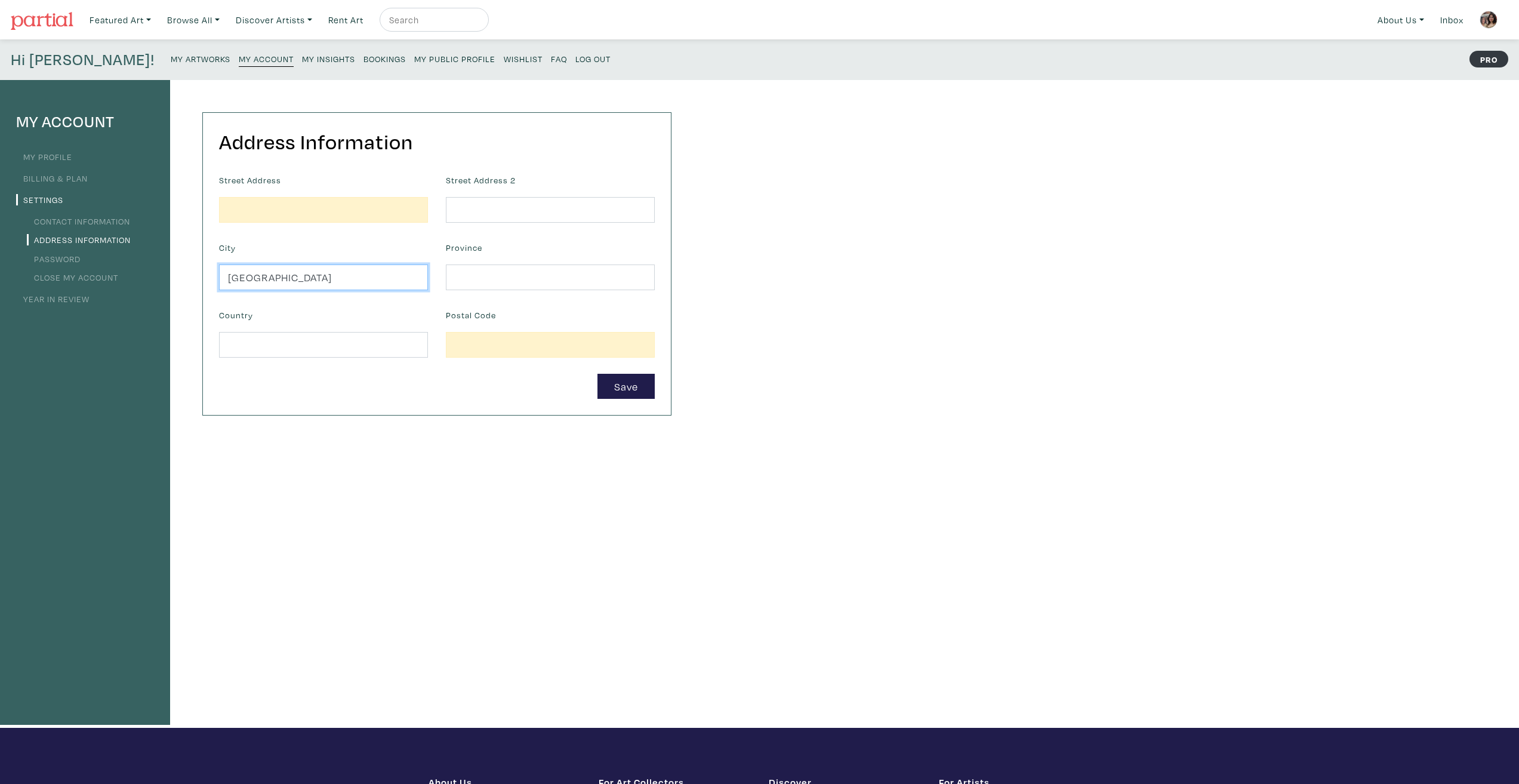
click at [335, 282] on input "Toronto" at bounding box center [323, 277] width 209 height 25
click at [116, 223] on link "Contact Information" at bounding box center [78, 221] width 104 height 12
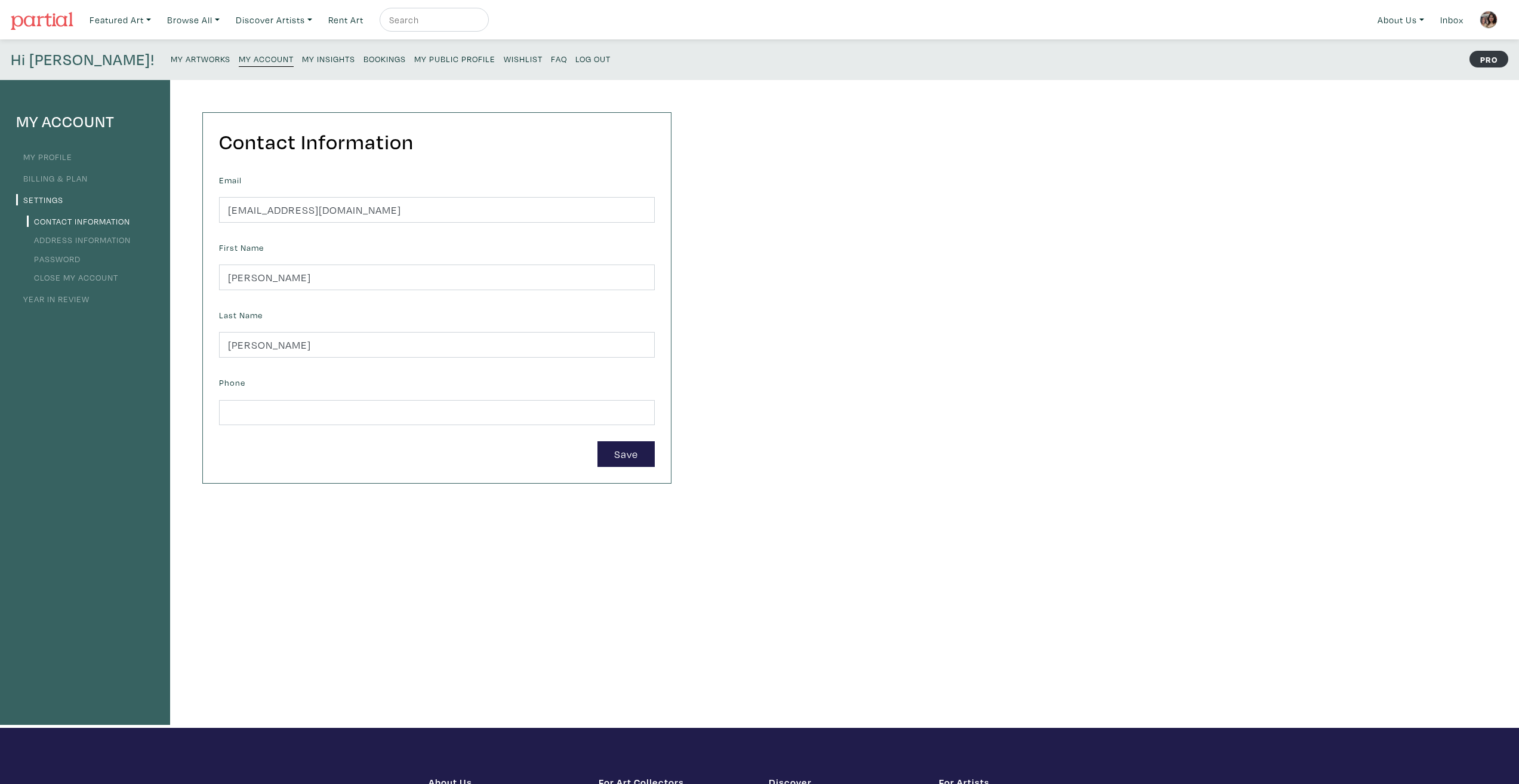
click at [60, 157] on link "My Profile" at bounding box center [44, 156] width 56 height 12
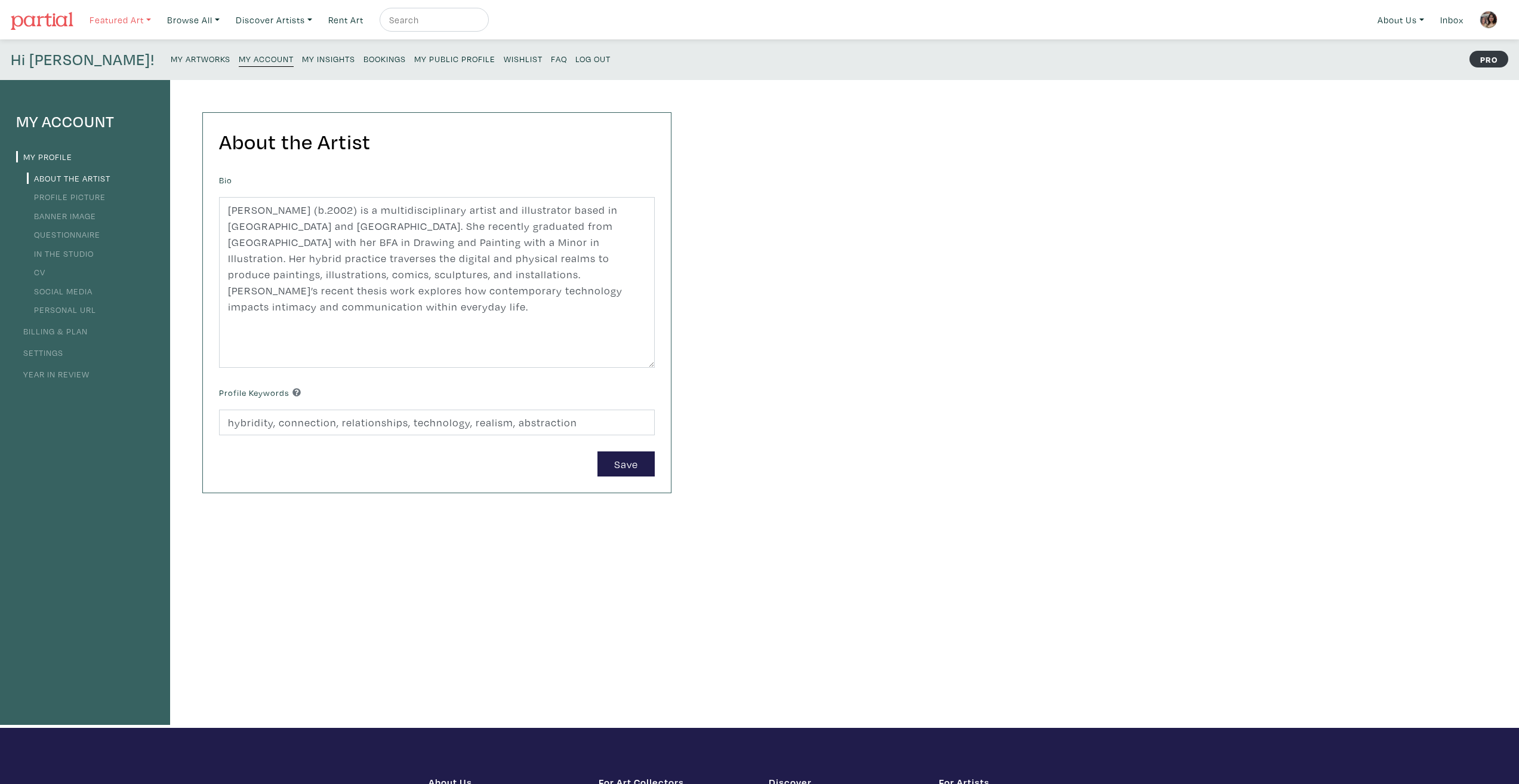
click at [109, 22] on link "Featured Art" at bounding box center [120, 20] width 72 height 24
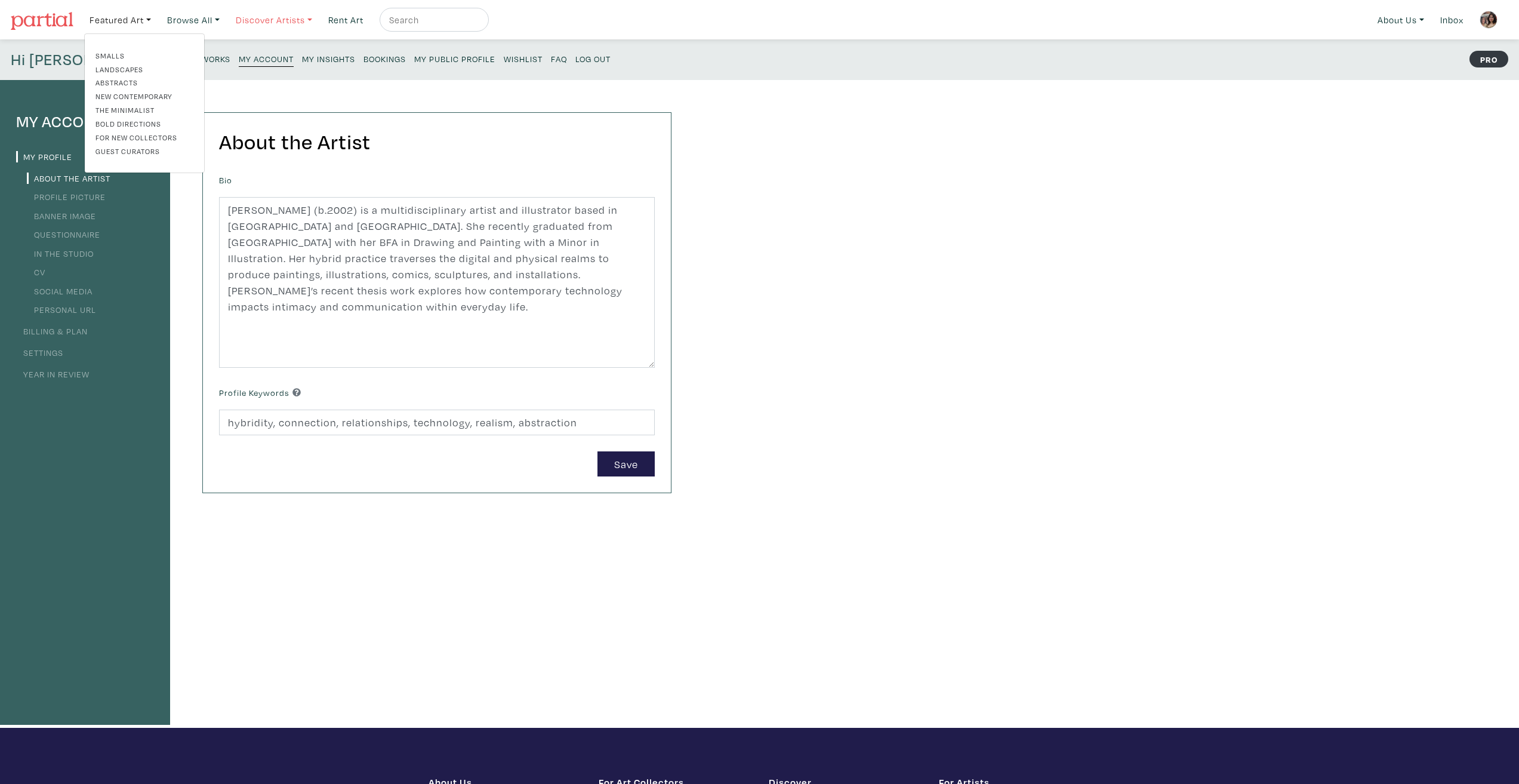
click at [282, 20] on link "Discover Artists" at bounding box center [274, 20] width 87 height 24
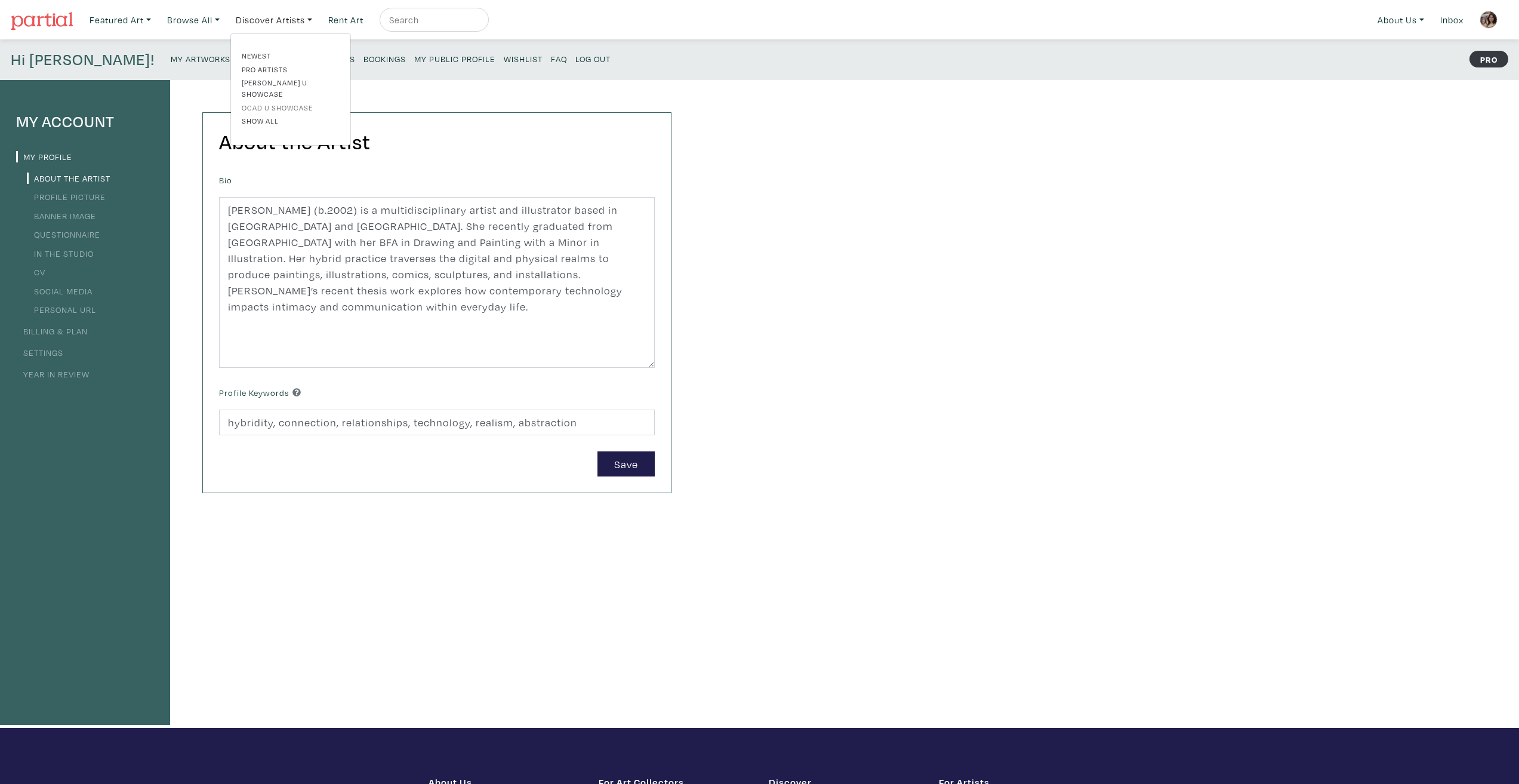
click at [274, 102] on link "OCAD U Showcase" at bounding box center [291, 108] width 98 height 11
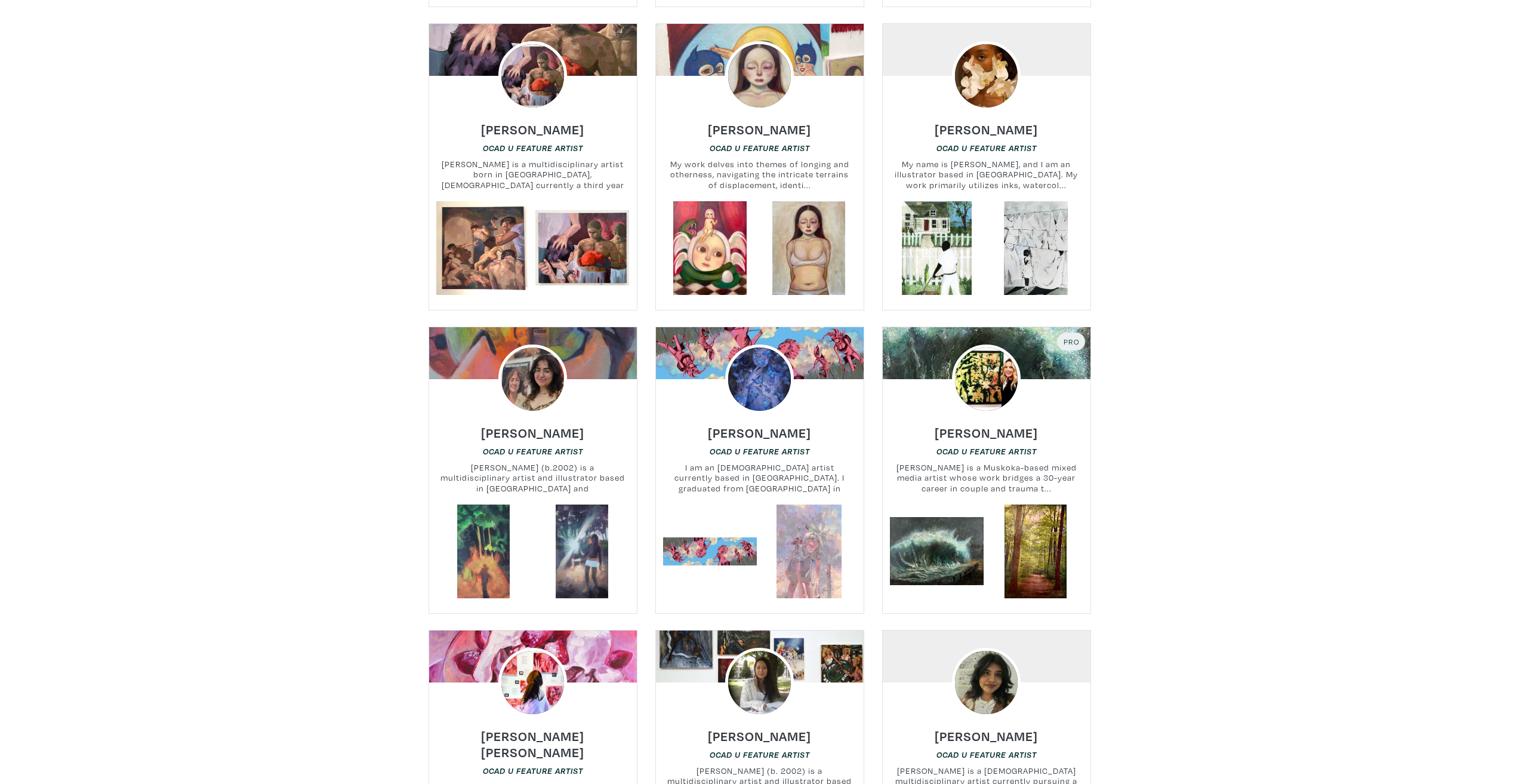
scroll to position [1373, 0]
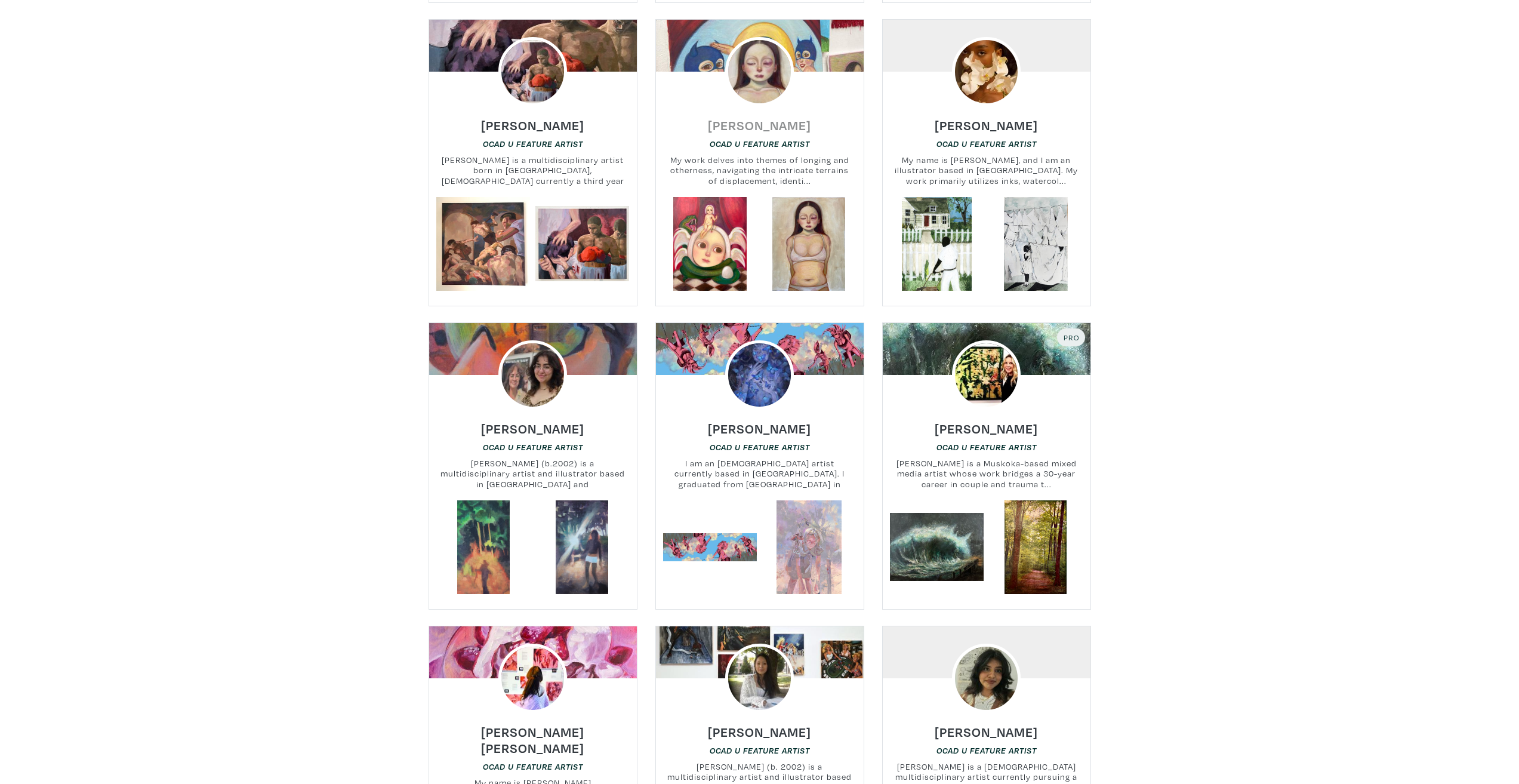
click at [779, 117] on h6 "[PERSON_NAME]" at bounding box center [759, 125] width 104 height 16
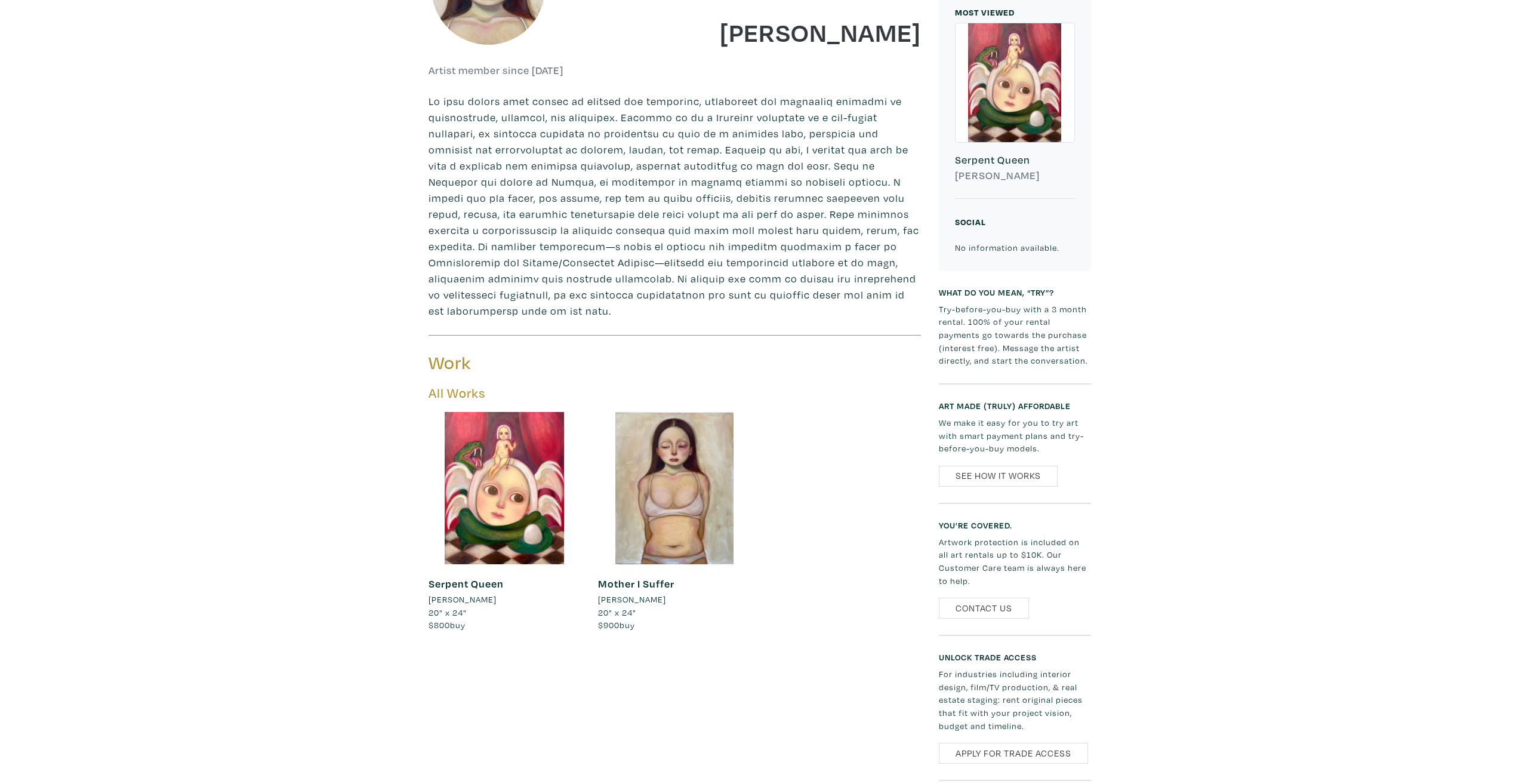
scroll to position [475, 0]
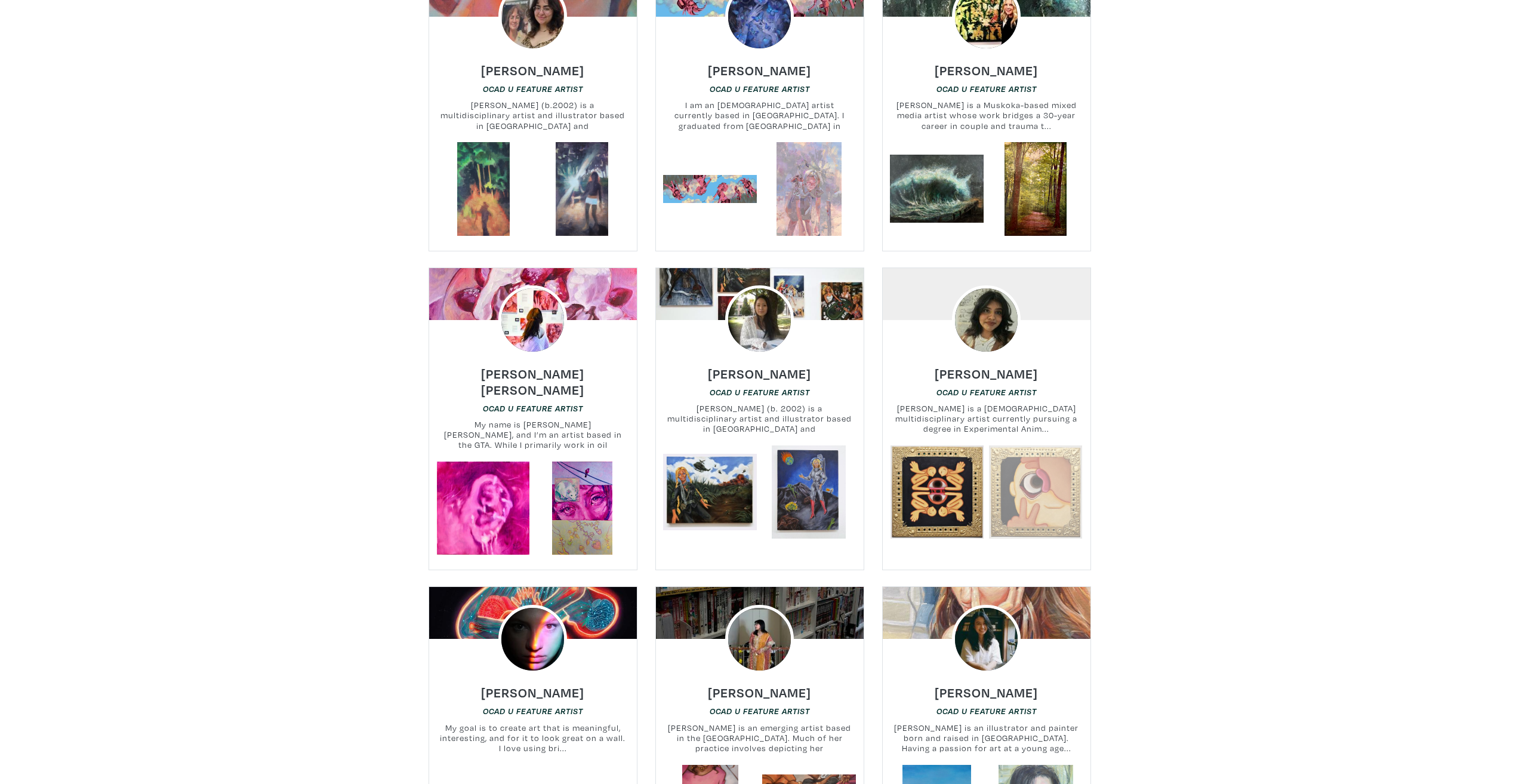
scroll to position [1731, 0]
click at [786, 365] on h6 "Tiffany Duong" at bounding box center [759, 373] width 104 height 16
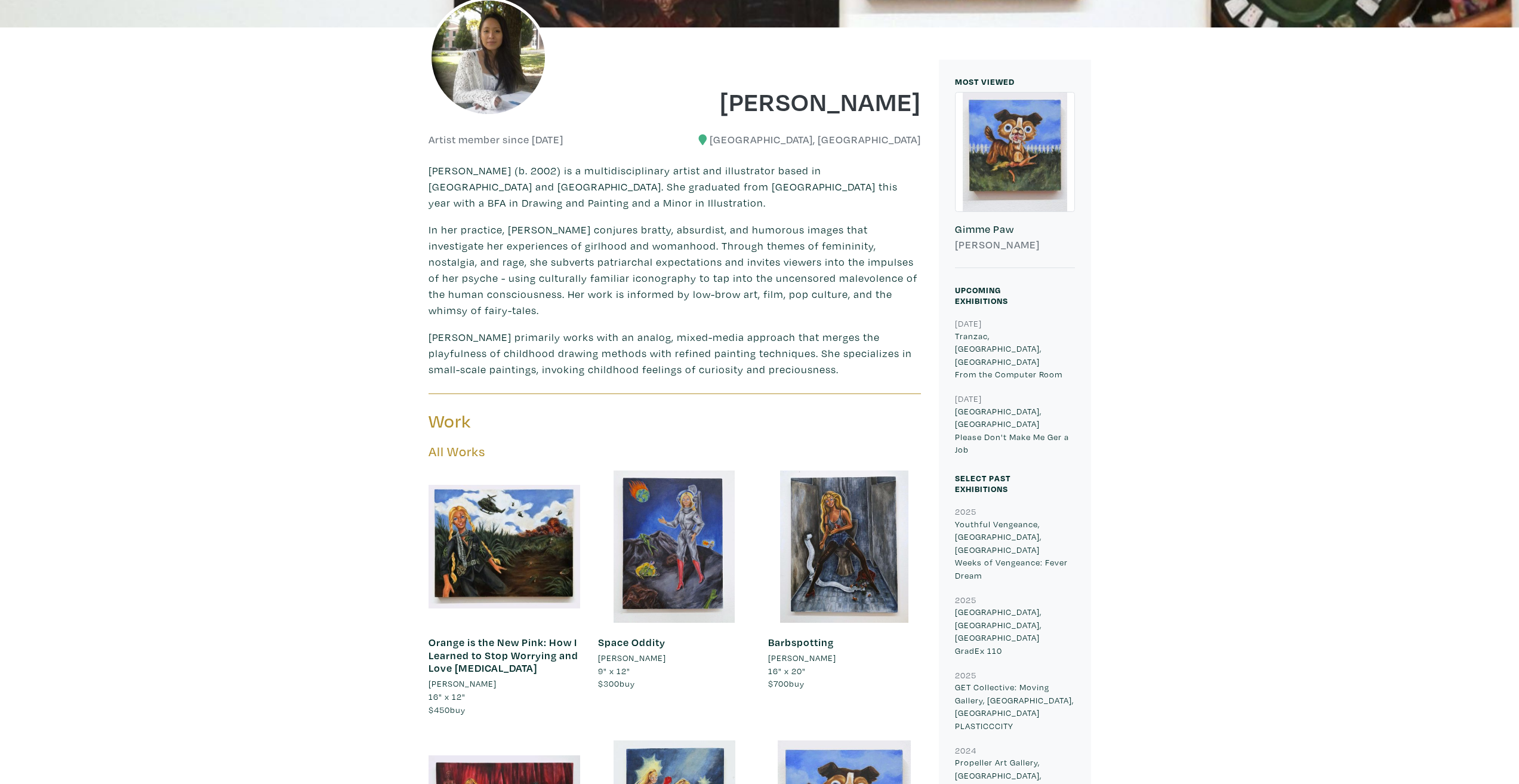
scroll to position [298, 0]
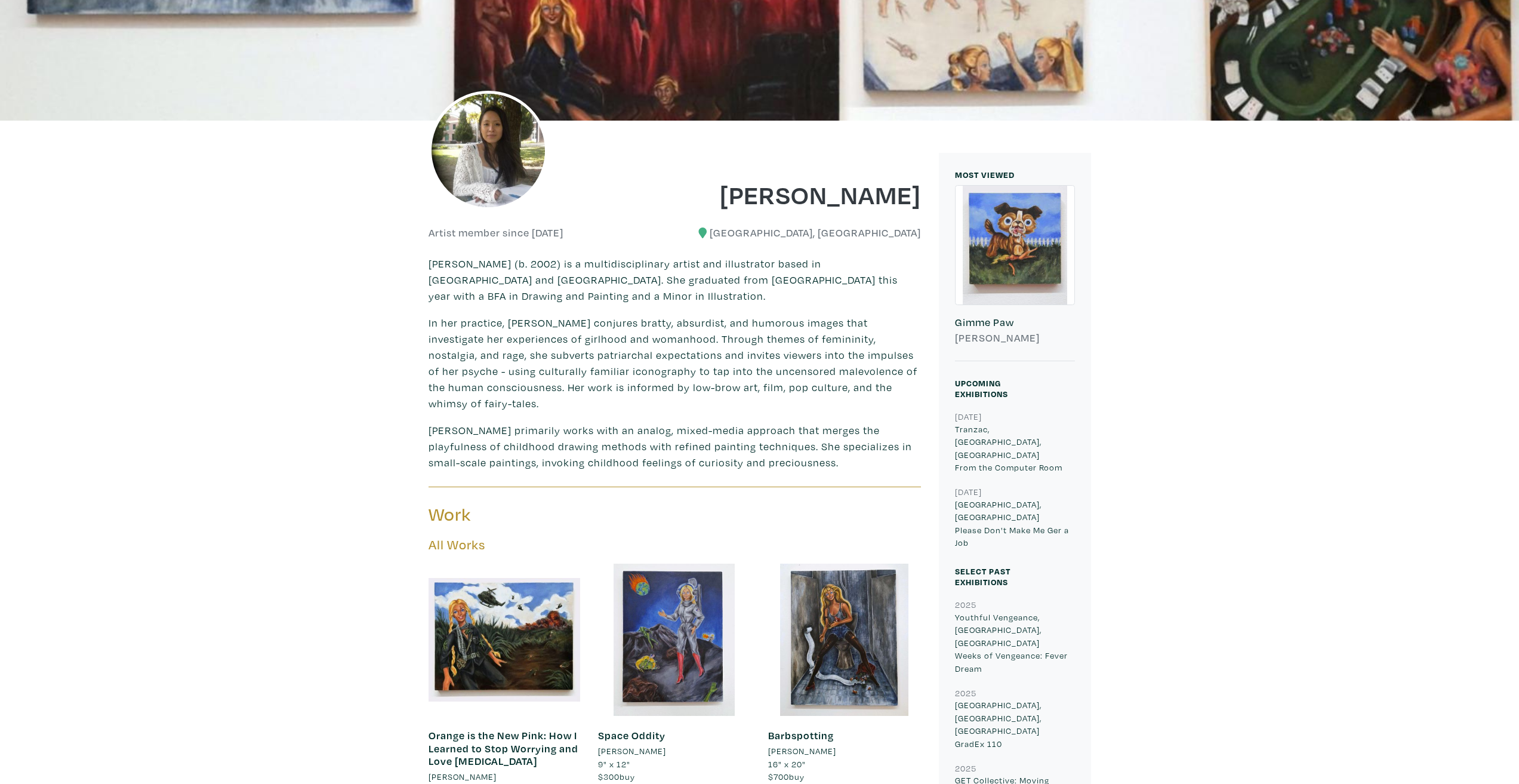
click at [973, 506] on p "Toronto, Ontario Please Don't Make Me Ger a Job" at bounding box center [1015, 523] width 120 height 51
drag, startPoint x: 955, startPoint y: 427, endPoint x: 1068, endPoint y: 427, distance: 113.0
click at [1068, 427] on p "Tranzac, Toronto, Ontario From the Computer Room" at bounding box center [1015, 448] width 120 height 51
copy p "Tranzac, [GEOGRAPHIC_DATA], [GEOGRAPHIC_DATA]"
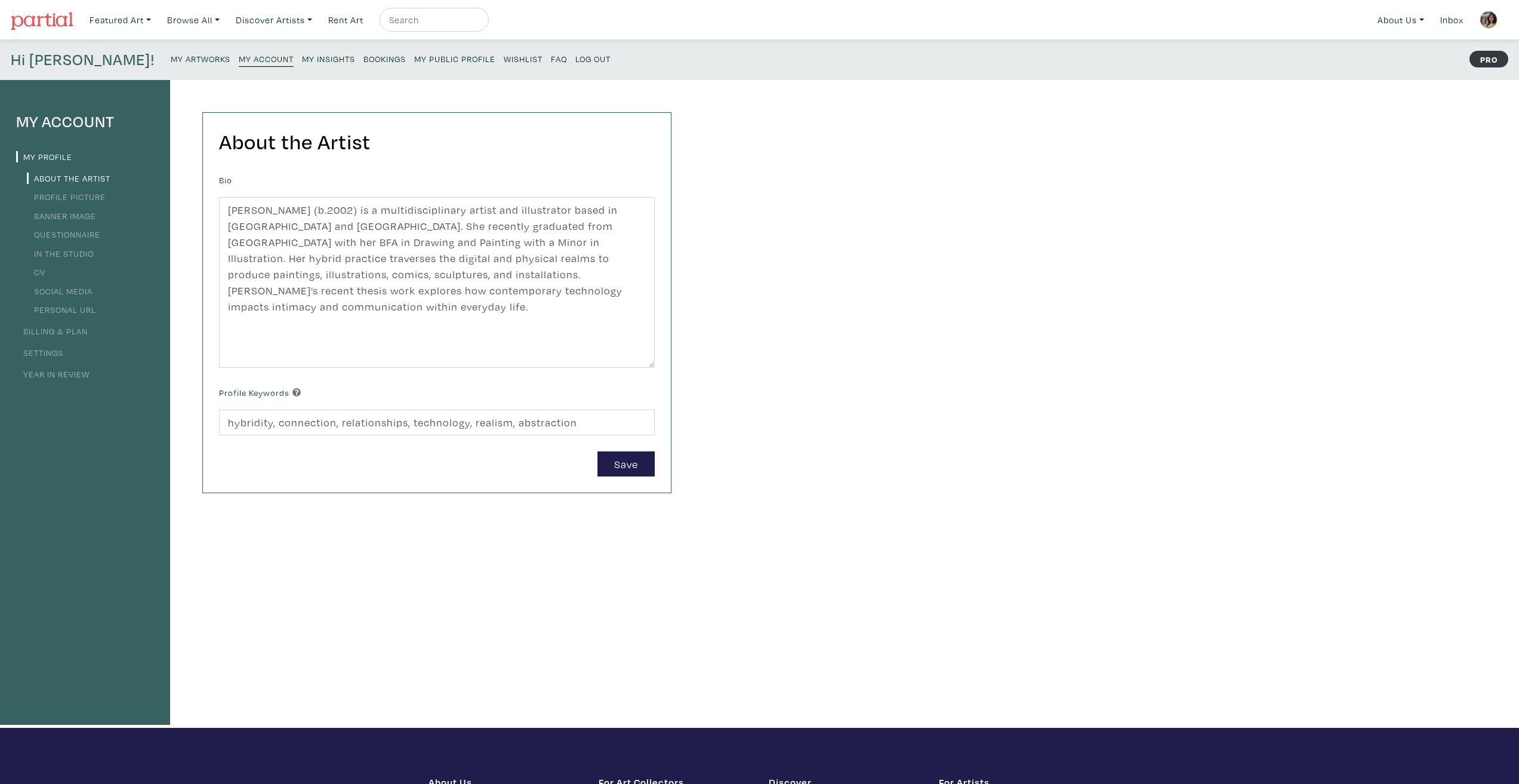
click at [38, 271] on link "CV" at bounding box center [36, 272] width 19 height 12
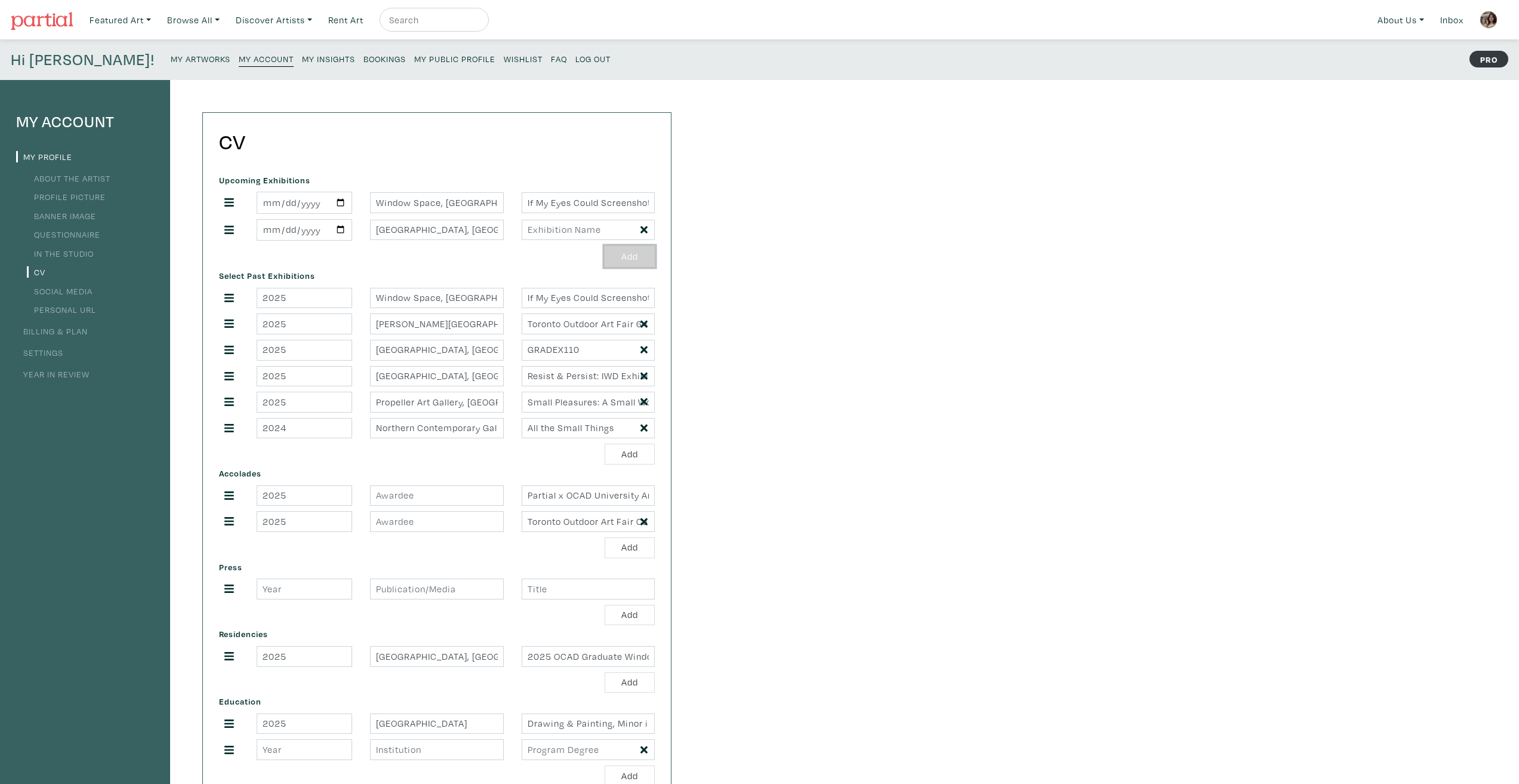
click at [621, 250] on button "Add" at bounding box center [630, 256] width 50 height 21
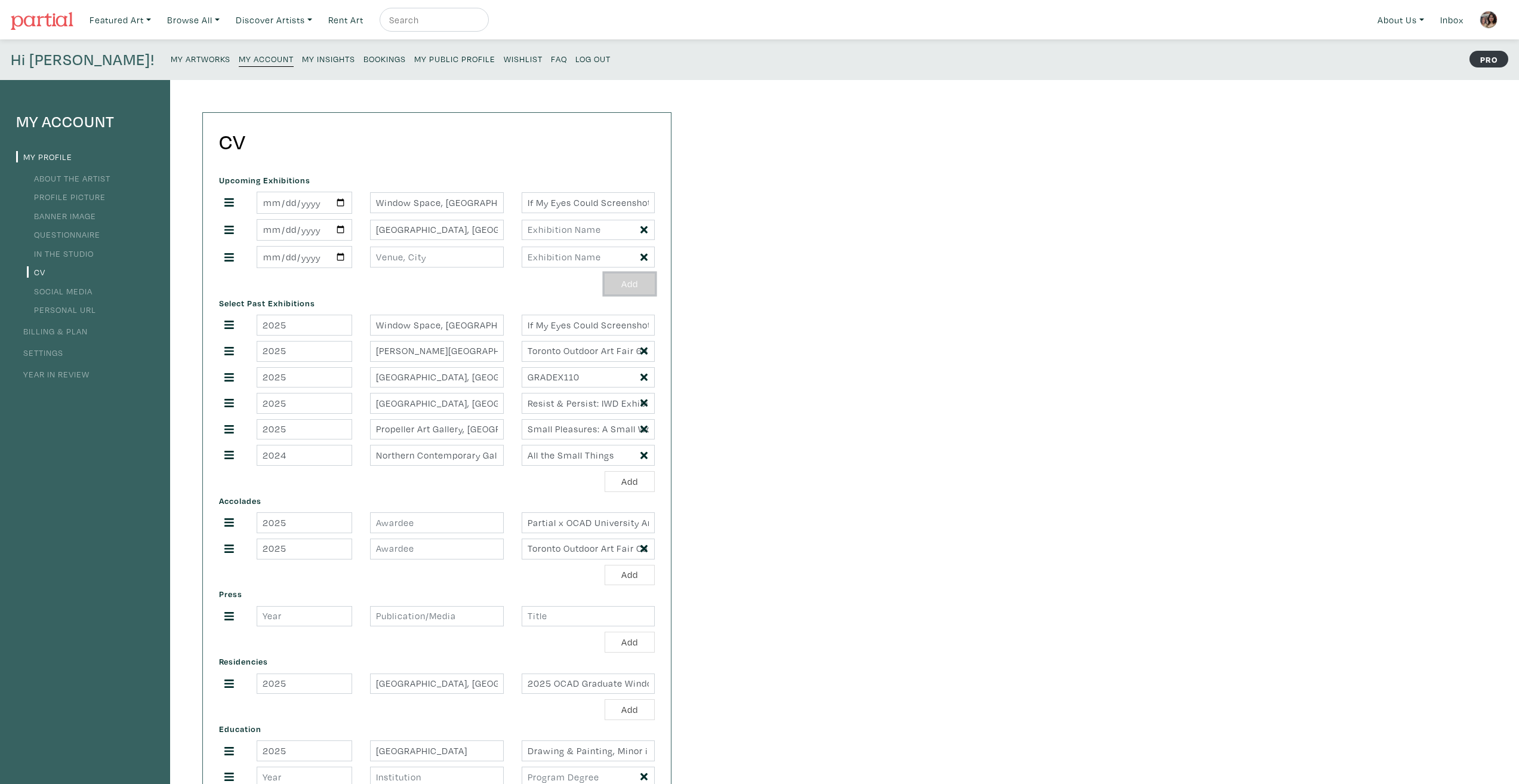
click at [636, 286] on button "Add" at bounding box center [630, 284] width 50 height 21
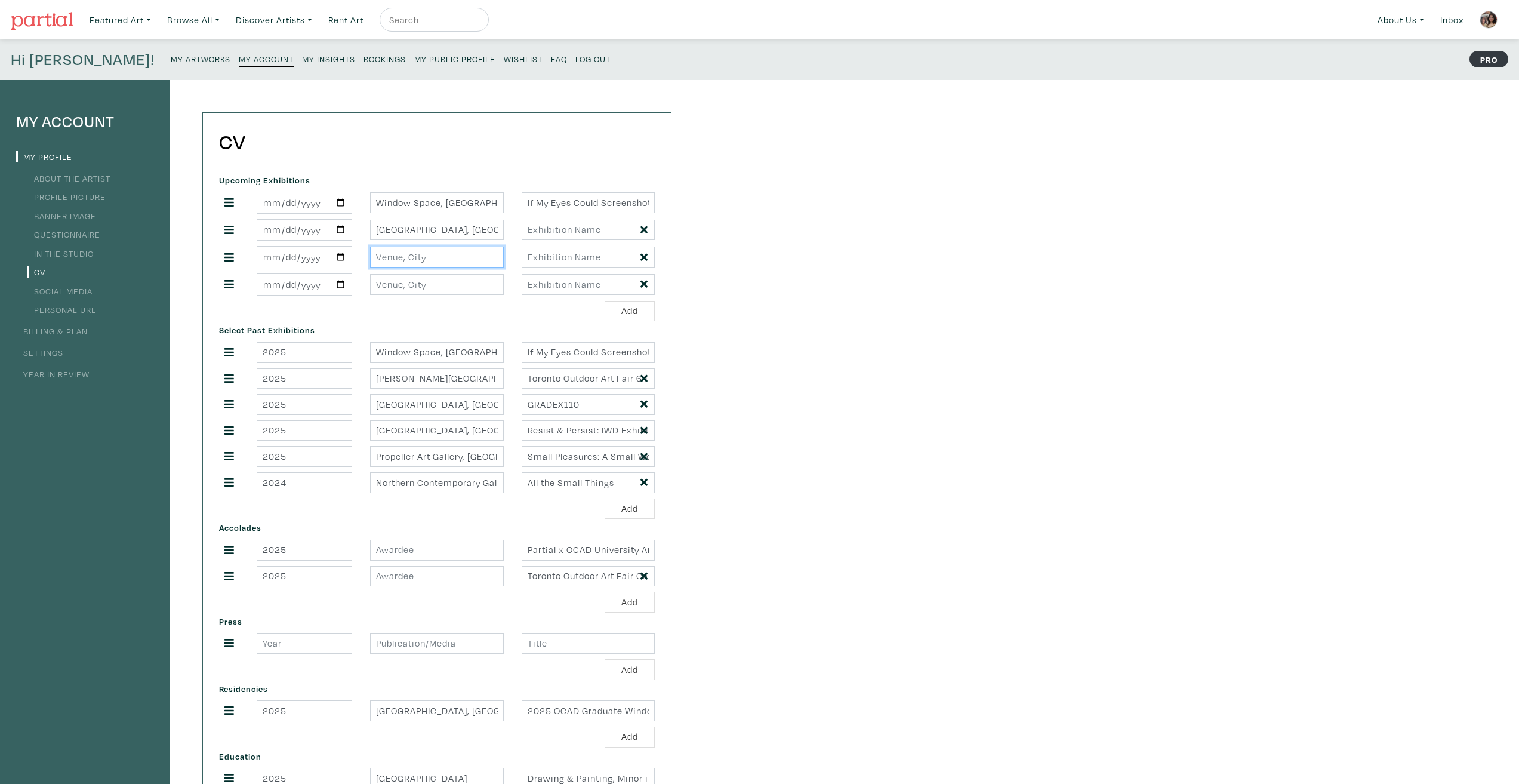
click at [461, 250] on input "text" at bounding box center [437, 257] width 133 height 21
paste input "Tranzac, [GEOGRAPHIC_DATA], [GEOGRAPHIC_DATA]"
drag, startPoint x: 491, startPoint y: 260, endPoint x: 460, endPoint y: 260, distance: 31.0
click at [460, 260] on input "Tranzac, [GEOGRAPHIC_DATA], [GEOGRAPHIC_DATA]" at bounding box center [437, 257] width 133 height 21
type input "Tranzac, [GEOGRAPHIC_DATA], [GEOGRAPHIC_DATA]"
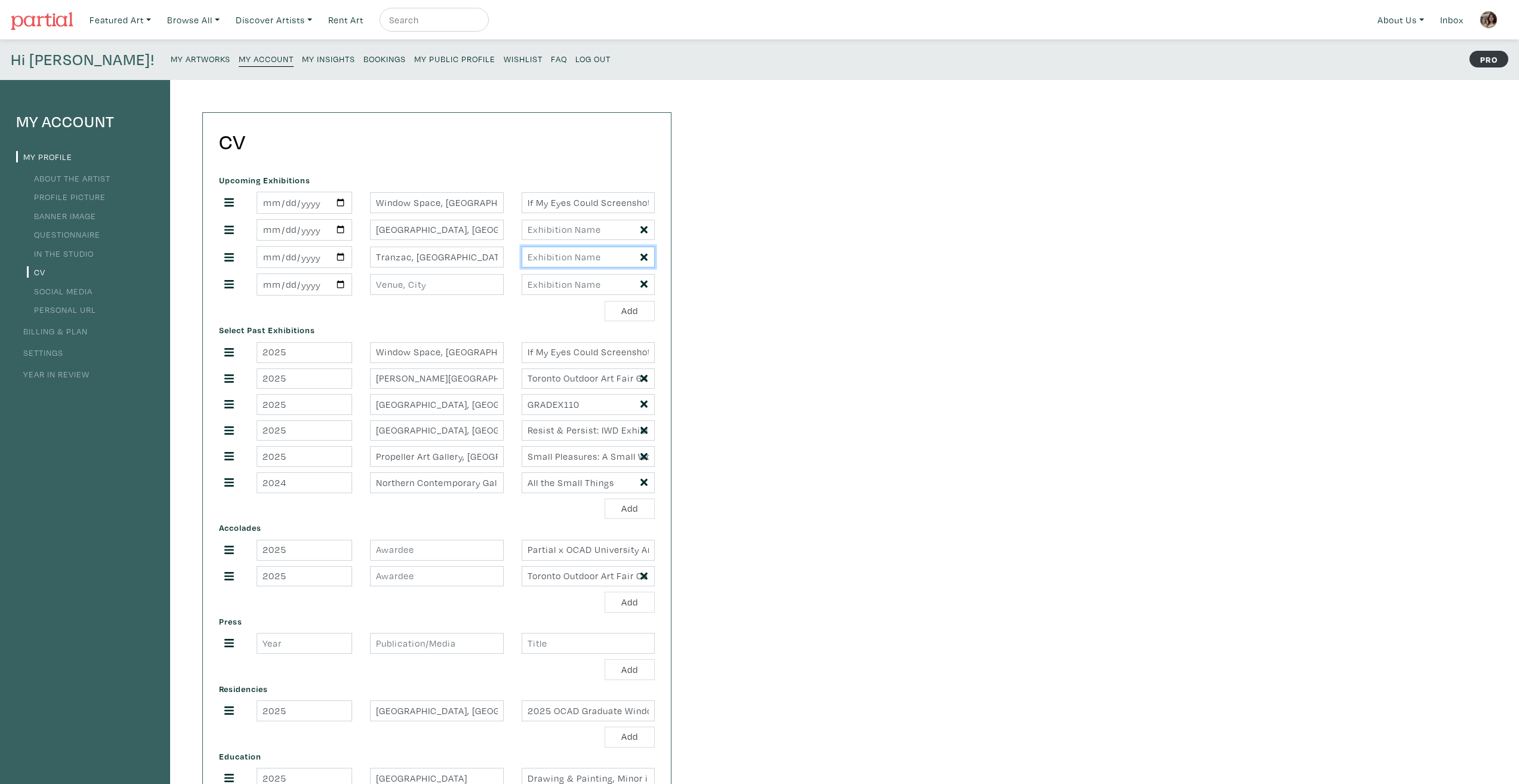
click at [567, 258] on input "text" at bounding box center [588, 257] width 133 height 21
type input "From The Computer Room"
click at [338, 259] on input "date" at bounding box center [305, 257] width 96 height 22
type input "[DATE]"
click at [450, 332] on div "Select Past Exhibitions 2025 Window Space, Xpace Cultural Center, Toronto, ON I…" at bounding box center [437, 420] width 453 height 197
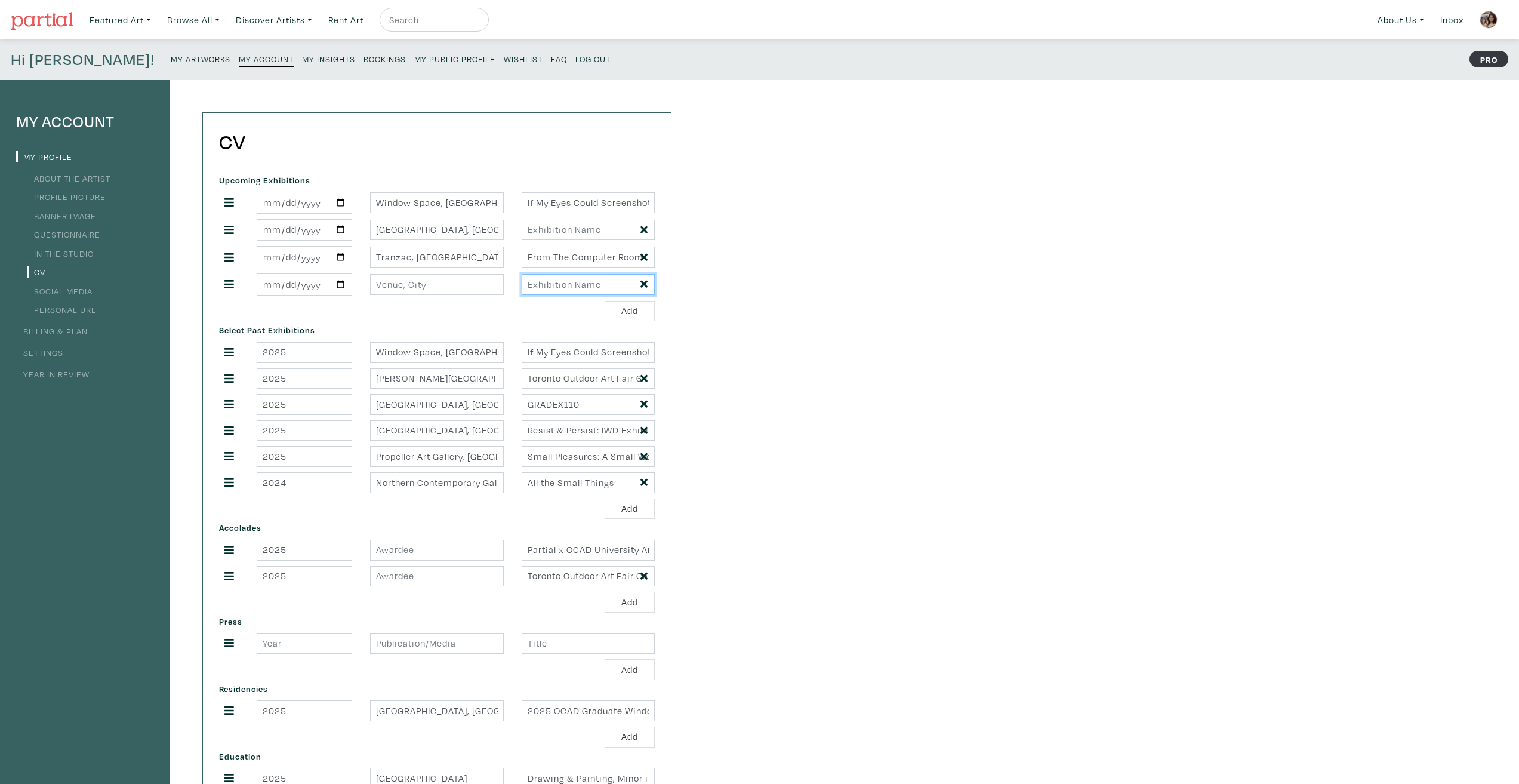
click at [558, 282] on input "text" at bounding box center [588, 285] width 133 height 21
paste input "Pls pay me, i’m late for work and my breakfast is going to burn"
type input "Pls pay me, i’m late for work and my breakfast is going to burn"
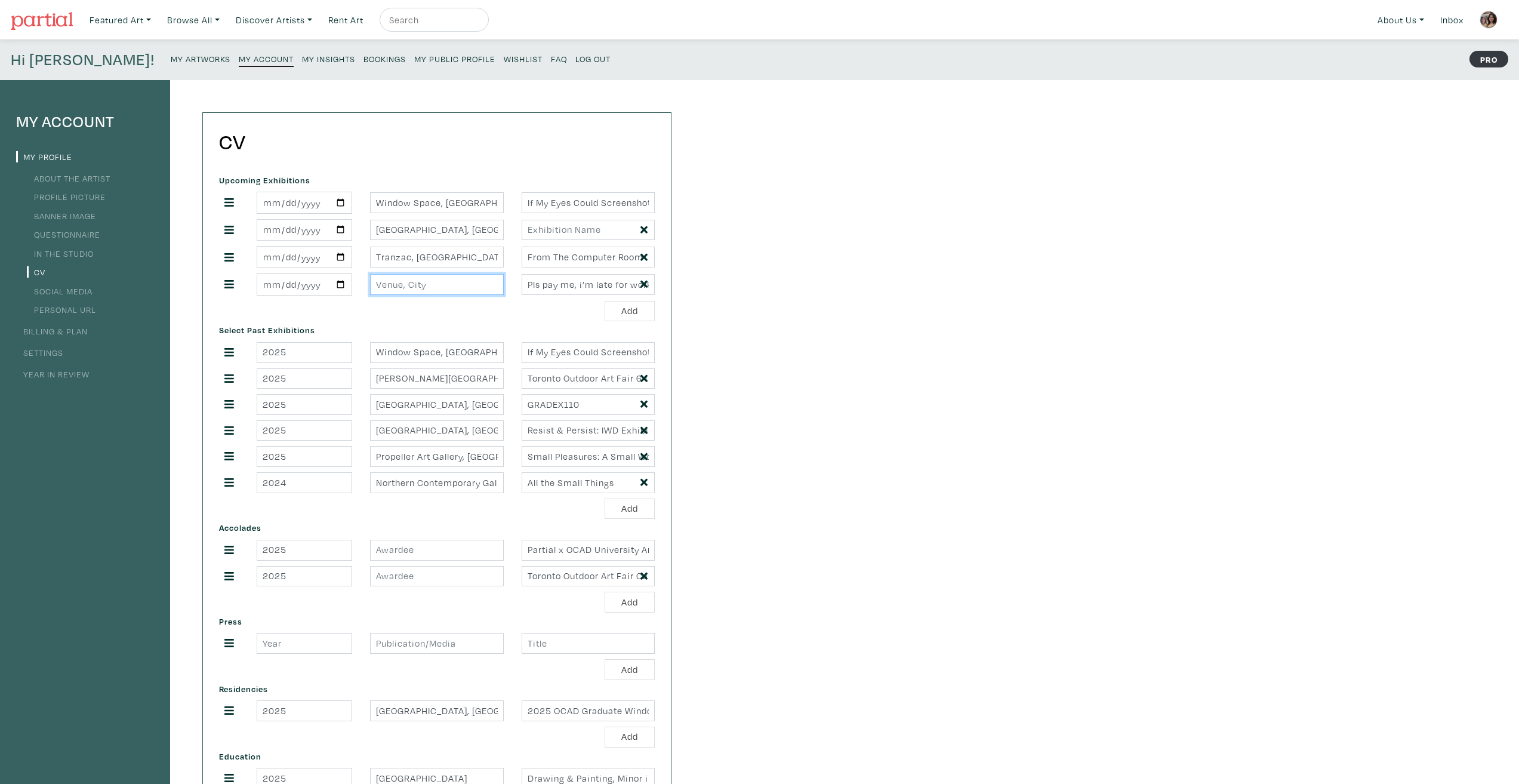
click at [453, 288] on input "text" at bounding box center [437, 285] width 133 height 21
click at [339, 285] on input "date" at bounding box center [305, 285] width 96 height 22
type input "2025-10-01"
click at [433, 286] on input "text" at bounding box center [437, 285] width 133 height 21
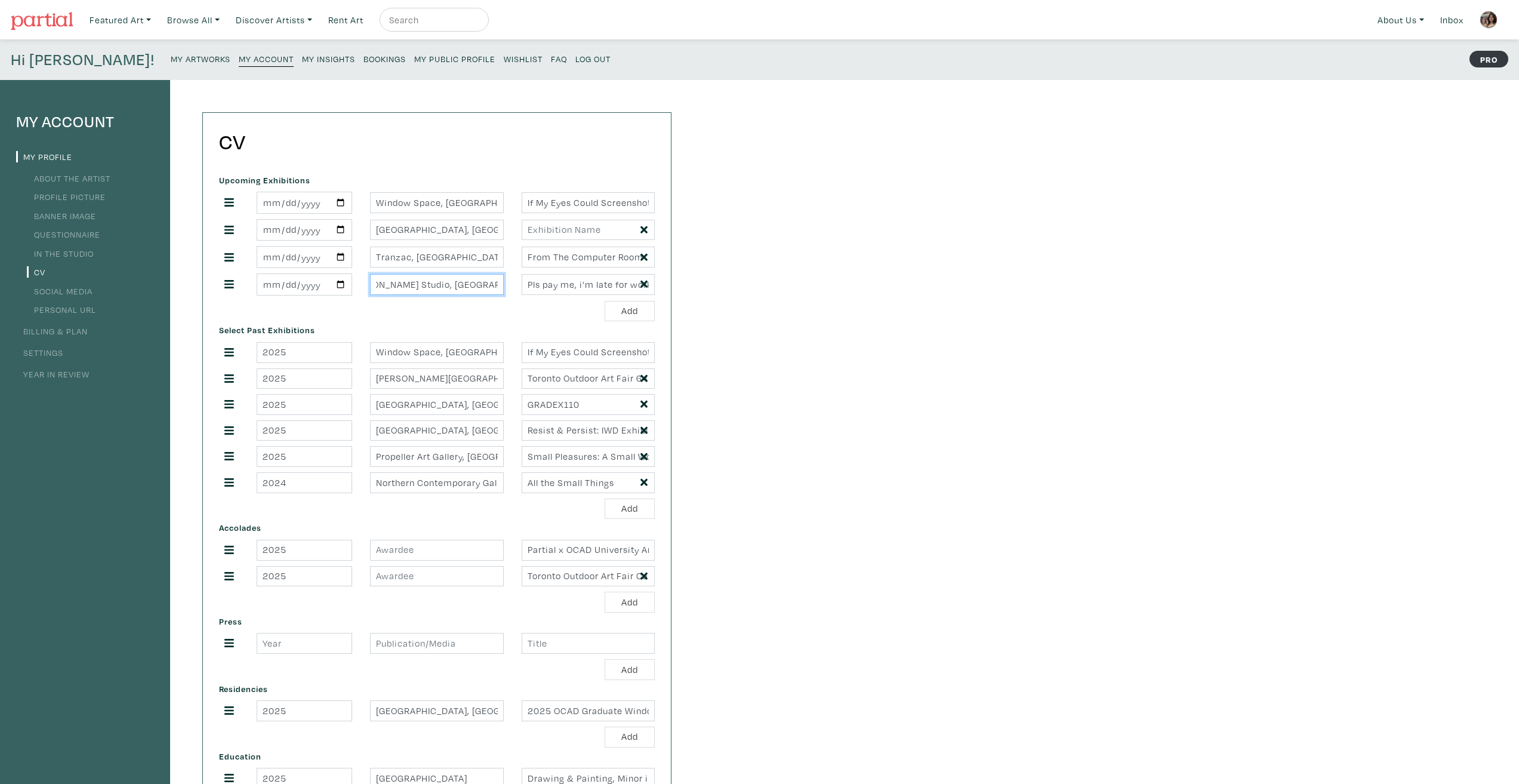
type input "Natia Lemay's Studio, Toronto, ON"
click at [851, 303] on div "My Account My Profile About the Artist Profile Picture Banner Image Questionnai…" at bounding box center [759, 497] width 1519 height 834
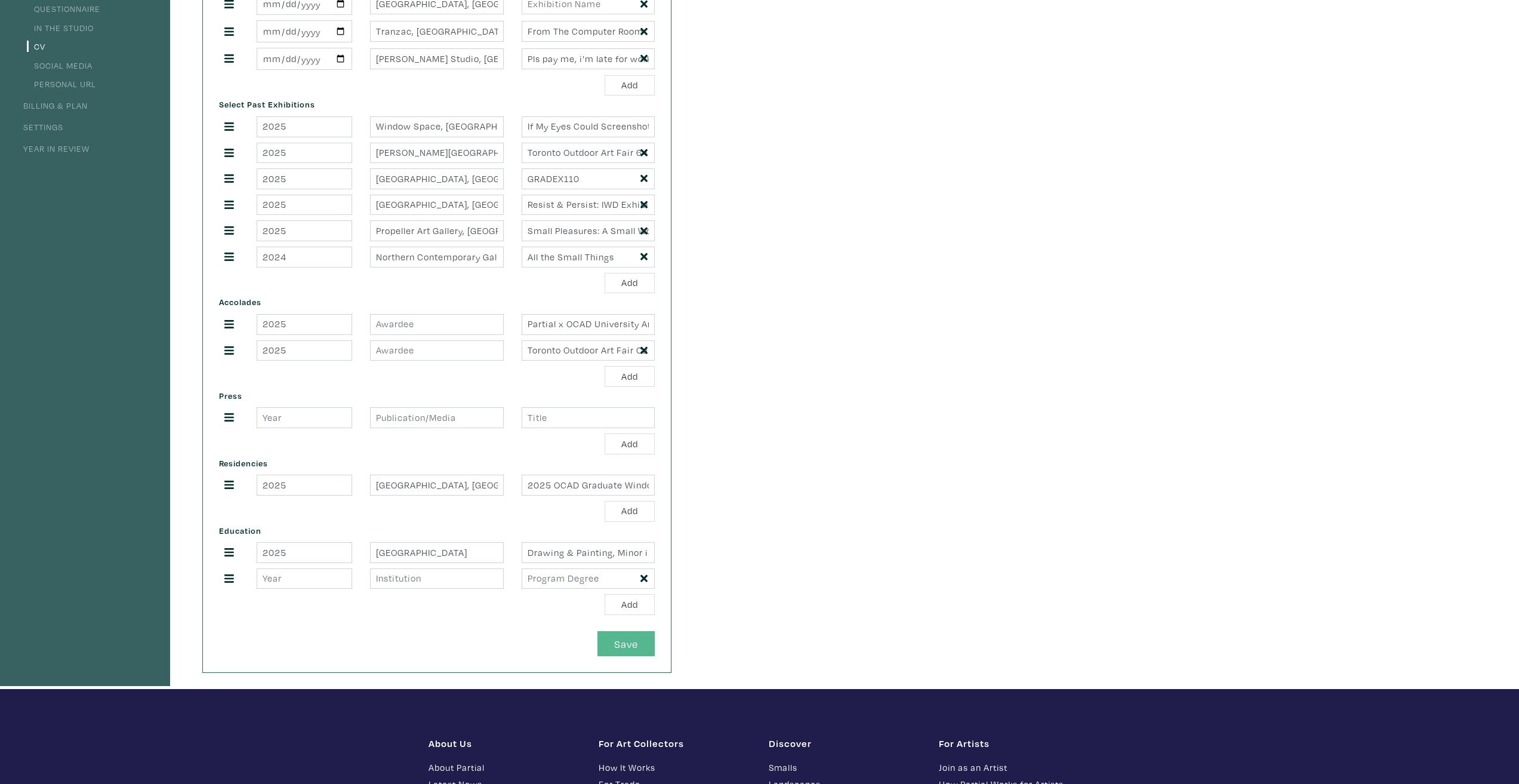
scroll to position [239, 0]
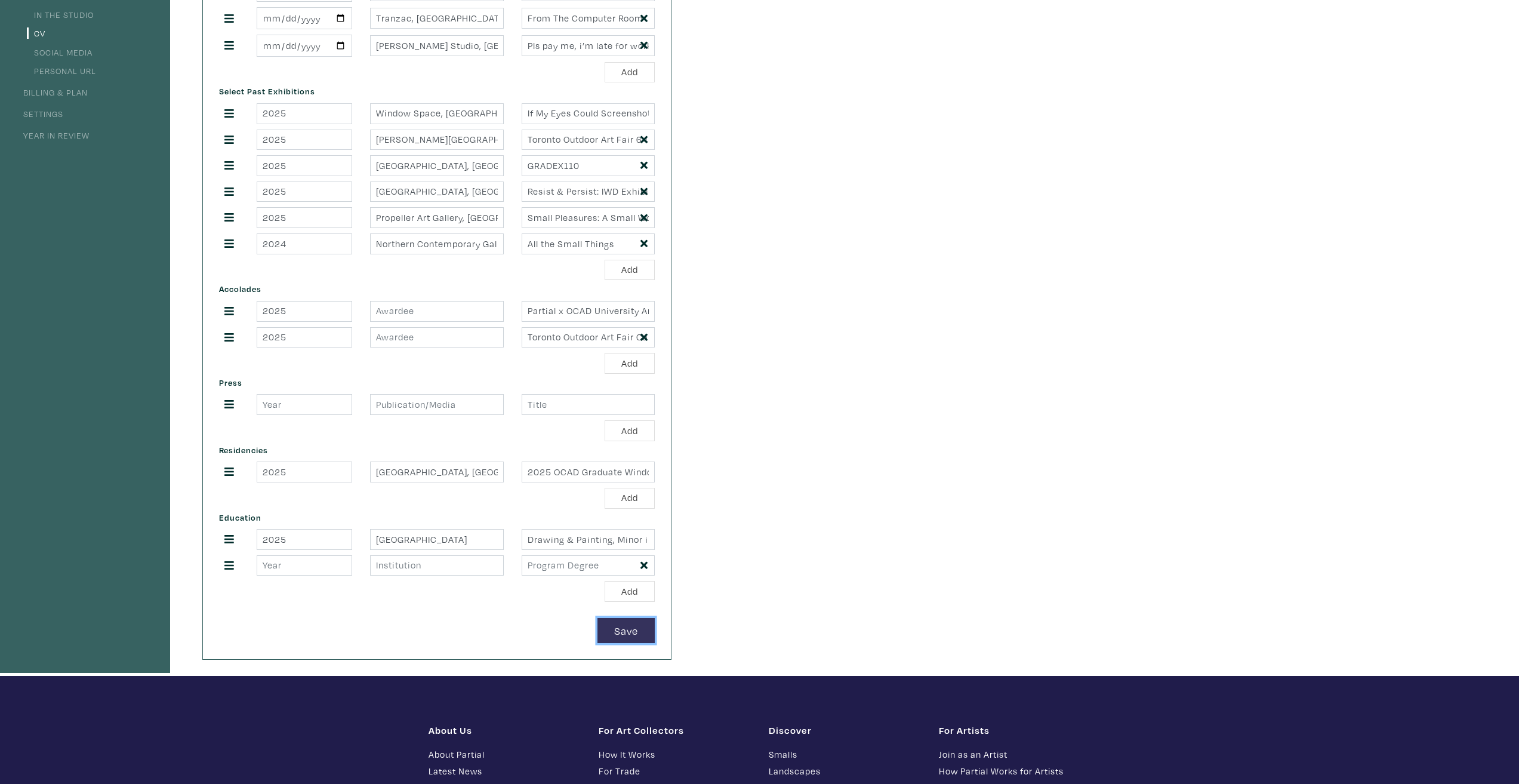
click at [629, 638] on button "Save" at bounding box center [626, 630] width 58 height 25
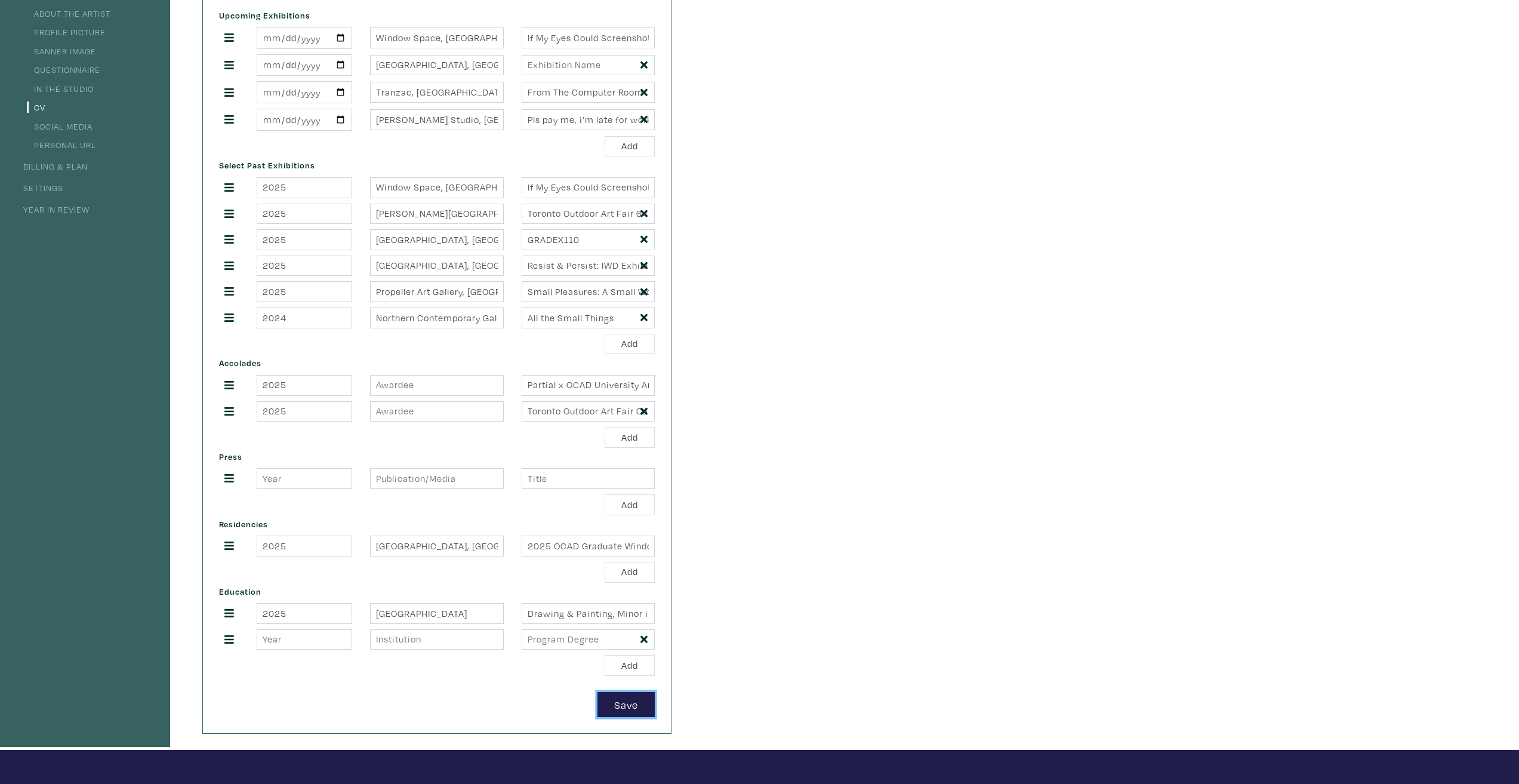
scroll to position [0, 0]
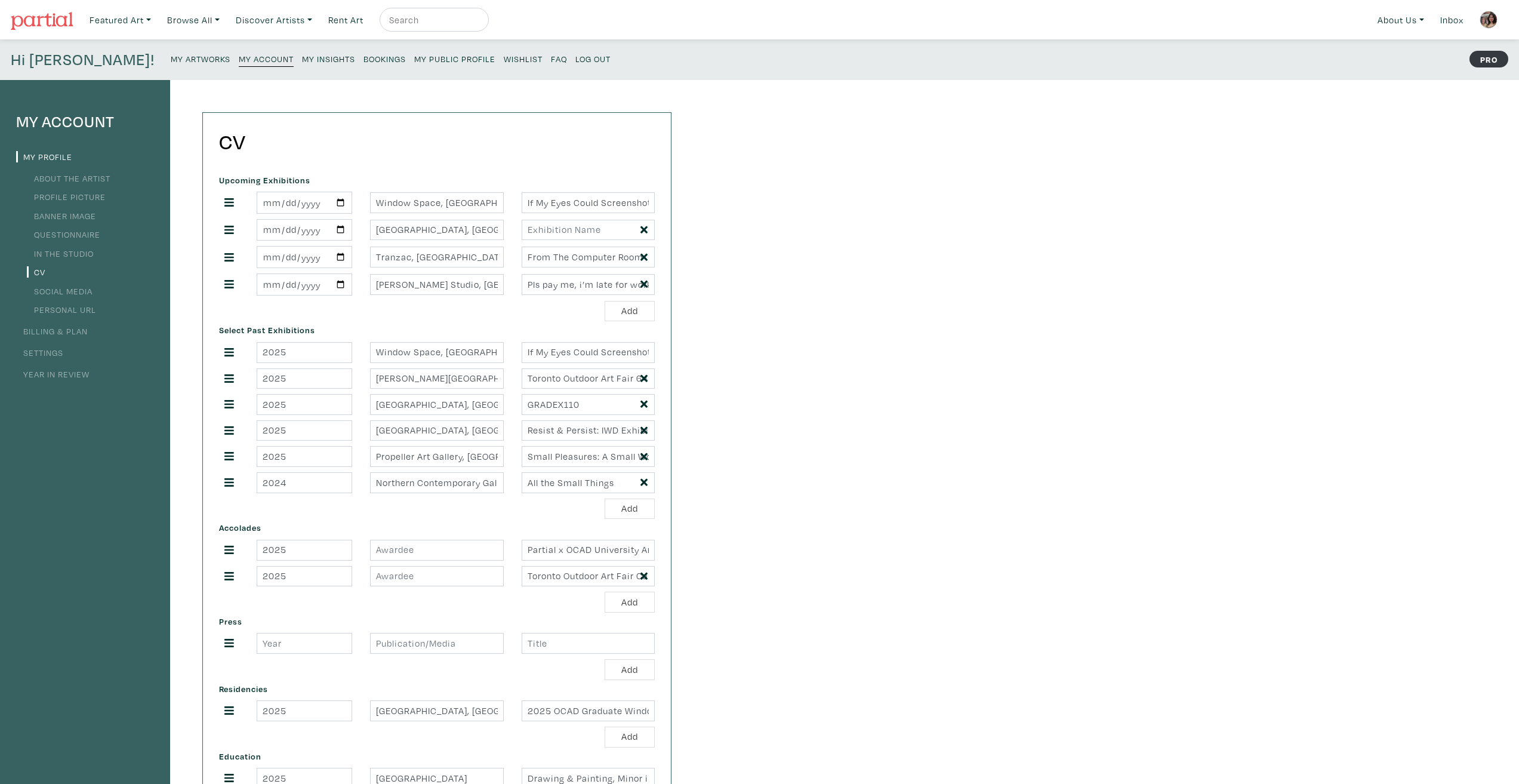
click at [414, 56] on small "My Public Profile" at bounding box center [455, 59] width 81 height 12
drag, startPoint x: 229, startPoint y: 283, endPoint x: 229, endPoint y: 245, distance: 38.0
click at [874, 384] on div "My Account My Profile About the Artist Profile Picture Banner Image Questionnai…" at bounding box center [759, 497] width 1519 height 834
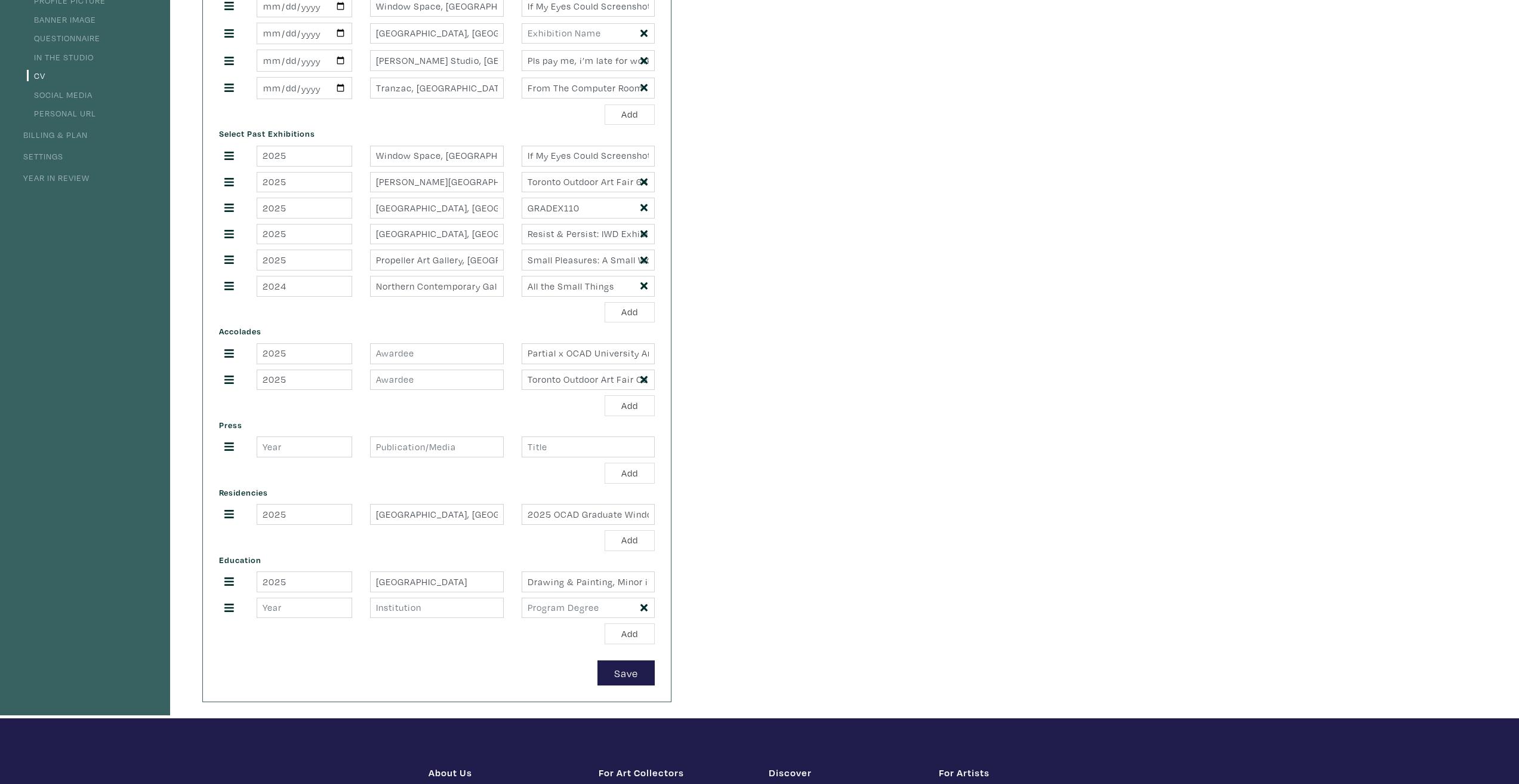
scroll to position [515, 0]
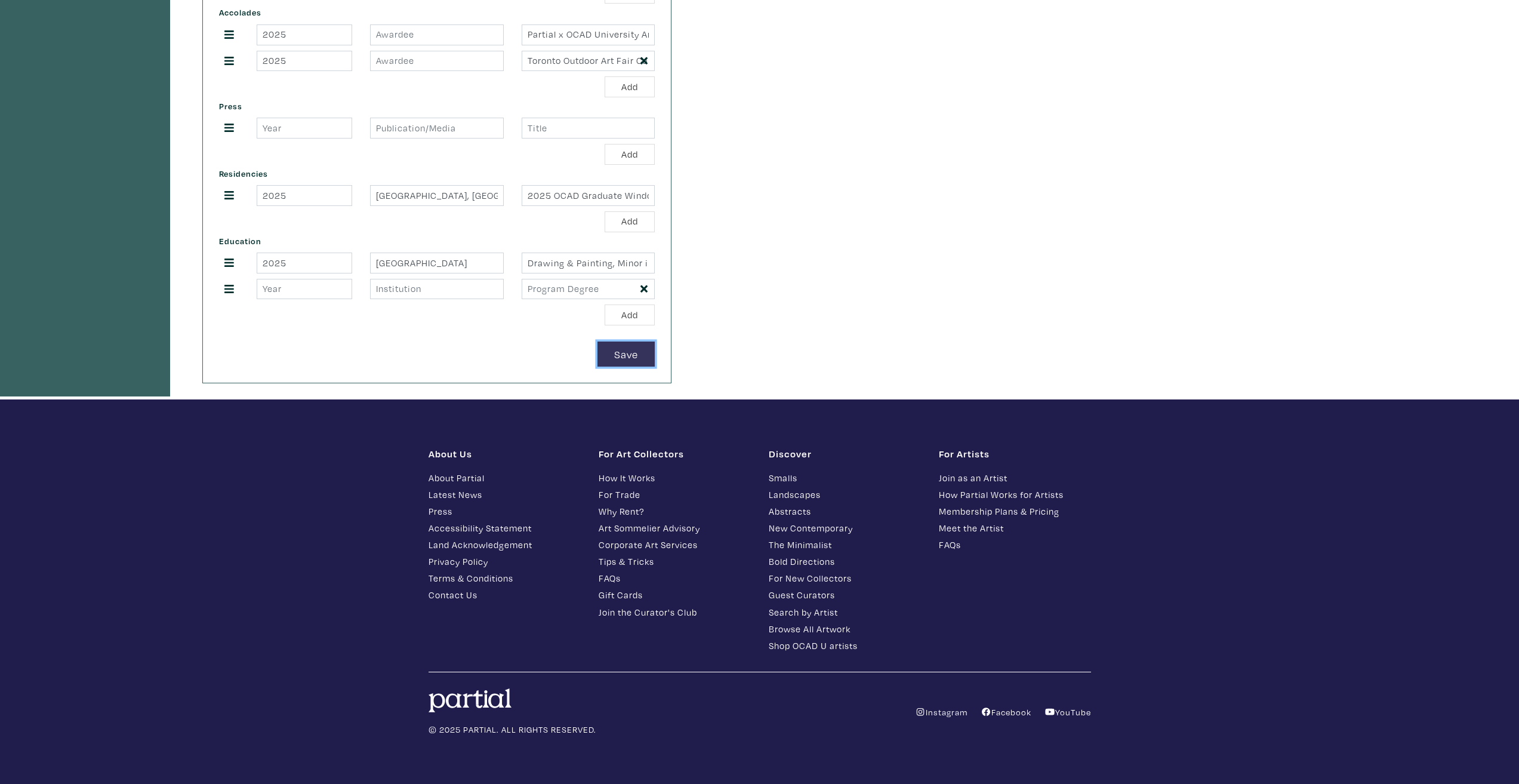
click at [631, 350] on button "Save" at bounding box center [626, 354] width 58 height 25
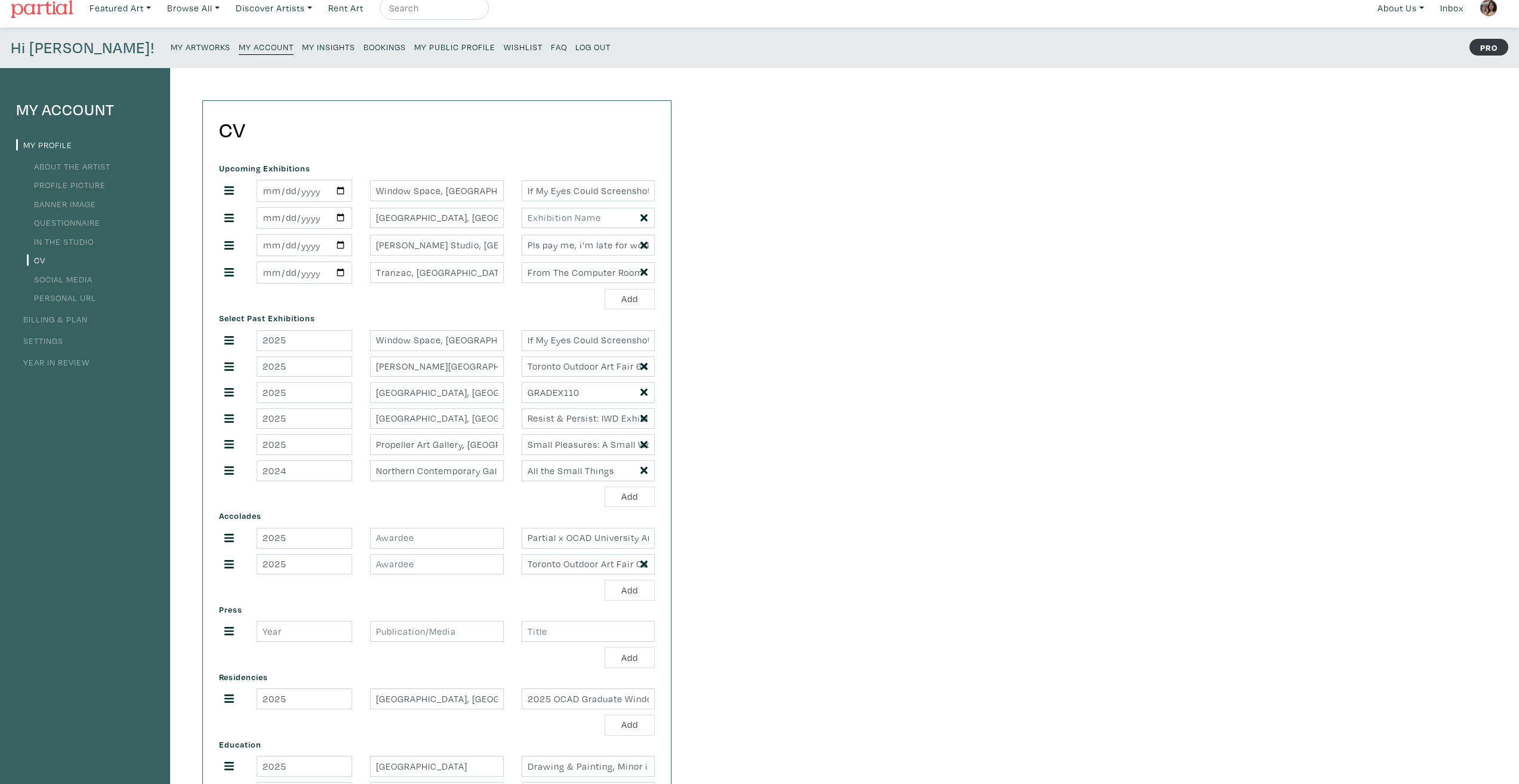
scroll to position [0, 0]
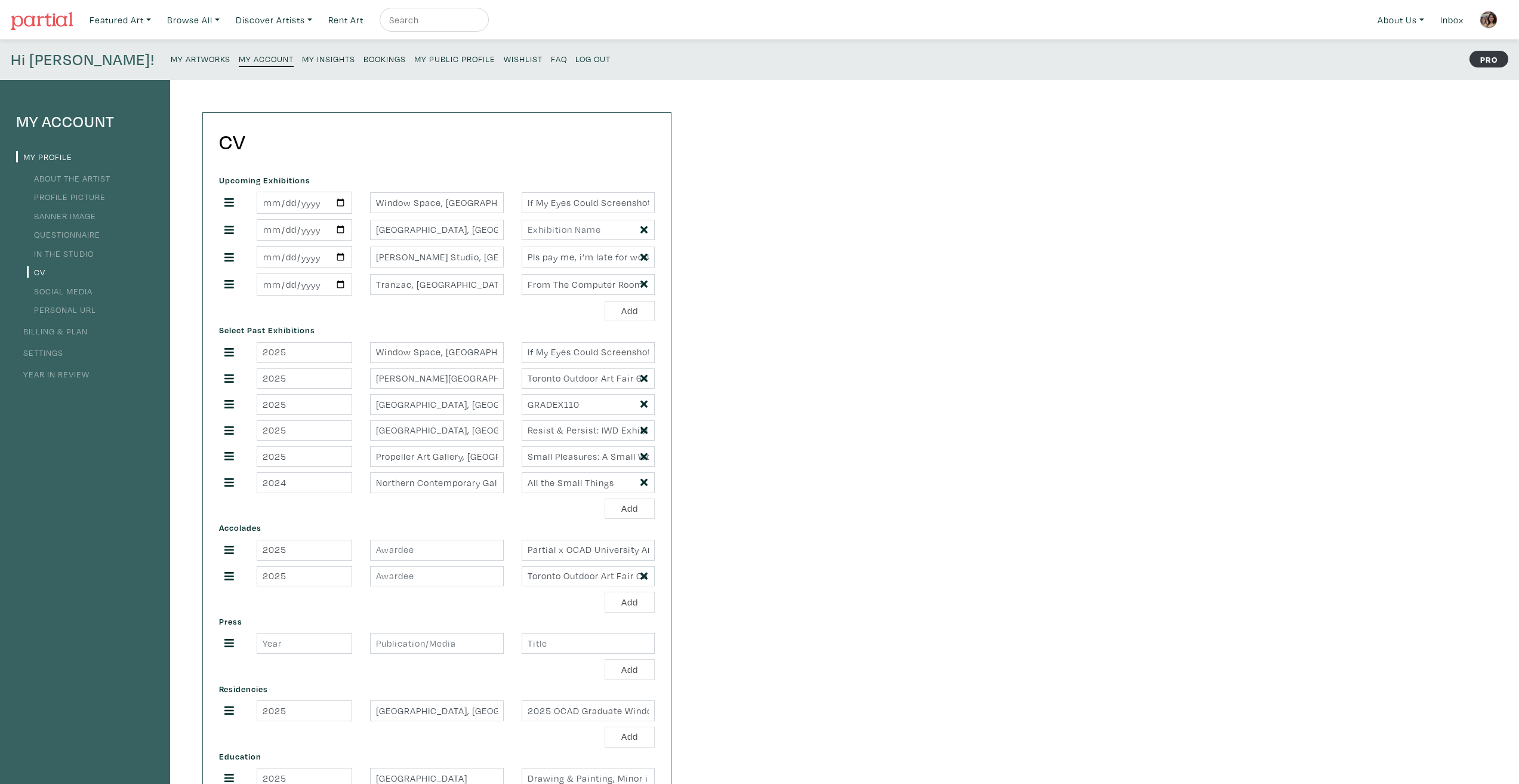
click at [414, 58] on small "My Public Profile" at bounding box center [455, 59] width 81 height 12
